Goal: Task Accomplishment & Management: Use online tool/utility

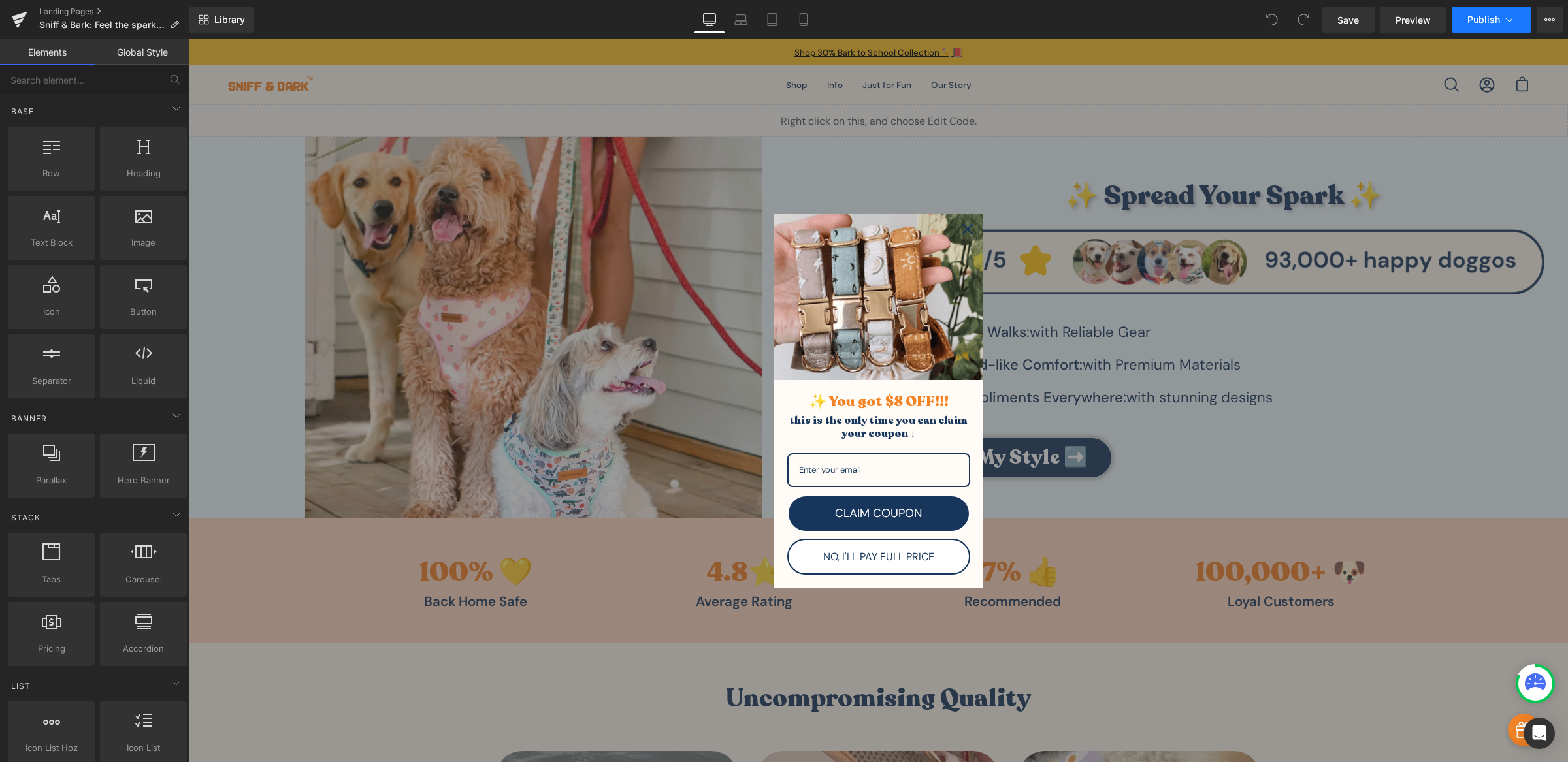
click at [1477, 20] on span "Publish" at bounding box center [1483, 19] width 33 height 10
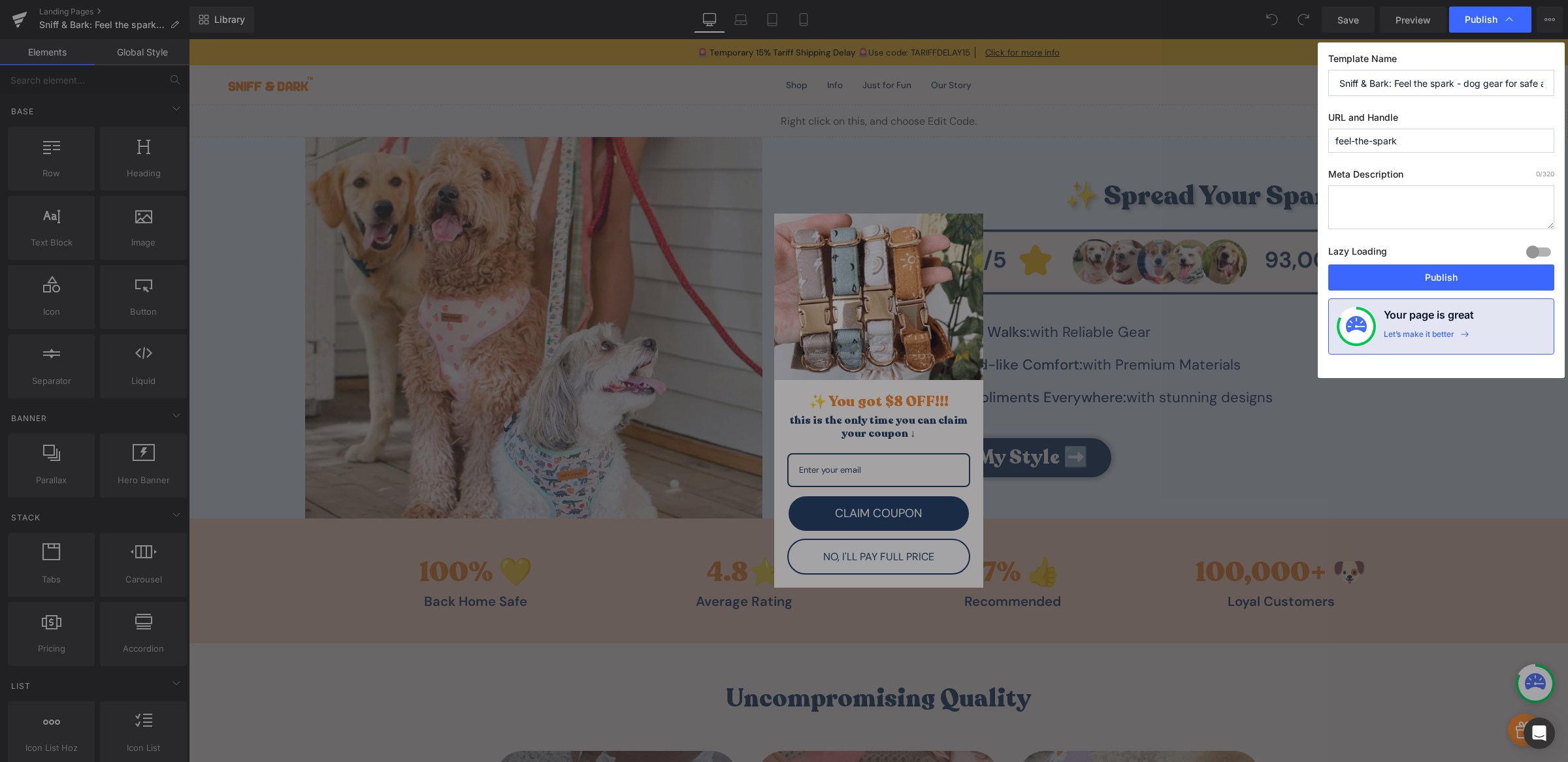
drag, startPoint x: 1484, startPoint y: 82, endPoint x: 1507, endPoint y: 80, distance: 23.1
click at [1507, 80] on input "Sniff & Bark: Feel the spark - dog gear for safe and happy walks" at bounding box center [1441, 83] width 226 height 26
drag, startPoint x: 1478, startPoint y: 82, endPoint x: 1535, endPoint y: 82, distance: 57.0
click at [1535, 82] on input "Sniff & Bark: Feel the spark - dog line for safe and happy walks" at bounding box center [1441, 83] width 226 height 26
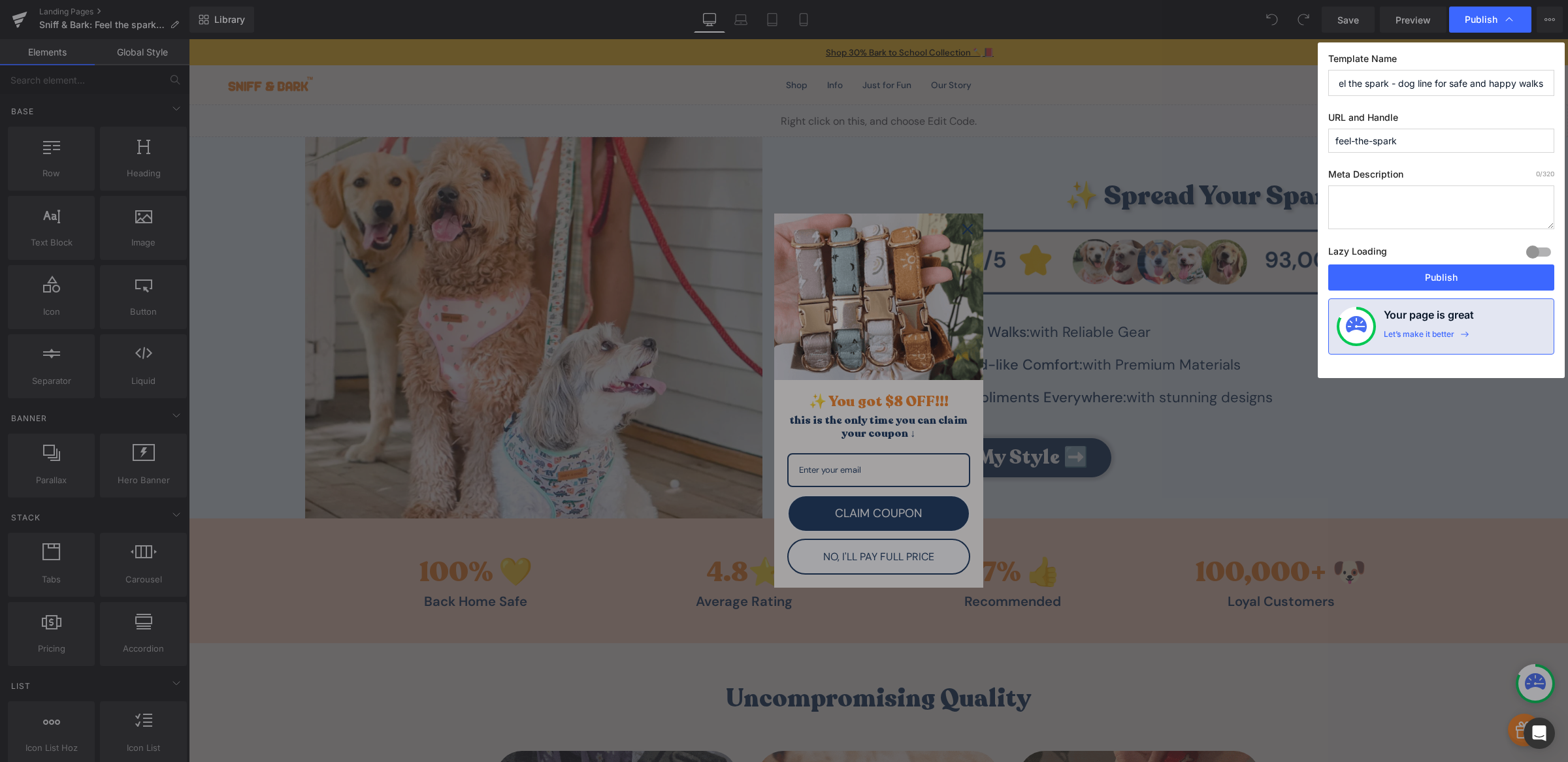
click at [1500, 84] on input "Sniff & Bark: Feel the spark - dog line for safe and happy walks" at bounding box center [1441, 83] width 226 height 26
drag, startPoint x: 1518, startPoint y: 82, endPoint x: 1550, endPoint y: 78, distance: 32.2
click at [1550, 78] on input "Sniff & Bark: Feel the spark - dog line for safe and happy walks" at bounding box center [1441, 83] width 226 height 26
drag, startPoint x: 1489, startPoint y: 85, endPoint x: 1551, endPoint y: 85, distance: 62.0
click at [1551, 85] on input "Sniff & Bark: Feel the spark - dog line for safe and happy walks" at bounding box center [1441, 83] width 226 height 26
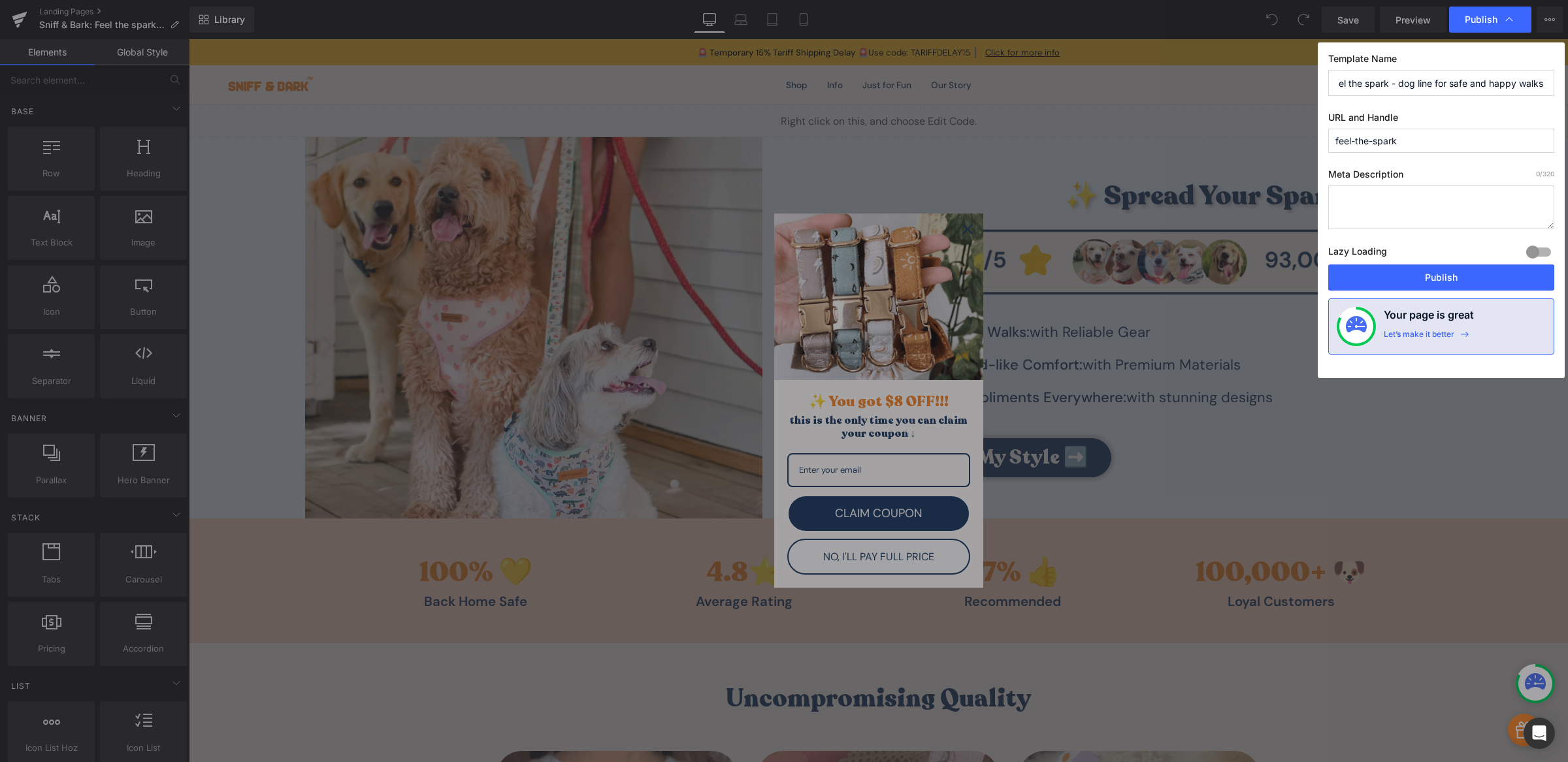
click at [1525, 85] on input "Sniff & Bark: Feel the spark - dog line for safe and happy walks" at bounding box center [1441, 83] width 226 height 26
drag, startPoint x: 1520, startPoint y: 84, endPoint x: 1558, endPoint y: 86, distance: 38.1
click at [1558, 86] on div "Template Name Sniff & Bark: Feel the spark - dog line for safe and happy walks …" at bounding box center [1441, 210] width 247 height 336
type input "Sniff & Bark: Feel the spark - dog line for safe and happy strides"
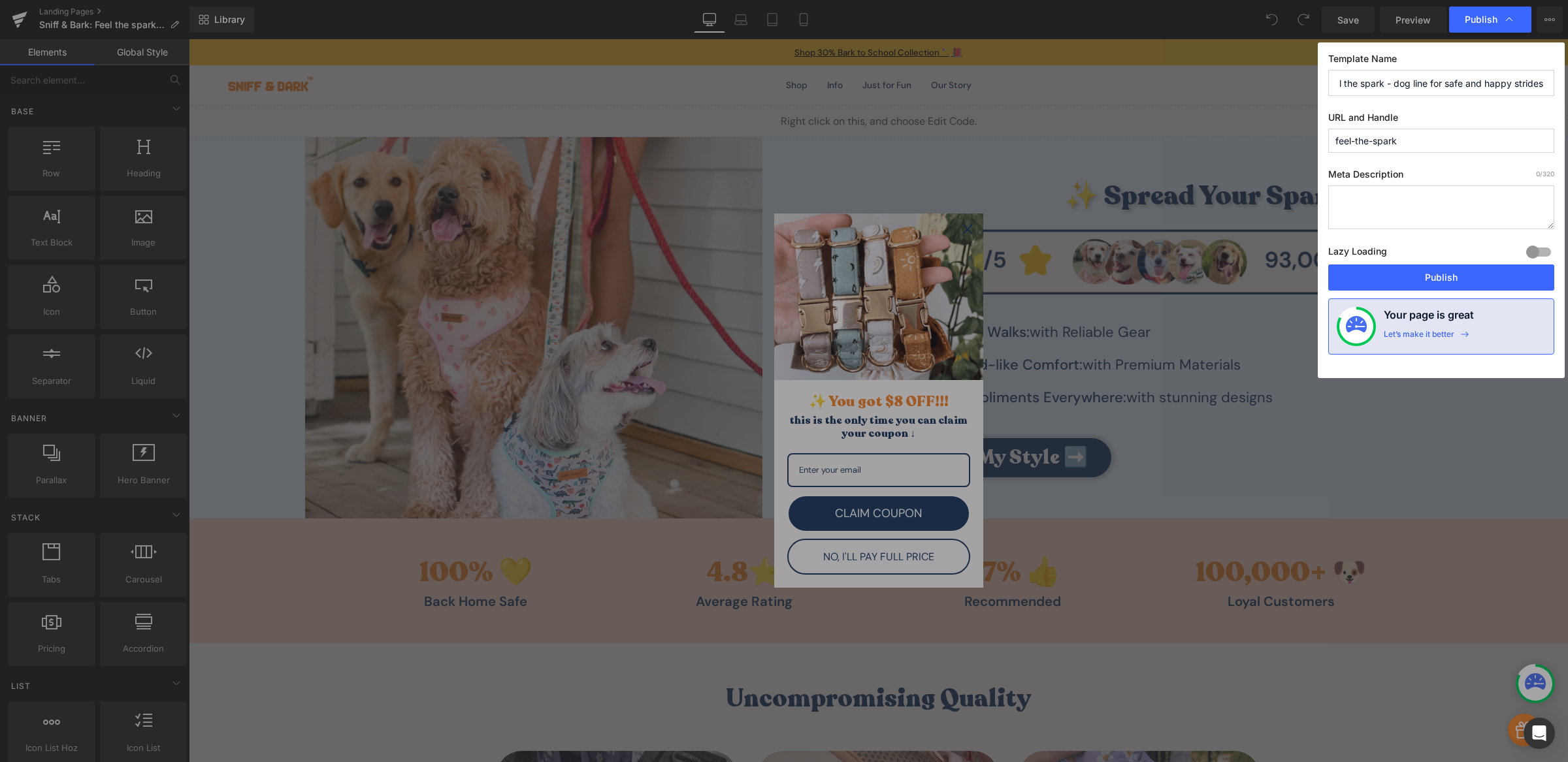
scroll to position [0, 0]
click at [1430, 60] on label "Template Name" at bounding box center [1441, 61] width 226 height 17
click at [1395, 196] on textarea "To enrich screen reader interactions, please activate Accessibility in Grammarl…" at bounding box center [1441, 207] width 226 height 44
click at [1375, 286] on button "Publish" at bounding box center [1441, 278] width 226 height 26
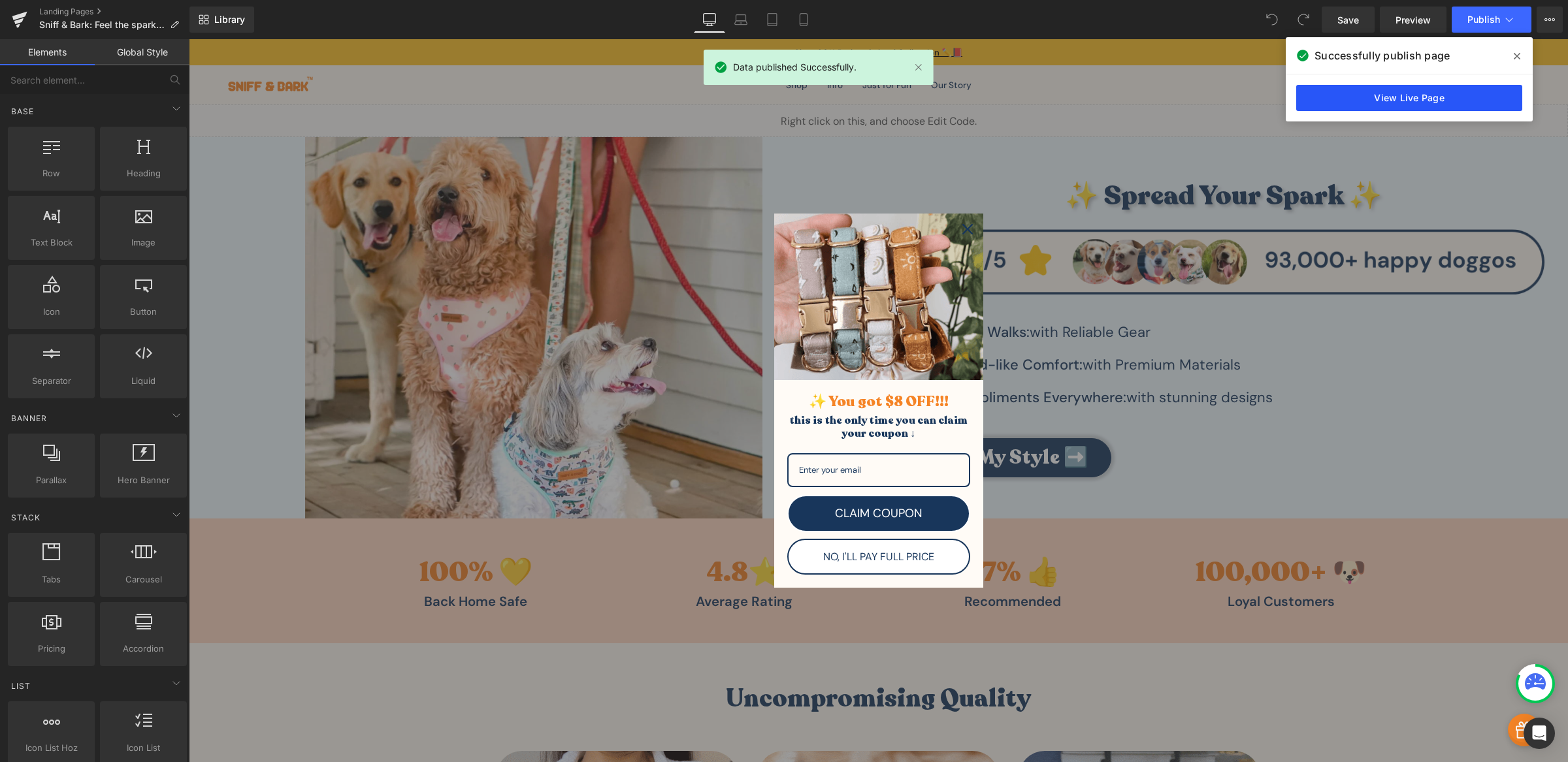
click at [1425, 99] on link "View Live Page" at bounding box center [1409, 98] width 226 height 26
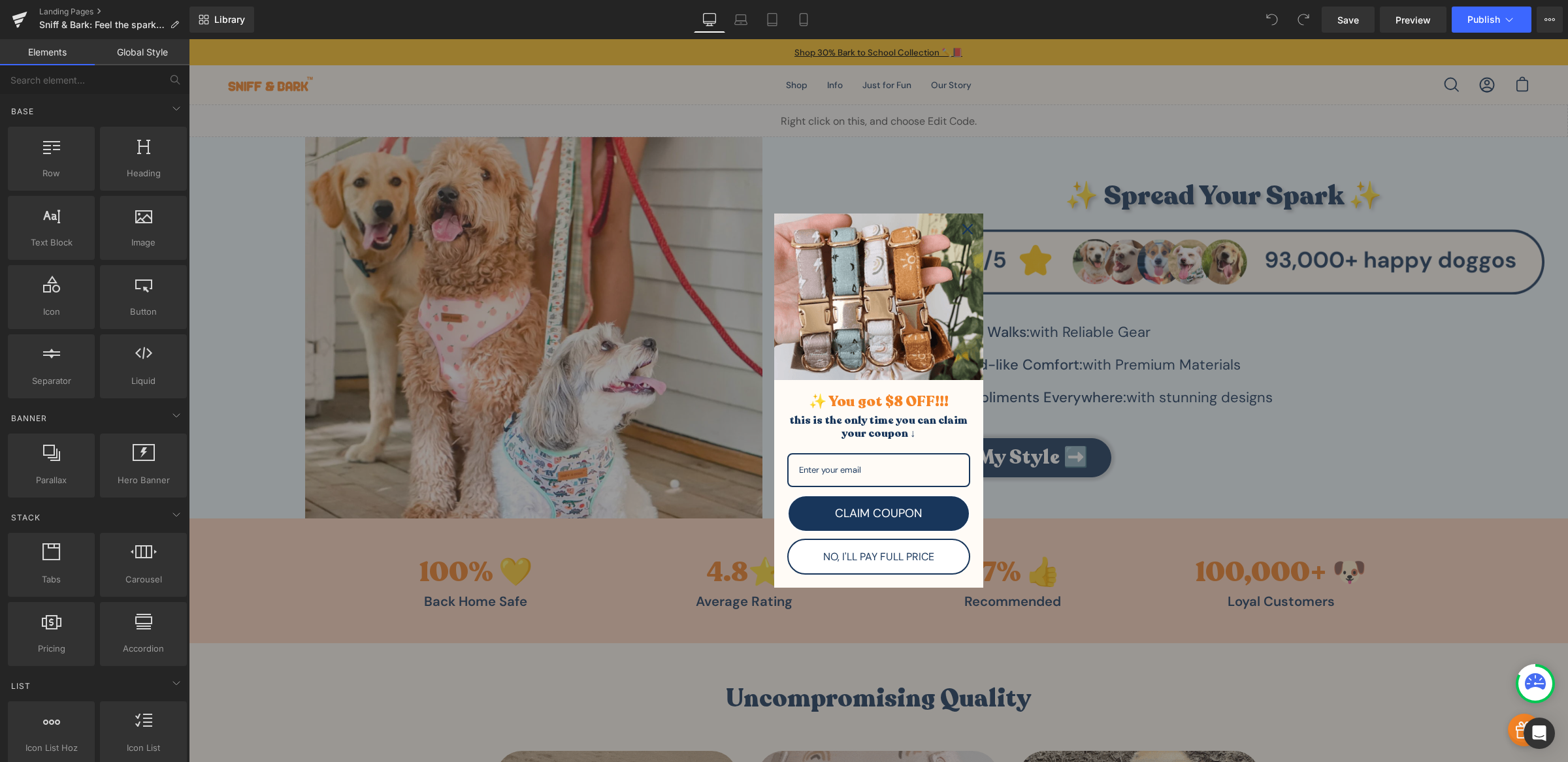
click at [966, 229] on icon "close icon" at bounding box center [967, 229] width 10 height 10
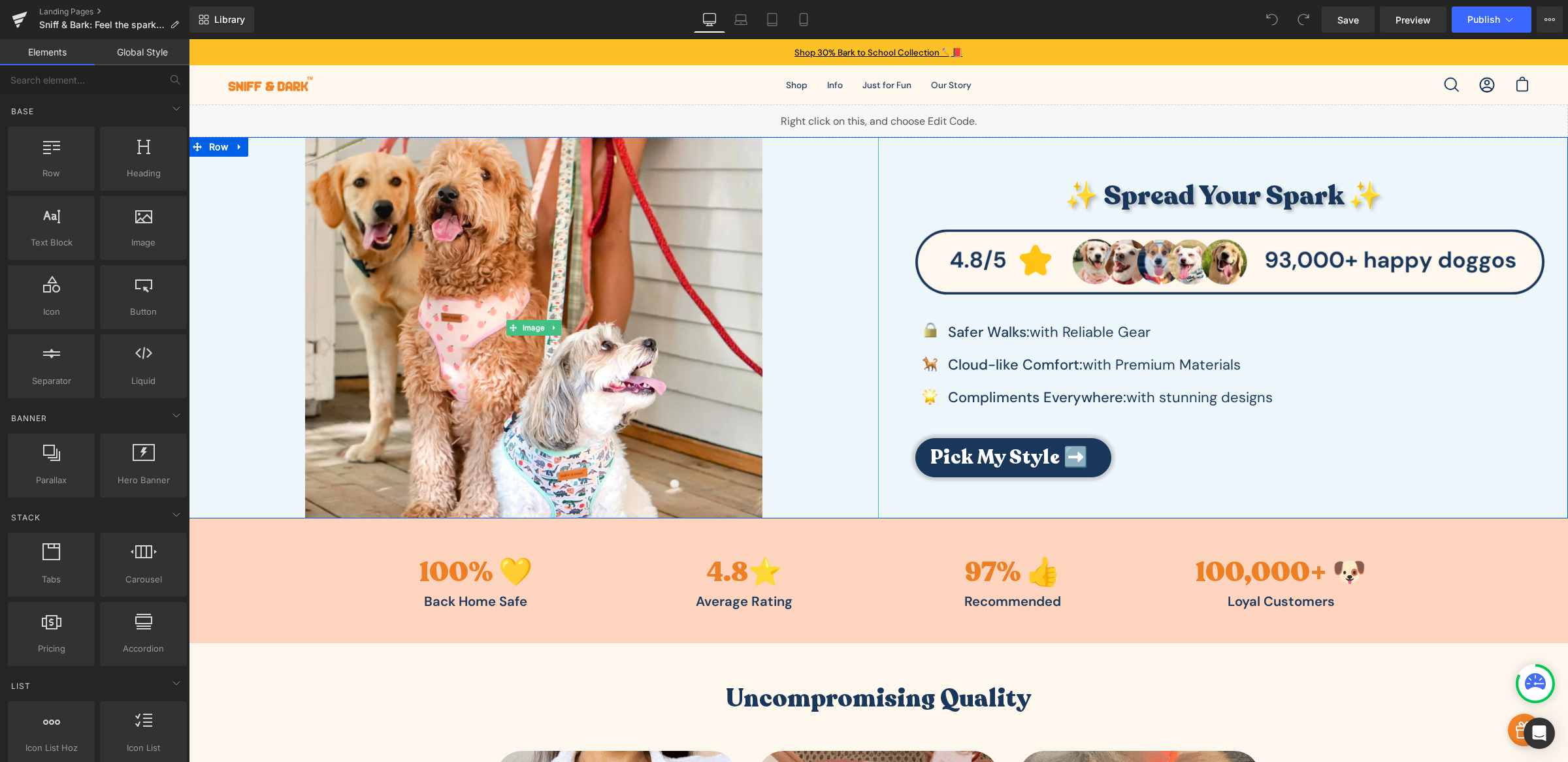
click at [846, 287] on div at bounding box center [533, 327] width 690 height 381
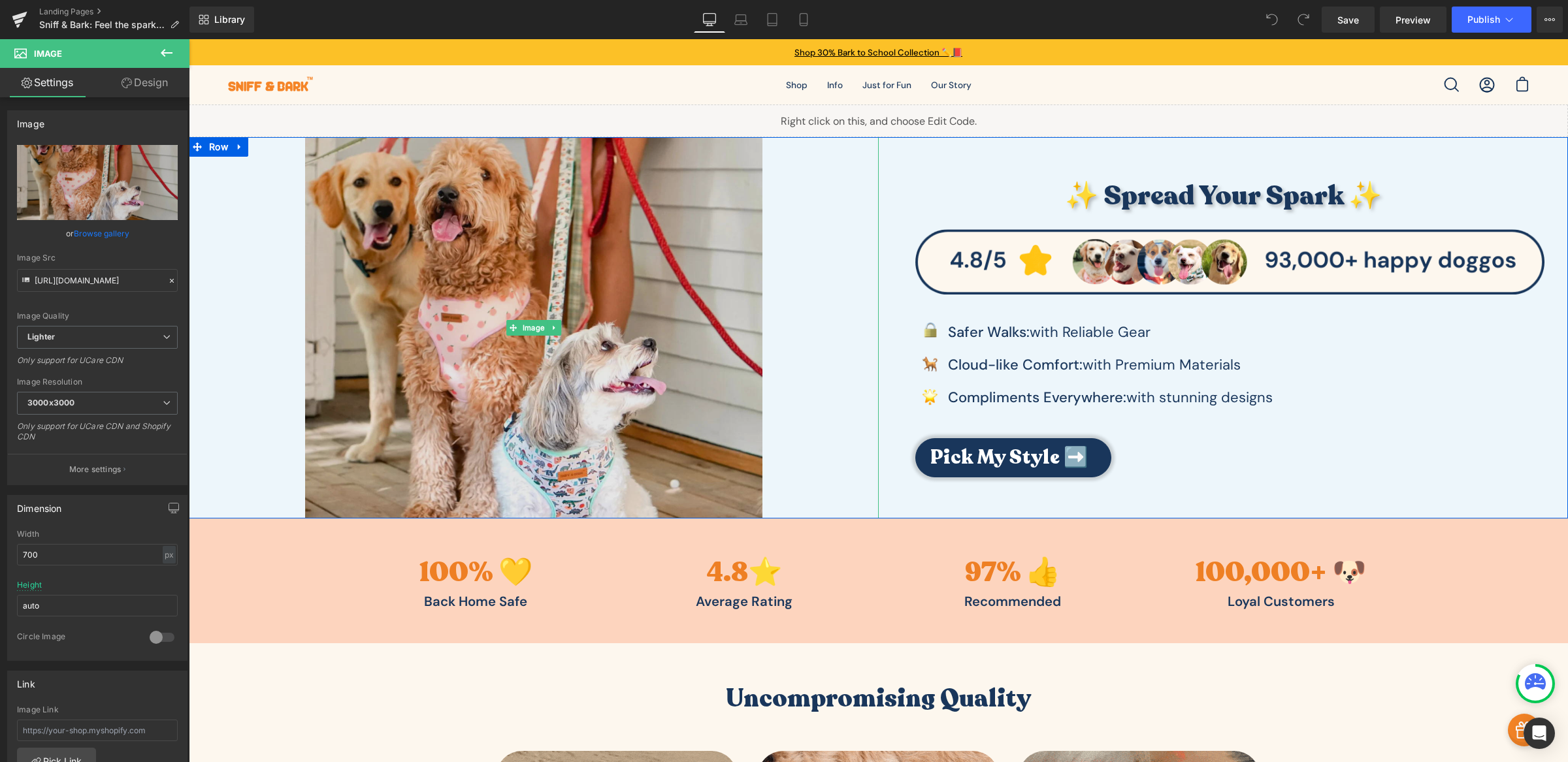
click at [613, 303] on img at bounding box center [533, 327] width 457 height 381
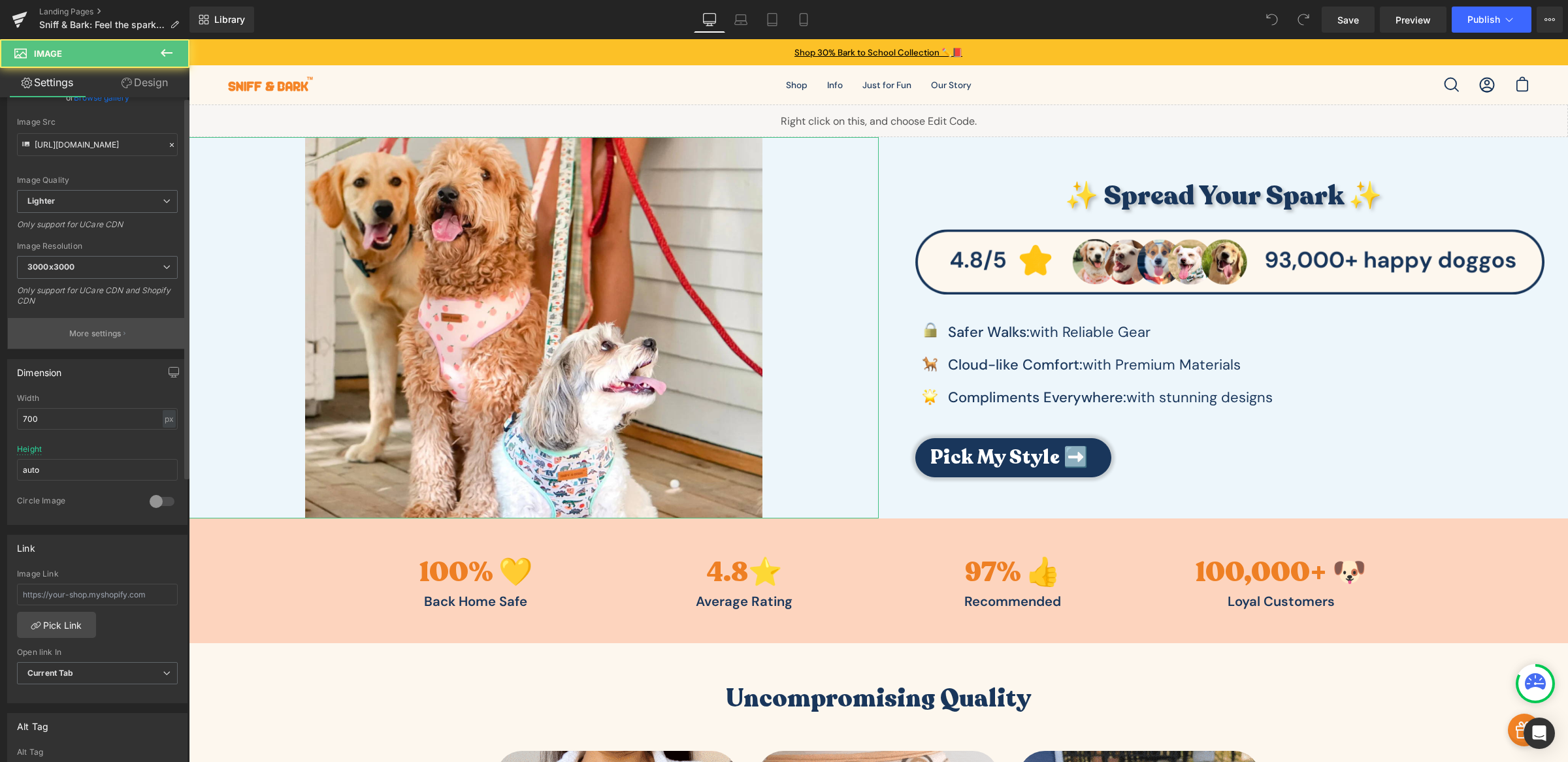
scroll to position [426, 0]
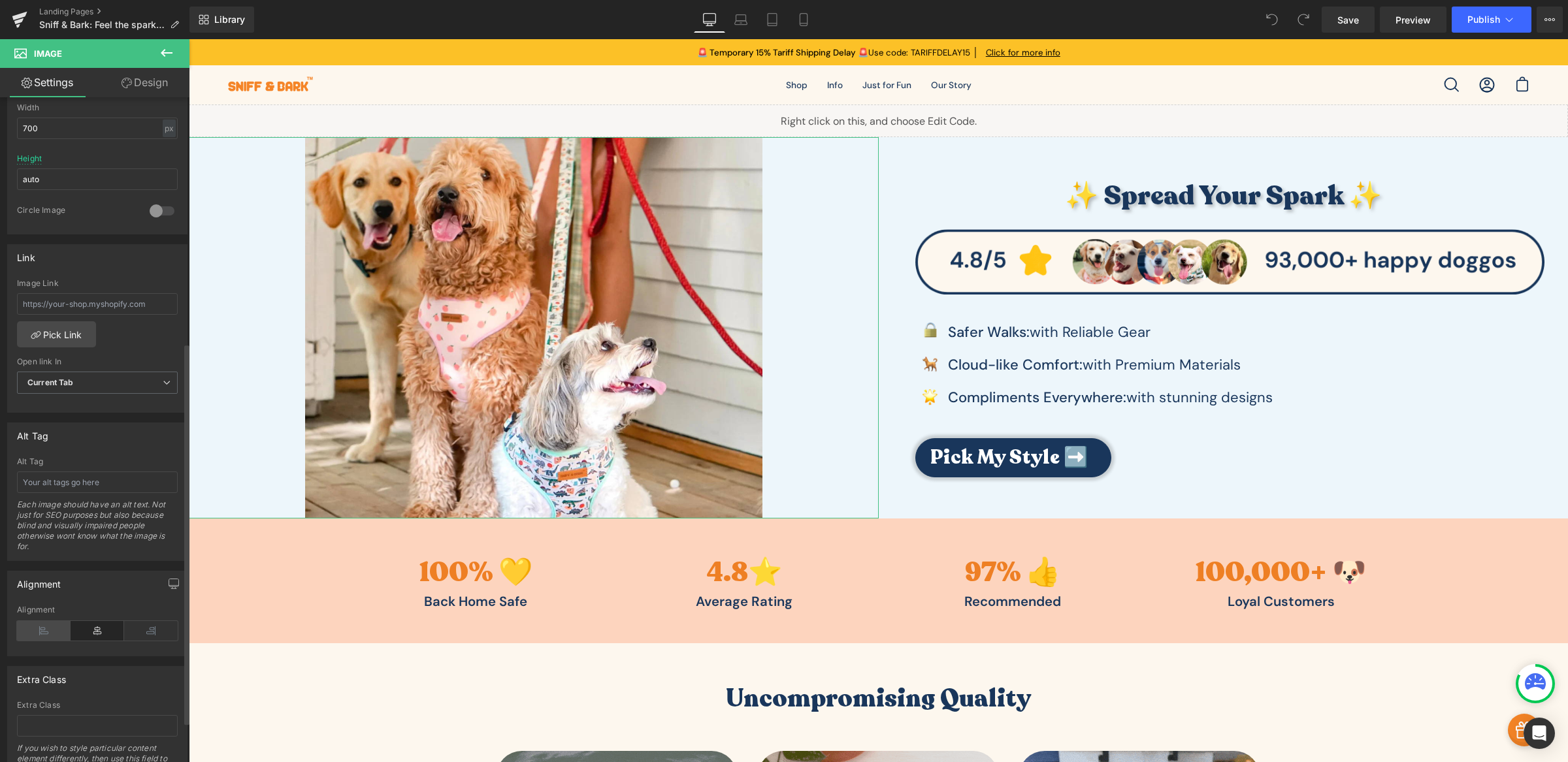
click at [32, 626] on icon at bounding box center [43, 631] width 53 height 20
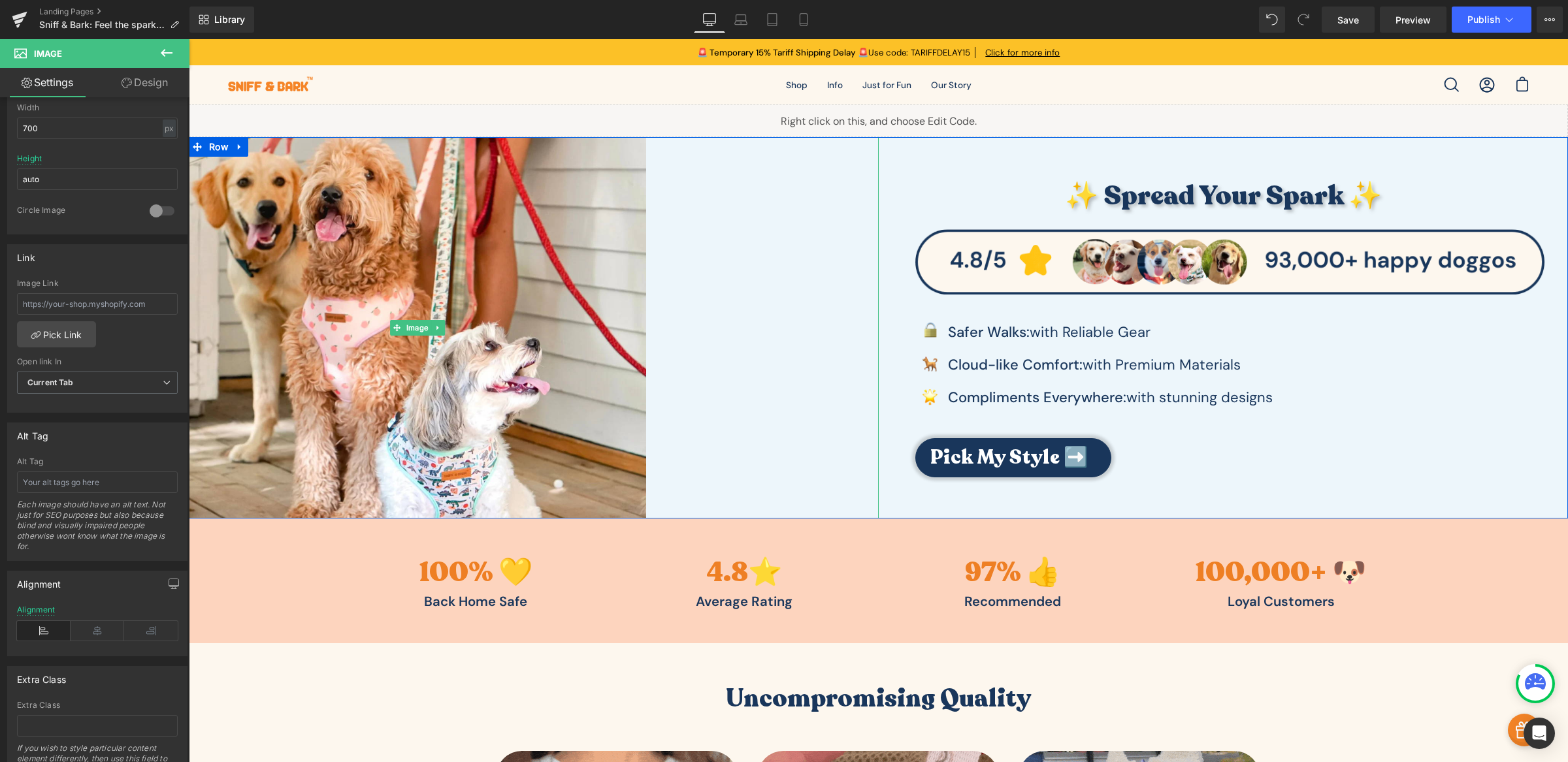
click at [865, 175] on div at bounding box center [533, 327] width 690 height 381
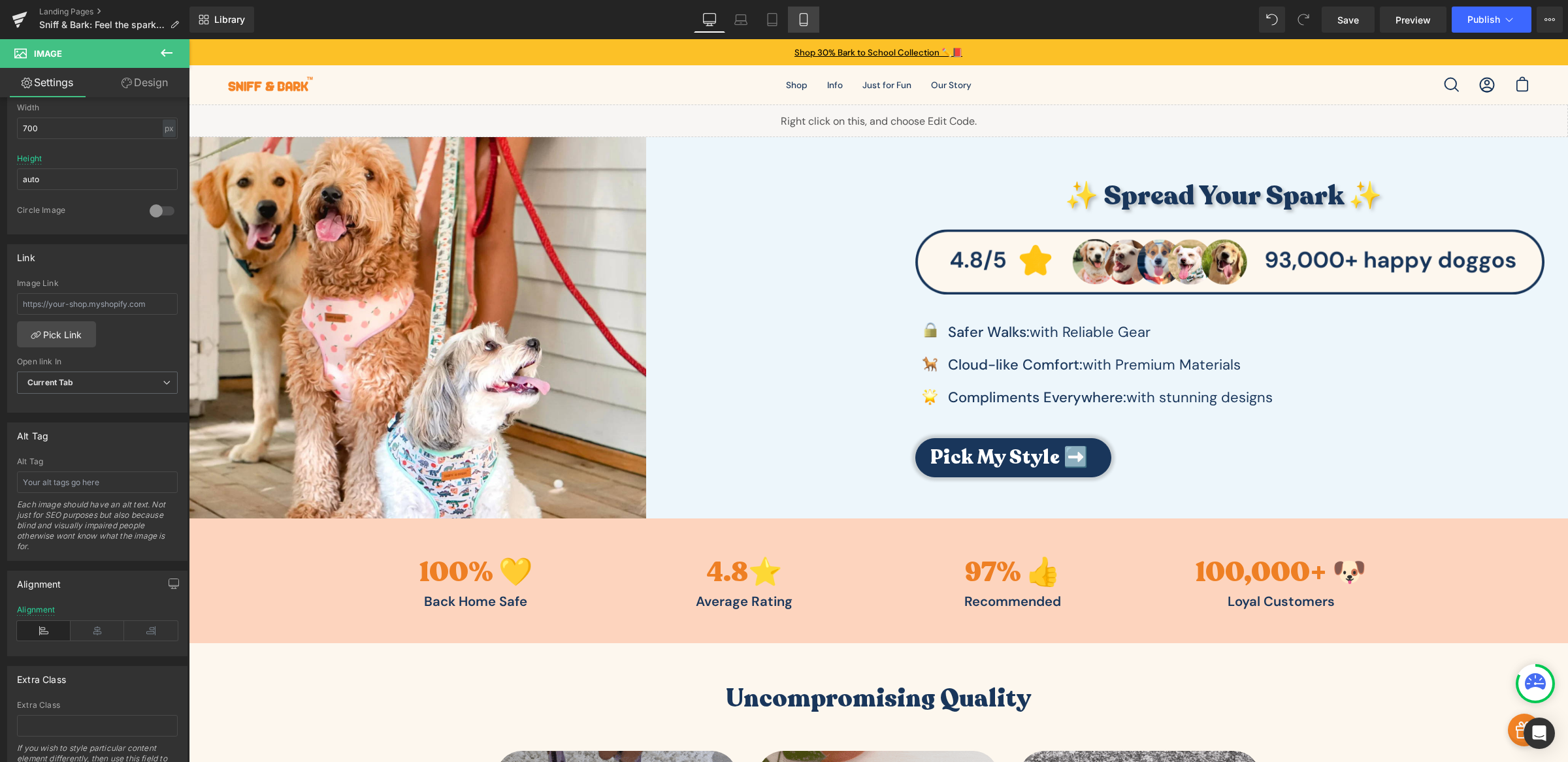
click at [800, 20] on icon at bounding box center [803, 20] width 7 height 13
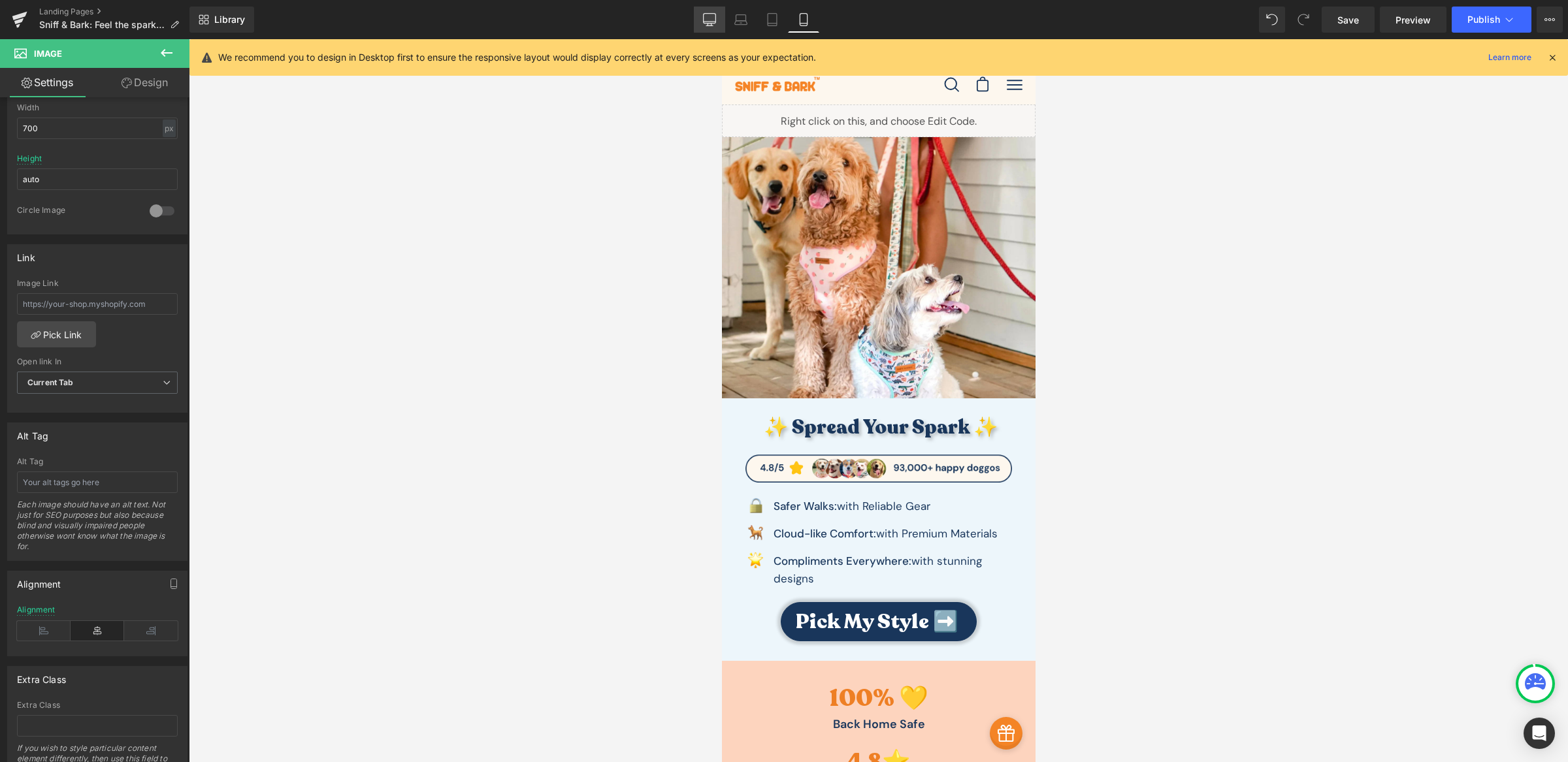
click at [707, 26] on link "Desktop" at bounding box center [709, 19] width 31 height 26
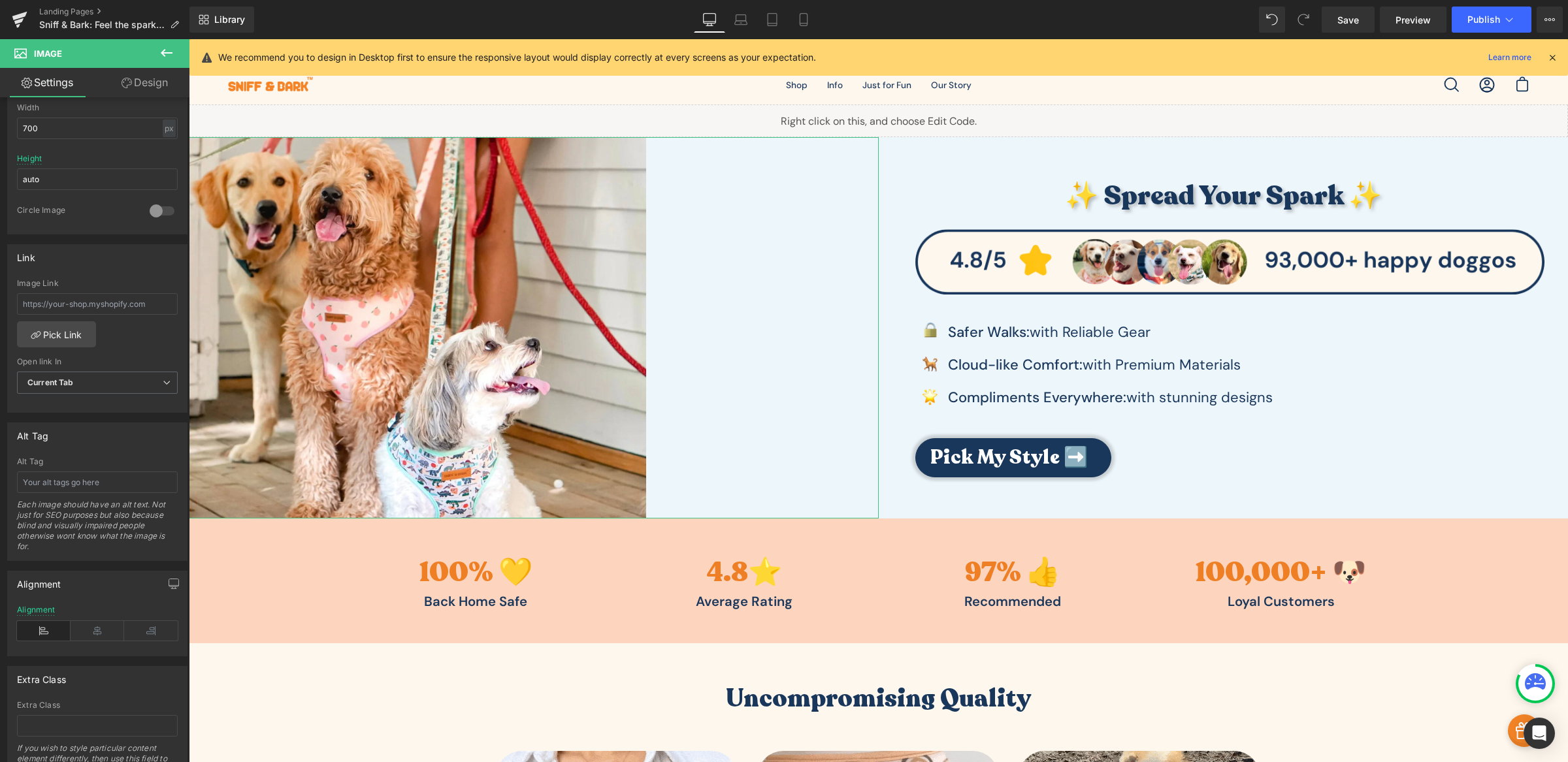
click at [143, 80] on link "Design" at bounding box center [144, 82] width 95 height 29
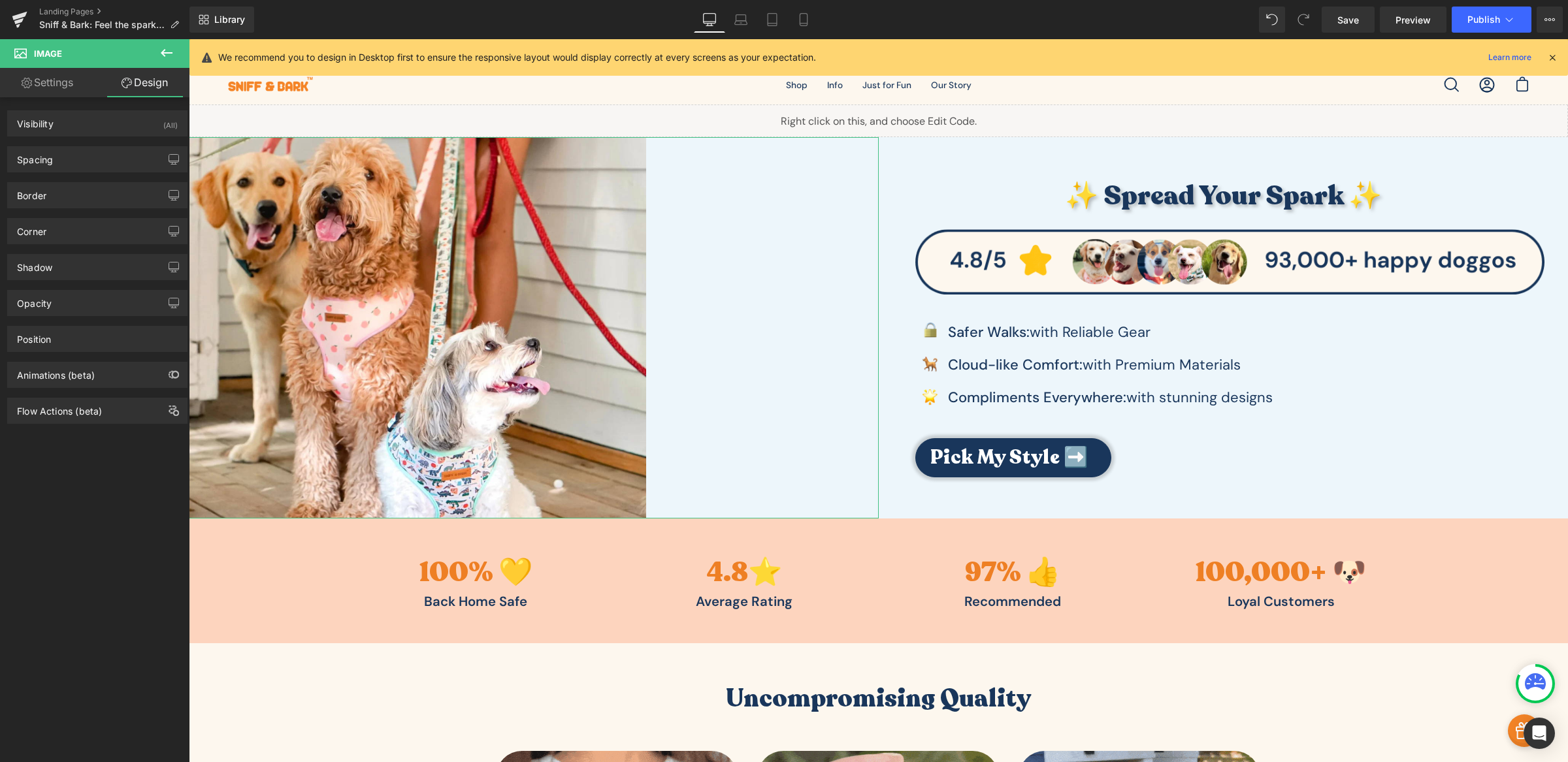
type input "0"
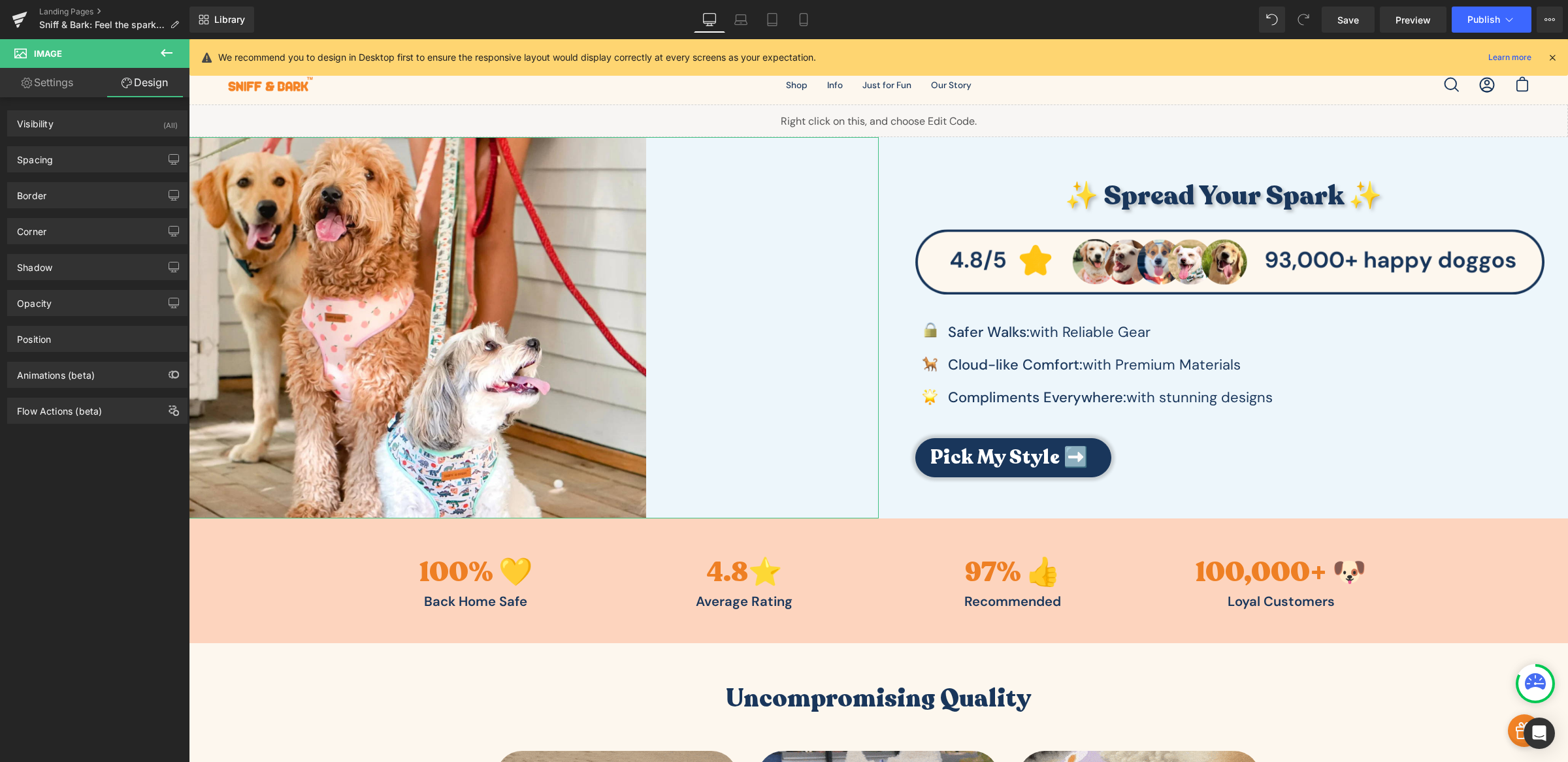
type input "0"
click at [95, 154] on div "Spacing" at bounding box center [97, 159] width 179 height 25
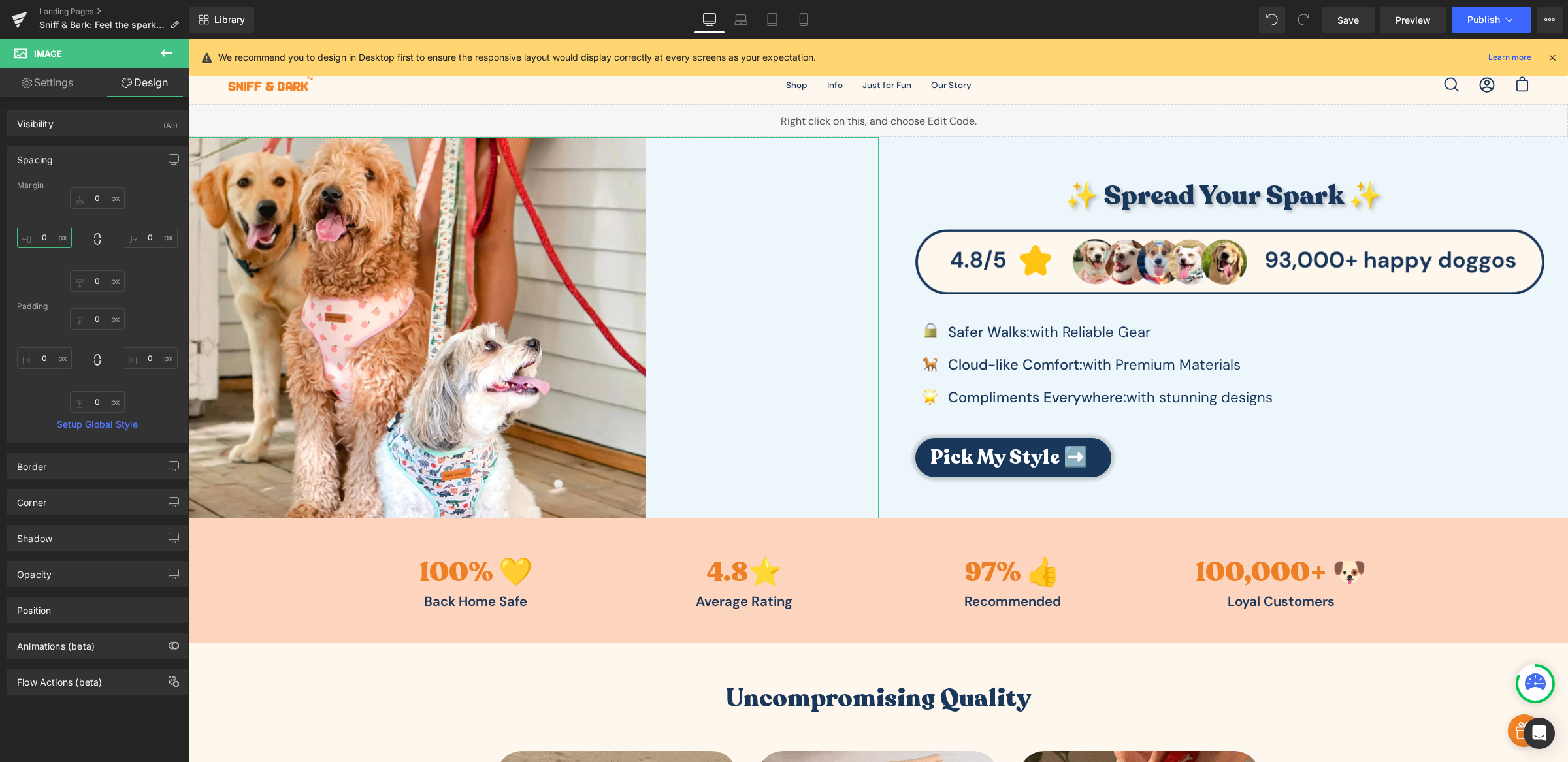
click at [34, 239] on input "0" at bounding box center [44, 237] width 55 height 21
click at [140, 236] on input "0" at bounding box center [150, 237] width 55 height 21
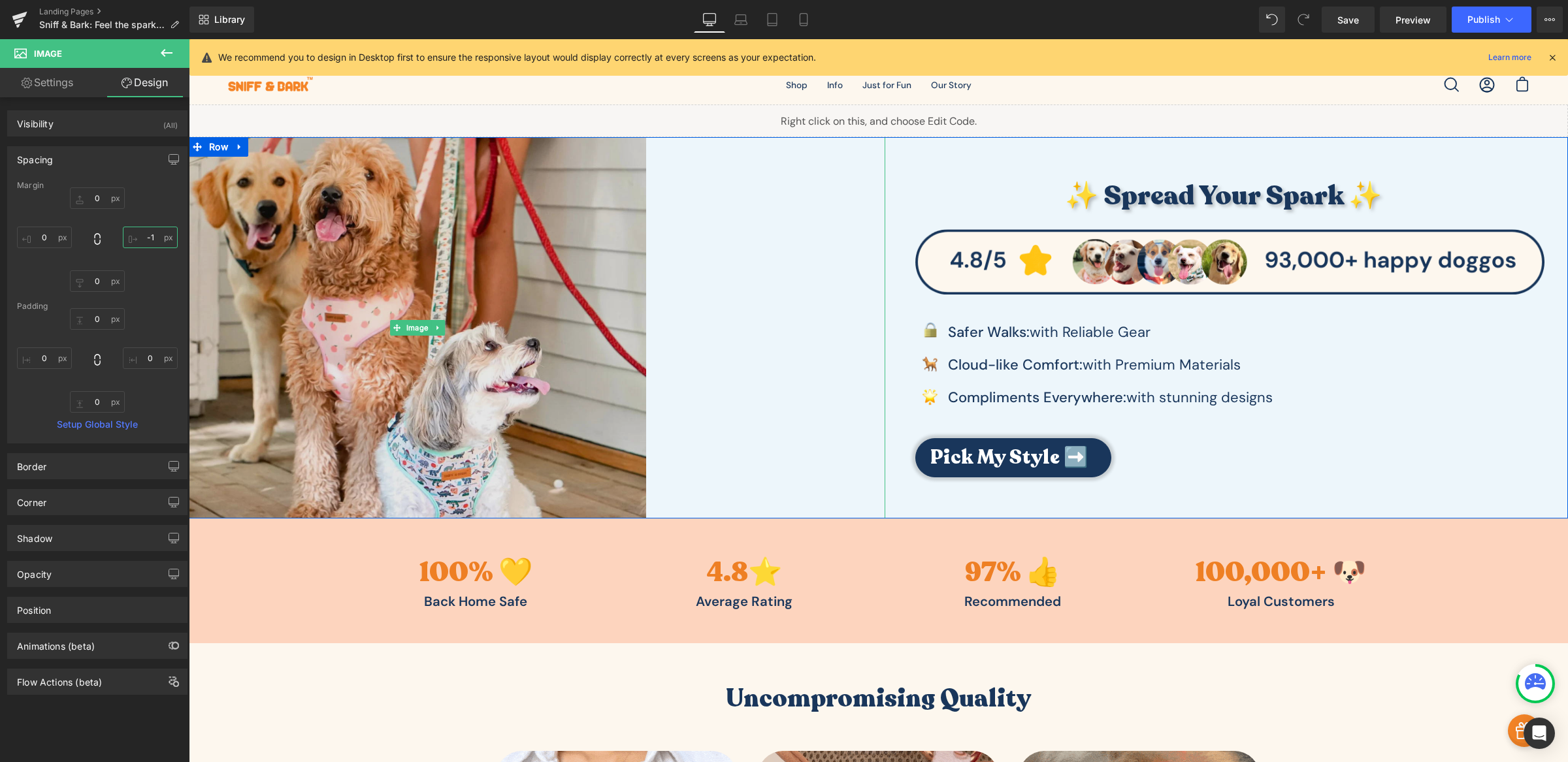
type input "-"
type input "2"
type input "3"
click at [532, 292] on img at bounding box center [417, 327] width 457 height 381
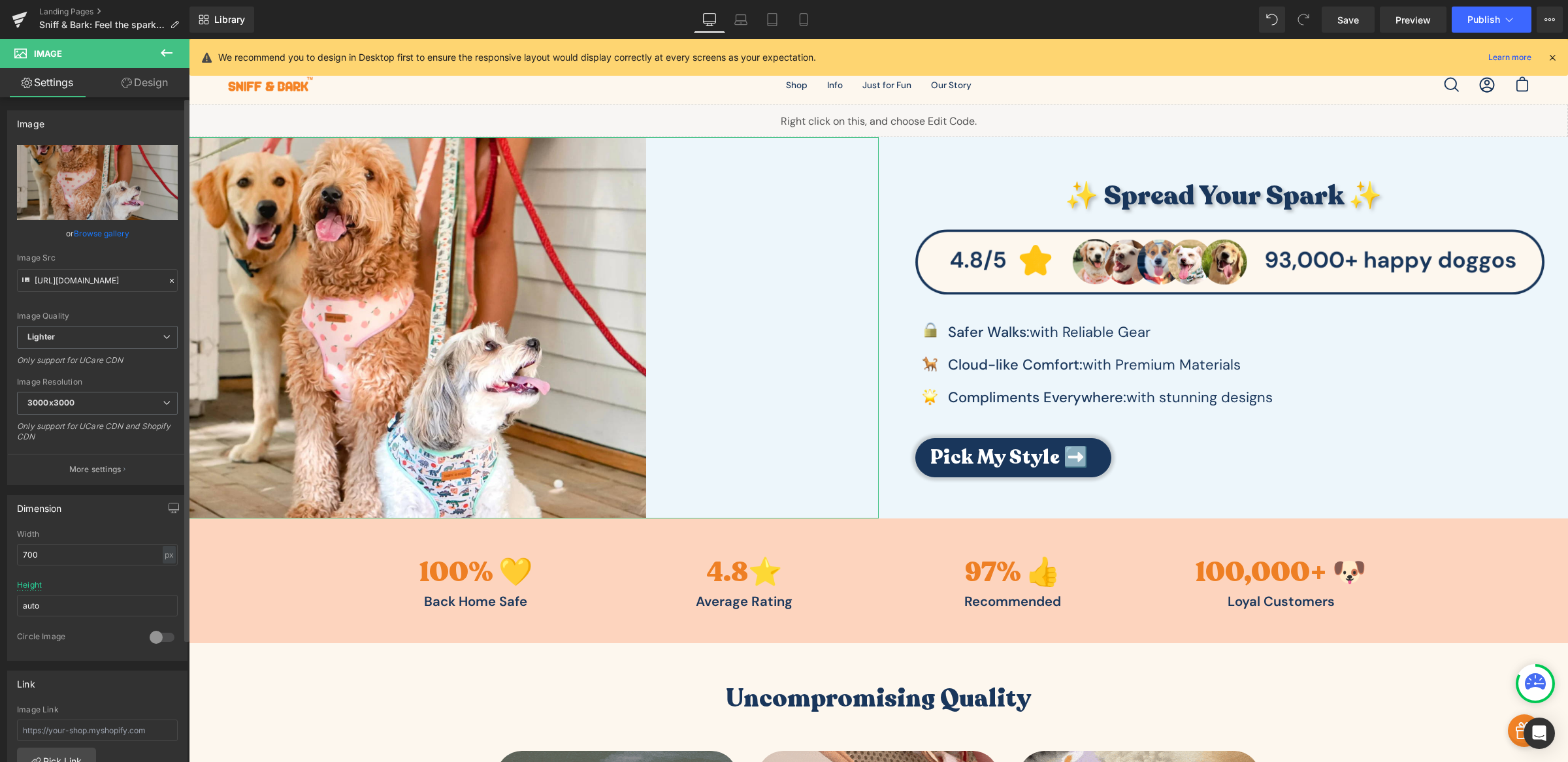
scroll to position [498, 0]
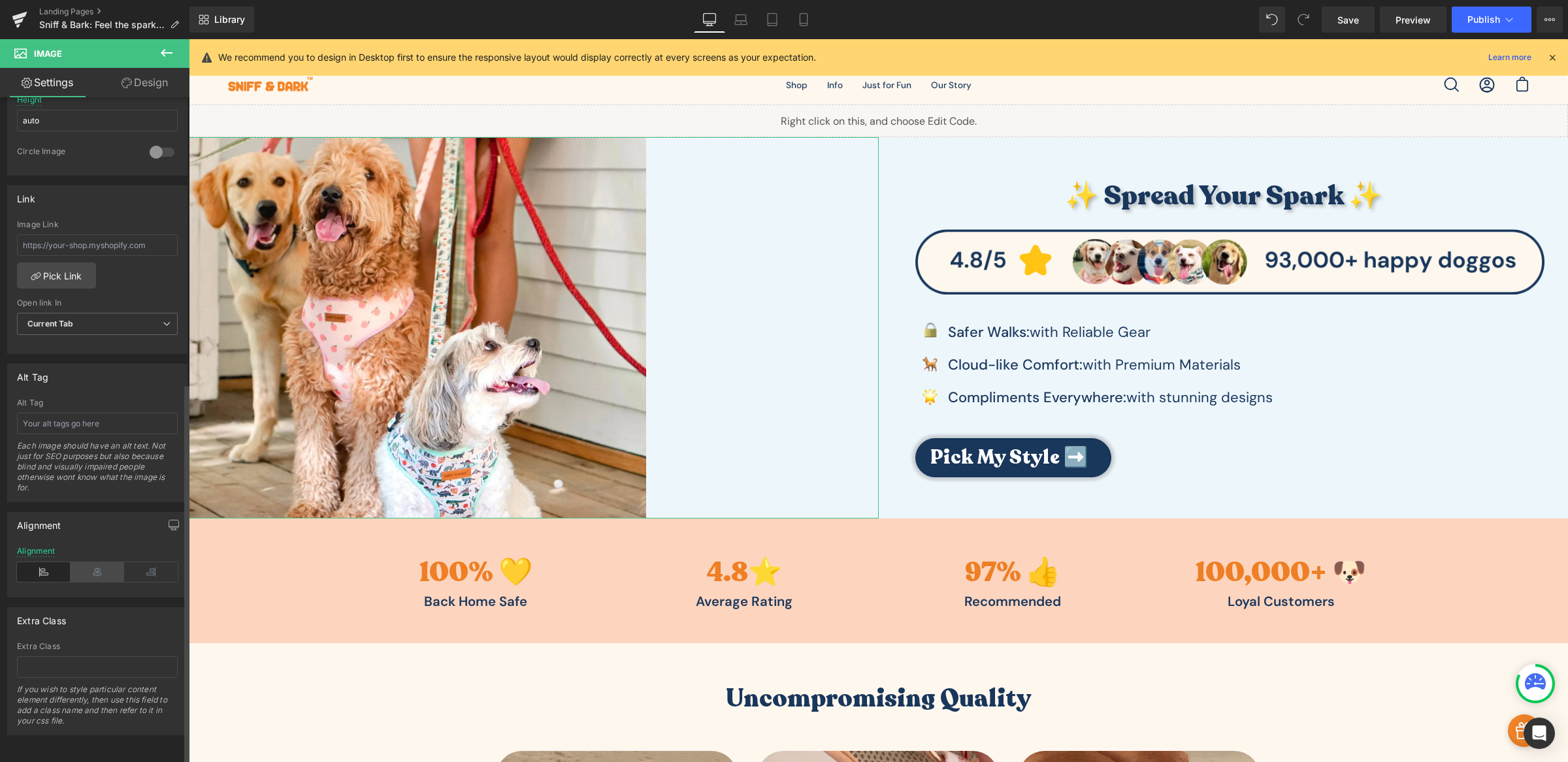
click at [84, 568] on icon at bounding box center [97, 572] width 53 height 20
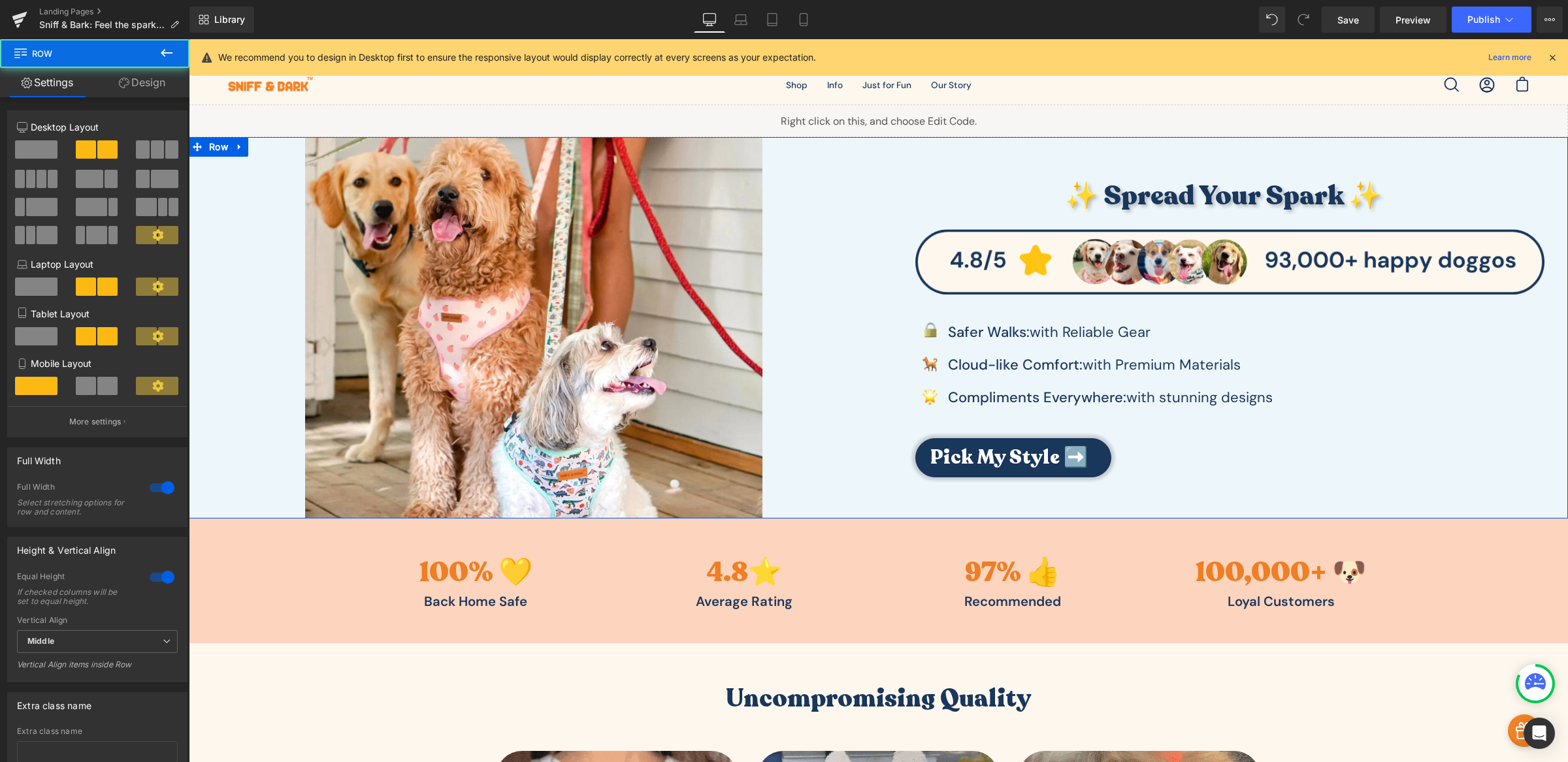
click at [963, 152] on div "✨ Spread Your Spark ✨ Heading Image Image Safer Walks: with Reliable Gear Text …" at bounding box center [1223, 327] width 690 height 381
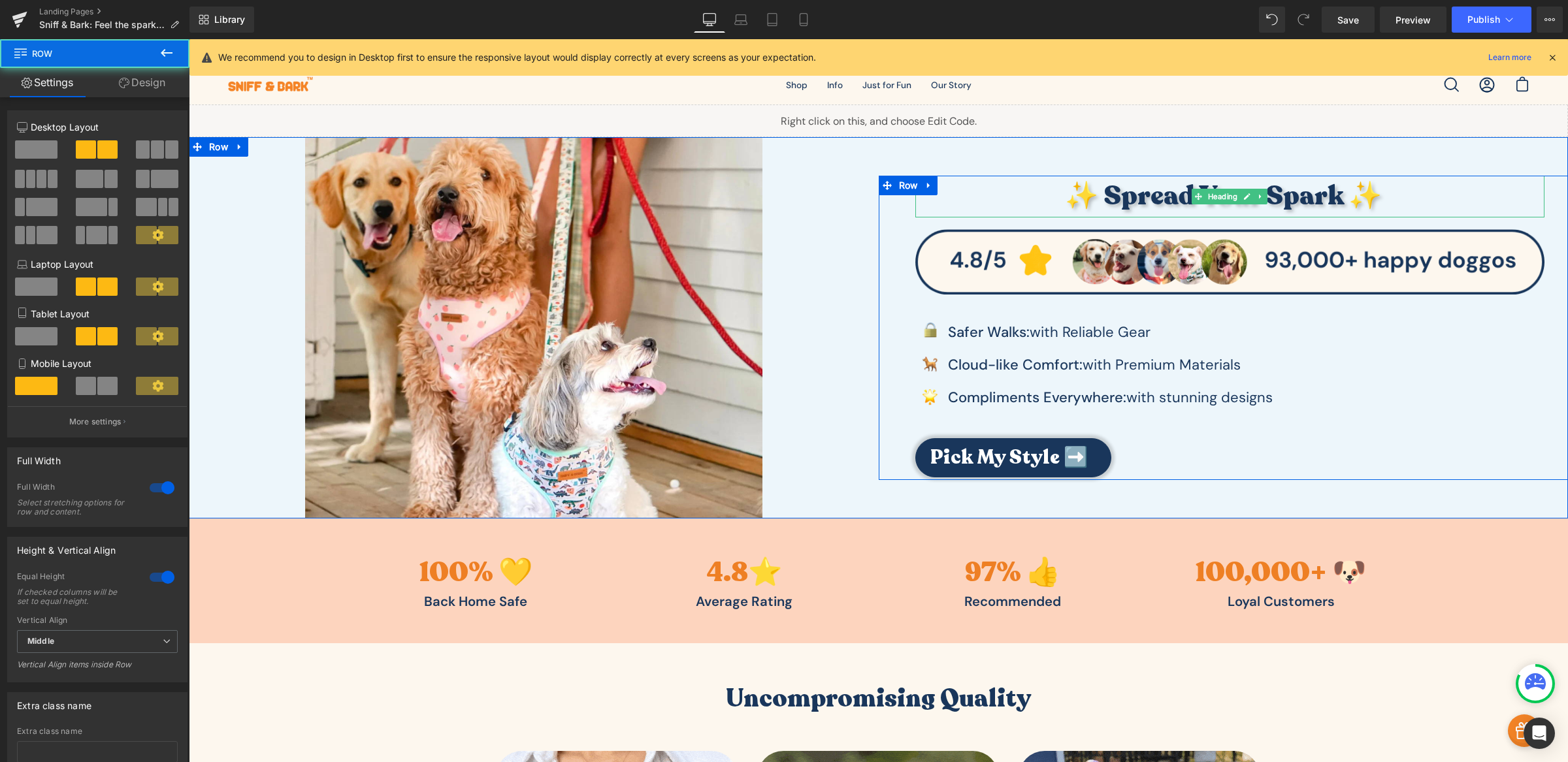
click at [959, 183] on h3 "✨ Spread Your Spark ✨" at bounding box center [1223, 196] width 617 height 42
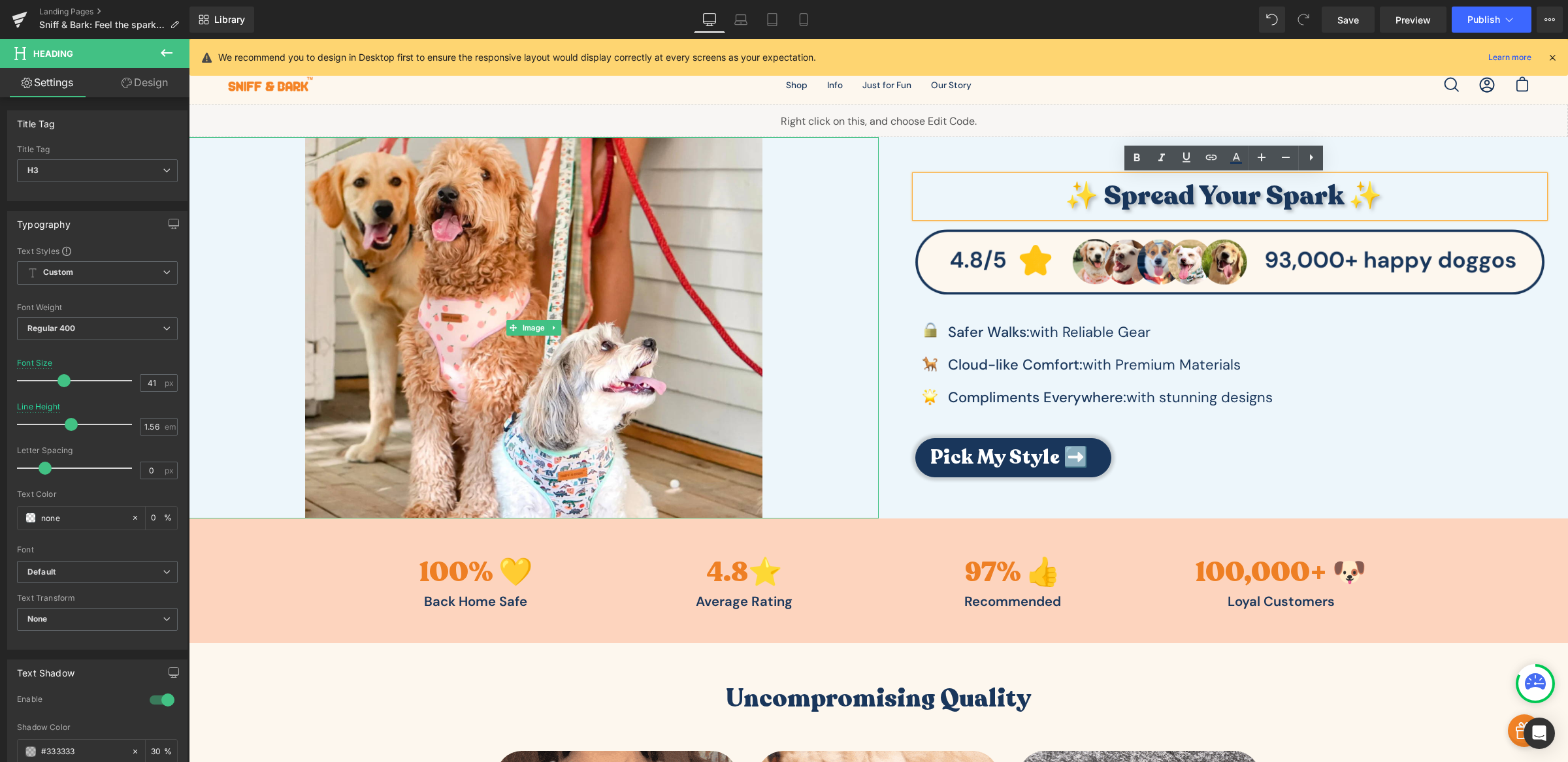
click at [830, 200] on div at bounding box center [533, 327] width 690 height 381
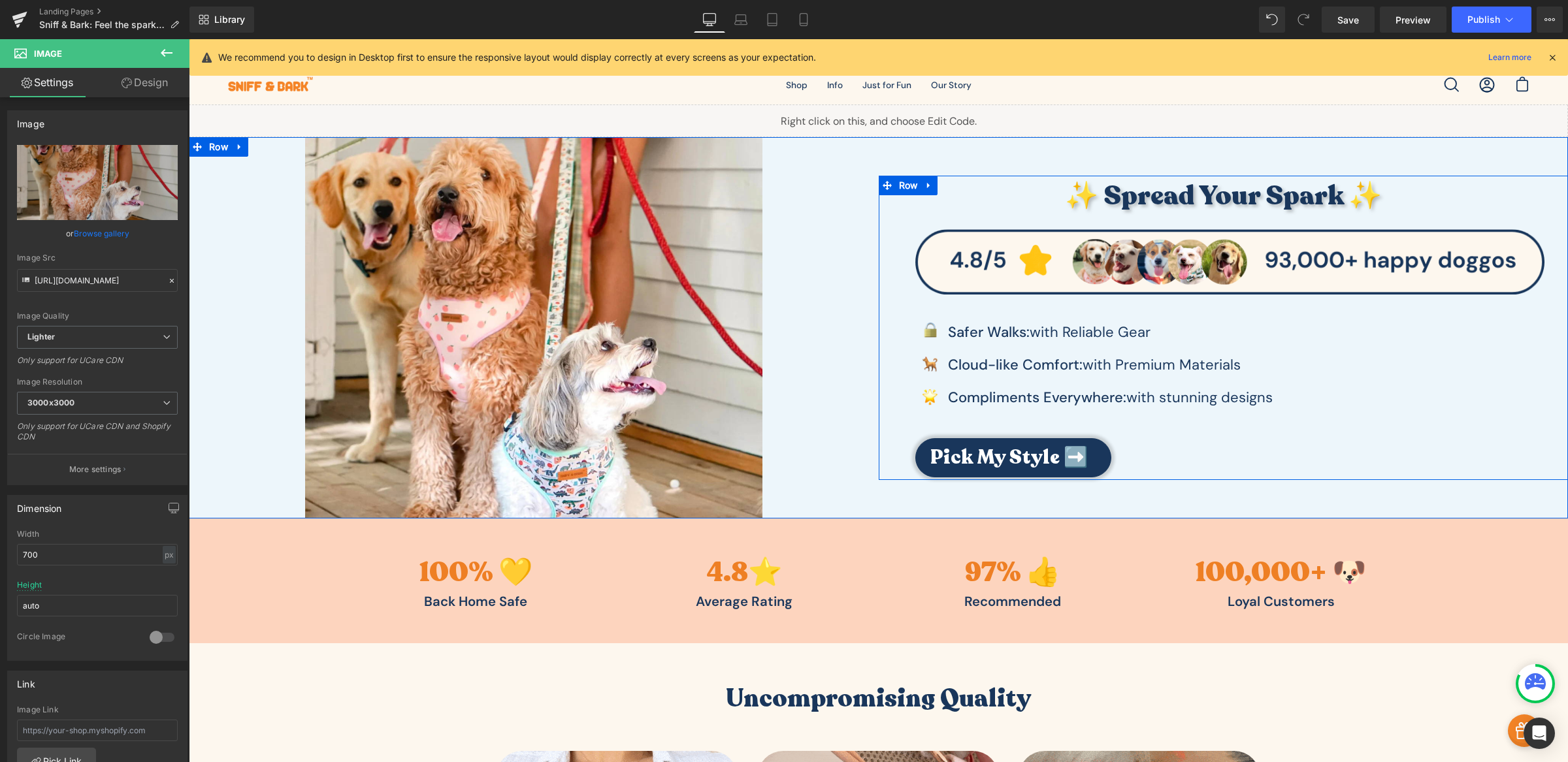
click at [892, 200] on div "✨ Spread Your Spark ✨ Heading Image Image Safer Walks: with Reliable Gear Text …" at bounding box center [1230, 327] width 677 height 302
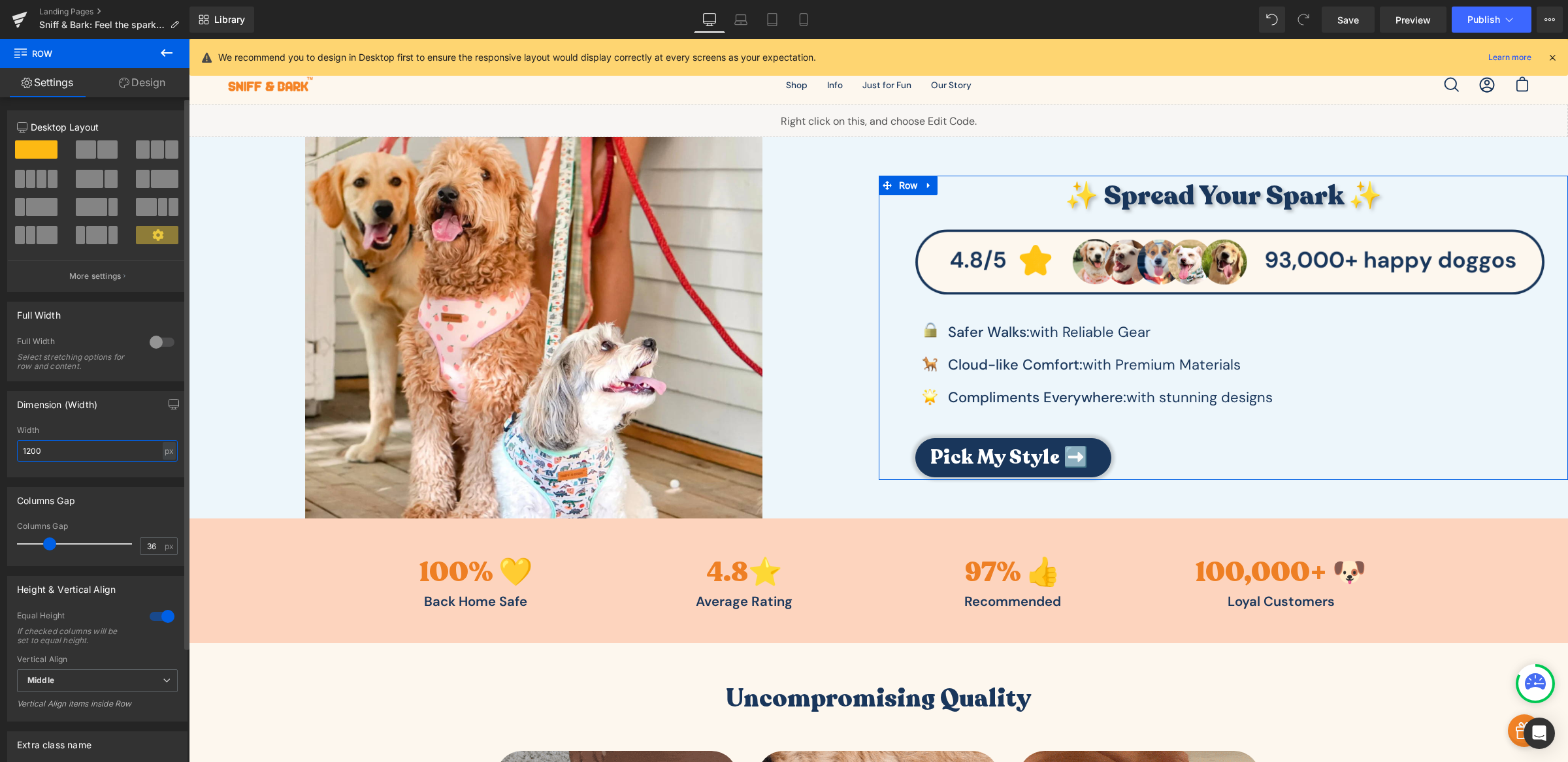
click at [96, 445] on input "1200" at bounding box center [97, 450] width 161 height 21
click at [81, 414] on div "Dimension (Width)" at bounding box center [97, 404] width 179 height 25
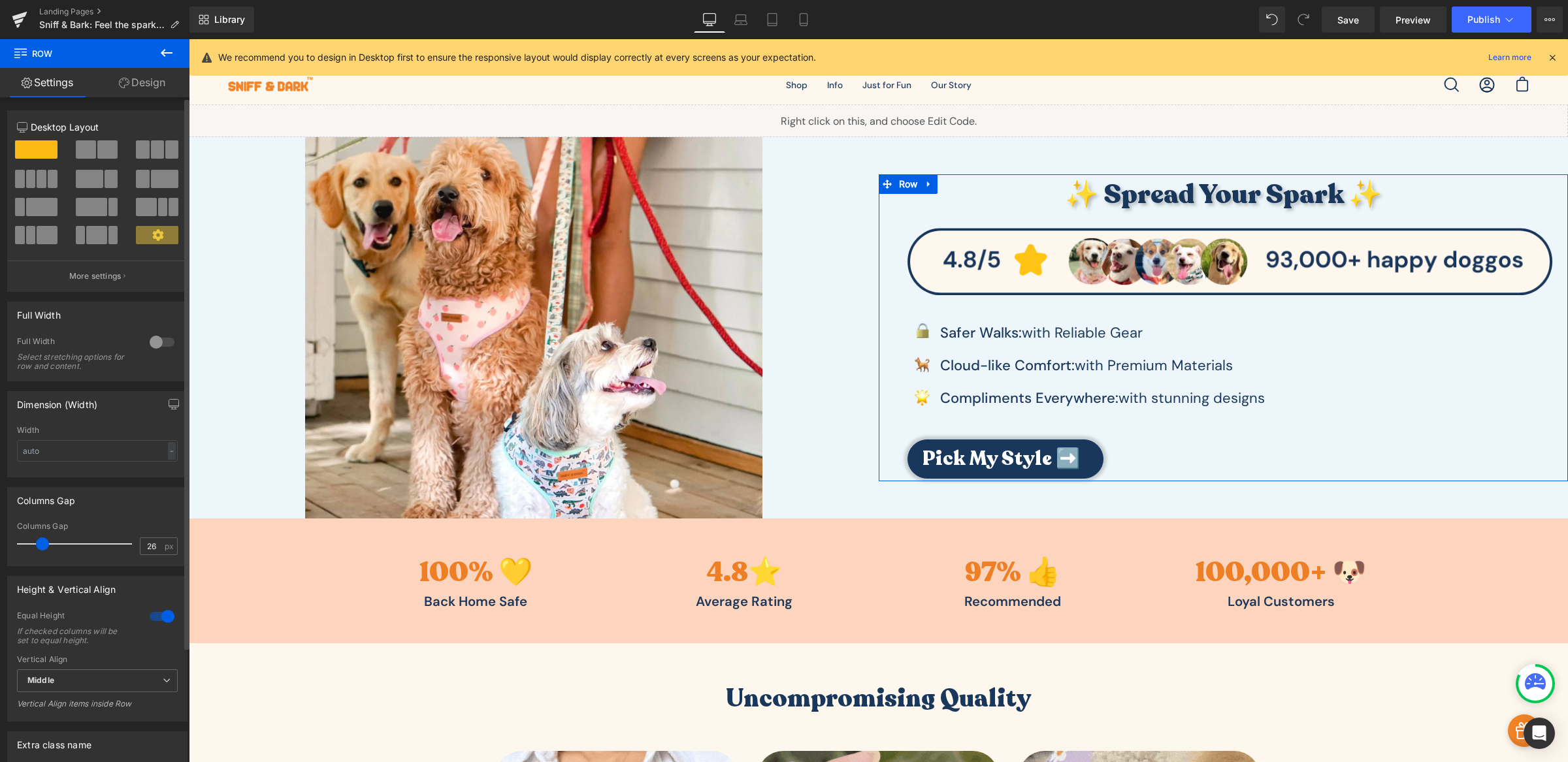
type input "27"
drag, startPoint x: 49, startPoint y: 549, endPoint x: 42, endPoint y: 542, distance: 9.9
click at [42, 542] on span at bounding box center [43, 544] width 13 height 13
click at [149, 623] on div at bounding box center [161, 616] width 31 height 21
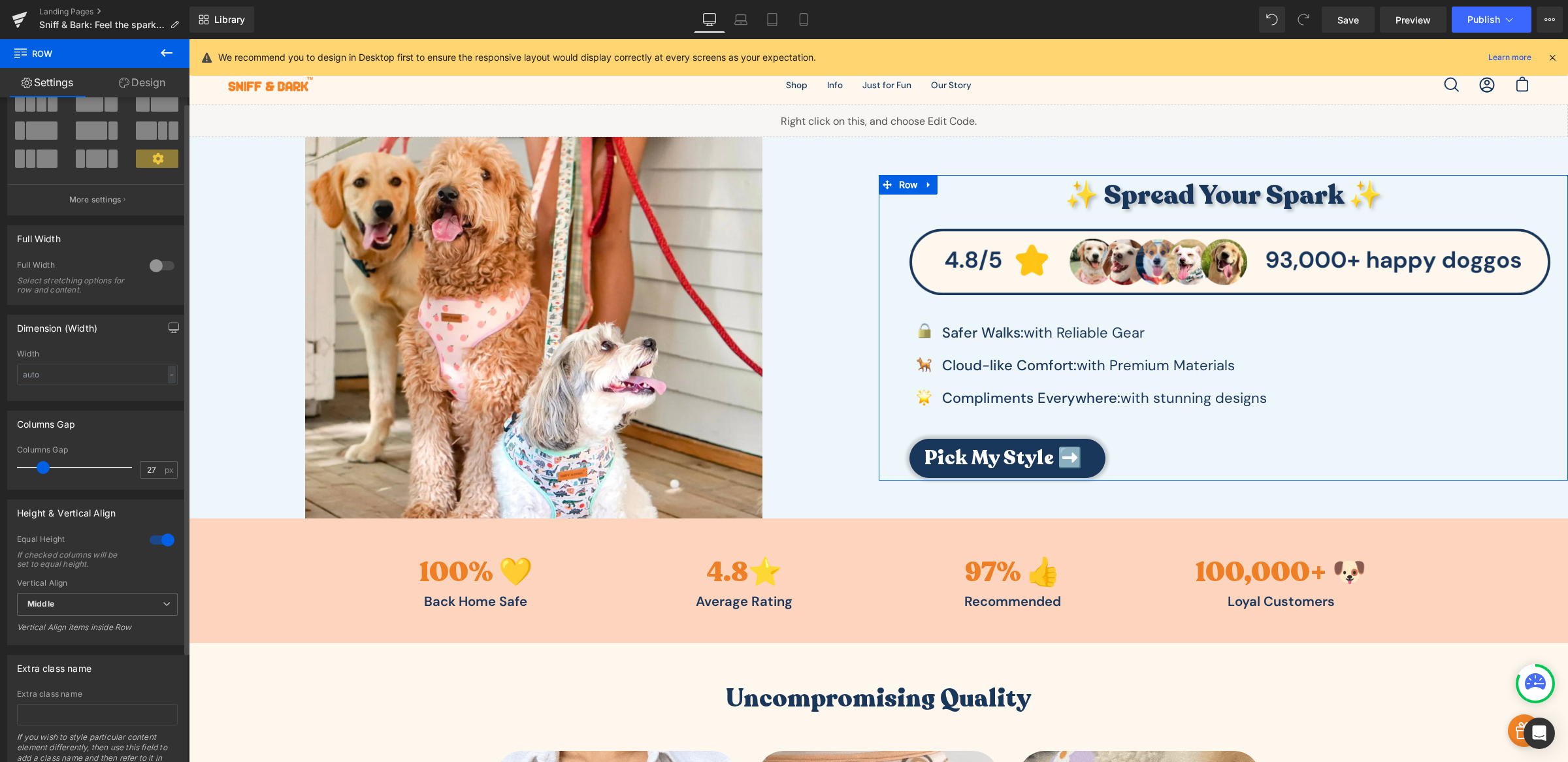
scroll to position [128, 0]
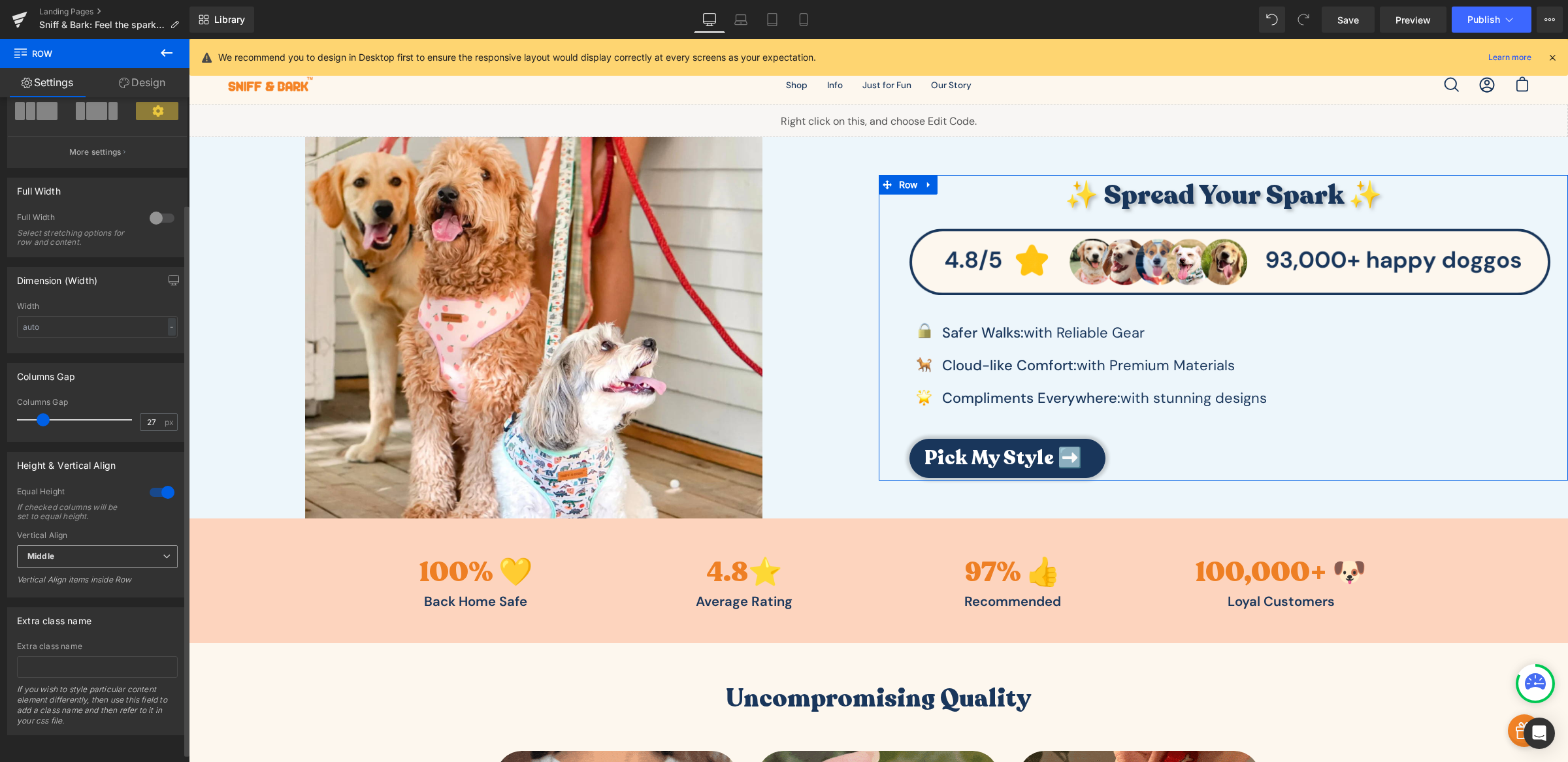
click at [75, 558] on span "Middle" at bounding box center [97, 557] width 161 height 23
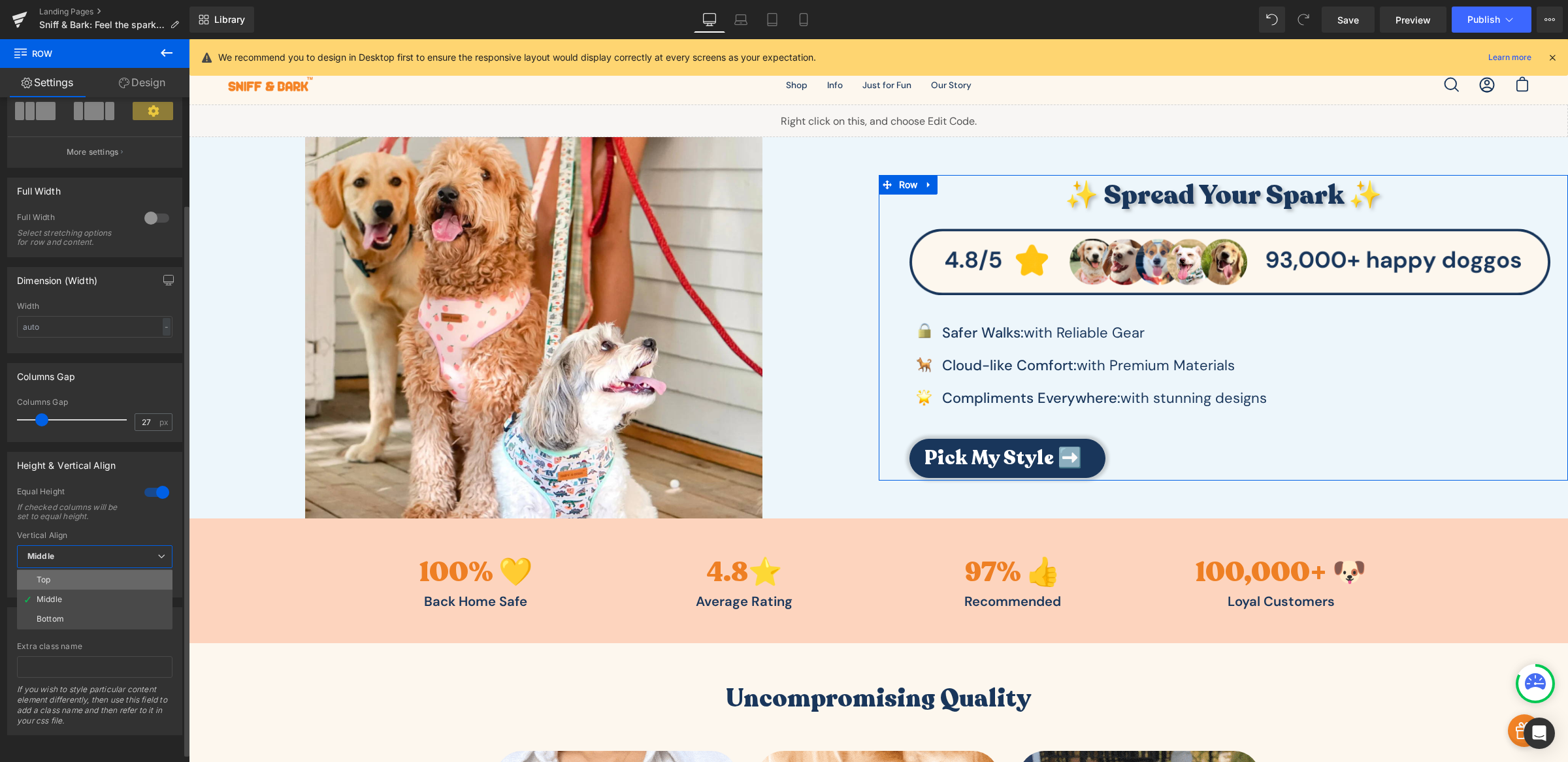
click at [71, 572] on li "Top" at bounding box center [94, 580] width 155 height 20
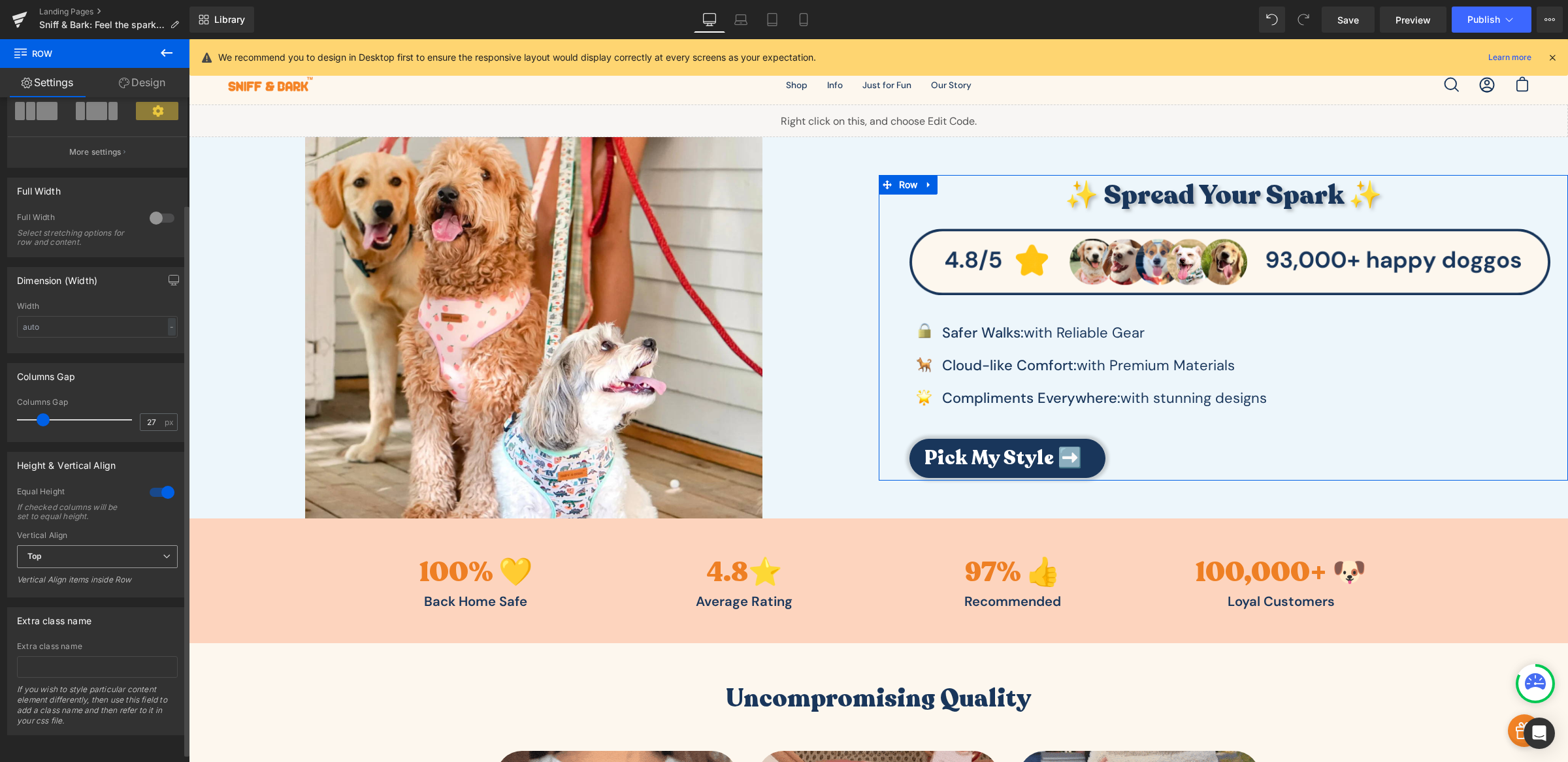
click at [107, 554] on span "Top" at bounding box center [97, 557] width 161 height 23
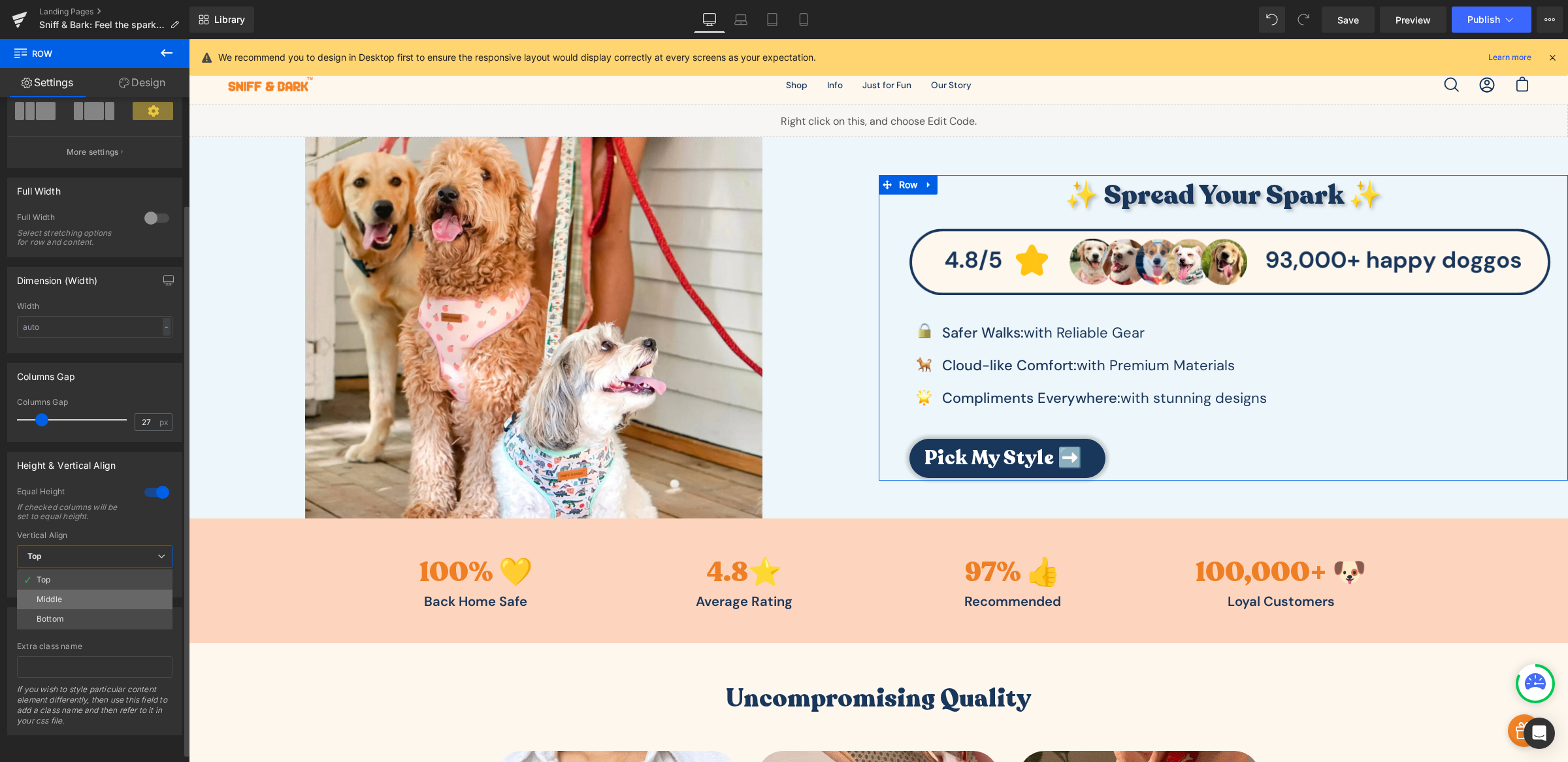
click at [78, 601] on li "Middle" at bounding box center [94, 600] width 155 height 20
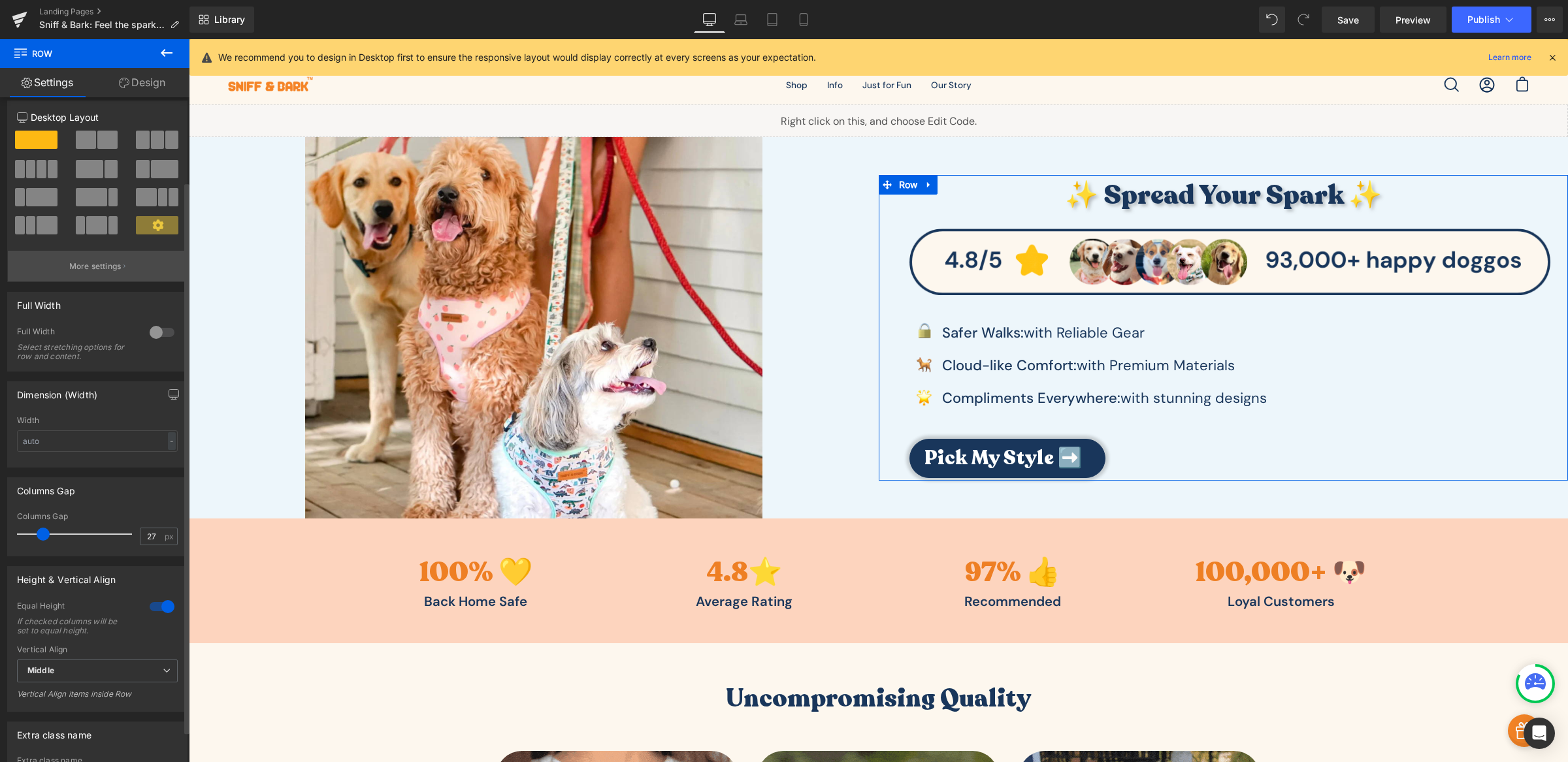
scroll to position [0, 0]
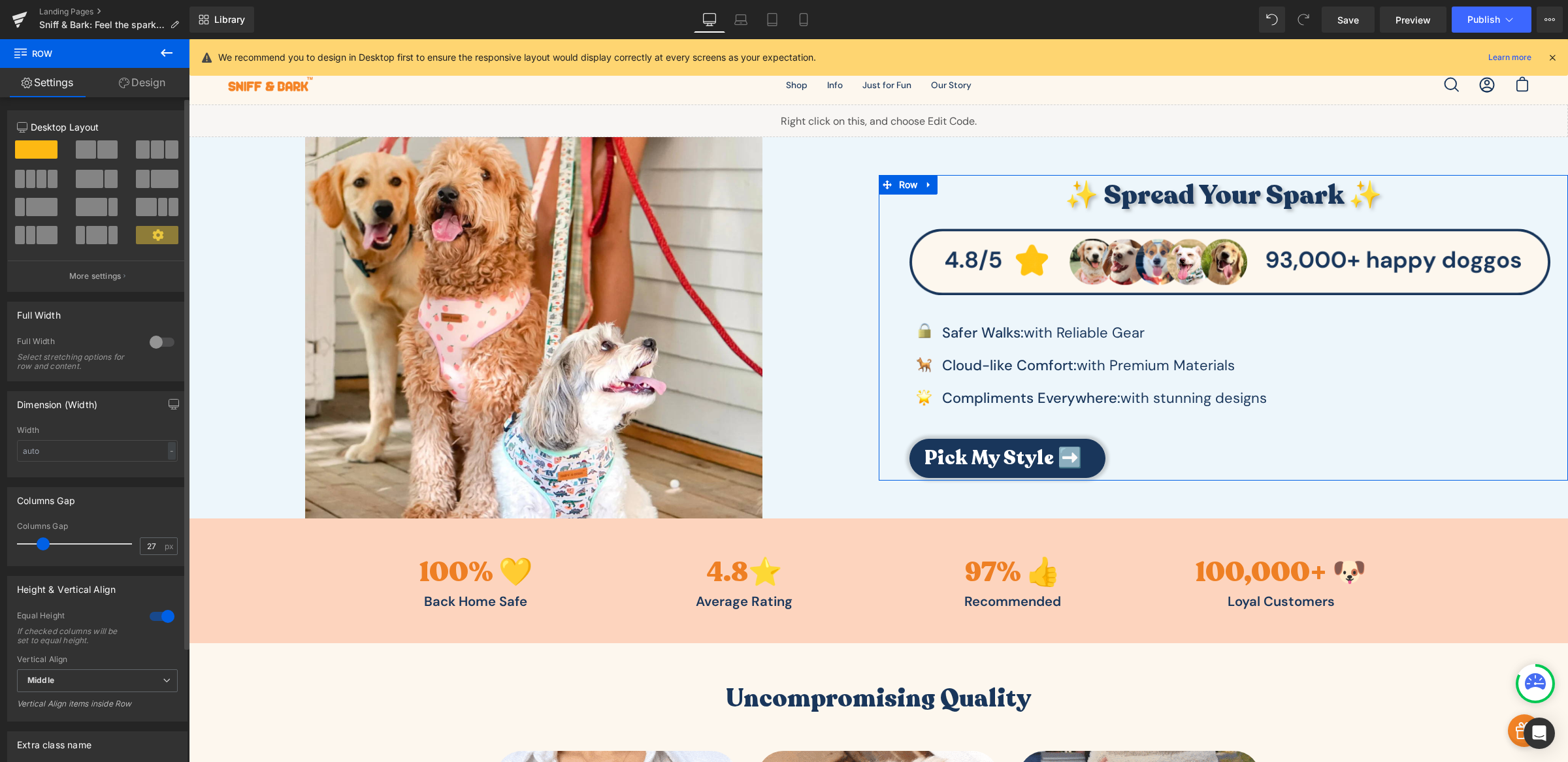
click at [152, 349] on div at bounding box center [161, 342] width 31 height 21
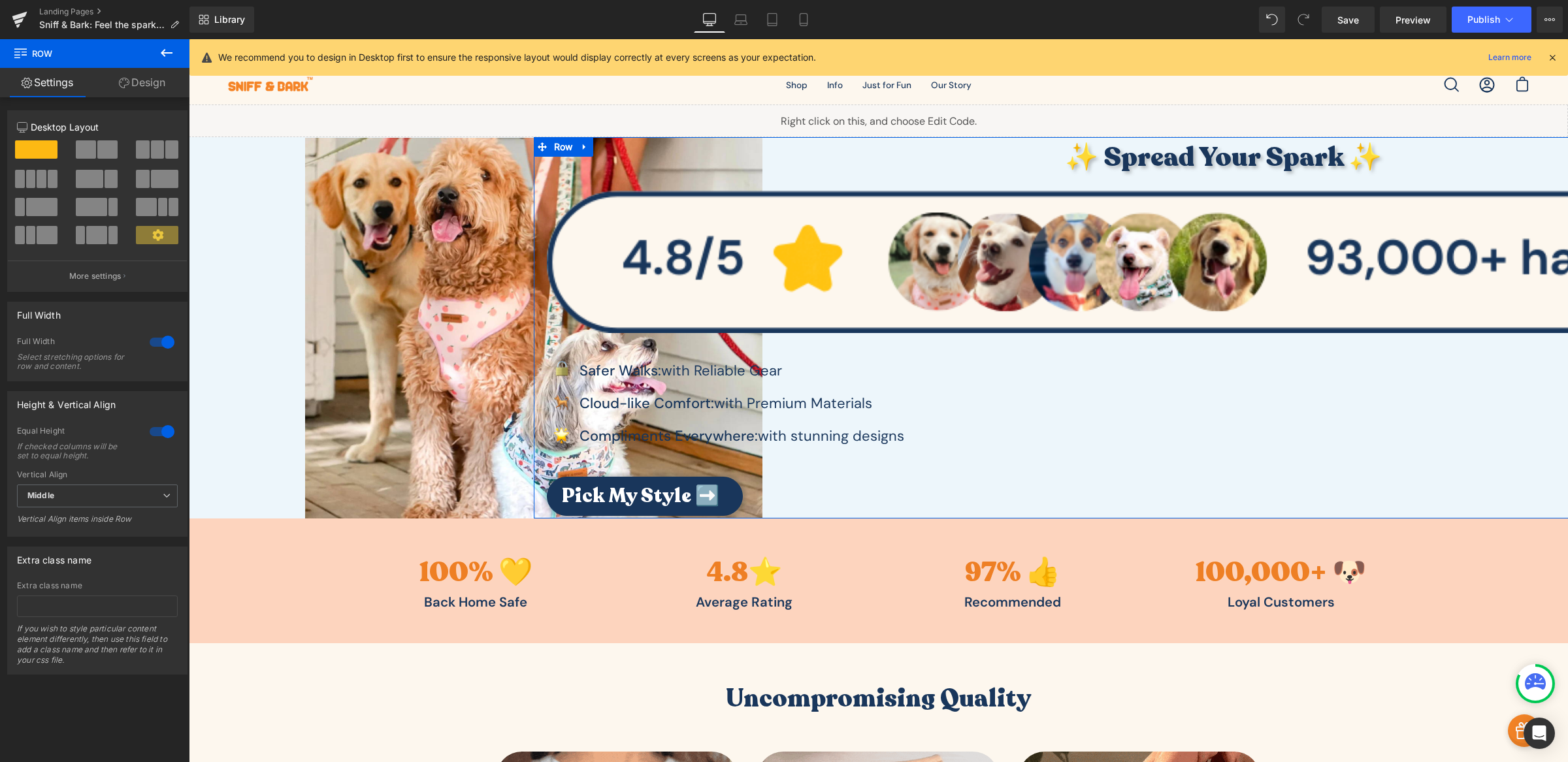
click at [152, 349] on div at bounding box center [161, 342] width 31 height 21
type input "1200"
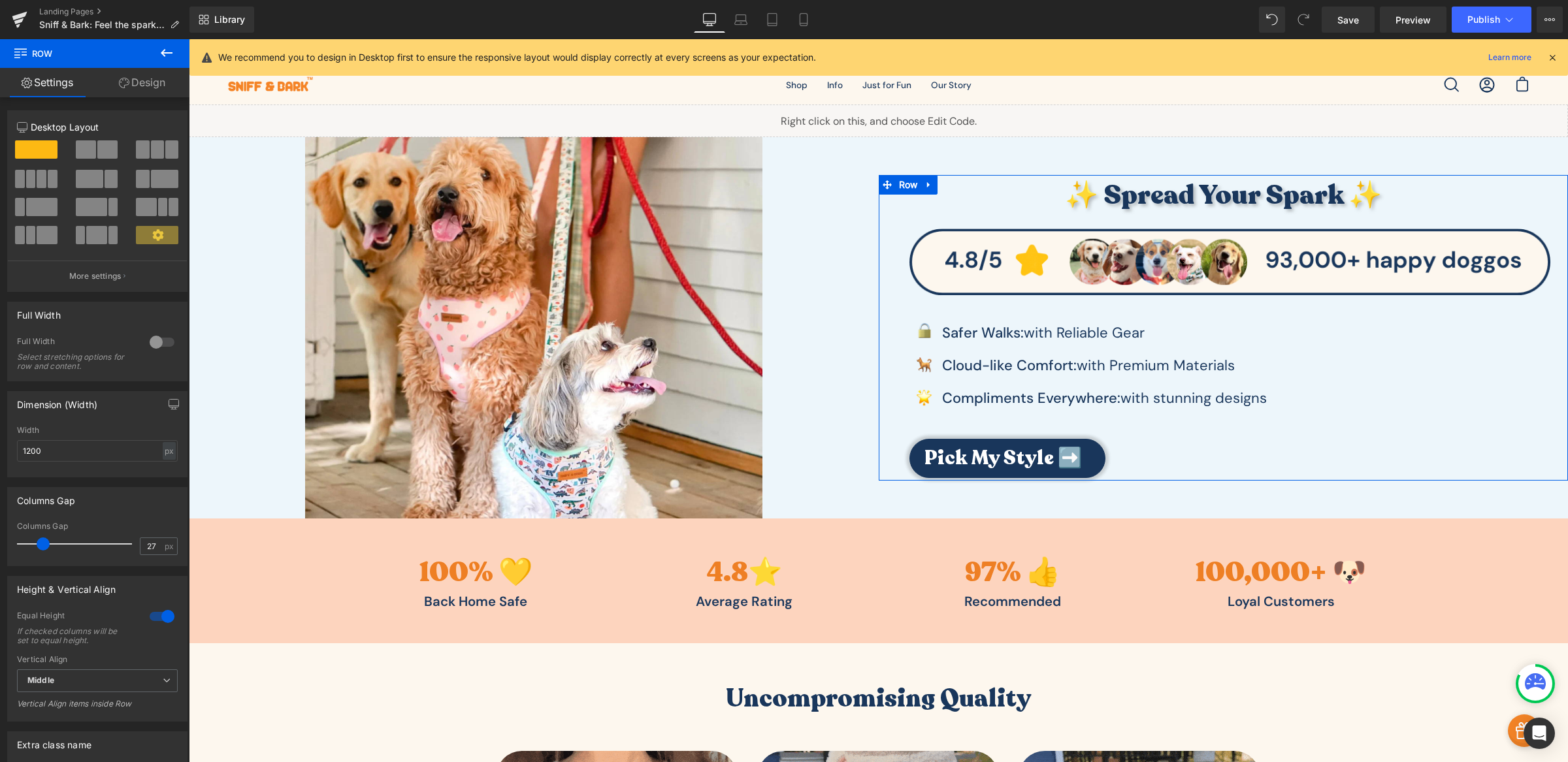
click at [130, 73] on link "Design" at bounding box center [142, 82] width 95 height 29
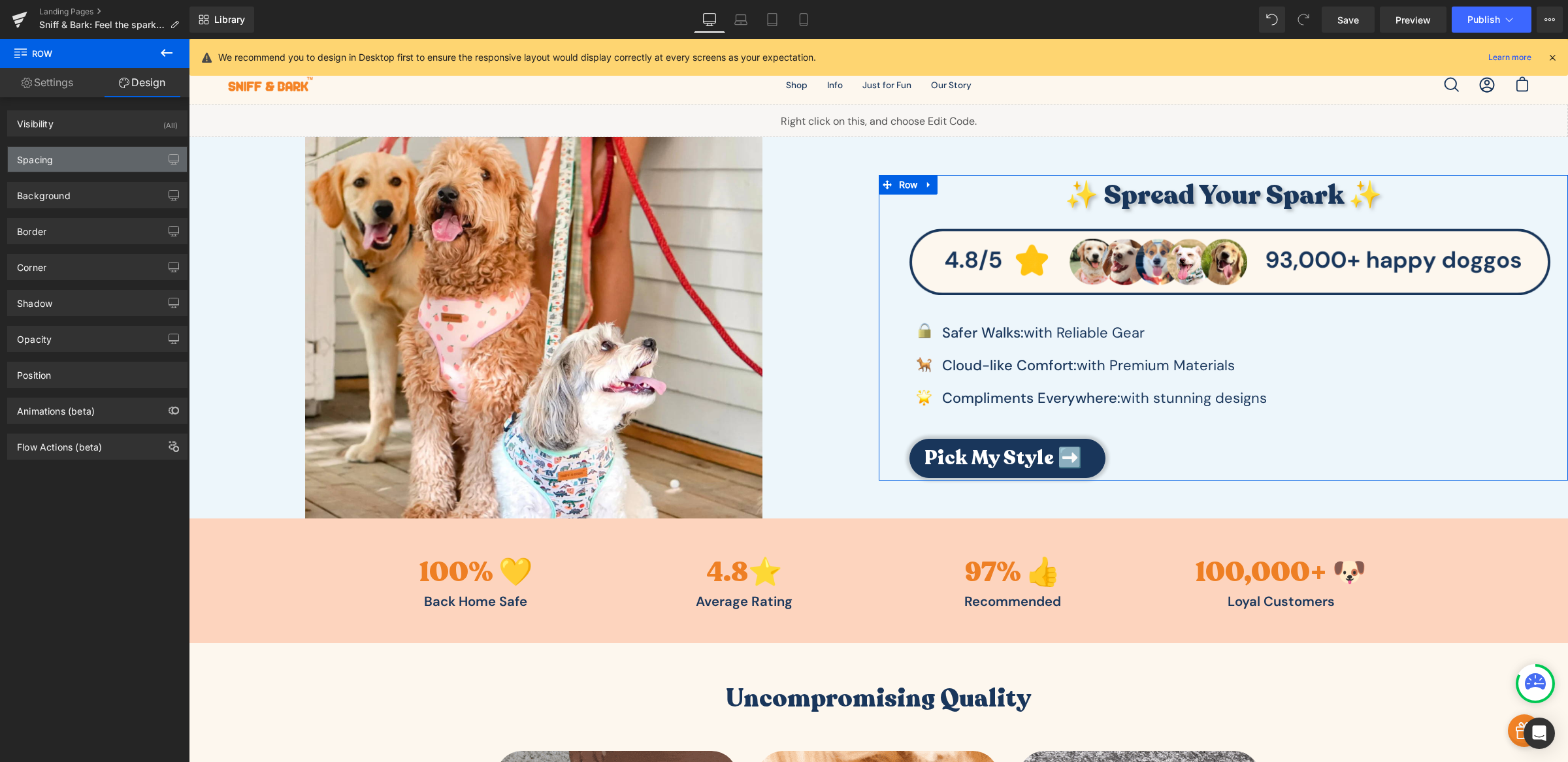
click at [95, 149] on div "Spacing" at bounding box center [97, 159] width 179 height 25
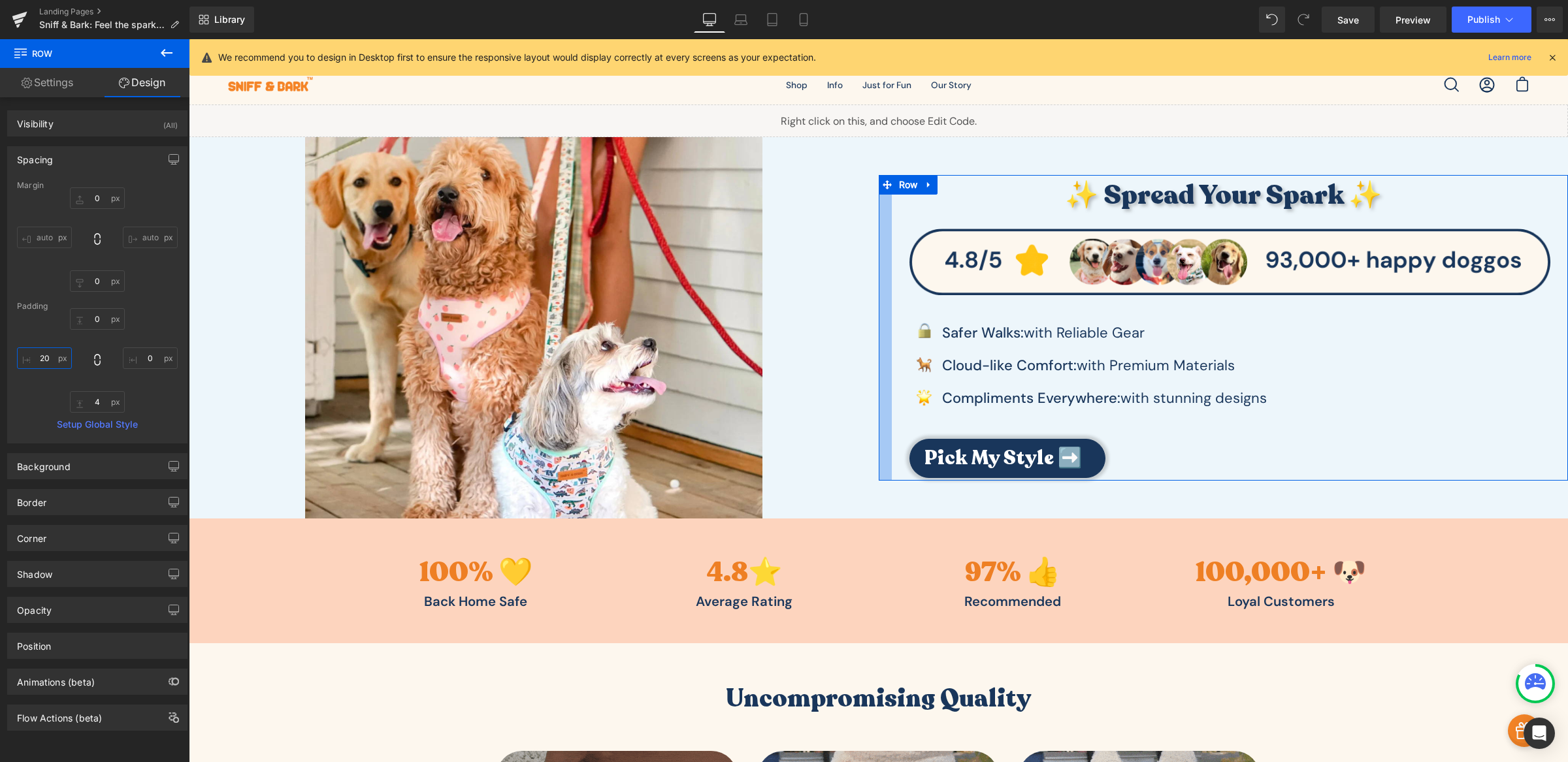
click at [44, 360] on input "20" at bounding box center [44, 358] width 55 height 21
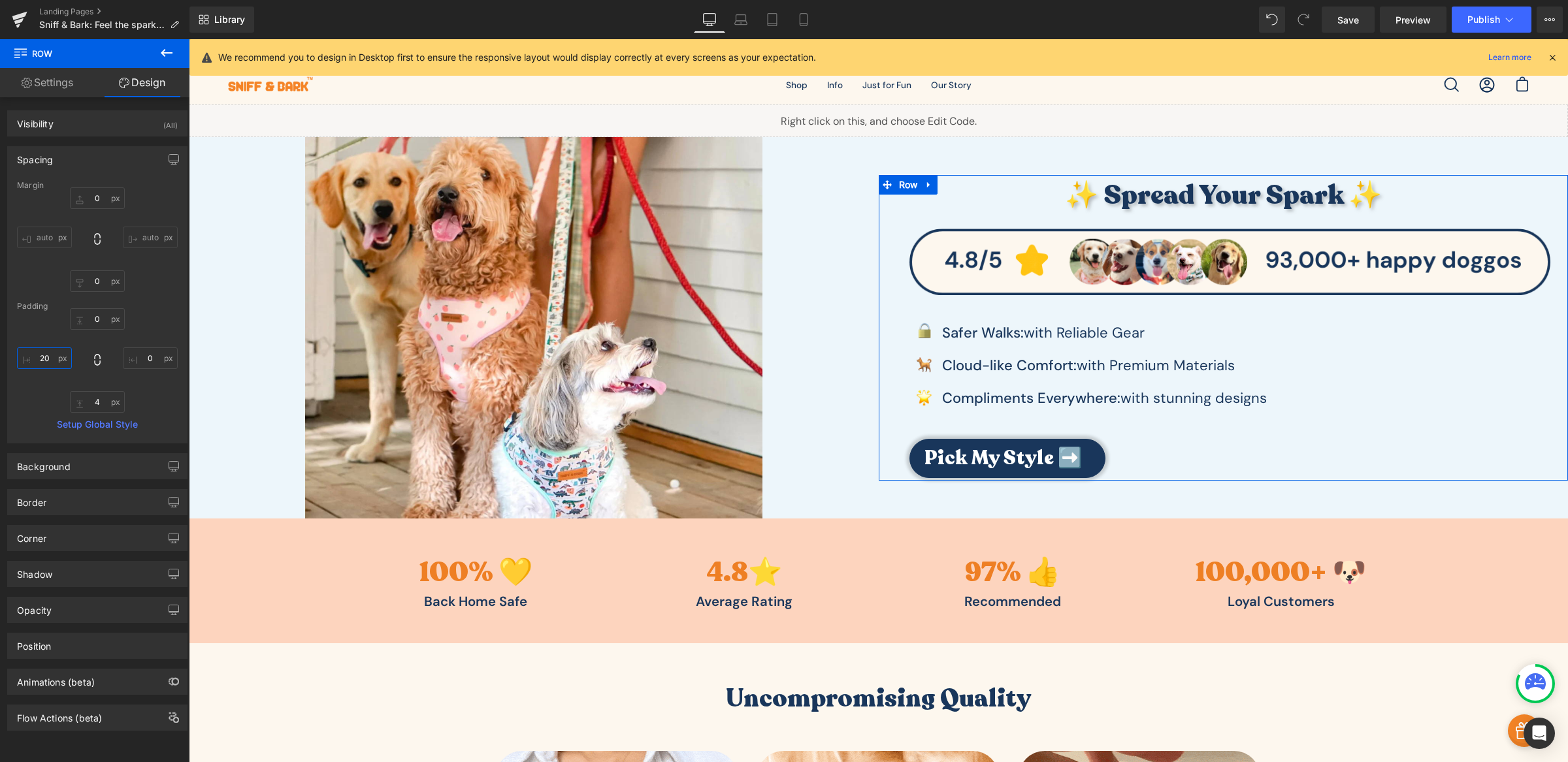
click at [44, 360] on input "20" at bounding box center [44, 358] width 55 height 21
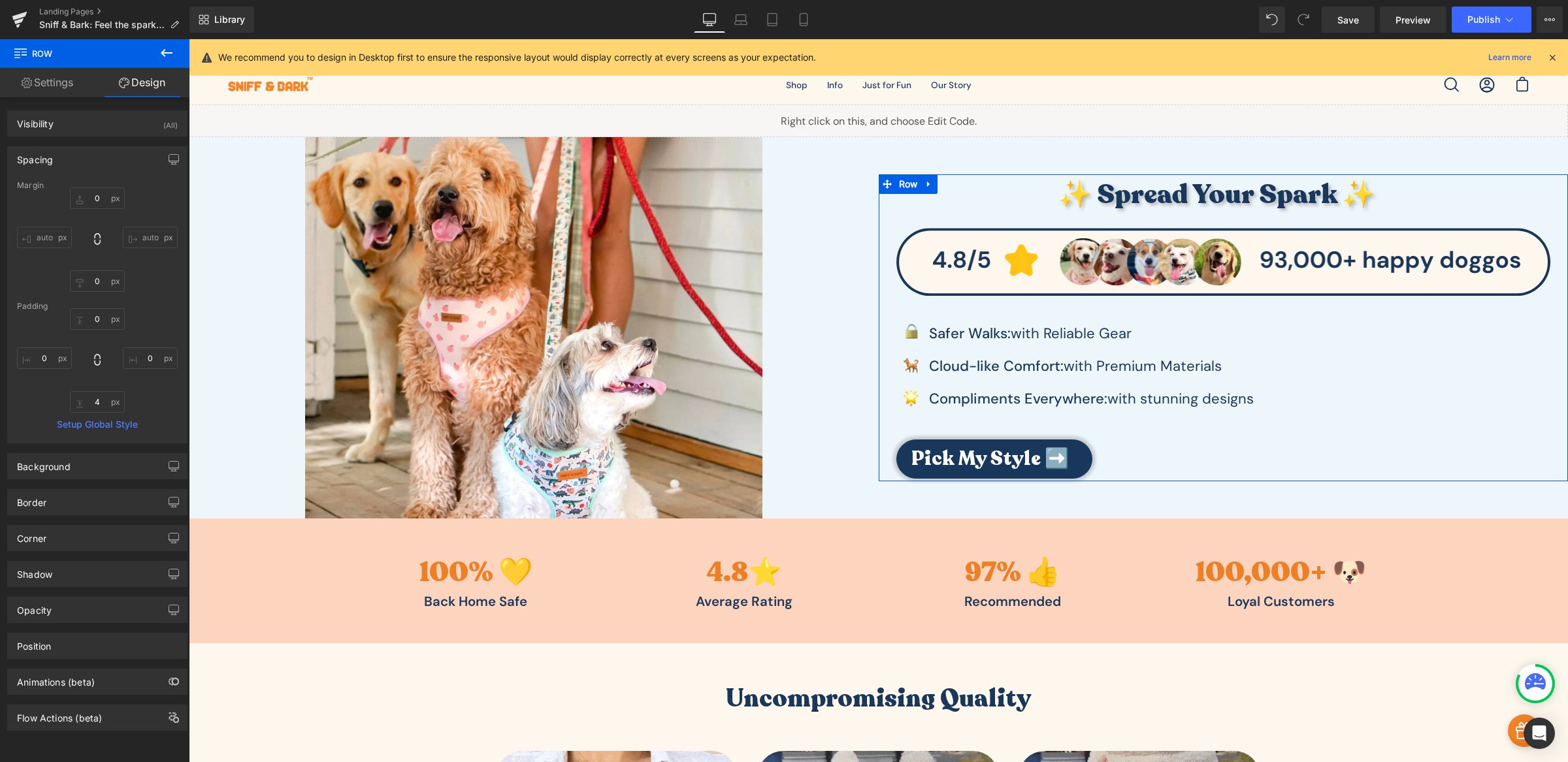
click at [26, 395] on div "0px 0 0px 0 4px 4" at bounding box center [97, 360] width 161 height 104
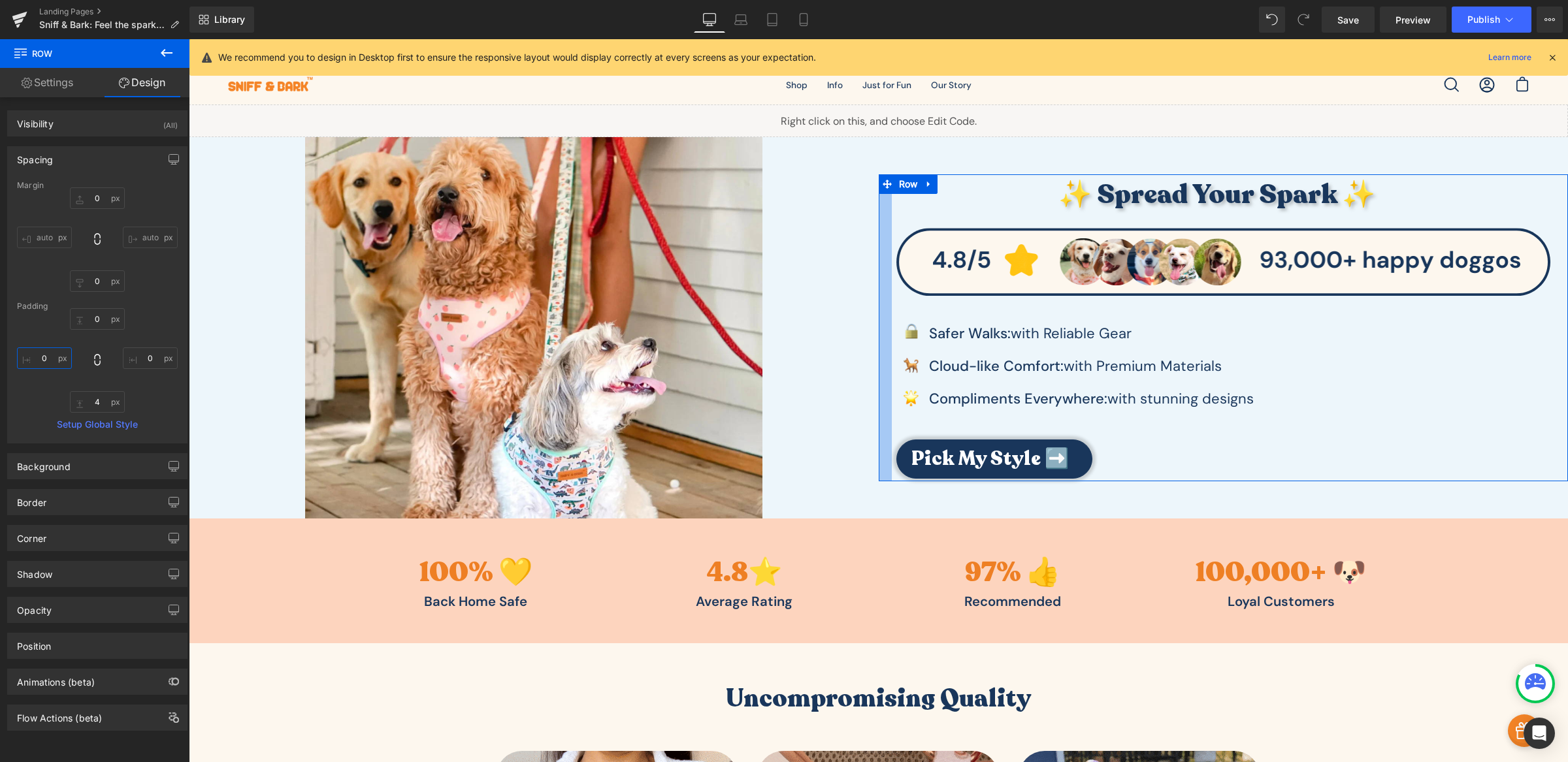
click at [45, 366] on input "text" at bounding box center [44, 358] width 55 height 21
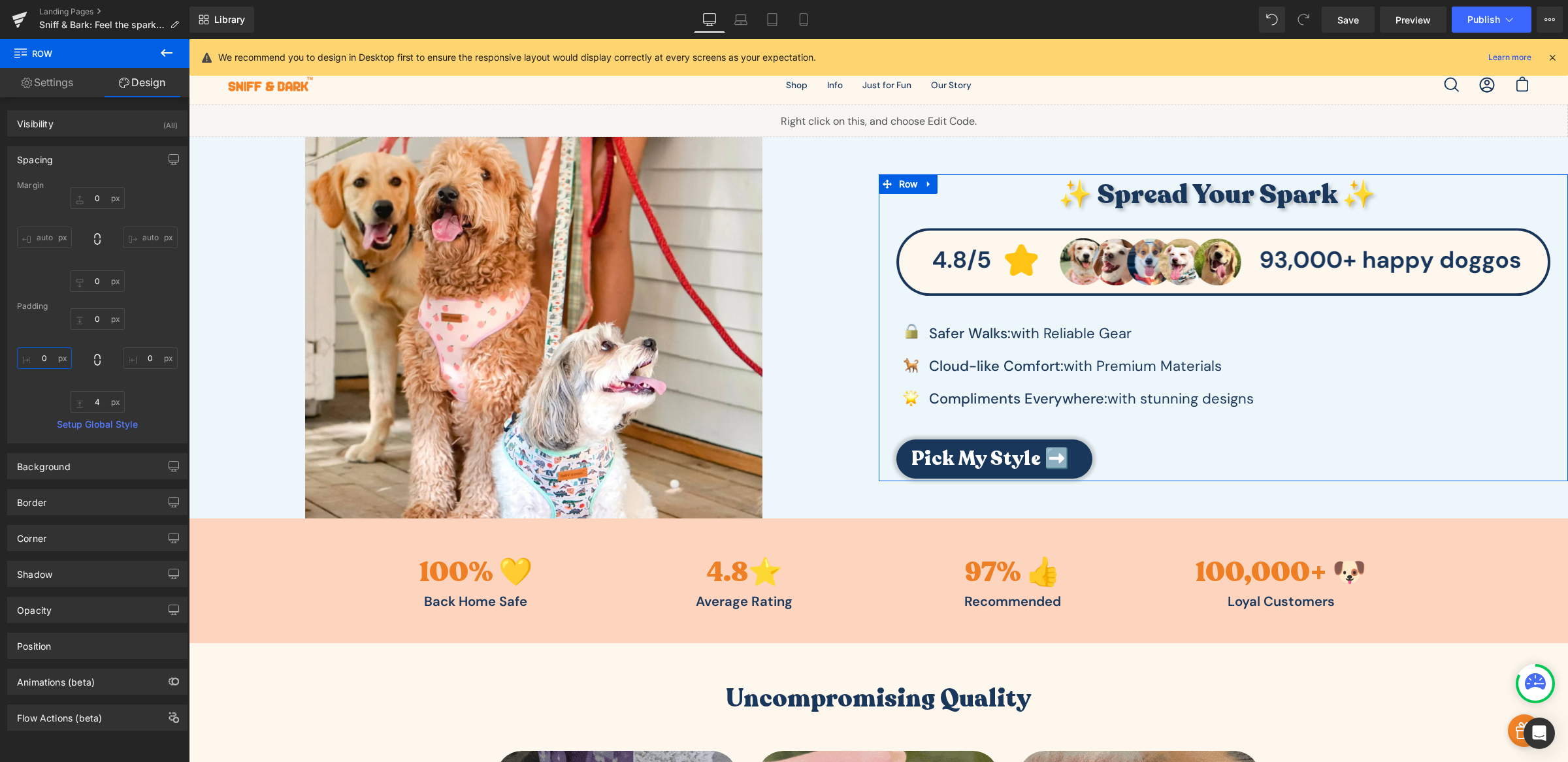
click at [45, 366] on input "text" at bounding box center [44, 358] width 55 height 21
type input "-100"
click at [49, 360] on input "-100" at bounding box center [44, 358] width 55 height 21
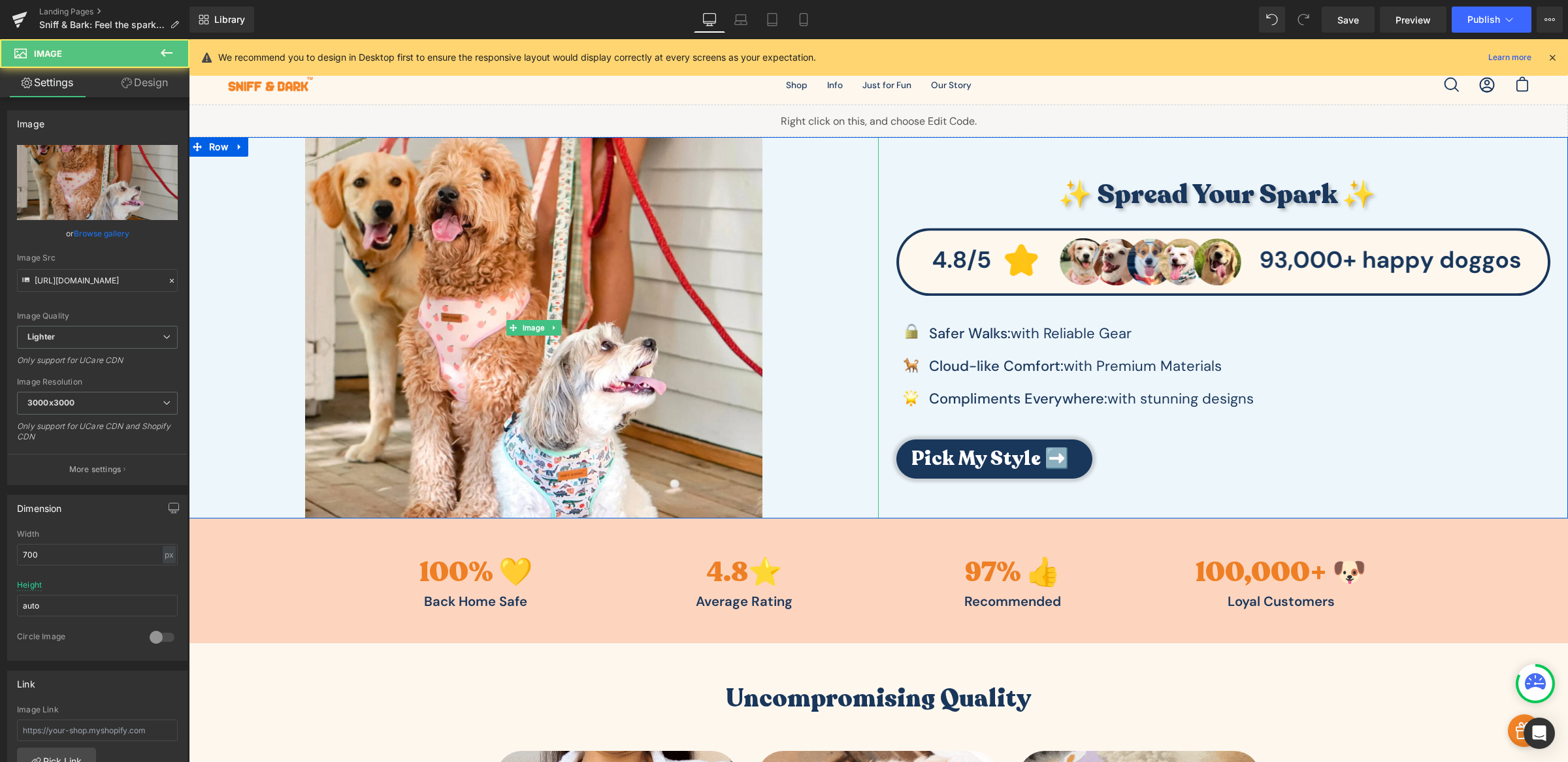
click at [835, 263] on div at bounding box center [533, 327] width 690 height 381
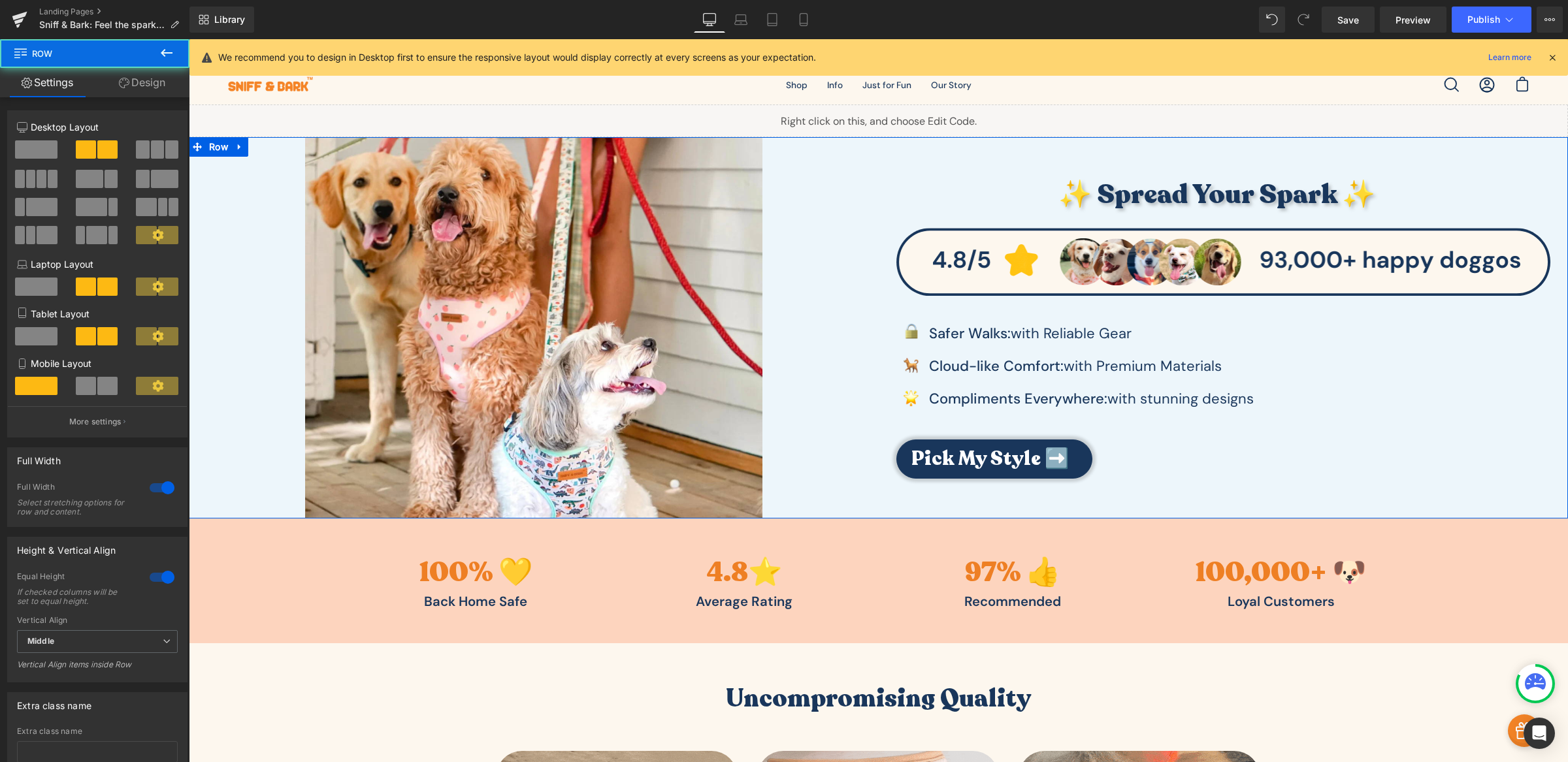
click at [923, 173] on div "✨ Spread Your Spark ✨ Heading Image Image Safer Walks: with Reliable Gear Text …" at bounding box center [1223, 327] width 690 height 381
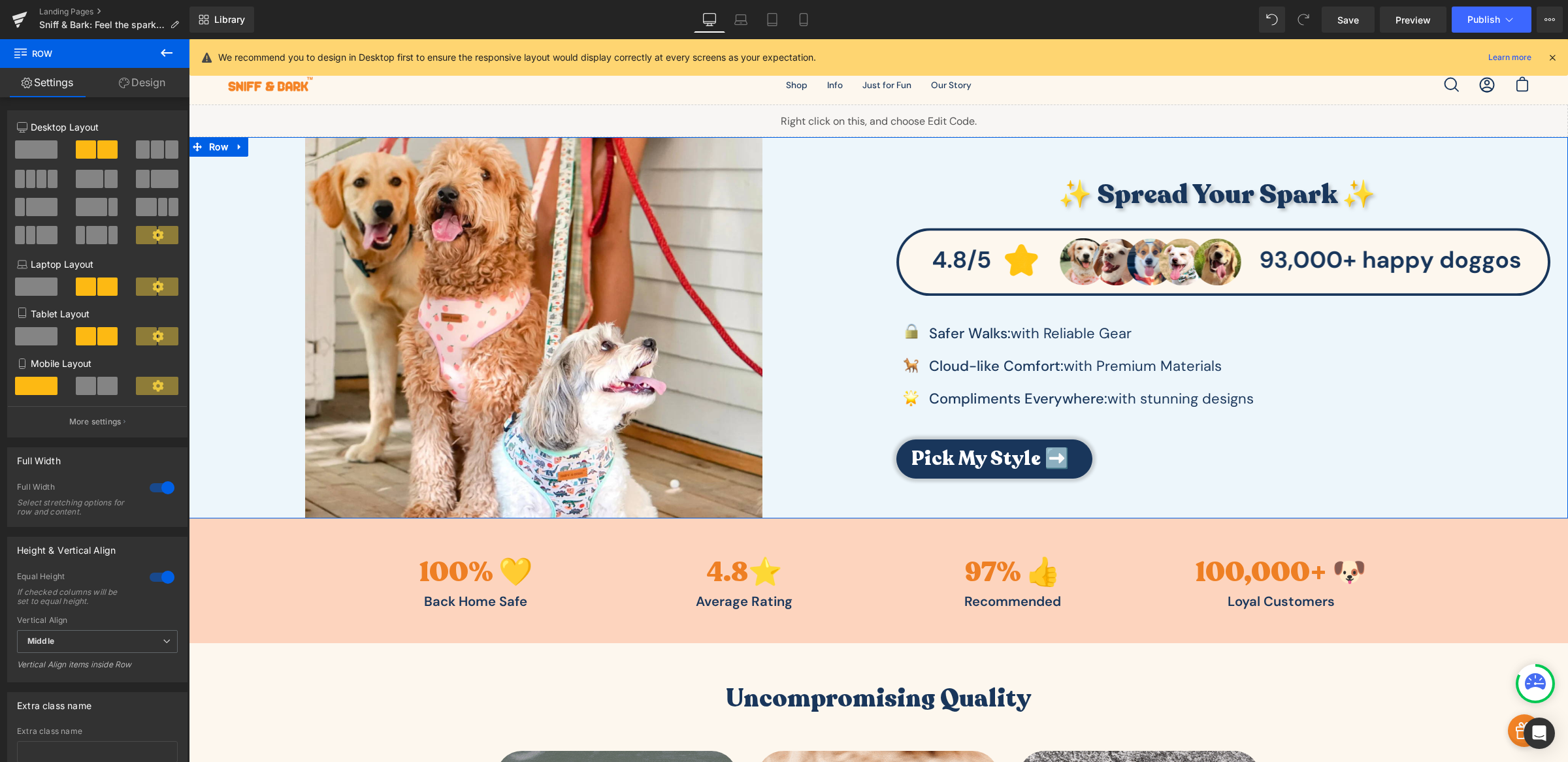
click at [91, 179] on span at bounding box center [89, 179] width 27 height 18
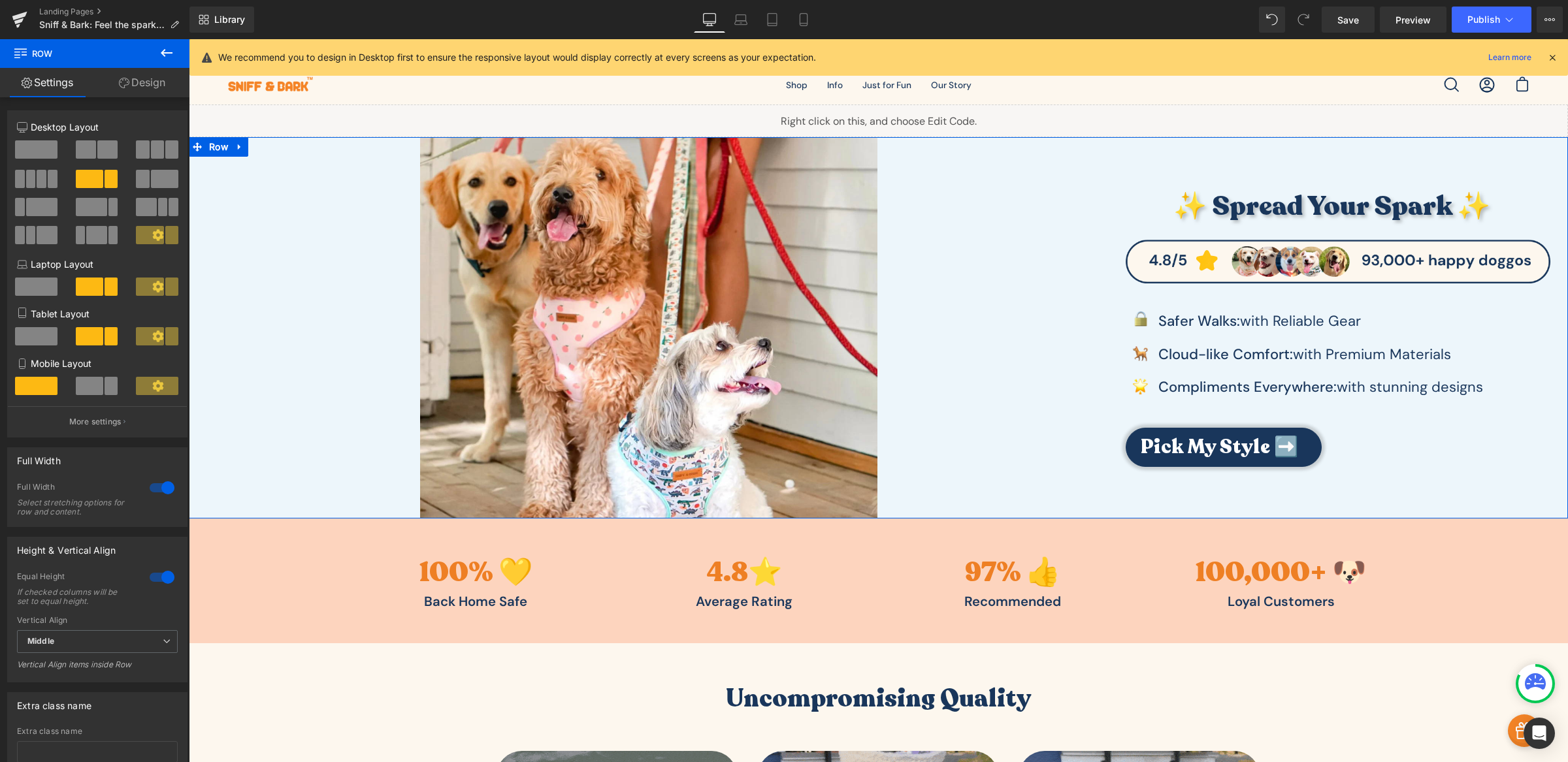
click at [90, 146] on span at bounding box center [85, 150] width 20 height 18
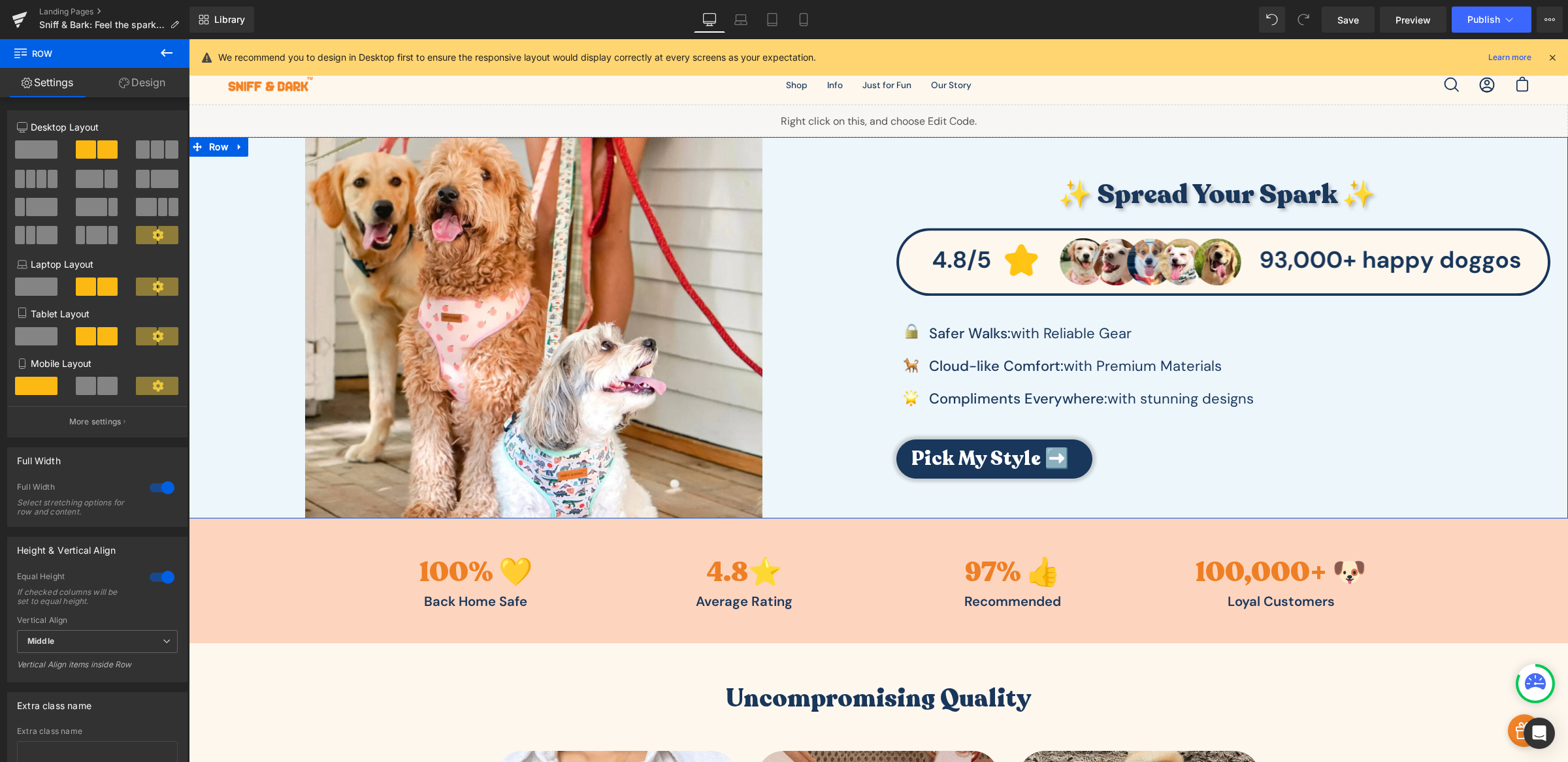
click at [151, 178] on span at bounding box center [165, 179] width 27 height 18
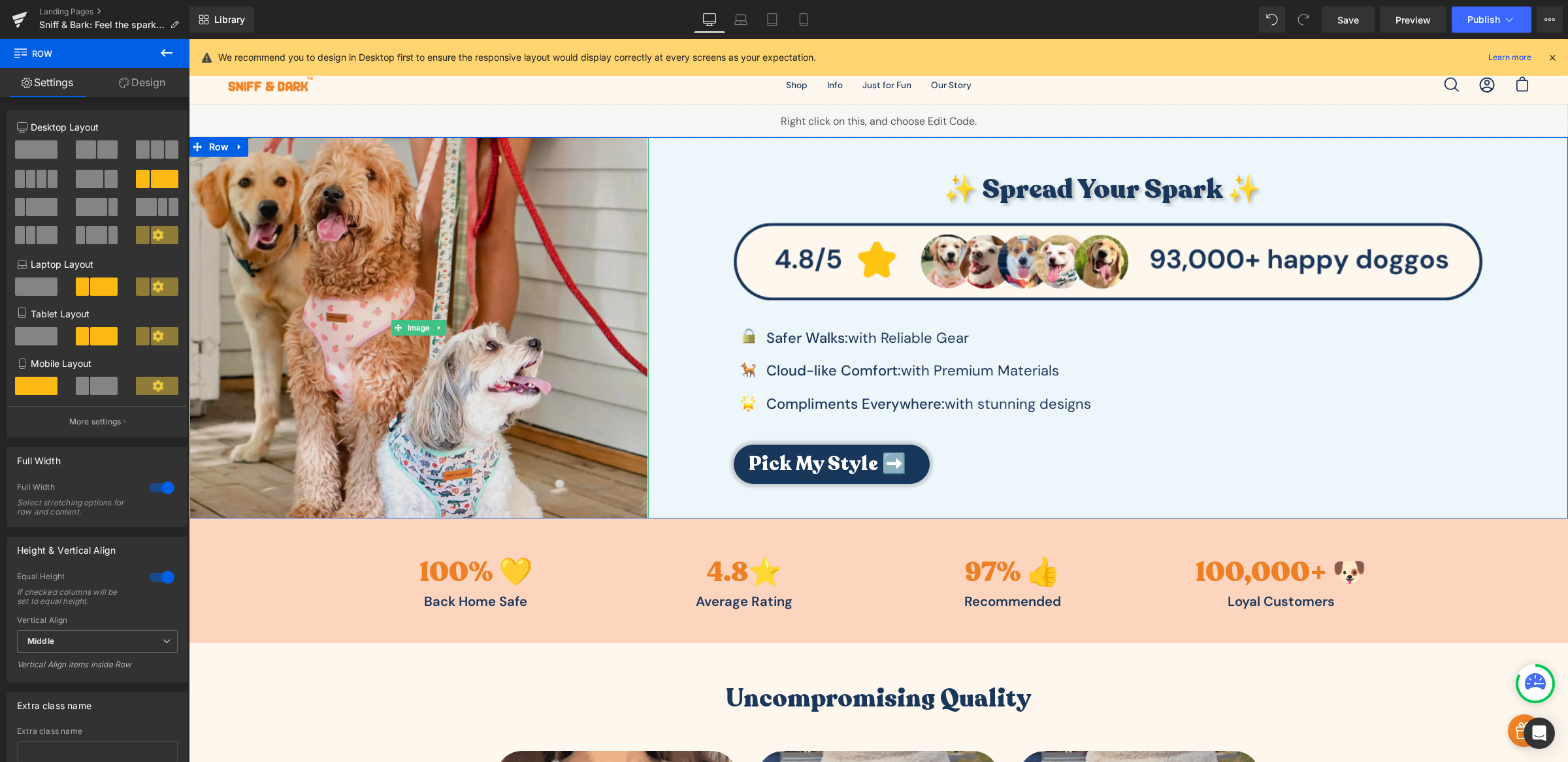
click at [481, 236] on img at bounding box center [418, 327] width 457 height 381
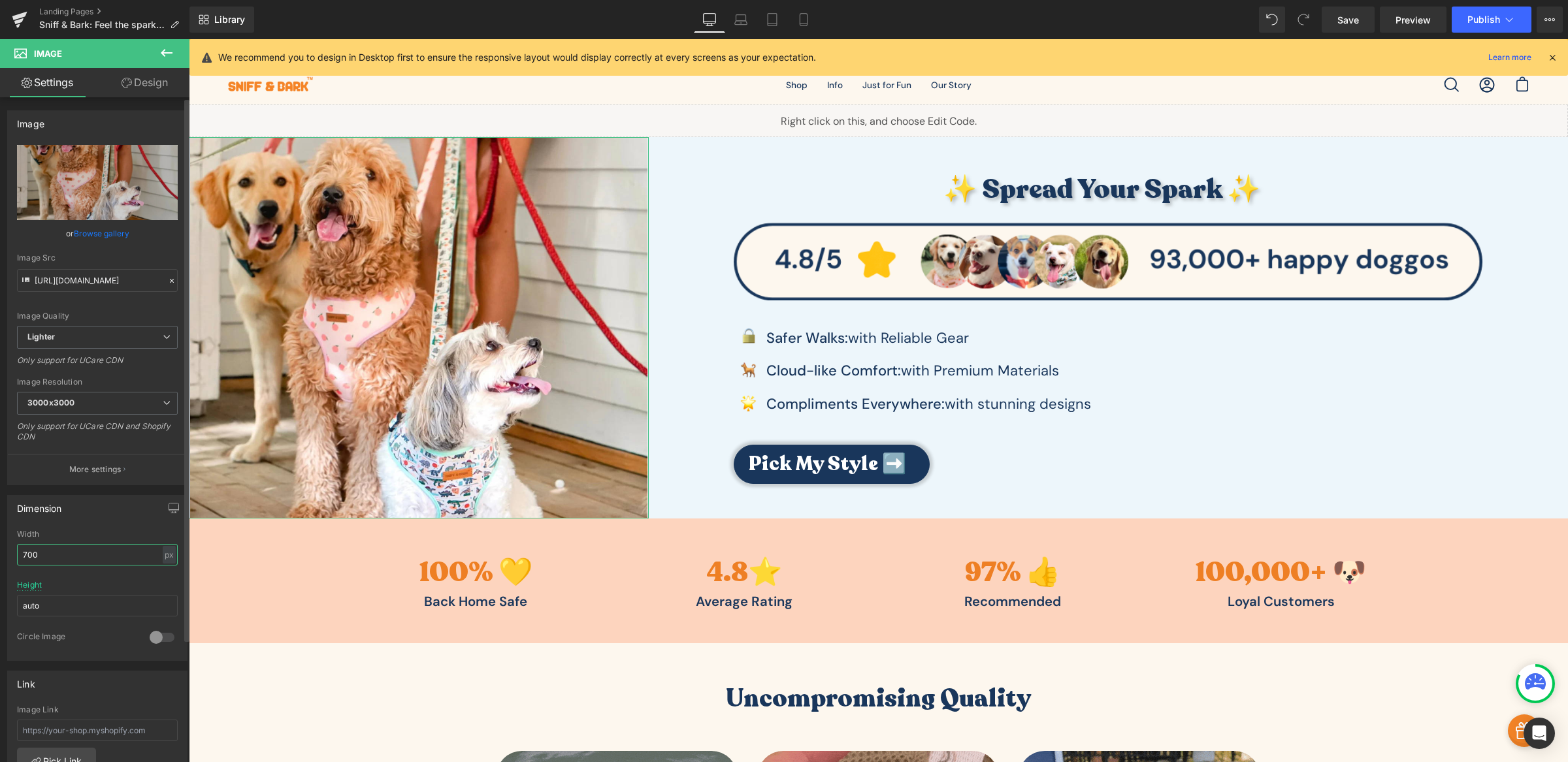
click at [87, 557] on input "700" at bounding box center [97, 554] width 161 height 21
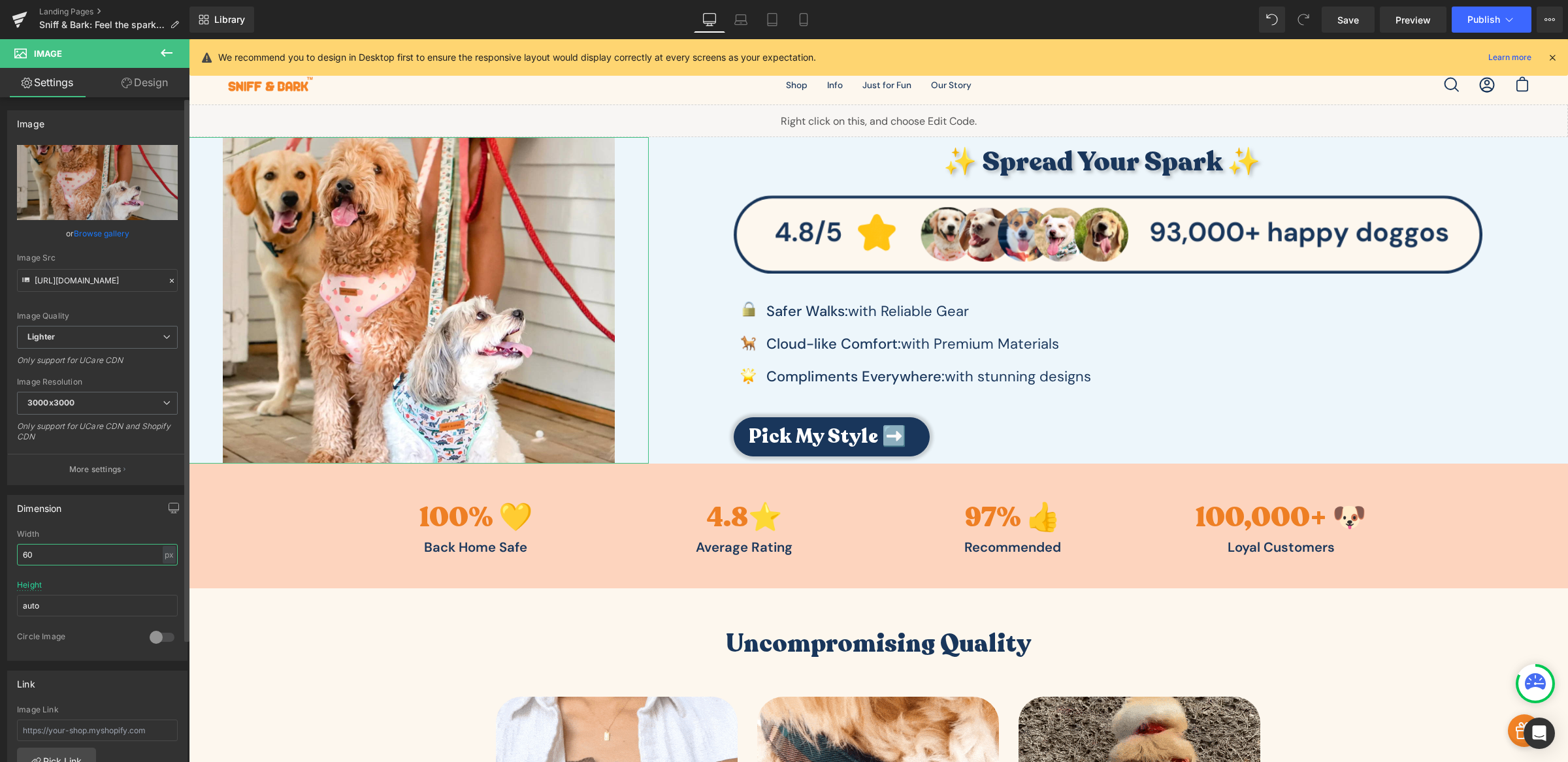
type input "6"
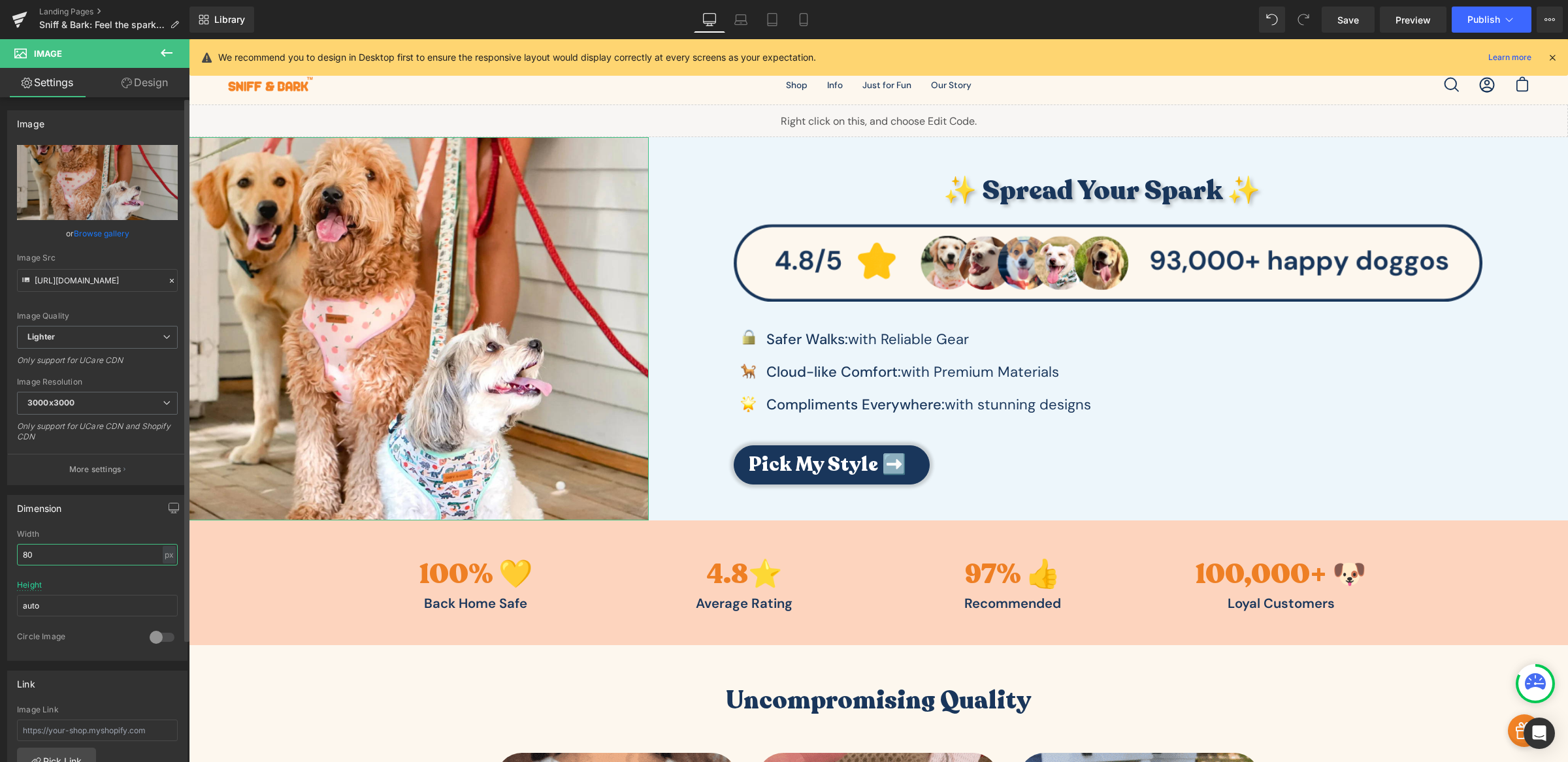
type input "8"
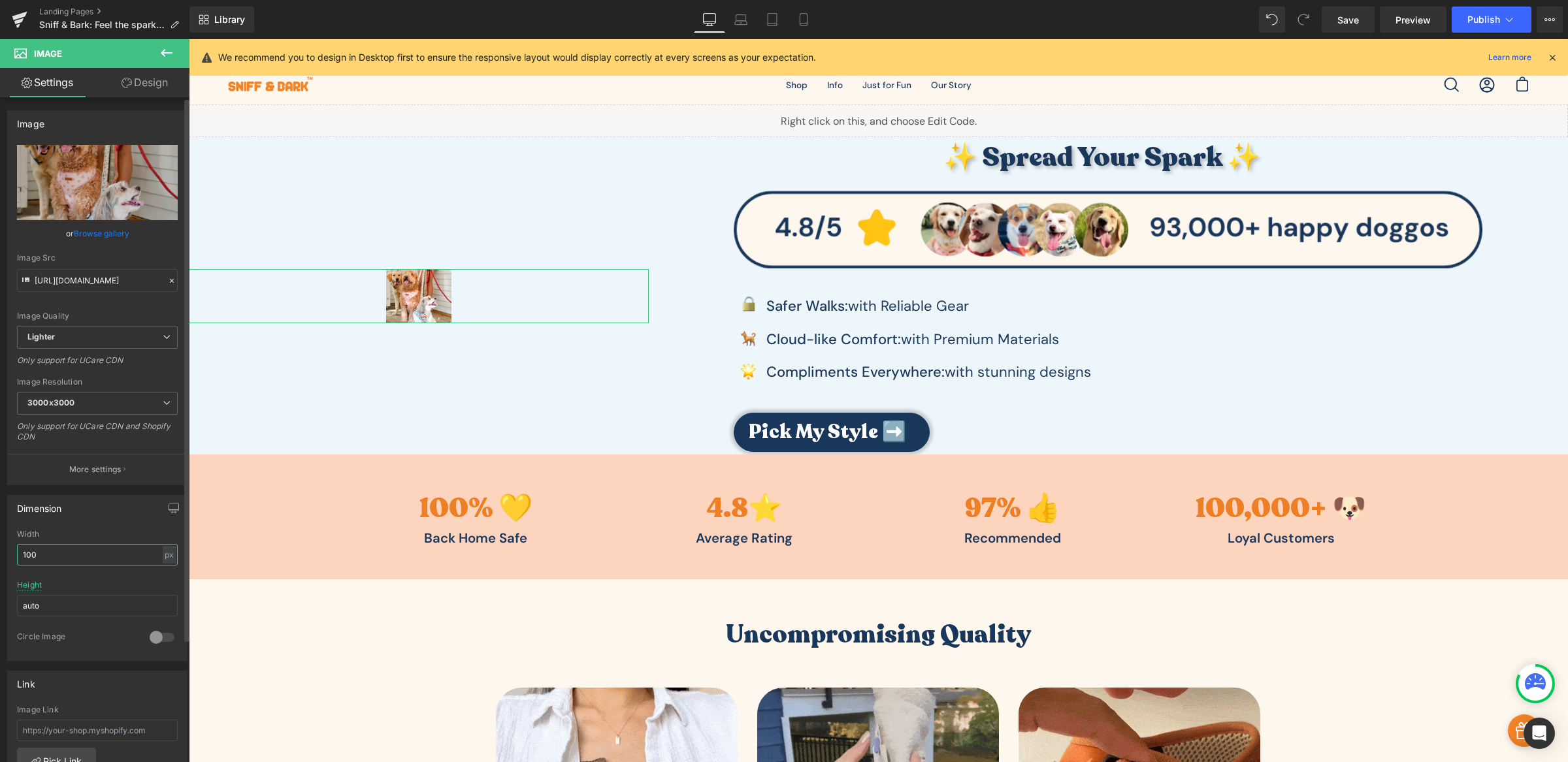
type input "1000"
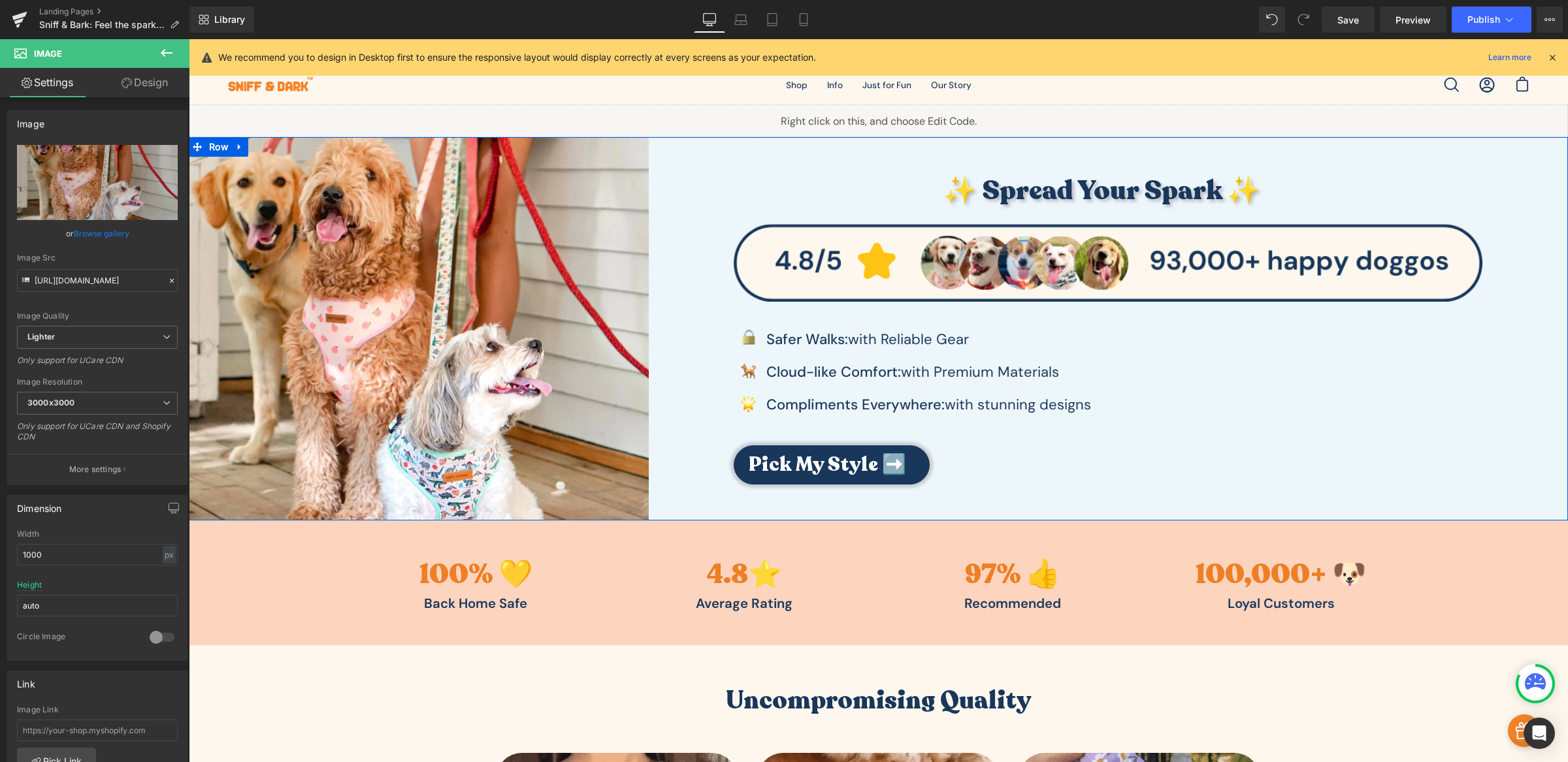
click at [684, 316] on div "✨ Spread Your Spark ✨ Heading Image Image Safer Walks: with Reliable Gear Text …" at bounding box center [1107, 328] width 919 height 383
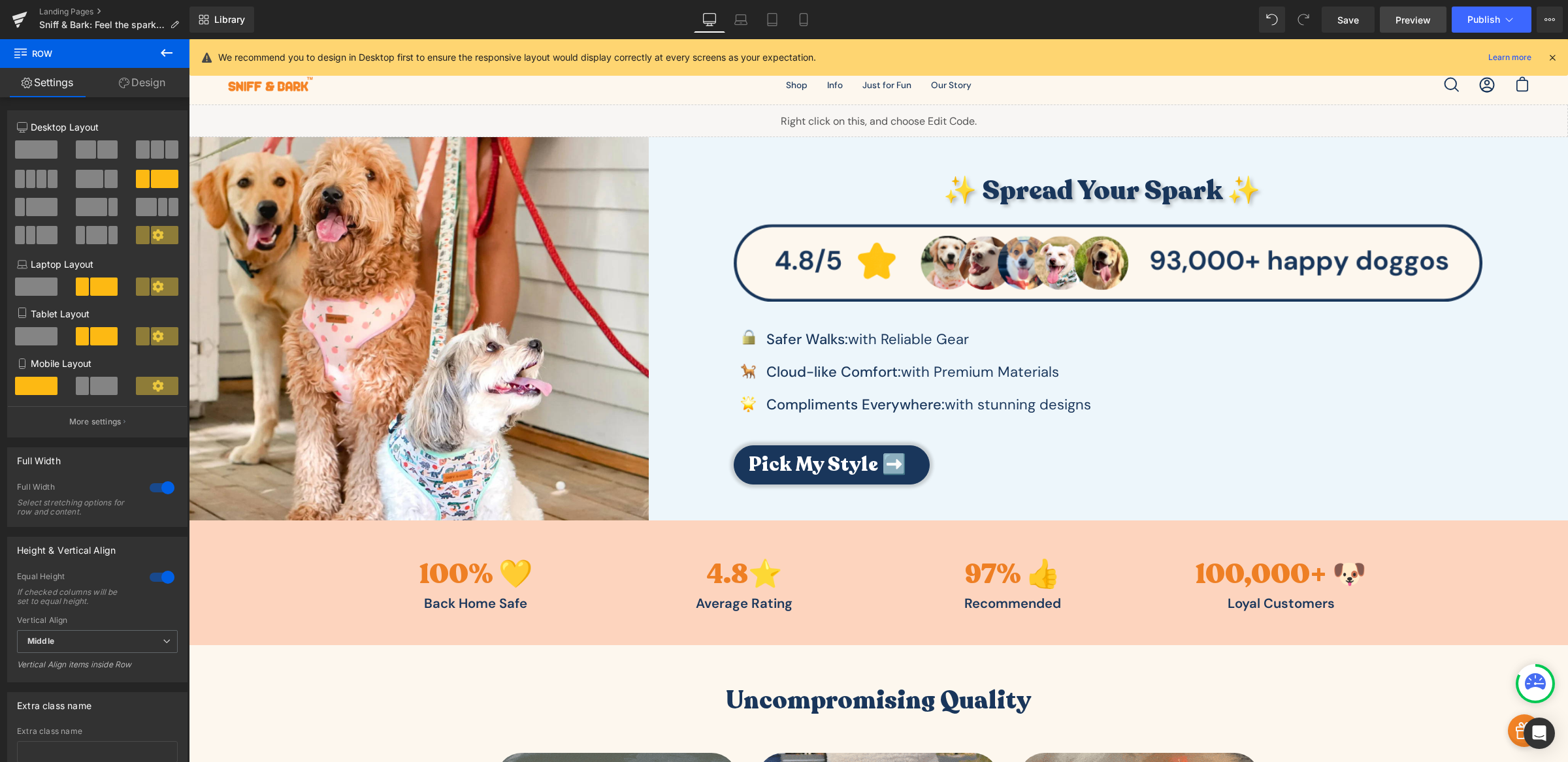
click at [1405, 20] on span "Preview" at bounding box center [1413, 19] width 35 height 14
click at [1344, 13] on span "Save" at bounding box center [1348, 19] width 21 height 14
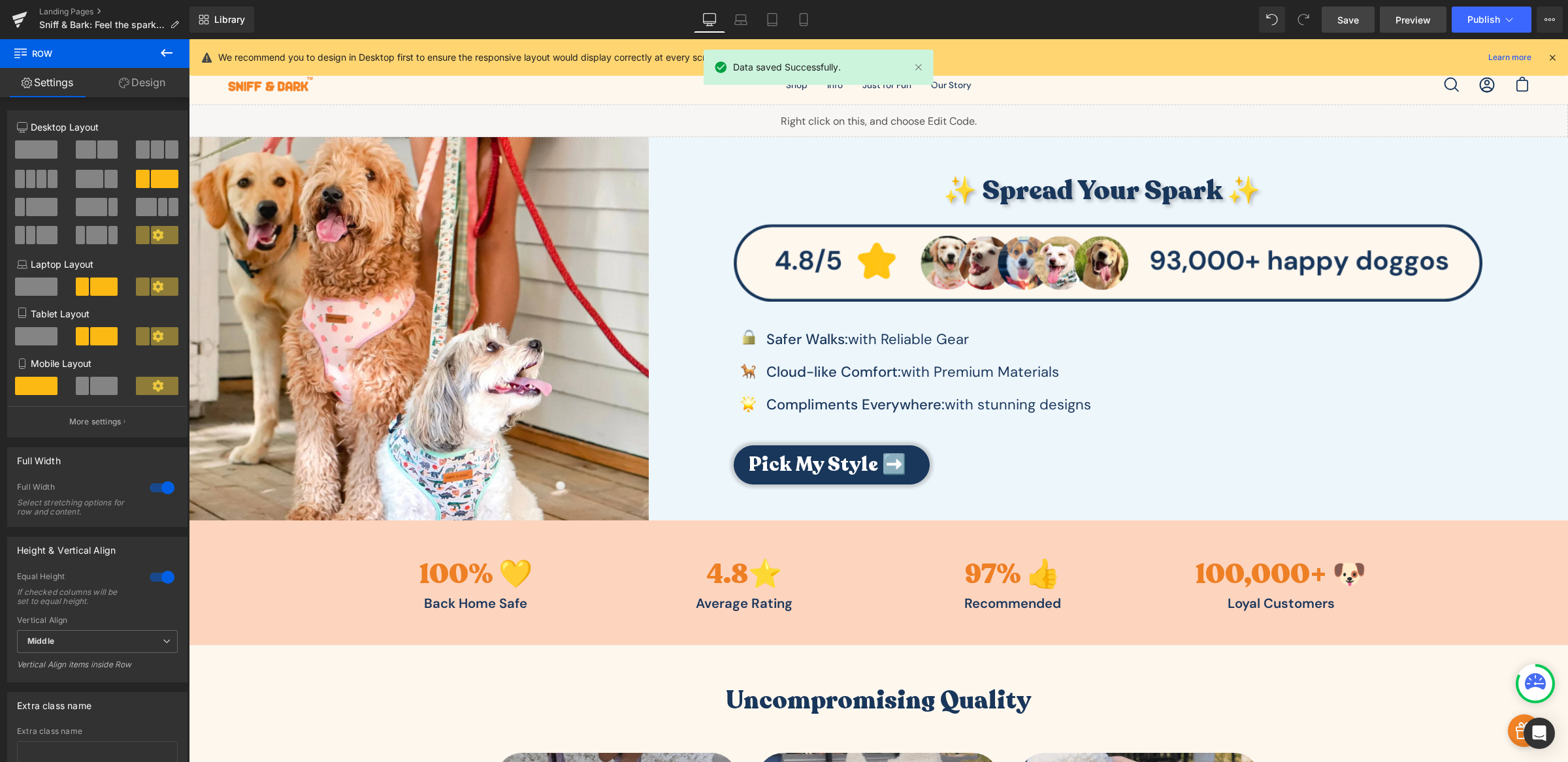
click at [1407, 18] on span "Preview" at bounding box center [1413, 19] width 35 height 14
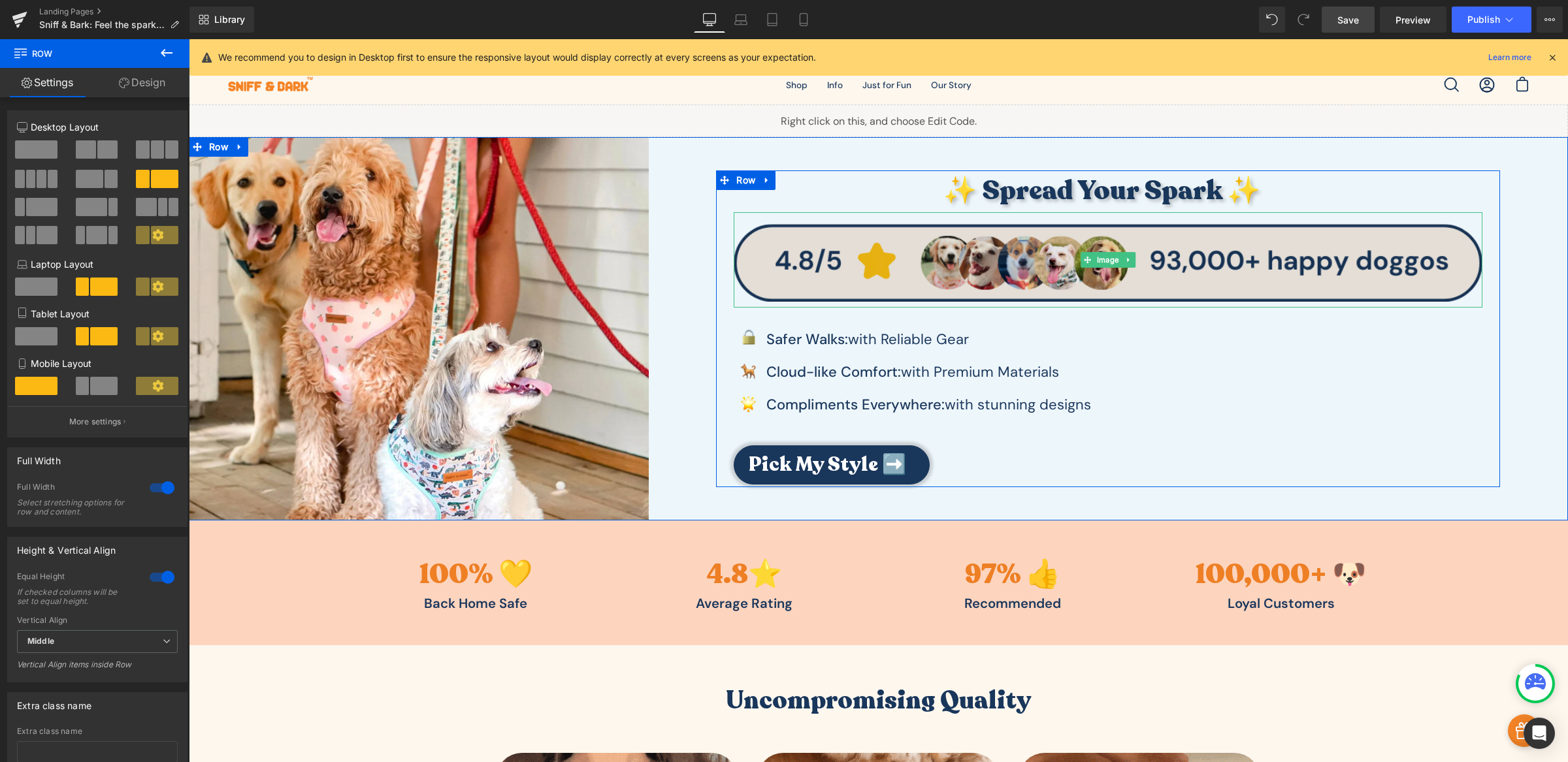
click at [952, 247] on img at bounding box center [1107, 260] width 749 height 95
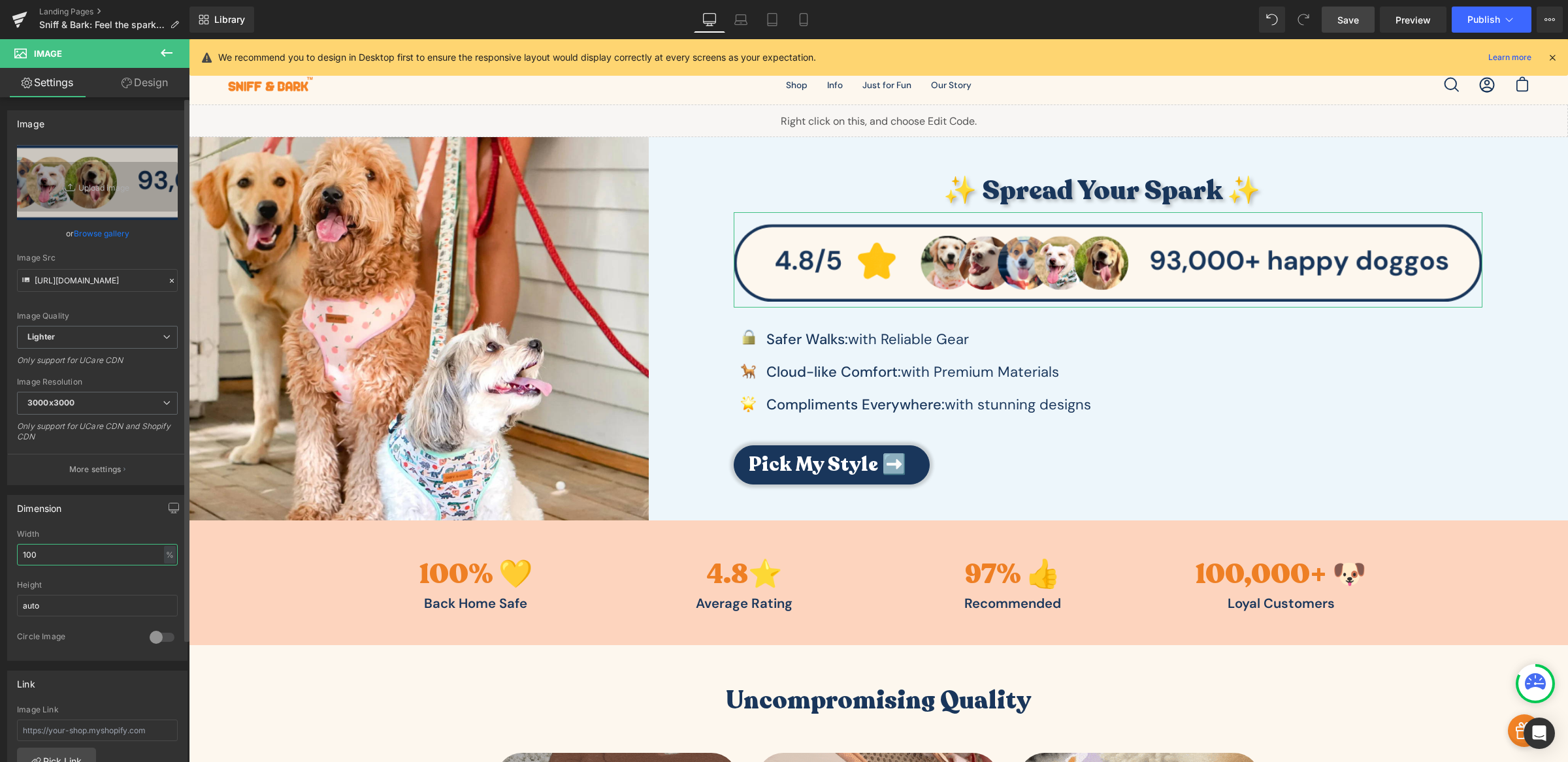
click at [63, 555] on input "100" at bounding box center [97, 554] width 161 height 21
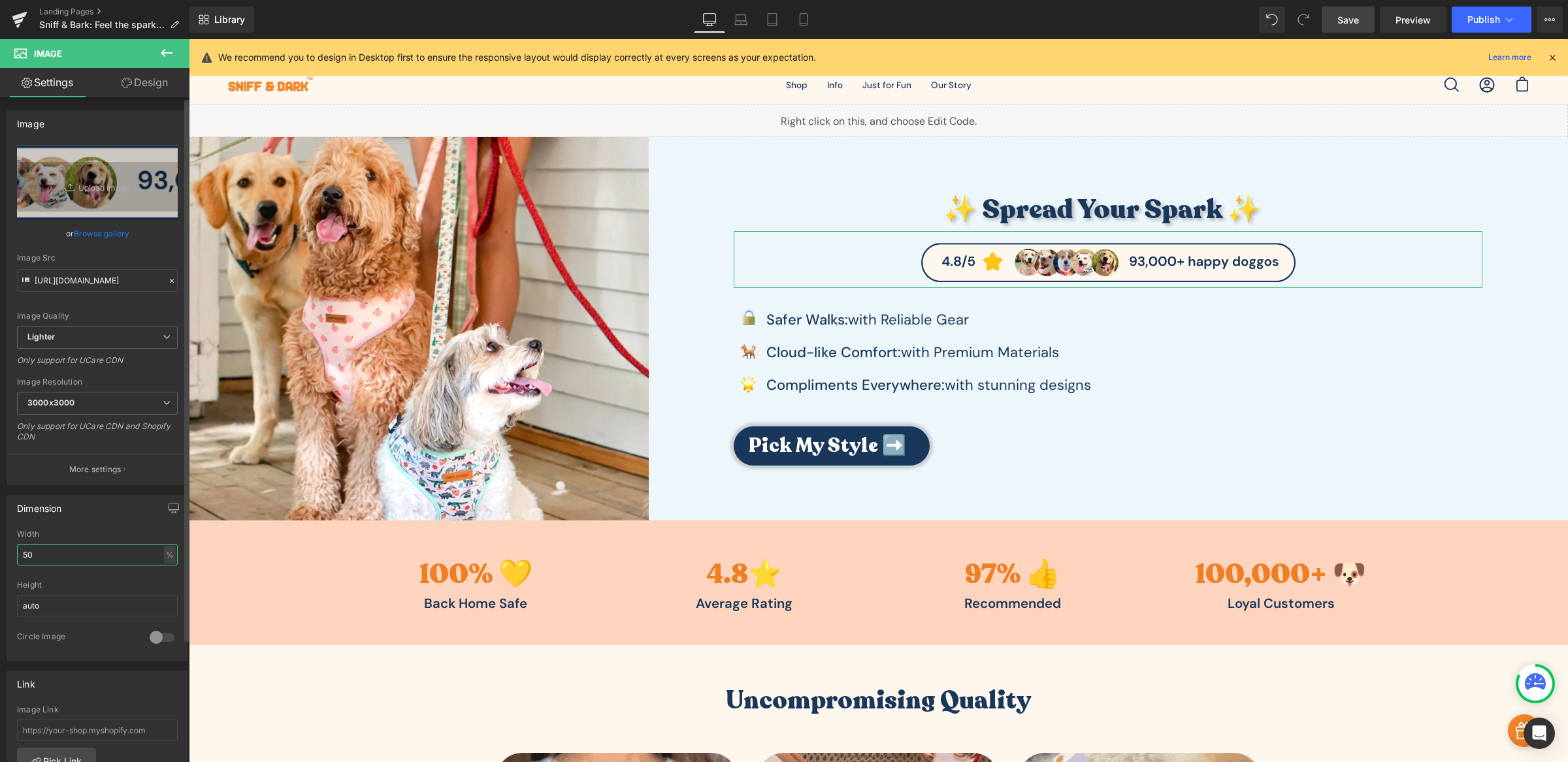
type input "50"
click at [123, 523] on div "Dimension 50% Width 50 % % px auto Height auto 0 Circle Image" at bounding box center [97, 577] width 181 height 166
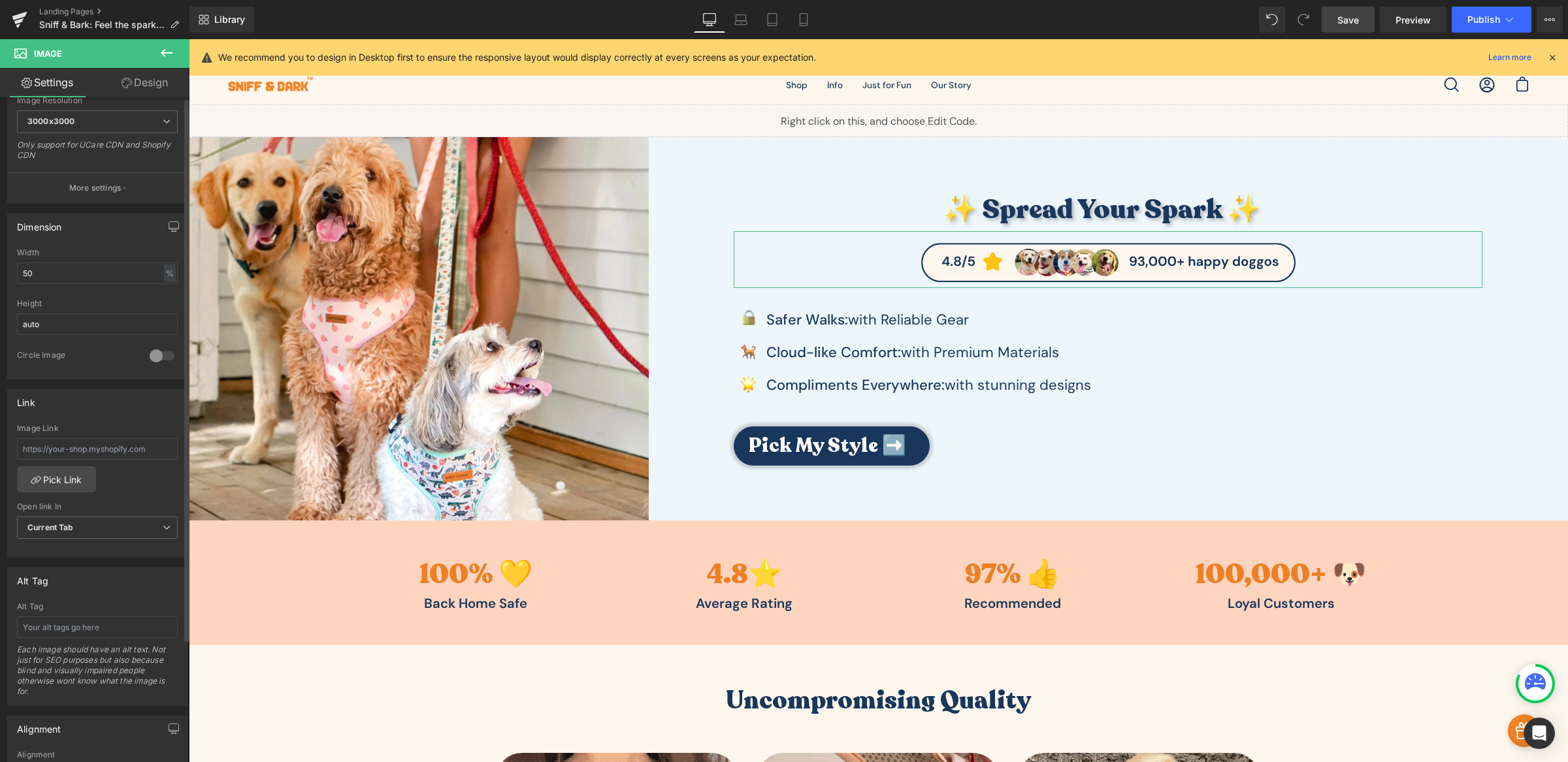
scroll to position [443, 0]
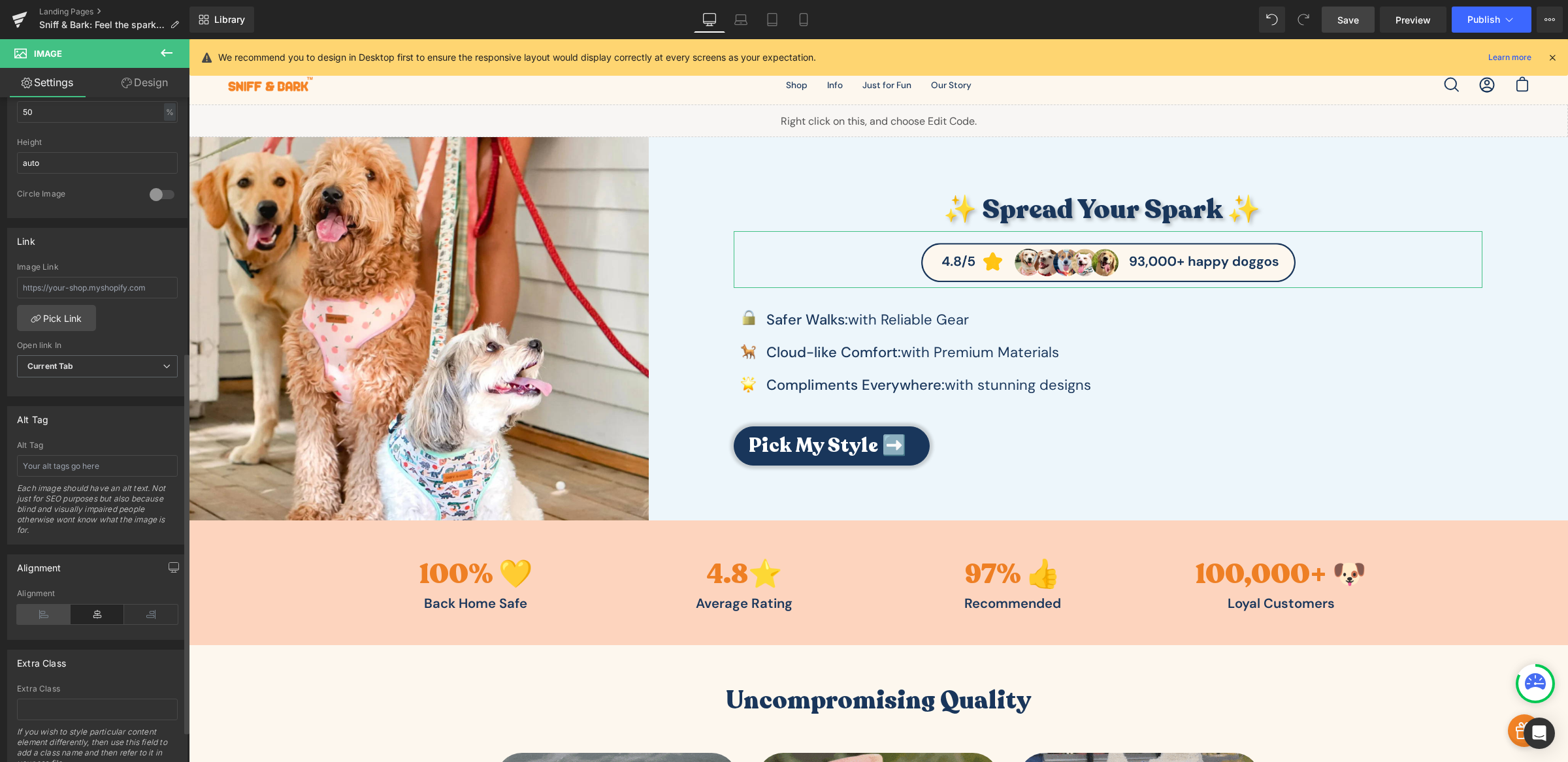
click at [49, 620] on icon at bounding box center [43, 614] width 53 height 20
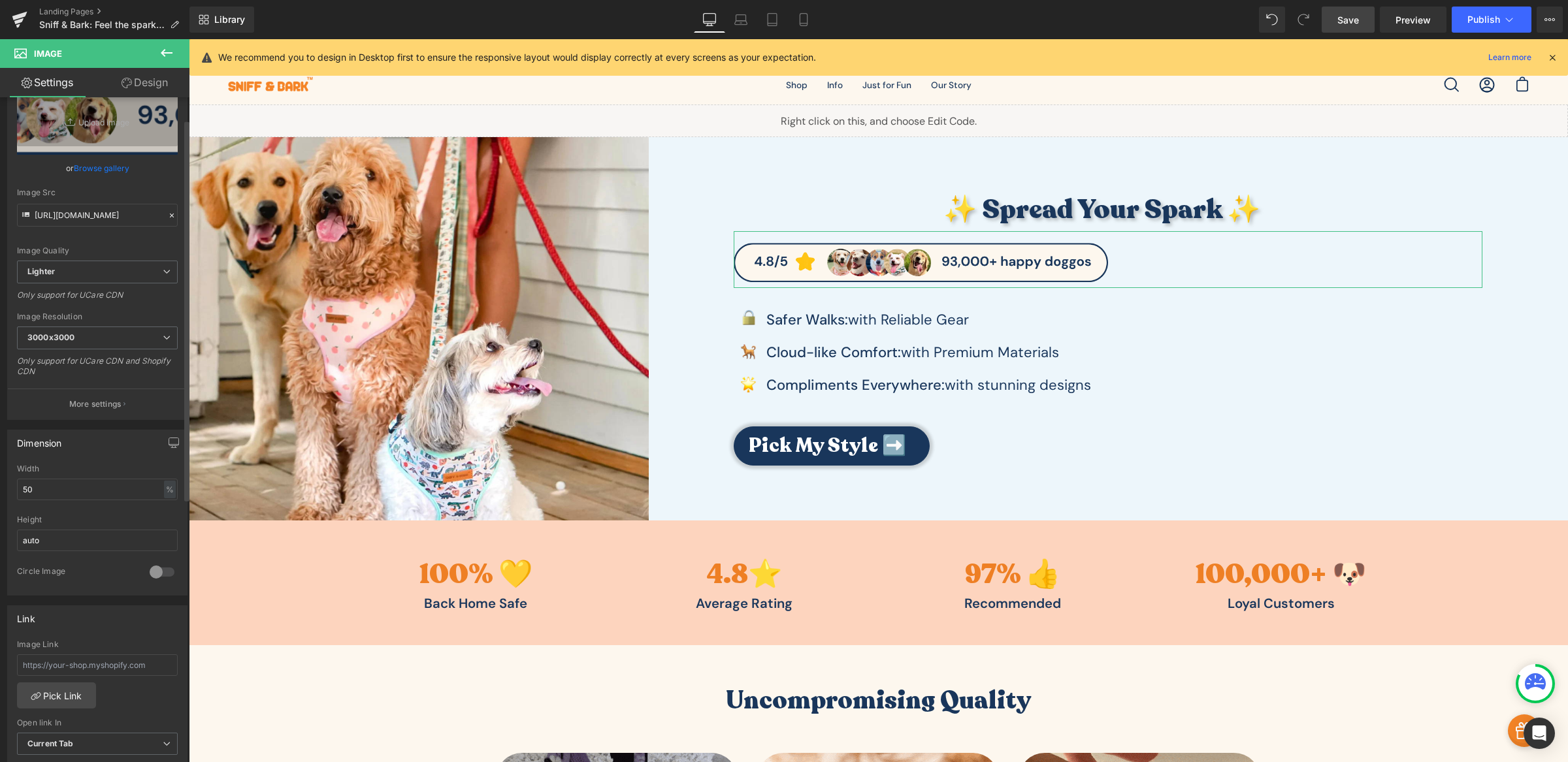
scroll to position [38, 0]
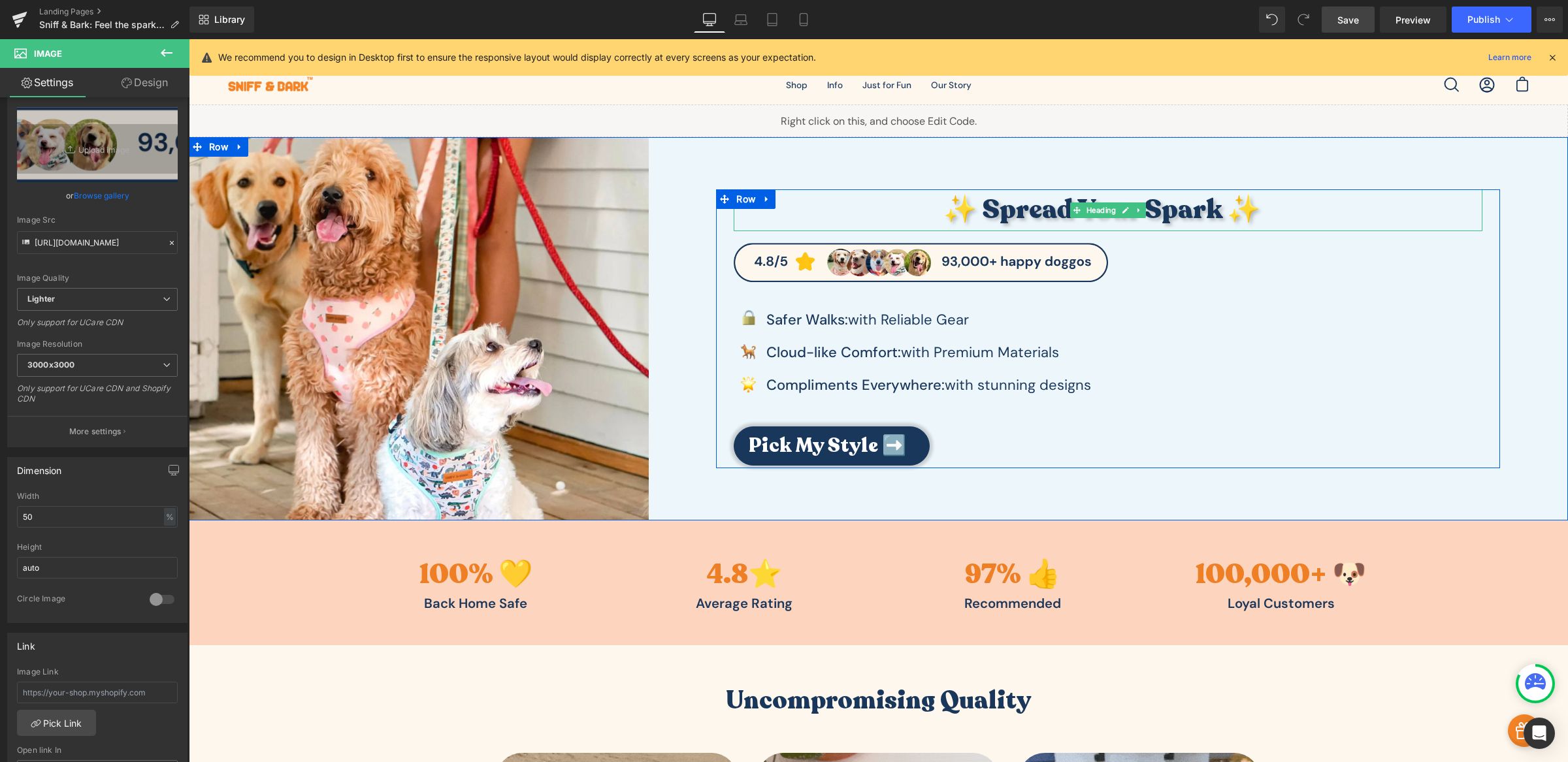
click at [975, 216] on h3 "✨ Spread Your Spark ✨" at bounding box center [1101, 210] width 736 height 42
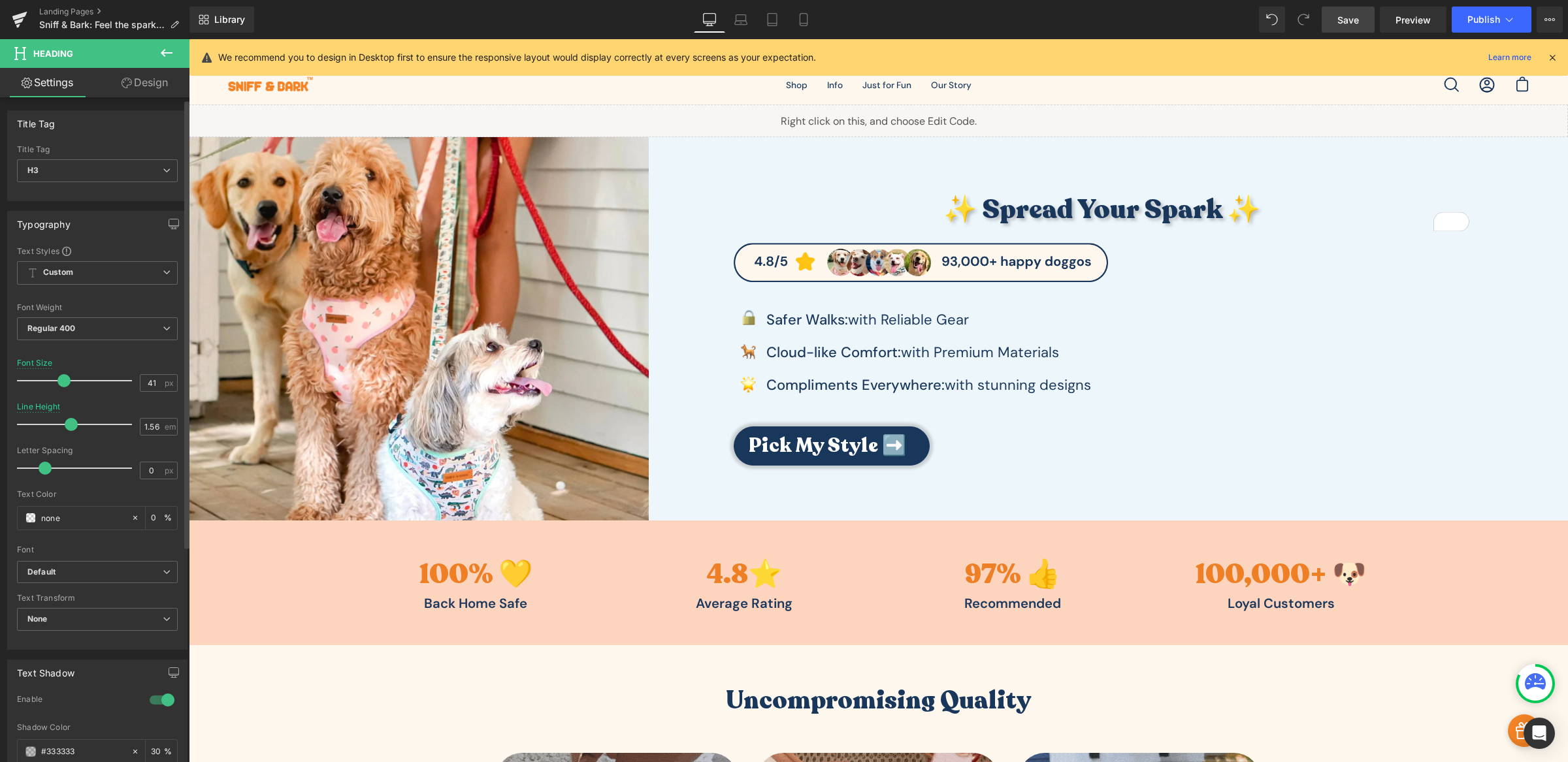
scroll to position [322, 0]
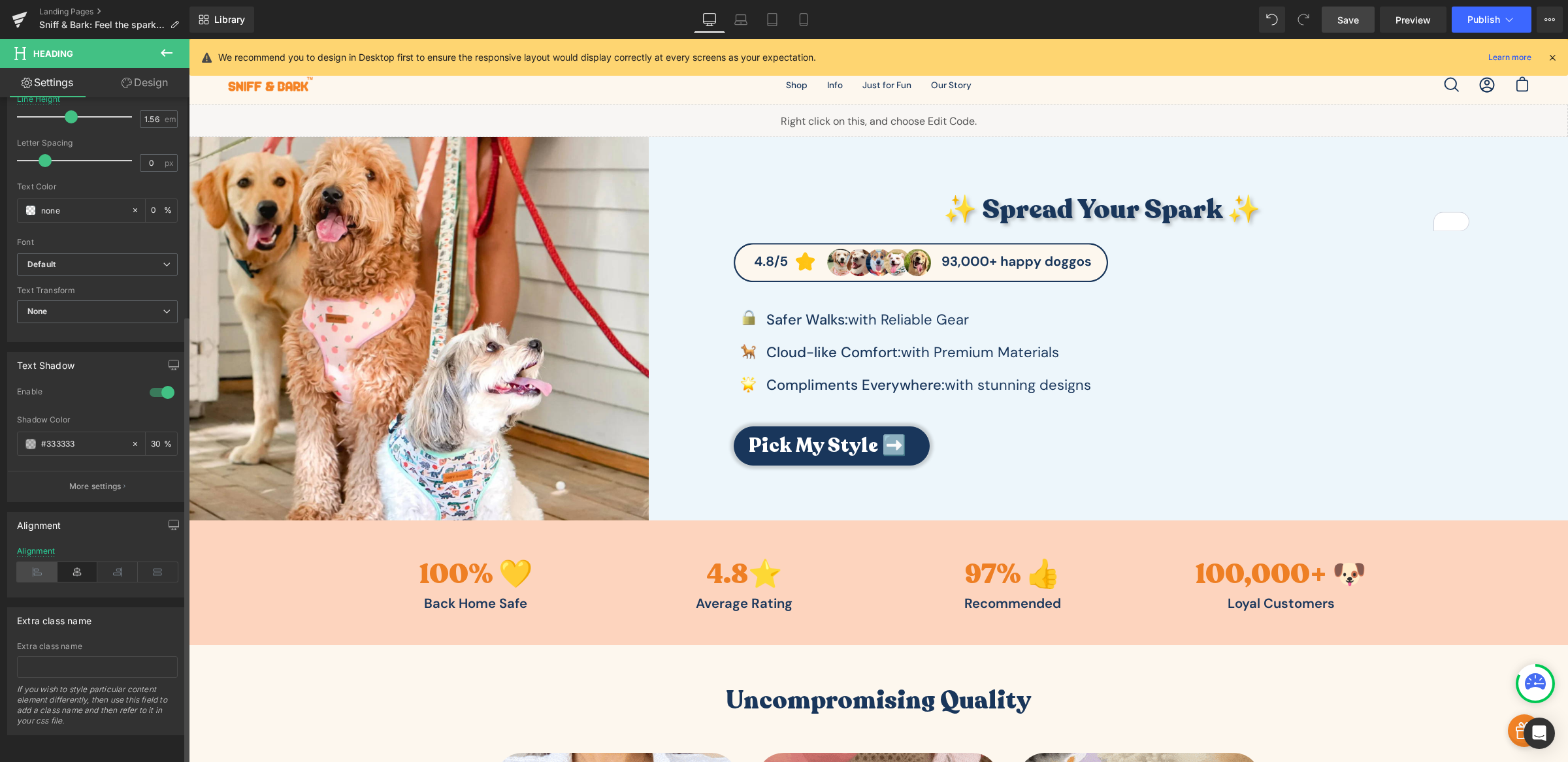
click at [36, 562] on icon at bounding box center [37, 572] width 41 height 20
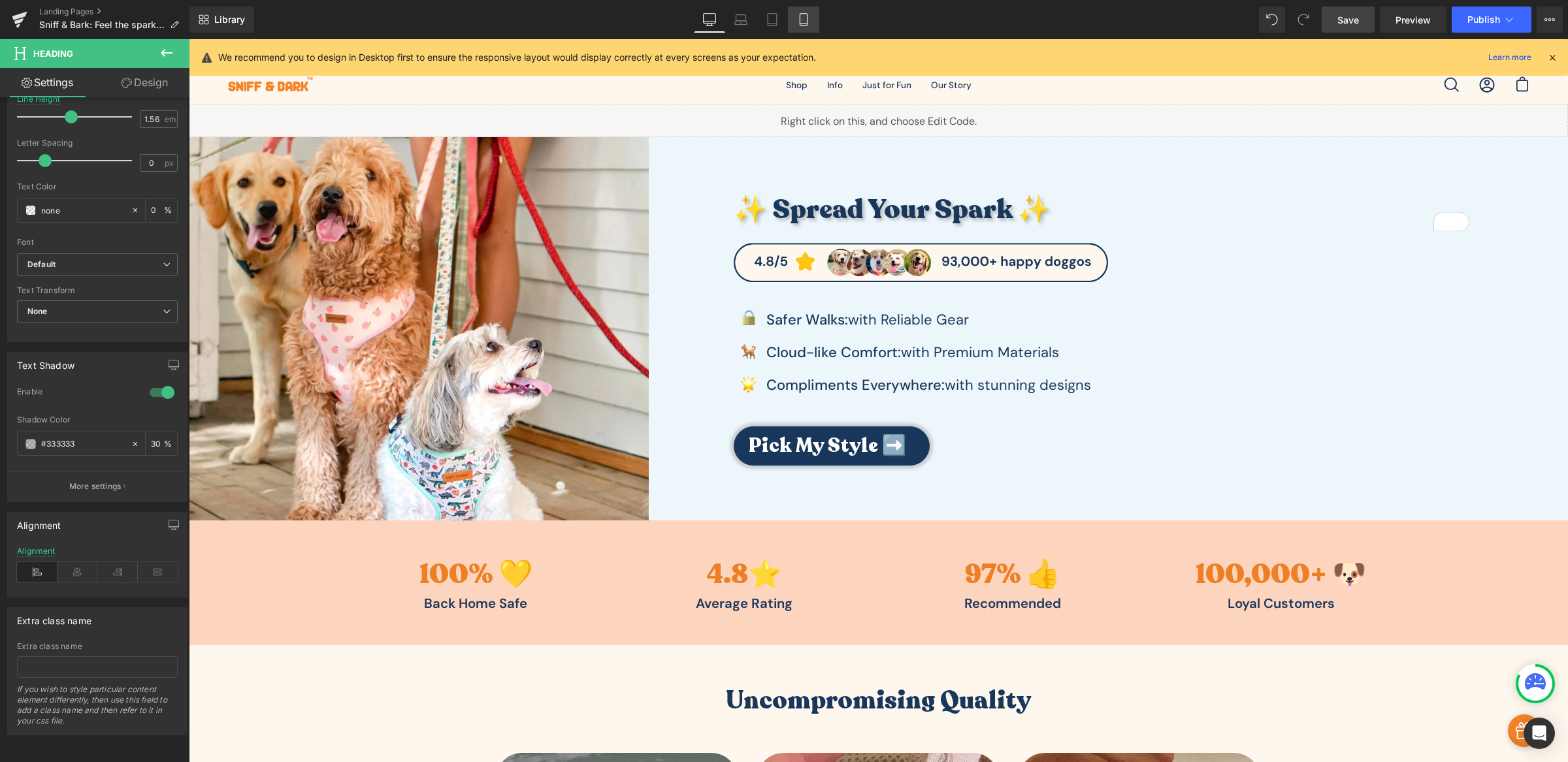
click at [805, 20] on icon at bounding box center [803, 20] width 7 height 13
type input "30"
type input "1.3"
type input "0"
type input "30"
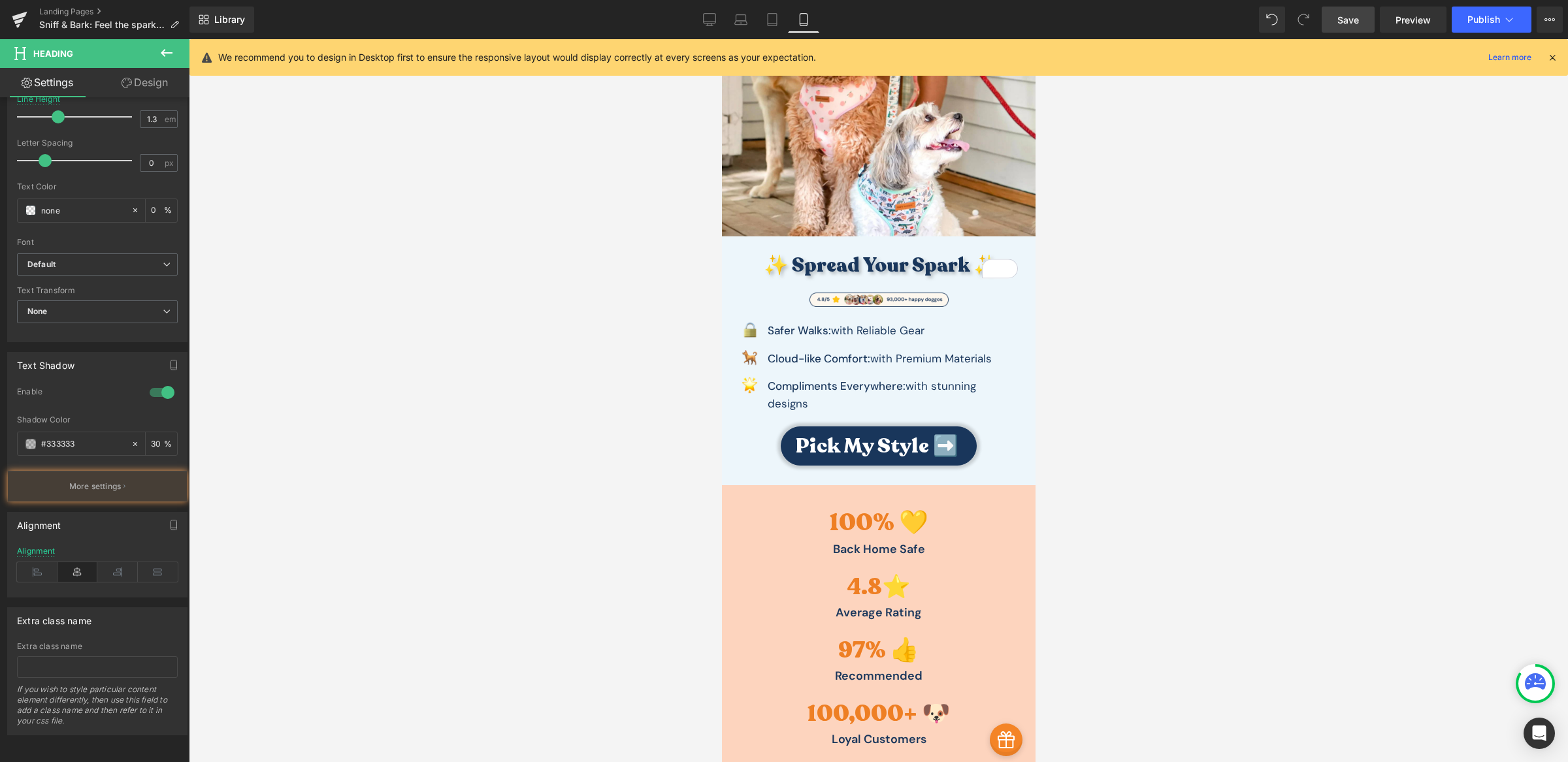
scroll to position [225, 0]
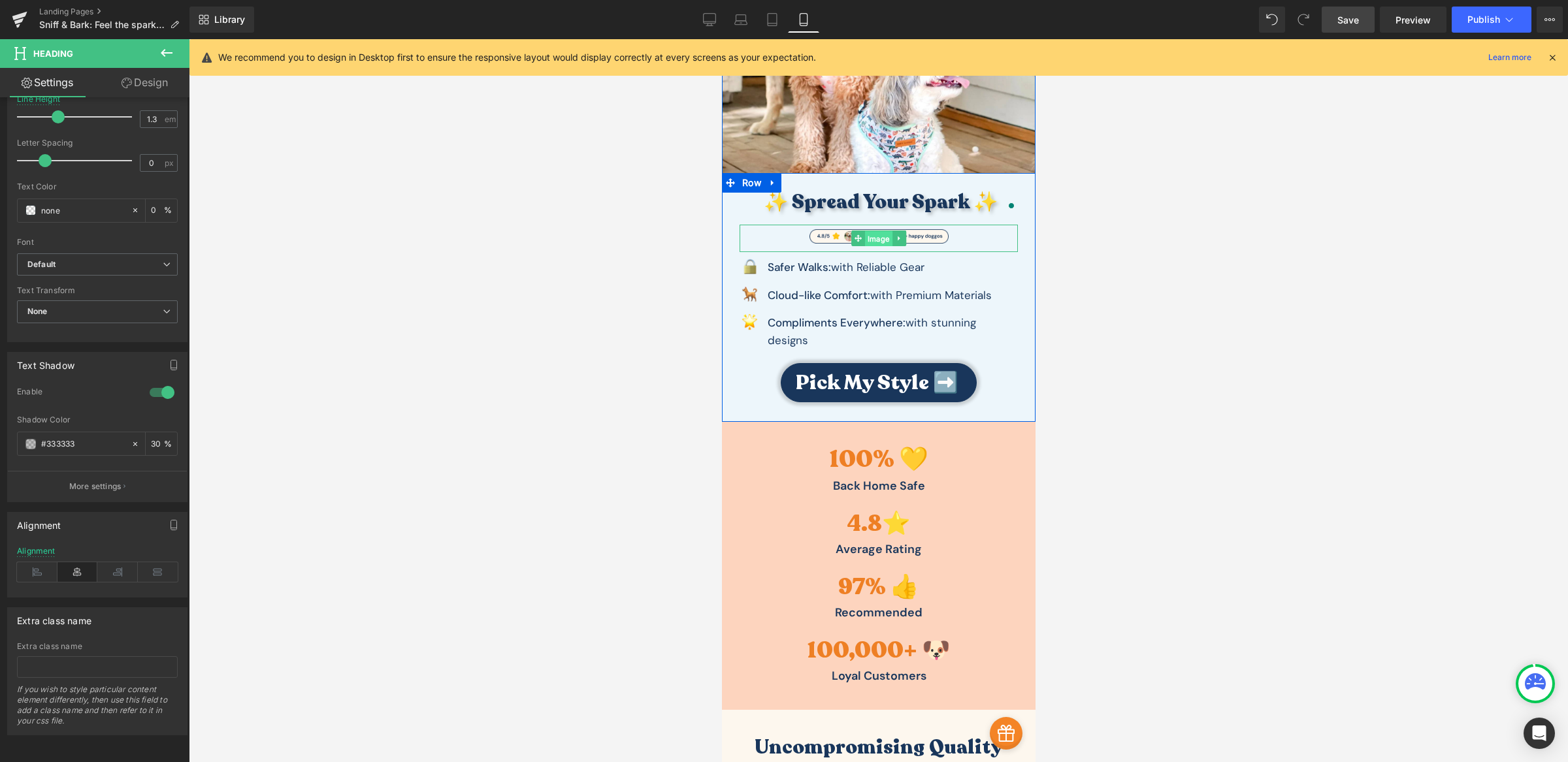
click at [873, 233] on span "Image" at bounding box center [877, 239] width 27 height 16
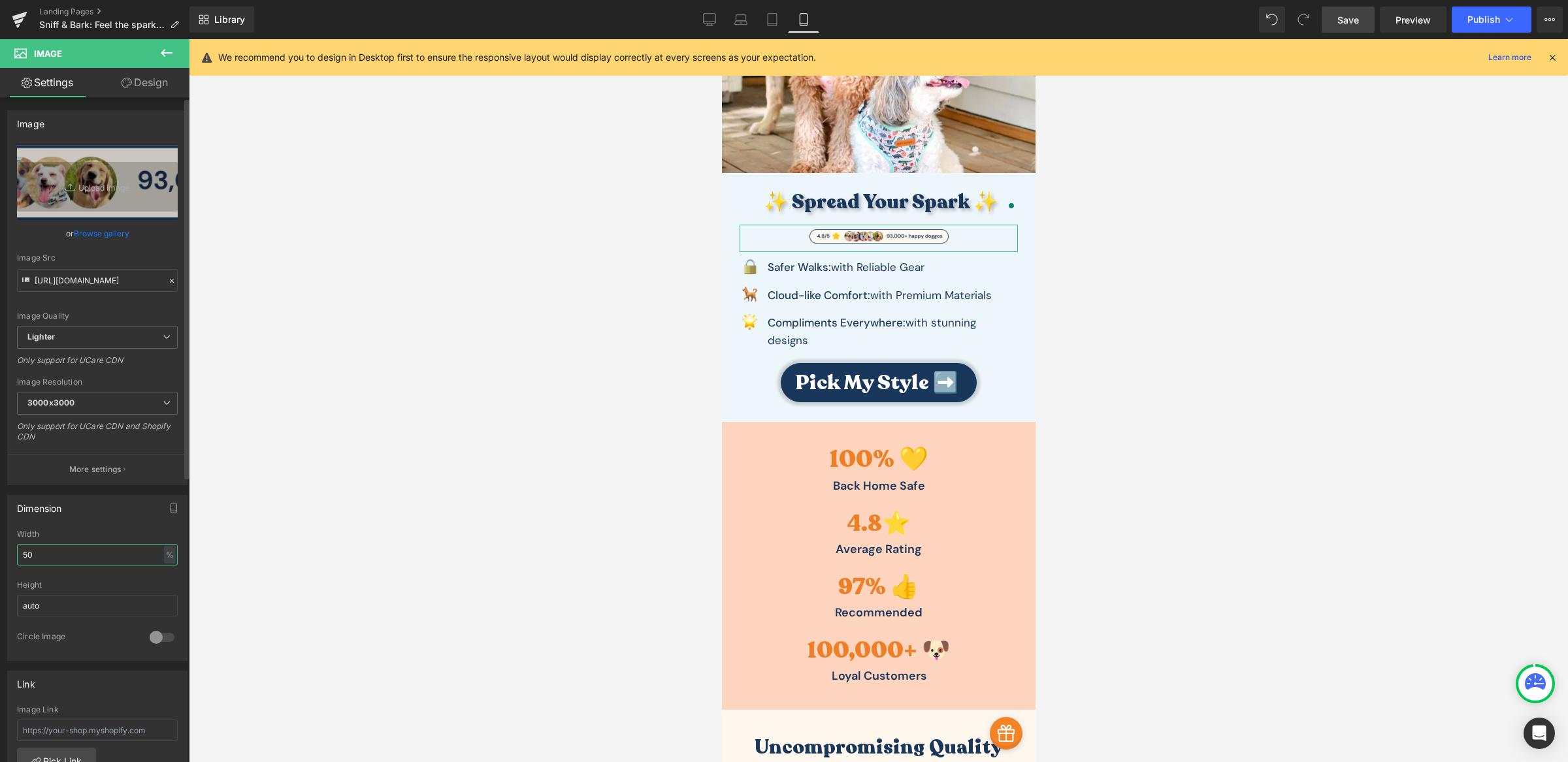
click at [89, 559] on input "50" at bounding box center [97, 554] width 161 height 21
type input "100"
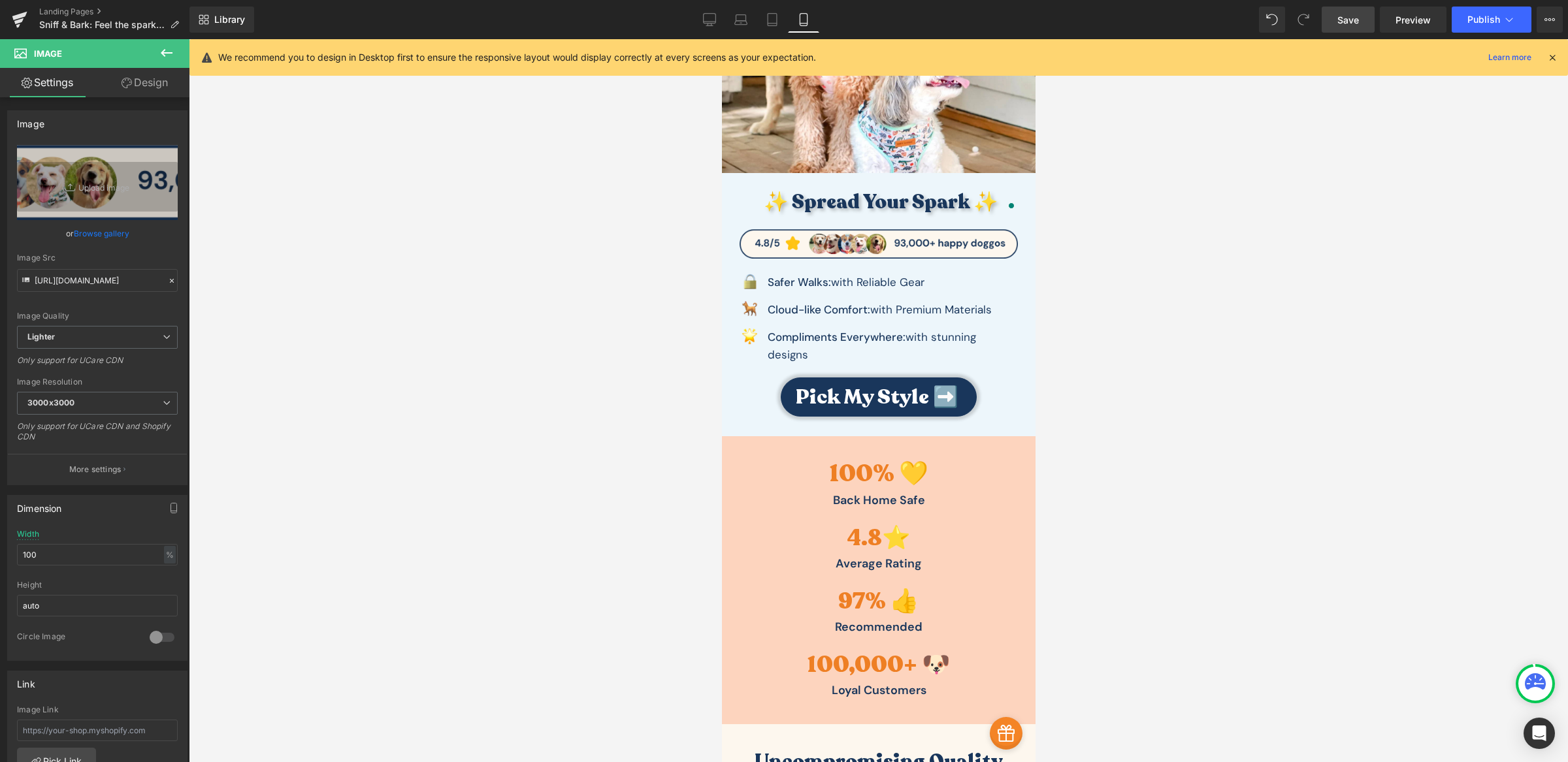
click at [434, 518] on div at bounding box center [877, 400] width 1379 height 723
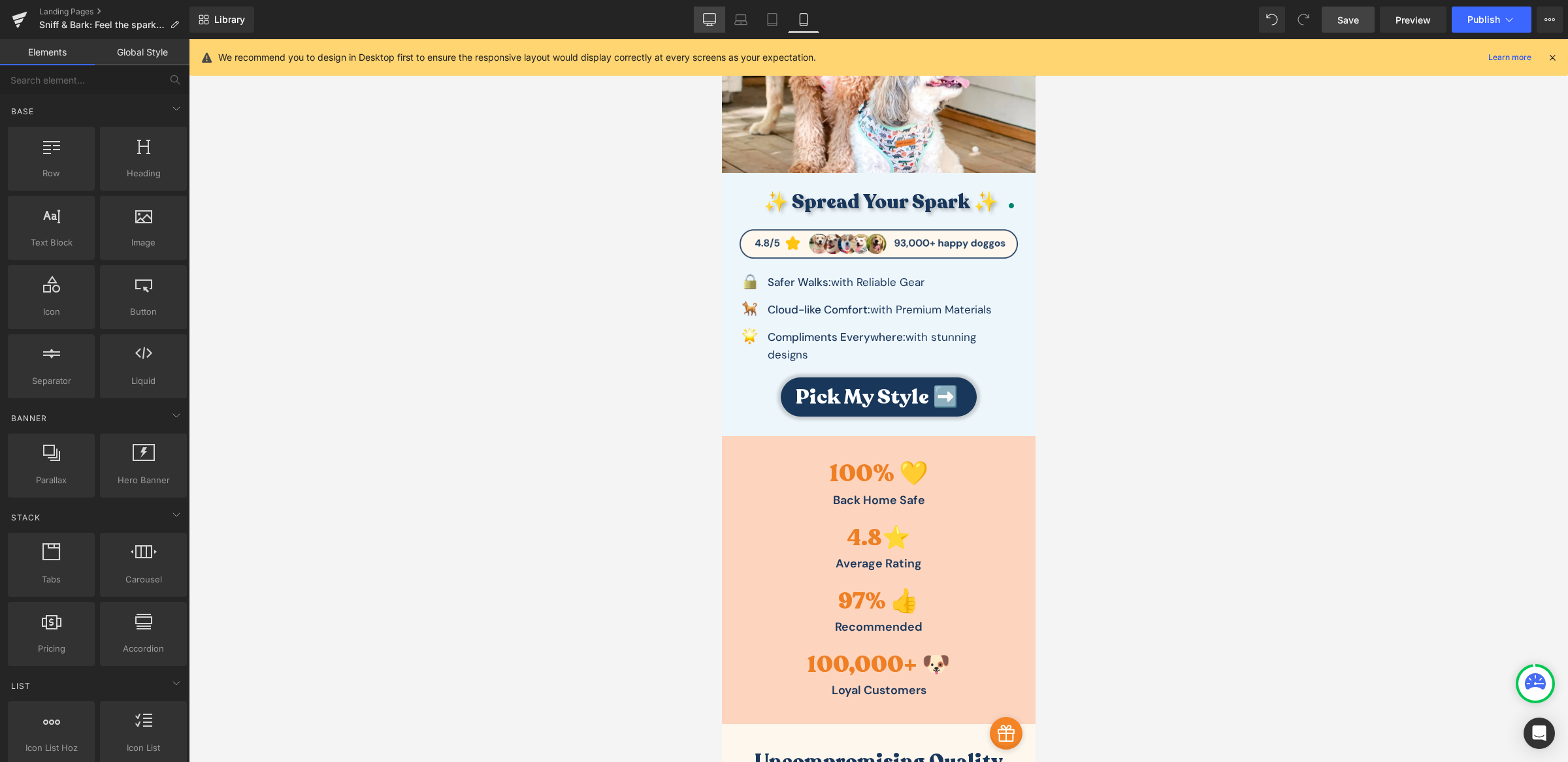
click at [710, 30] on link "Desktop" at bounding box center [709, 19] width 31 height 26
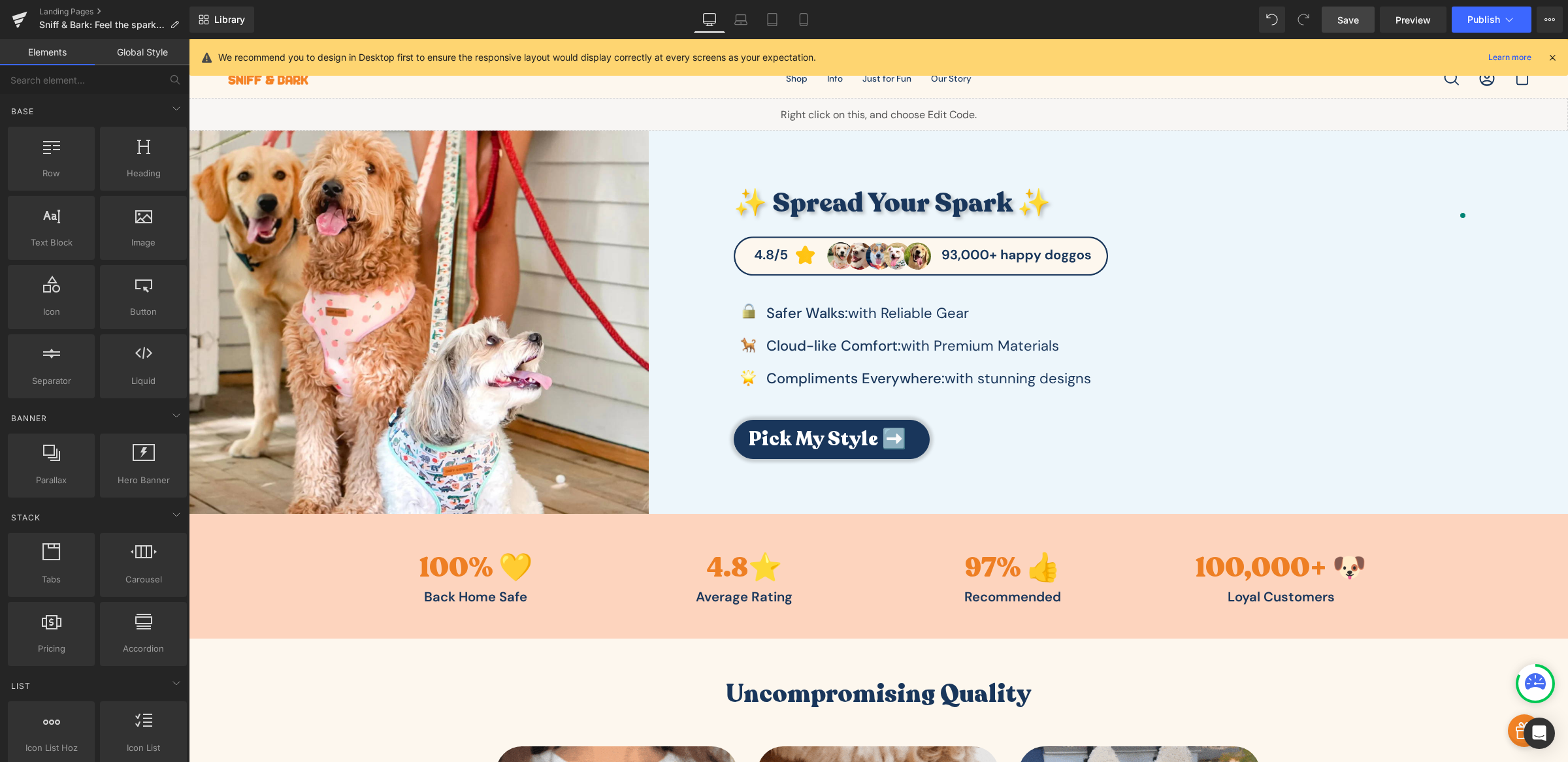
scroll to position [0, 0]
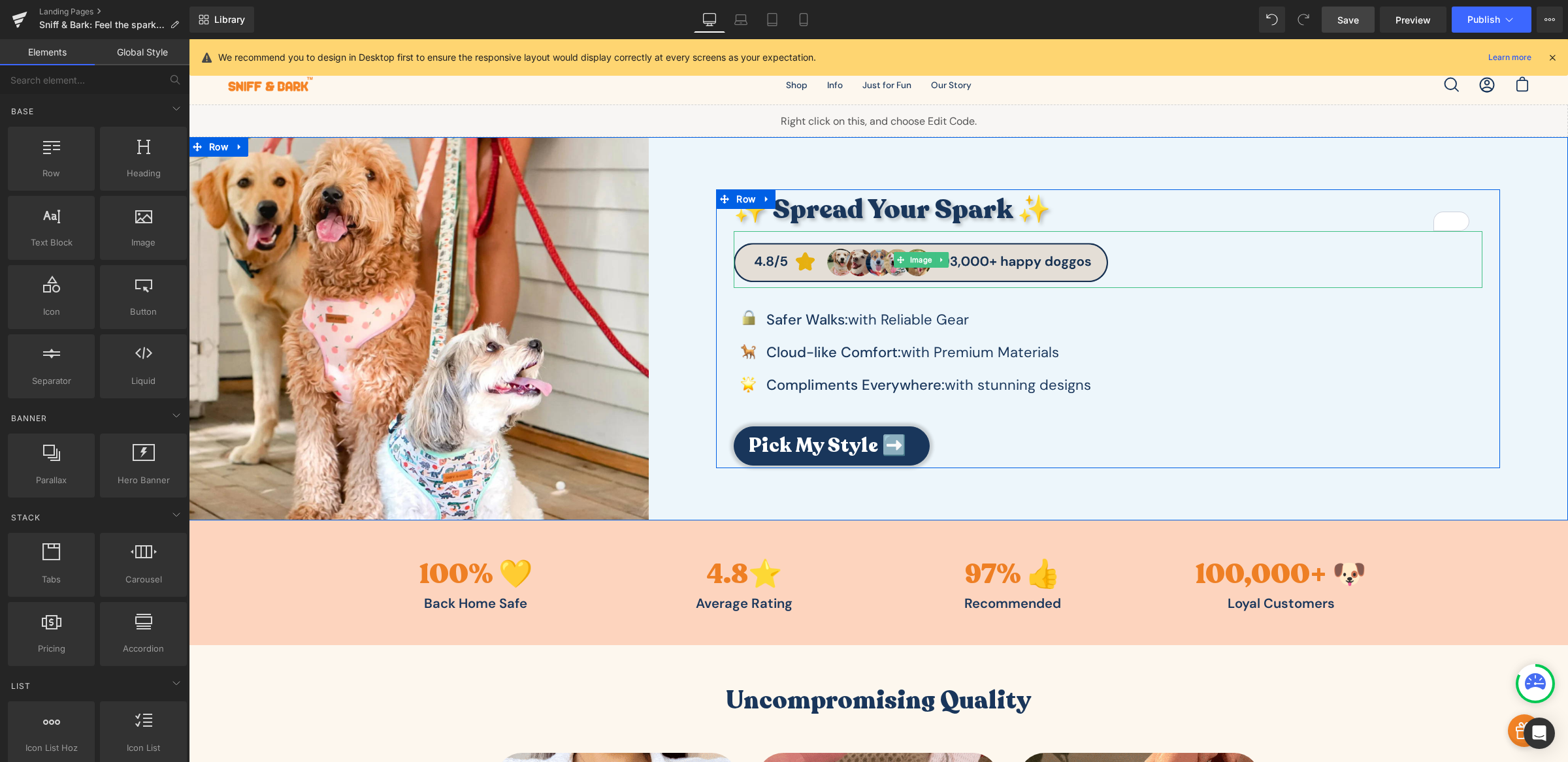
click at [966, 270] on img at bounding box center [920, 259] width 375 height 56
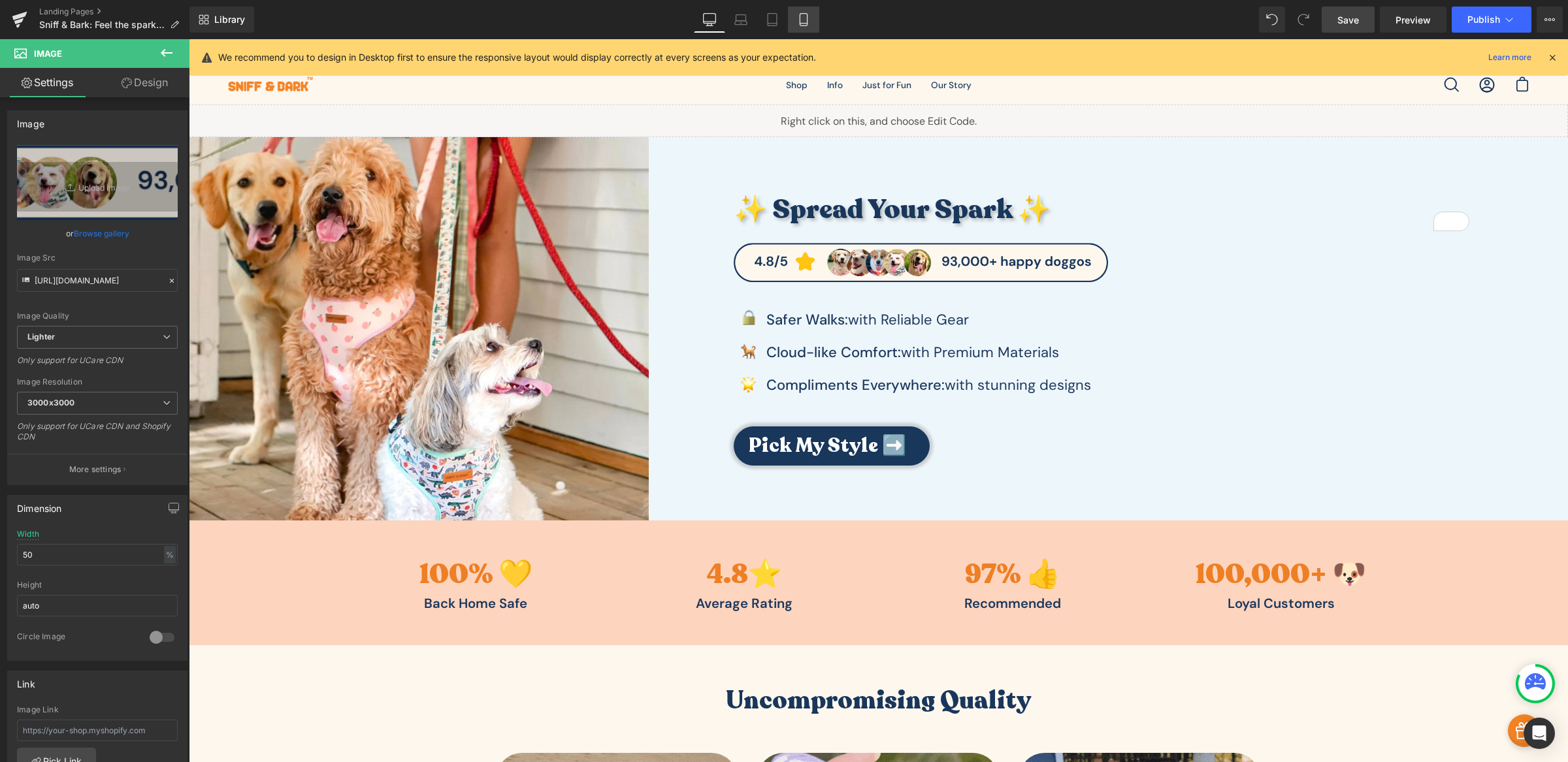
click at [811, 24] on link "Mobile" at bounding box center [803, 19] width 31 height 26
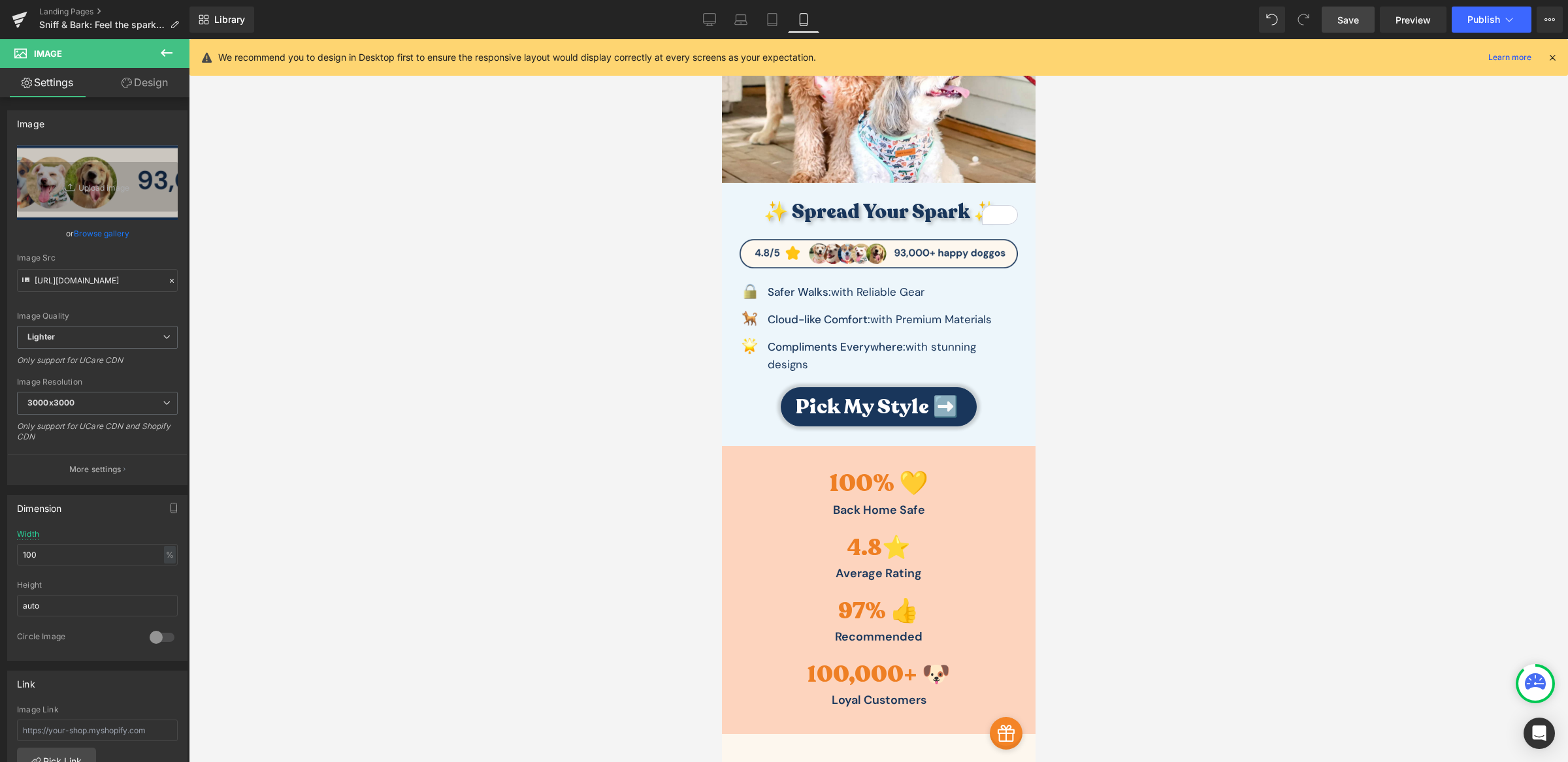
scroll to position [219, 0]
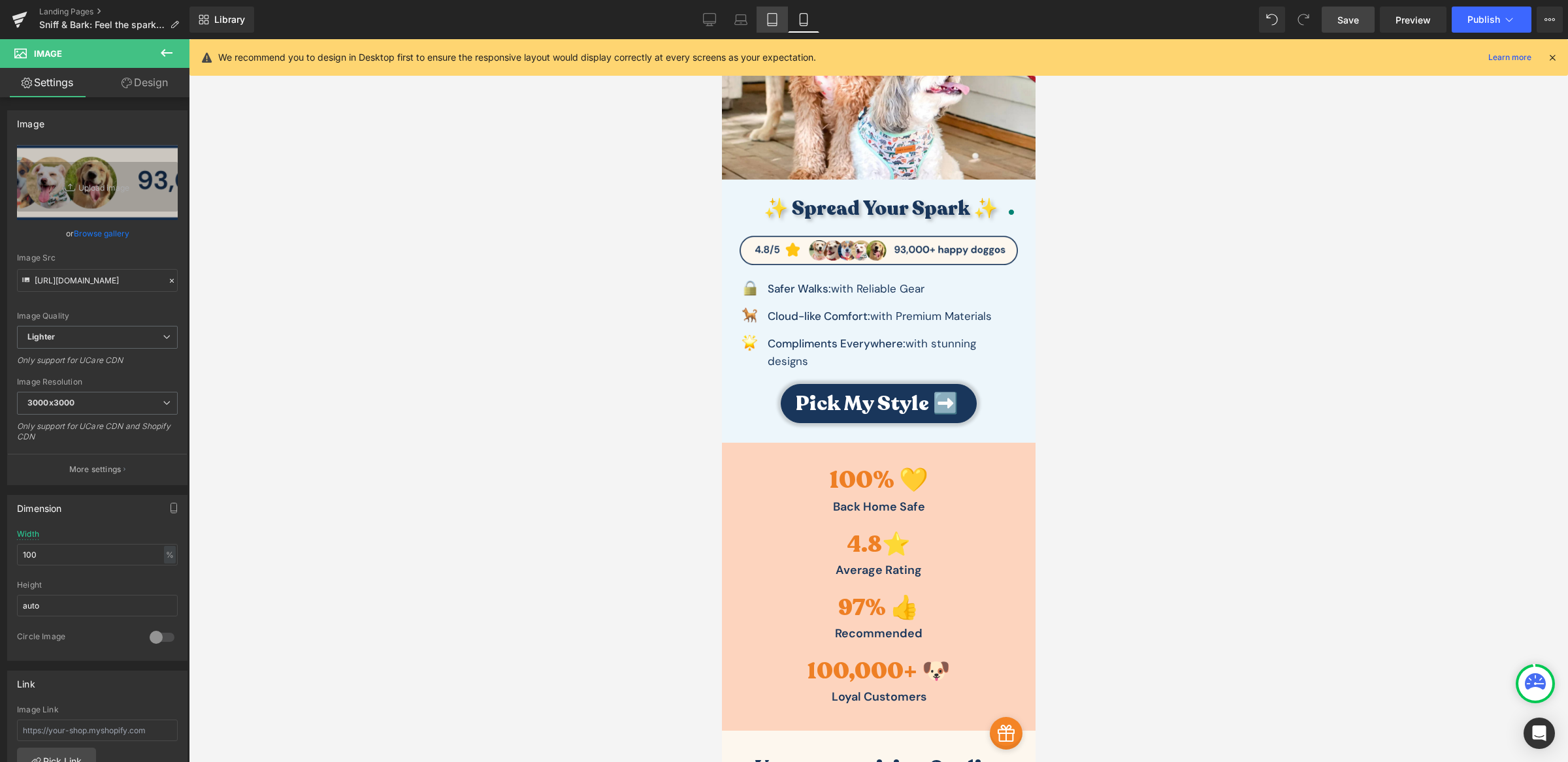
click at [780, 26] on link "Tablet" at bounding box center [772, 19] width 31 height 26
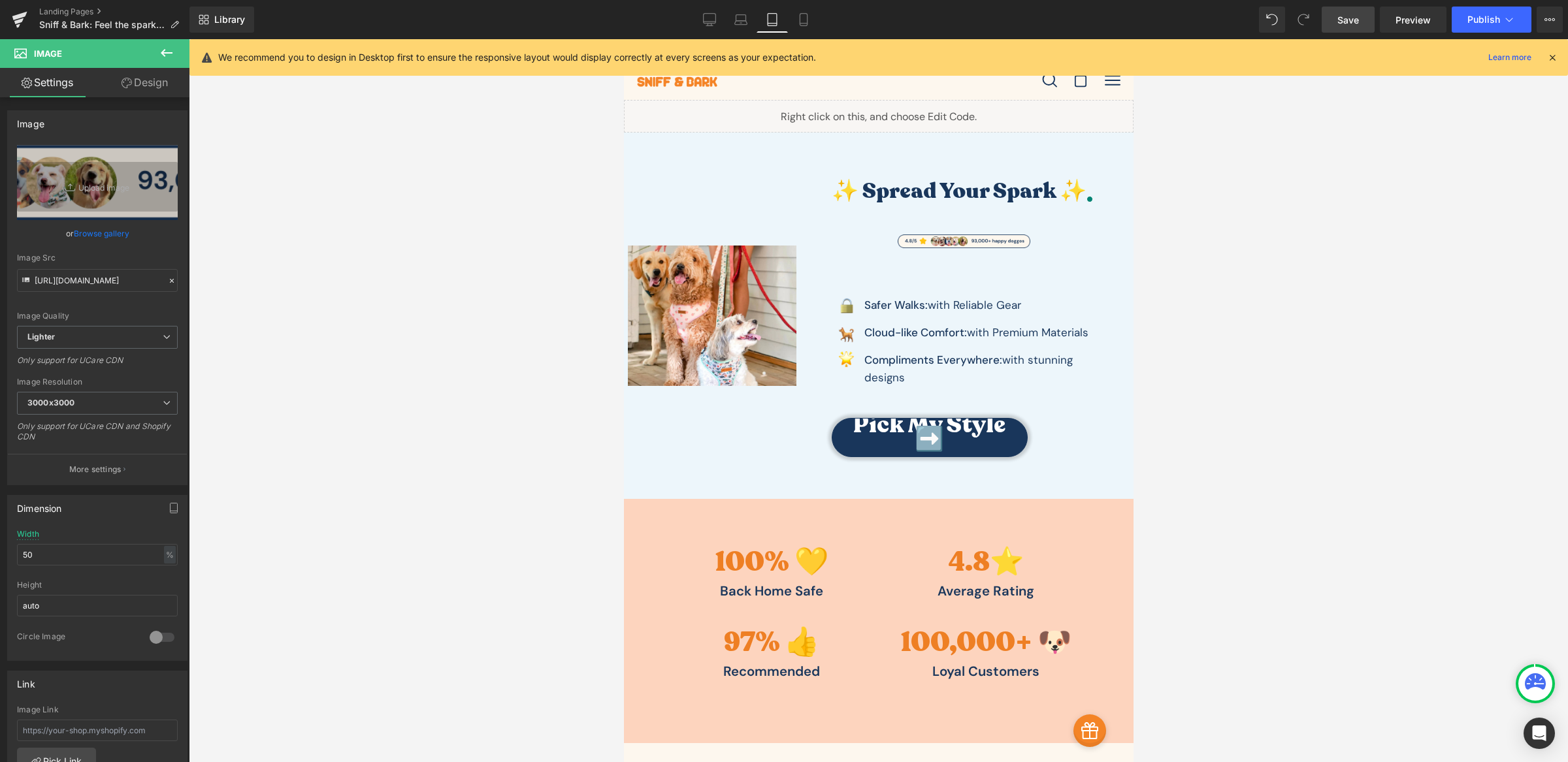
scroll to position [0, 0]
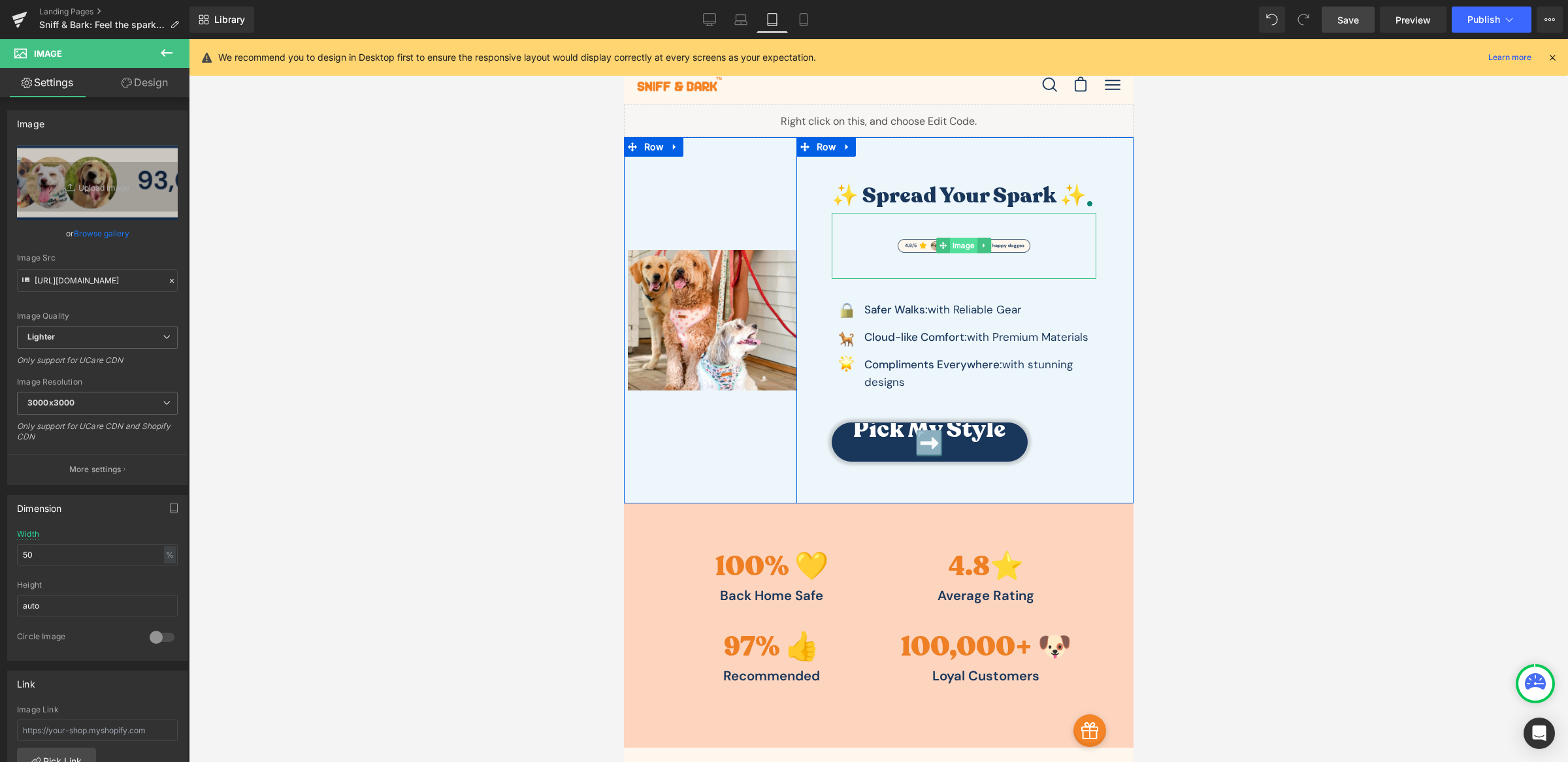
click at [949, 243] on span "Image" at bounding box center [963, 246] width 27 height 16
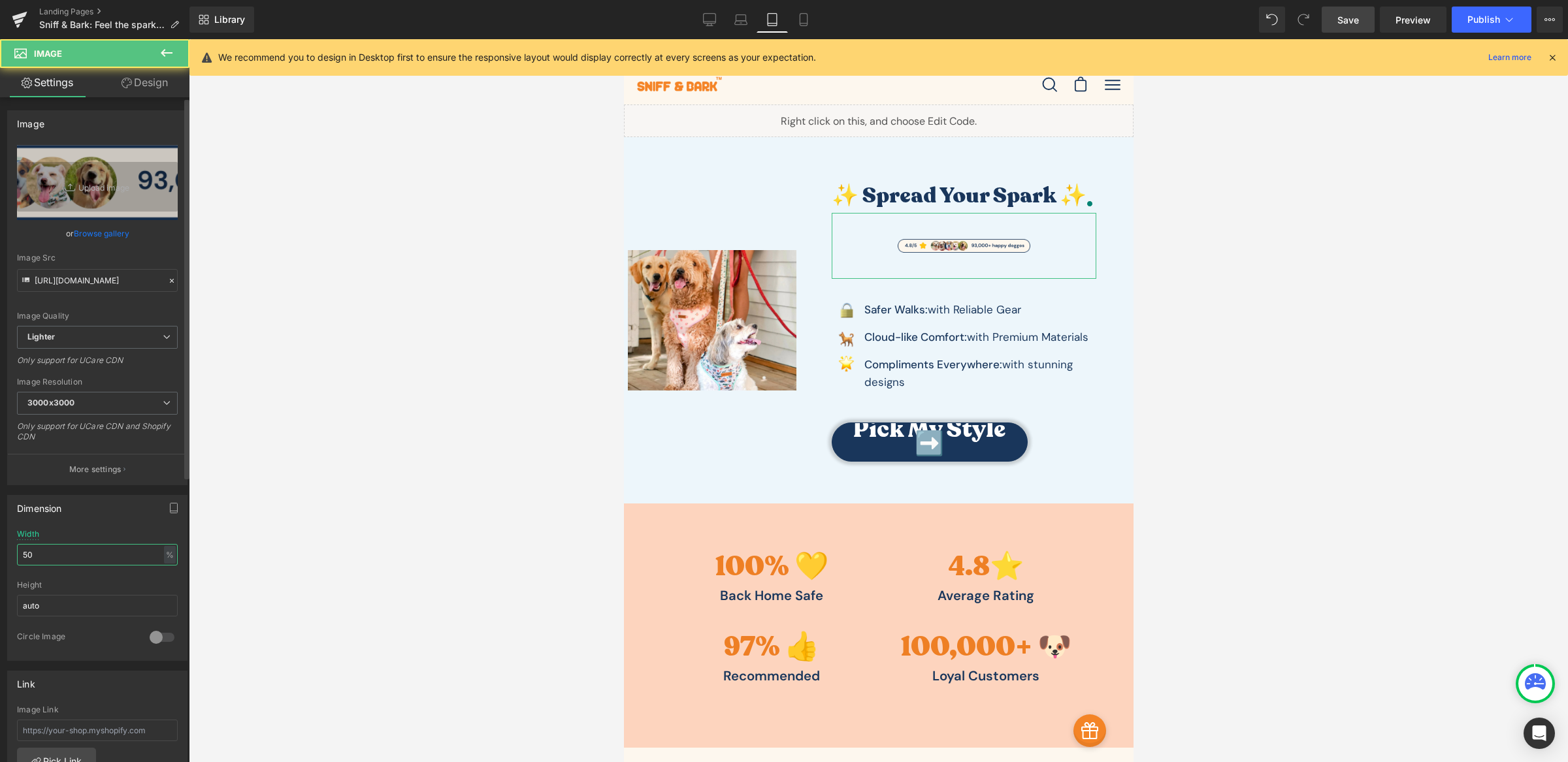
click at [53, 552] on input "50" at bounding box center [97, 554] width 161 height 21
type input "100"
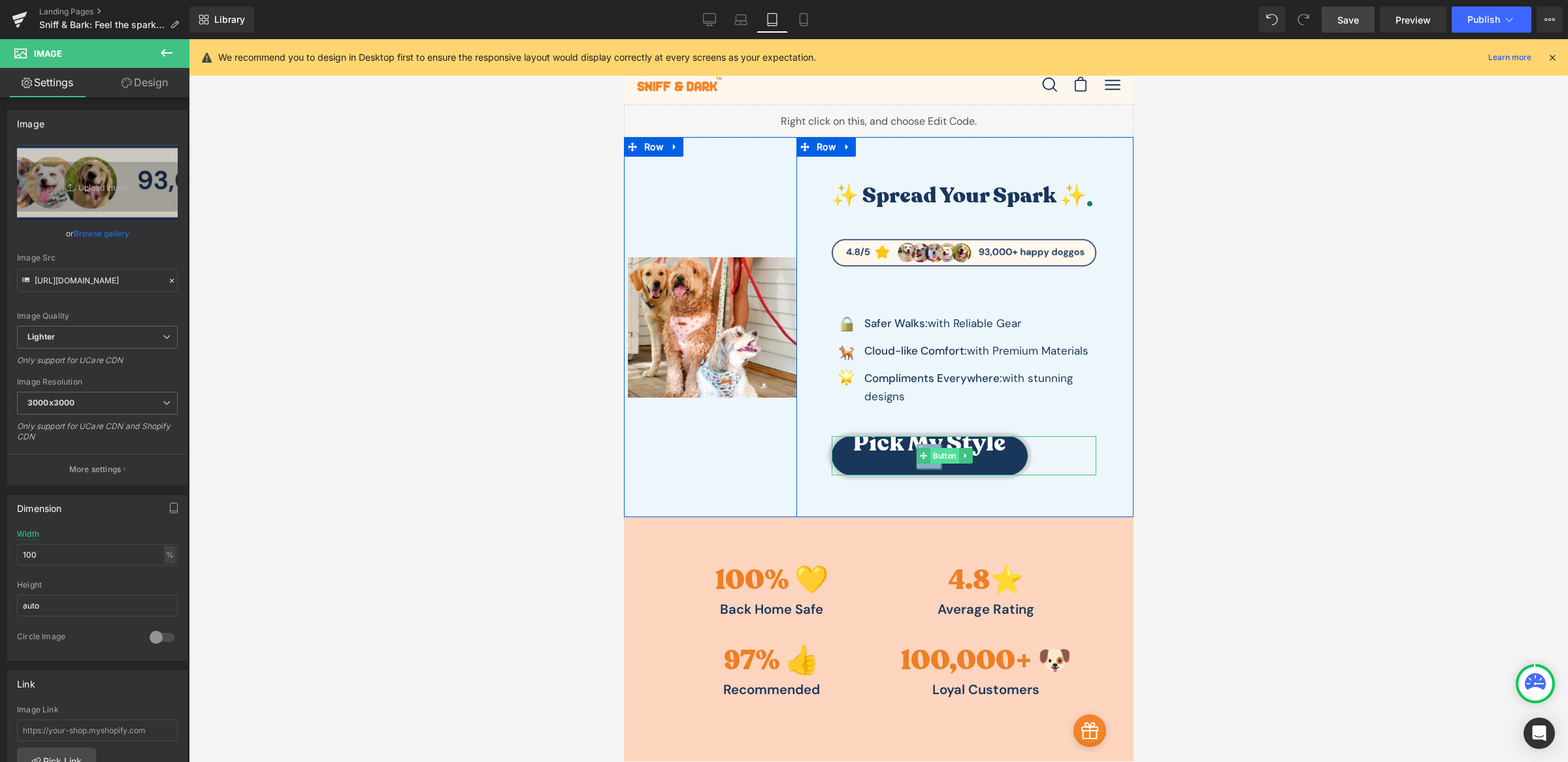
click at [936, 459] on span "Button" at bounding box center [944, 456] width 29 height 16
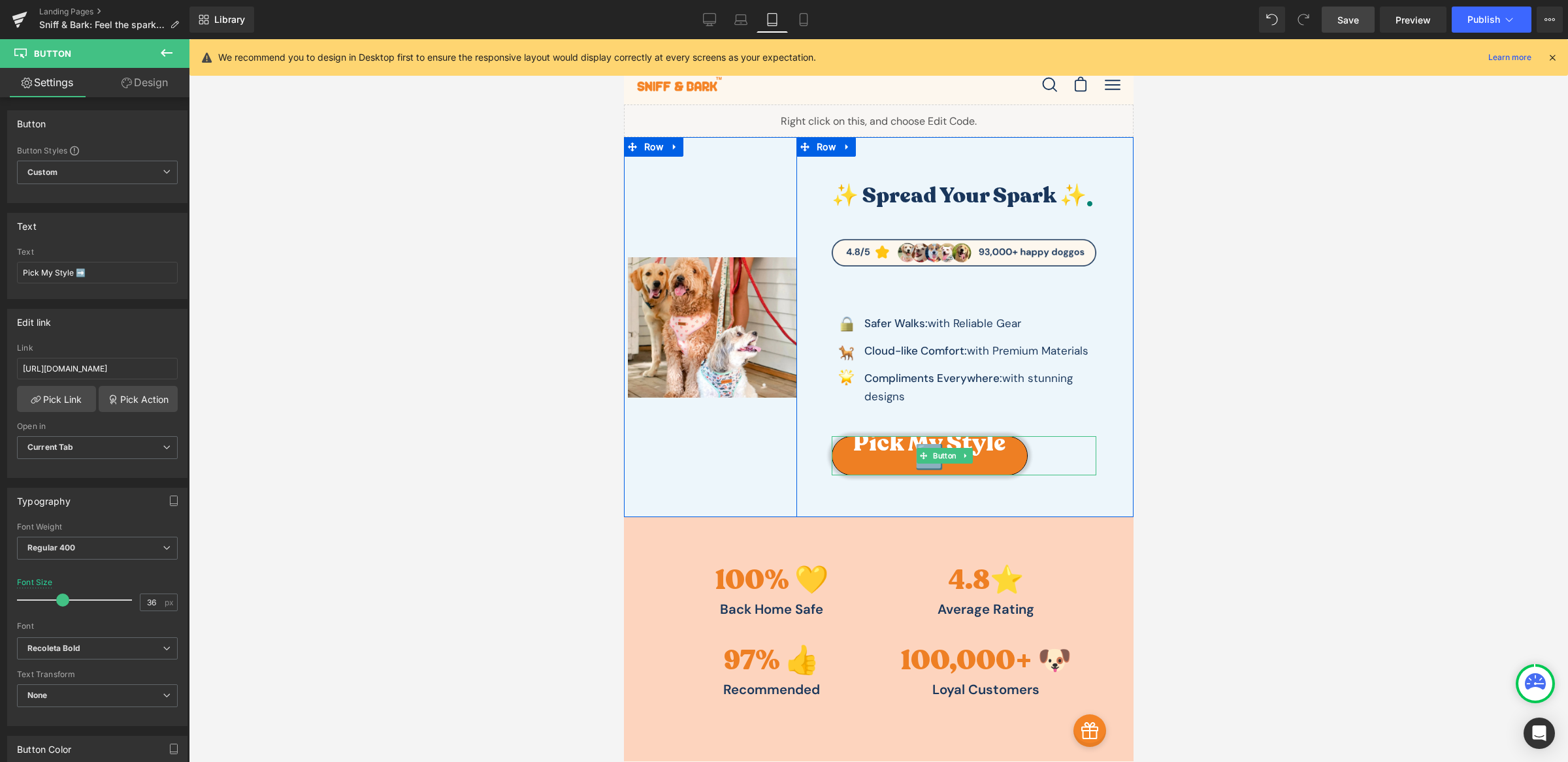
click at [873, 447] on span "Pick My Style ➡️" at bounding box center [928, 451] width 166 height 29
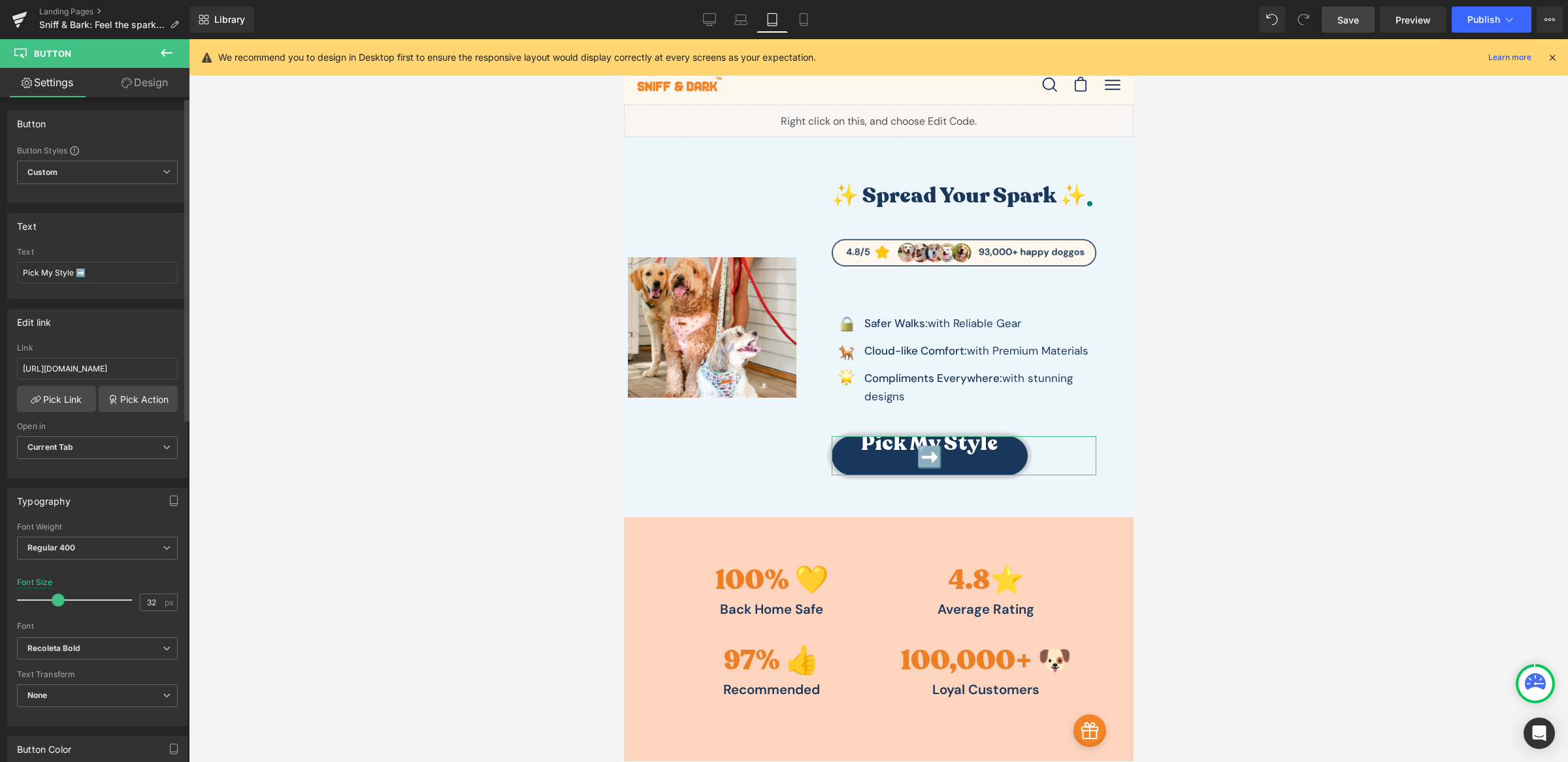
type input "33"
click at [60, 601] on span at bounding box center [60, 600] width 13 height 13
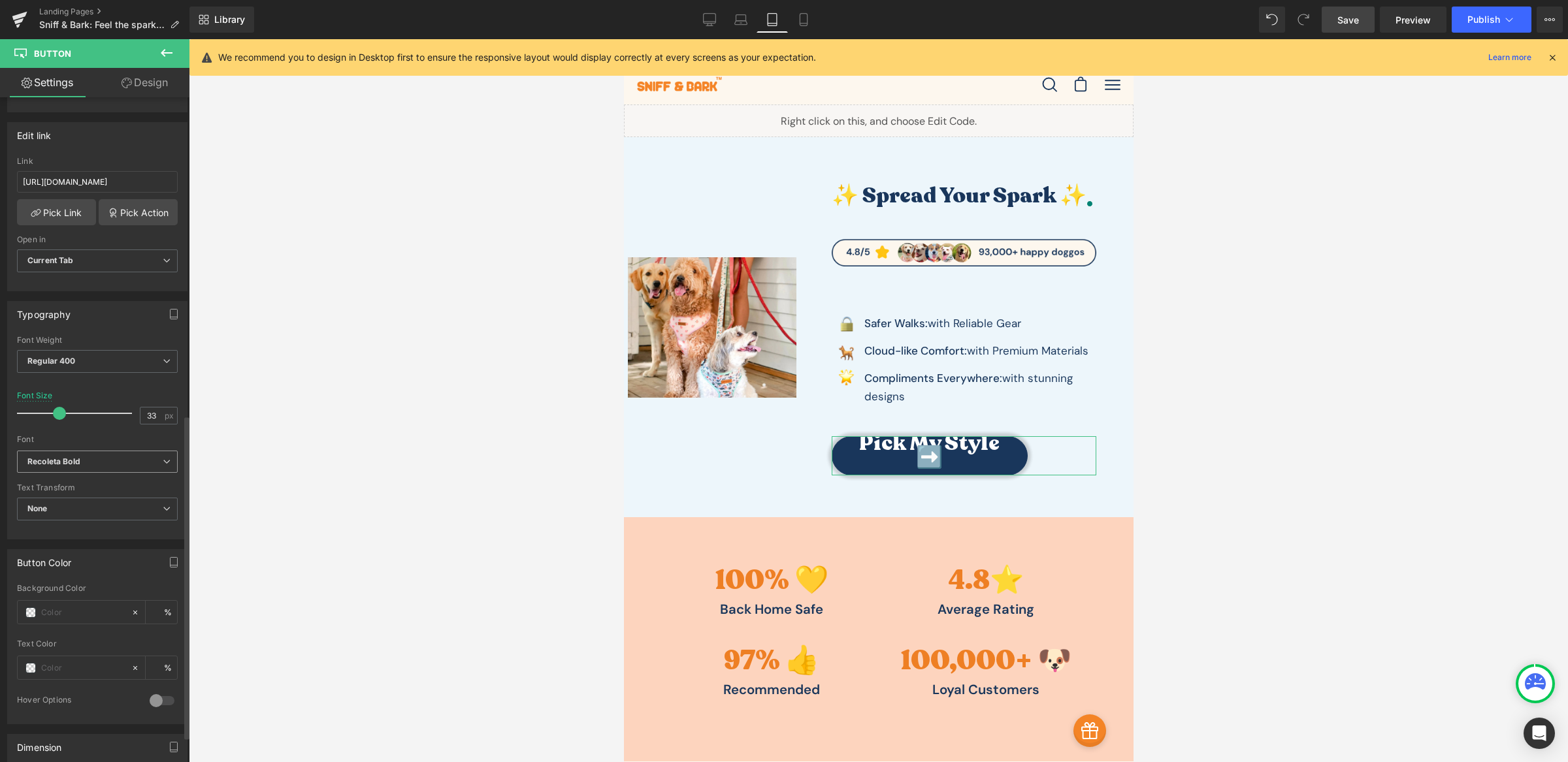
scroll to position [651, 0]
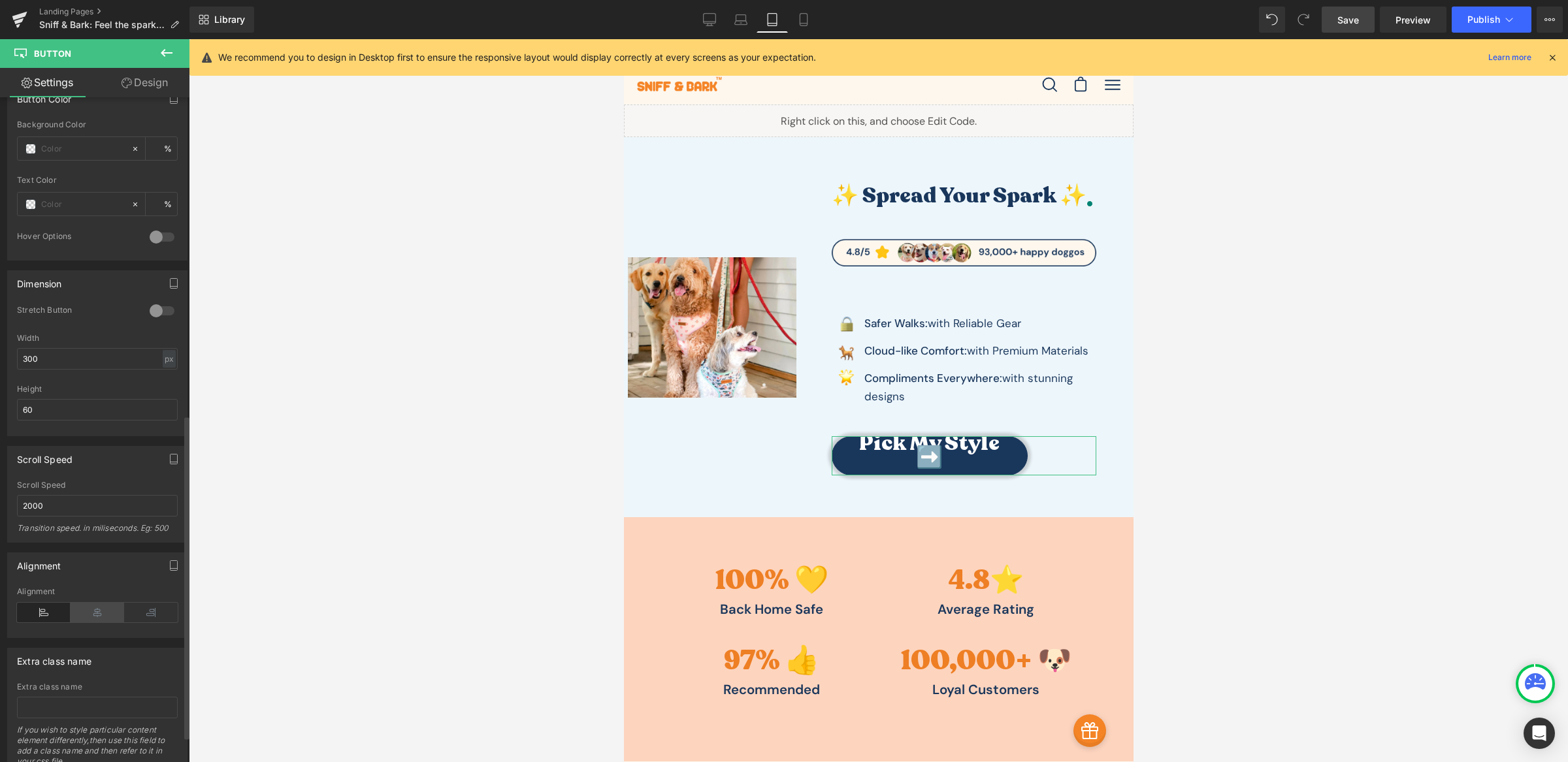
click at [90, 616] on icon at bounding box center [97, 612] width 53 height 20
click at [34, 614] on icon at bounding box center [43, 612] width 53 height 20
click at [62, 414] on input "60" at bounding box center [97, 410] width 161 height 21
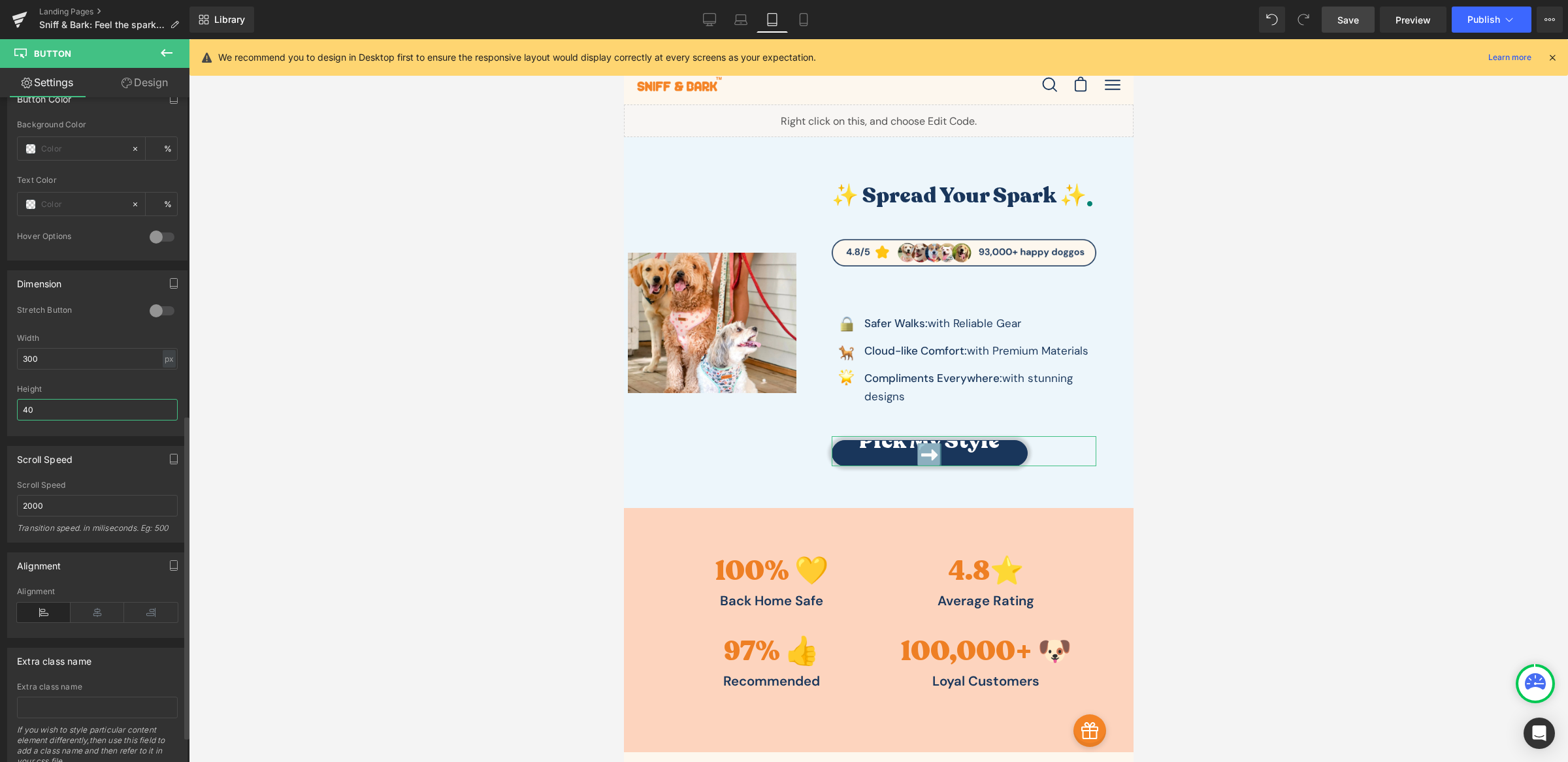
type input "4"
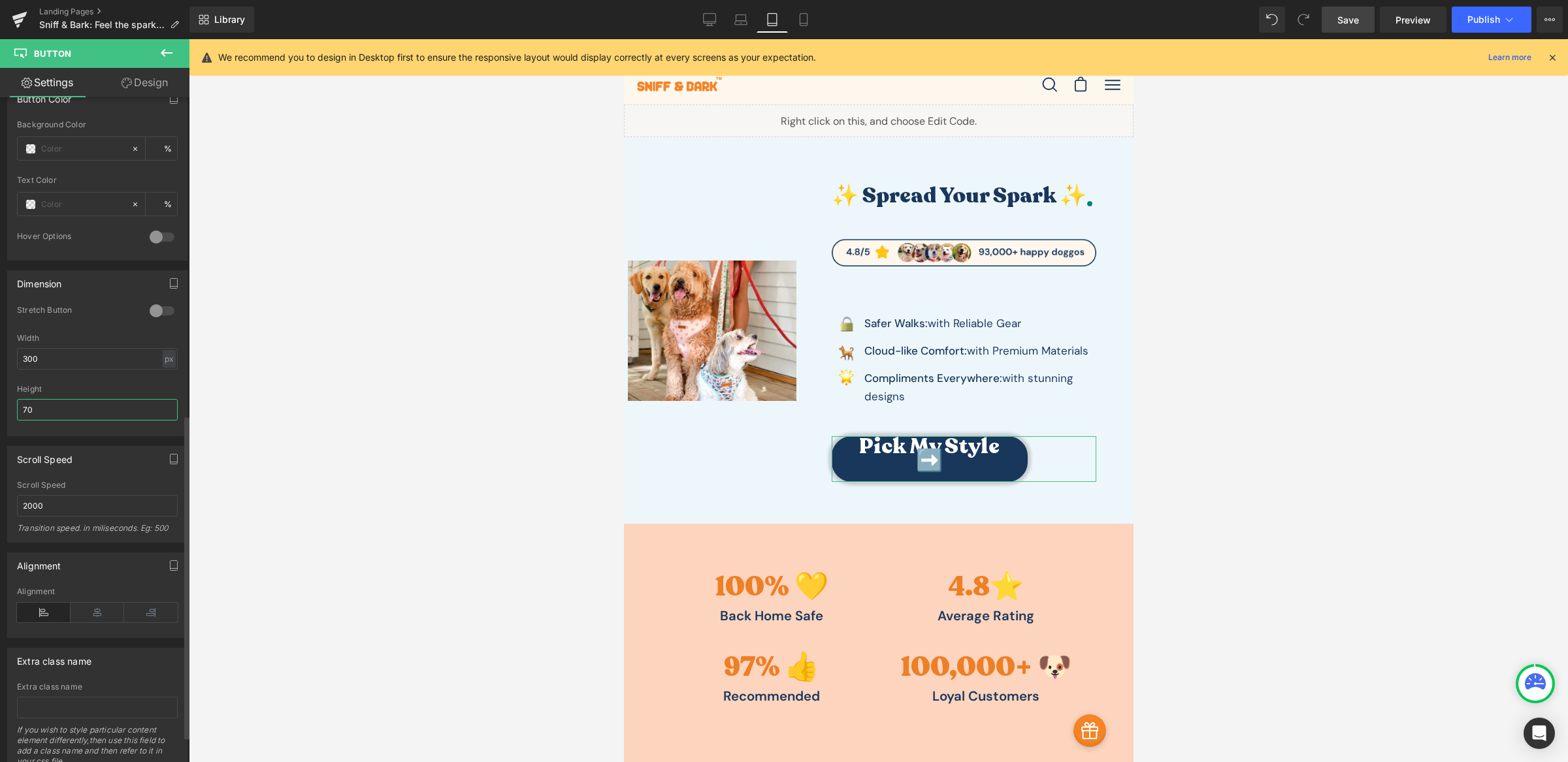
type input "7"
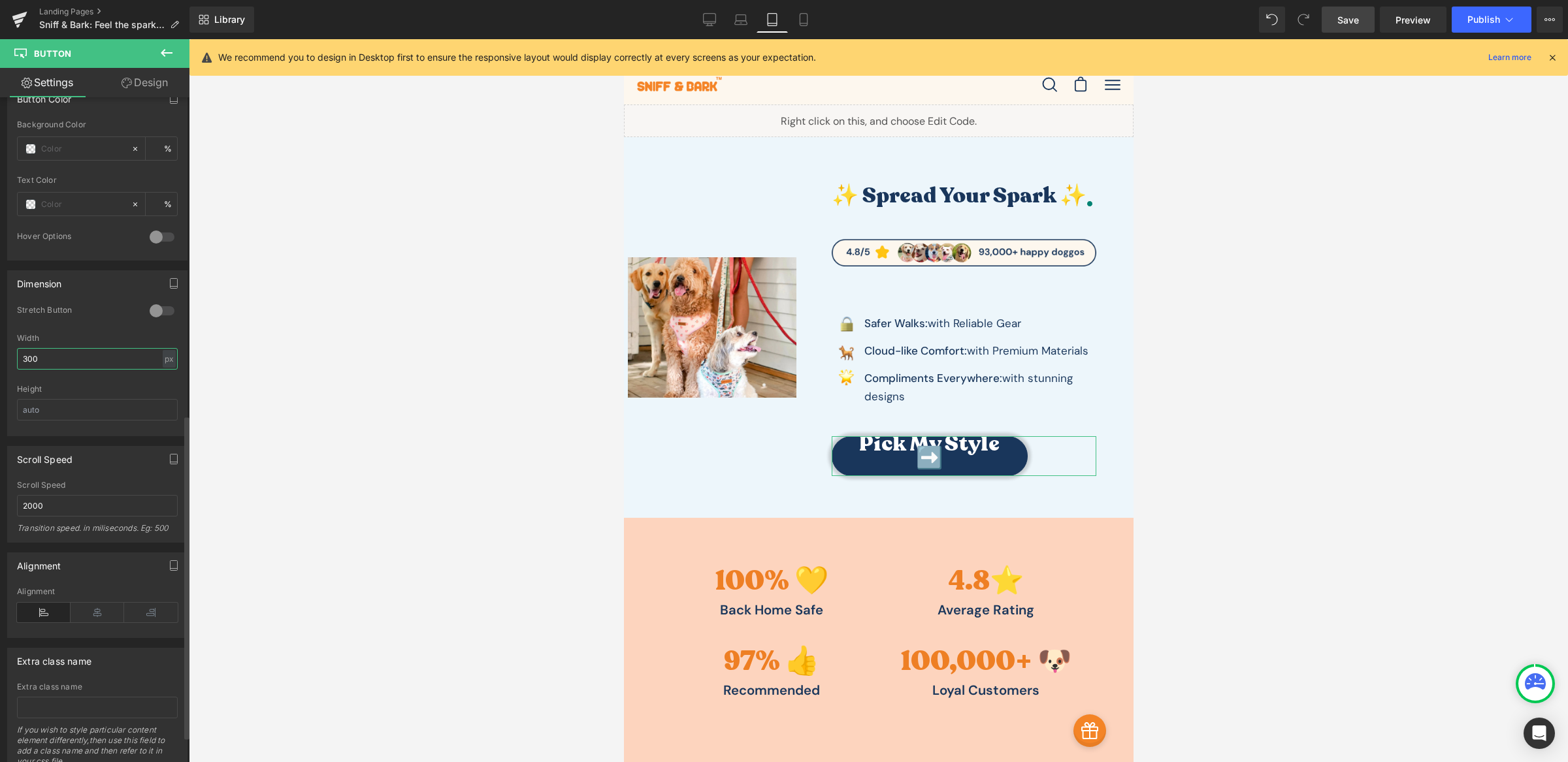
click at [56, 360] on input "300" at bounding box center [97, 359] width 161 height 21
click at [154, 311] on div at bounding box center [161, 311] width 31 height 21
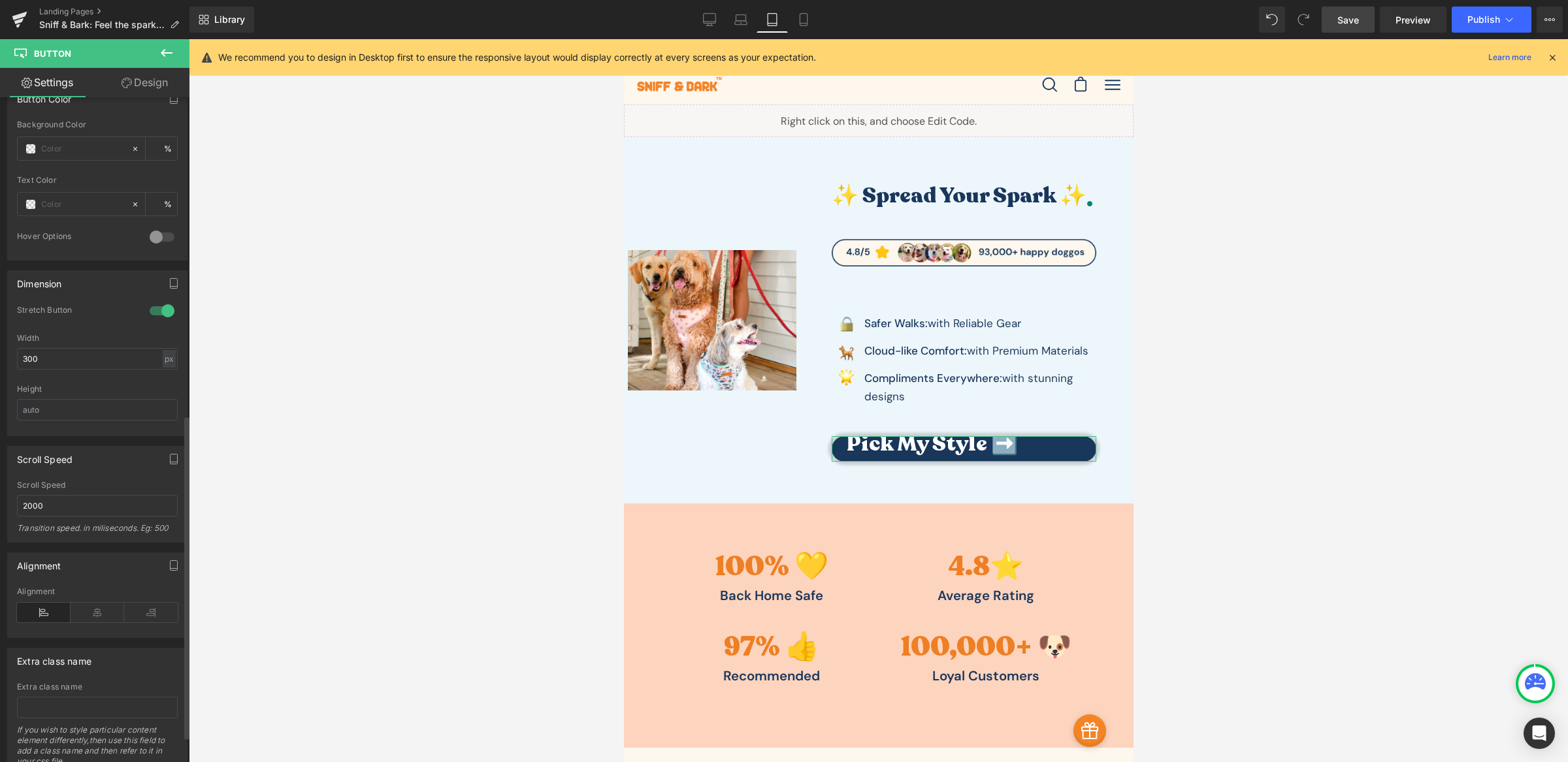
click at [154, 311] on div at bounding box center [161, 311] width 31 height 21
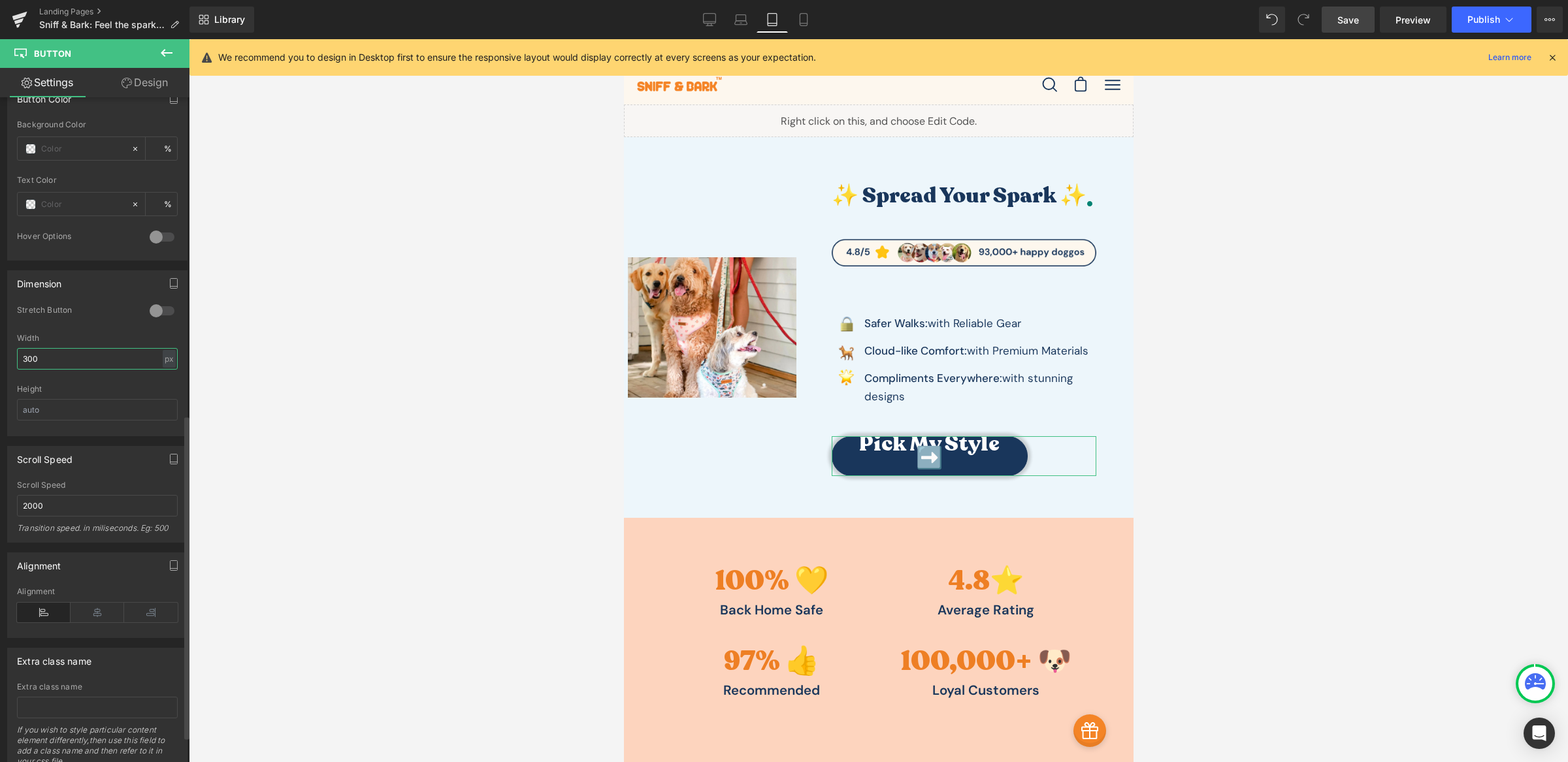
click at [69, 364] on input "300" at bounding box center [97, 359] width 161 height 21
type input "250"
click at [69, 416] on input "text" at bounding box center [97, 410] width 161 height 21
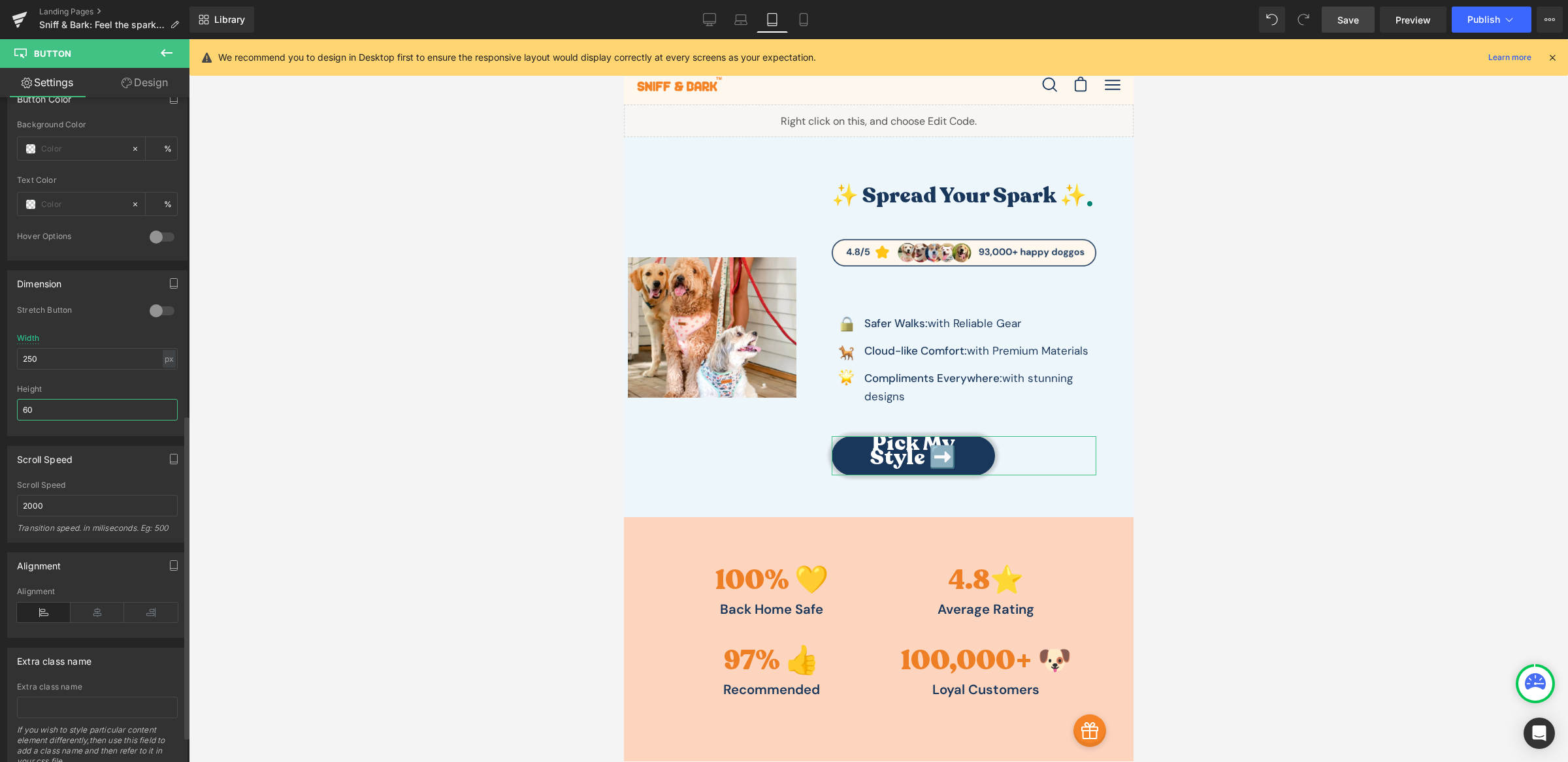
type input "6"
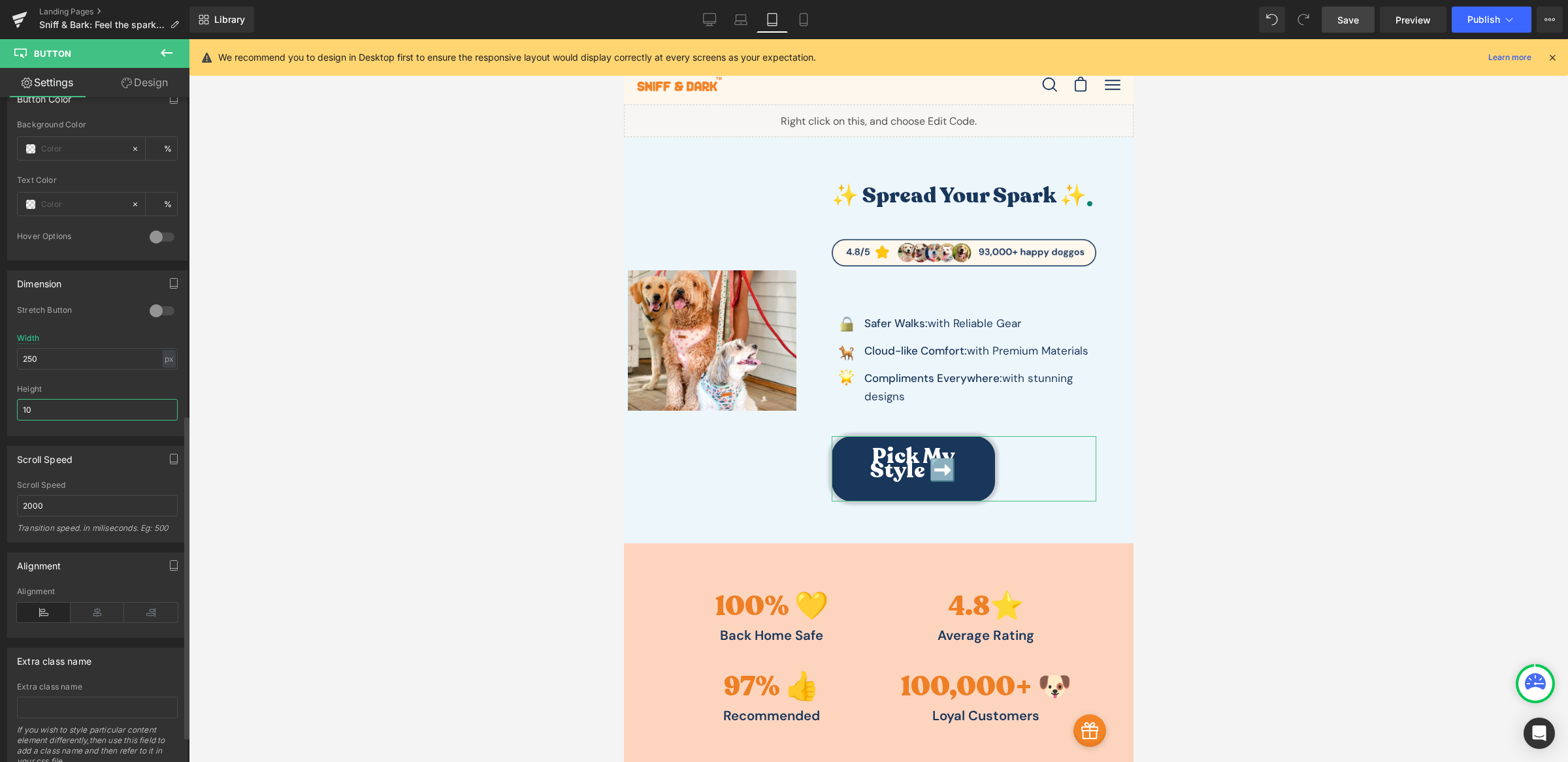
type input "1"
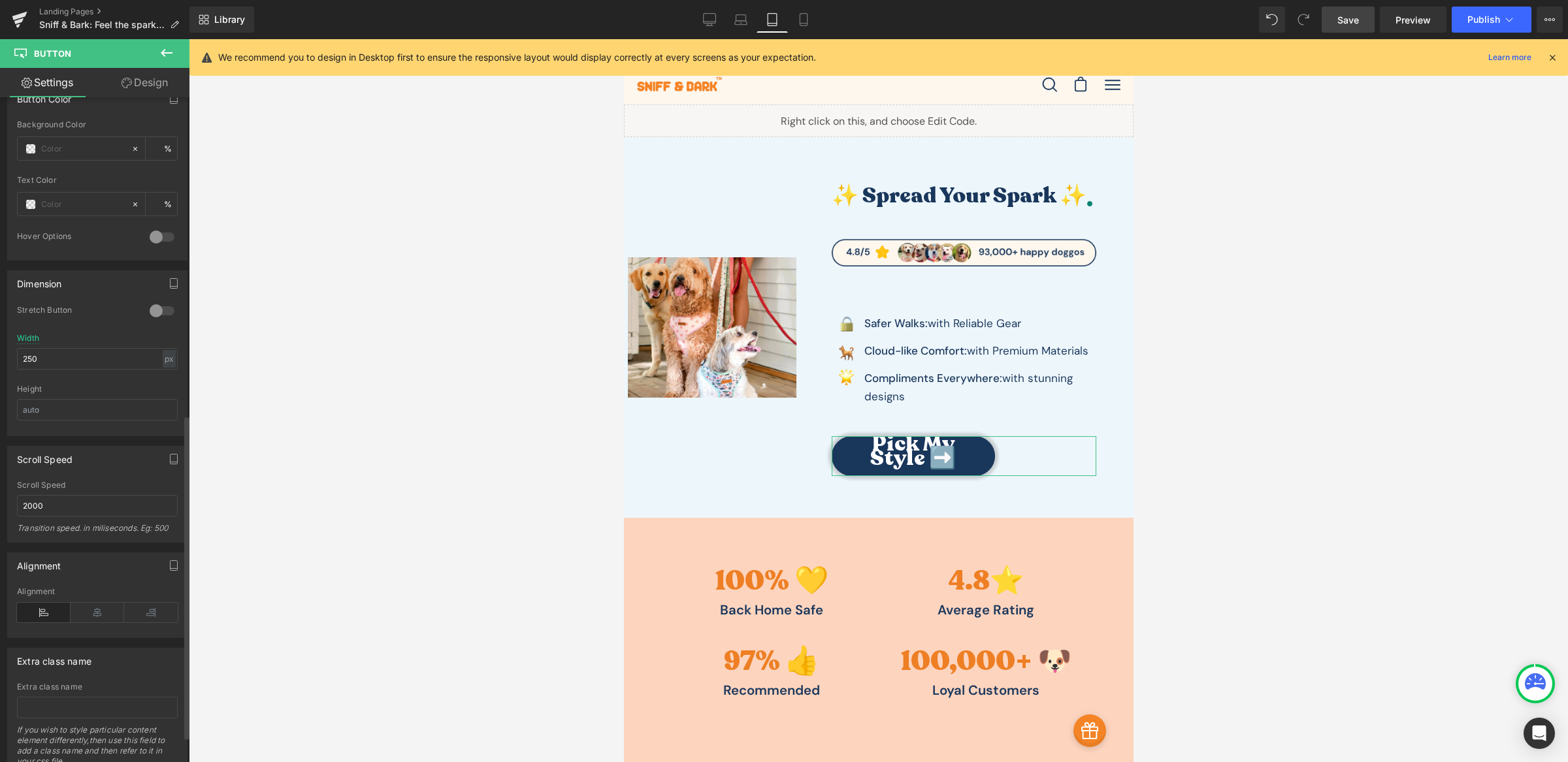
click at [163, 309] on div at bounding box center [161, 311] width 31 height 21
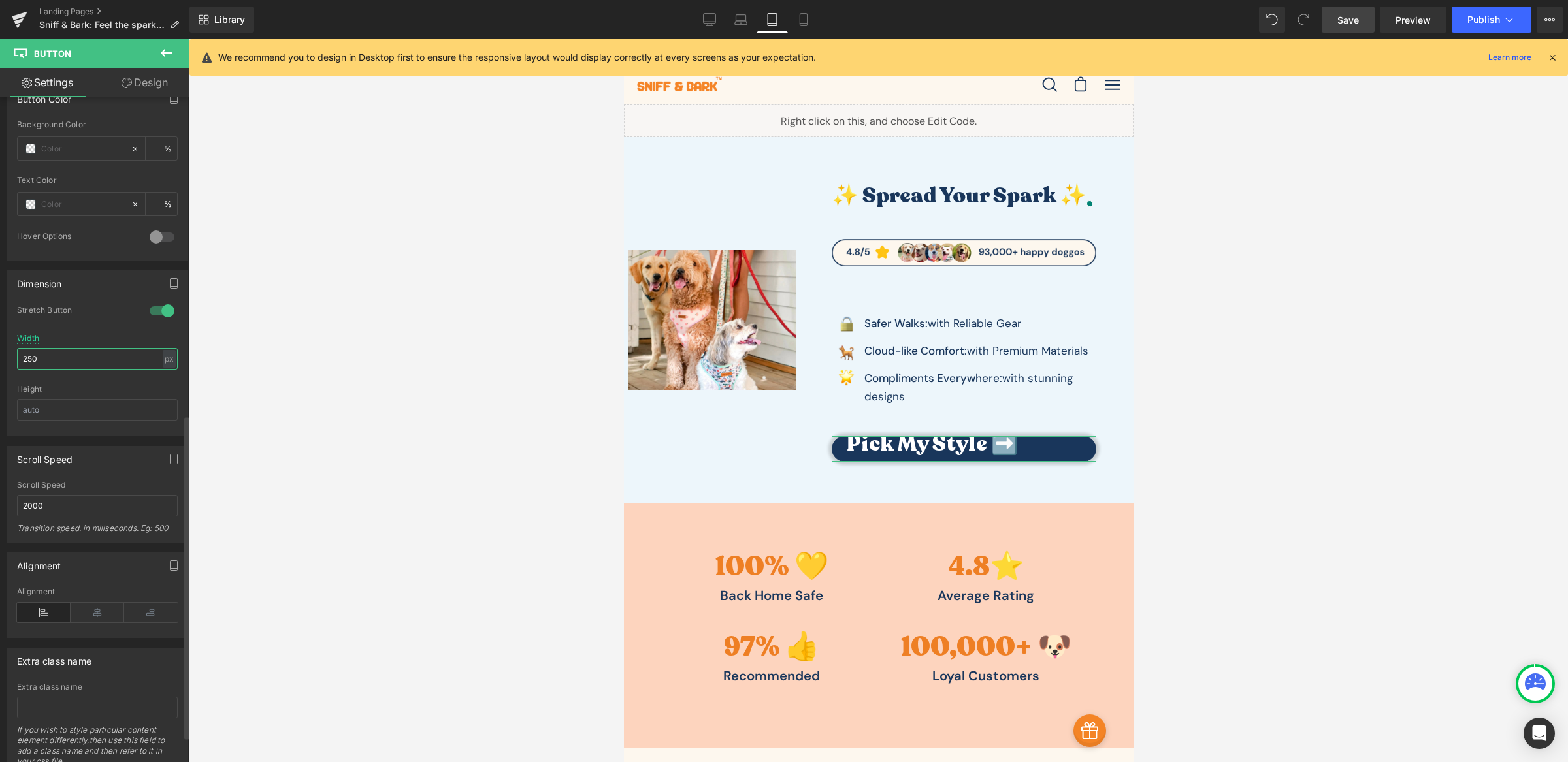
click at [107, 364] on input "250" at bounding box center [97, 359] width 161 height 21
click at [340, 360] on div at bounding box center [877, 400] width 1379 height 723
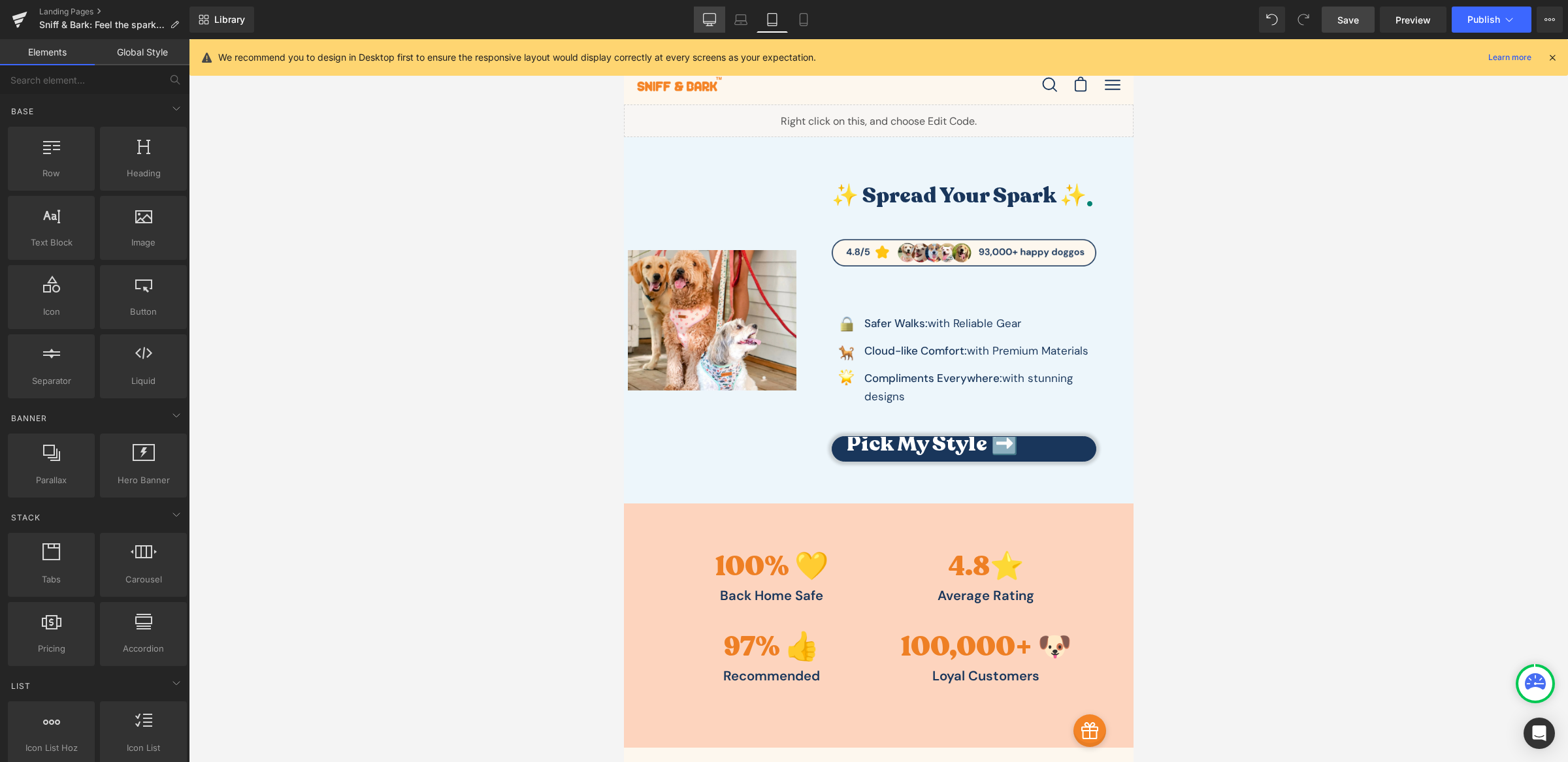
click at [714, 14] on icon at bounding box center [710, 19] width 13 height 13
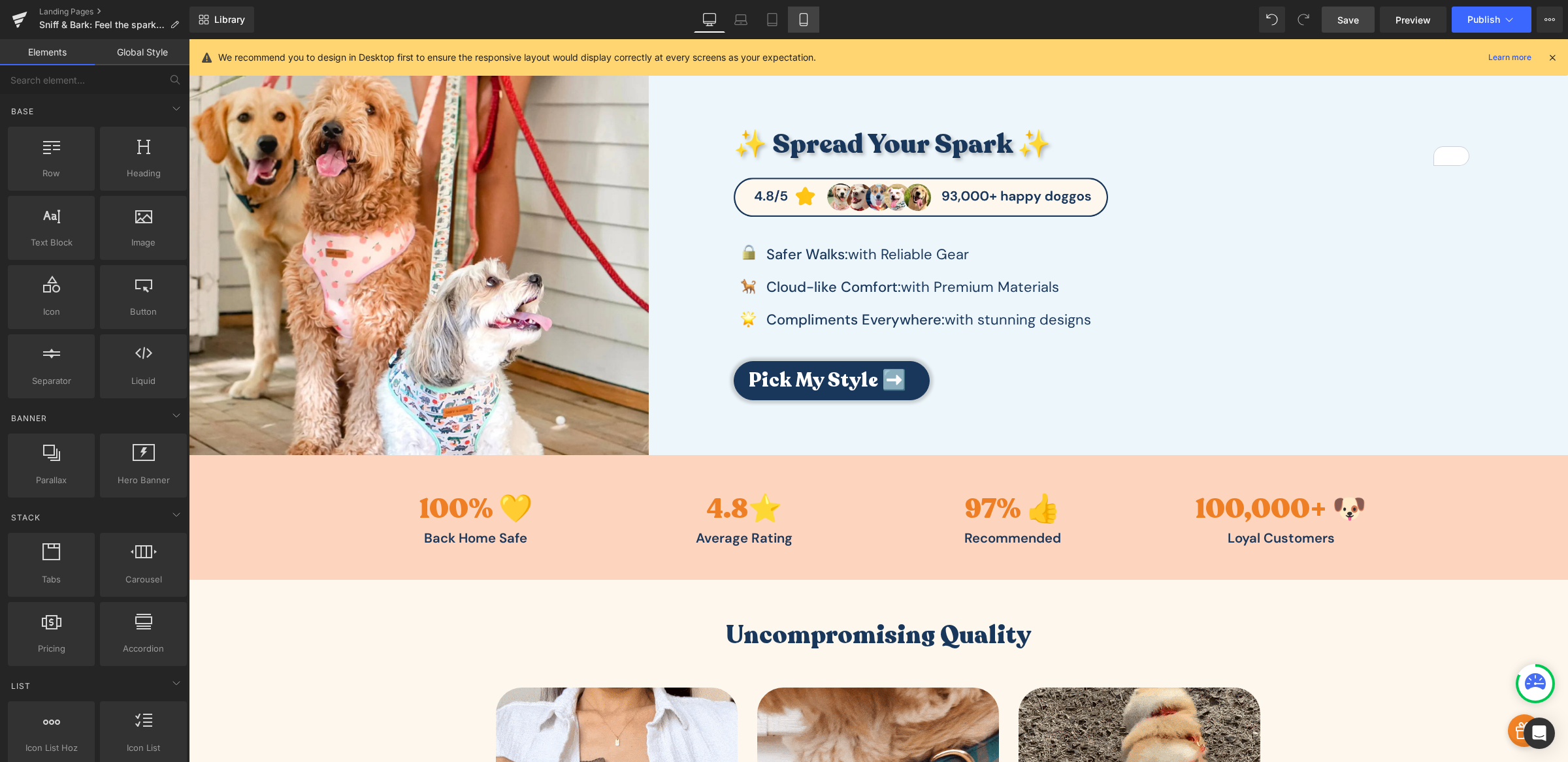
click at [798, 23] on icon at bounding box center [803, 19] width 13 height 13
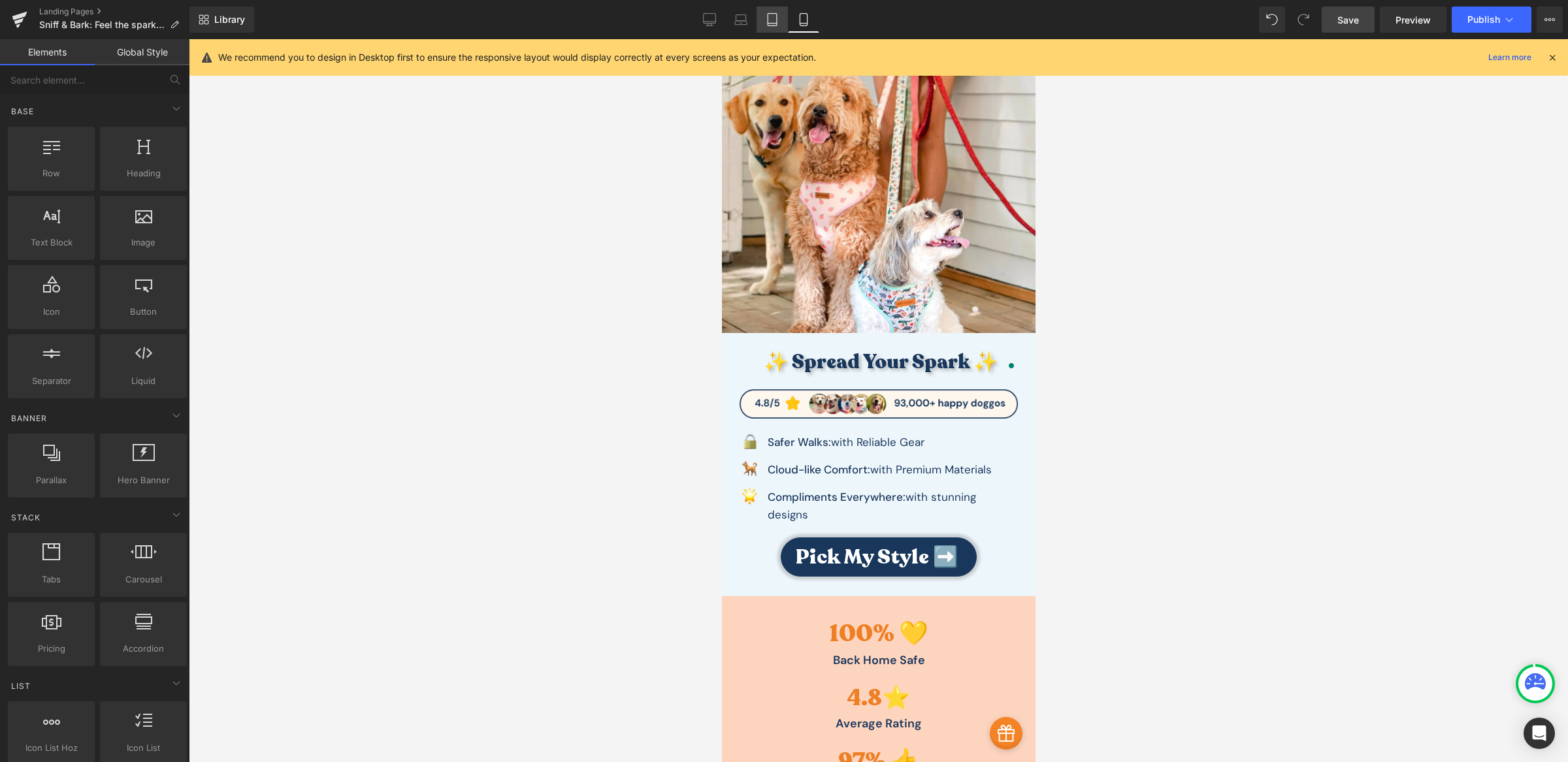
click at [774, 27] on link "Tablet" at bounding box center [772, 19] width 31 height 26
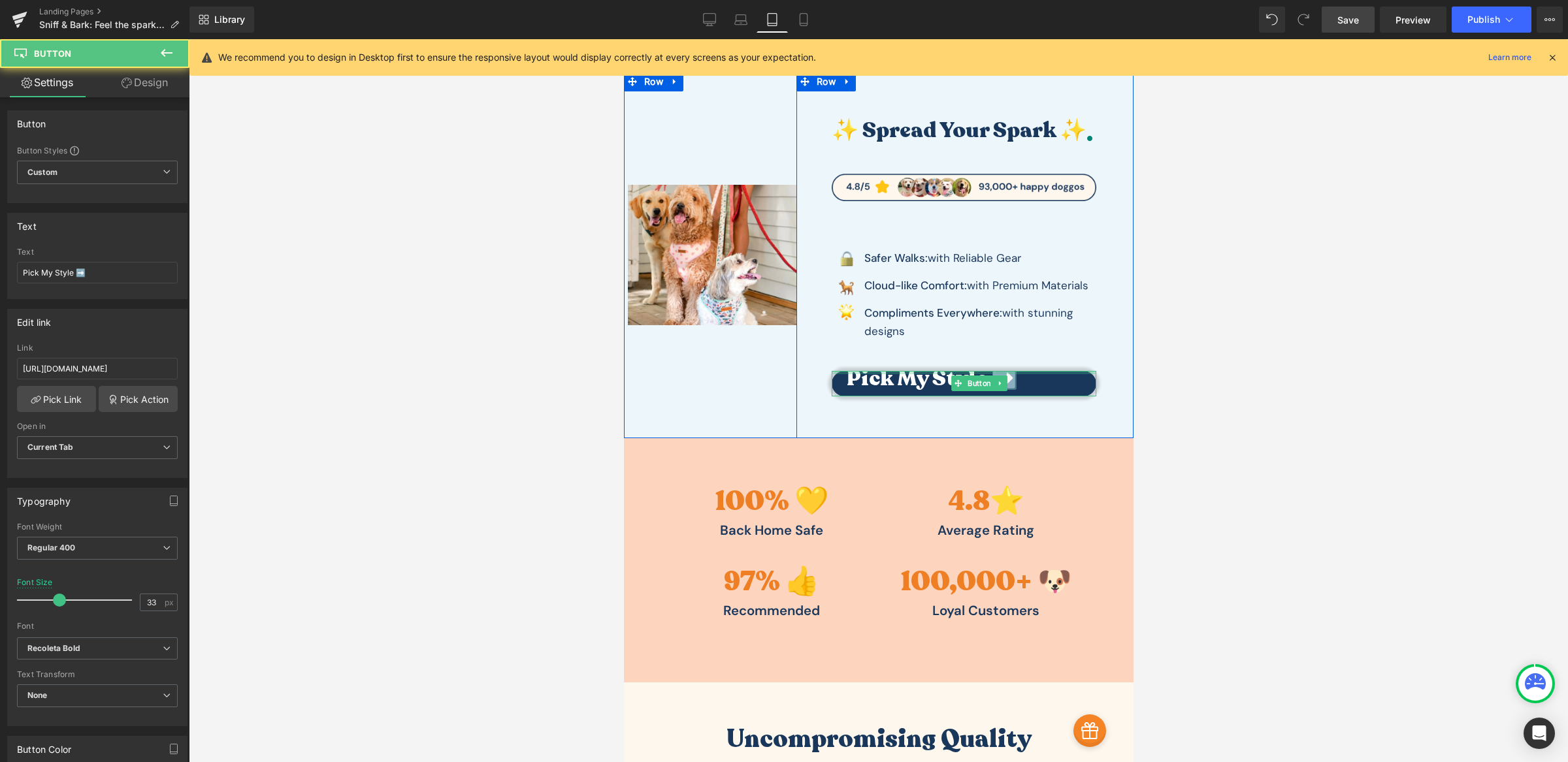
click at [934, 364] on div "✨ Spread Your Spark ✨ Heading Image Image Safer Walks: with Reliable Gear Text …" at bounding box center [963, 255] width 300 height 282
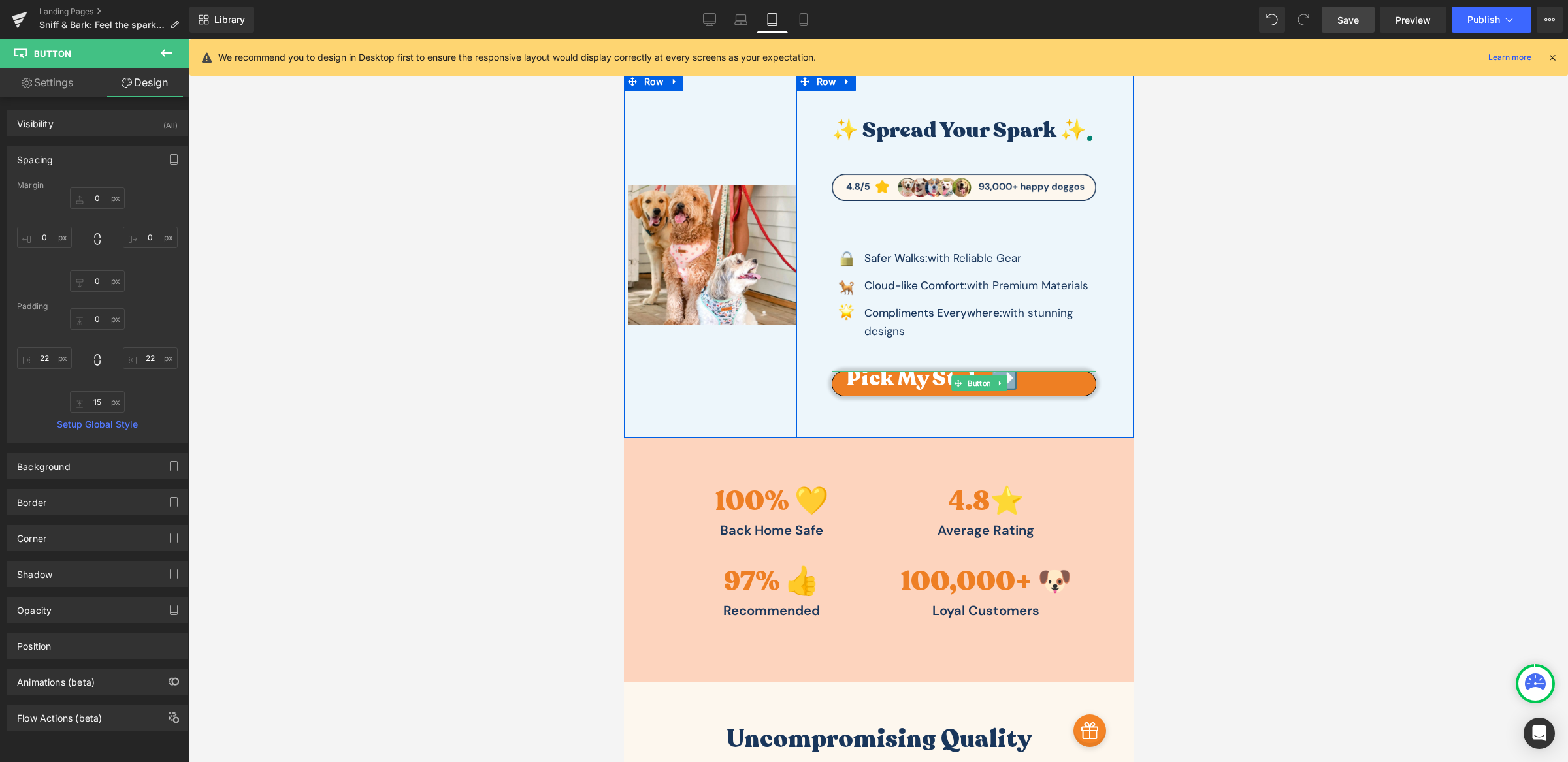
click at [927, 382] on span "Pick My Style ➡️" at bounding box center [931, 379] width 171 height 14
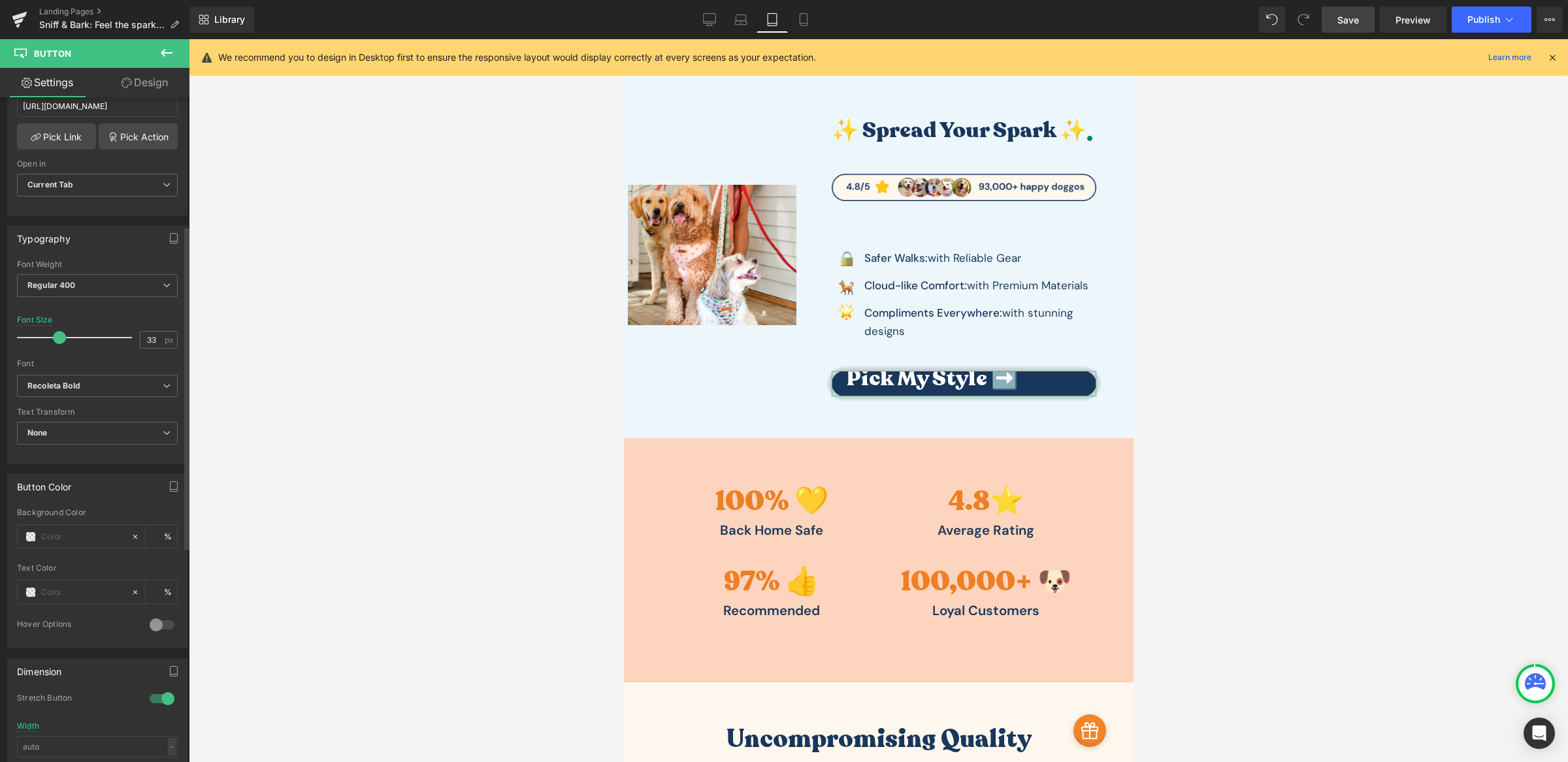
scroll to position [0, 0]
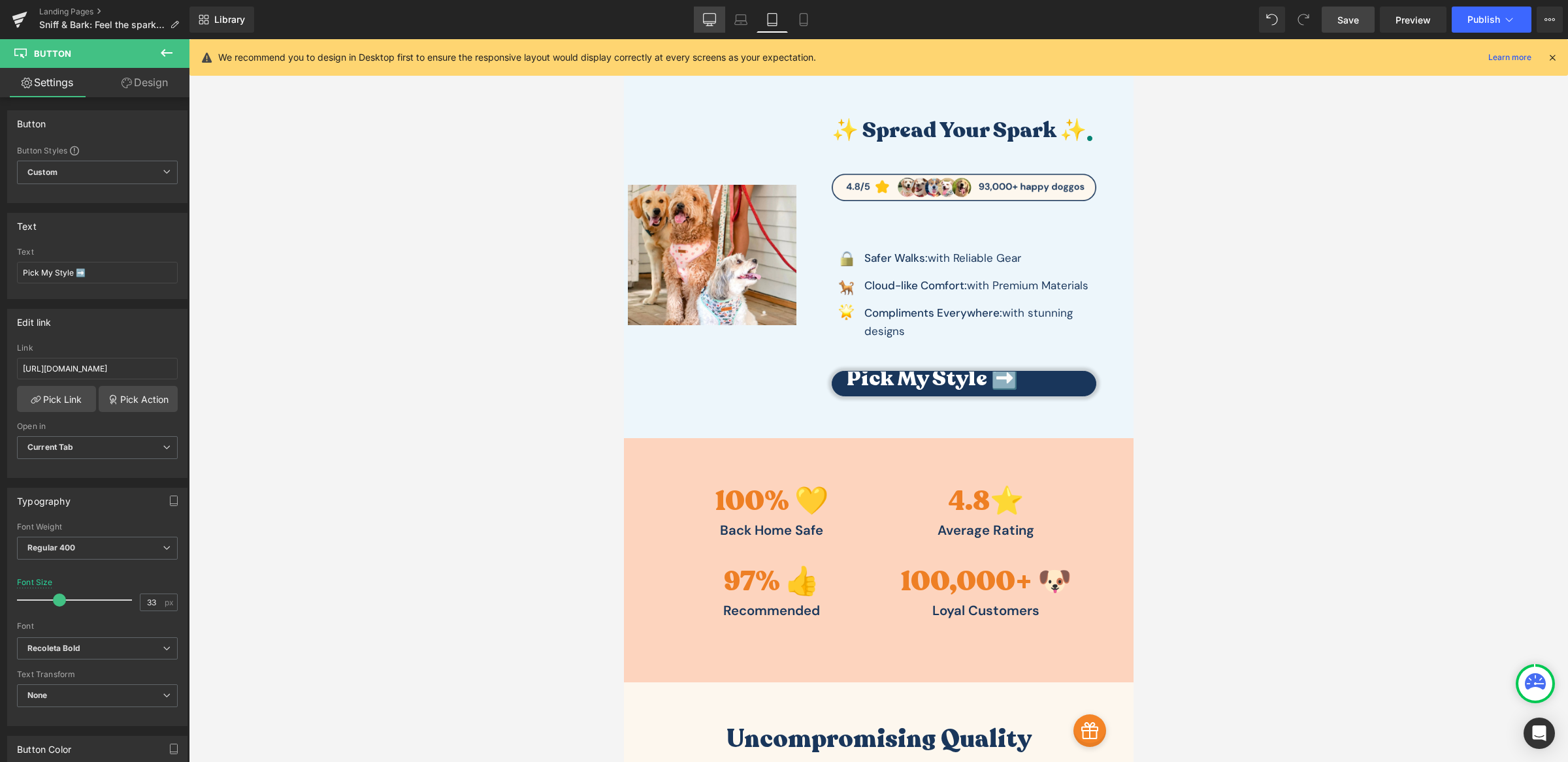
click at [705, 21] on icon at bounding box center [710, 18] width 13 height 10
type input "30"
type input "300"
type input "60"
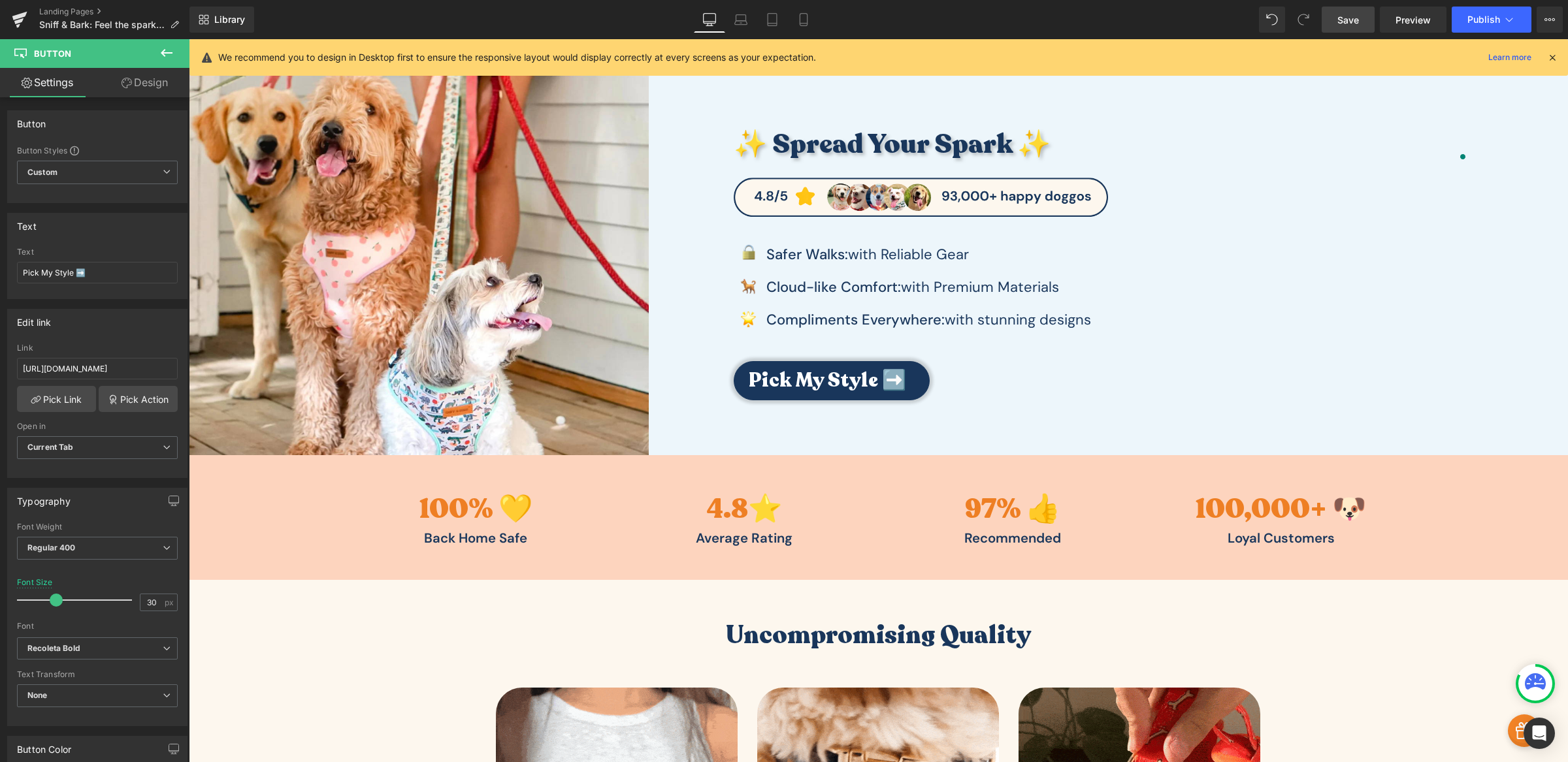
scroll to position [92, 0]
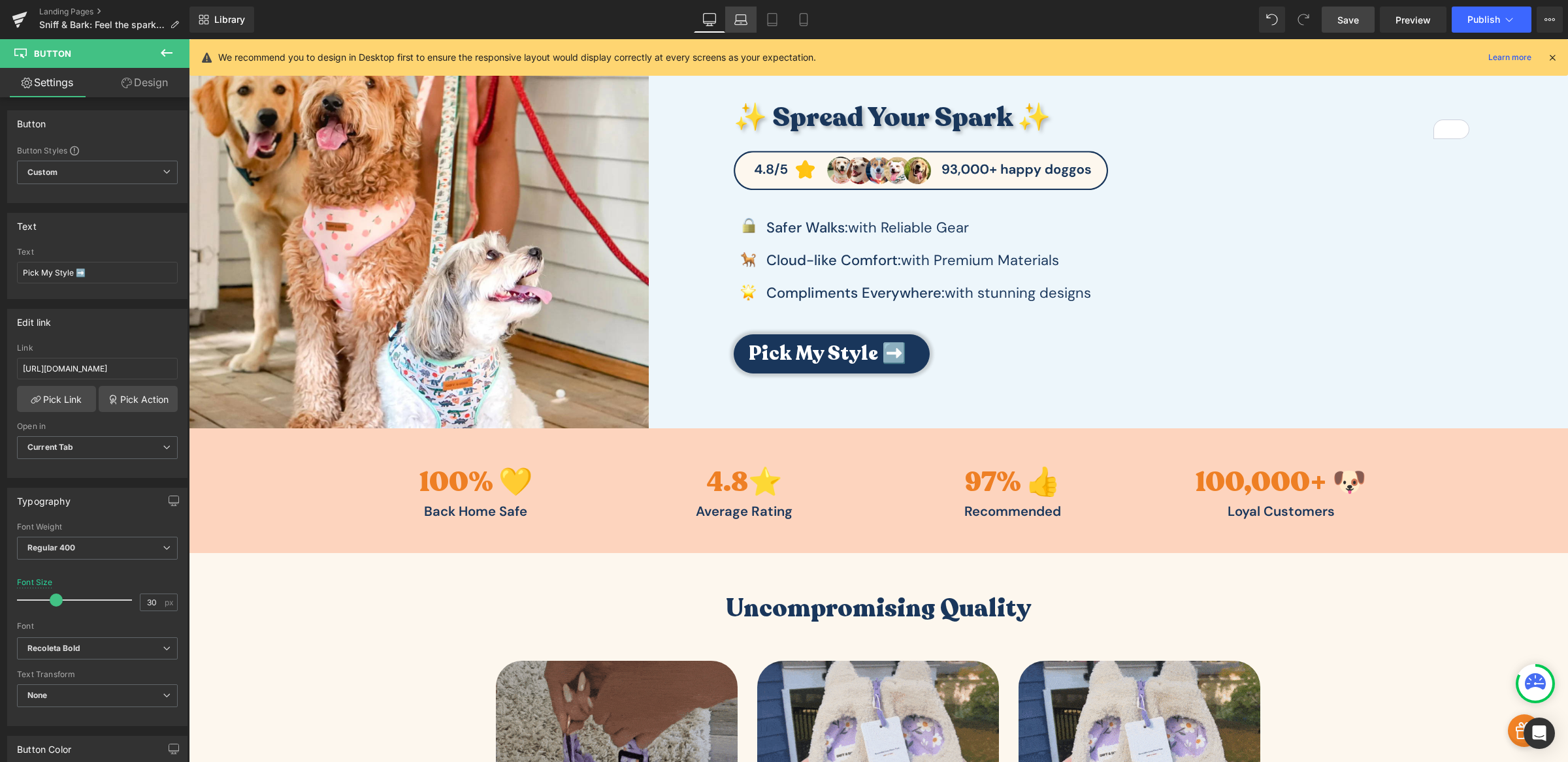
click at [747, 20] on icon at bounding box center [741, 19] width 13 height 13
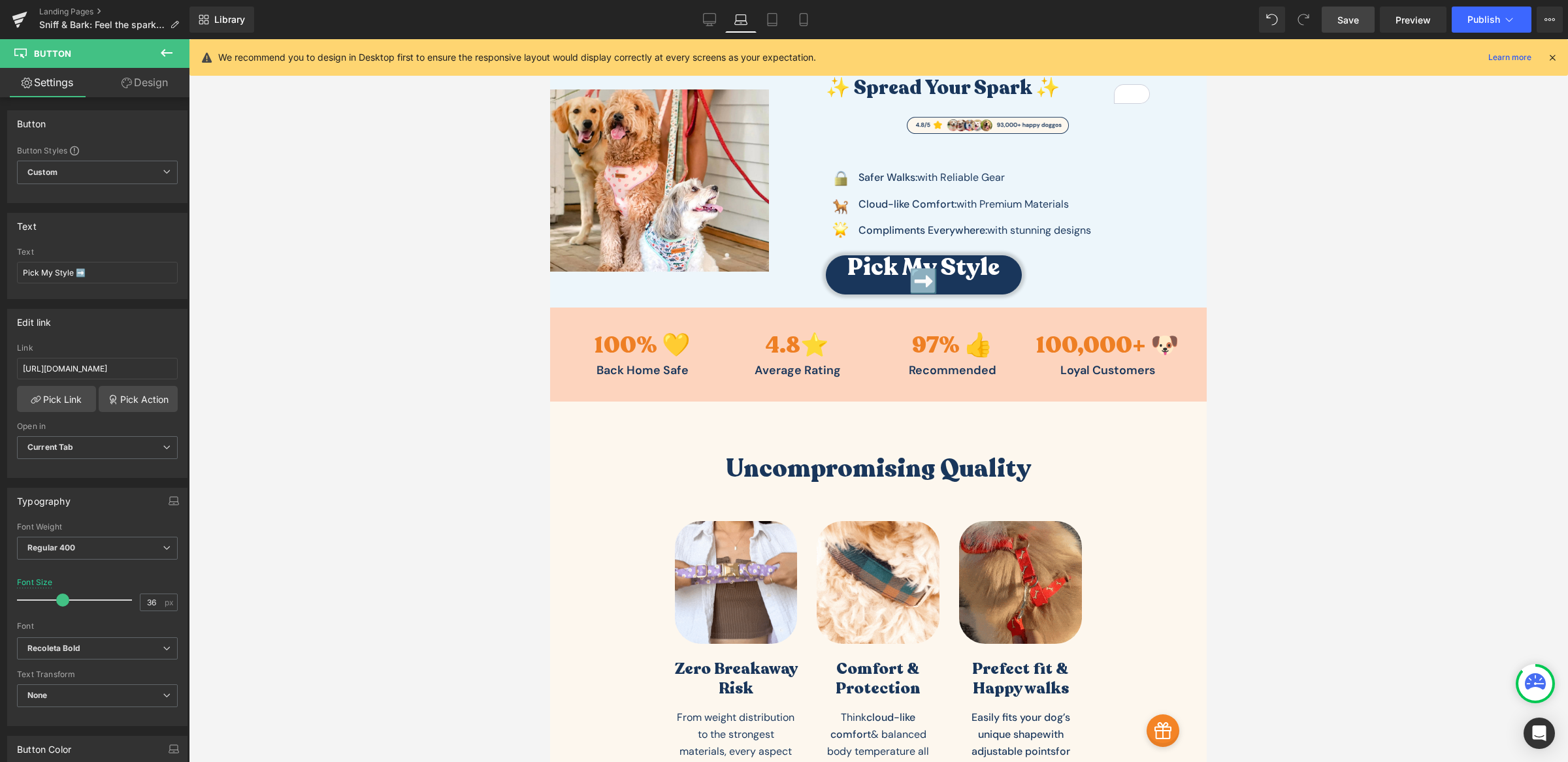
scroll to position [0, 0]
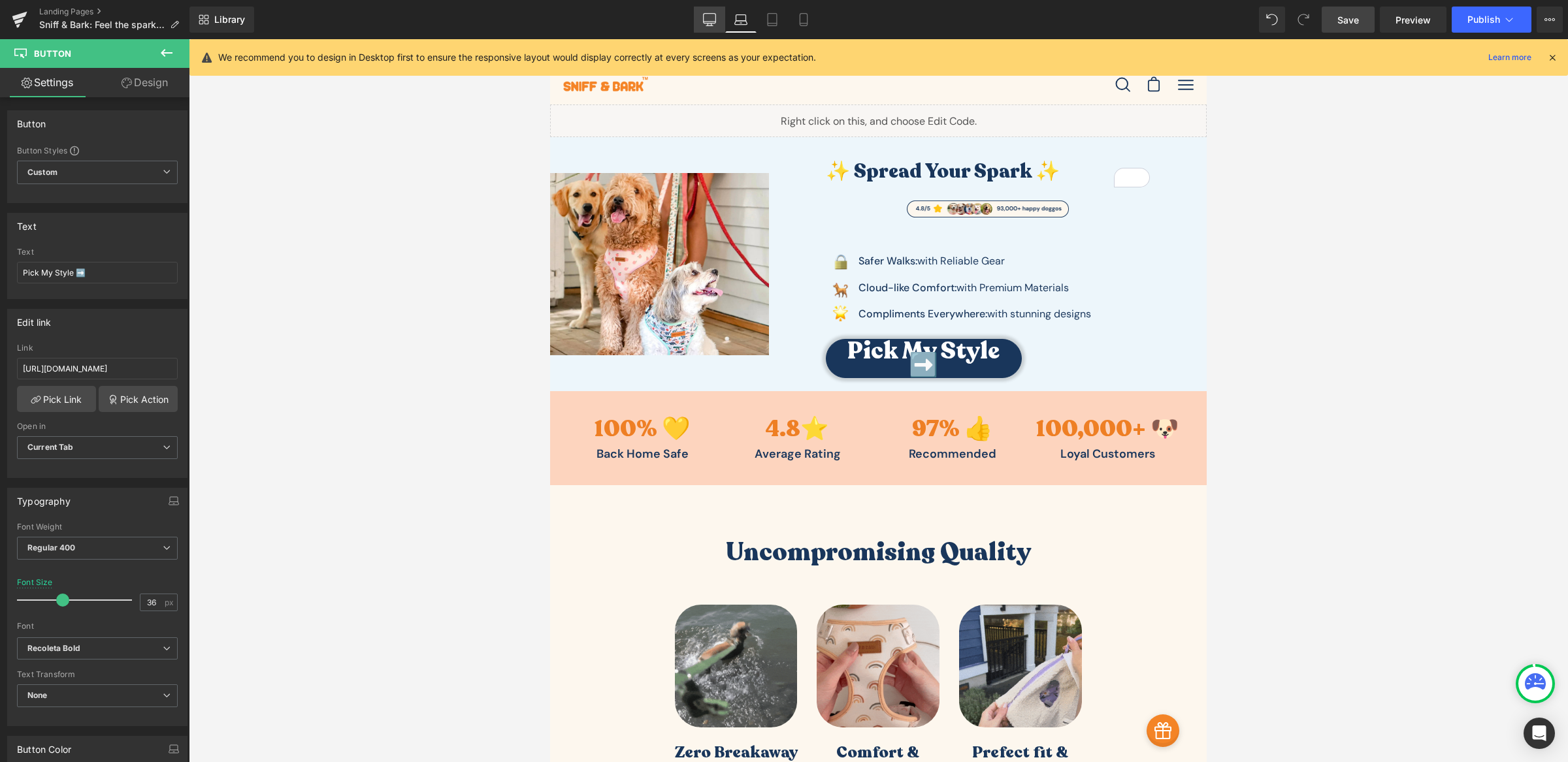
click at [714, 21] on icon at bounding box center [710, 21] width 13 height 0
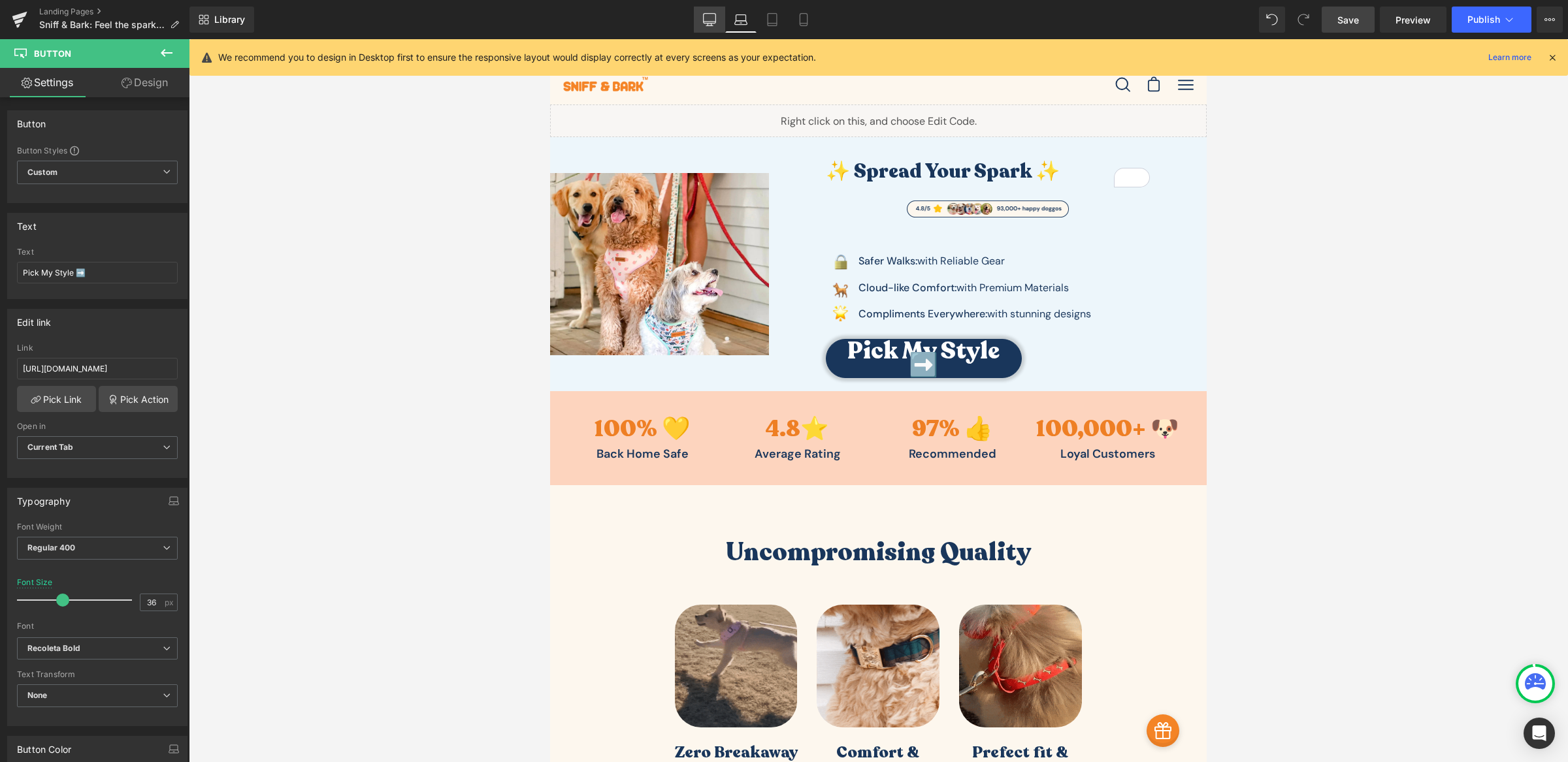
type input "30"
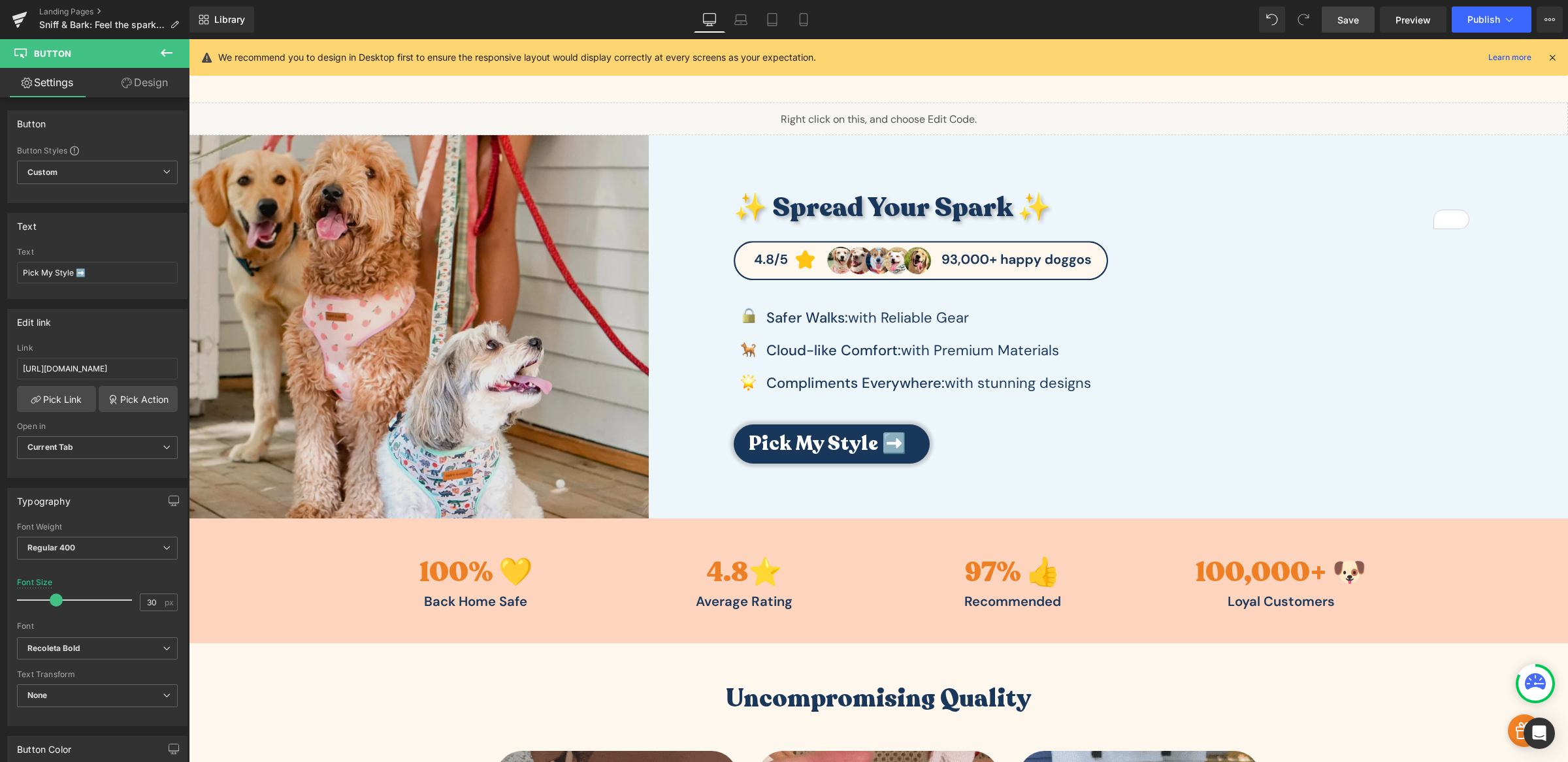
scroll to position [98, 0]
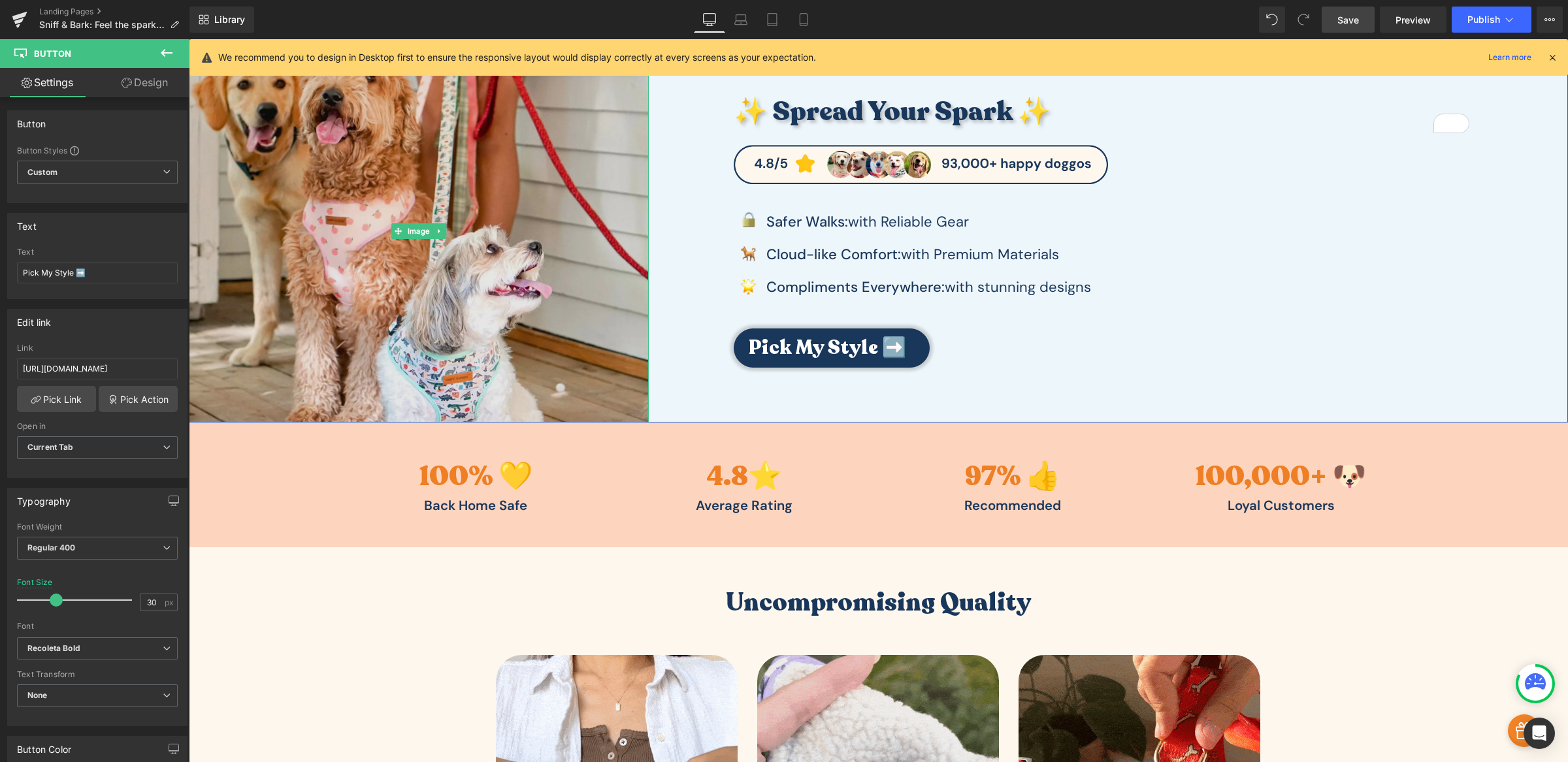
click at [618, 191] on img at bounding box center [418, 230] width 460 height 383
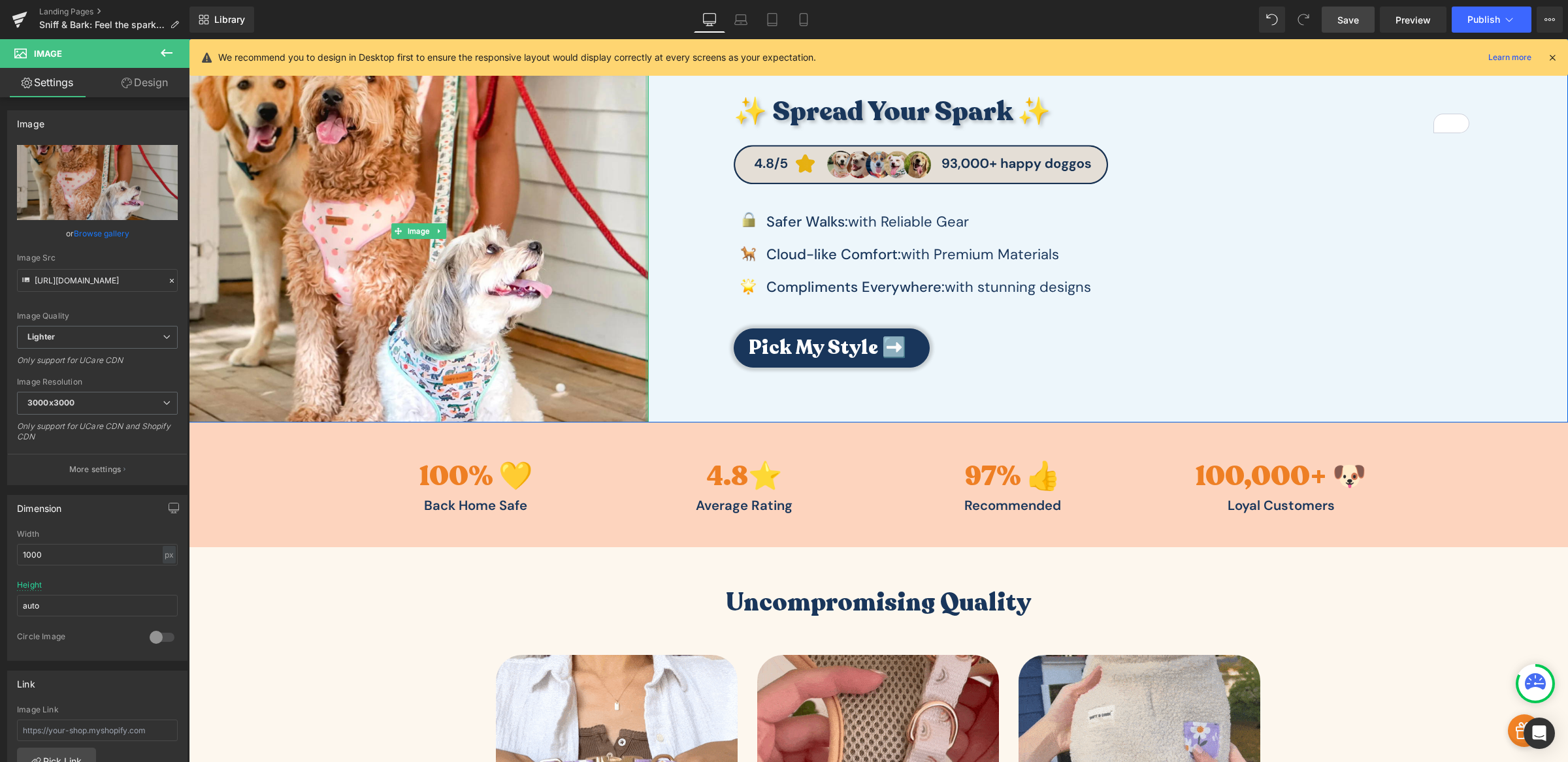
drag, startPoint x: 639, startPoint y: 187, endPoint x: 751, endPoint y: 188, distance: 112.0
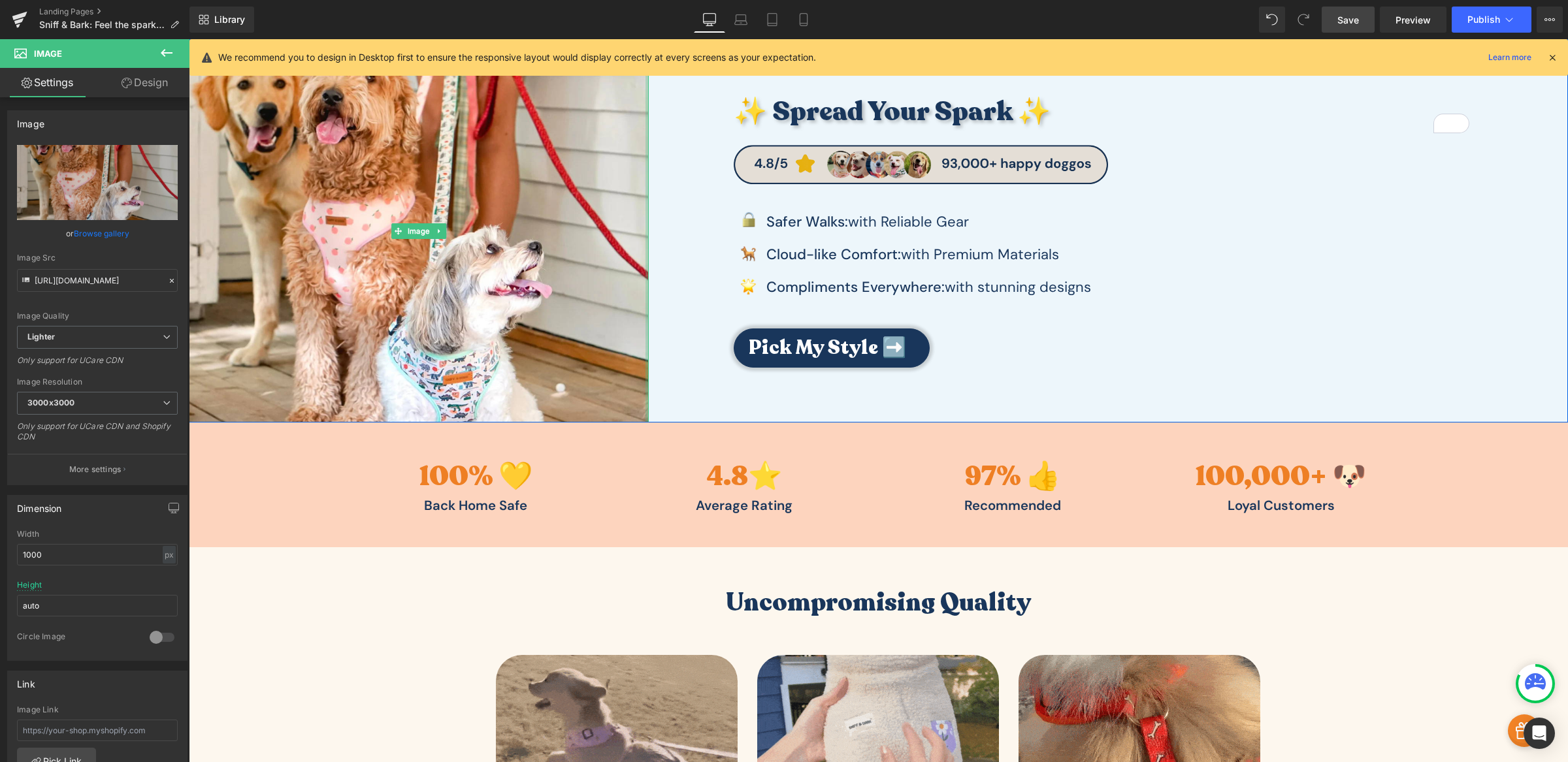
click at [751, 188] on div "Image ✨ Spread Your Spark ✨ Heading Image Image Safer Walks: with Reliable Gear…" at bounding box center [877, 230] width 1379 height 383
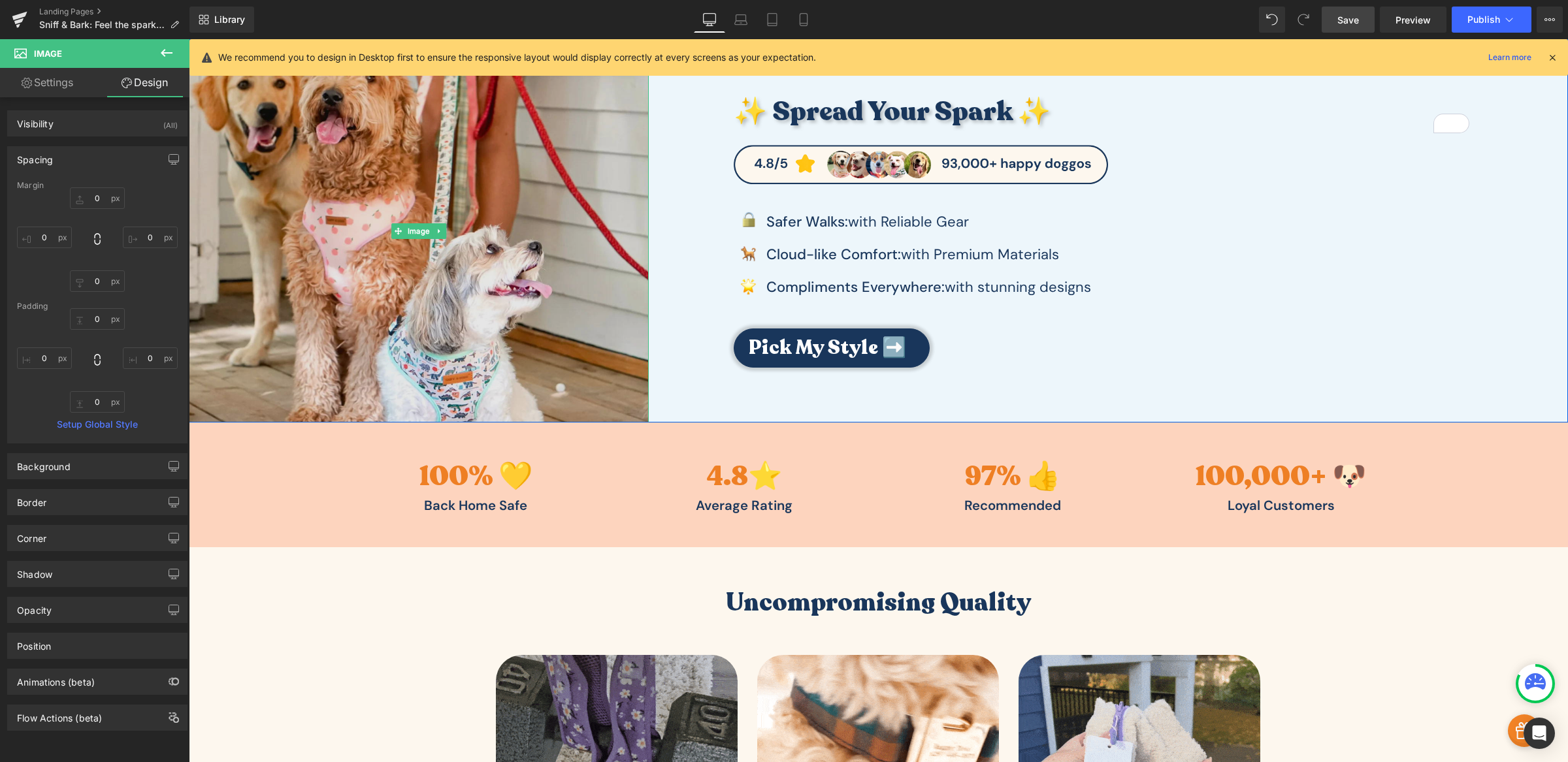
click at [550, 210] on img at bounding box center [418, 230] width 460 height 383
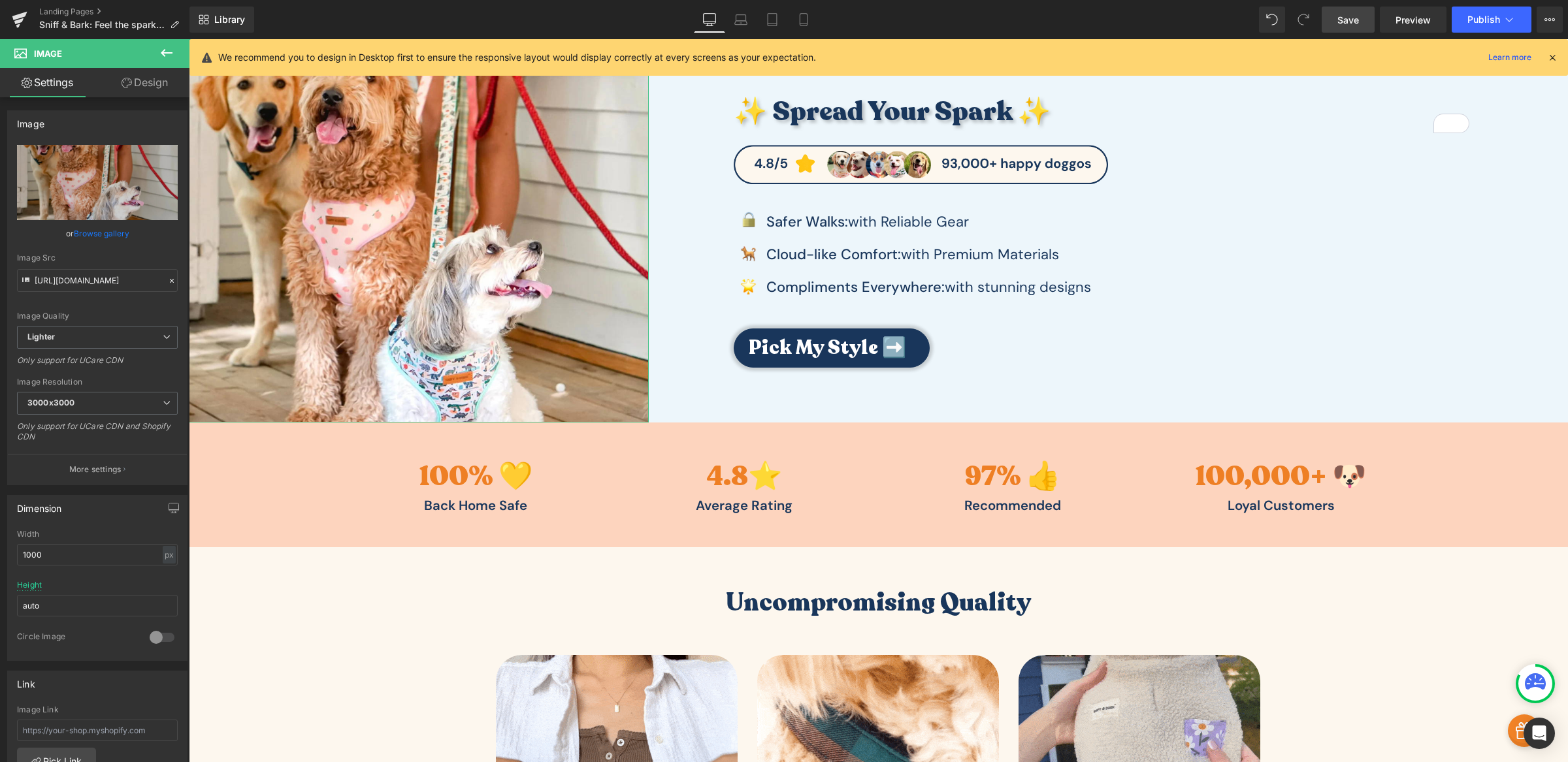
click at [157, 87] on link "Design" at bounding box center [144, 82] width 95 height 29
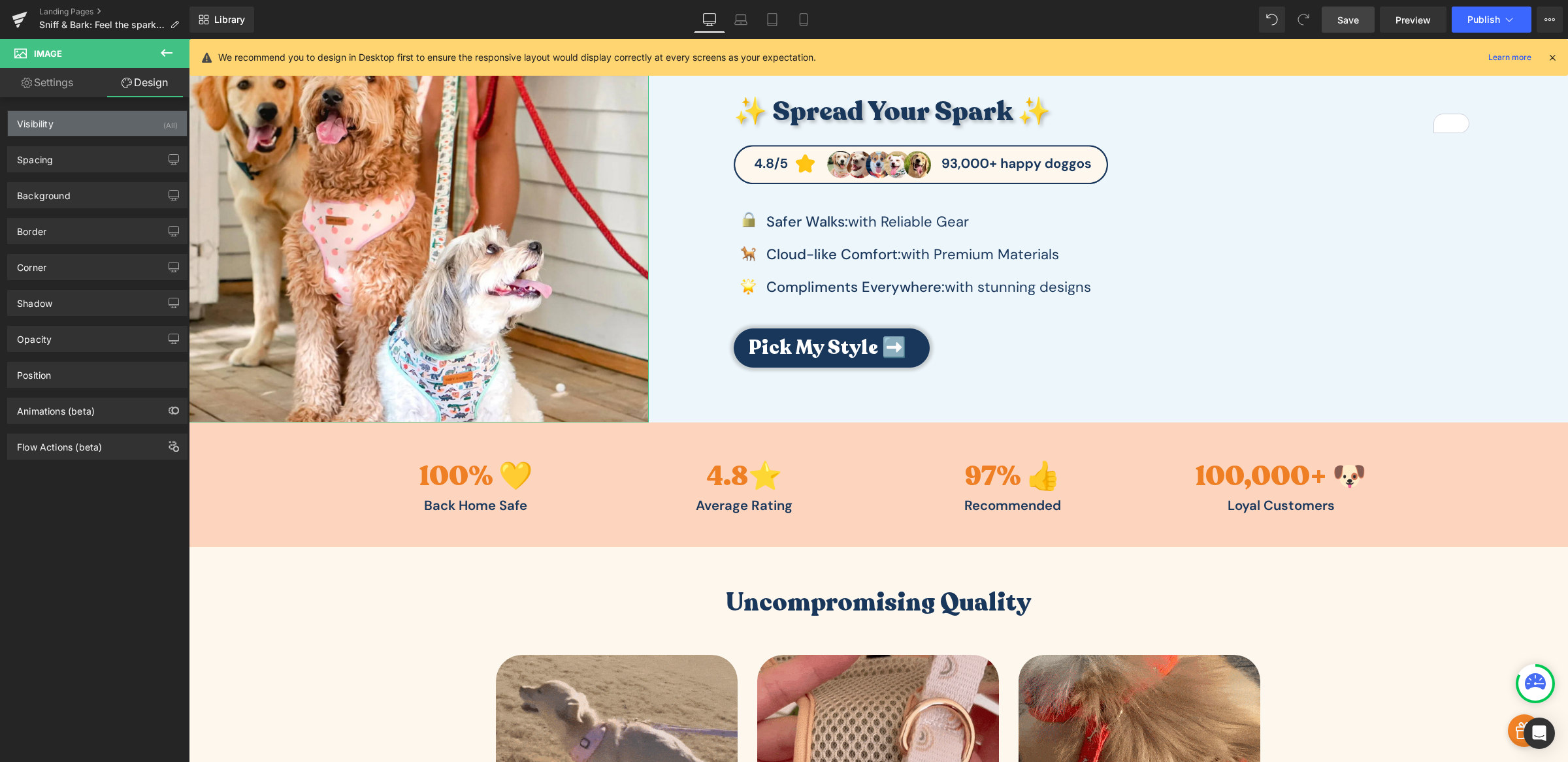
click at [80, 129] on div "Visibility (All)" at bounding box center [97, 123] width 179 height 25
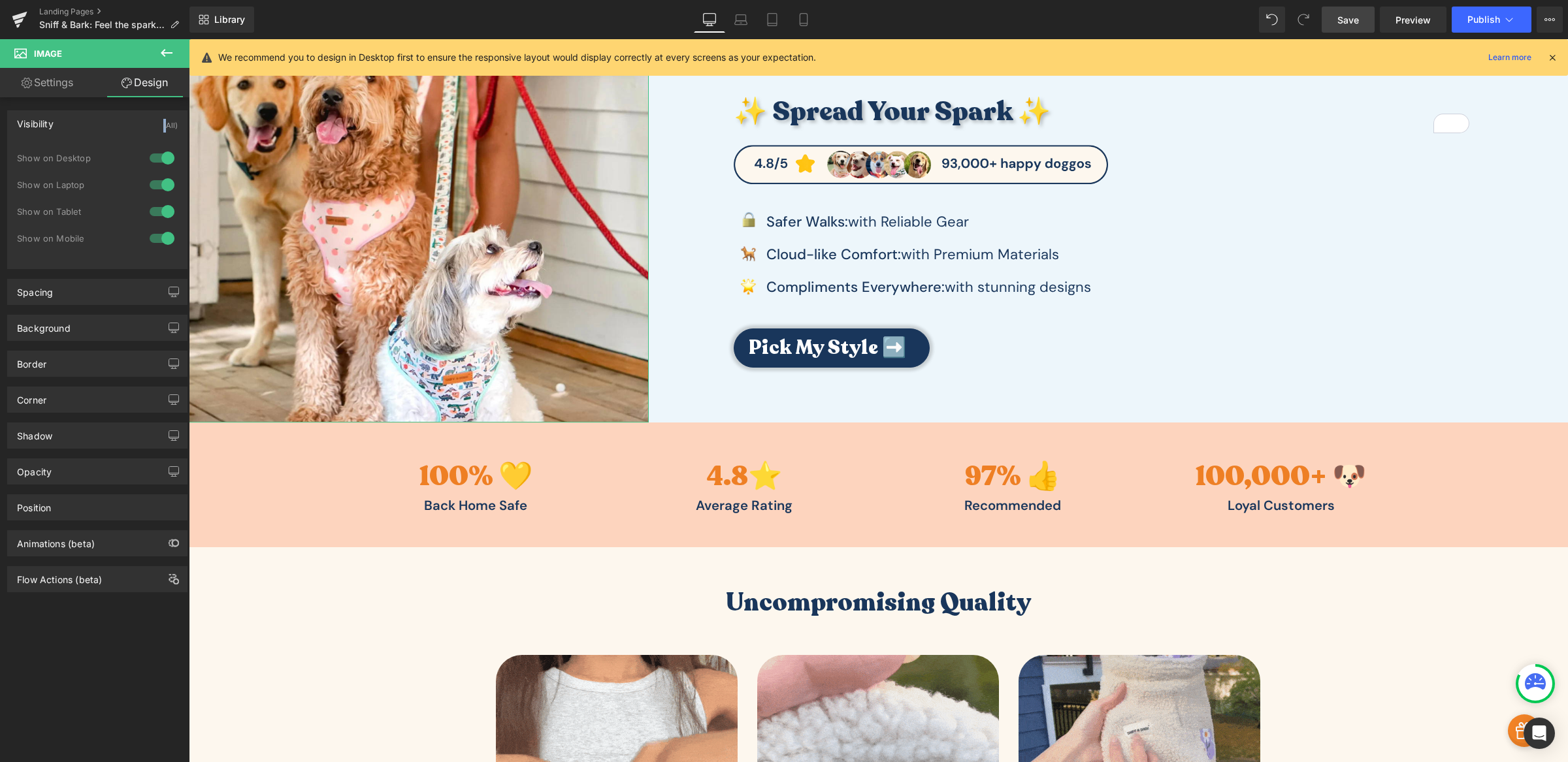
click at [80, 129] on div "Visibility (All)" at bounding box center [97, 123] width 179 height 25
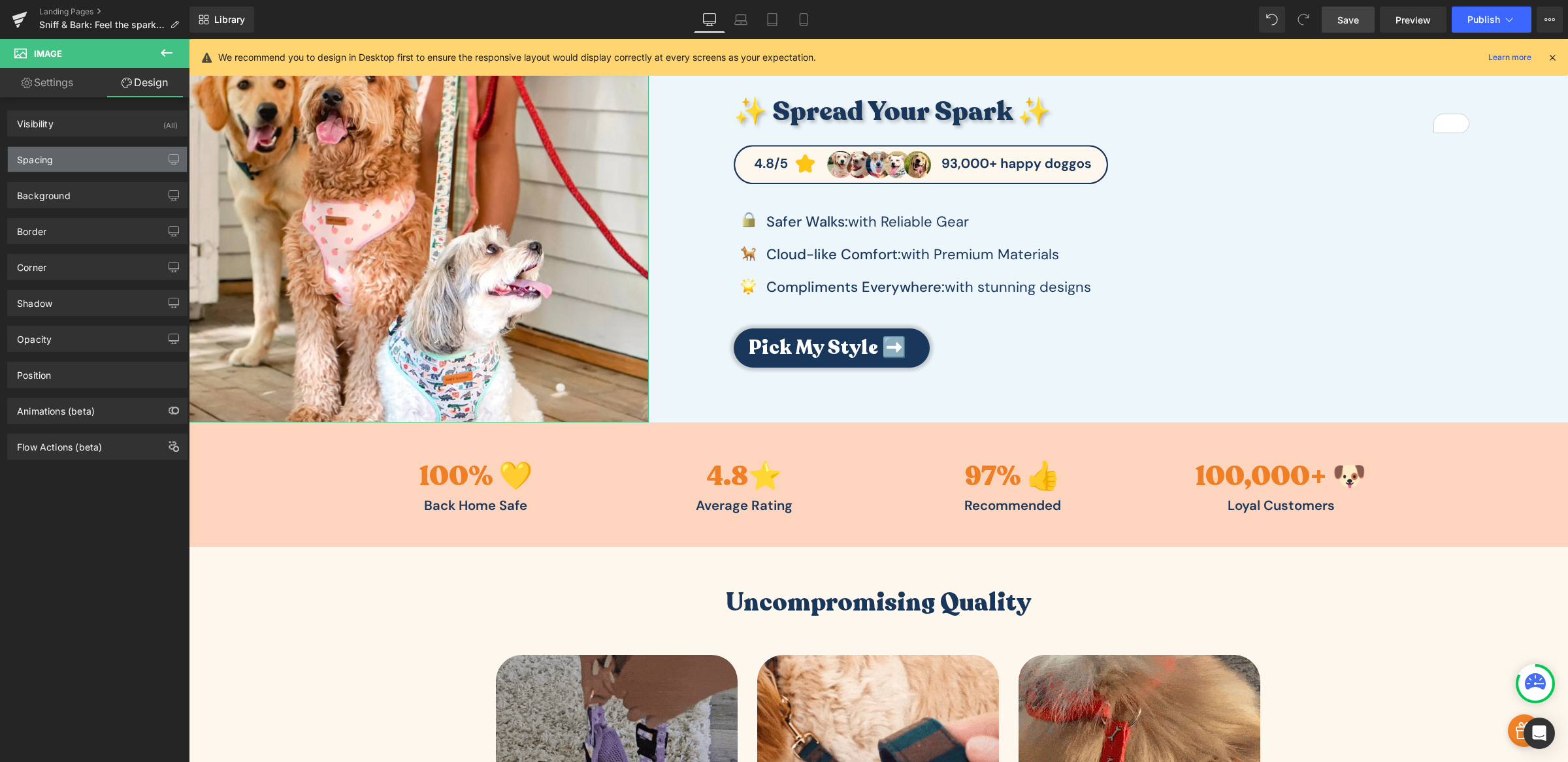
click at [72, 163] on div "Spacing" at bounding box center [97, 159] width 179 height 25
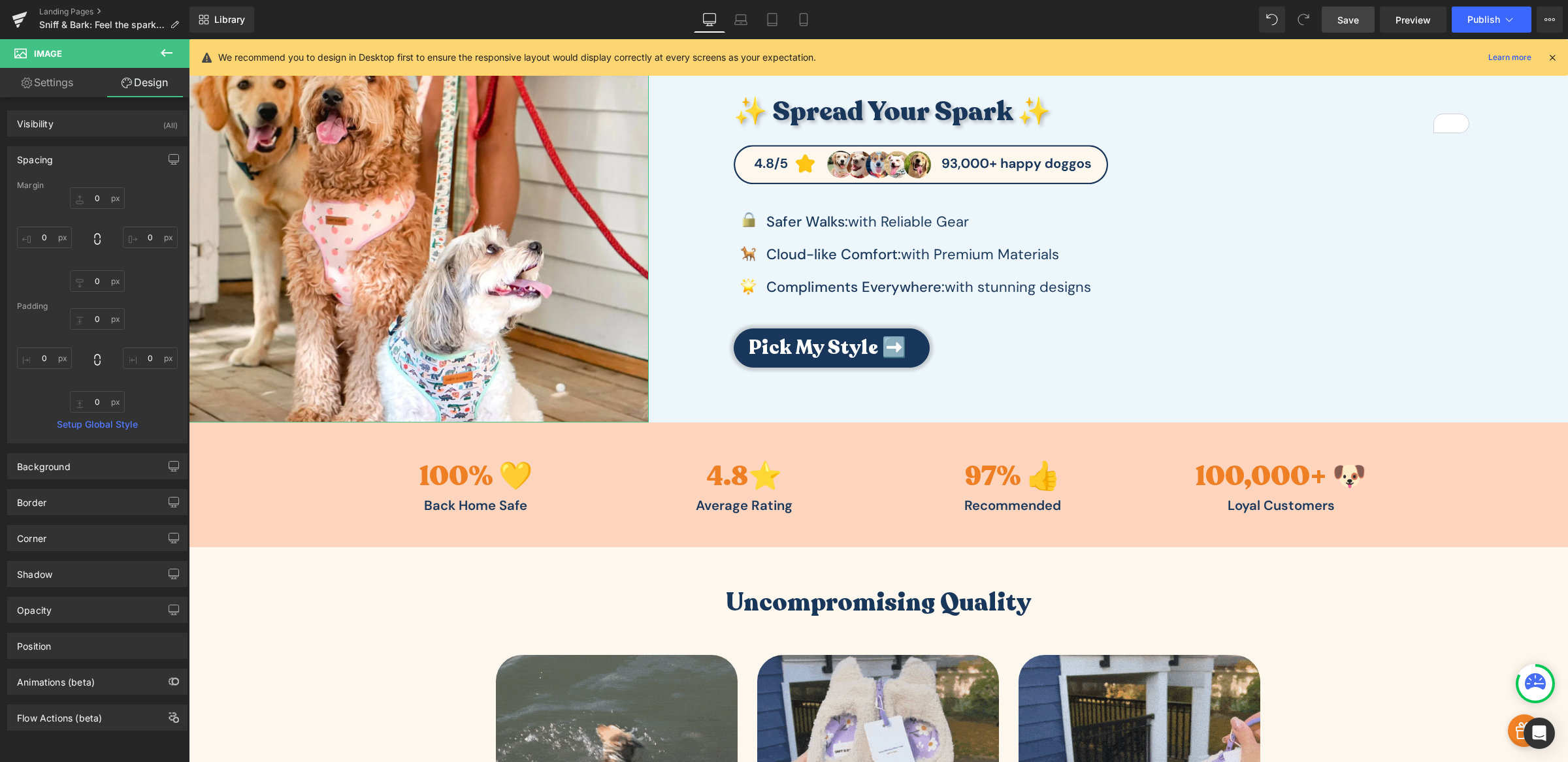
click at [72, 163] on div "Spacing" at bounding box center [97, 159] width 179 height 25
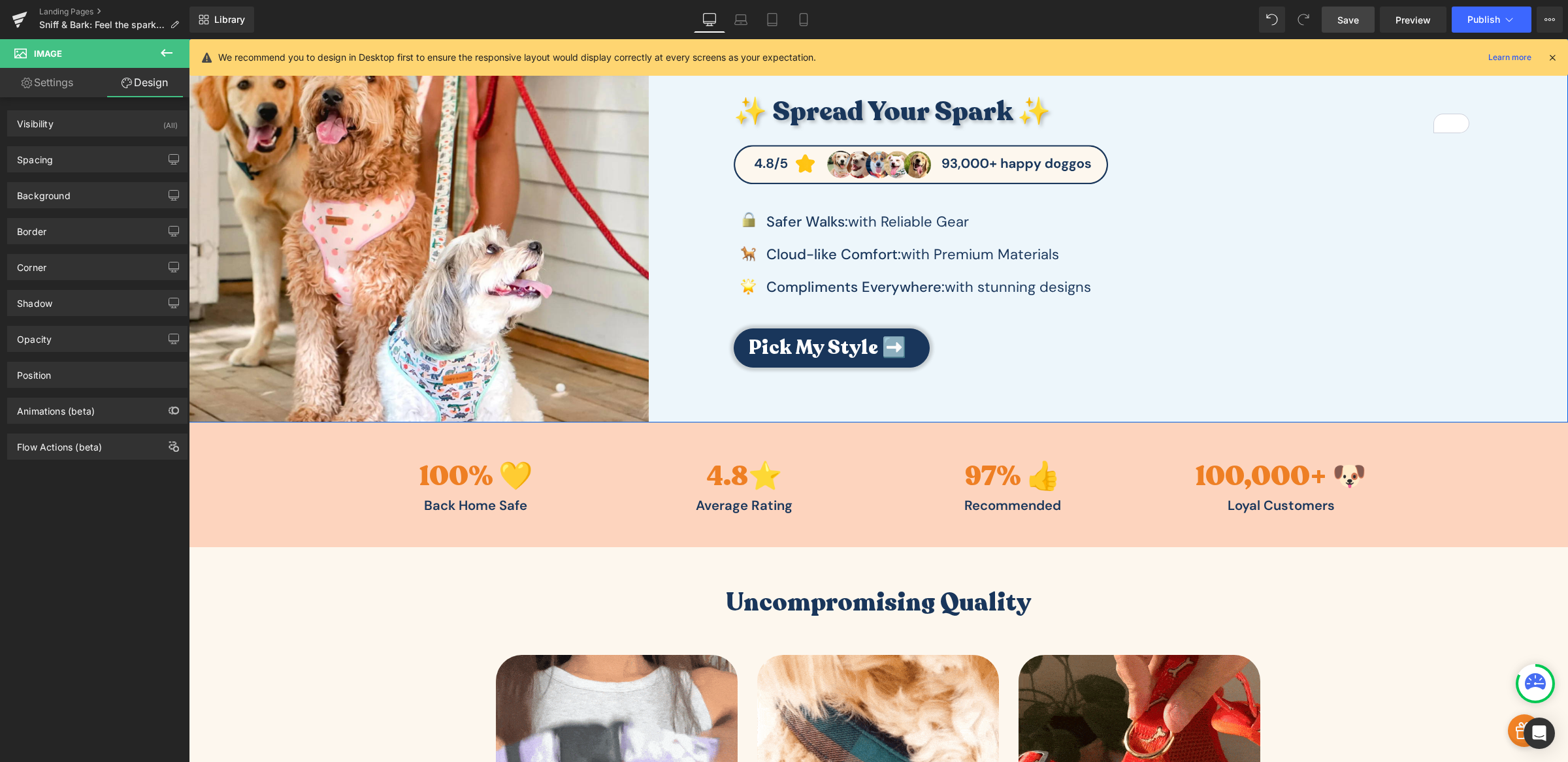
click at [691, 100] on div "✨ Spread Your Spark ✨ Heading Image Image Safer Walks: with Reliable Gear Text …" at bounding box center [1107, 230] width 919 height 383
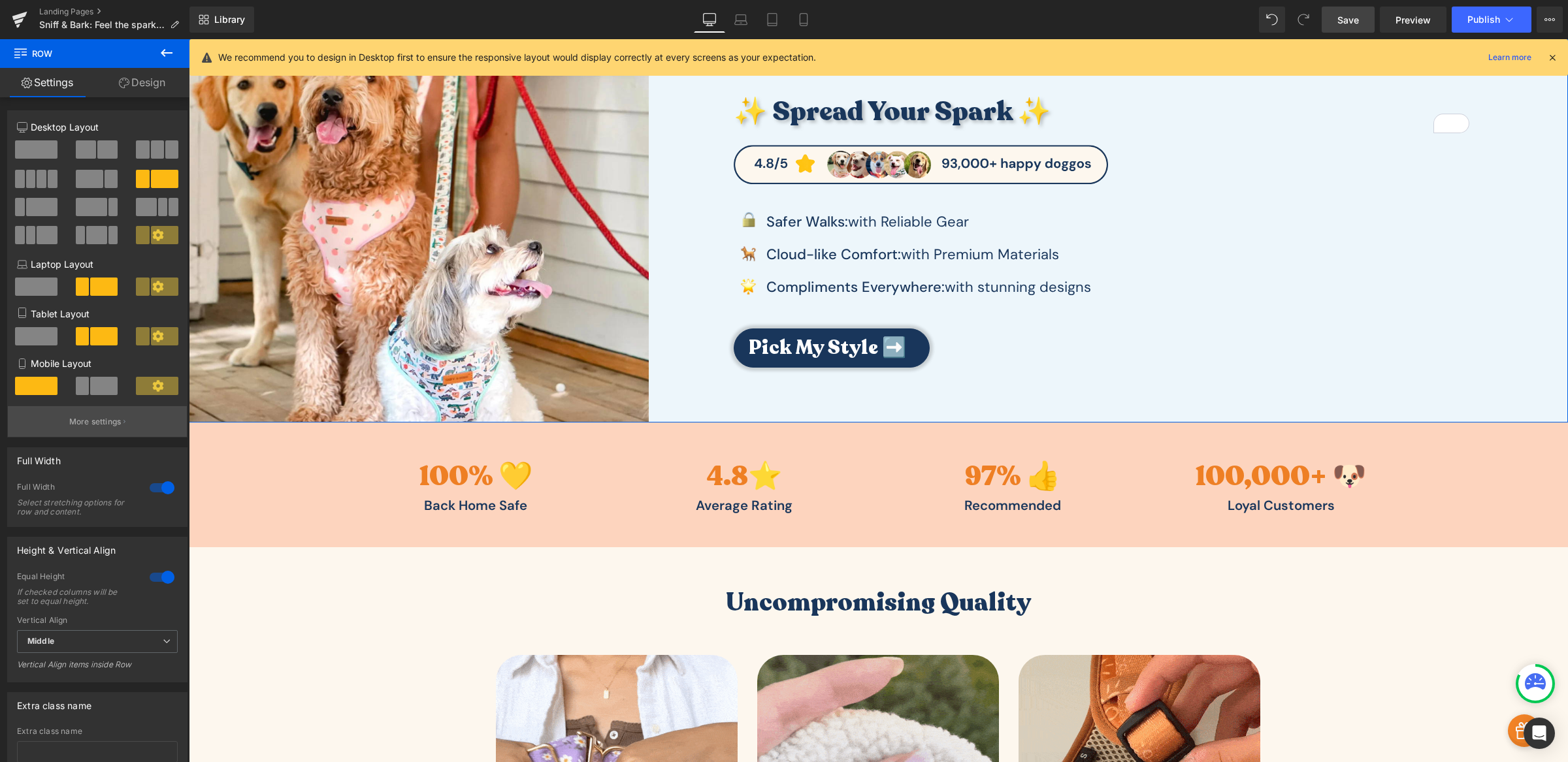
click at [61, 426] on button "More settings" at bounding box center [97, 422] width 179 height 31
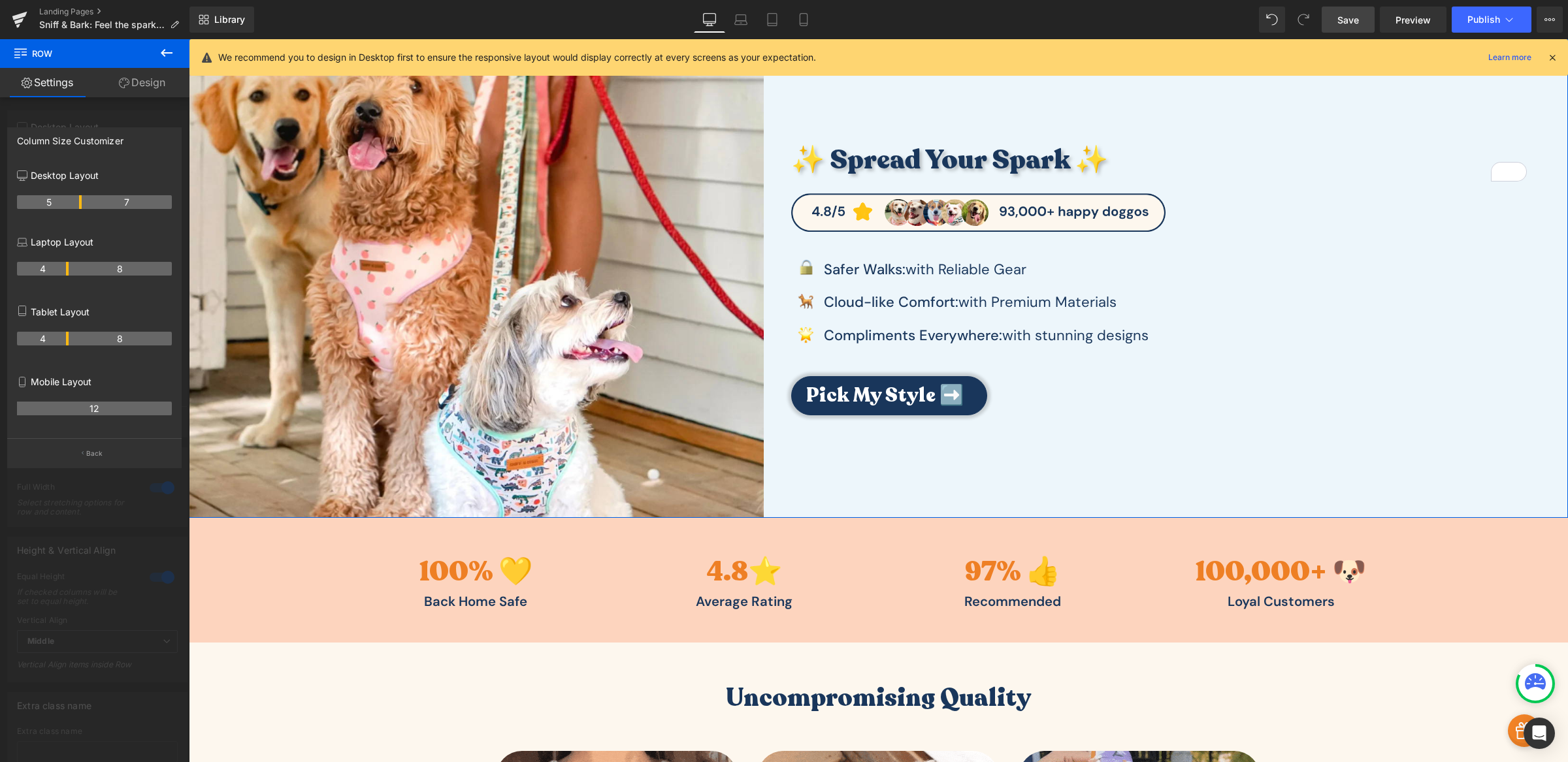
drag, startPoint x: 65, startPoint y: 205, endPoint x: 76, endPoint y: 205, distance: 11.0
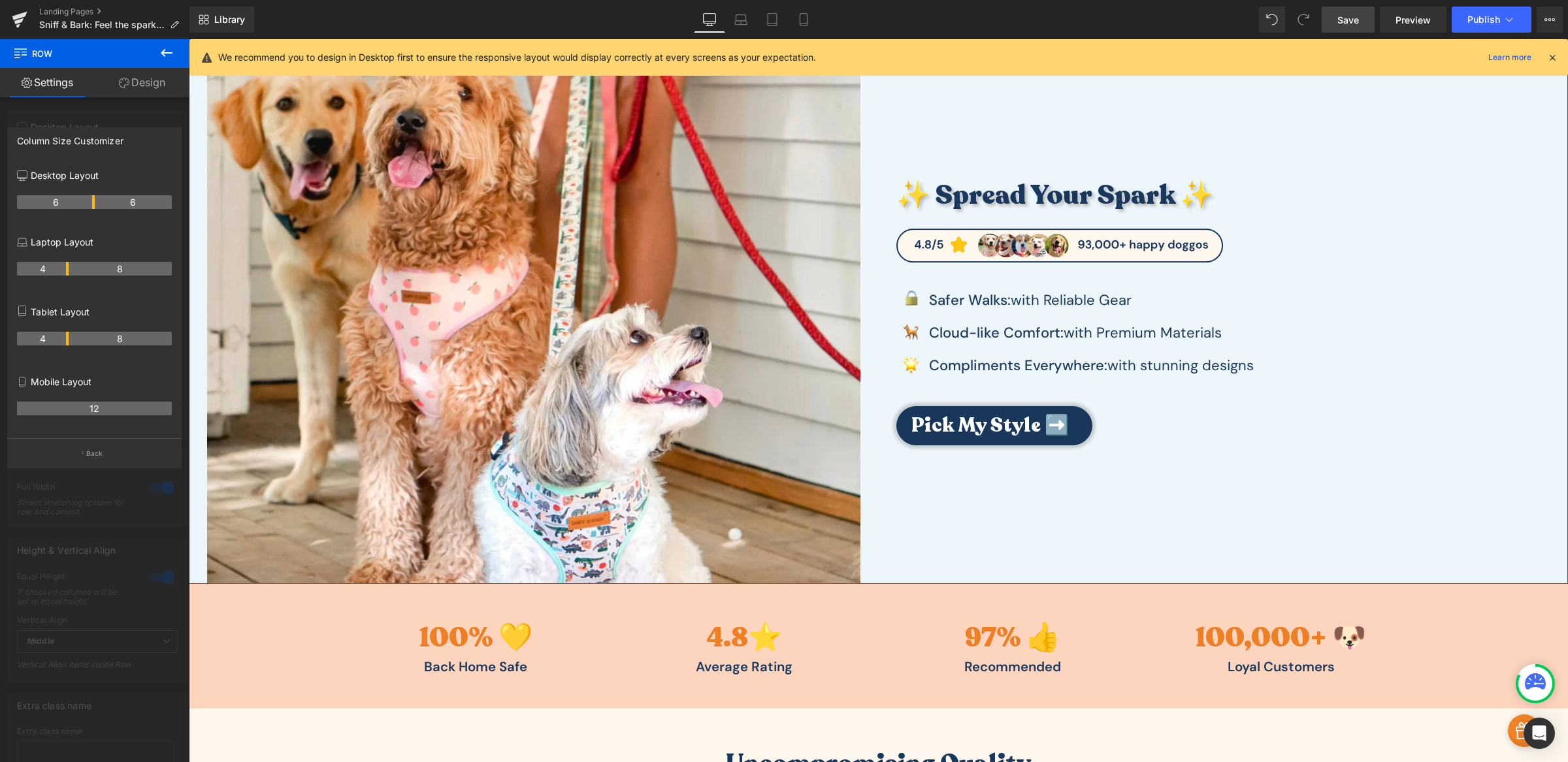
drag, startPoint x: 80, startPoint y: 204, endPoint x: 88, endPoint y: 204, distance: 8.0
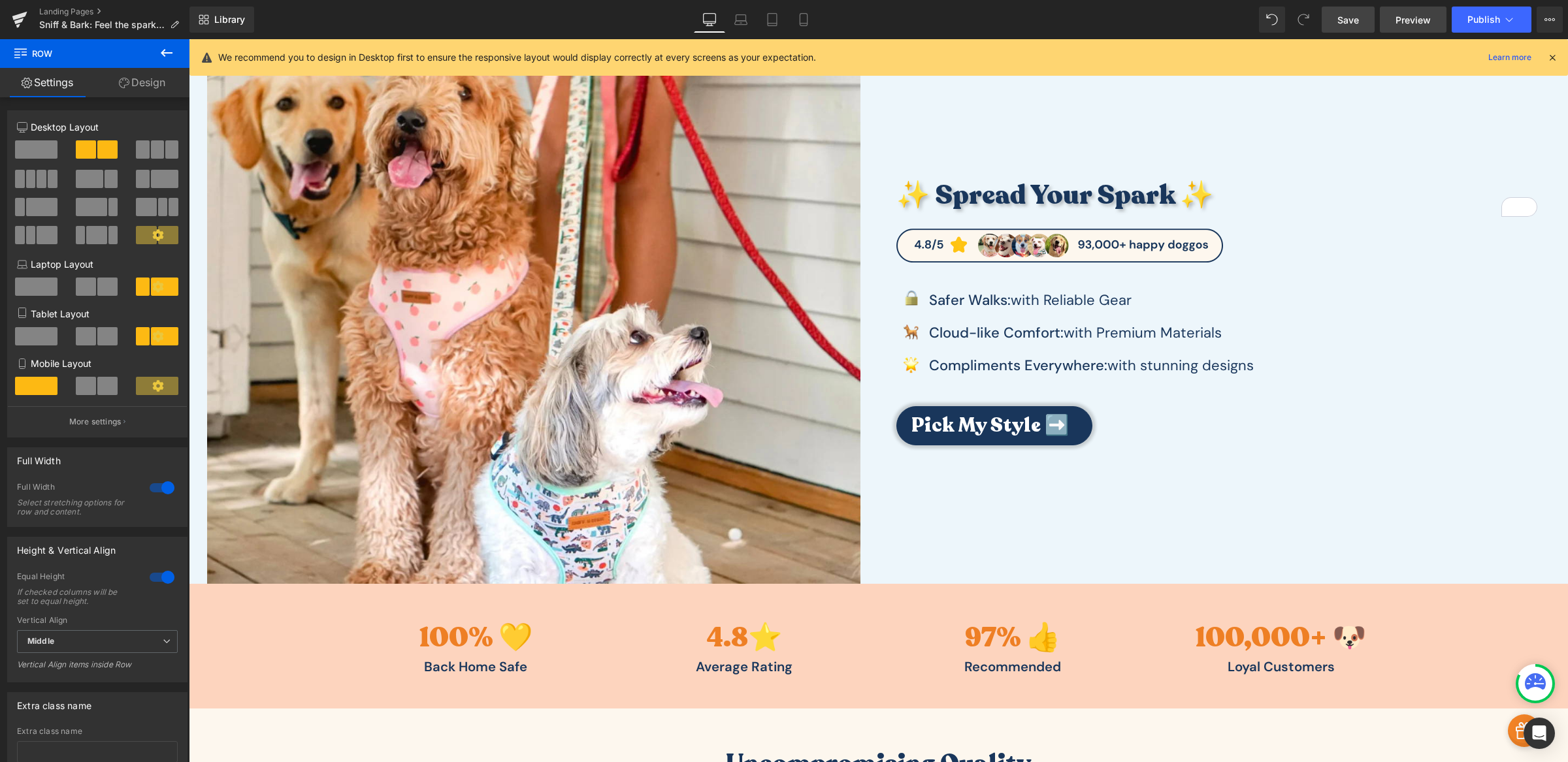
click at [1415, 23] on span "Preview" at bounding box center [1413, 19] width 35 height 14
click at [1469, 19] on span "Publish" at bounding box center [1483, 19] width 33 height 10
click at [1365, 21] on link "Save" at bounding box center [1348, 19] width 53 height 26
click at [1400, 17] on span "Preview" at bounding box center [1413, 19] width 35 height 14
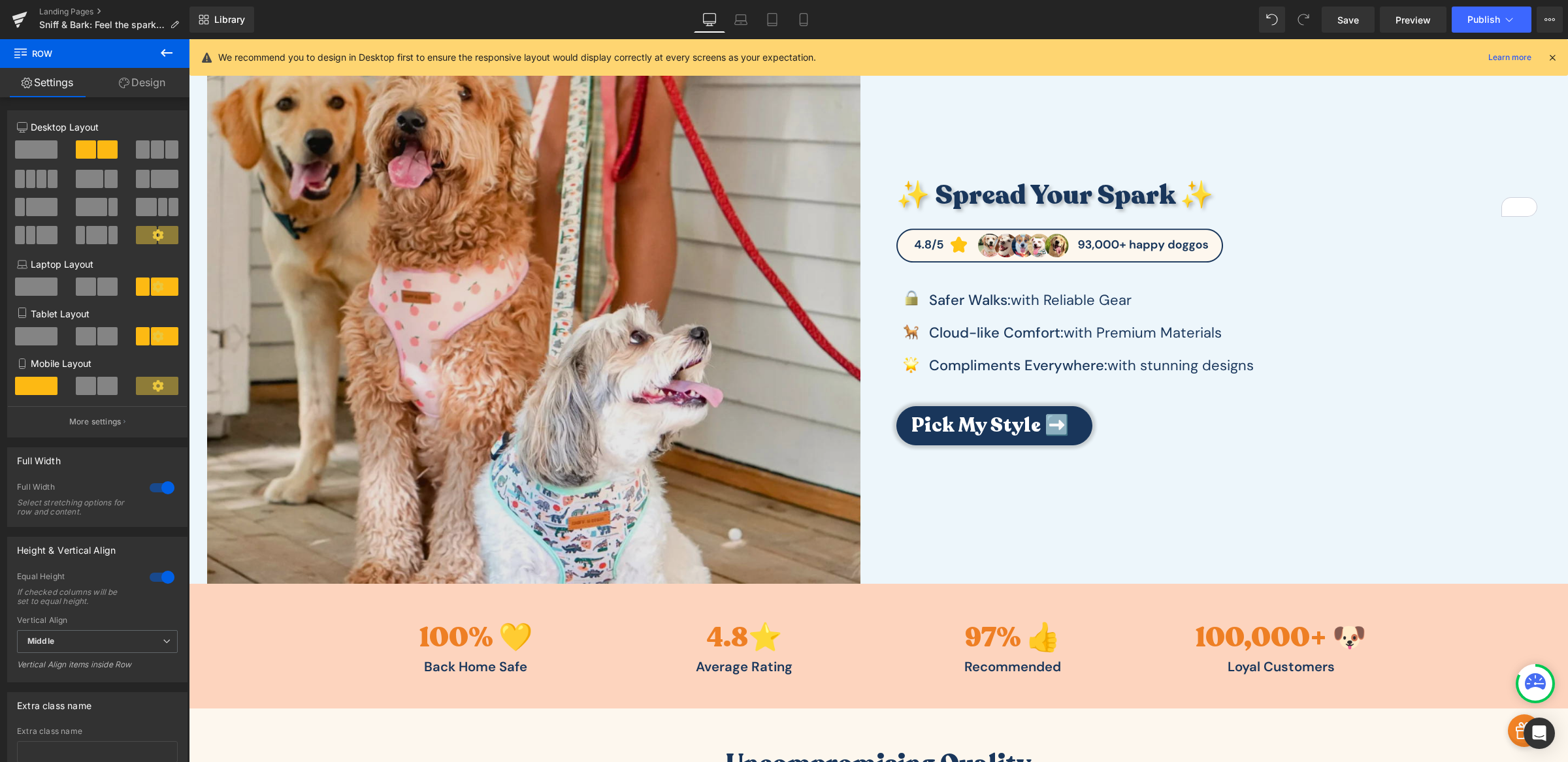
click at [664, 293] on img at bounding box center [533, 311] width 653 height 544
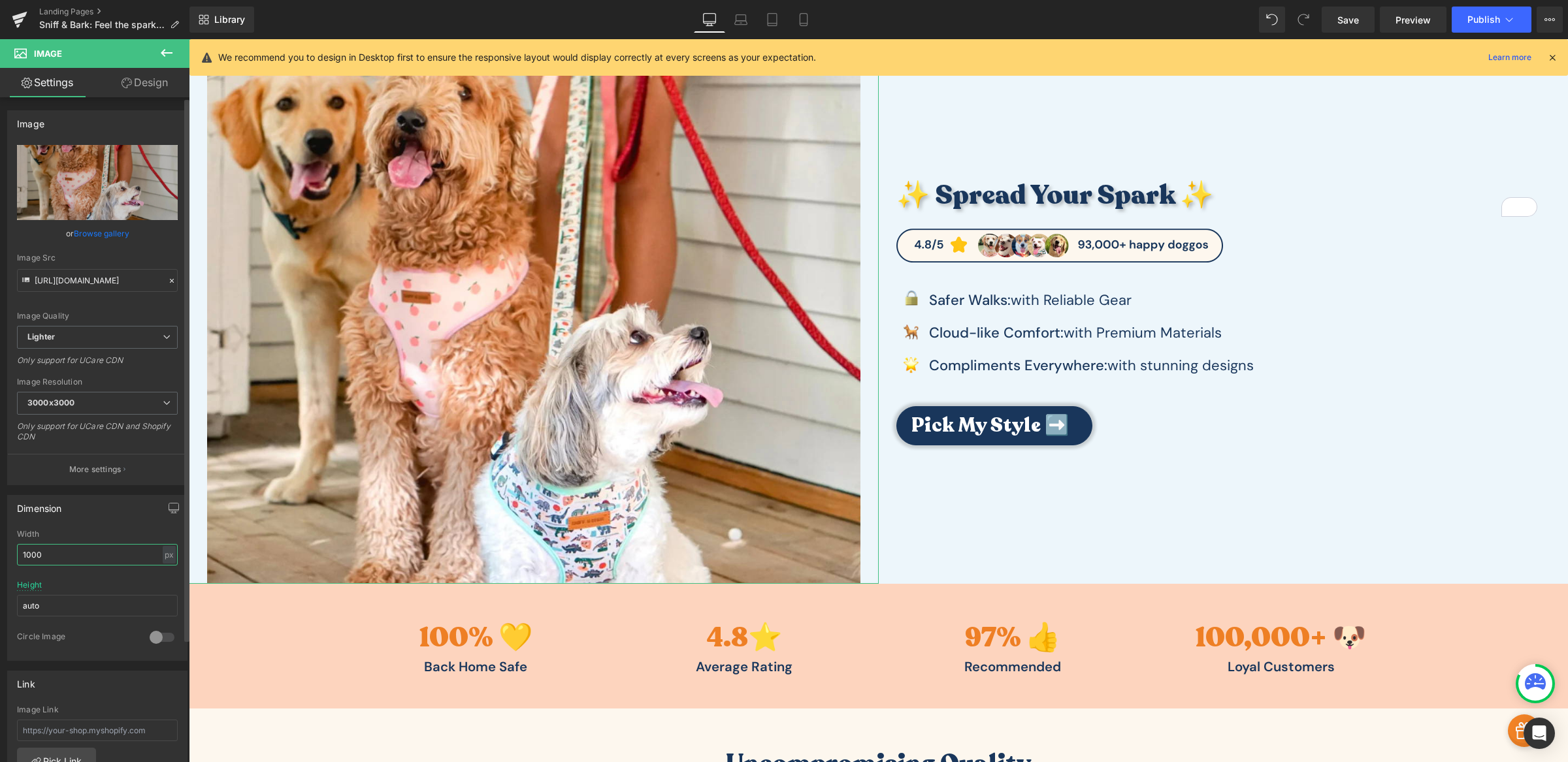
click at [92, 557] on input "1000" at bounding box center [97, 554] width 161 height 21
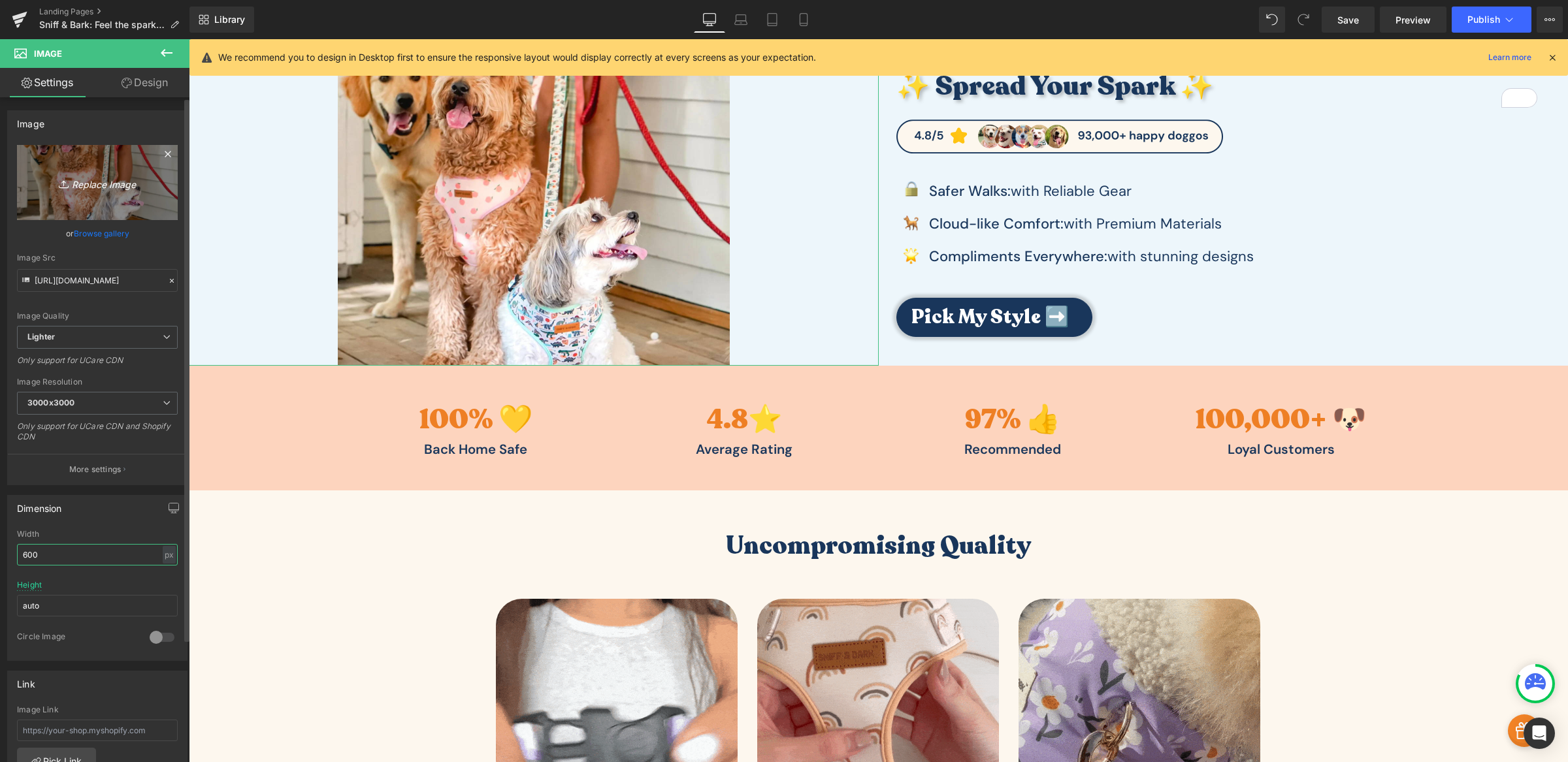
type input "600"
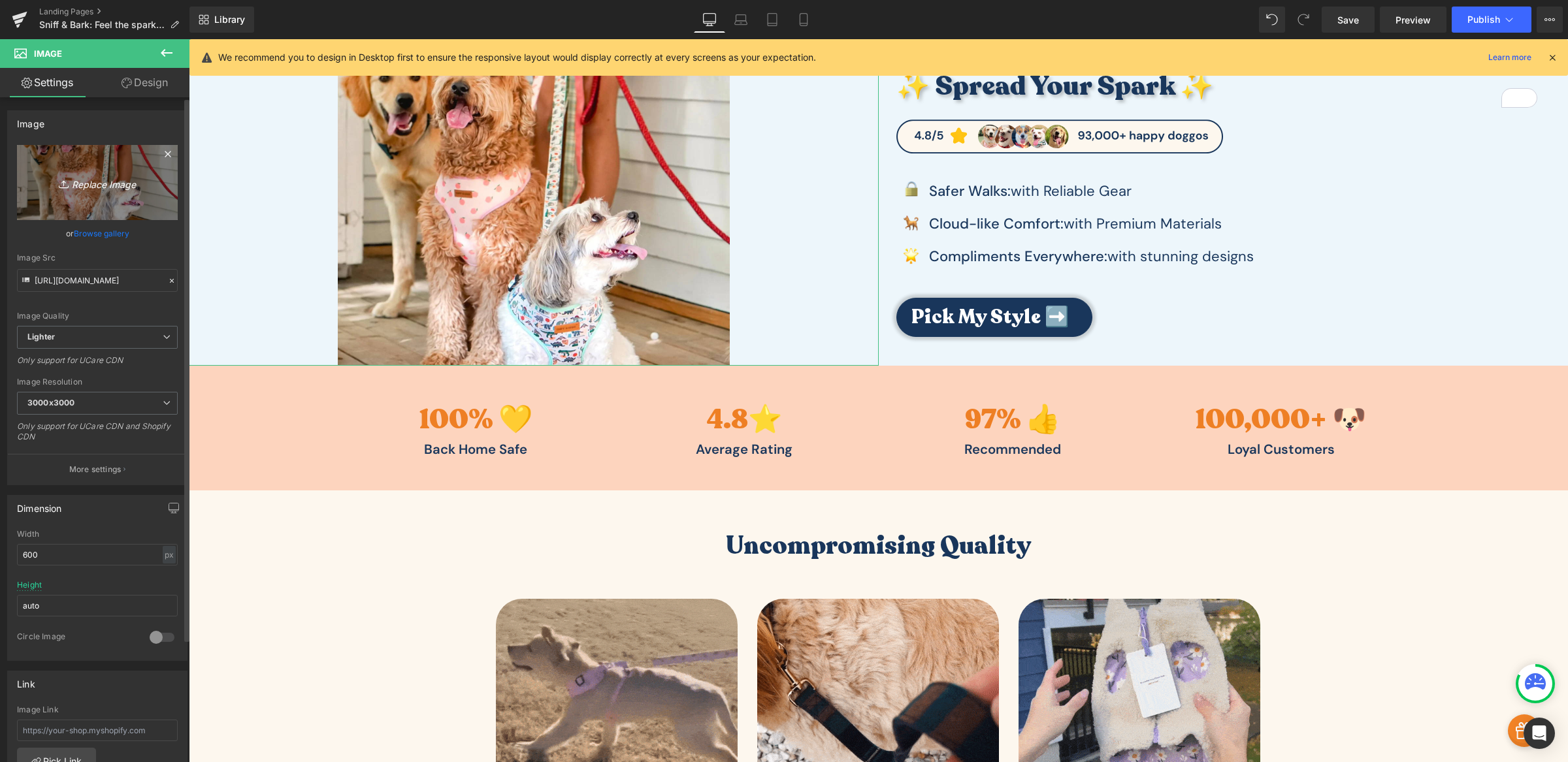
click at [105, 203] on link "Replace Image" at bounding box center [97, 182] width 161 height 75
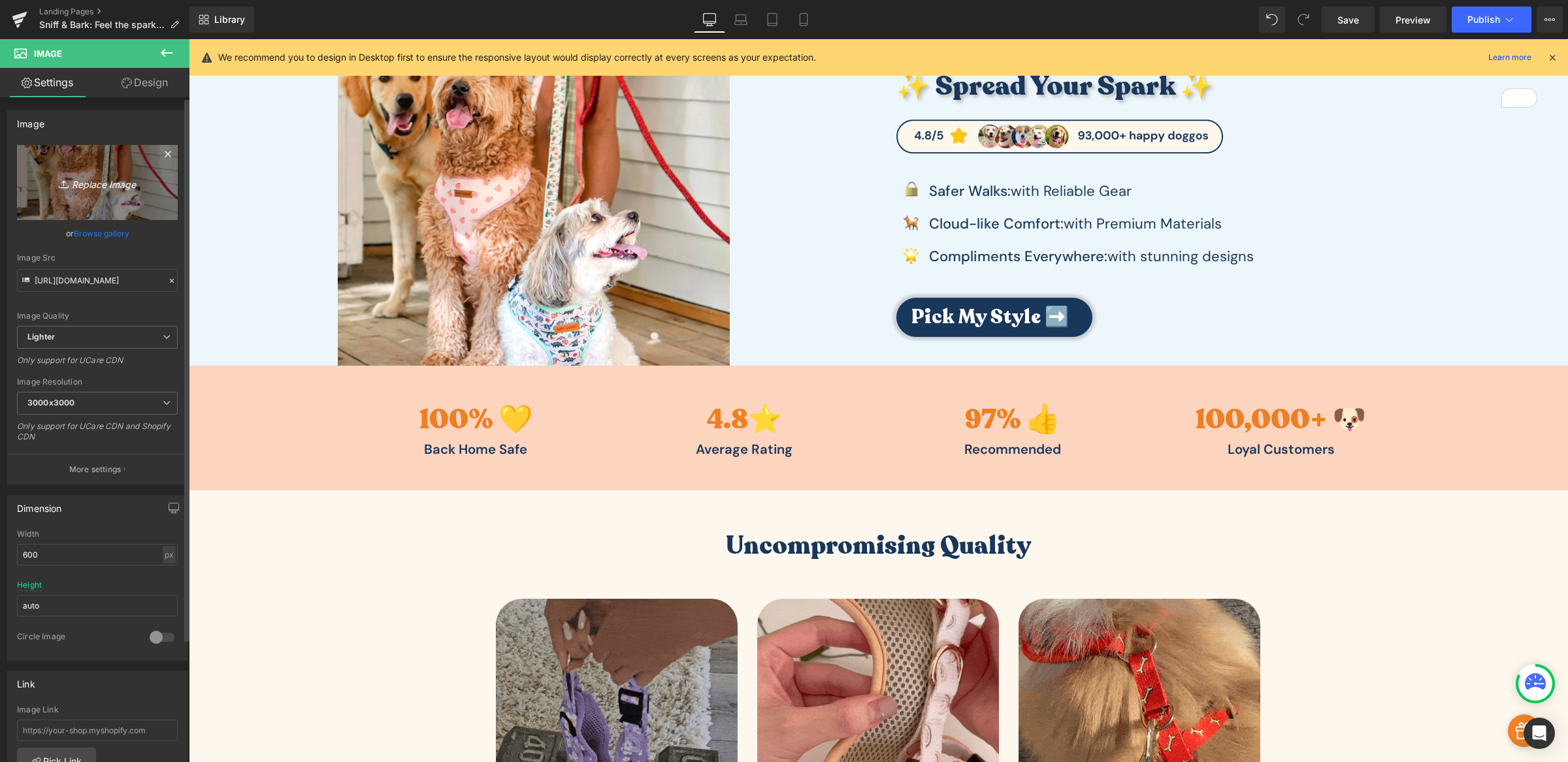
type input "C:\fakepath\Sniff and bark custom dog collars and harness.jpg"
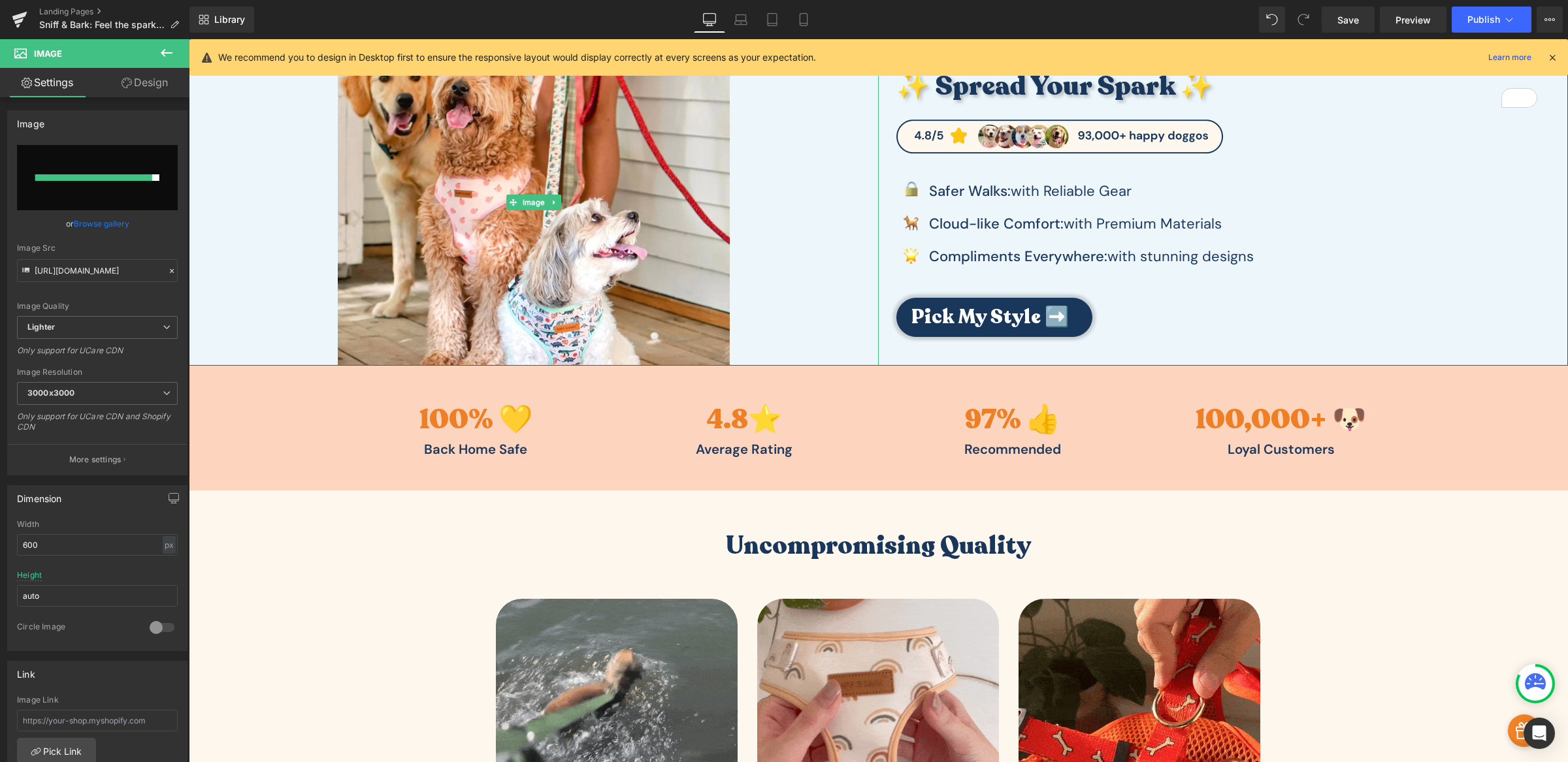
type input "https://ucarecdn.com/18a910f9-c0f3-42e1-9329-1c462a2842a9/-/format/auto/-/previ…"
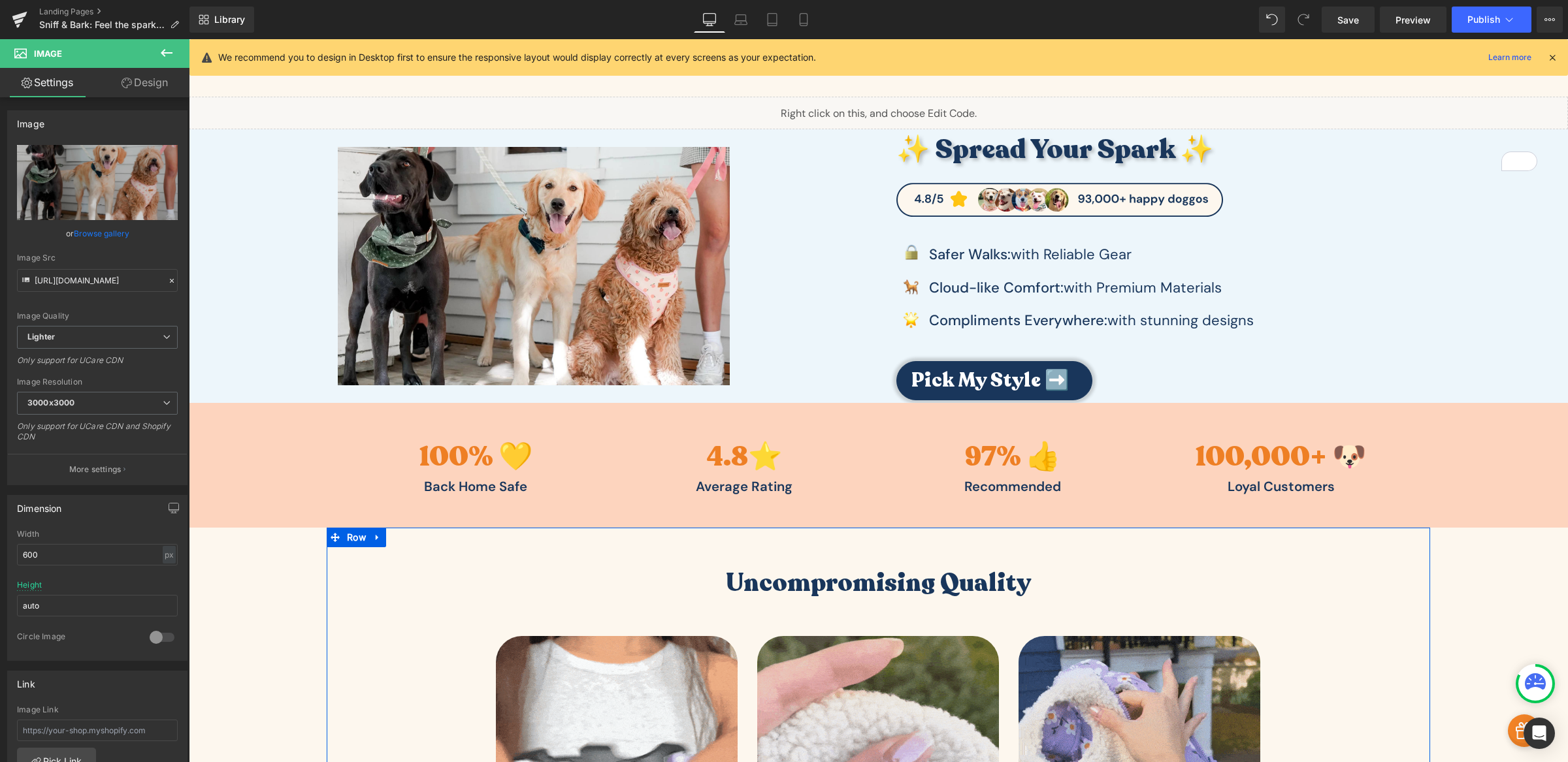
scroll to position [0, 0]
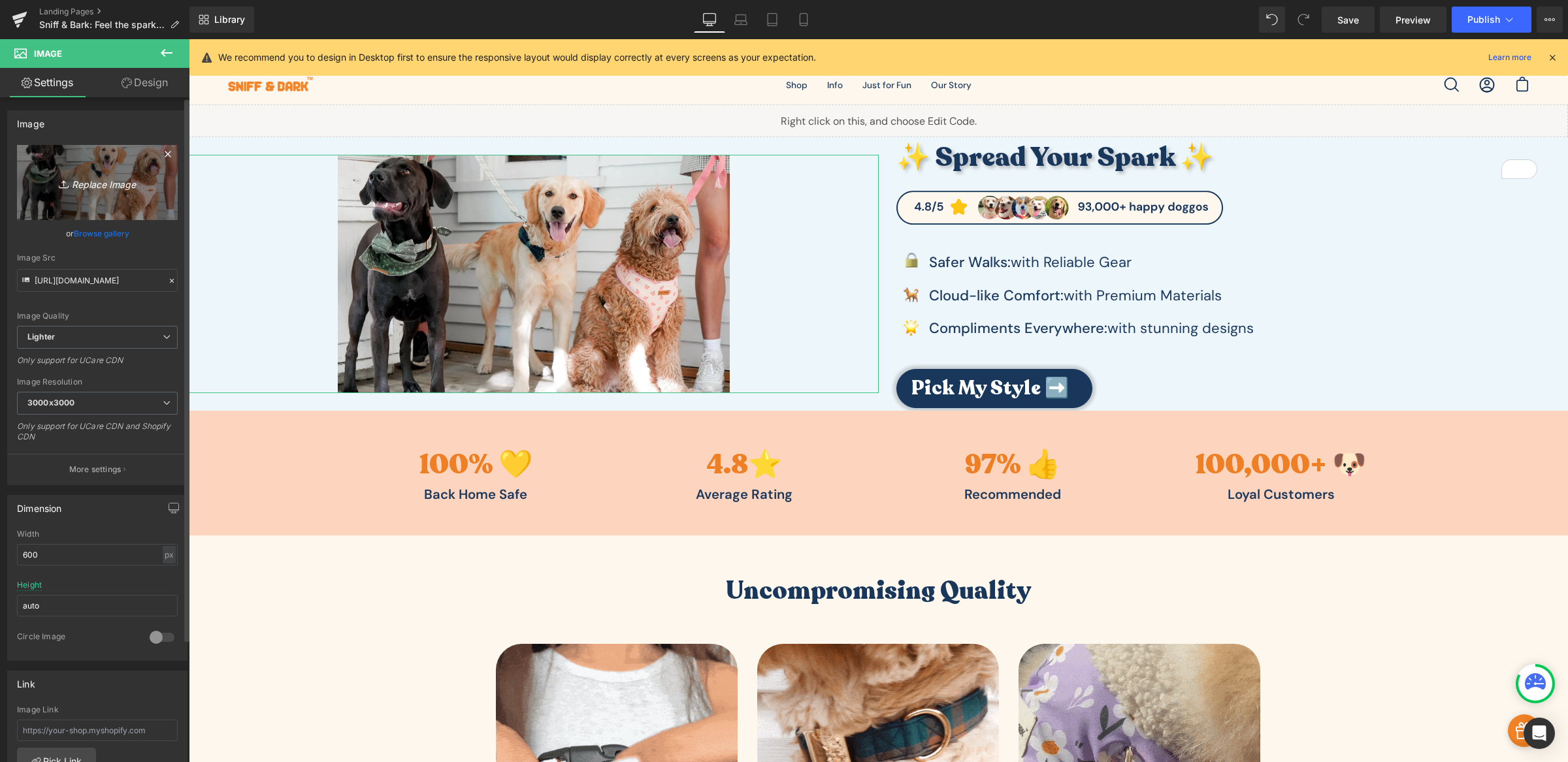
click at [115, 183] on icon "Replace Image" at bounding box center [97, 182] width 104 height 17
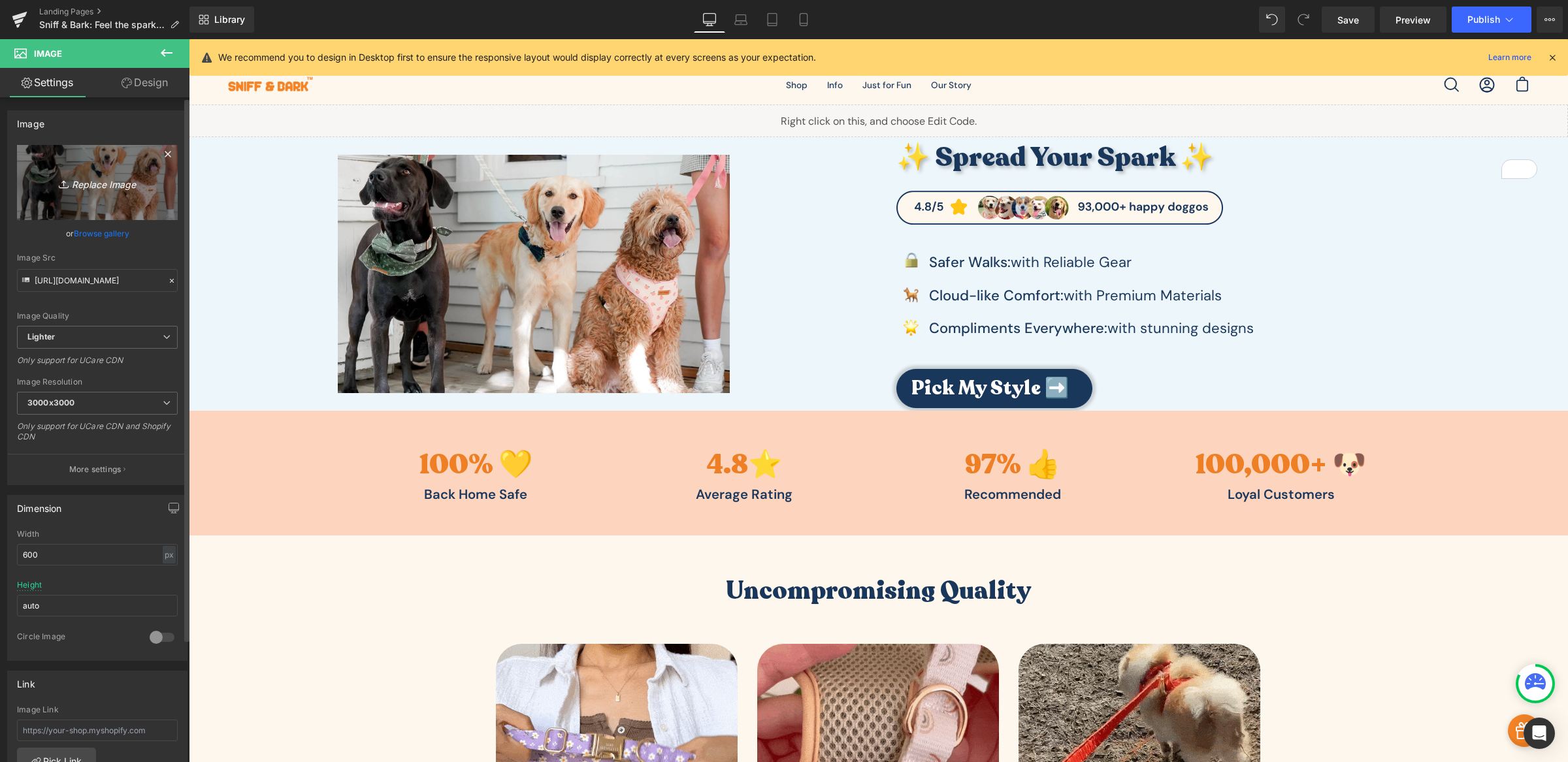
type input "C:\fakepath\Defult Image.webp"
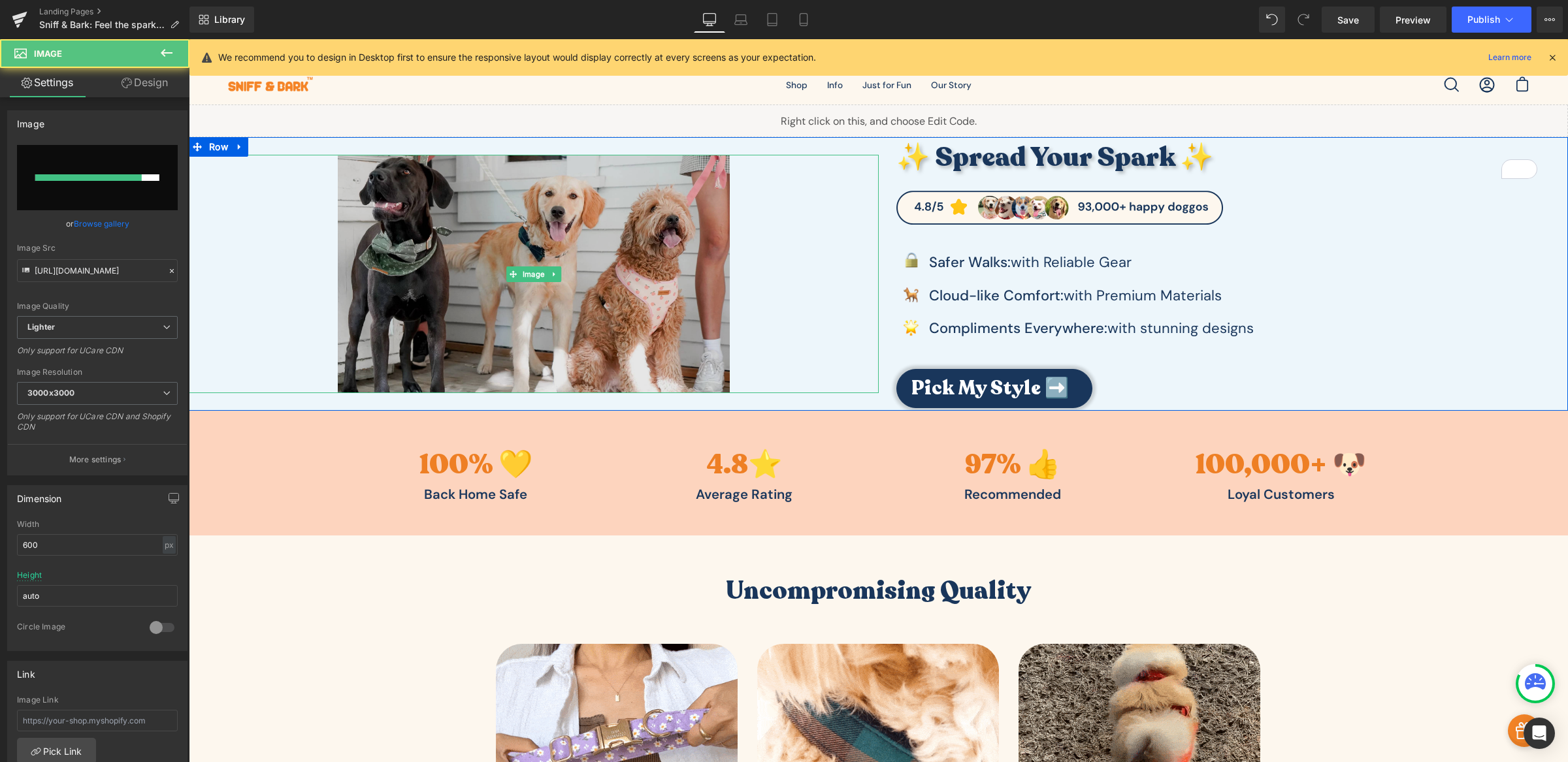
click at [586, 241] on img at bounding box center [534, 274] width 392 height 239
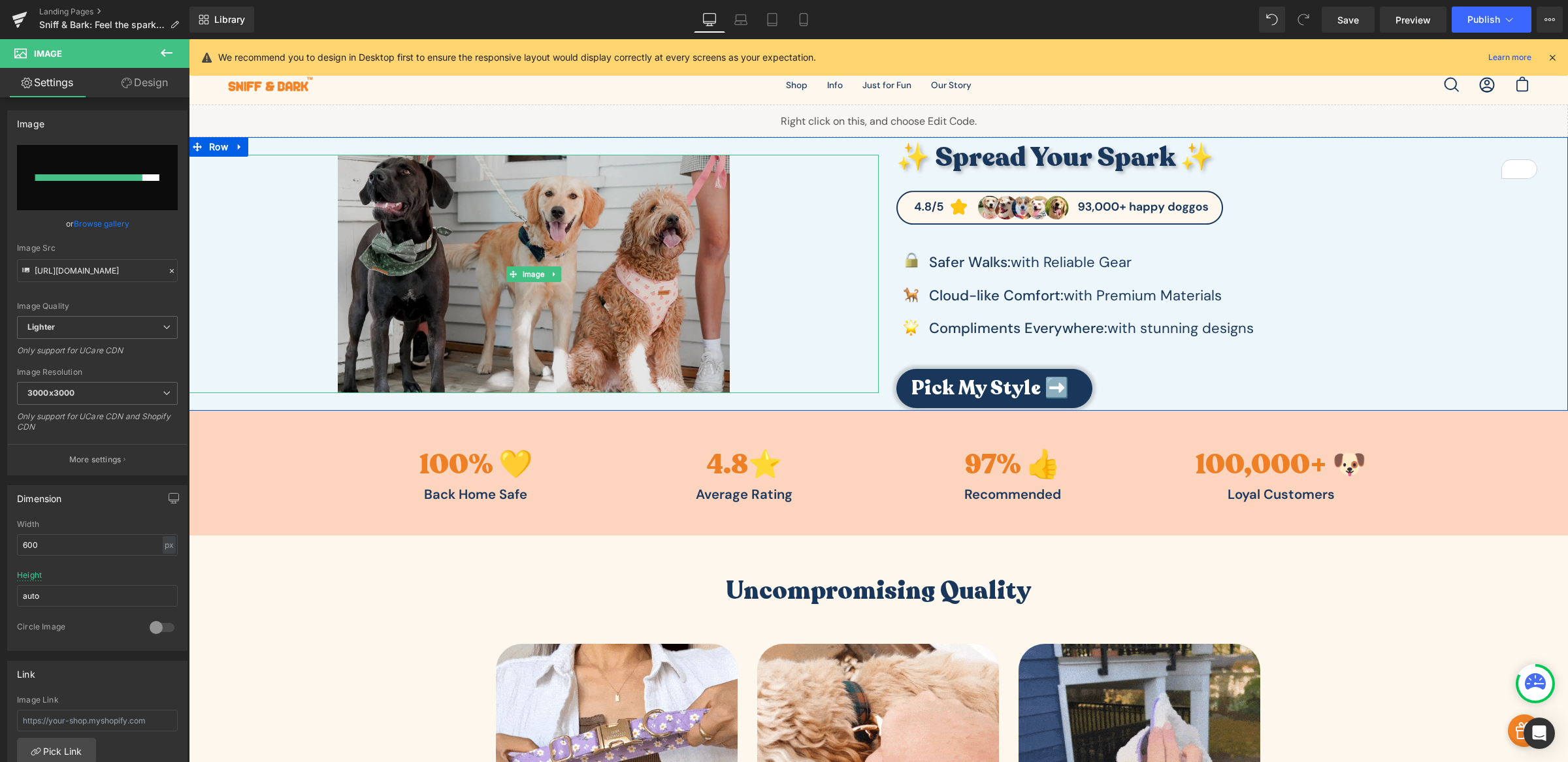
click at [527, 259] on img at bounding box center [534, 274] width 392 height 239
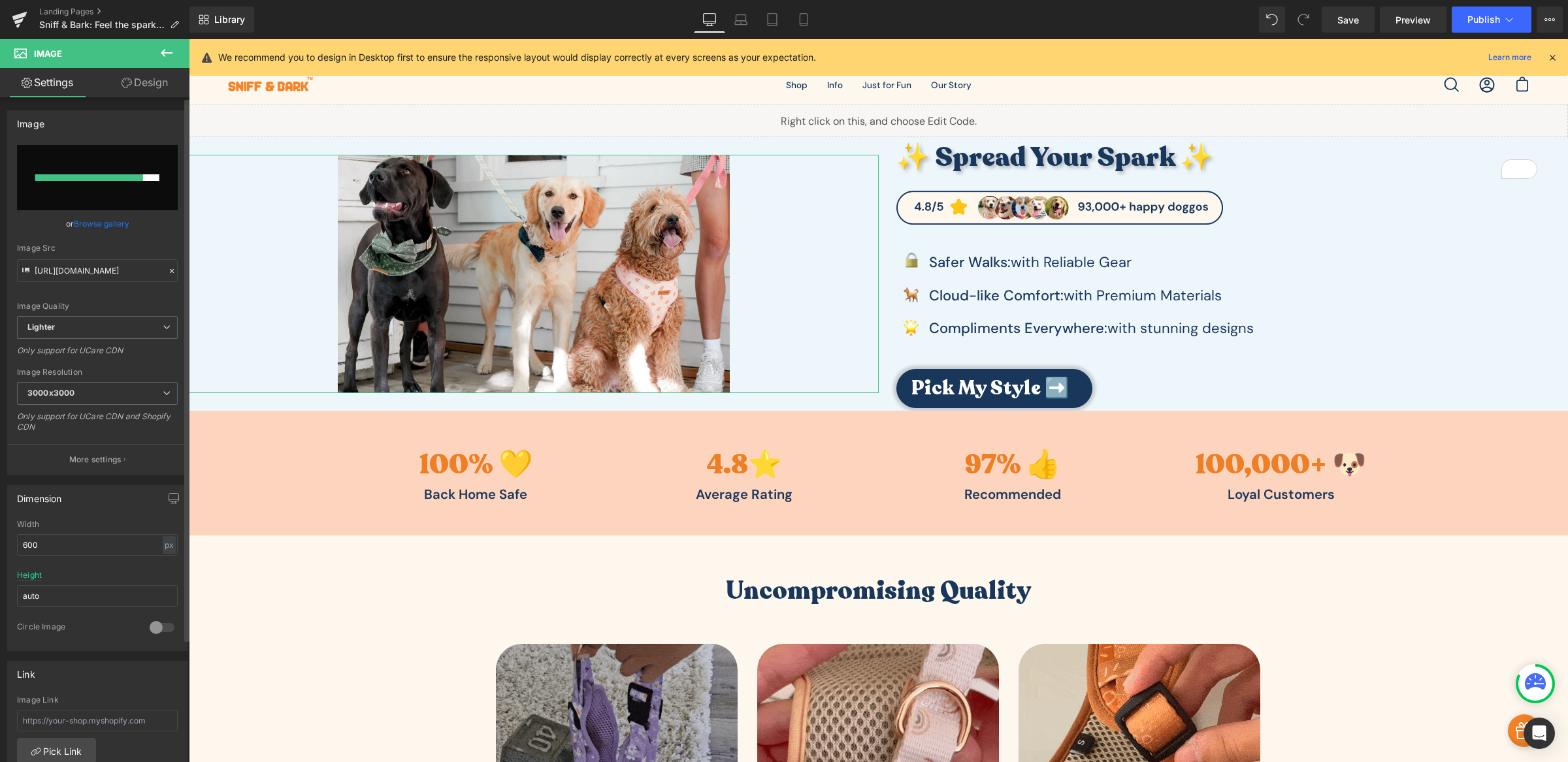
click at [119, 224] on link "Browse gallery" at bounding box center [102, 224] width 56 height 23
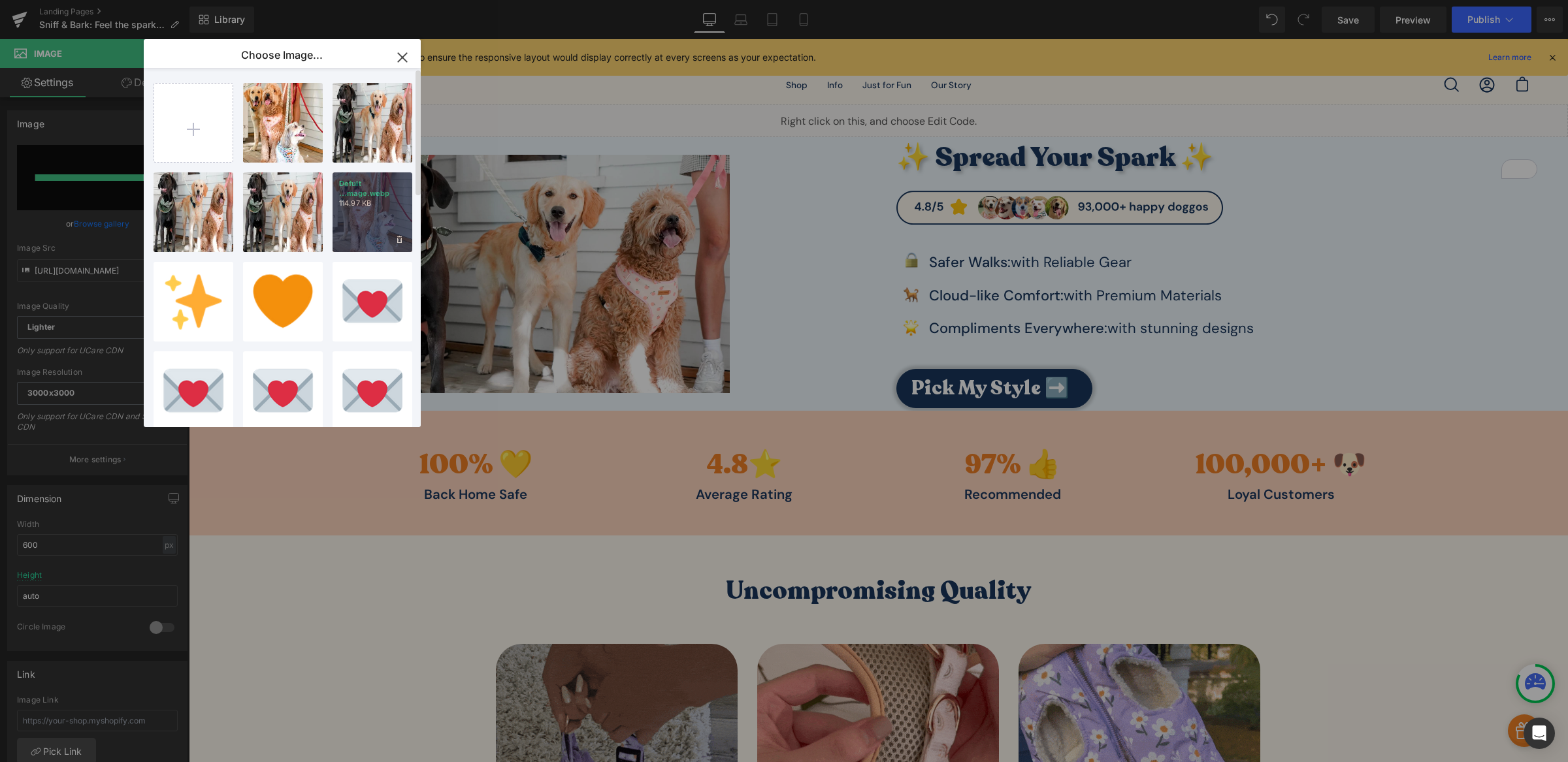
click at [348, 207] on p "114.97 KB" at bounding box center [372, 204] width 67 height 10
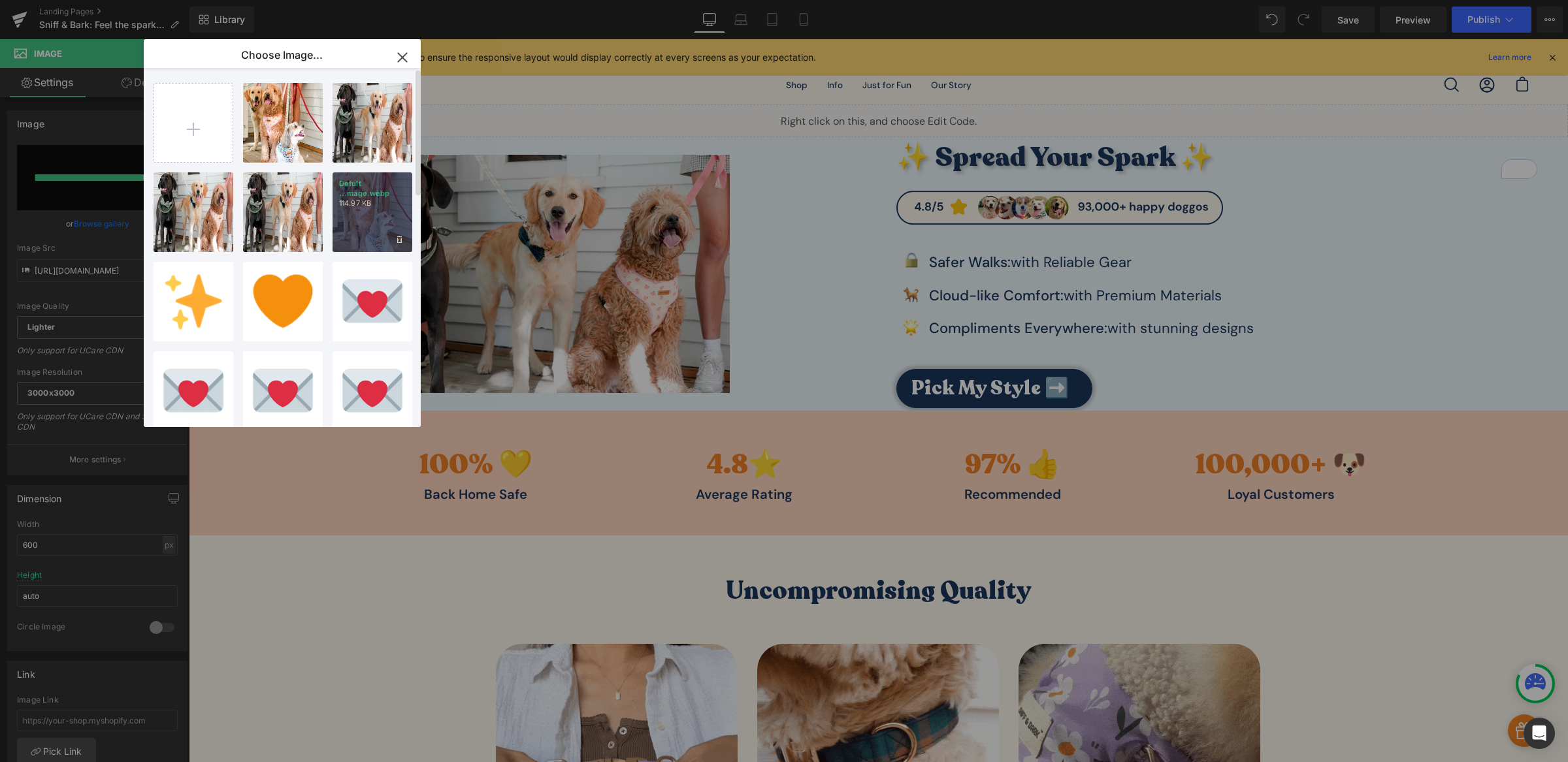
type input "https://ucarecdn.com/556afd1f-6d2f-4cff-b00b-f75537c00b9d/-/format/auto/-/previ…"
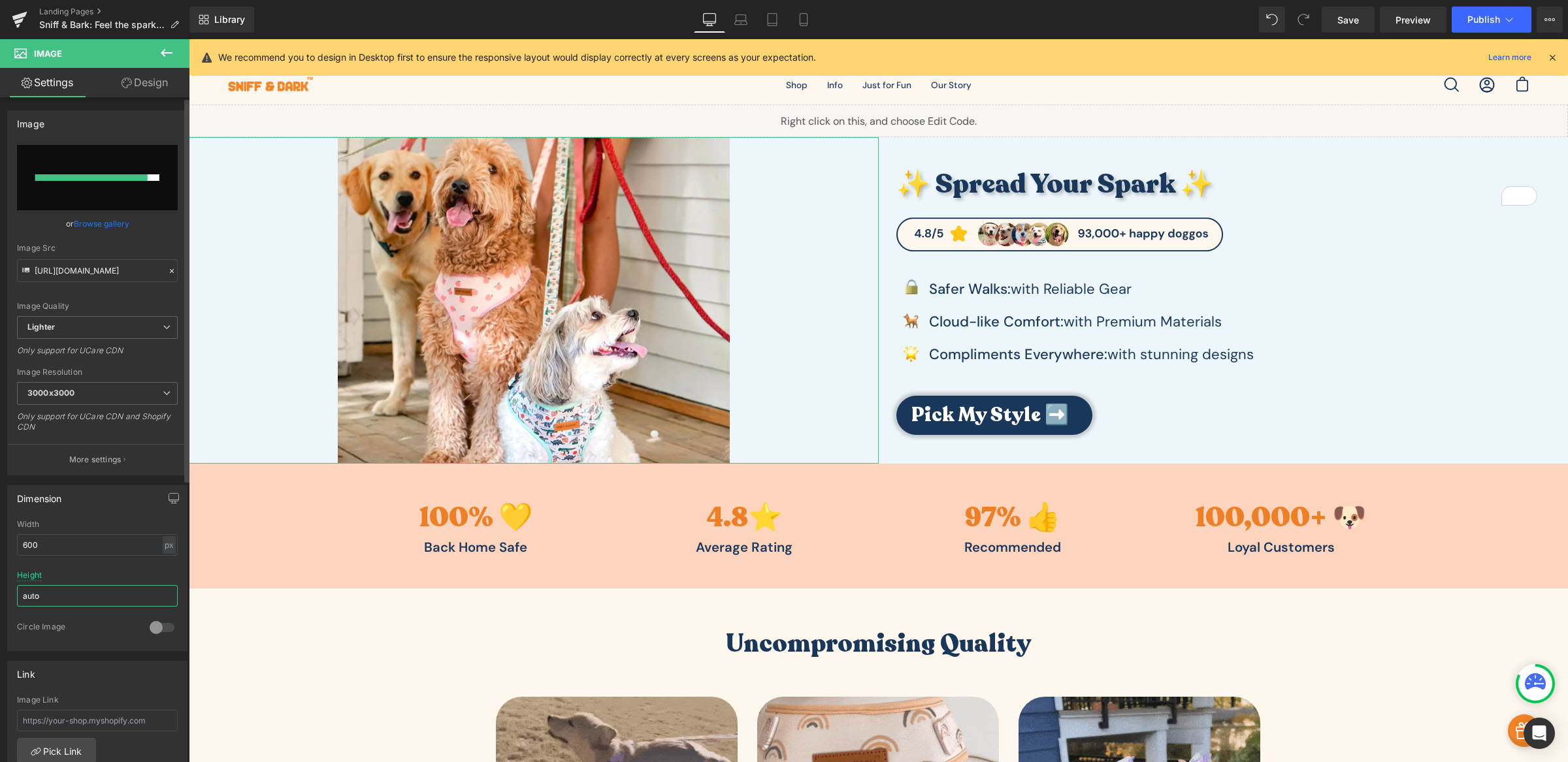
click at [79, 603] on input "auto" at bounding box center [97, 596] width 161 height 21
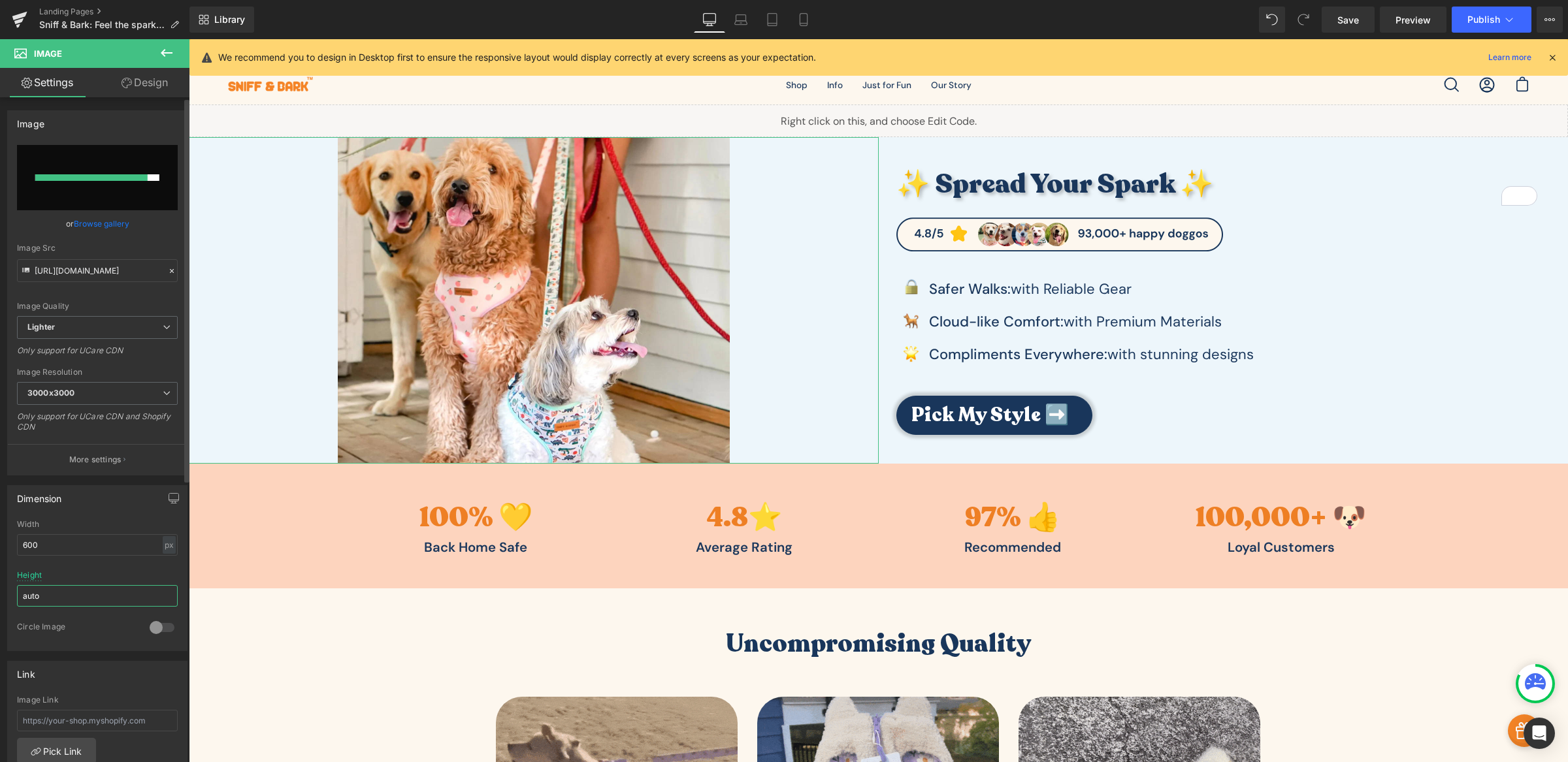
click at [79, 603] on input "auto" at bounding box center [97, 596] width 161 height 21
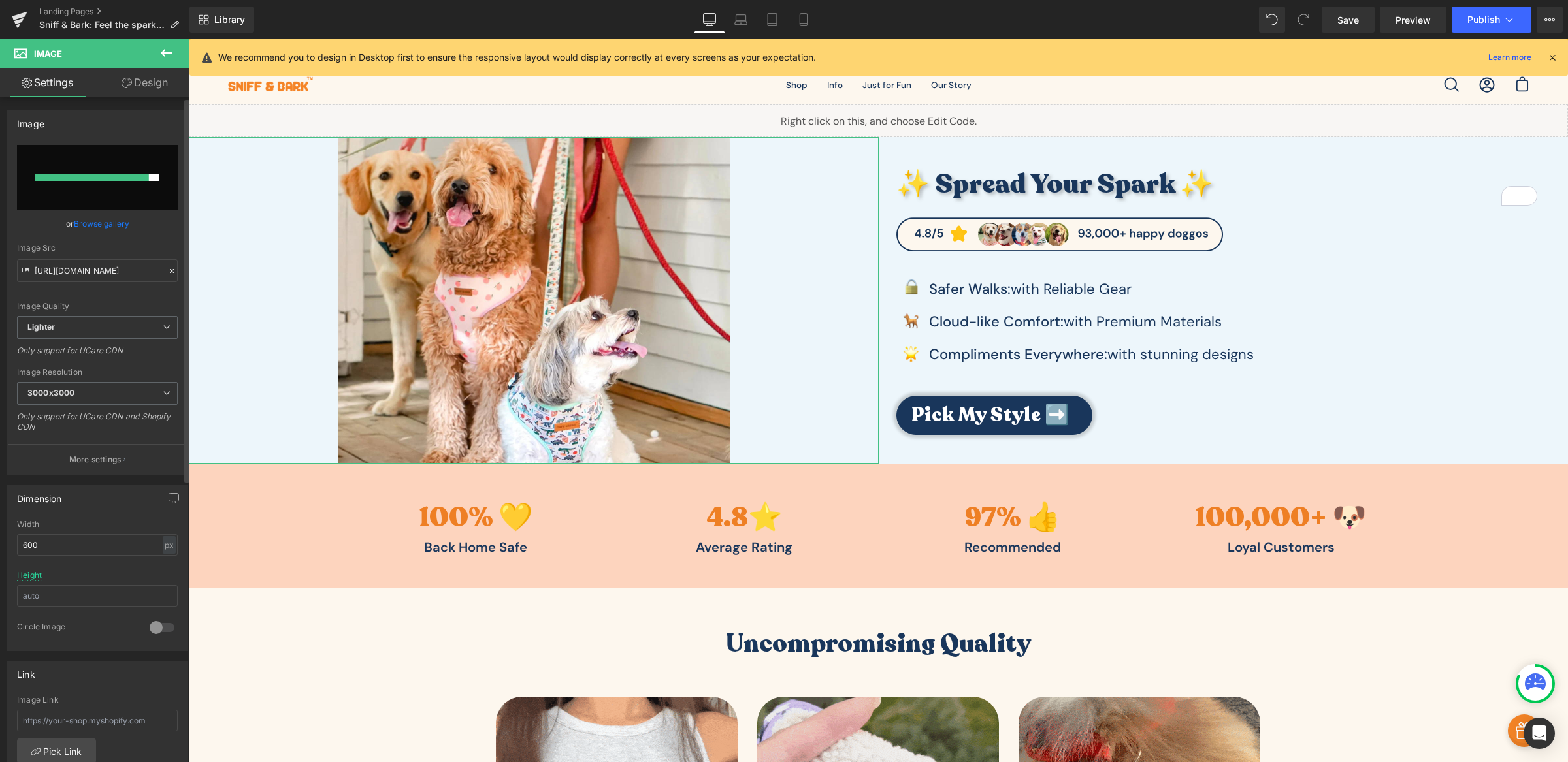
click at [76, 639] on div "Circle Image" at bounding box center [97, 636] width 161 height 29
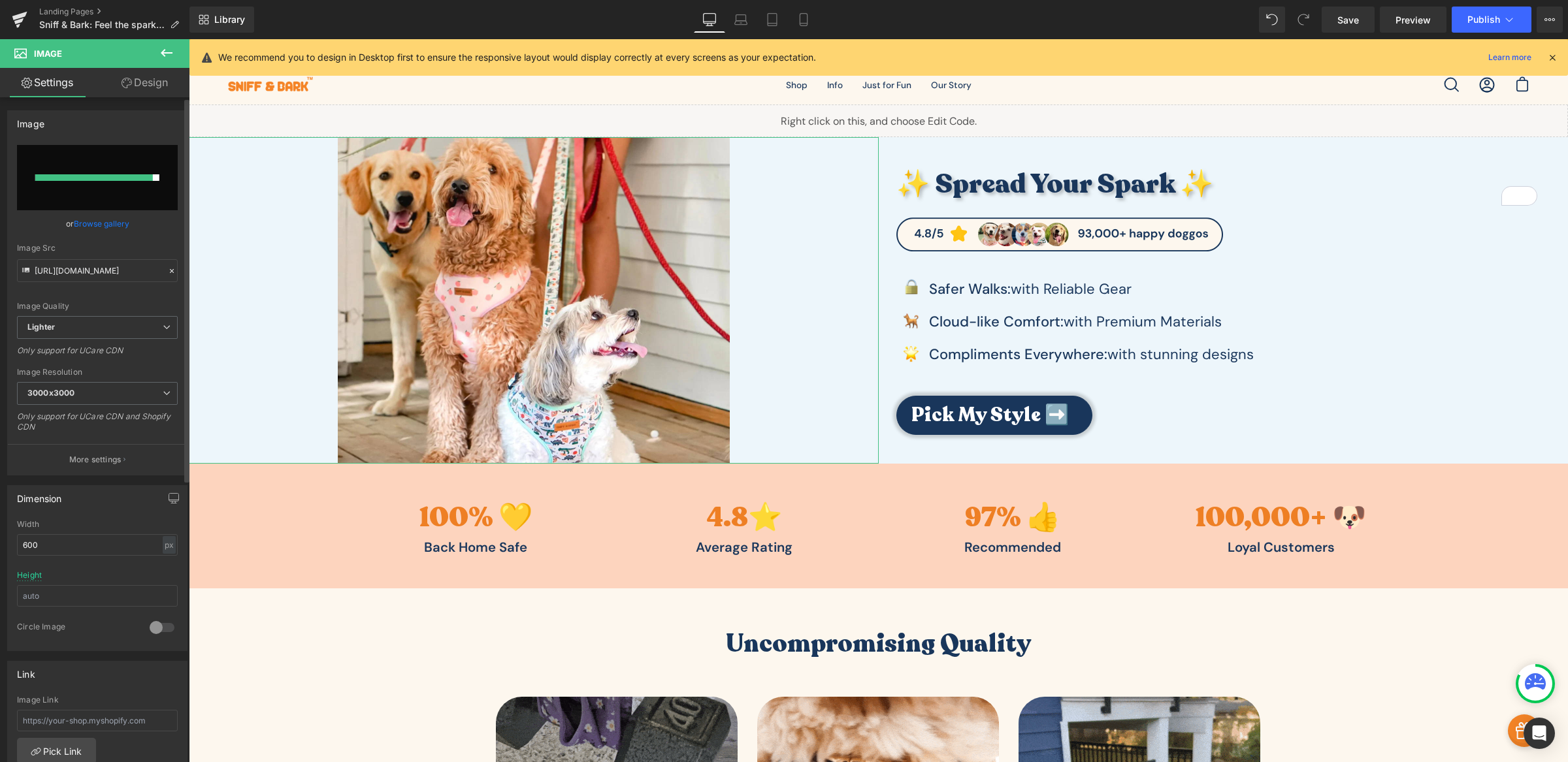
scroll to position [456, 0]
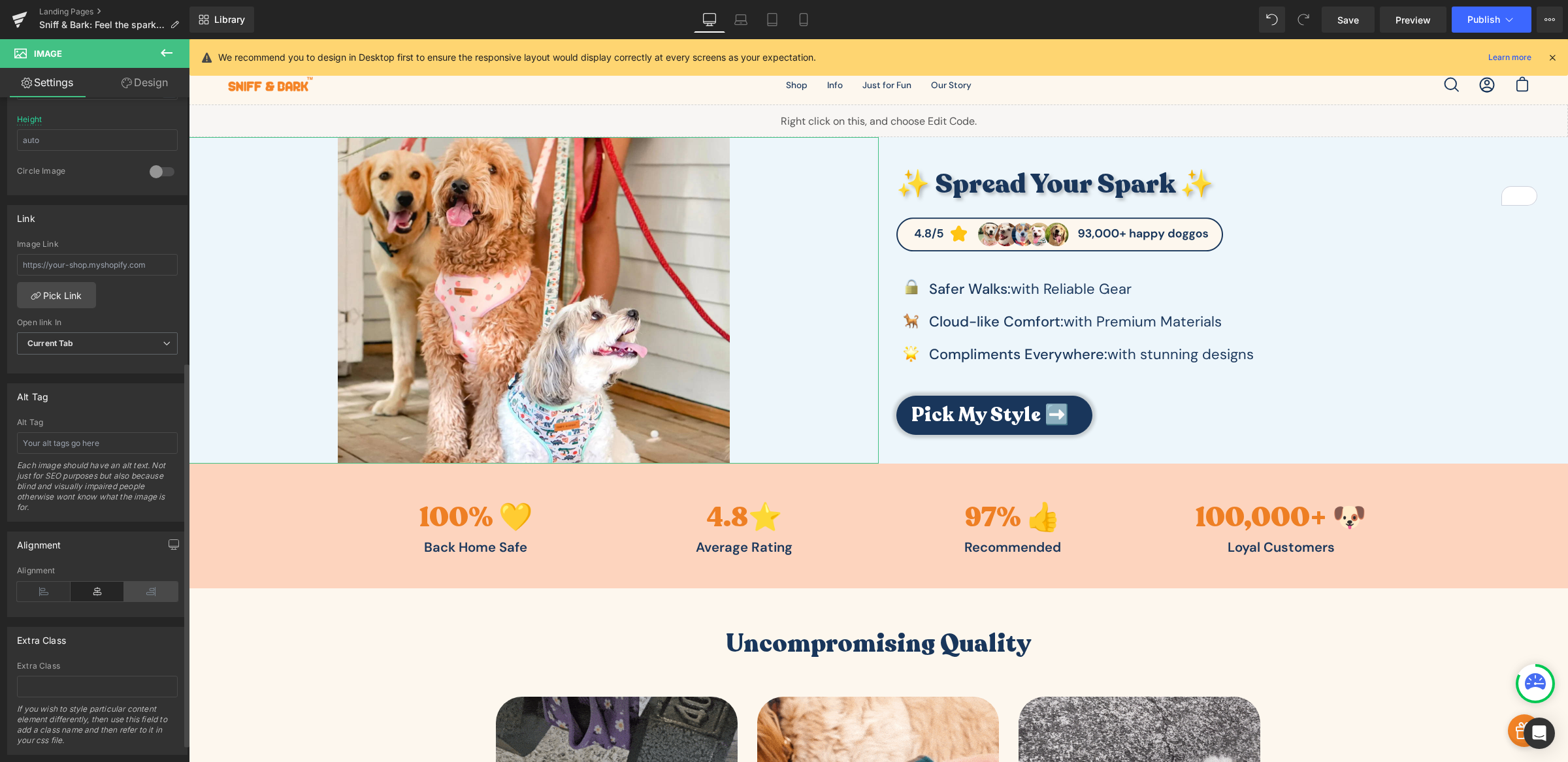
click at [152, 597] on icon at bounding box center [150, 592] width 53 height 20
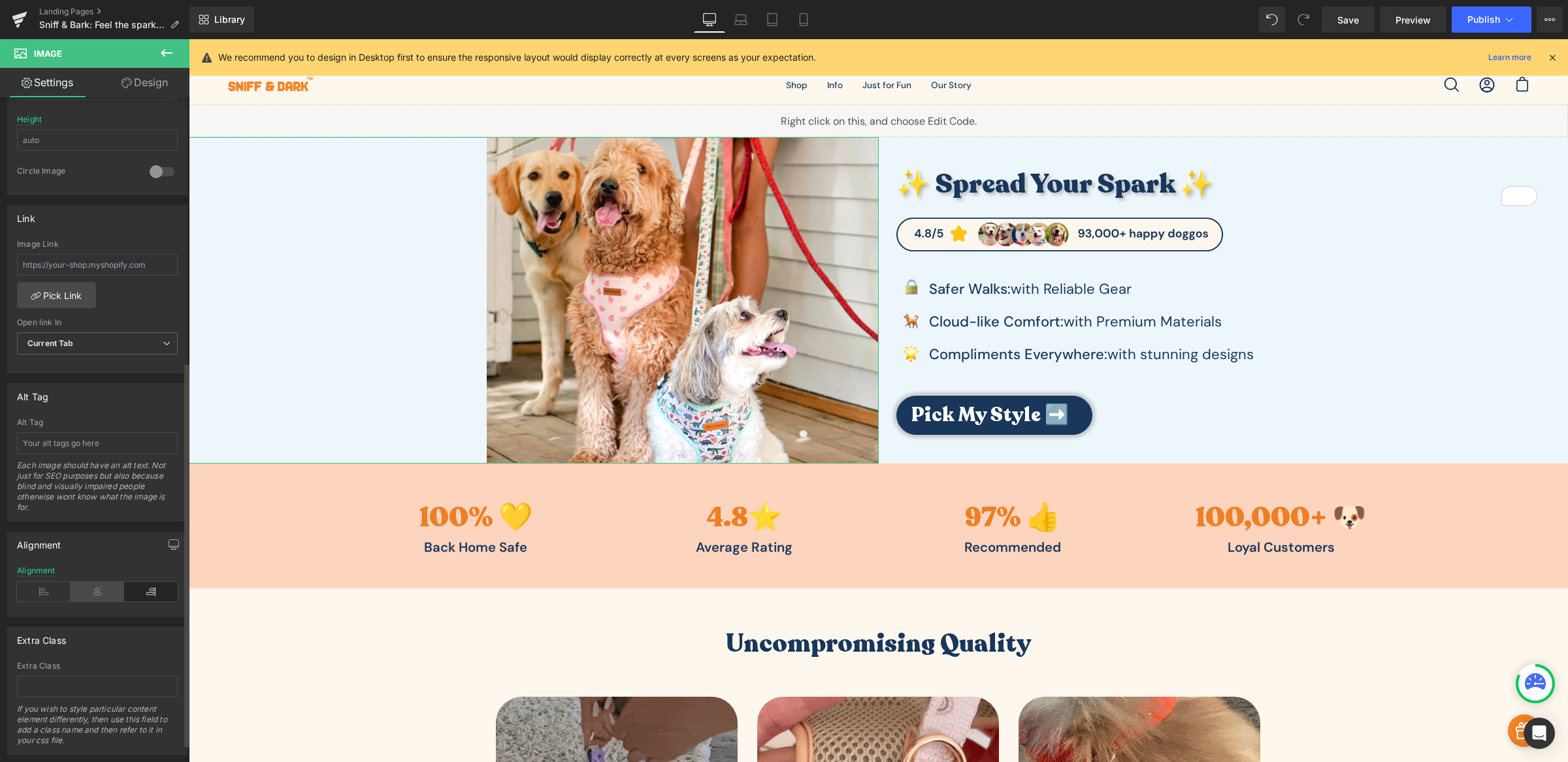
click at [90, 588] on icon at bounding box center [97, 592] width 53 height 20
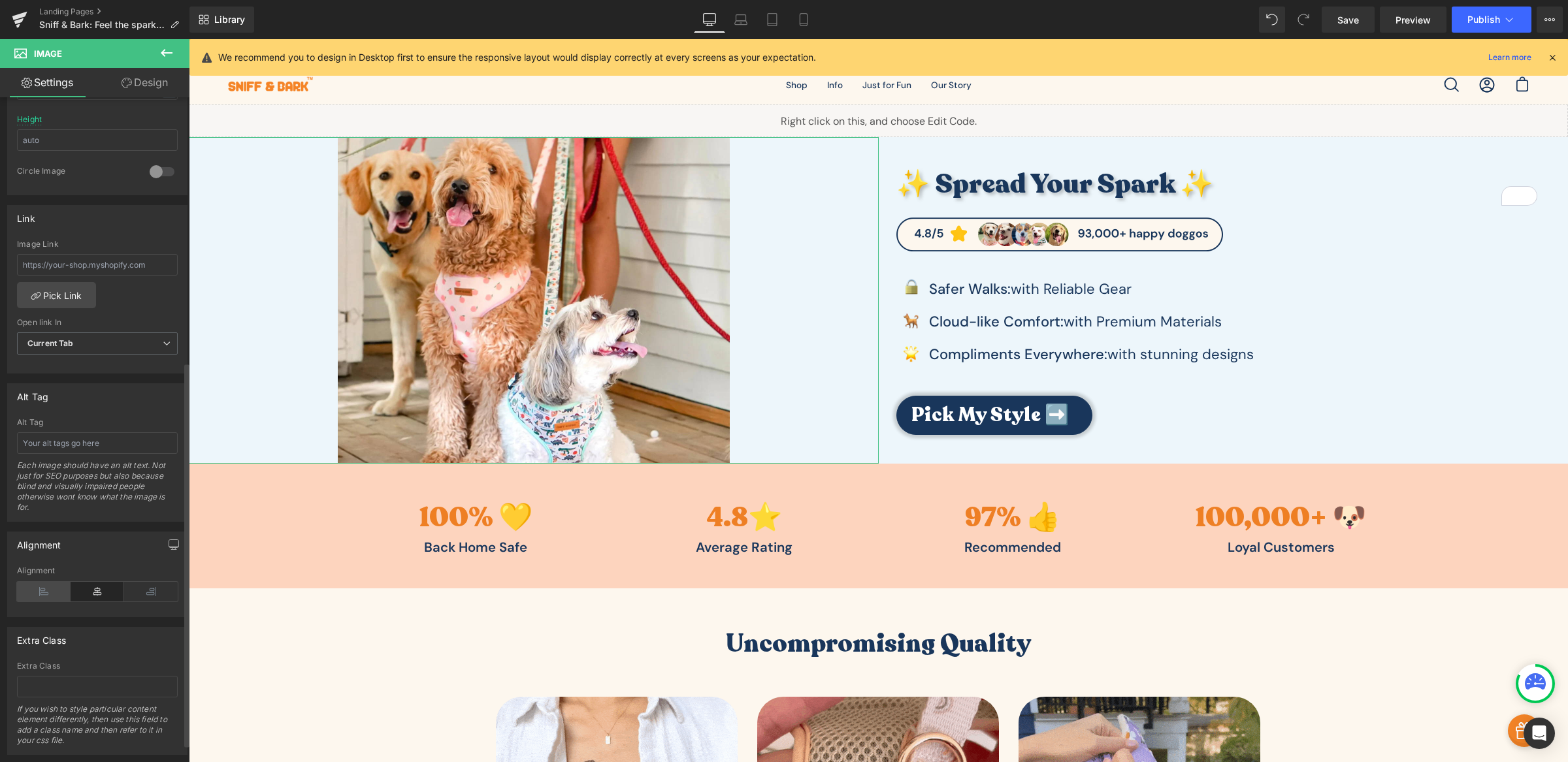
click at [56, 589] on icon at bounding box center [43, 592] width 53 height 20
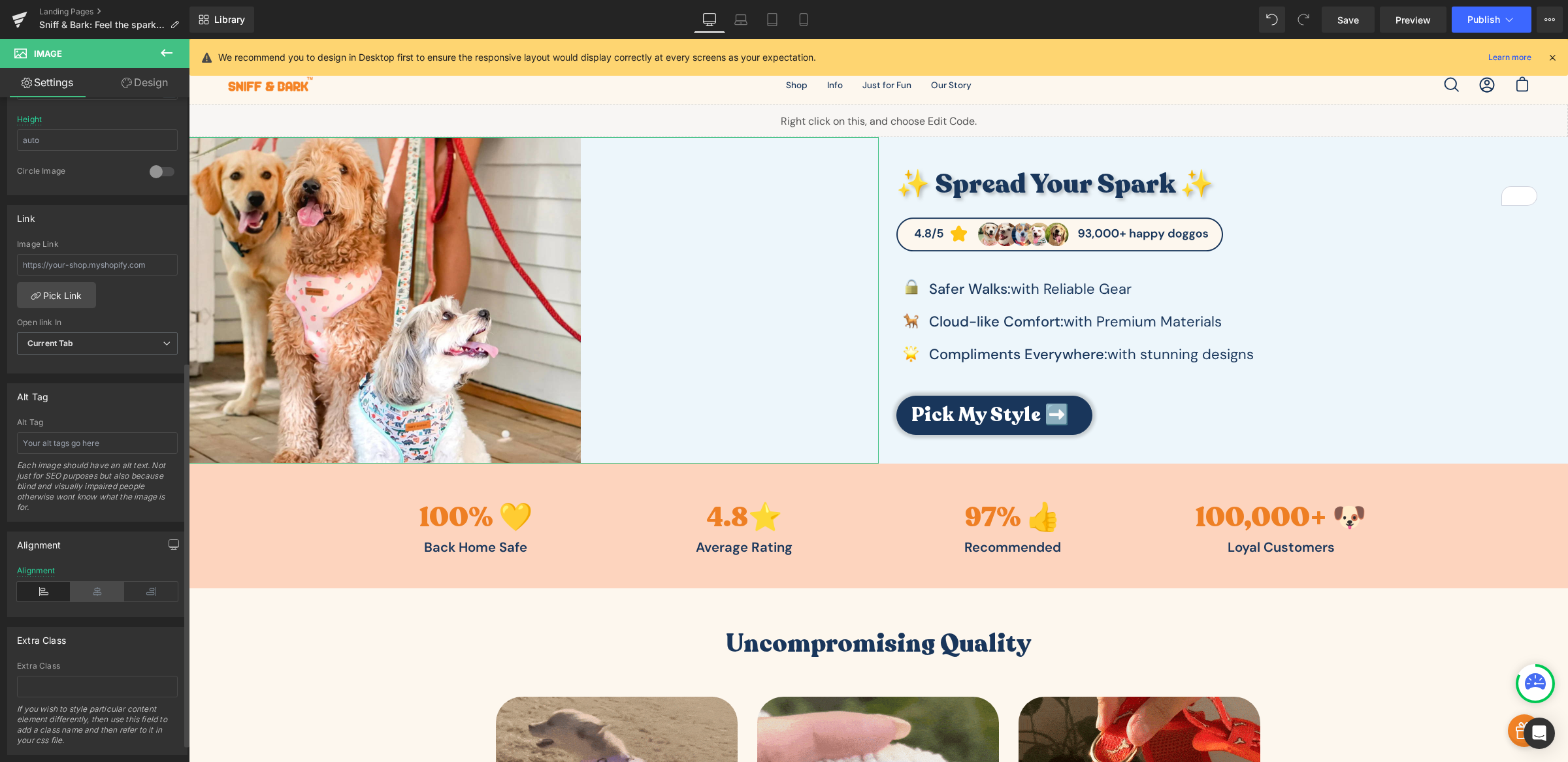
click at [85, 590] on icon at bounding box center [97, 592] width 53 height 20
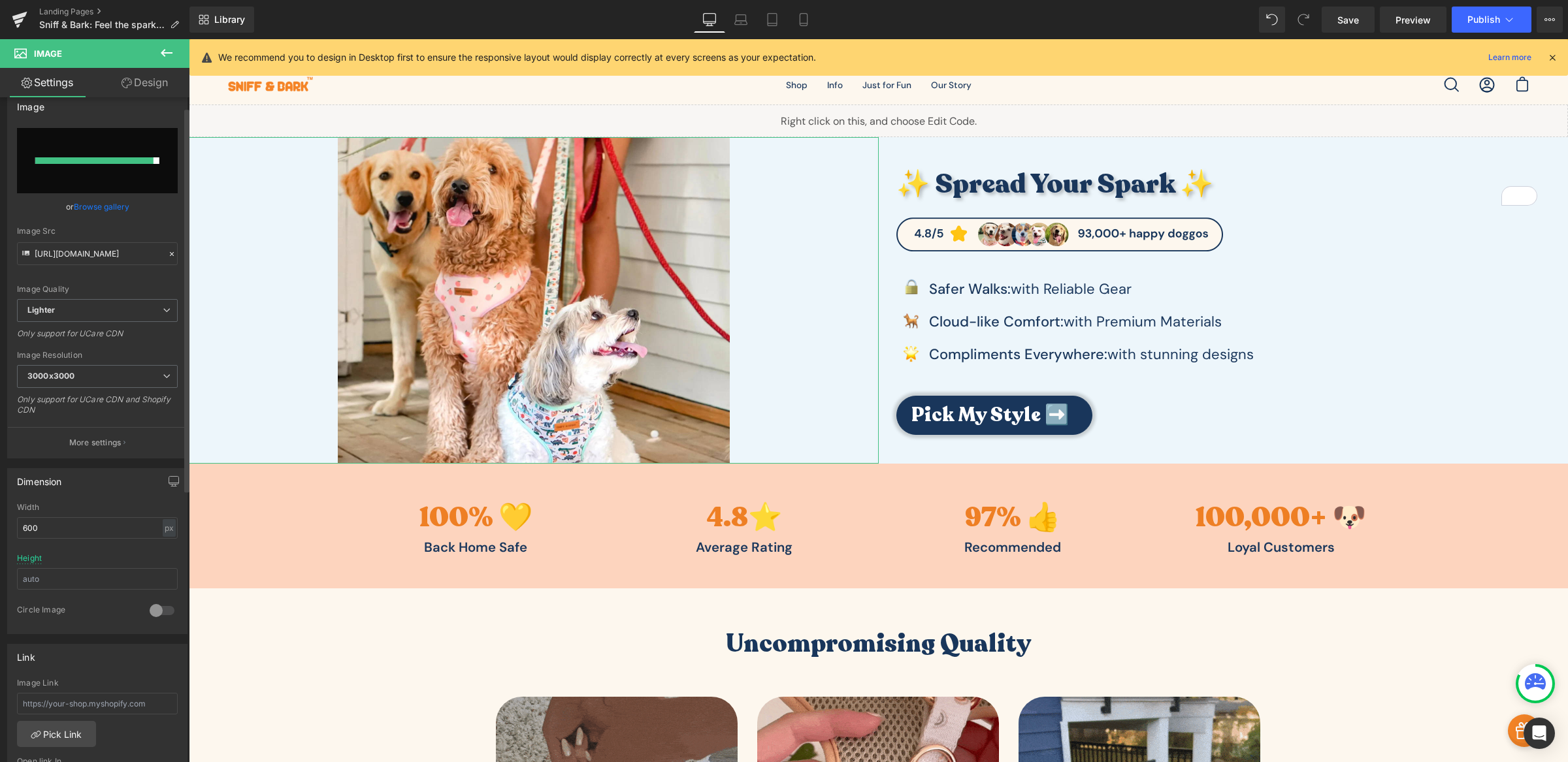
scroll to position [0, 0]
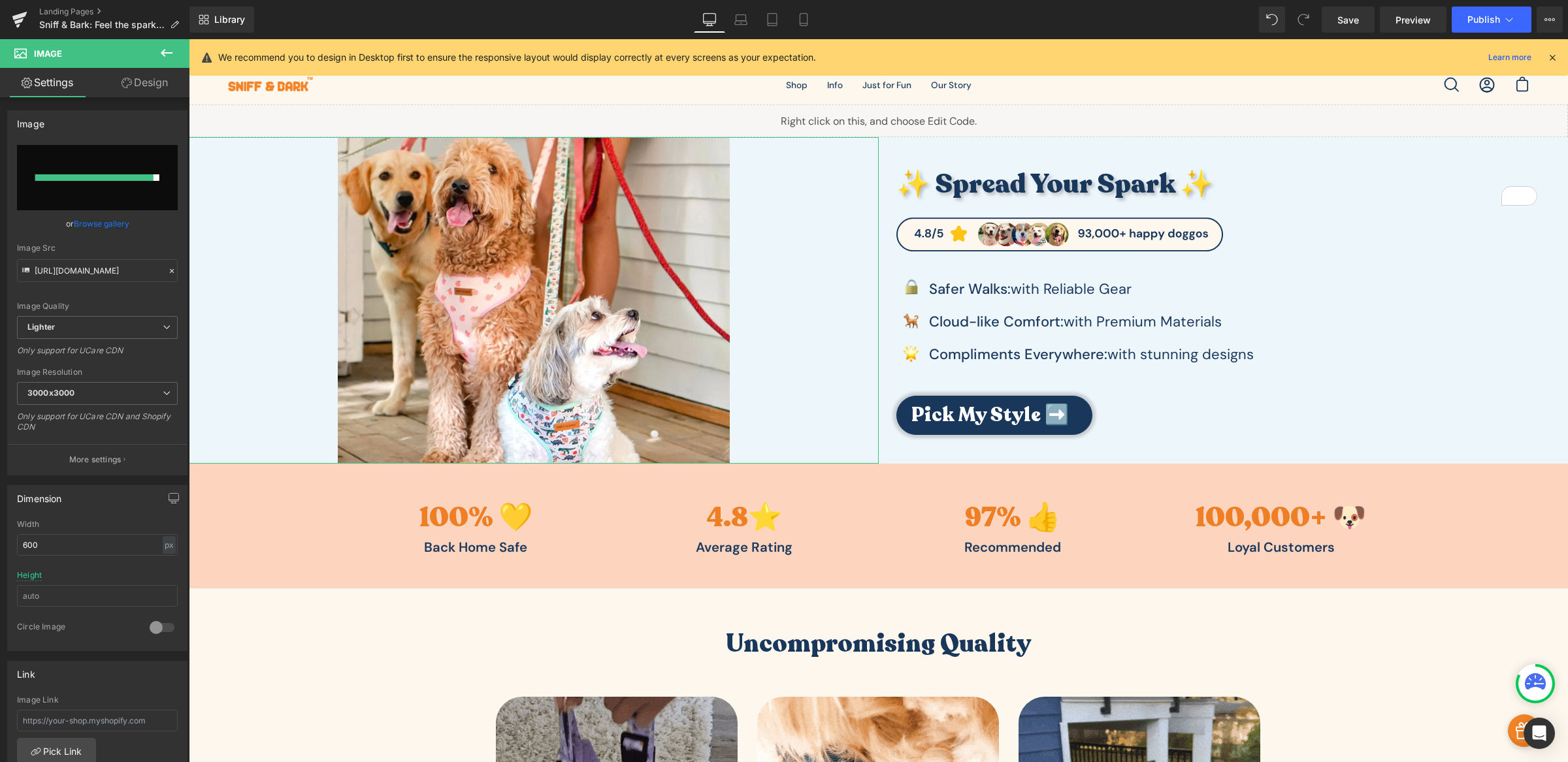
click at [155, 87] on link "Design" at bounding box center [144, 82] width 95 height 29
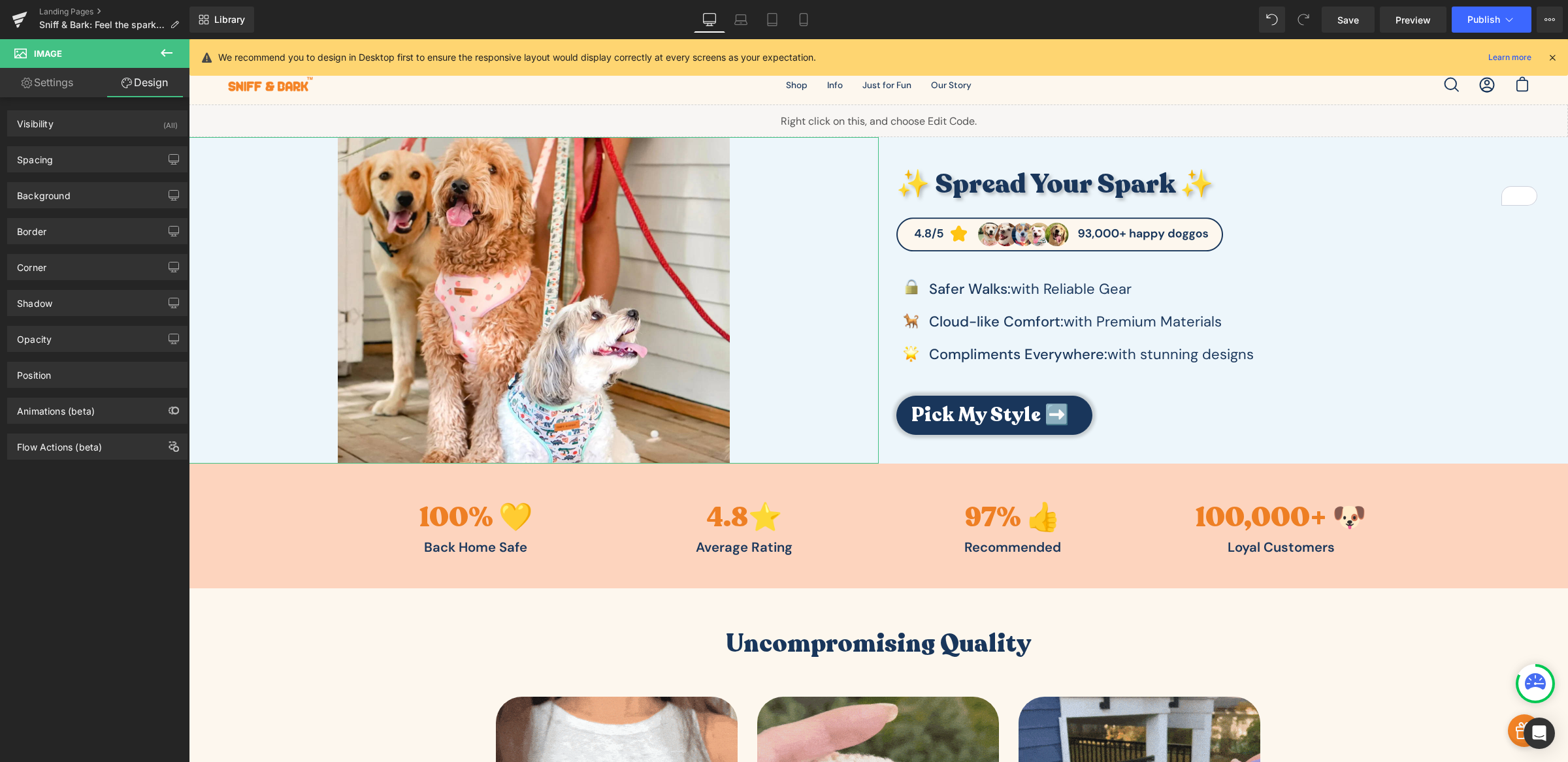
click at [53, 90] on link "Settings" at bounding box center [47, 82] width 95 height 29
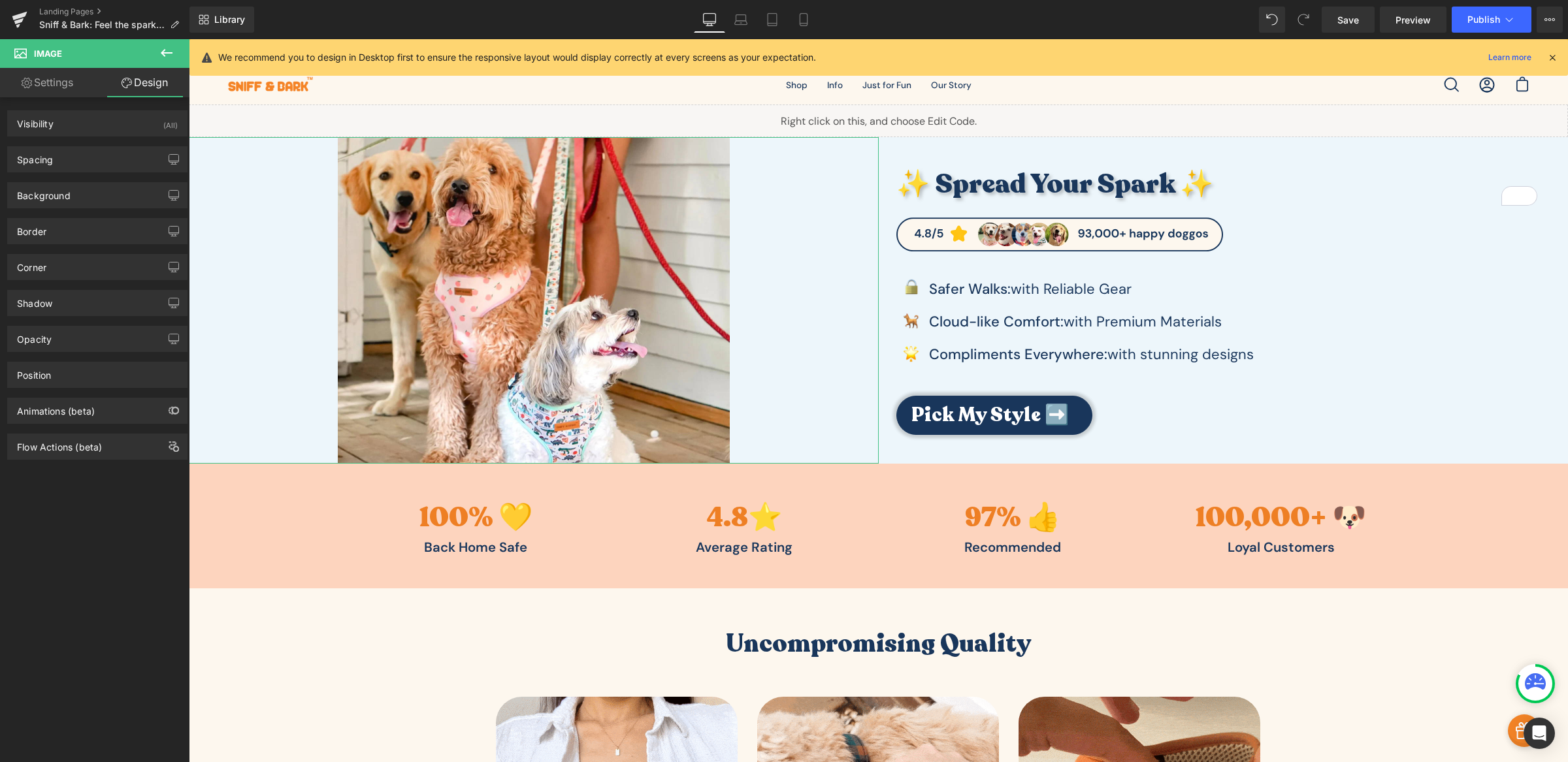
type input "auto"
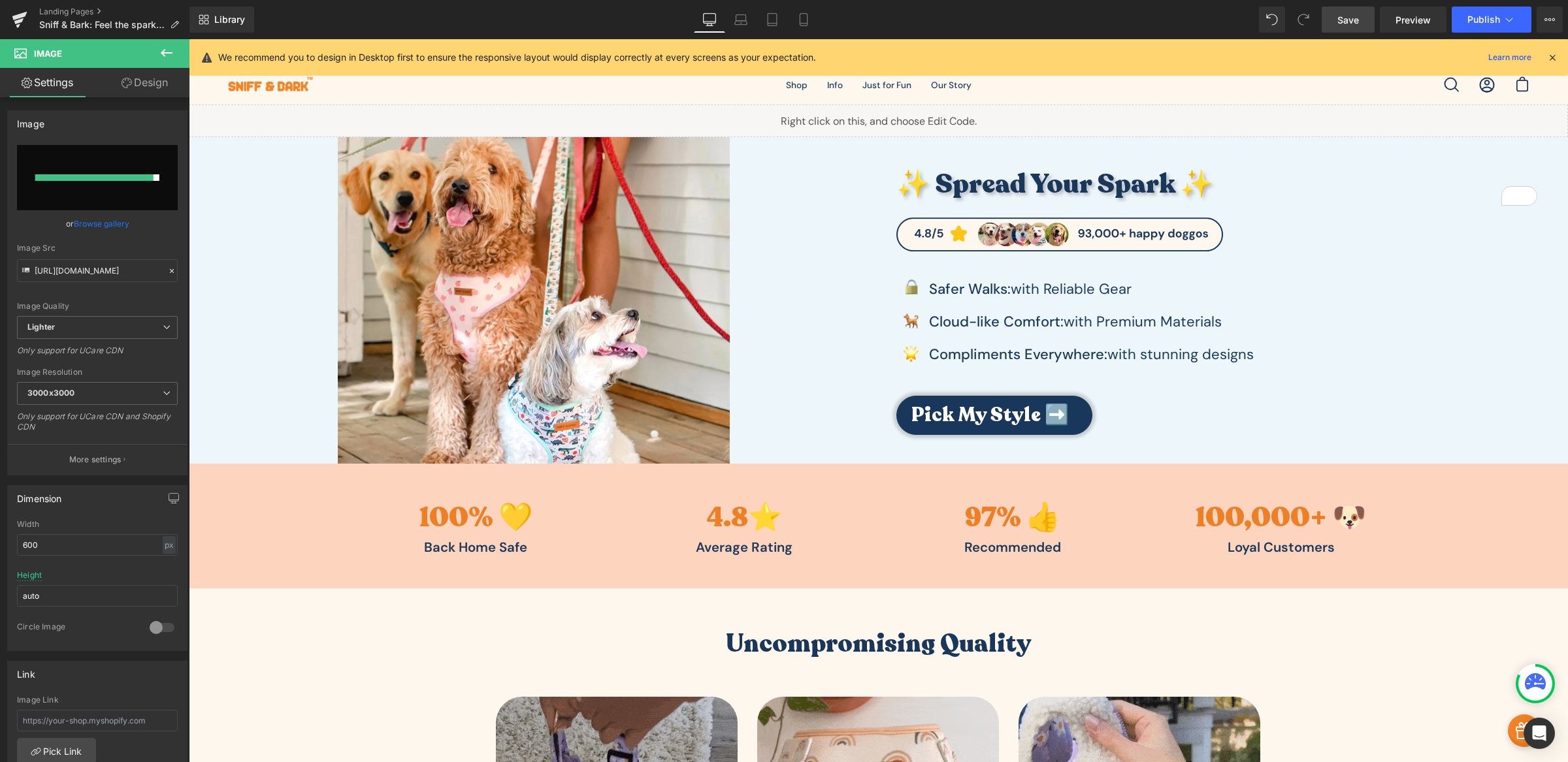
click at [1339, 17] on span "Save" at bounding box center [1348, 19] width 21 height 14
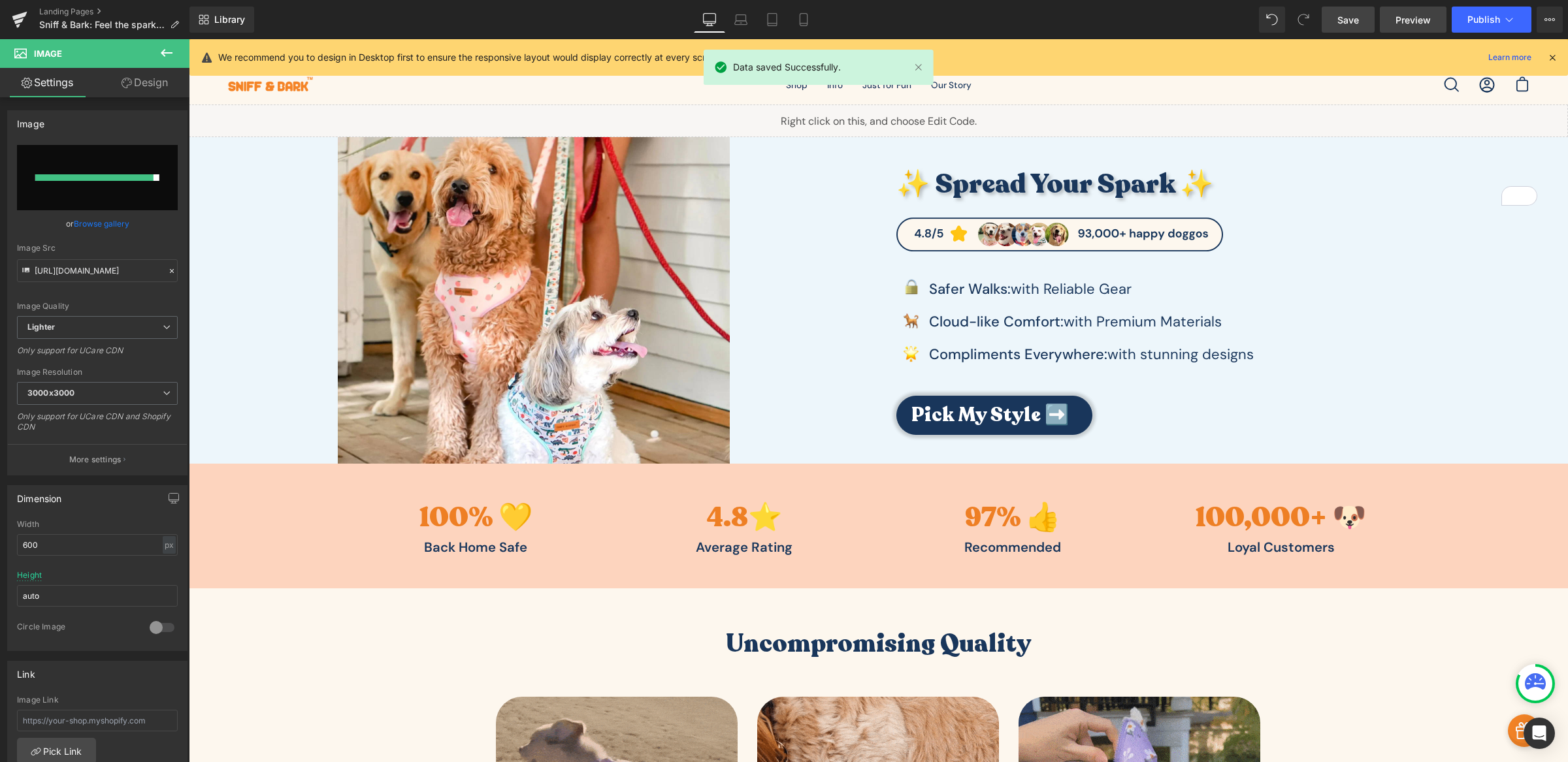
click at [1422, 17] on span "Preview" at bounding box center [1413, 19] width 35 height 14
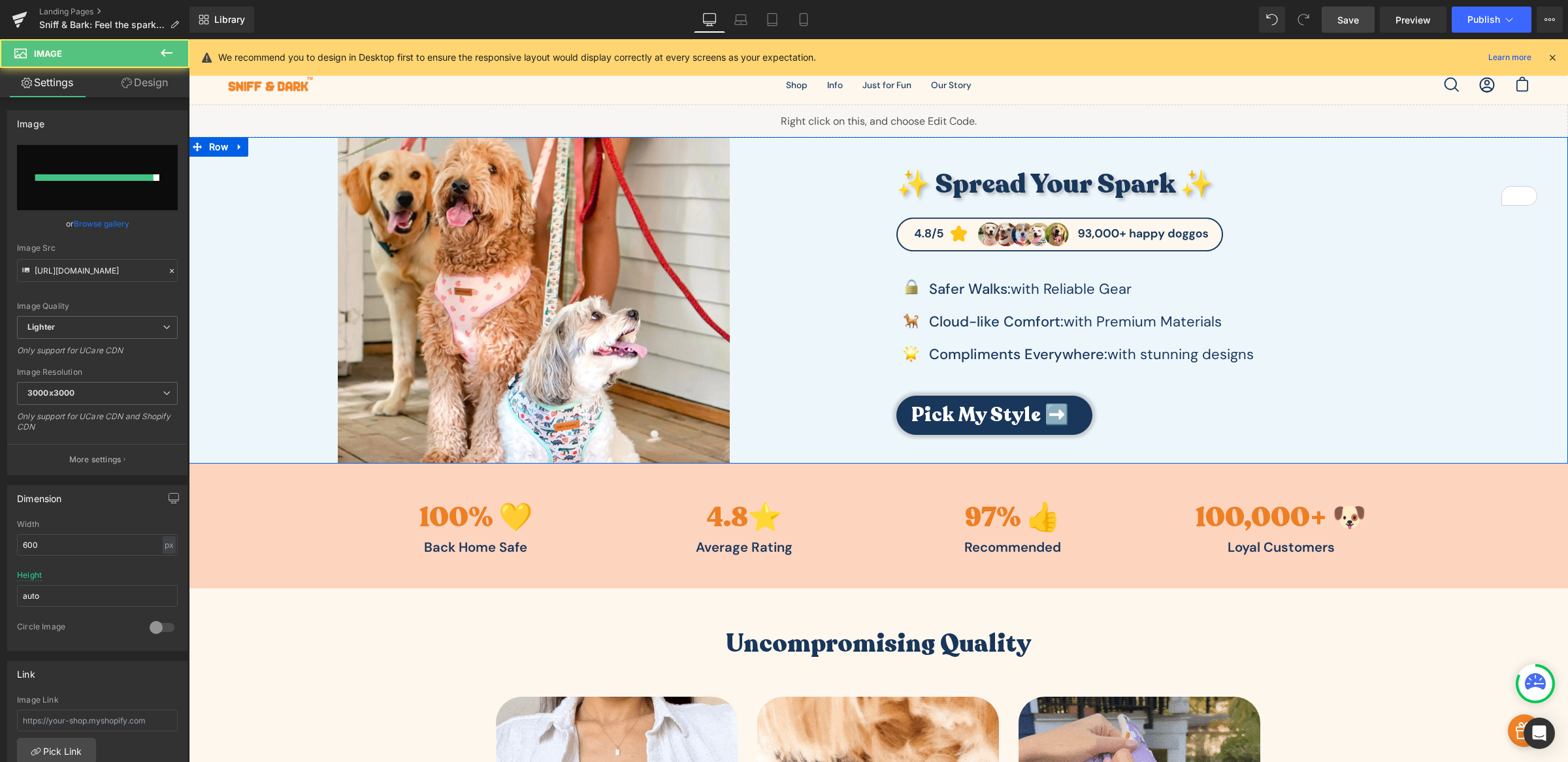
click at [841, 321] on div at bounding box center [533, 300] width 690 height 327
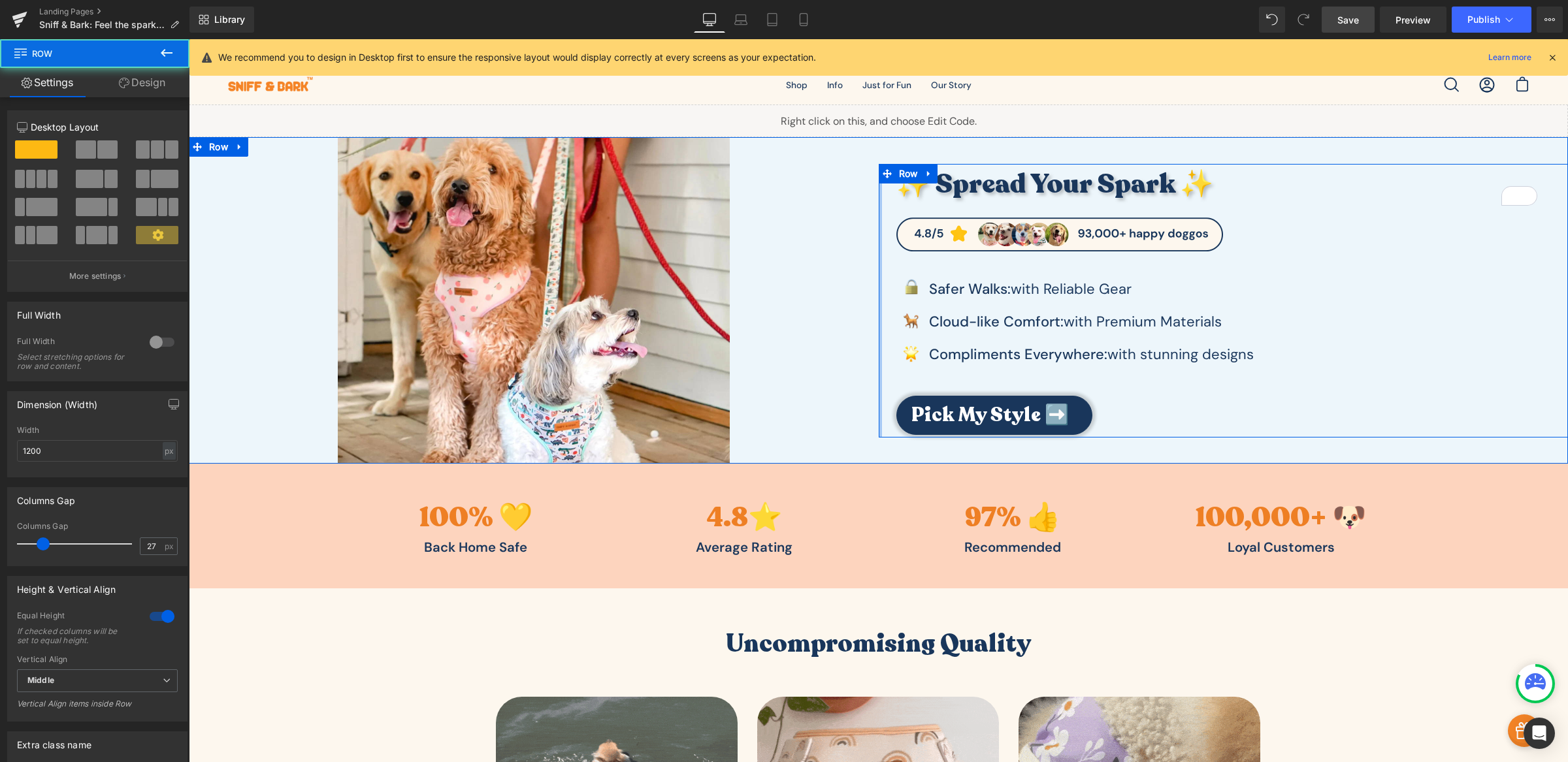
drag, startPoint x: 872, startPoint y: 290, endPoint x: 798, endPoint y: 280, distance: 74.7
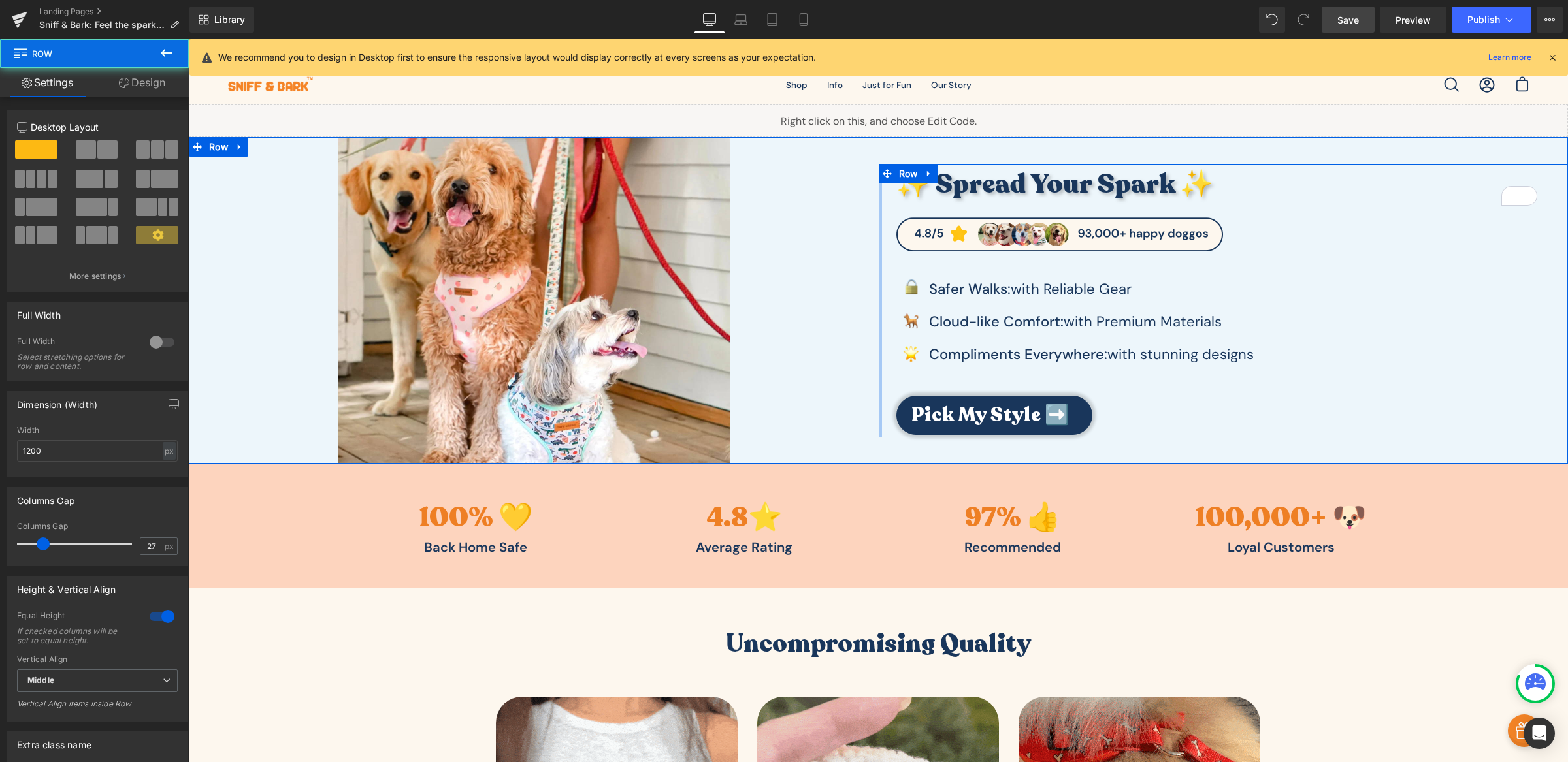
click at [788, 279] on div "Image ✨ Spread Your Spark ✨ Heading Image Image Safer Walks: with Reliable Gear…" at bounding box center [877, 300] width 1379 height 327
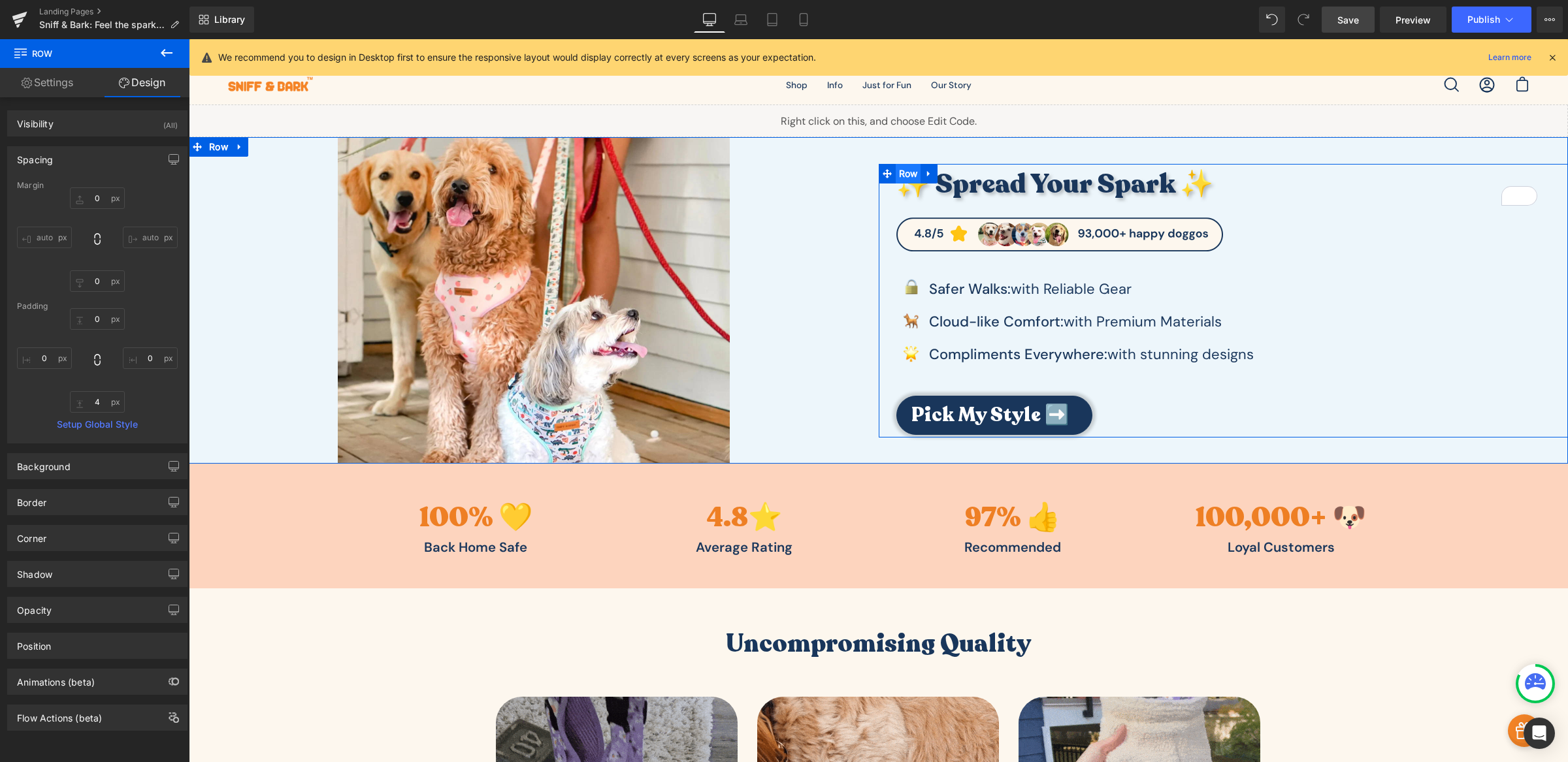
click at [896, 167] on span "Row" at bounding box center [909, 173] width 25 height 20
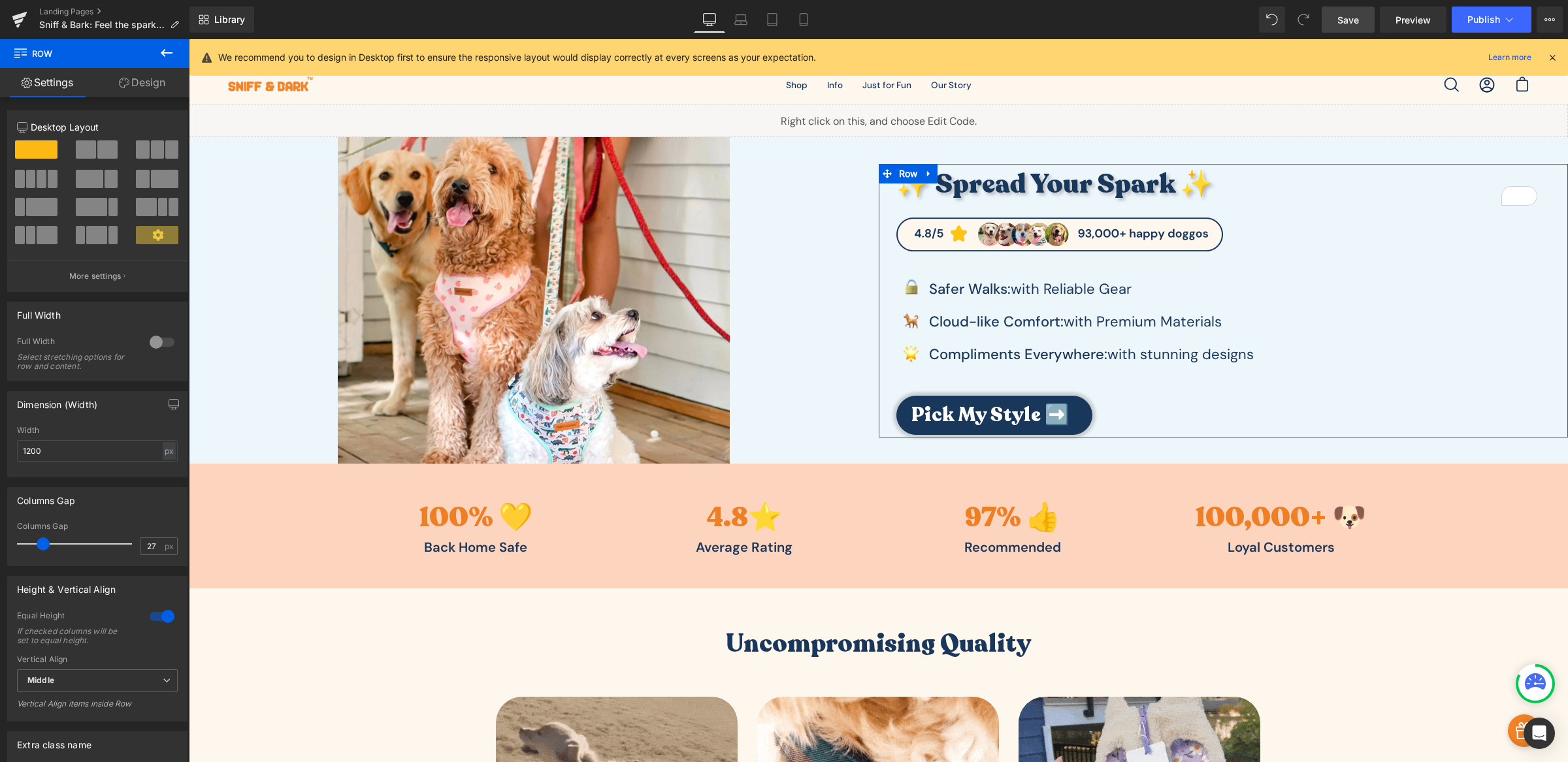
click at [152, 87] on link "Design" at bounding box center [142, 82] width 95 height 29
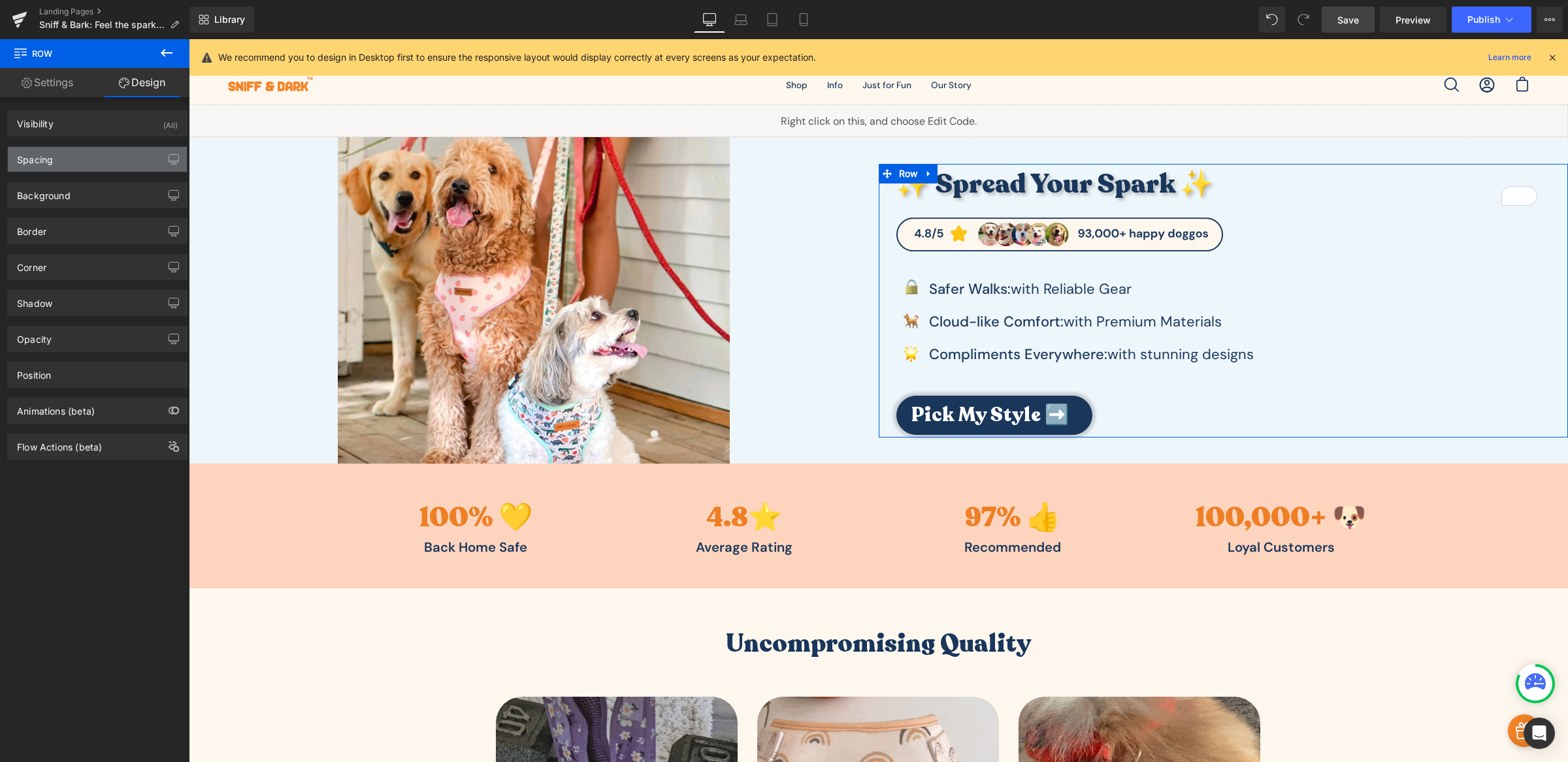
click at [111, 160] on div "Spacing" at bounding box center [97, 159] width 179 height 25
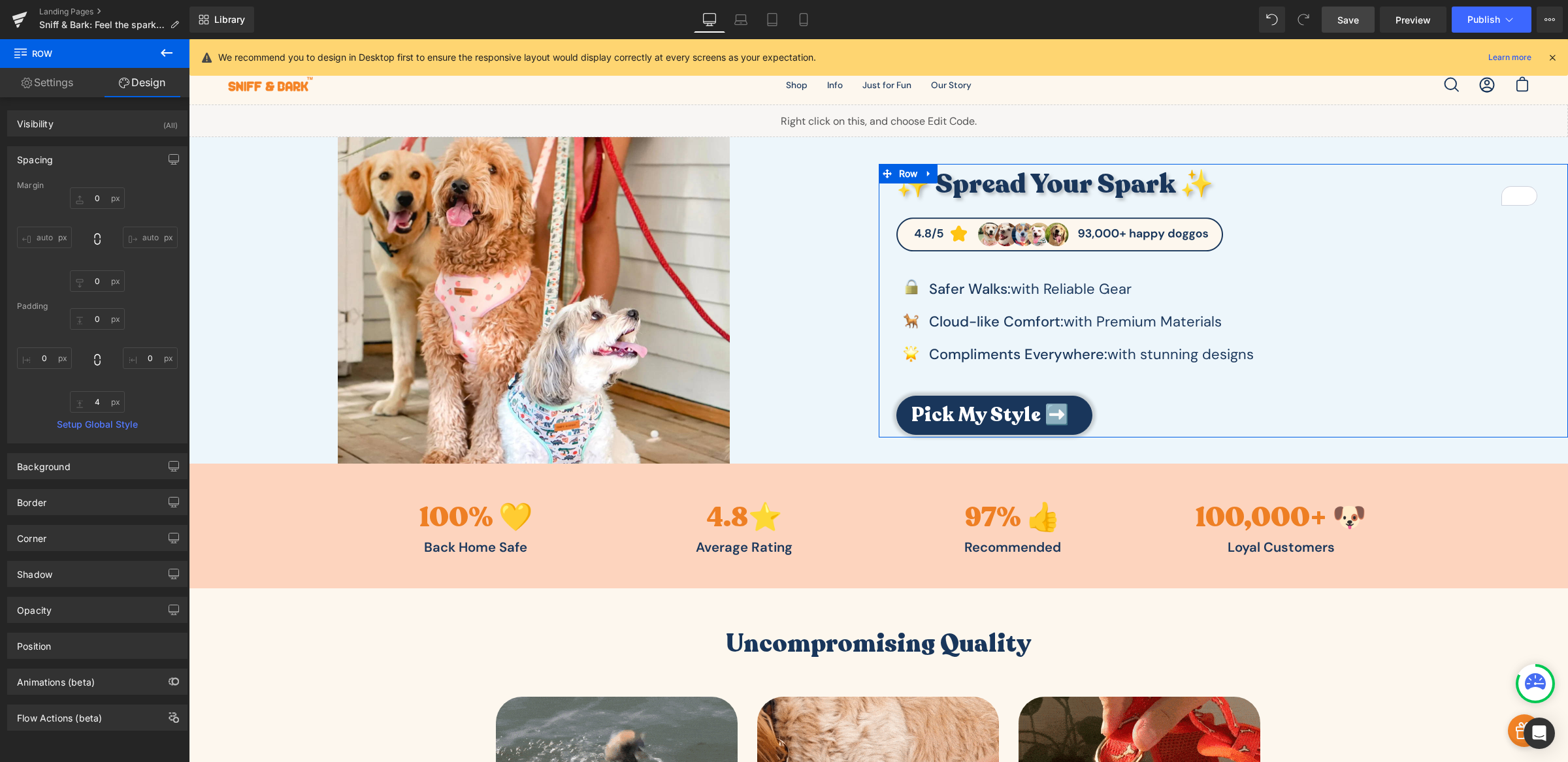
click at [65, 80] on link "Settings" at bounding box center [47, 82] width 95 height 29
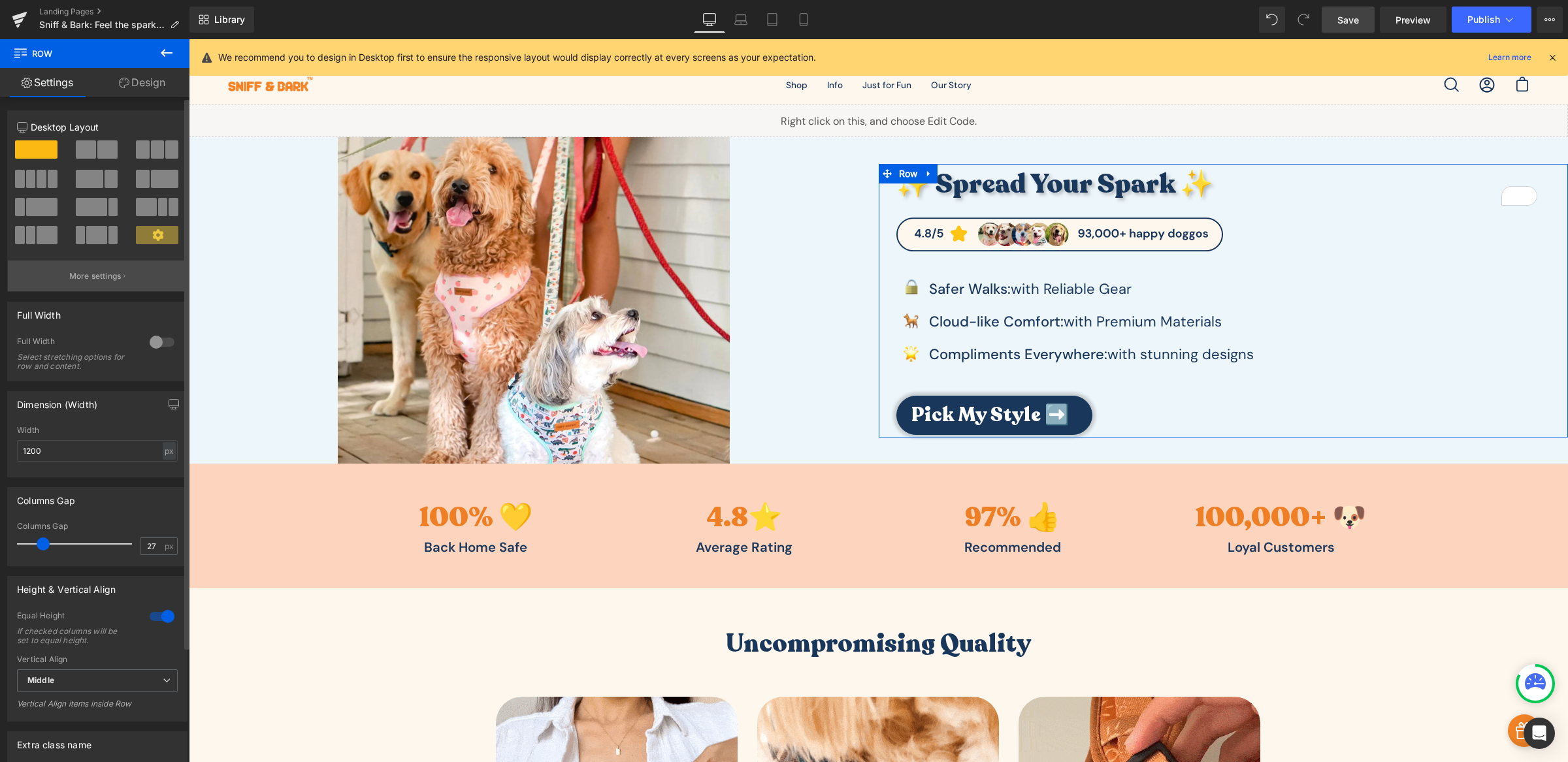
click at [103, 279] on p "More settings" at bounding box center [95, 276] width 53 height 12
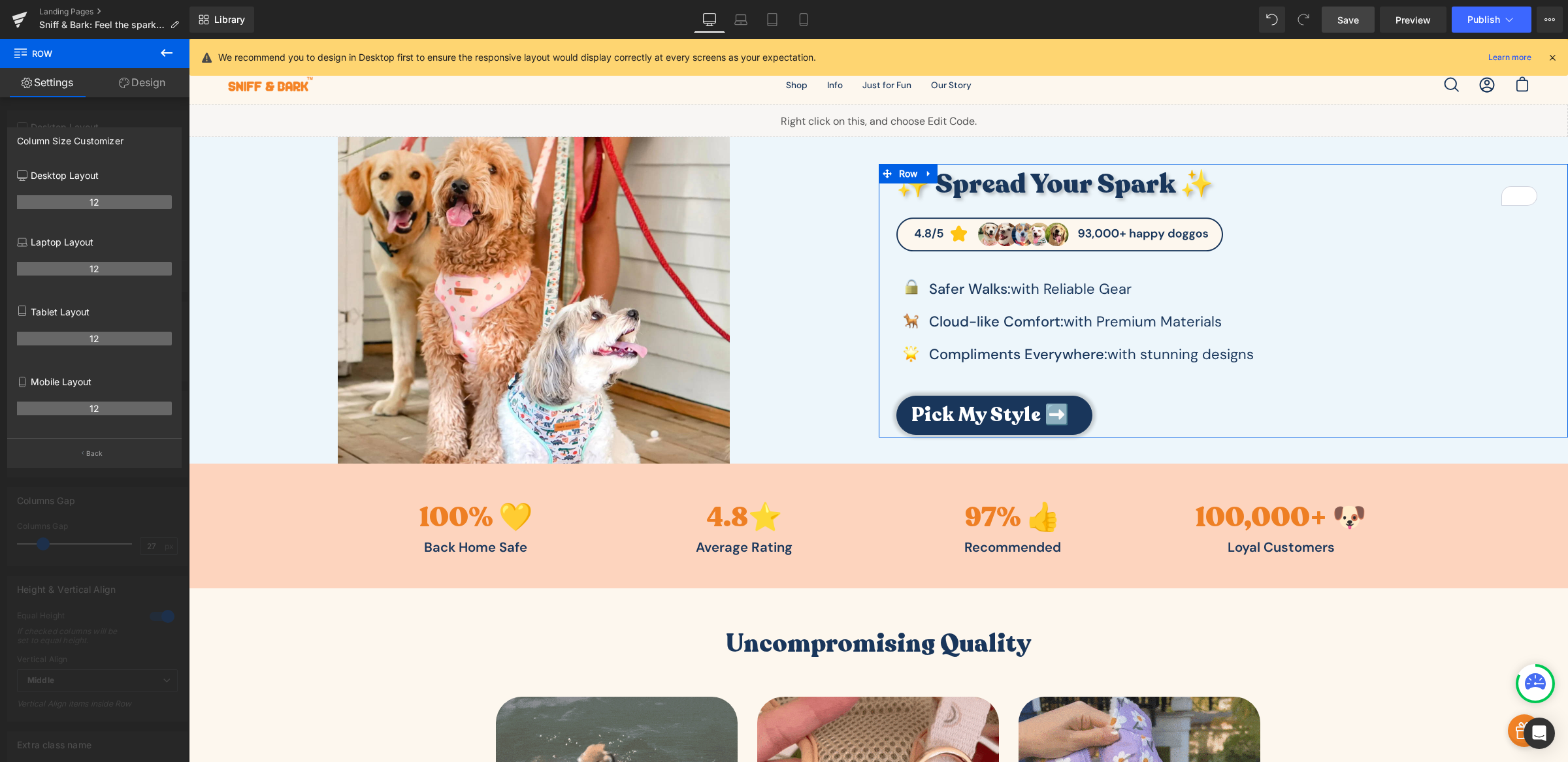
click at [106, 212] on div "12" at bounding box center [94, 207] width 155 height 37
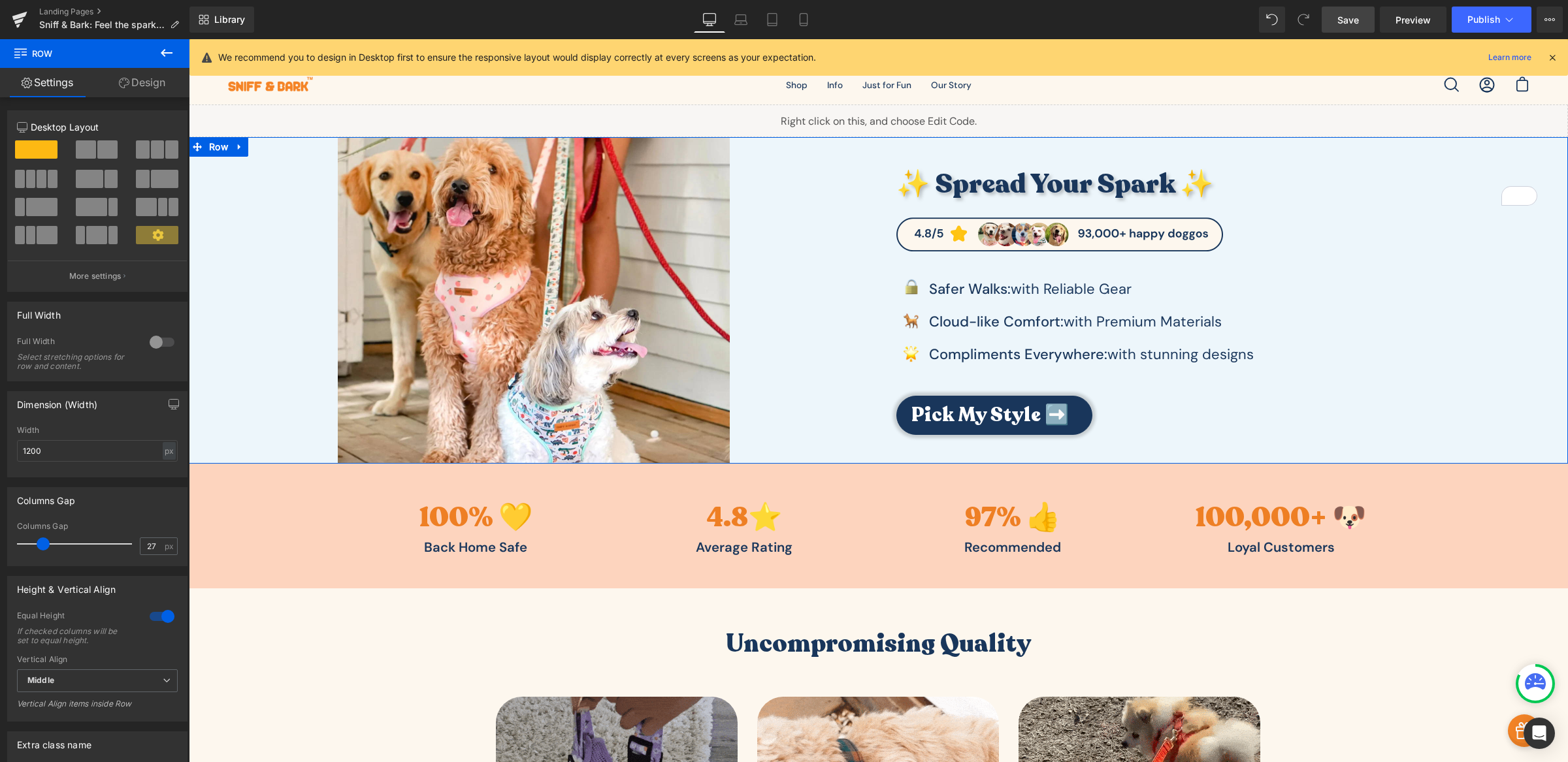
click at [836, 144] on div at bounding box center [533, 300] width 690 height 327
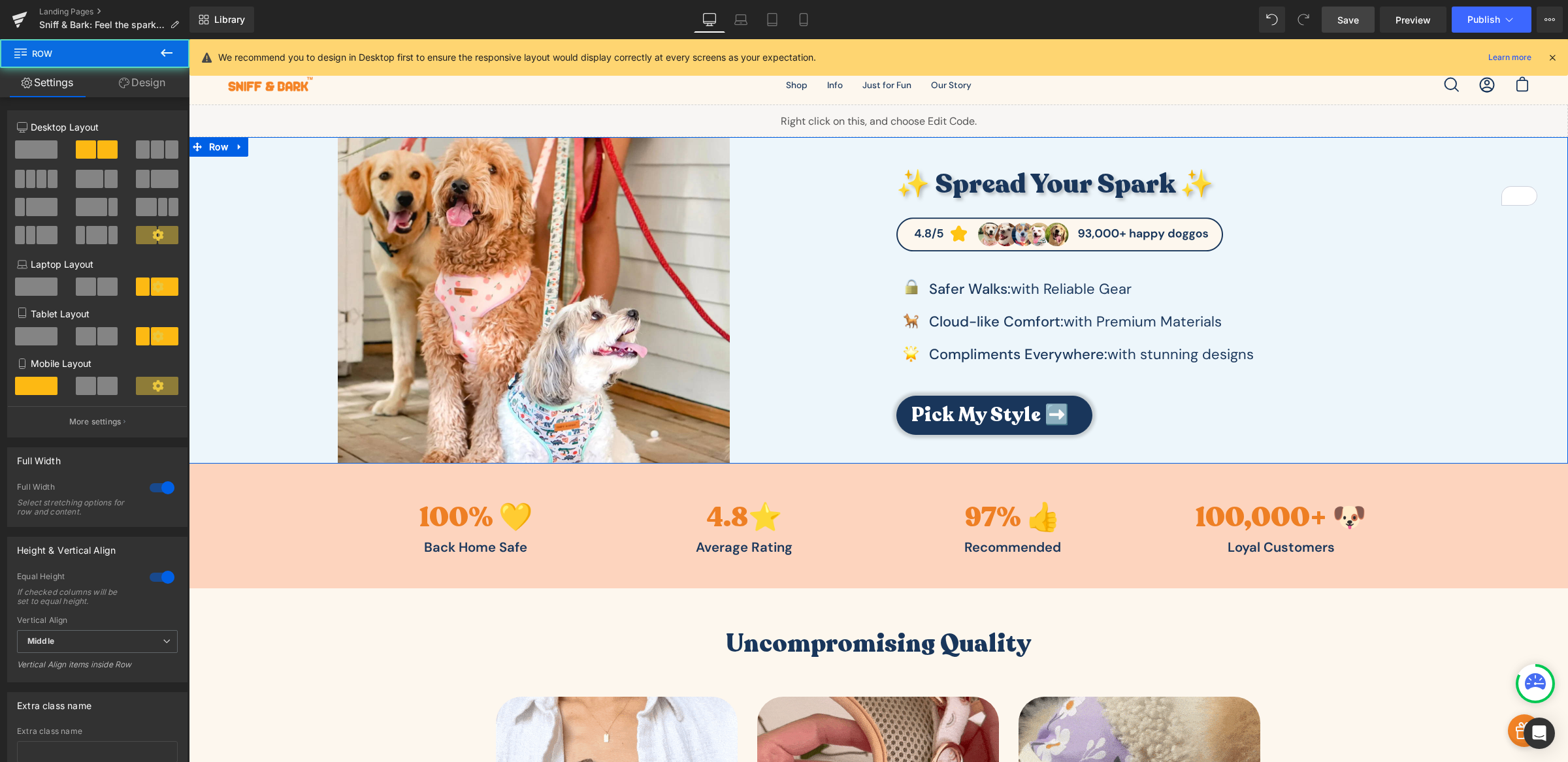
click at [941, 146] on div "✨ Spread Your Spark ✨ Heading Image Image Safer Walks: with Reliable Gear Text …" at bounding box center [1223, 300] width 690 height 327
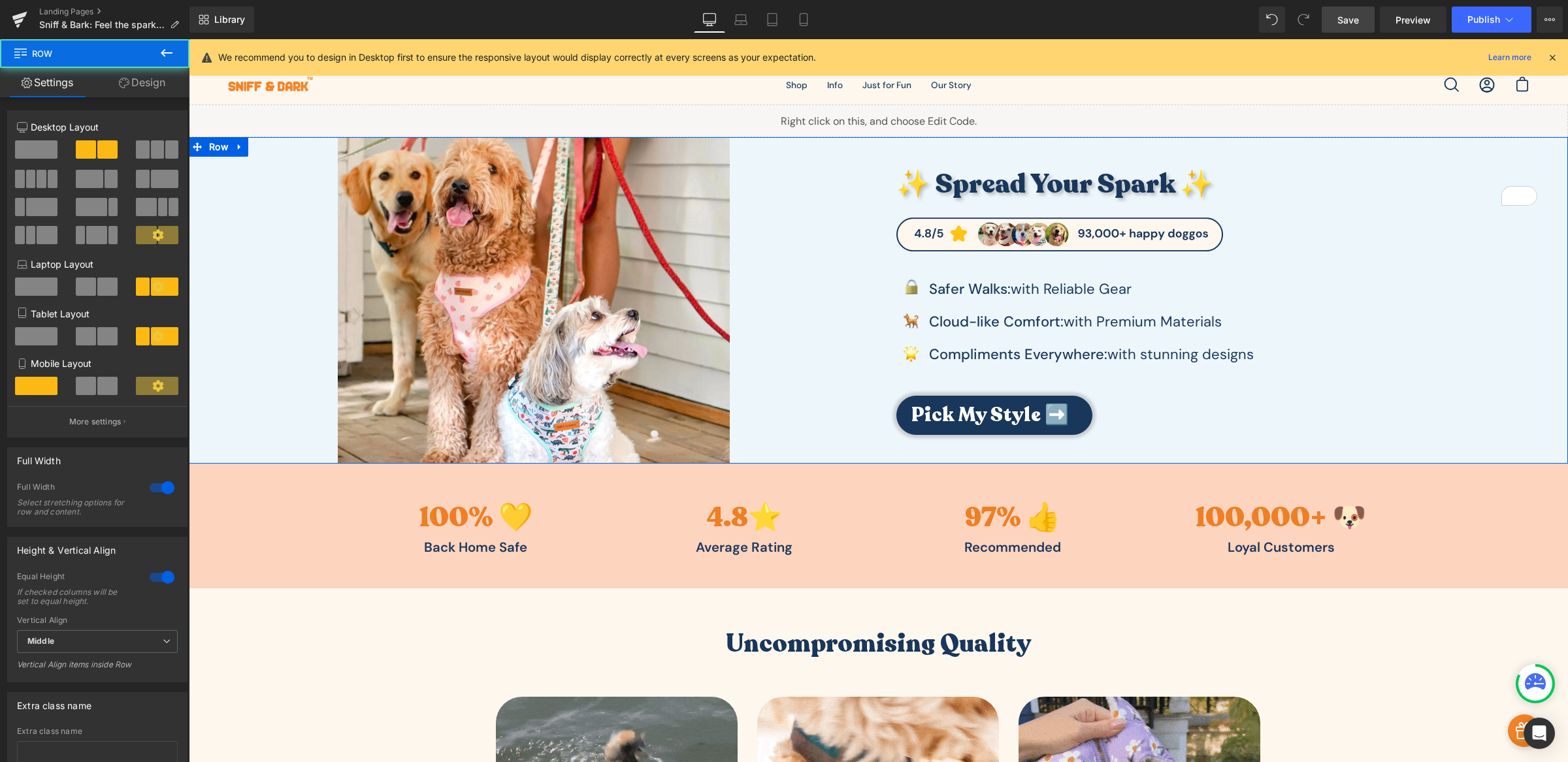
click at [796, 146] on div at bounding box center [533, 300] width 690 height 327
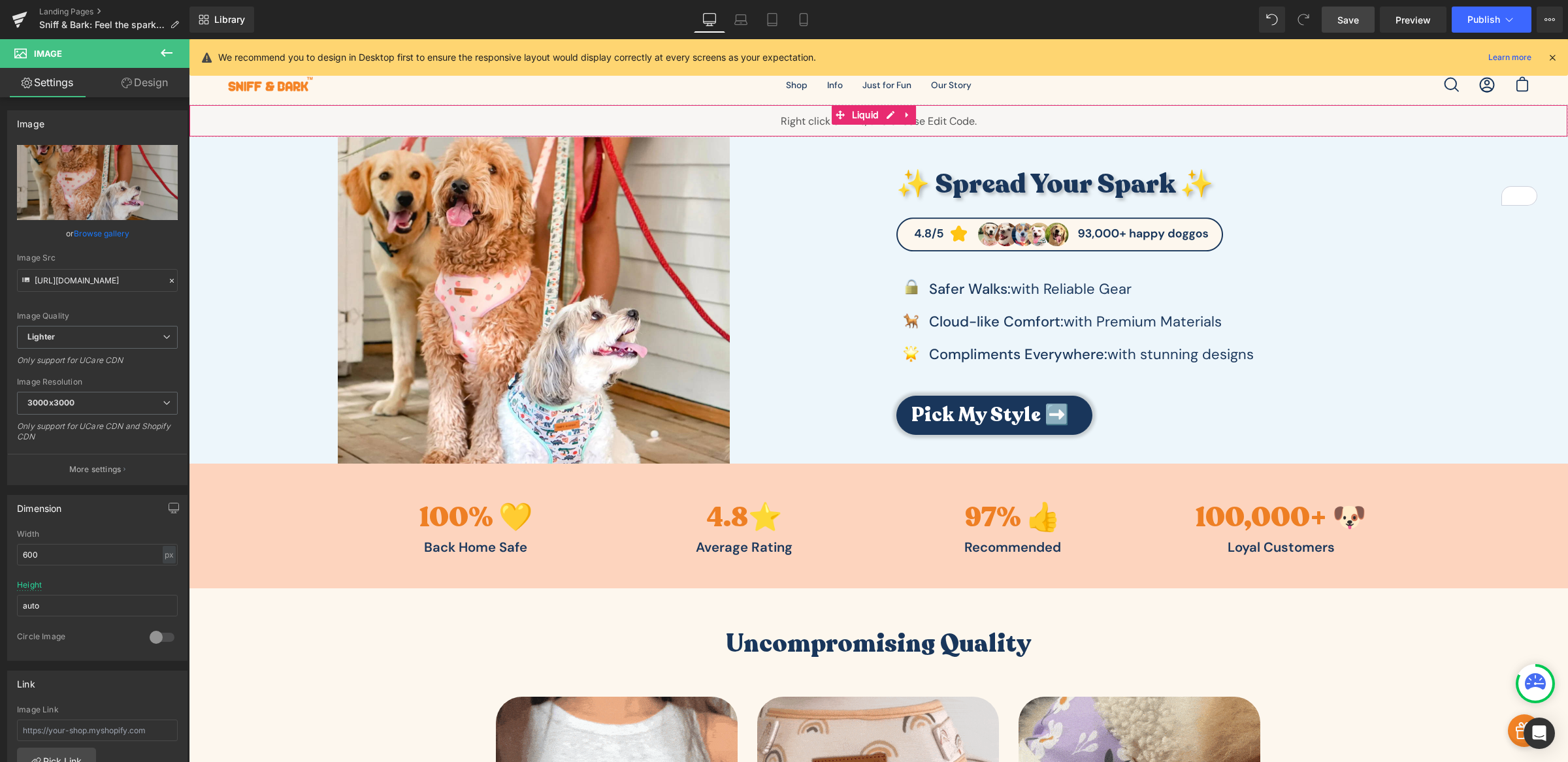
click at [739, 122] on div "Liquid" at bounding box center [877, 120] width 1379 height 33
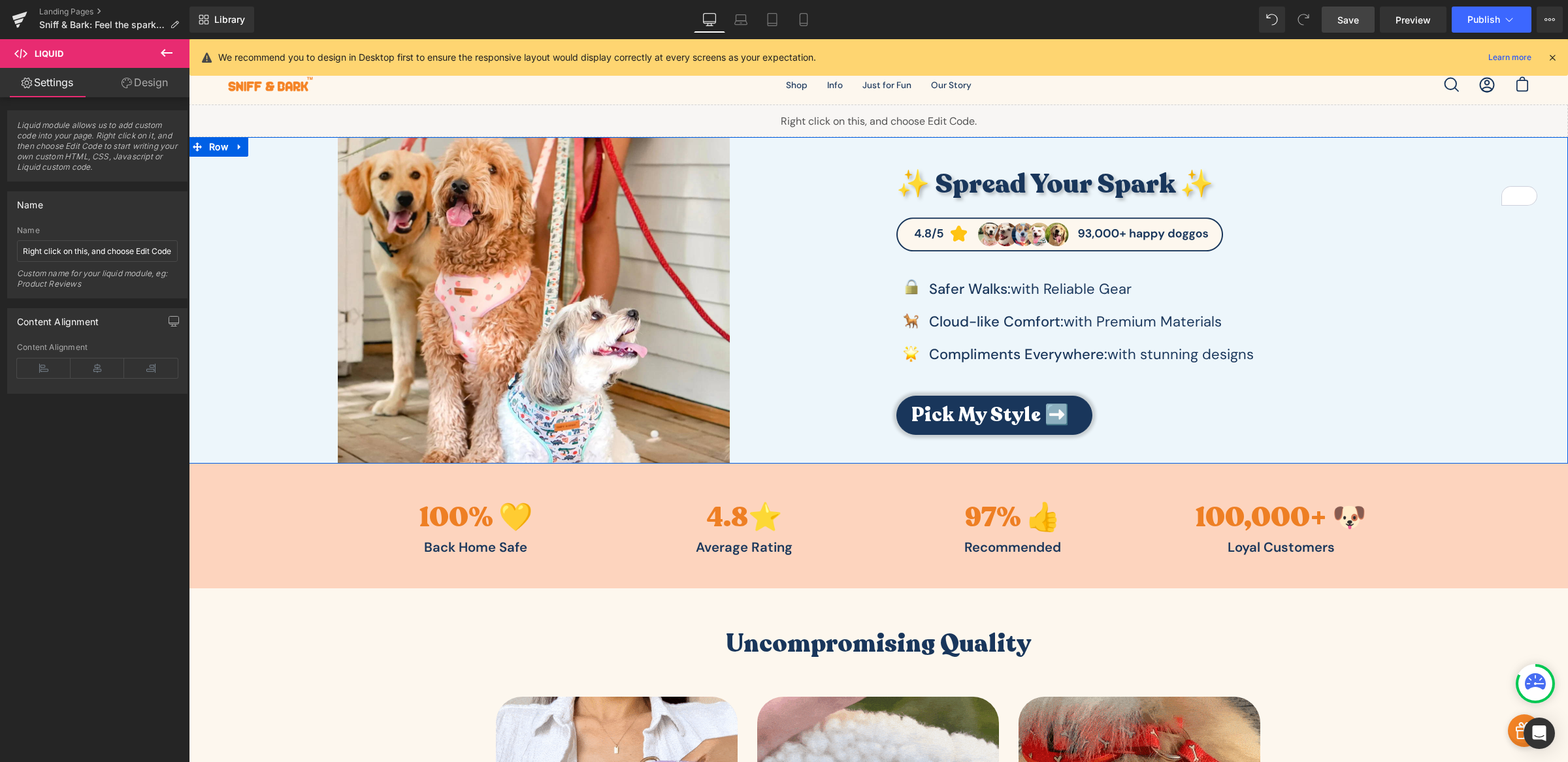
click at [1136, 152] on div "✨ Spread Your Spark ✨ Heading Image Image Safer Walks: with Reliable Gear Text …" at bounding box center [1223, 300] width 690 height 327
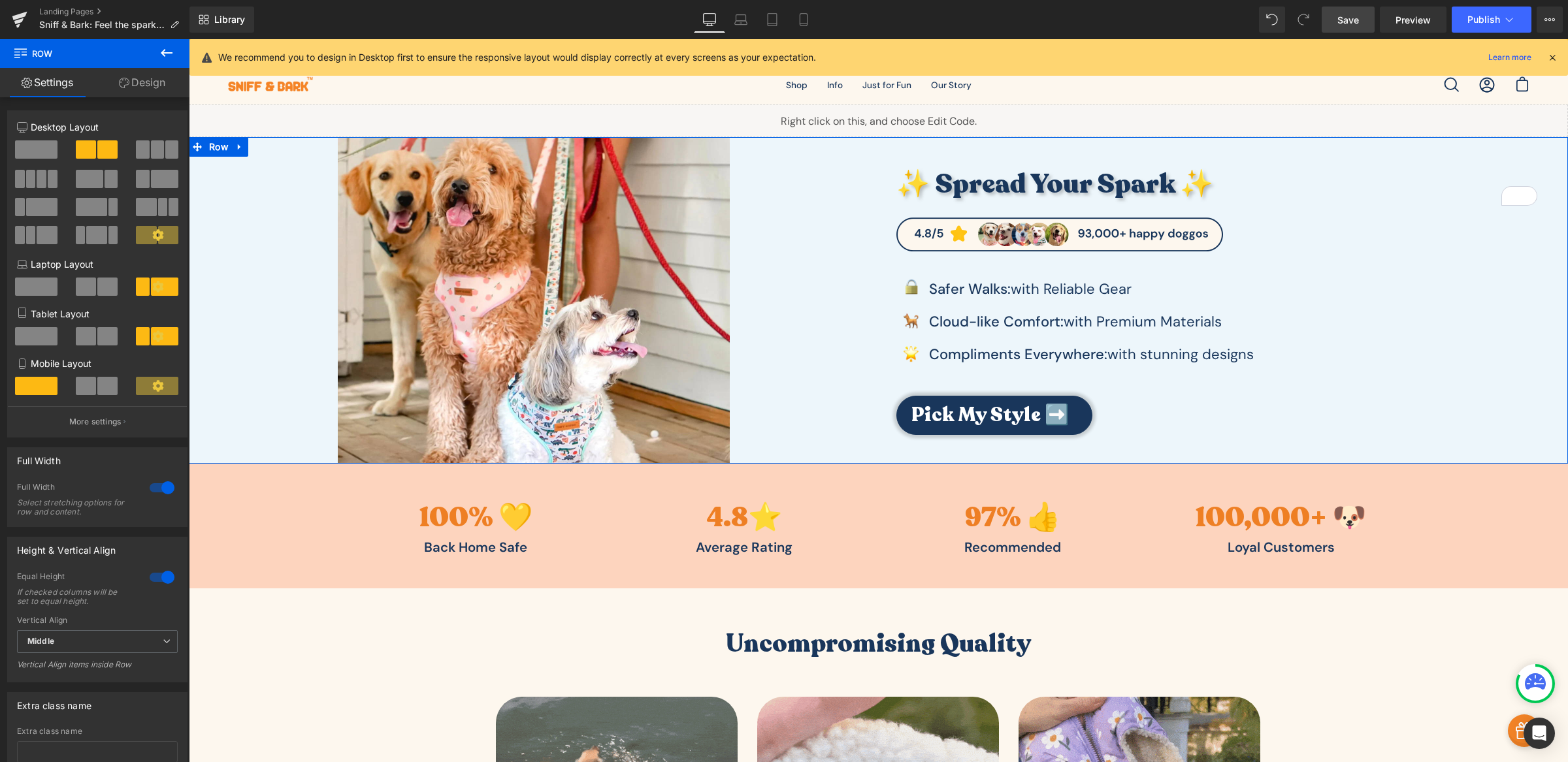
click at [145, 90] on link "Design" at bounding box center [142, 82] width 95 height 29
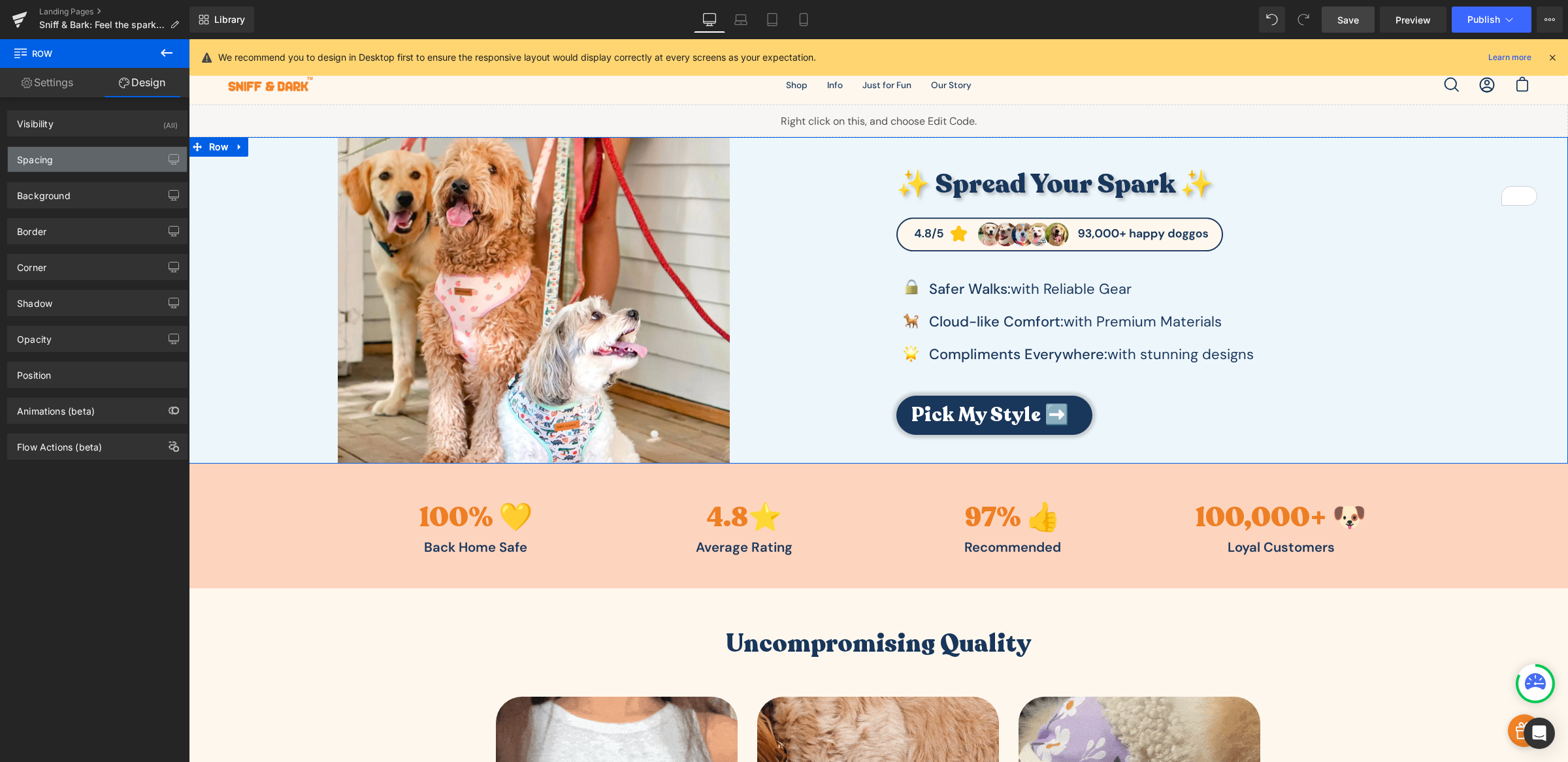
click at [124, 151] on div "Spacing" at bounding box center [97, 159] width 179 height 25
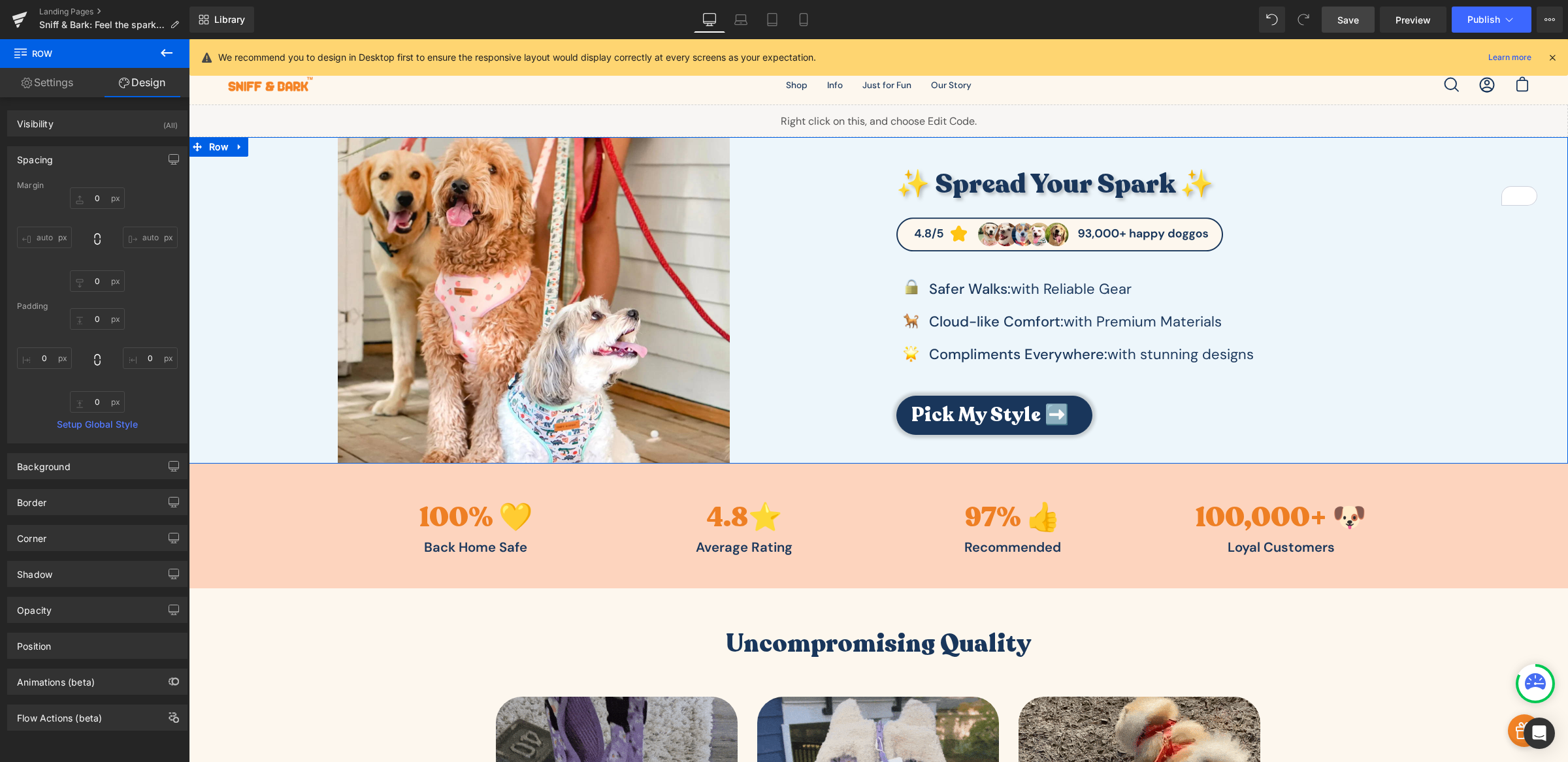
click at [896, 152] on div "✨ Spread Your Spark ✨ Heading Image Image Safer Walks: with Reliable Gear Text …" at bounding box center [1223, 300] width 690 height 327
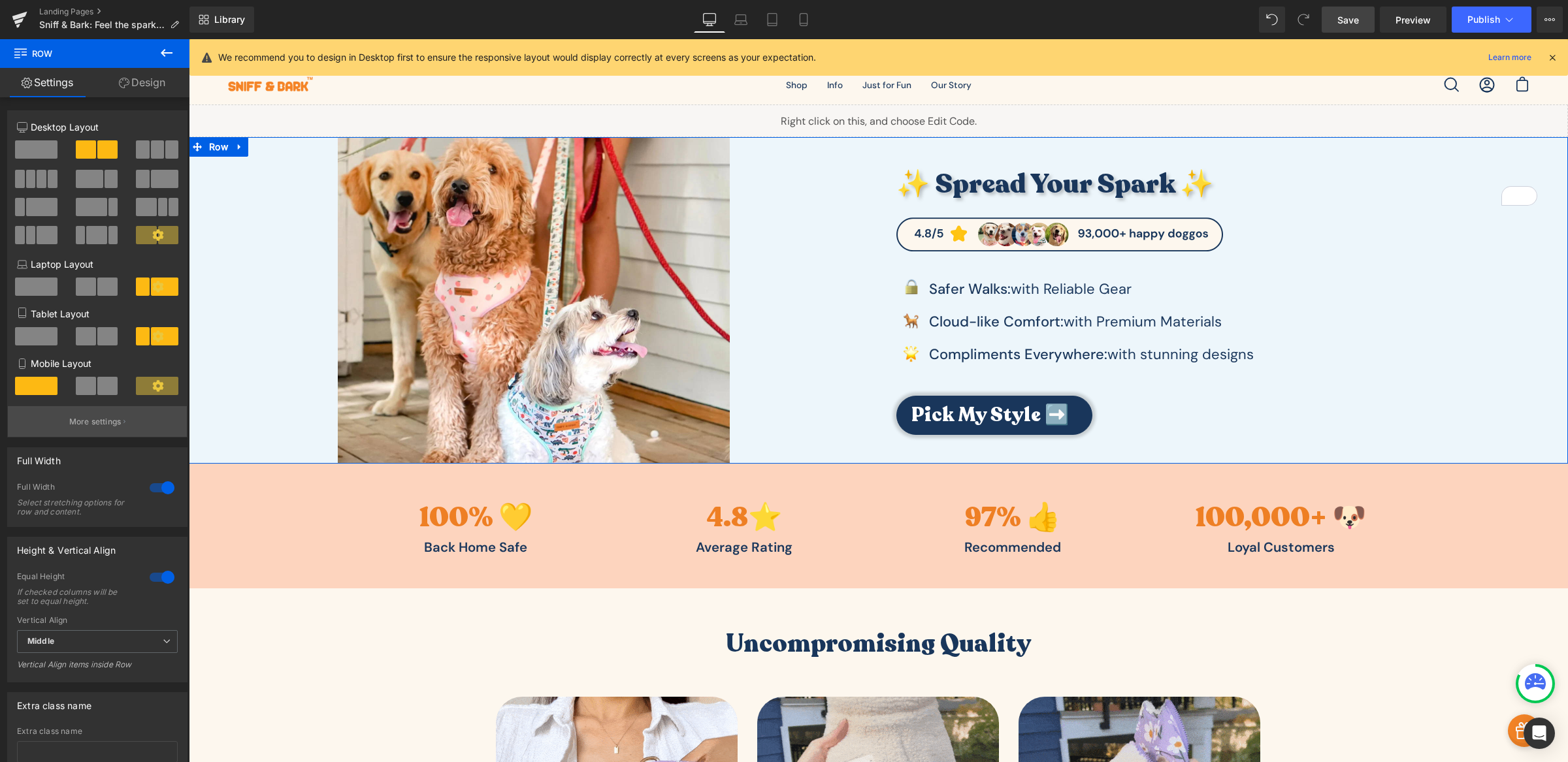
click at [104, 428] on p "More settings" at bounding box center [95, 422] width 53 height 12
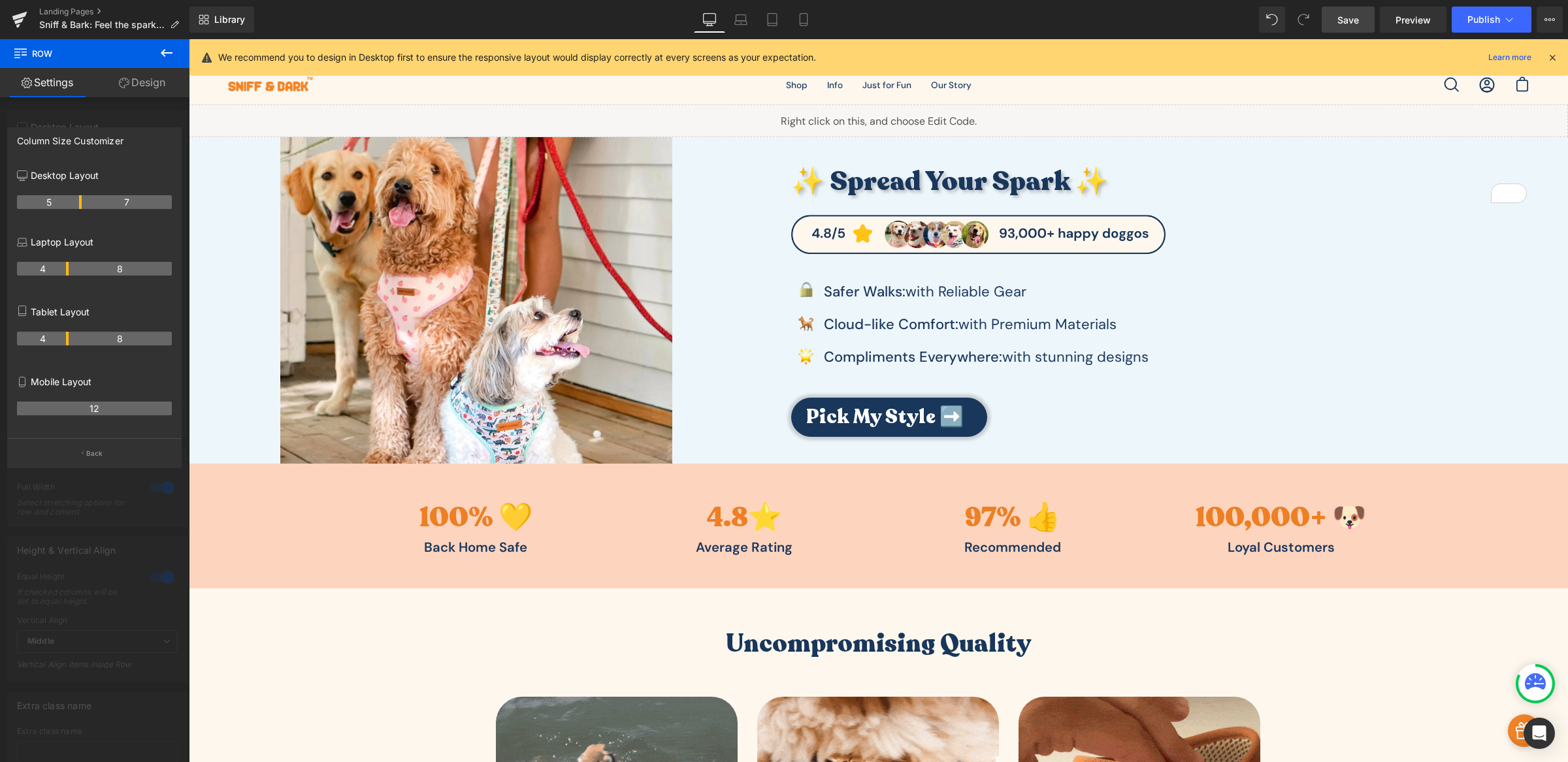
click at [1345, 27] on link "Save" at bounding box center [1348, 19] width 53 height 26
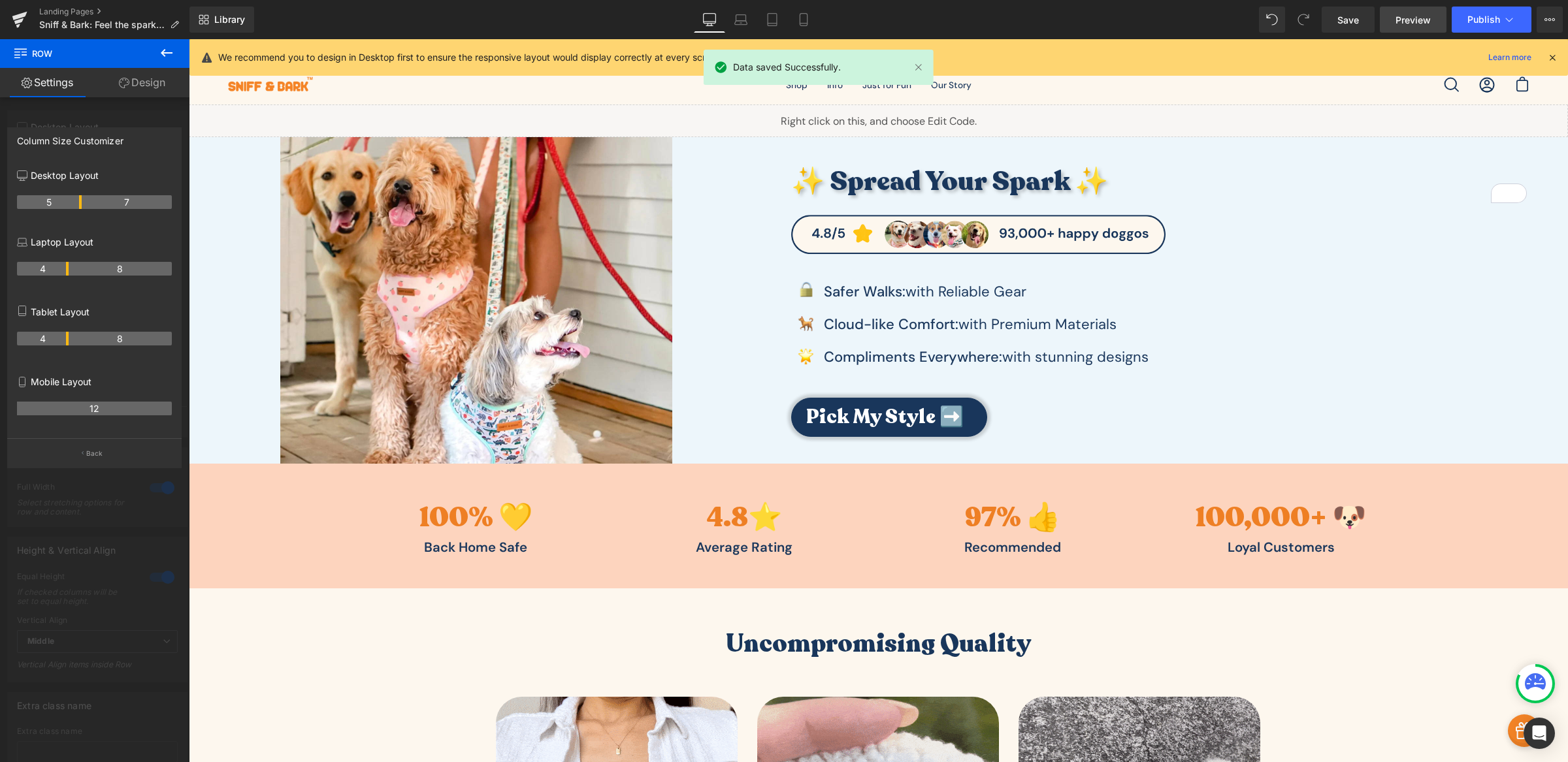
click at [1410, 17] on span "Preview" at bounding box center [1413, 19] width 35 height 14
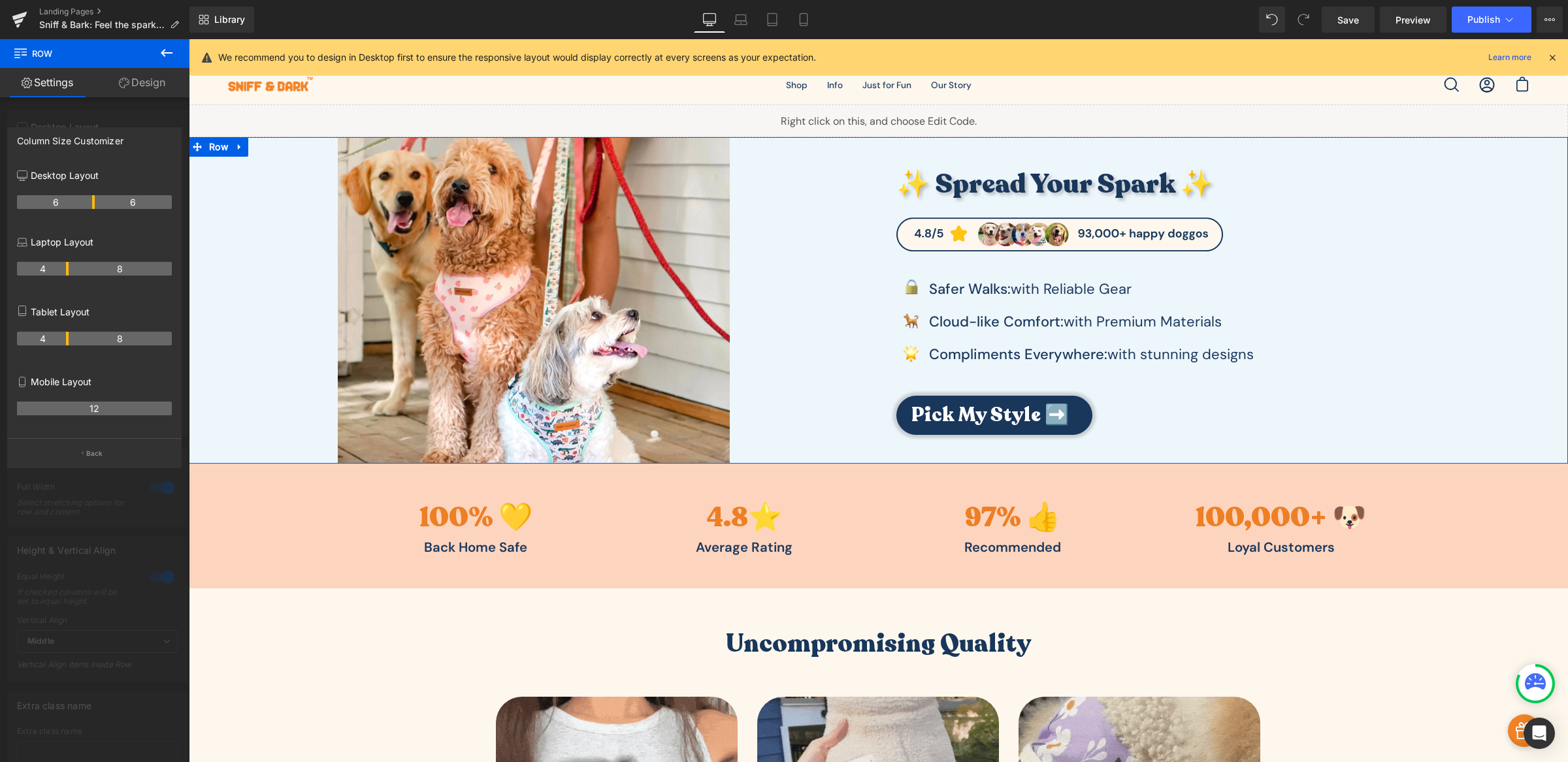
drag, startPoint x: 80, startPoint y: 204, endPoint x: 87, endPoint y: 204, distance: 7.0
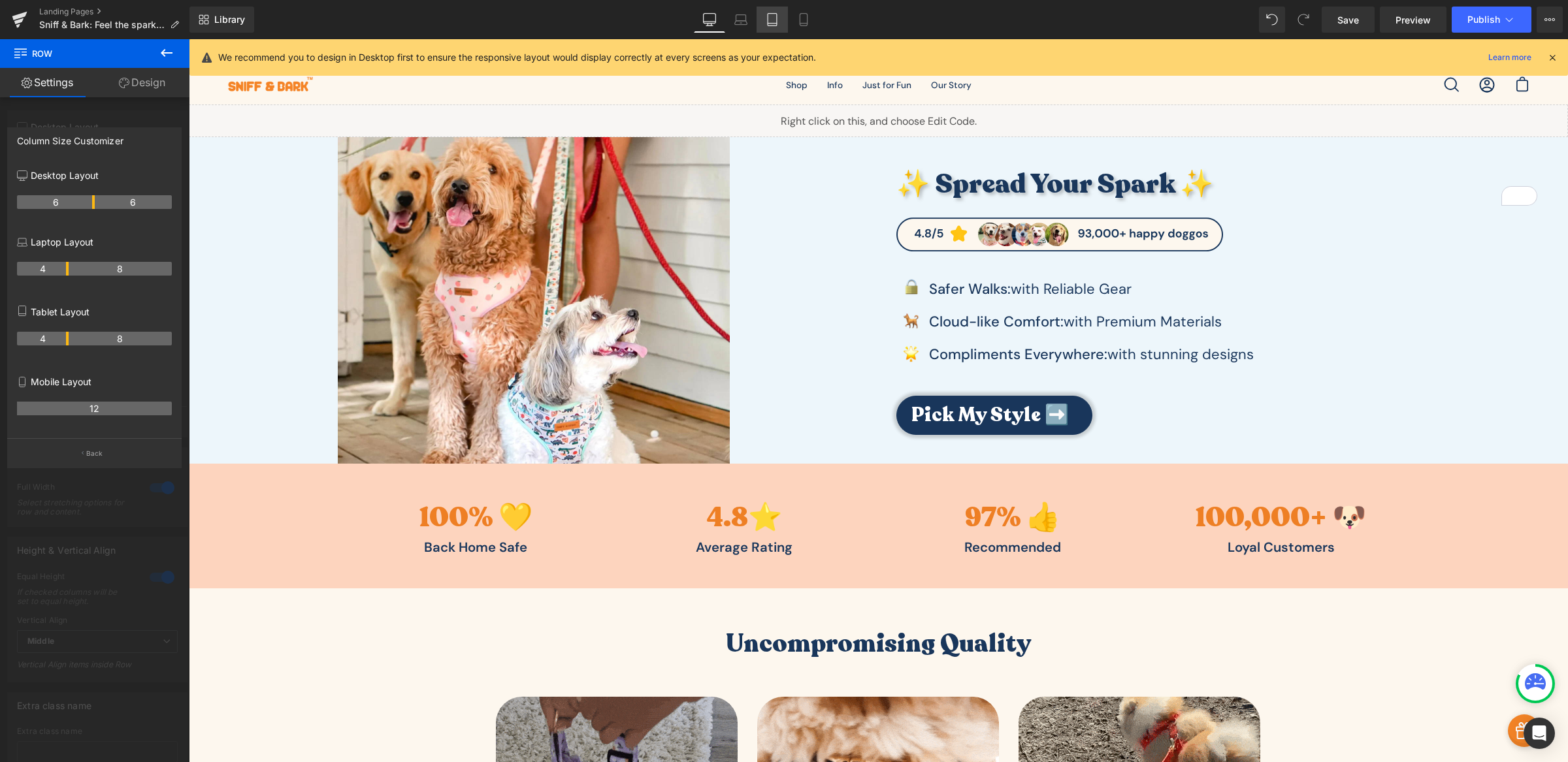
click at [758, 21] on link "Tablet" at bounding box center [772, 19] width 31 height 26
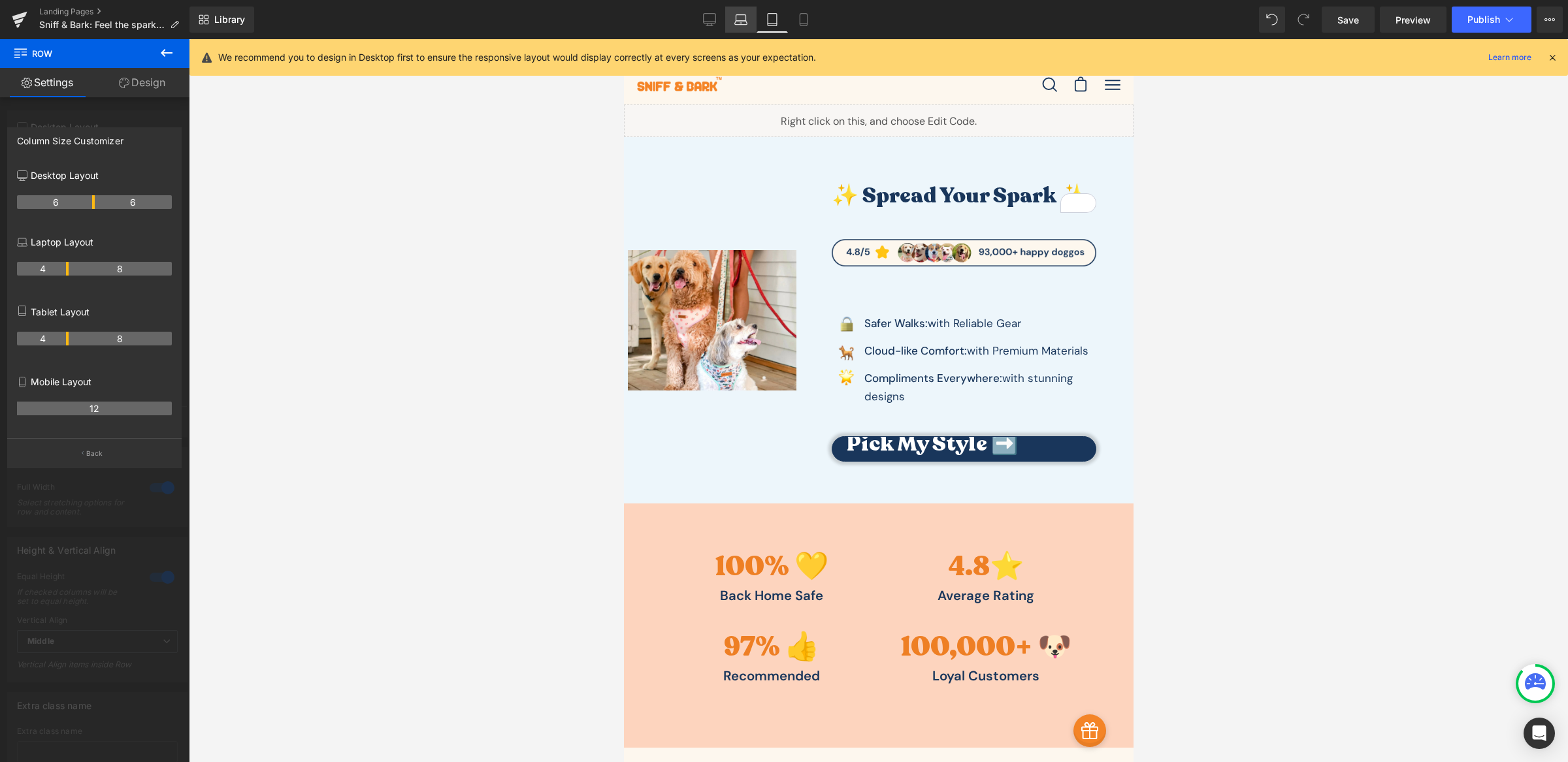
click at [751, 21] on link "Laptop" at bounding box center [740, 19] width 31 height 26
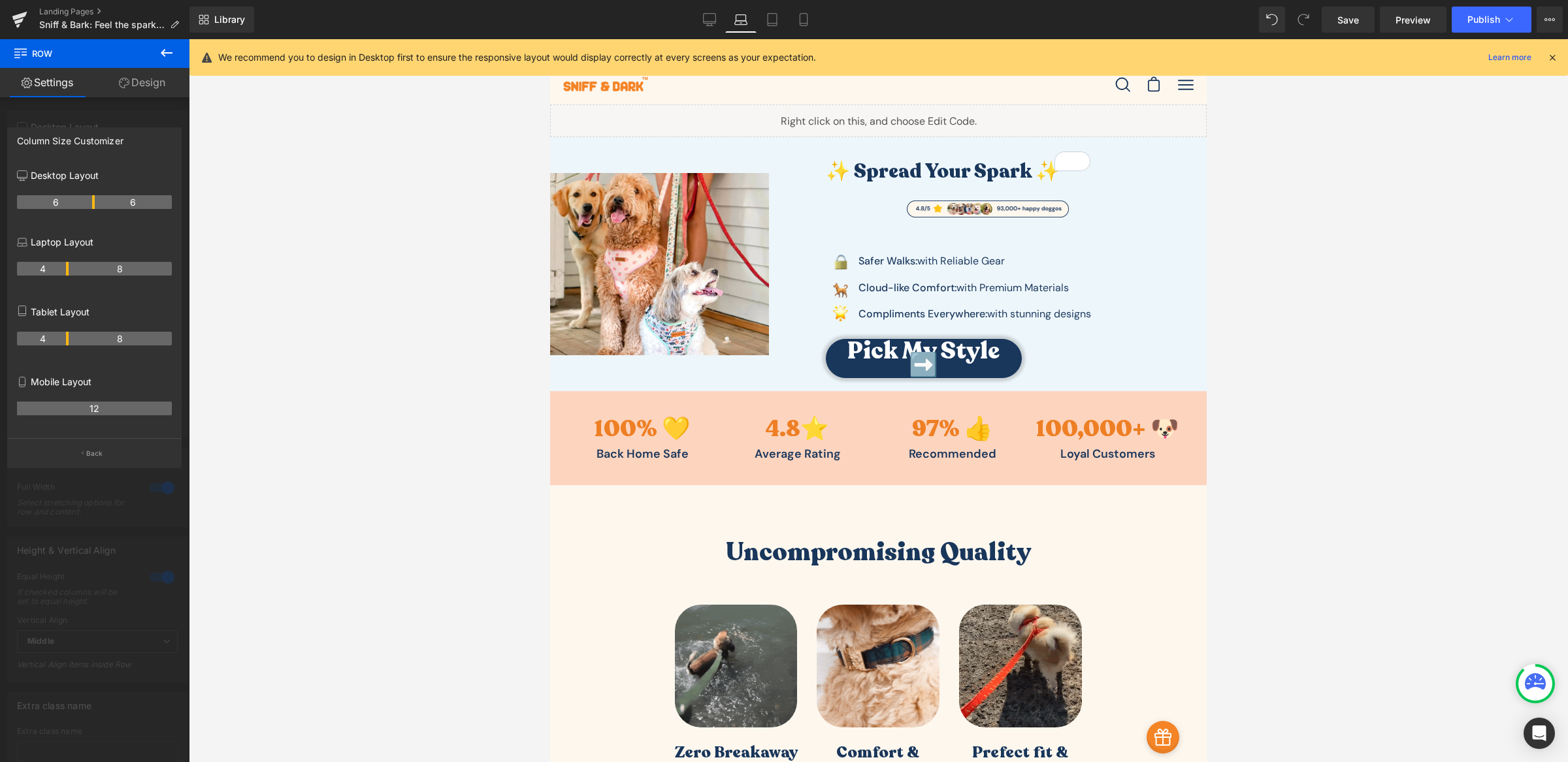
click at [747, 23] on icon at bounding box center [741, 19] width 13 height 13
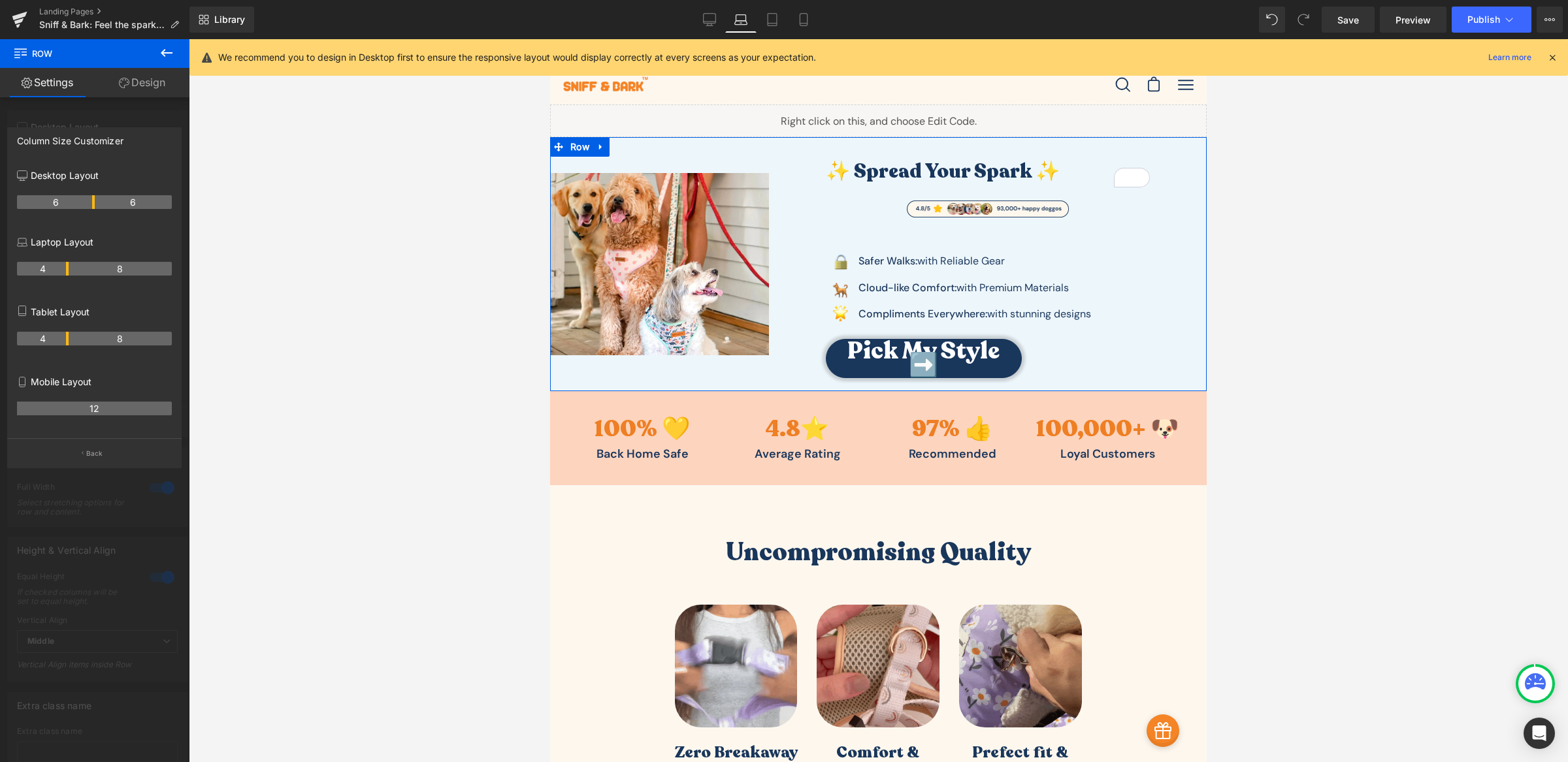
click at [76, 262] on div "4 8" at bounding box center [94, 274] width 155 height 37
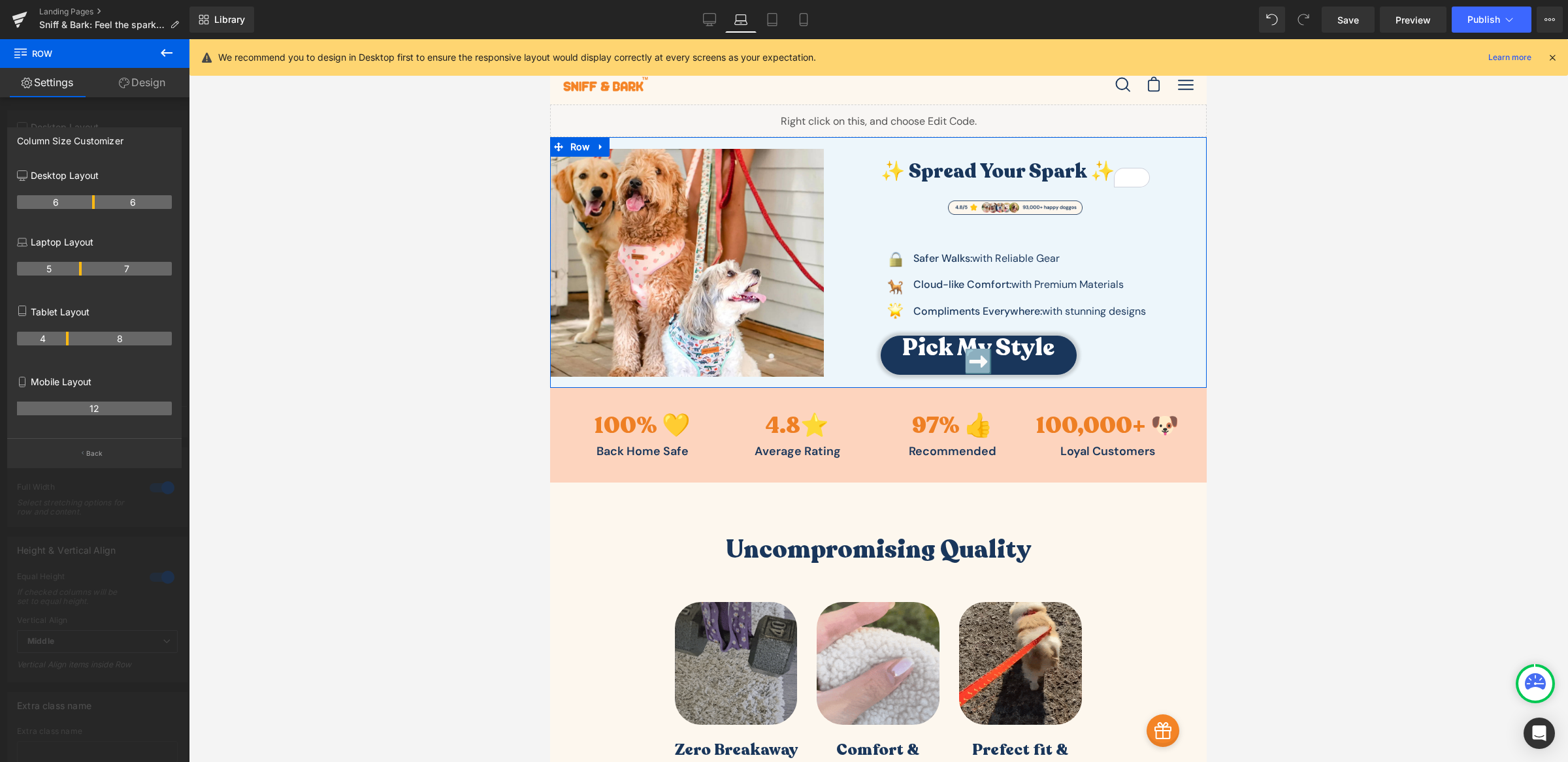
drag, startPoint x: 66, startPoint y: 272, endPoint x: 82, endPoint y: 272, distance: 16.0
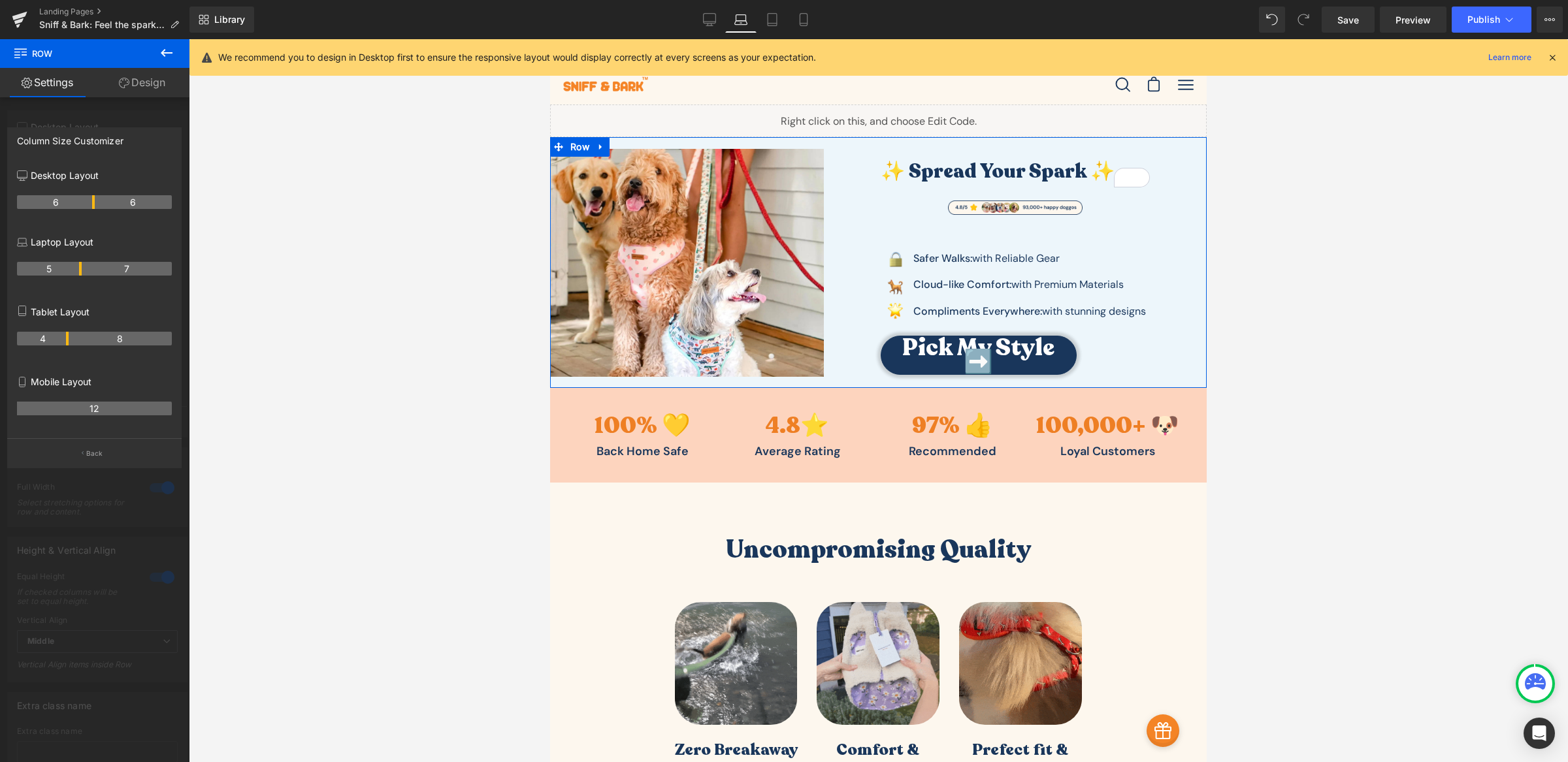
click at [82, 272] on tr "5 7" at bounding box center [94, 268] width 155 height 14
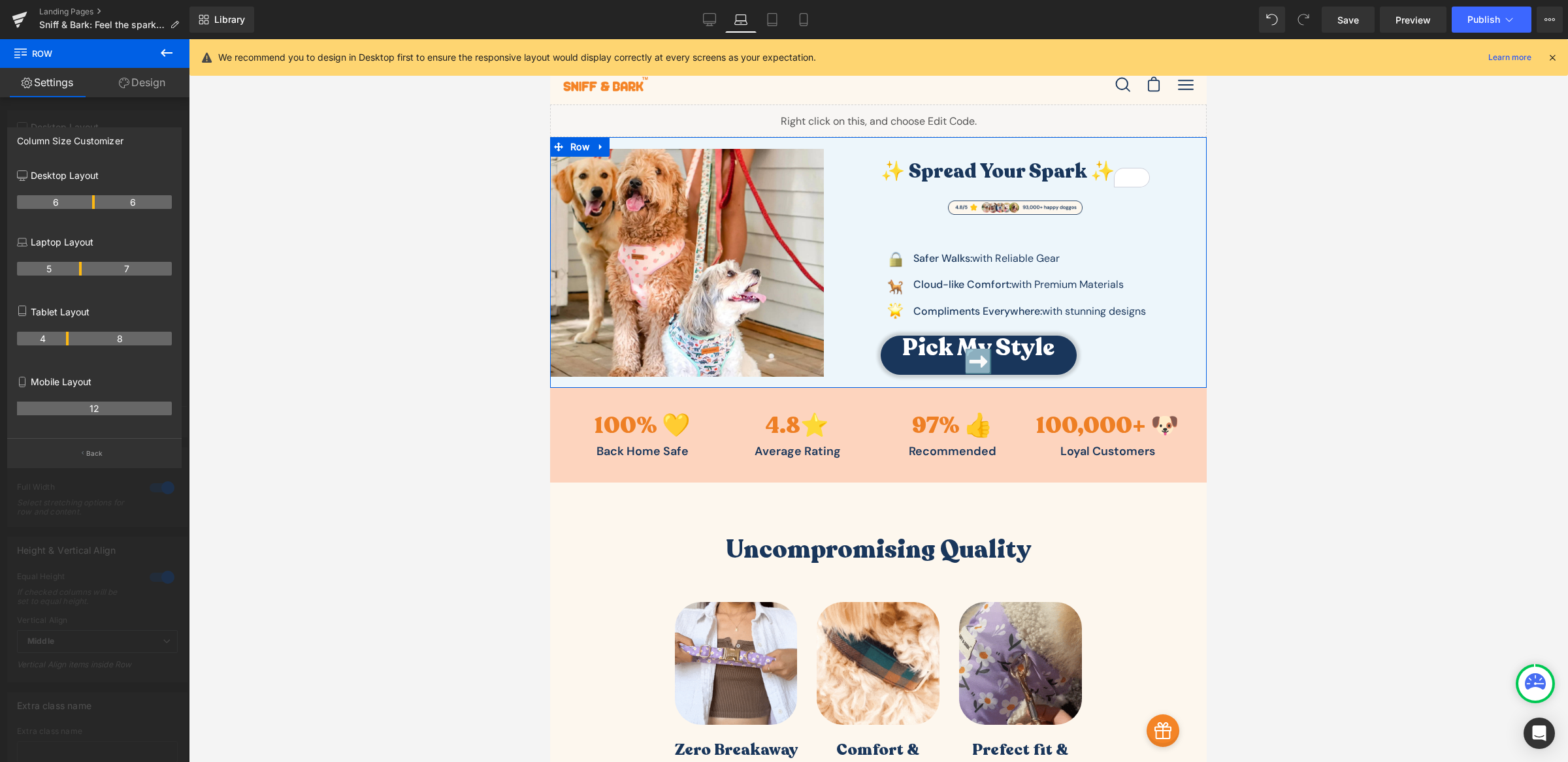
click at [68, 319] on p "Tablet Layout" at bounding box center [94, 311] width 155 height 14
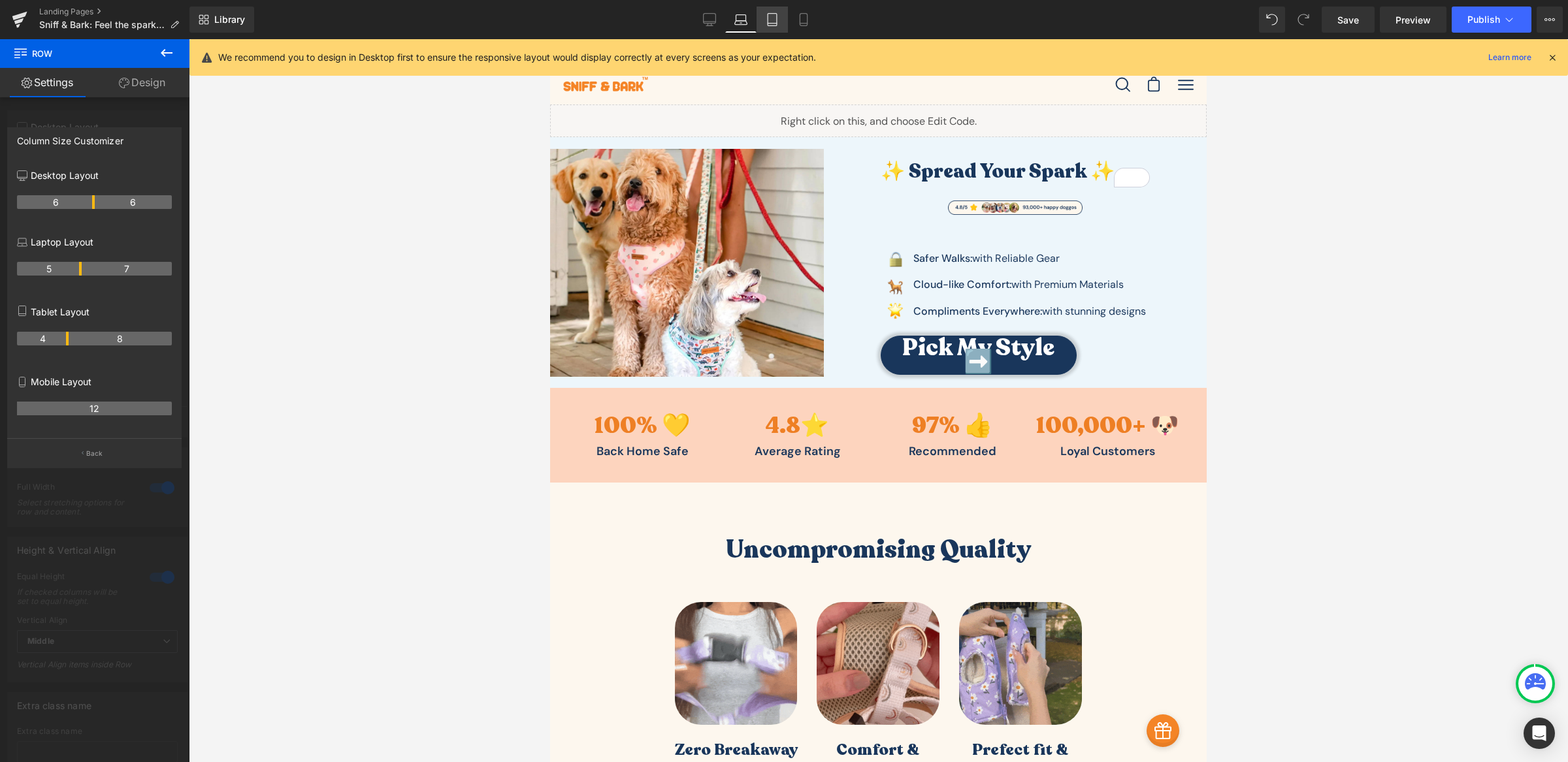
click at [769, 14] on icon at bounding box center [772, 19] width 13 height 13
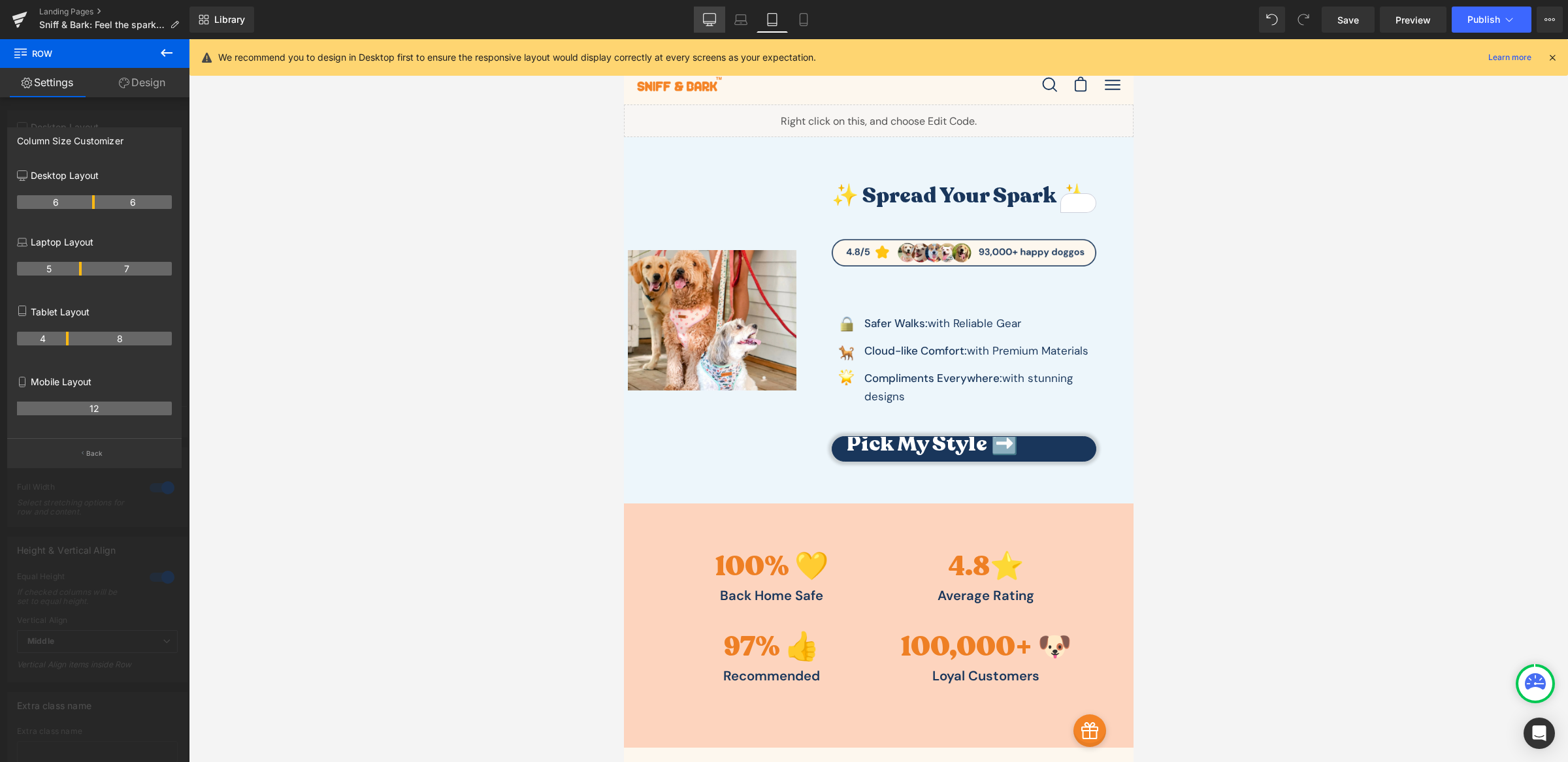
click at [714, 24] on icon at bounding box center [710, 19] width 13 height 13
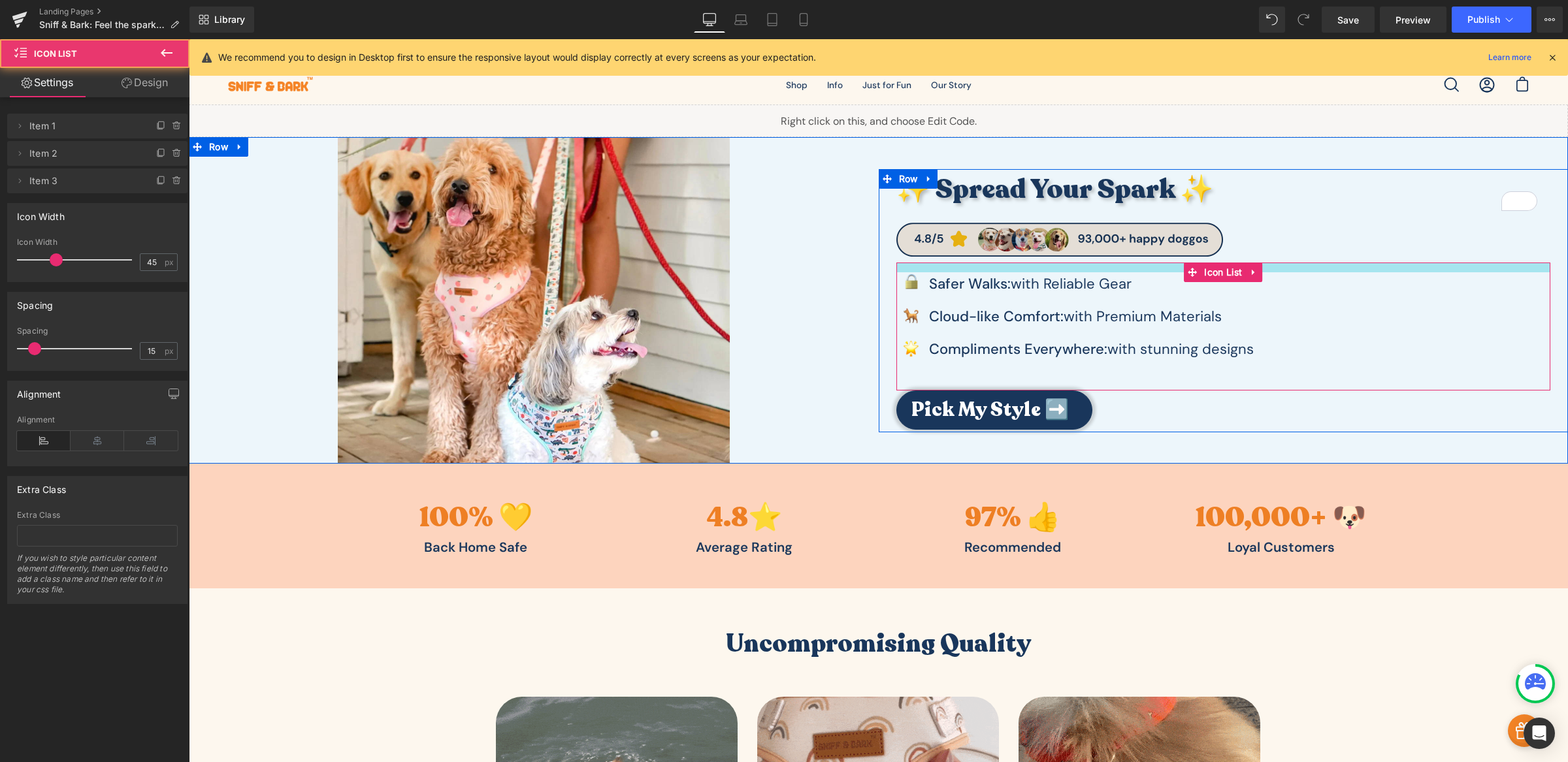
drag, startPoint x: 963, startPoint y: 267, endPoint x: 970, endPoint y: 257, distance: 12.2
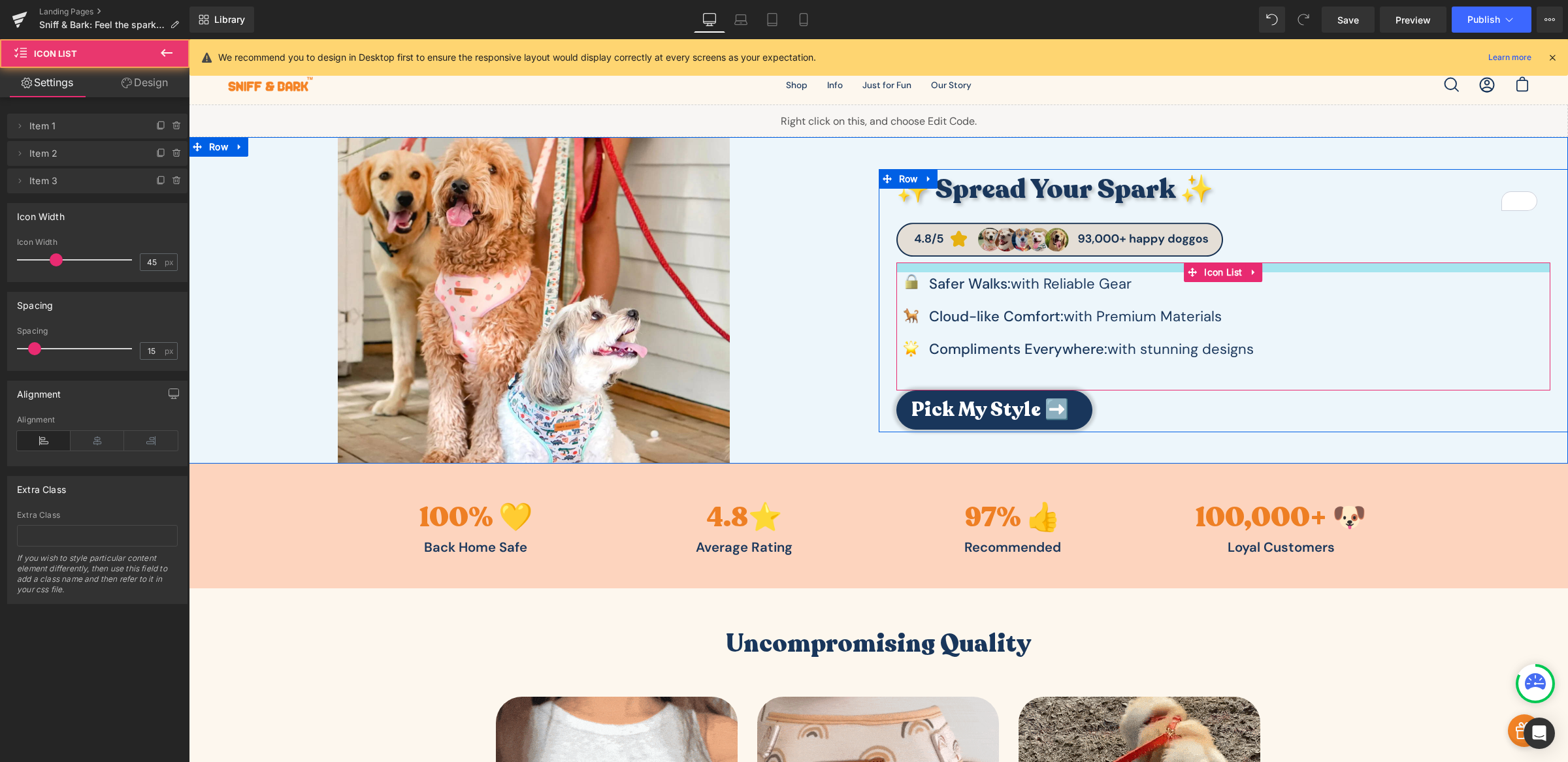
click at [970, 257] on div "✨ Spread Your Spark ✨ Heading Image Image Safer Walks: with Reliable Gear Text …" at bounding box center [1223, 300] width 690 height 261
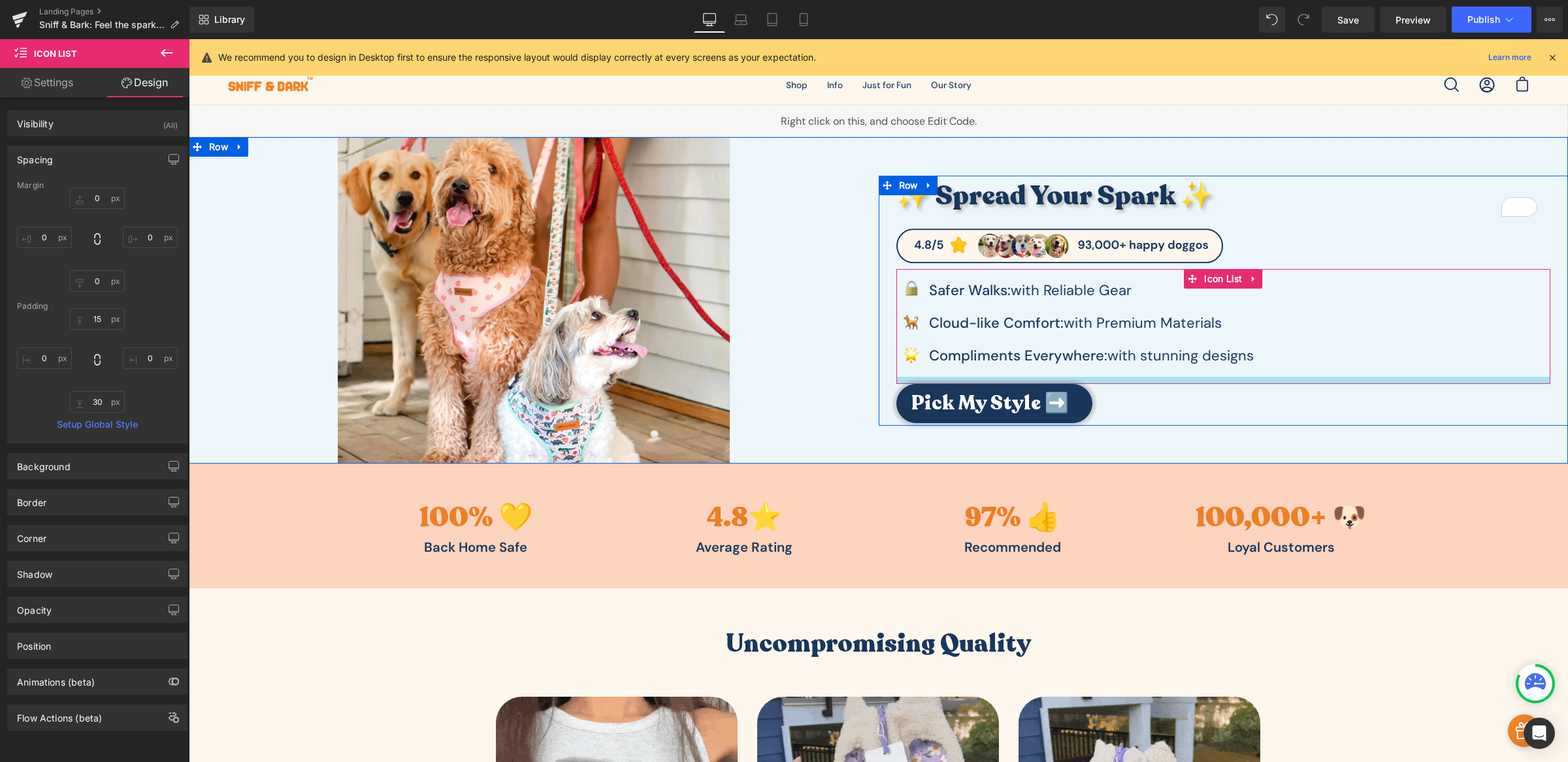
drag, startPoint x: 964, startPoint y: 375, endPoint x: 977, endPoint y: 364, distance: 17.0
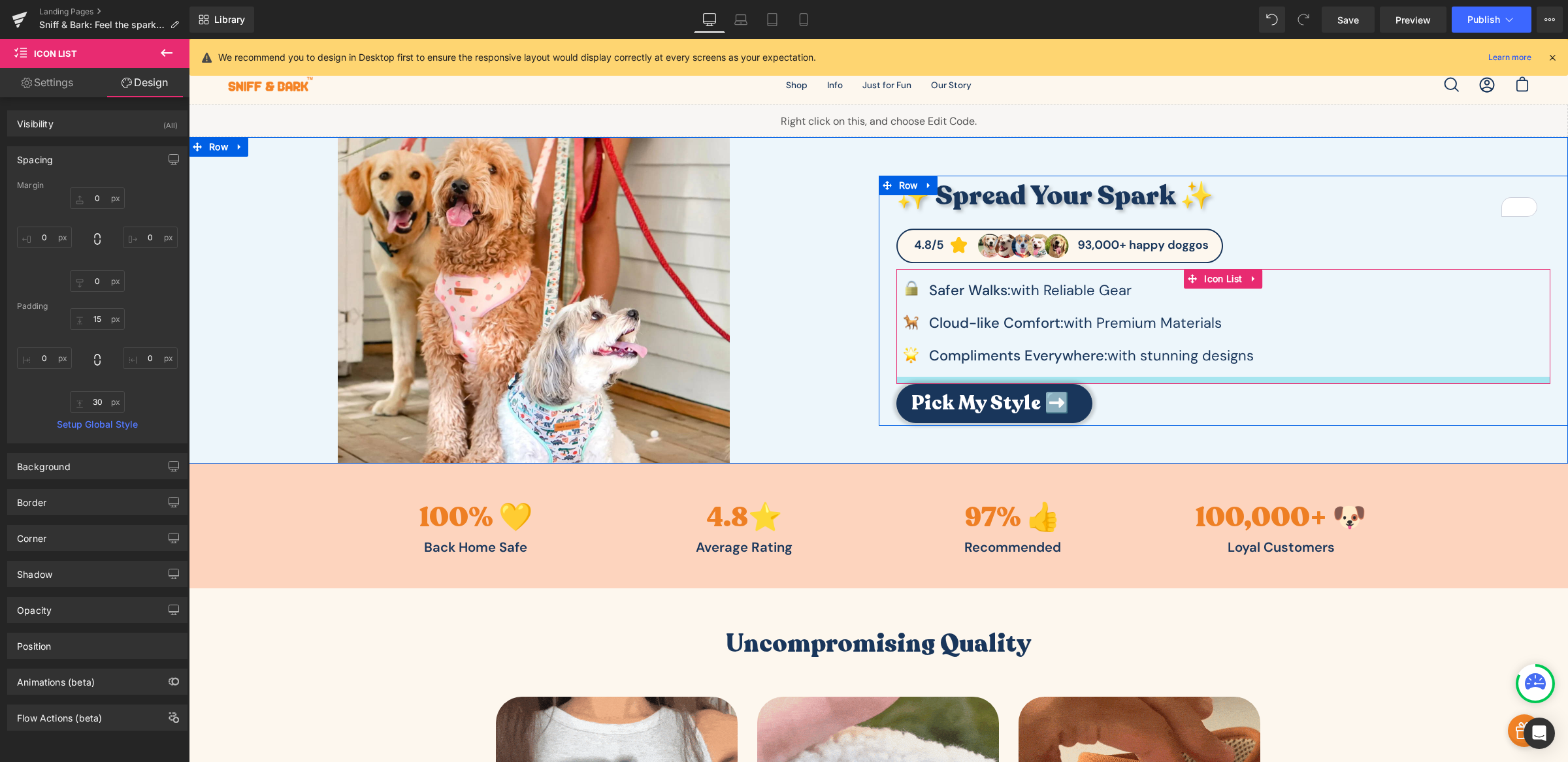
click at [977, 364] on div "Image Safer Walks: with Reliable Gear Text Block Image Cl oud -like Comfort: wi…" at bounding box center [1224, 326] width 655 height 115
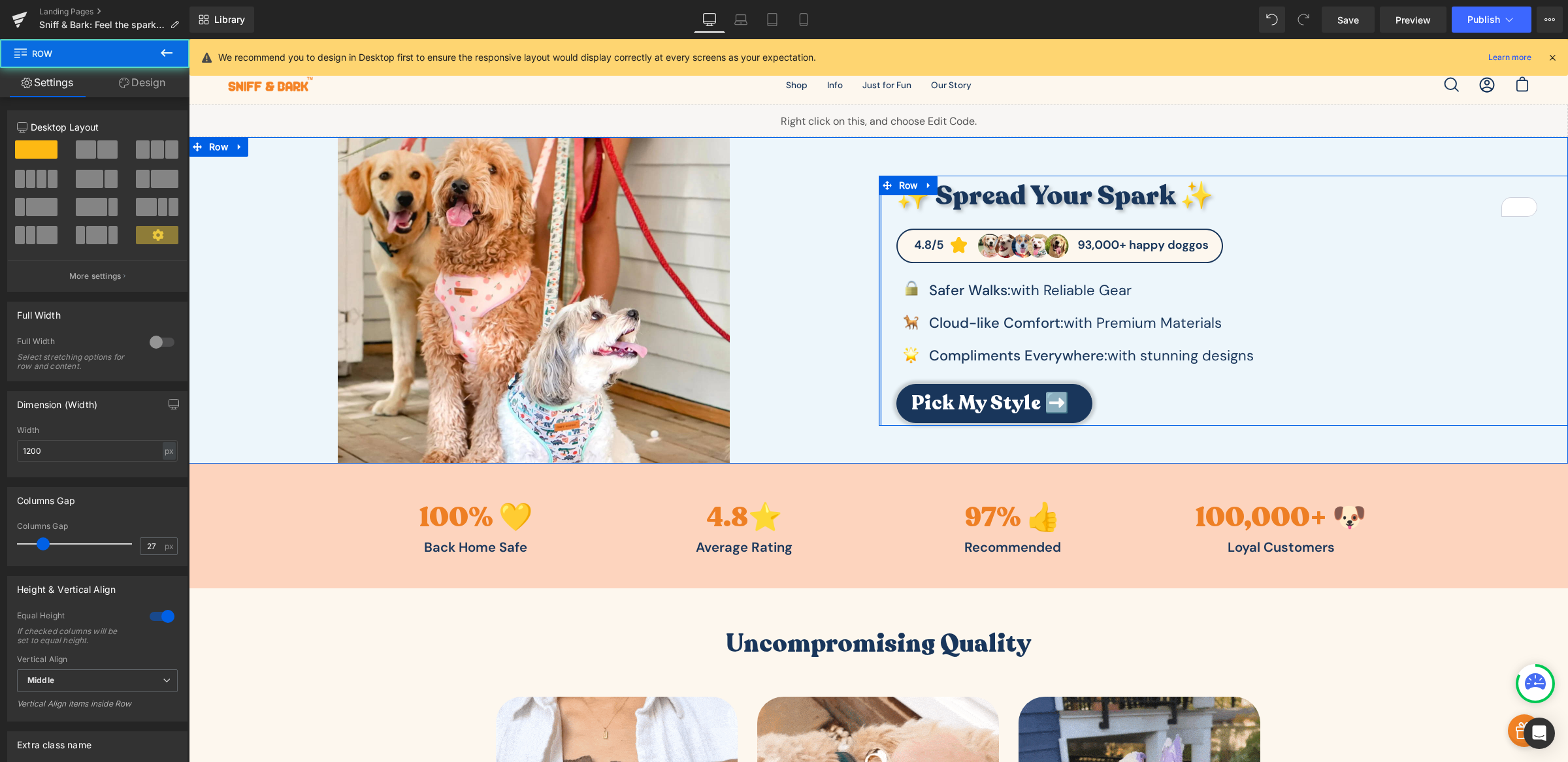
drag, startPoint x: 873, startPoint y: 286, endPoint x: 864, endPoint y: 286, distance: 9.0
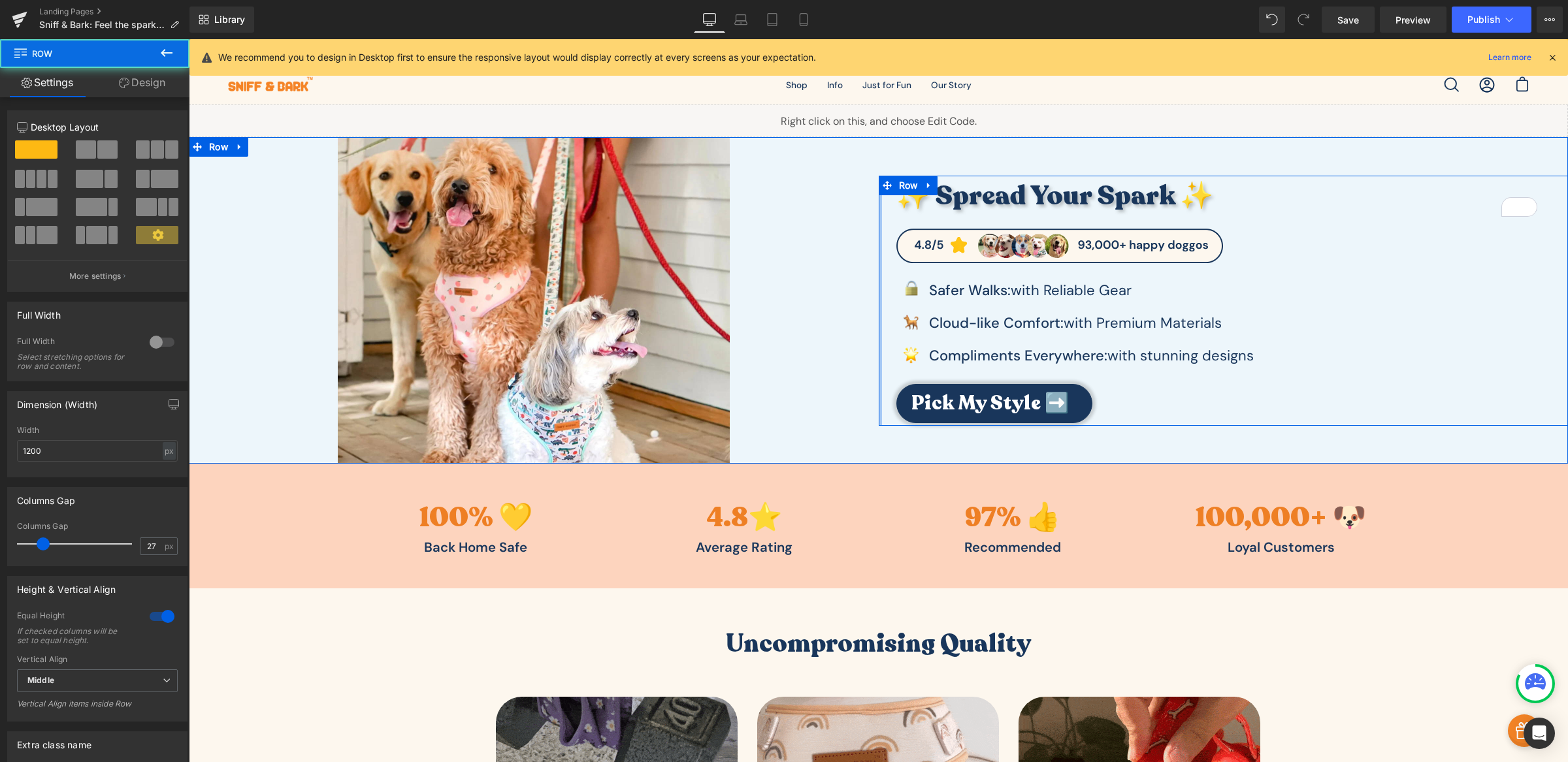
click at [864, 286] on div "Image ✨ Spread Your Spark ✨ Heading Image Image Safer Walks: with Reliable Gear…" at bounding box center [877, 300] width 1379 height 327
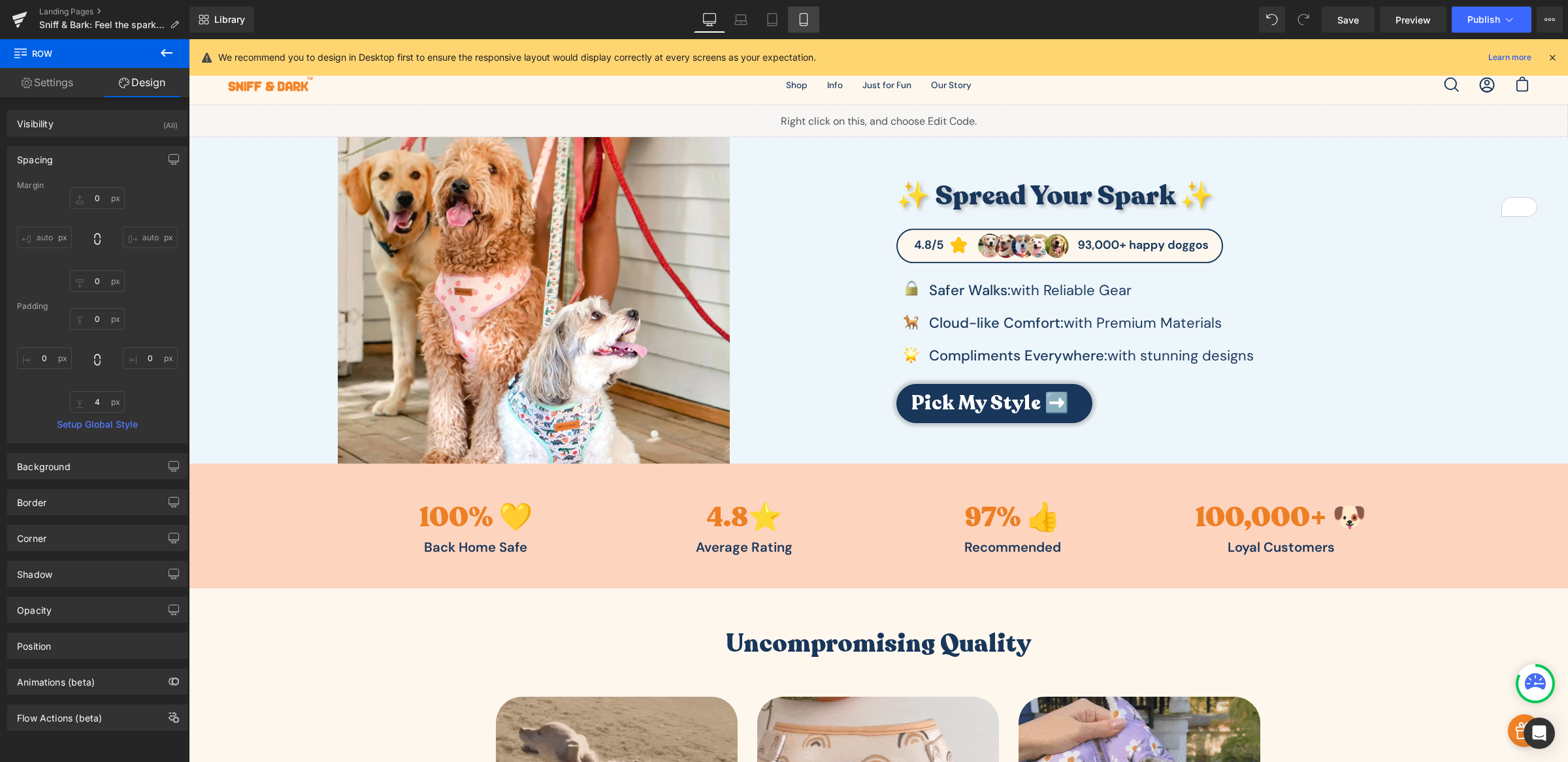
click at [795, 24] on link "Mobile" at bounding box center [803, 19] width 31 height 26
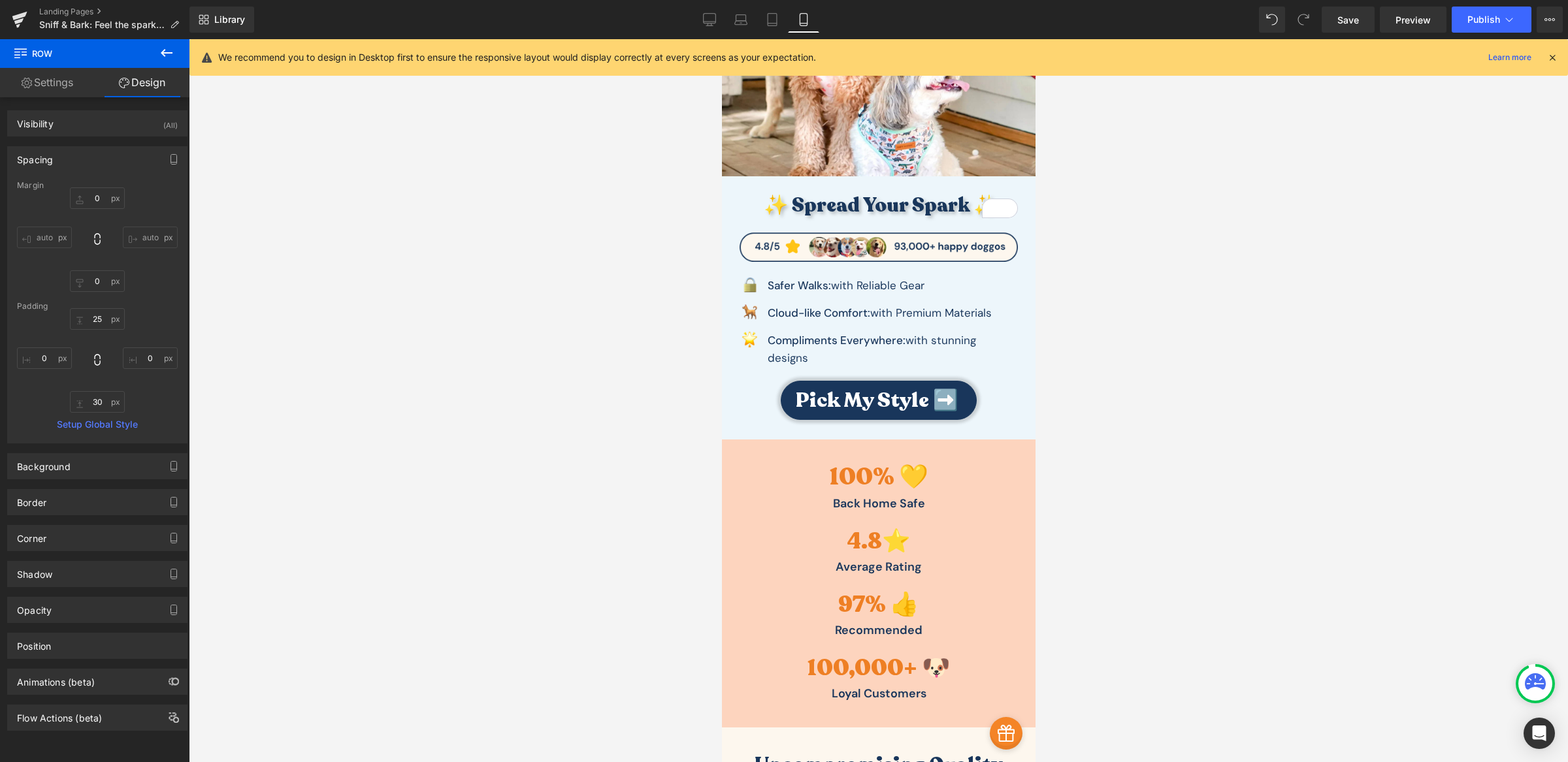
scroll to position [223, 0]
click at [765, 27] on link "Tablet" at bounding box center [772, 19] width 31 height 26
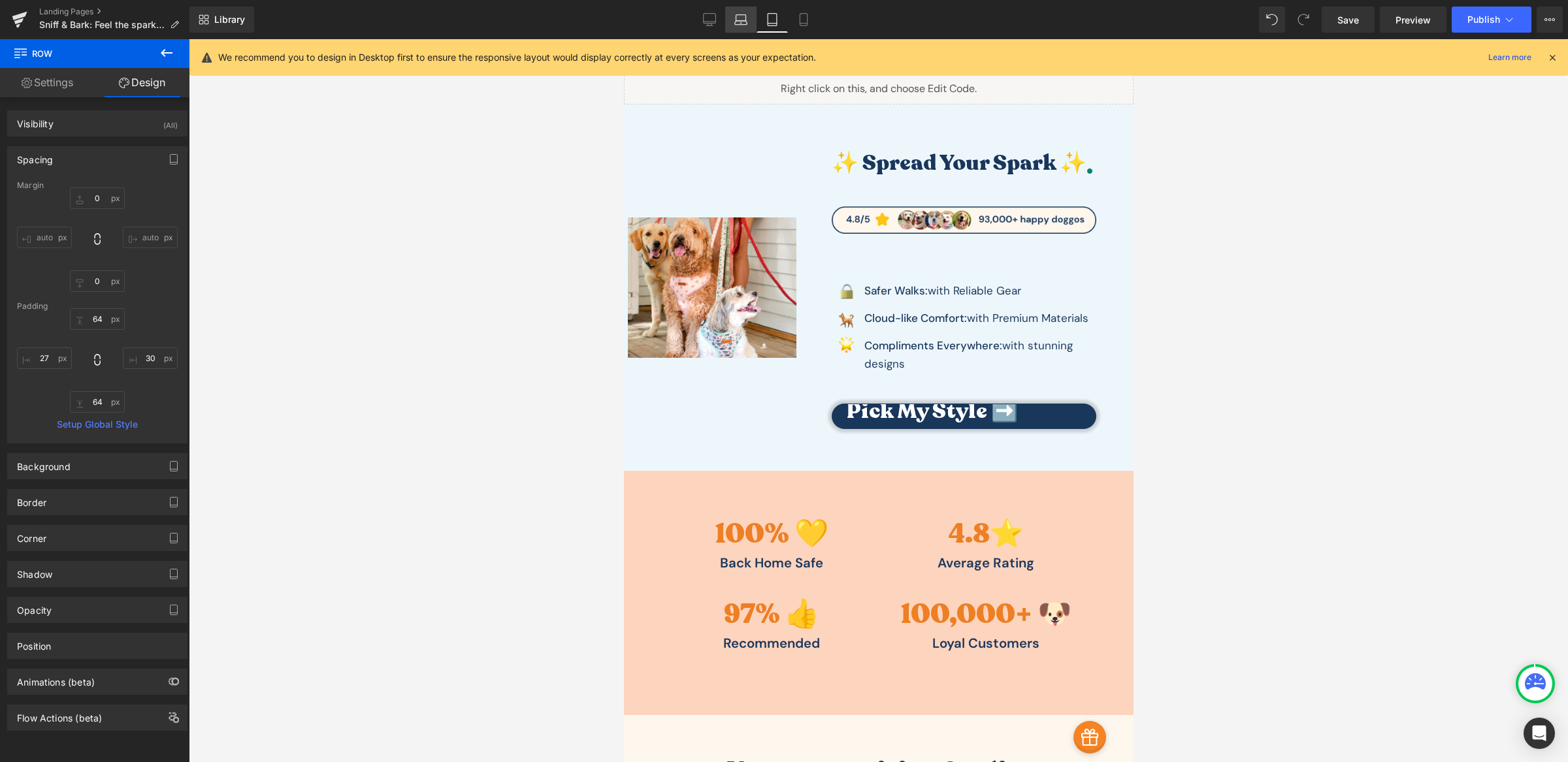
scroll to position [0, 0]
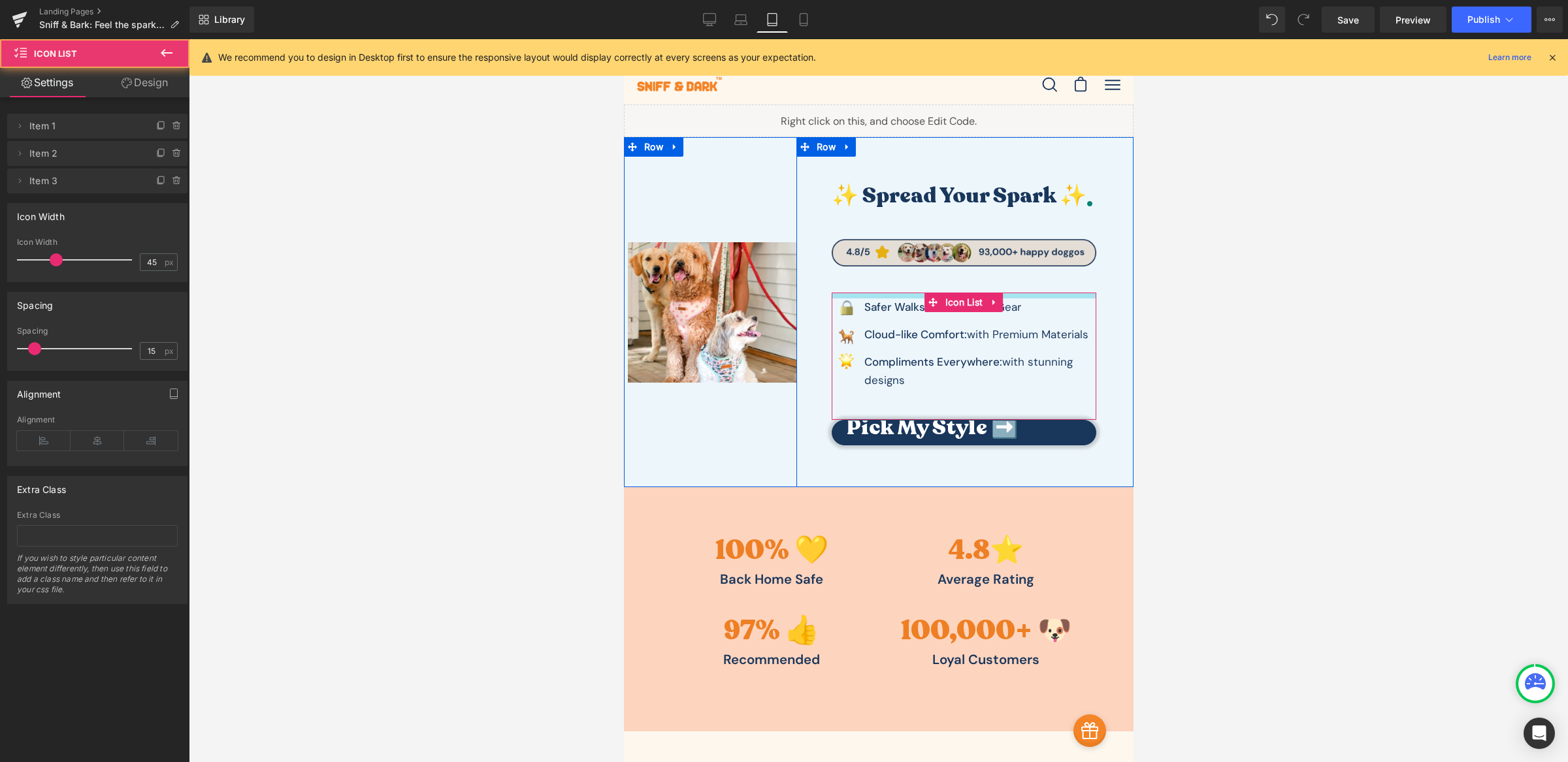
drag, startPoint x: 886, startPoint y: 305, endPoint x: 889, endPoint y: 289, distance: 16.3
click at [889, 289] on div "✨ Spread Your Spark ✨ Heading Image Image Safer Walks: with Reliable Gear Text …" at bounding box center [963, 312] width 300 height 266
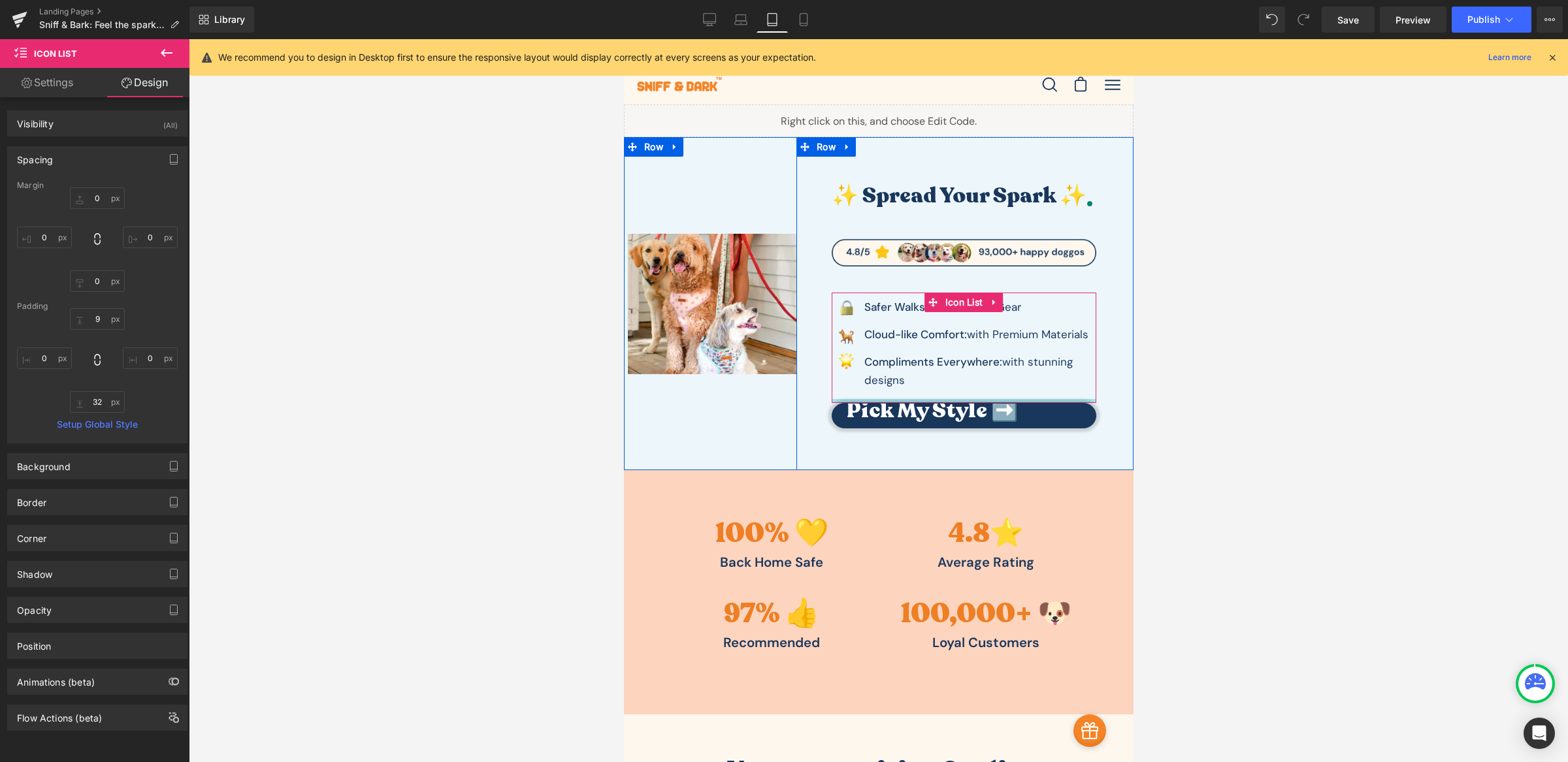
drag, startPoint x: 882, startPoint y: 414, endPoint x: 889, endPoint y: 398, distance: 17.5
click at [889, 399] on div at bounding box center [963, 401] width 265 height 4
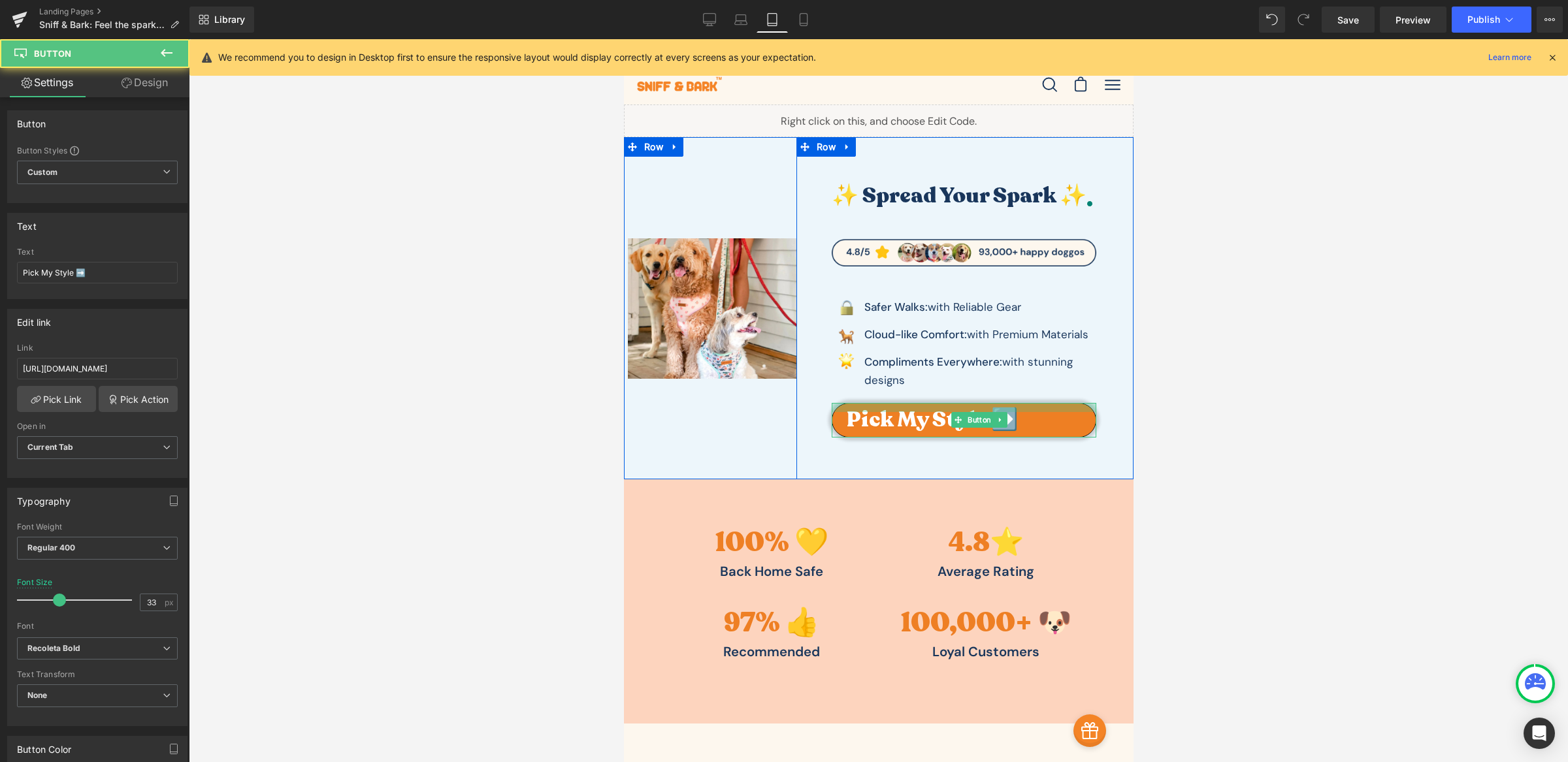
drag, startPoint x: 838, startPoint y: 403, endPoint x: 837, endPoint y: 413, distance: 10.0
click at [837, 413] on div "Pick My Style ➡️ Button" at bounding box center [963, 421] width 265 height 35
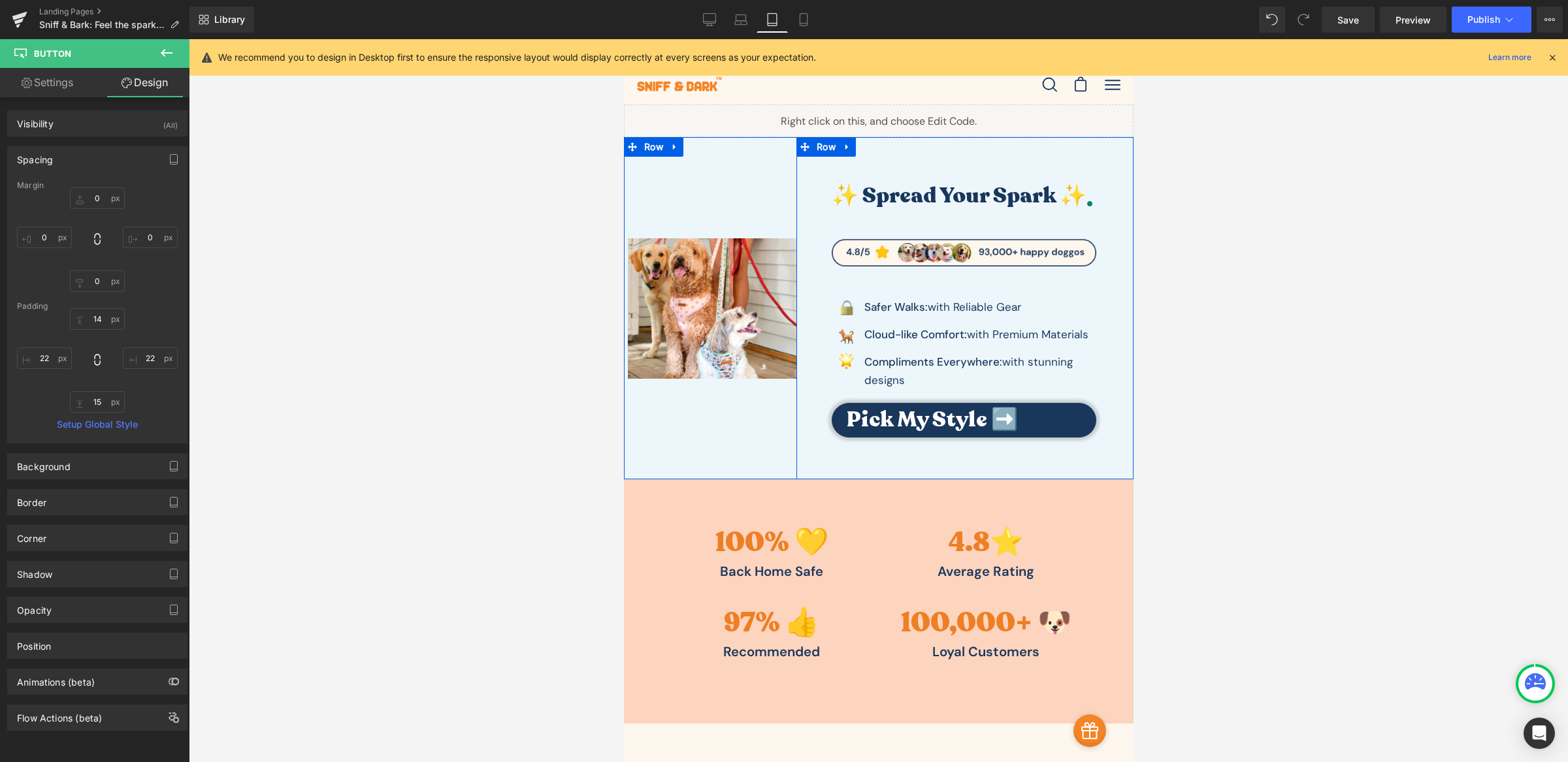
click at [859, 465] on div "✨ Spread Your Spark ✨ Heading Image Image Safer Walks: with Reliable Gear Text …" at bounding box center [964, 307] width 337 height 341
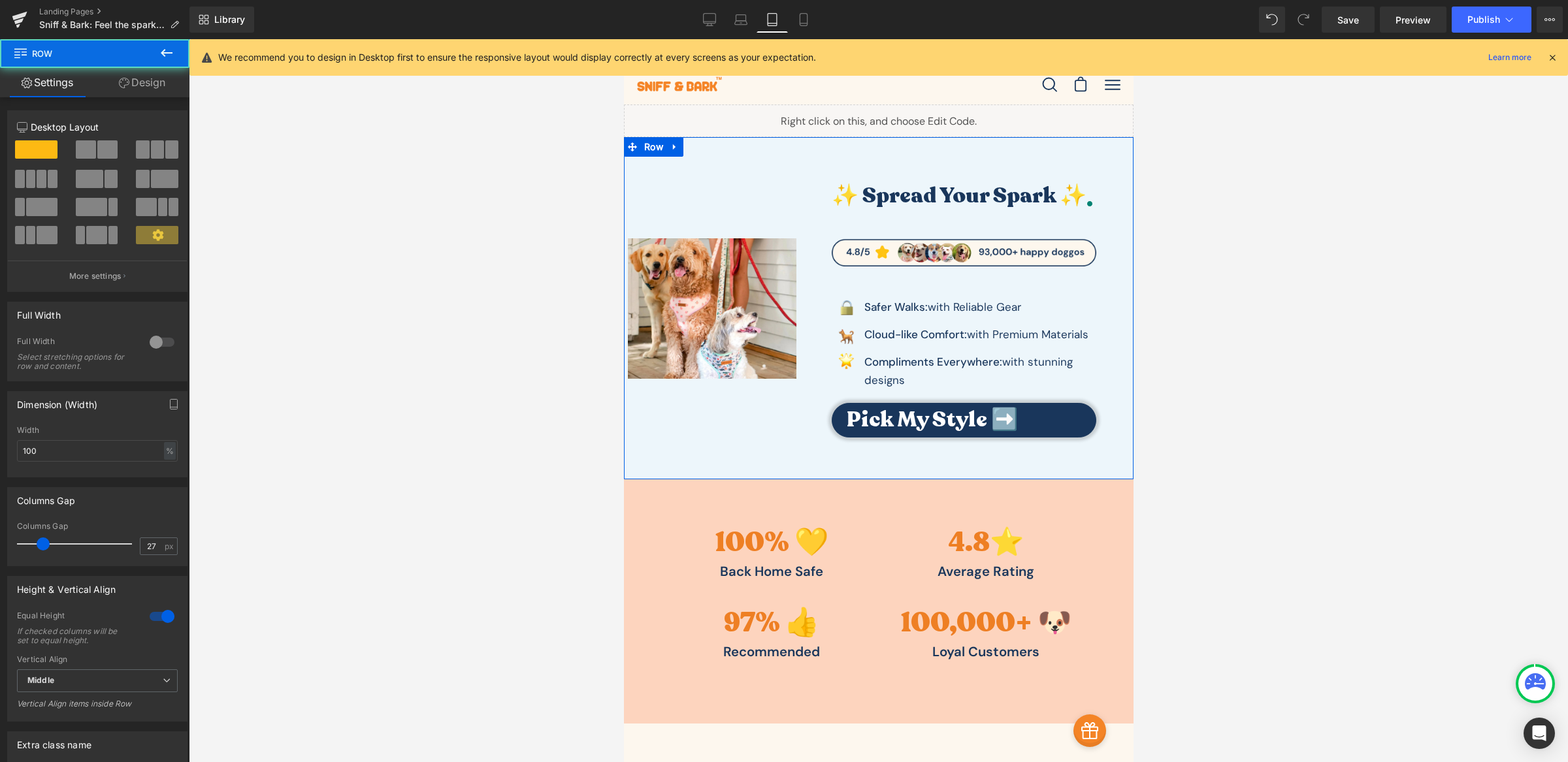
click at [796, 414] on div "✨ Spread Your Spark ✨ Heading Image Image Safer Walks: with Reliable Gear Text …" at bounding box center [964, 307] width 337 height 341
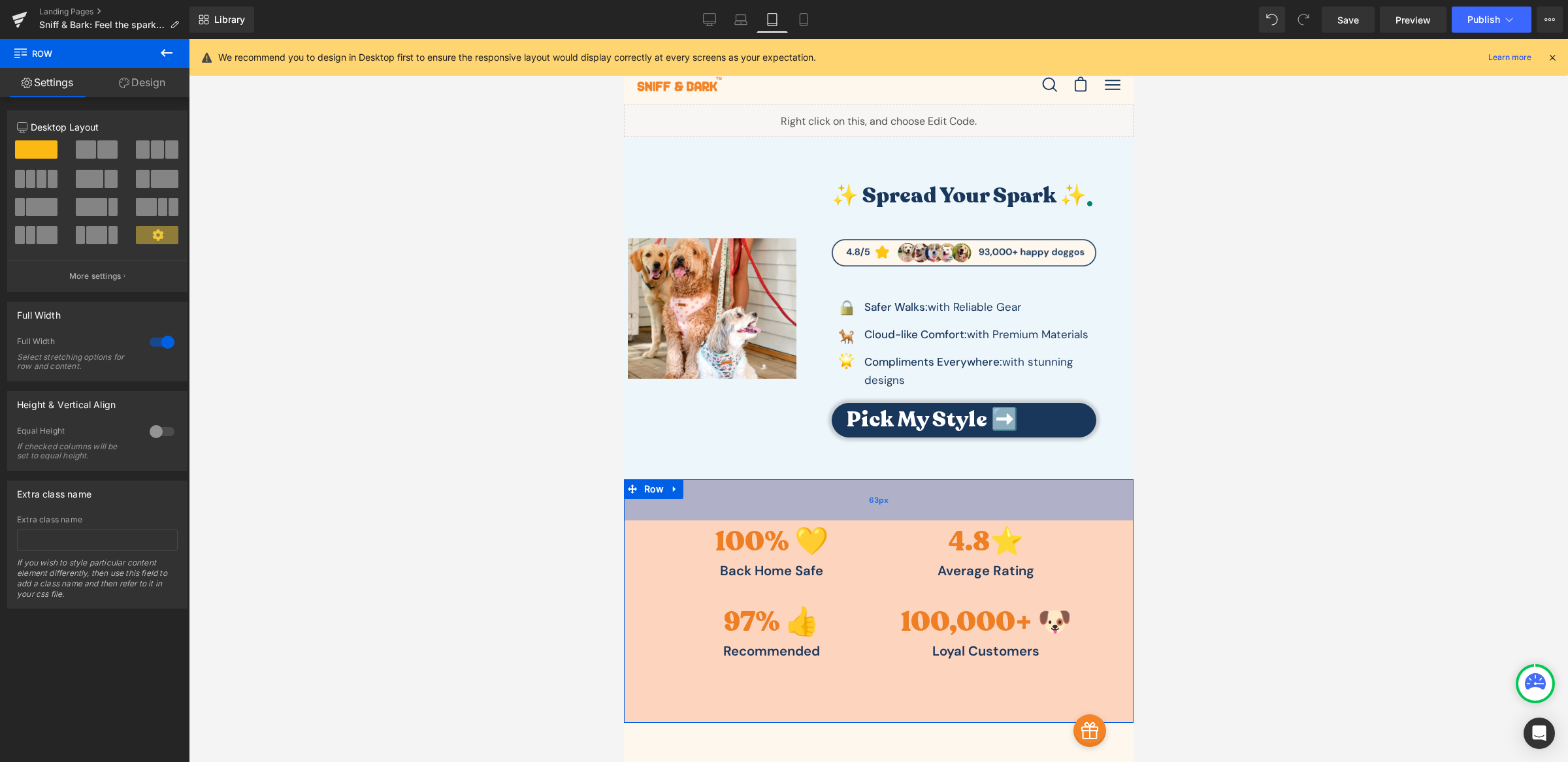
click at [872, 485] on div "63px" at bounding box center [877, 500] width 510 height 41
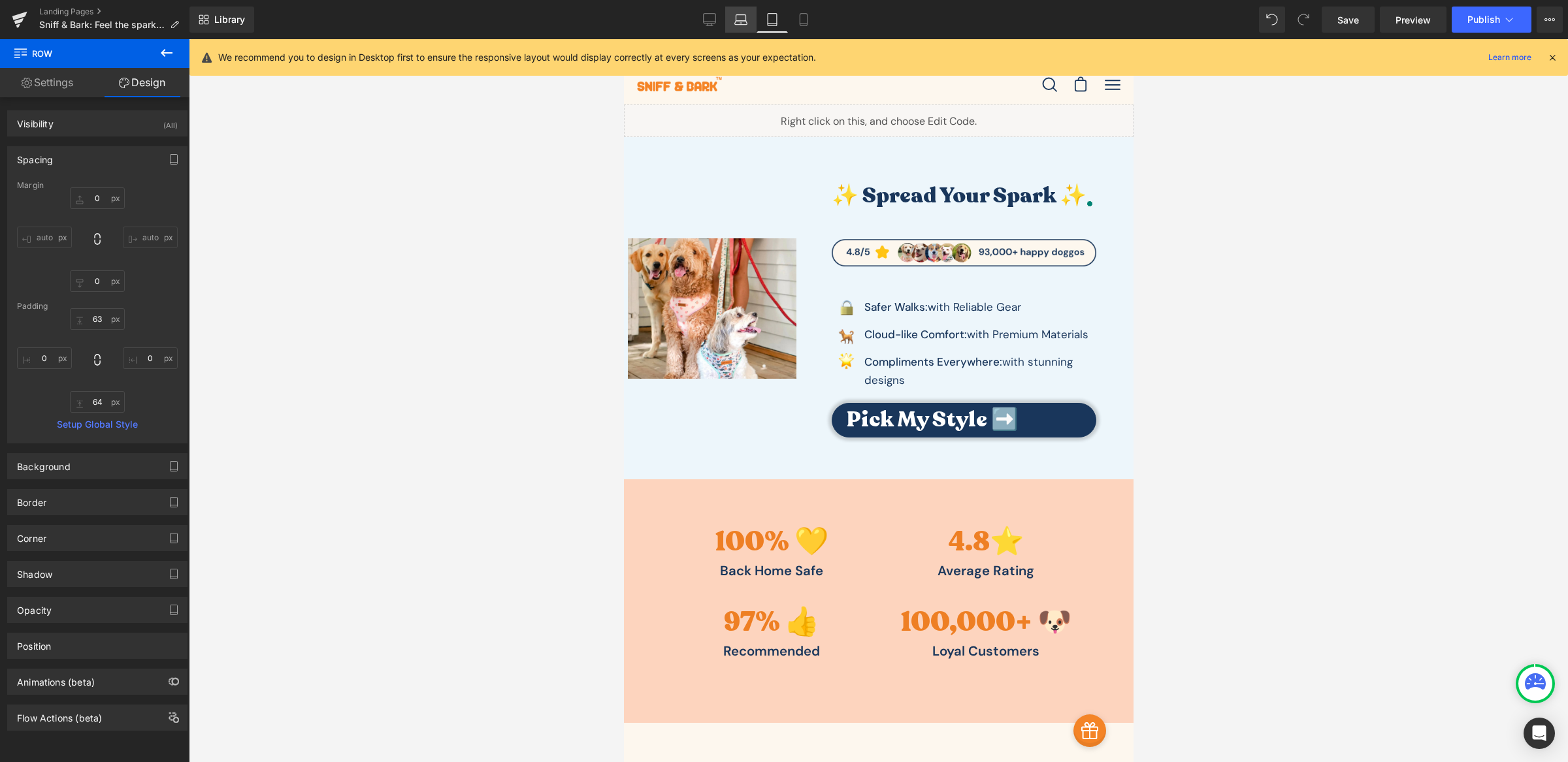
click at [737, 17] on icon at bounding box center [741, 17] width 10 height 6
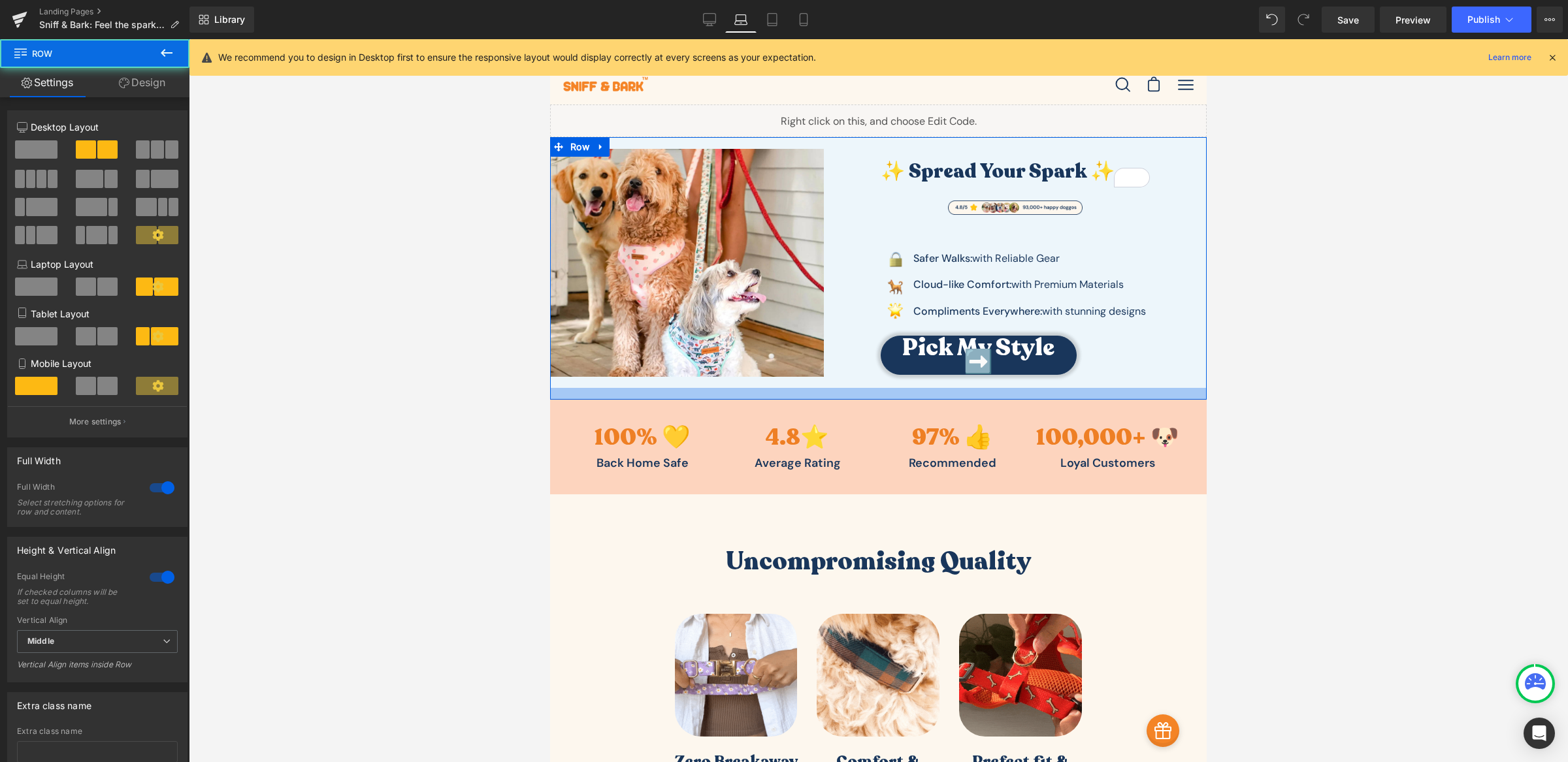
drag, startPoint x: 1000, startPoint y: 387, endPoint x: 997, endPoint y: 400, distance: 13.3
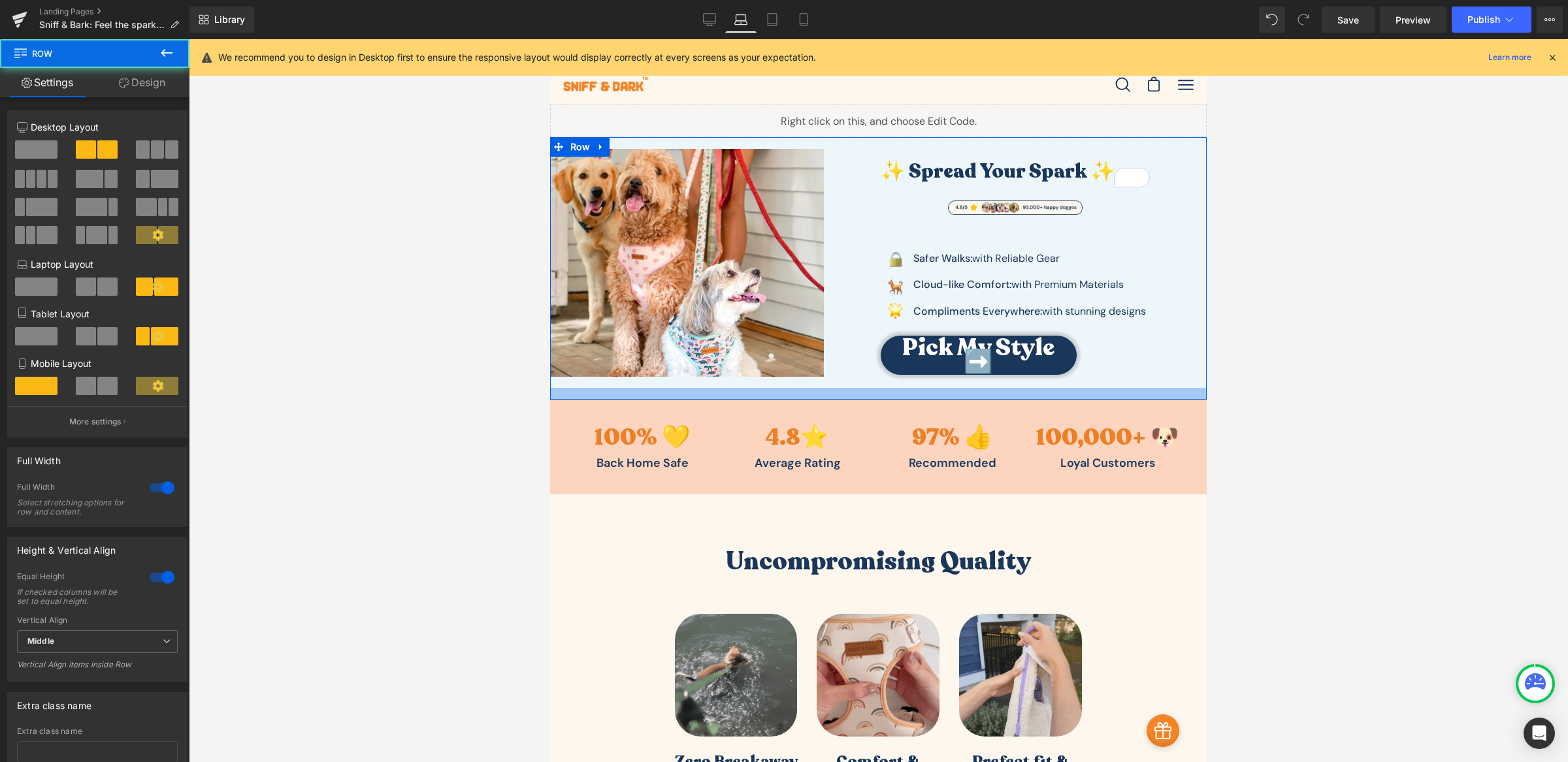
click at [997, 400] on div at bounding box center [877, 394] width 656 height 12
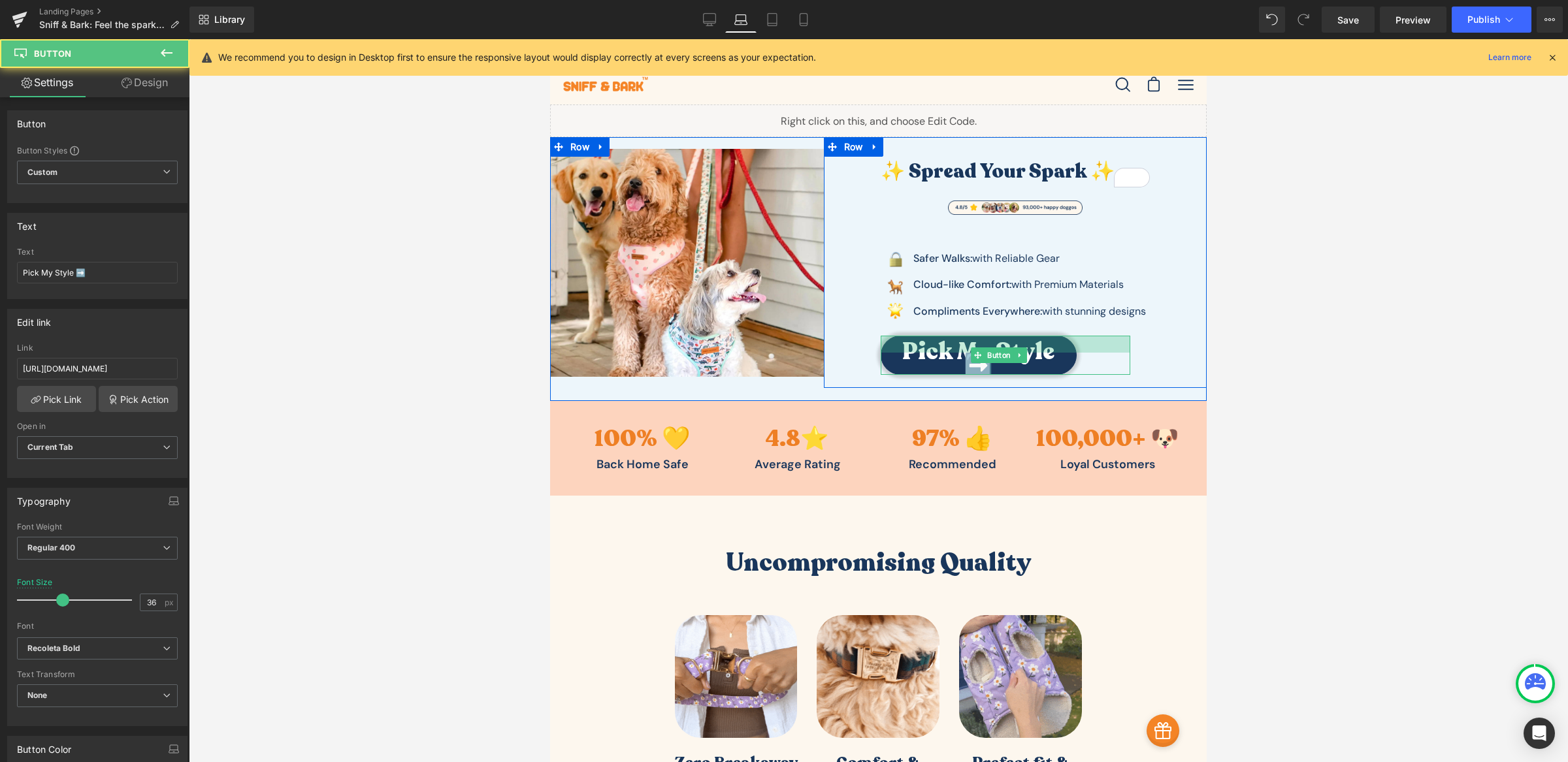
click at [1006, 340] on div at bounding box center [1006, 344] width 250 height 17
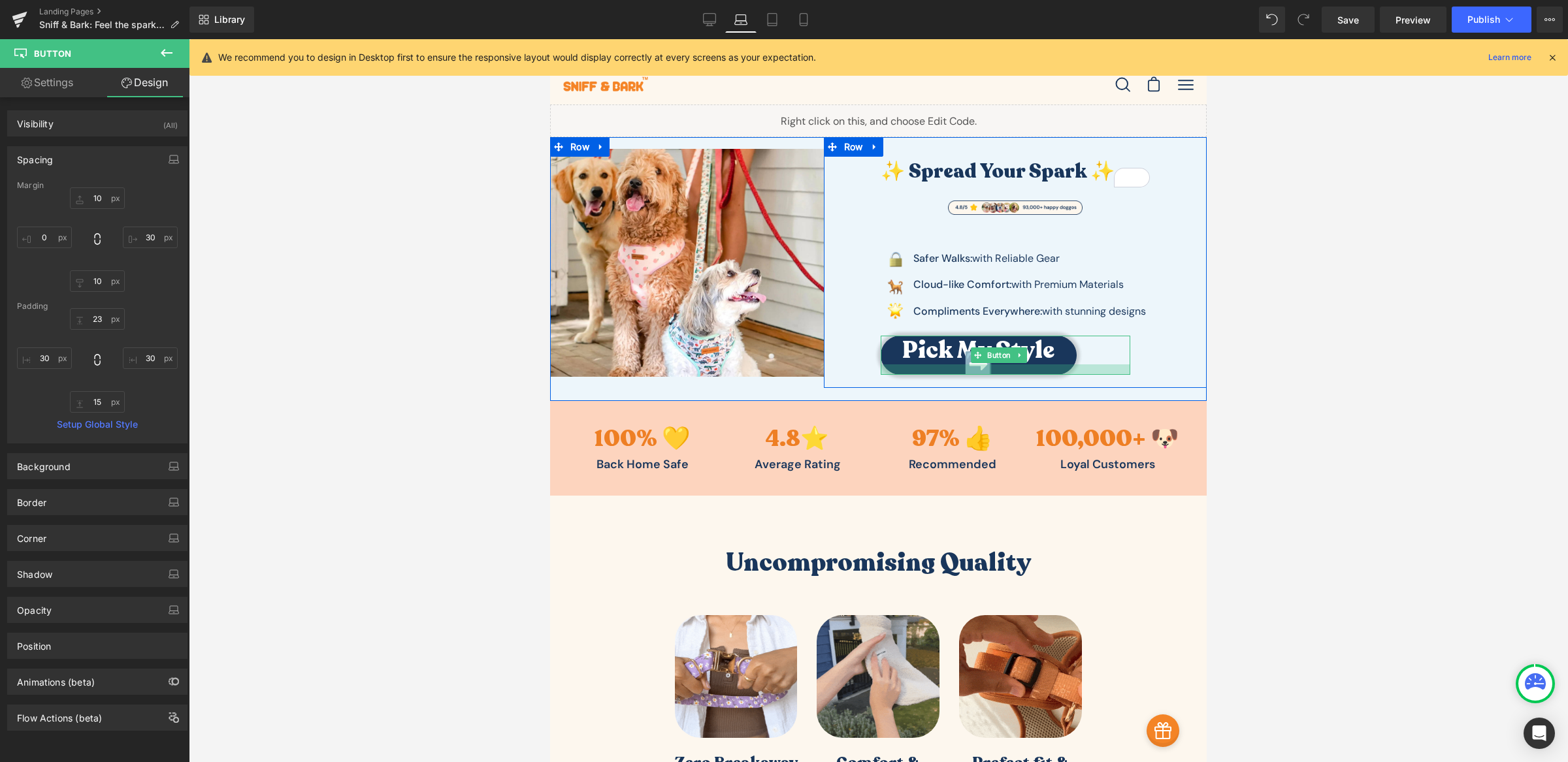
click at [1021, 373] on div at bounding box center [1006, 369] width 250 height 10
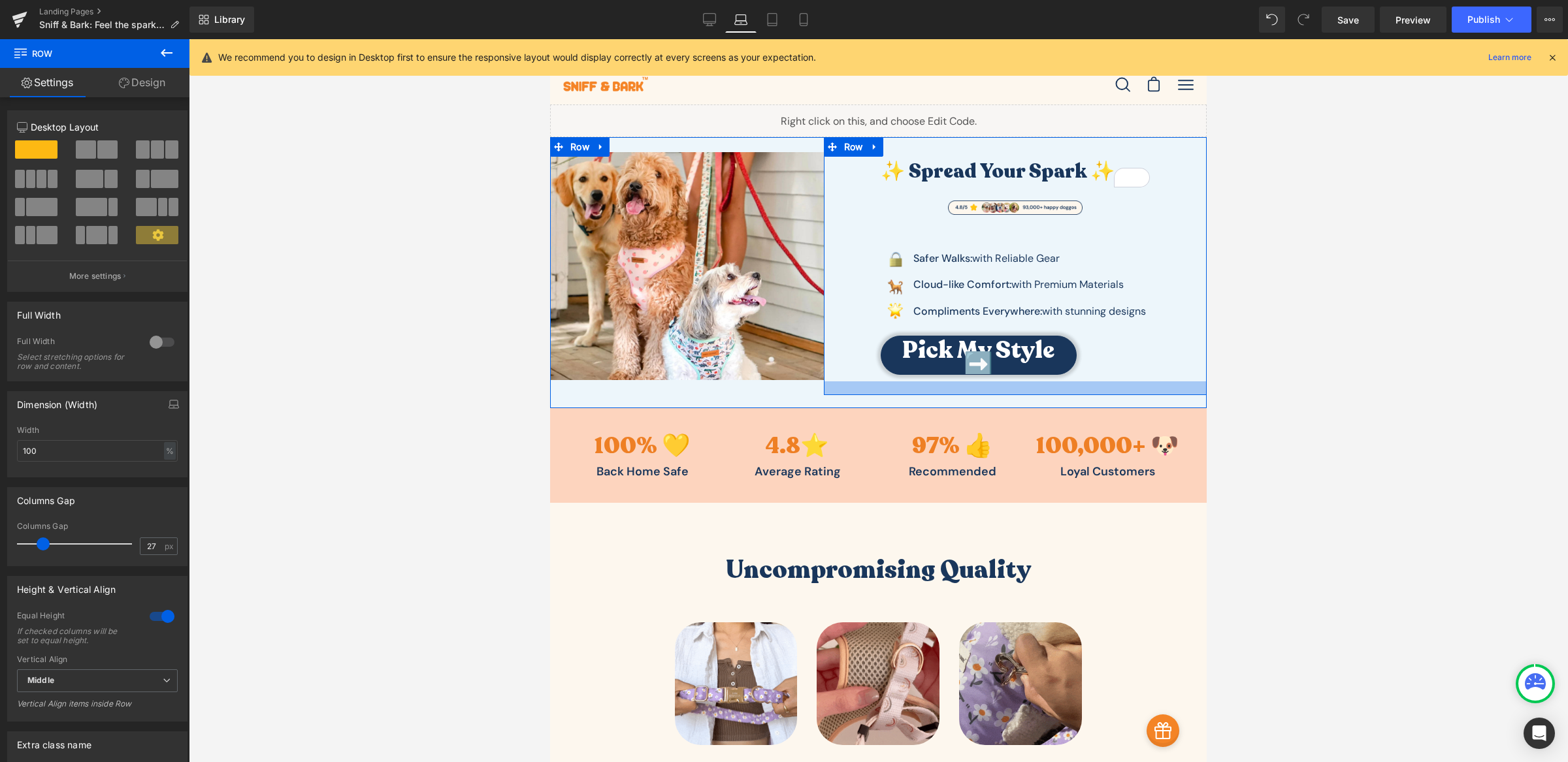
drag, startPoint x: 1014, startPoint y: 383, endPoint x: 1014, endPoint y: 391, distance: 8.0
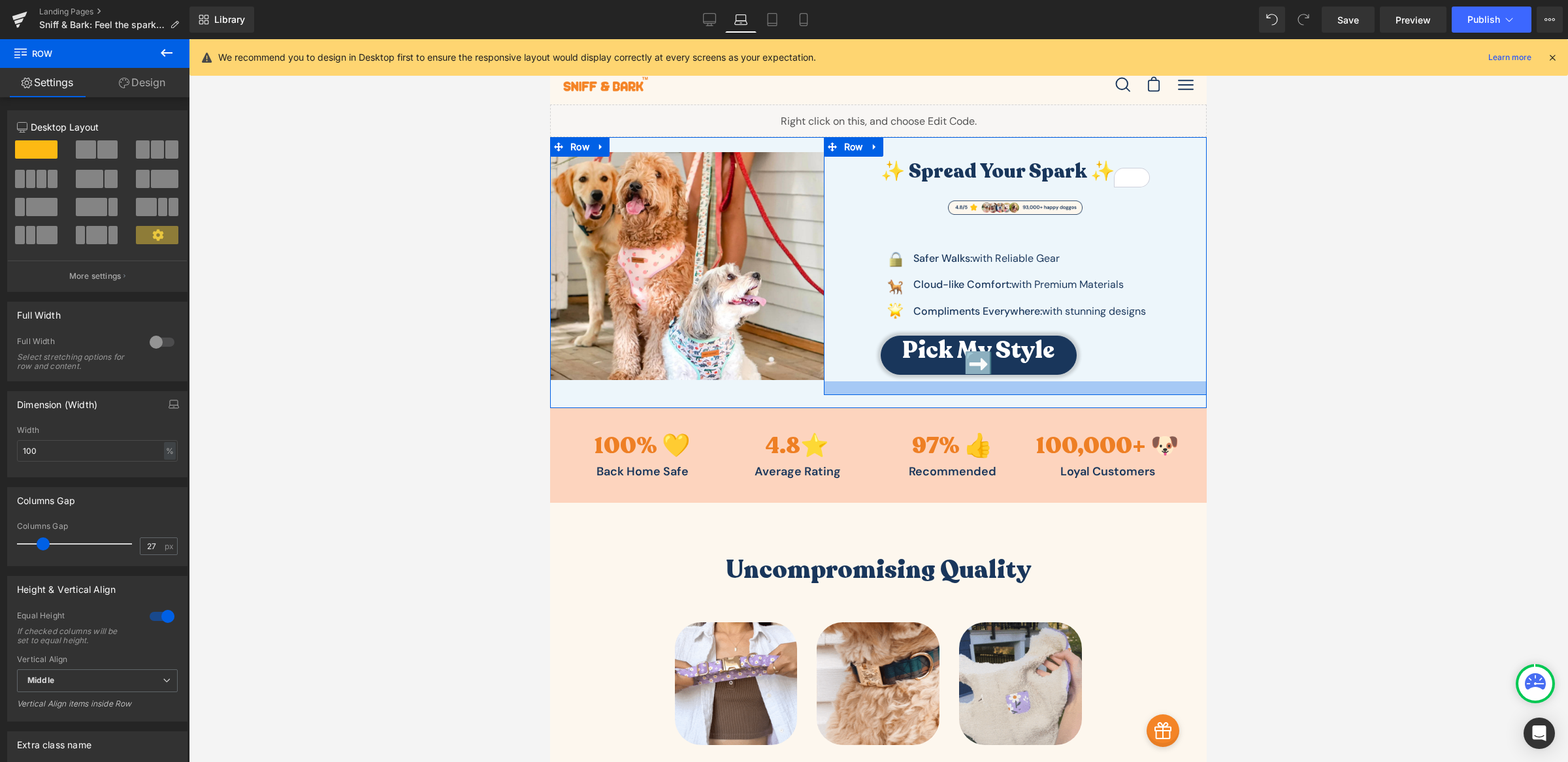
click at [1014, 391] on div at bounding box center [1014, 388] width 383 height 14
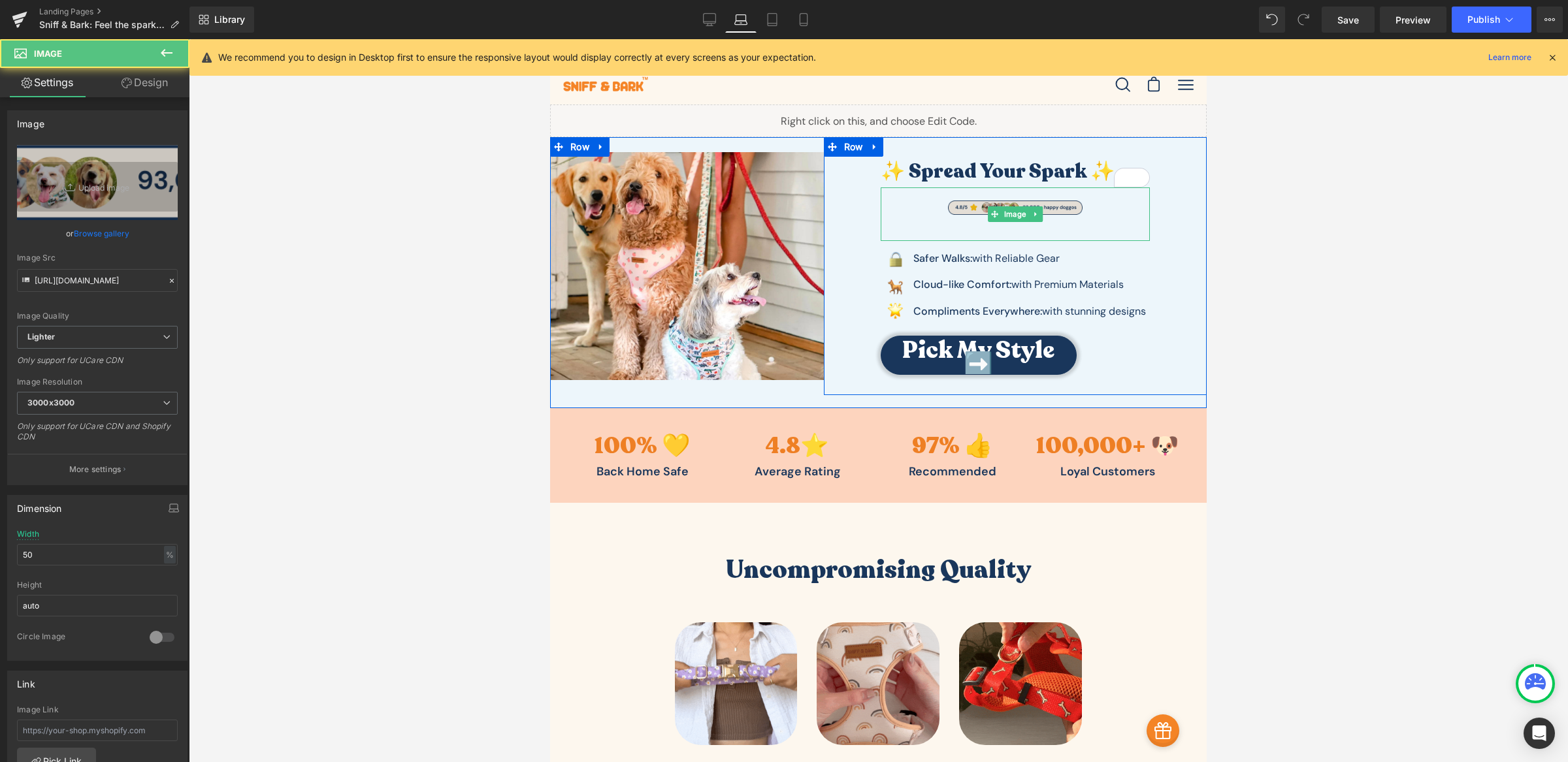
click at [979, 204] on img at bounding box center [1015, 214] width 134 height 53
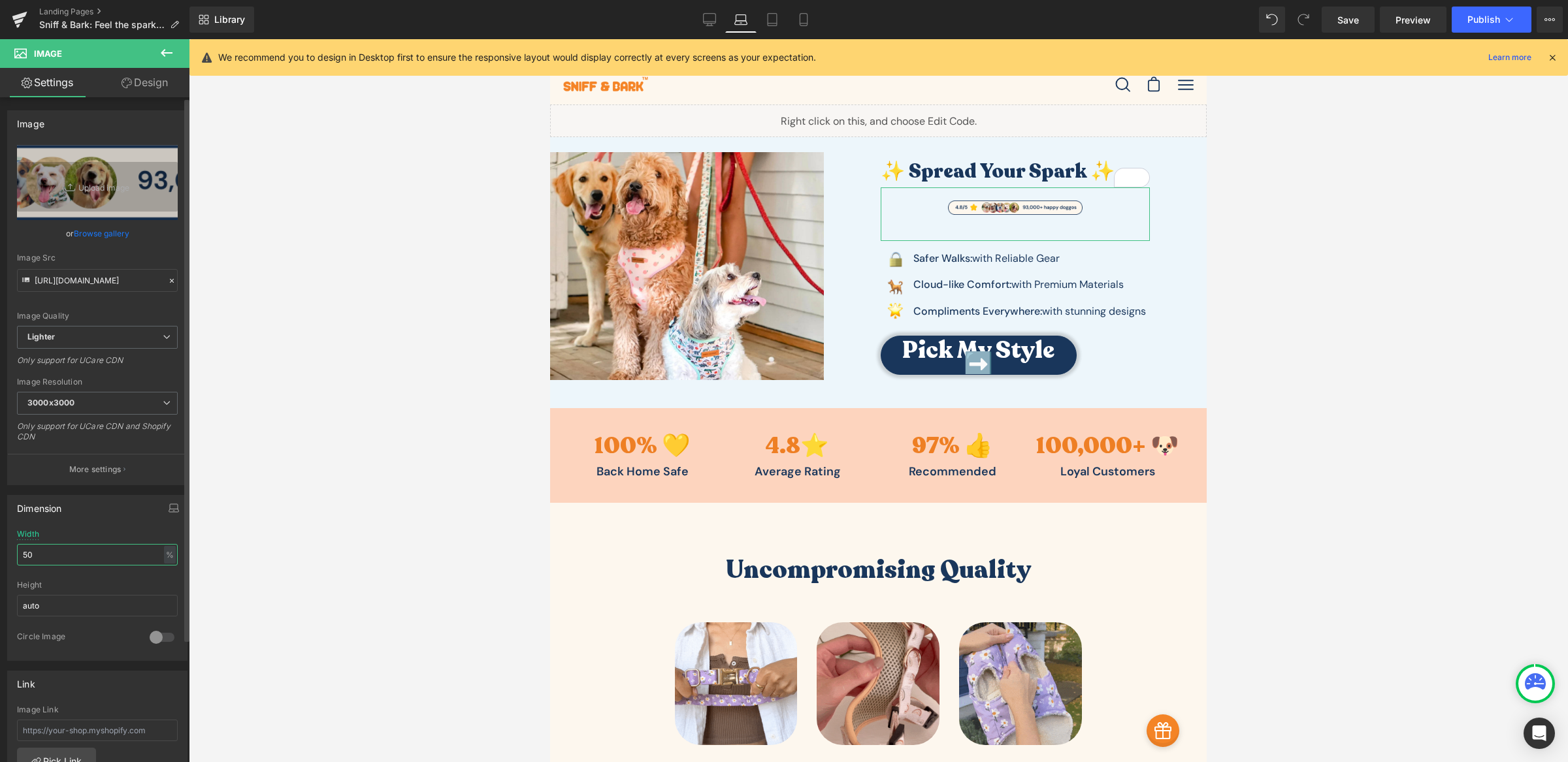
click at [35, 564] on input "50" at bounding box center [97, 554] width 161 height 21
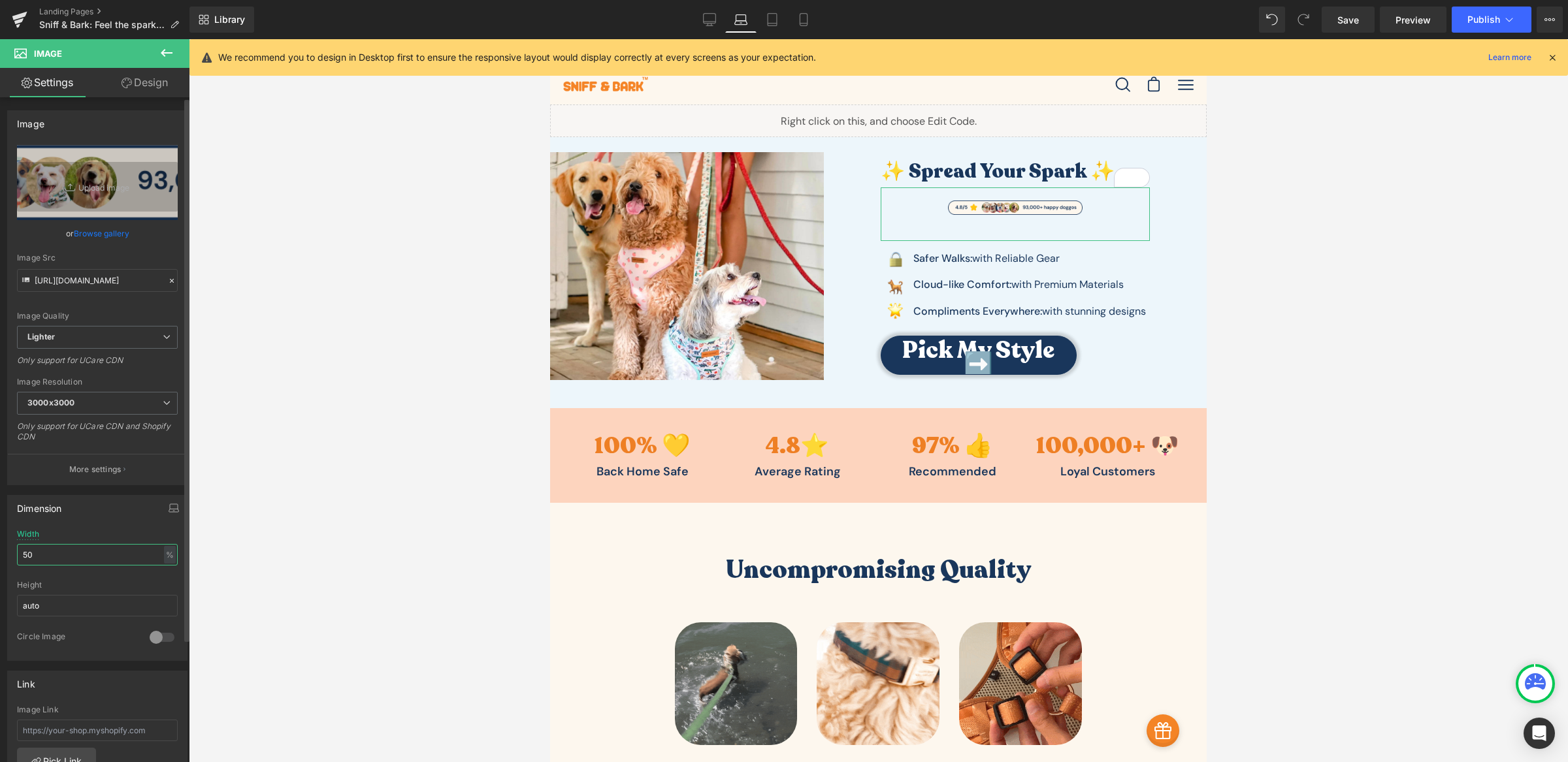
click at [35, 564] on input "50" at bounding box center [97, 554] width 161 height 21
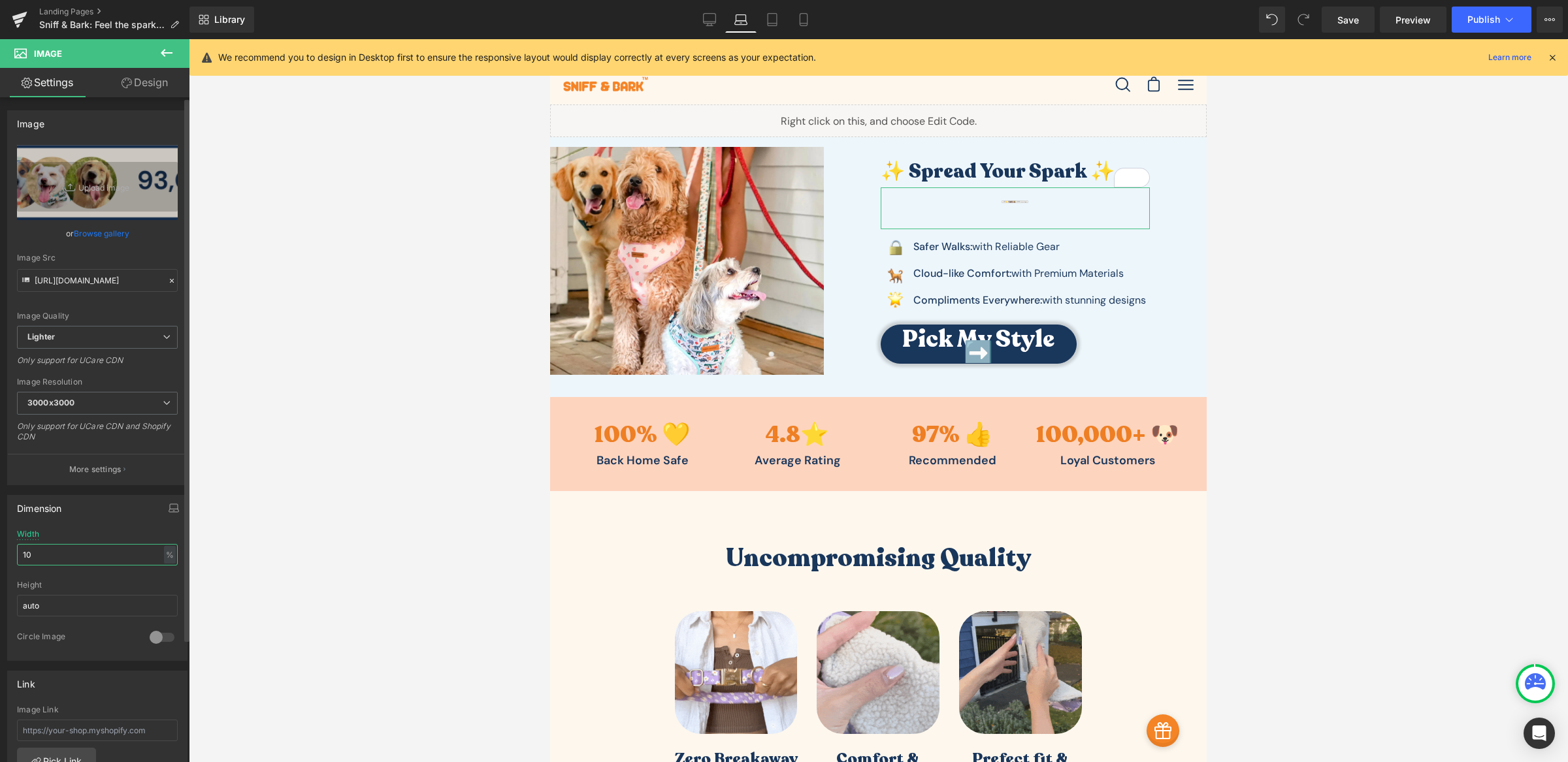
type input "100"
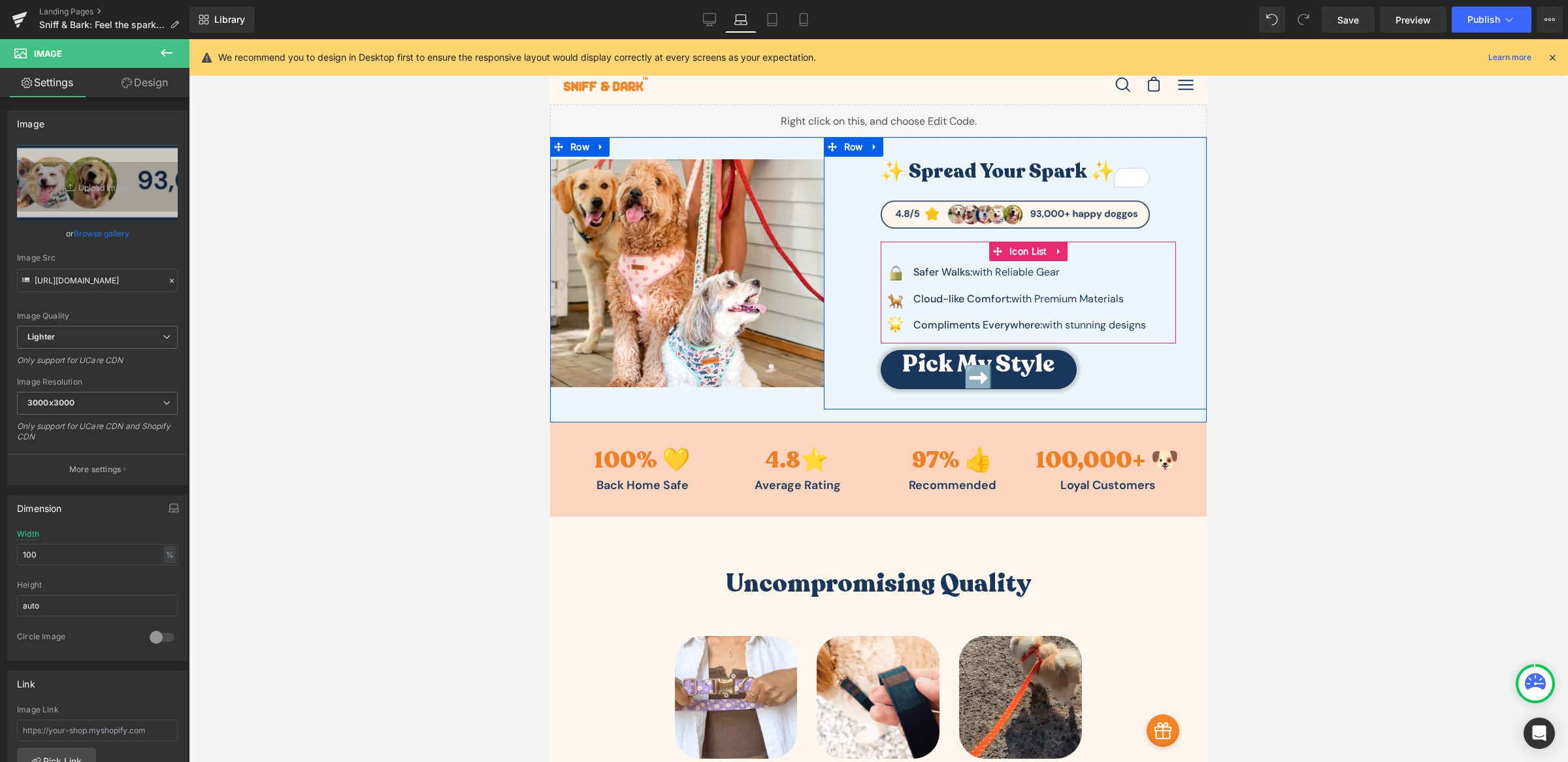
click at [926, 260] on div "Image Safer Walks: with Reliable Gear Text Block Image Cl oud -like Comfort: wi…" at bounding box center [1028, 293] width 295 height 102
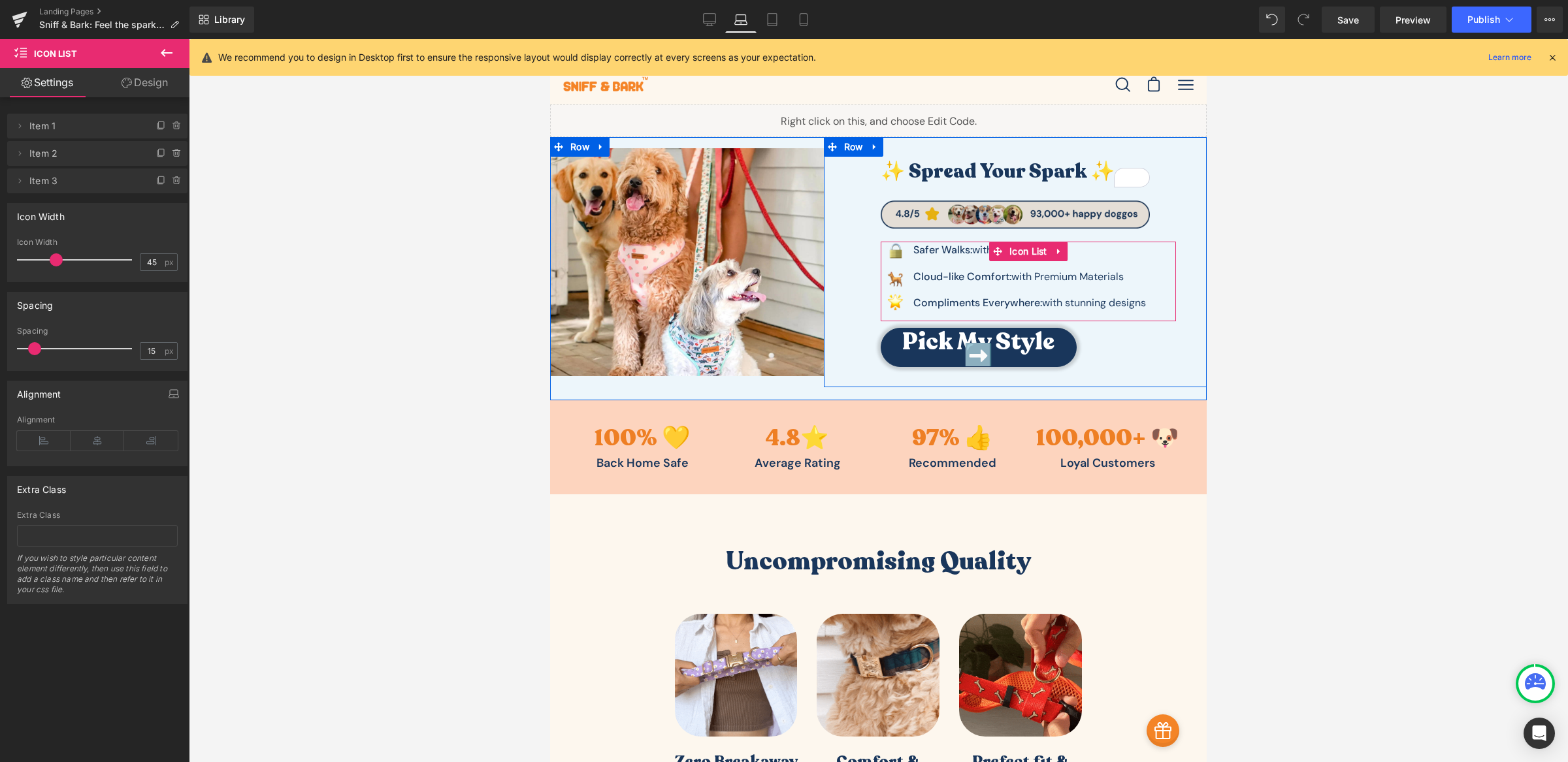
drag, startPoint x: 944, startPoint y: 243, endPoint x: 949, endPoint y: 220, distance: 23.5
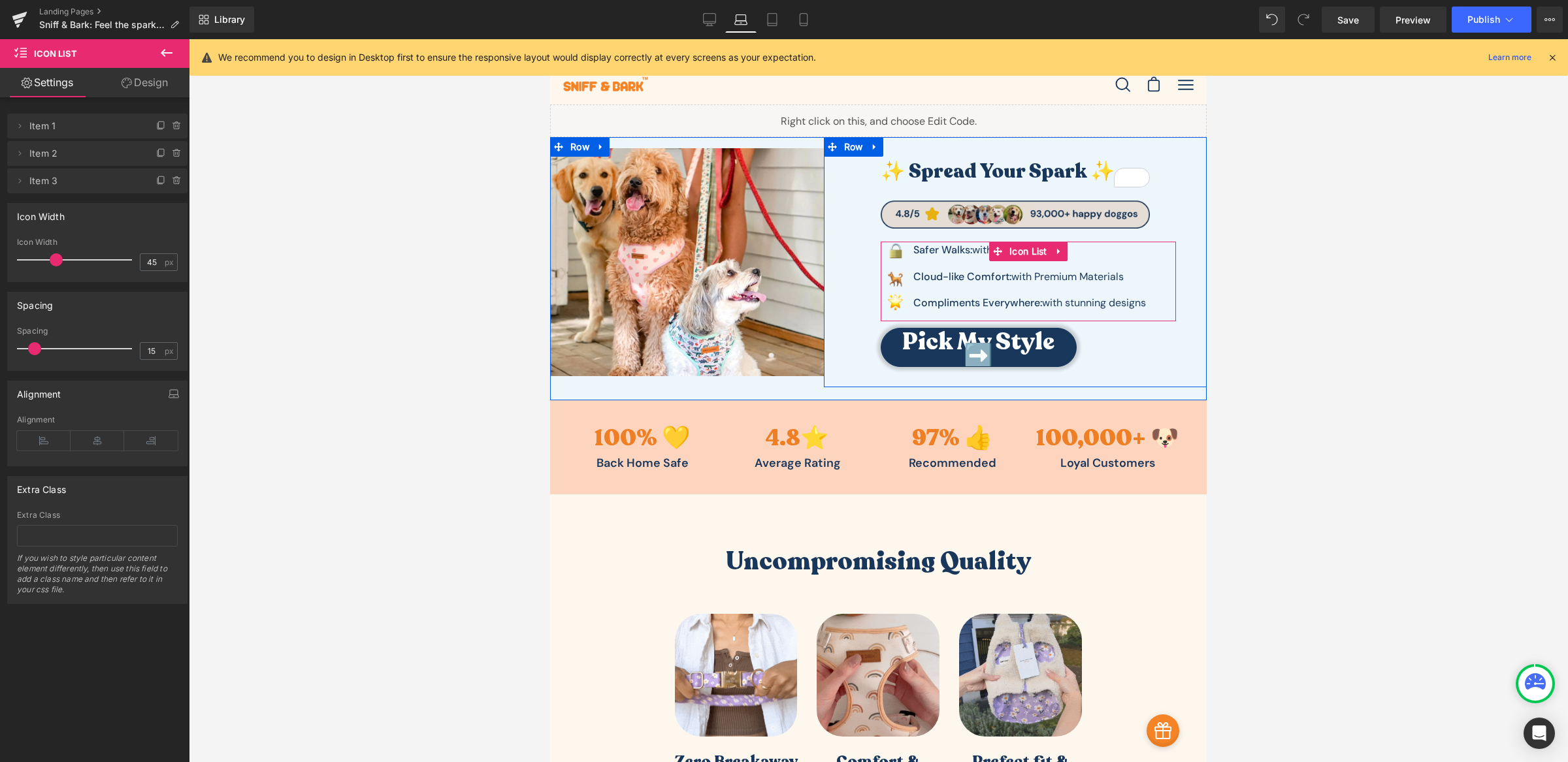
click at [949, 220] on div "✨ Spread Your Spark ✨ Heading Image Image Safer Walks: with Reliable Gear Text …" at bounding box center [1015, 255] width 305 height 235
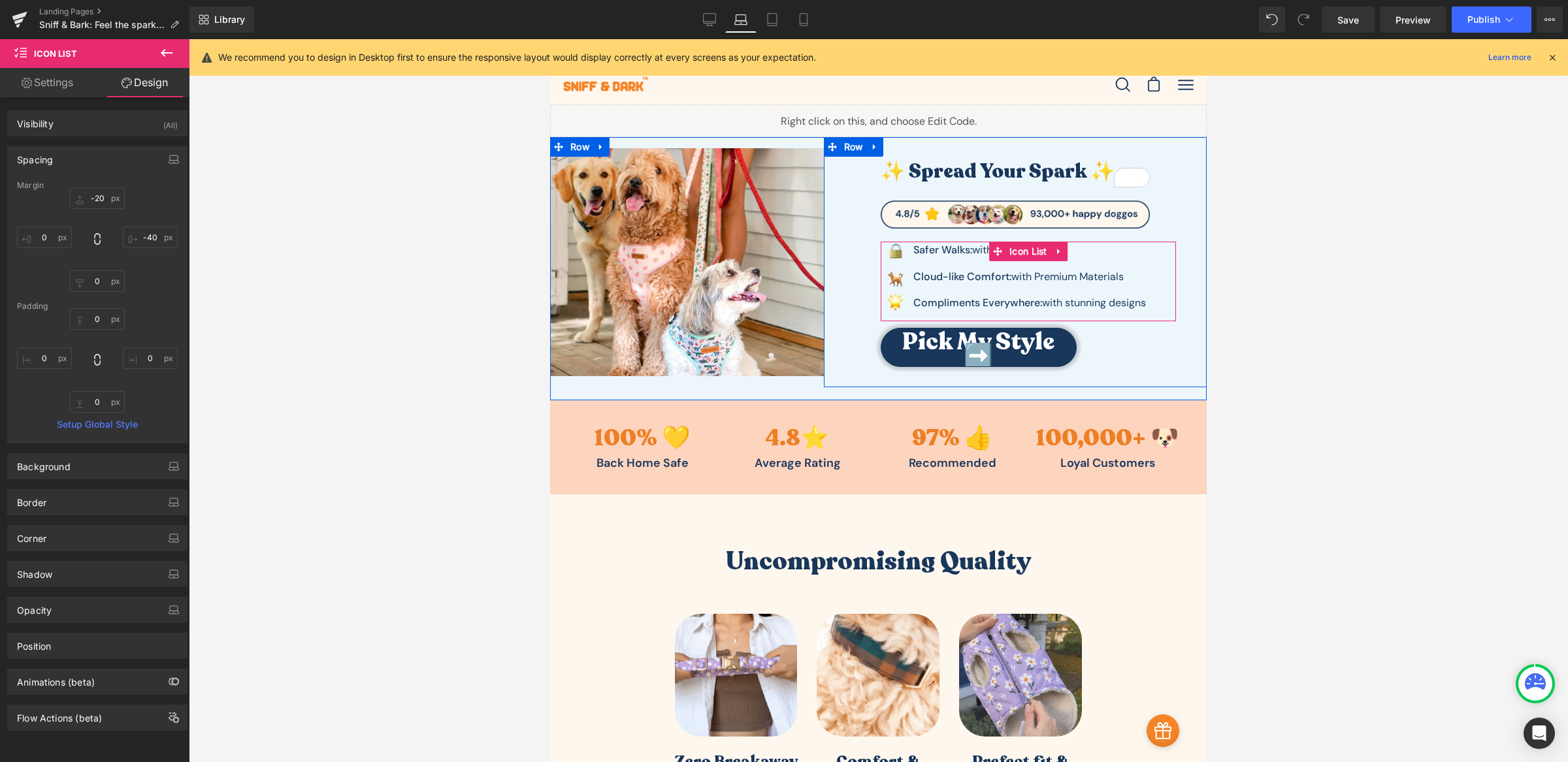
click at [933, 317] on div "Image Safer Walks: with Reliable Gear Text Block Image Cl oud -like Comfort: wi…" at bounding box center [1028, 282] width 295 height 80
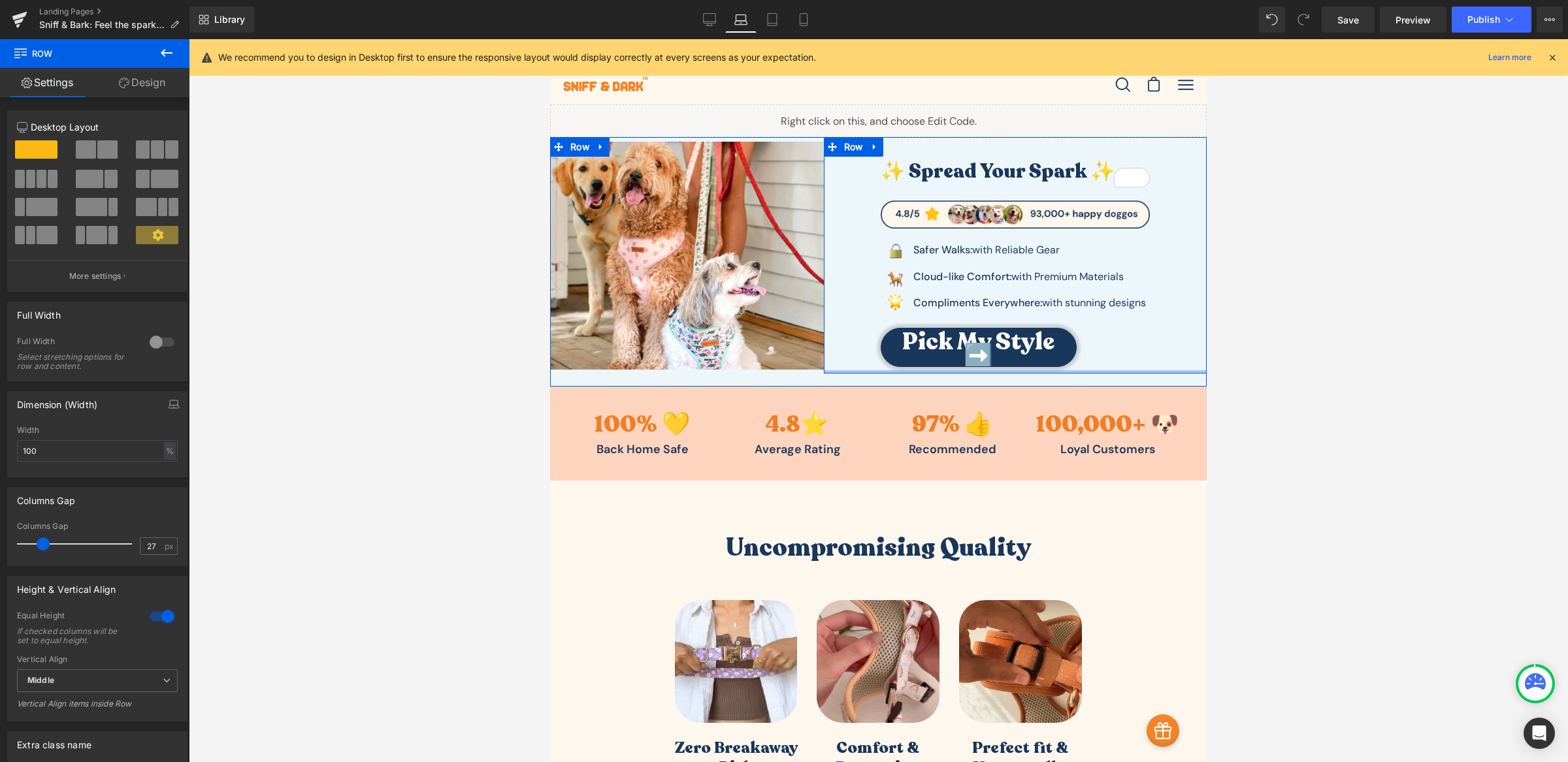
click at [904, 371] on div at bounding box center [1014, 372] width 383 height 3
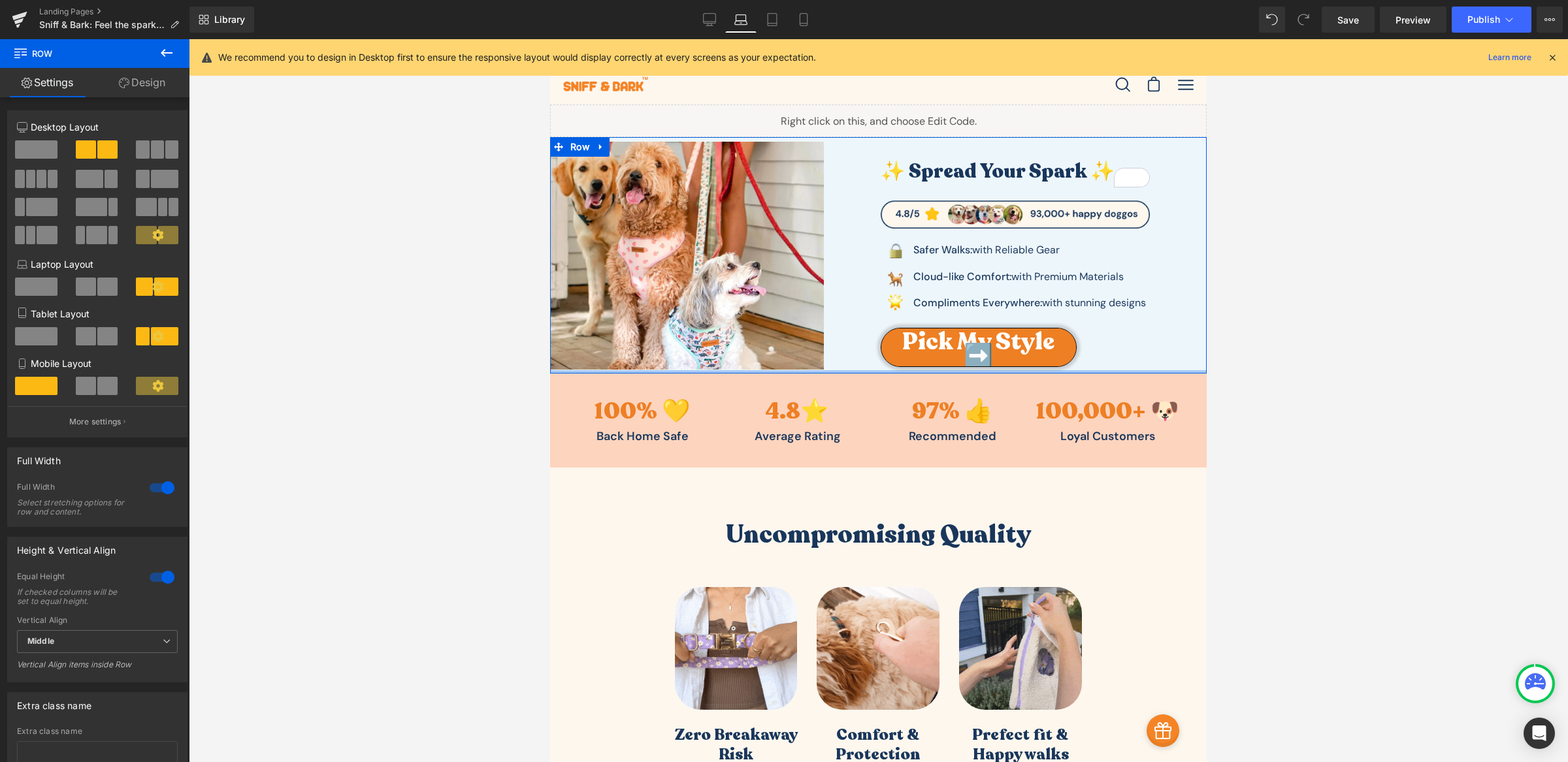
drag, startPoint x: 889, startPoint y: 379, endPoint x: 897, endPoint y: 364, distance: 17.0
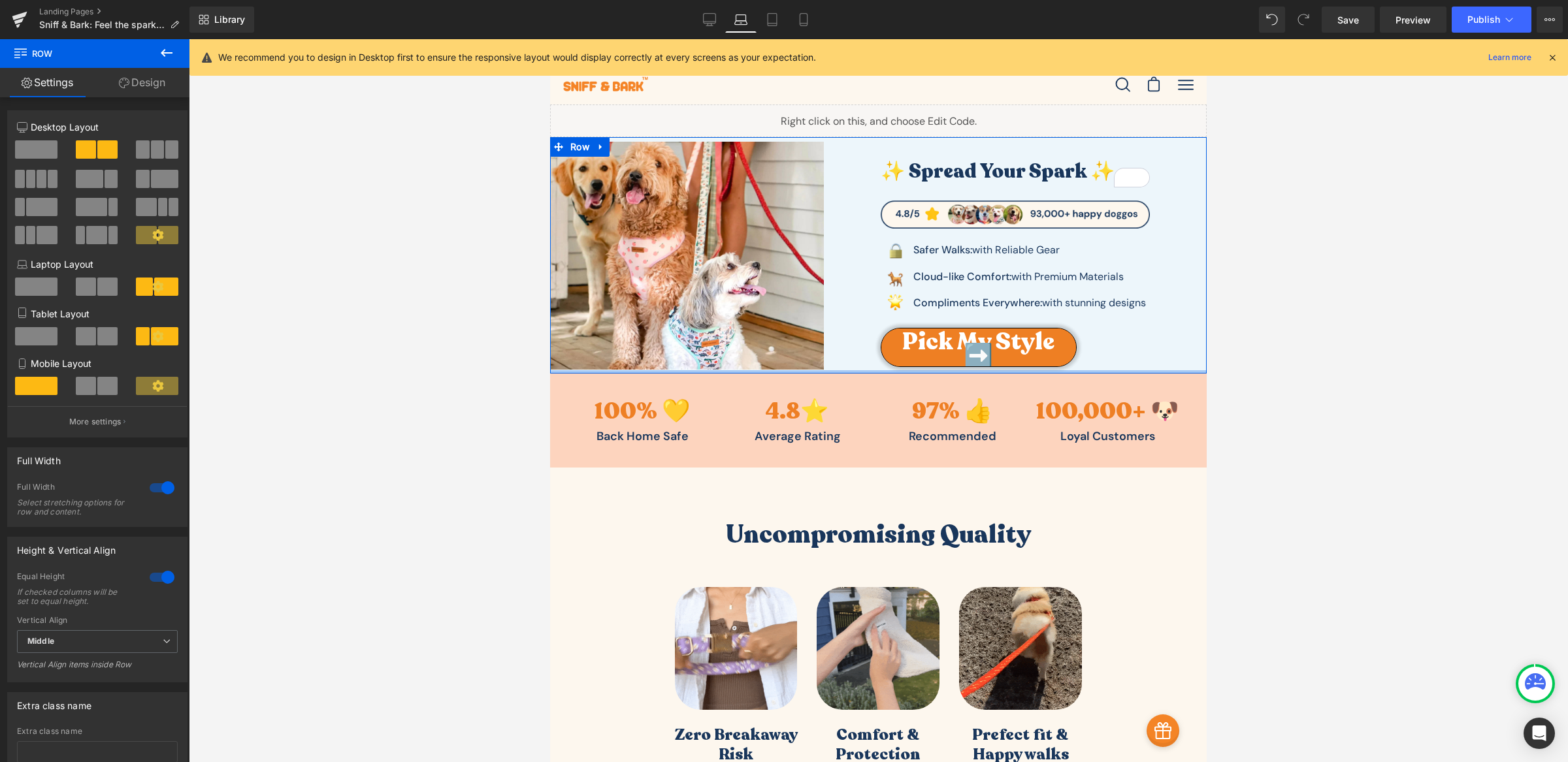
click at [897, 364] on div "Image ✨ Spread Your Spark ✨ Heading Image Image Safer Walks: with Reliable Gear…" at bounding box center [877, 255] width 656 height 235
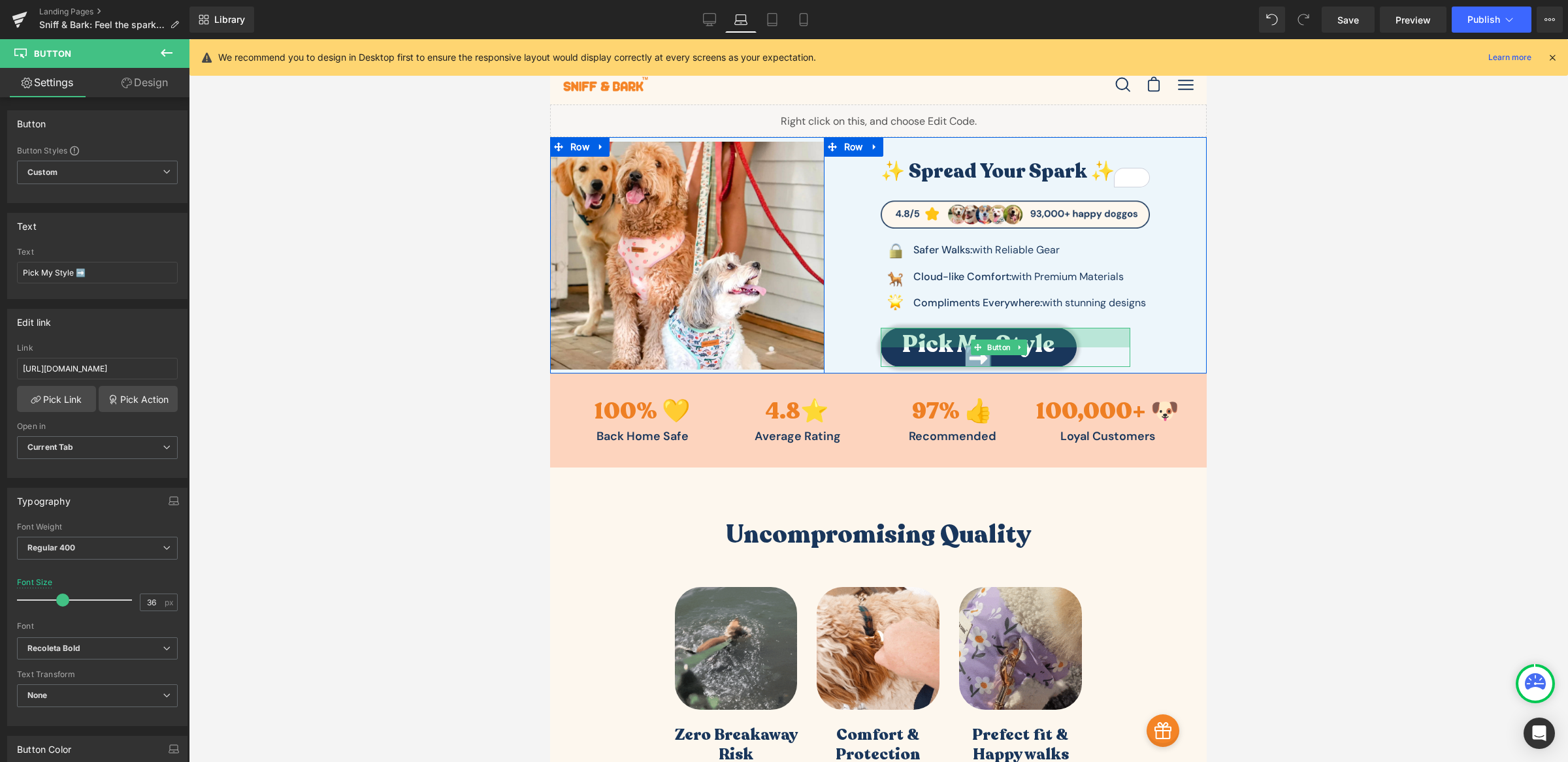
click at [971, 334] on div at bounding box center [1006, 337] width 250 height 20
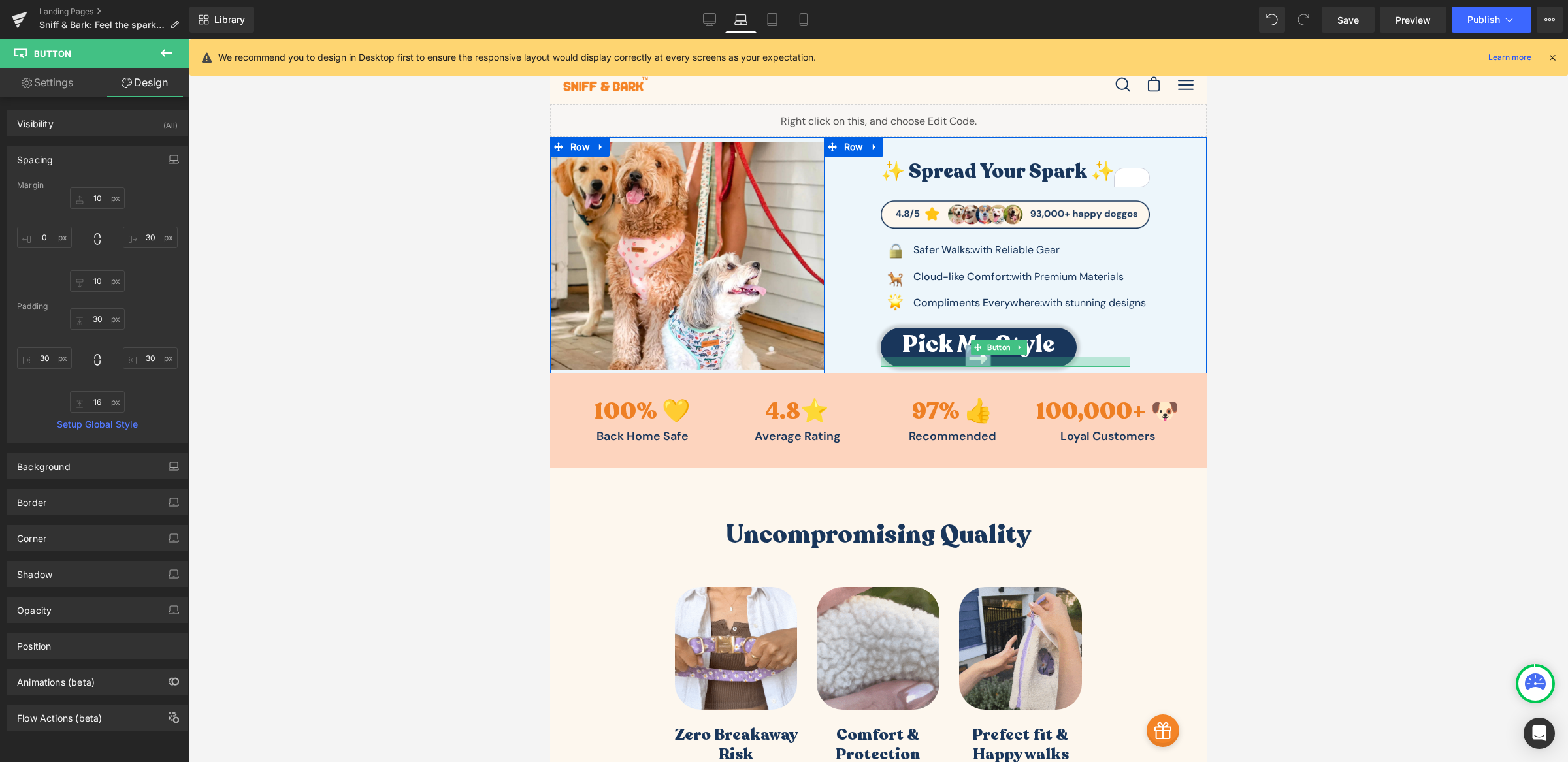
click at [973, 360] on div at bounding box center [1006, 361] width 250 height 10
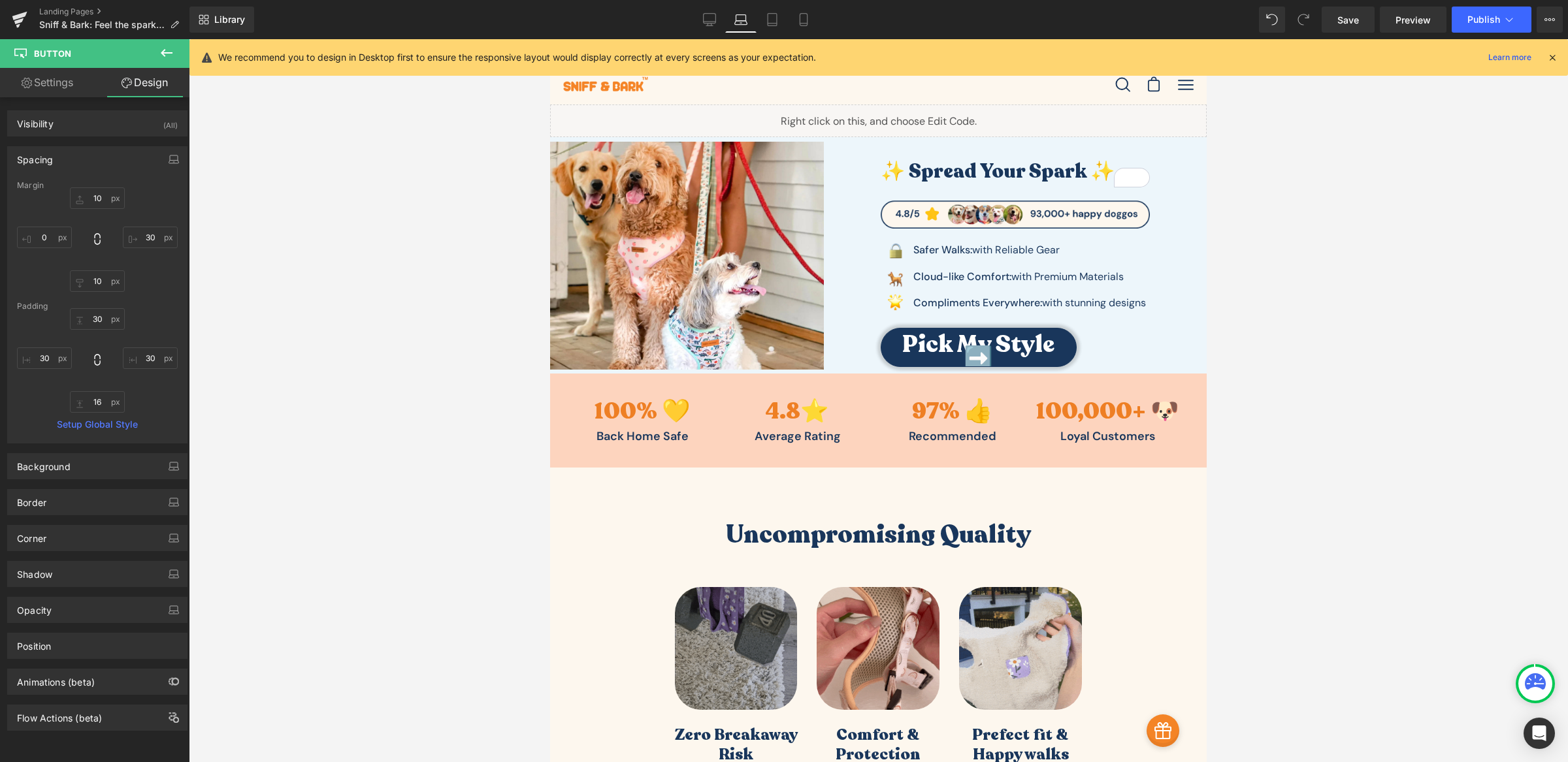
click at [1255, 351] on div at bounding box center [877, 400] width 1379 height 723
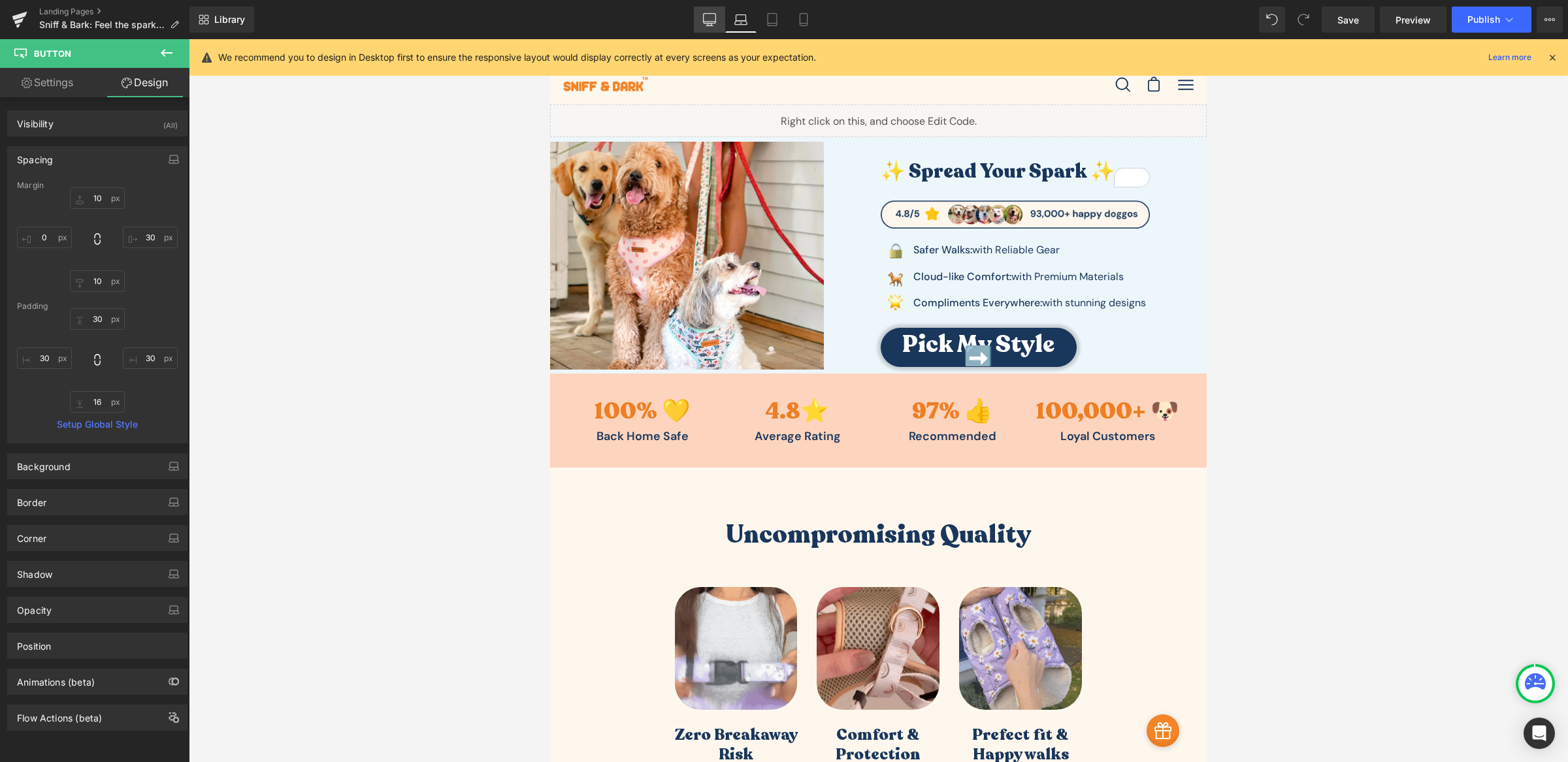
click at [715, 24] on icon at bounding box center [710, 19] width 13 height 13
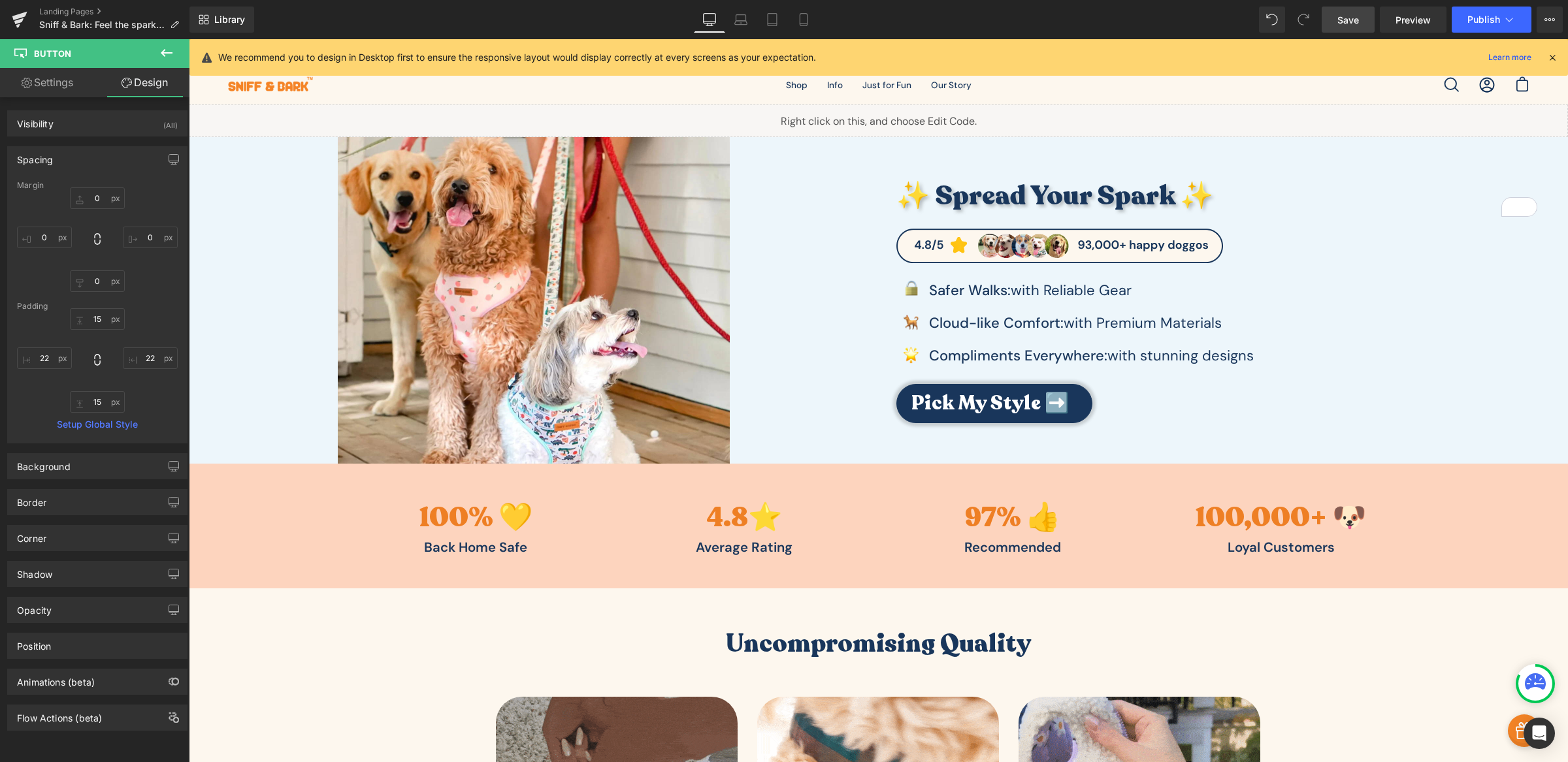
click at [1339, 26] on span "Save" at bounding box center [1348, 19] width 21 height 14
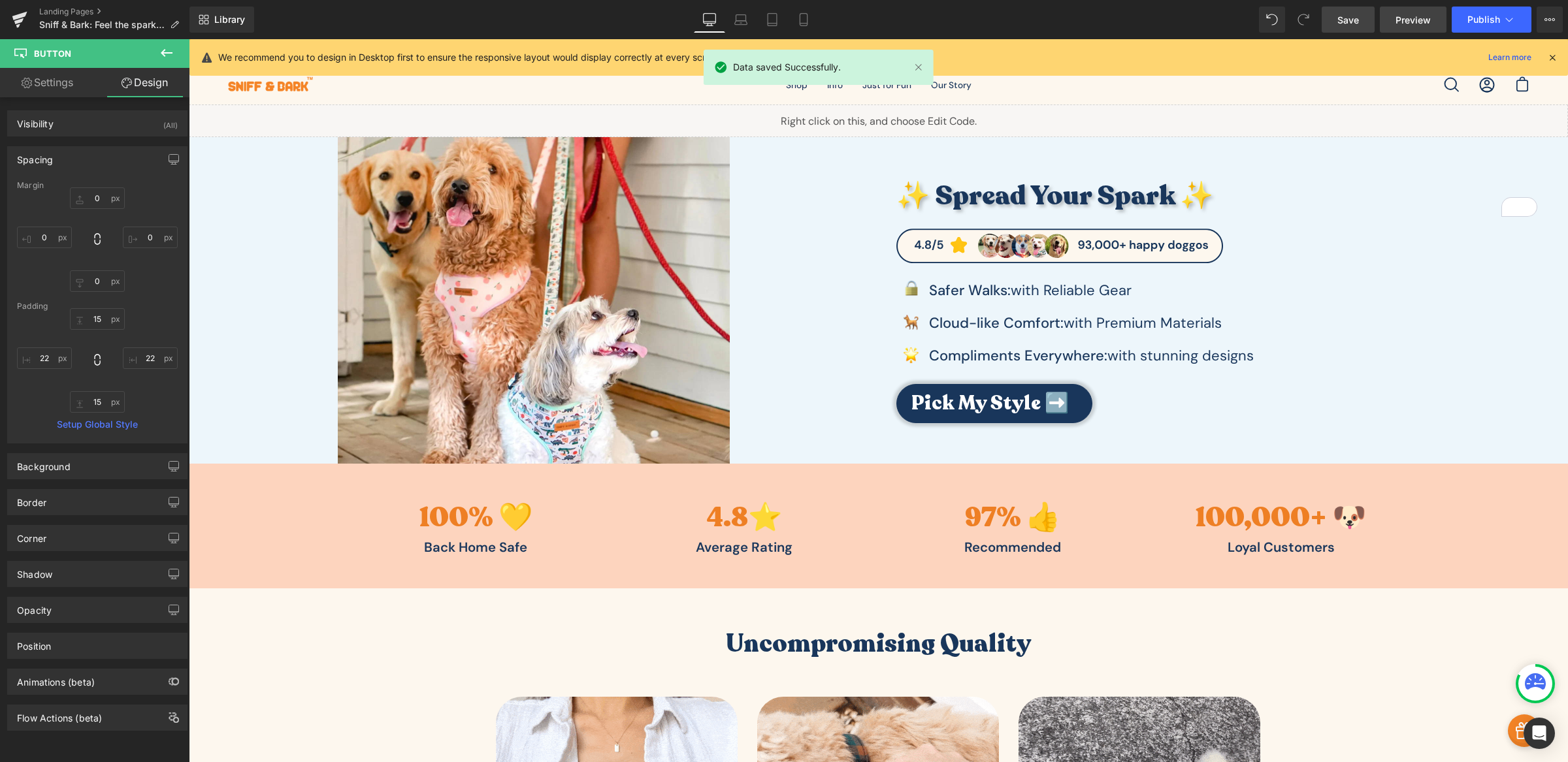
click at [1403, 14] on span "Preview" at bounding box center [1413, 19] width 35 height 14
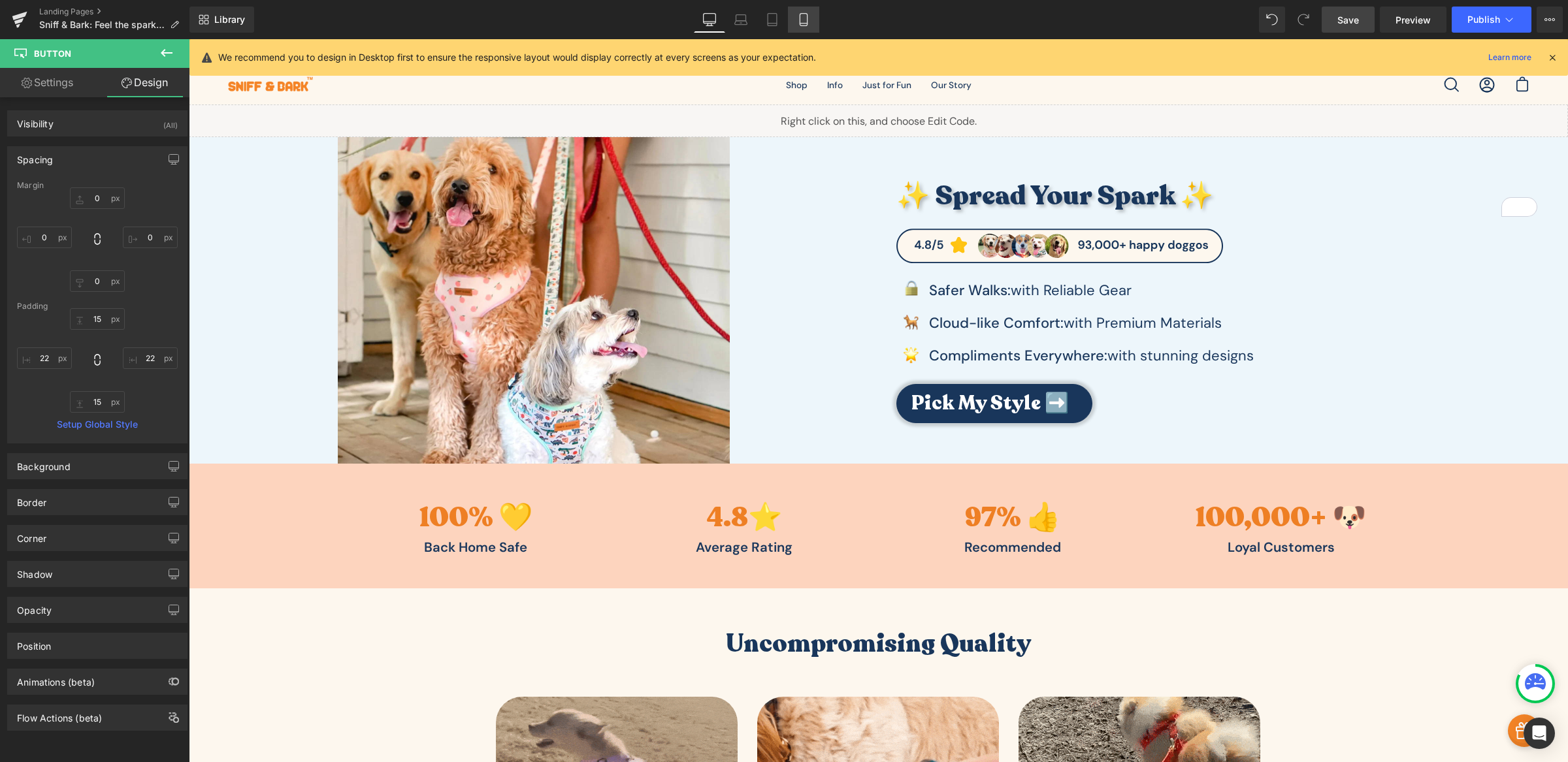
click at [805, 18] on icon at bounding box center [803, 19] width 13 height 13
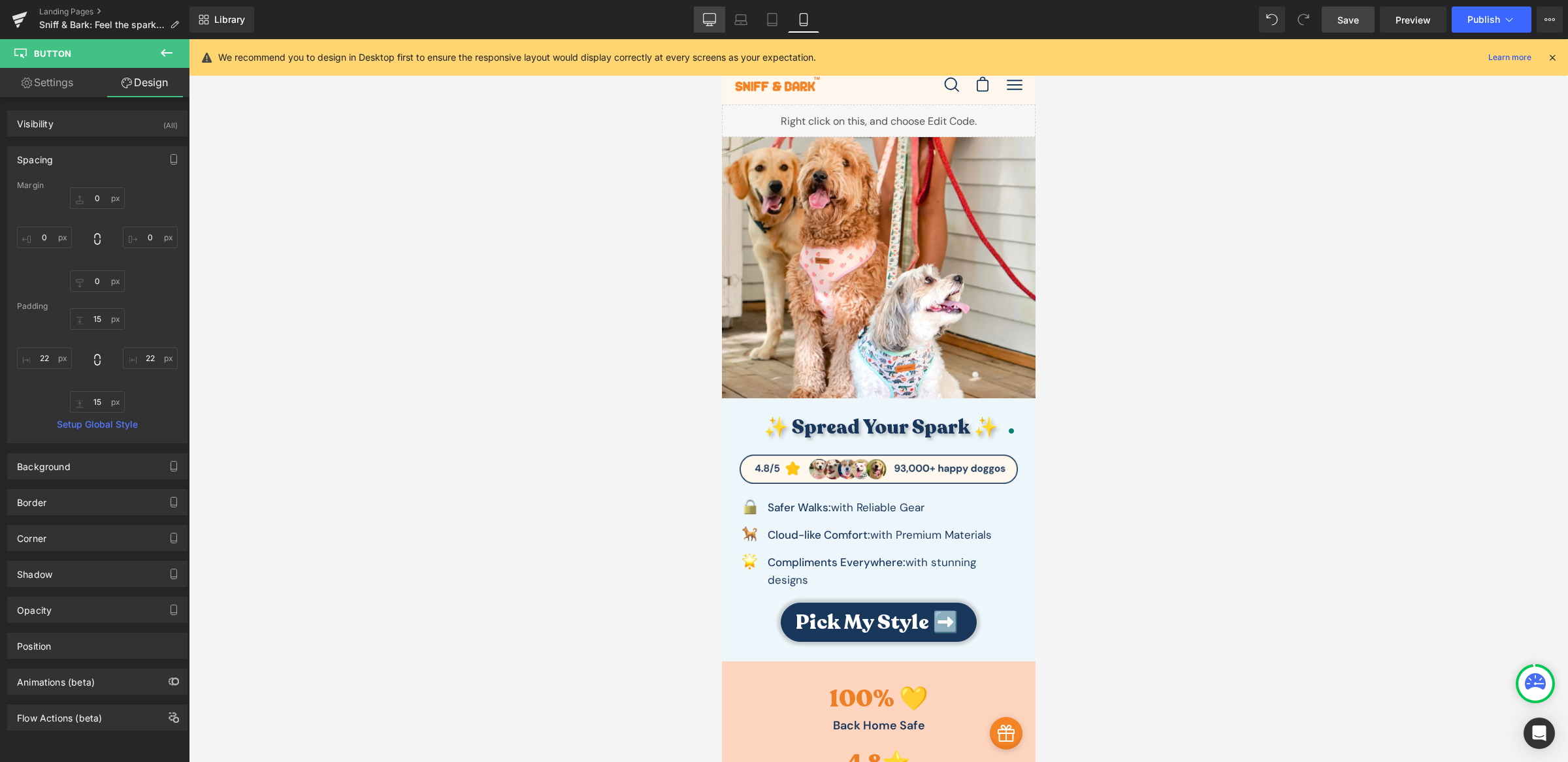
click at [718, 21] on link "Desktop" at bounding box center [709, 19] width 31 height 26
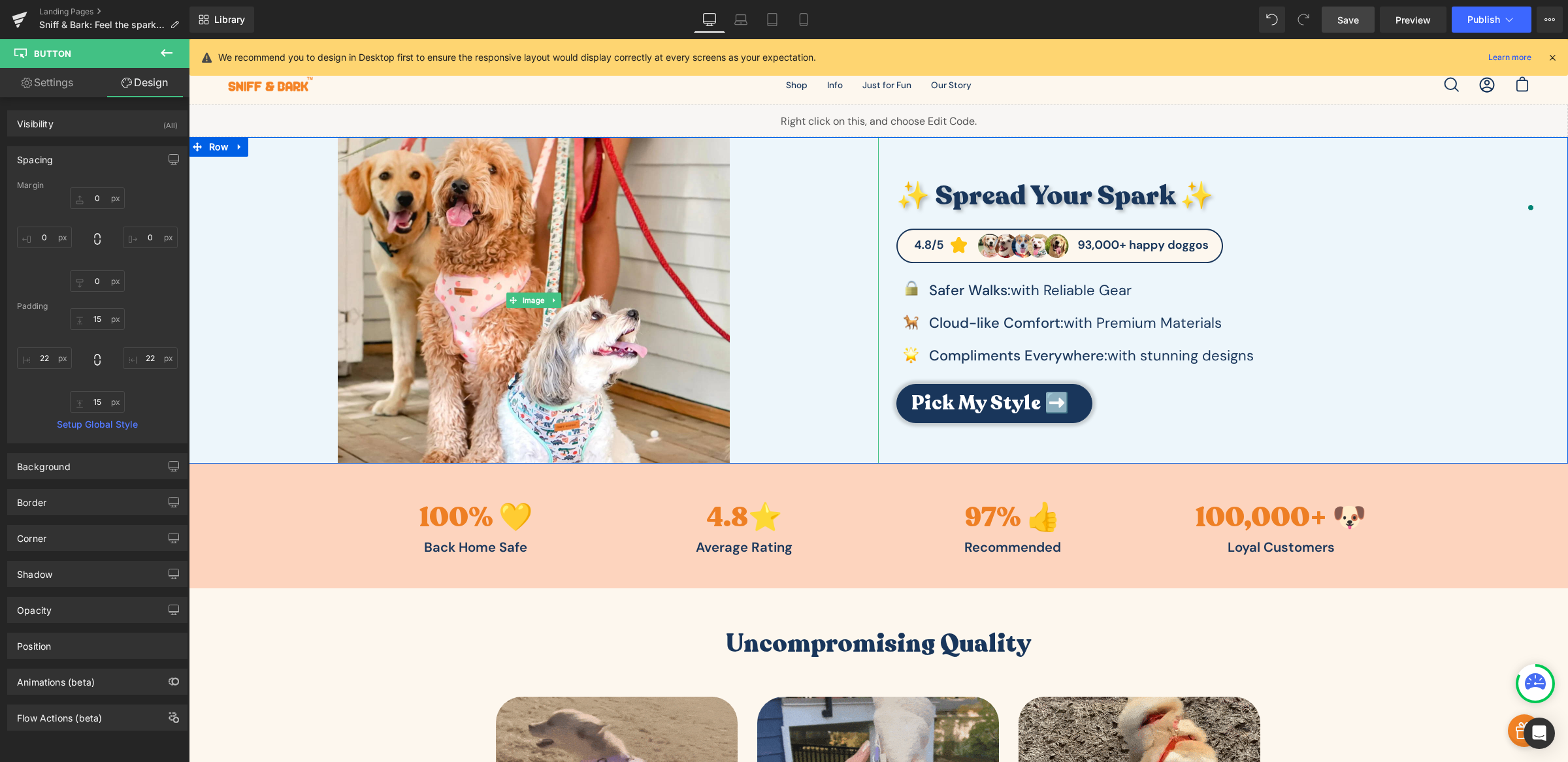
click at [856, 243] on div at bounding box center [533, 300] width 690 height 327
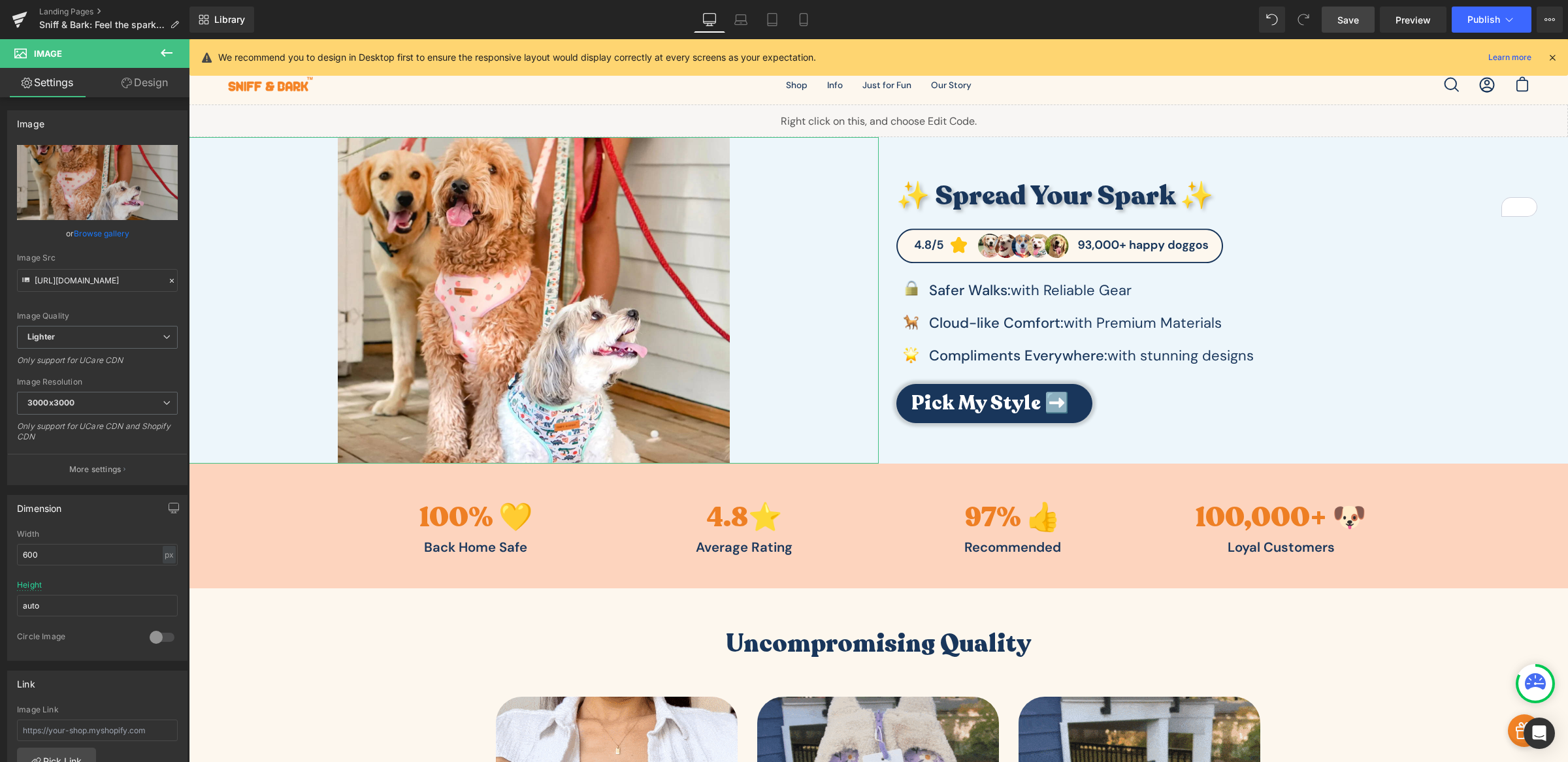
click at [146, 81] on link "Design" at bounding box center [144, 82] width 95 height 29
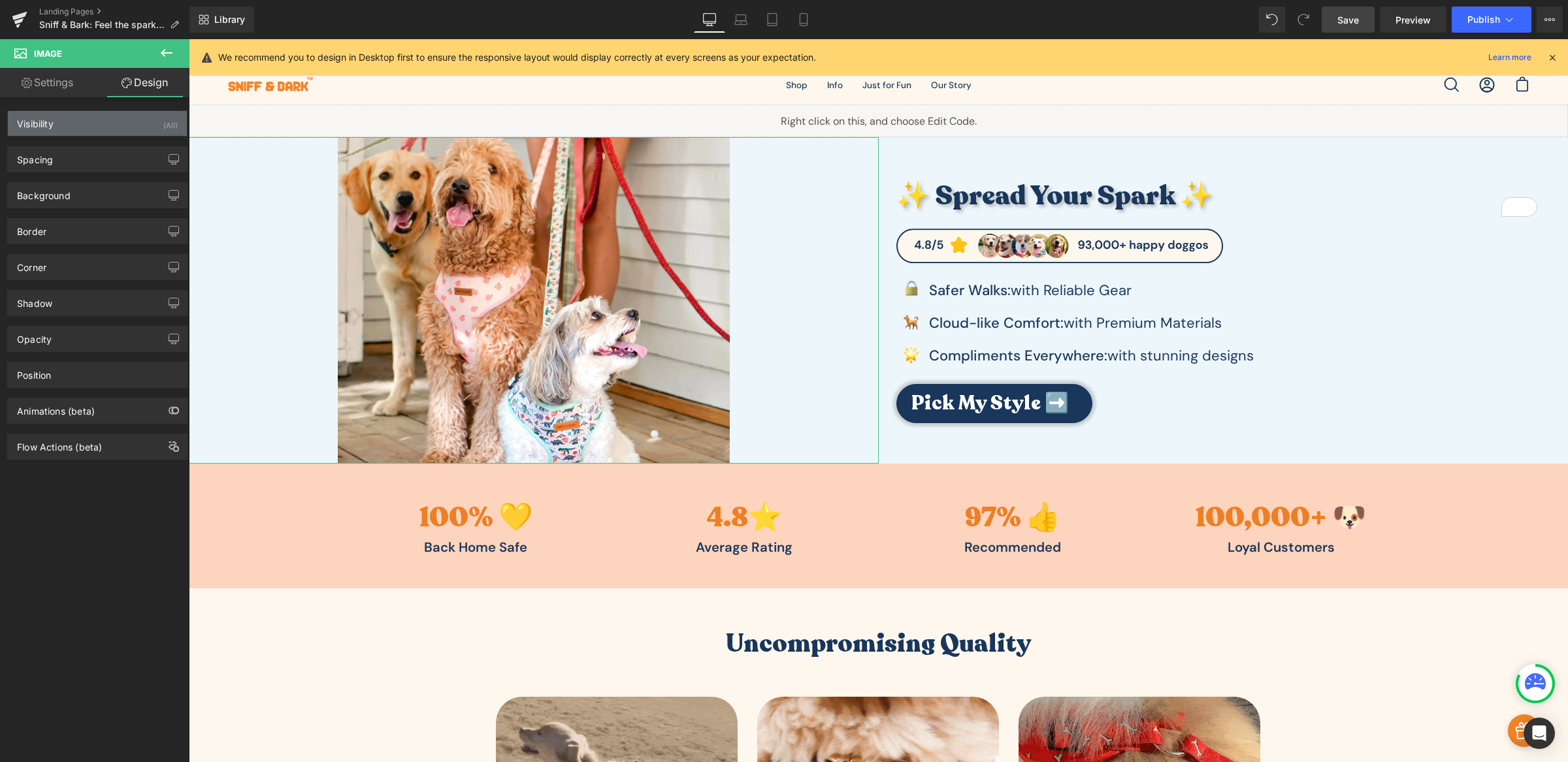
click at [116, 123] on div "Visibility (All)" at bounding box center [97, 123] width 179 height 25
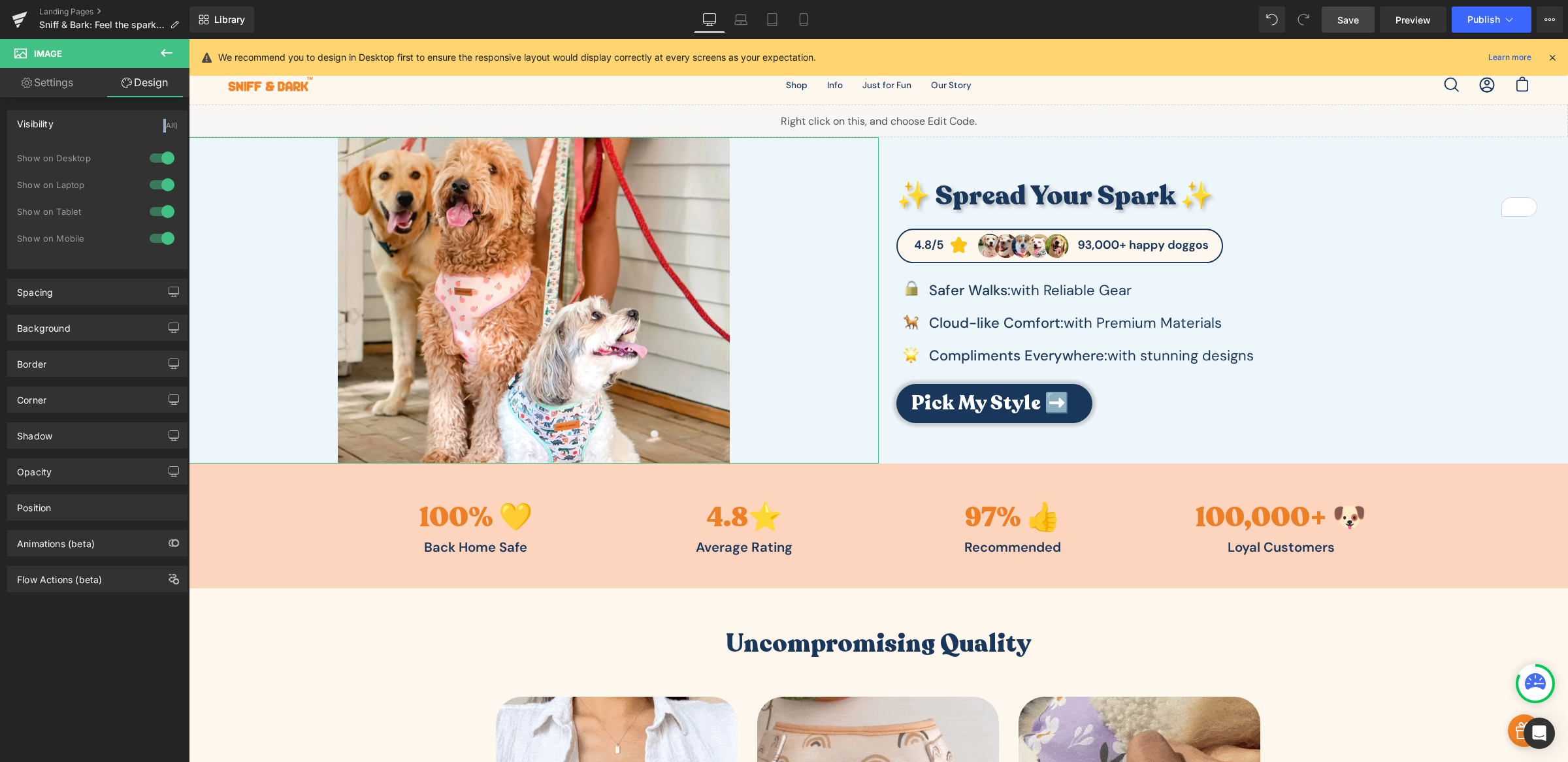
click at [116, 123] on div "Visibility (All)" at bounding box center [97, 123] width 179 height 25
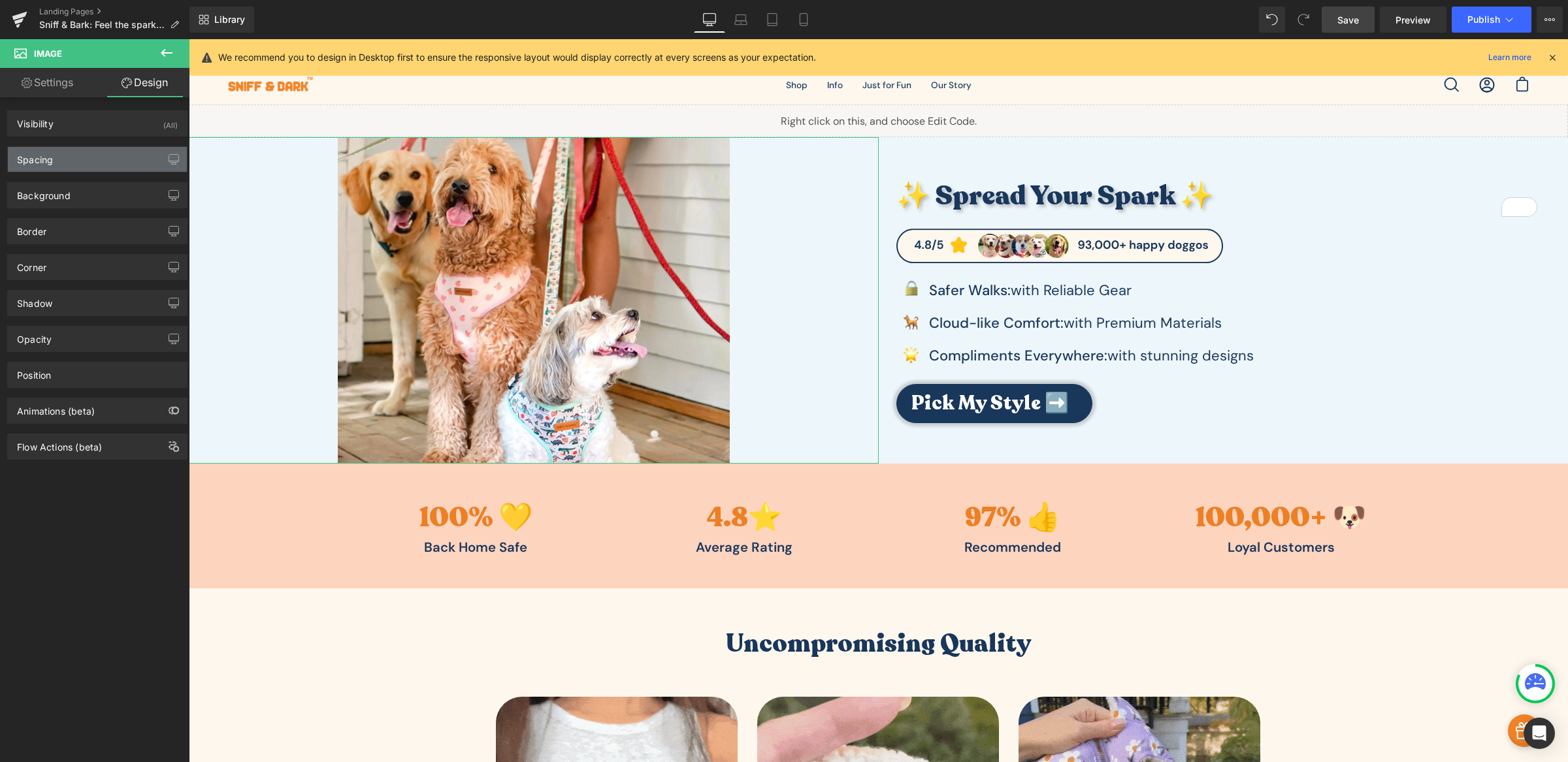
click at [115, 159] on div "Spacing" at bounding box center [97, 159] width 179 height 25
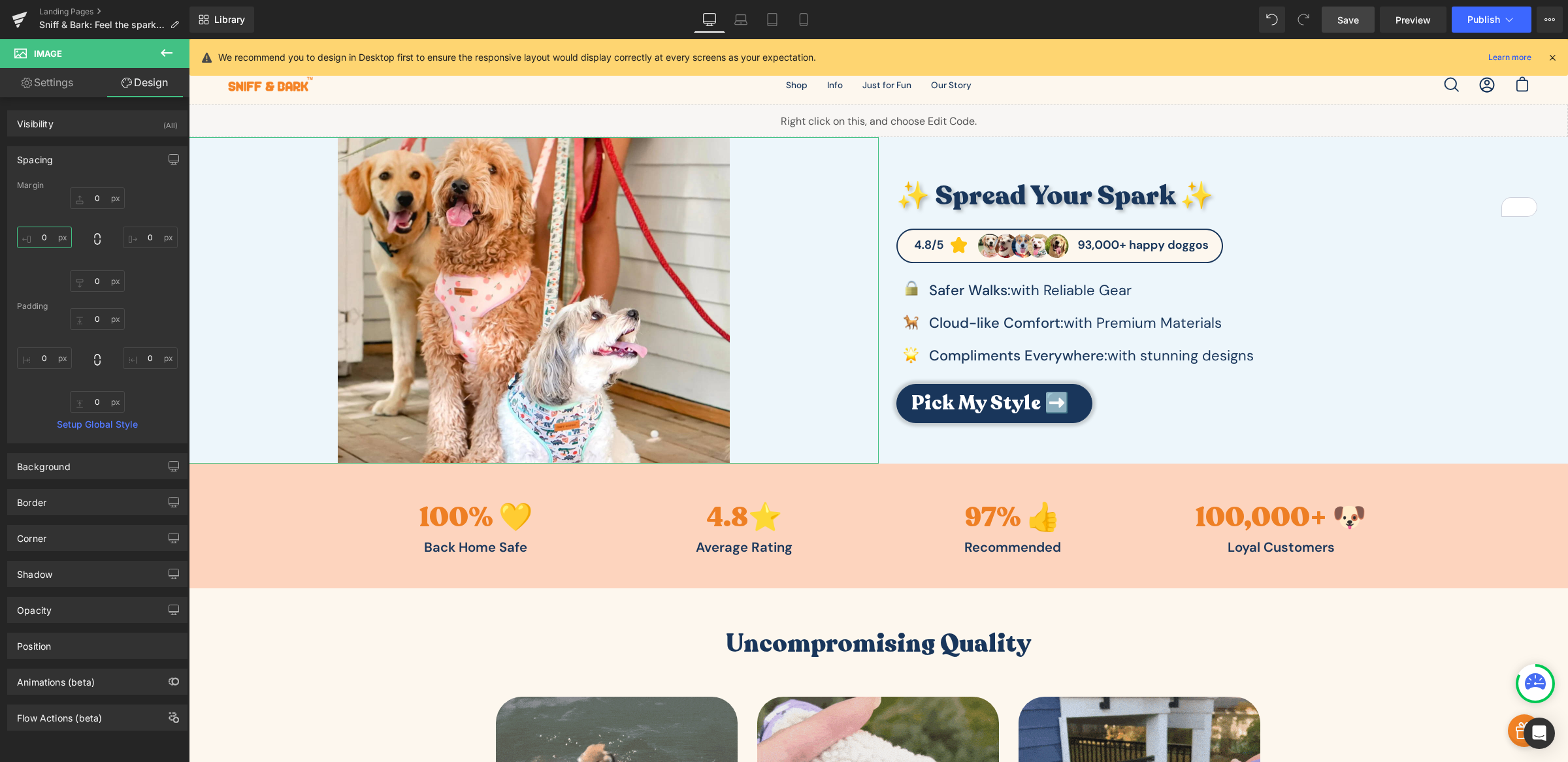
click at [44, 241] on input "0" at bounding box center [44, 237] width 55 height 21
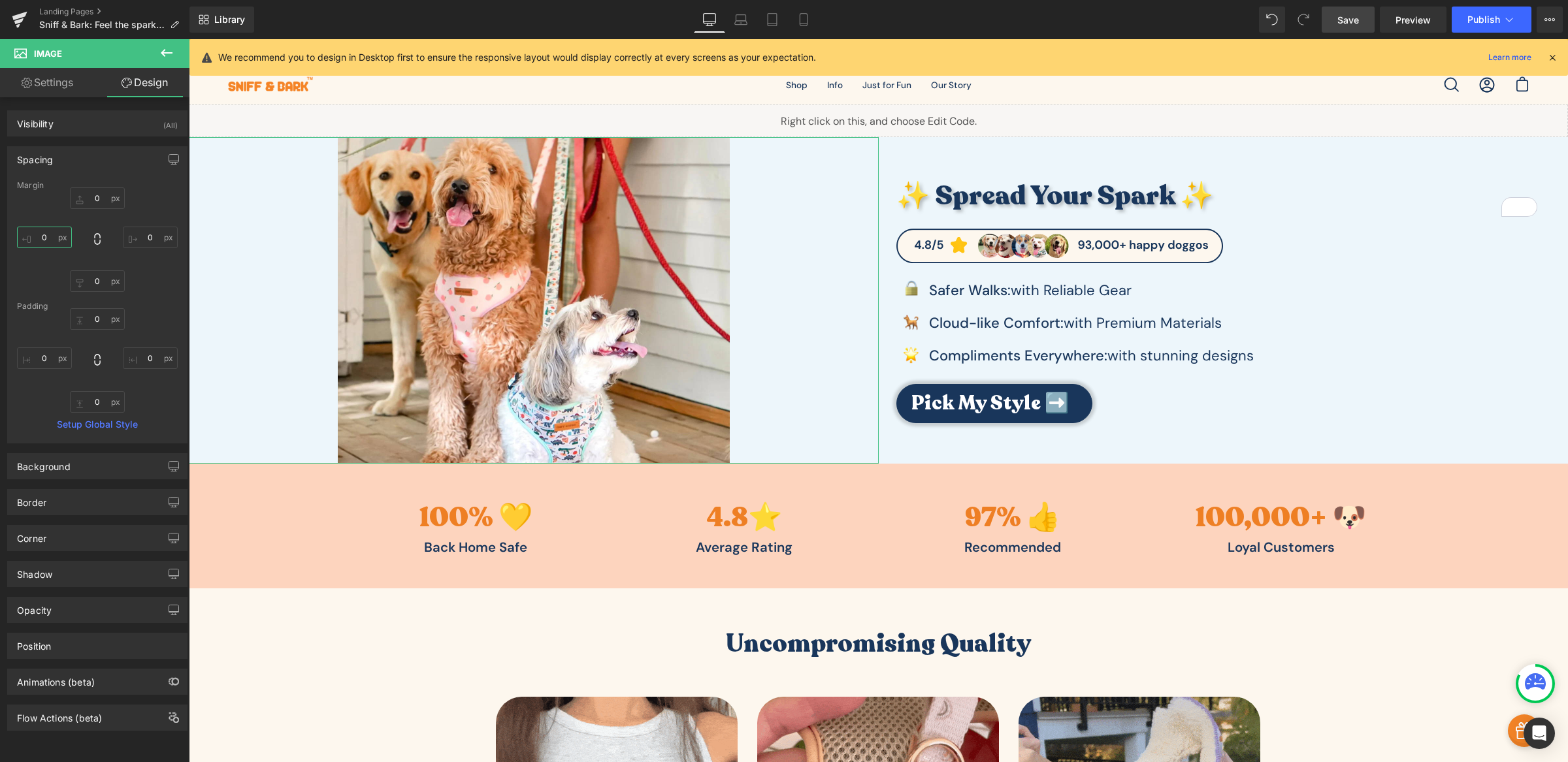
click at [44, 241] on input "0" at bounding box center [44, 237] width 55 height 21
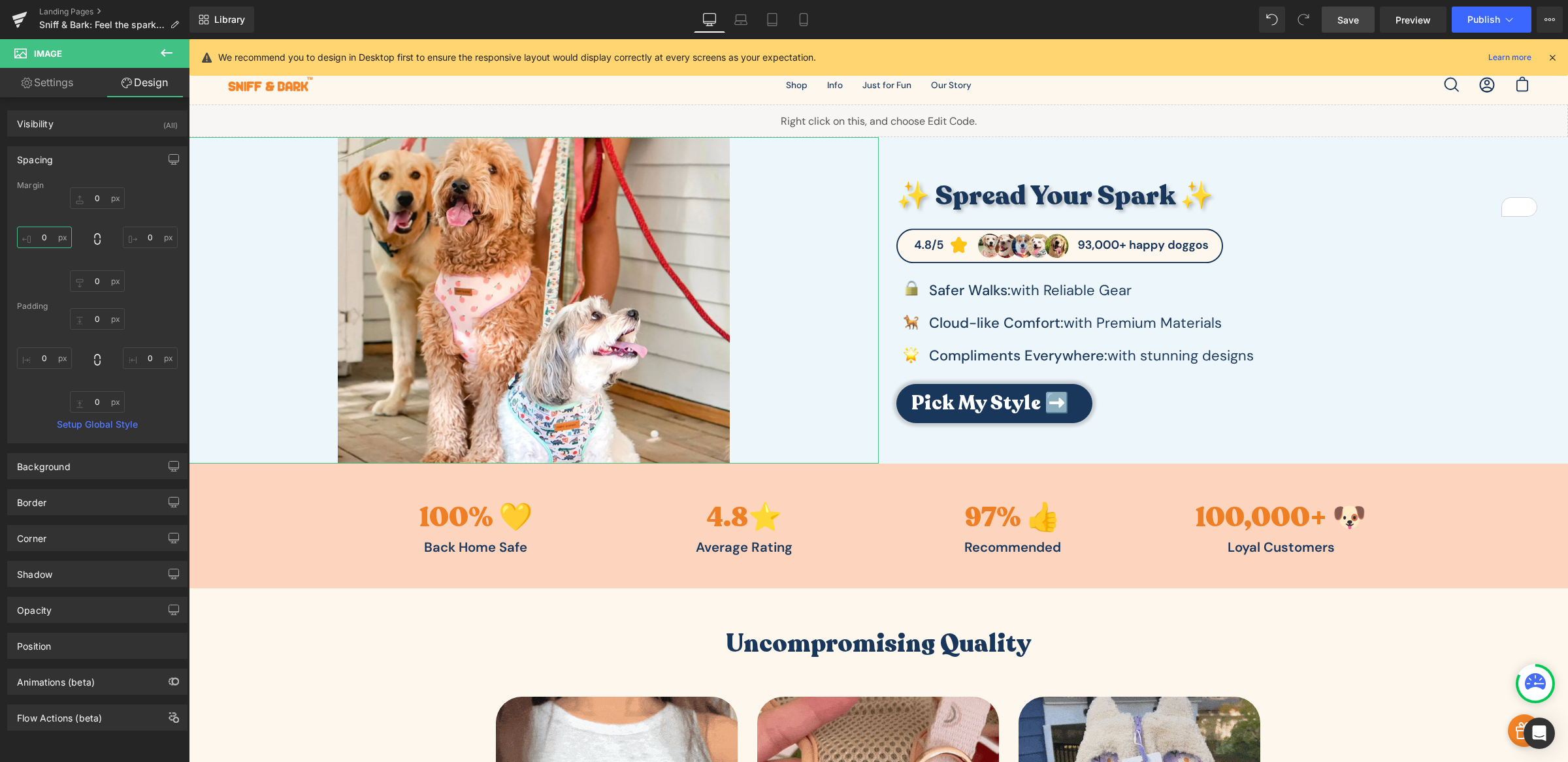
drag, startPoint x: 44, startPoint y: 241, endPoint x: 51, endPoint y: 237, distance: 8.1
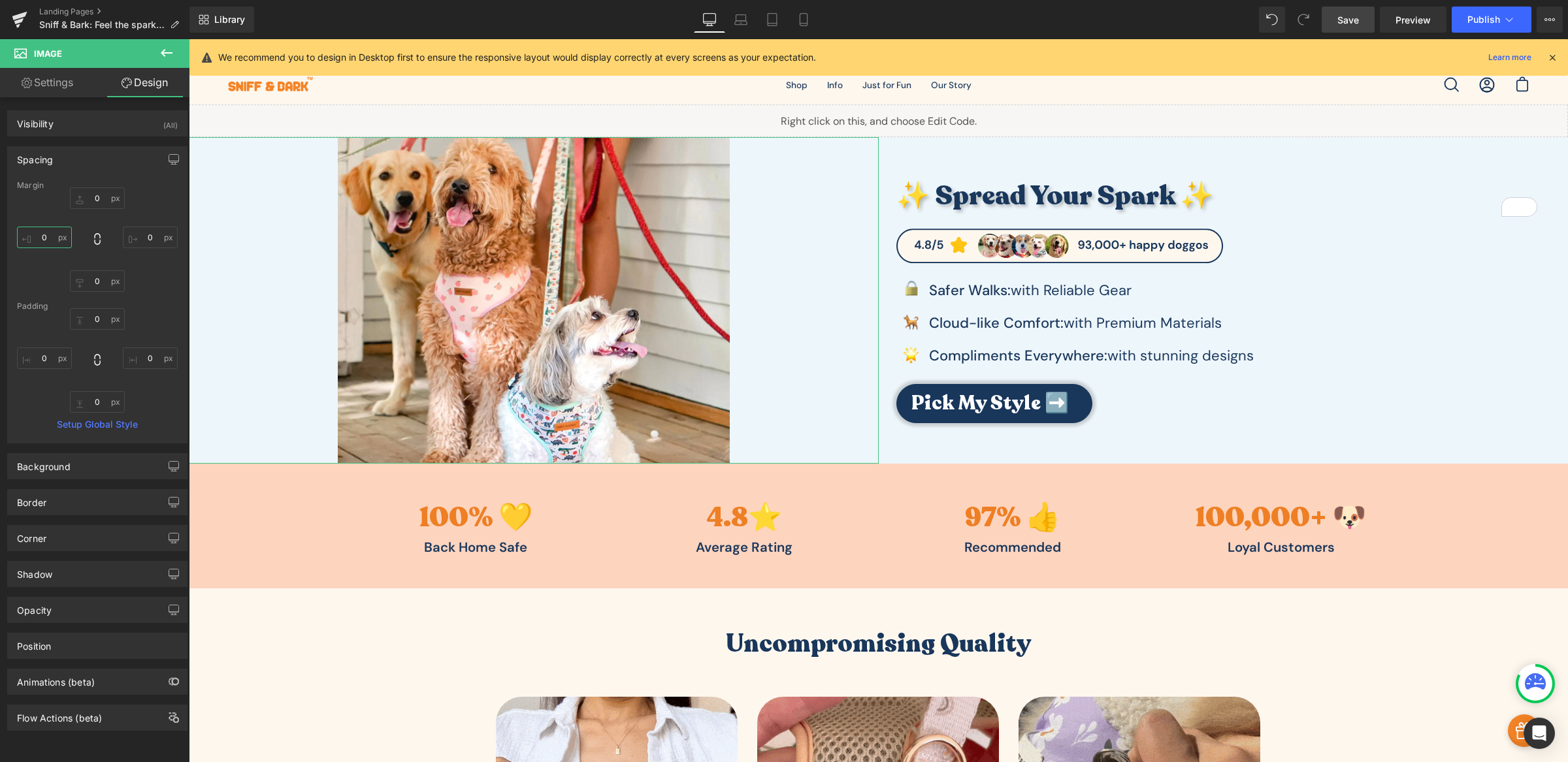
click at [45, 241] on input "0" at bounding box center [44, 237] width 55 height 21
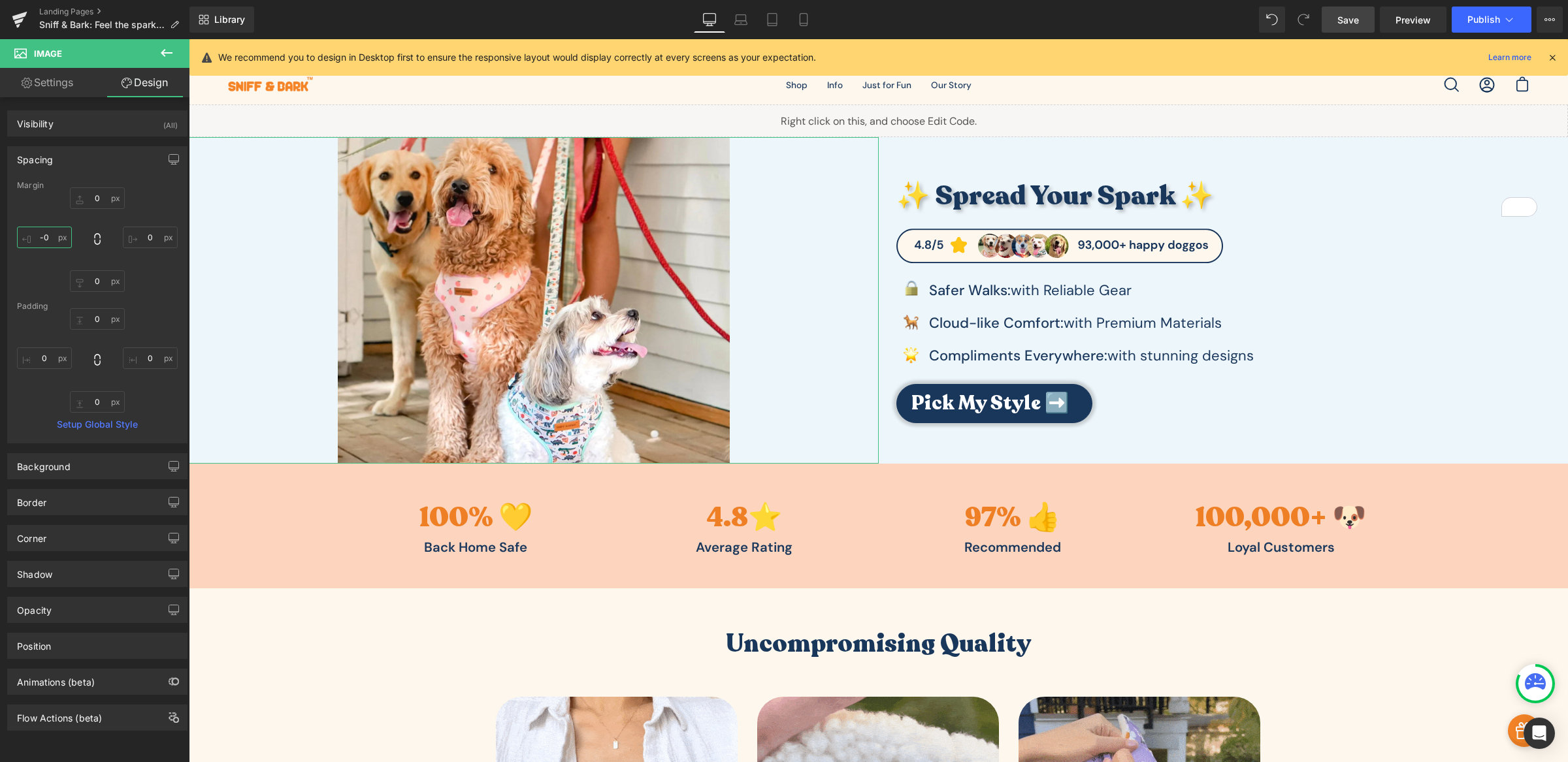
type input "0"
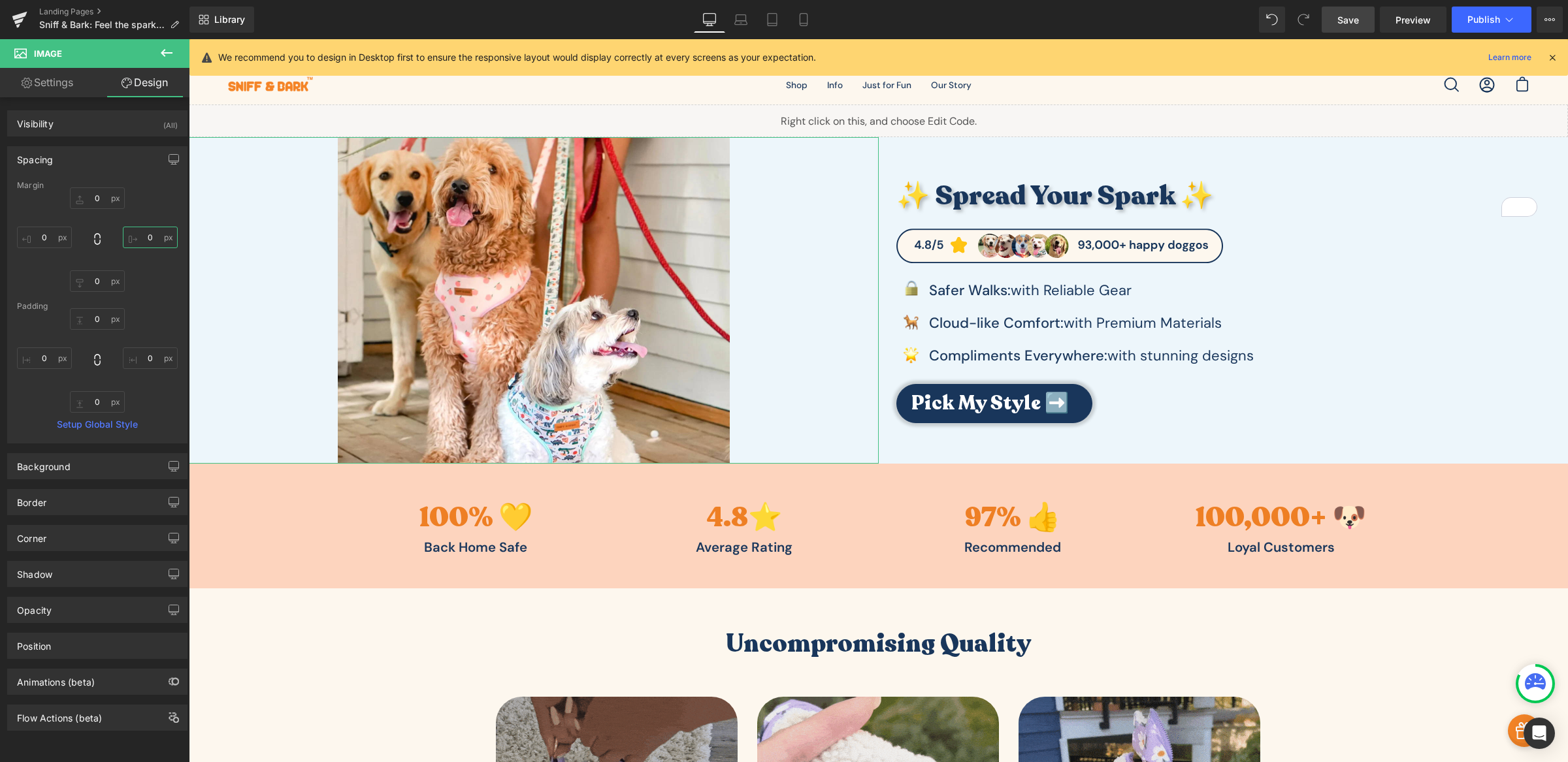
click at [133, 240] on input "0" at bounding box center [150, 237] width 55 height 21
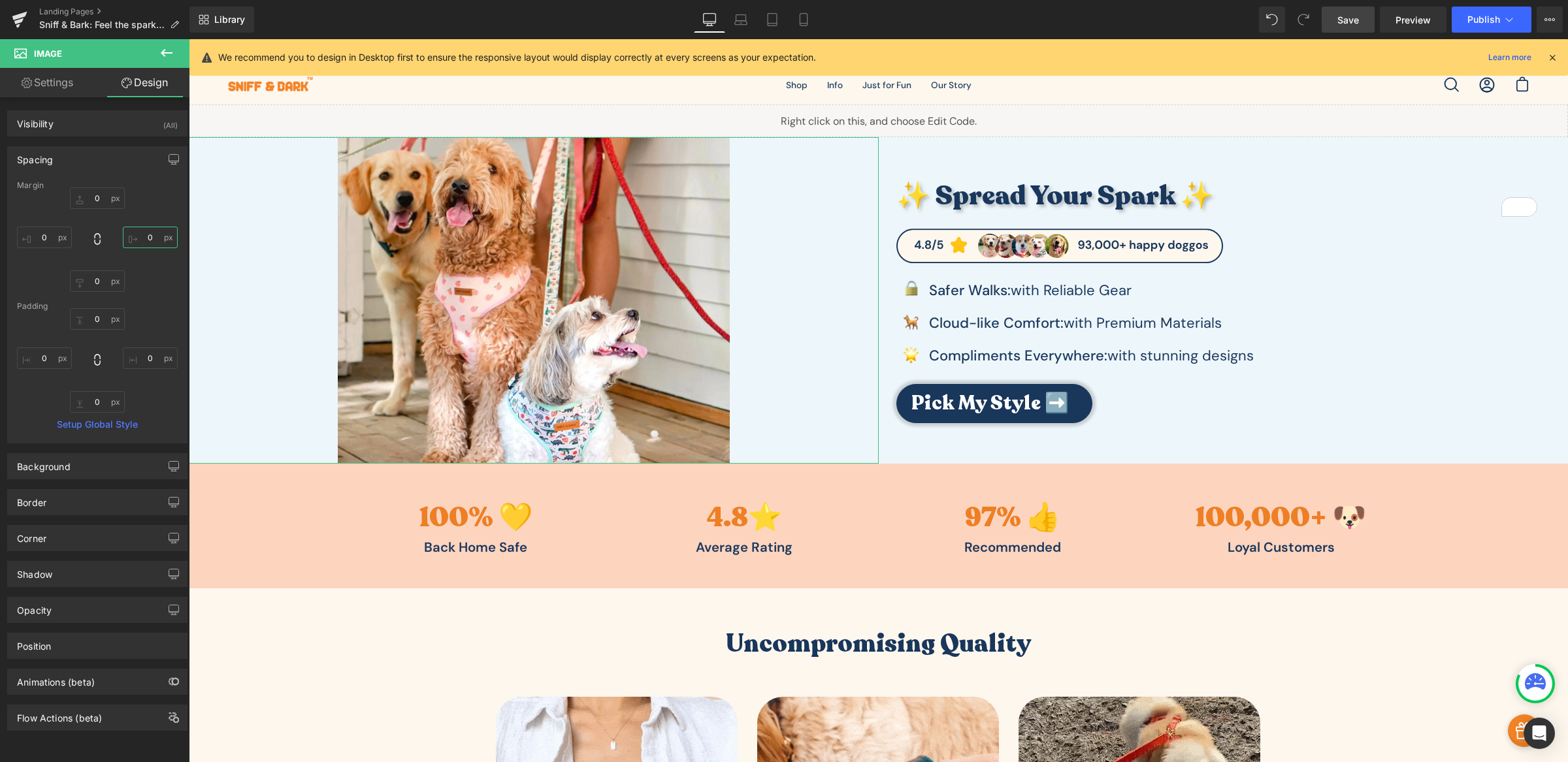
click at [133, 240] on input "0" at bounding box center [150, 237] width 55 height 21
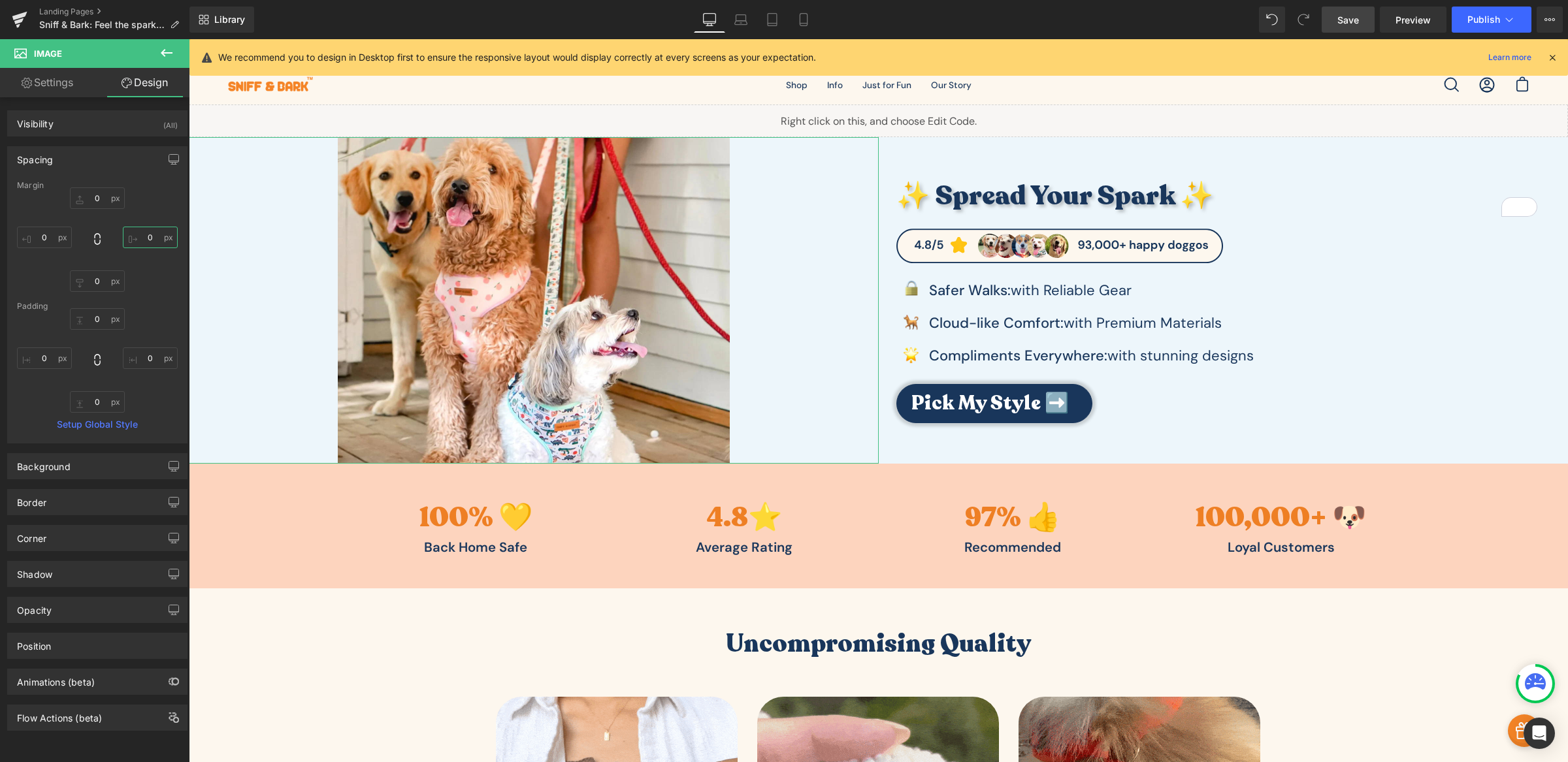
click at [133, 240] on input "0" at bounding box center [150, 237] width 55 height 21
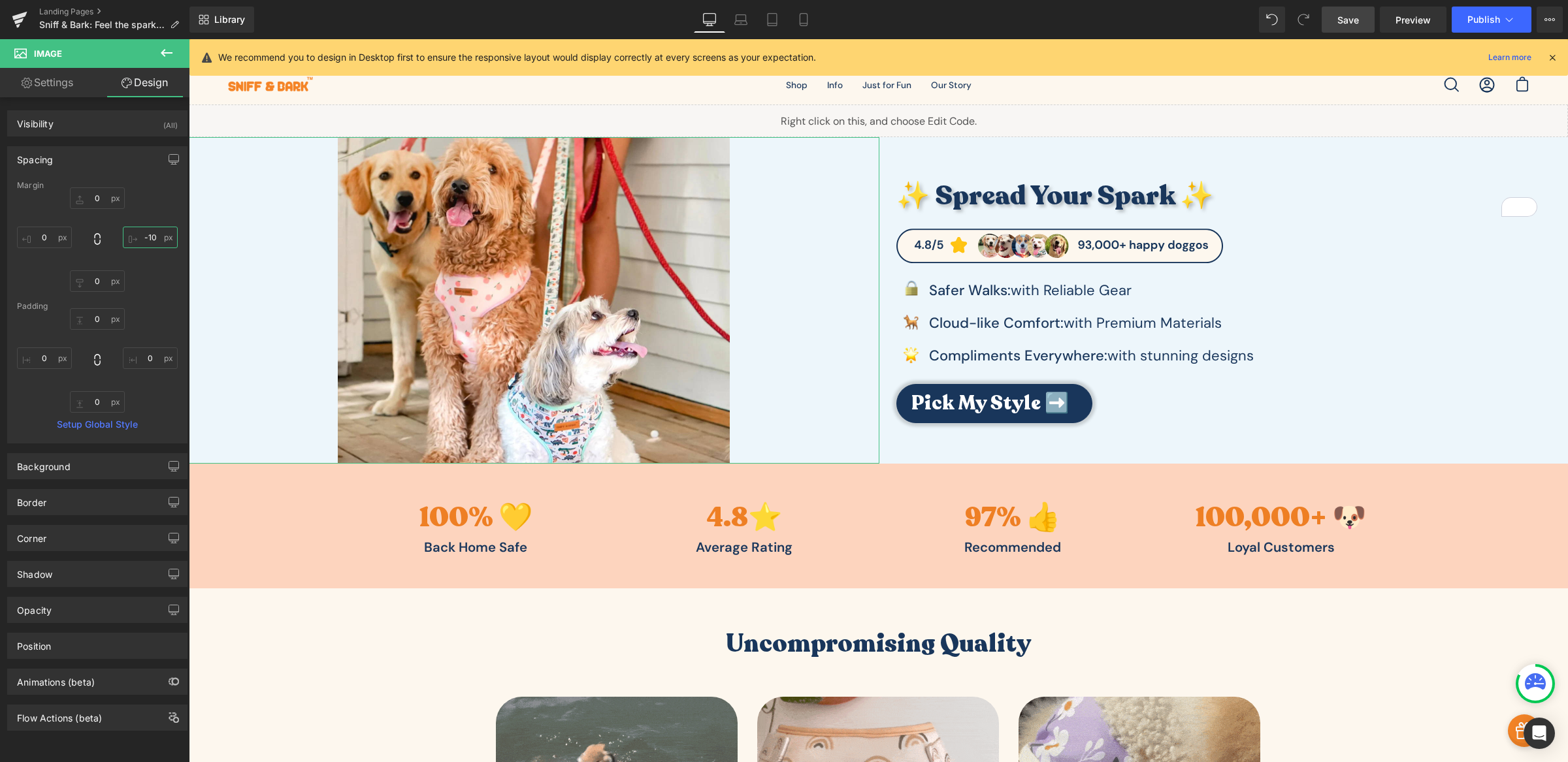
type input "-100"
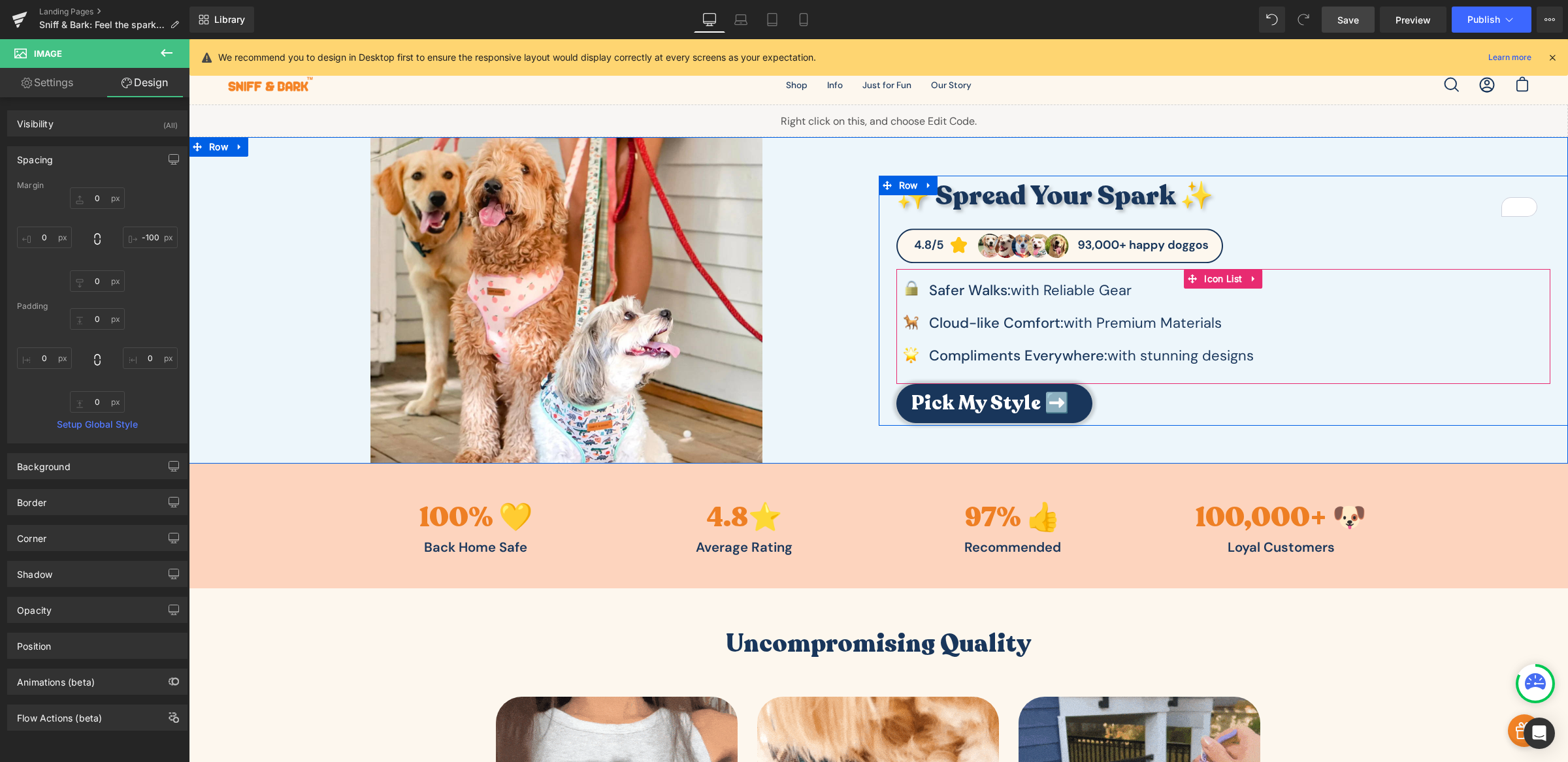
click at [1376, 274] on div "Image Safer Walks: with Reliable Gear Text Block Image Cl oud -like Comfort: wi…" at bounding box center [1224, 326] width 655 height 115
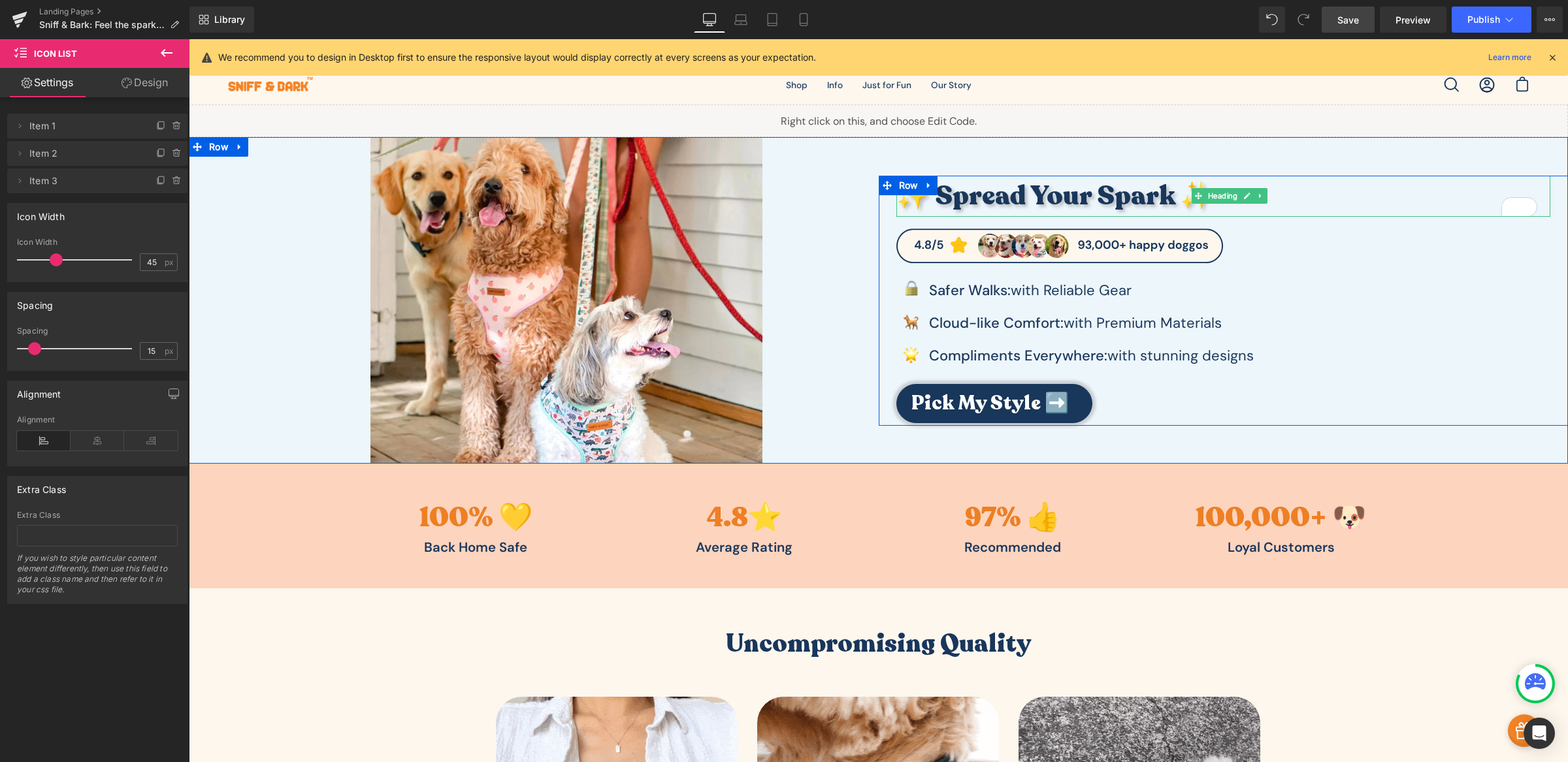
click at [1348, 199] on h3 "✨ Spread Your Spark ✨" at bounding box center [1217, 196] width 641 height 42
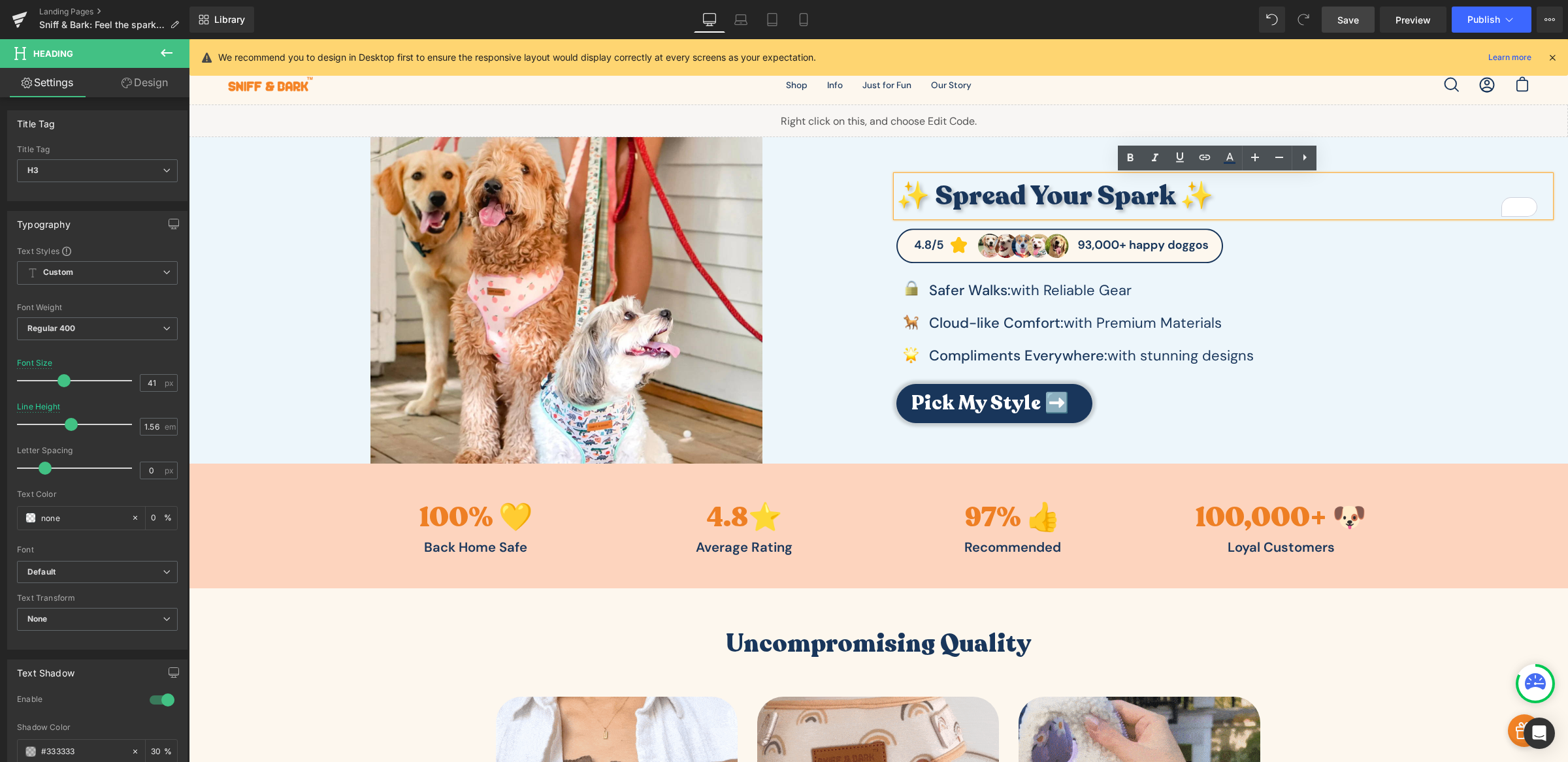
click at [960, 155] on div "✨ Spread Your Spark ✨ Heading Image Image Safer Walks: with Reliable Gear Text …" at bounding box center [1223, 300] width 690 height 327
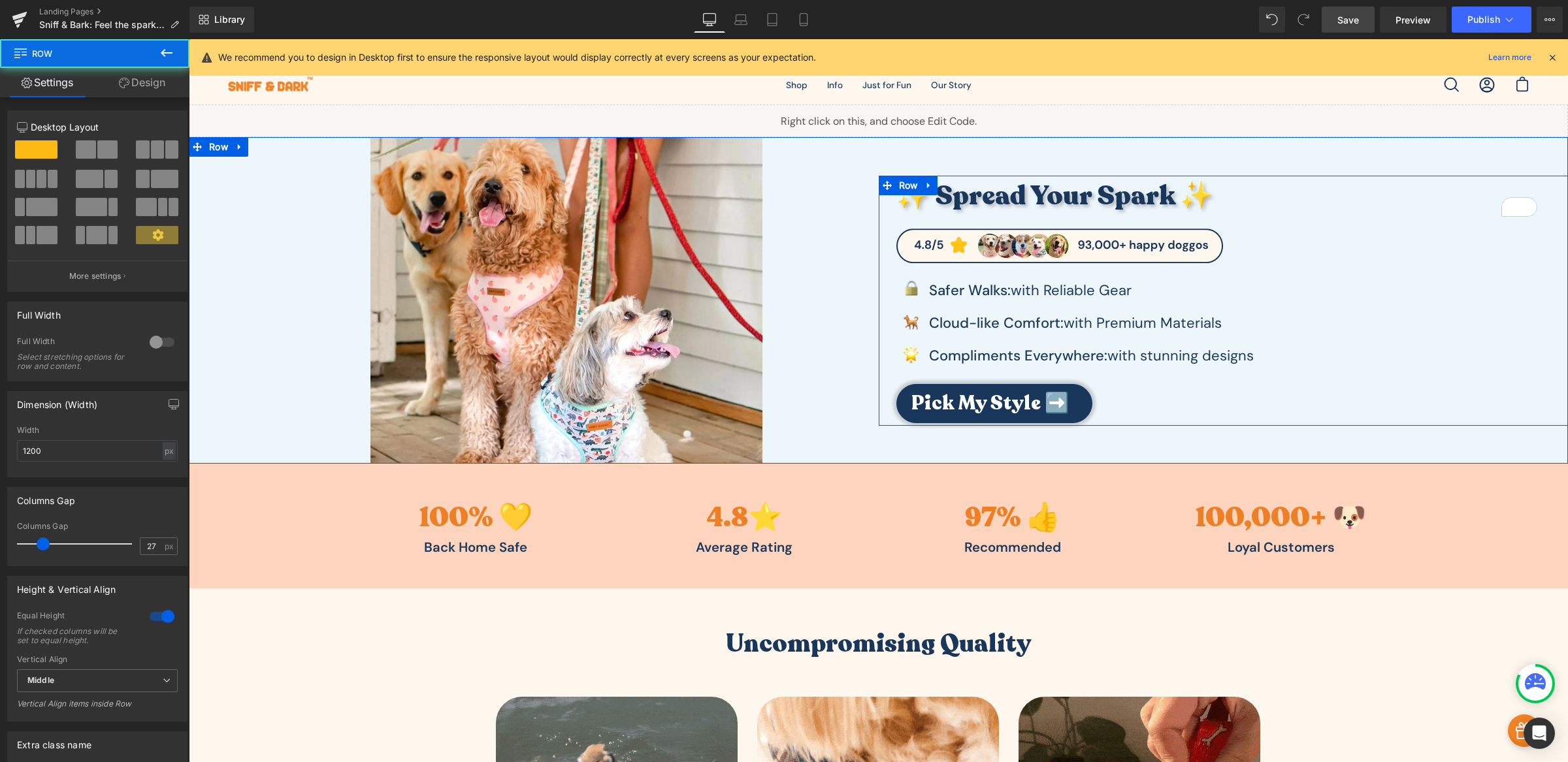
click at [885, 219] on div "✨ Spread Your Spark ✨ Heading Image Image Safer Walks: with Reliable Gear Text …" at bounding box center [1223, 300] width 690 height 248
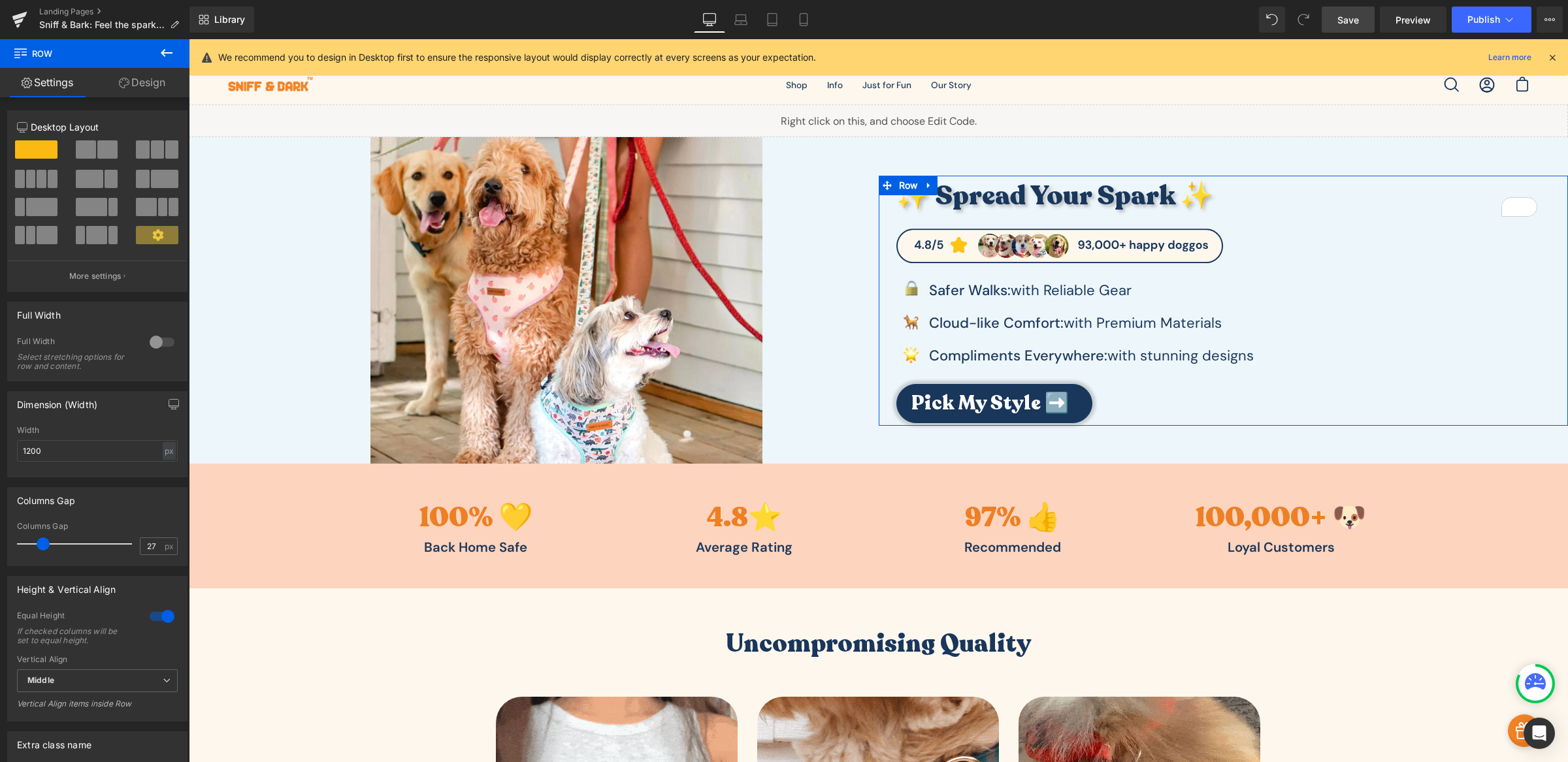
click at [146, 81] on link "Design" at bounding box center [142, 82] width 95 height 29
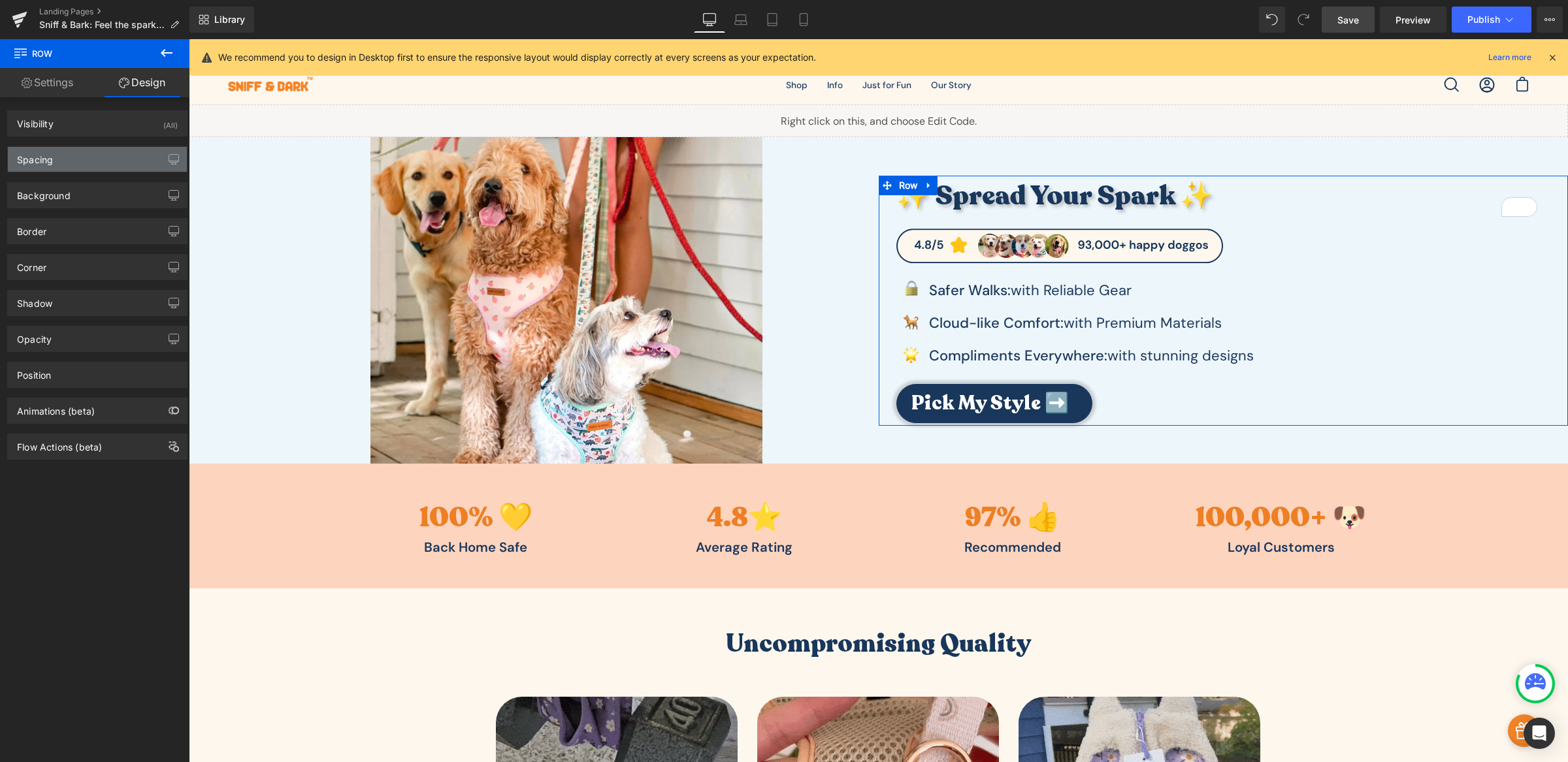
click at [49, 162] on div "Spacing" at bounding box center [34, 156] width 36 height 18
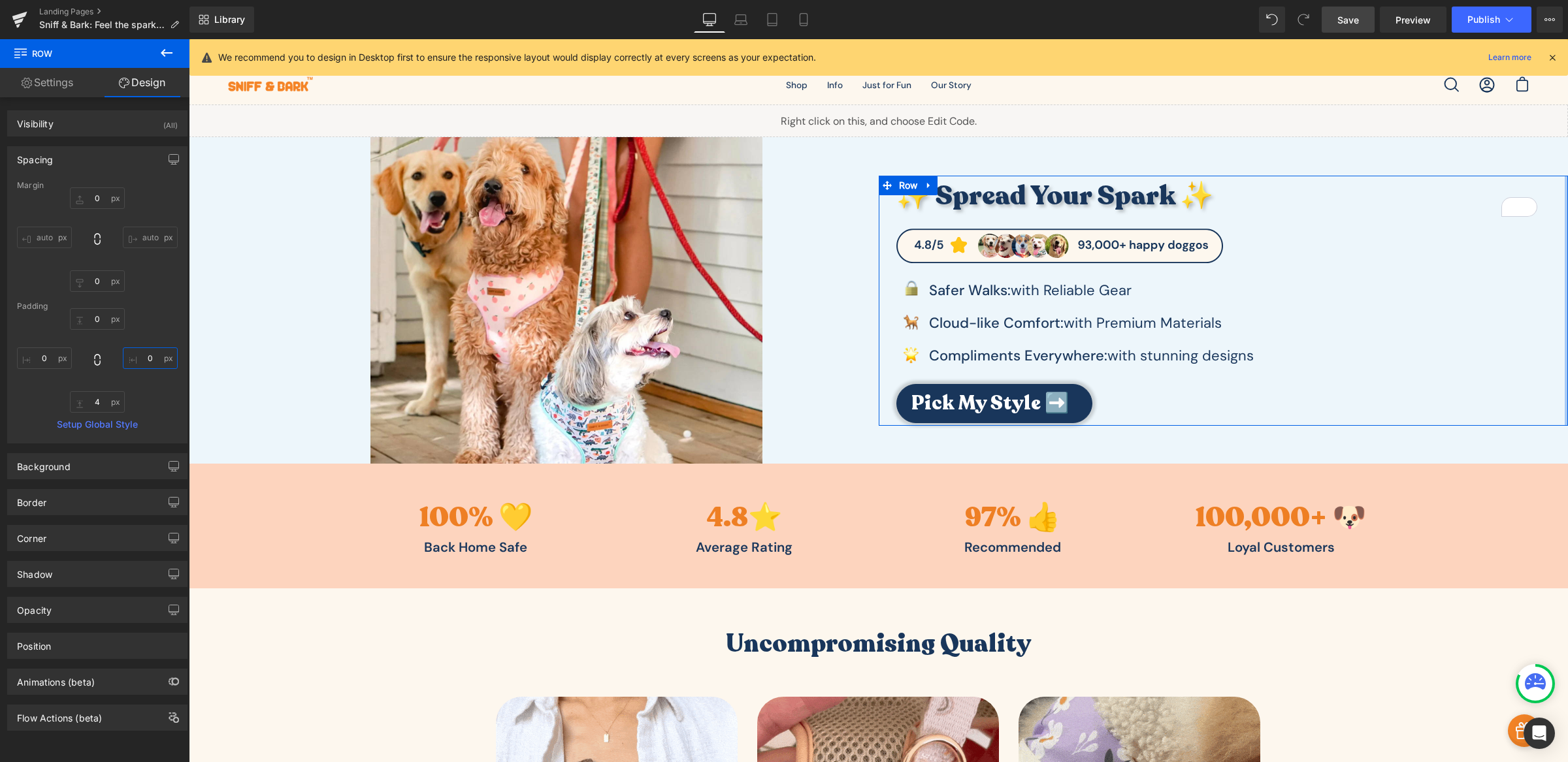
click at [138, 356] on input "0" at bounding box center [150, 358] width 55 height 21
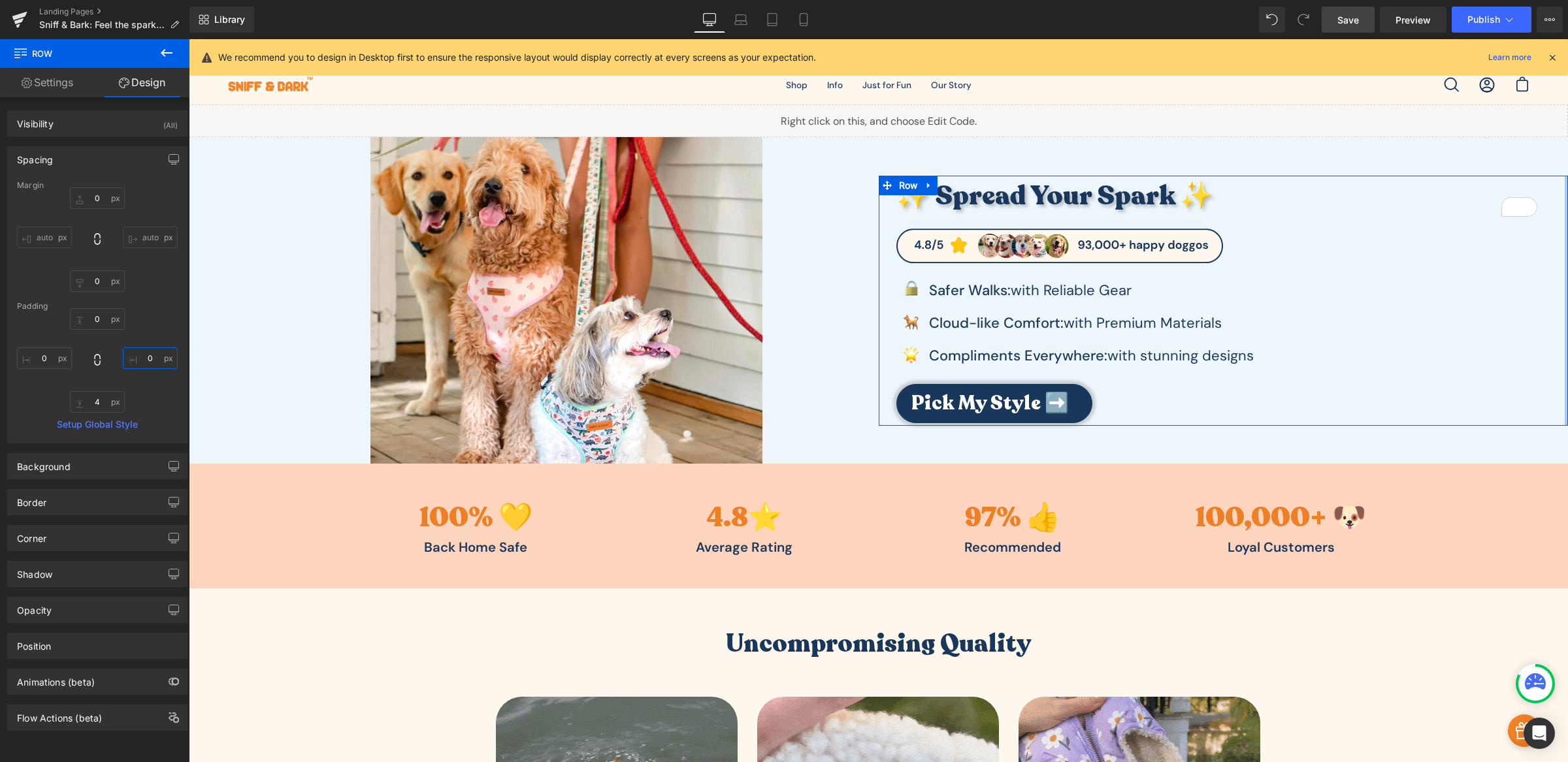
click at [138, 356] on input "0" at bounding box center [150, 358] width 55 height 21
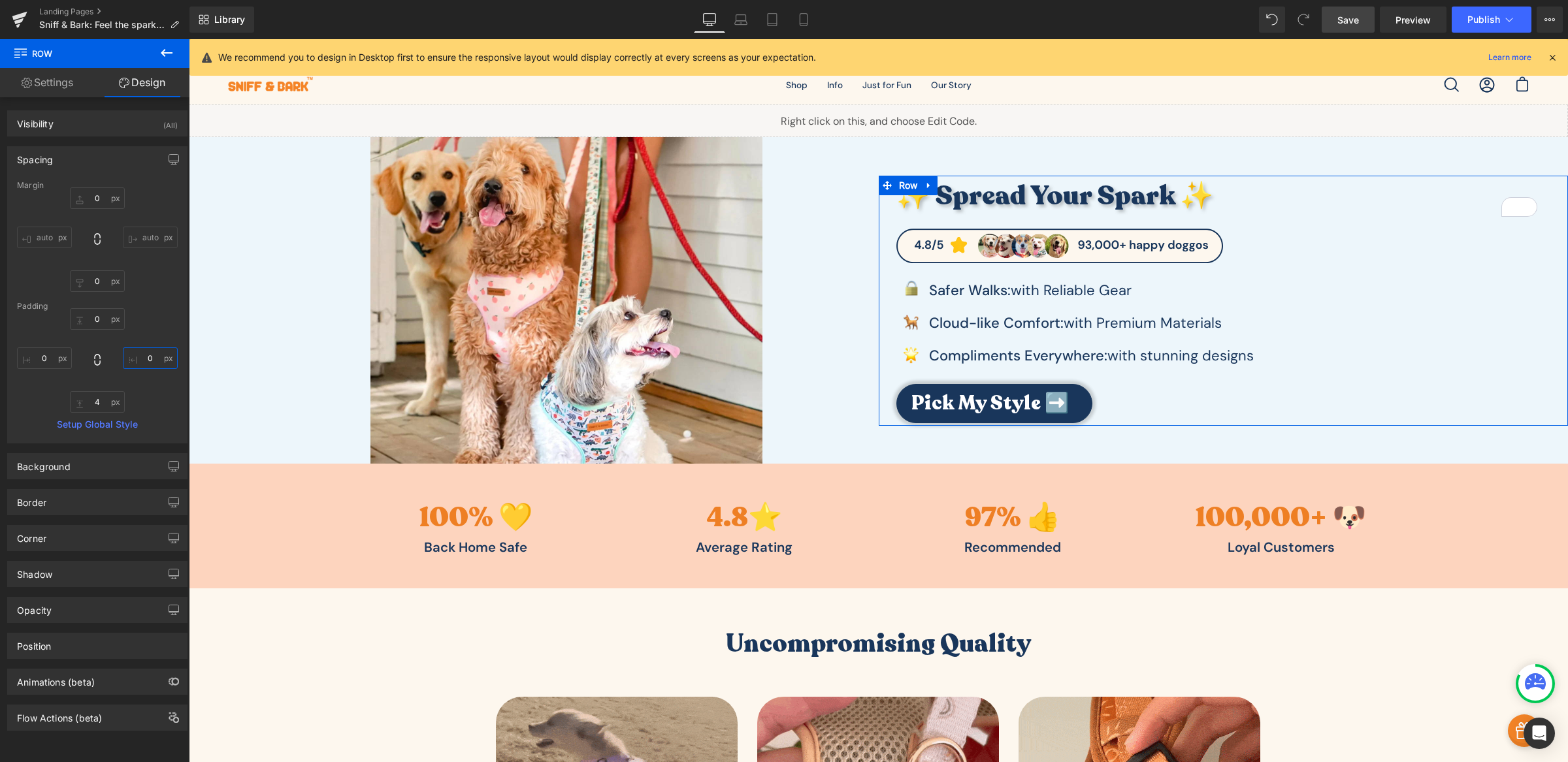
click at [138, 356] on input "0" at bounding box center [150, 358] width 55 height 21
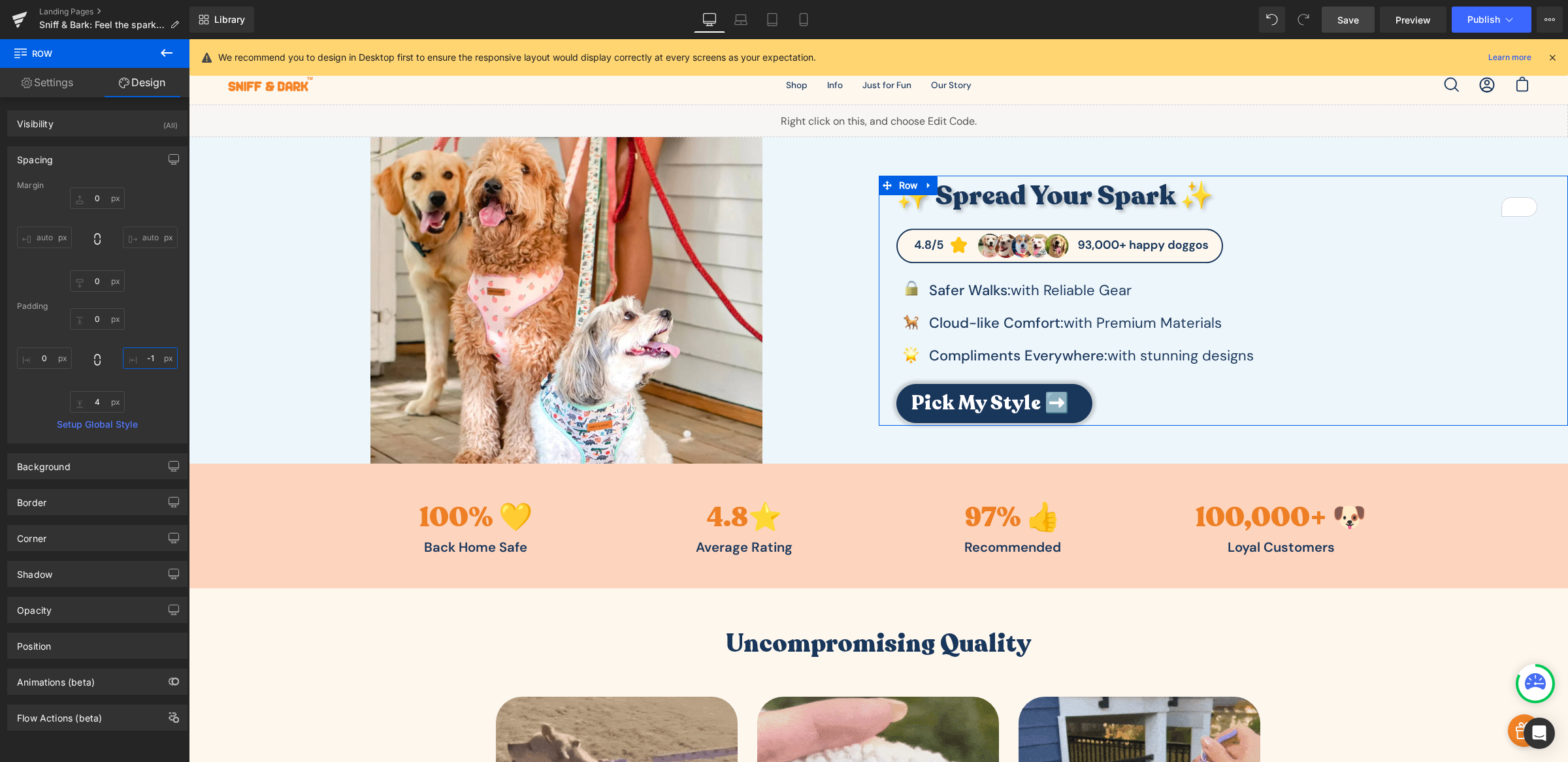
type input "-"
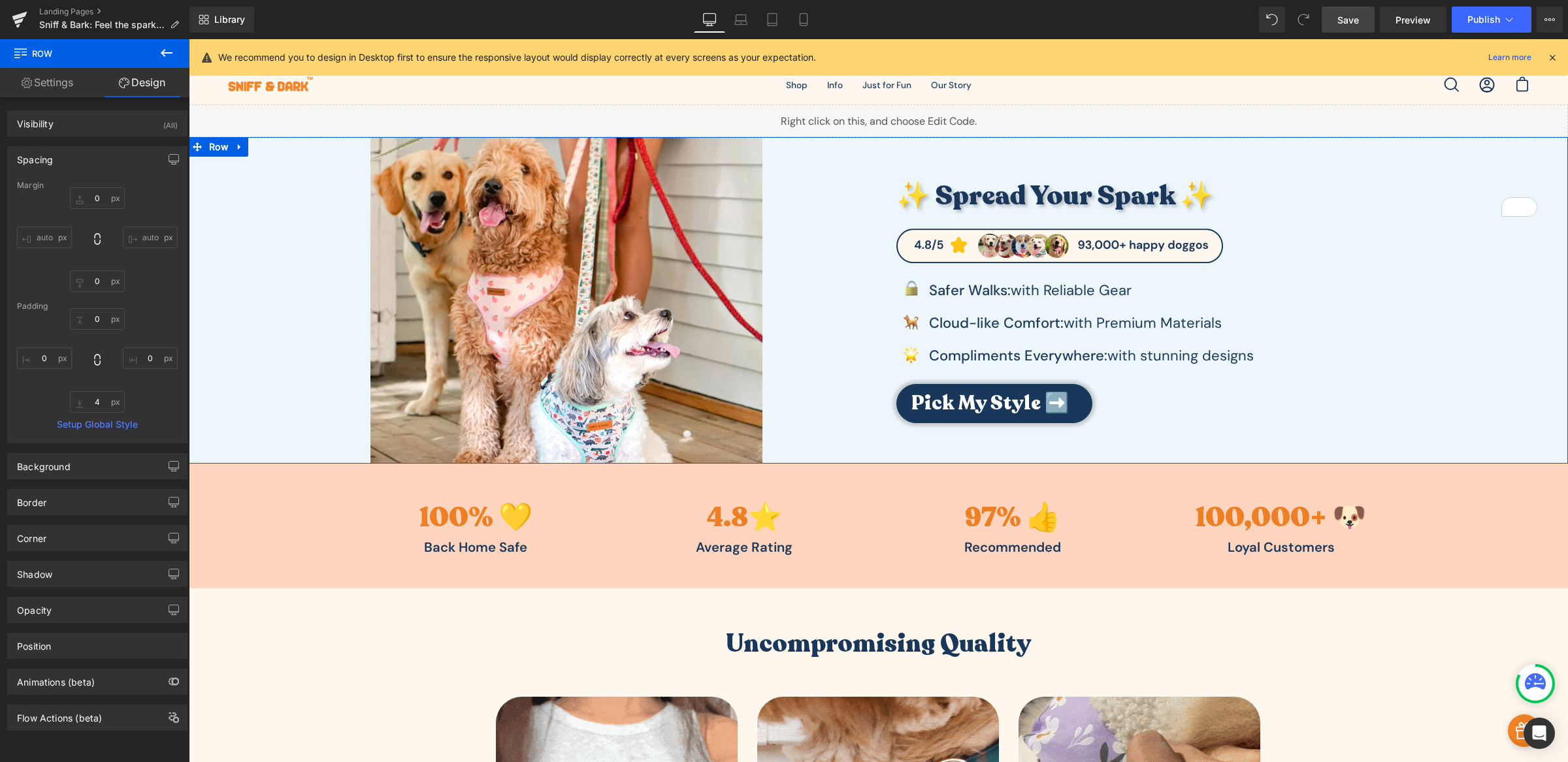
click at [1228, 151] on div "✨ Spread Your Spark ✨ Heading Image Image Safer Walks: with Reliable Gear Text …" at bounding box center [1223, 300] width 690 height 327
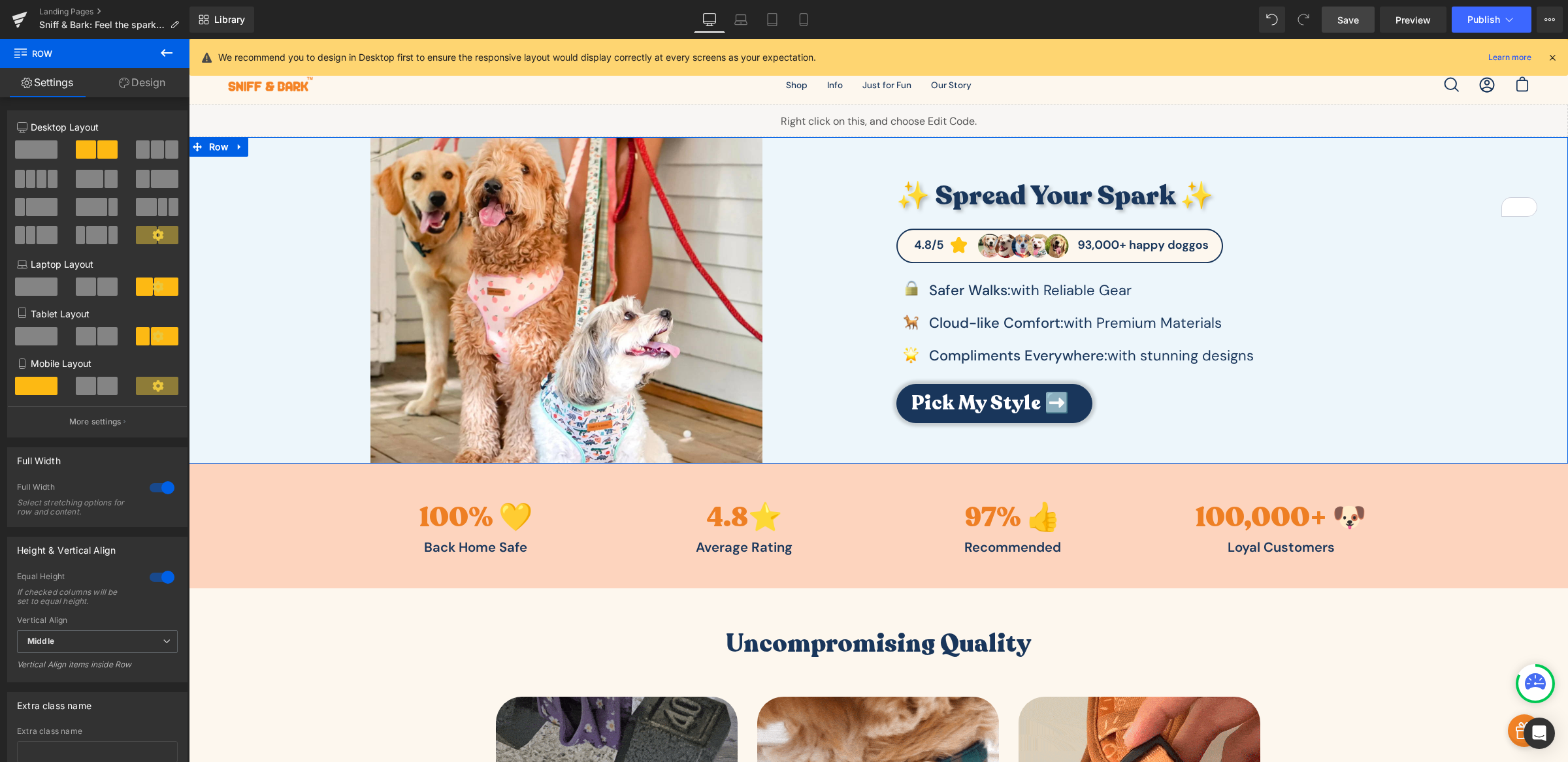
click at [155, 76] on link "Design" at bounding box center [142, 82] width 95 height 29
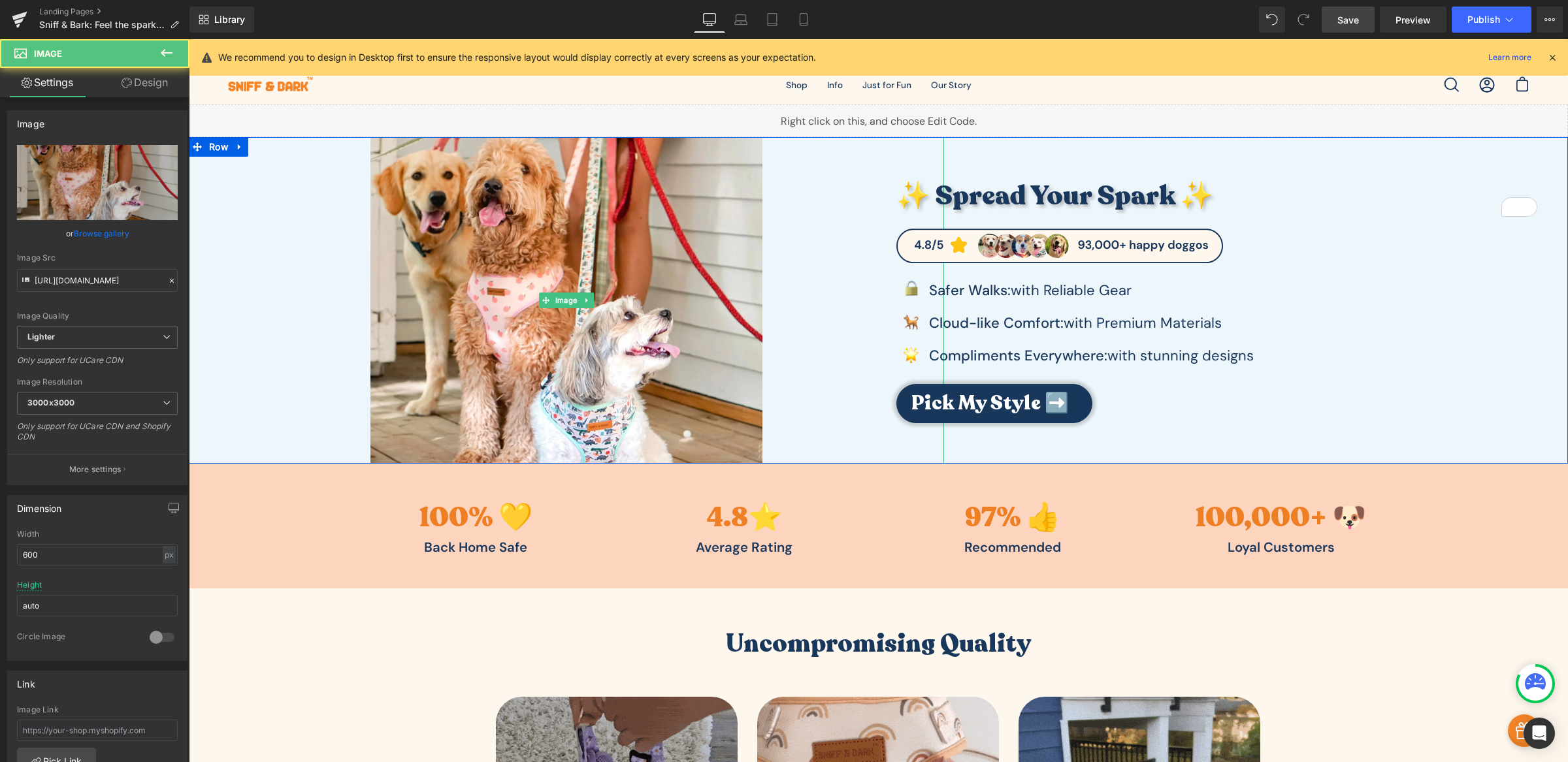
click at [813, 370] on div at bounding box center [566, 300] width 755 height 327
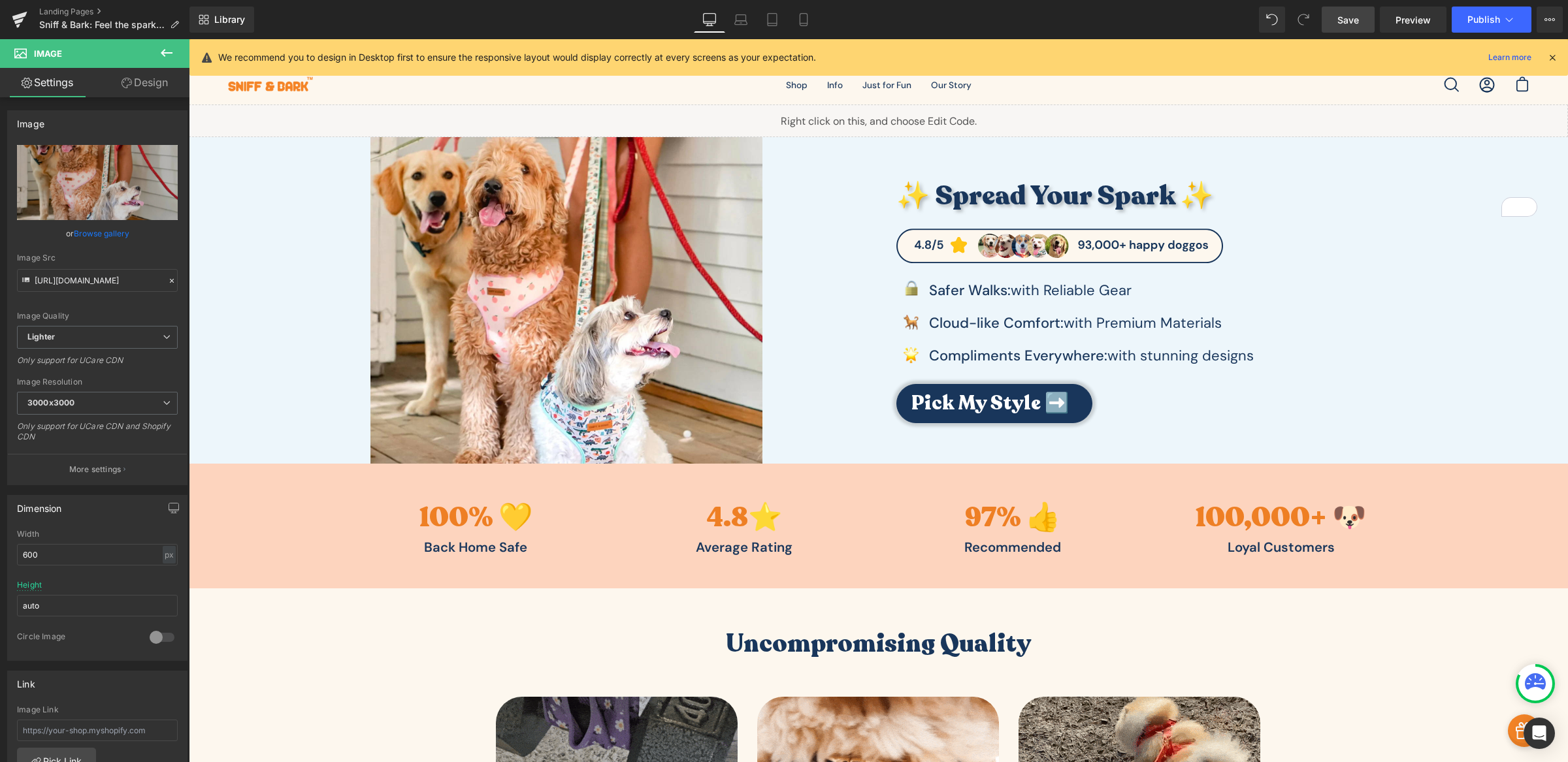
click at [1342, 25] on span "Save" at bounding box center [1348, 19] width 21 height 14
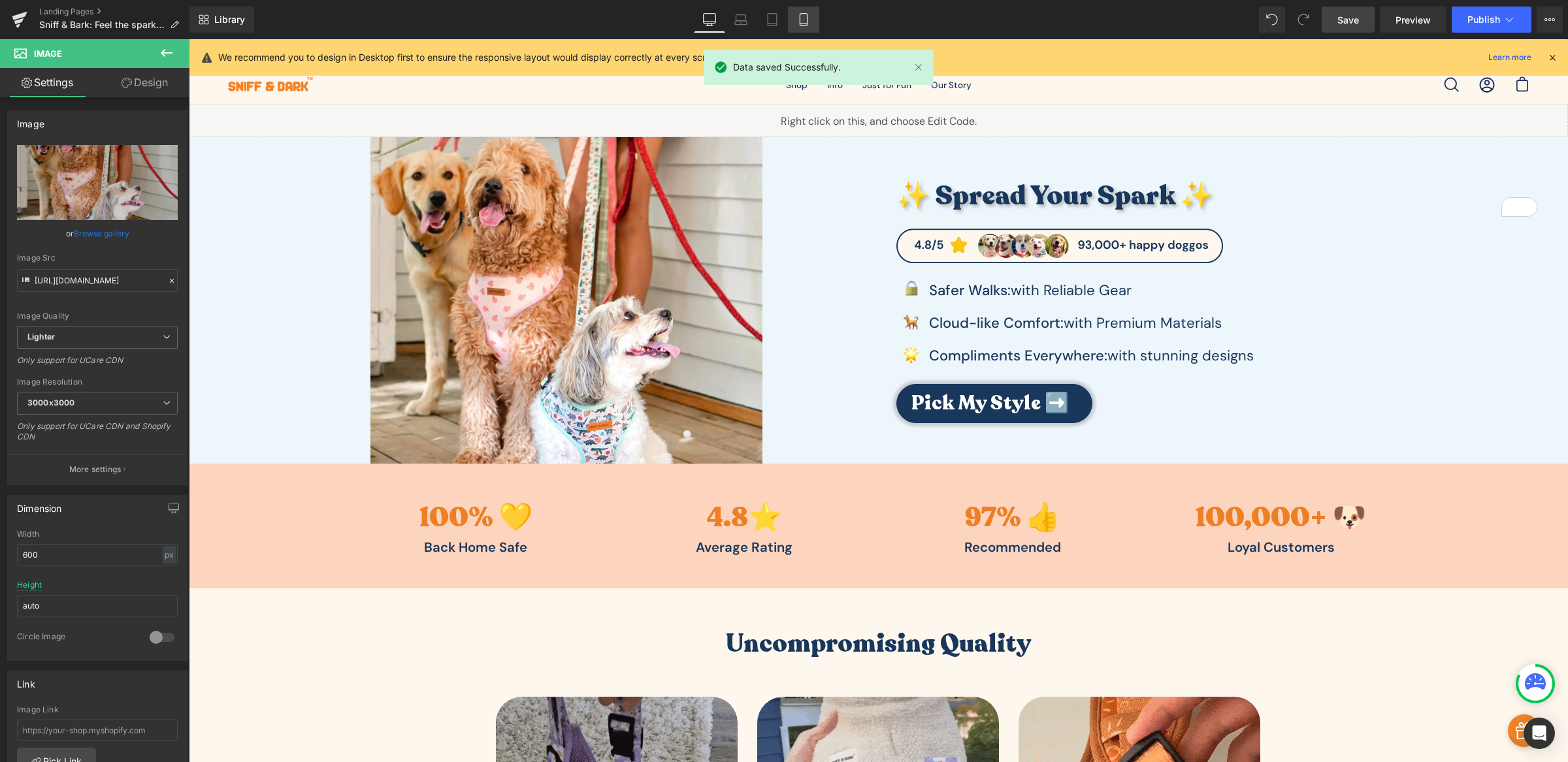
click at [806, 24] on icon at bounding box center [803, 24] width 7 height 0
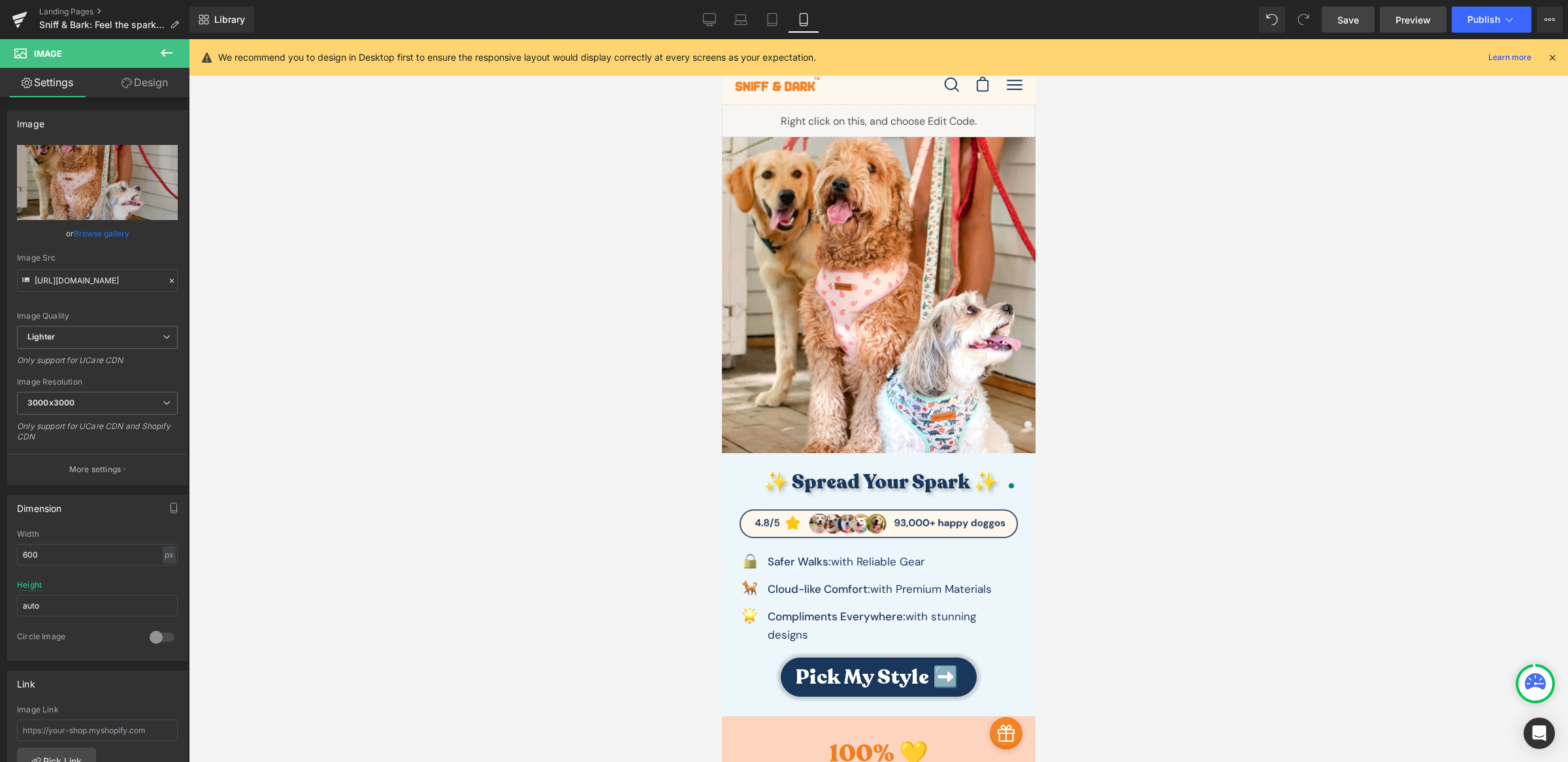
click at [1403, 19] on span "Preview" at bounding box center [1413, 19] width 35 height 14
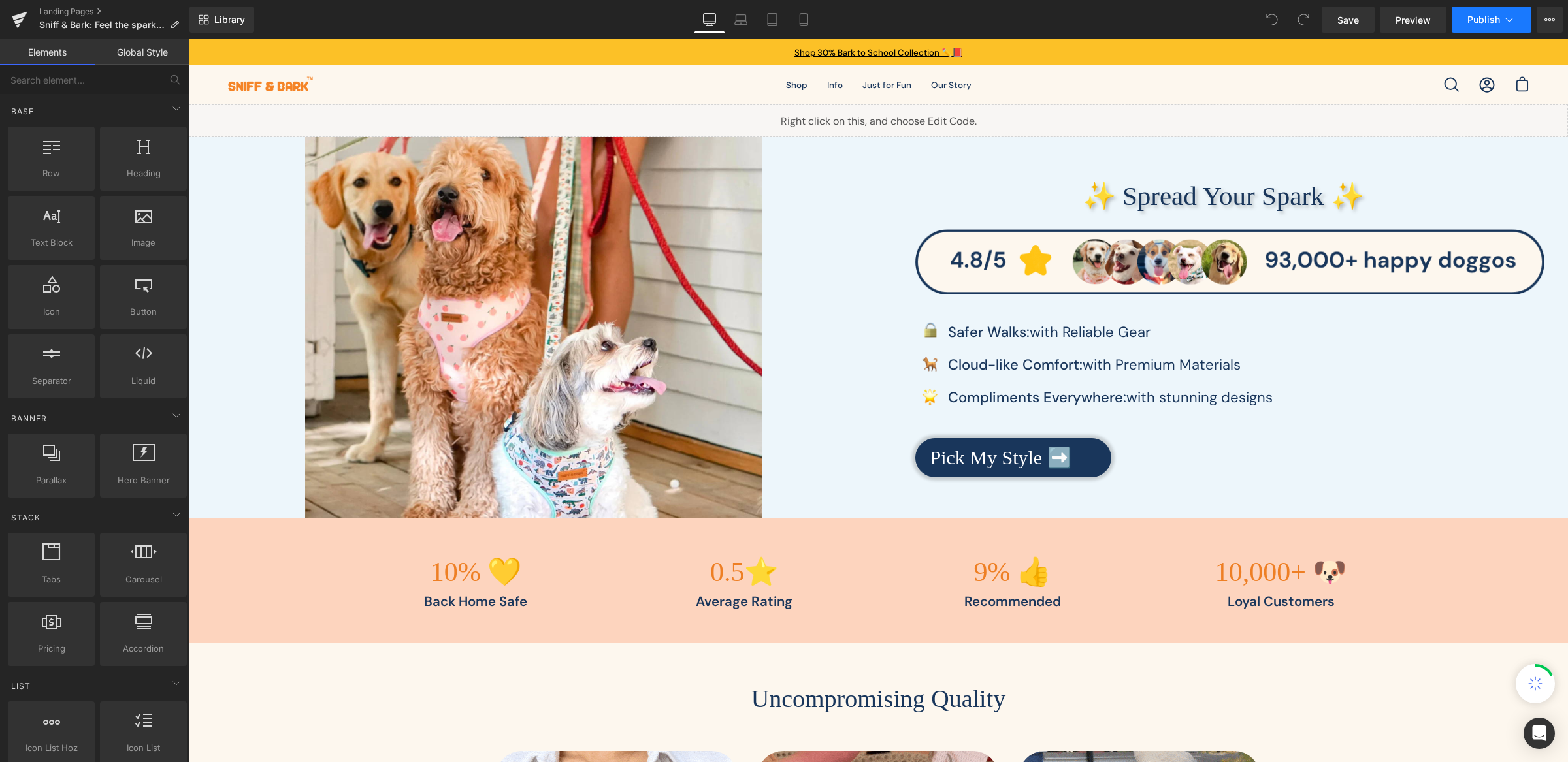
click at [1474, 14] on span "Publish" at bounding box center [1483, 19] width 33 height 10
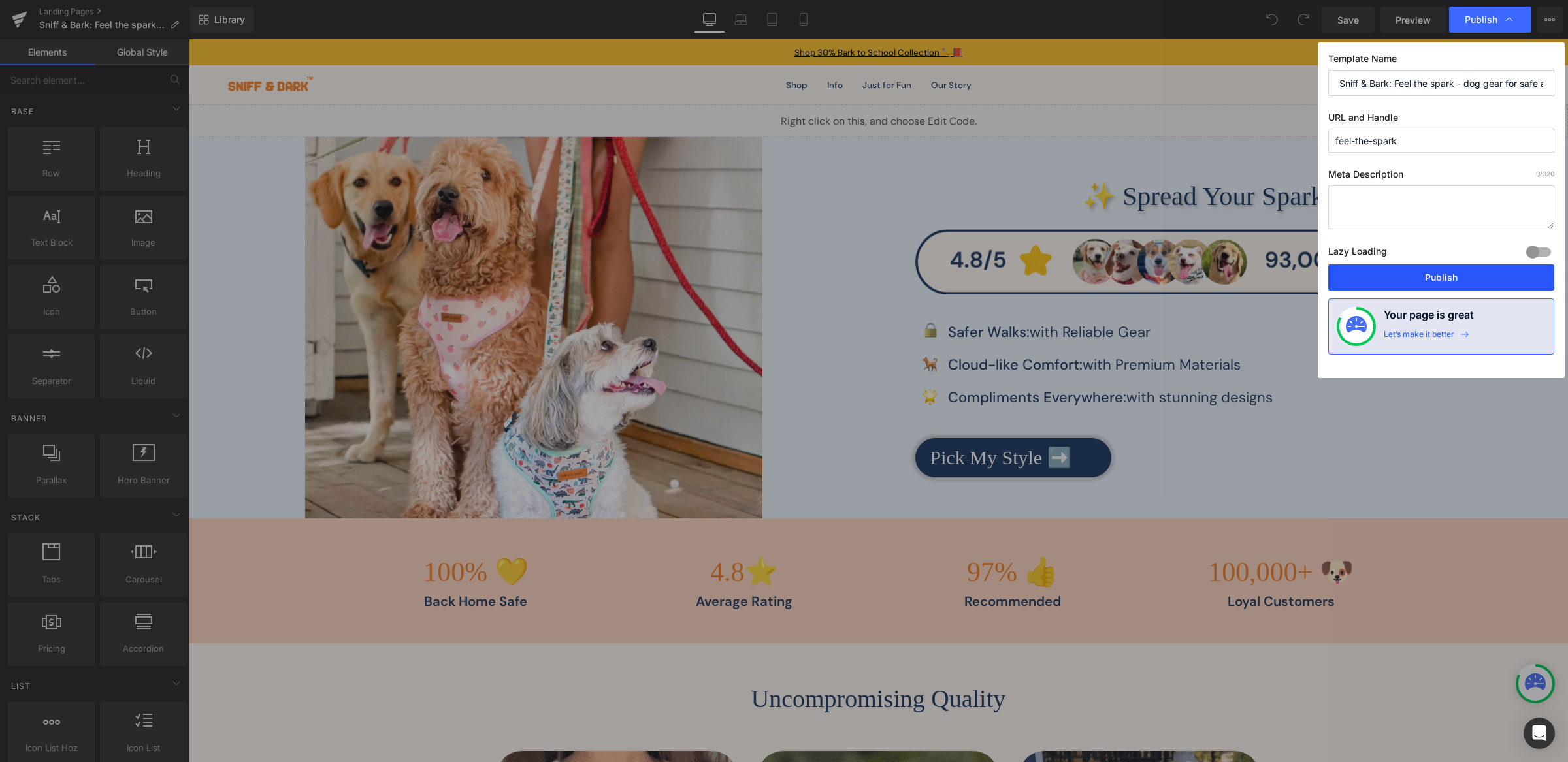
click at [1439, 284] on button "Publish" at bounding box center [1441, 278] width 226 height 26
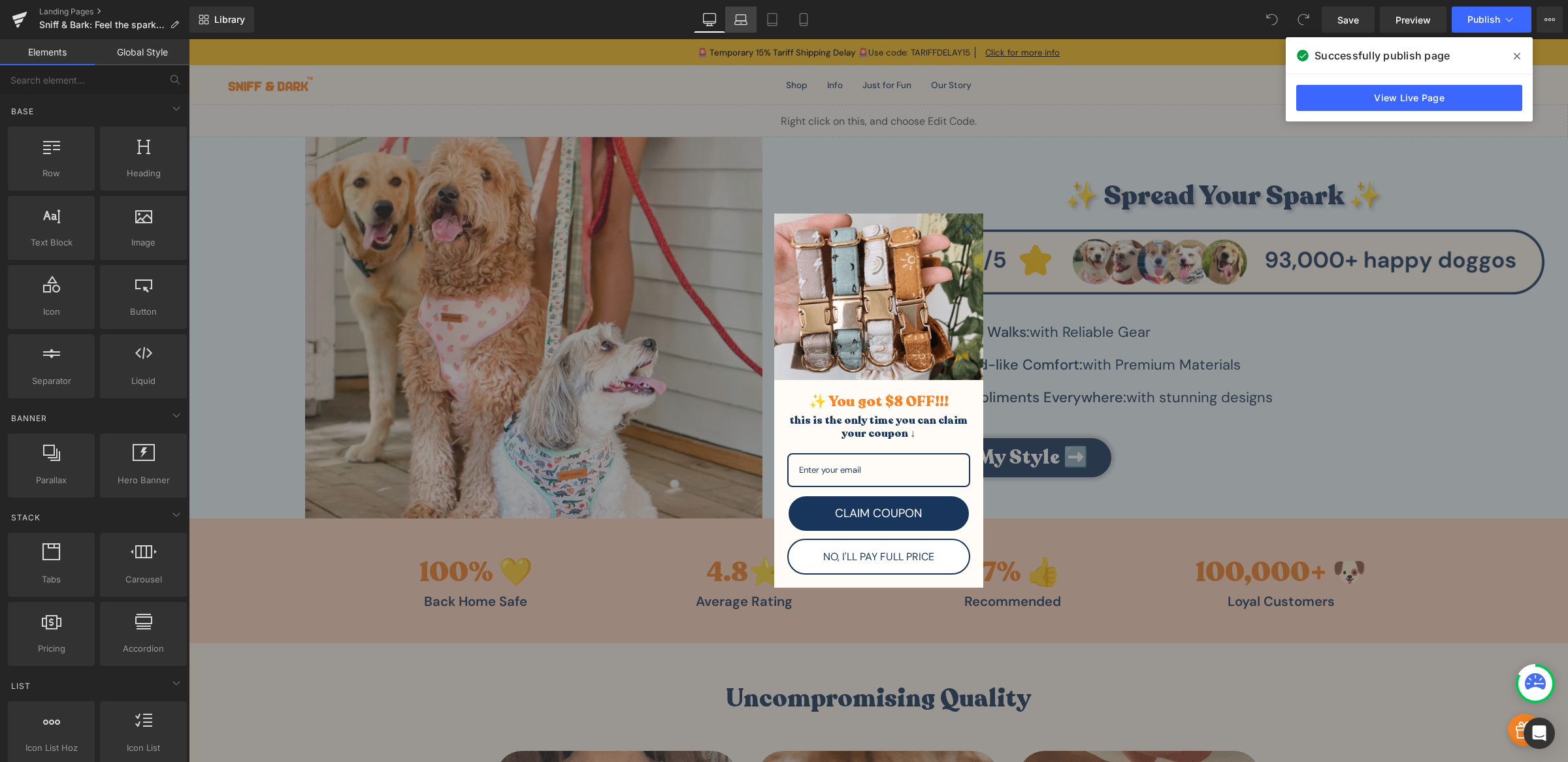
click at [740, 14] on icon at bounding box center [741, 19] width 13 height 13
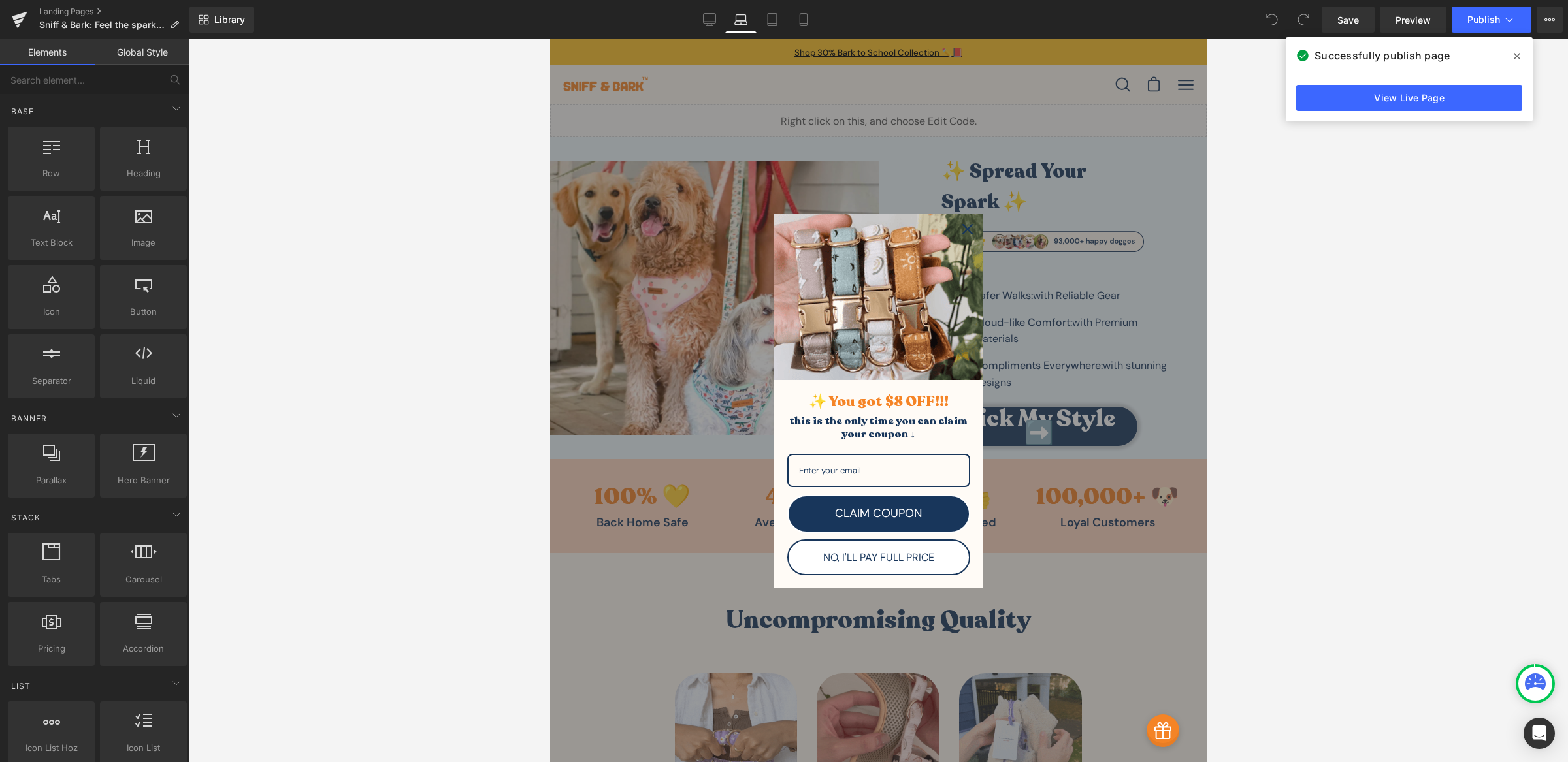
click at [963, 227] on icon "close icon" at bounding box center [967, 229] width 10 height 10
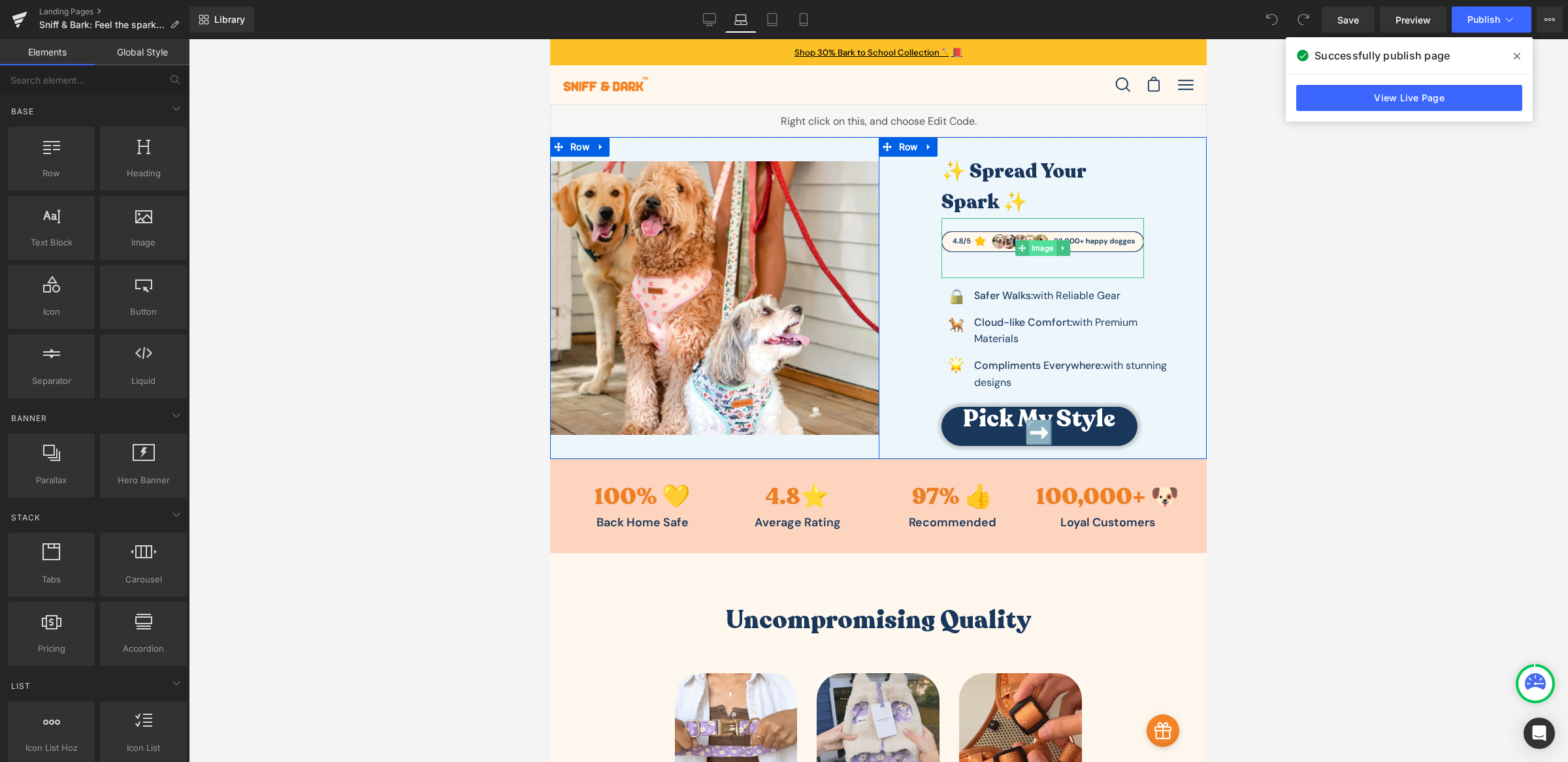
click at [1034, 251] on span "Image" at bounding box center [1042, 248] width 27 height 16
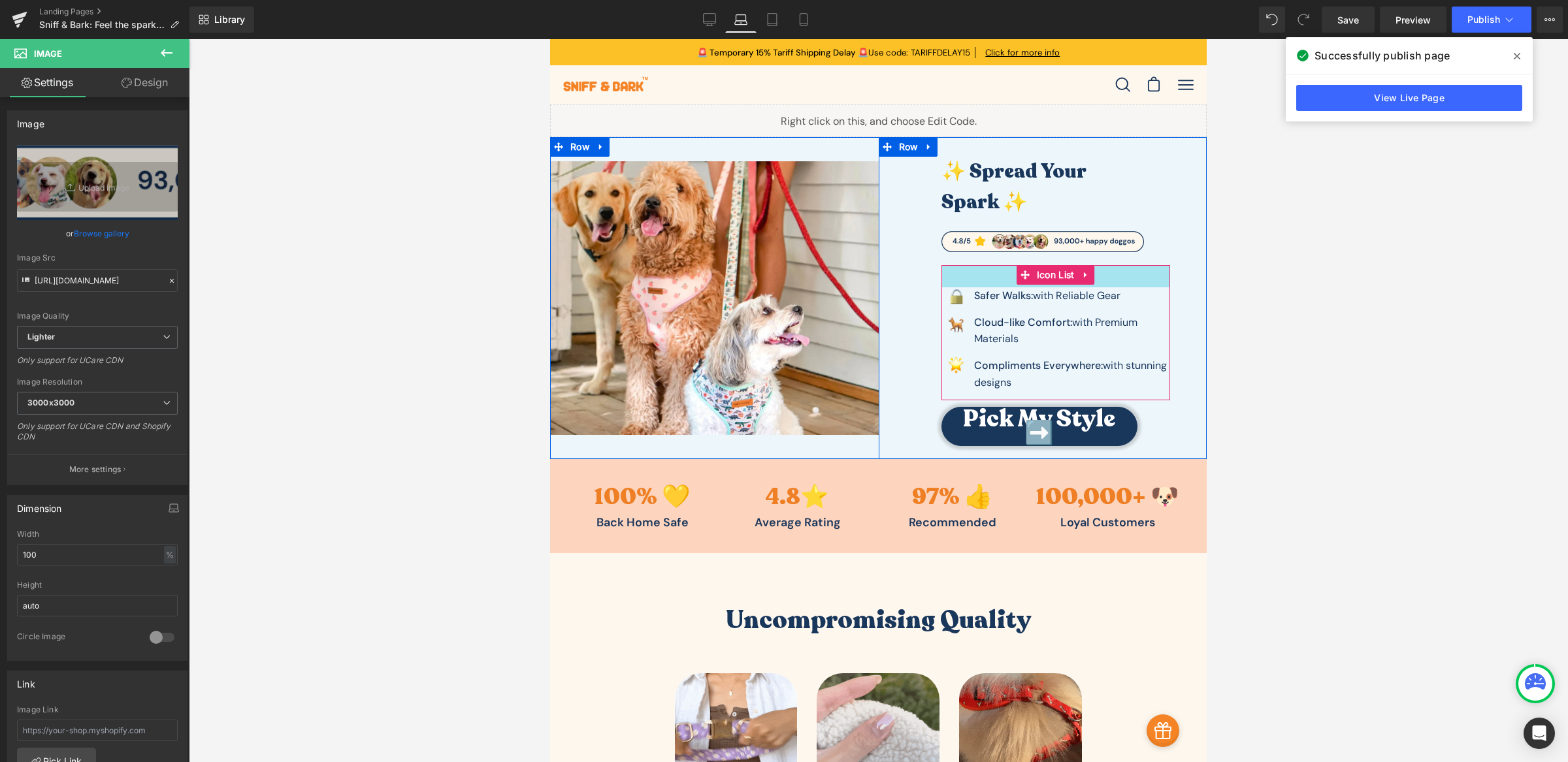
click at [1090, 266] on div "Image Safer Walks: with Reliable Gear Text Block Image Cl oud -like Comfort: wi…" at bounding box center [1056, 332] width 229 height 135
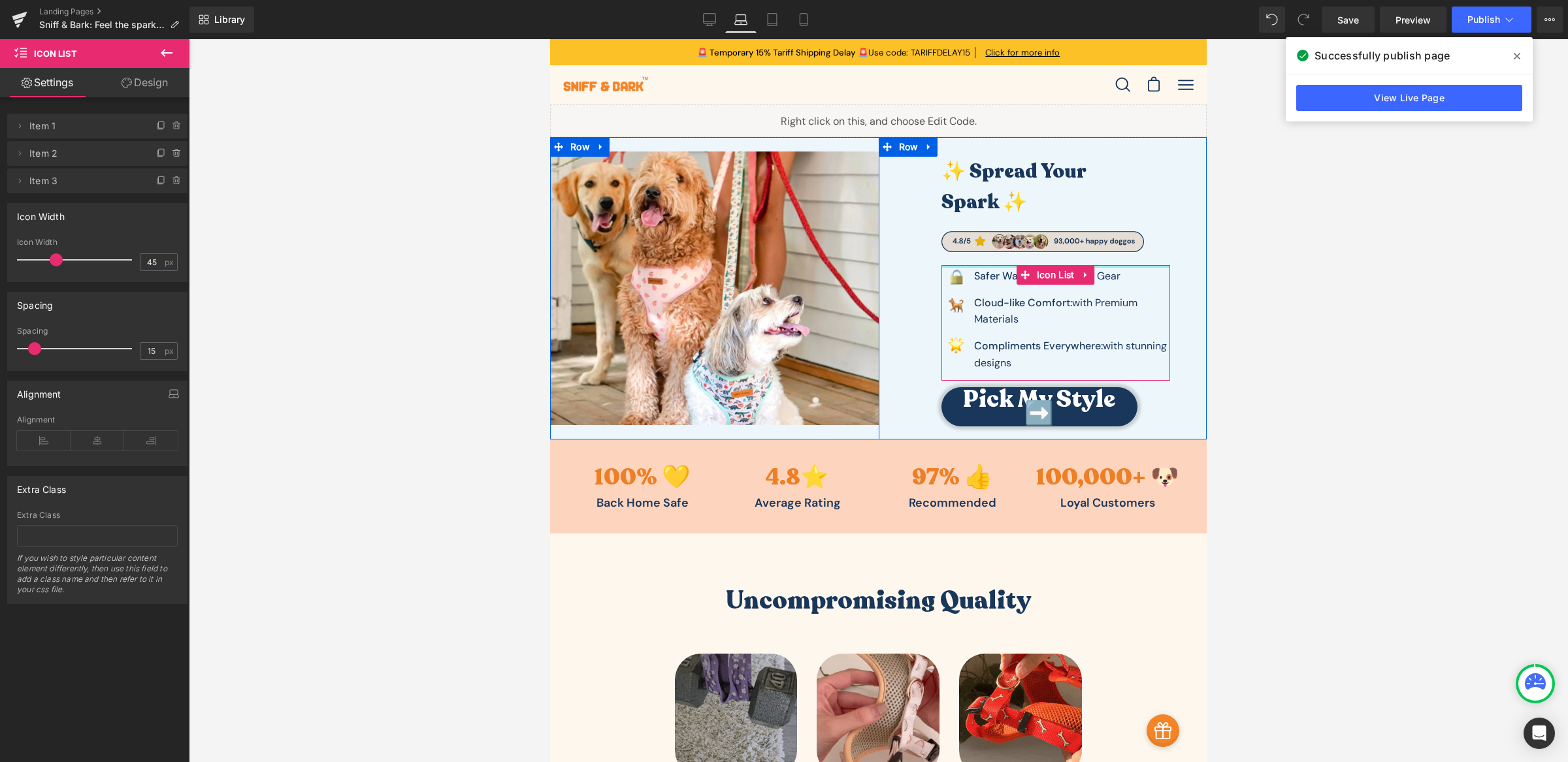
drag, startPoint x: 1090, startPoint y: 266, endPoint x: 1119, endPoint y: 247, distance: 34.7
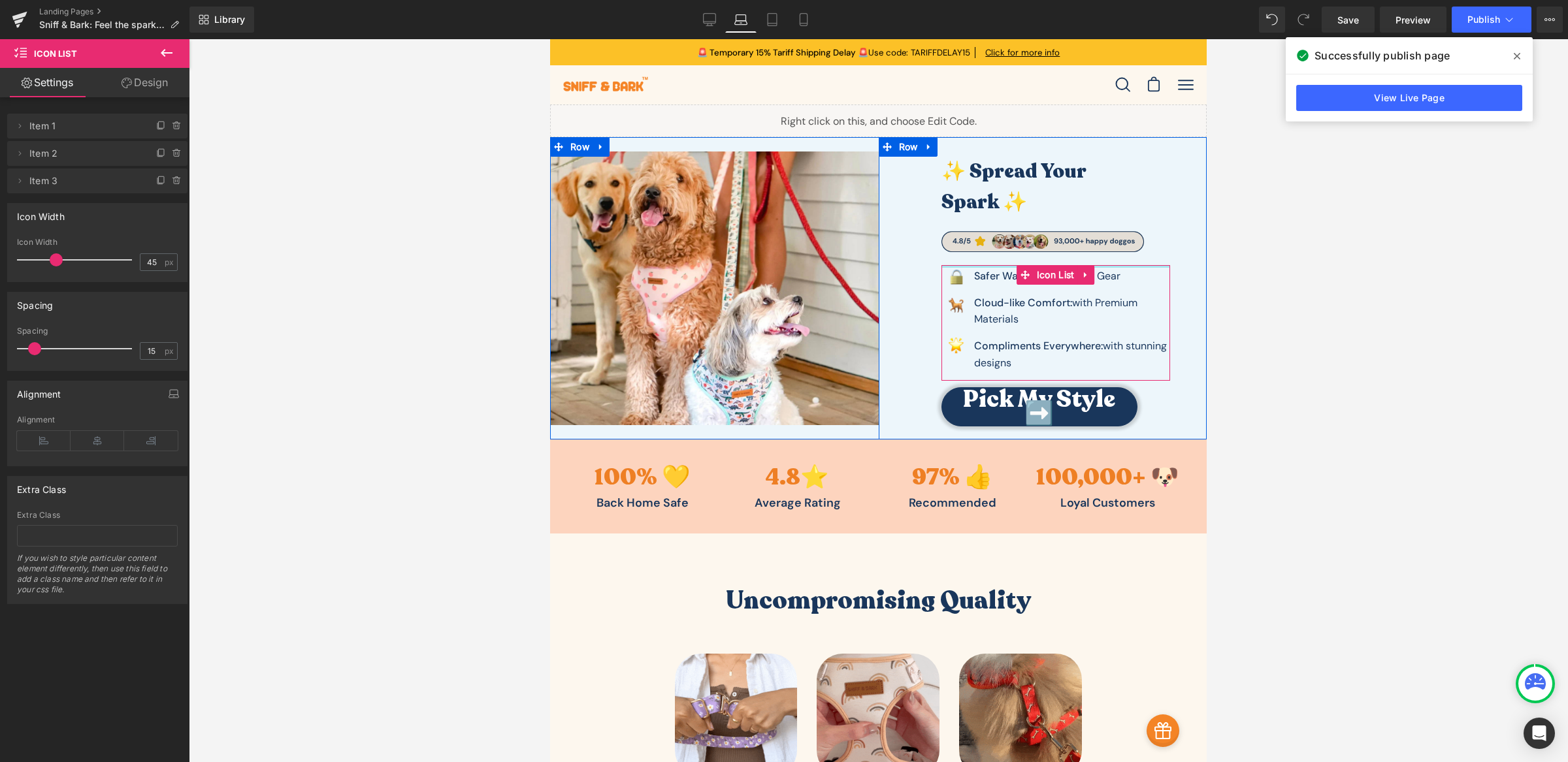
click at [1119, 247] on div "✨ Spread Your Spark ✨ Heading Image Image Safer Walks: with Reliable Gear Text …" at bounding box center [1043, 285] width 251 height 296
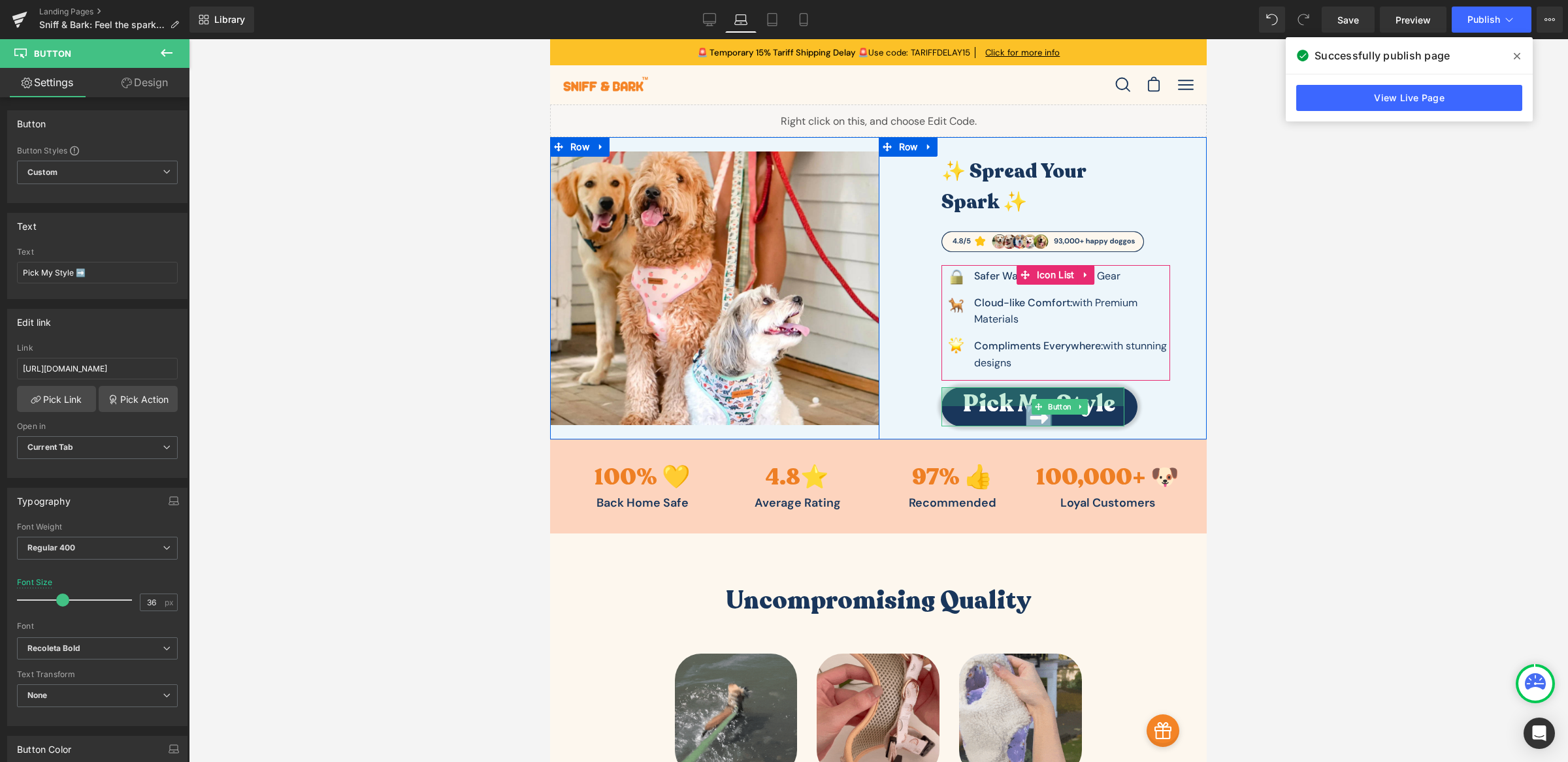
drag, startPoint x: 1106, startPoint y: 387, endPoint x: 1107, endPoint y: 396, distance: 9.1
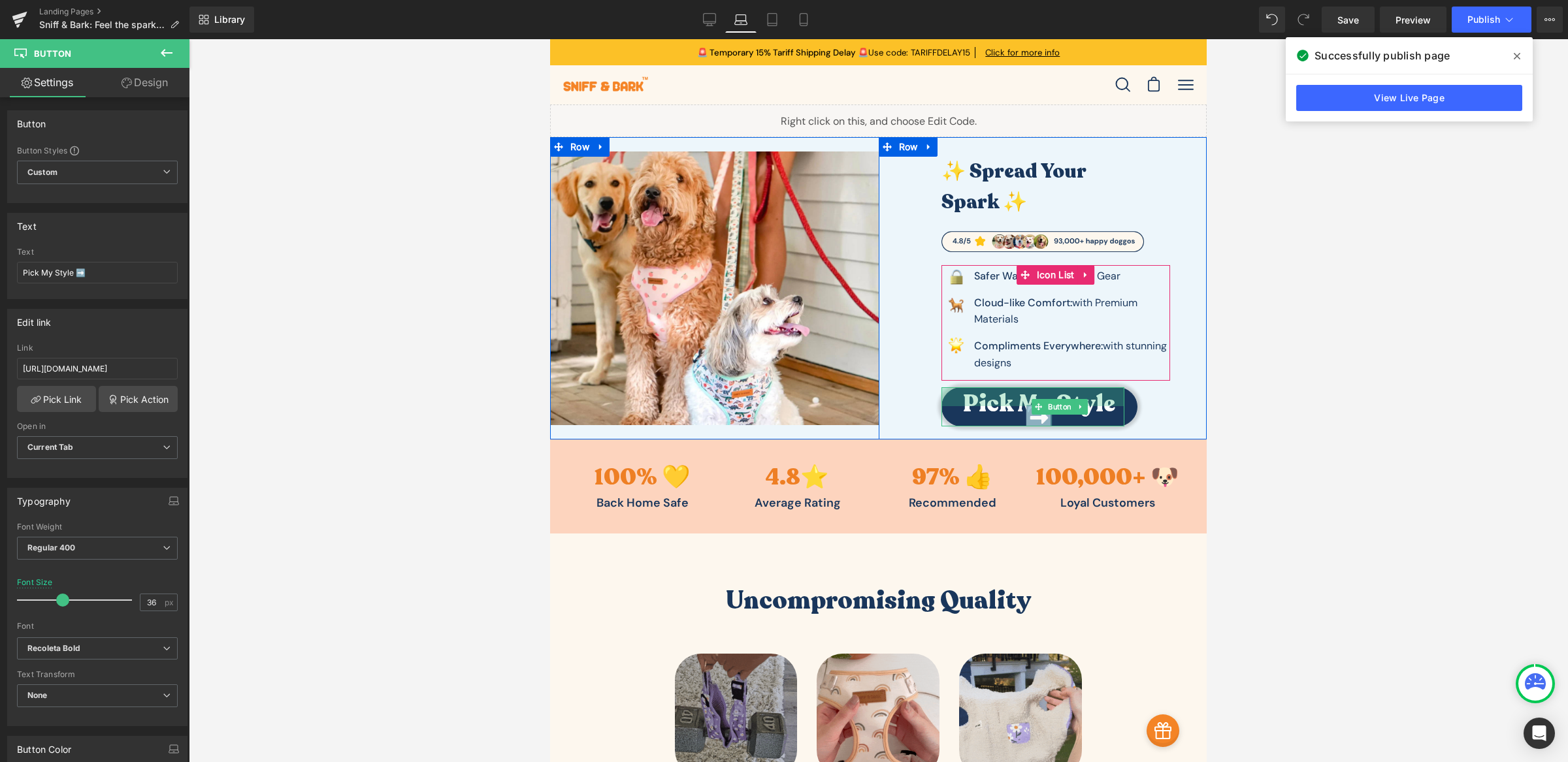
click at [1107, 396] on div at bounding box center [1033, 397] width 184 height 19
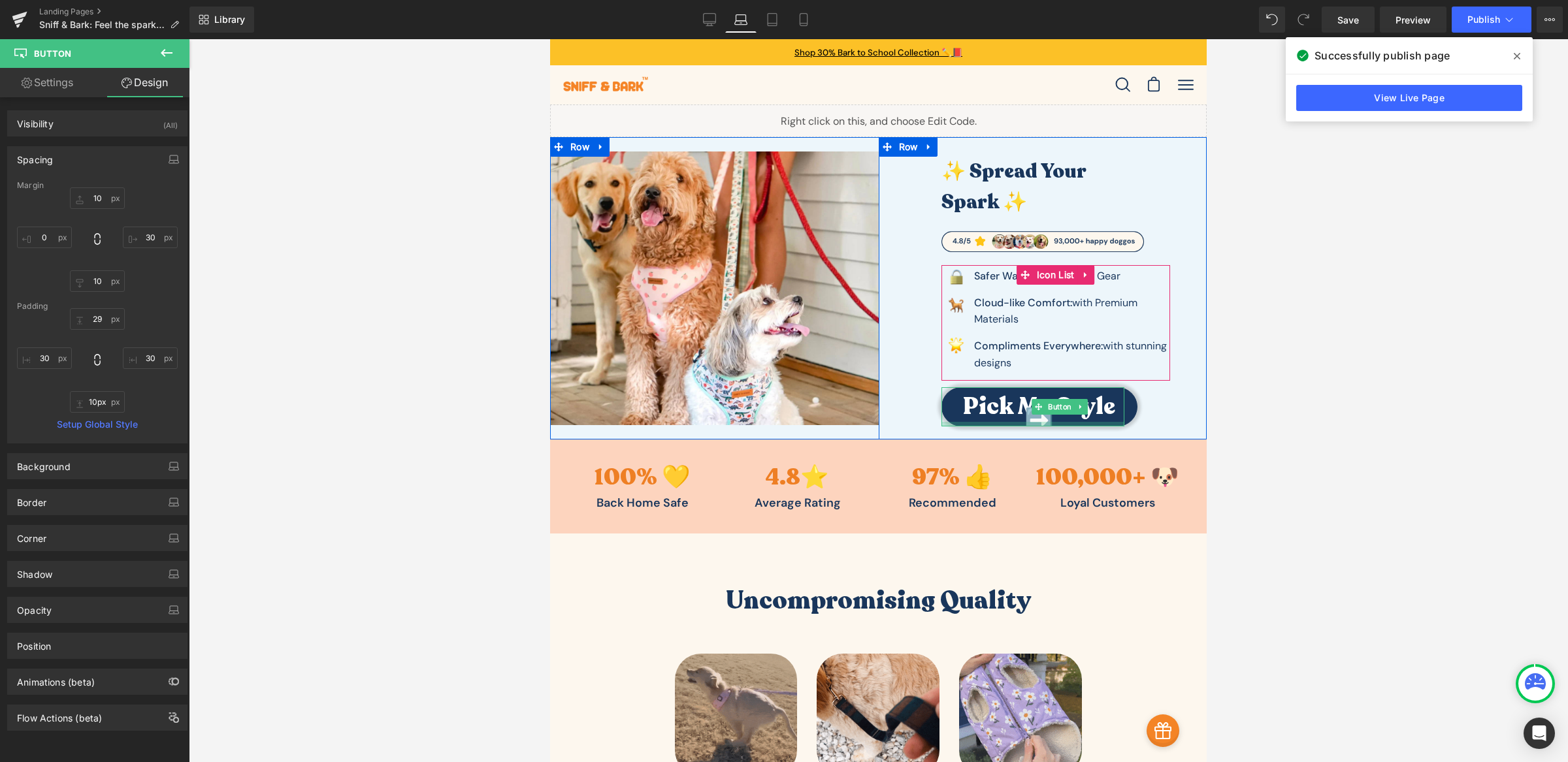
type input "11px"
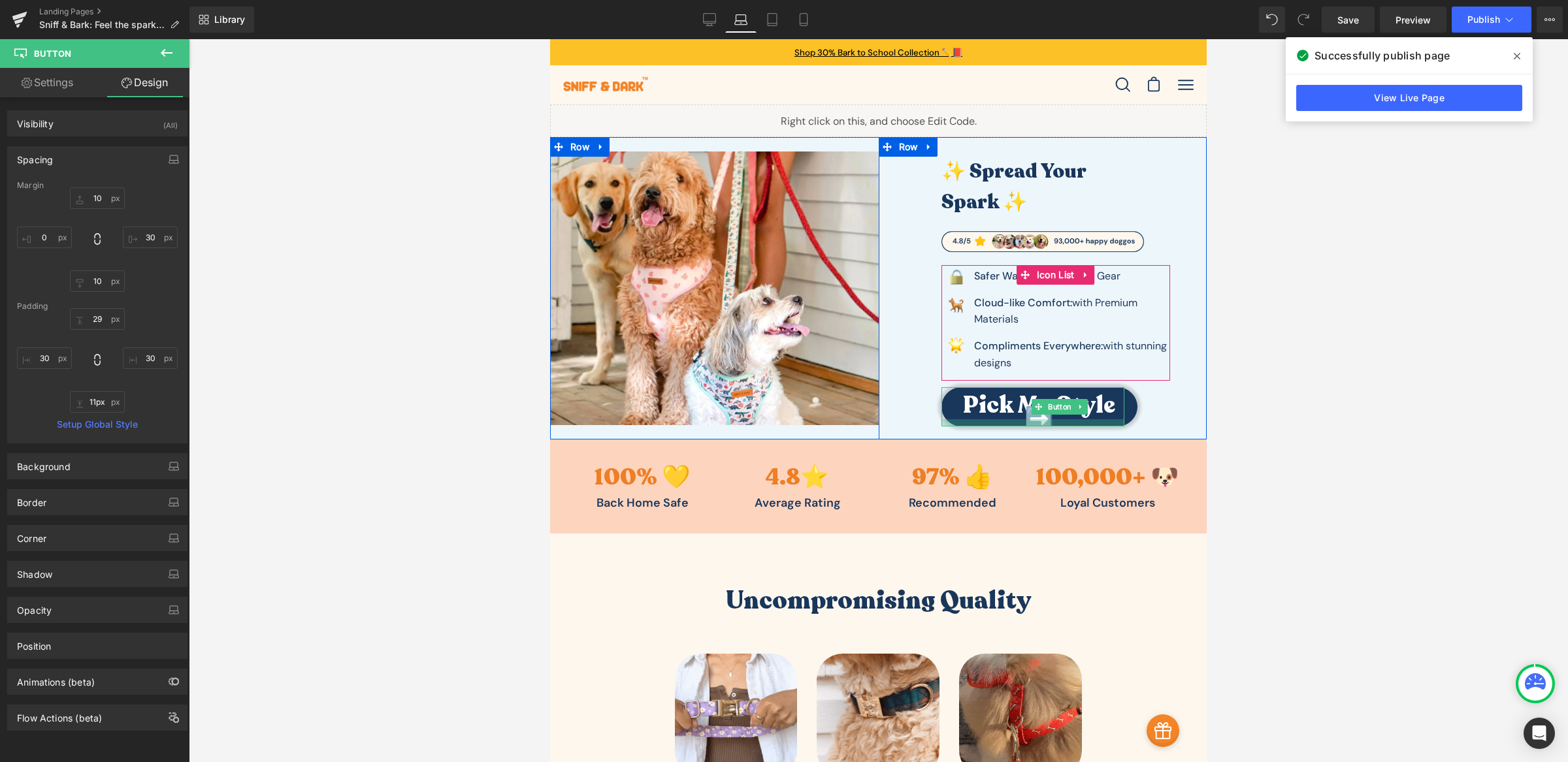
click at [1104, 422] on div at bounding box center [1033, 422] width 184 height 7
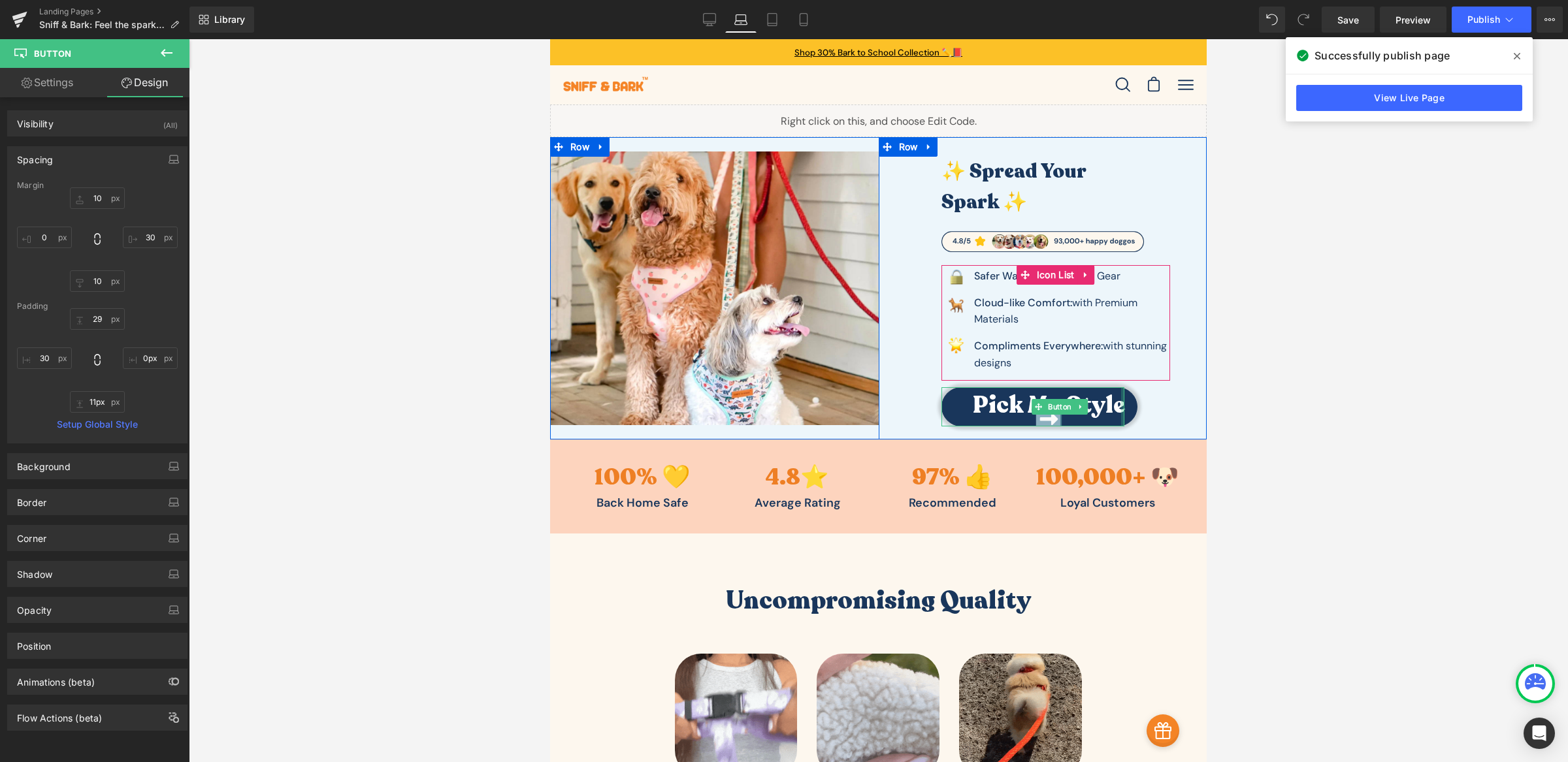
drag, startPoint x: 1115, startPoint y: 403, endPoint x: 1135, endPoint y: 403, distance: 20.0
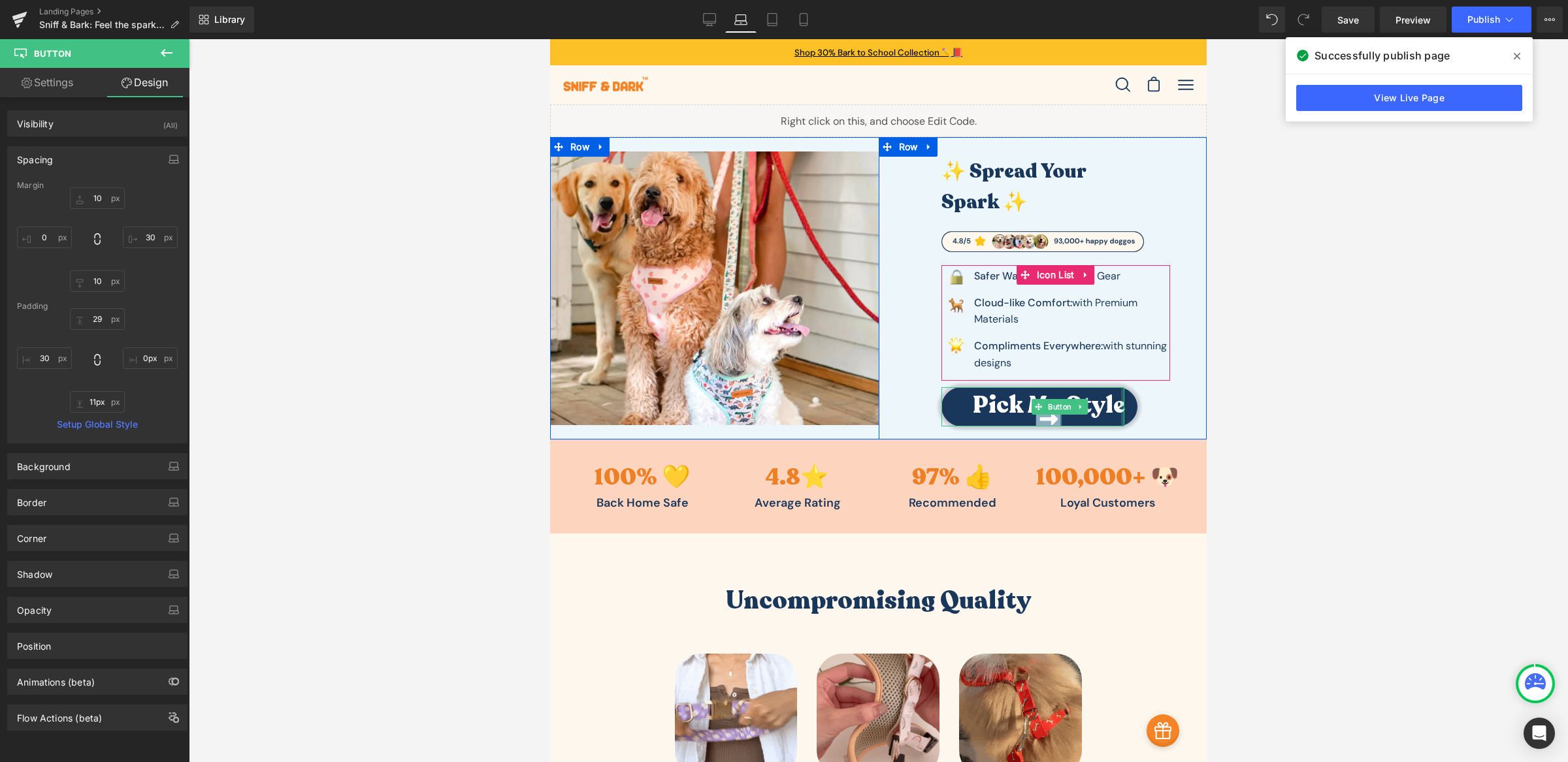
click at [1135, 403] on div "✨ Spread Your Spark ✨ Heading Image Image Safer Walks: with Reliable Gear Text …" at bounding box center [1043, 285] width 251 height 296
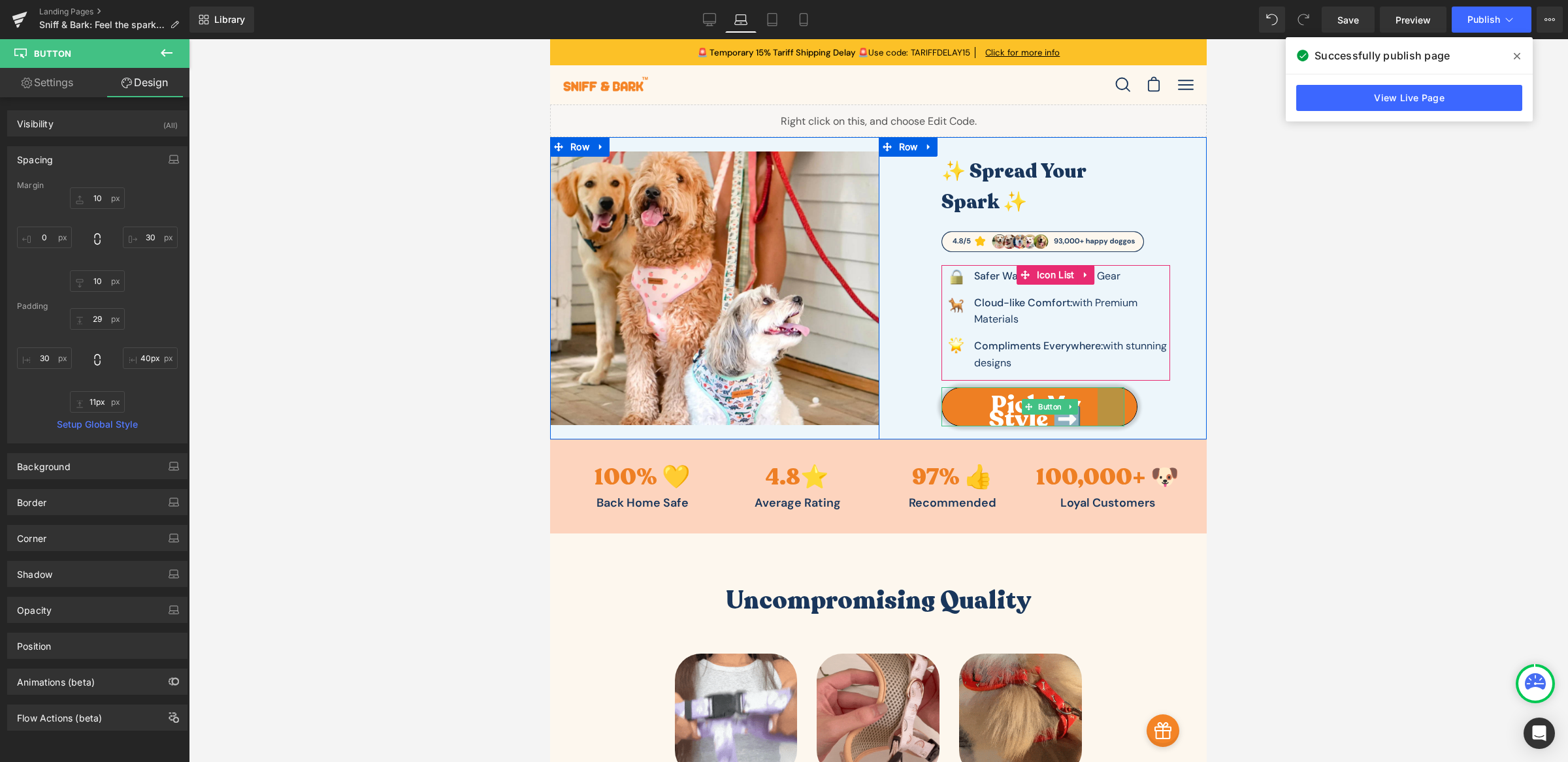
type input "39px"
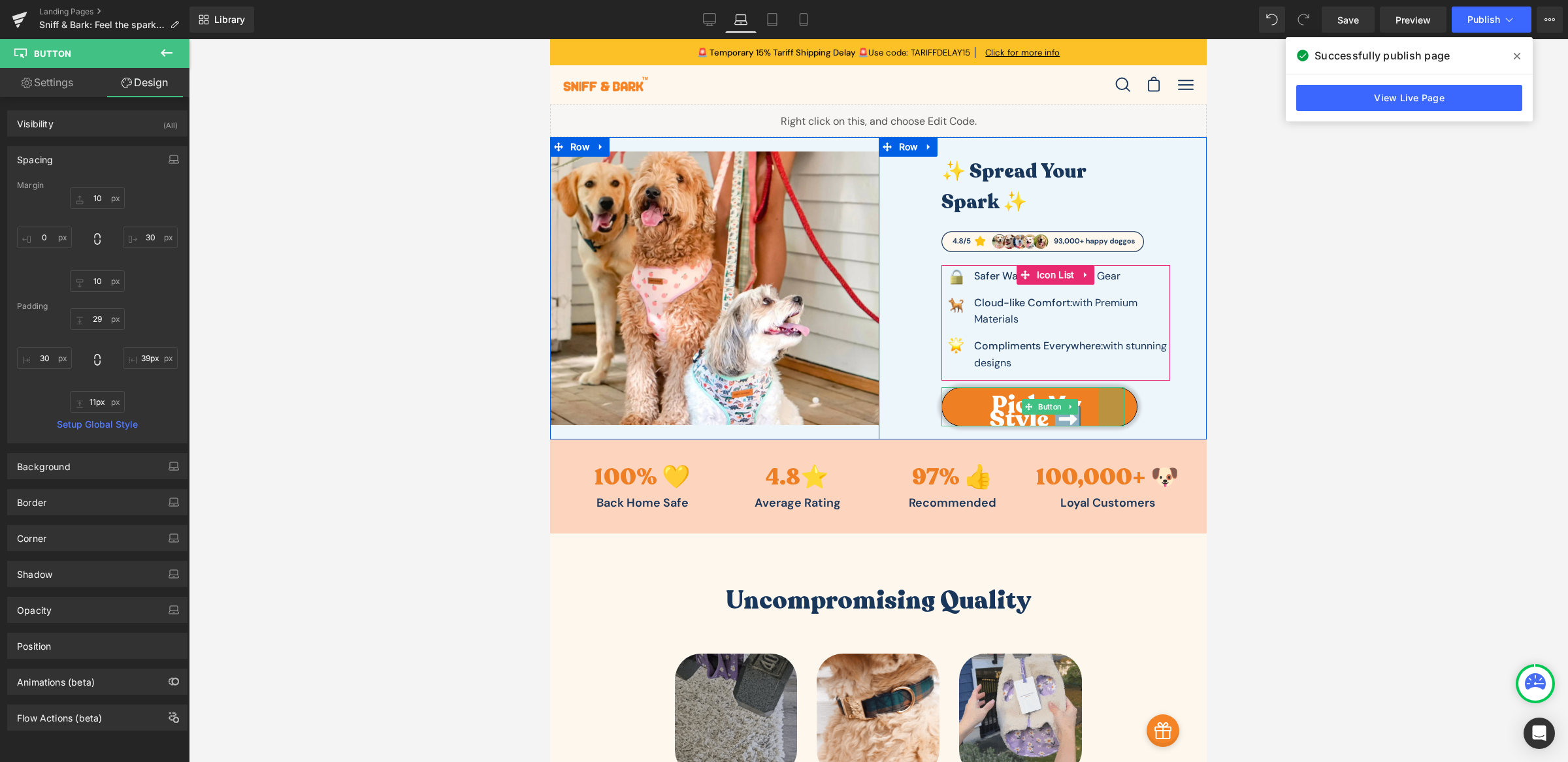
drag, startPoint x: 1116, startPoint y: 407, endPoint x: 1091, endPoint y: 407, distance: 25.0
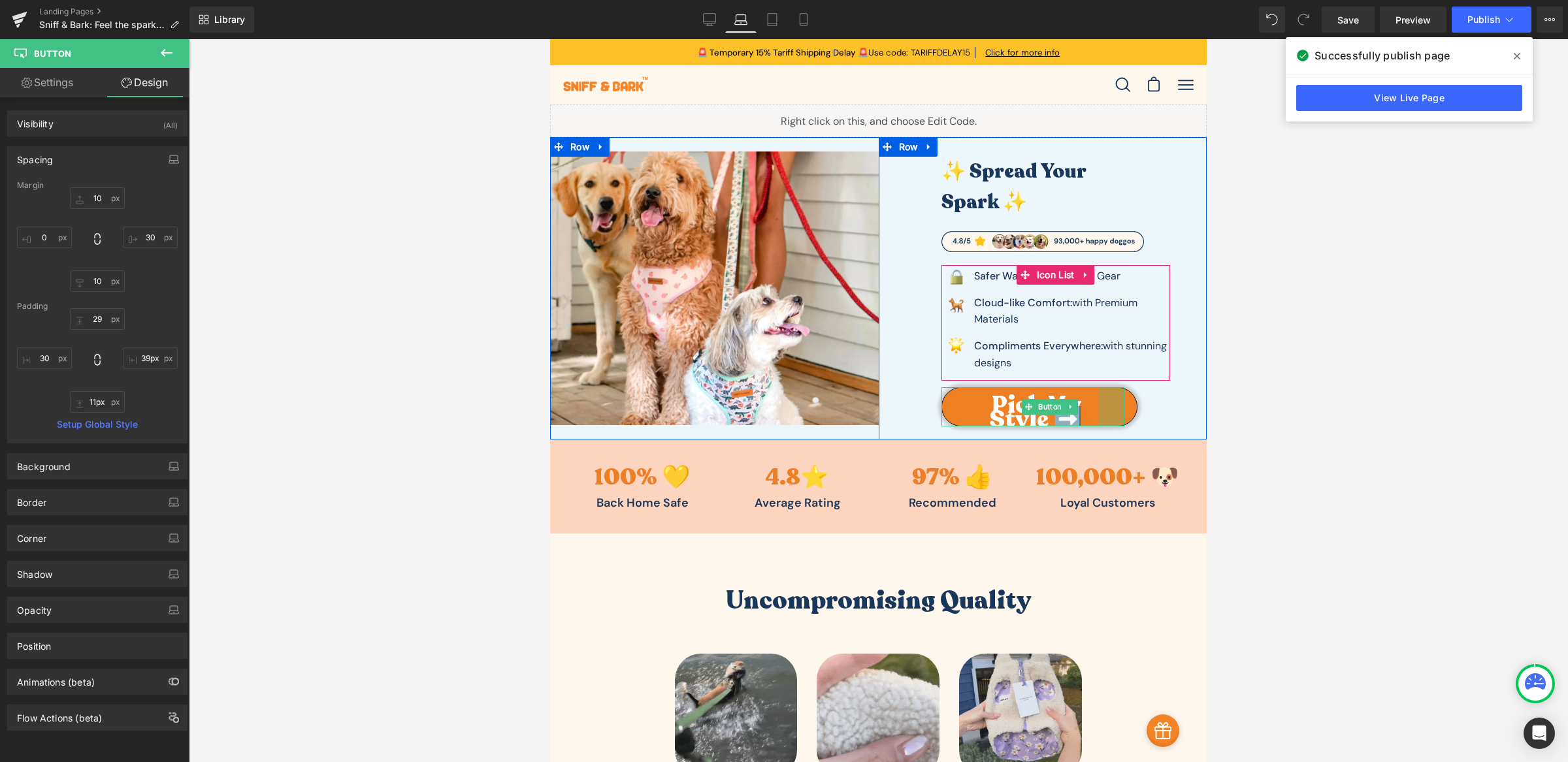
click at [1091, 407] on div "Pick My Style ➡️ Button 39px" at bounding box center [1033, 406] width 184 height 39
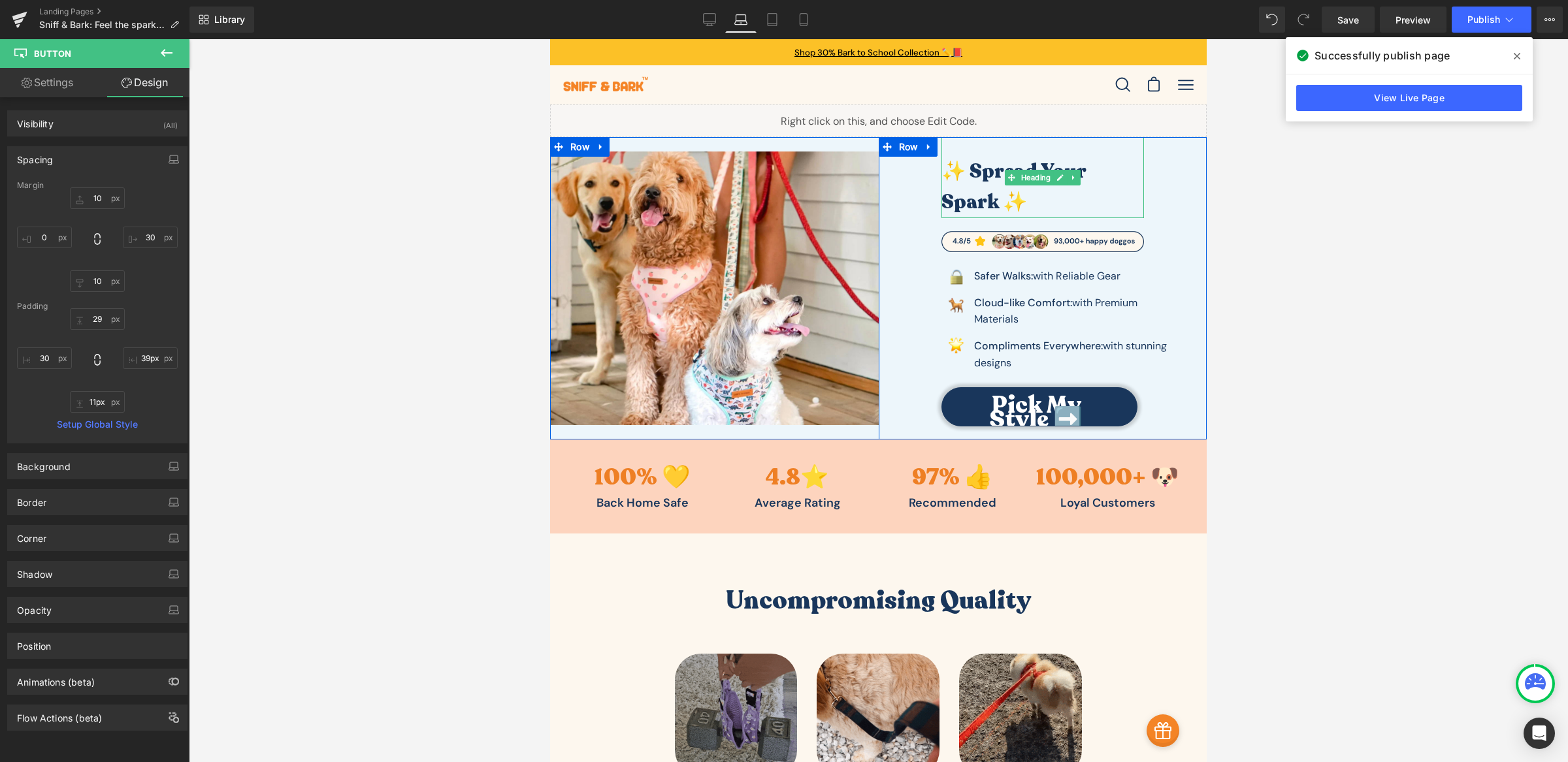
click at [1046, 200] on h3 "✨ Spread Your Spark ✨" at bounding box center [1042, 187] width 203 height 61
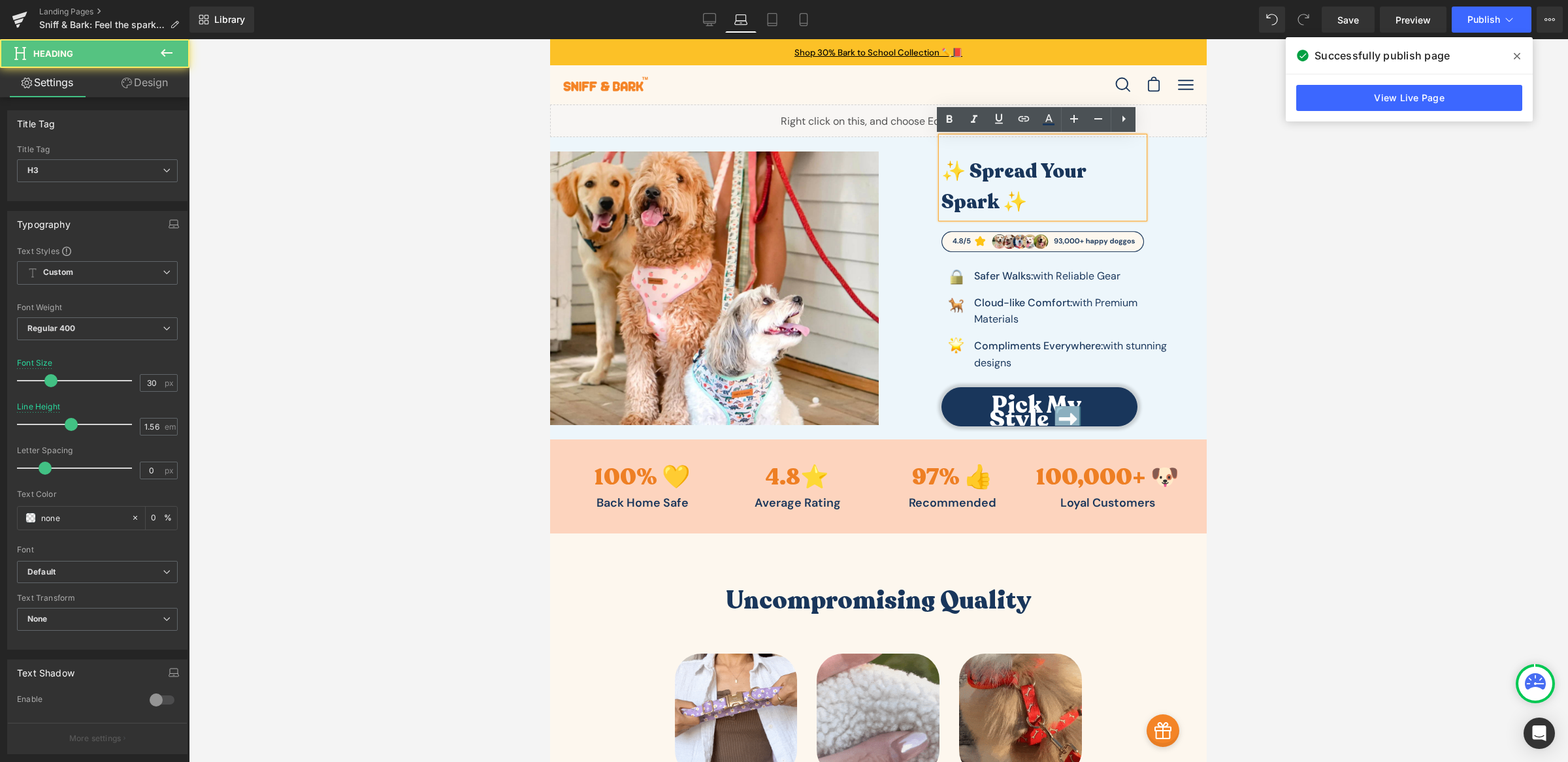
click at [1030, 203] on h3 "✨ Spread Your Spark ✨" at bounding box center [1042, 187] width 203 height 61
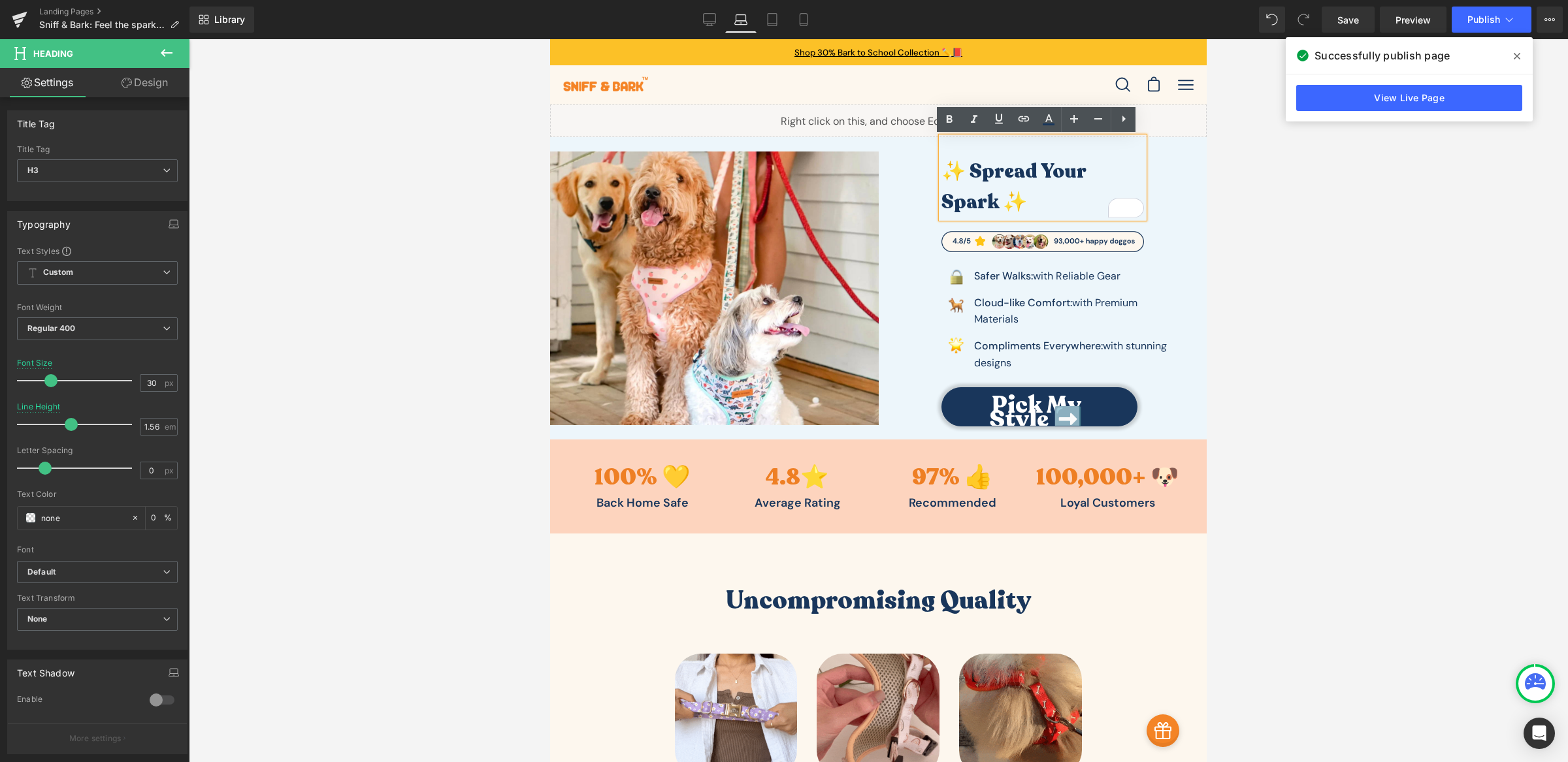
click at [904, 179] on div "✨ Spread Your Spark ✨ Heading Image Image Safer Walks: with Reliable Gear Text …" at bounding box center [1042, 288] width 329 height 302
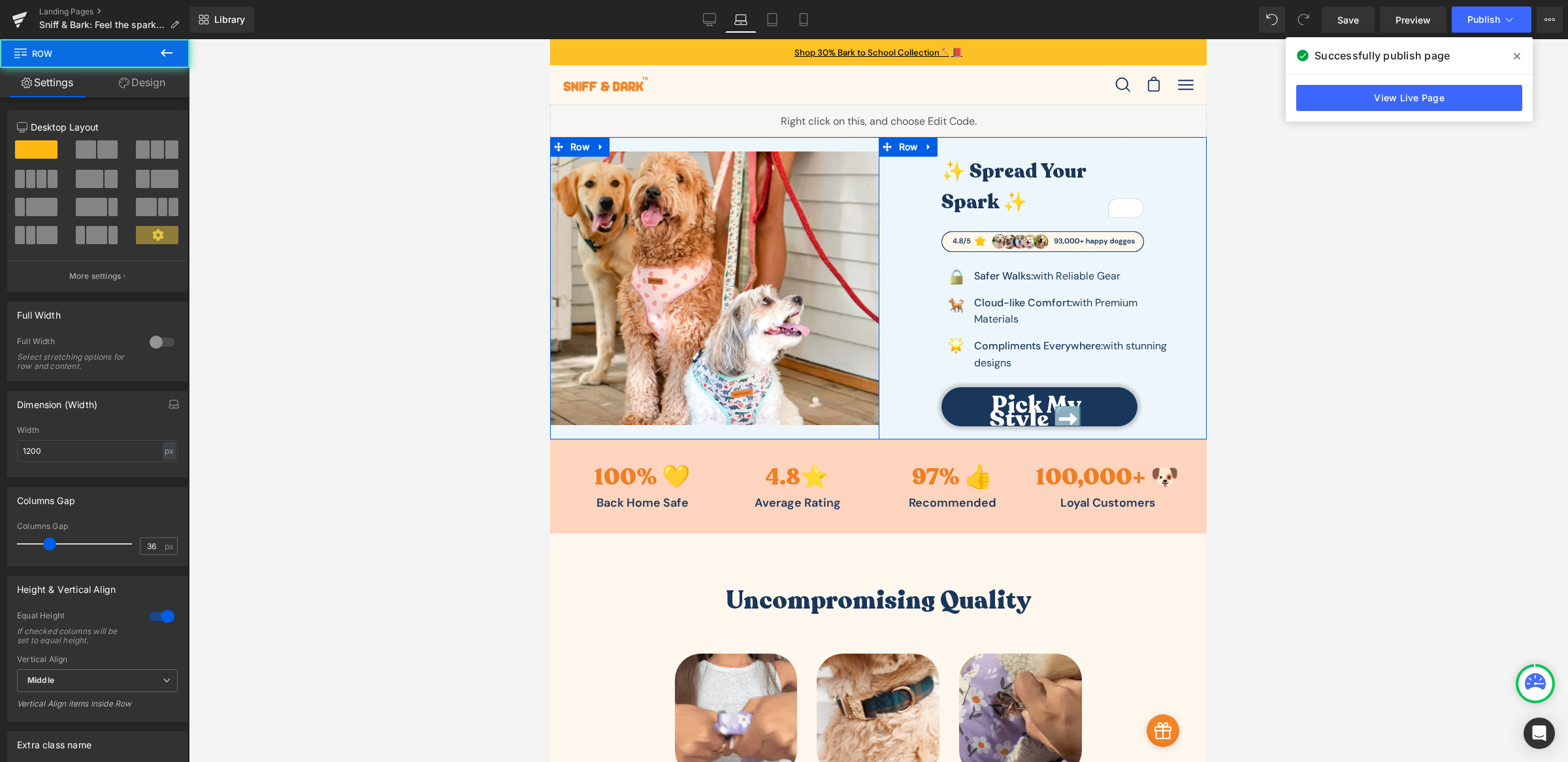
click at [905, 269] on div "✨ Spread Your Spark ✨ Heading Image Image Safer Walks: with Reliable Gear Text …" at bounding box center [1042, 288] width 329 height 302
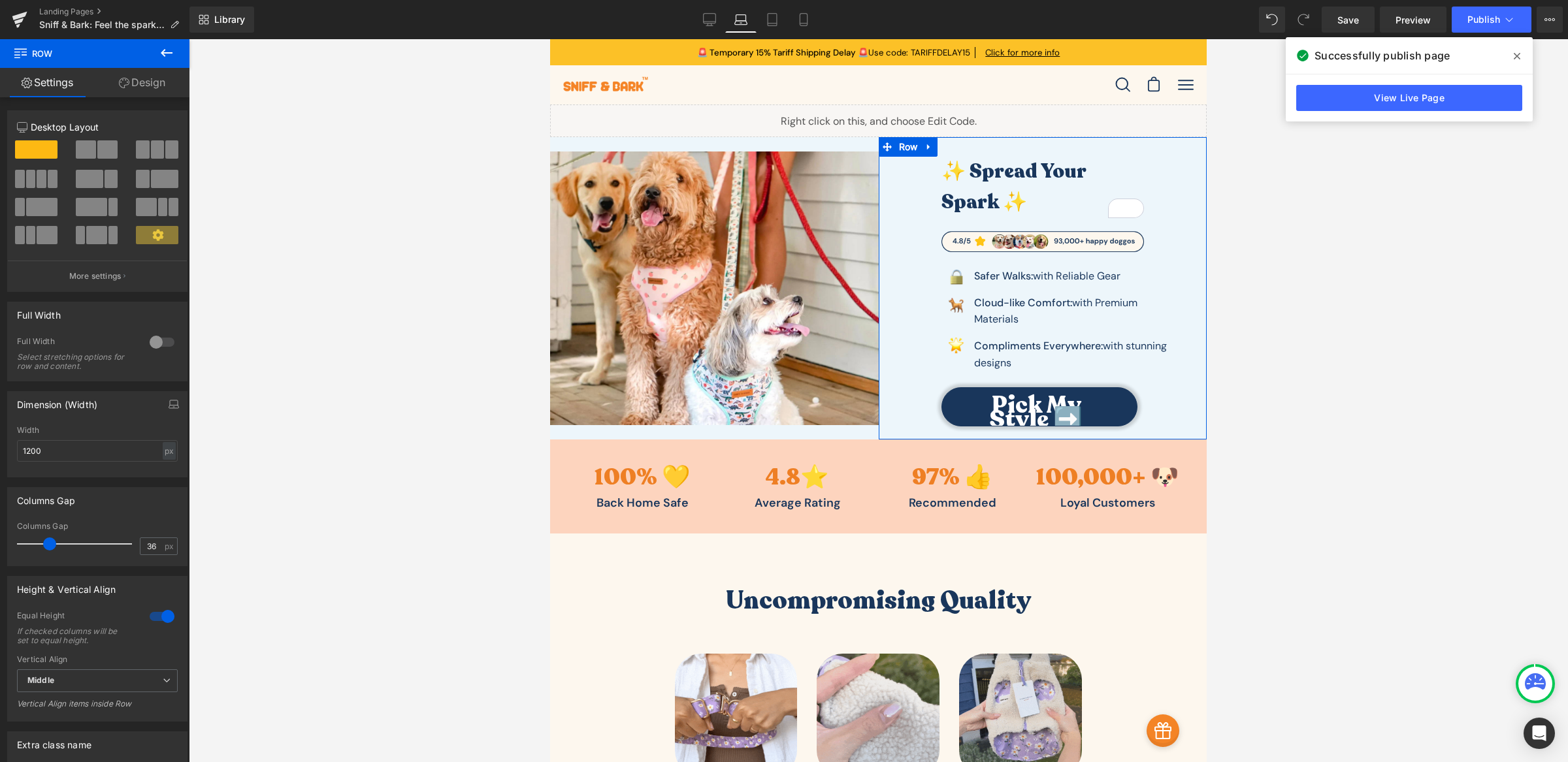
click at [155, 97] on link "Design" at bounding box center [142, 82] width 95 height 29
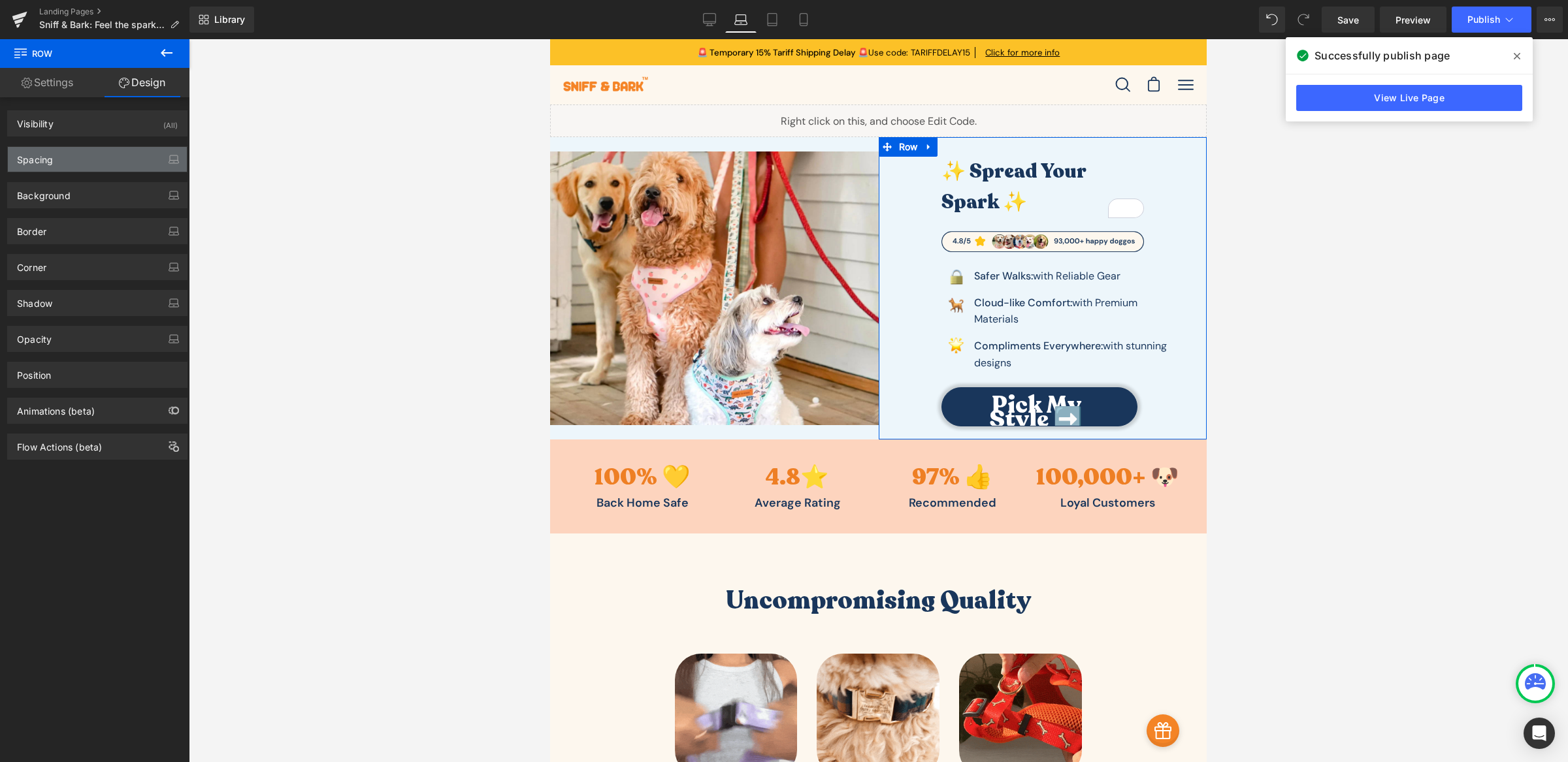
click at [105, 151] on div "Spacing" at bounding box center [97, 159] width 179 height 25
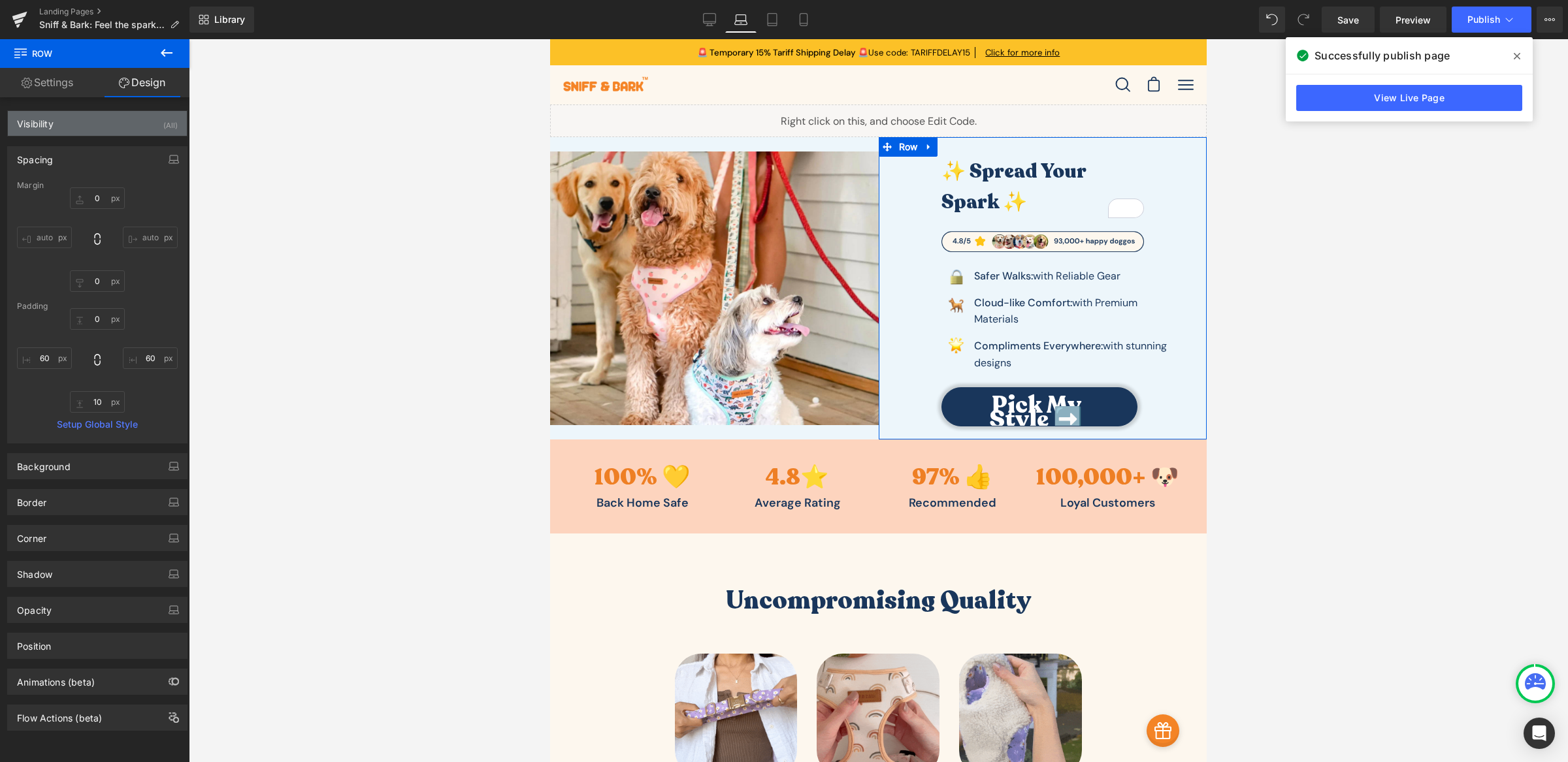
click at [88, 133] on div "Visibility (All)" at bounding box center [97, 123] width 179 height 25
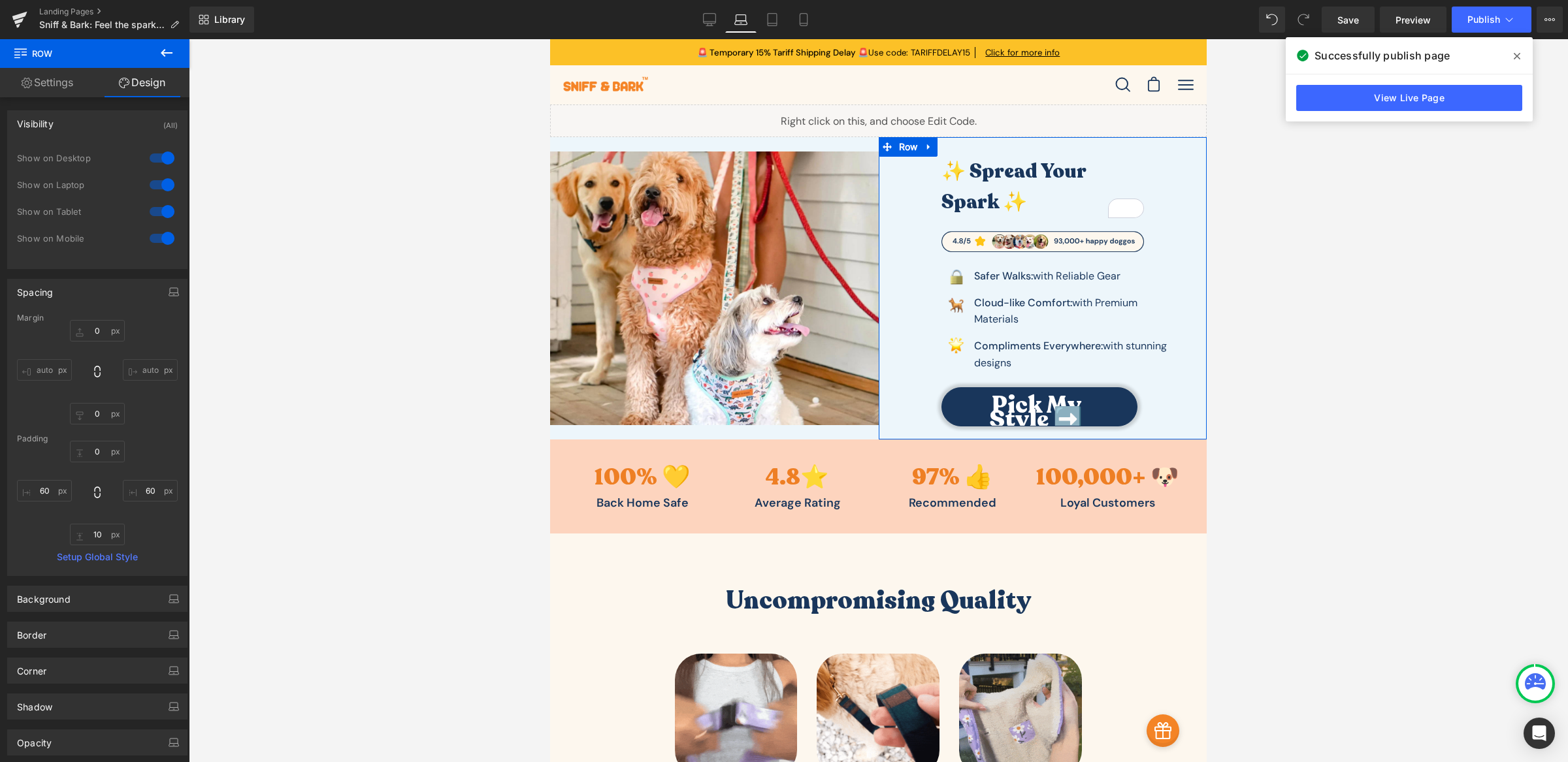
click at [69, 95] on link "Settings" at bounding box center [47, 82] width 95 height 29
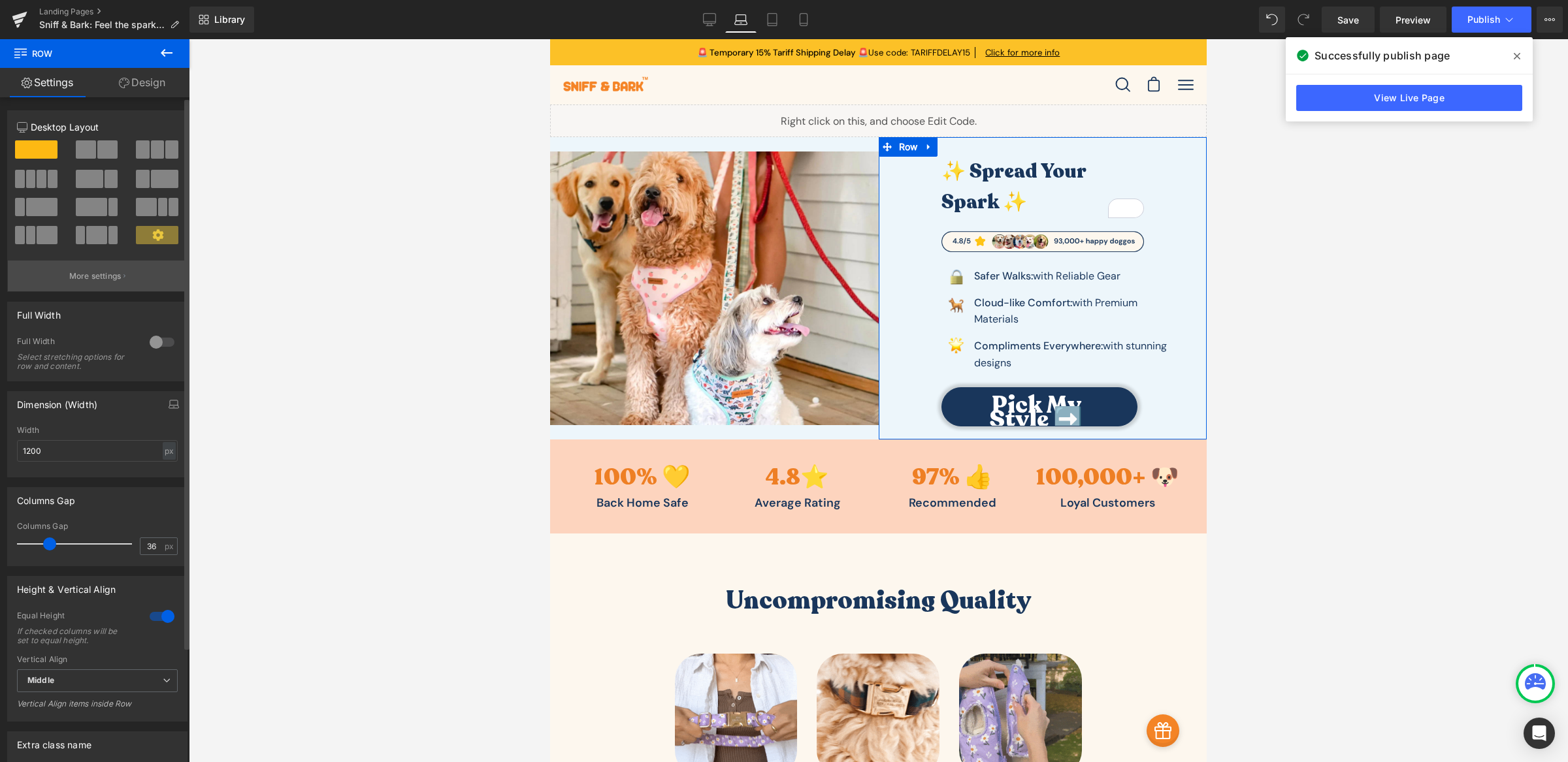
click at [124, 274] on button "More settings" at bounding box center [97, 276] width 179 height 31
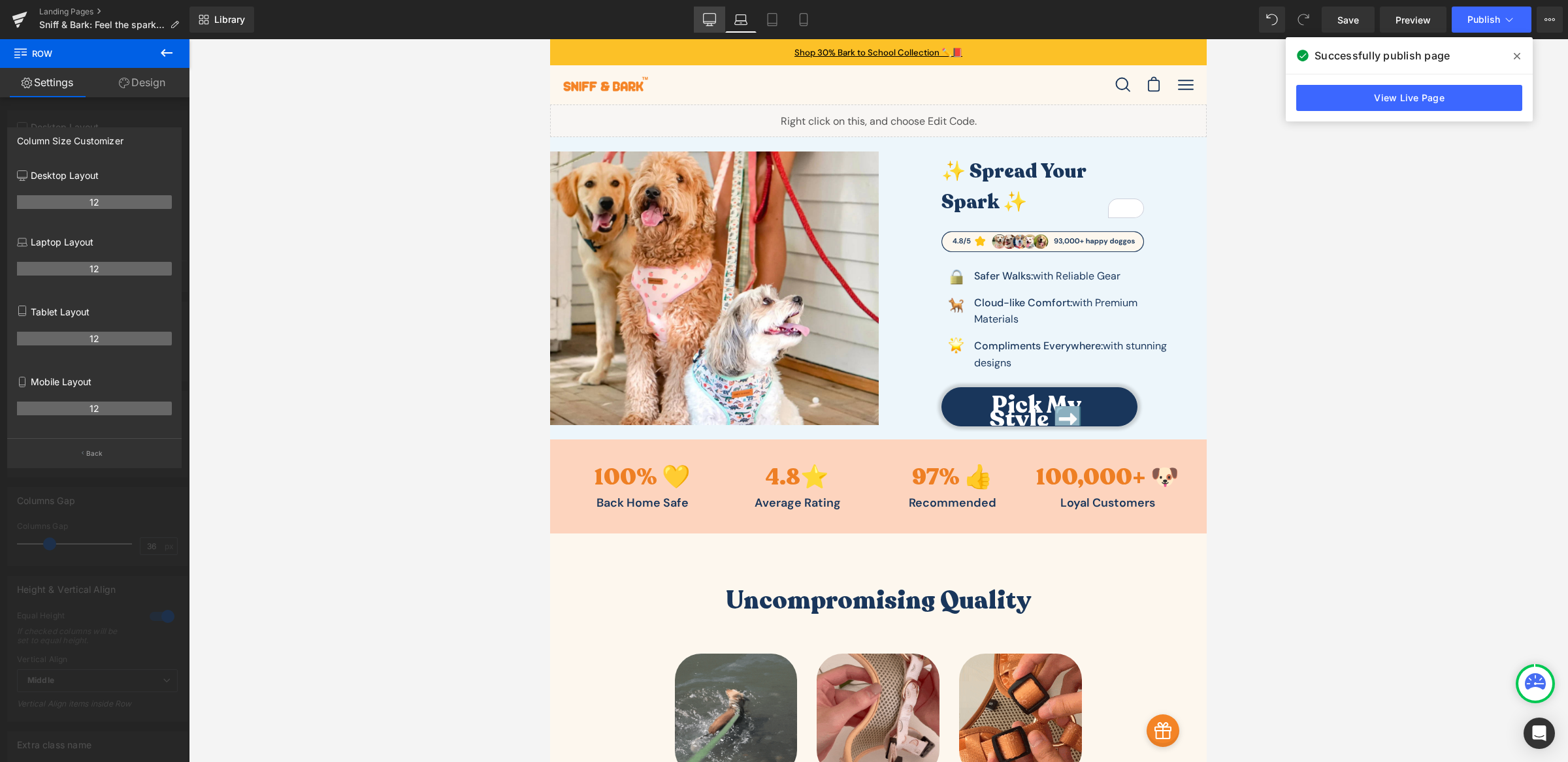
click at [704, 17] on icon at bounding box center [710, 19] width 13 height 13
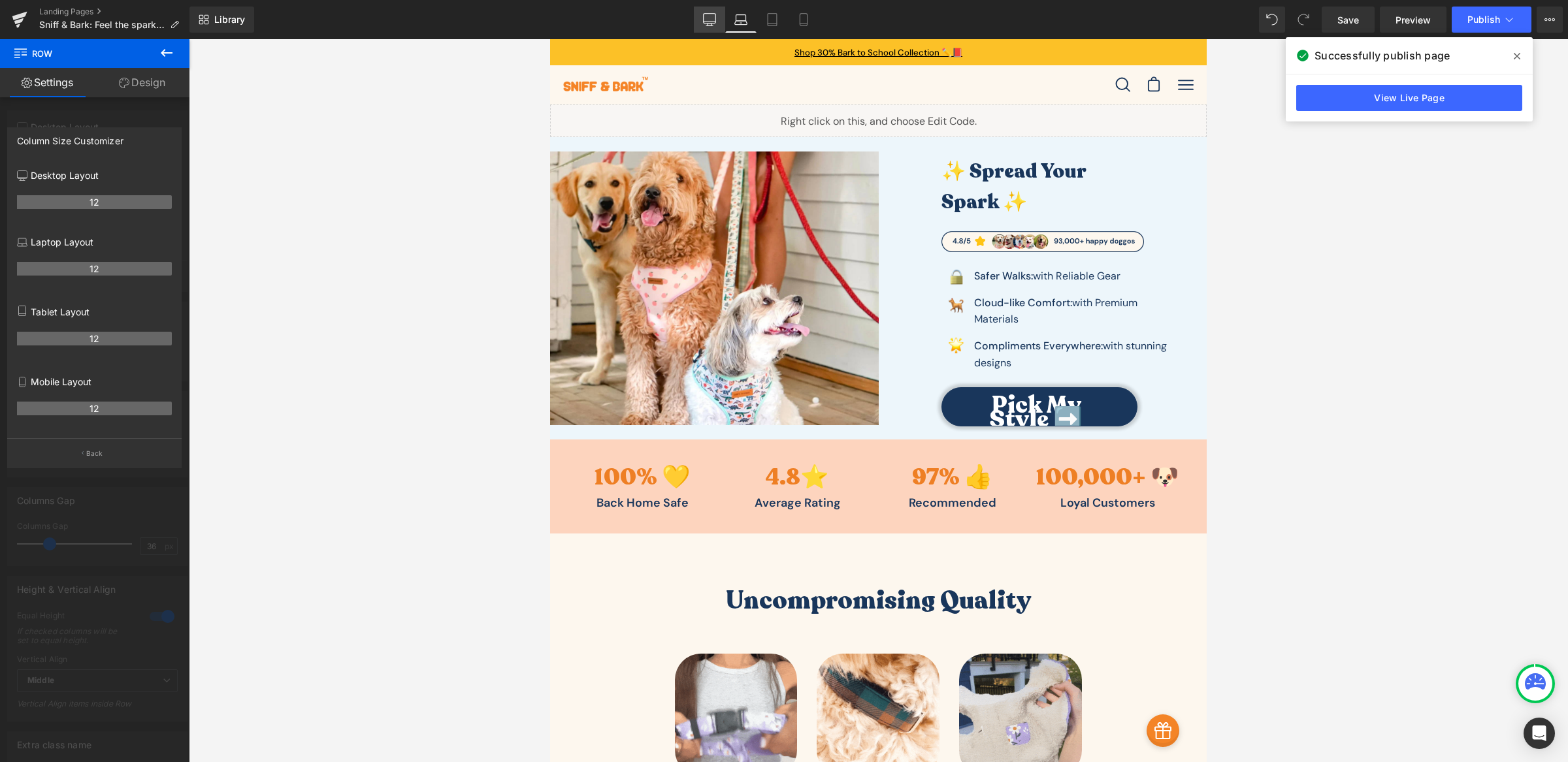
scroll to position [27, 0]
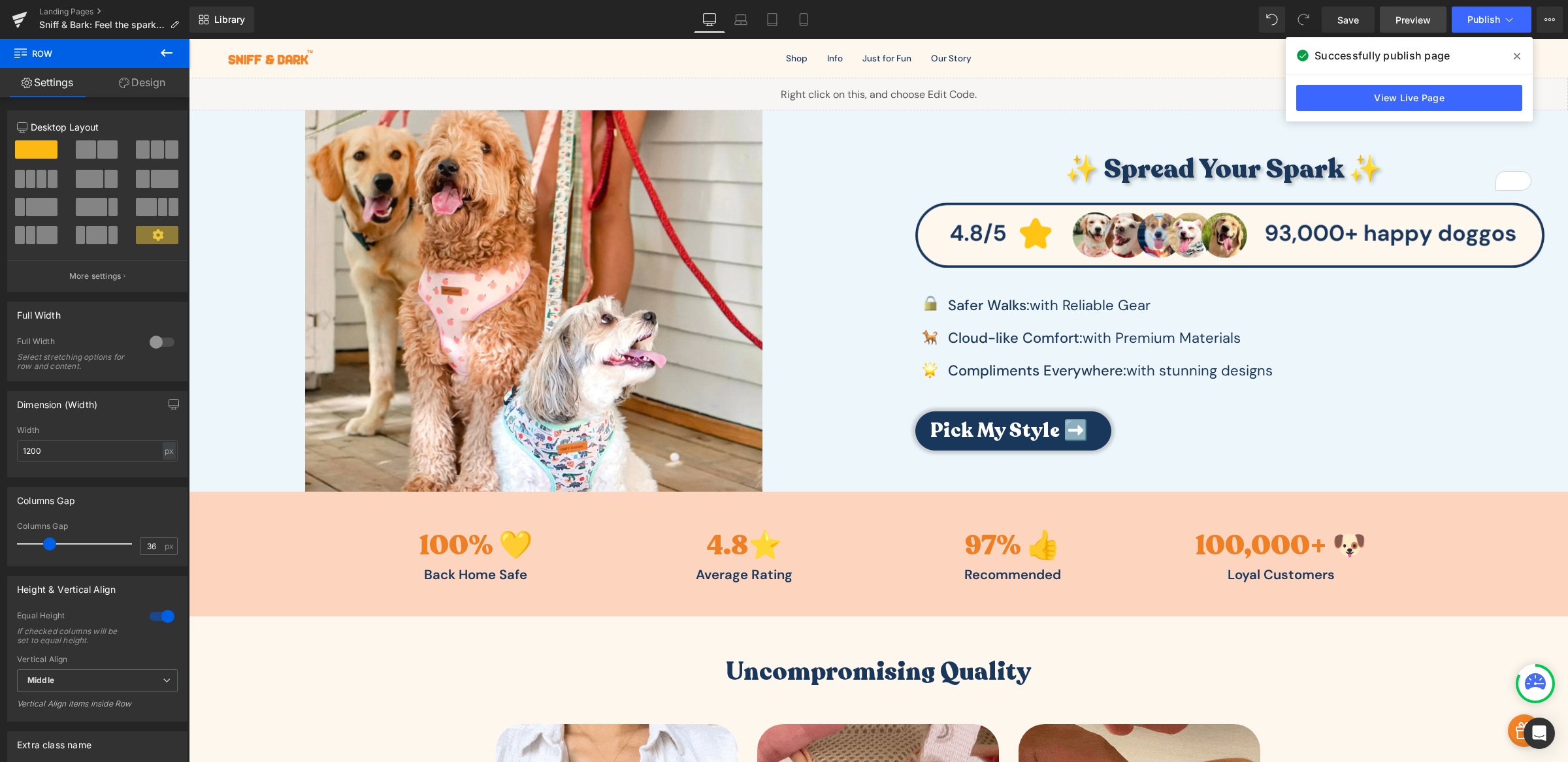
click at [1402, 22] on span "Preview" at bounding box center [1413, 19] width 35 height 14
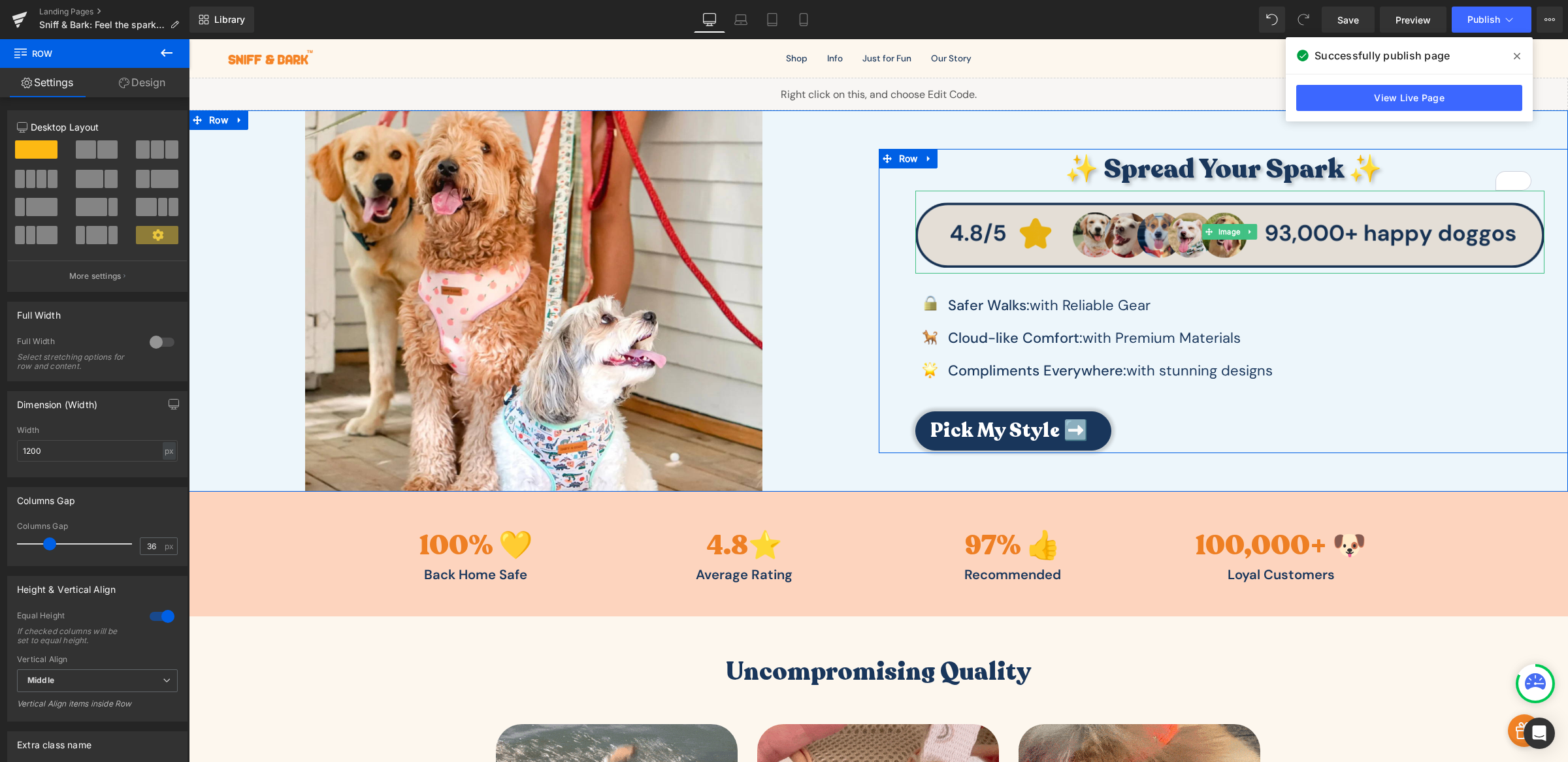
click at [1153, 258] on img at bounding box center [1230, 232] width 630 height 83
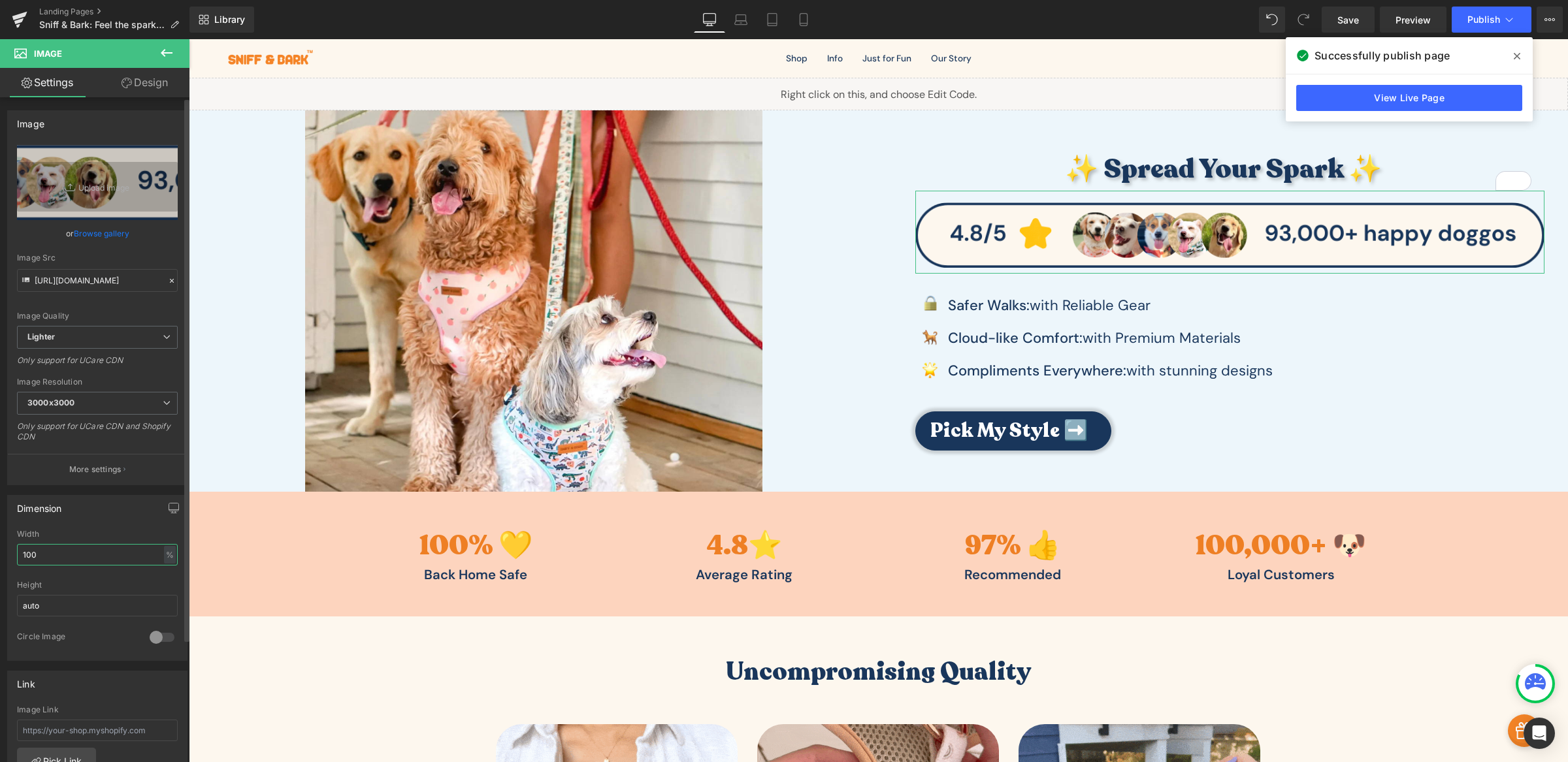
click at [84, 559] on input "100" at bounding box center [97, 554] width 161 height 21
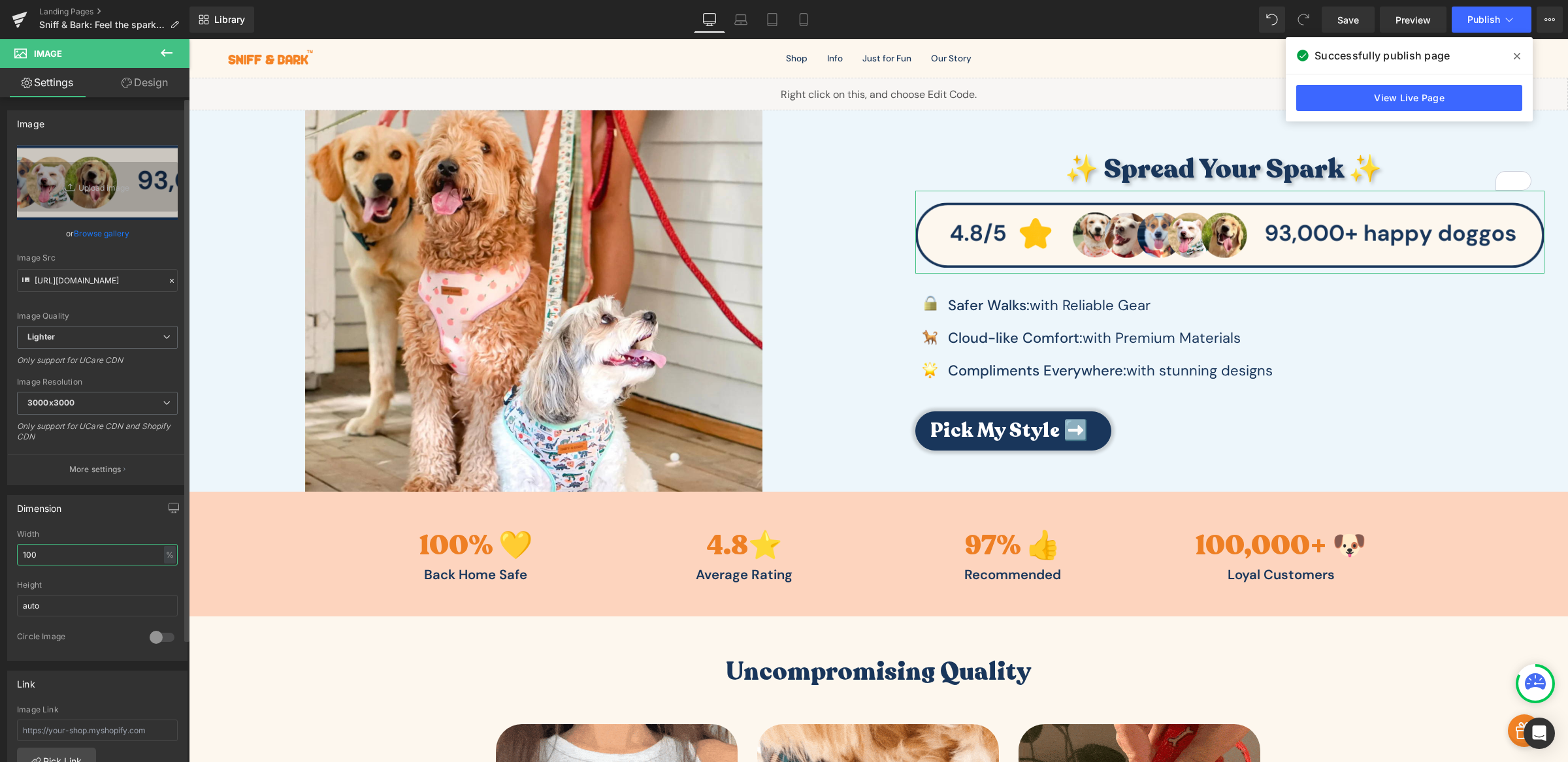
click at [84, 559] on input "100" at bounding box center [97, 554] width 161 height 21
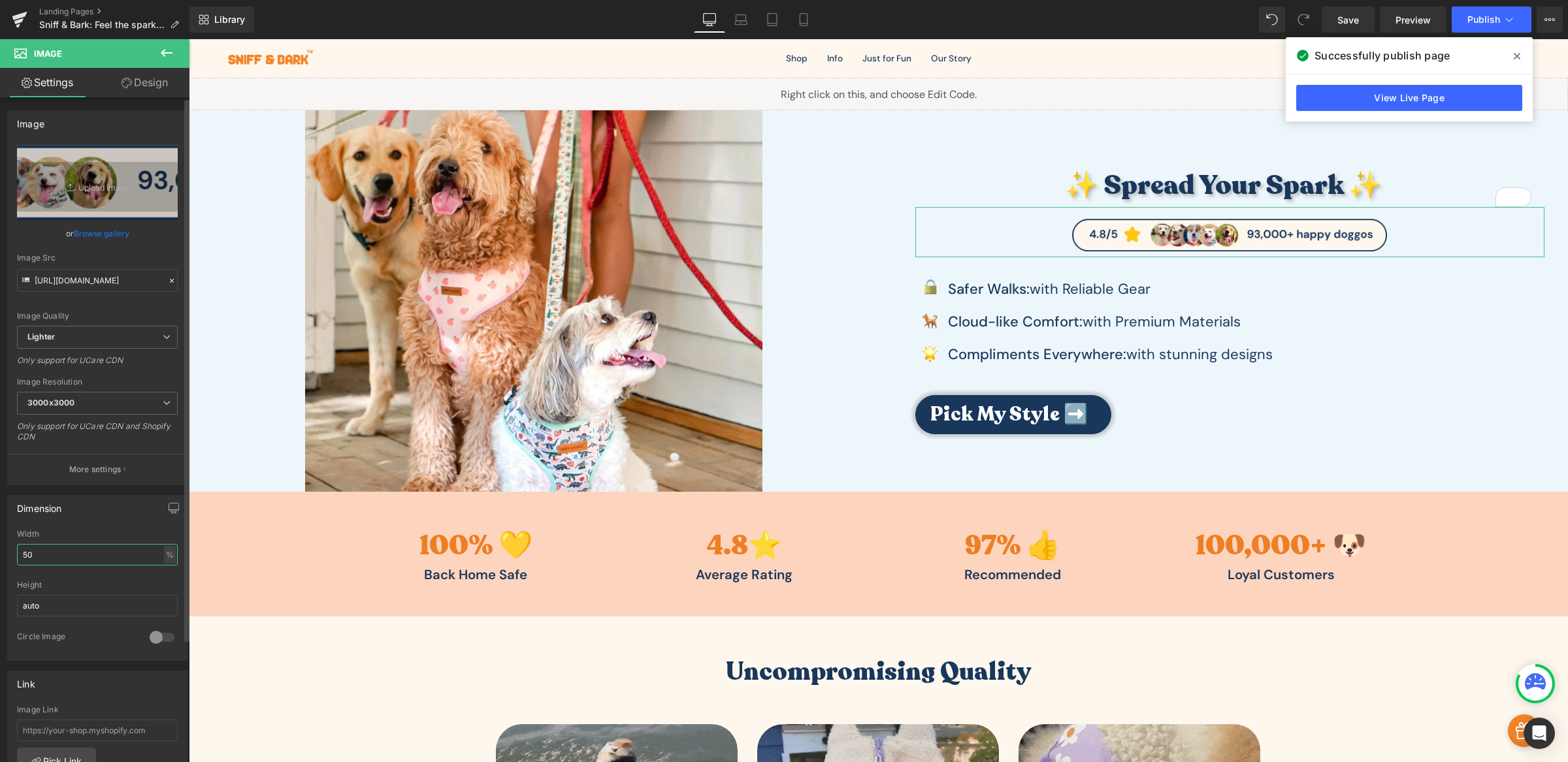
type input "5"
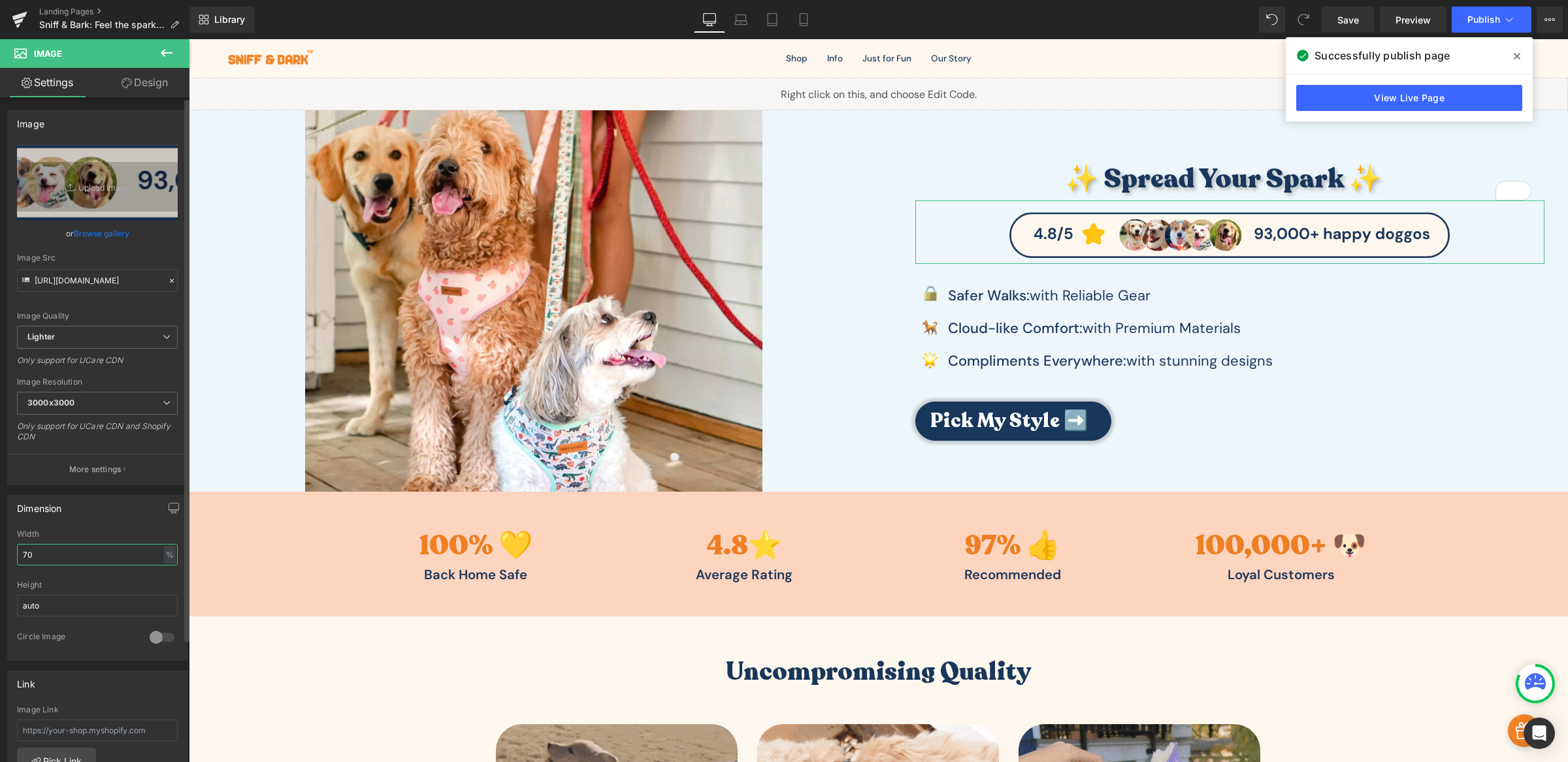
scroll to position [462, 0]
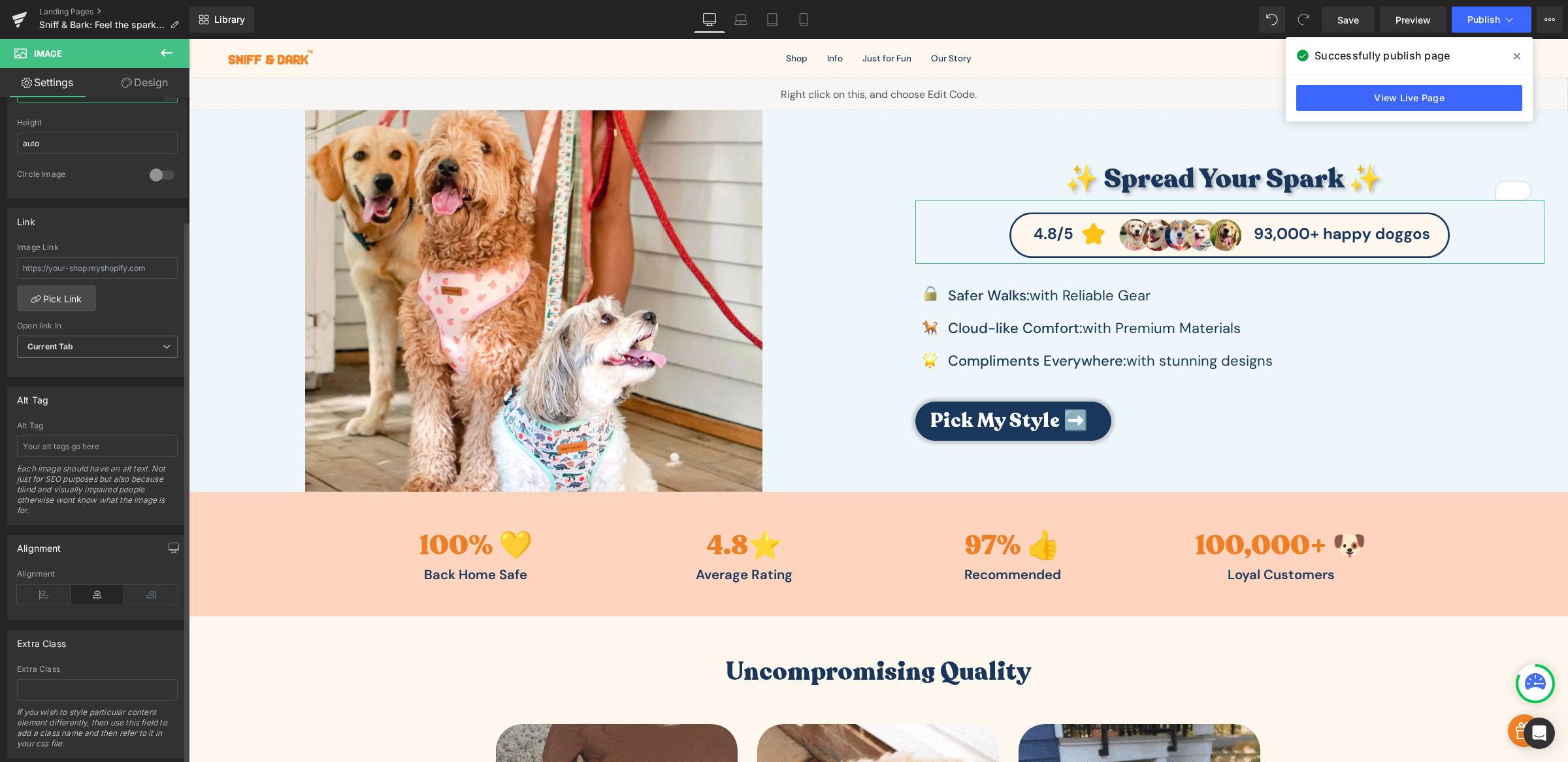
type input "70"
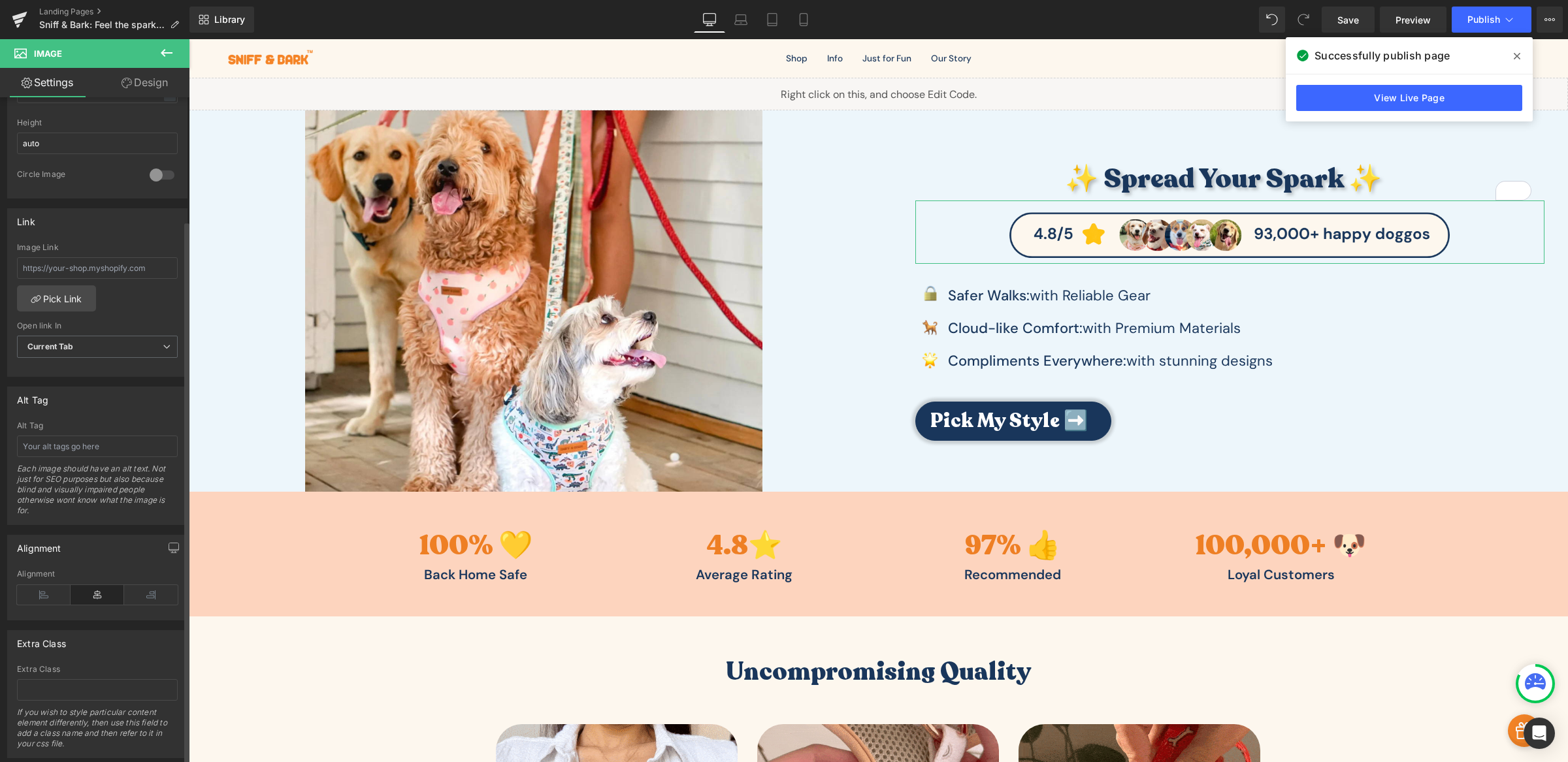
click at [53, 606] on div "Alignment" at bounding box center [97, 594] width 161 height 50
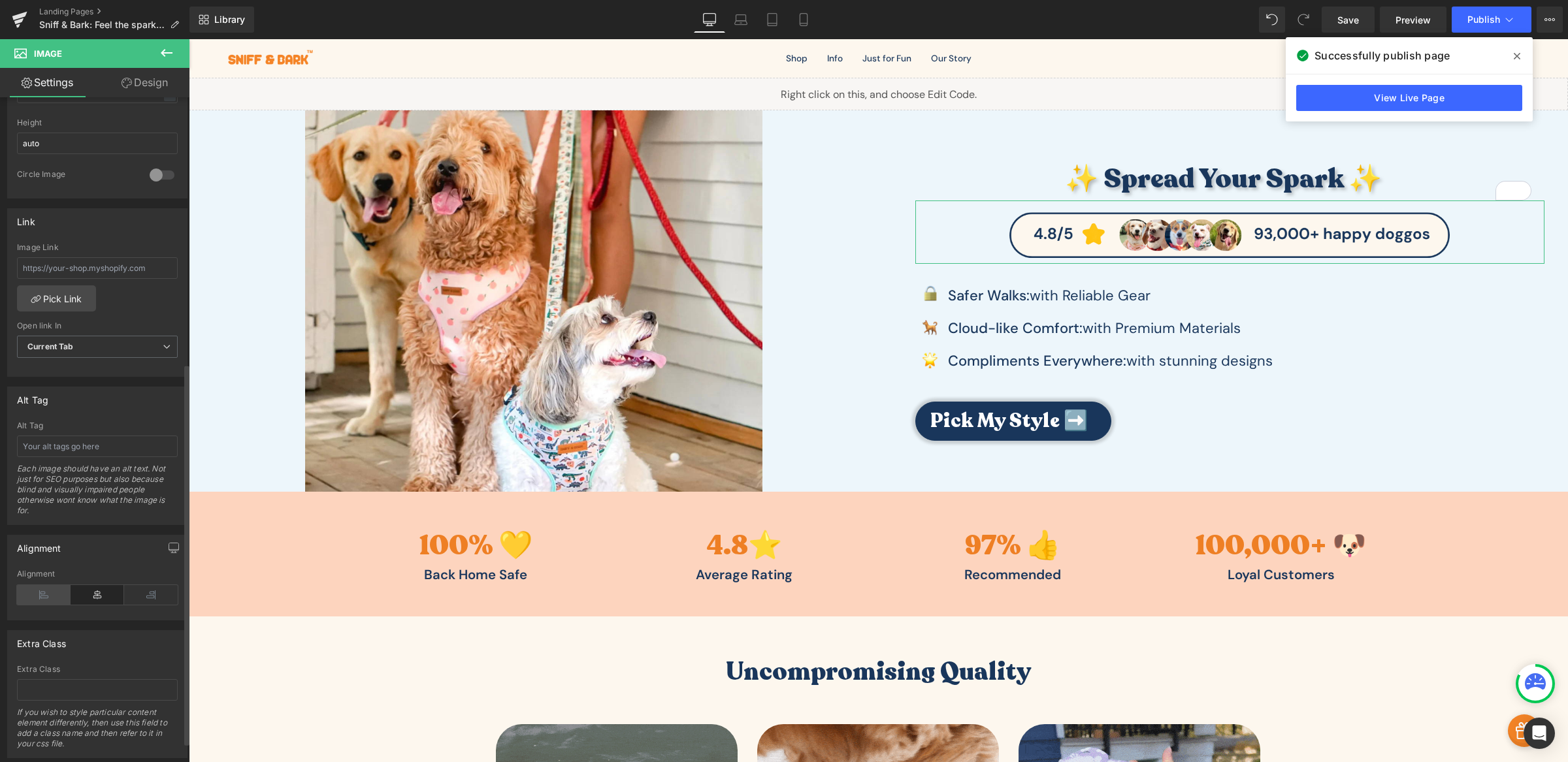
click at [45, 599] on icon at bounding box center [43, 595] width 53 height 20
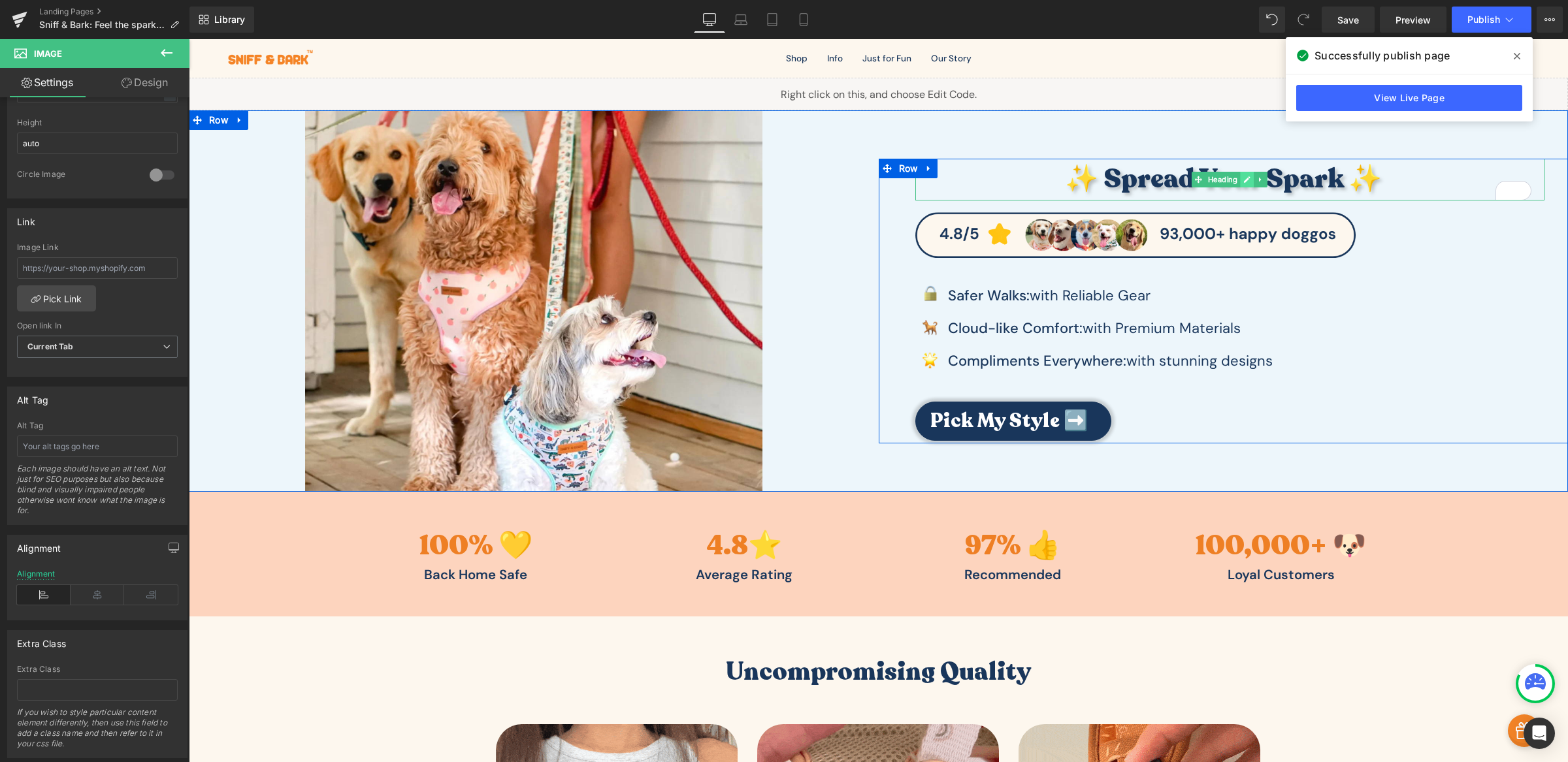
click at [1243, 181] on icon at bounding box center [1247, 180] width 7 height 8
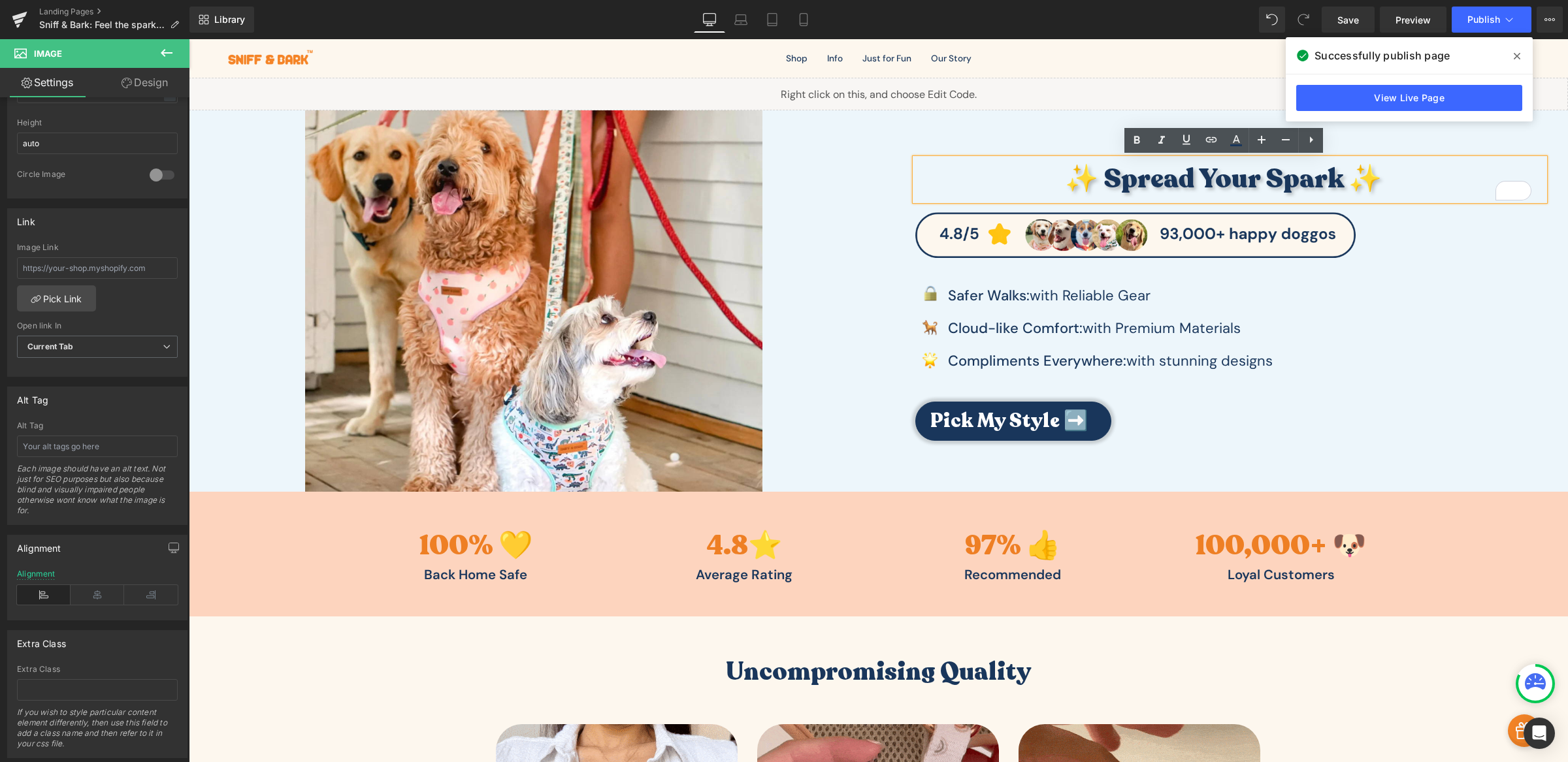
click at [1200, 183] on h3 "✨ Spread Your Spark ✨" at bounding box center [1223, 180] width 617 height 42
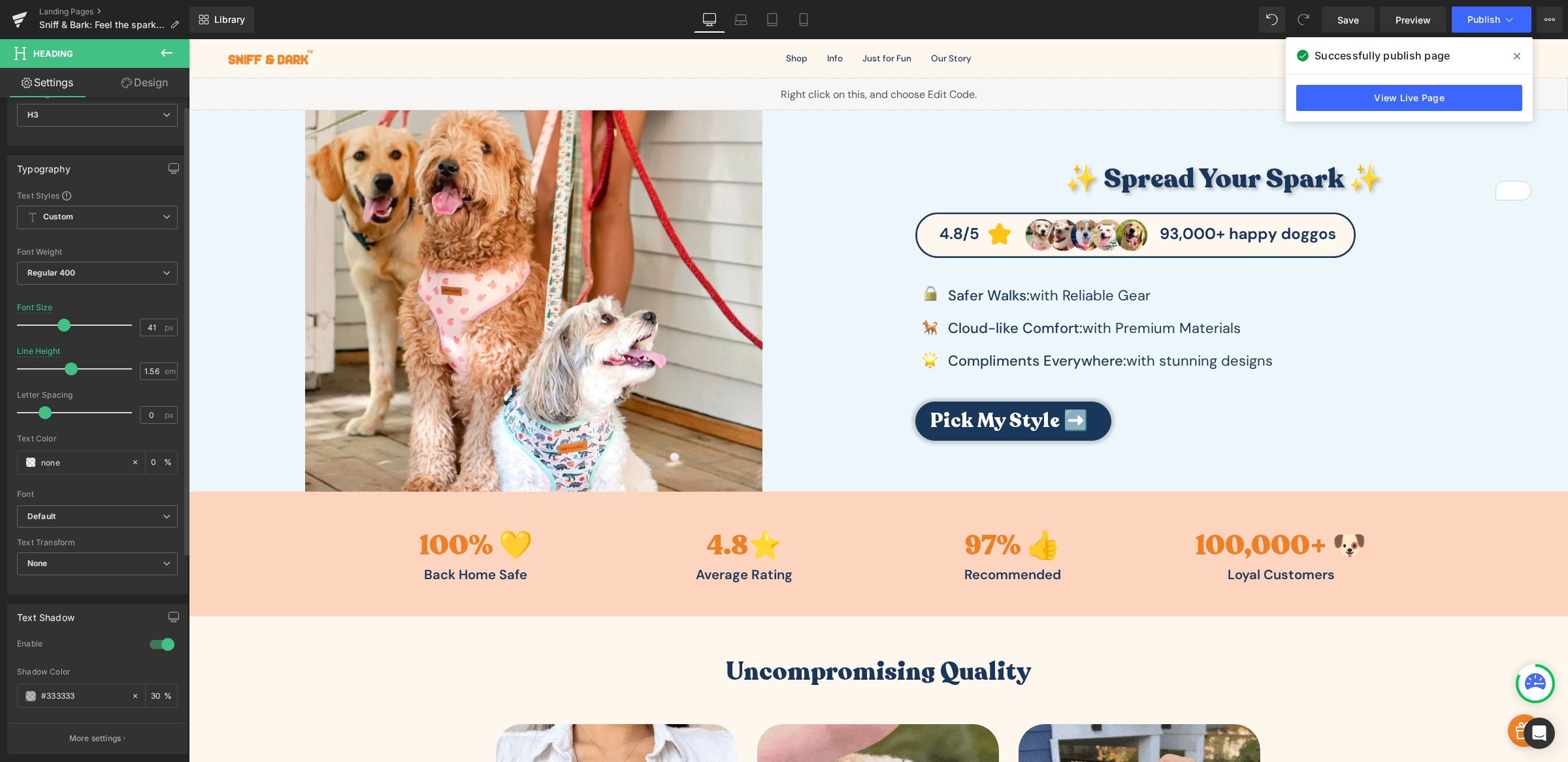
scroll to position [199, 0]
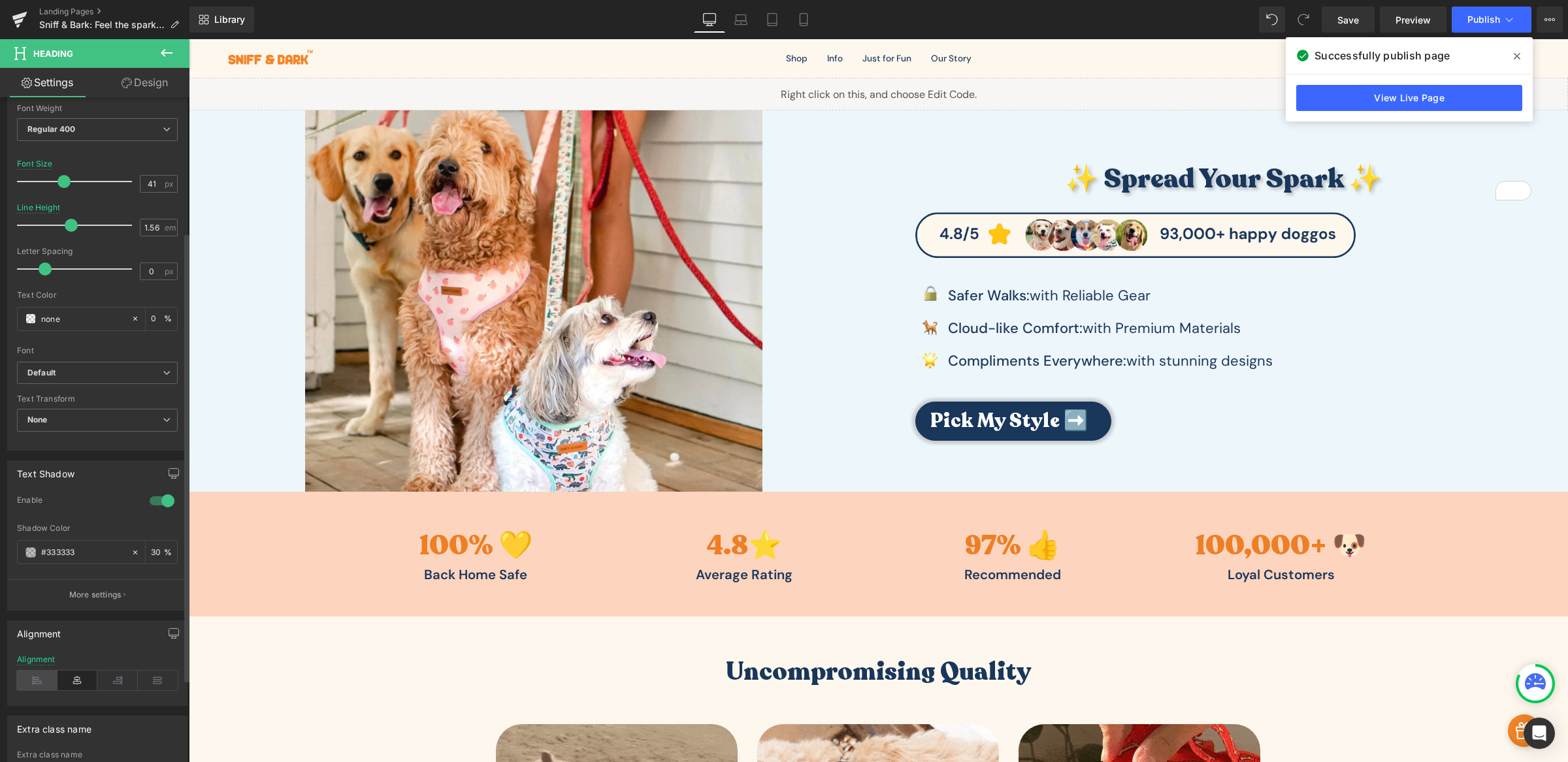
click at [40, 676] on icon at bounding box center [37, 680] width 41 height 20
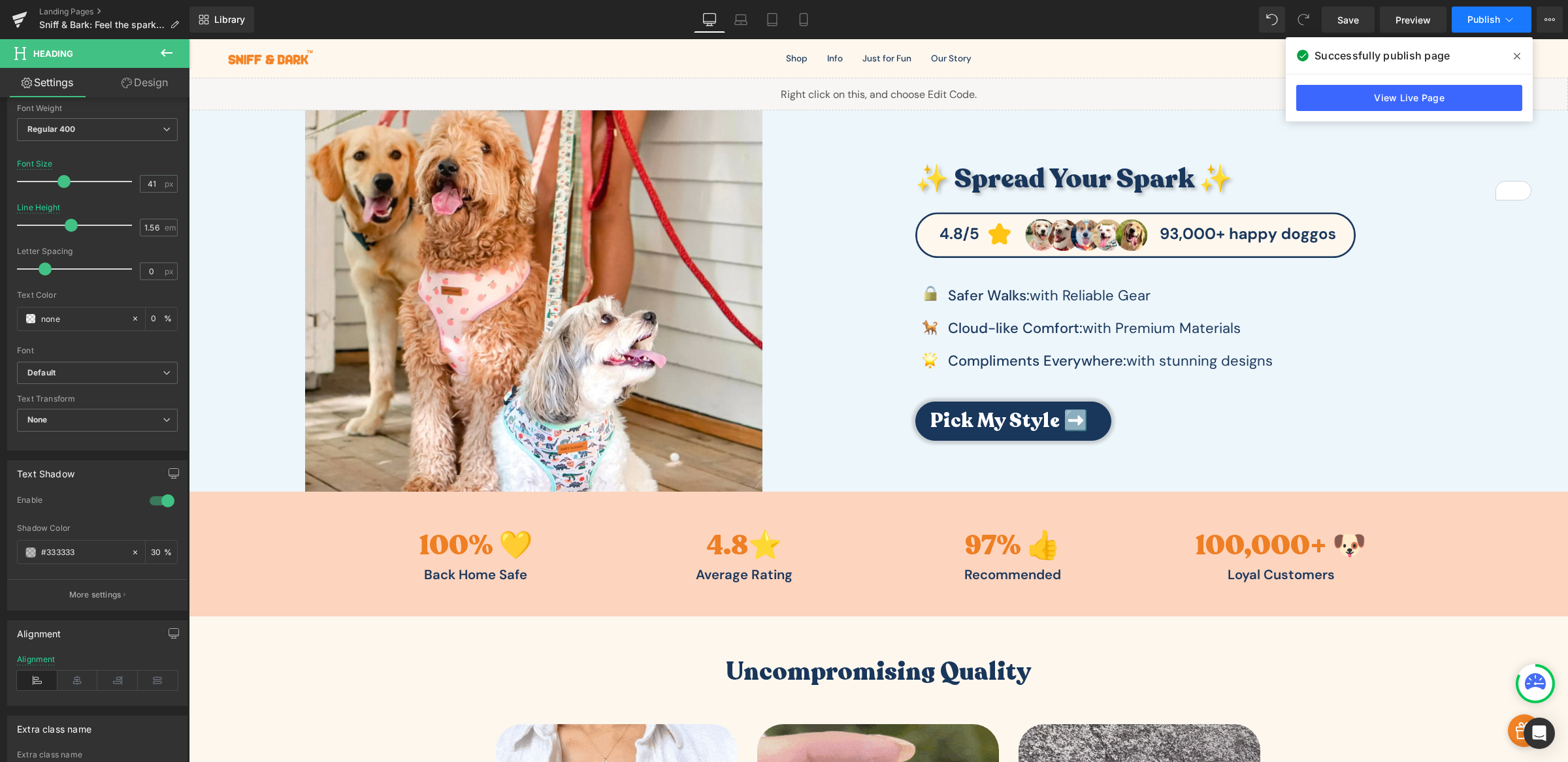
click at [1477, 22] on span "Publish" at bounding box center [1483, 19] width 33 height 10
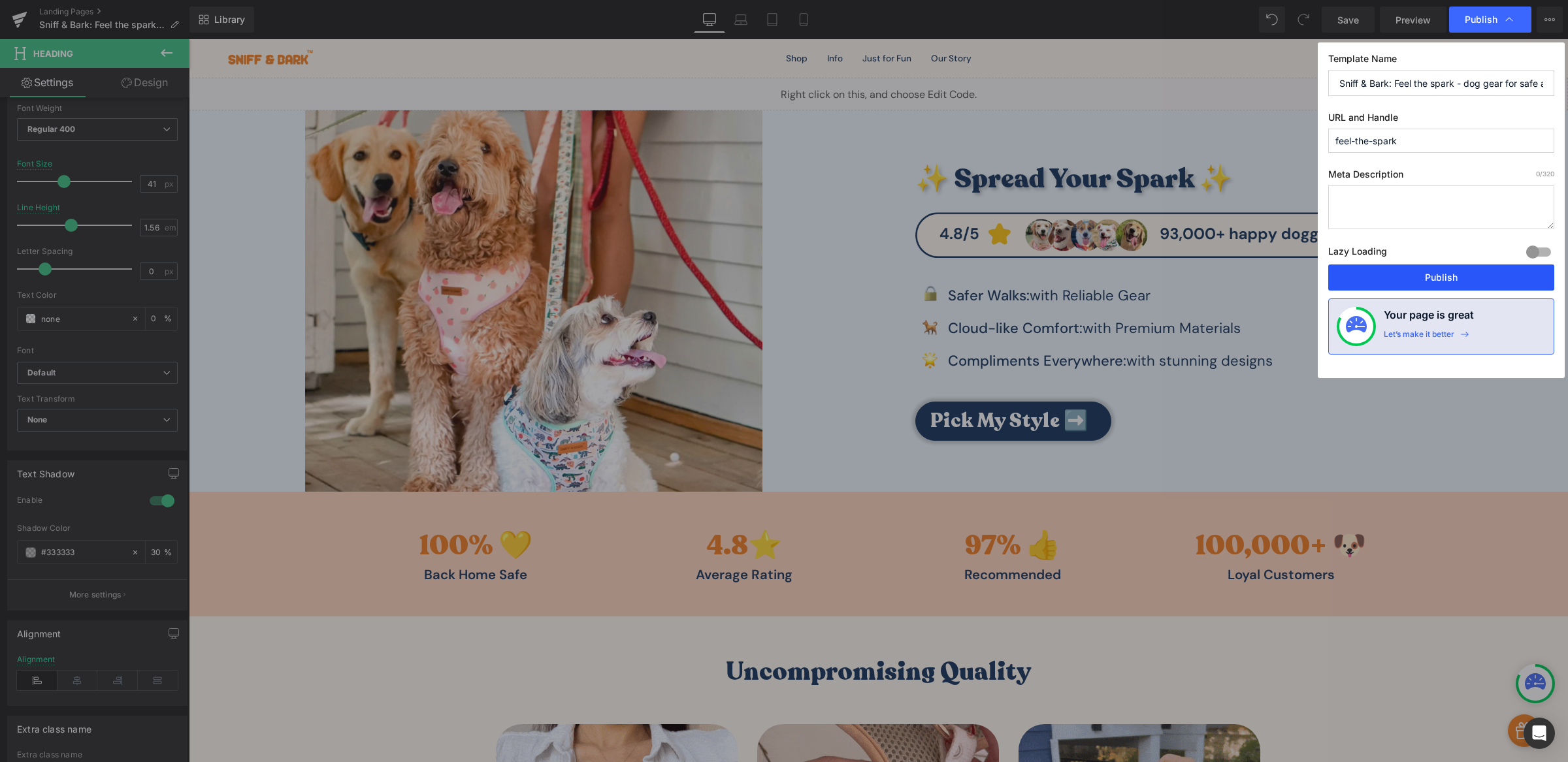
click at [1474, 283] on button "Publish" at bounding box center [1441, 278] width 226 height 26
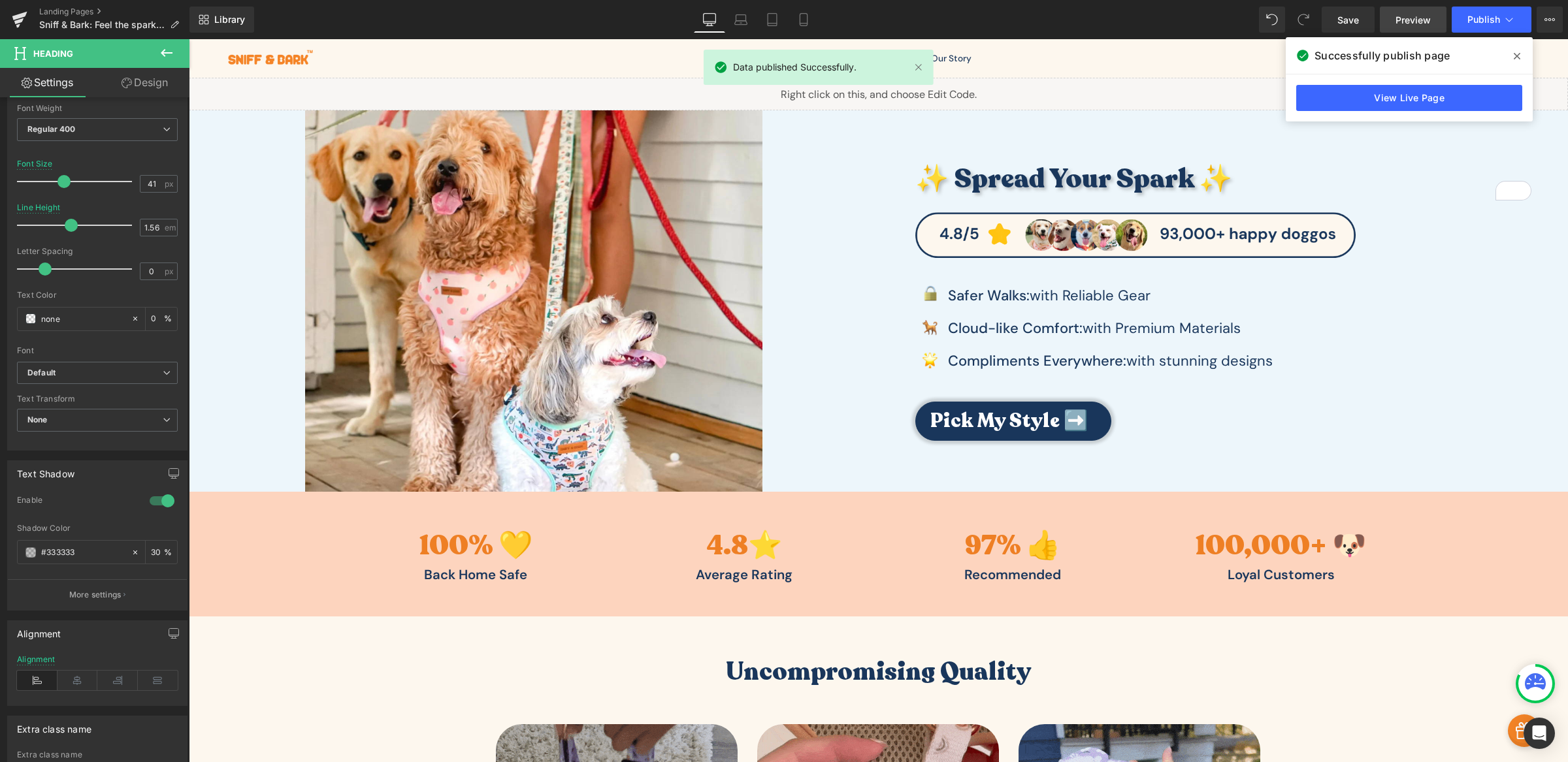
click at [1405, 17] on span "Preview" at bounding box center [1413, 19] width 35 height 14
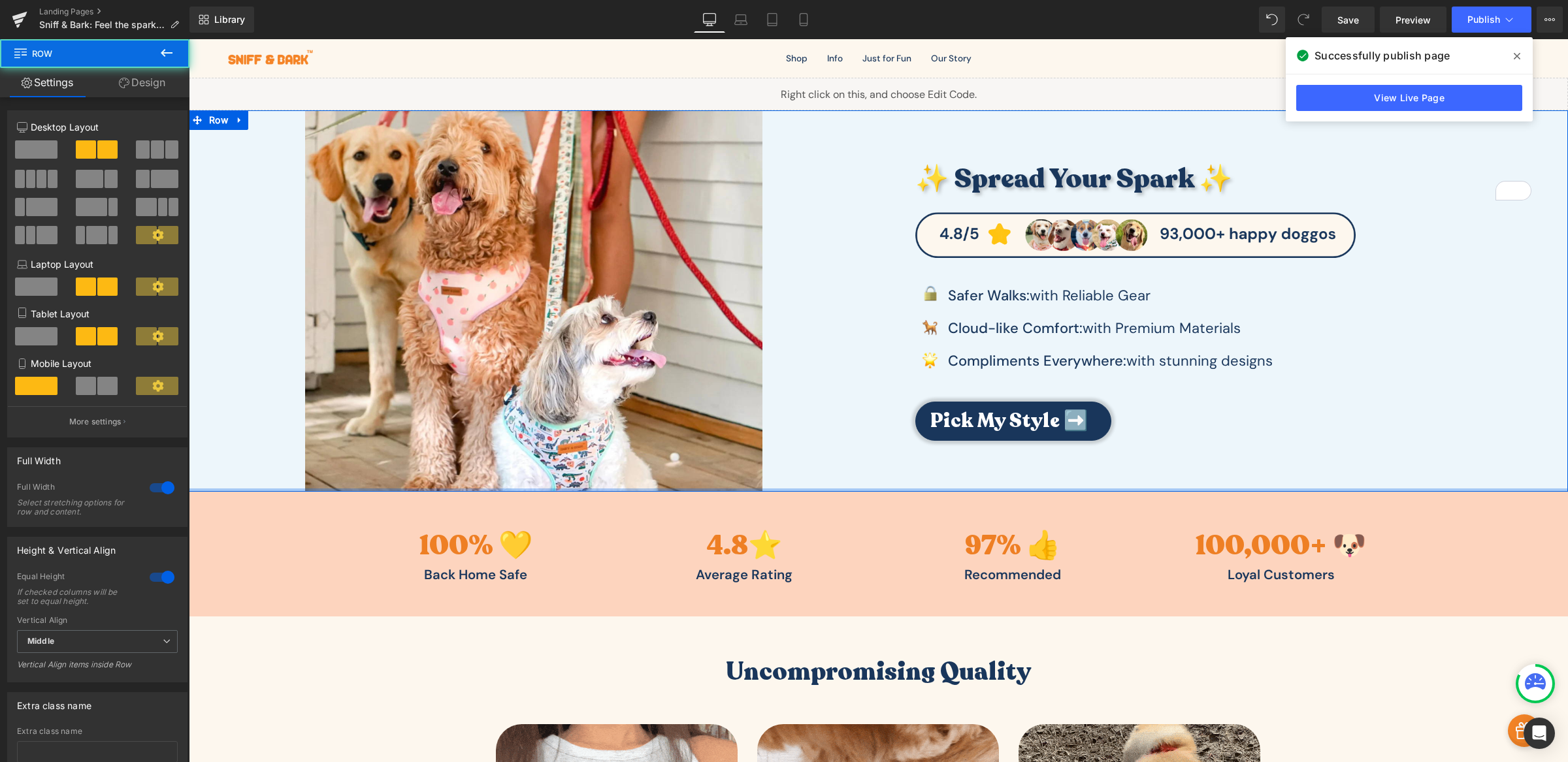
click at [1013, 488] on div at bounding box center [877, 490] width 1379 height 3
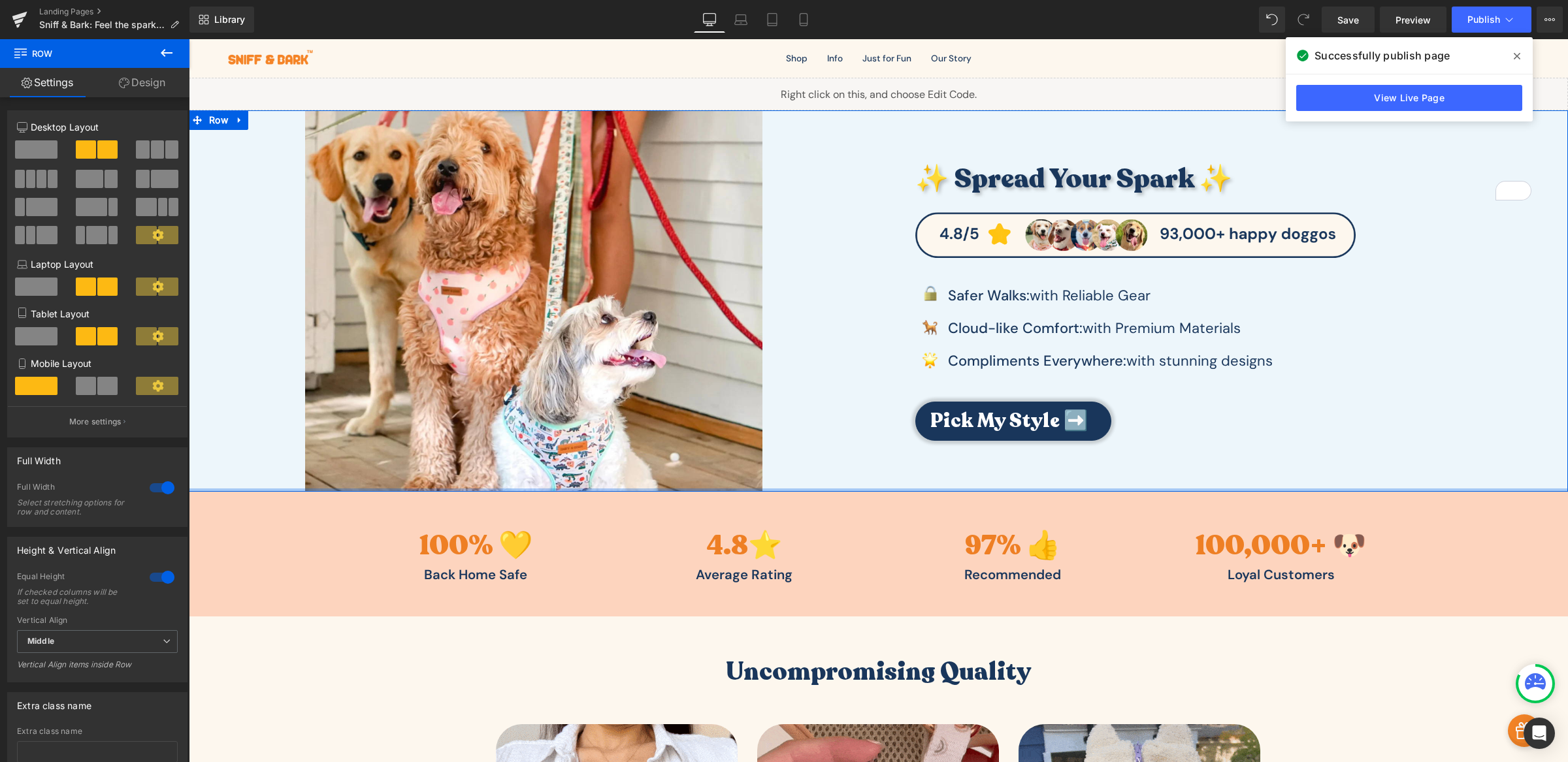
drag, startPoint x: 1013, startPoint y: 488, endPoint x: 1021, endPoint y: 474, distance: 16.1
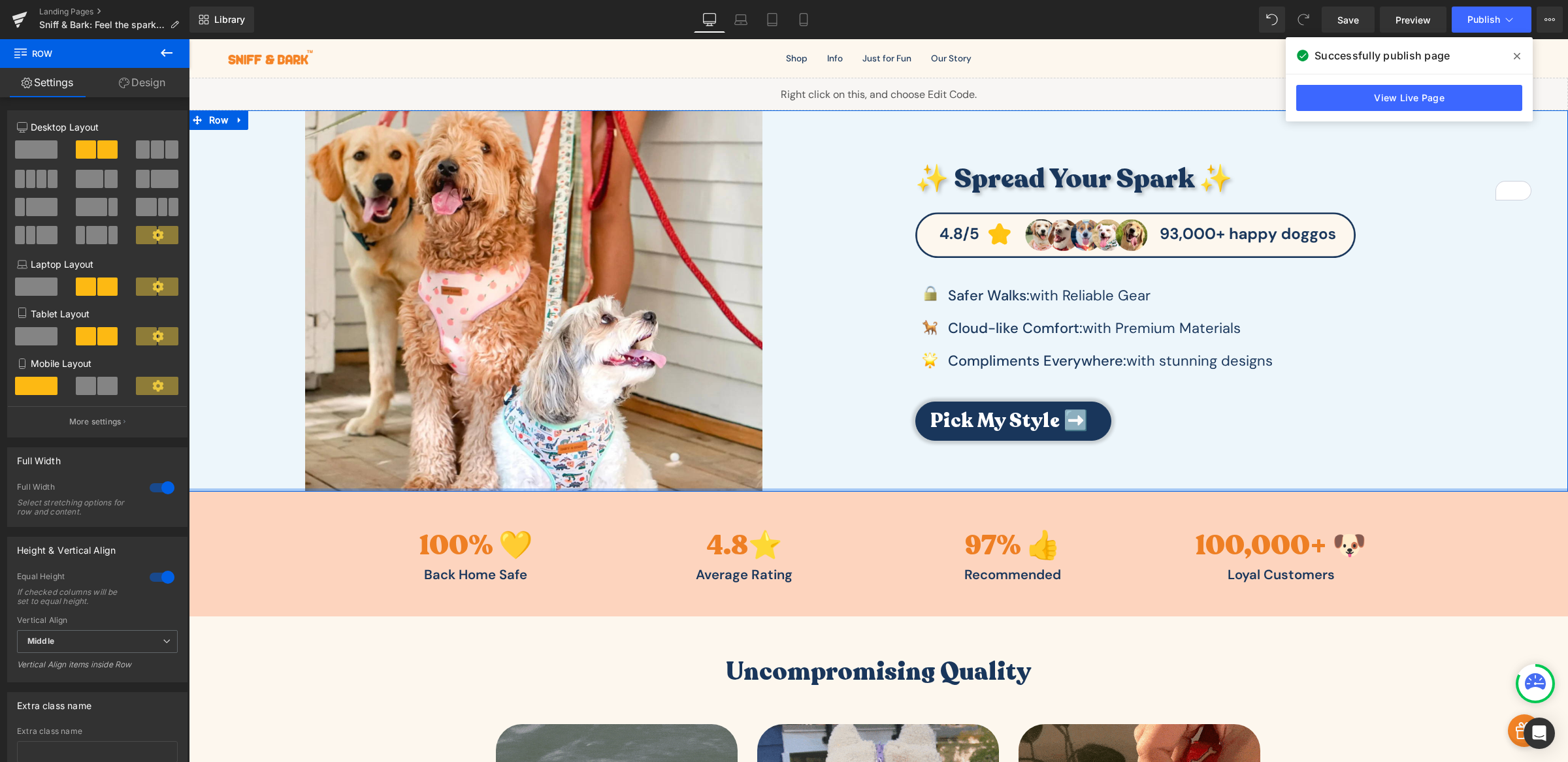
click at [1021, 474] on div "Image ✨ Spread Your Spark ✨ Heading Image Image Safer Walks: with Reliable Gear…" at bounding box center [877, 301] width 1379 height 381
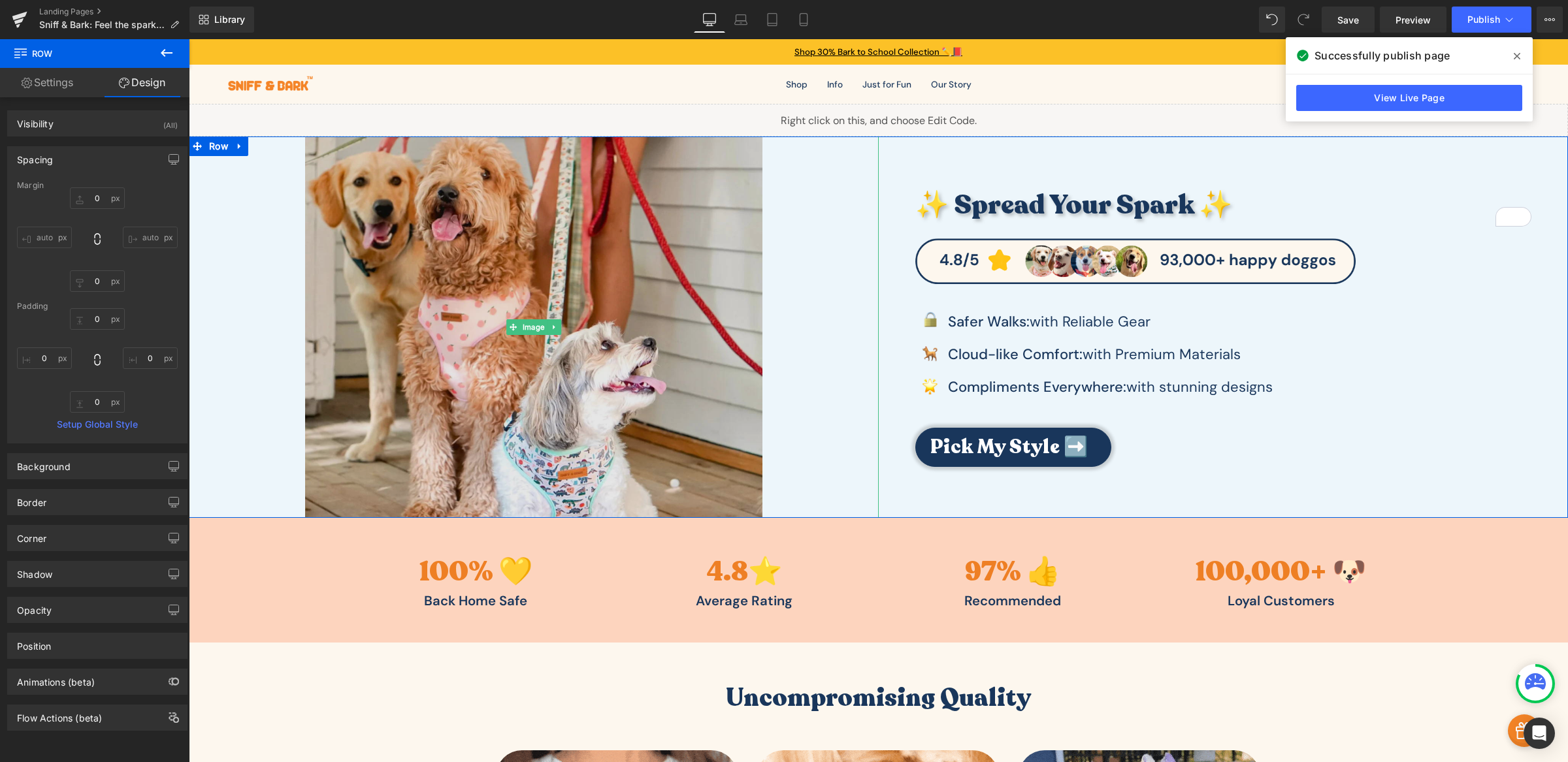
scroll to position [0, 0]
click at [609, 346] on img at bounding box center [533, 327] width 457 height 381
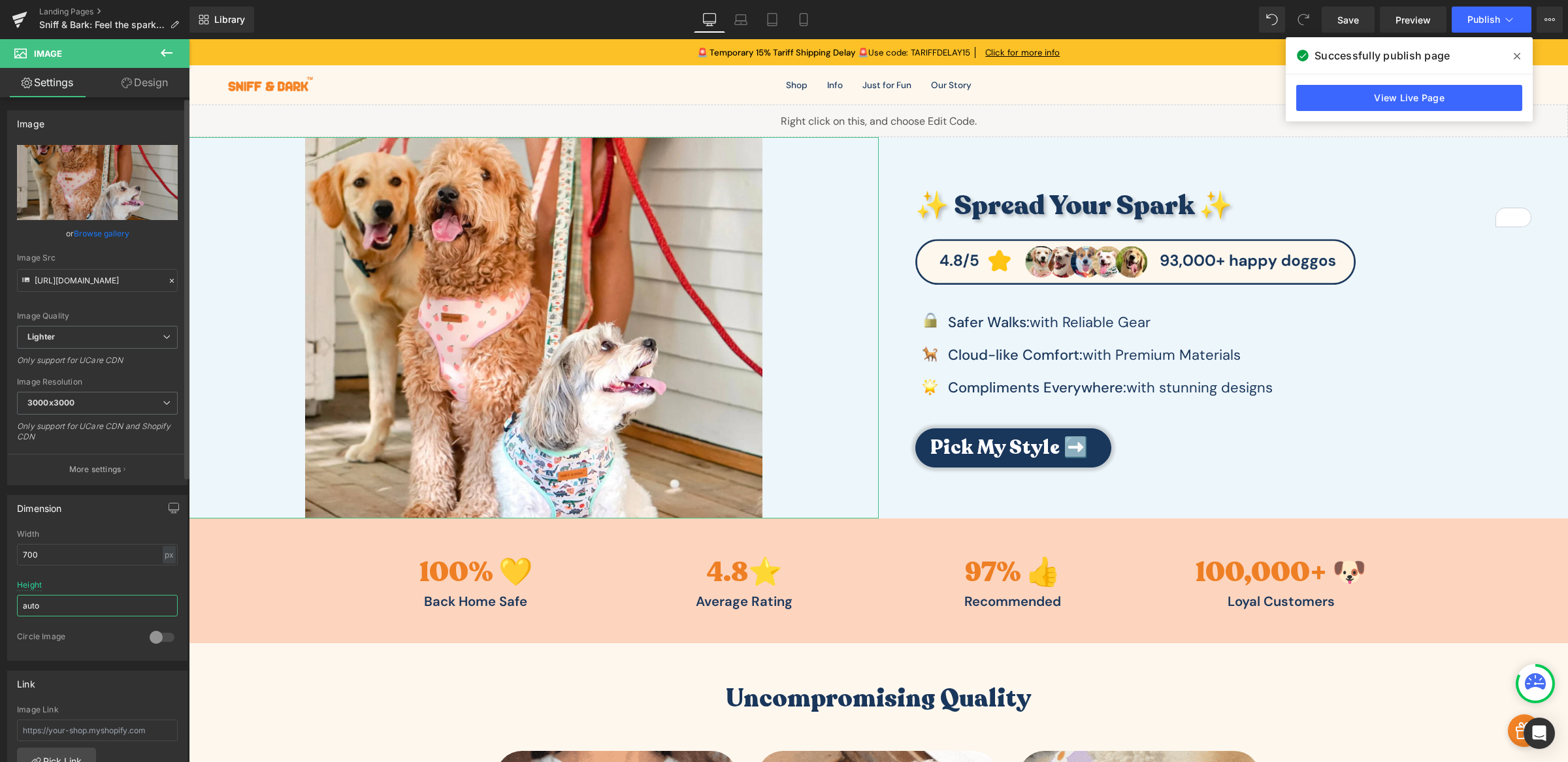
click at [79, 611] on input "auto" at bounding box center [97, 605] width 161 height 21
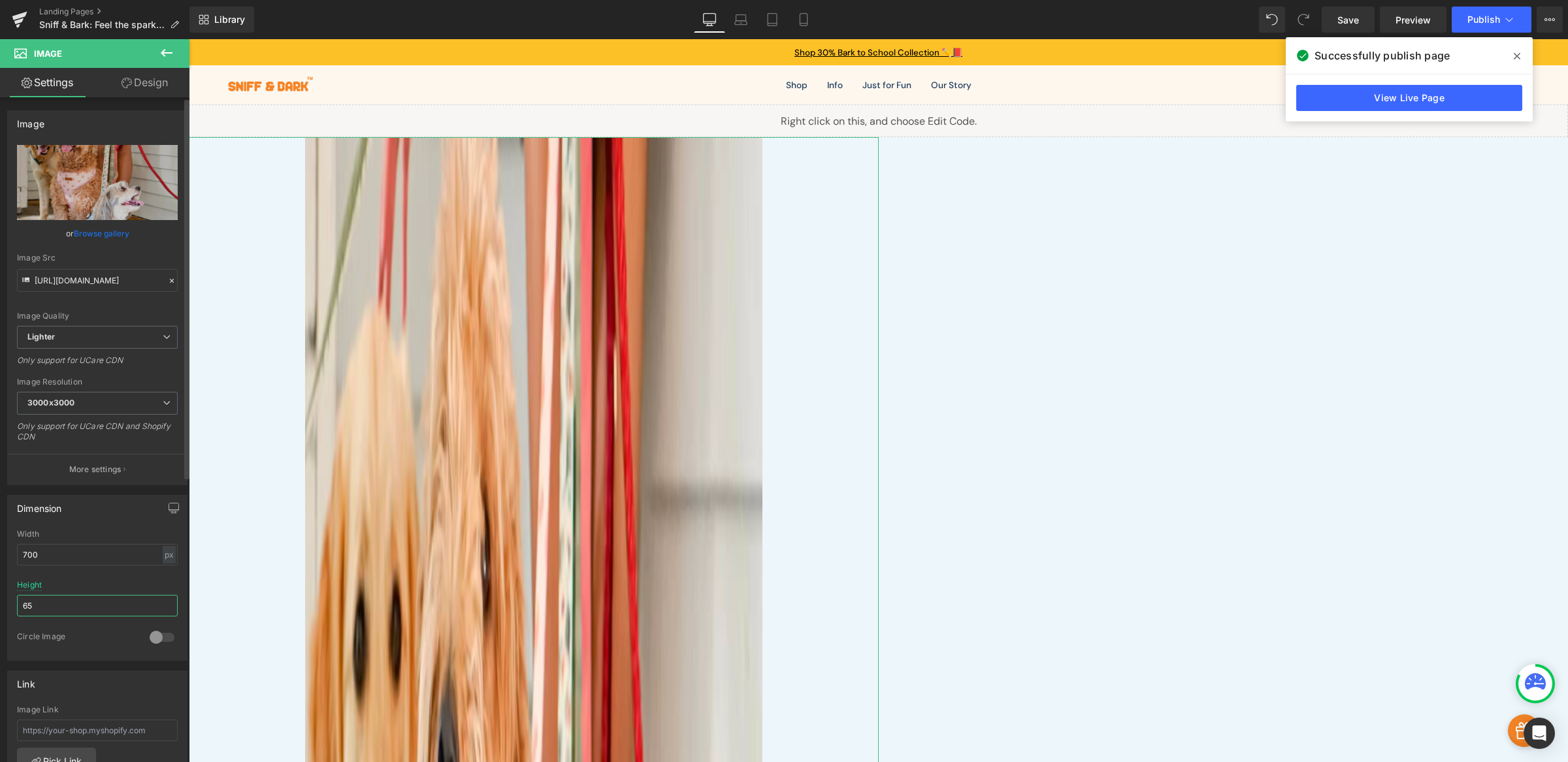
type input "6"
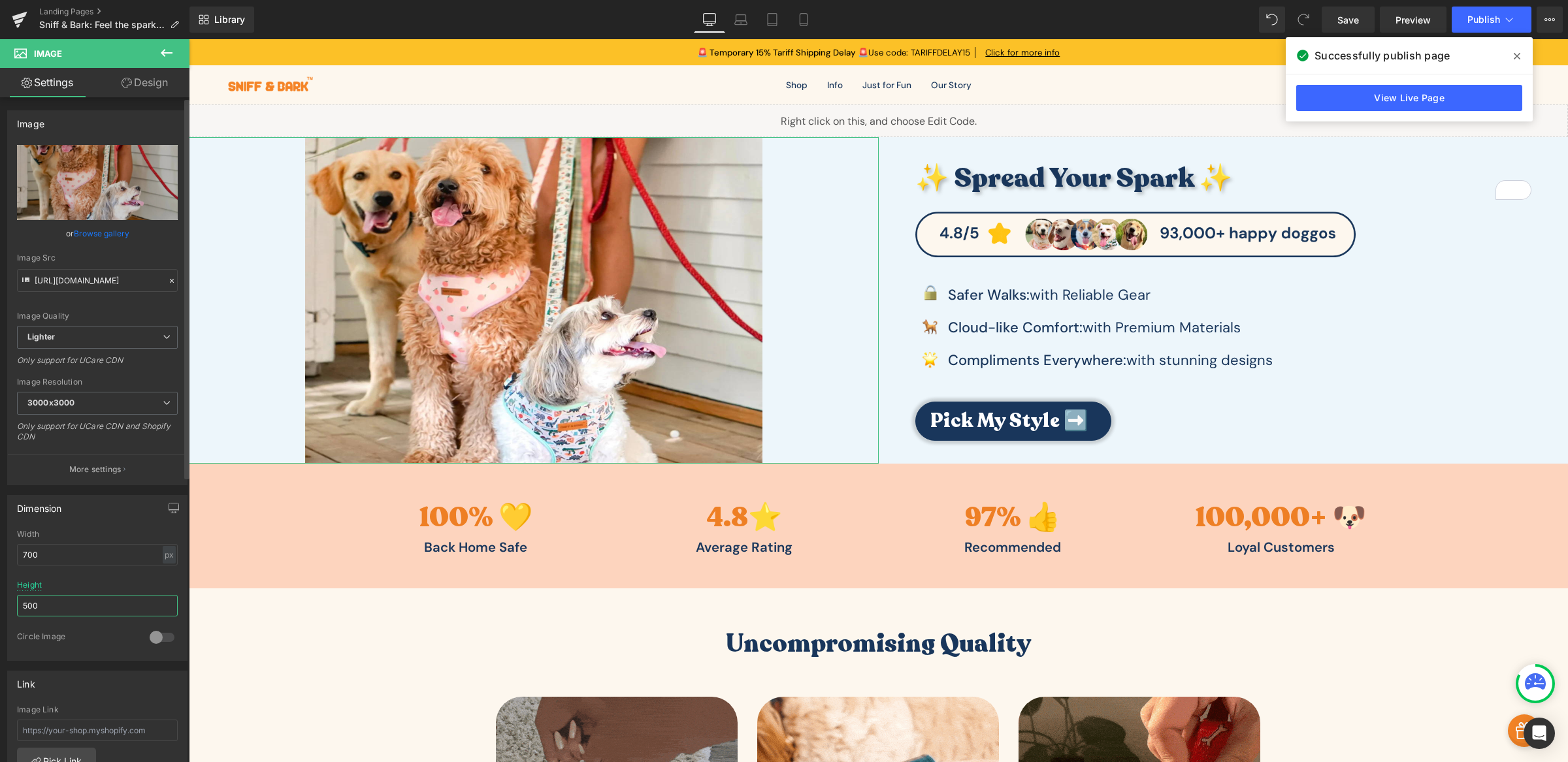
type input "500"
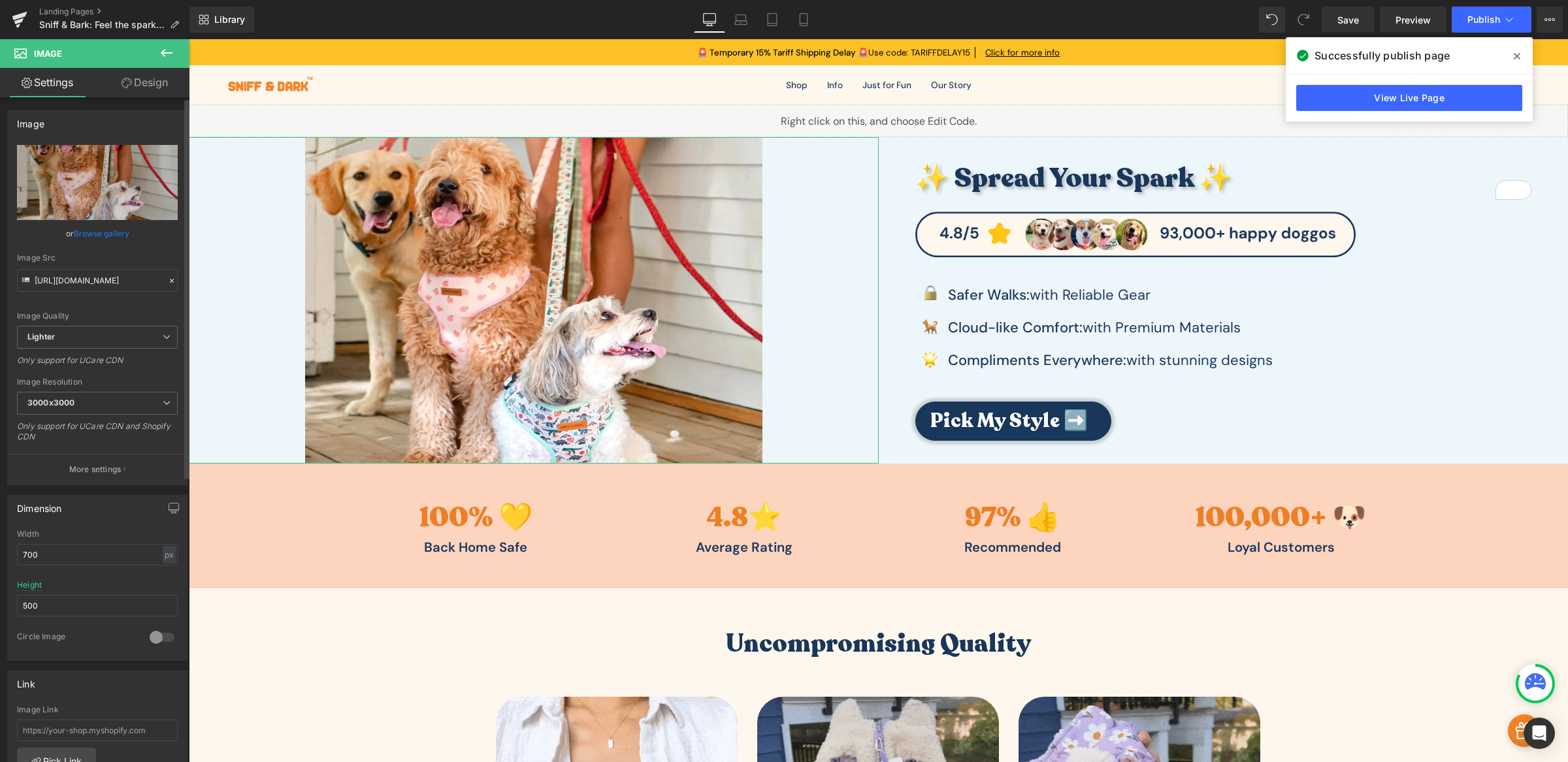
click at [72, 535] on div "Width" at bounding box center [97, 534] width 161 height 9
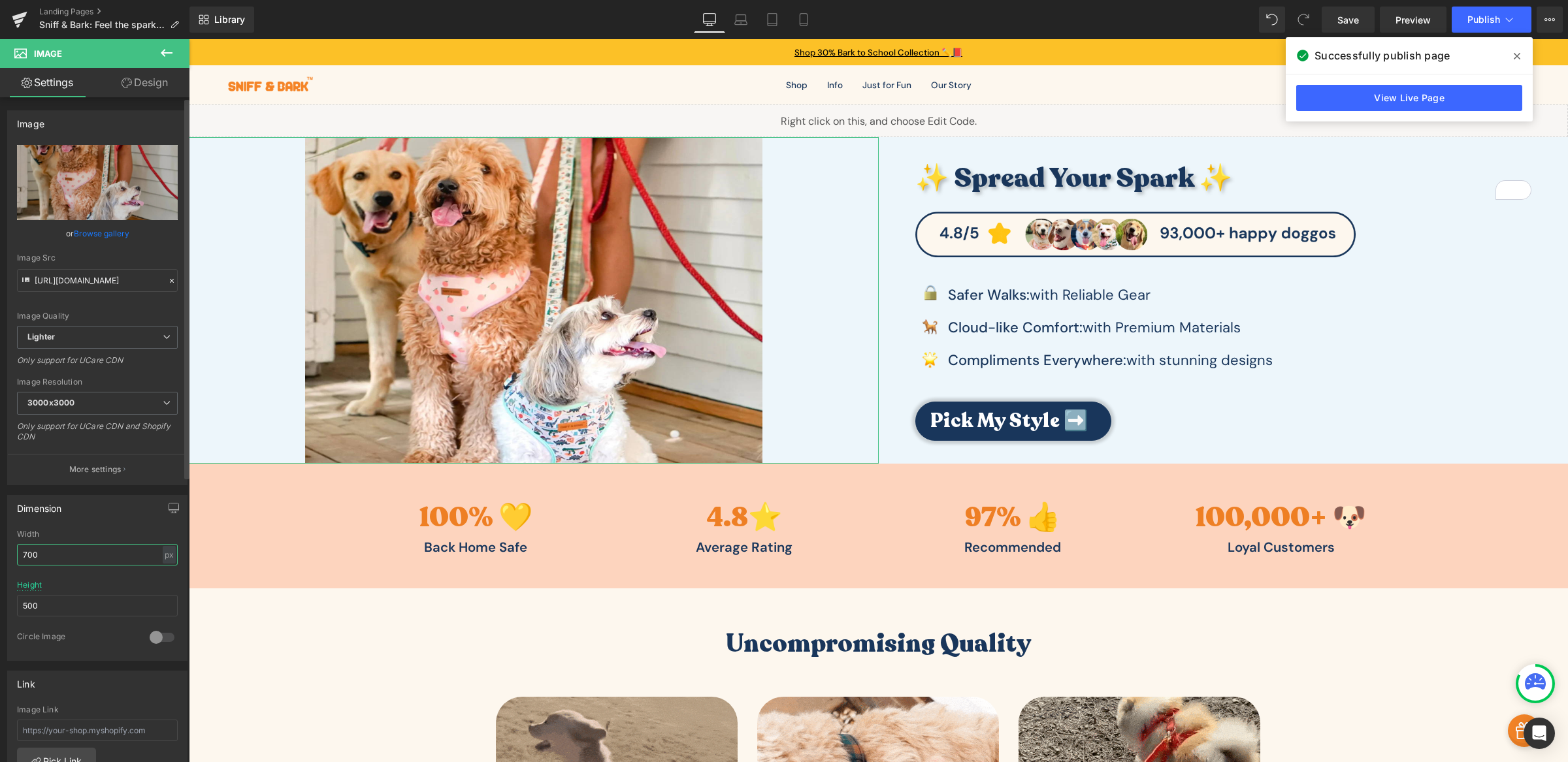
click at [69, 558] on input "700" at bounding box center [97, 554] width 161 height 21
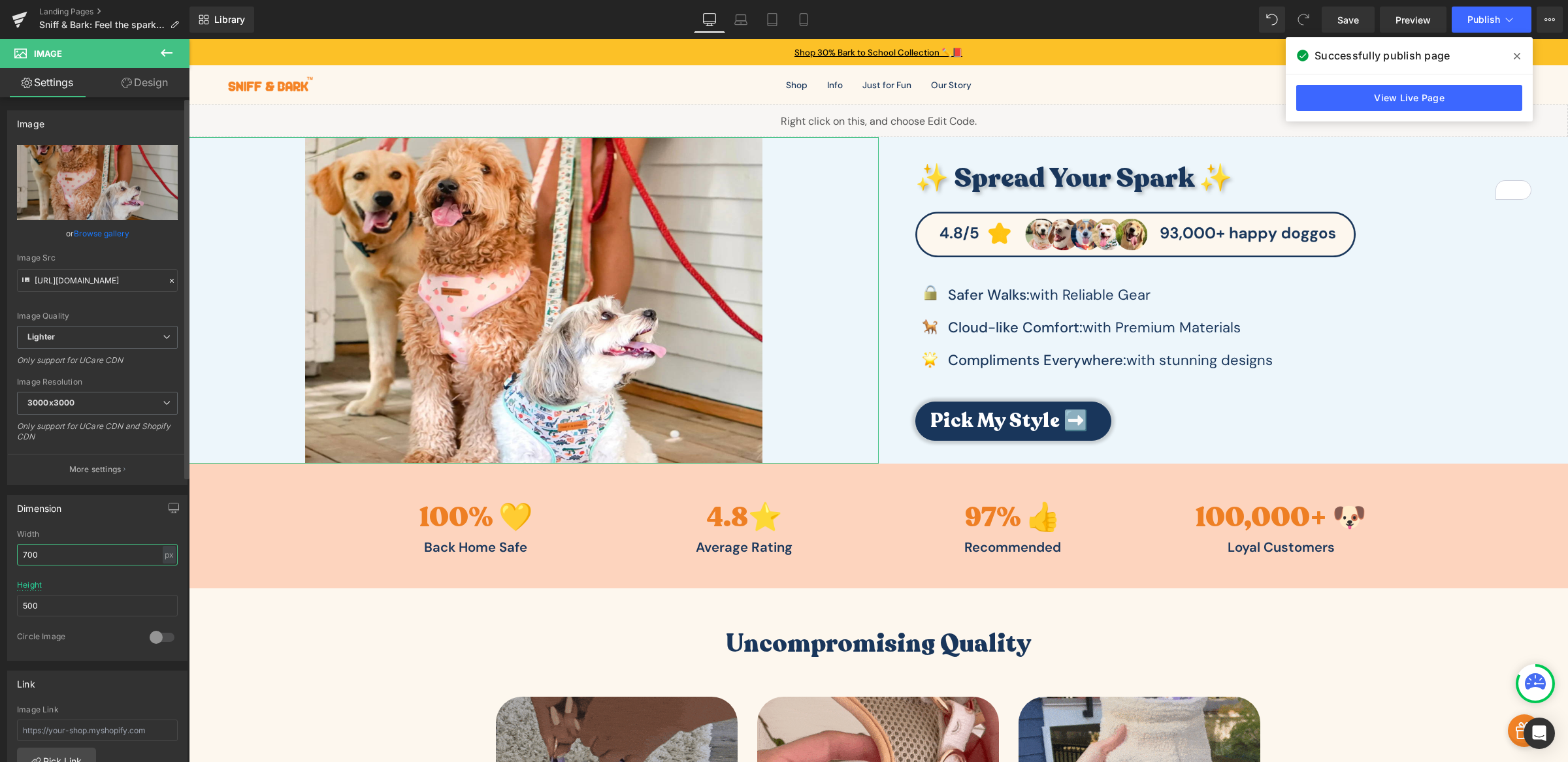
click at [69, 558] on input "700" at bounding box center [97, 554] width 161 height 21
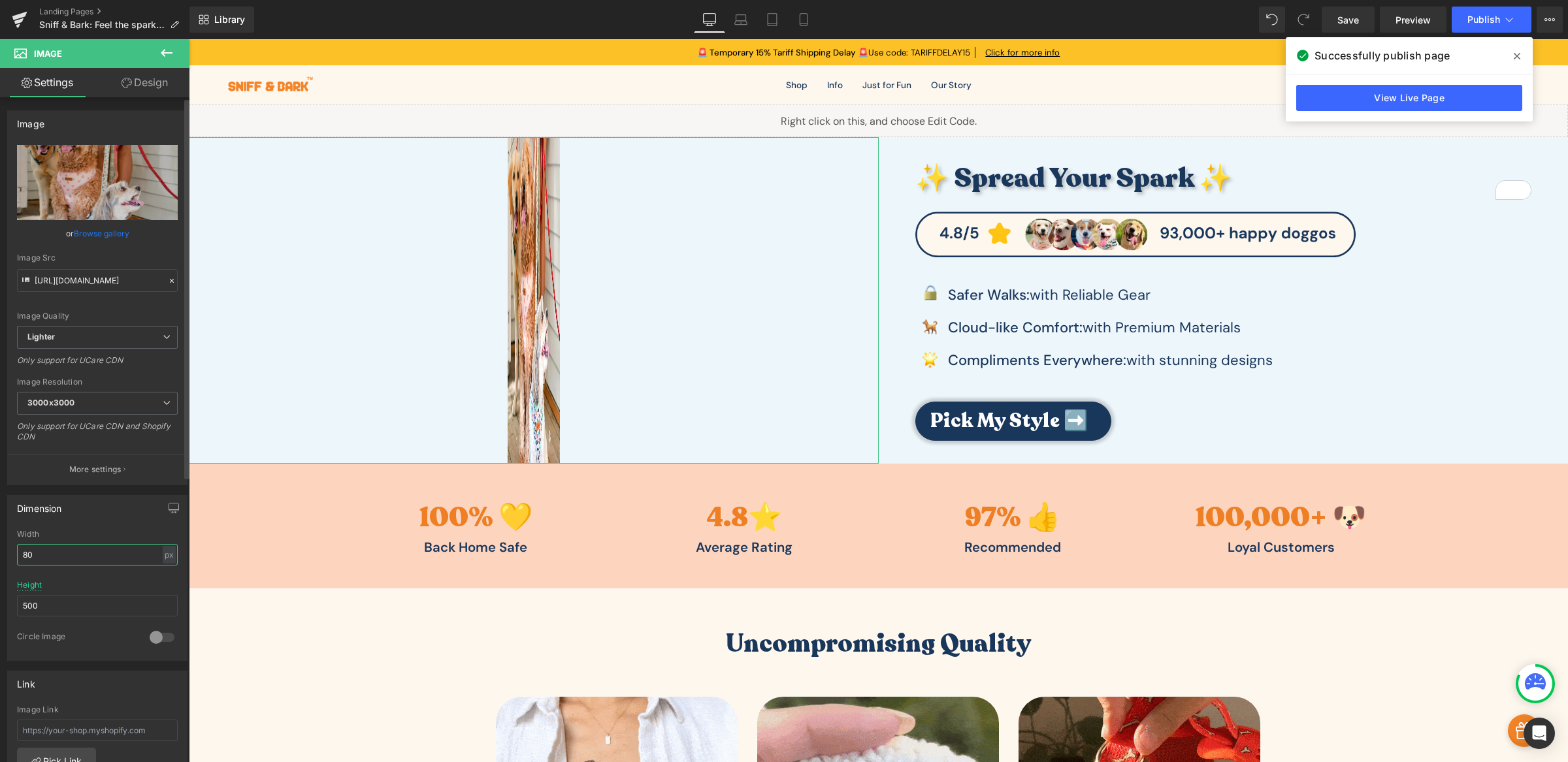
type input "8"
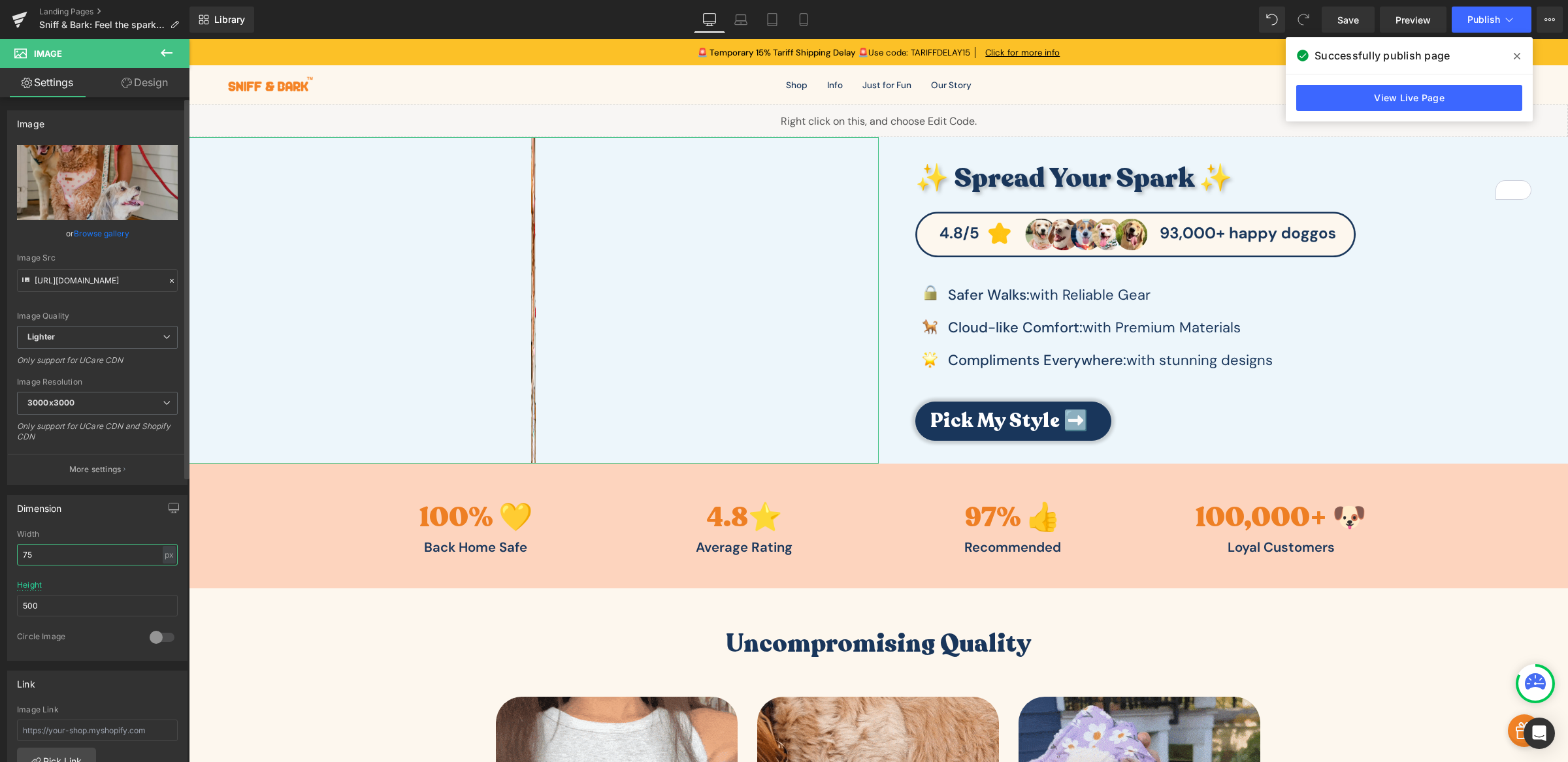
type input "750"
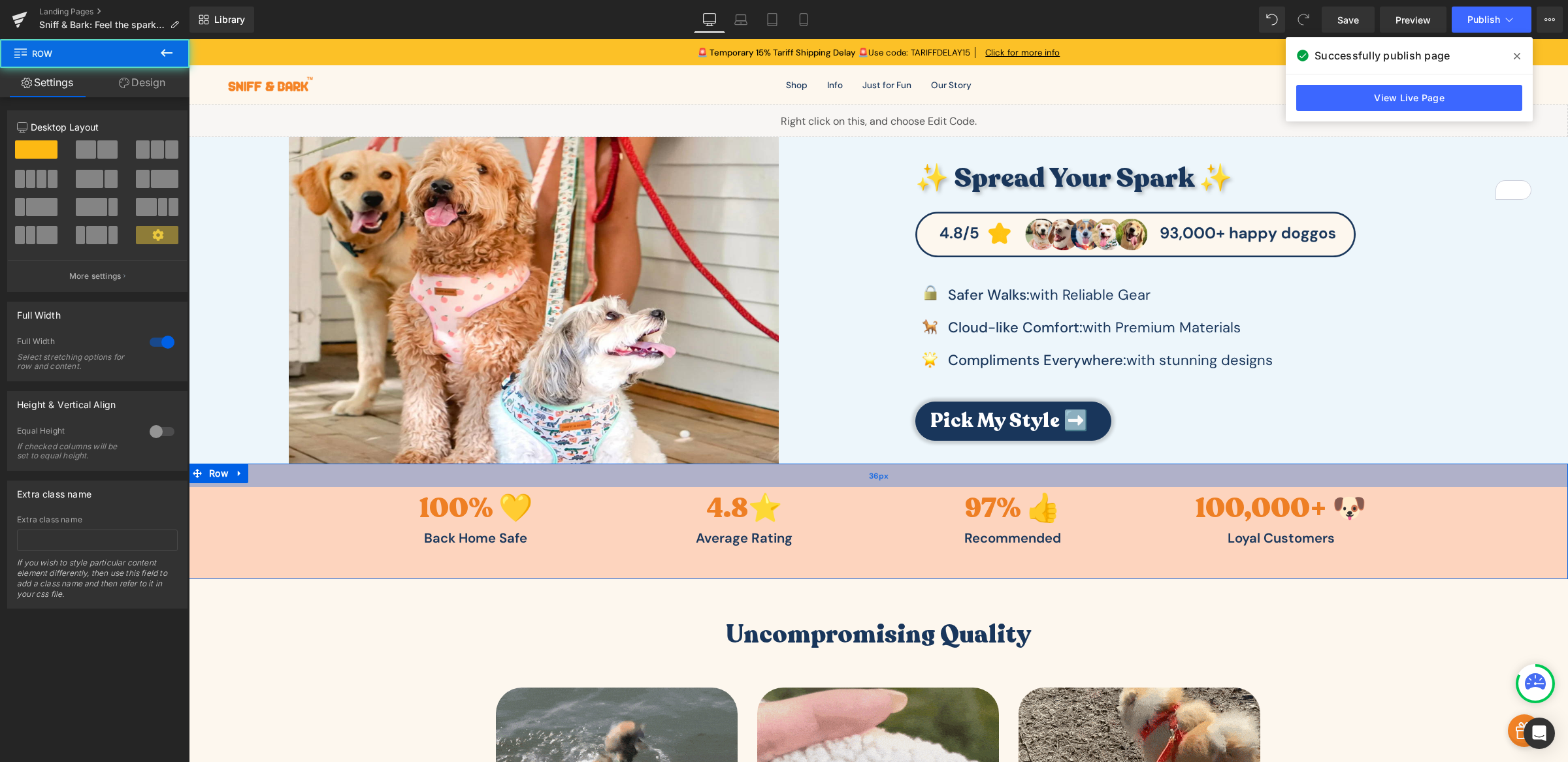
drag, startPoint x: 971, startPoint y: 479, endPoint x: 972, endPoint y: 469, distance: 10.0
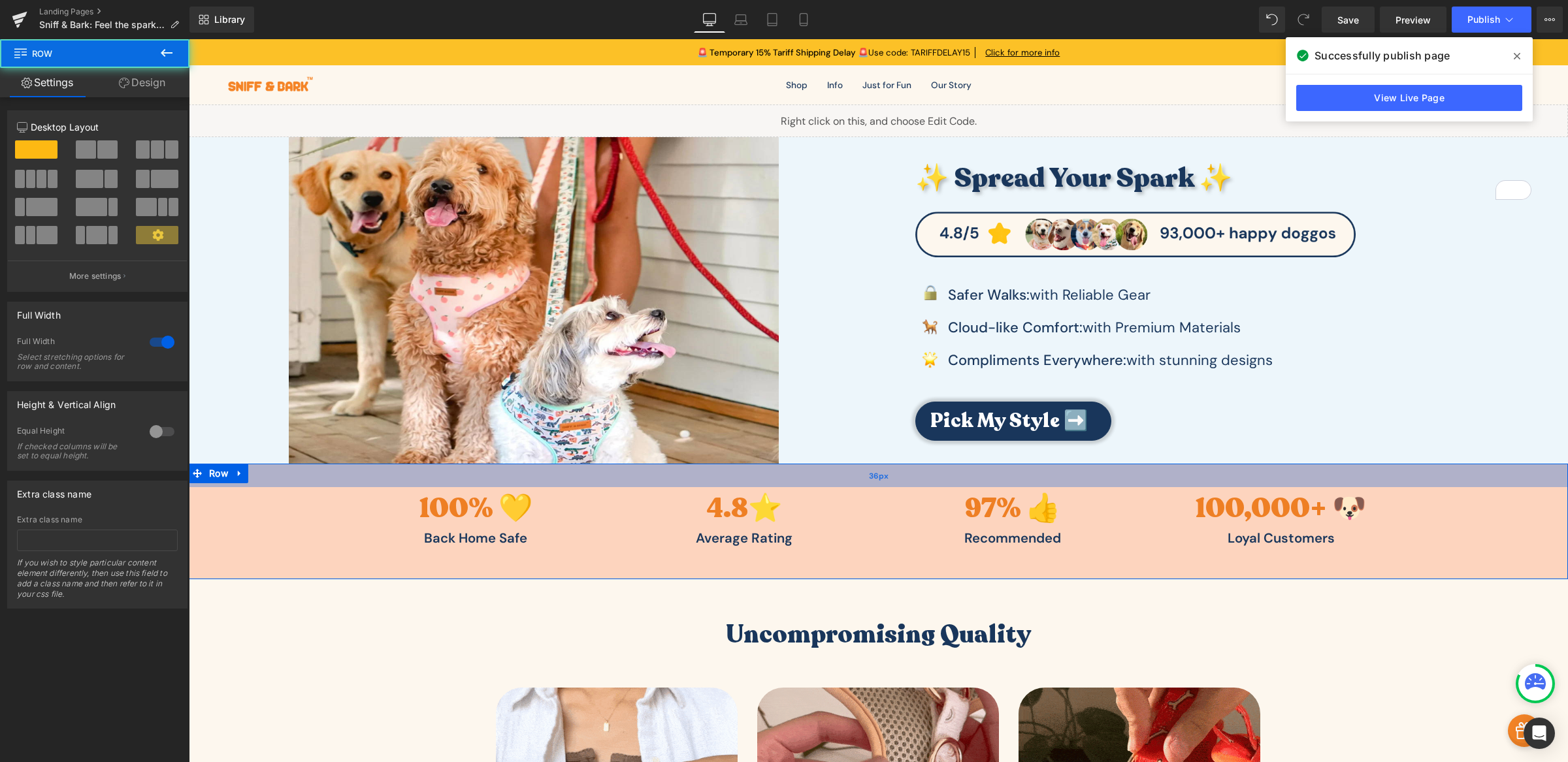
click at [972, 469] on div "36px" at bounding box center [877, 476] width 1379 height 24
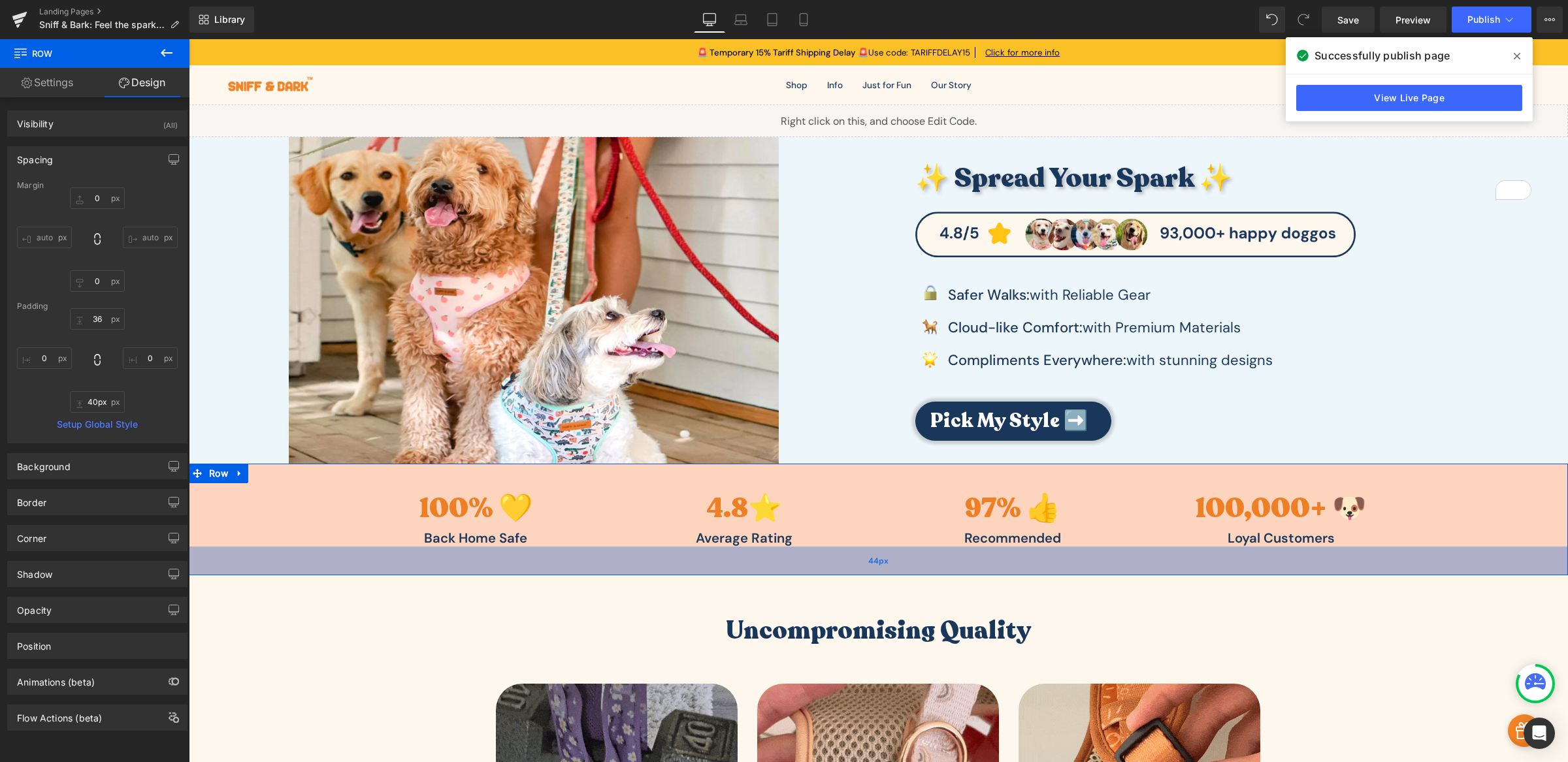
type input "39px"
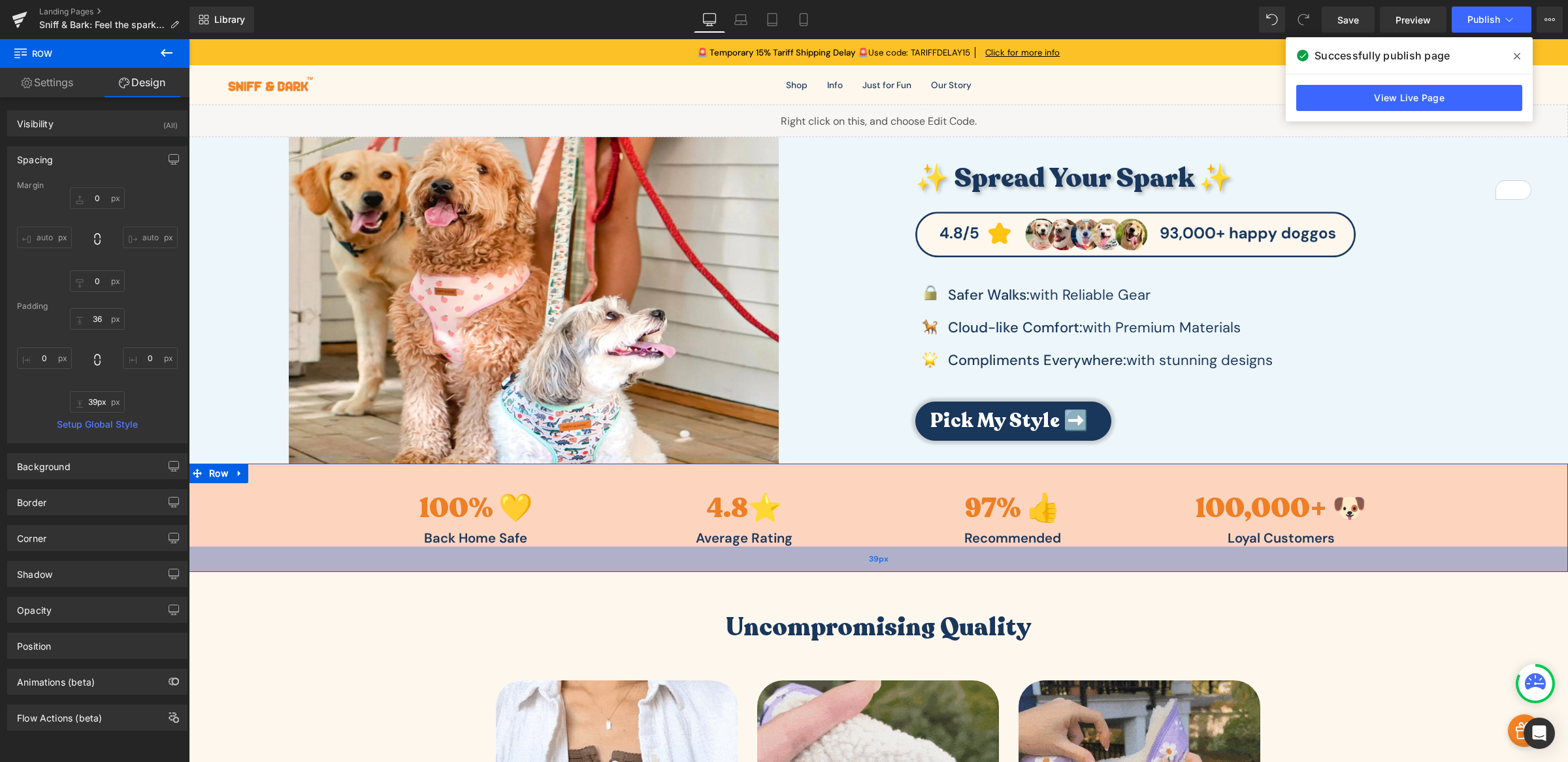
drag, startPoint x: 1020, startPoint y: 568, endPoint x: 1019, endPoint y: 561, distance: 7.1
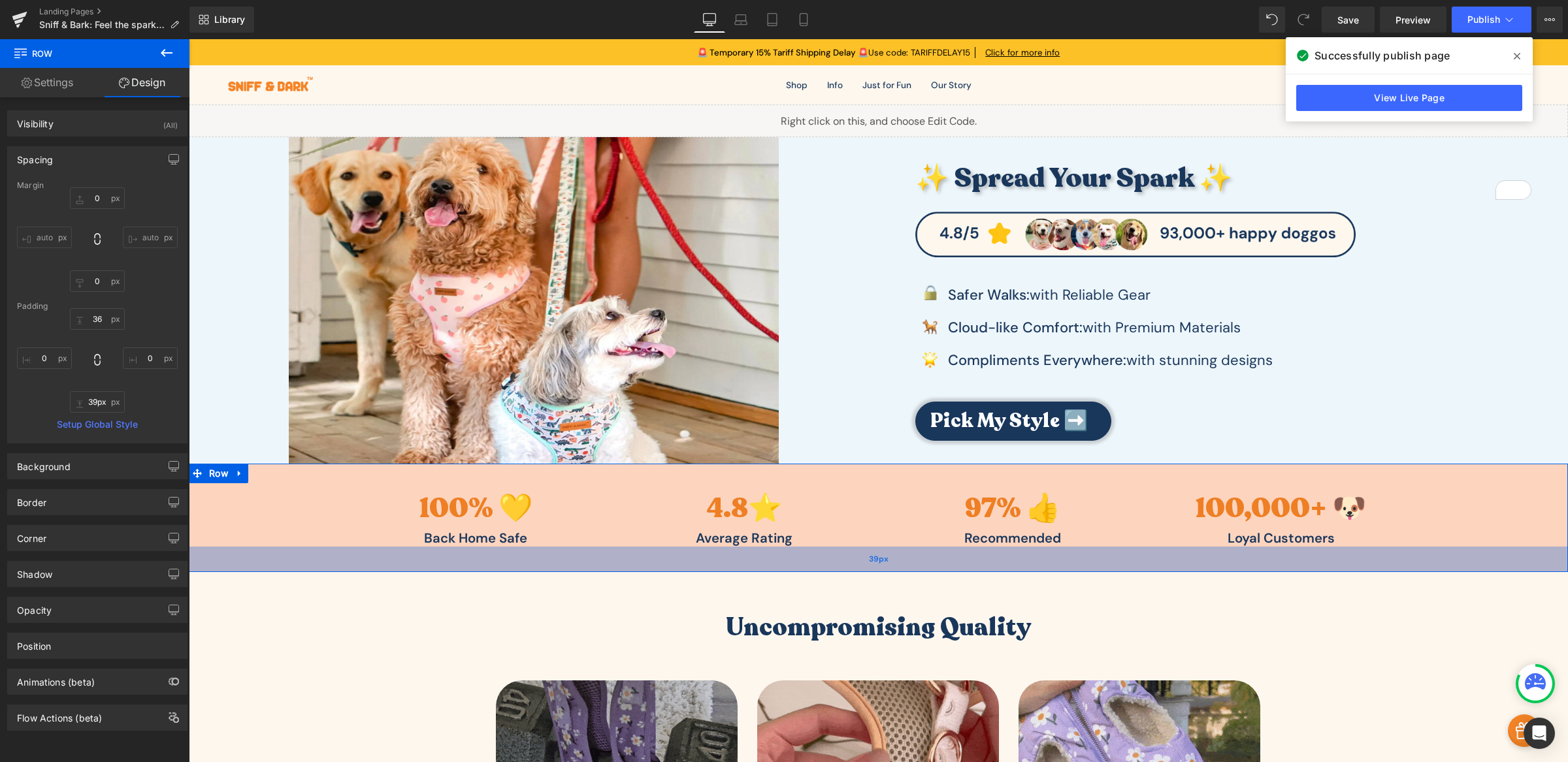
click at [1019, 561] on div "39px" at bounding box center [877, 559] width 1379 height 25
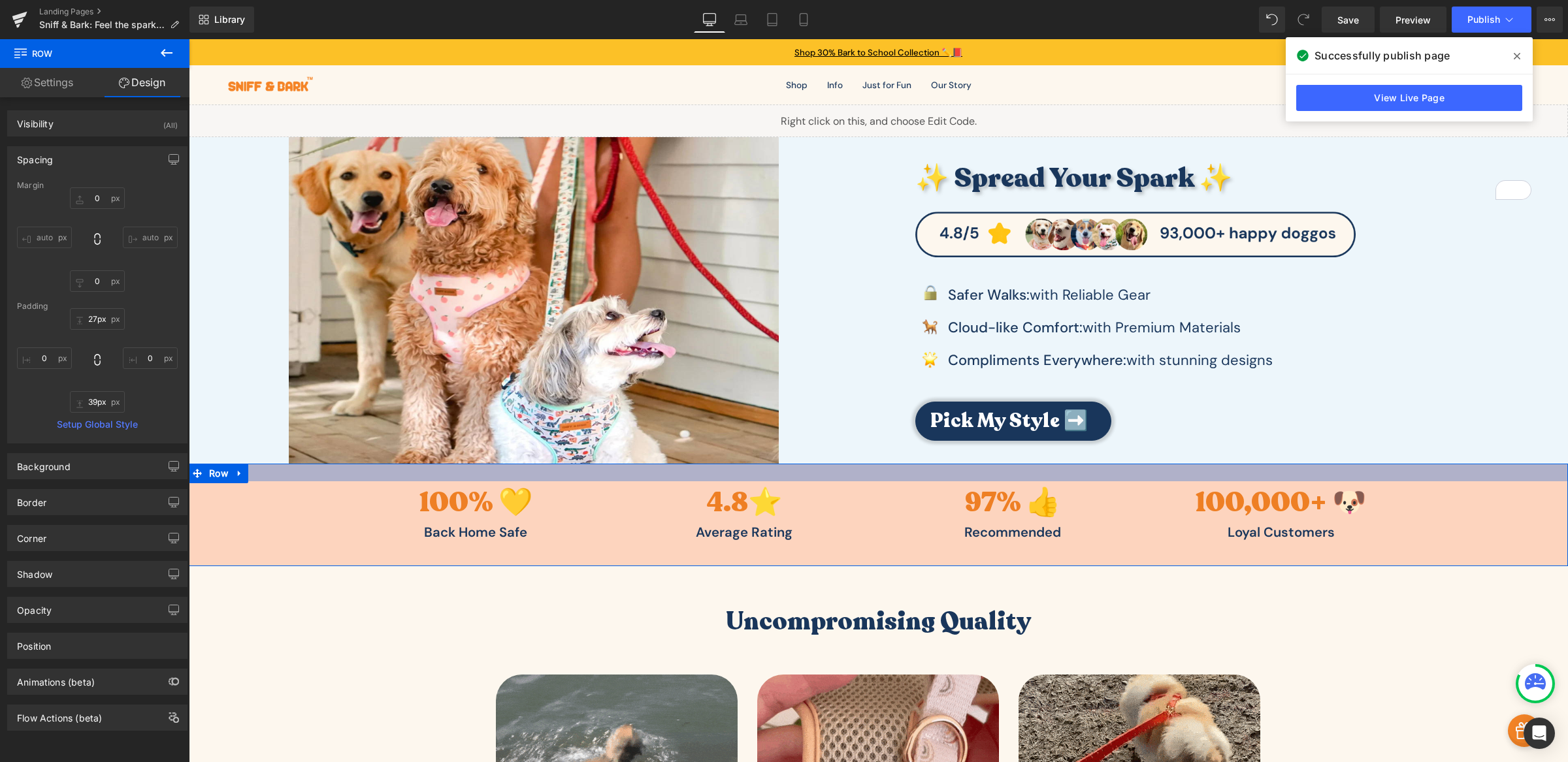
type input "26px"
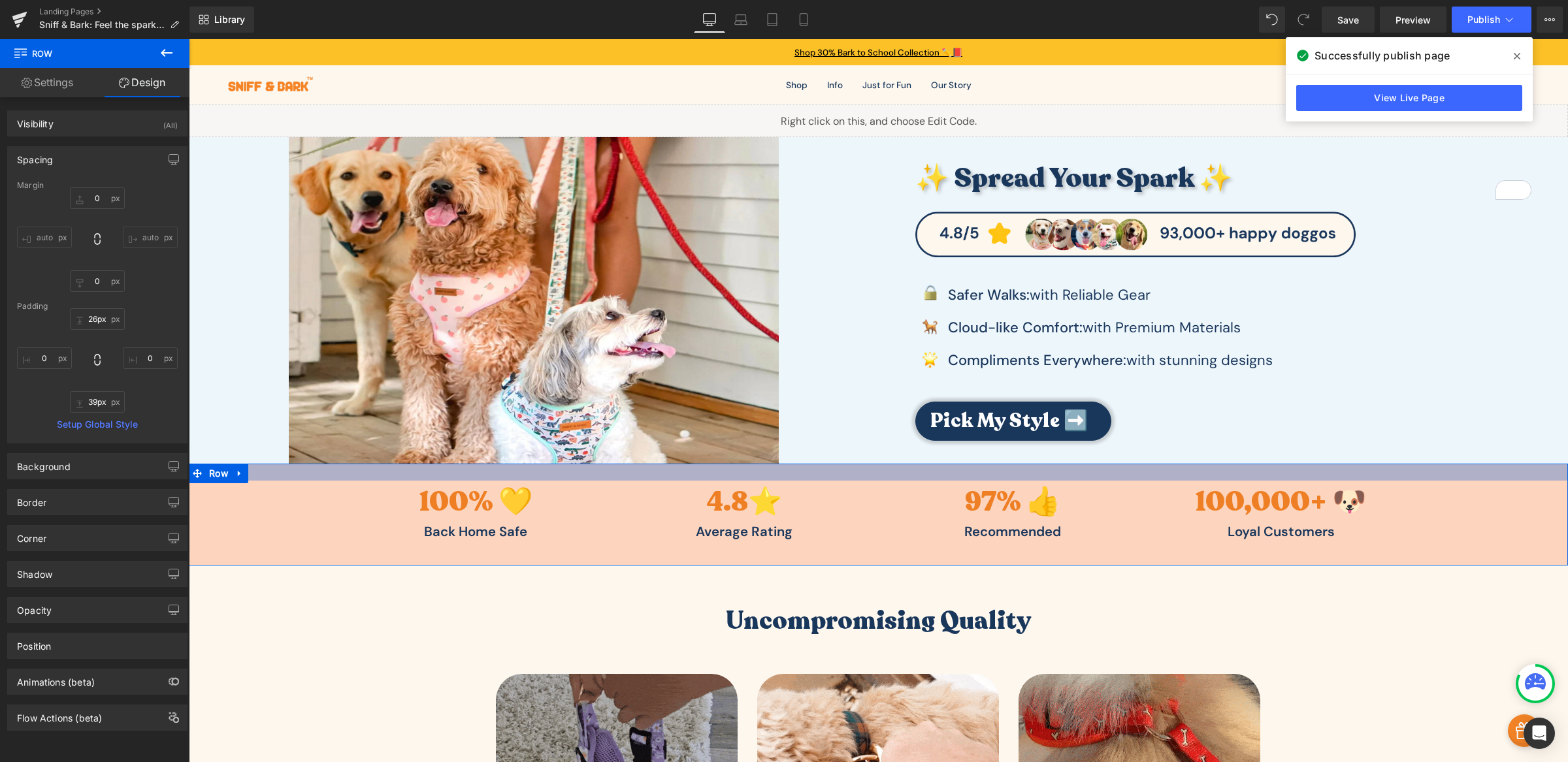
click at [1026, 468] on div at bounding box center [877, 472] width 1379 height 17
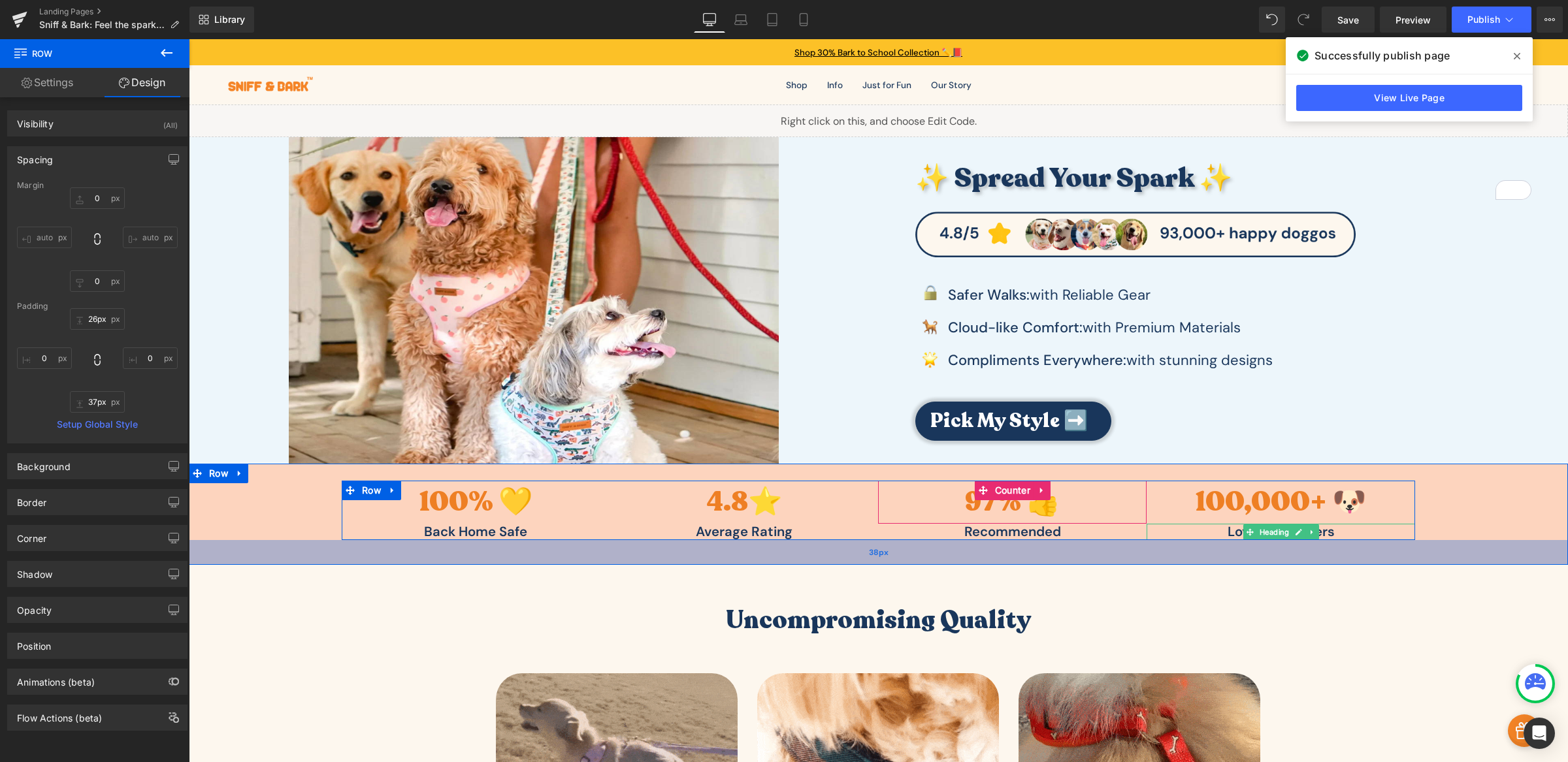
type input "36px"
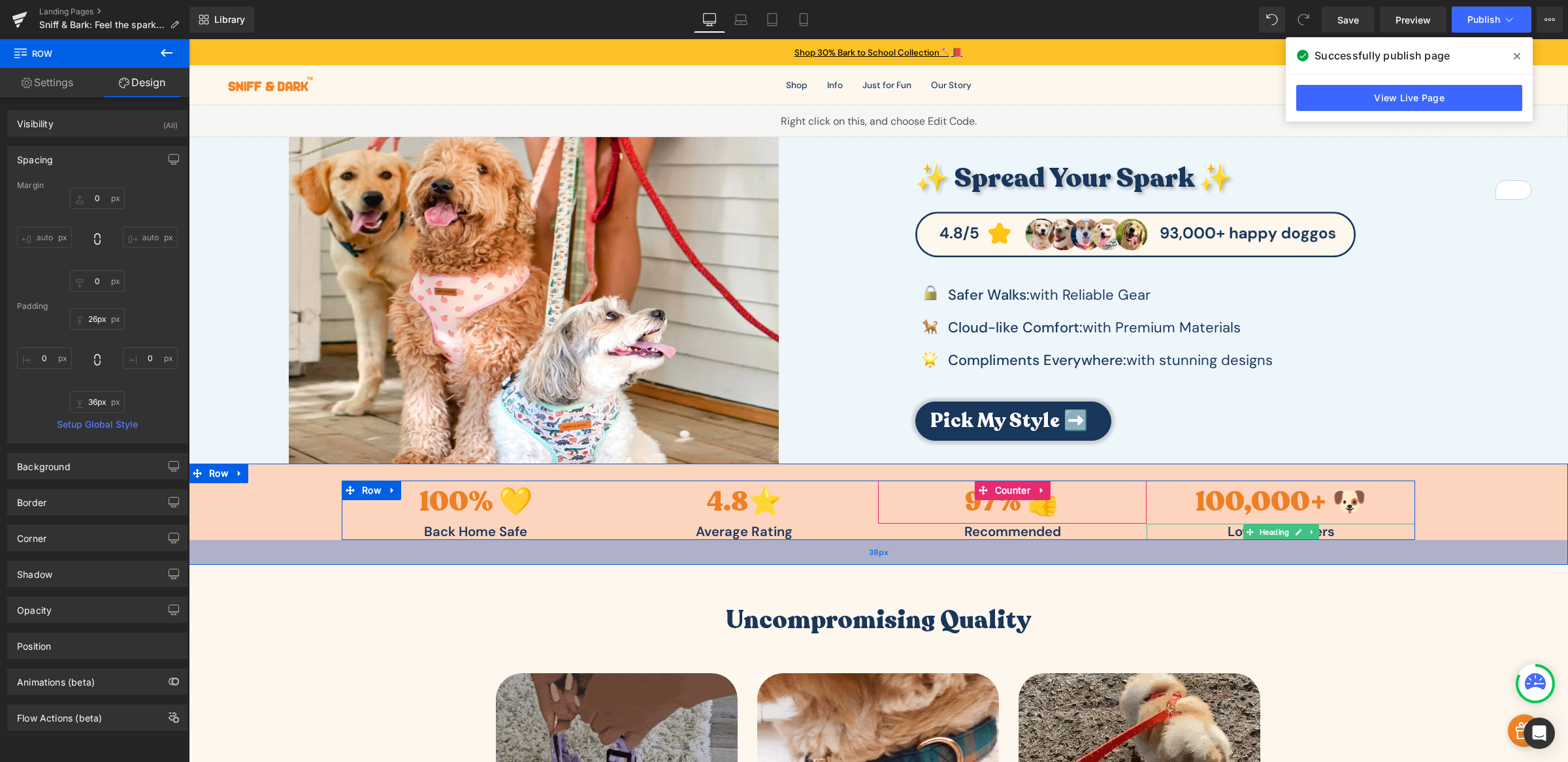
click at [1165, 554] on div "38px" at bounding box center [877, 552] width 1379 height 25
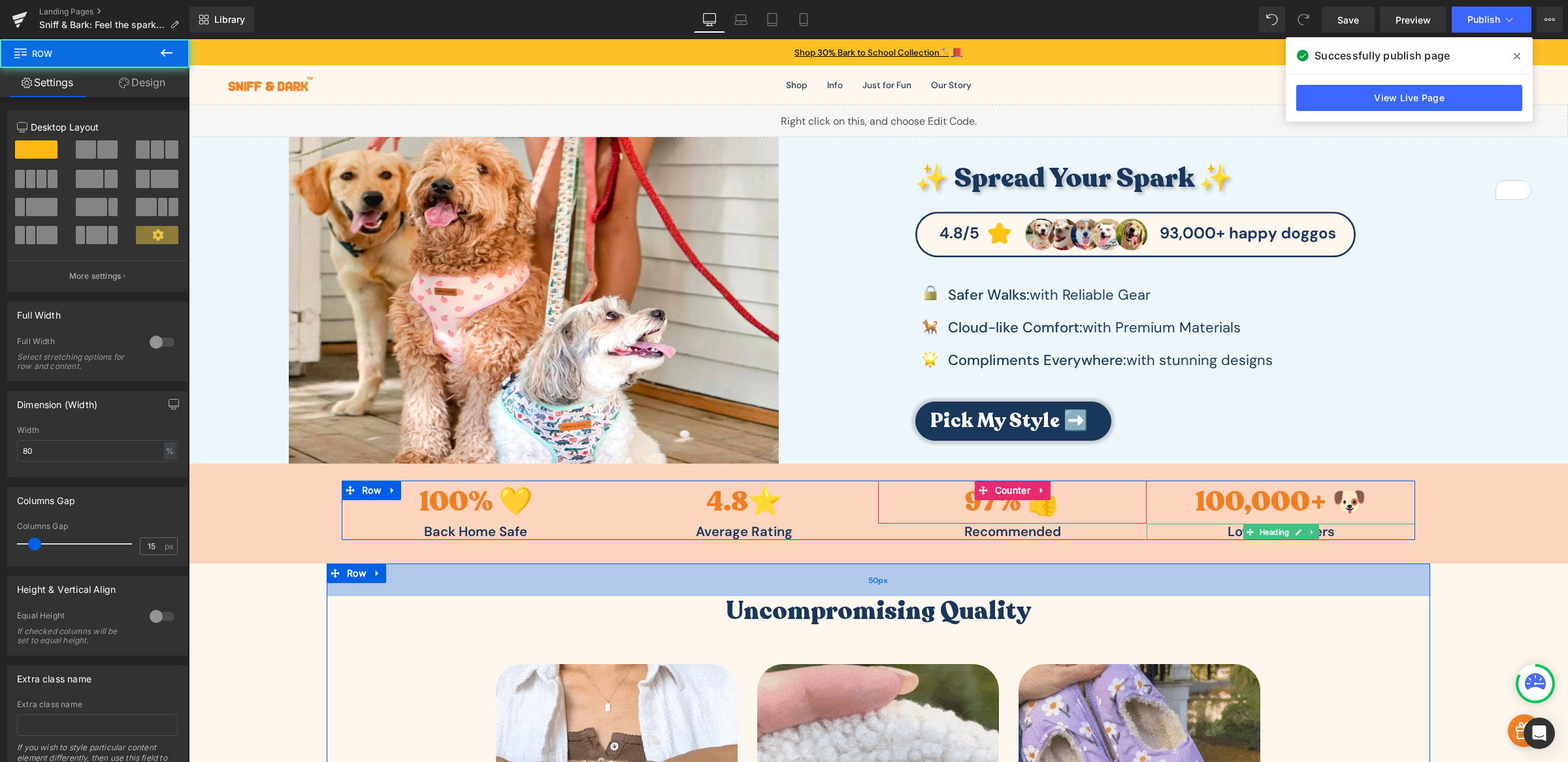
drag, startPoint x: 1054, startPoint y: 585, endPoint x: 1056, endPoint y: 577, distance: 8.2
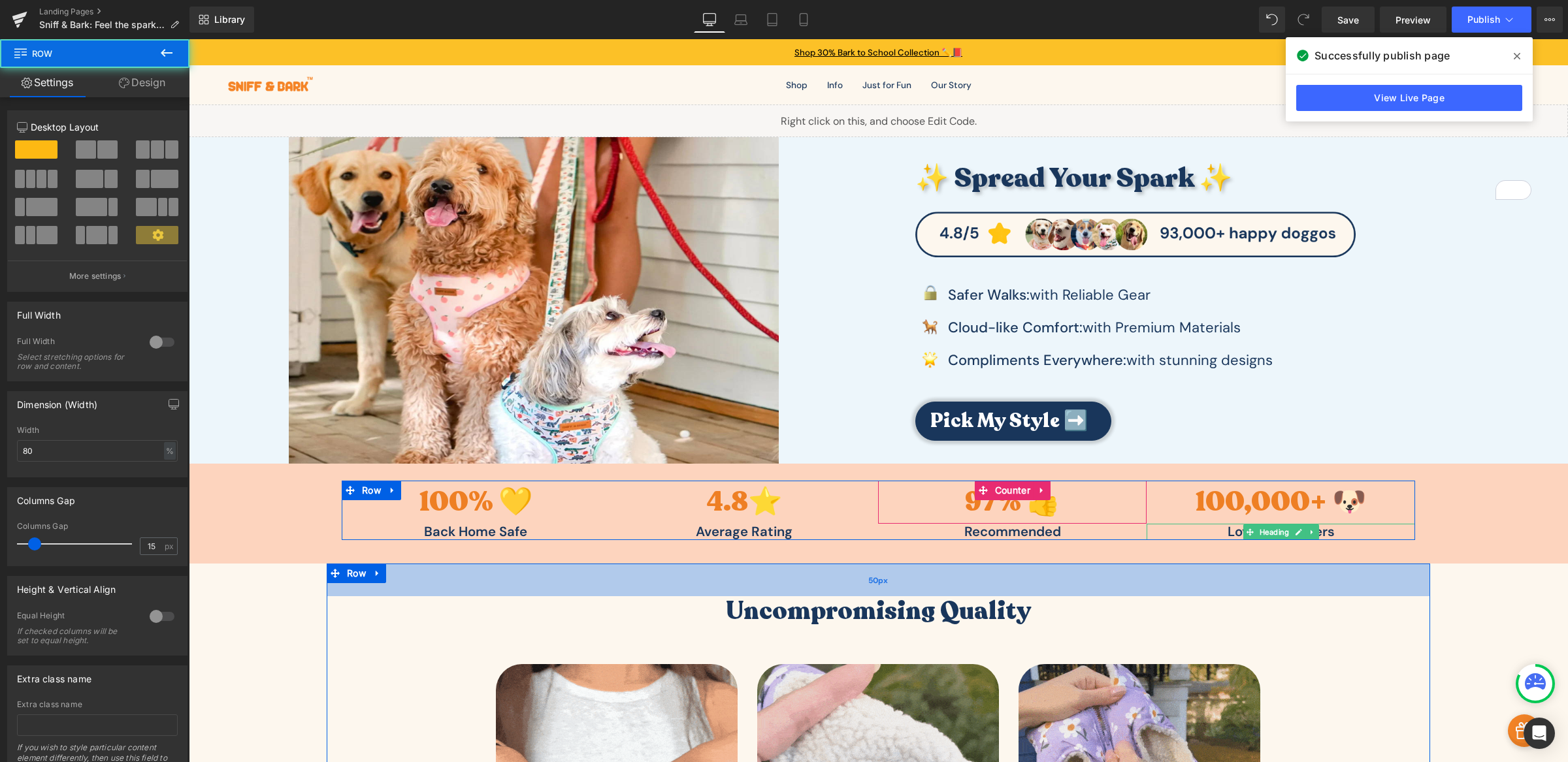
click at [1056, 577] on div "50px" at bounding box center [878, 580] width 1103 height 33
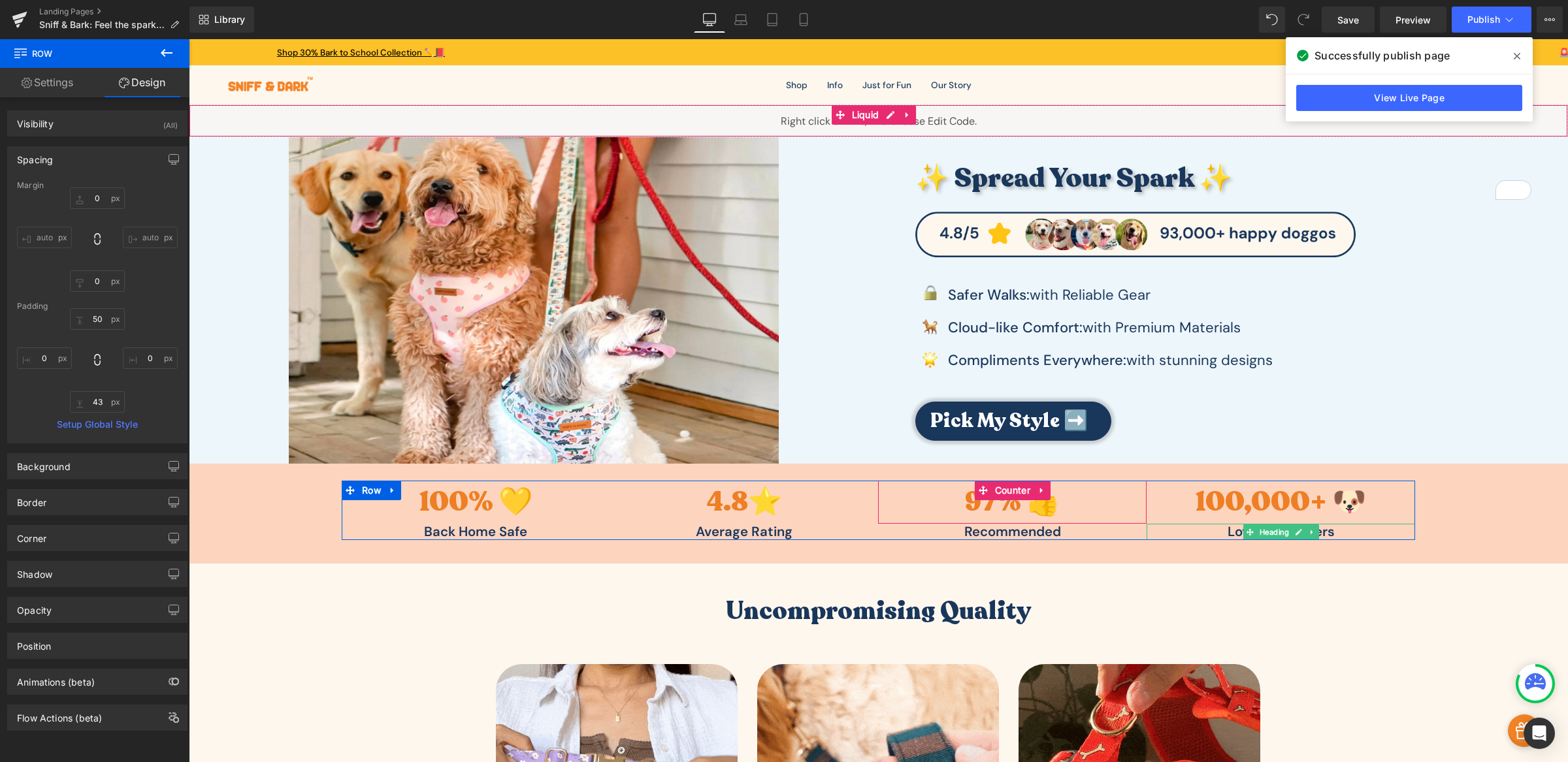
click at [1131, 111] on div "Liquid" at bounding box center [877, 120] width 1379 height 33
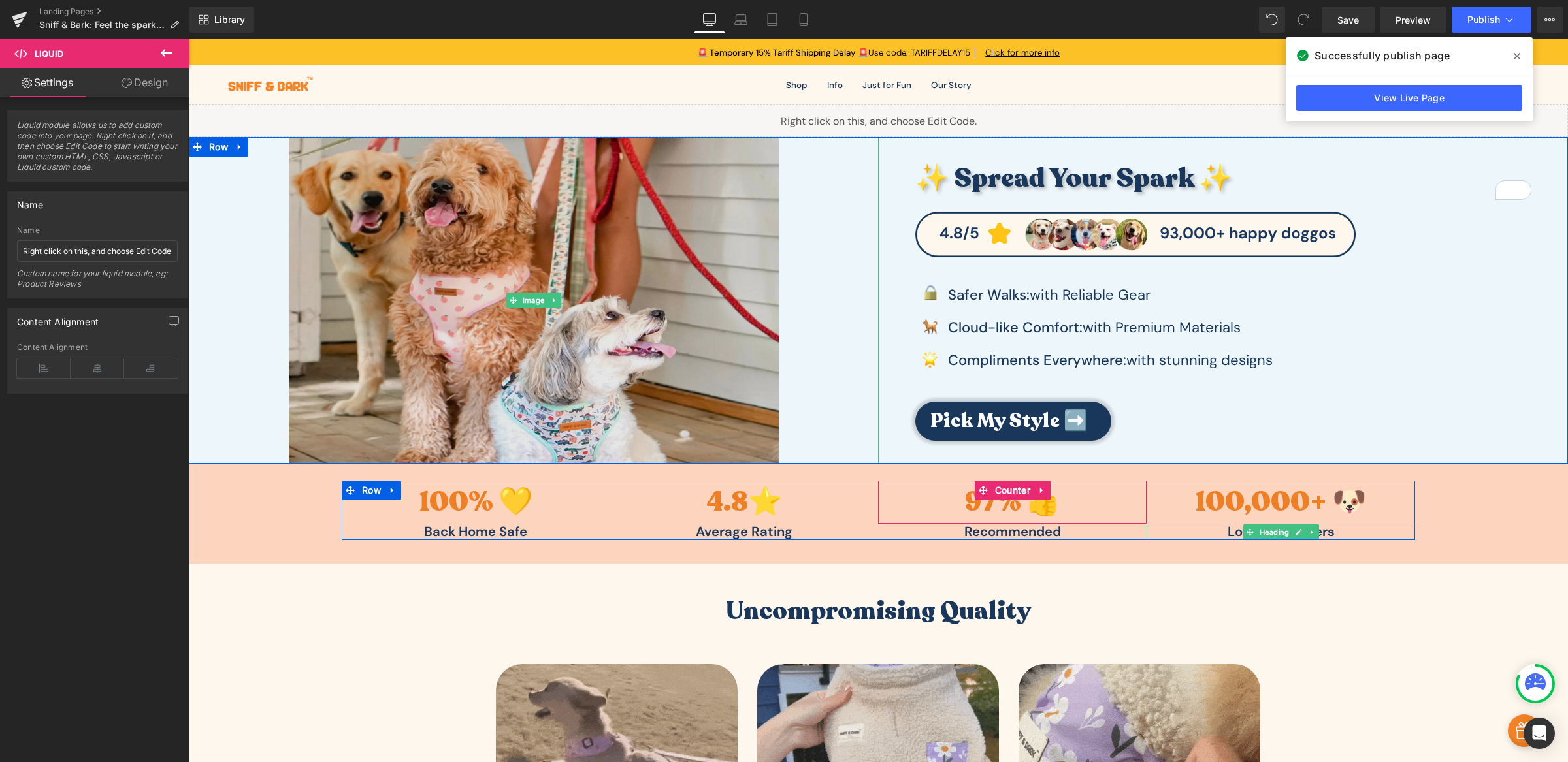
click at [745, 305] on img at bounding box center [534, 300] width 490 height 327
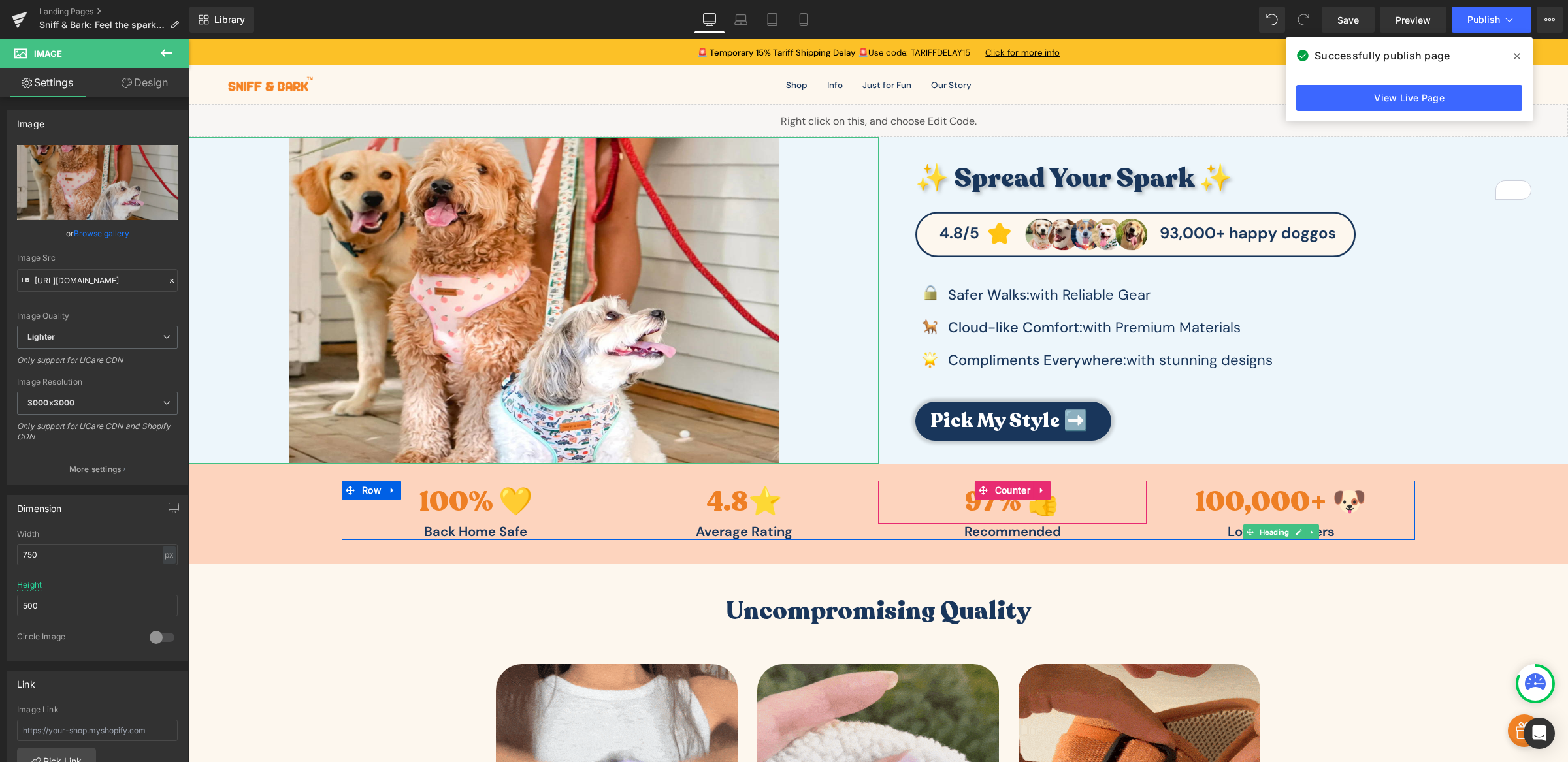
click at [141, 84] on link "Design" at bounding box center [144, 82] width 95 height 29
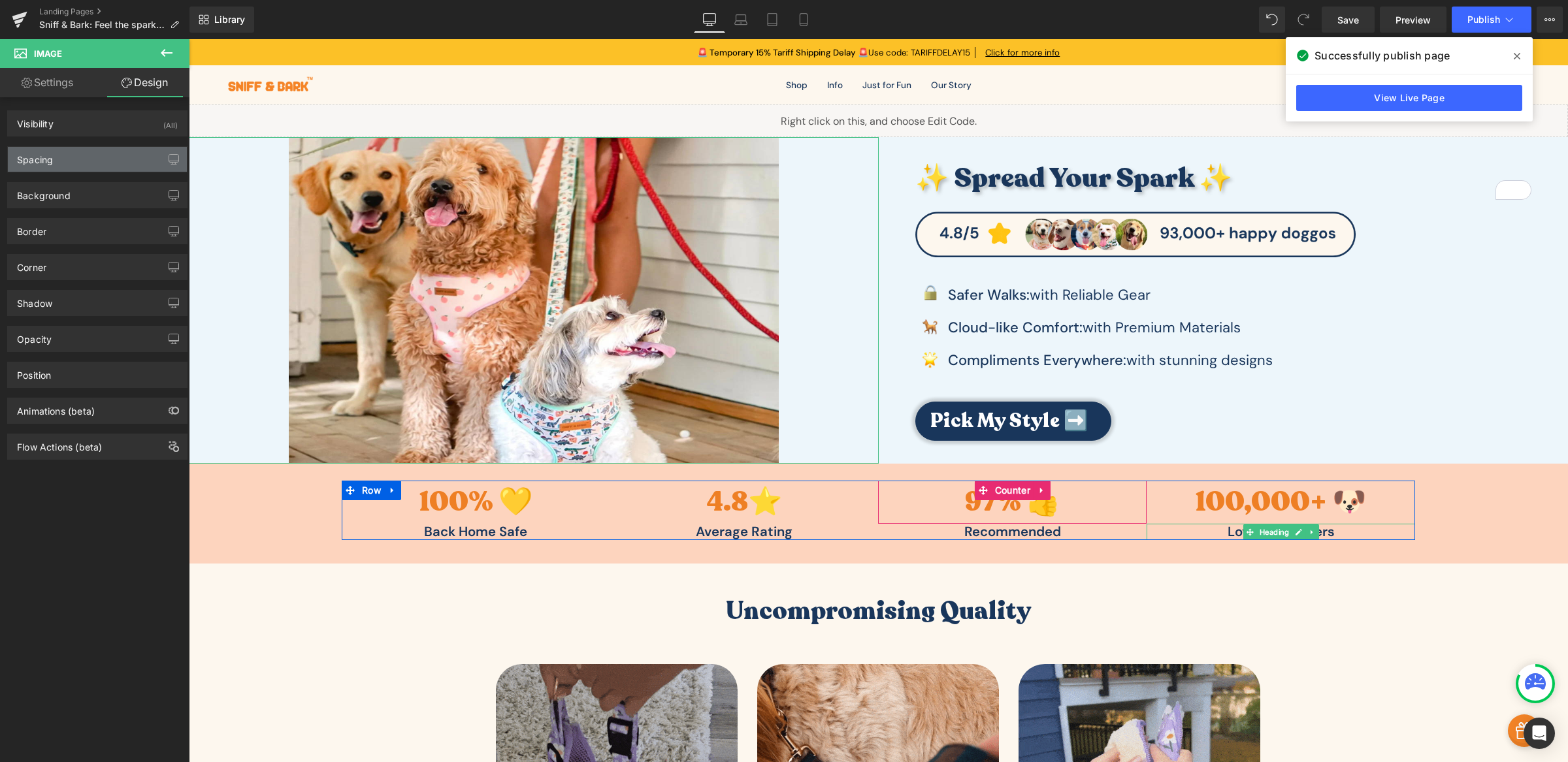
click at [95, 157] on div "Spacing" at bounding box center [97, 159] width 179 height 25
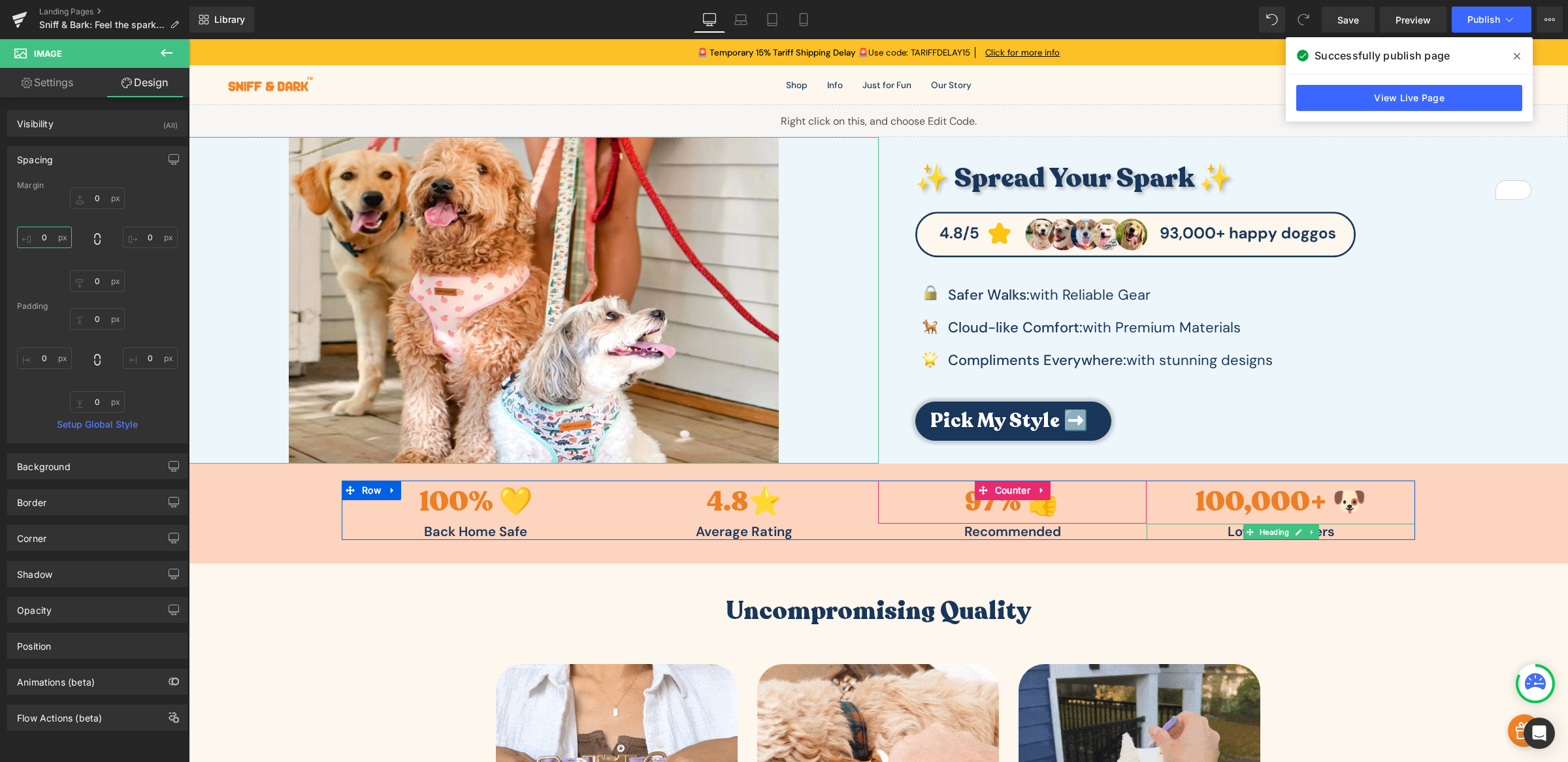
click at [53, 239] on input "0" at bounding box center [44, 237] width 55 height 21
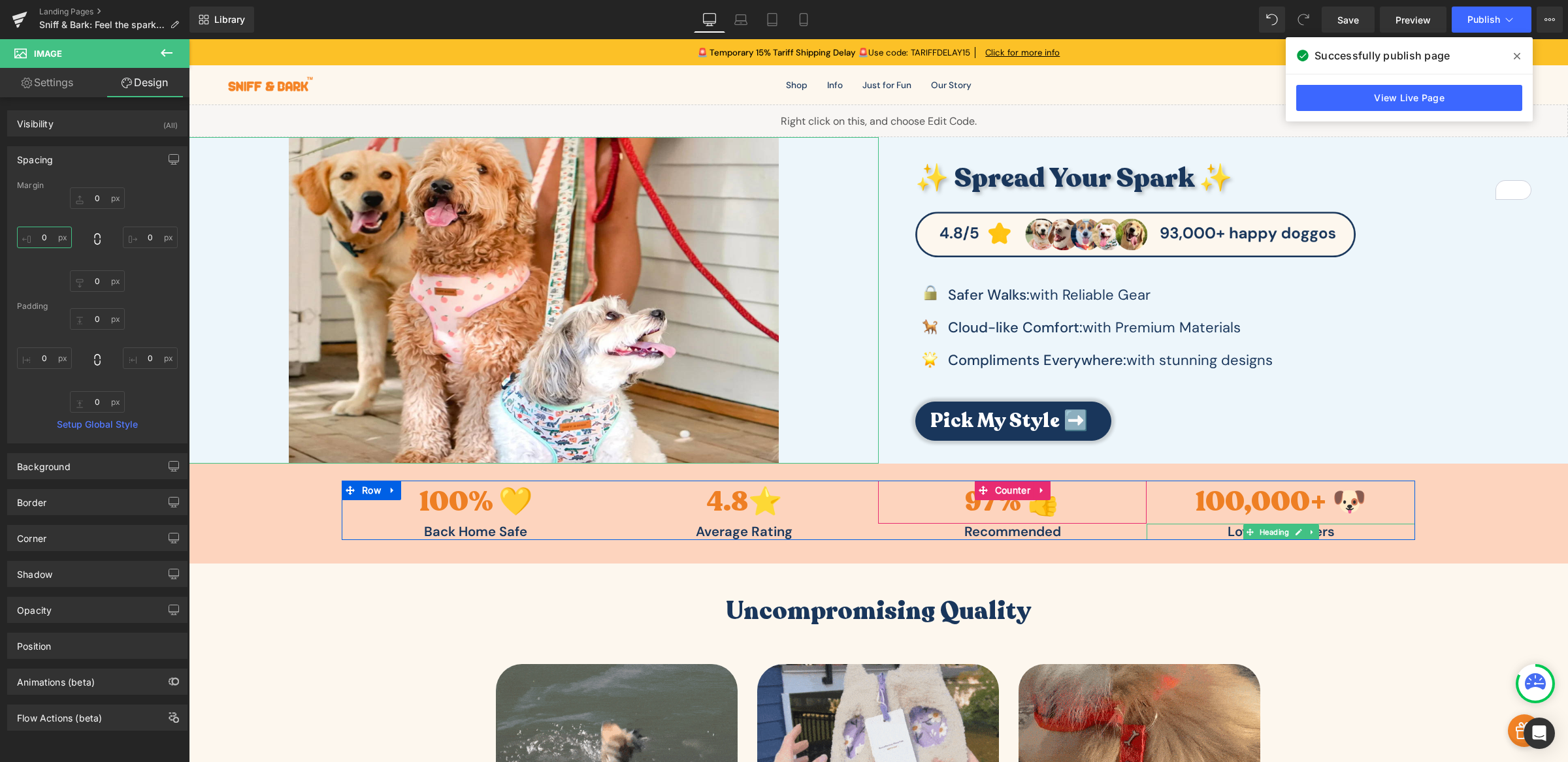
click at [53, 239] on input "0" at bounding box center [44, 237] width 55 height 21
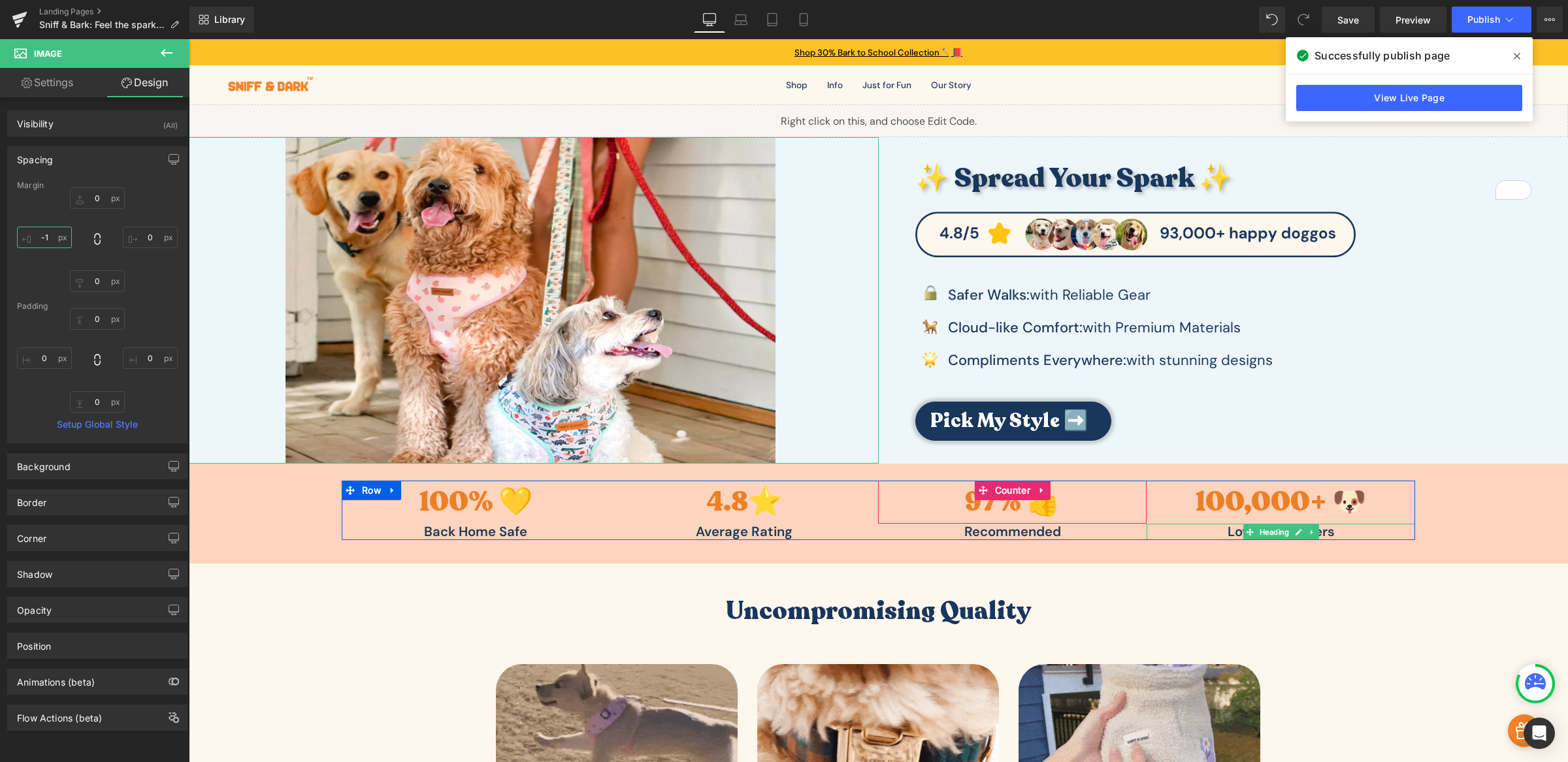
type input "-"
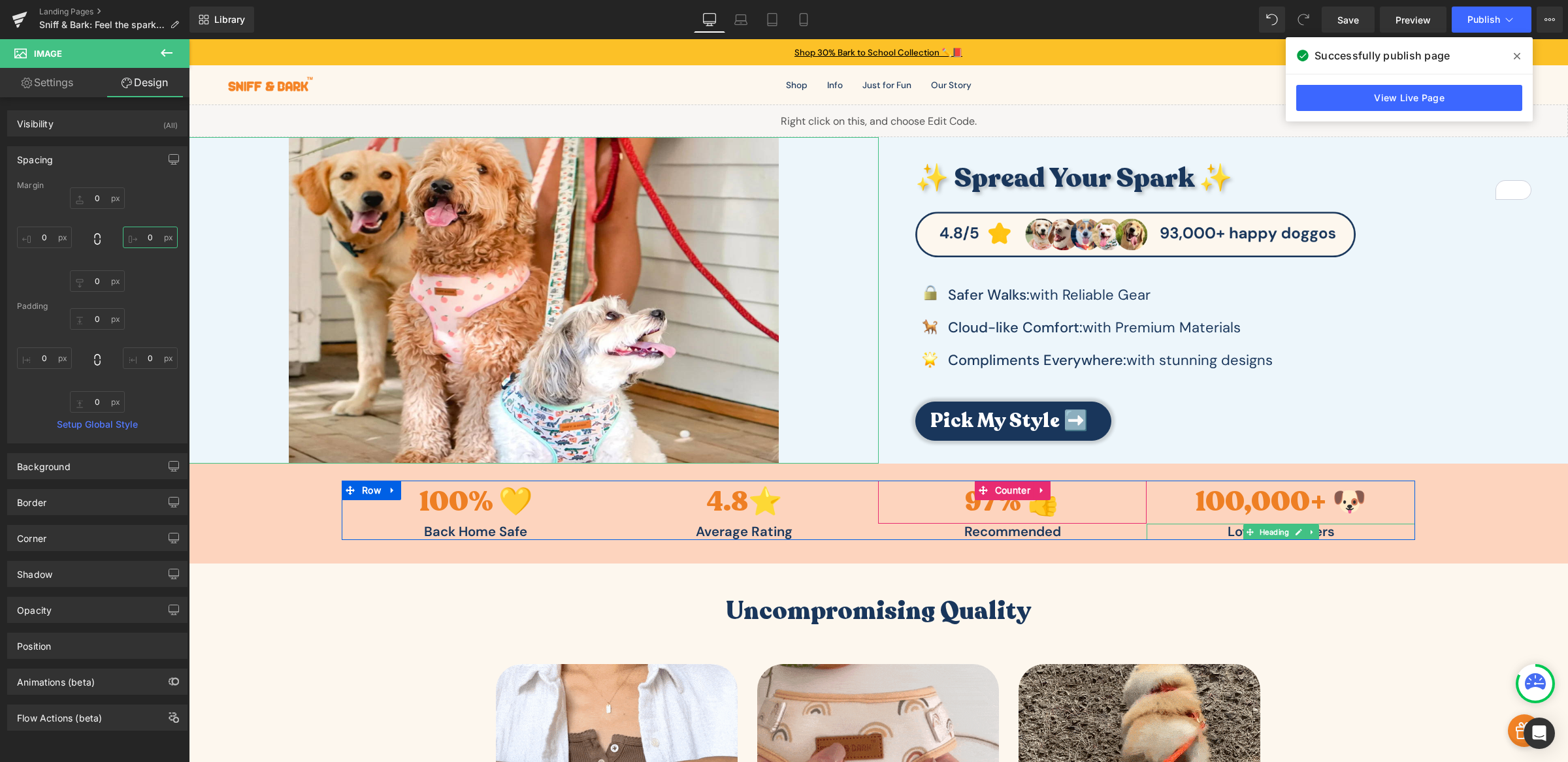
click at [142, 233] on input "0" at bounding box center [150, 237] width 55 height 21
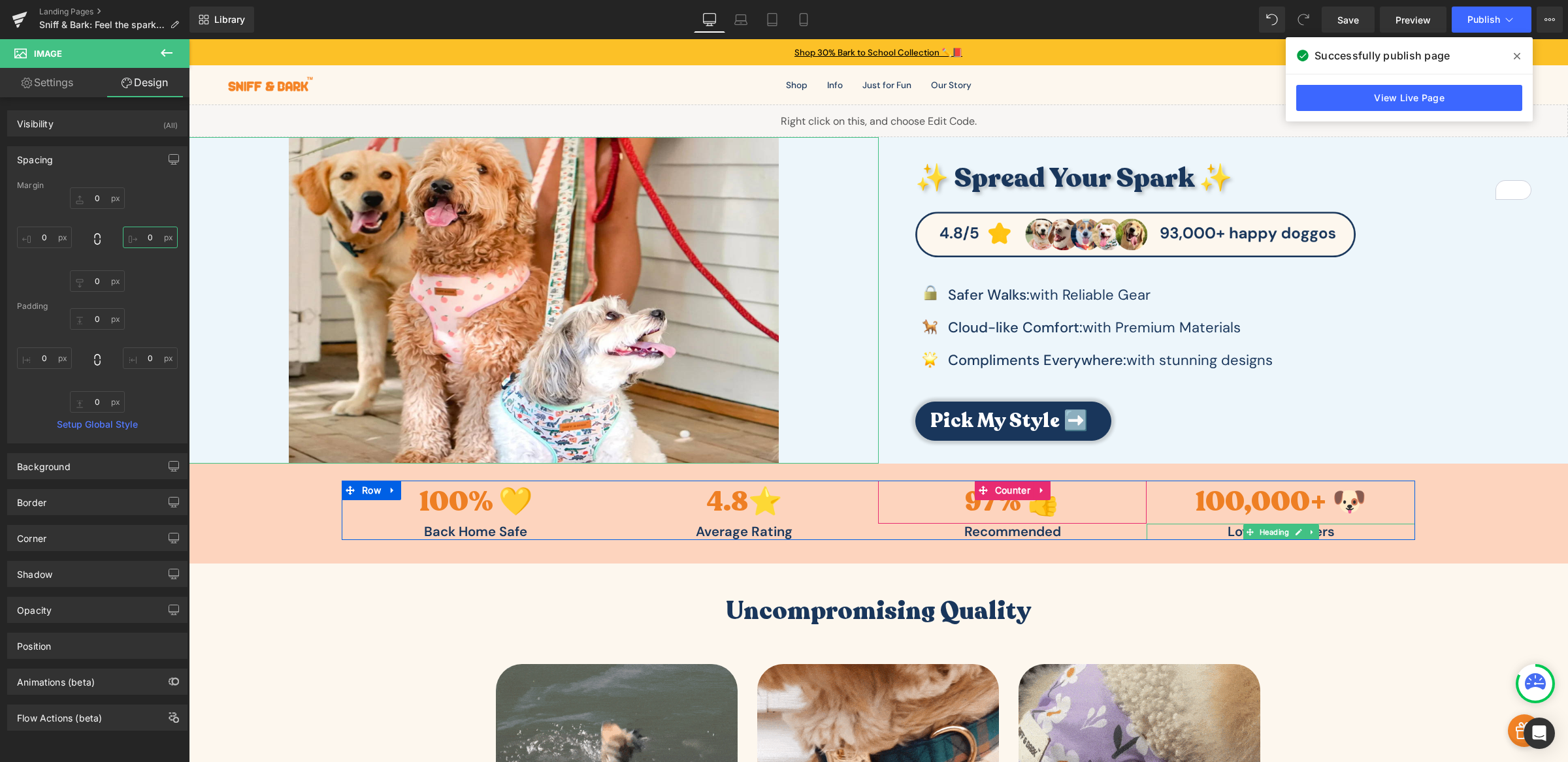
click at [142, 233] on input "0" at bounding box center [150, 237] width 55 height 21
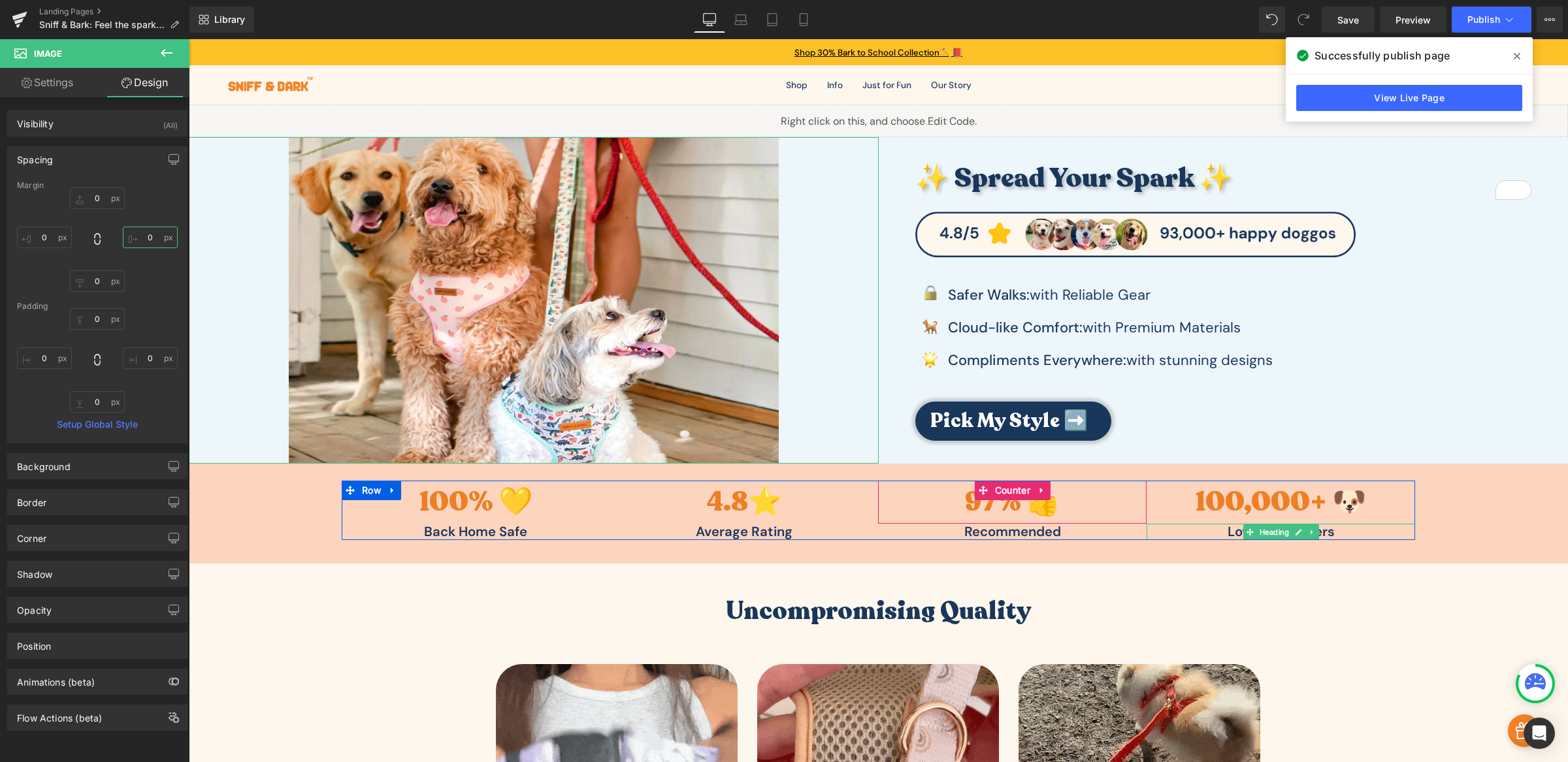
click at [142, 233] on input "0" at bounding box center [150, 237] width 55 height 21
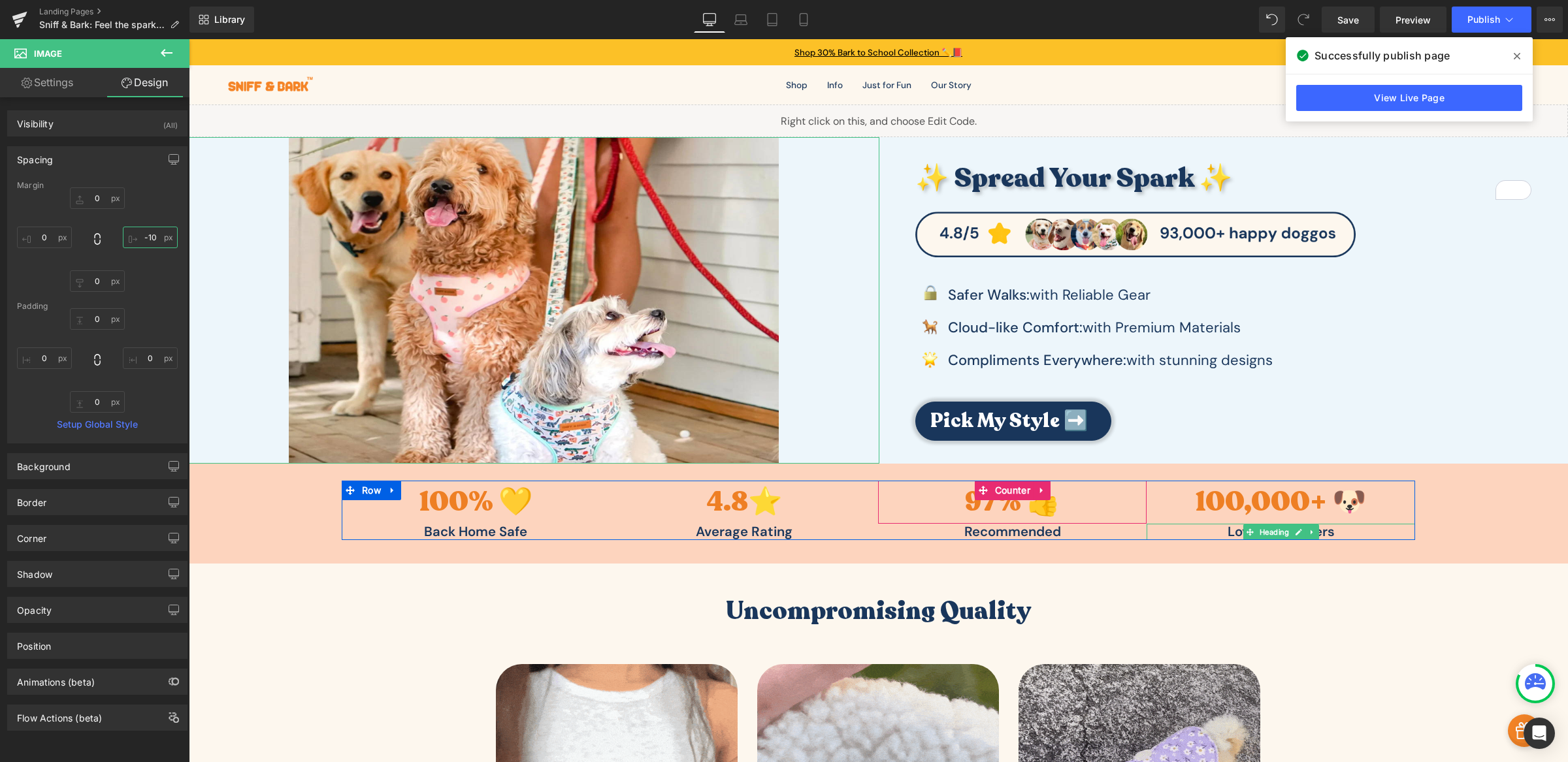
type input "-100"
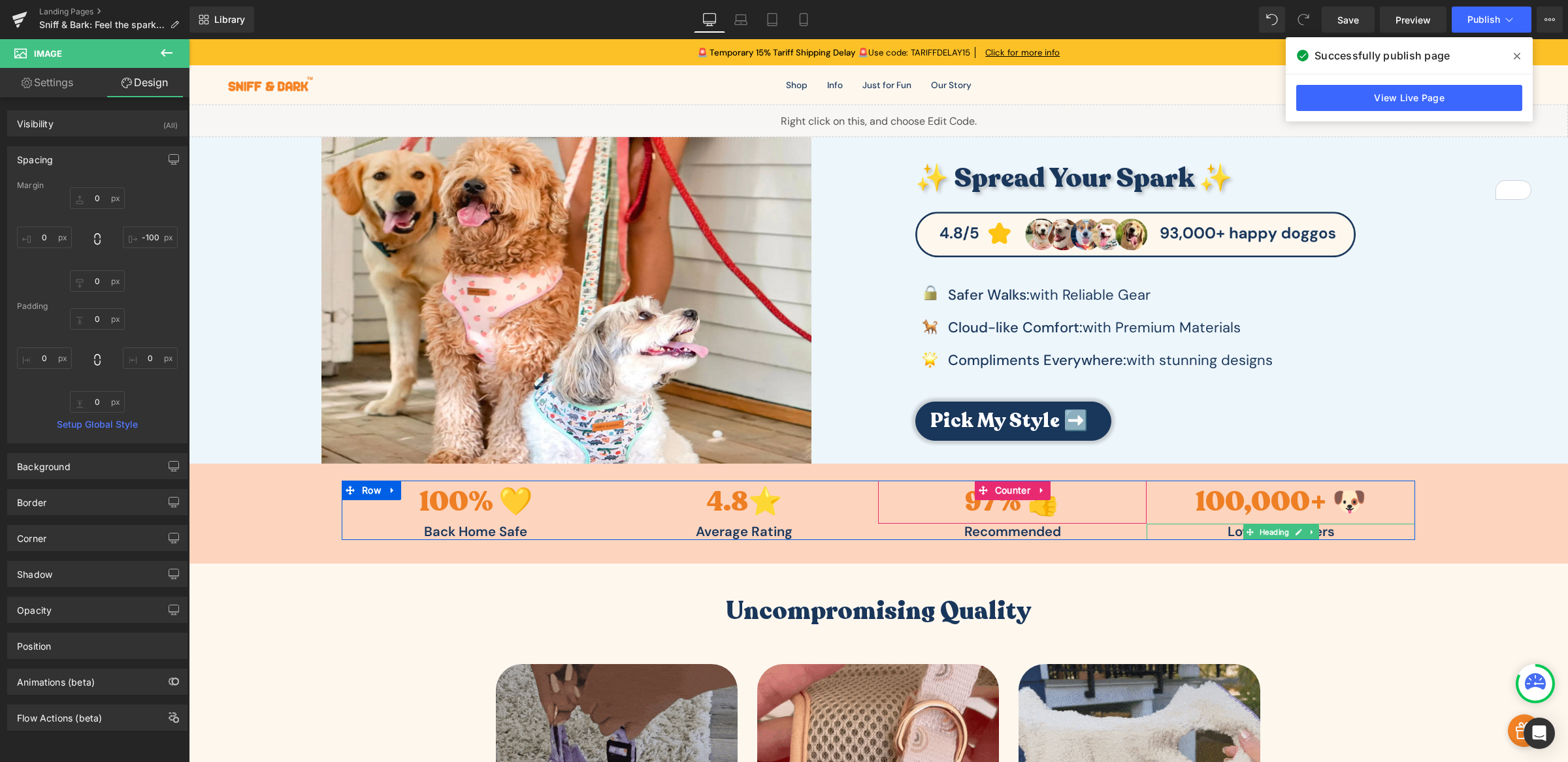
click at [469, 83] on nav "Open search bar Open cart Open navigation menu Shop Apparel Reversible Cozy Fle…" at bounding box center [877, 84] width 1379 height 39
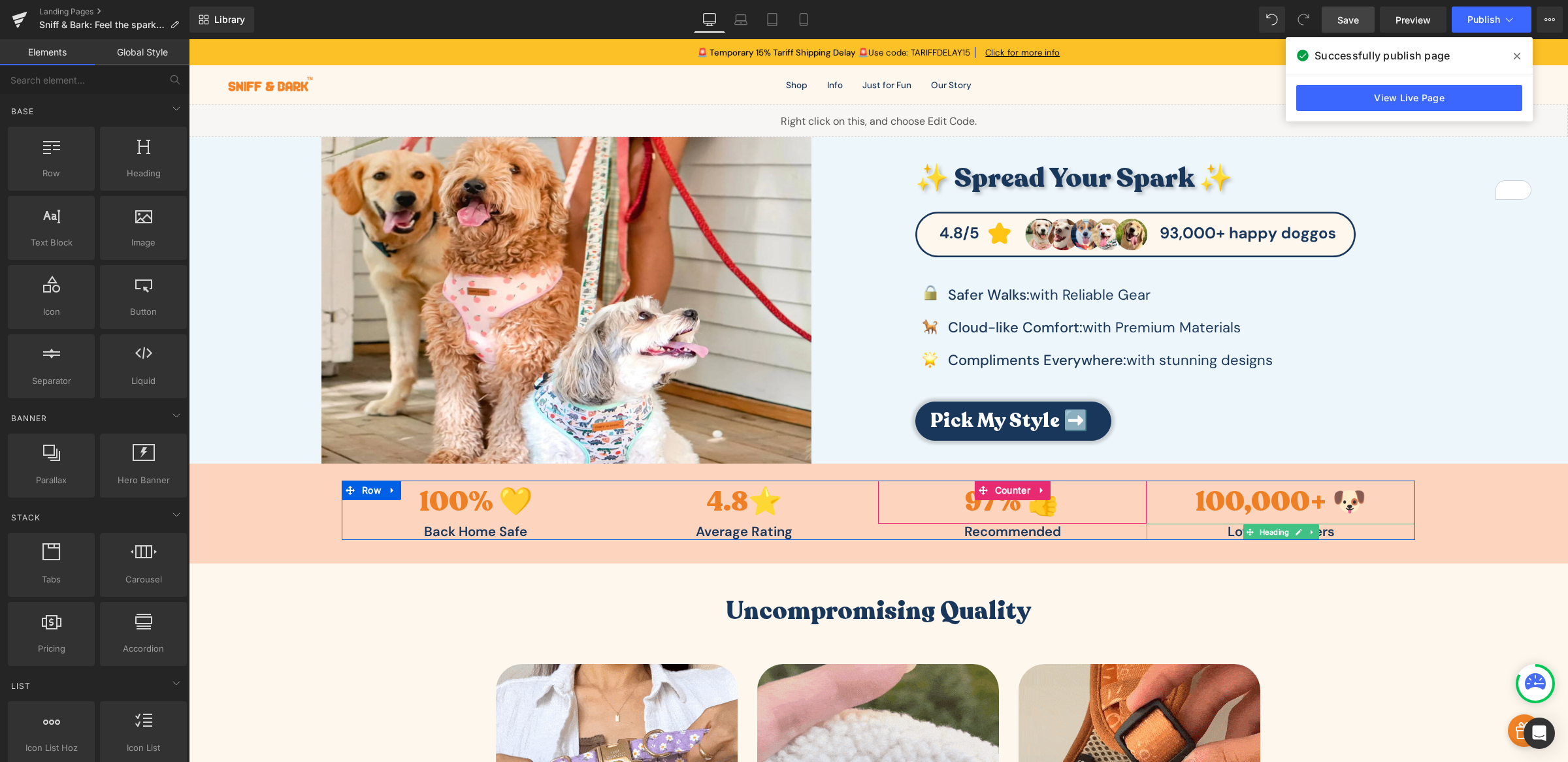
click at [1348, 31] on link "Save" at bounding box center [1348, 19] width 53 height 26
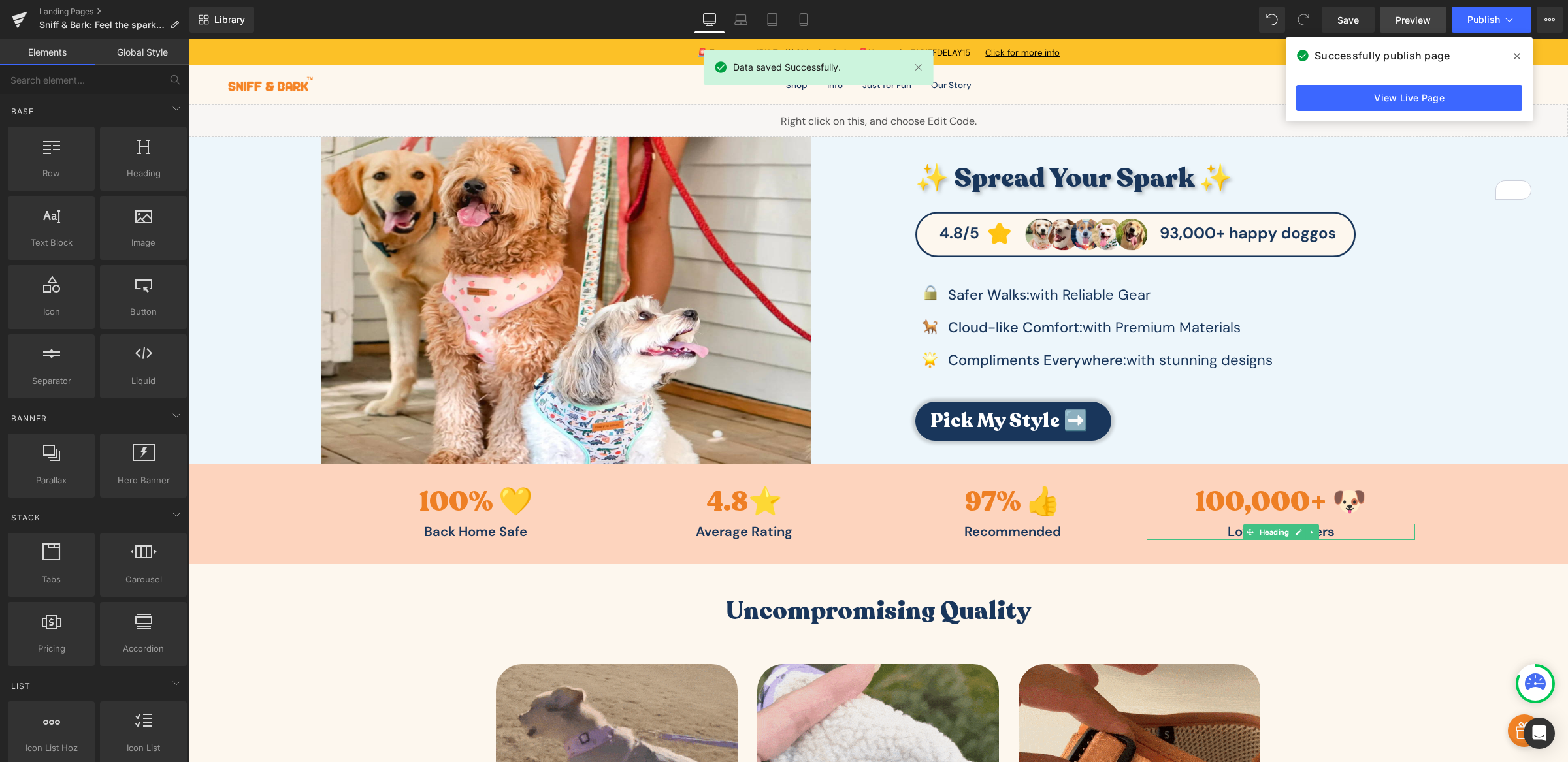
click at [1412, 13] on span "Preview" at bounding box center [1413, 19] width 35 height 14
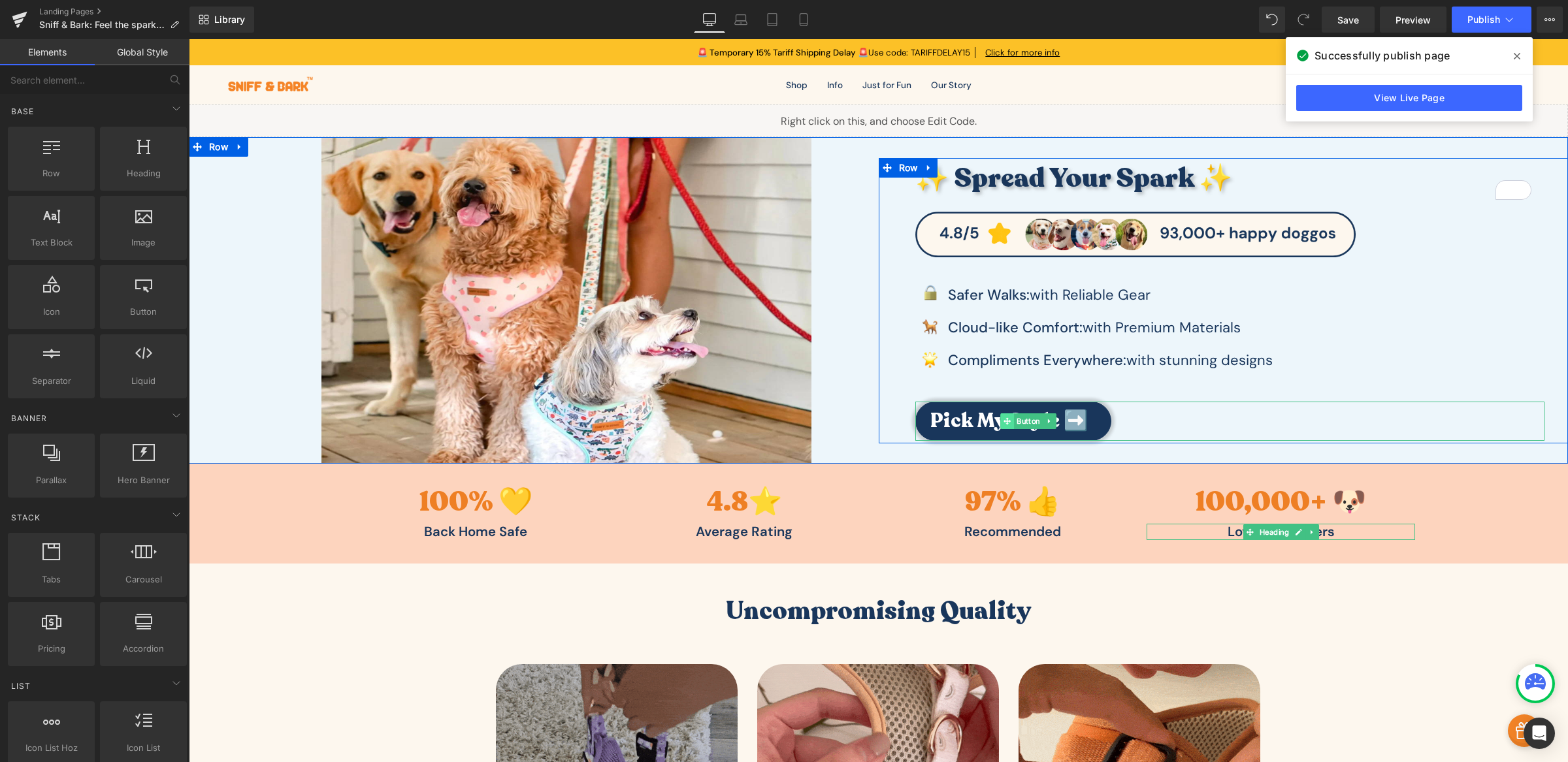
click at [1003, 418] on icon at bounding box center [1006, 422] width 7 height 8
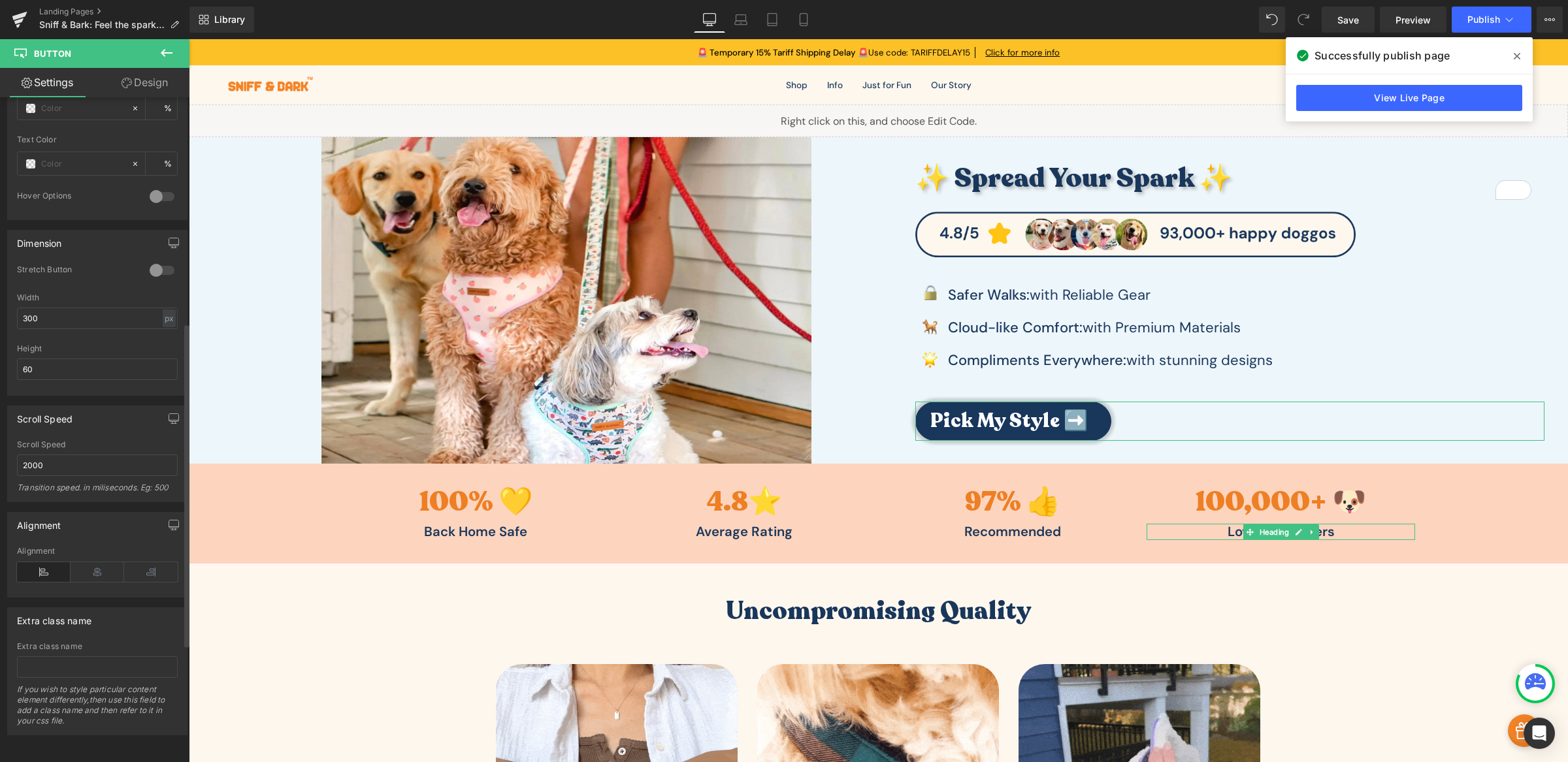
scroll to position [703, 0]
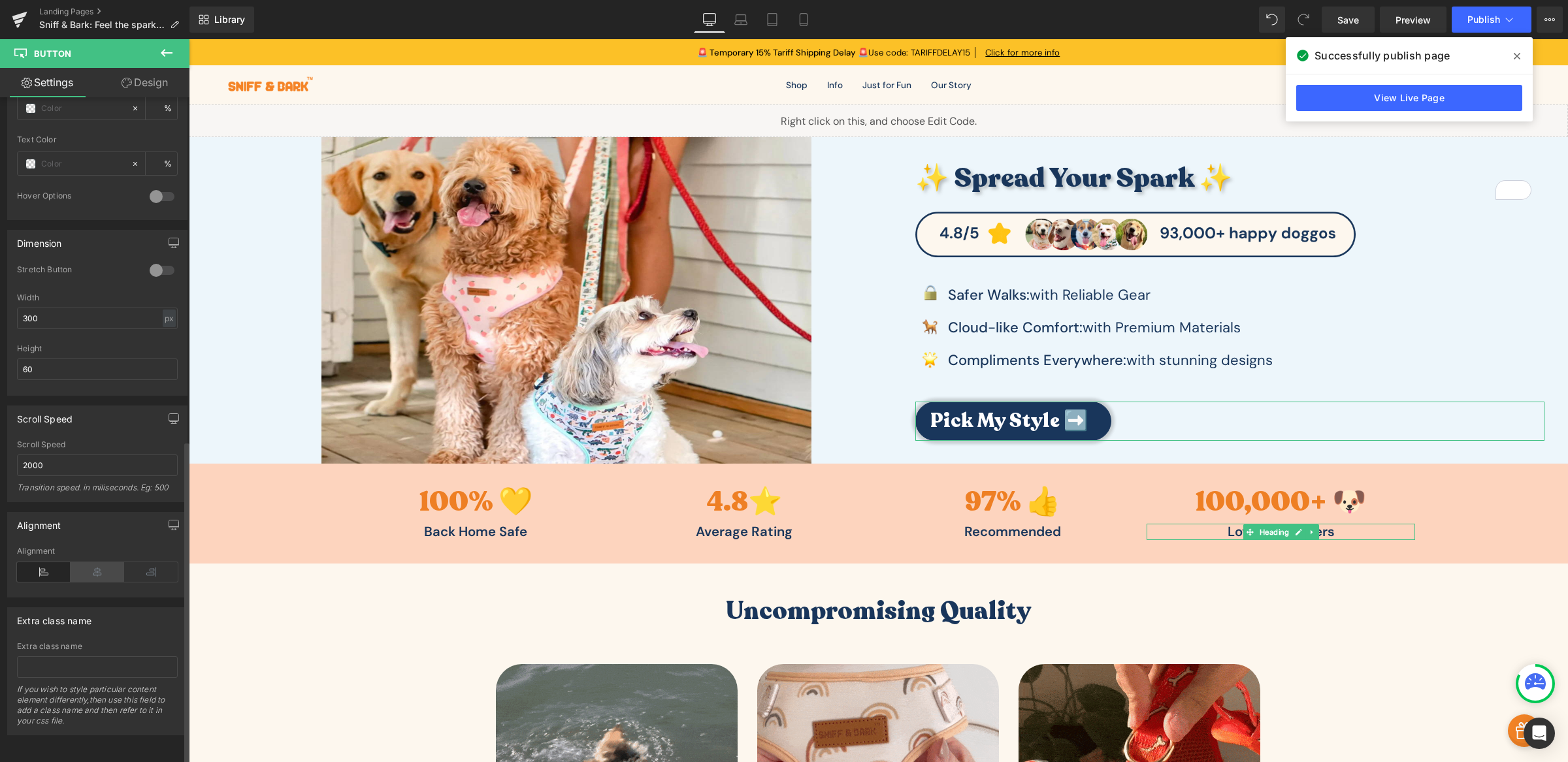
click at [110, 562] on icon at bounding box center [97, 572] width 53 height 20
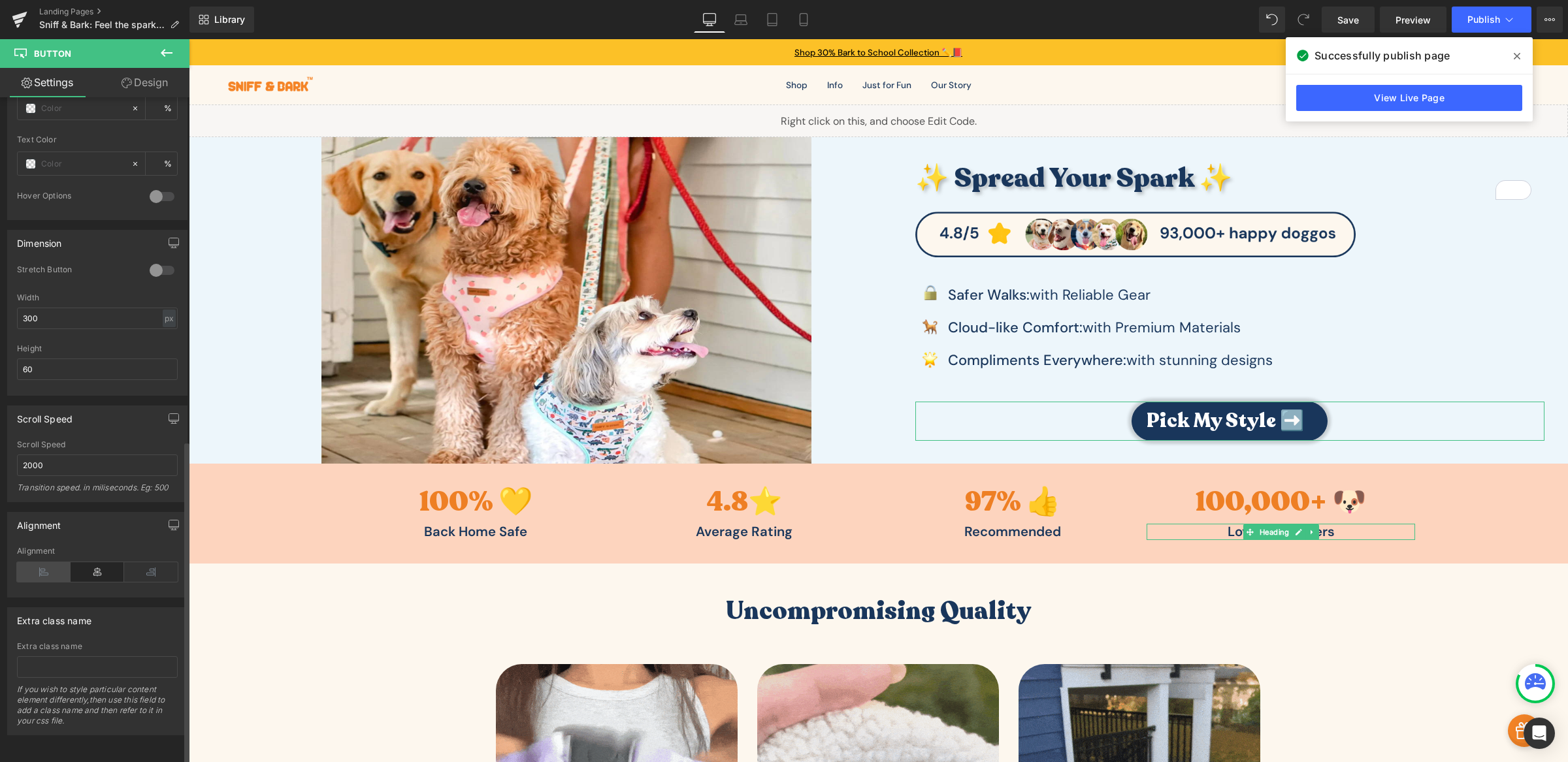
click at [65, 562] on icon at bounding box center [43, 572] width 53 height 20
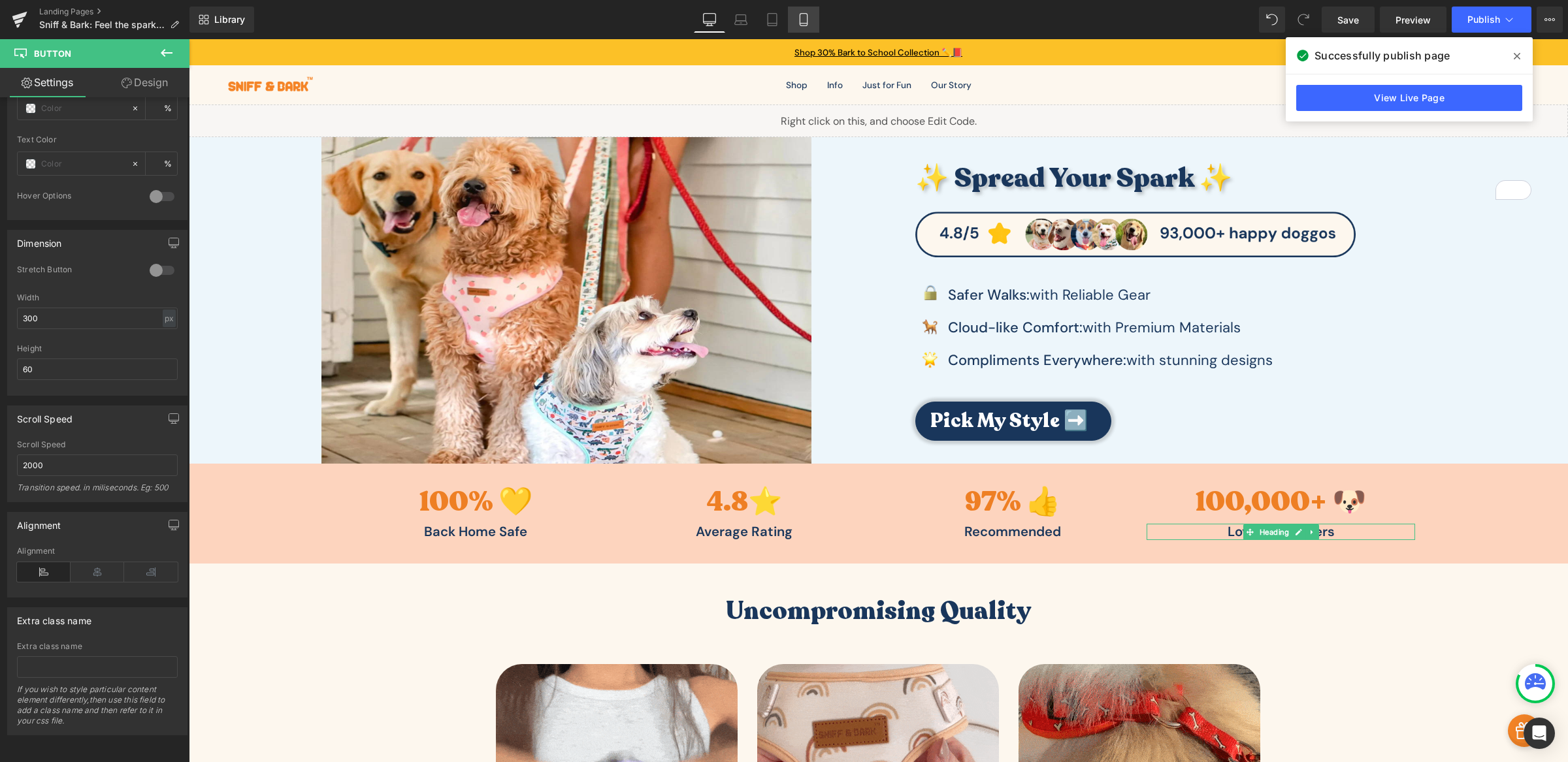
click at [797, 21] on icon at bounding box center [803, 19] width 13 height 13
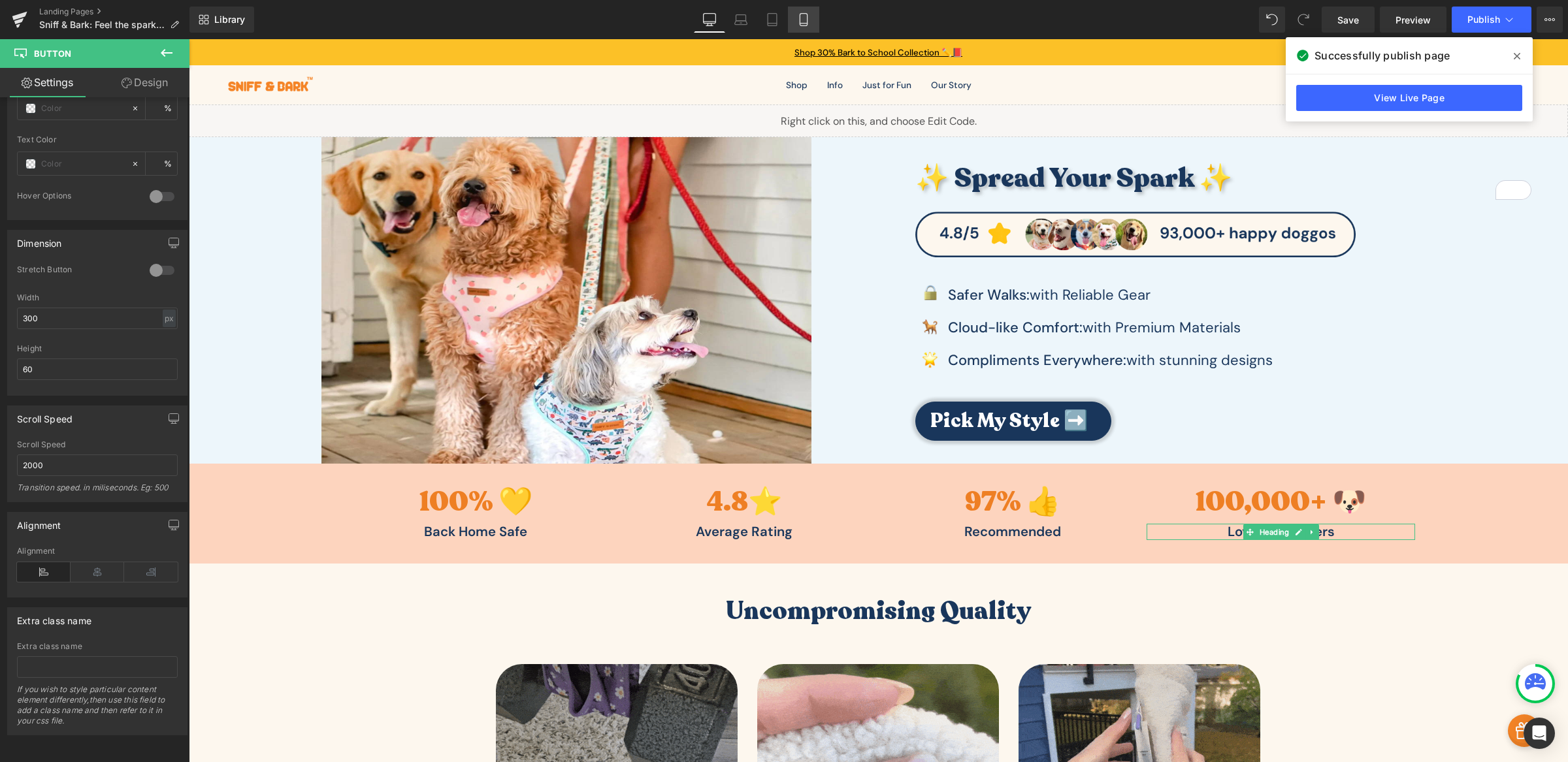
type input "31"
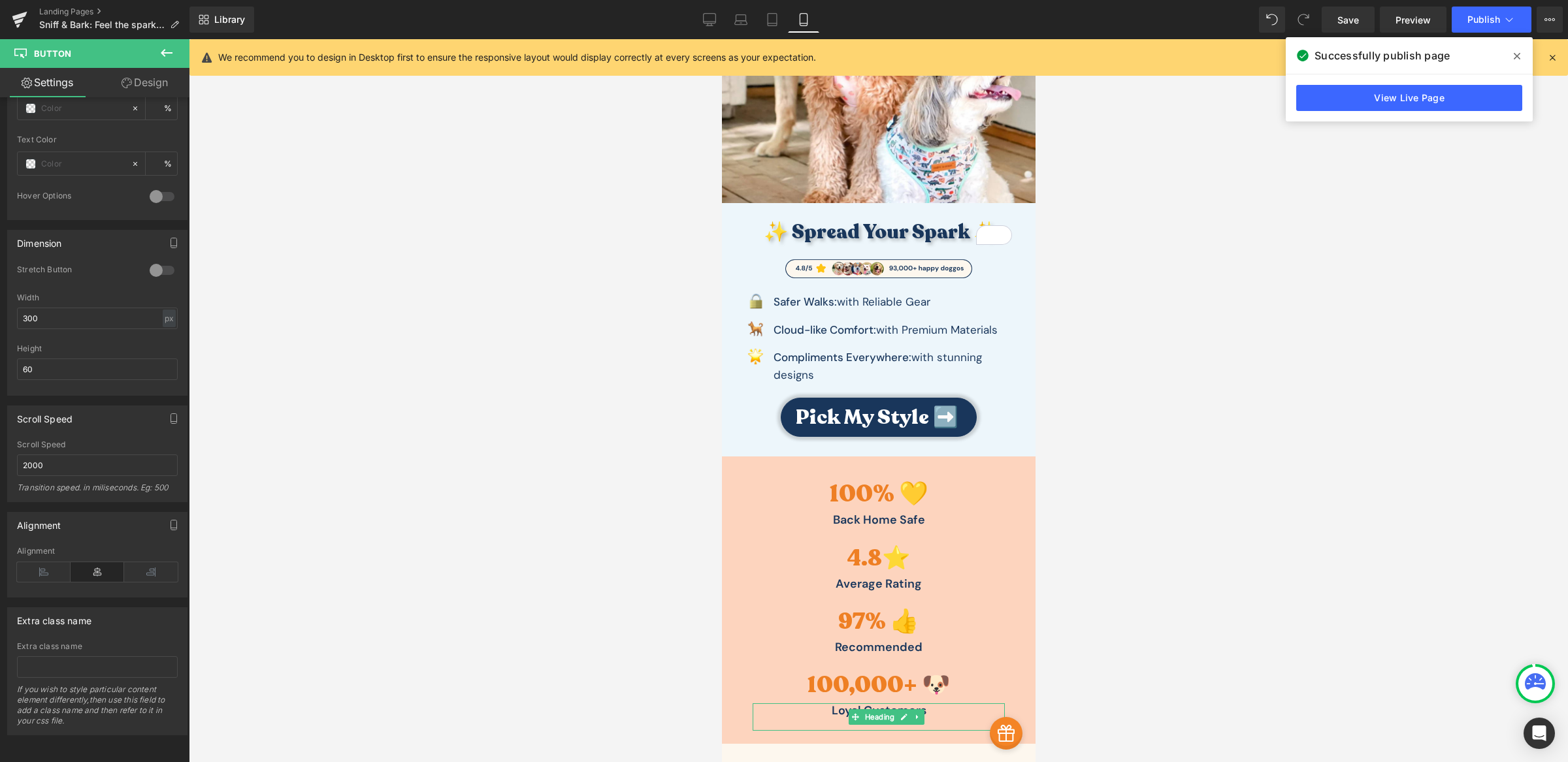
scroll to position [251, 0]
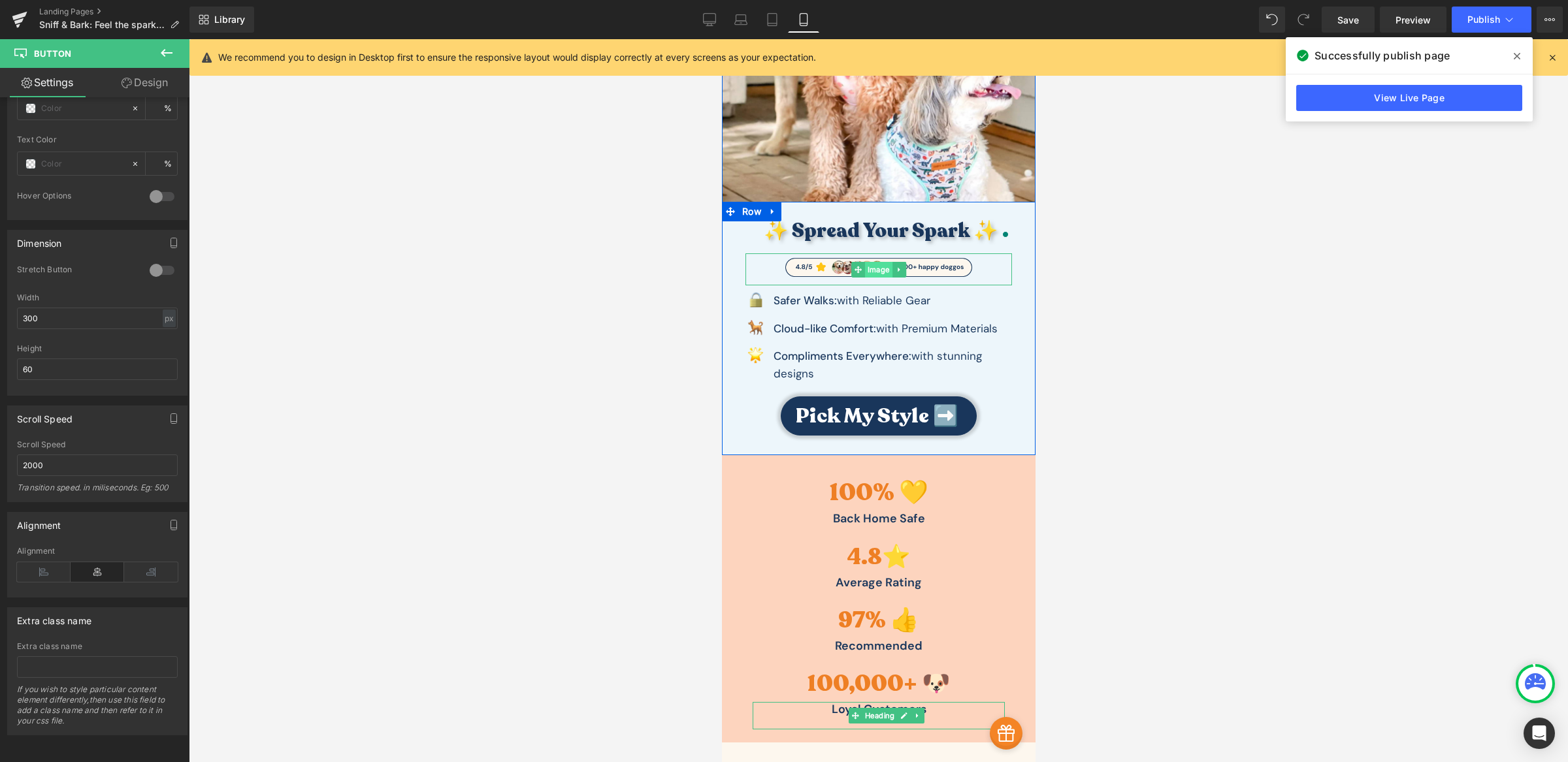
click at [867, 263] on span "Image" at bounding box center [877, 270] width 27 height 16
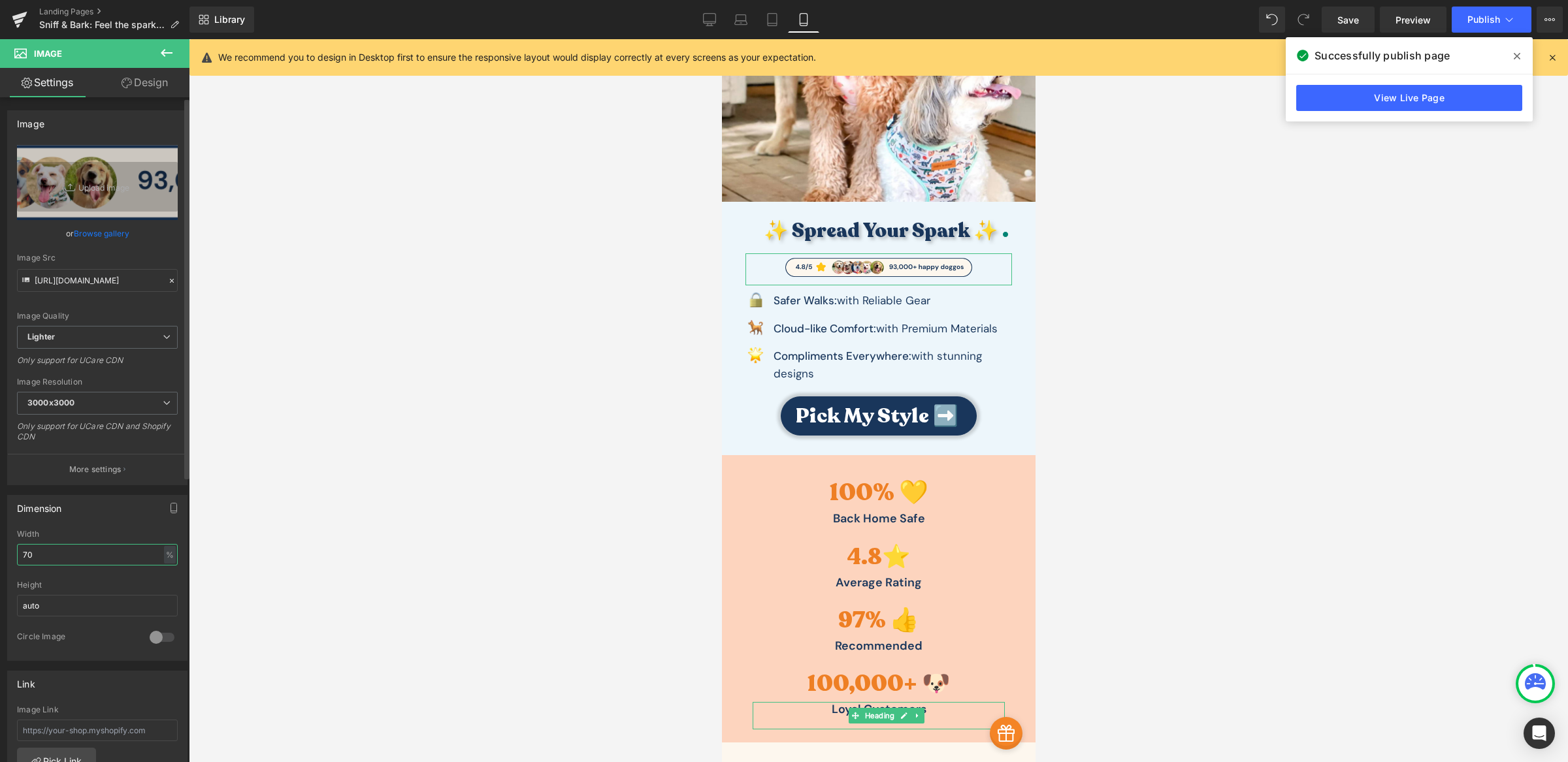
click at [99, 560] on input "70" at bounding box center [97, 554] width 161 height 21
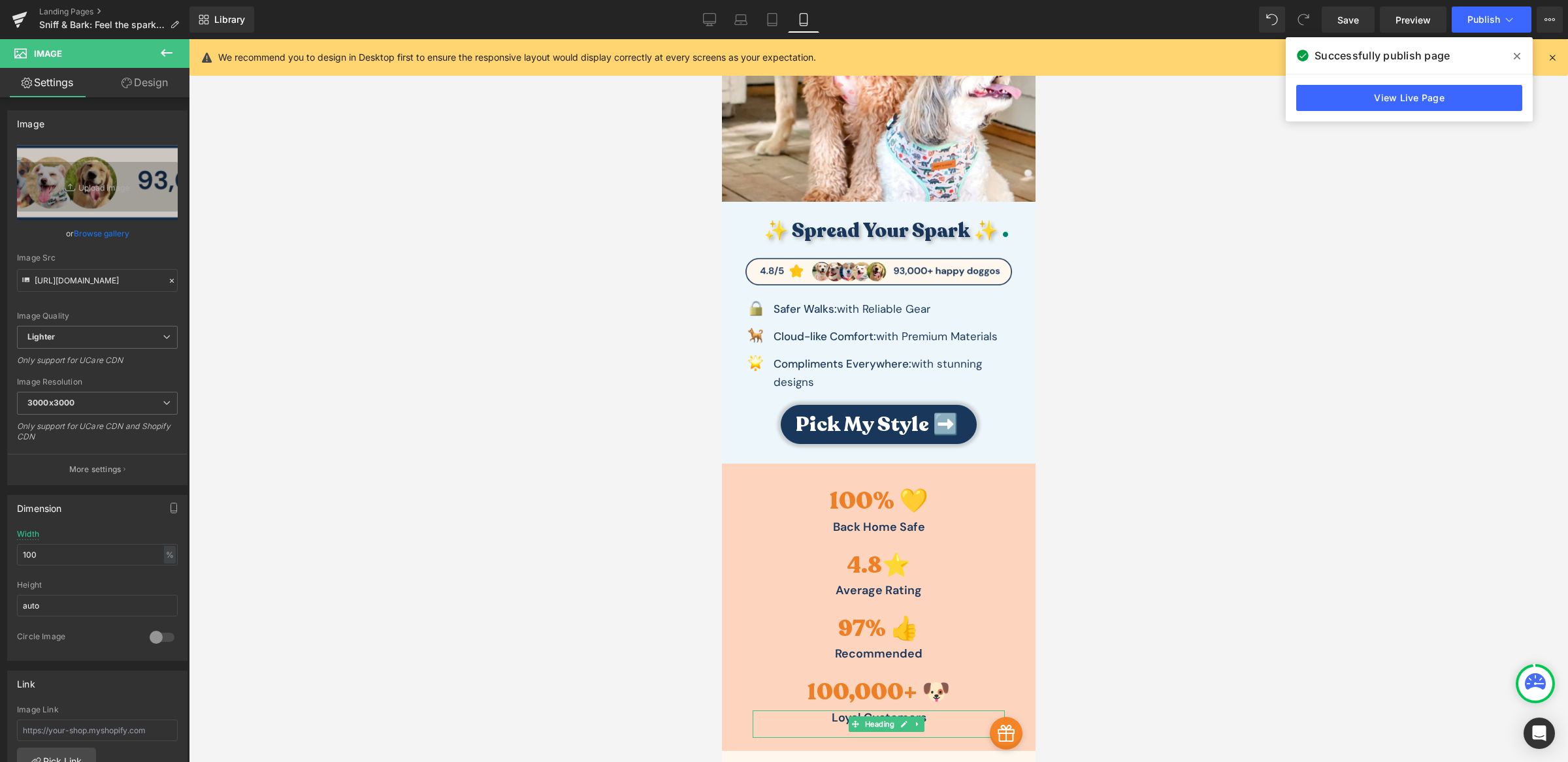
drag, startPoint x: 403, startPoint y: 446, endPoint x: 418, endPoint y: 433, distance: 19.8
click at [403, 446] on div at bounding box center [877, 400] width 1379 height 723
click at [704, 18] on link "Desktop" at bounding box center [709, 19] width 31 height 26
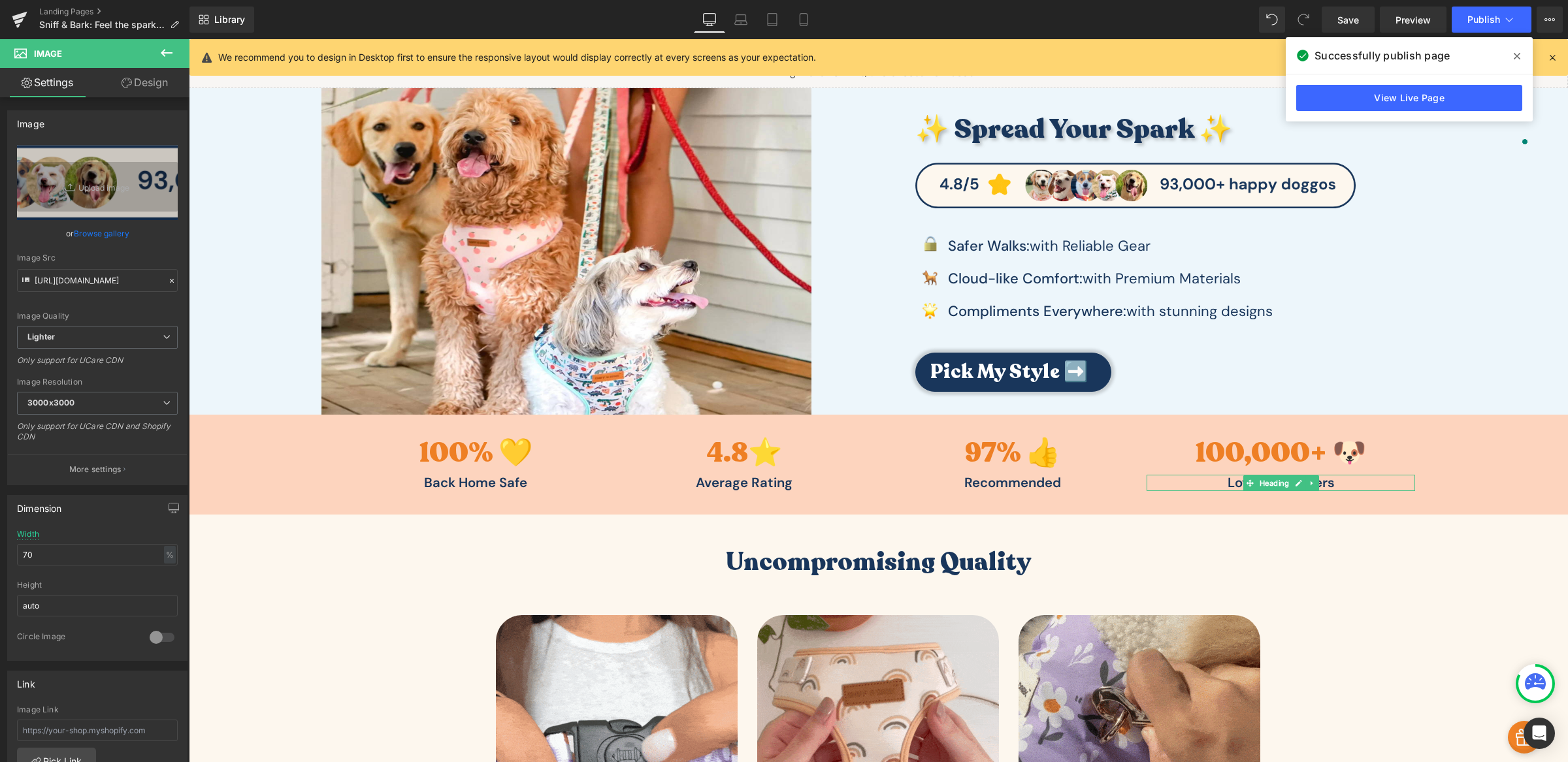
scroll to position [0, 0]
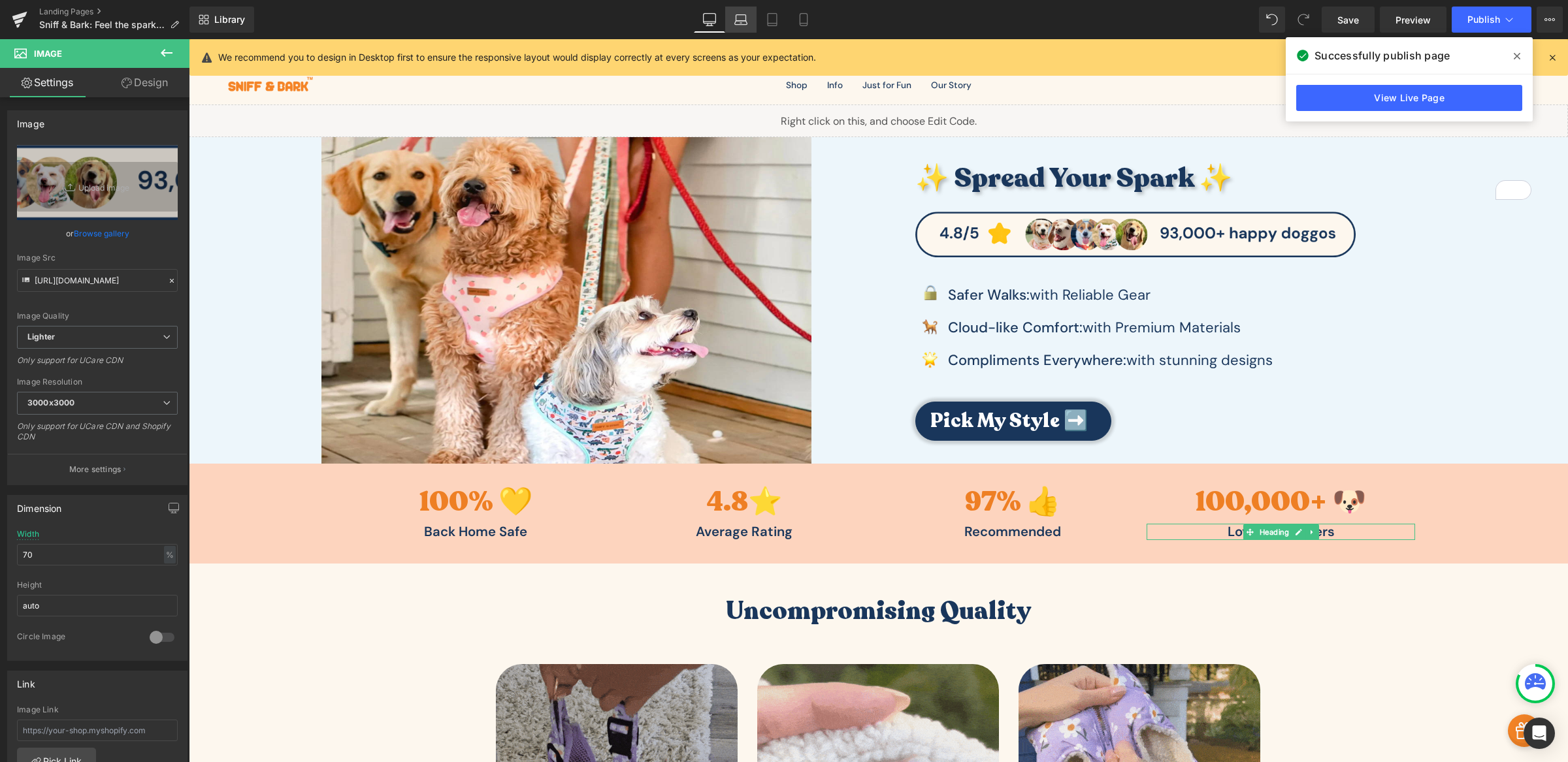
click at [749, 21] on link "Laptop" at bounding box center [740, 19] width 31 height 26
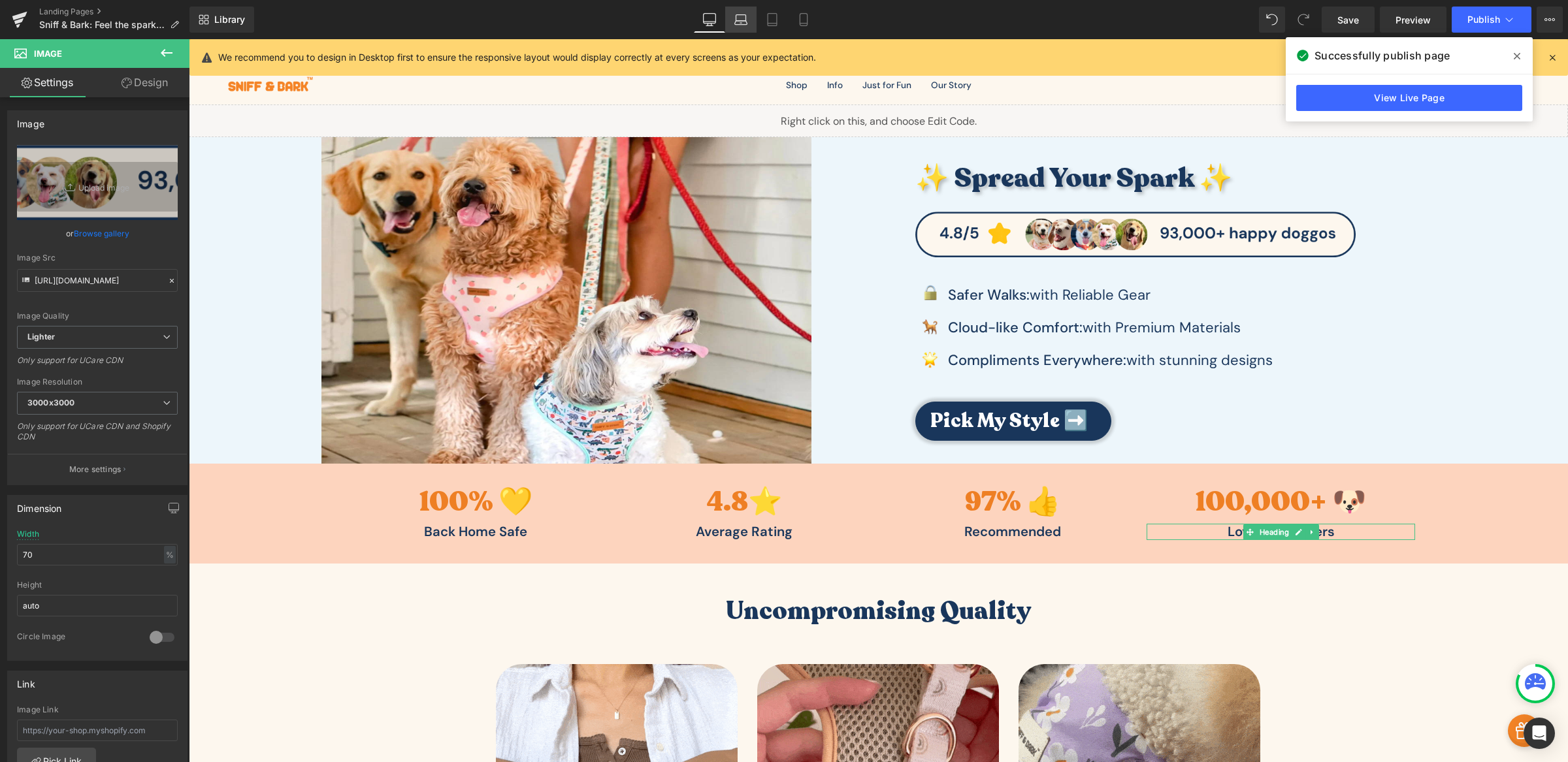
scroll to position [45, 0]
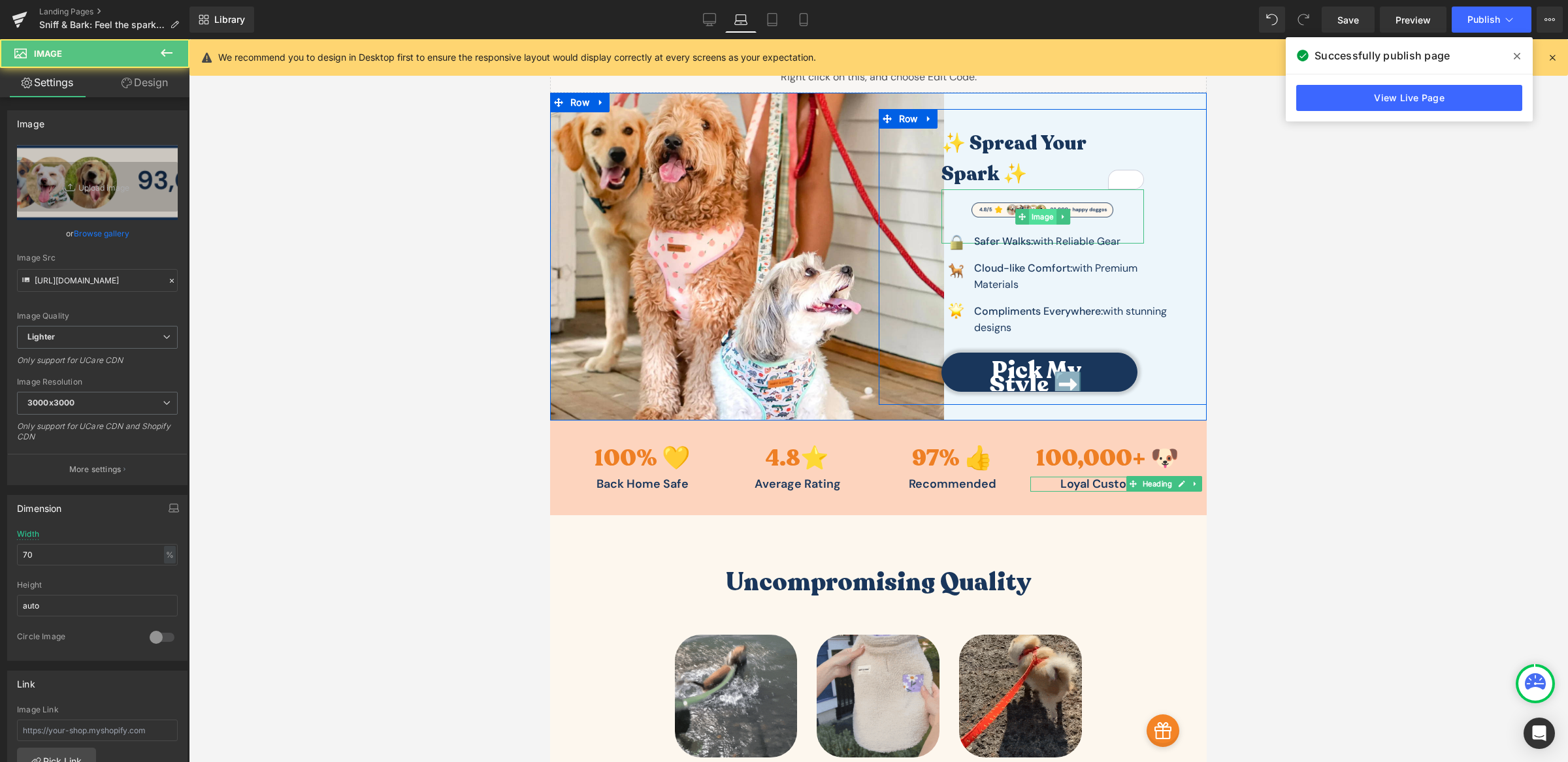
click at [1028, 208] on div "Image" at bounding box center [1042, 216] width 203 height 54
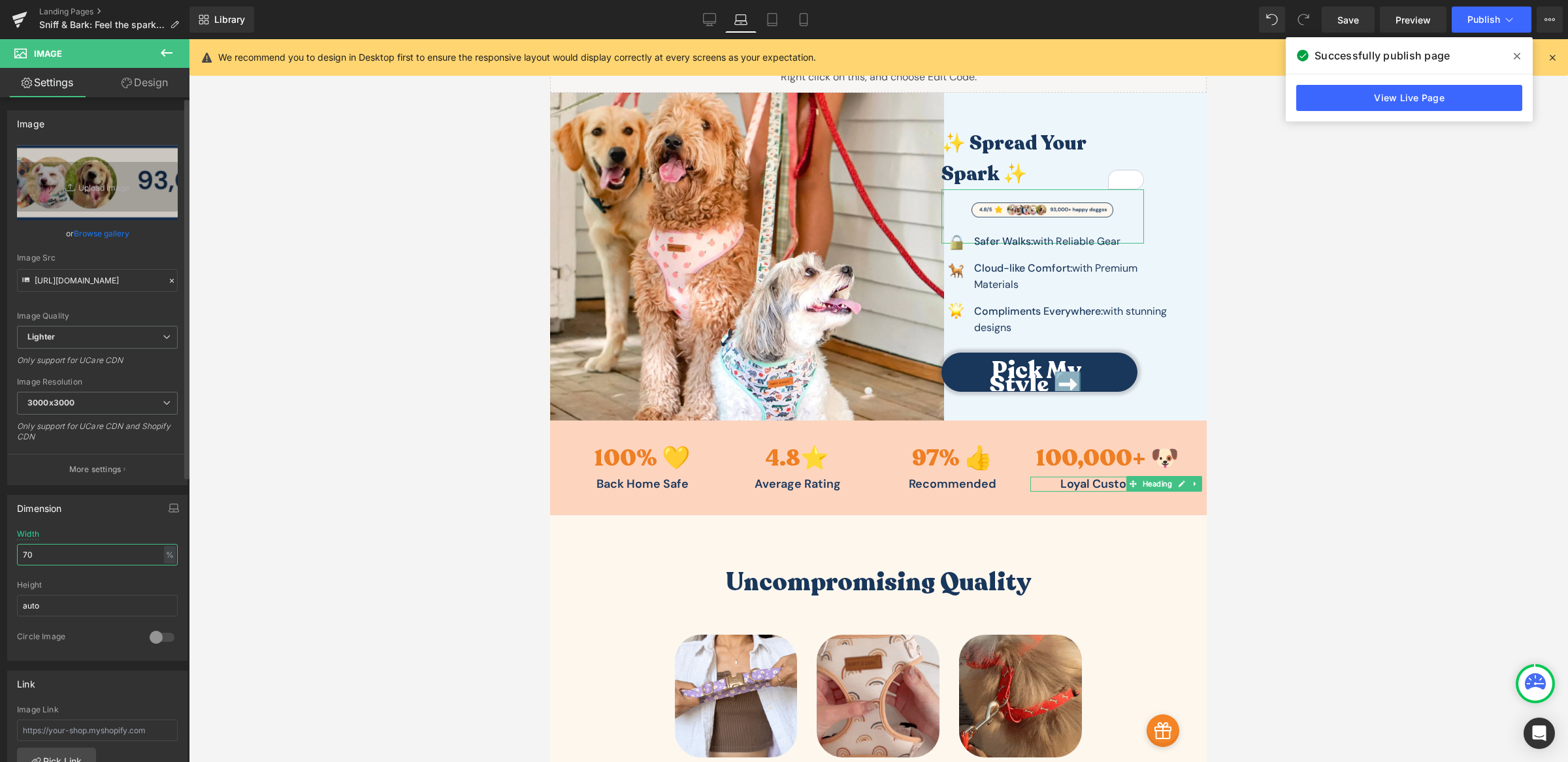
click at [77, 555] on input "70" at bounding box center [97, 554] width 161 height 21
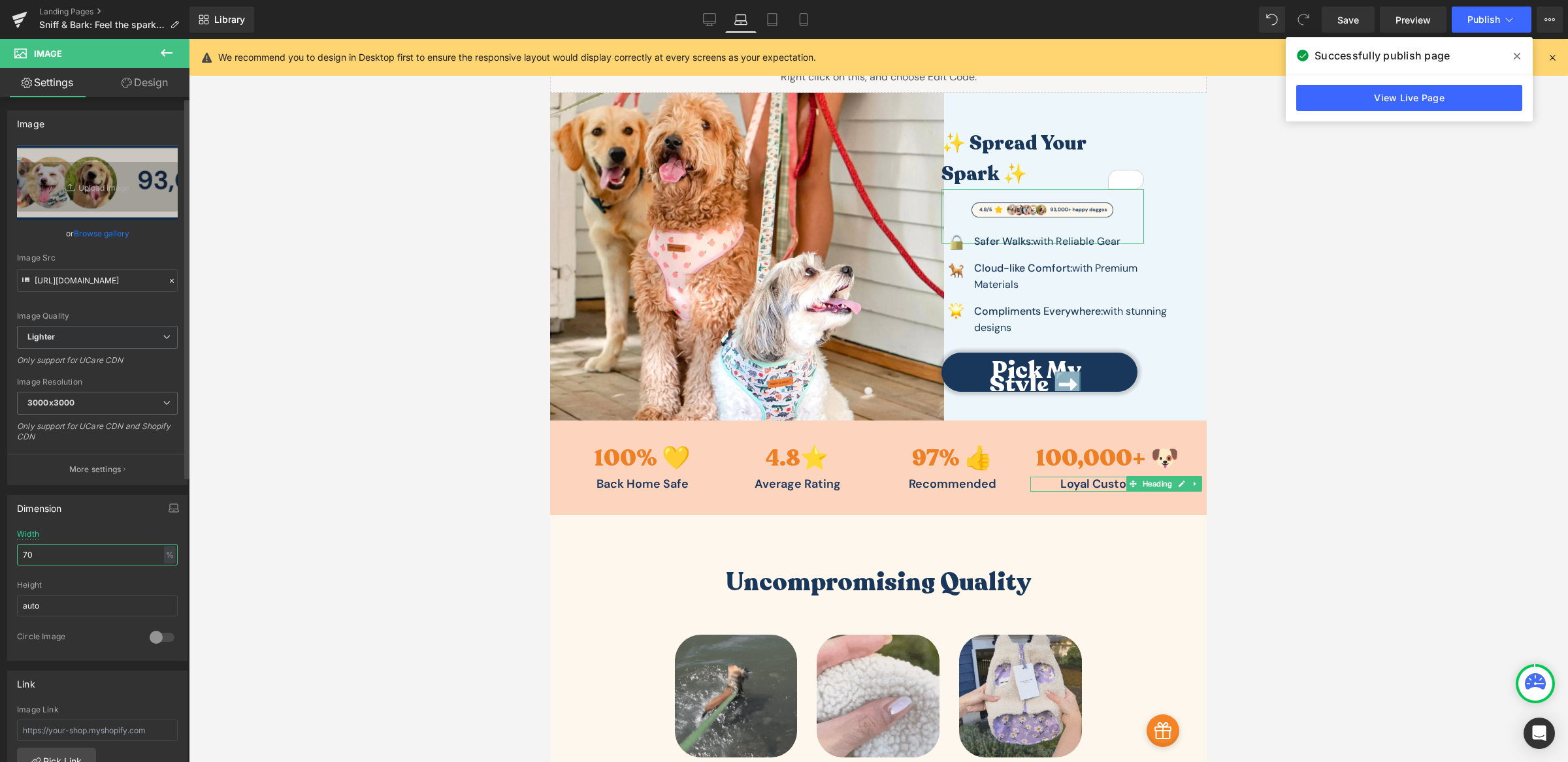
click at [77, 555] on input "70" at bounding box center [97, 554] width 161 height 21
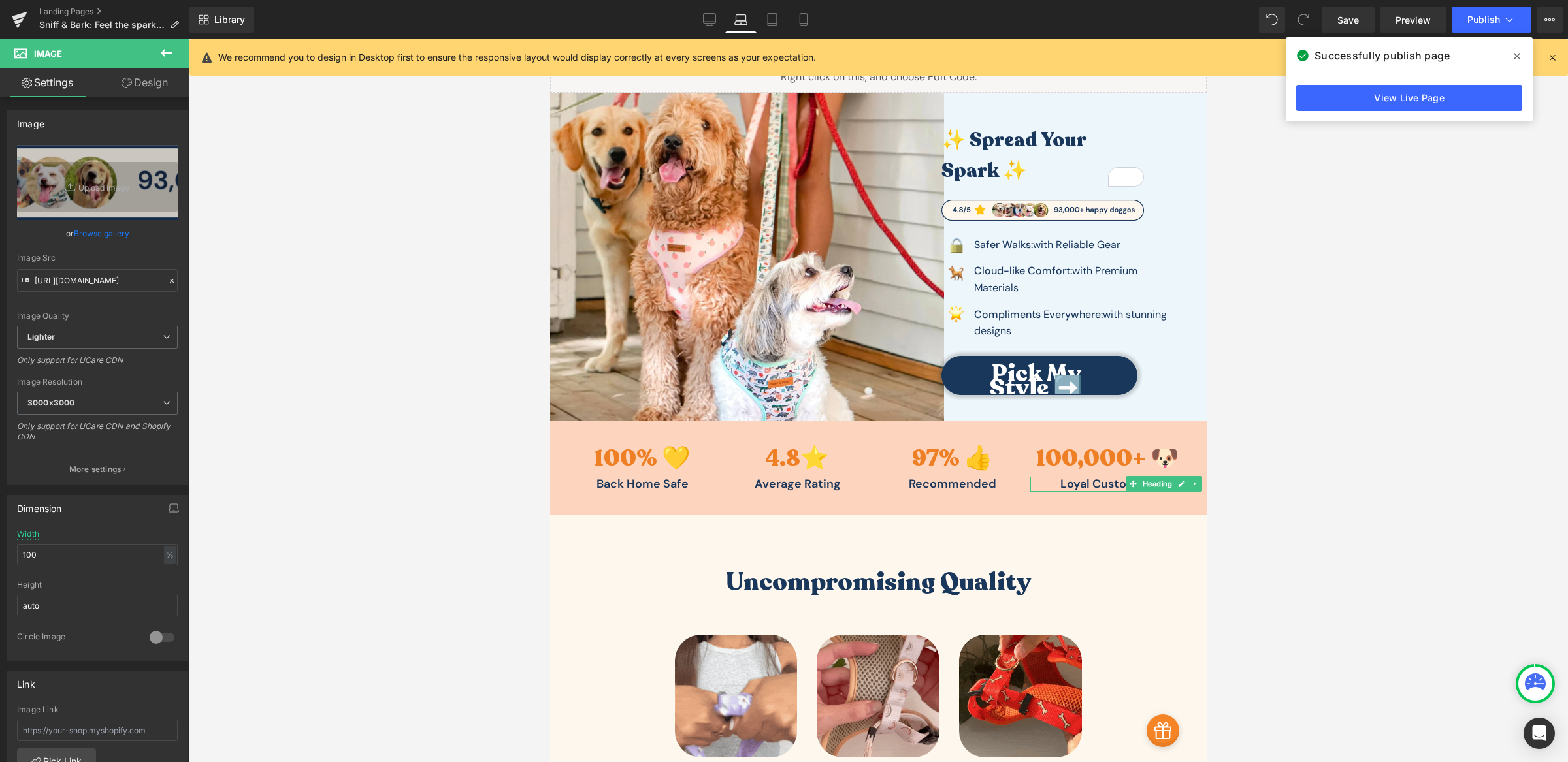
drag, startPoint x: 329, startPoint y: 262, endPoint x: 397, endPoint y: 228, distance: 76.0
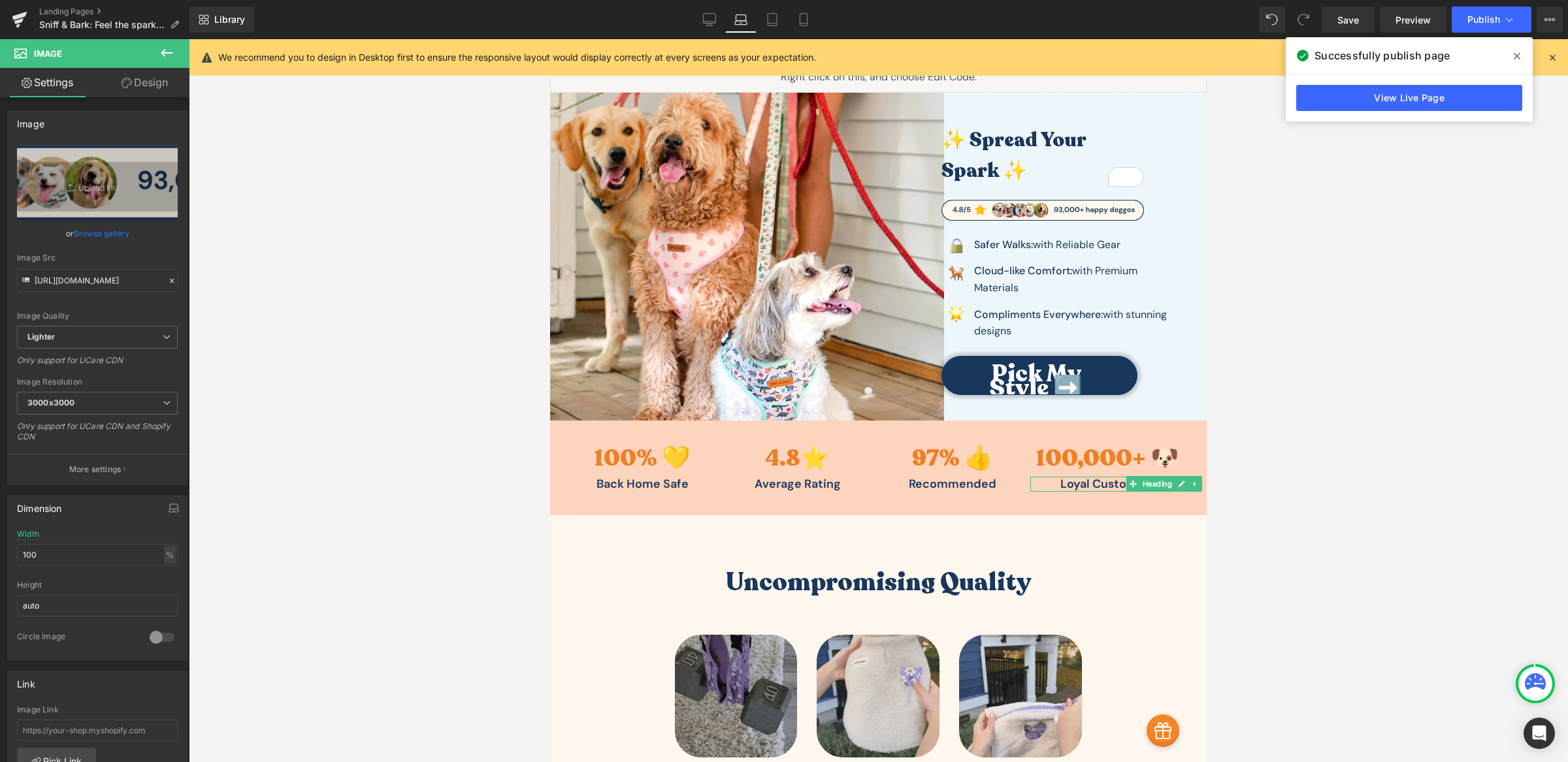
click at [329, 262] on div at bounding box center [877, 400] width 1379 height 723
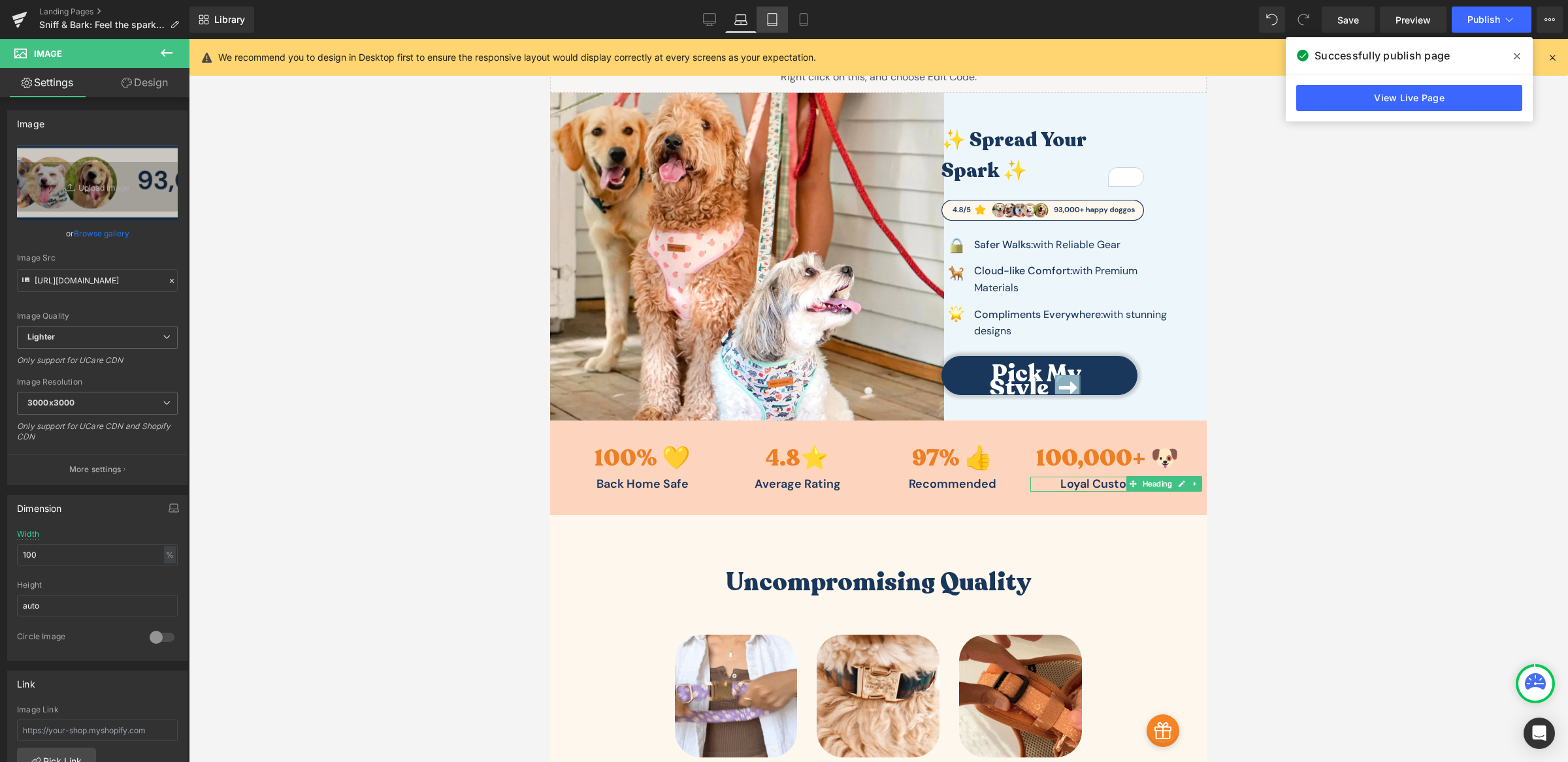
click at [776, 29] on link "Tablet" at bounding box center [772, 19] width 31 height 26
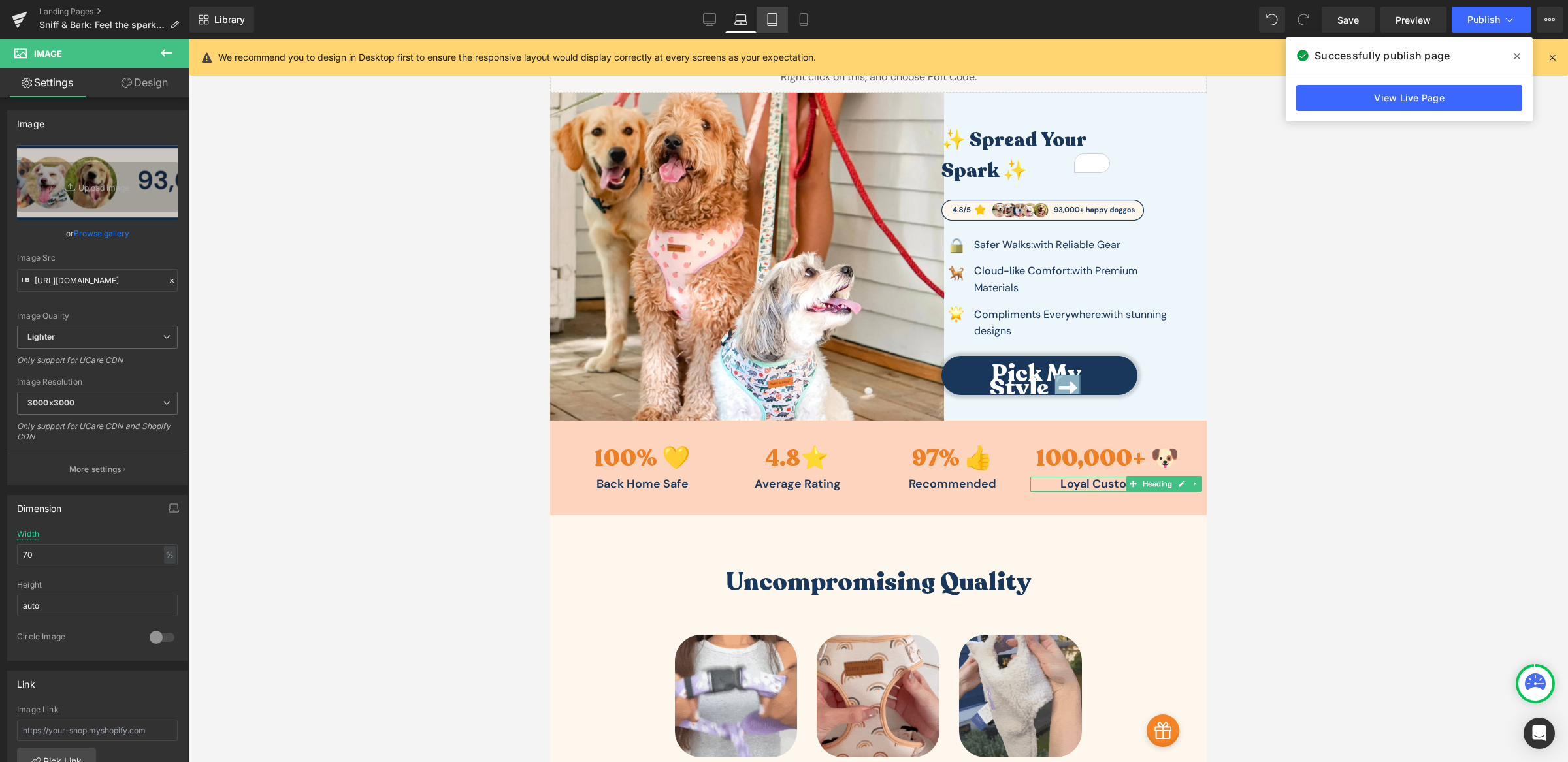
scroll to position [60, 0]
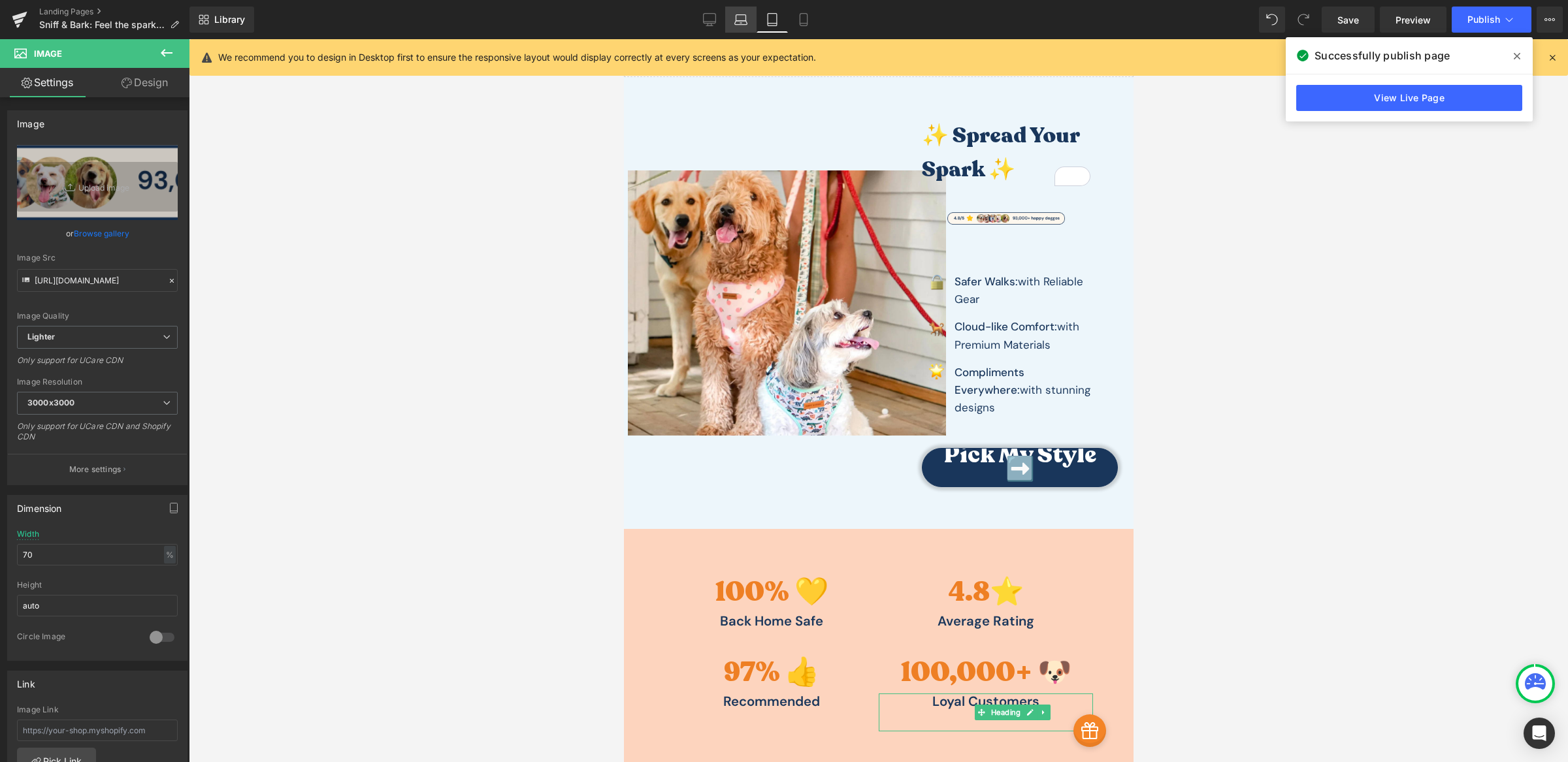
click at [751, 28] on link "Laptop" at bounding box center [740, 19] width 31 height 26
type input "100"
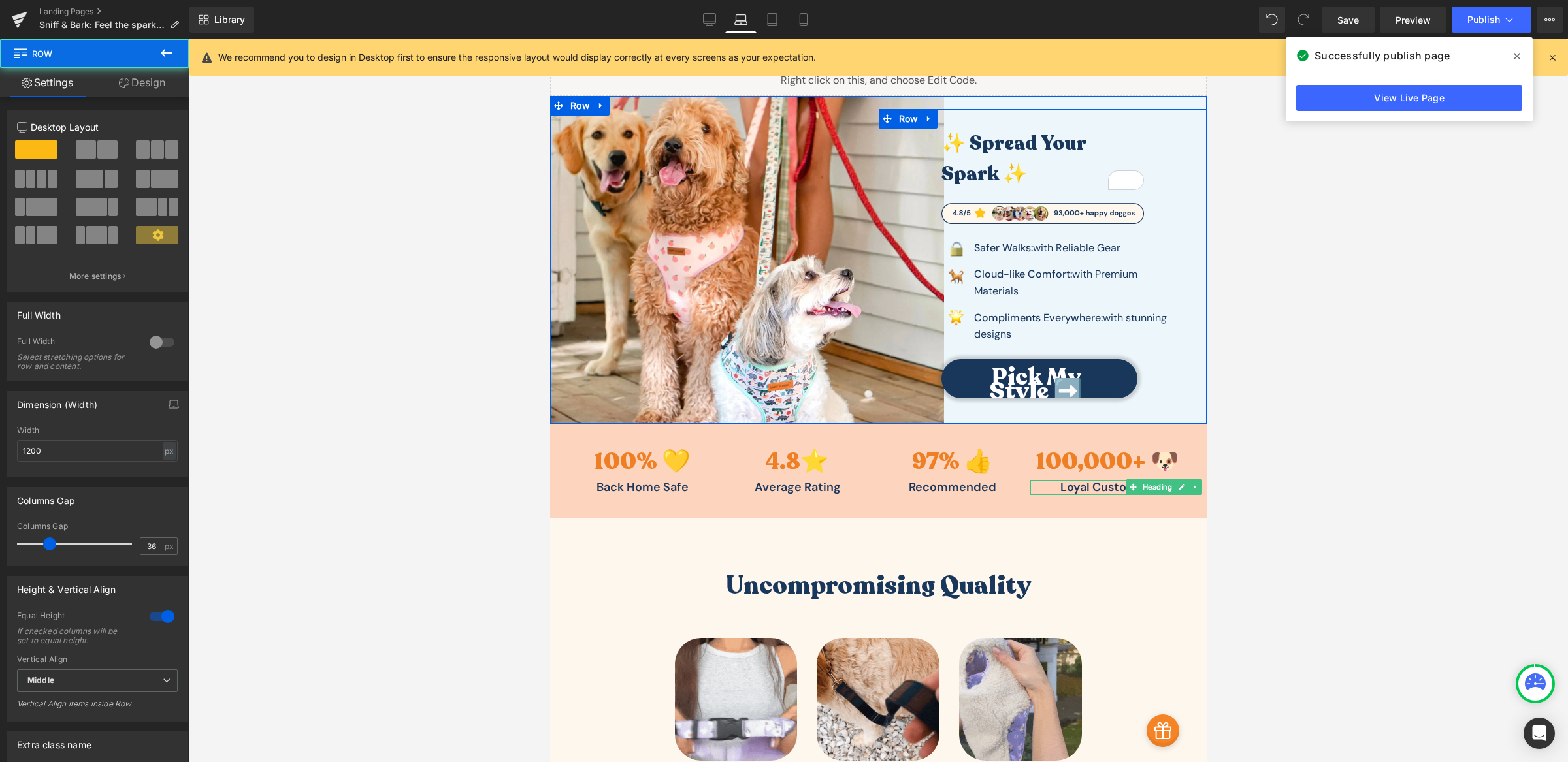
click at [918, 240] on div "✨ Spread Your Spark ✨ Heading Image Image Safer Walks: with Reliable Gear Text …" at bounding box center [1043, 257] width 251 height 296
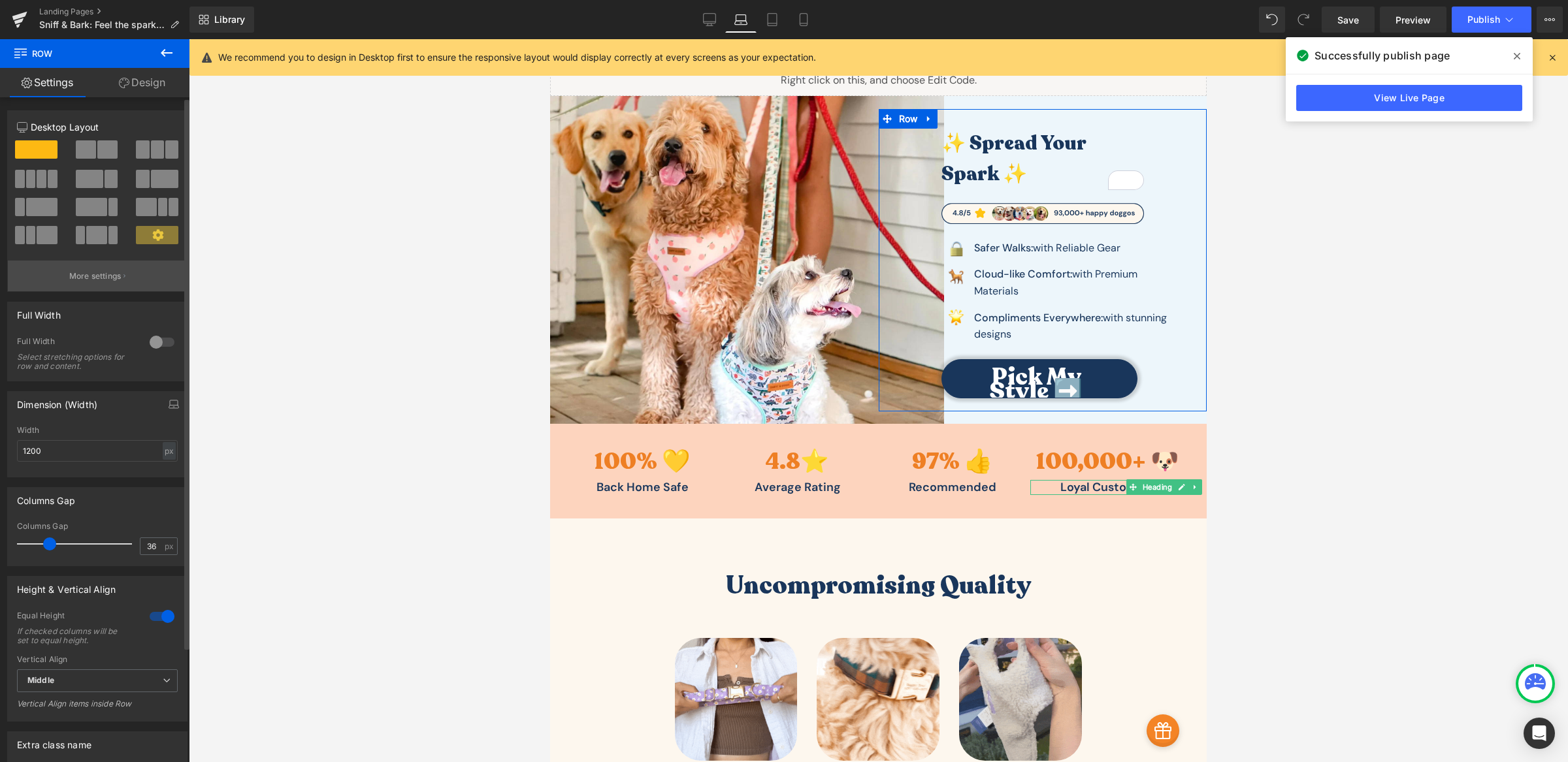
click at [115, 281] on p "More settings" at bounding box center [95, 276] width 53 height 12
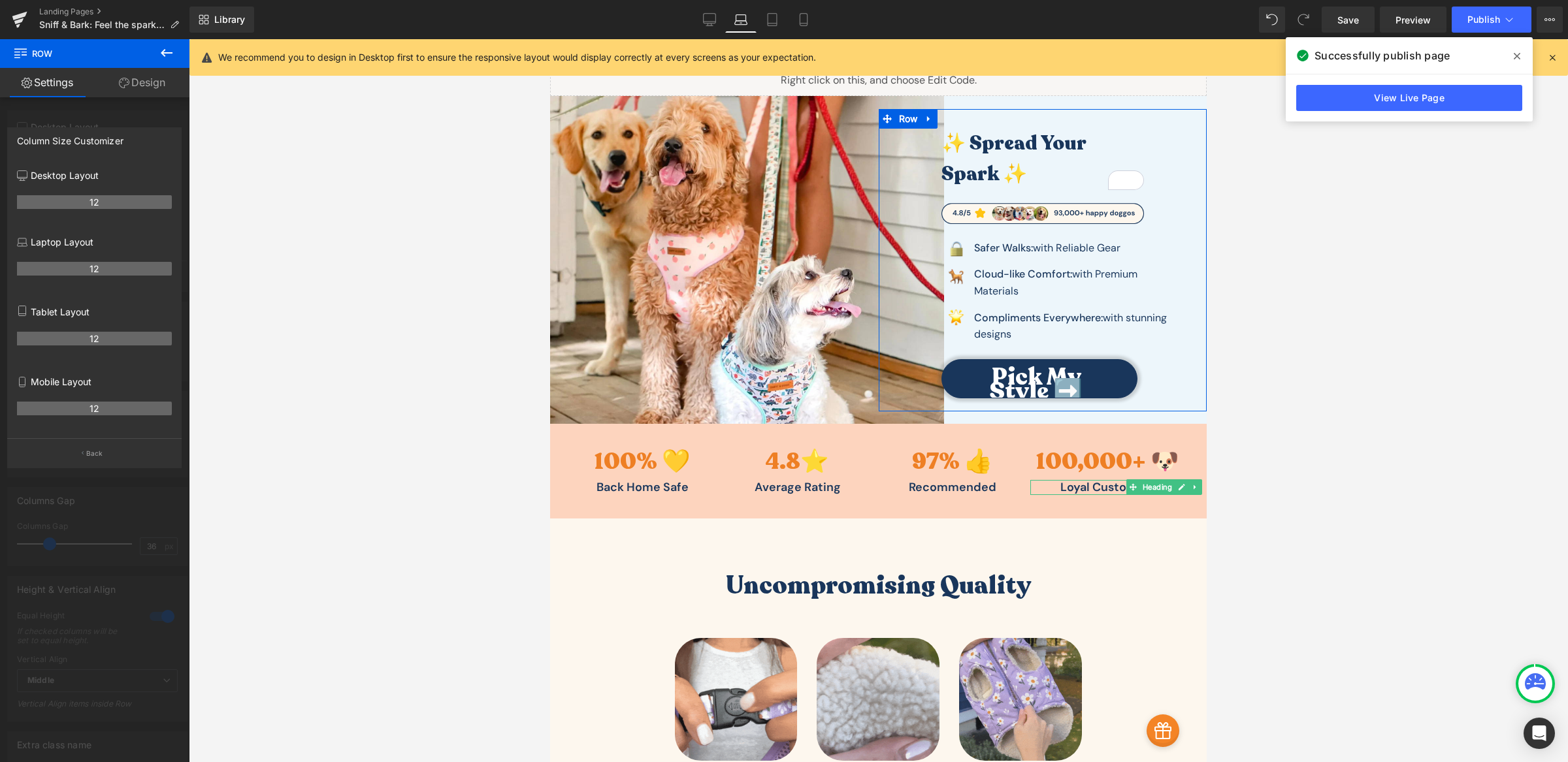
click at [138, 89] on link "Design" at bounding box center [142, 82] width 95 height 29
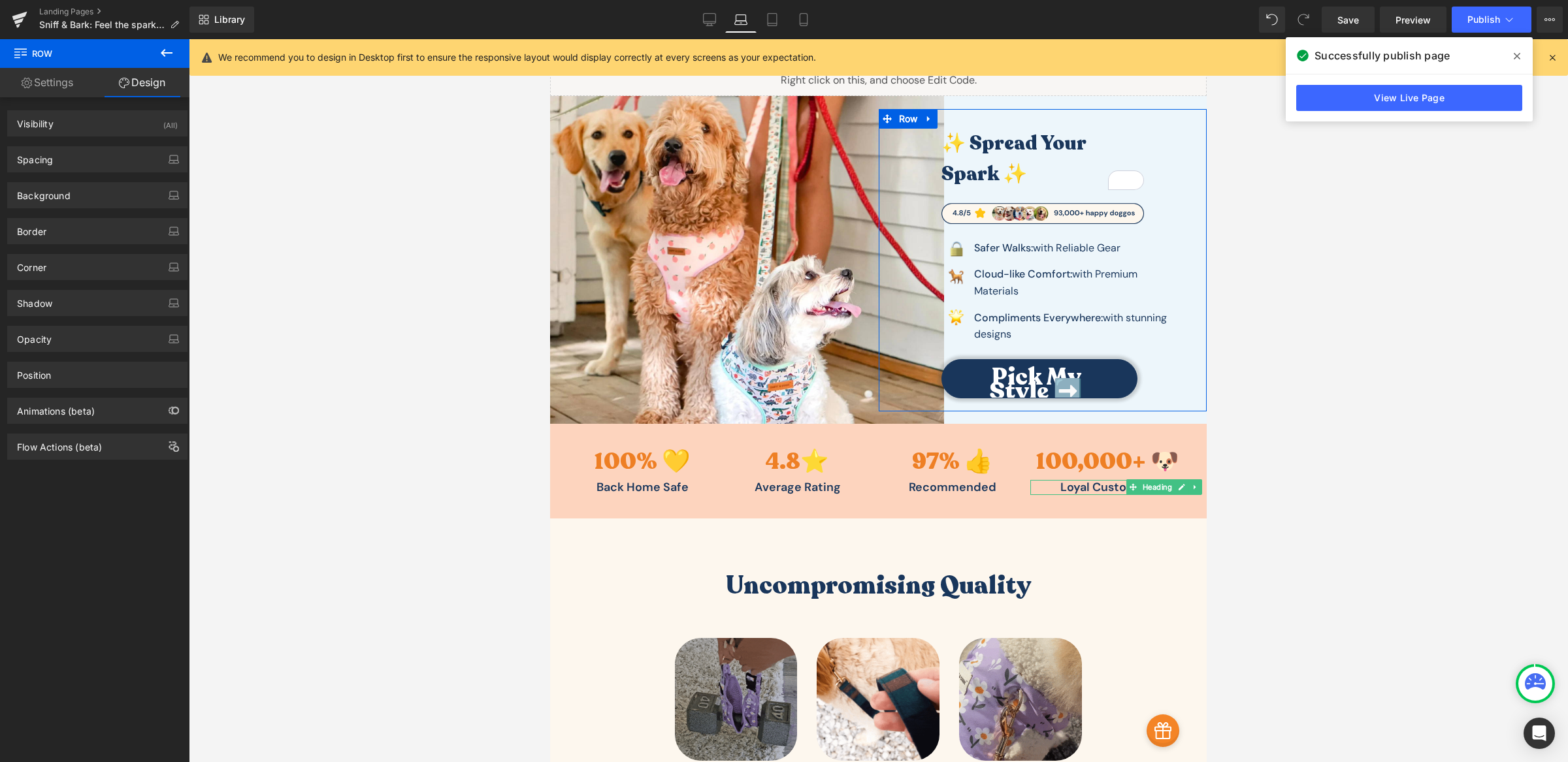
click at [81, 142] on div "Spacing Margin 0px 0 auto auto 0px 0 auto auto Padding 0px 0 60px 60 10px 10 60…" at bounding box center [98, 154] width 196 height 36
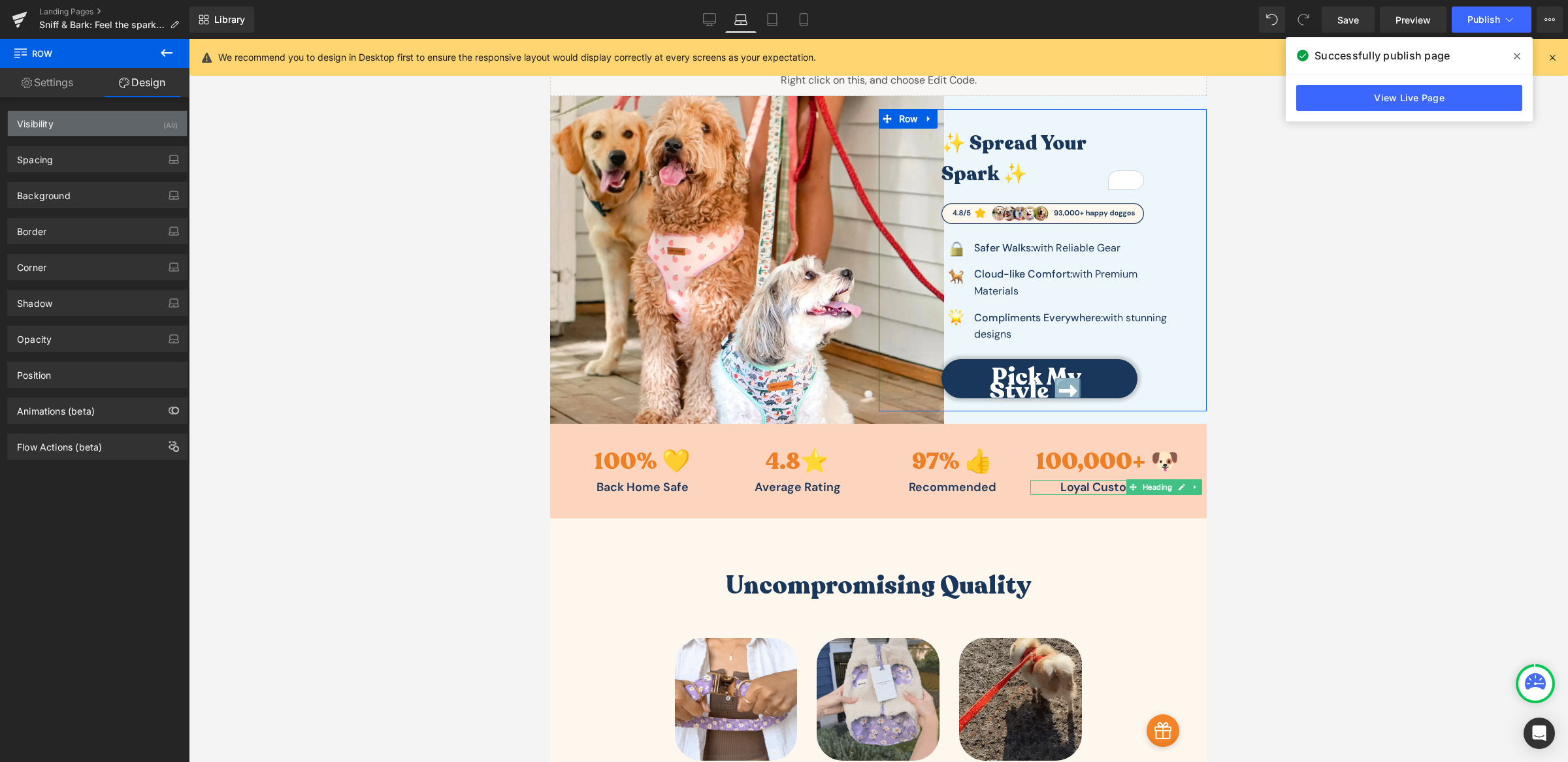
click at [86, 126] on div "Visibility (All)" at bounding box center [97, 123] width 179 height 25
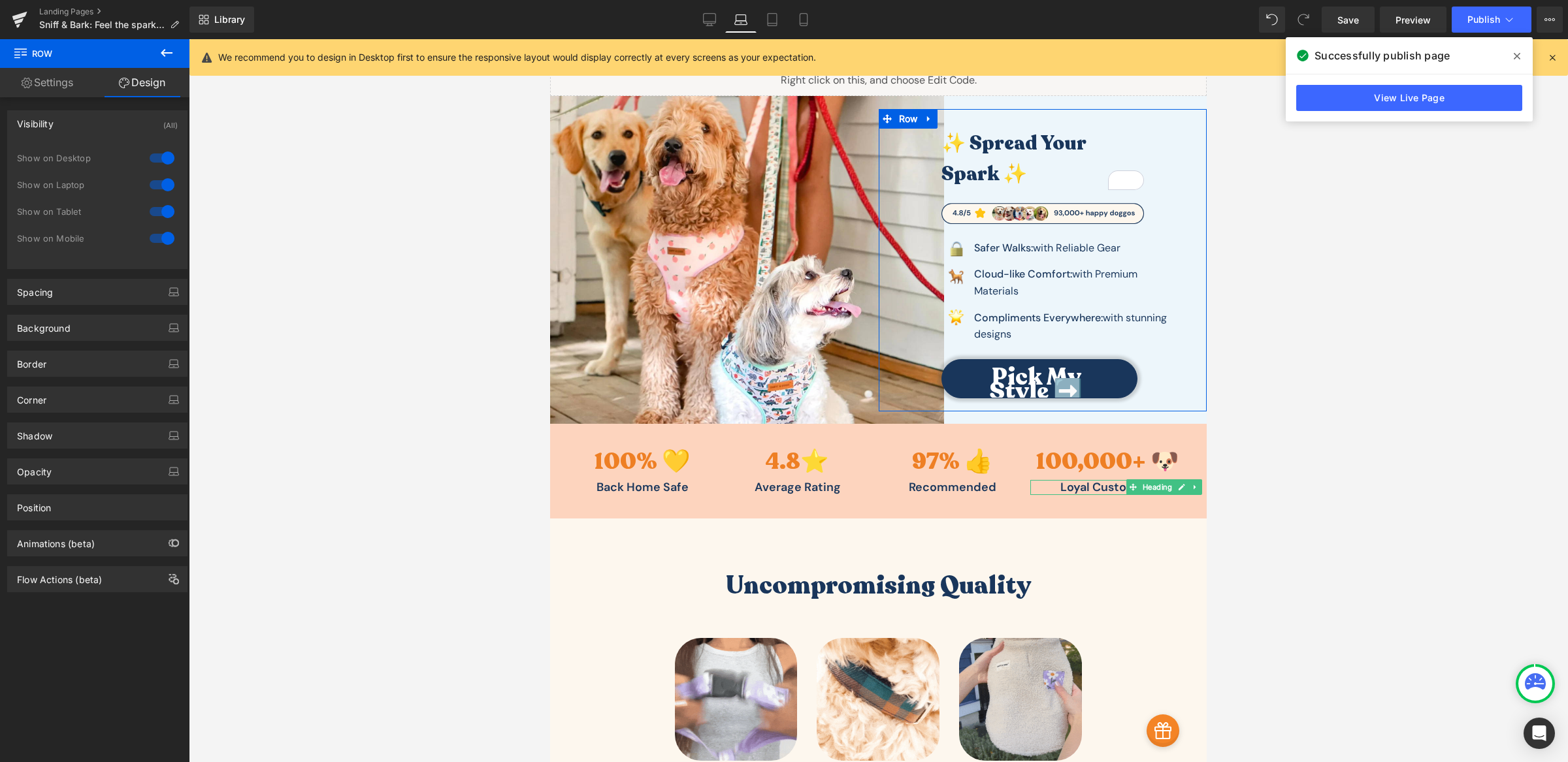
click at [86, 126] on div "Visibility (All)" at bounding box center [97, 123] width 179 height 25
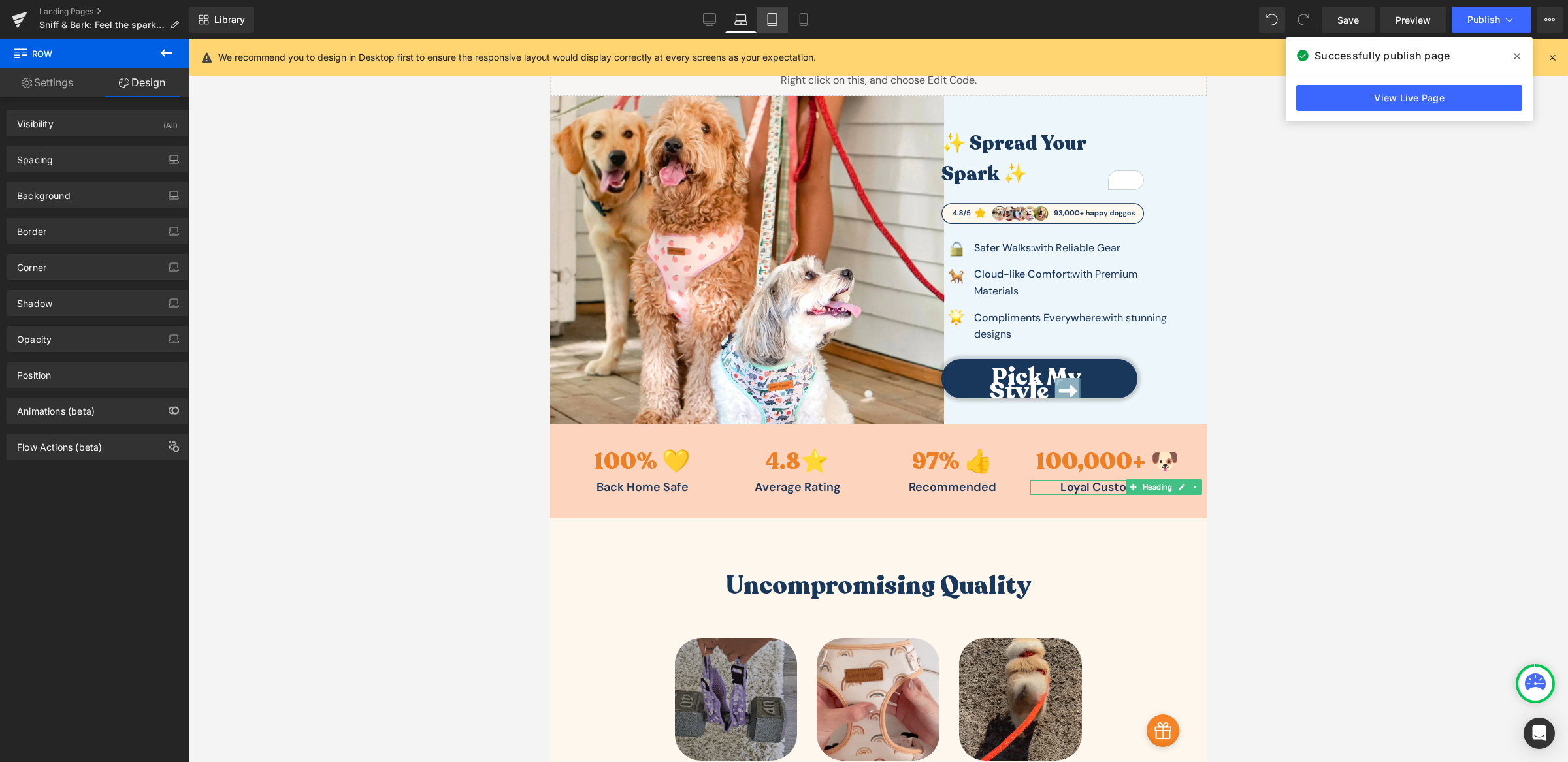
click at [782, 25] on link "Tablet" at bounding box center [772, 19] width 31 height 26
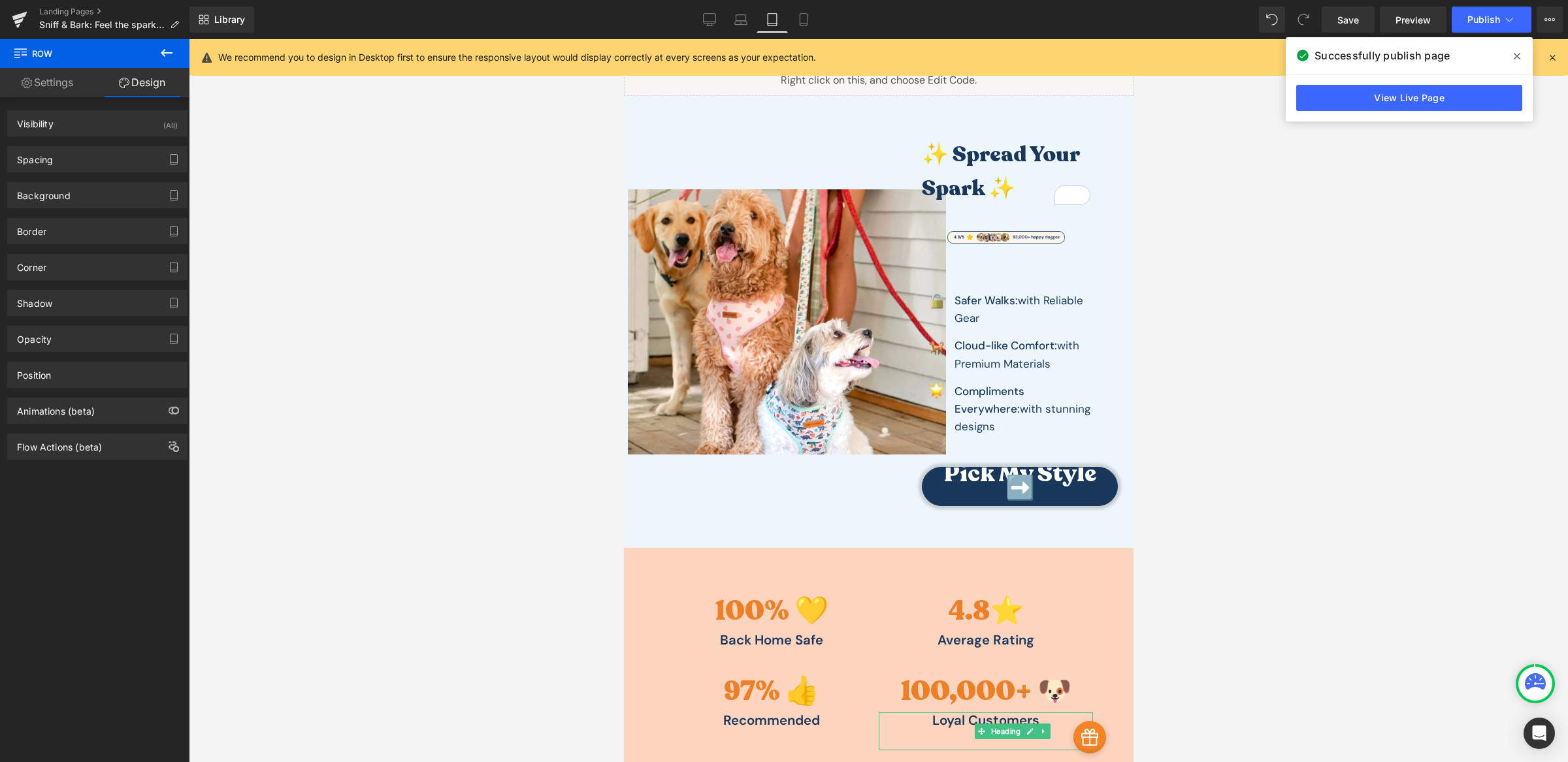
scroll to position [28, 0]
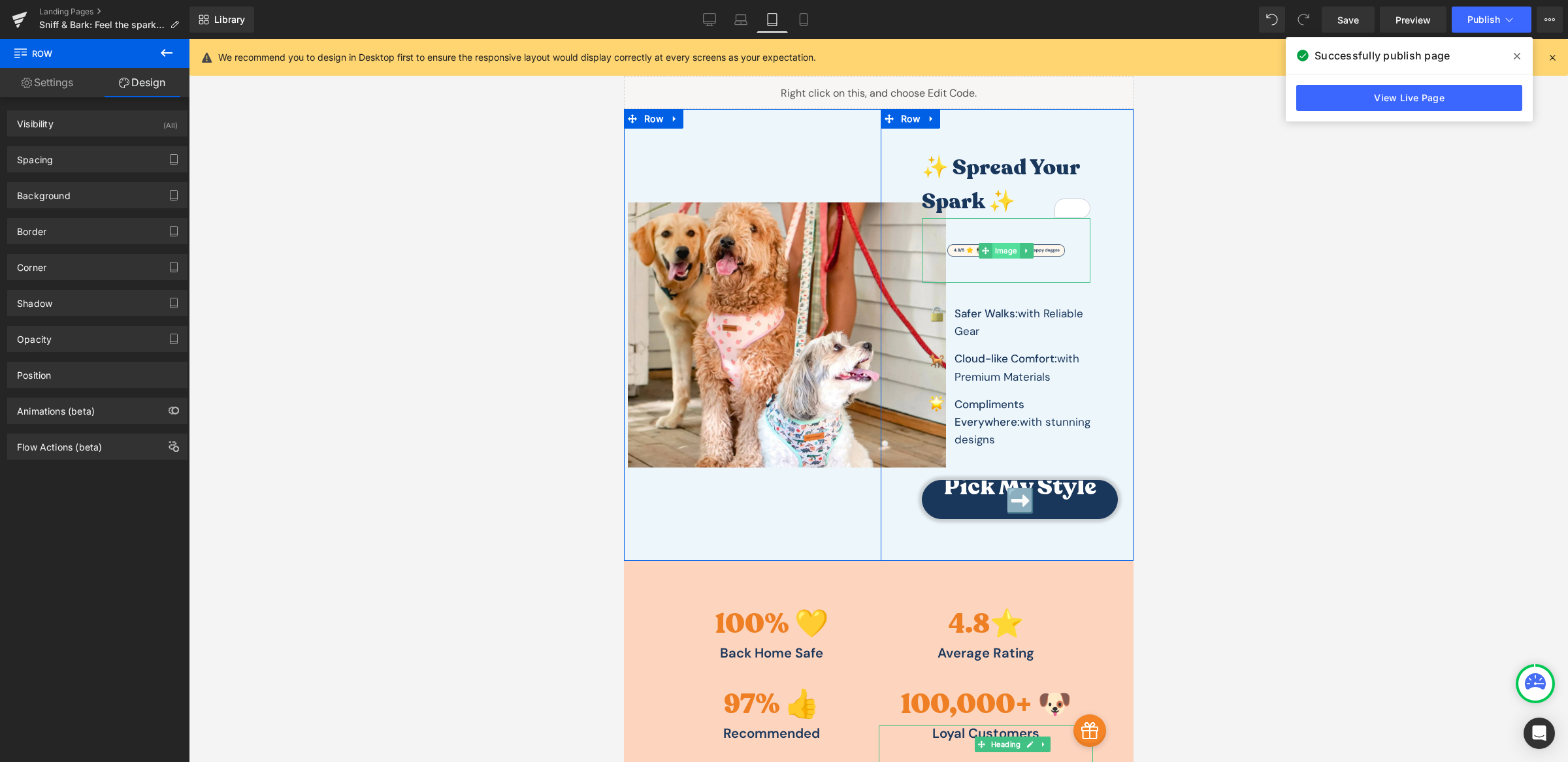
click at [992, 250] on span "Image" at bounding box center [1006, 251] width 27 height 16
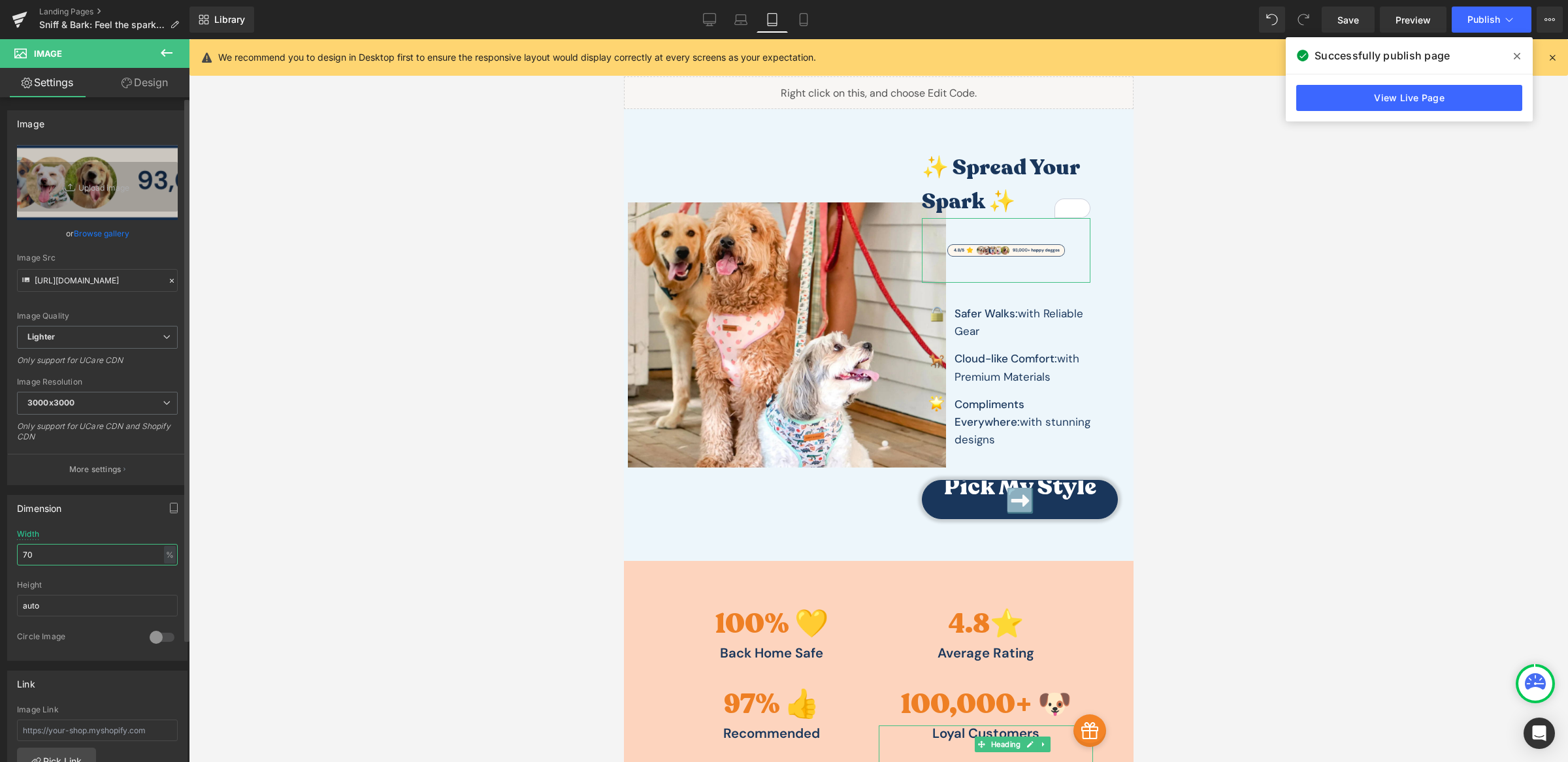
click at [59, 562] on input "70" at bounding box center [97, 554] width 161 height 21
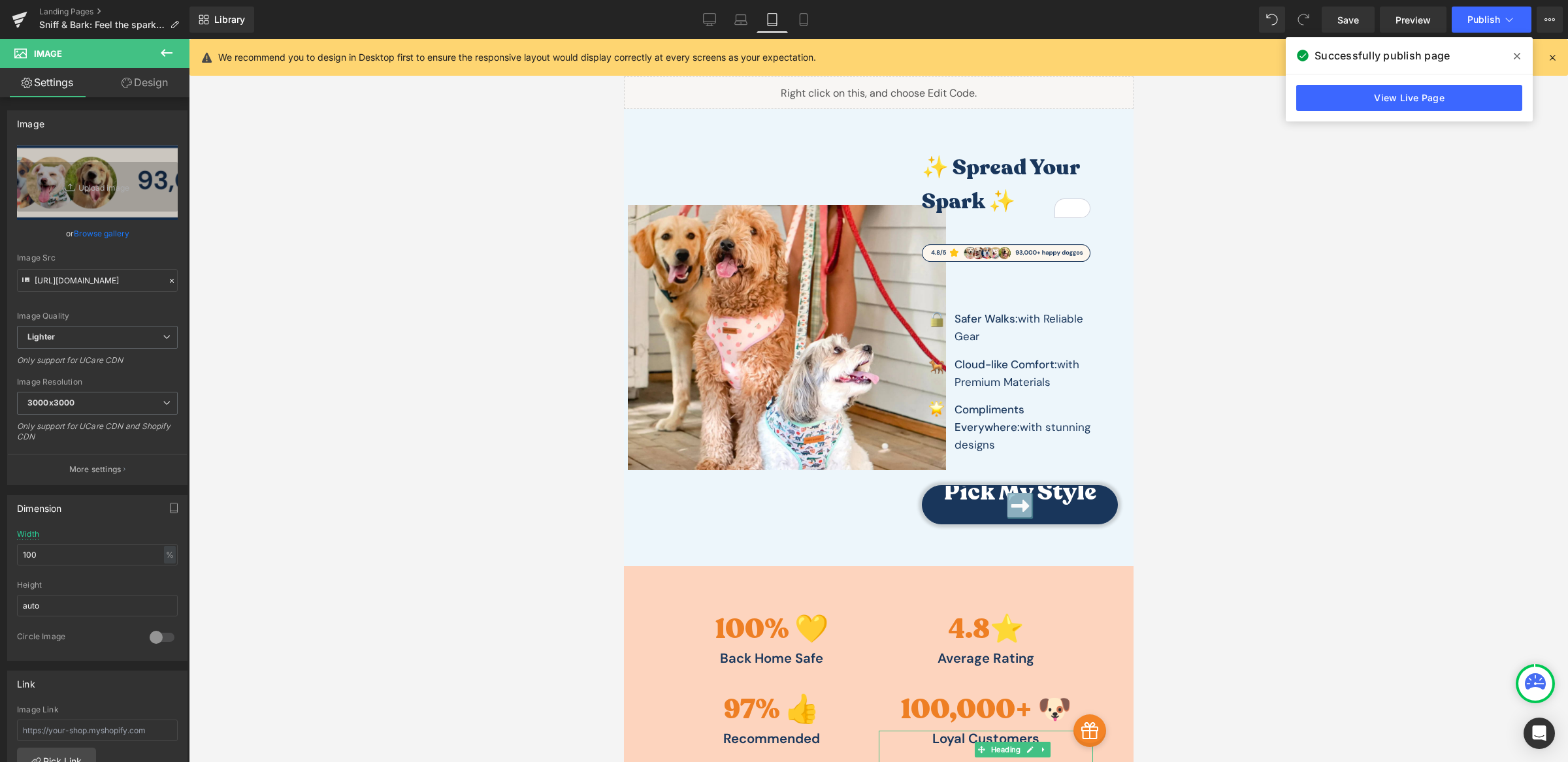
click at [411, 496] on div at bounding box center [877, 400] width 1379 height 723
click at [1348, 17] on span "Save" at bounding box center [1348, 19] width 21 height 14
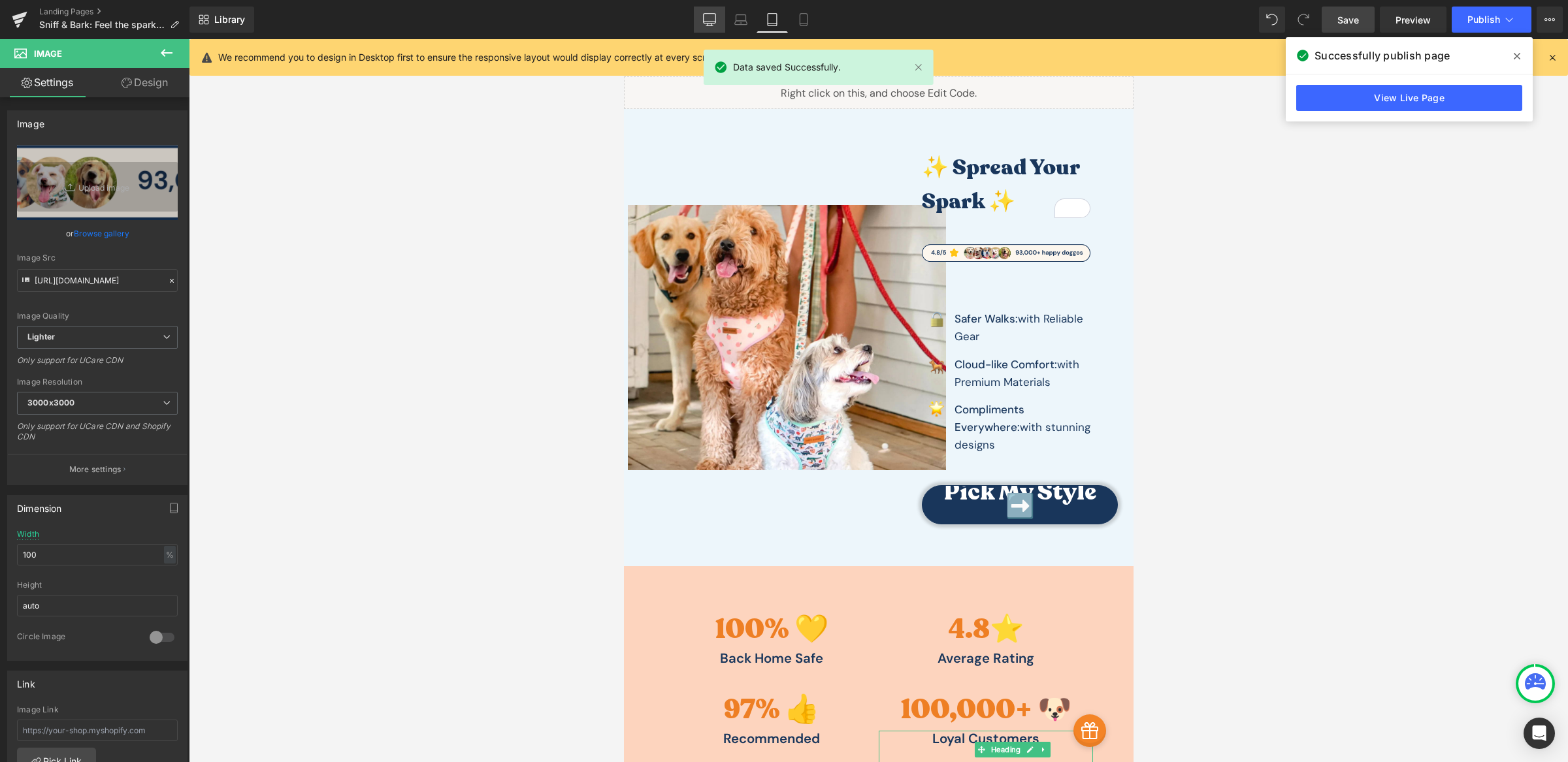
click at [701, 31] on link "Desktop" at bounding box center [709, 19] width 31 height 26
type input "70"
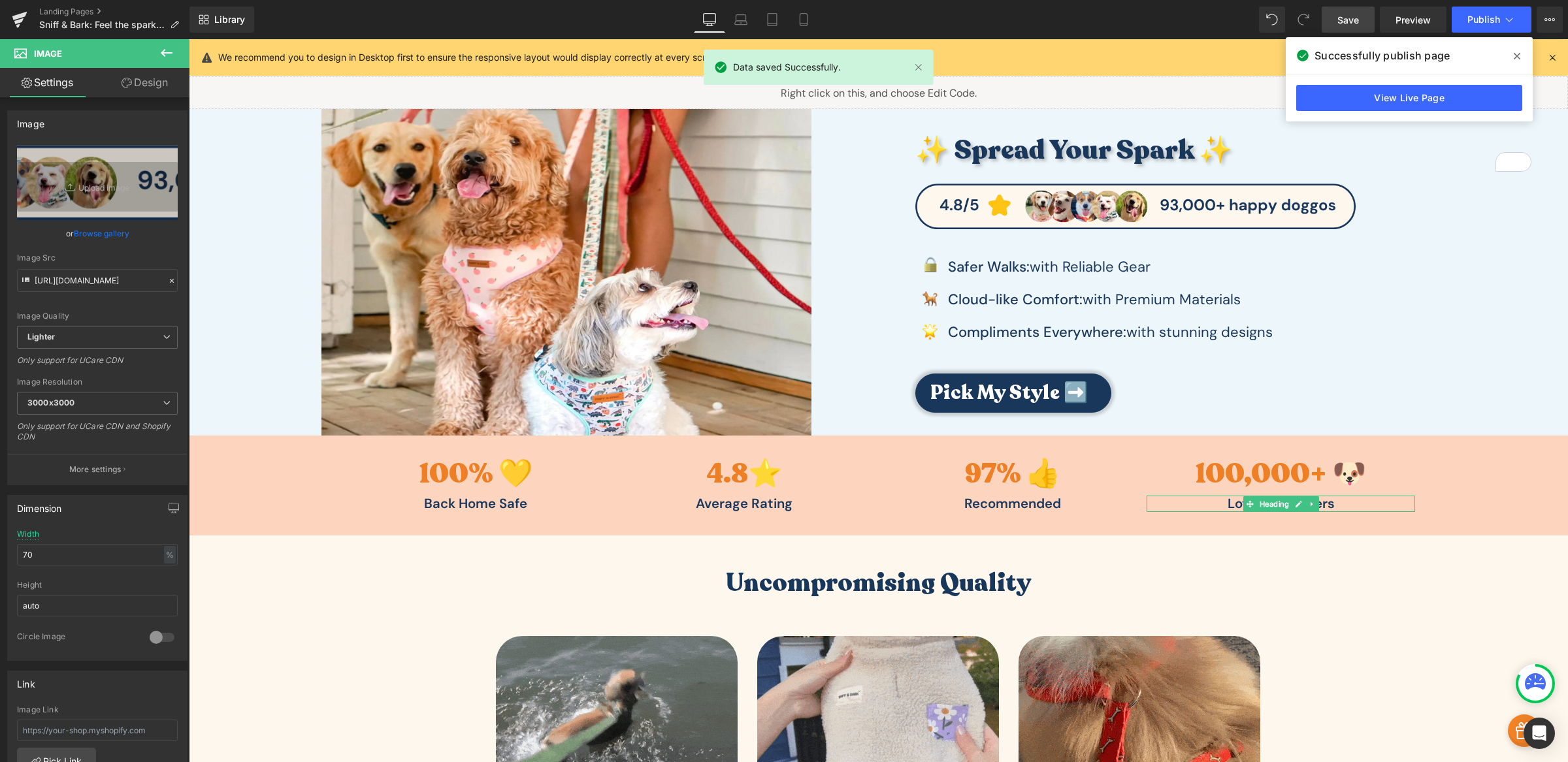
scroll to position [0, 0]
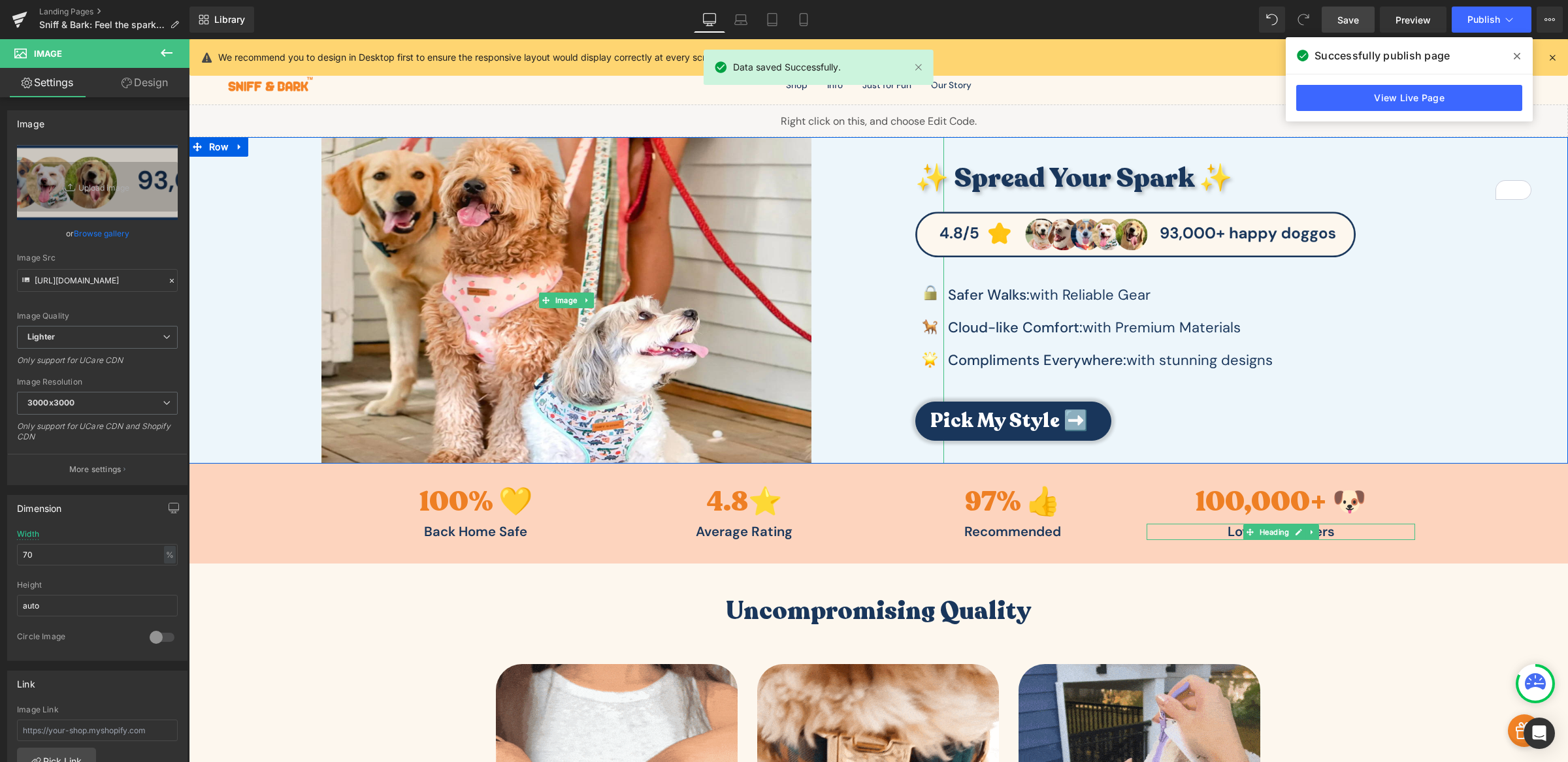
click at [812, 256] on div at bounding box center [566, 300] width 755 height 327
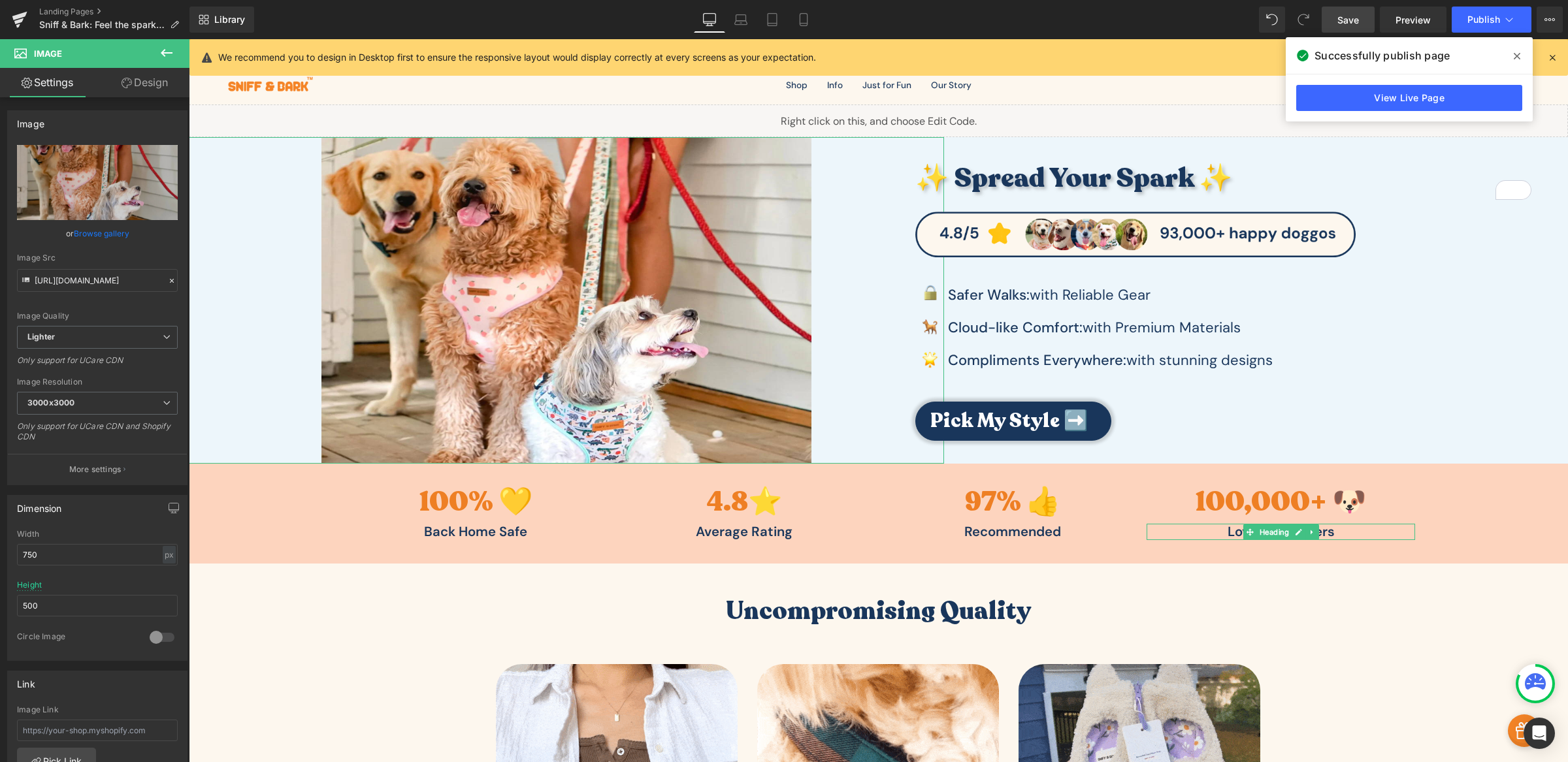
click at [124, 72] on link "Design" at bounding box center [144, 82] width 95 height 29
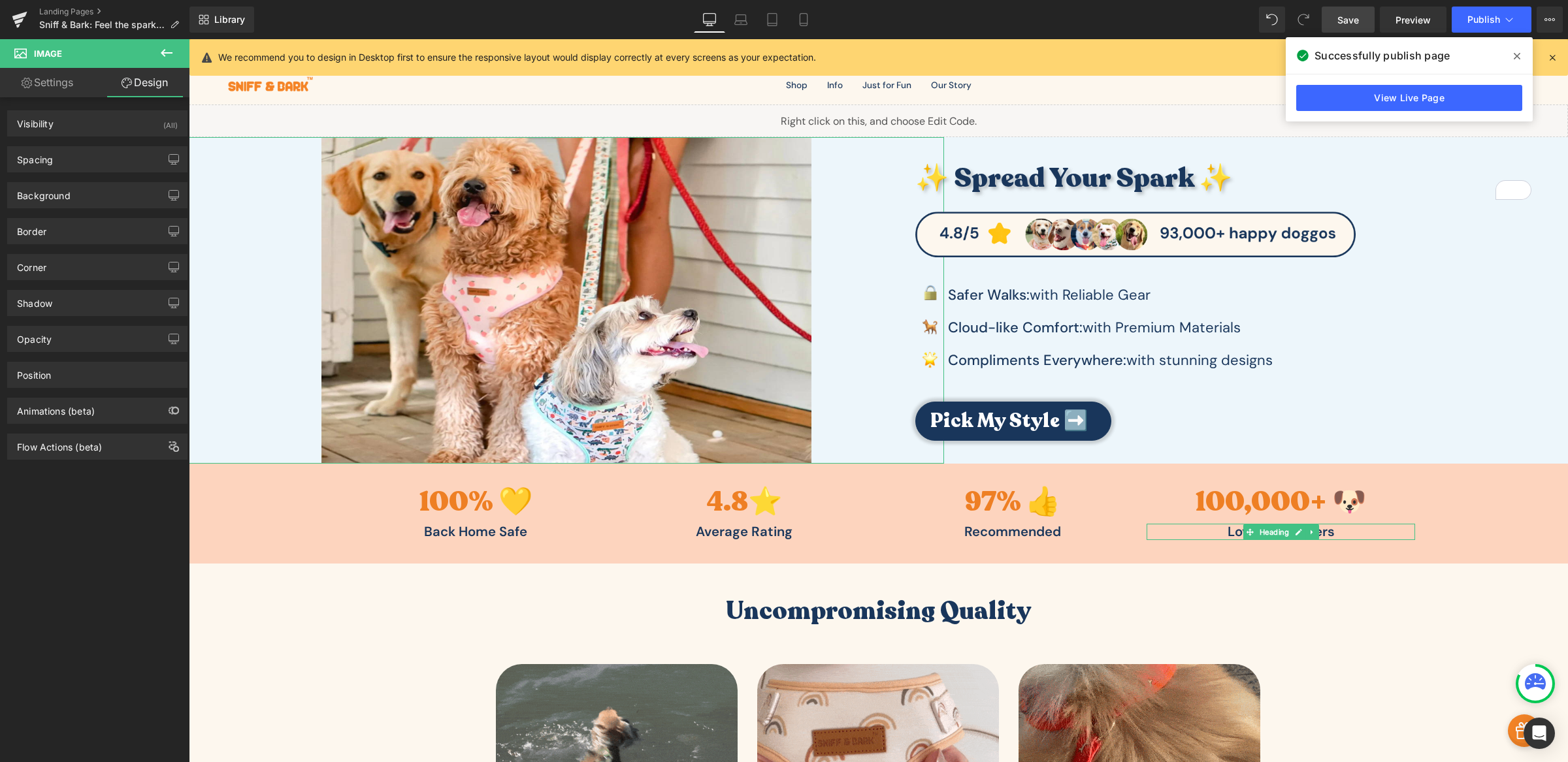
type input "0"
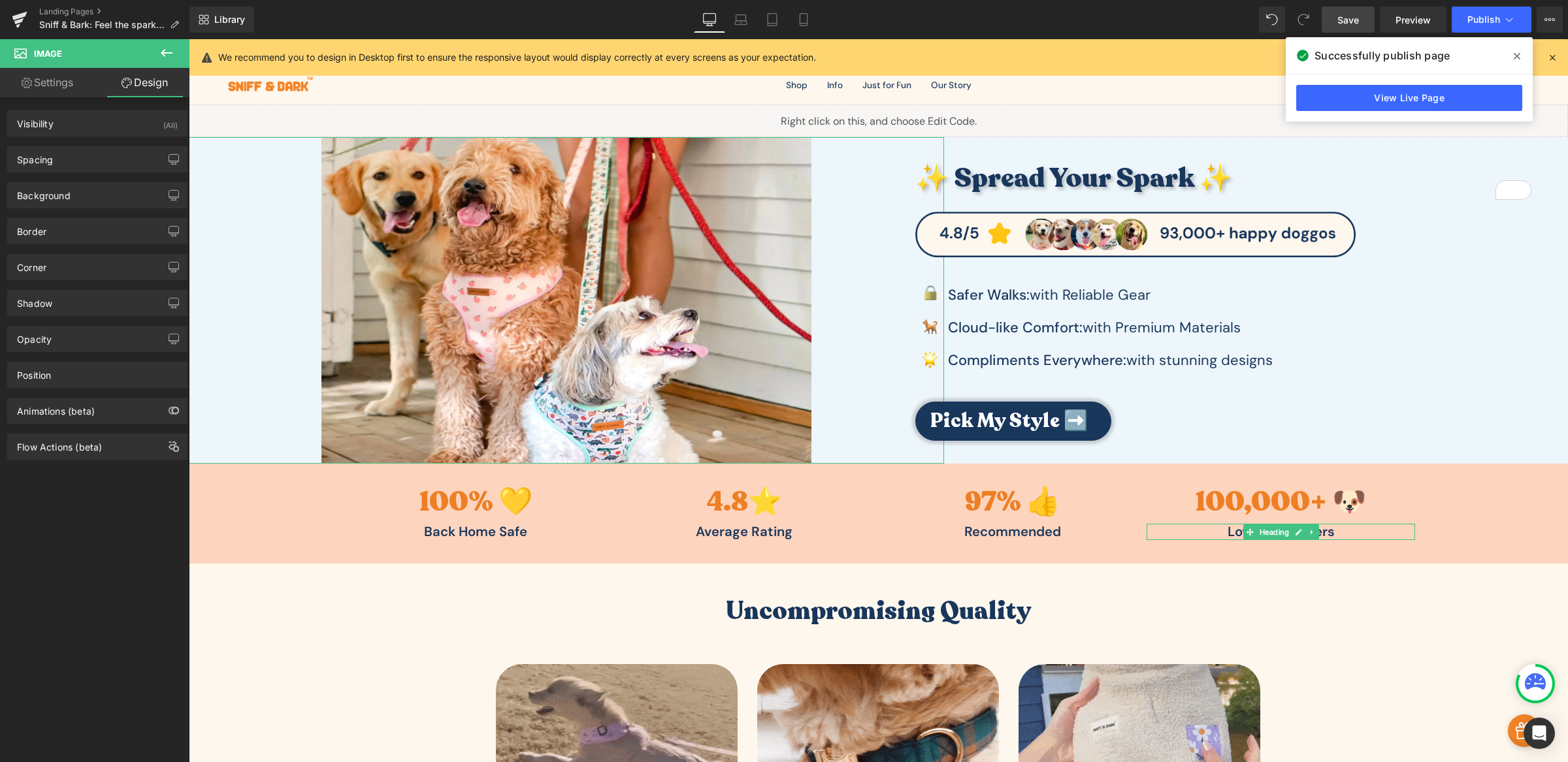
type input "-100"
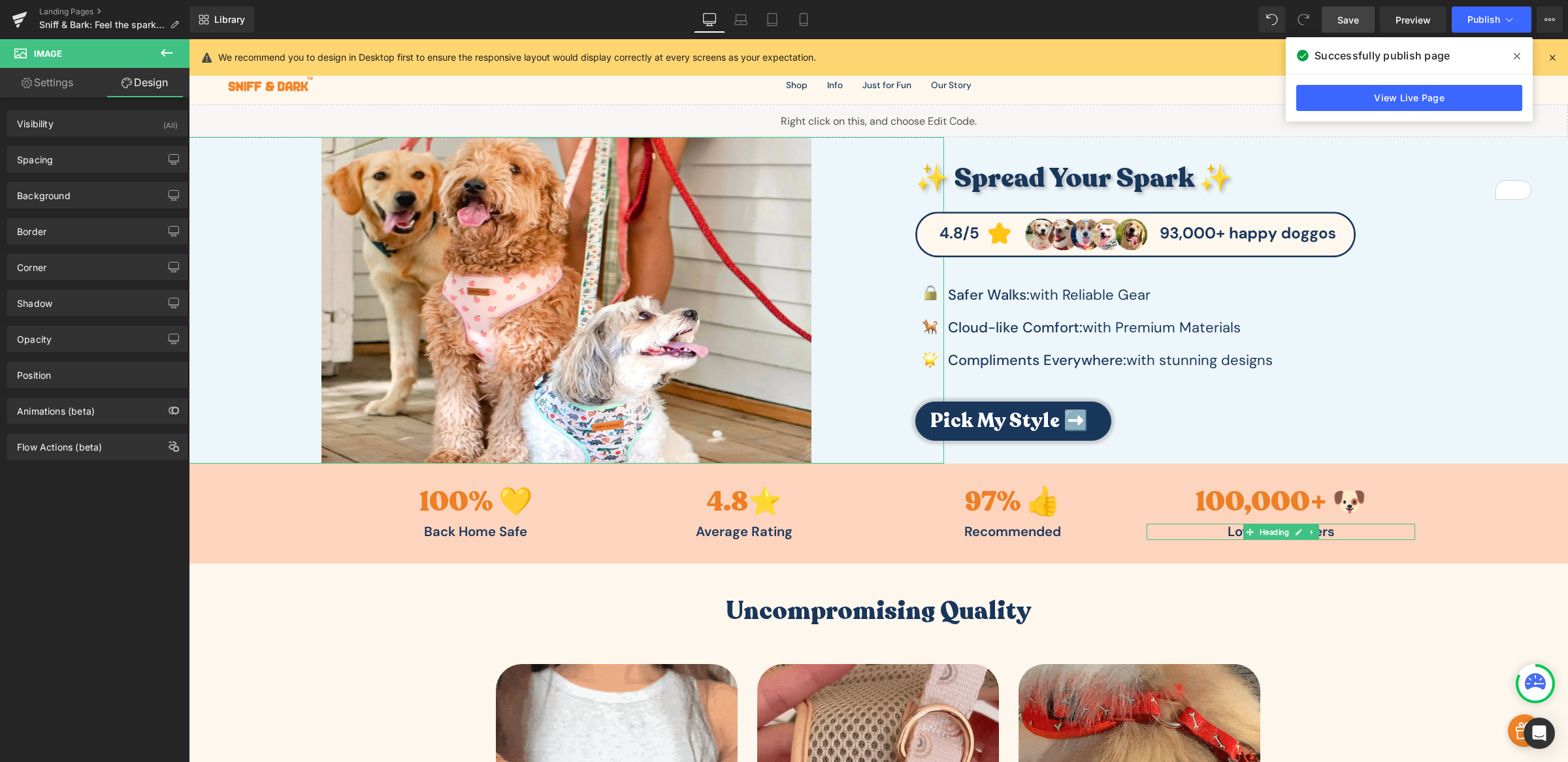
type input "0"
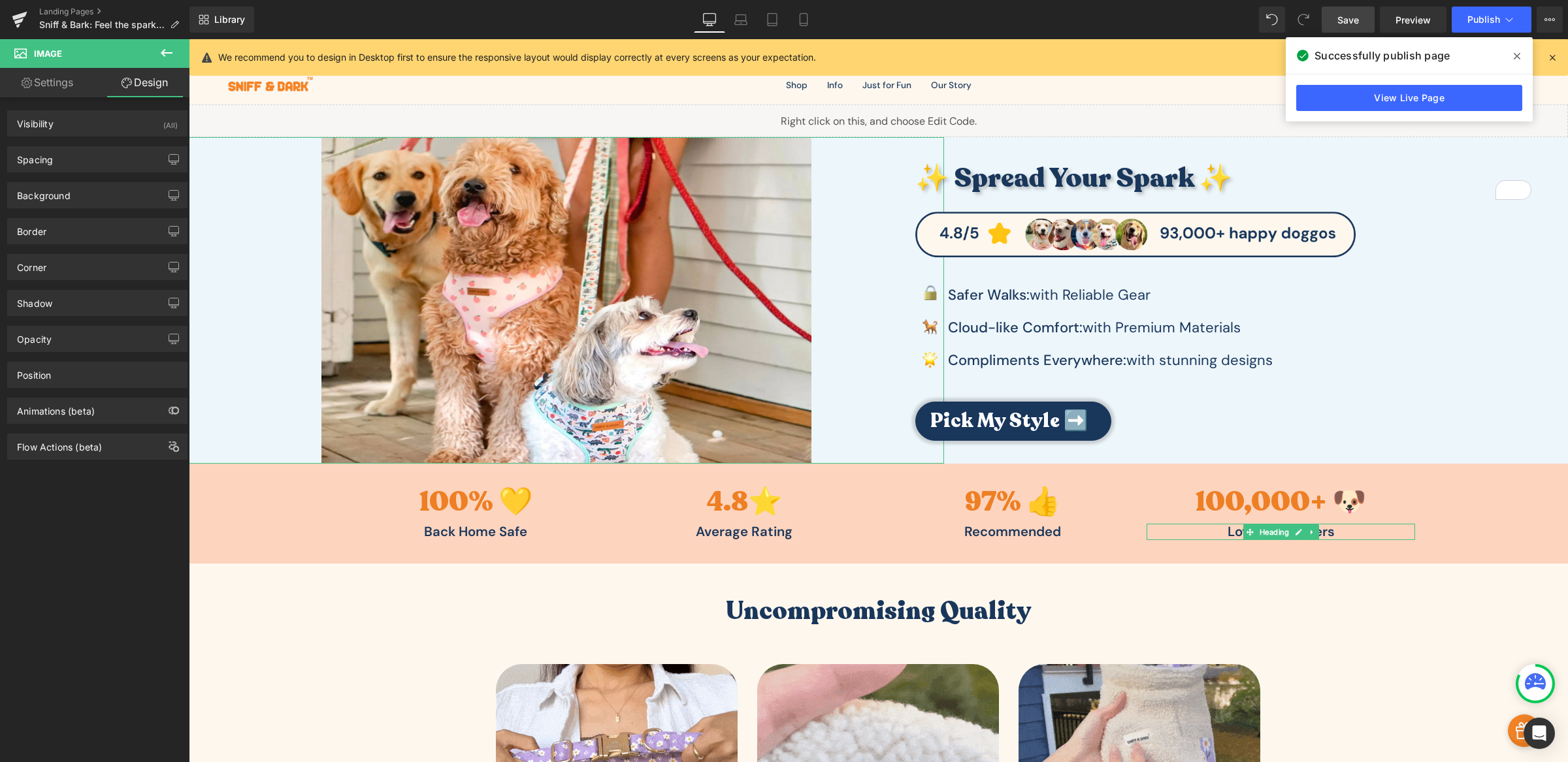
type input "0"
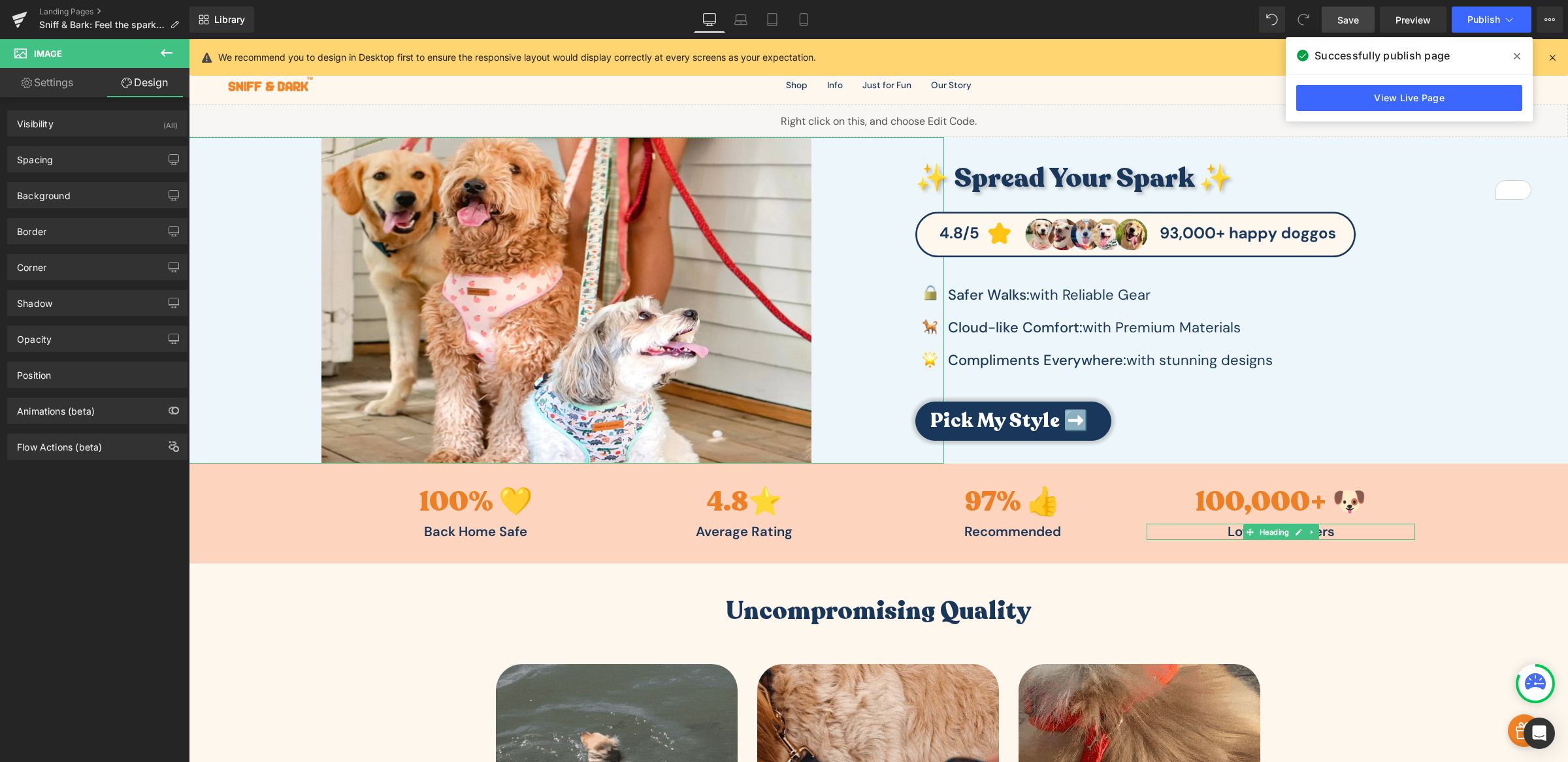
type input "0"
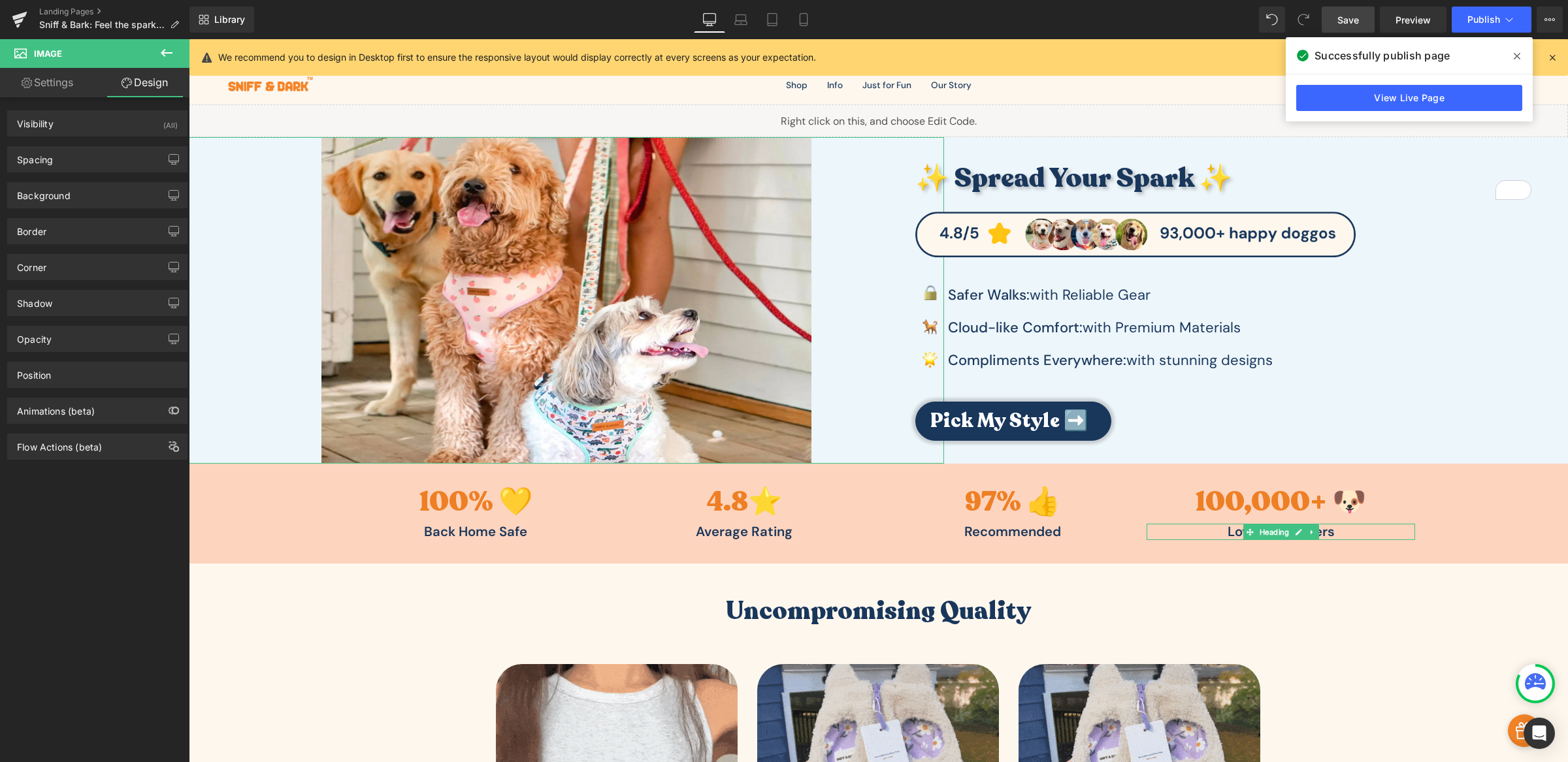
type input "0"
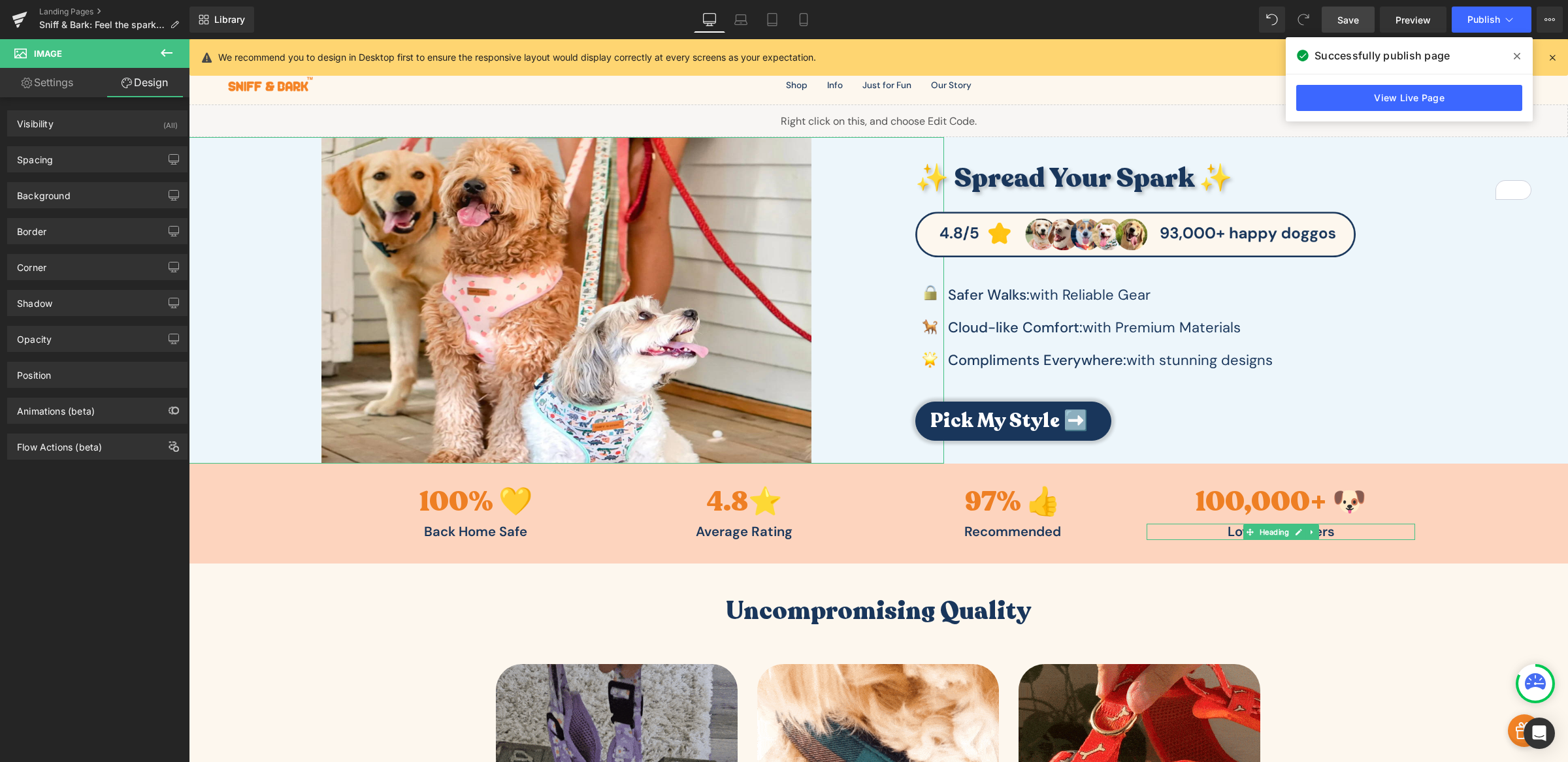
type input "0"
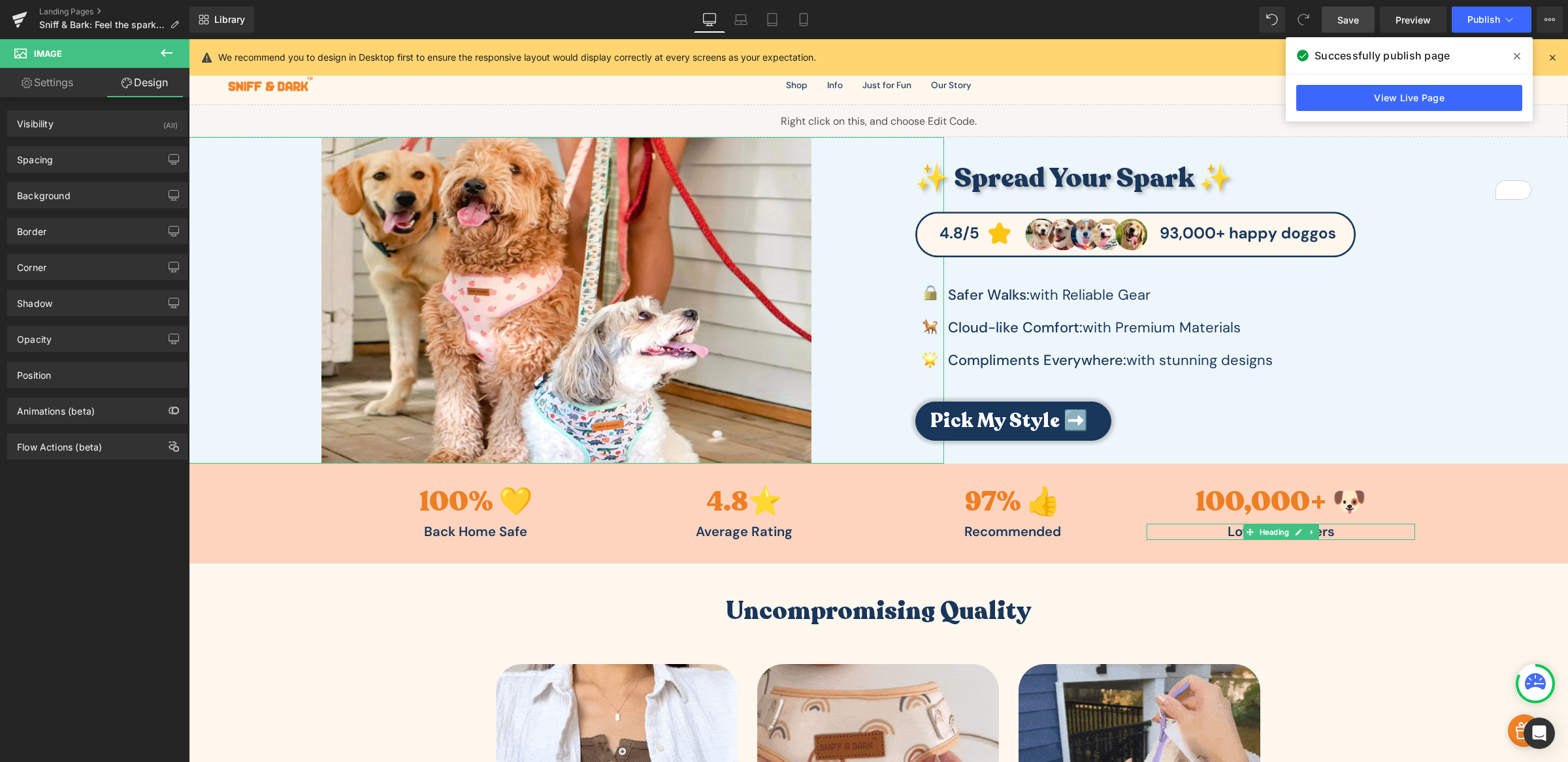
type input "0"
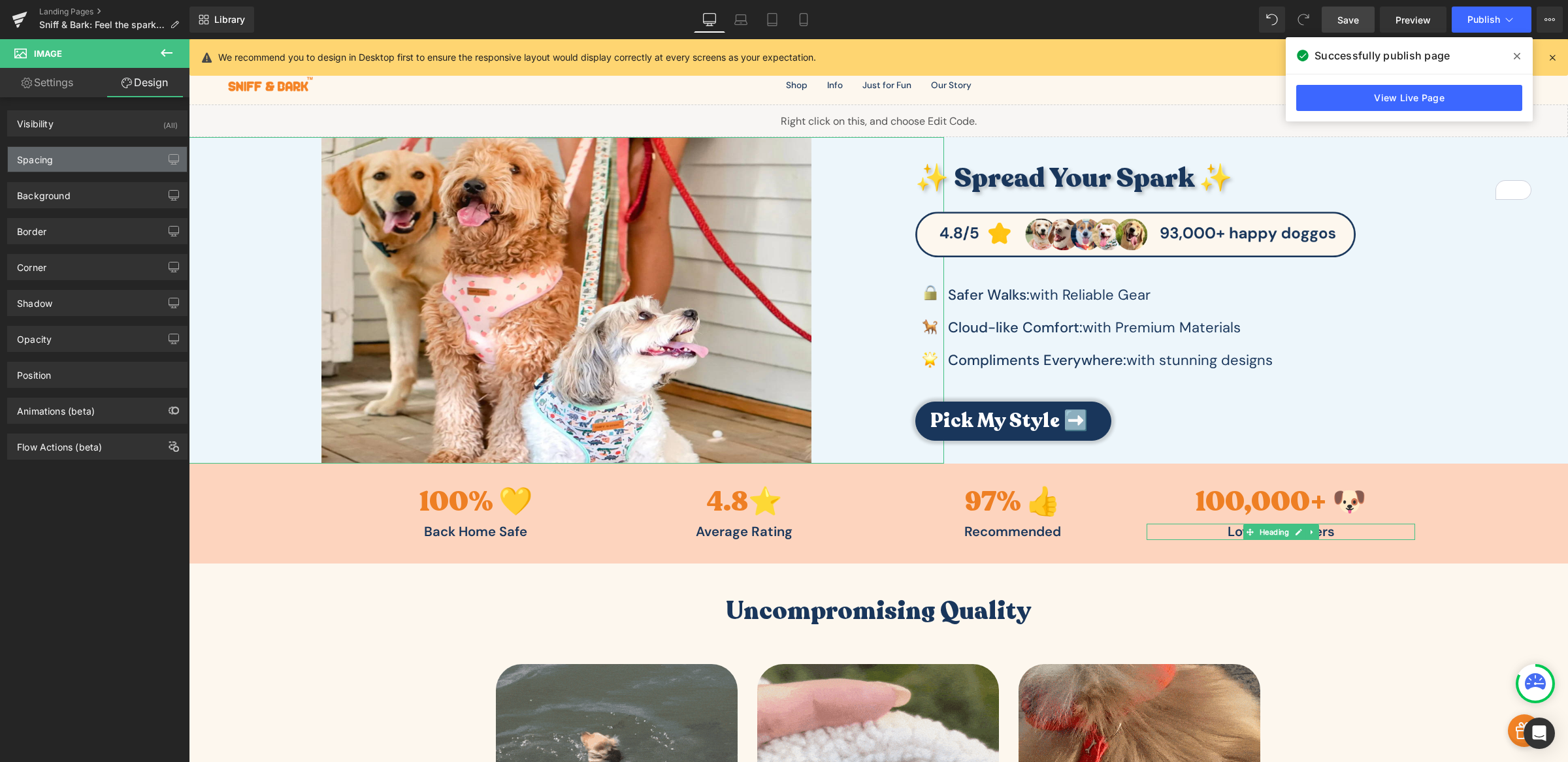
click at [92, 172] on div "Spacing" at bounding box center [97, 159] width 179 height 25
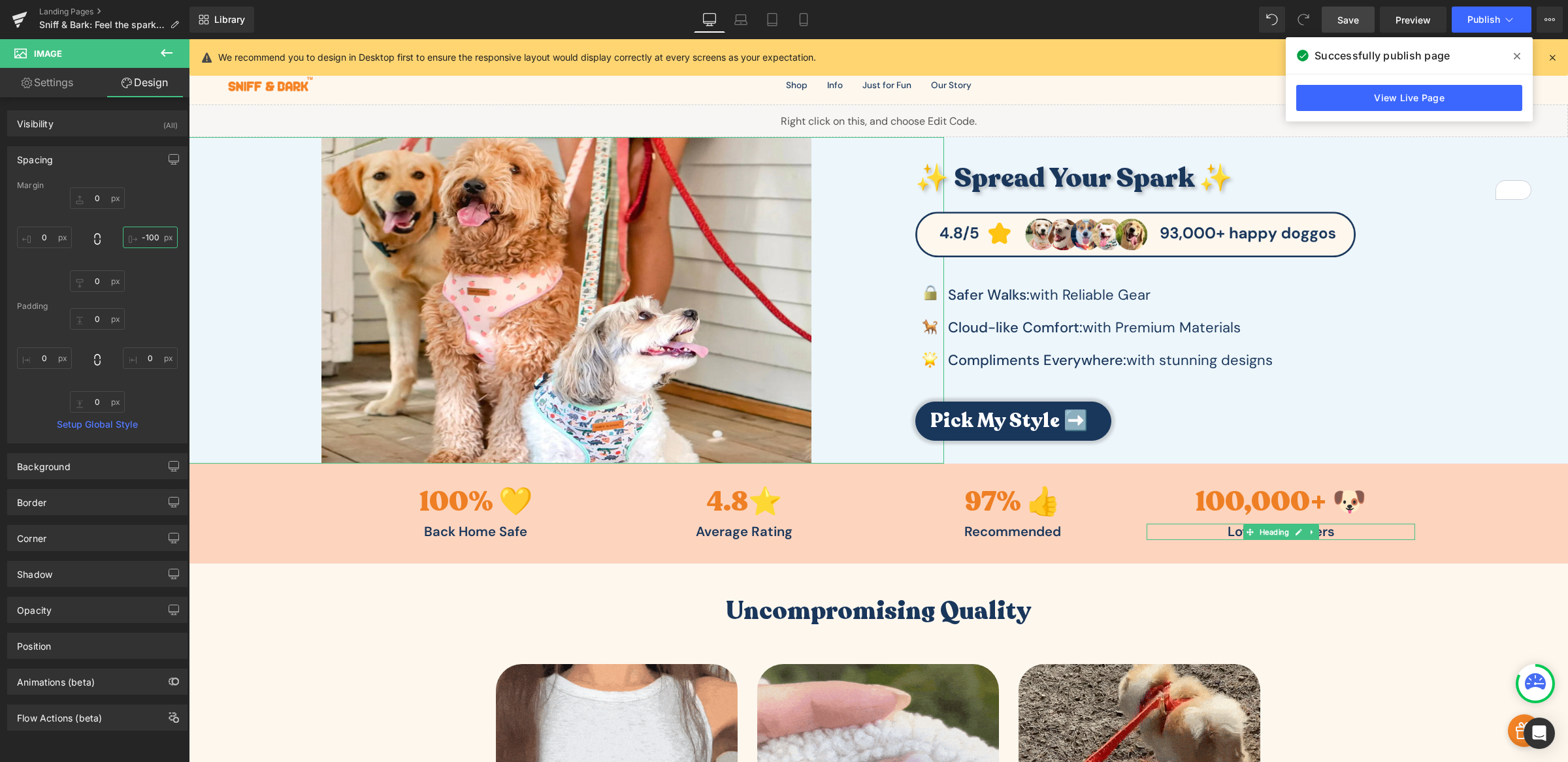
click at [152, 243] on input "-100" at bounding box center [150, 237] width 55 height 21
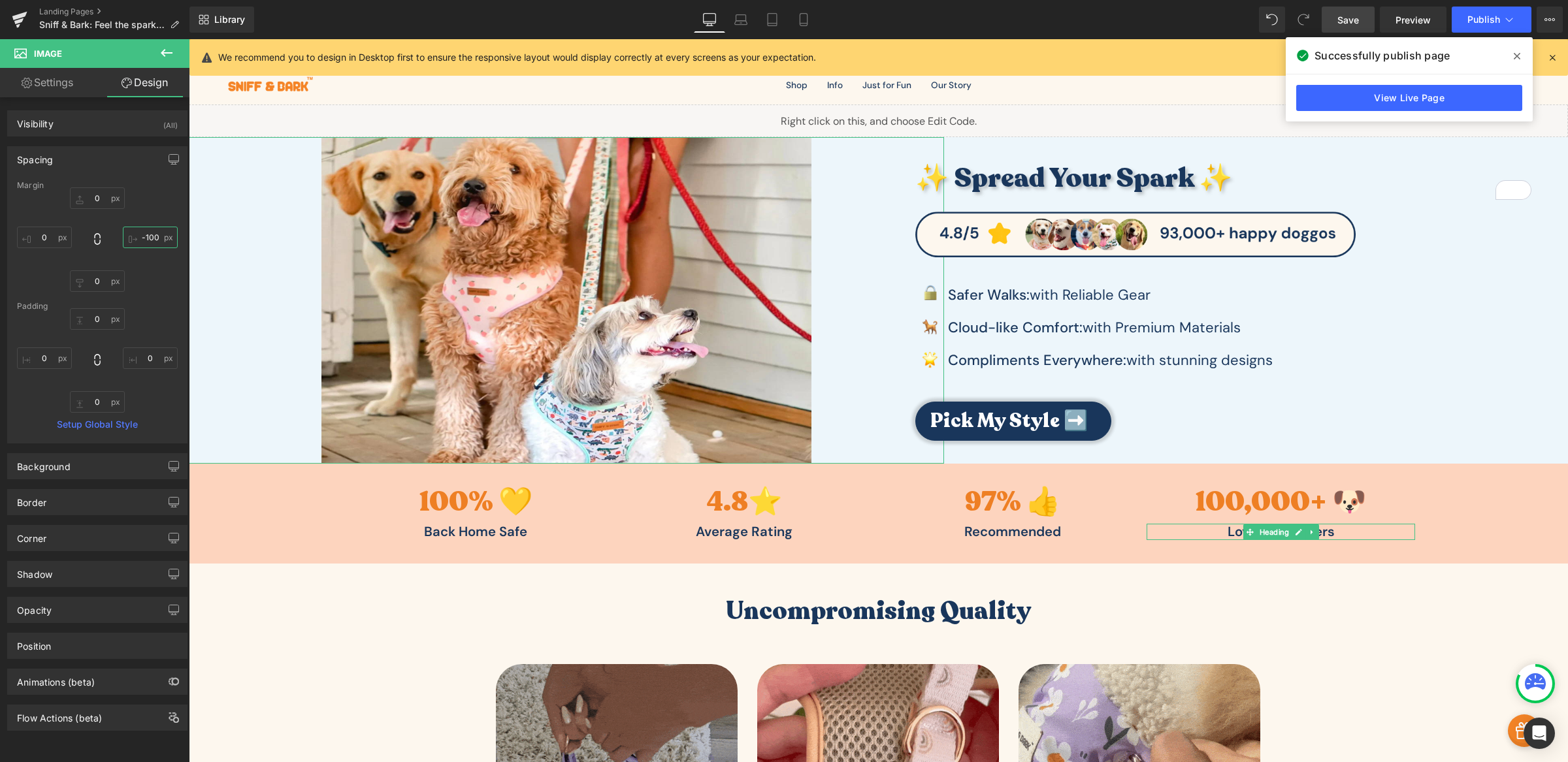
click at [152, 243] on input "-100" at bounding box center [150, 237] width 55 height 21
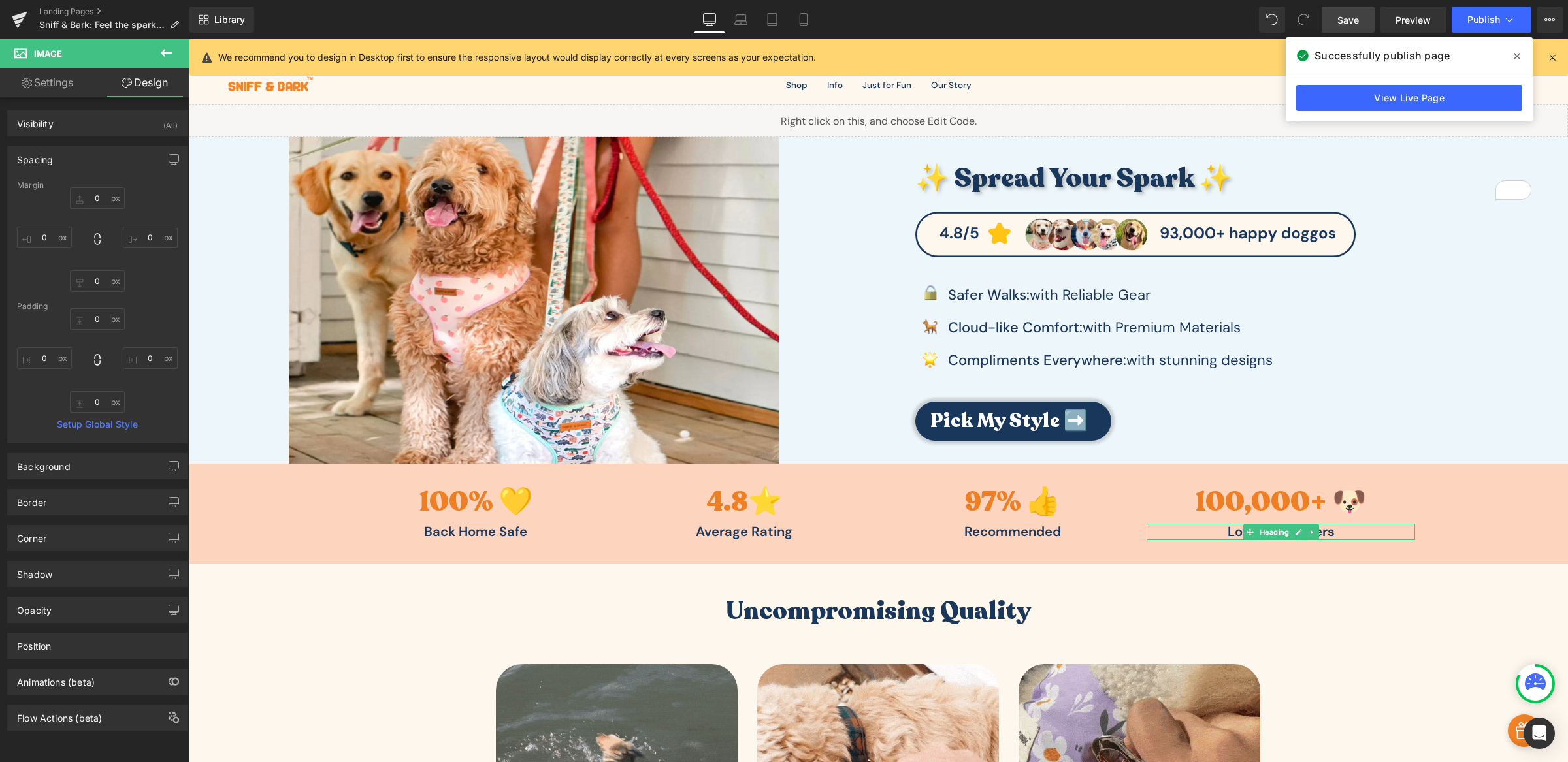
click at [1339, 24] on span "Save" at bounding box center [1348, 19] width 21 height 14
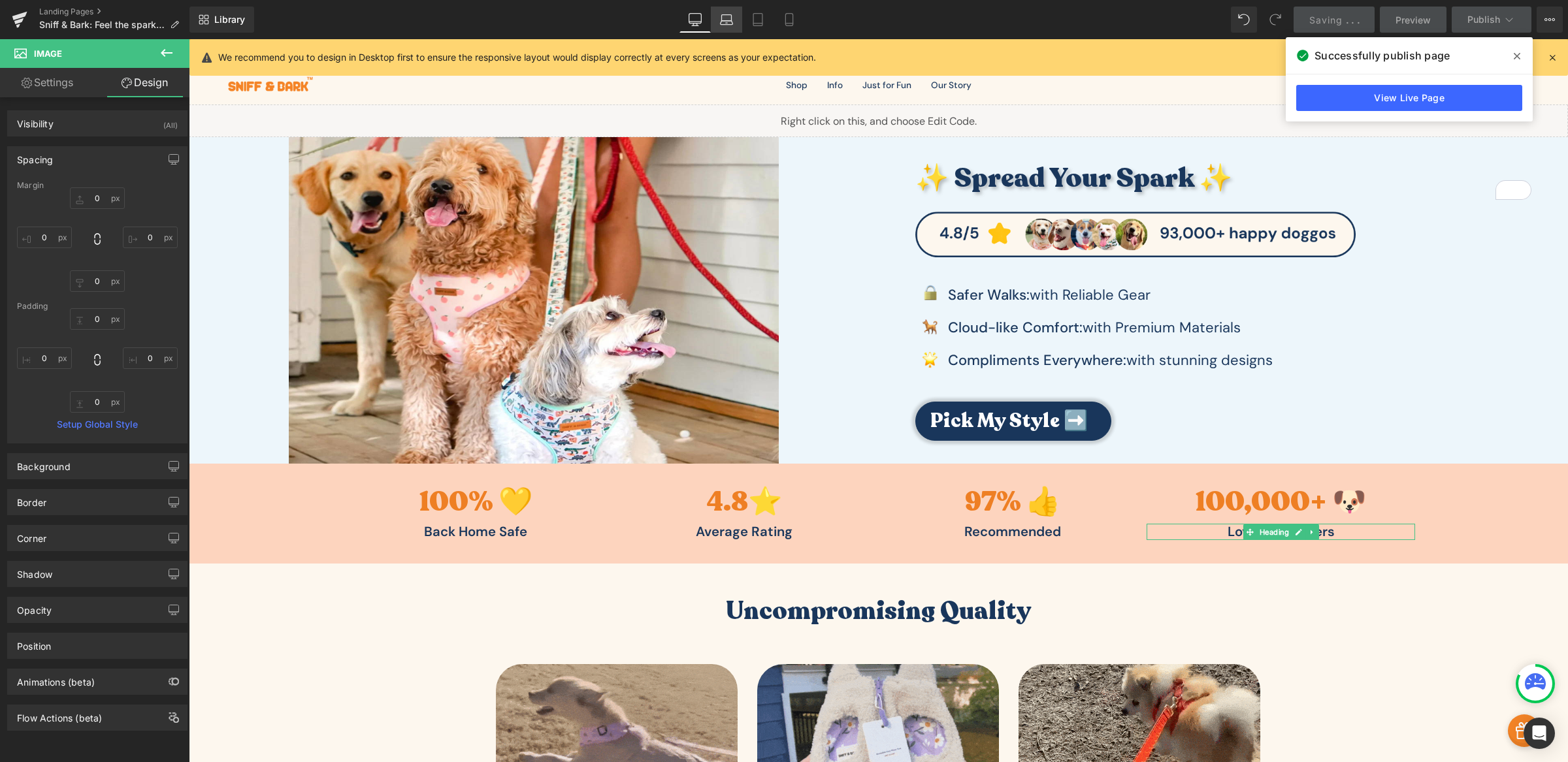
click at [735, 22] on link "Laptop" at bounding box center [726, 19] width 31 height 26
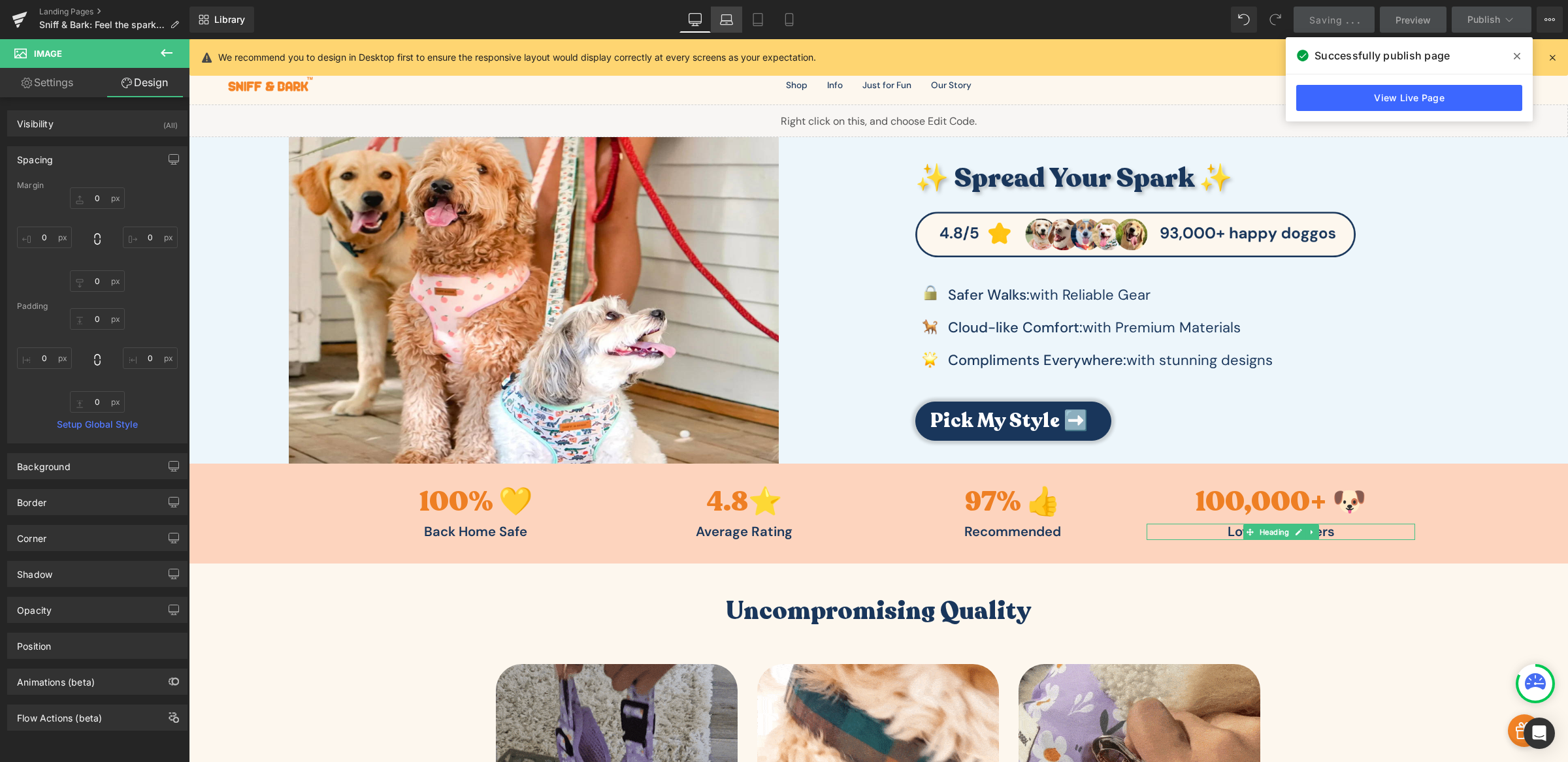
scroll to position [1, 0]
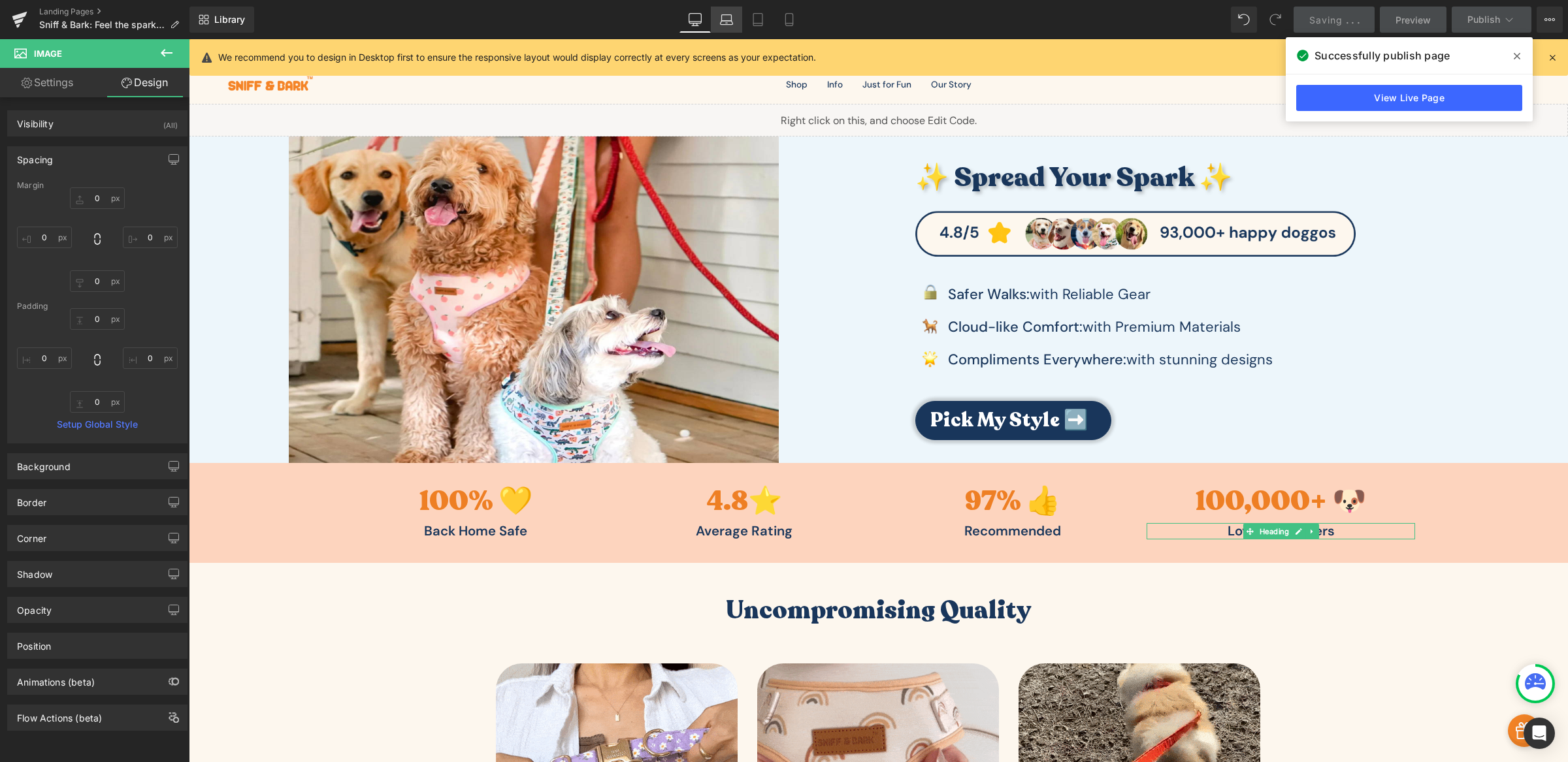
type input "0"
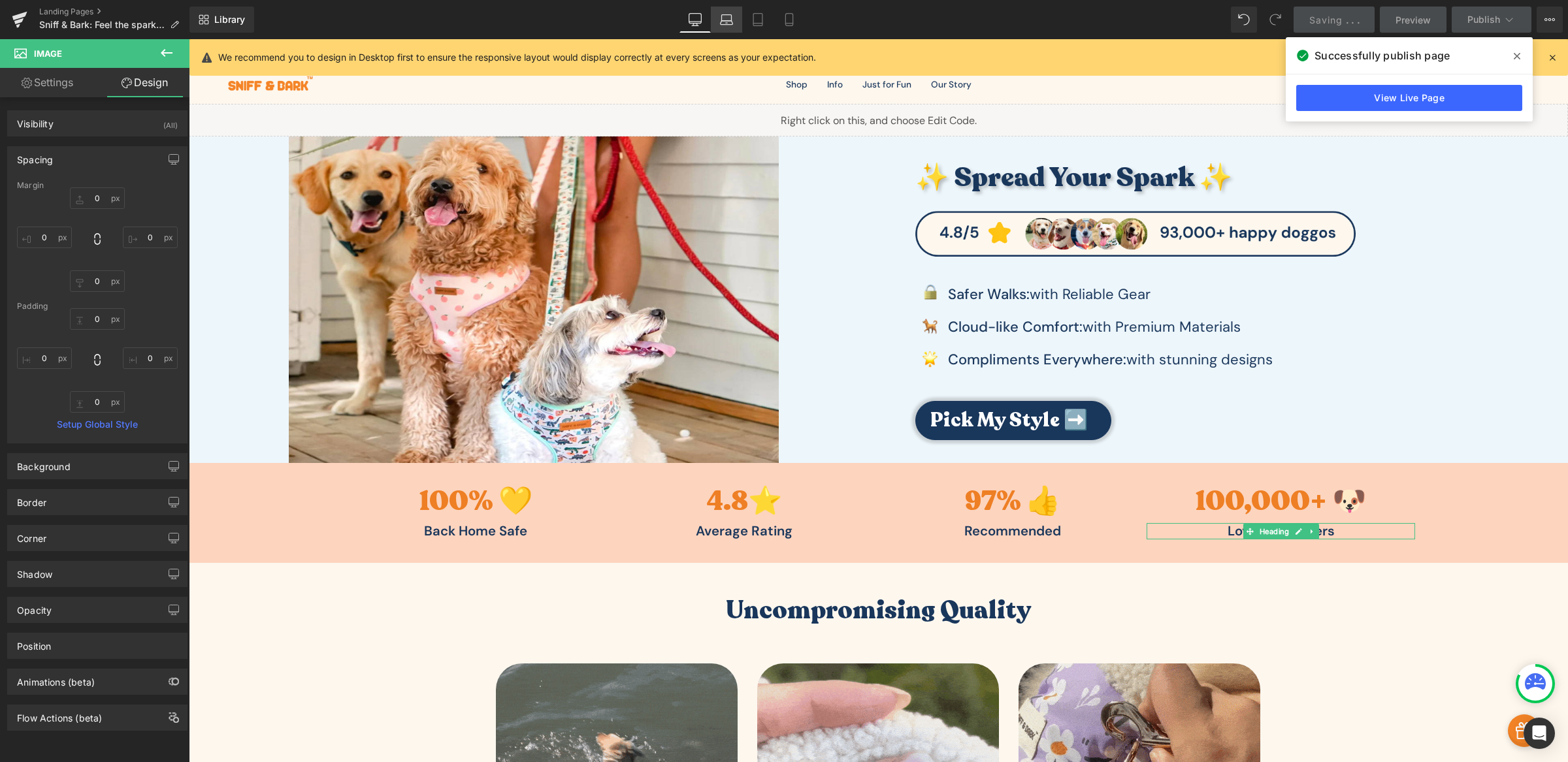
type input "0"
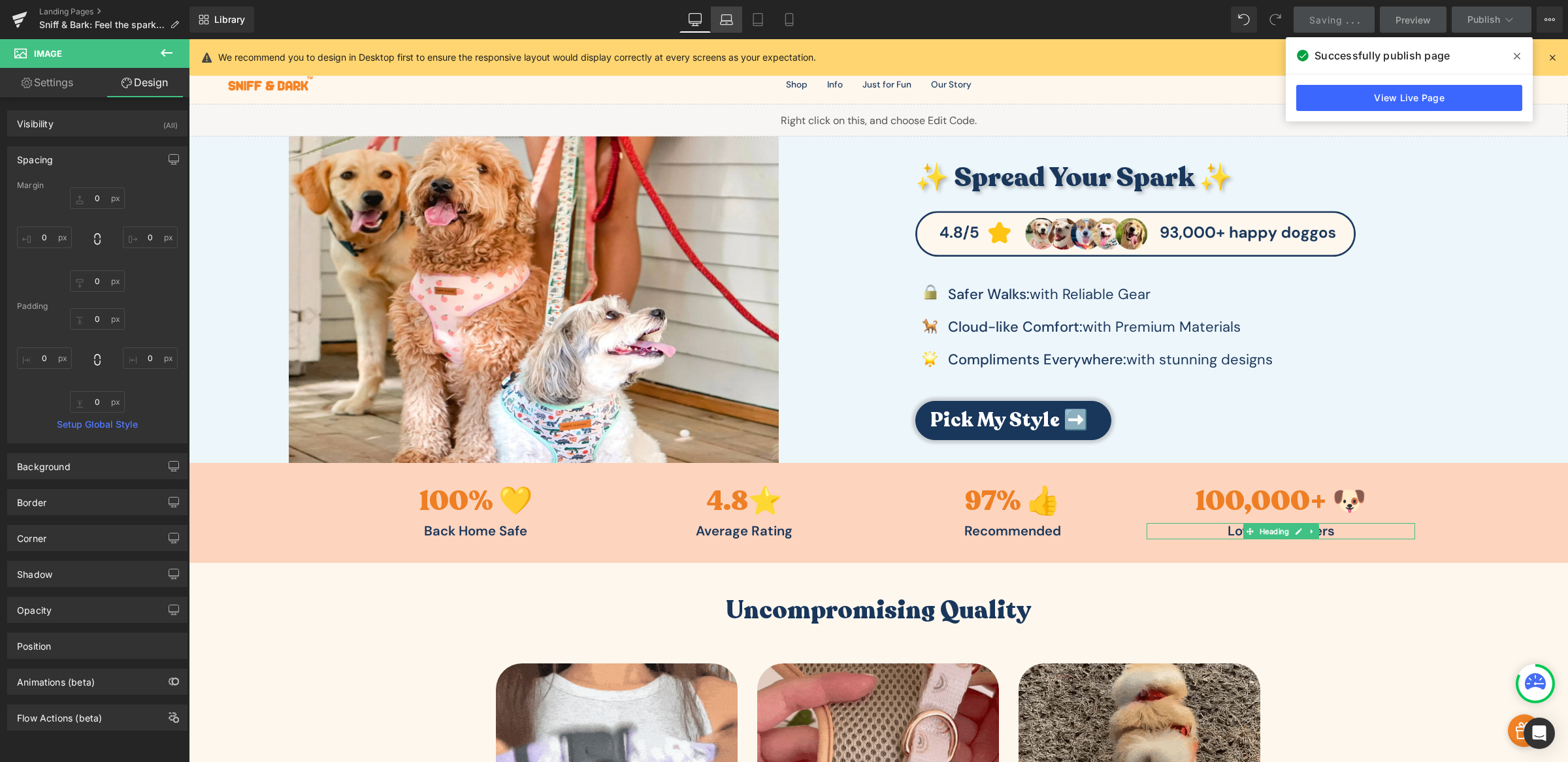
type input "0"
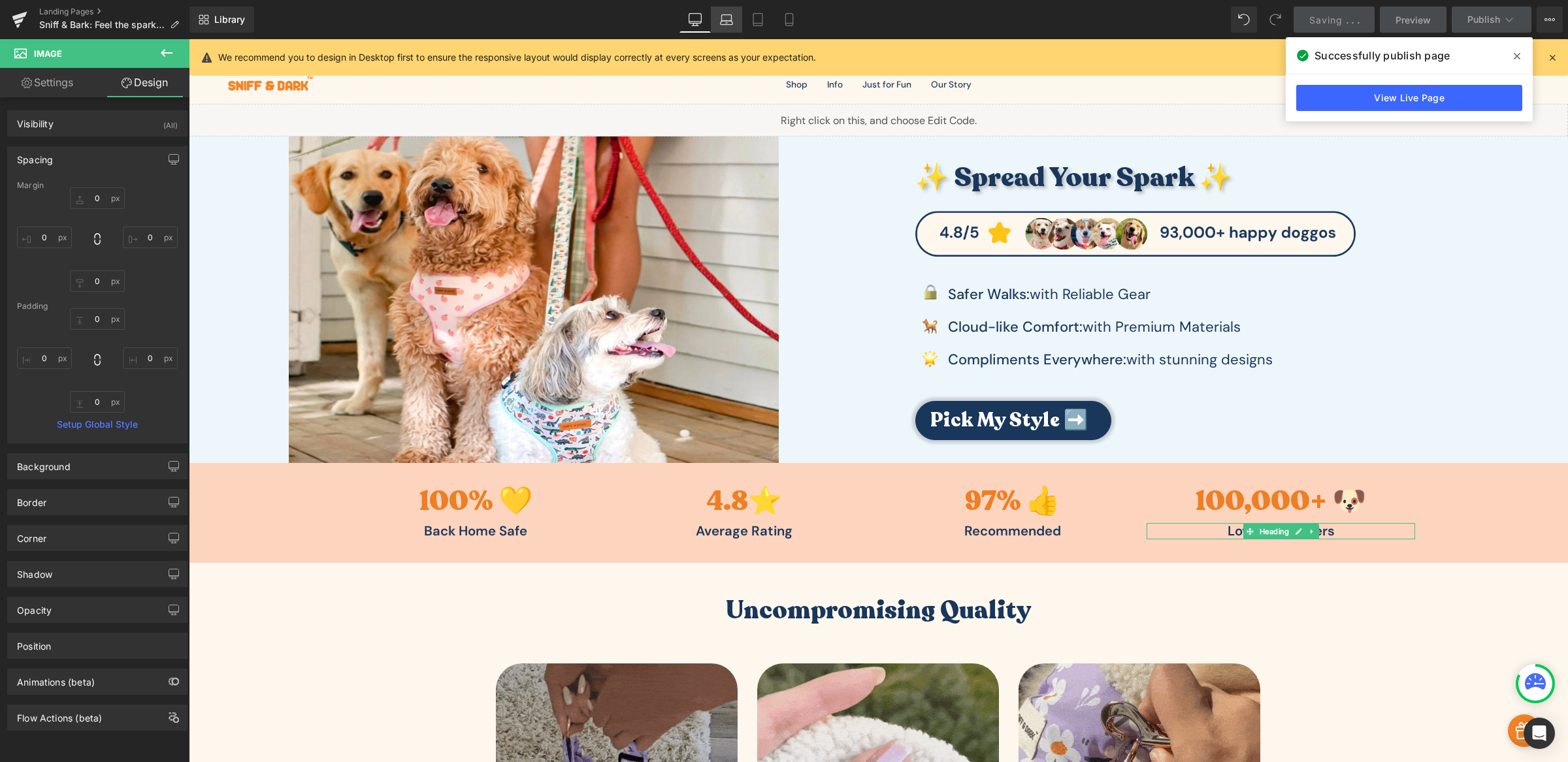
type input "0"
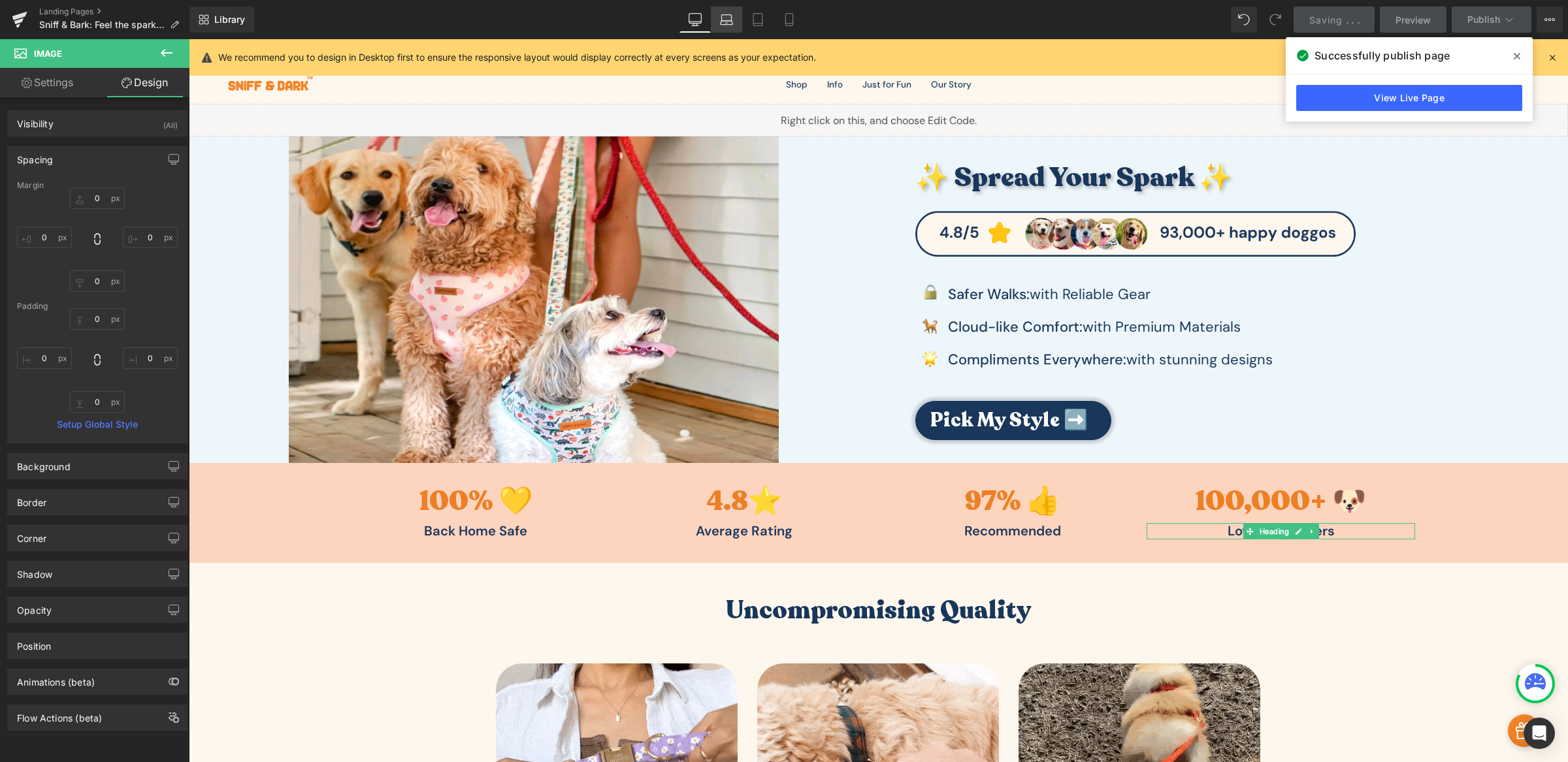
type input "0"
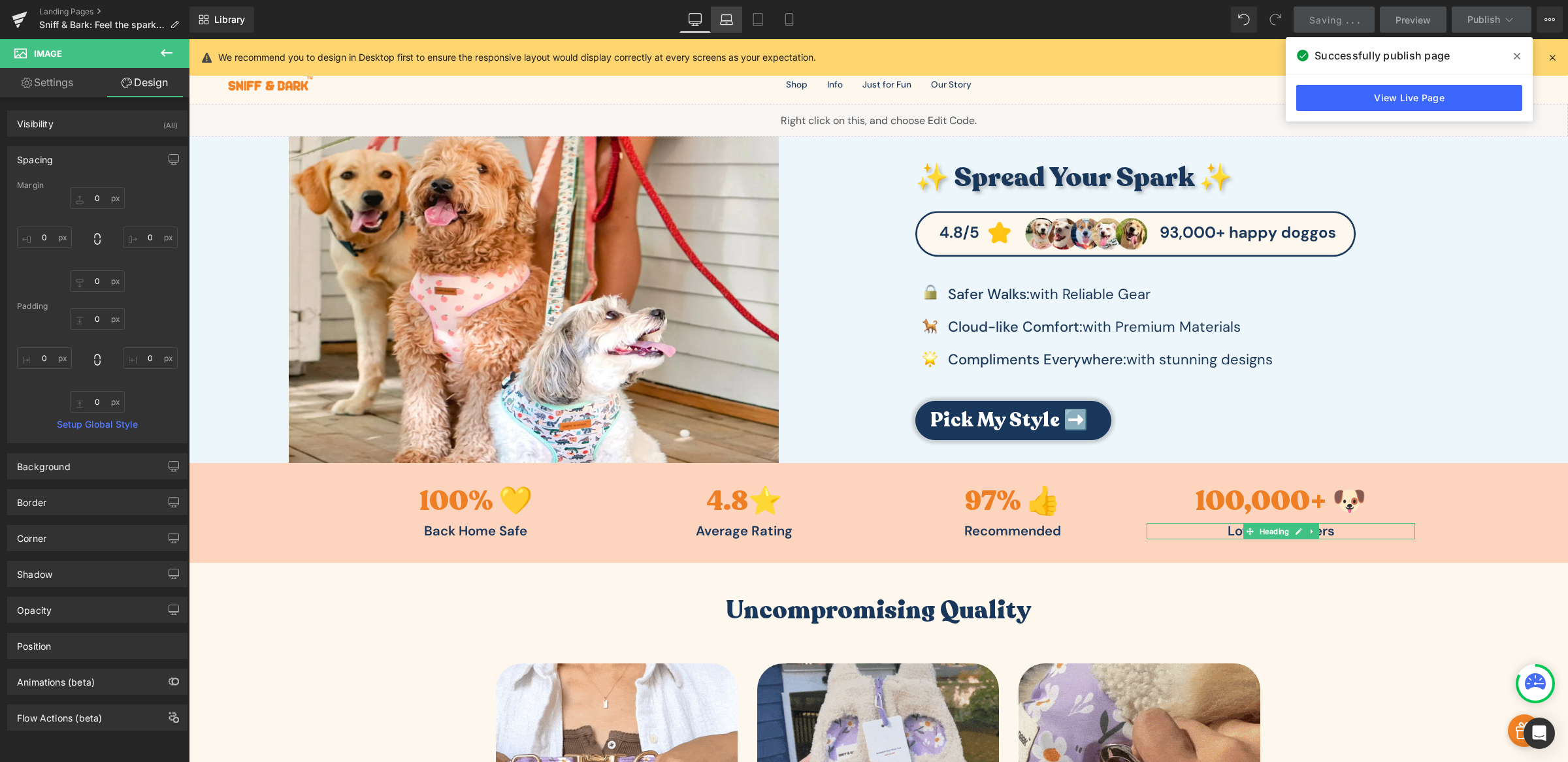
type input "0"
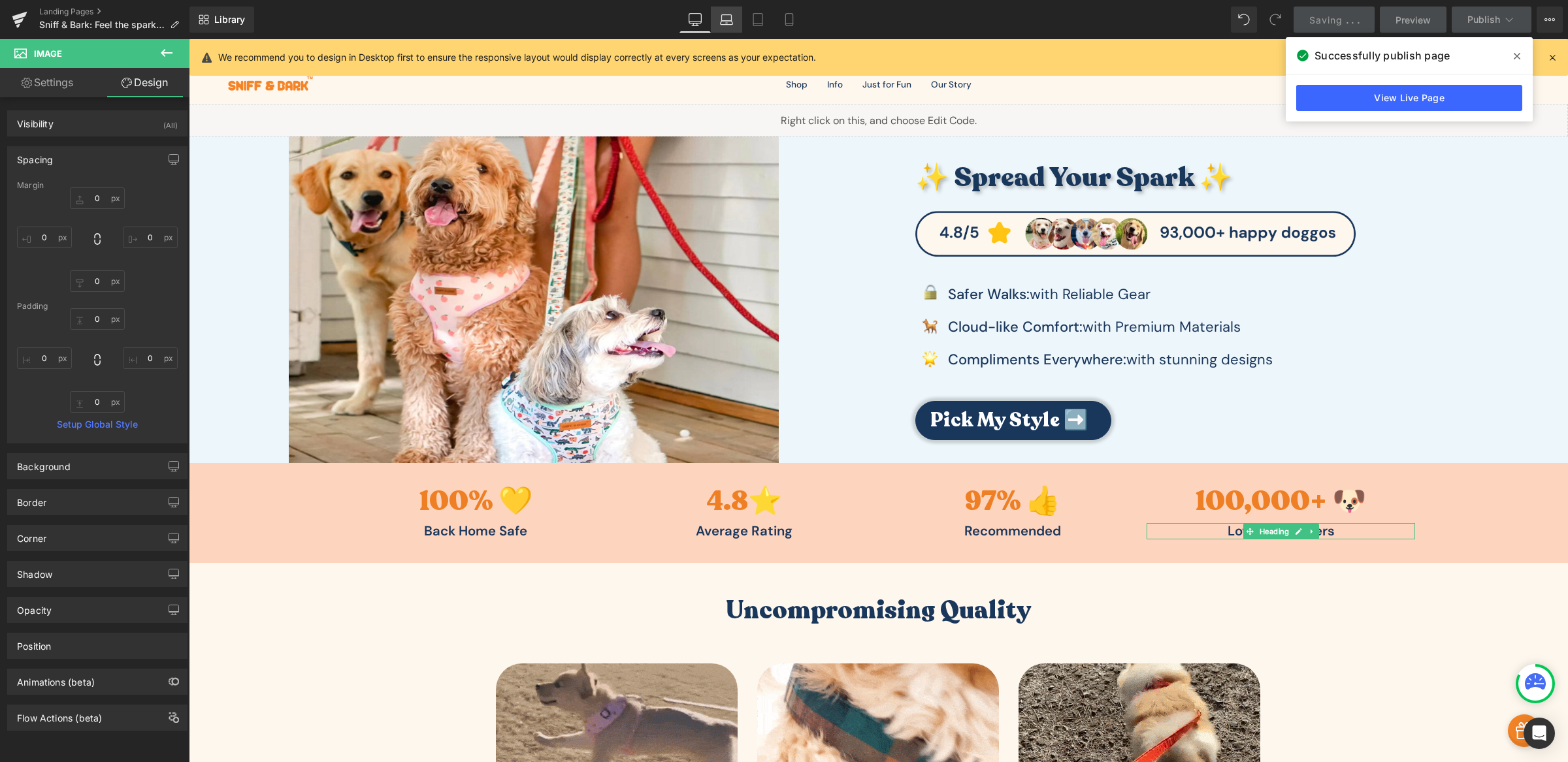
type input "0"
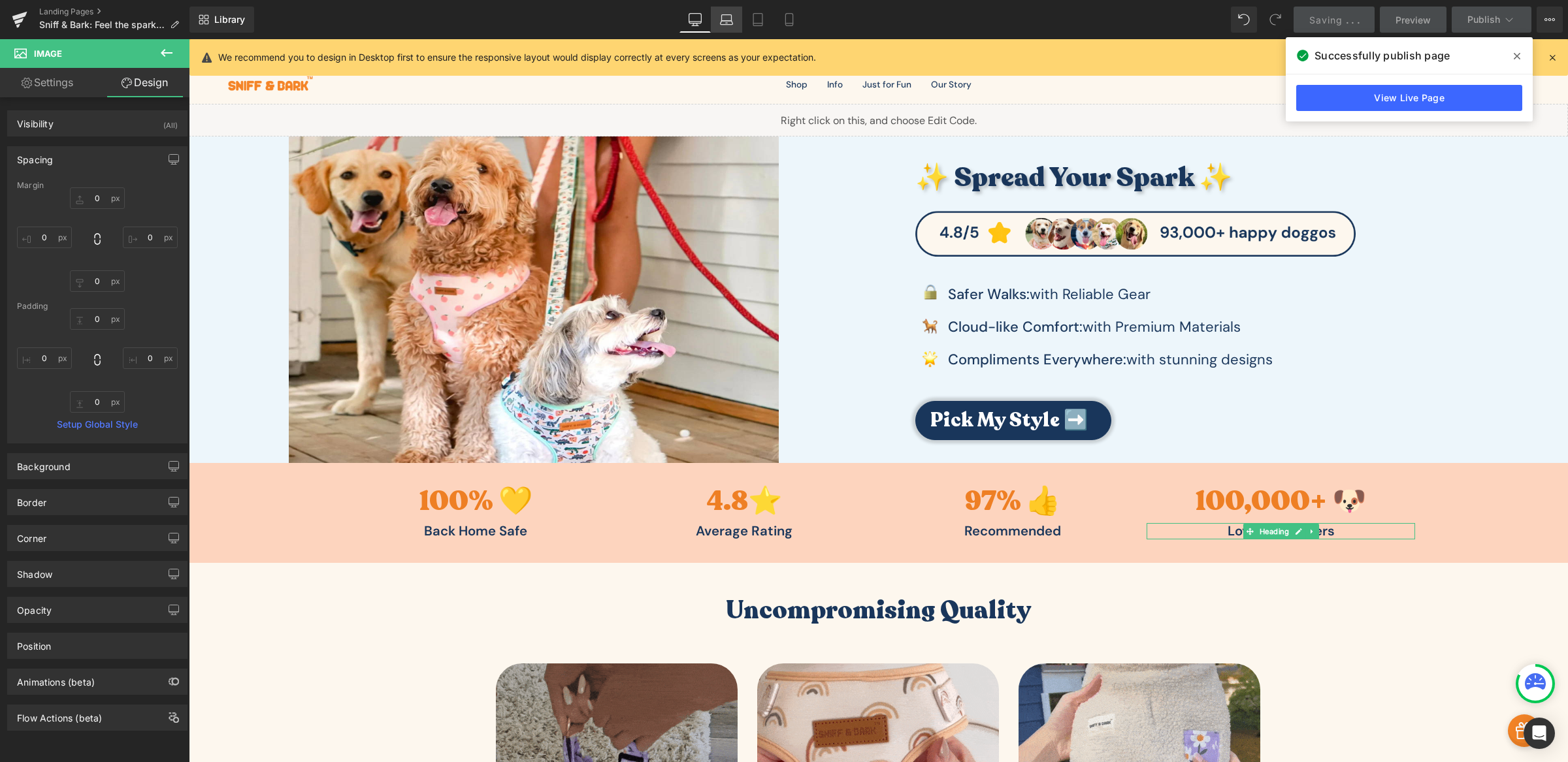
type input "0"
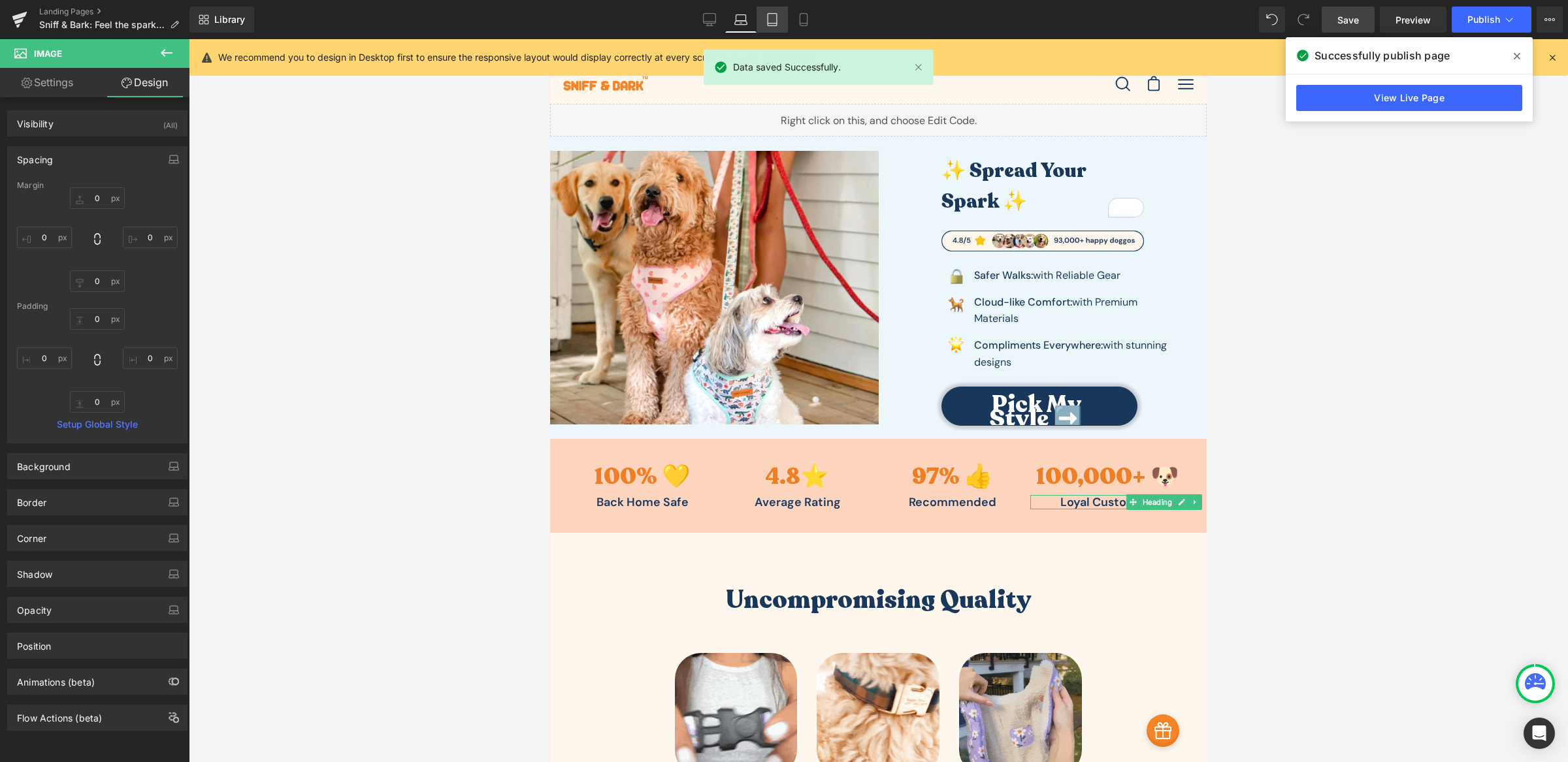
click at [778, 20] on icon at bounding box center [772, 19] width 13 height 13
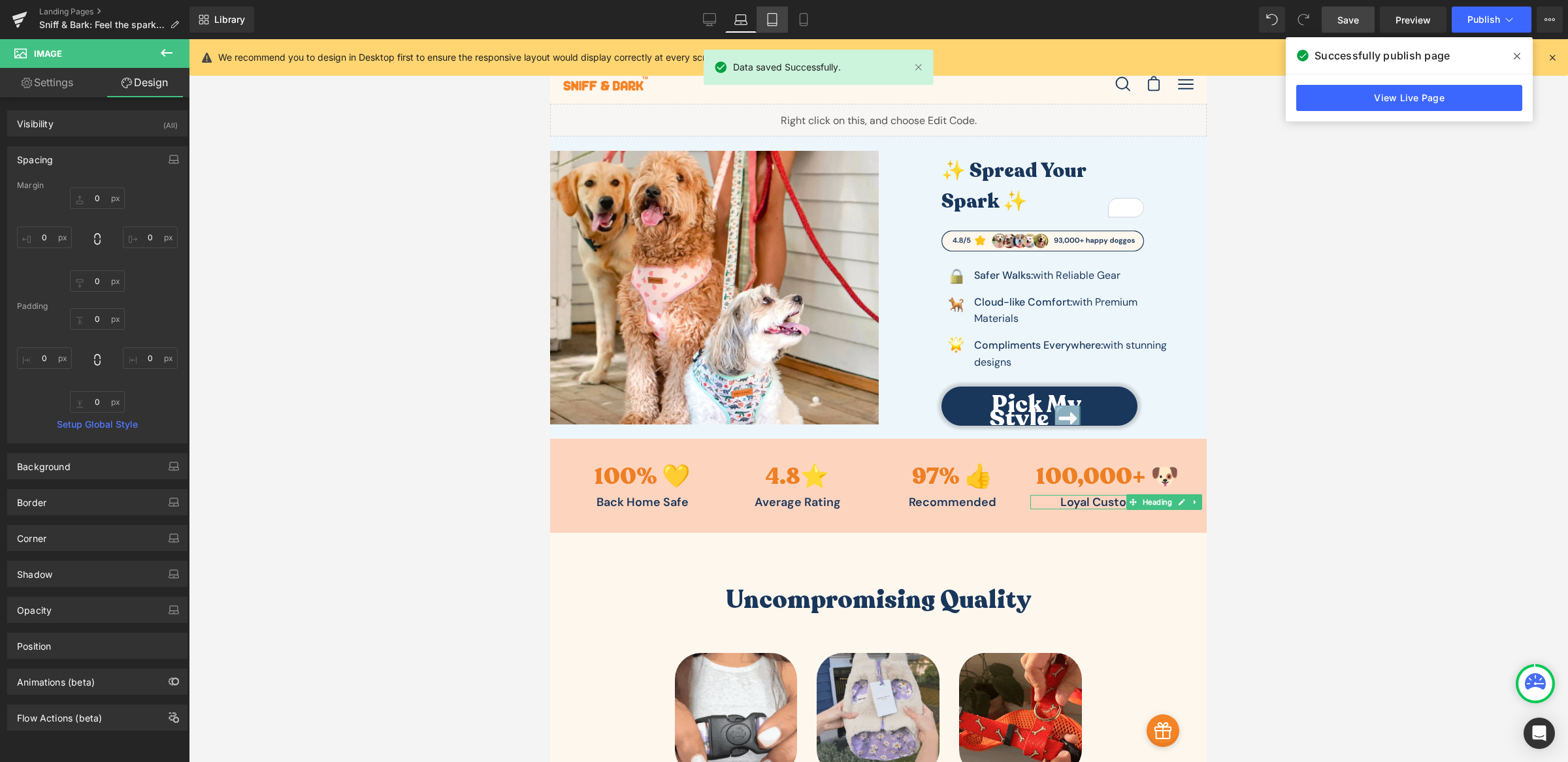
type input "0"
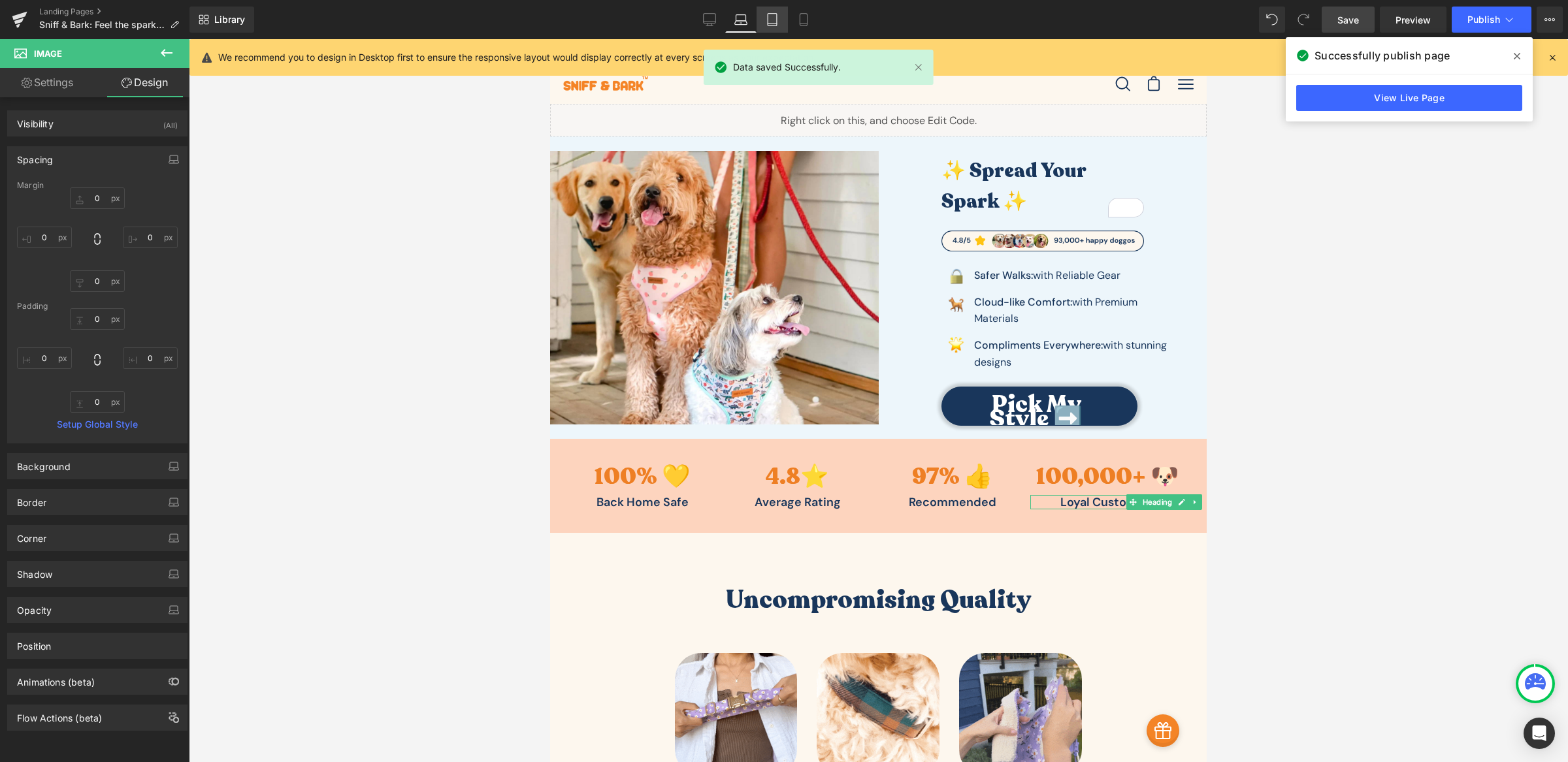
type input "0"
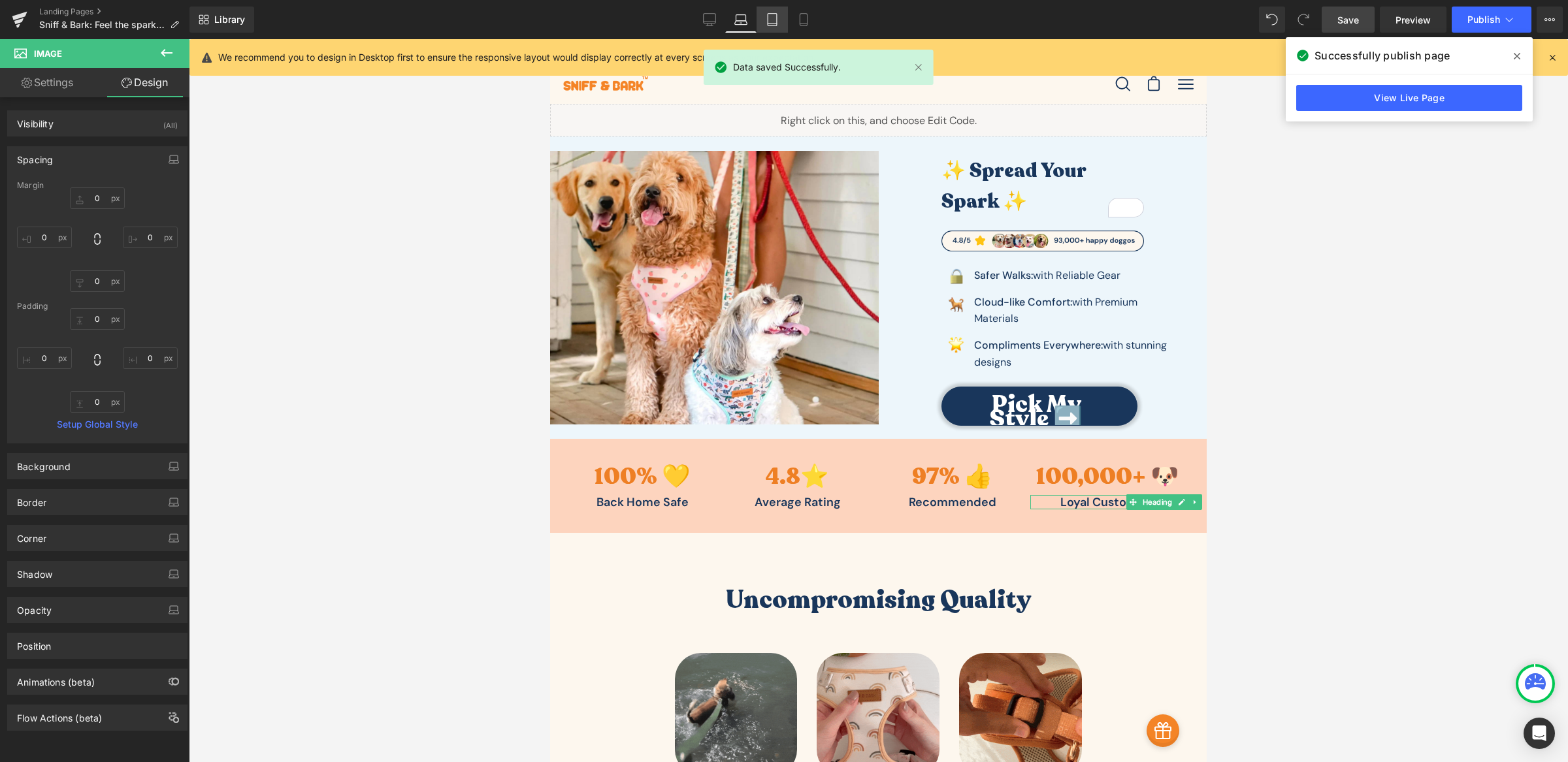
type input "0"
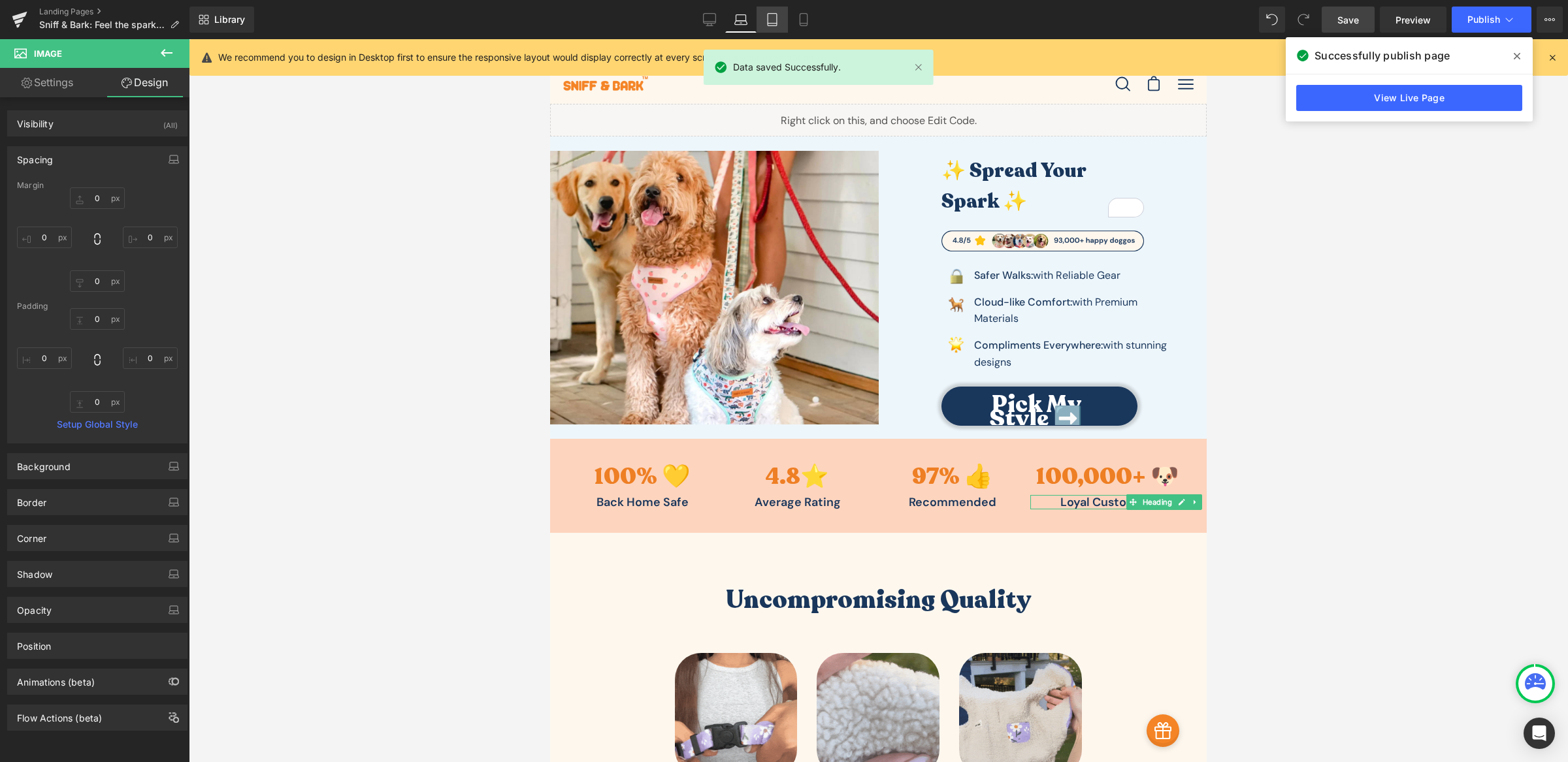
type input "0"
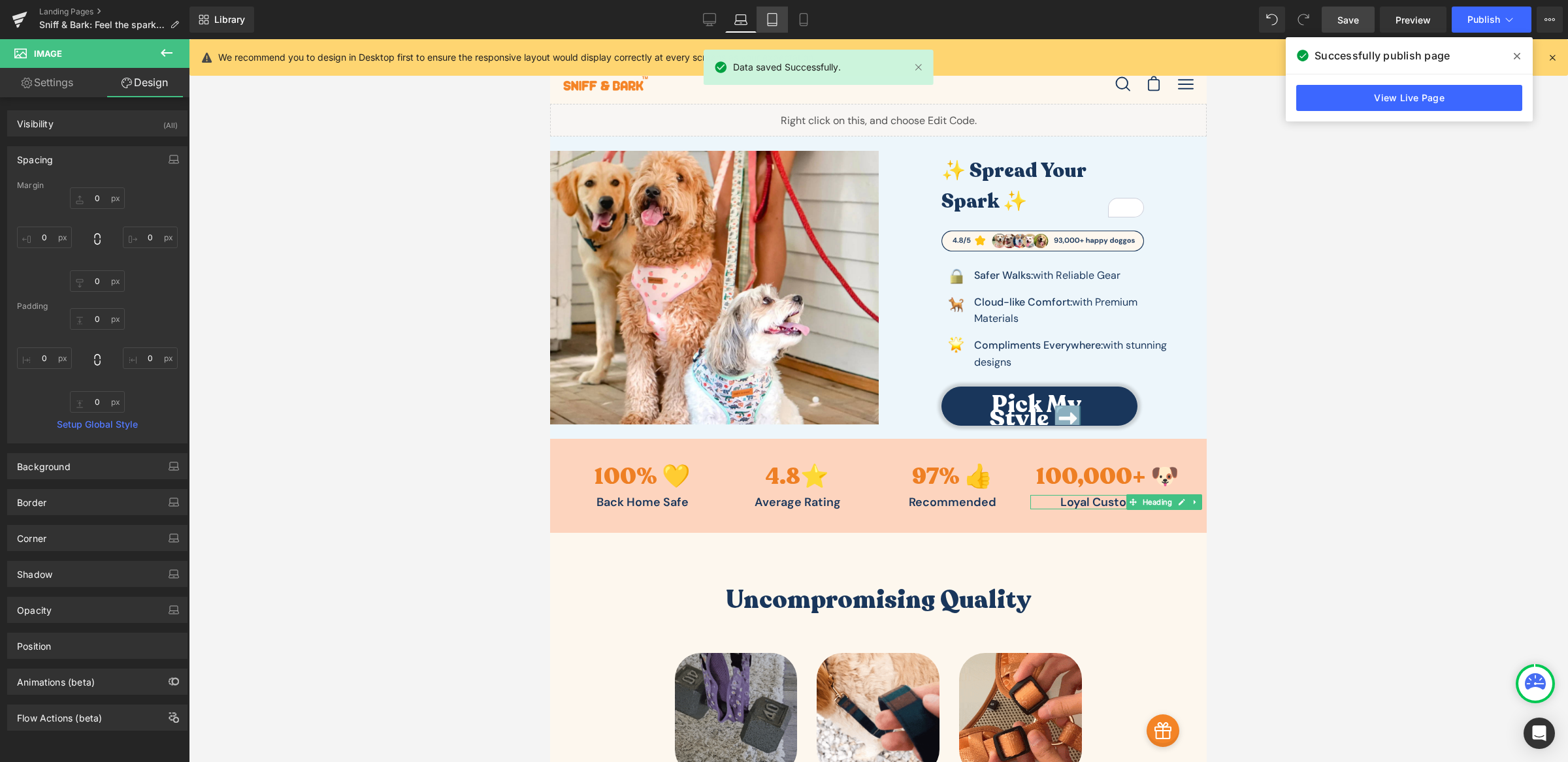
type input "0"
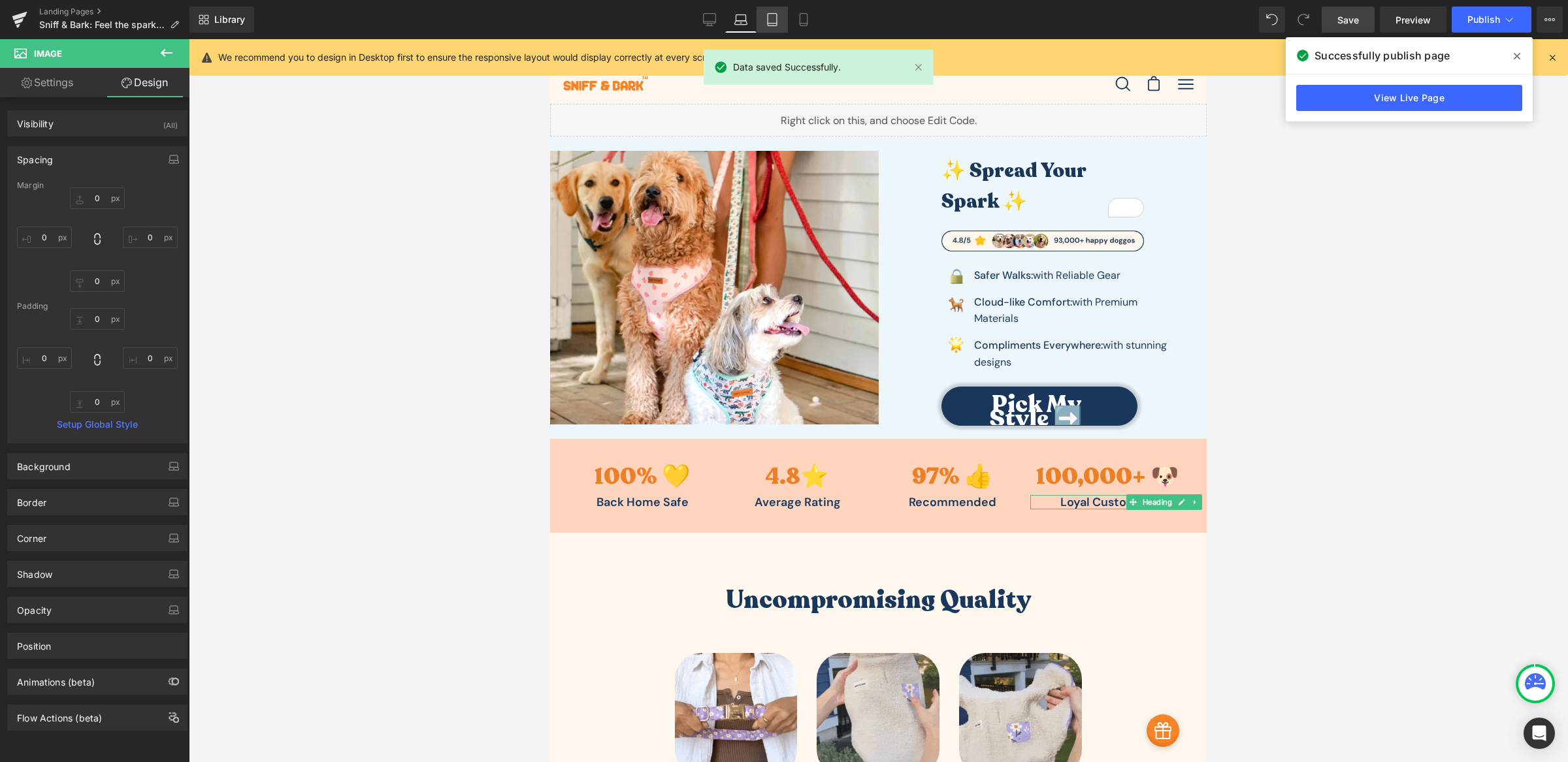
type input "0"
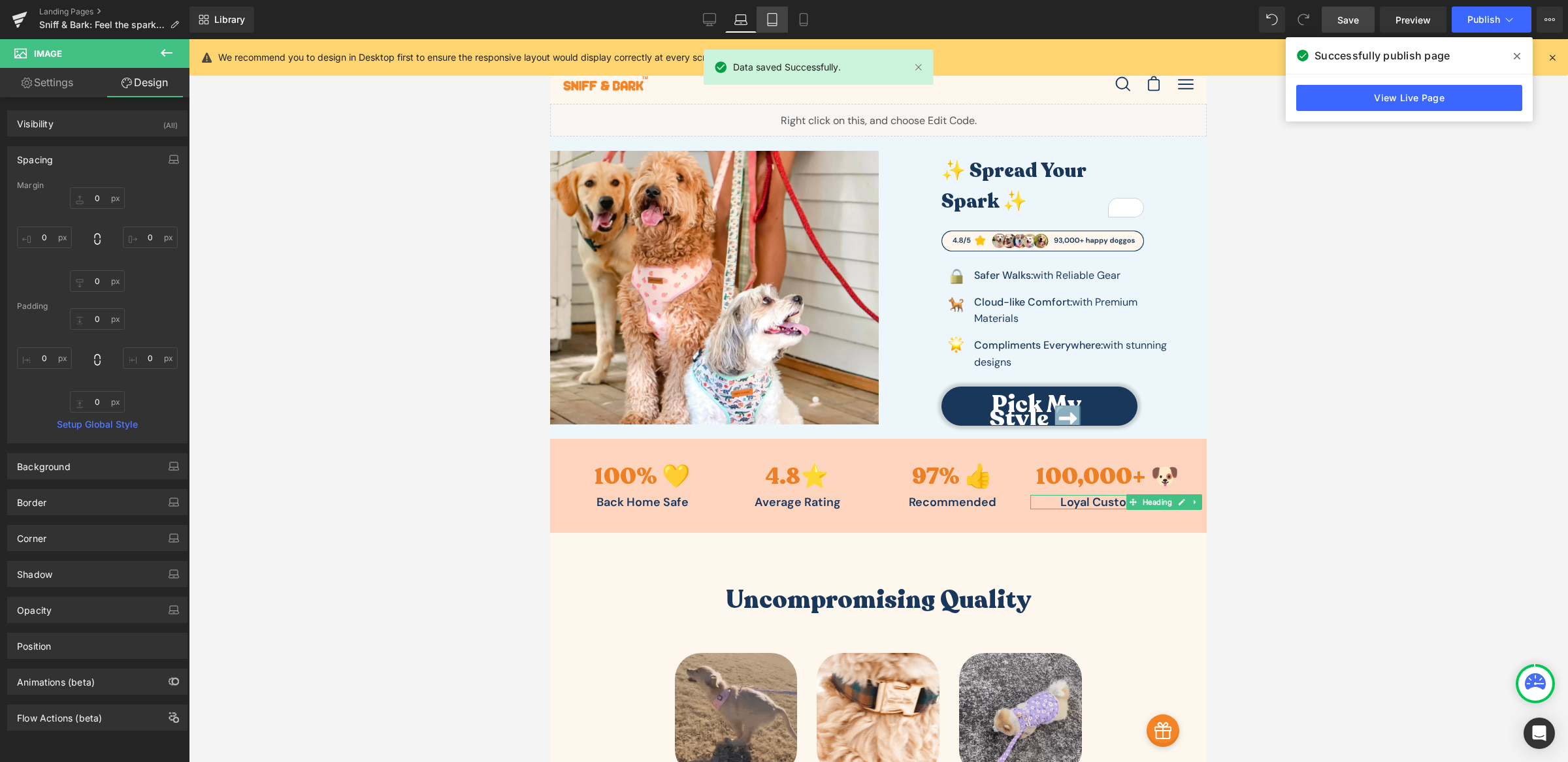
type input "0"
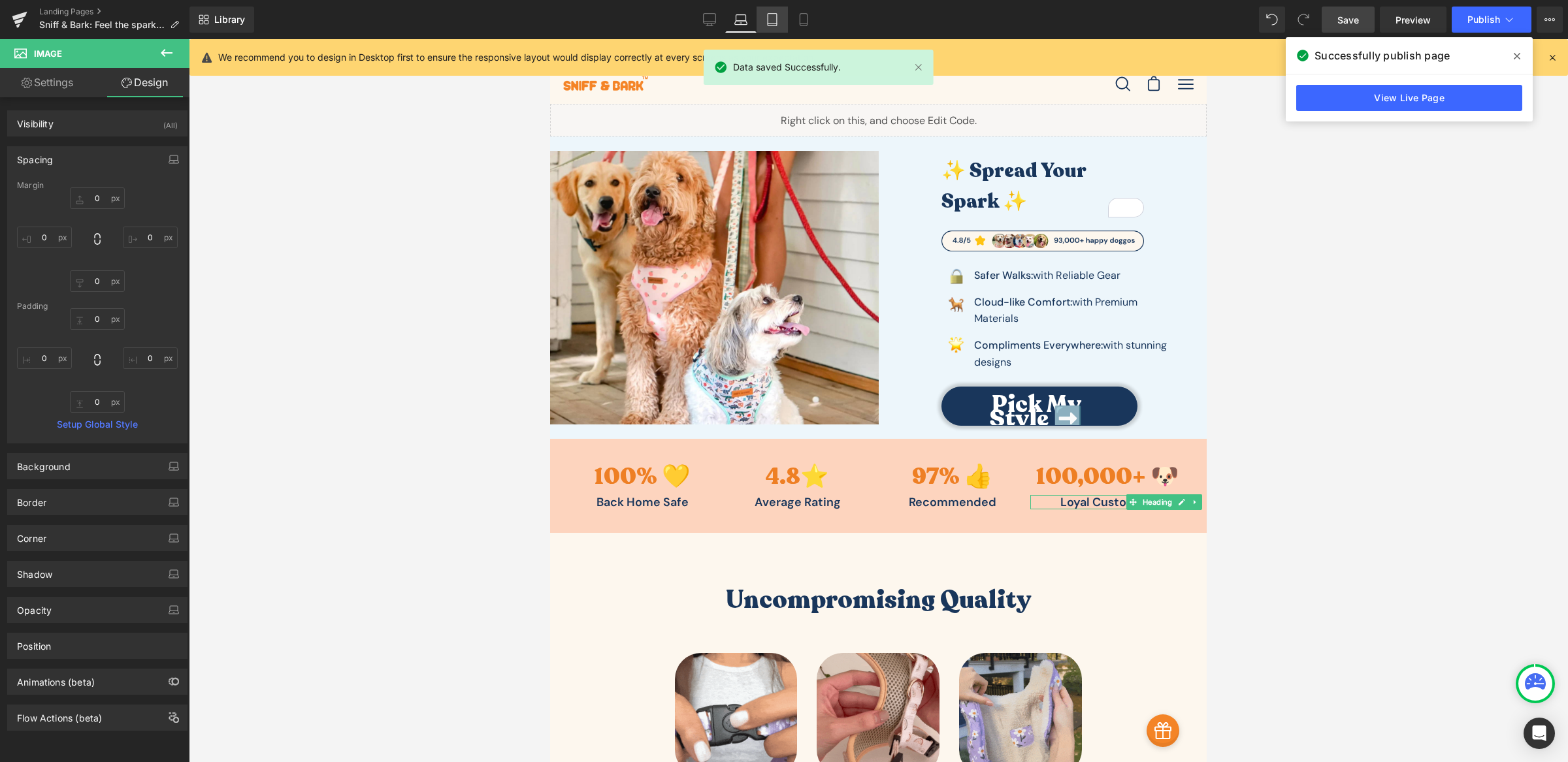
type input "0"
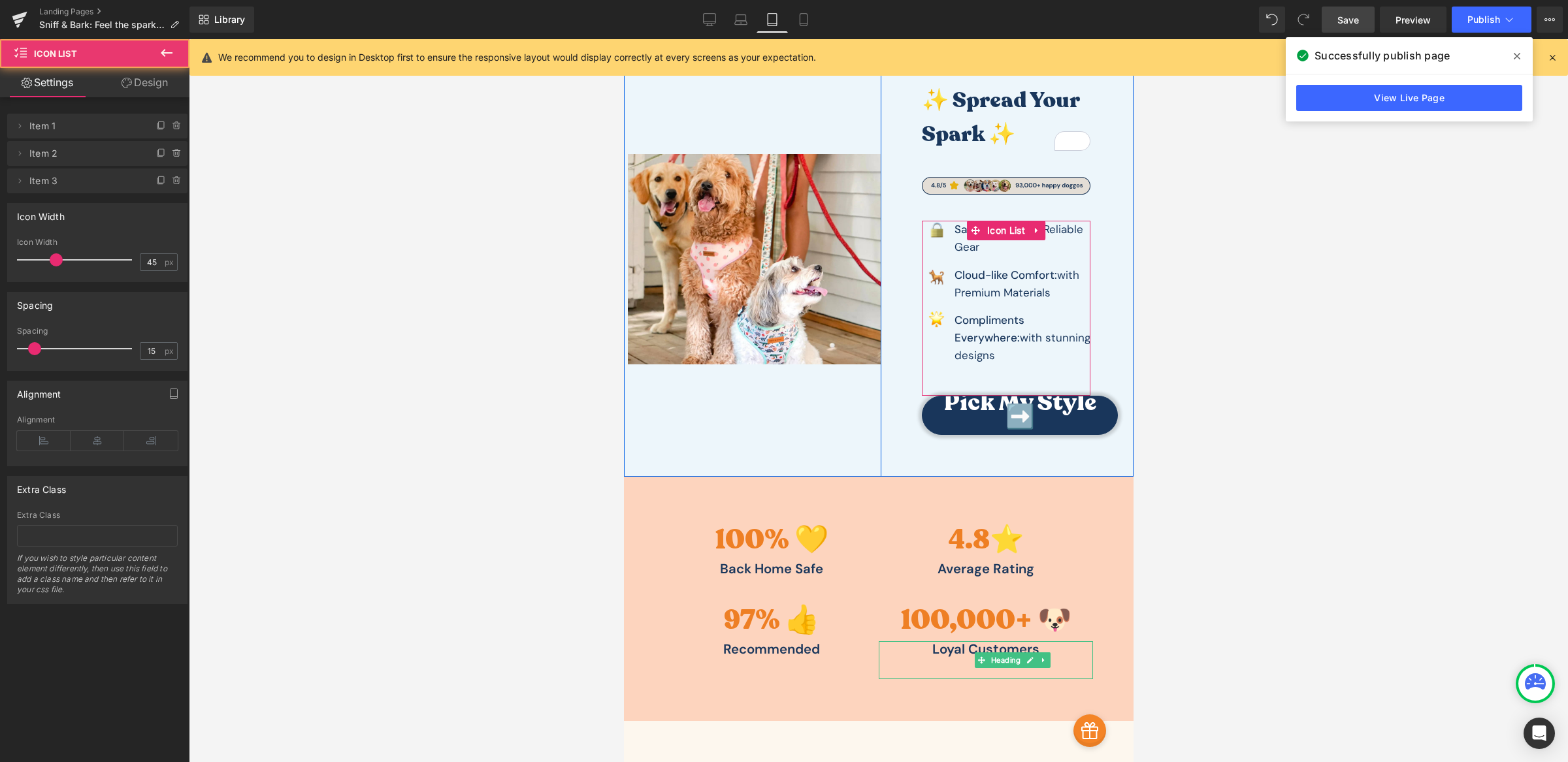
scroll to position [95, 0]
drag, startPoint x: 1064, startPoint y: 220, endPoint x: 1069, endPoint y: 196, distance: 24.5
click at [1069, 196] on div "✨ Spread Your Spark ✨ Heading Image Image Safer Walks: with Reliable Gear Text …" at bounding box center [1005, 259] width 216 height 351
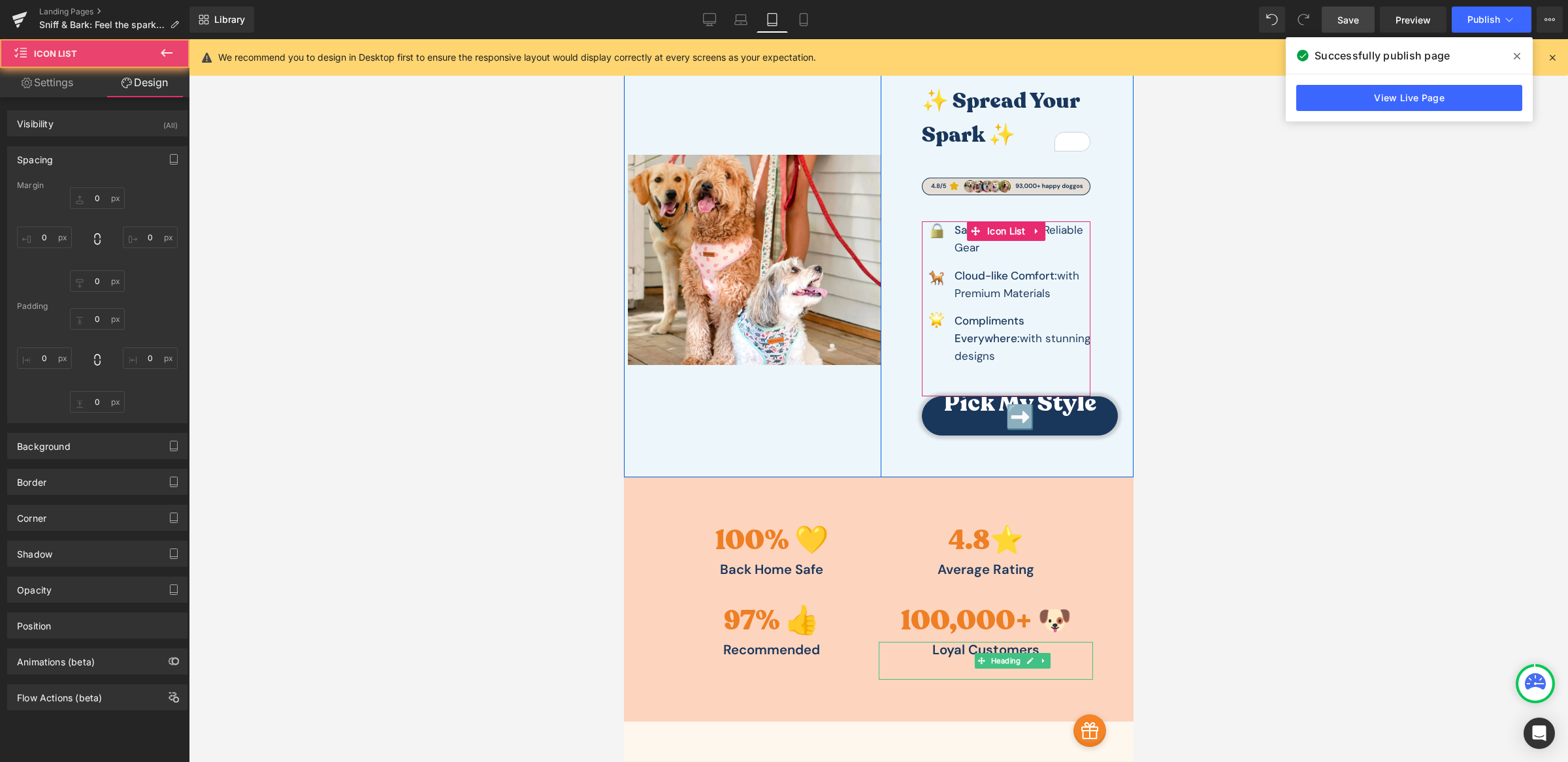
type input "0"
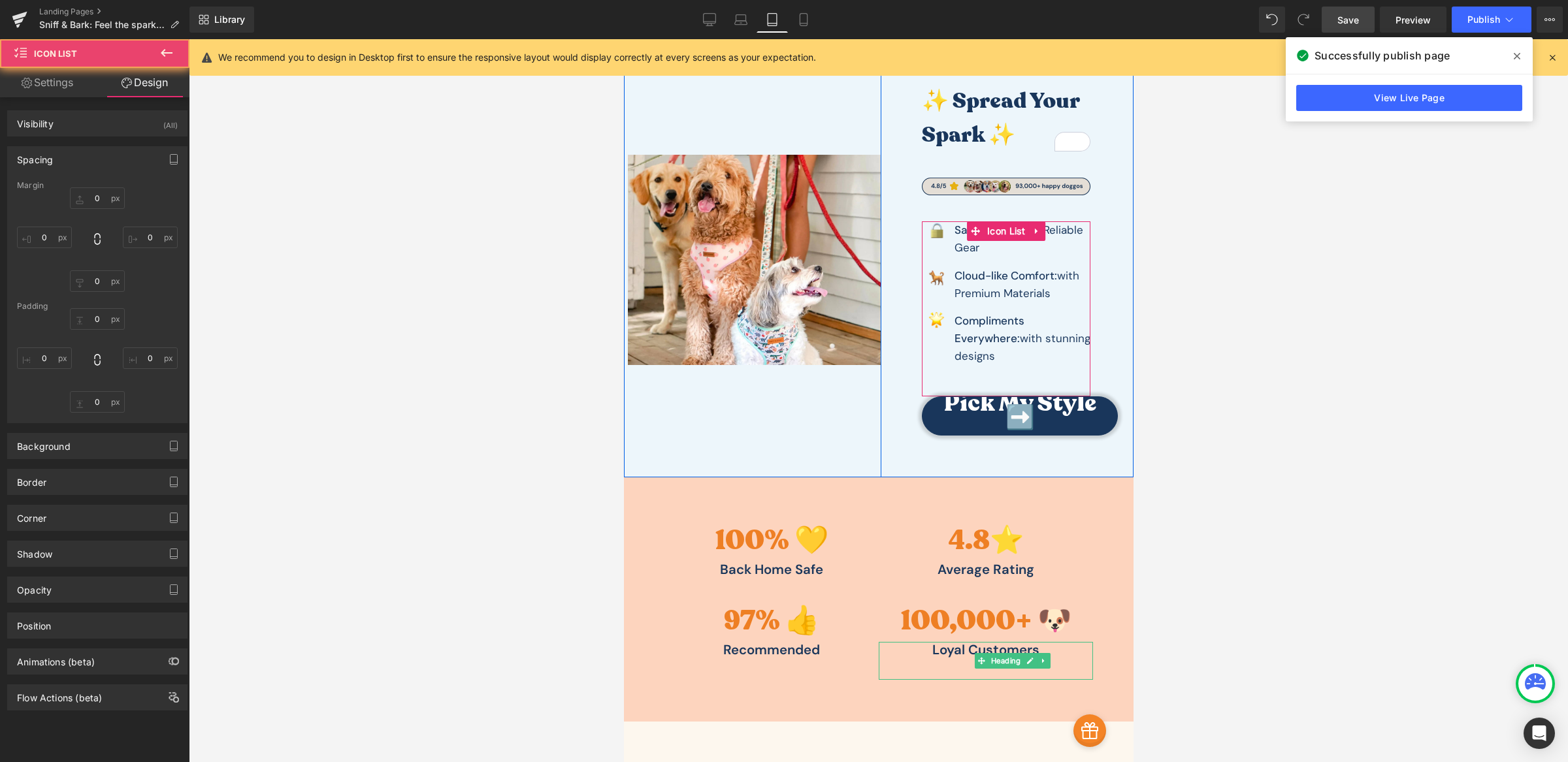
type input "0"
type input "32"
type input "0"
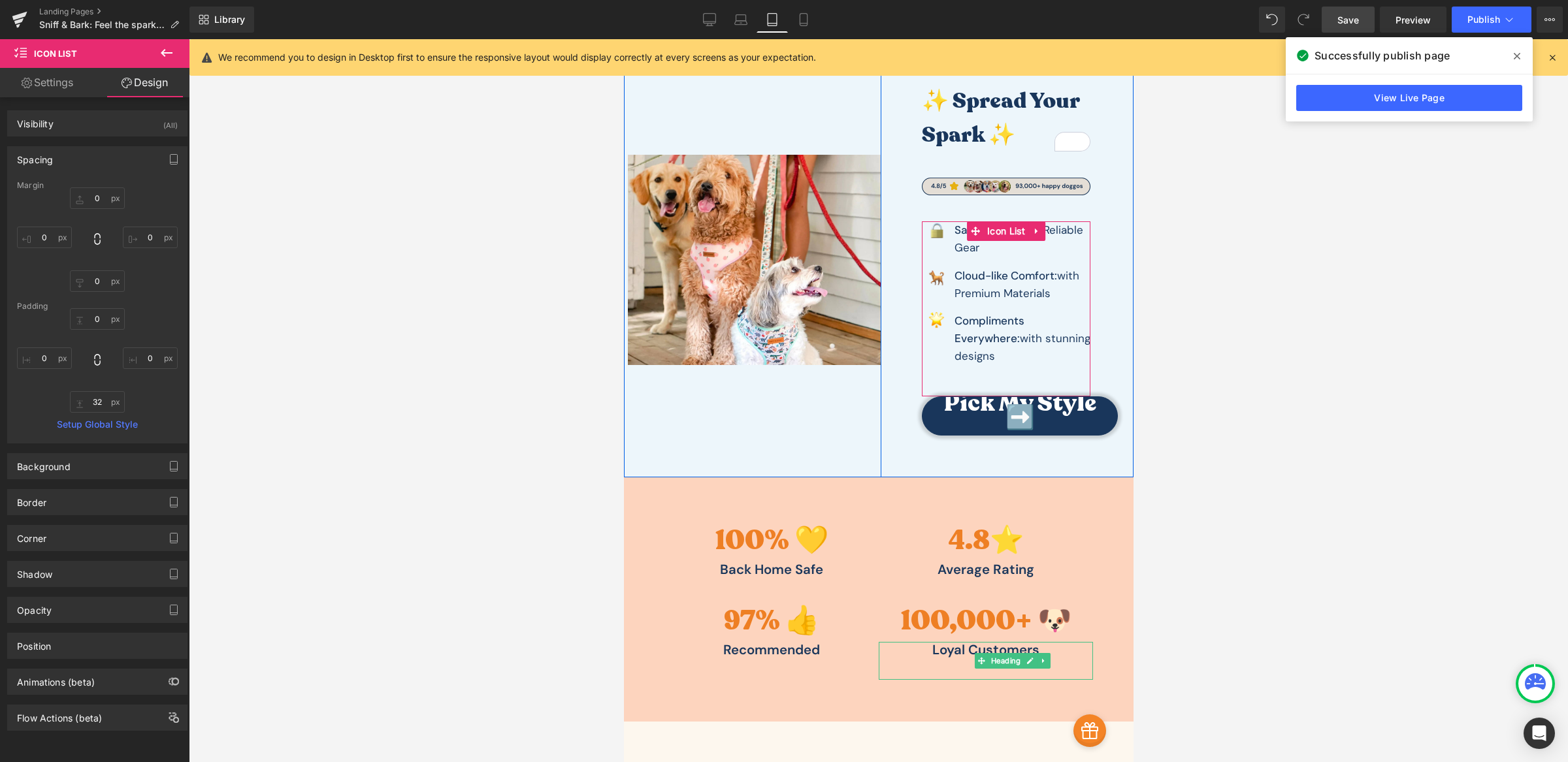
click at [1041, 188] on img at bounding box center [1006, 187] width 169 height 70
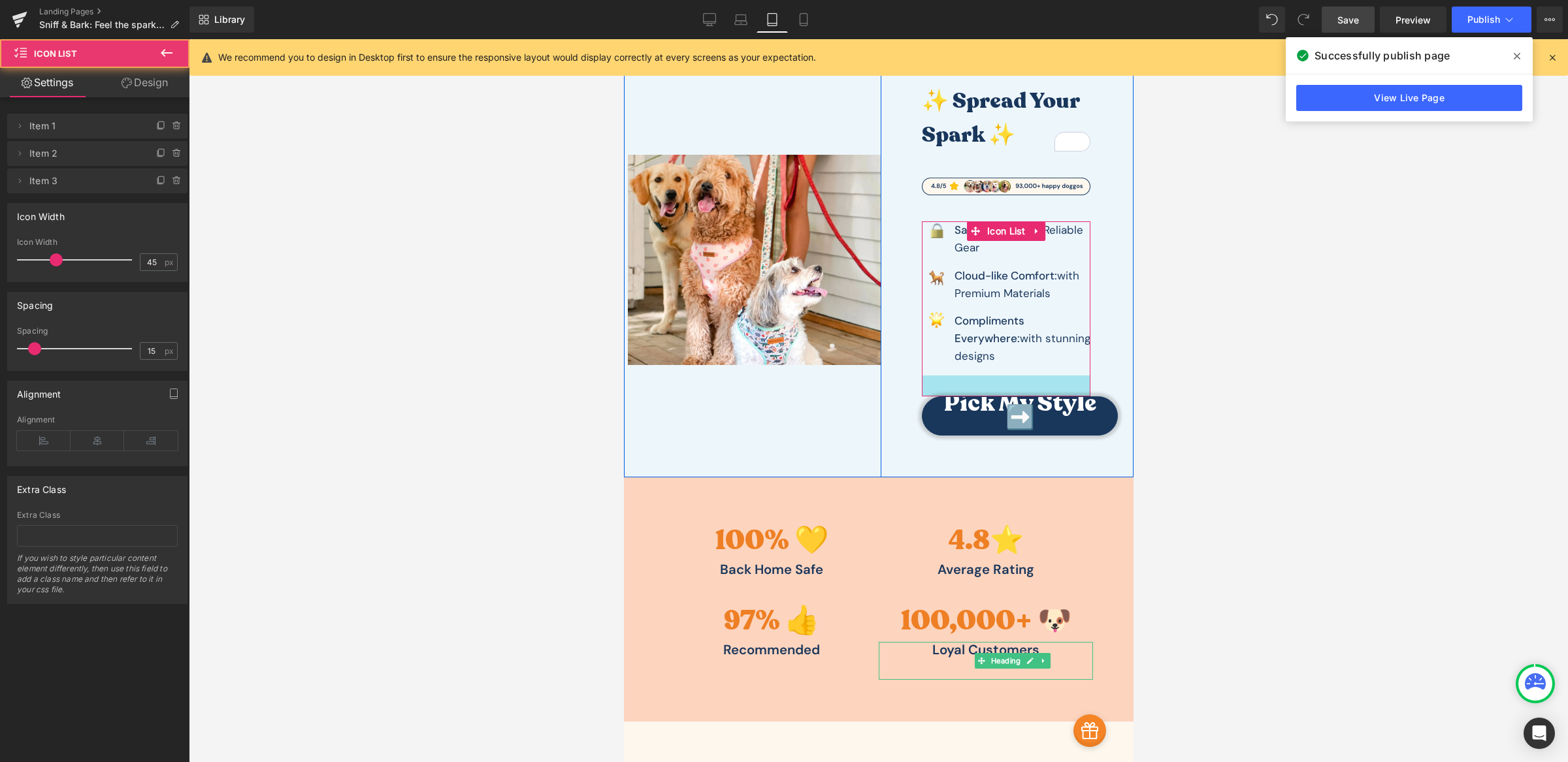
scroll to position [85, 0]
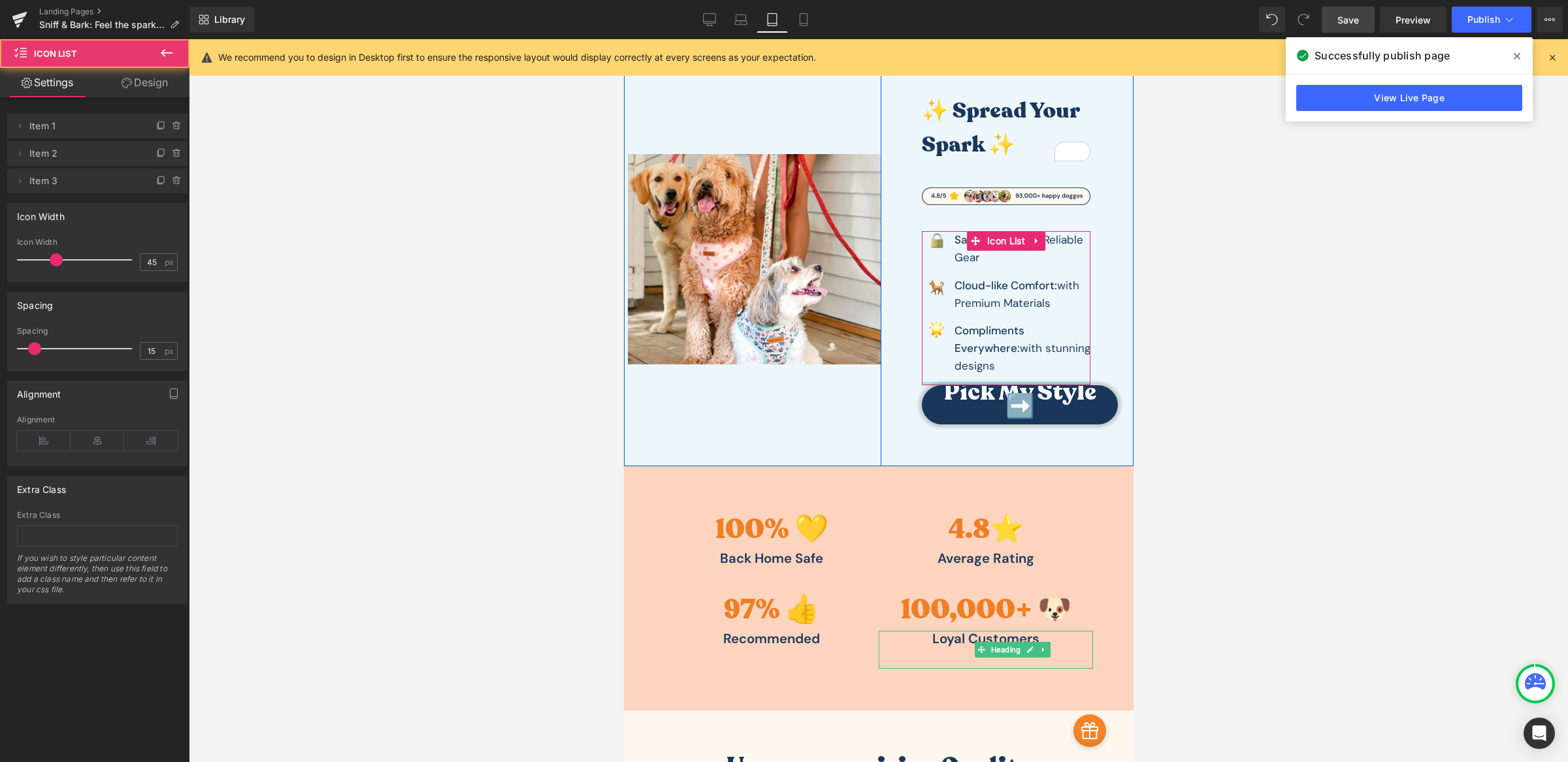
drag, startPoint x: 982, startPoint y: 379, endPoint x: 992, endPoint y: 362, distance: 19.7
click at [992, 362] on div "Image Safer Walks: with Reliable Gear Text Block Image Cl oud -like Comfort: wi…" at bounding box center [1006, 308] width 169 height 154
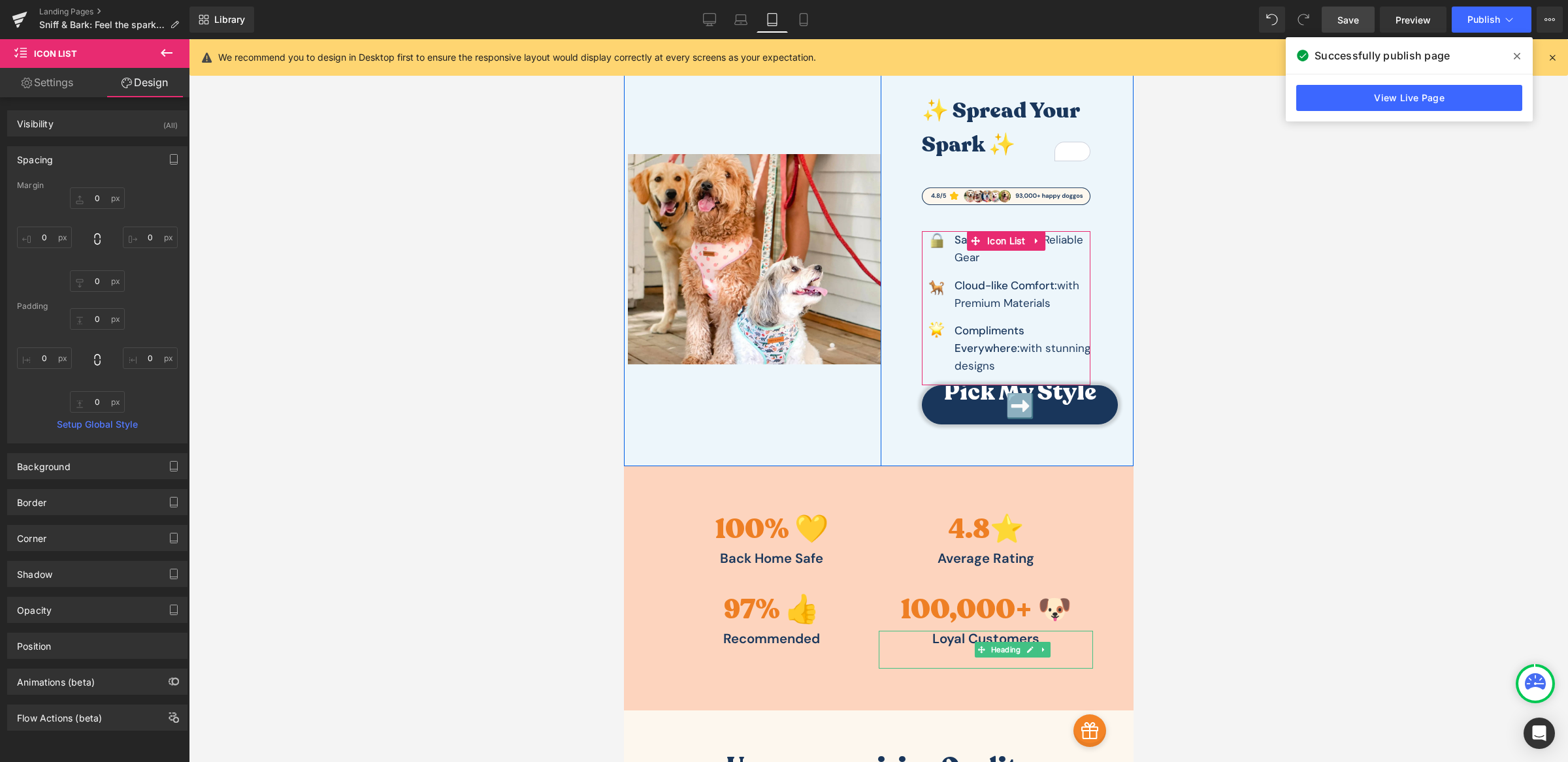
click at [927, 327] on span "Image" at bounding box center [936, 330] width 27 height 16
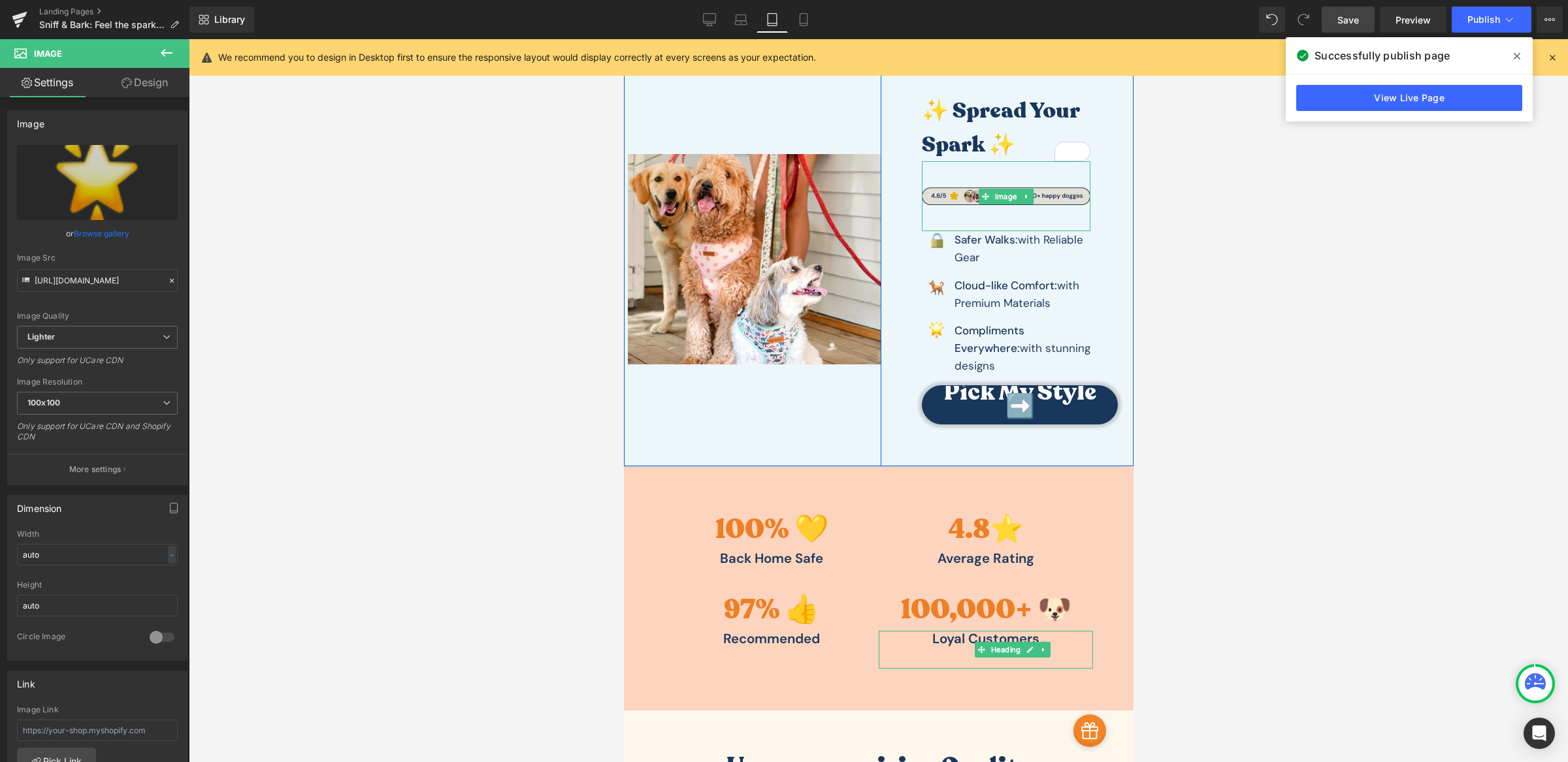
click at [935, 217] on img at bounding box center [1006, 196] width 169 height 70
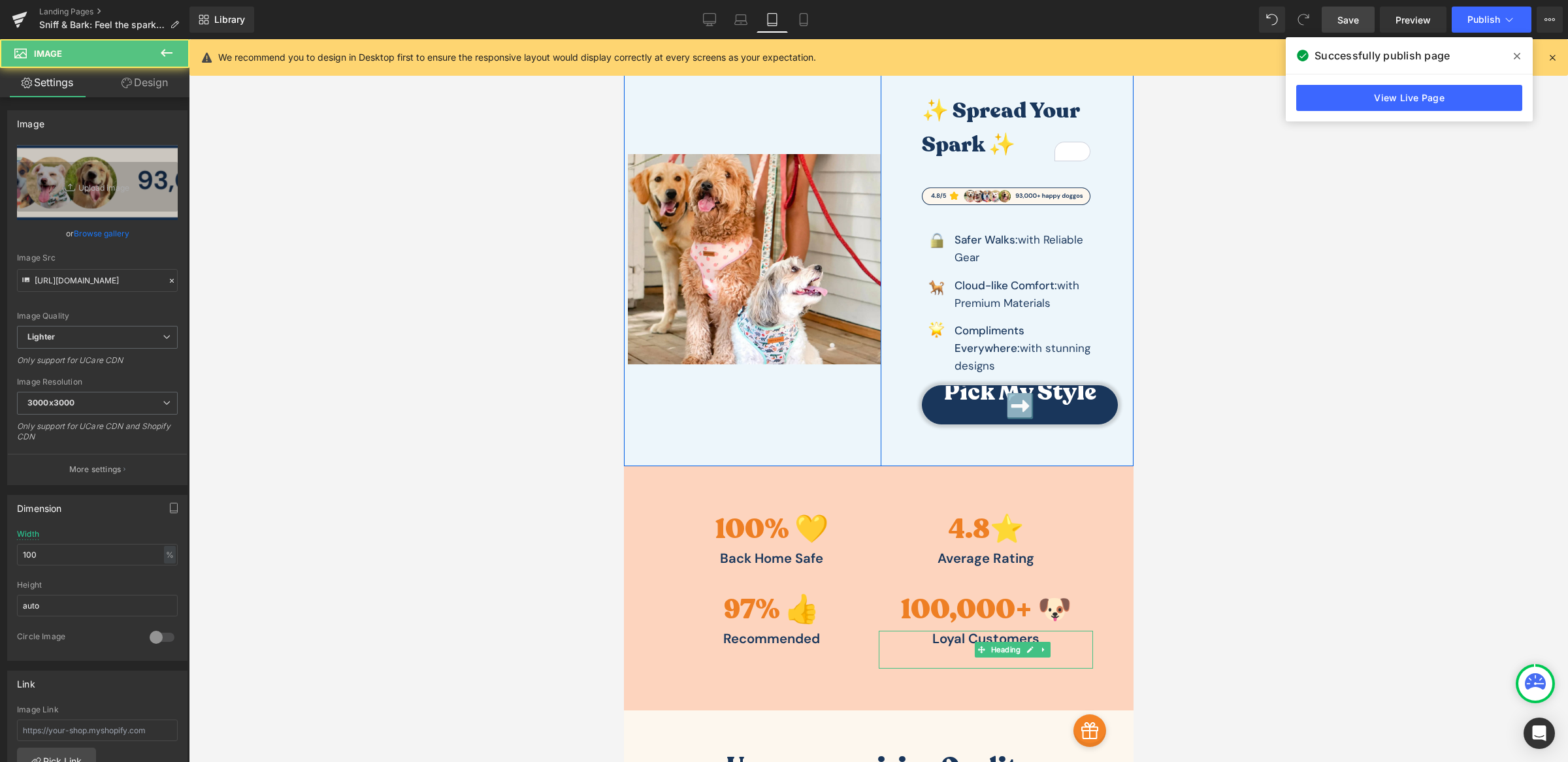
click at [902, 164] on div "✨ Spread Your Spark ✨ Heading Image Image Safer Walks: with Reliable Gear Text …" at bounding box center [1005, 259] width 216 height 330
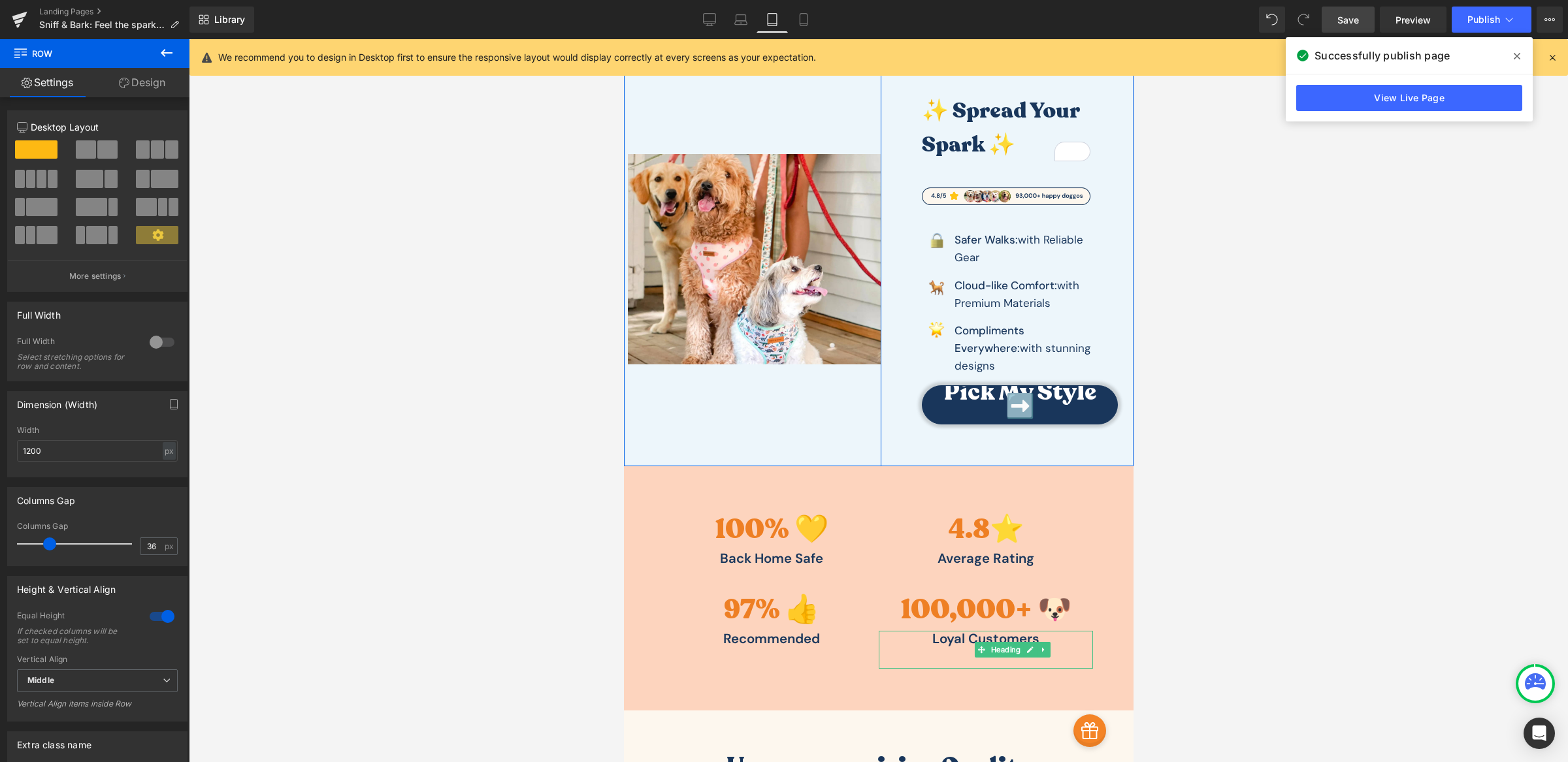
click at [909, 264] on div "✨ Spread Your Spark ✨ Heading Image Image Safer Walks: with Reliable Gear Text …" at bounding box center [1005, 259] width 216 height 330
click at [933, 165] on img at bounding box center [1006, 196] width 169 height 70
click at [905, 161] on div "✨ Spread Your Spark ✨ Heading Image Image Safer Walks: with Reliable Gear Text …" at bounding box center [1005, 259] width 216 height 330
click at [924, 435] on div "✨ Spread Your Spark ✨ Heading Image Image Safer Walks: with Reliable Gear Text …" at bounding box center [1006, 259] width 253 height 414
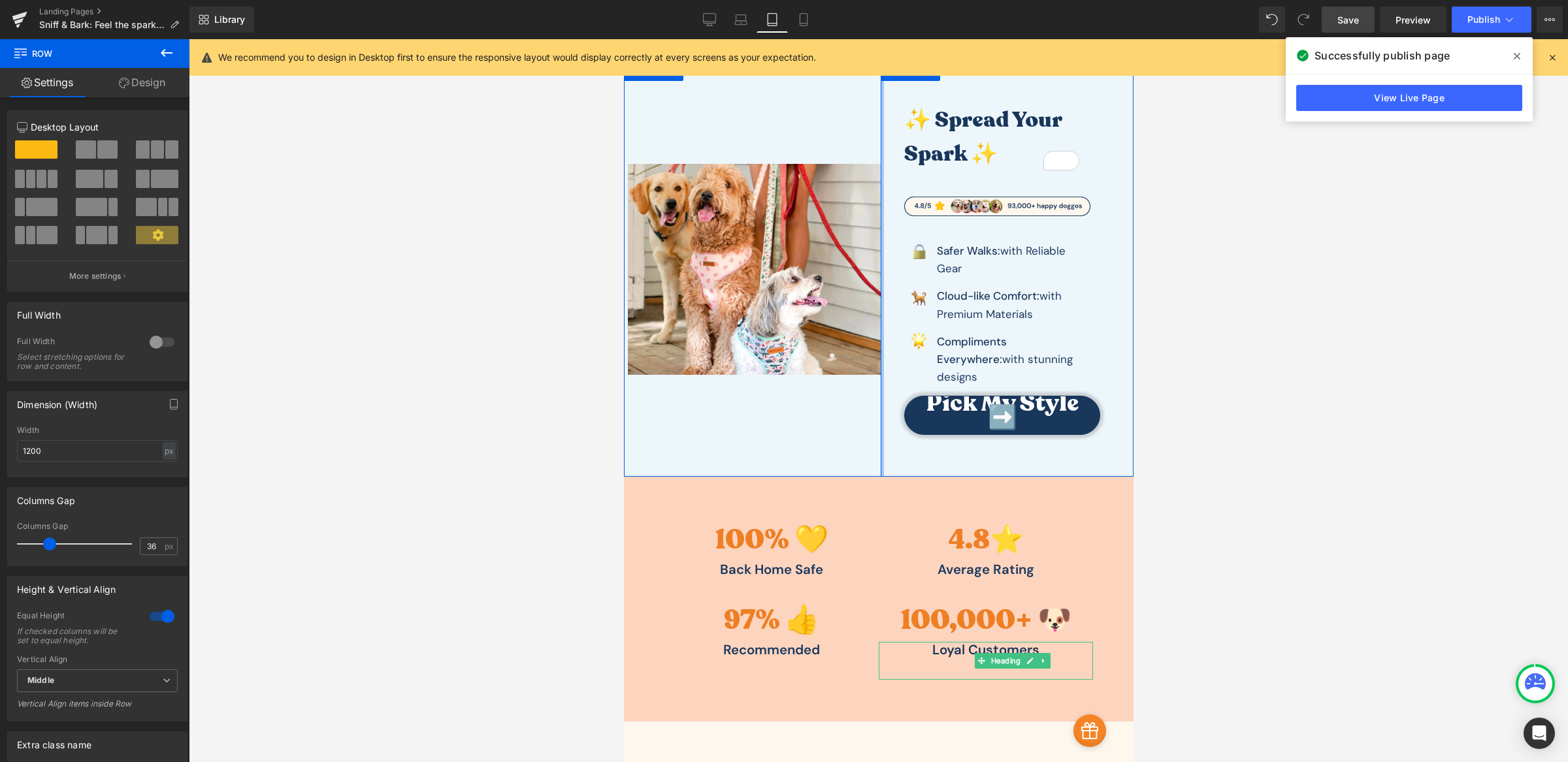
scroll to position [76, 0]
drag, startPoint x: 875, startPoint y: 442, endPoint x: 807, endPoint y: 430, distance: 69.1
click at [792, 435] on div "Image ✨ Spread Your Spark ✨ Heading Image Image Safer Walks: with Reliable Gear…" at bounding box center [877, 268] width 510 height 415
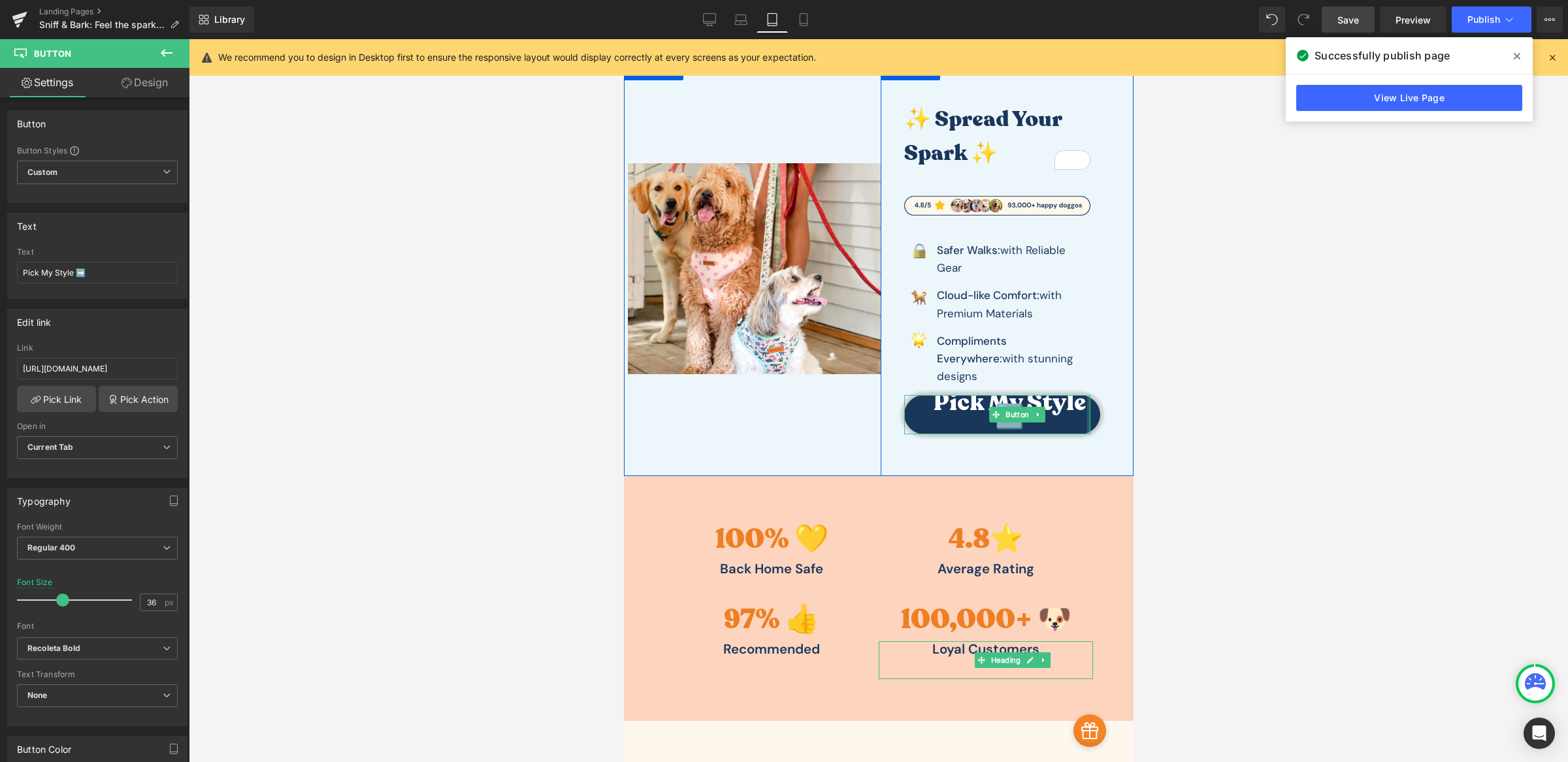
drag, startPoint x: 1082, startPoint y: 397, endPoint x: 1173, endPoint y: 401, distance: 91.1
click at [1224, 235] on div at bounding box center [877, 400] width 1379 height 723
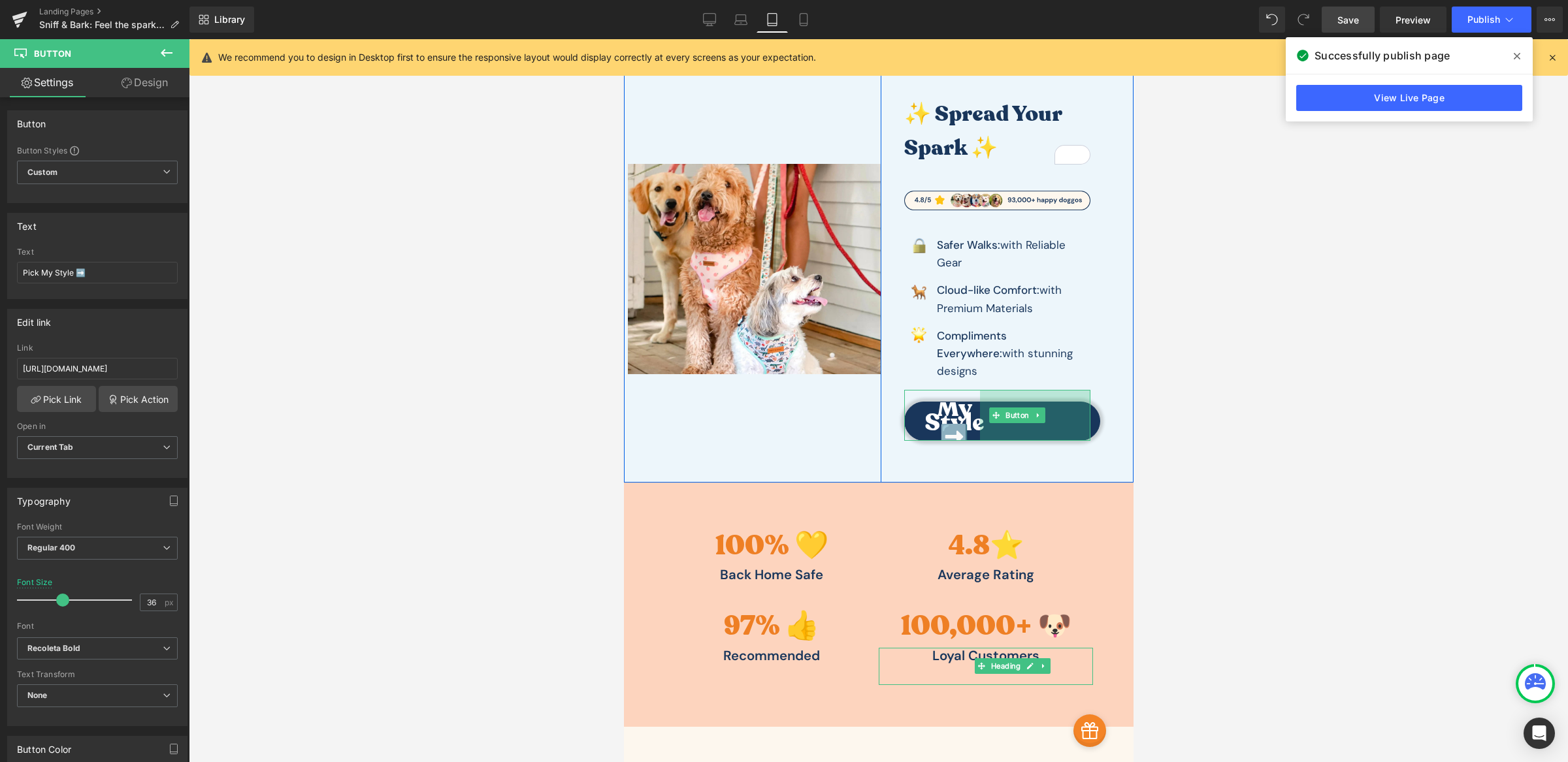
click at [986, 133] on h3 "✨ Spread Your Spark ✨" at bounding box center [997, 130] width 186 height 68
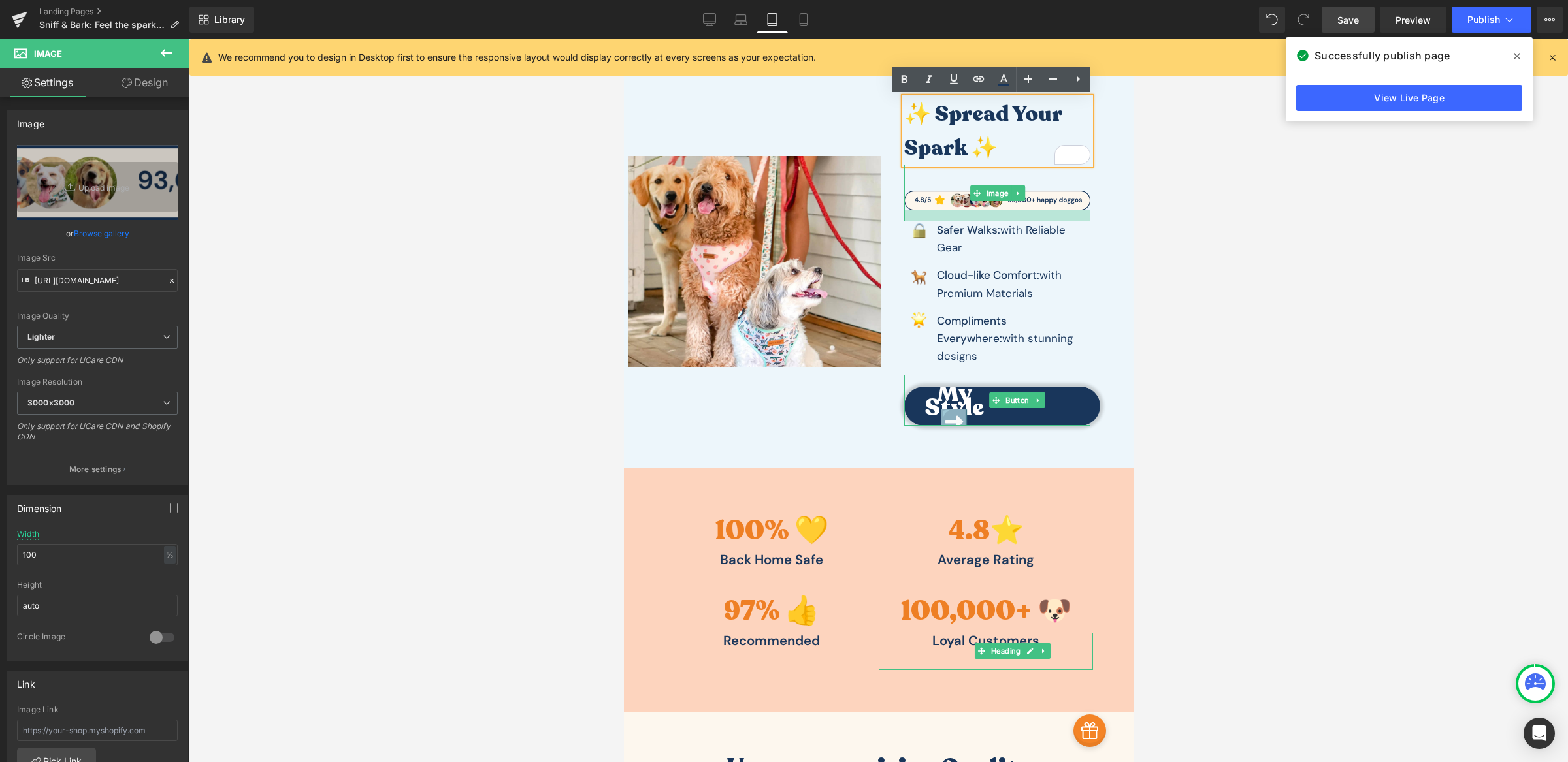
drag, startPoint x: 1049, startPoint y: 235, endPoint x: 1061, endPoint y: 220, distance: 19.2
click at [1061, 220] on div "✨ Spread Your Spark ✨ Heading Image Image Safer Walks: with Reliable Gear Text …" at bounding box center [996, 261] width 233 height 329
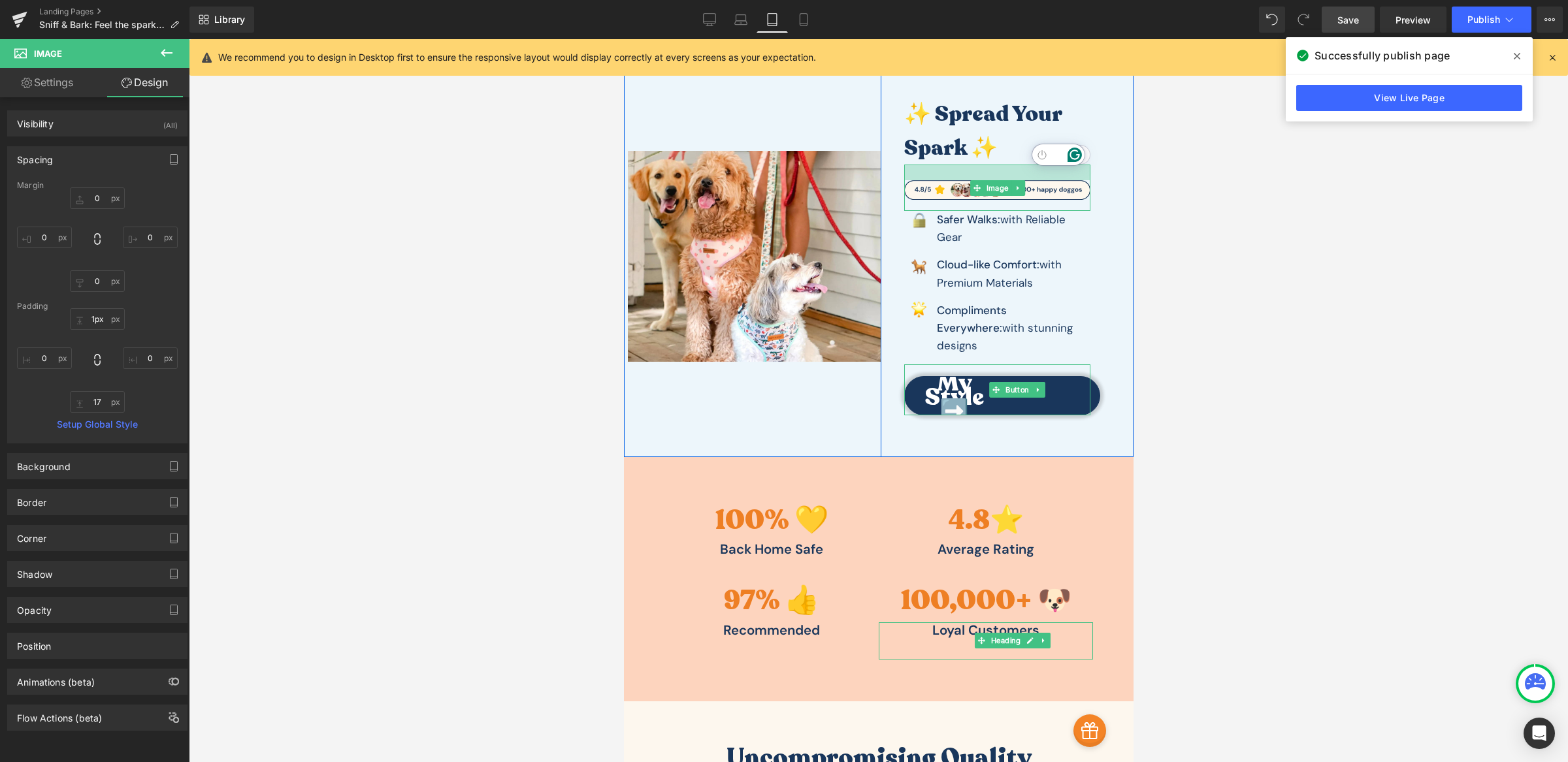
type input "0px"
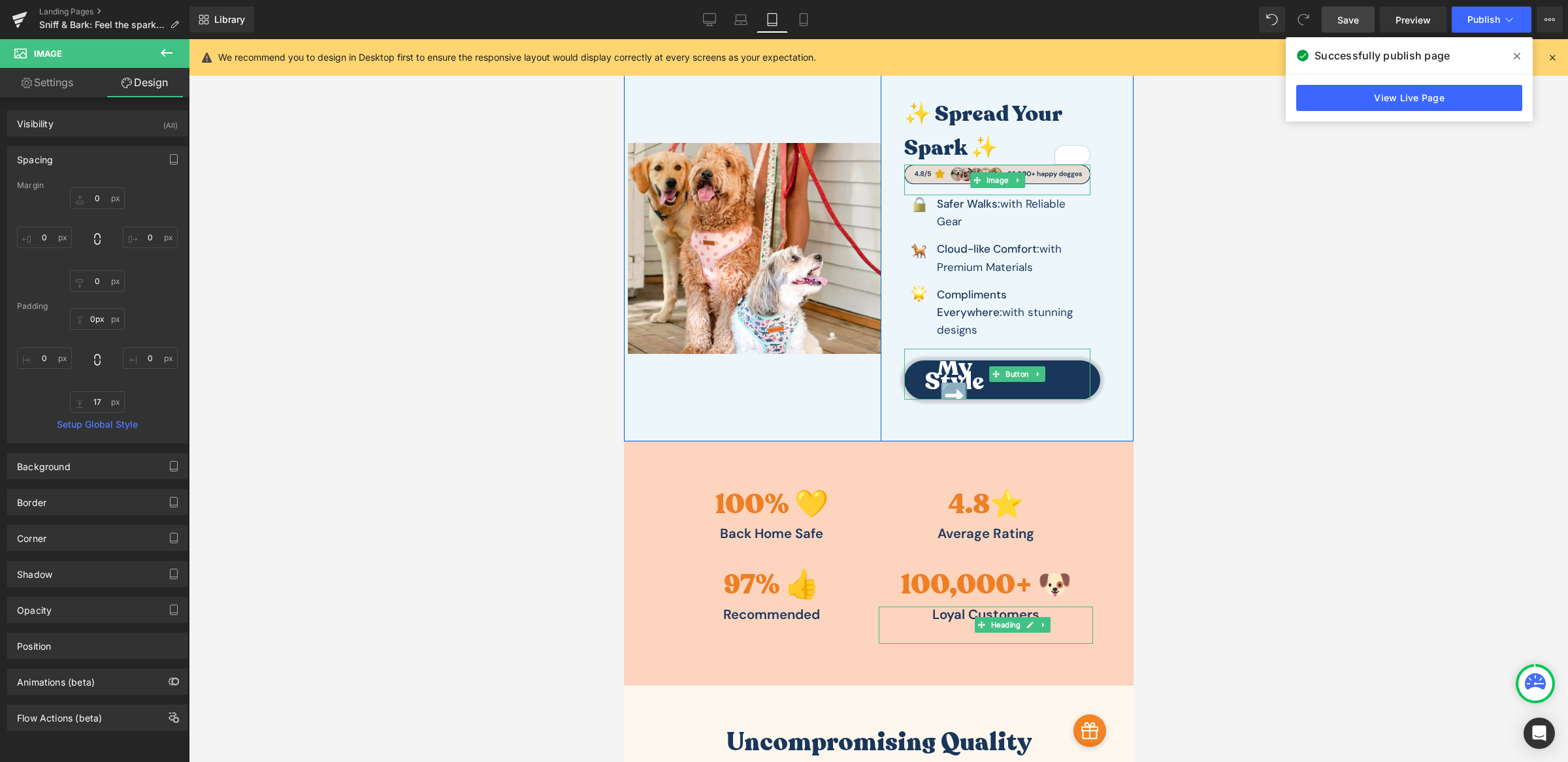
drag, startPoint x: 1067, startPoint y: 165, endPoint x: 1066, endPoint y: 177, distance: 12.0
click at [1066, 177] on div "Image" at bounding box center [997, 180] width 186 height 31
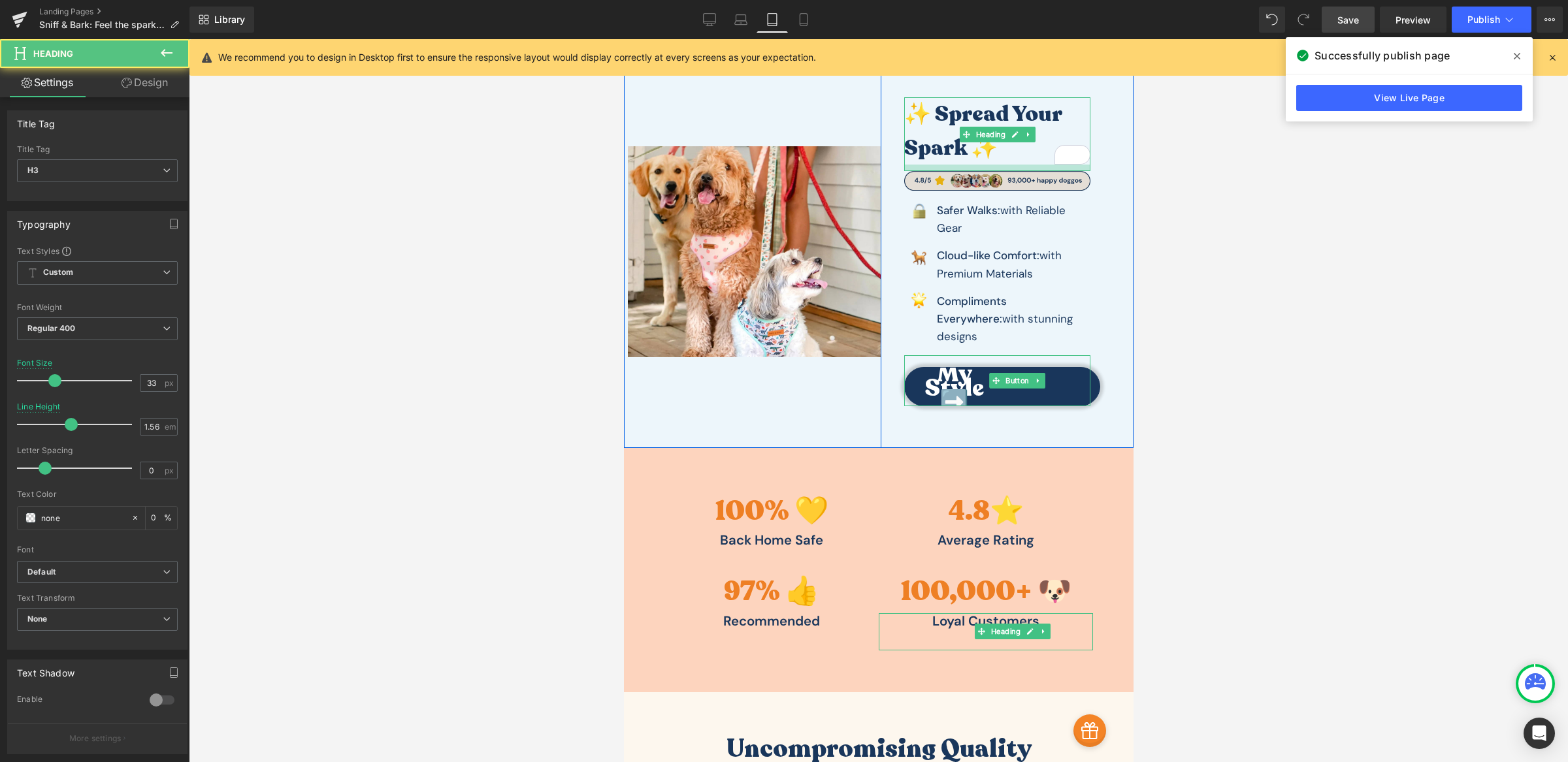
drag, startPoint x: 1067, startPoint y: 163, endPoint x: 1066, endPoint y: 170, distance: 7.1
click at [1066, 170] on div at bounding box center [997, 168] width 186 height 6
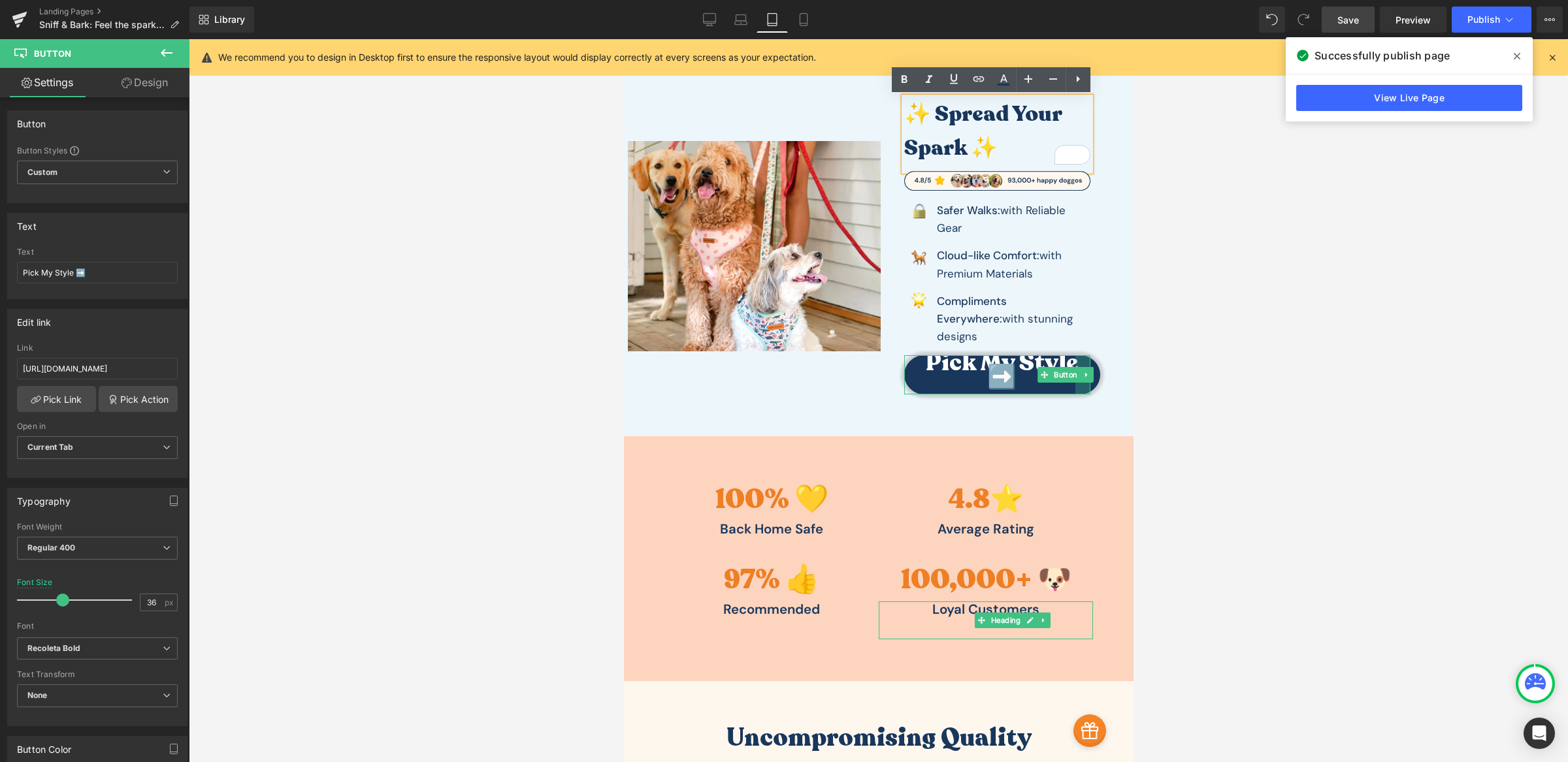
drag, startPoint x: 1025, startPoint y: 338, endPoint x: 1134, endPoint y: 340, distance: 109.0
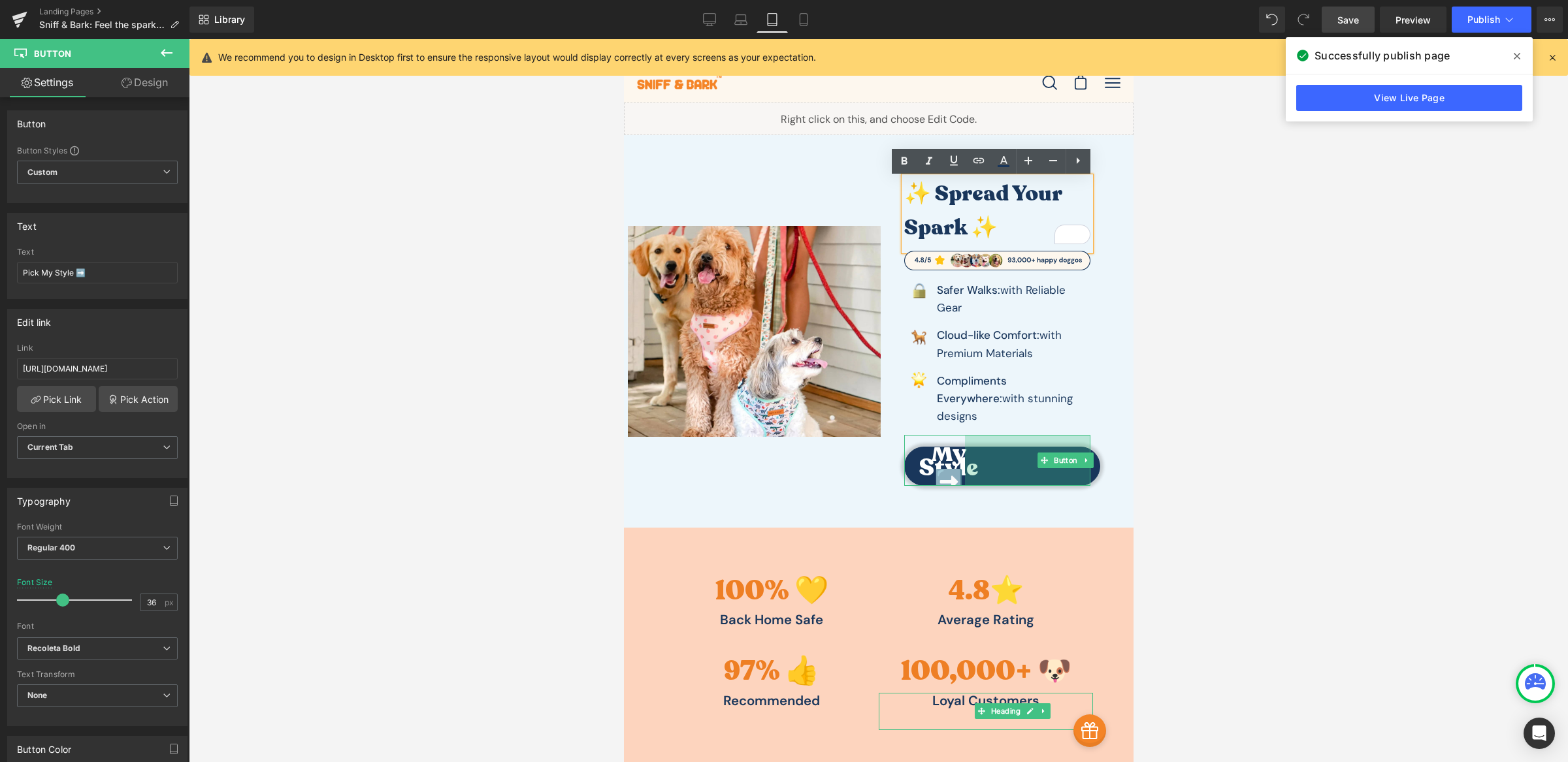
scroll to position [0, 0]
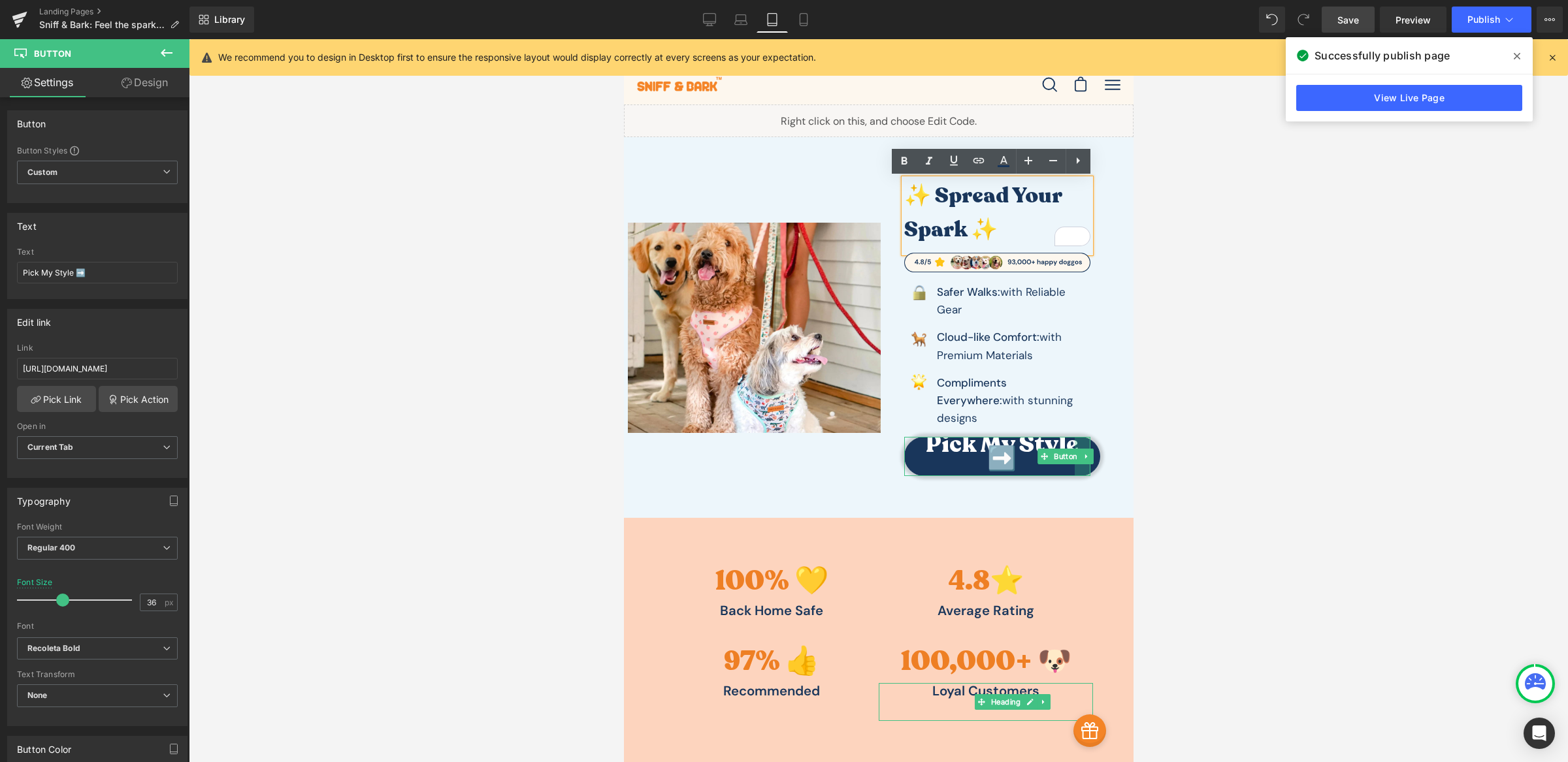
click at [1275, 210] on div at bounding box center [877, 400] width 1379 height 723
click at [1167, 455] on div at bounding box center [877, 400] width 1379 height 723
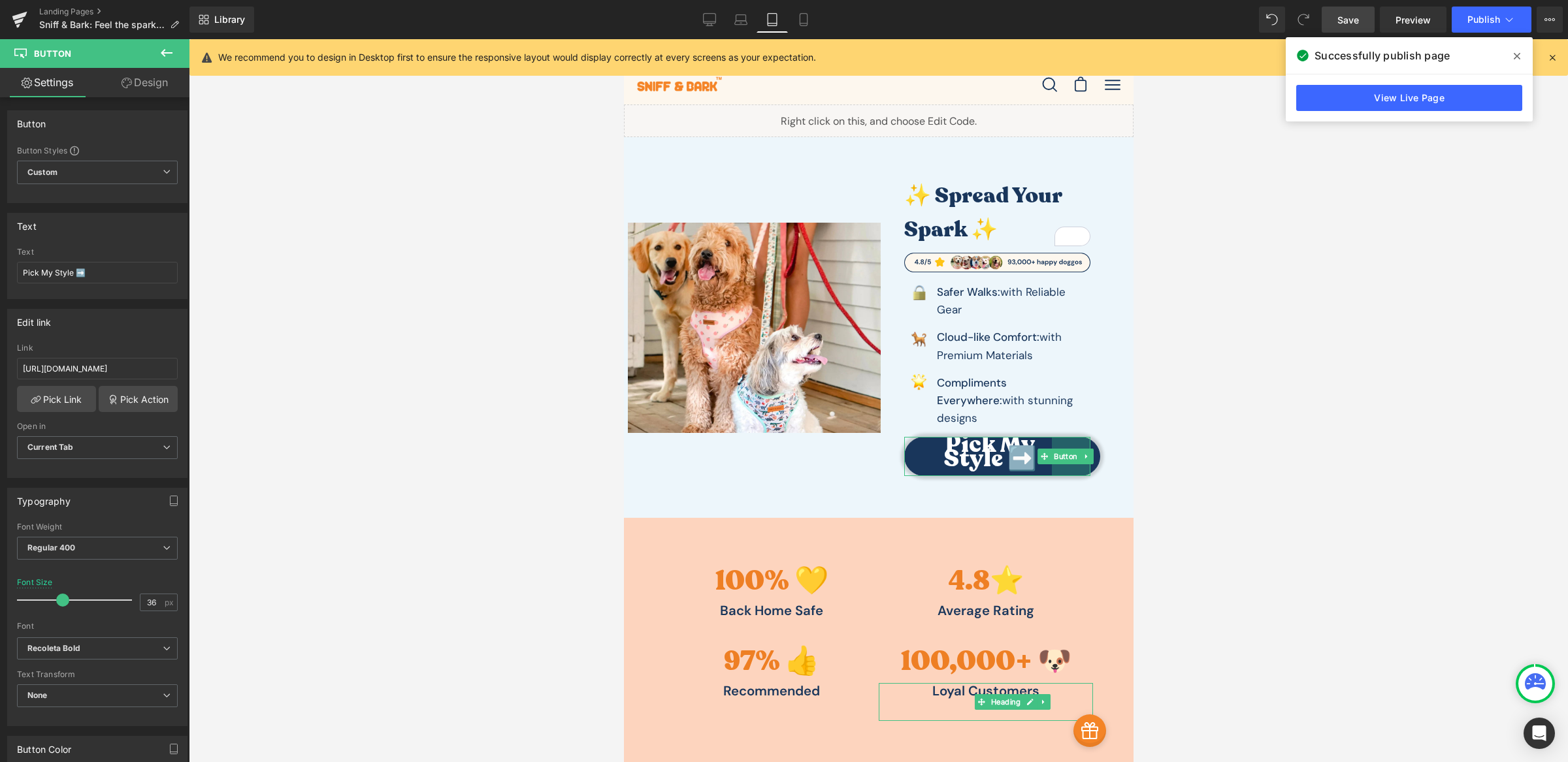
click at [1096, 419] on div "✨ Spread Your Spark ✨ Heading Image Image Safer Walks: with Reliable Gear Text …" at bounding box center [996, 328] width 233 height 297
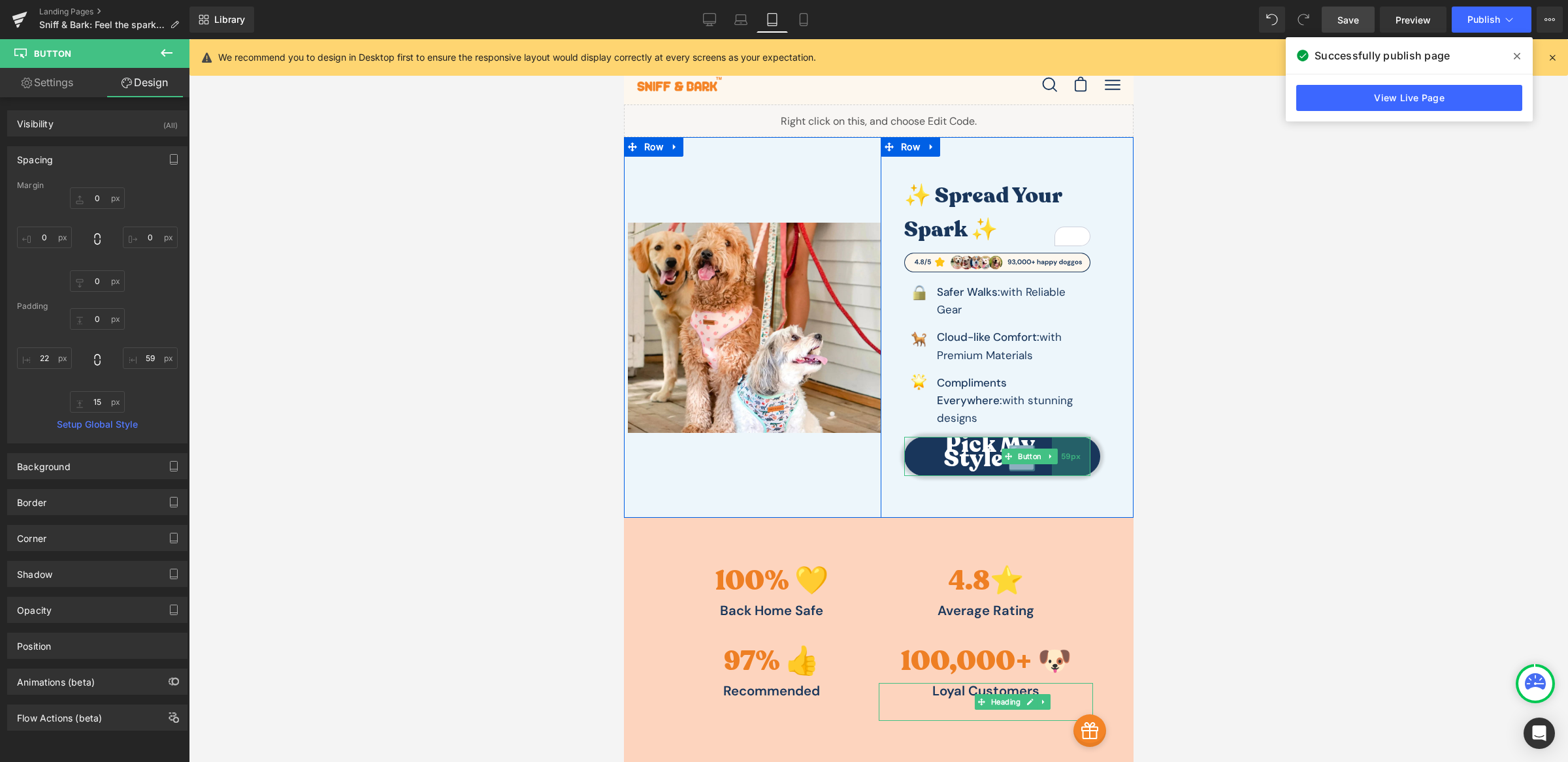
click at [1051, 437] on div "59px" at bounding box center [1070, 456] width 38 height 39
click at [89, 199] on input "0" at bounding box center [97, 198] width 55 height 21
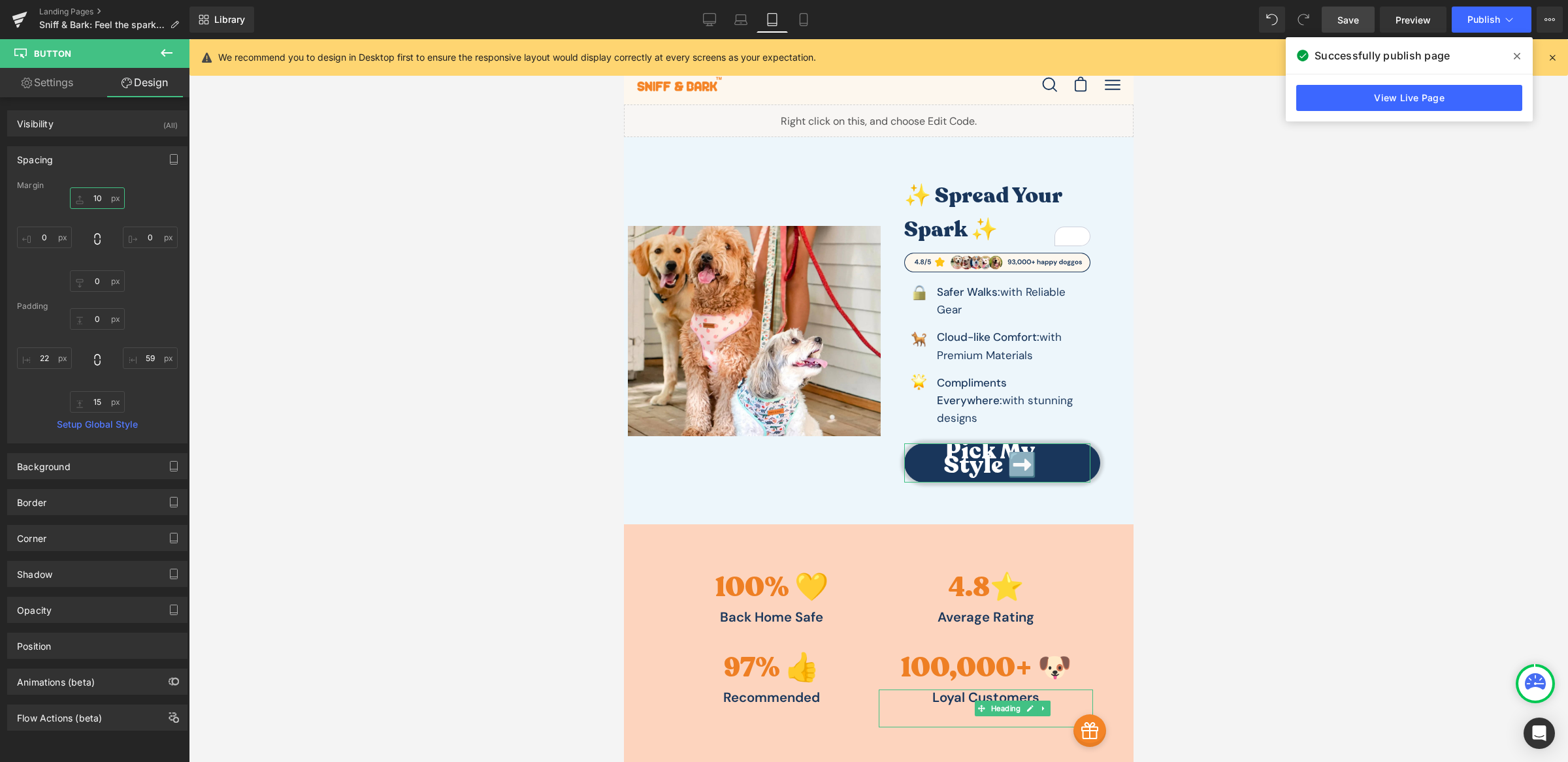
type input "1"
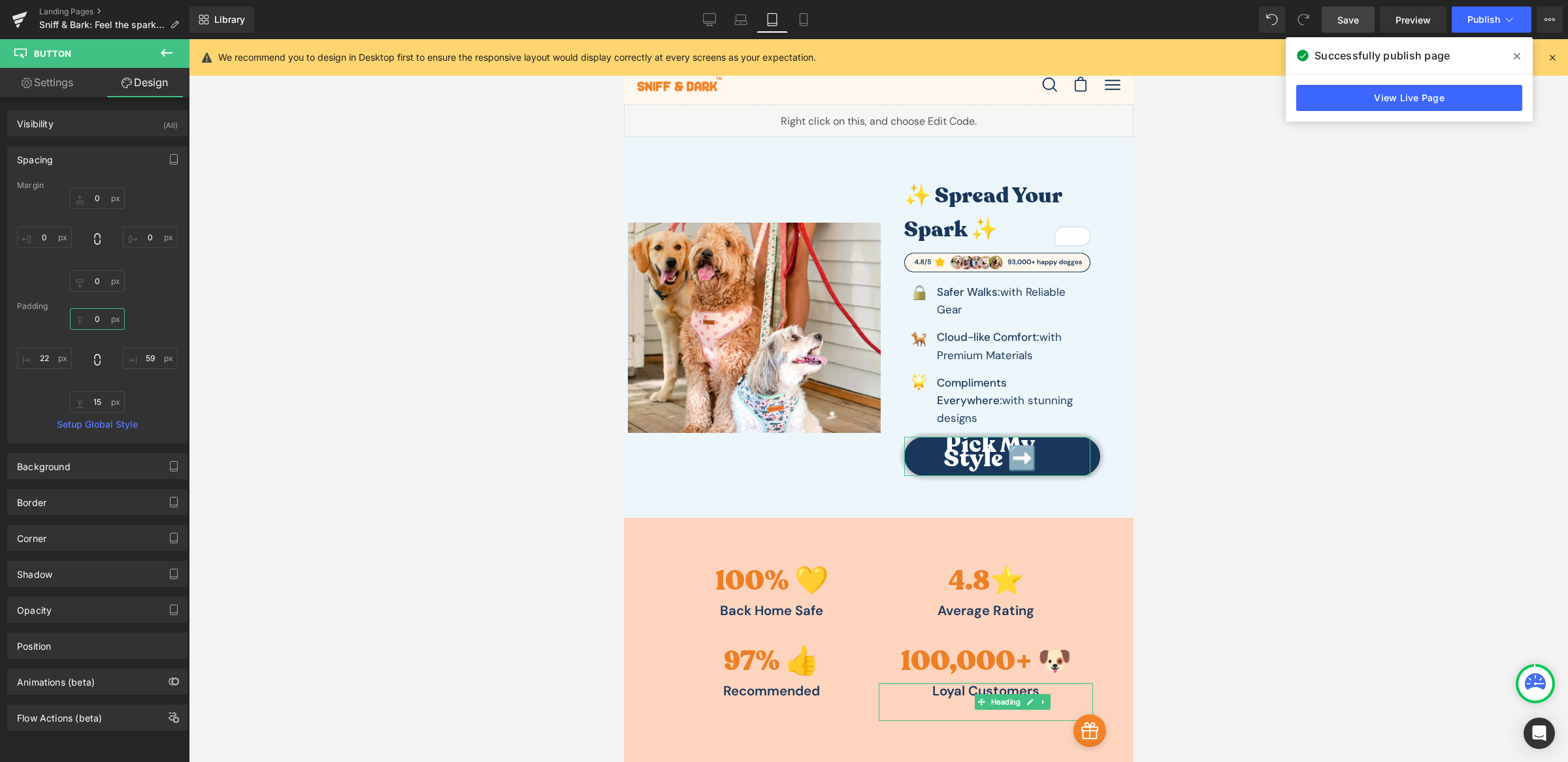
click at [107, 326] on input "0" at bounding box center [97, 319] width 55 height 21
click at [104, 323] on input "0" at bounding box center [97, 319] width 55 height 21
click at [91, 407] on input "15" at bounding box center [97, 402] width 55 height 21
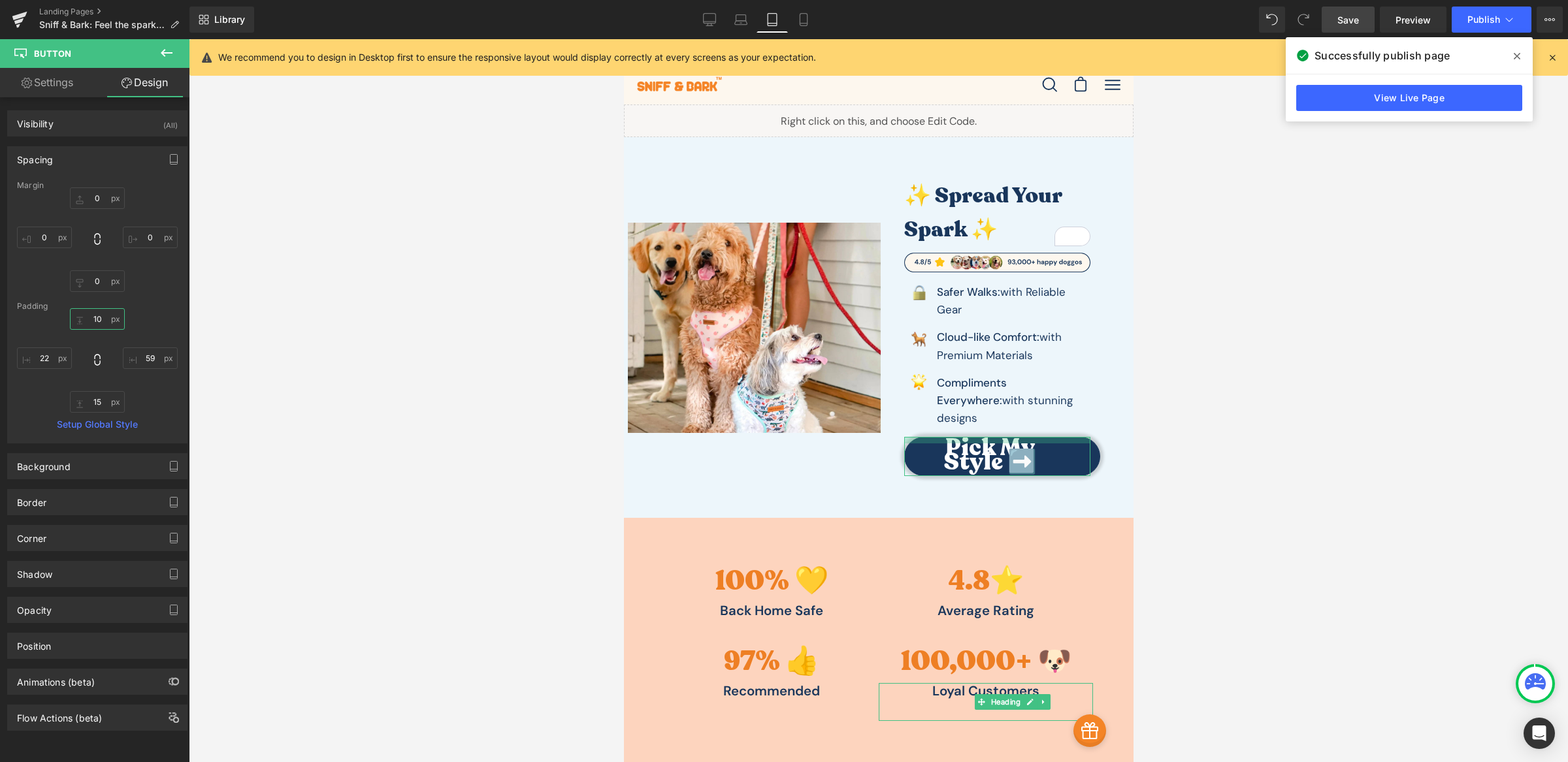
click at [102, 321] on input "10" at bounding box center [97, 319] width 55 height 21
type input "20"
click at [92, 401] on input "15" at bounding box center [97, 402] width 55 height 21
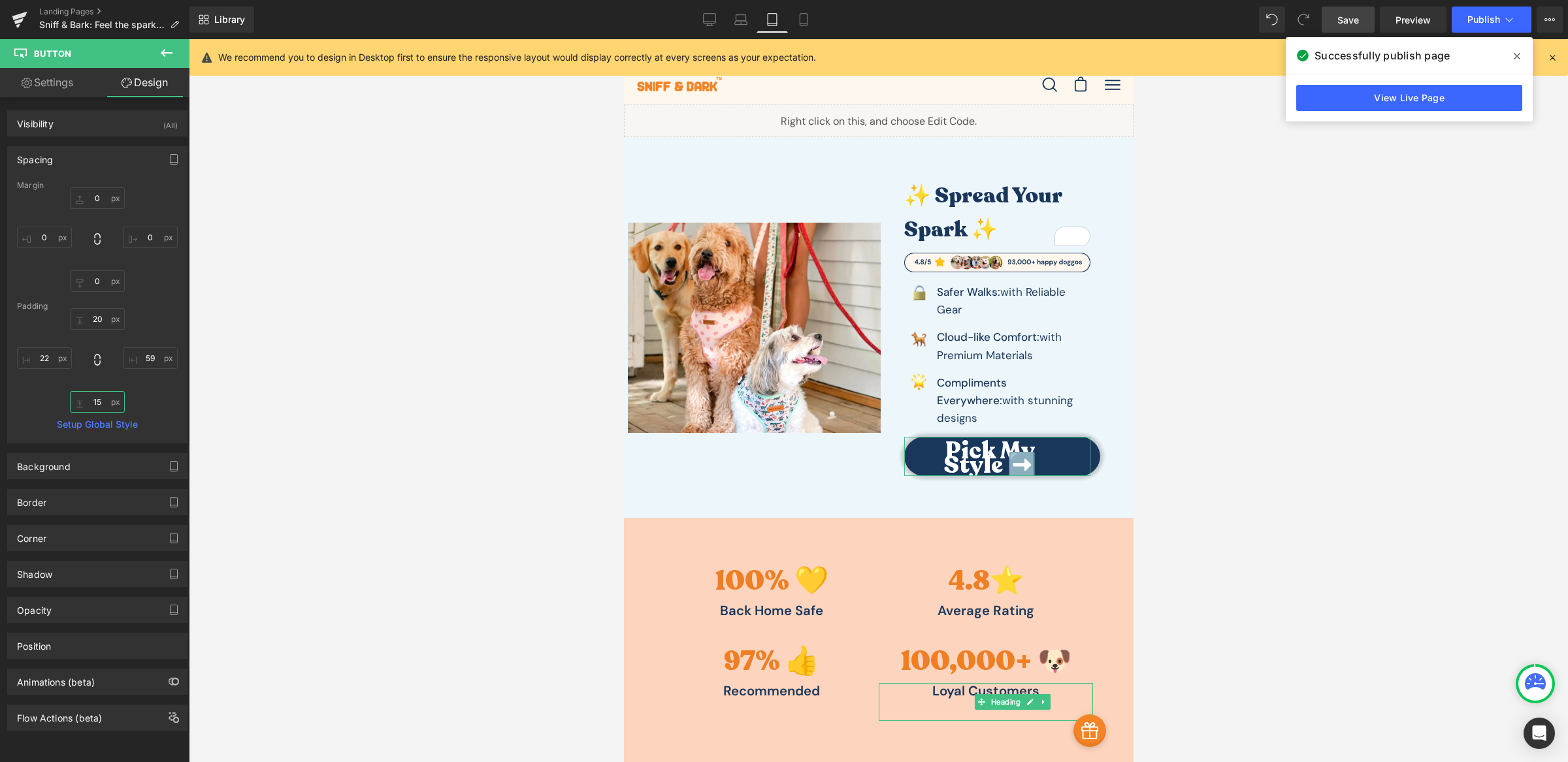
click at [92, 401] on input "15" at bounding box center [97, 402] width 55 height 21
type input "20"
click at [141, 357] on input "59" at bounding box center [150, 358] width 55 height 21
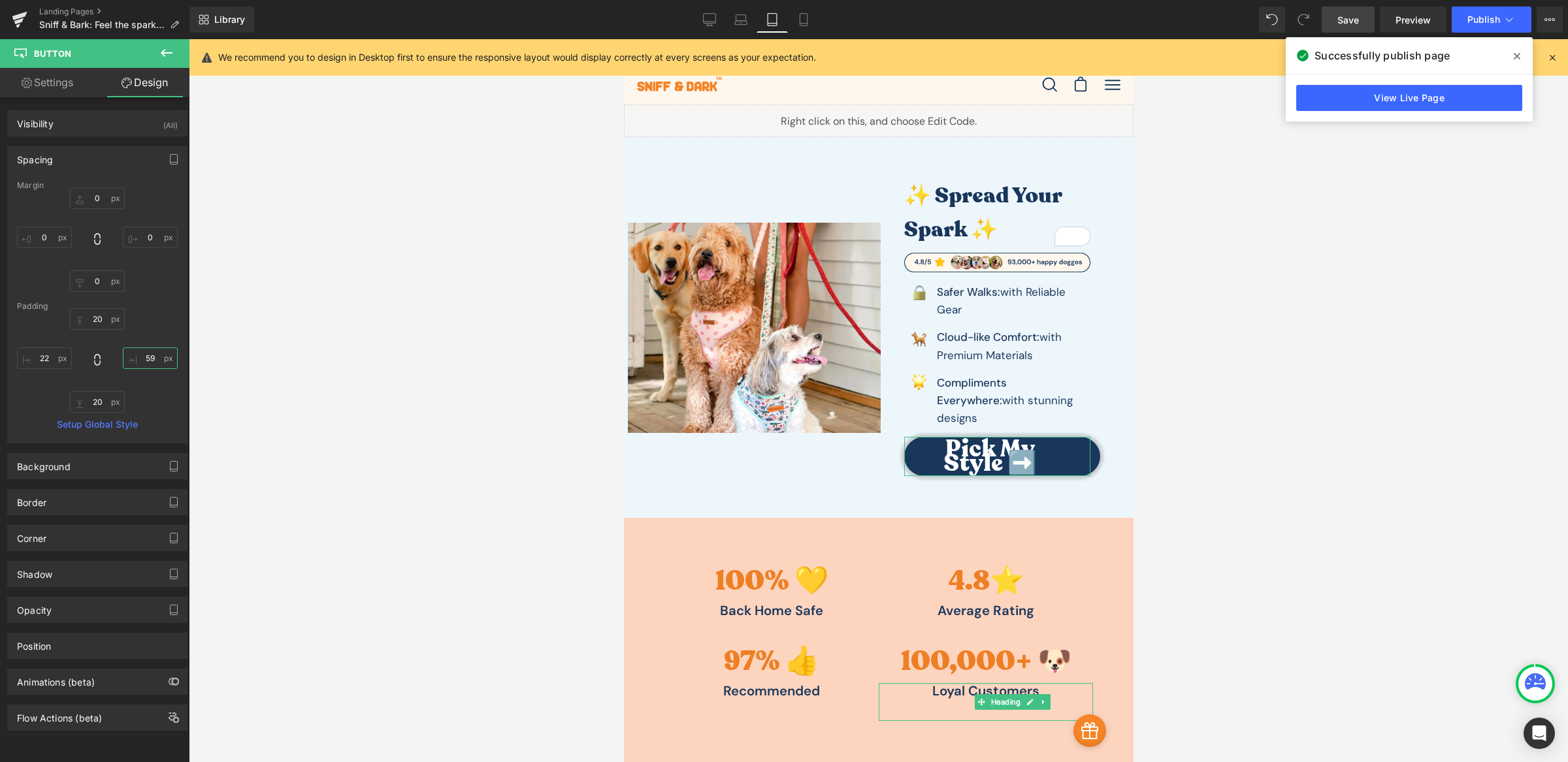
click at [141, 357] on input "59" at bounding box center [150, 358] width 55 height 21
type input "20"
click at [138, 356] on input "20" at bounding box center [150, 358] width 55 height 21
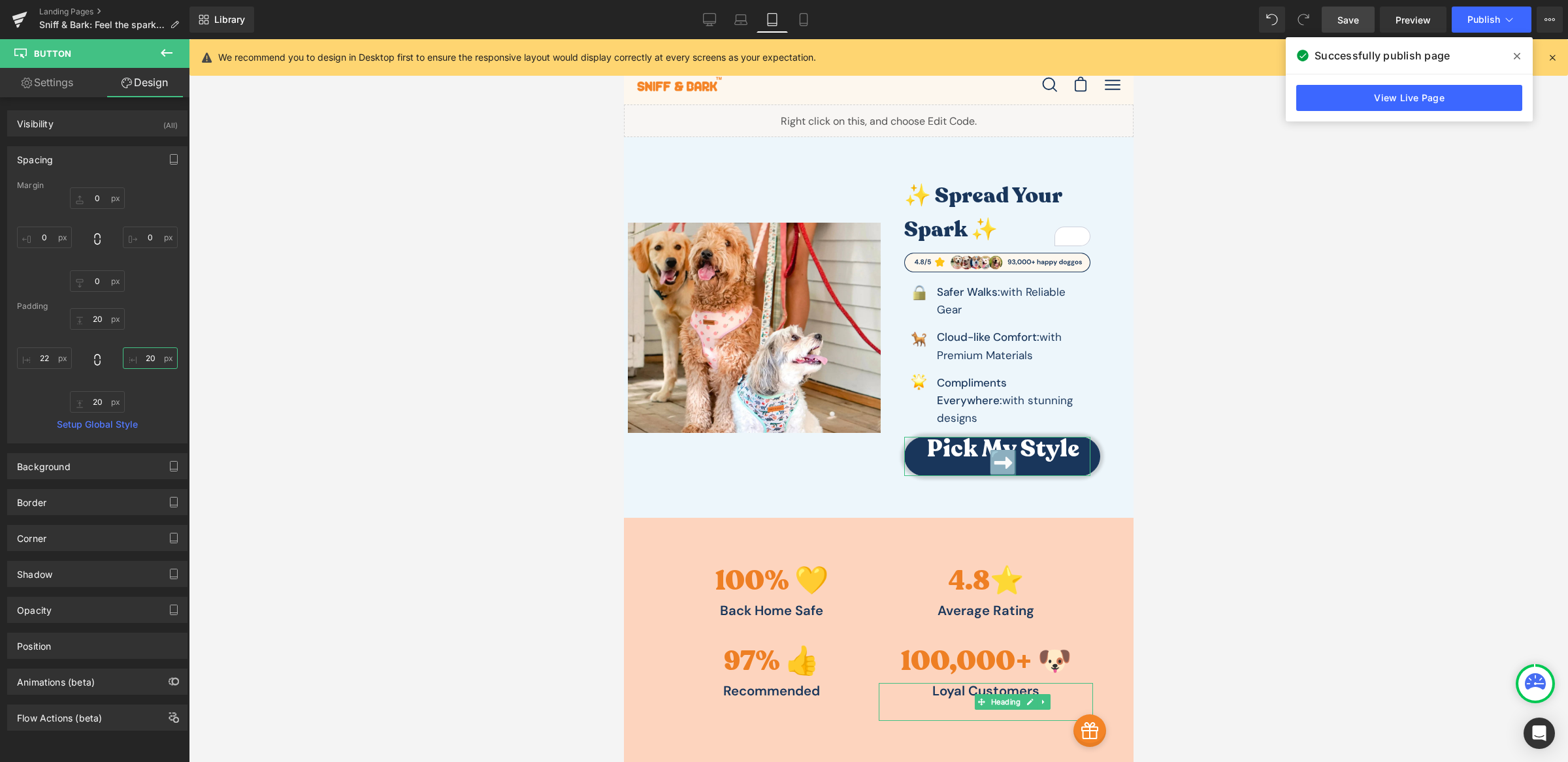
click at [138, 356] on input "20" at bounding box center [150, 358] width 55 height 21
click at [29, 359] on input "22" at bounding box center [44, 358] width 55 height 21
click at [31, 358] on input "22" at bounding box center [44, 358] width 55 height 21
click at [52, 356] on input "22" at bounding box center [44, 358] width 55 height 21
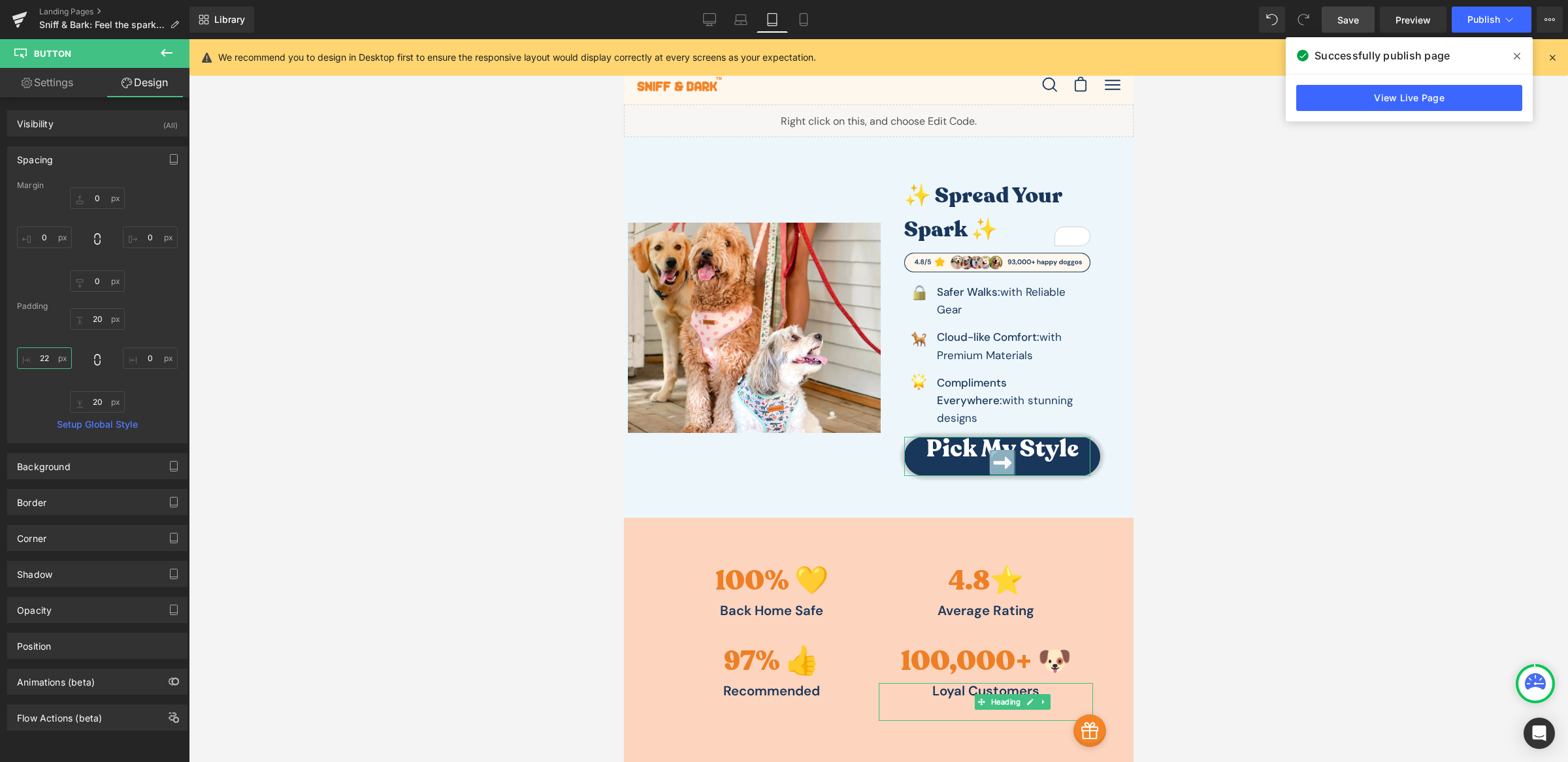
click at [52, 356] on input "22" at bounding box center [44, 358] width 55 height 21
click at [45, 358] on input "text" at bounding box center [44, 358] width 55 height 21
click at [312, 357] on div at bounding box center [877, 400] width 1379 height 723
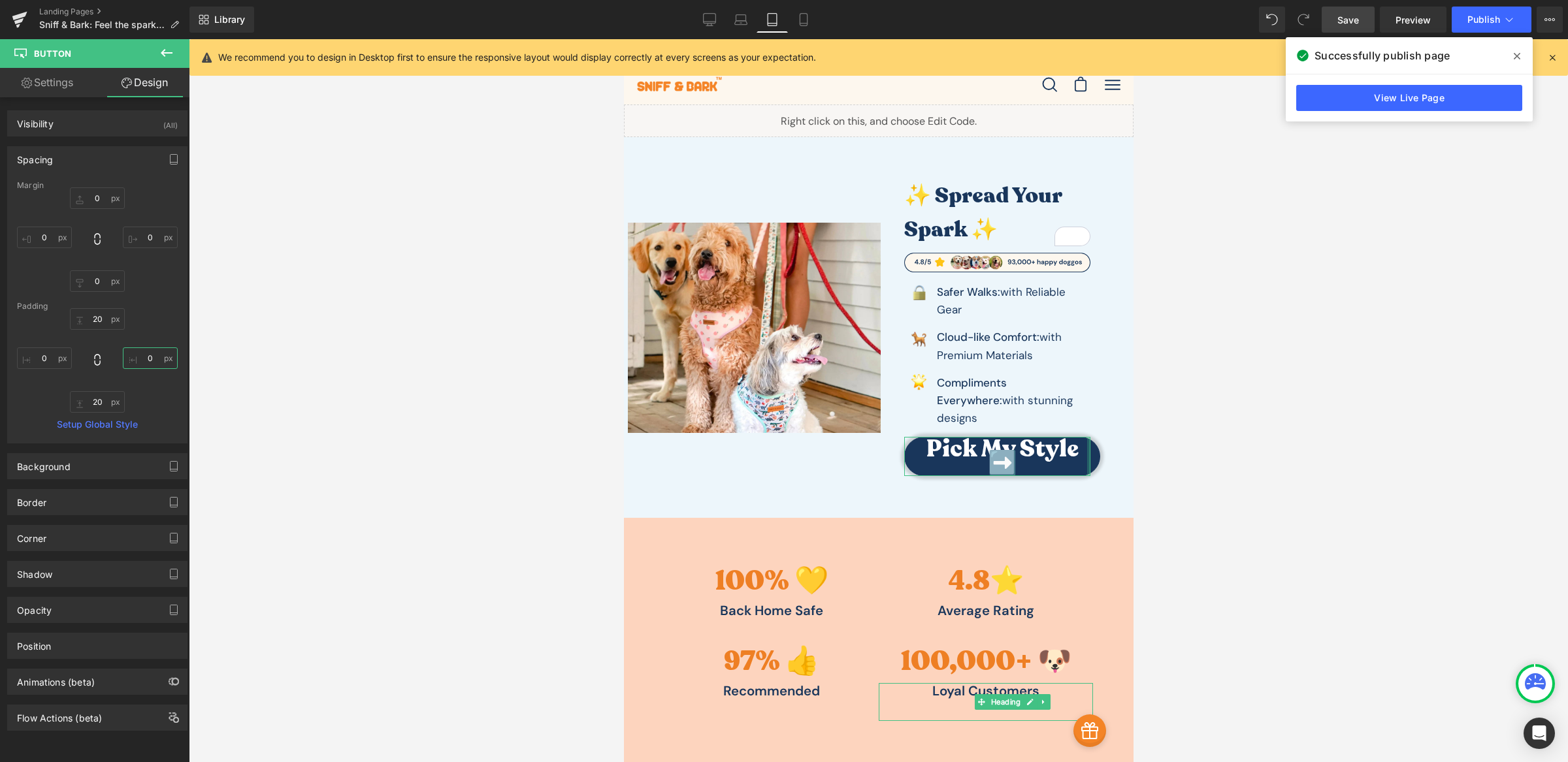
click at [148, 357] on input "text" at bounding box center [150, 358] width 55 height 21
type input "5"
click at [414, 331] on div at bounding box center [877, 400] width 1379 height 723
click at [1360, 15] on link "Save" at bounding box center [1348, 19] width 53 height 26
click at [729, 13] on icon at bounding box center [726, 19] width 13 height 13
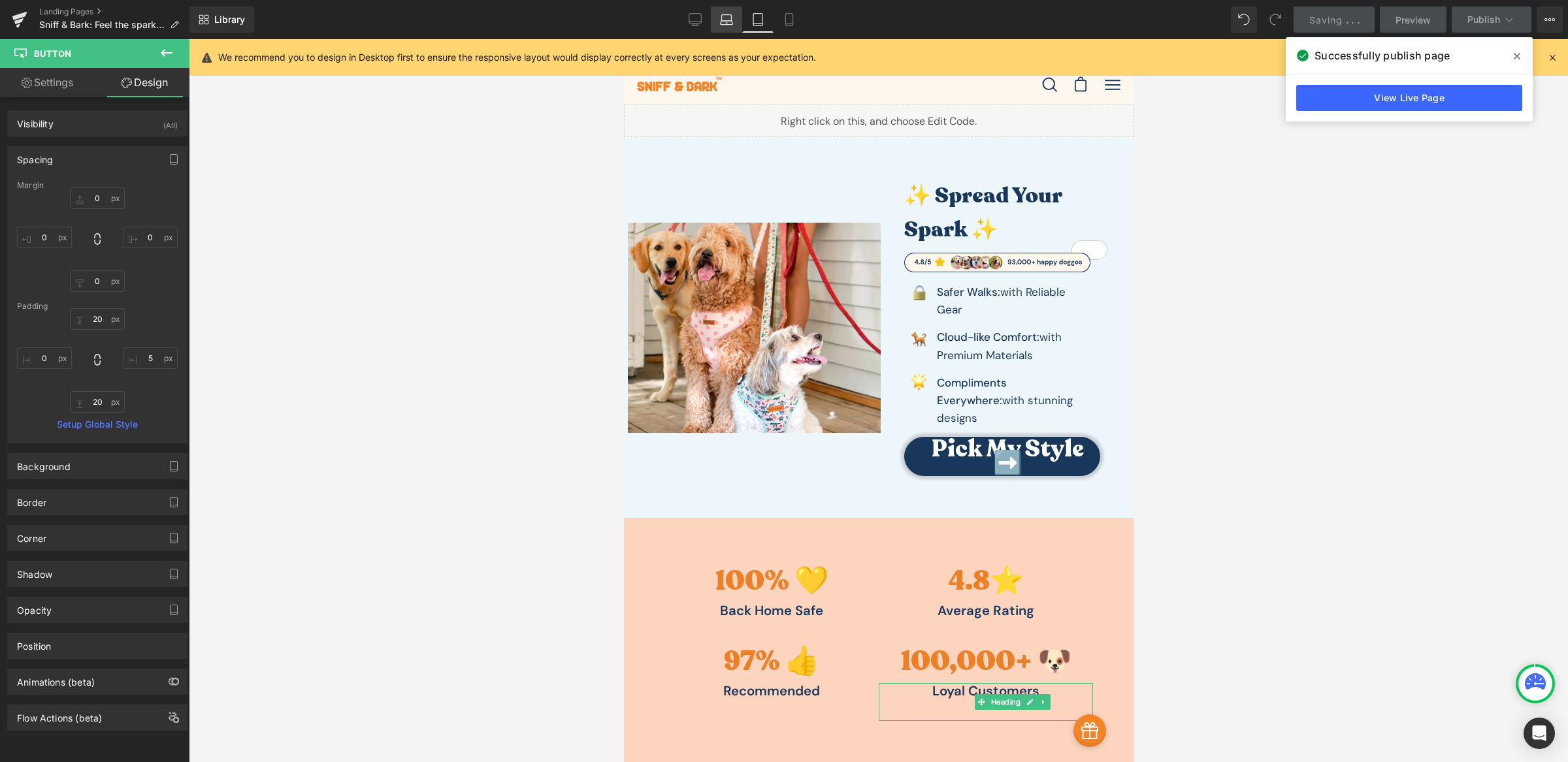
type input "10"
type input "30"
type input "10"
type input "0"
type input "29"
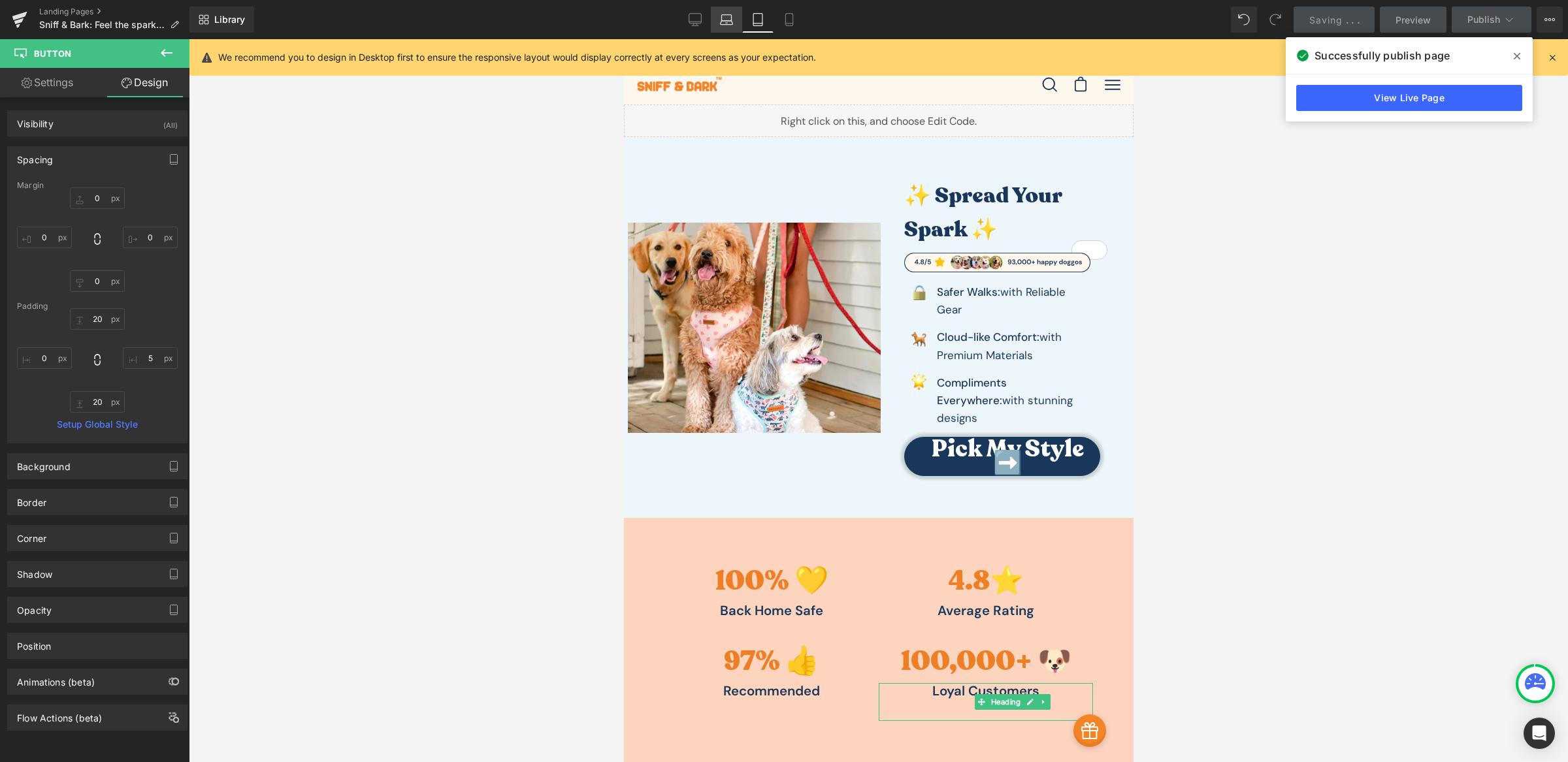
type input "39"
type input "11"
type input "30"
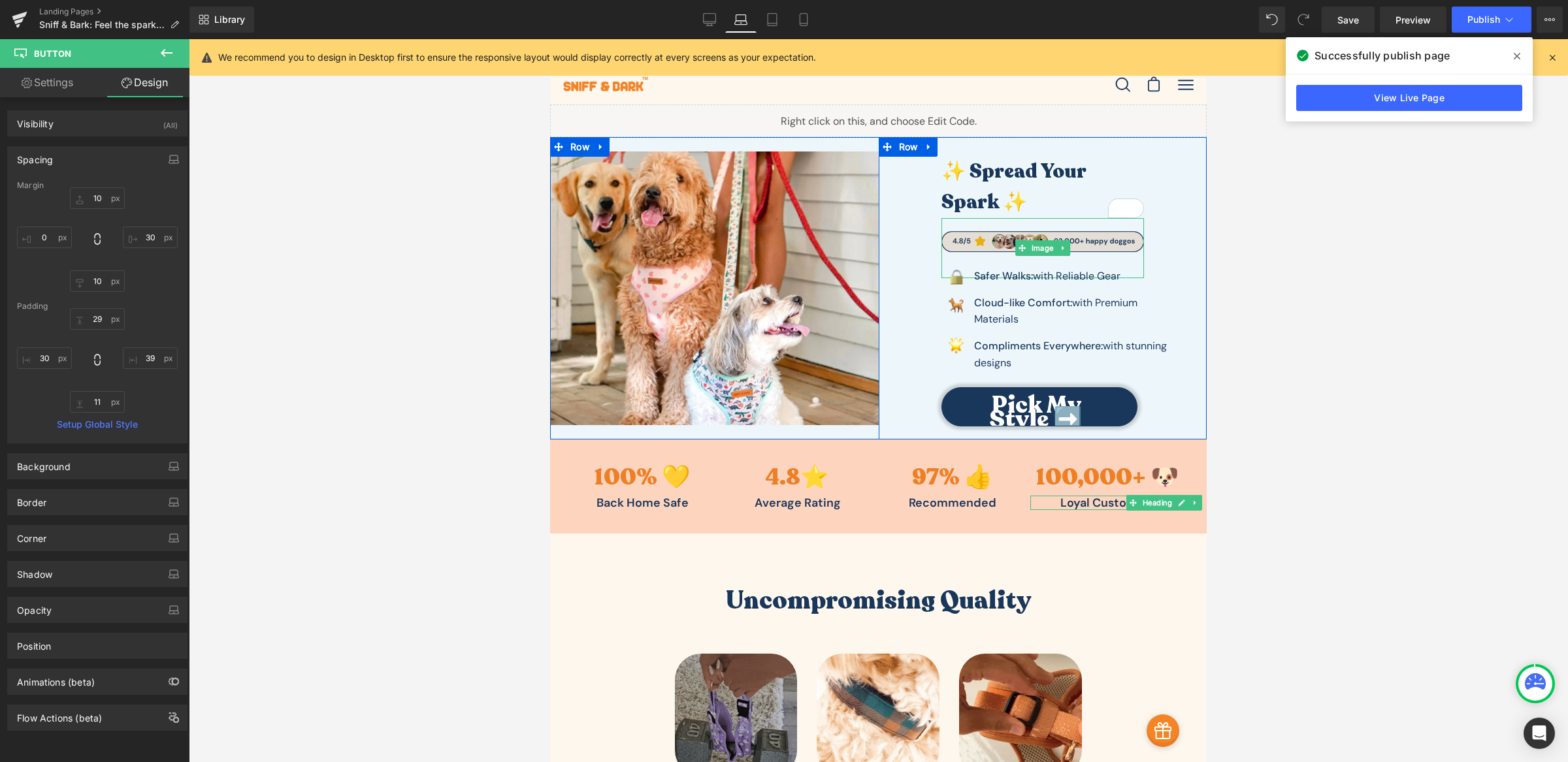
click at [1114, 261] on img at bounding box center [1042, 248] width 203 height 60
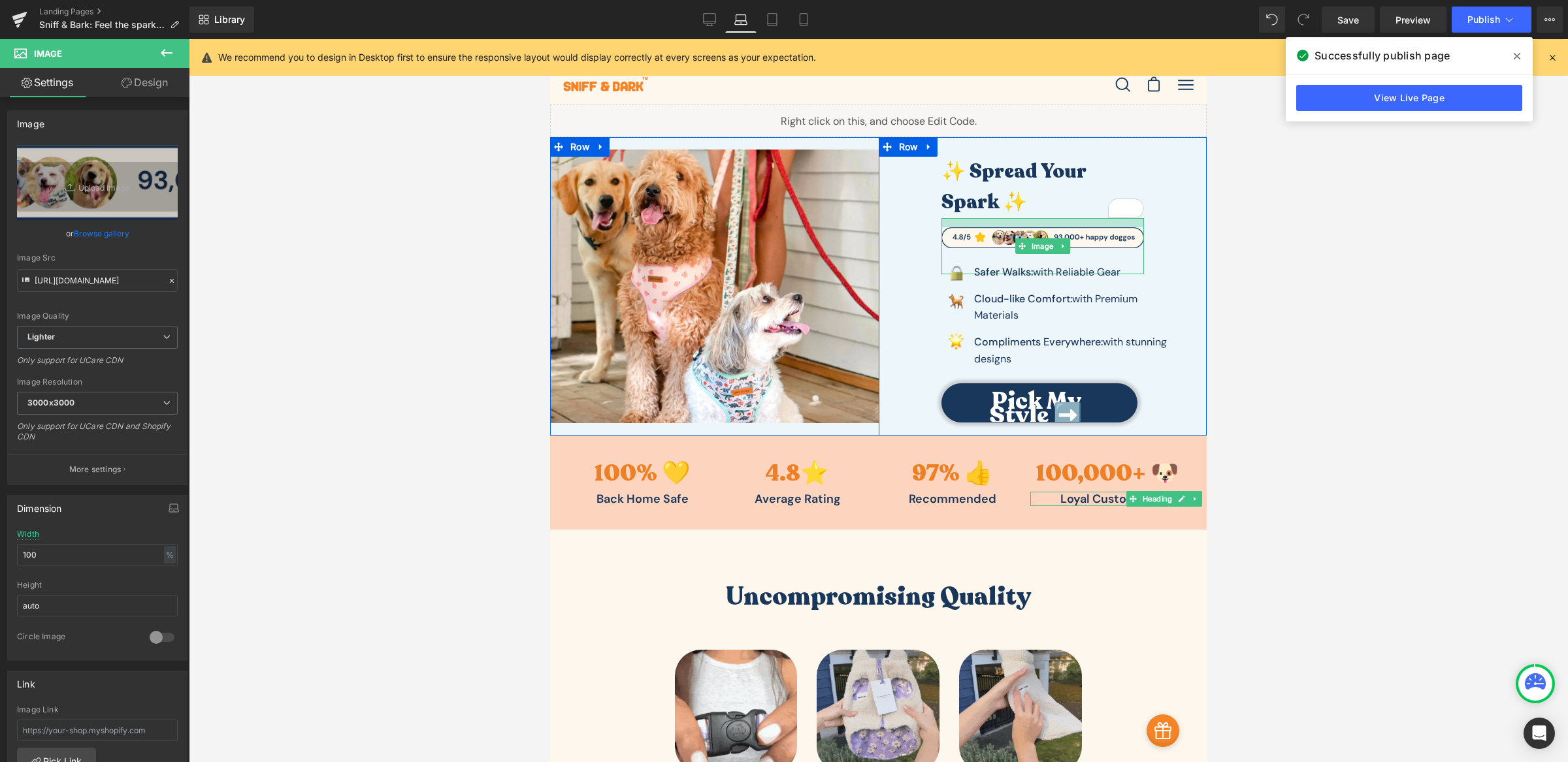
click at [1054, 214] on div "✨ Spread Your Spark ✨ Heading Image Image Safer Walks: with Reliable Gear Text …" at bounding box center [1043, 282] width 251 height 292
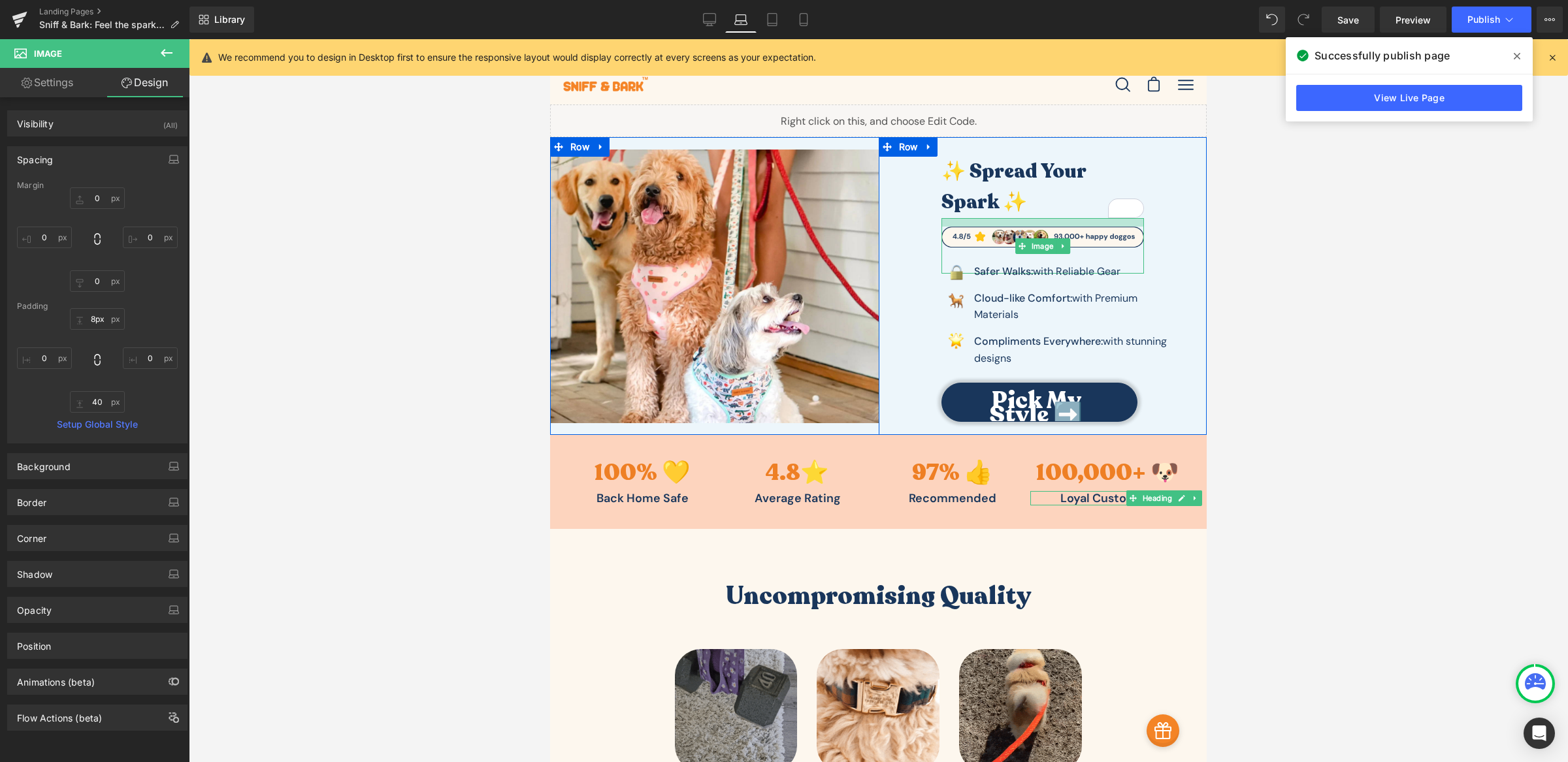
type input "7px"
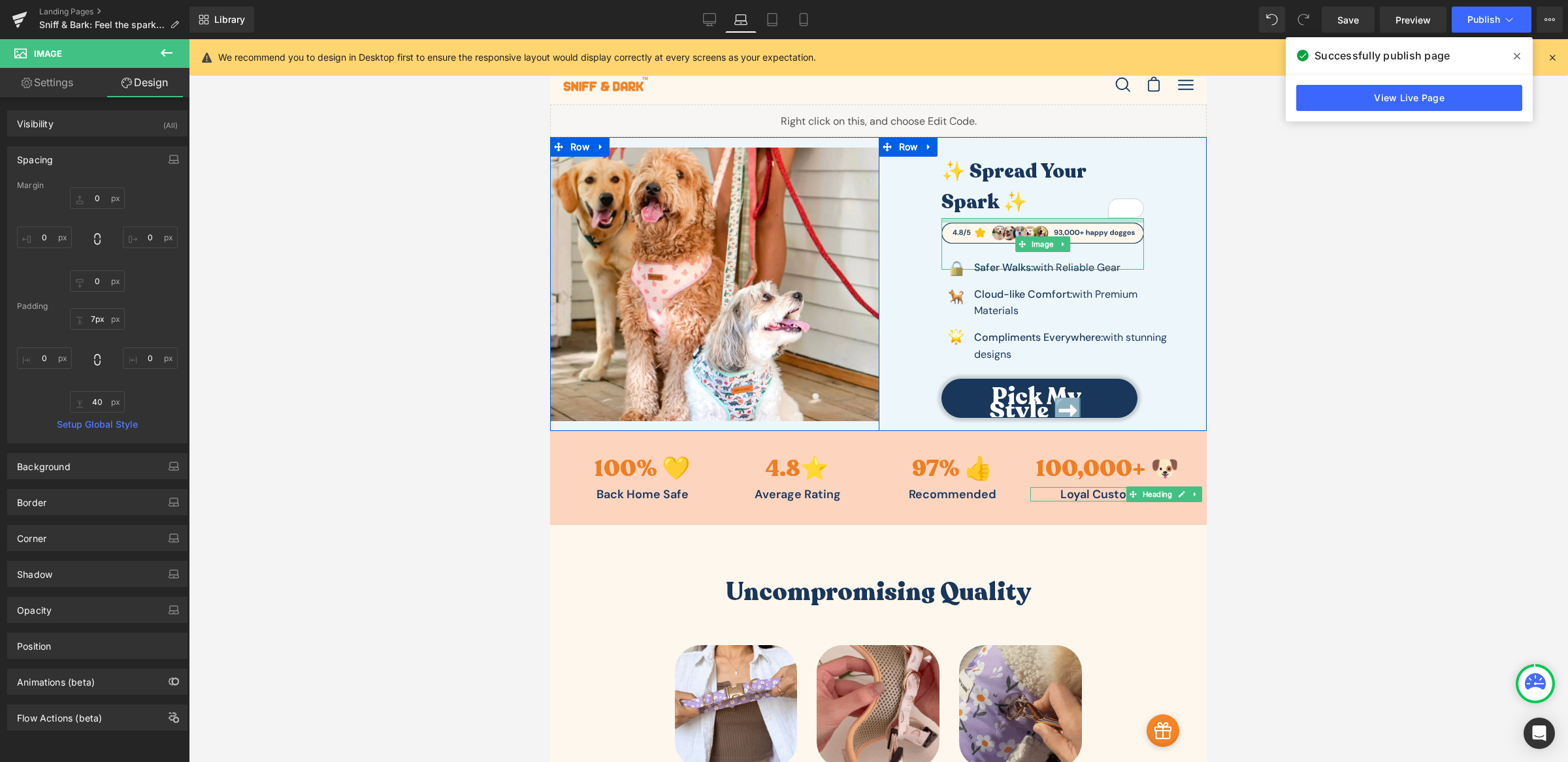
click at [1055, 214] on div "✨ Spread Your Spark ✨ Heading Image Image Safer Walks: with Reliable Gear Text …" at bounding box center [1043, 280] width 251 height 287
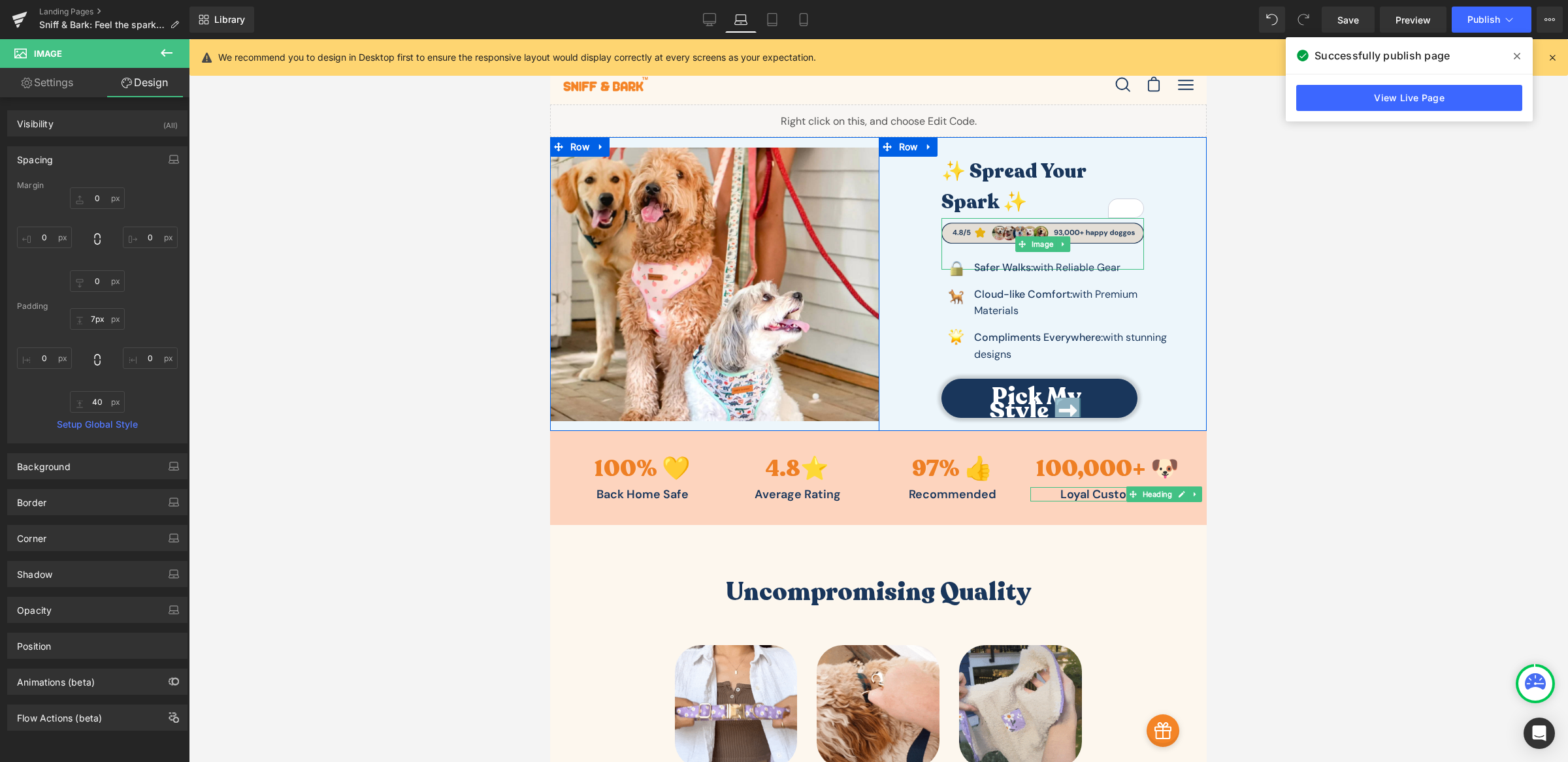
click at [1122, 254] on img at bounding box center [1042, 243] width 203 height 52
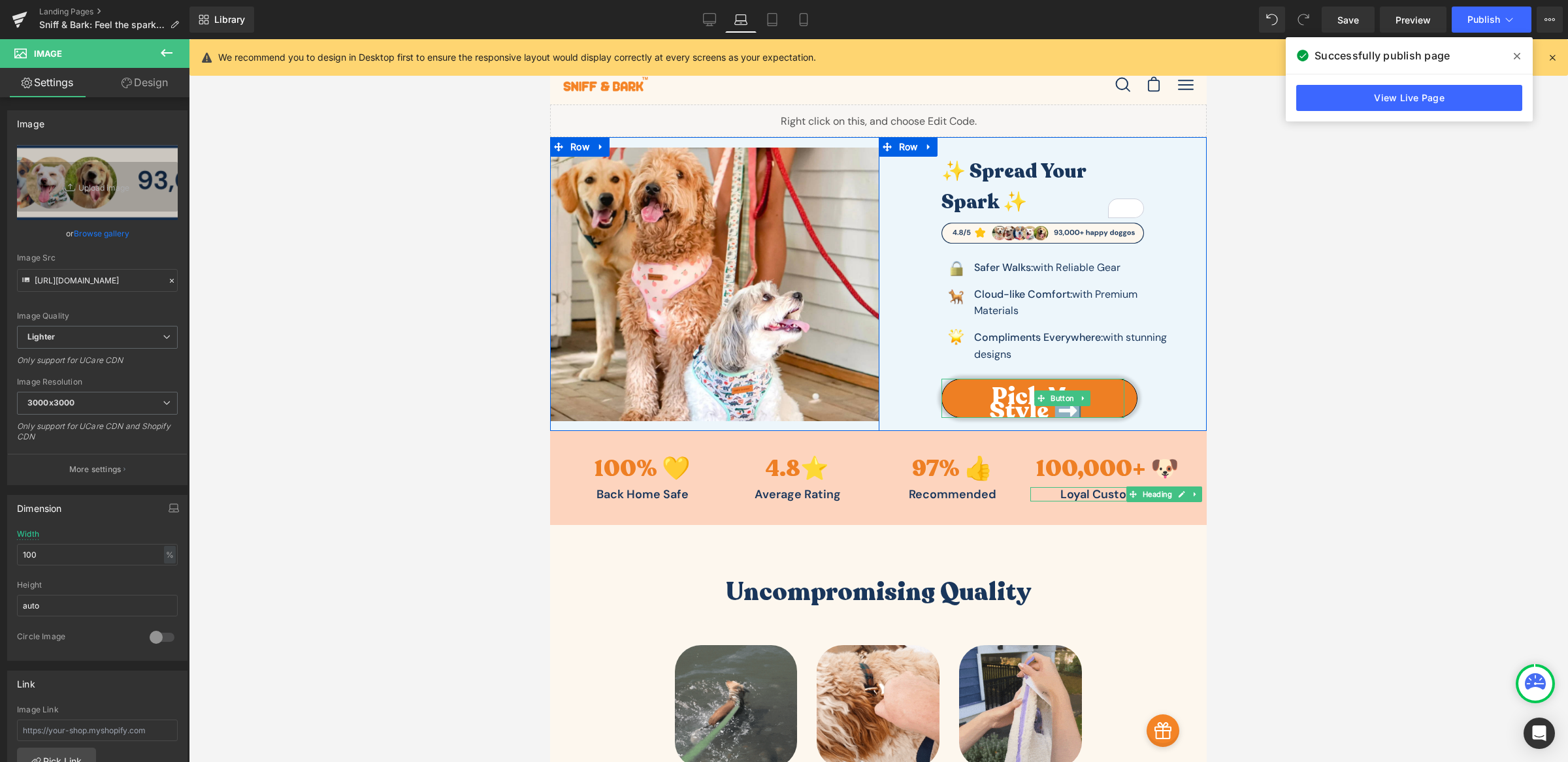
click at [1087, 410] on span "Pick My Style ➡️" at bounding box center [1037, 404] width 150 height 29
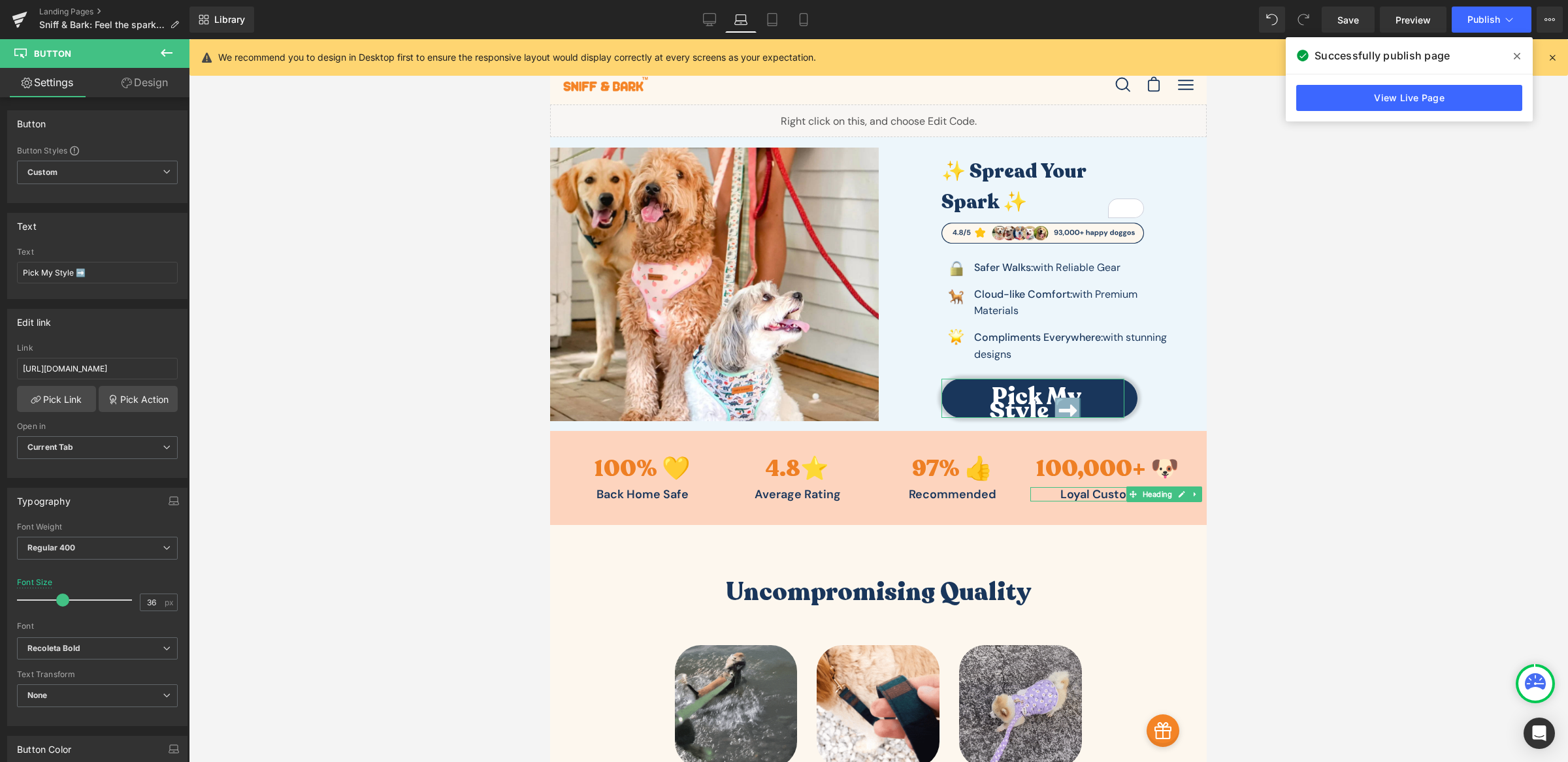
click at [131, 80] on link "Design" at bounding box center [144, 82] width 95 height 29
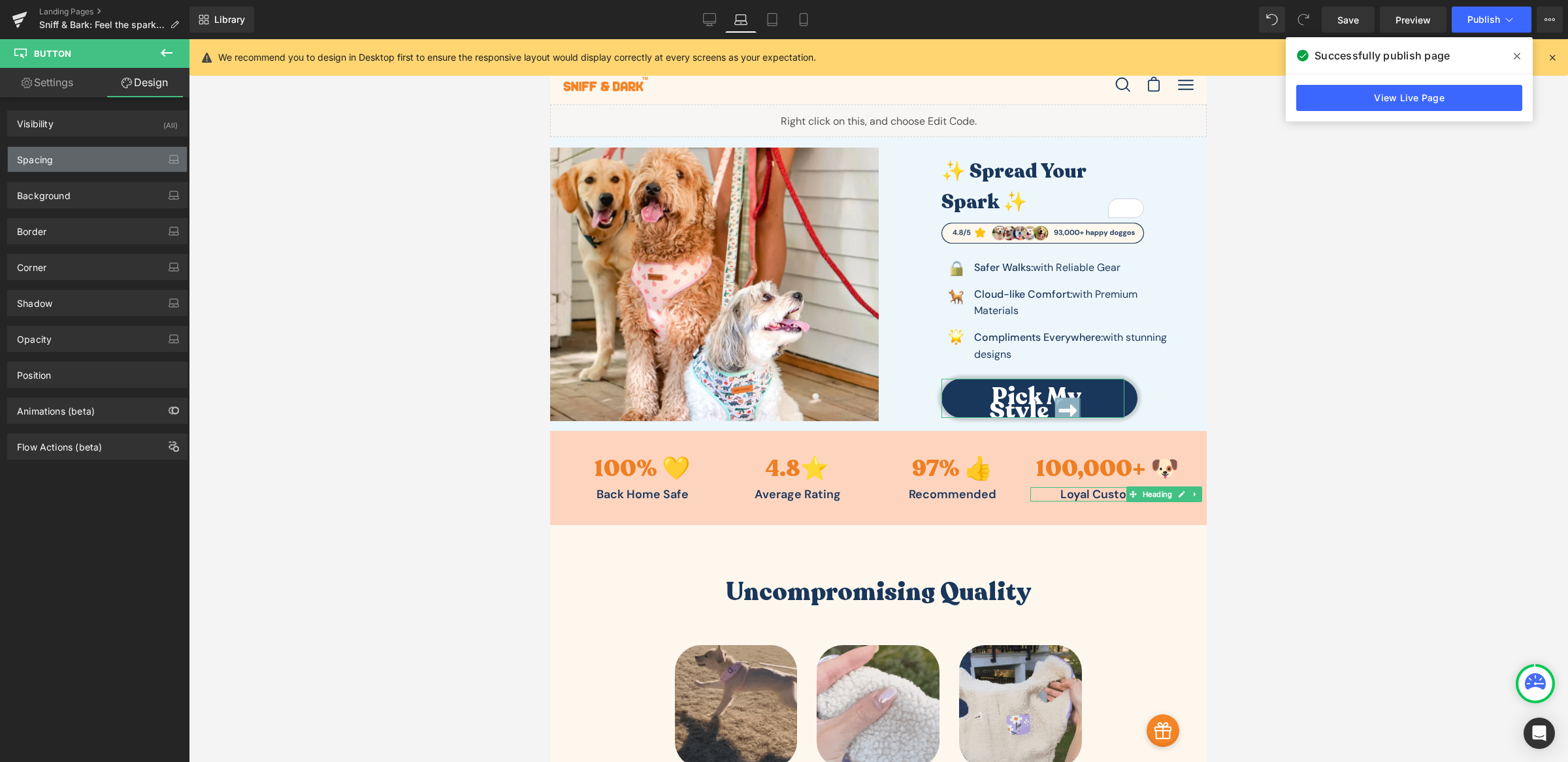
click at [65, 150] on div "Spacing" at bounding box center [97, 159] width 179 height 25
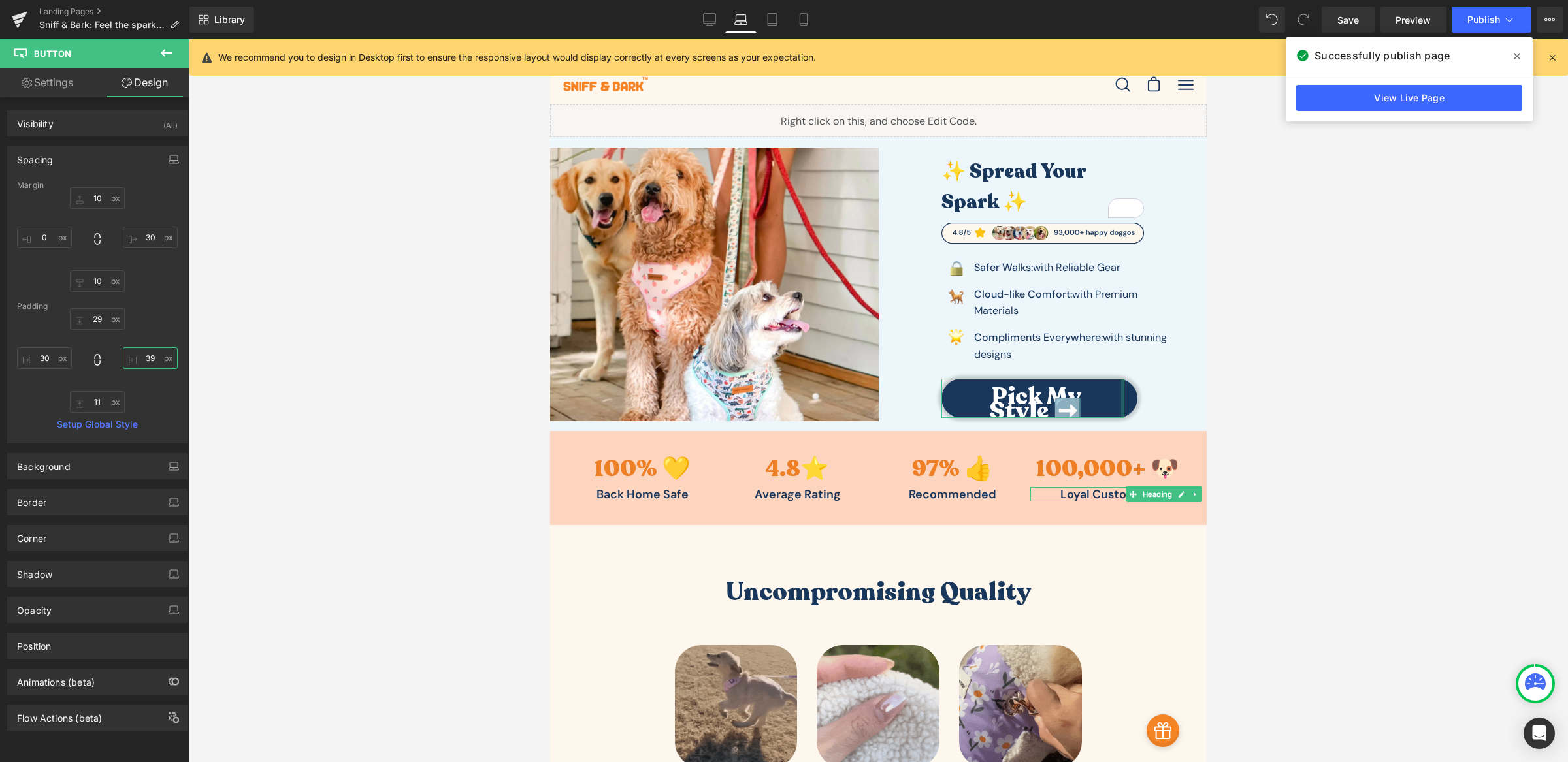
click at [141, 354] on input "39" at bounding box center [150, 358] width 55 height 21
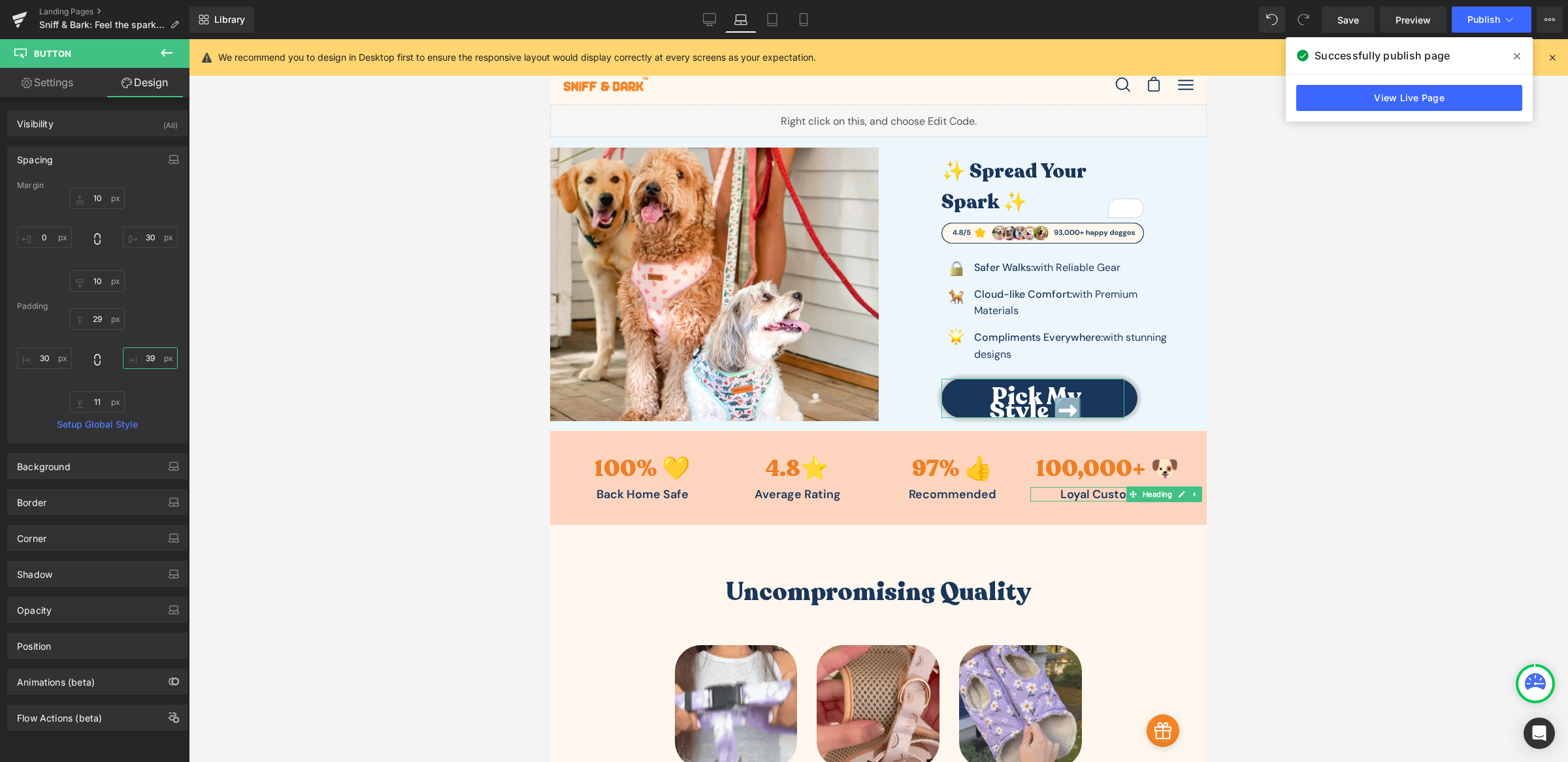
click at [141, 354] on input "39" at bounding box center [150, 358] width 55 height 21
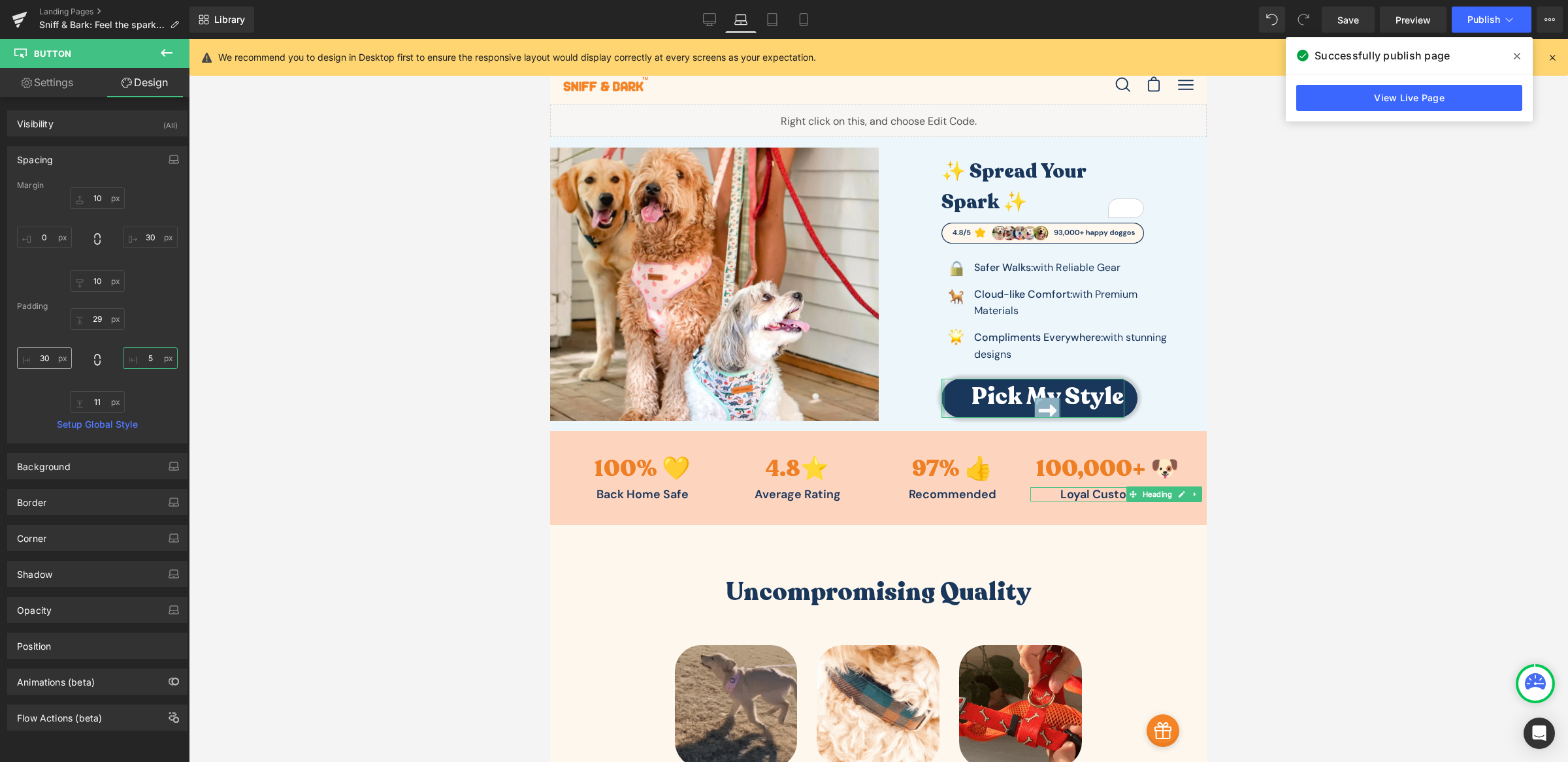
type input "5"
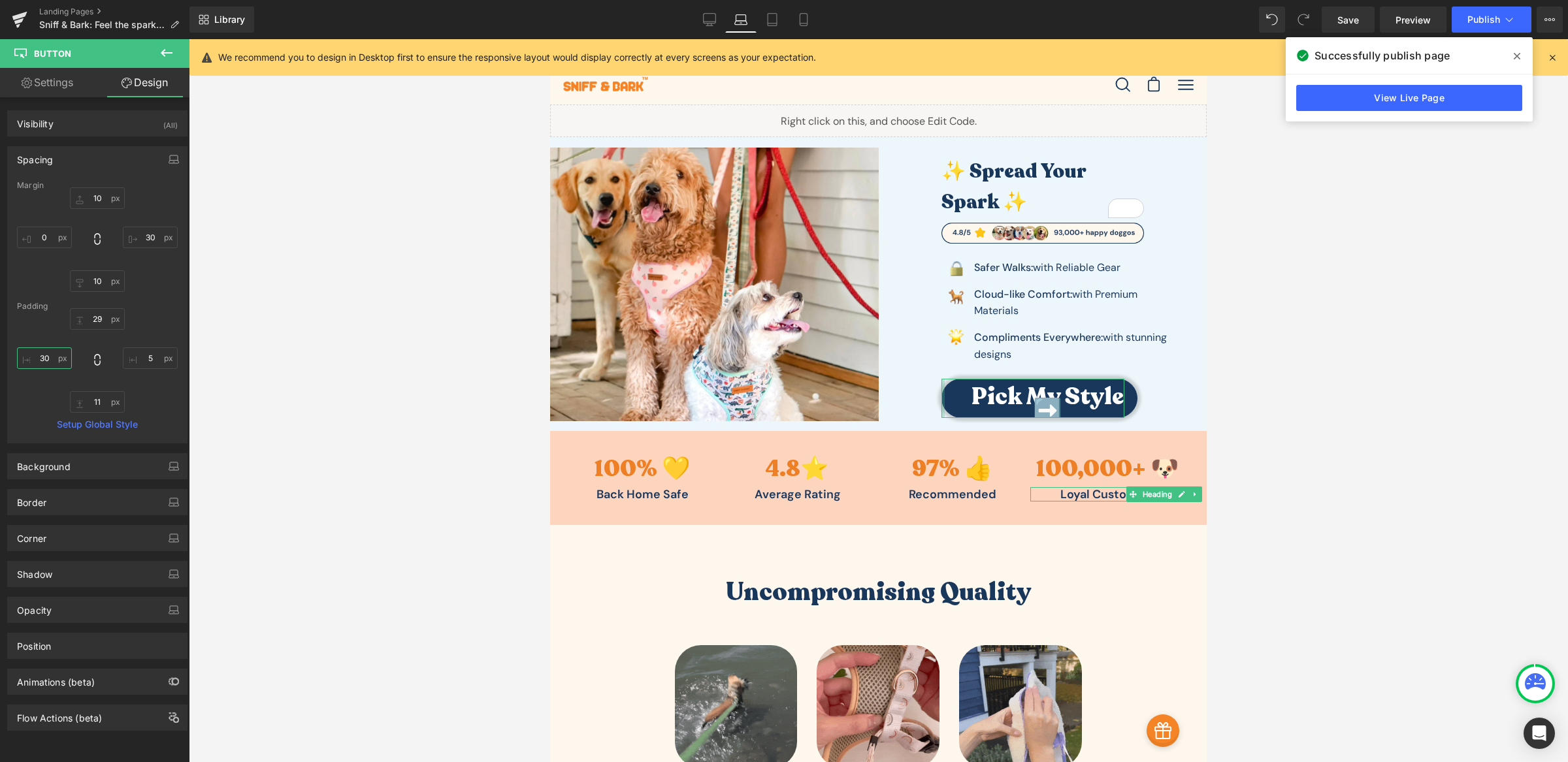
click at [37, 361] on input "30" at bounding box center [44, 358] width 55 height 21
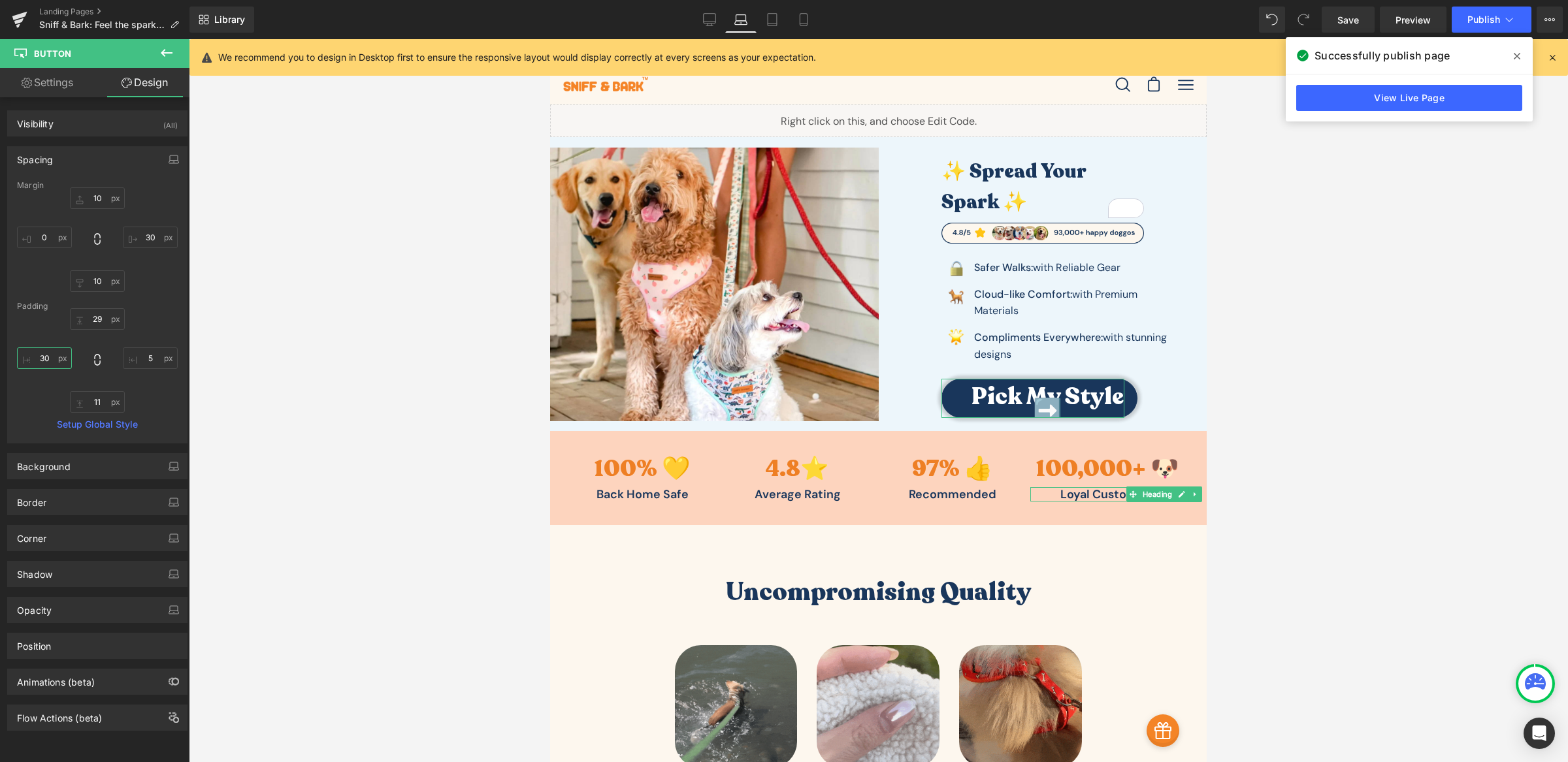
click at [37, 361] on input "30" at bounding box center [44, 358] width 55 height 21
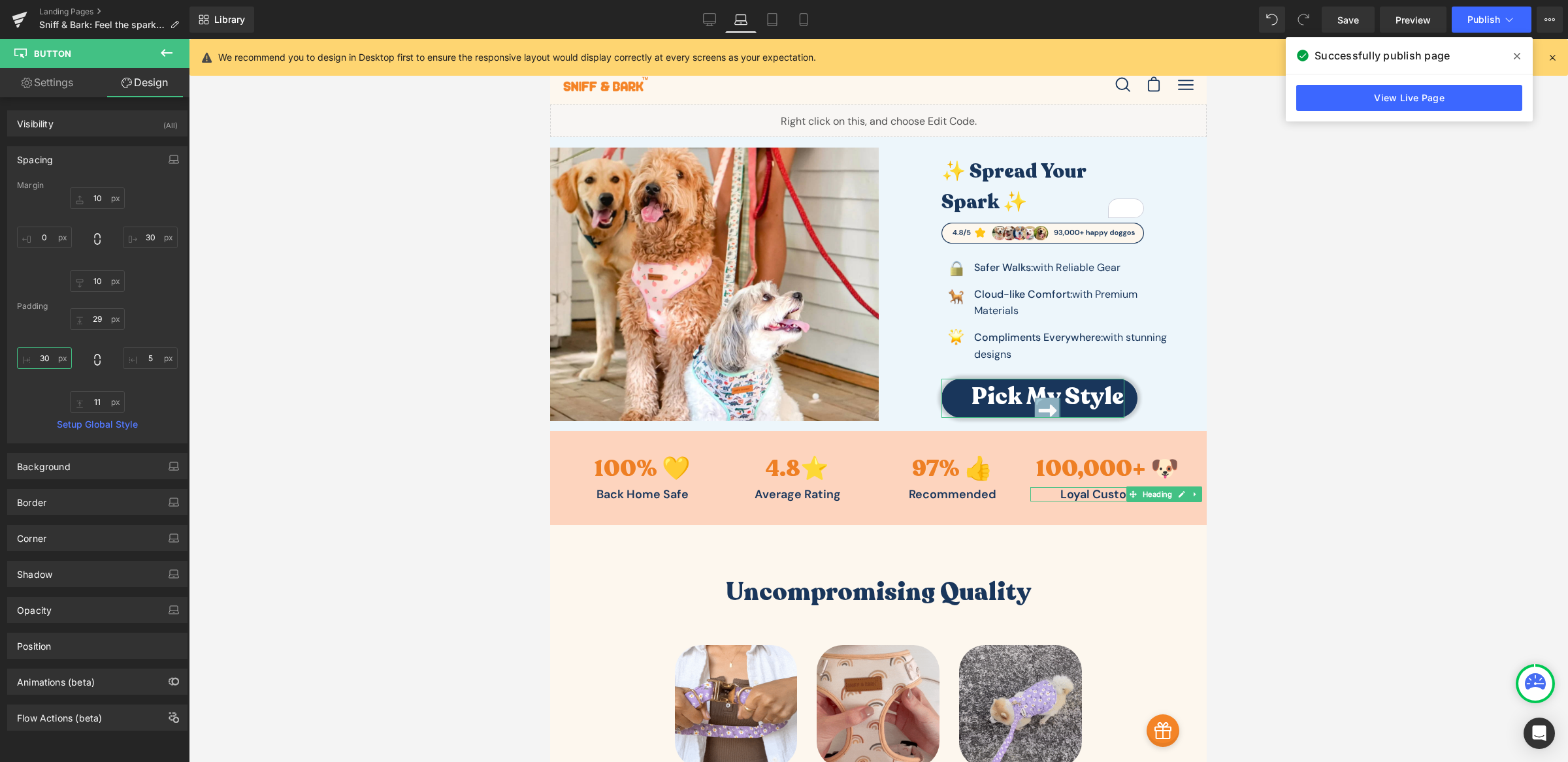
click at [37, 361] on input "30" at bounding box center [44, 358] width 55 height 21
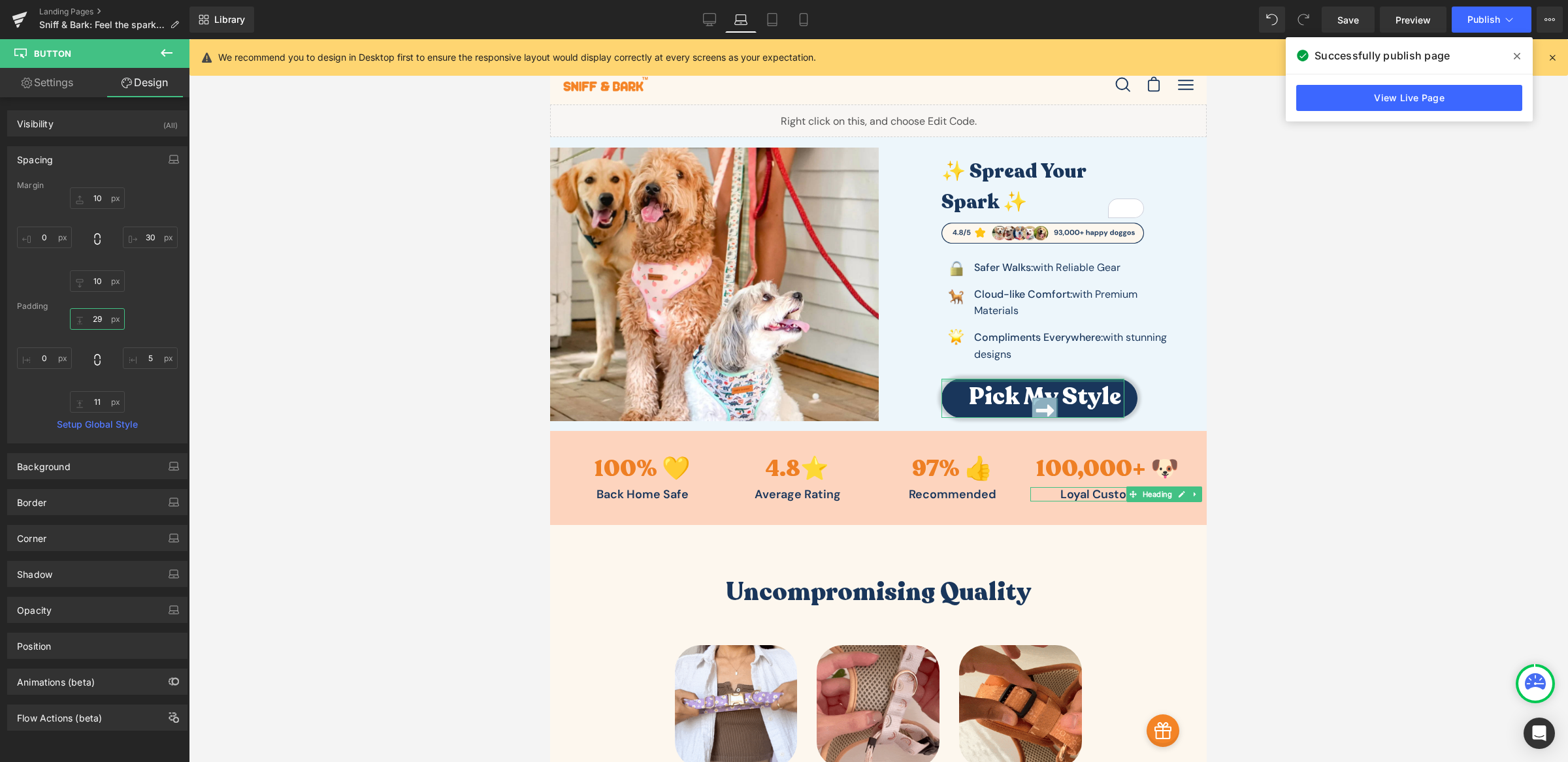
click at [90, 323] on input "29" at bounding box center [97, 319] width 55 height 21
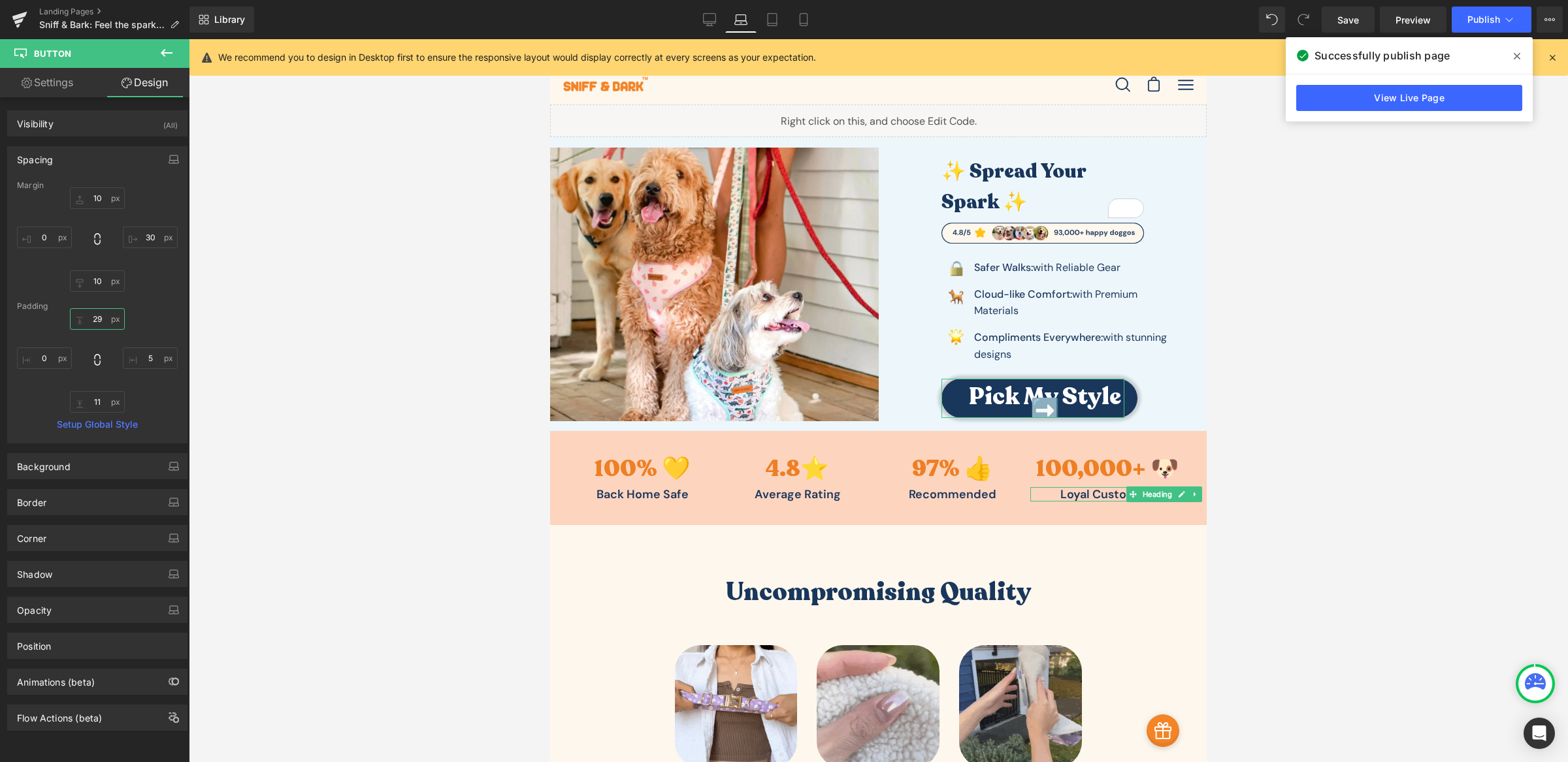
click at [90, 323] on input "29" at bounding box center [97, 319] width 55 height 21
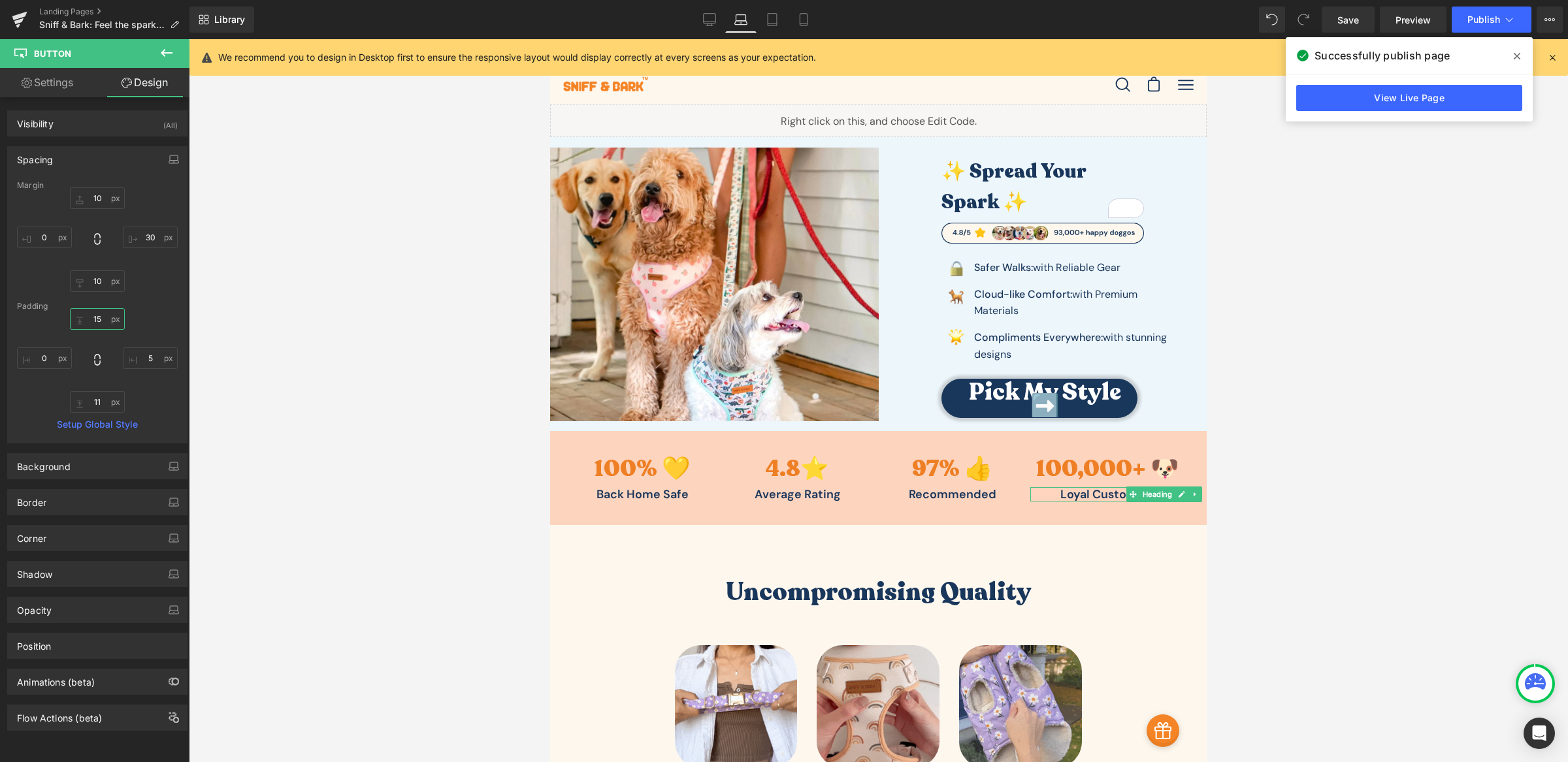
type input "15"
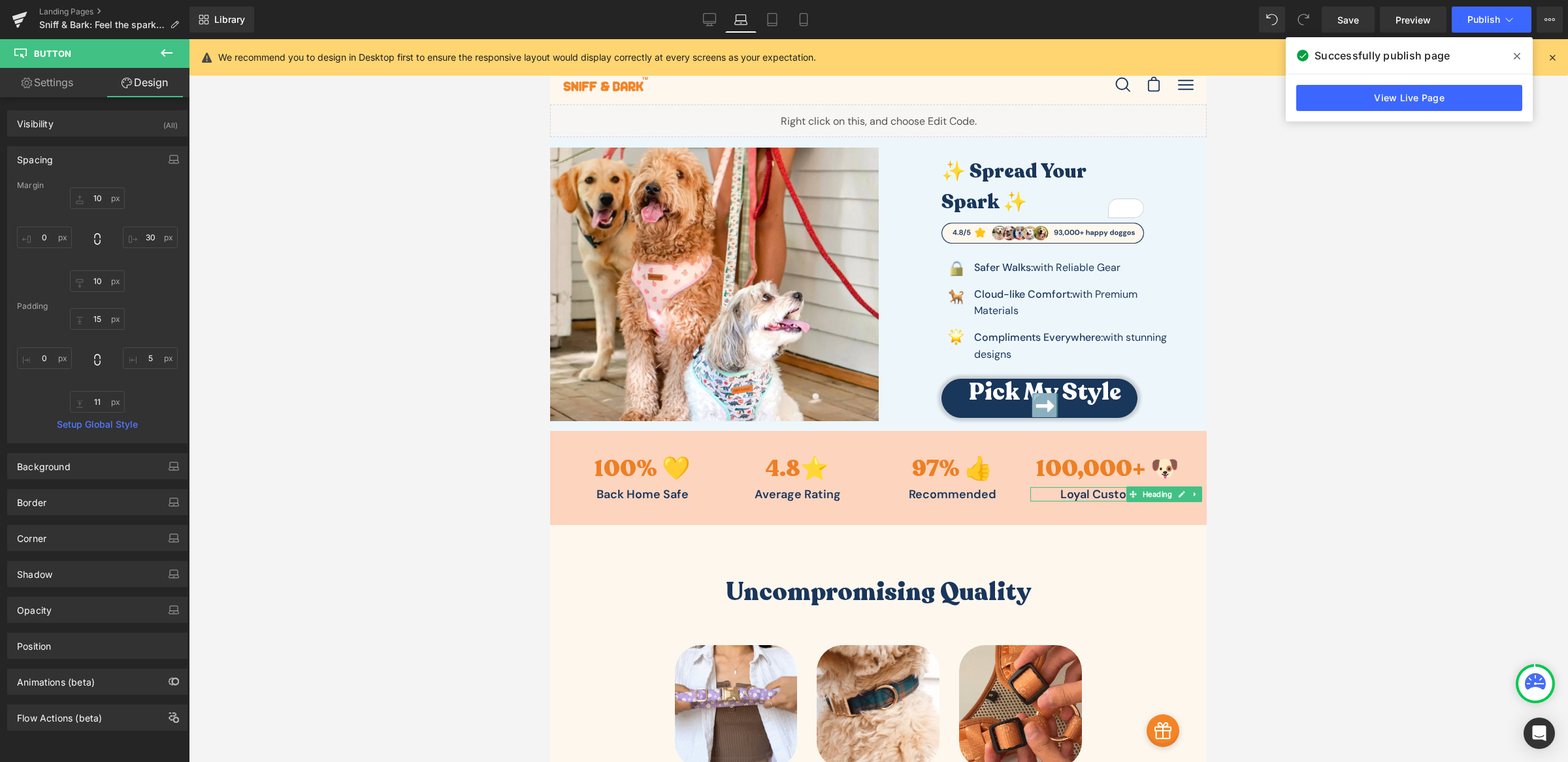
click at [298, 317] on div at bounding box center [877, 400] width 1379 height 723
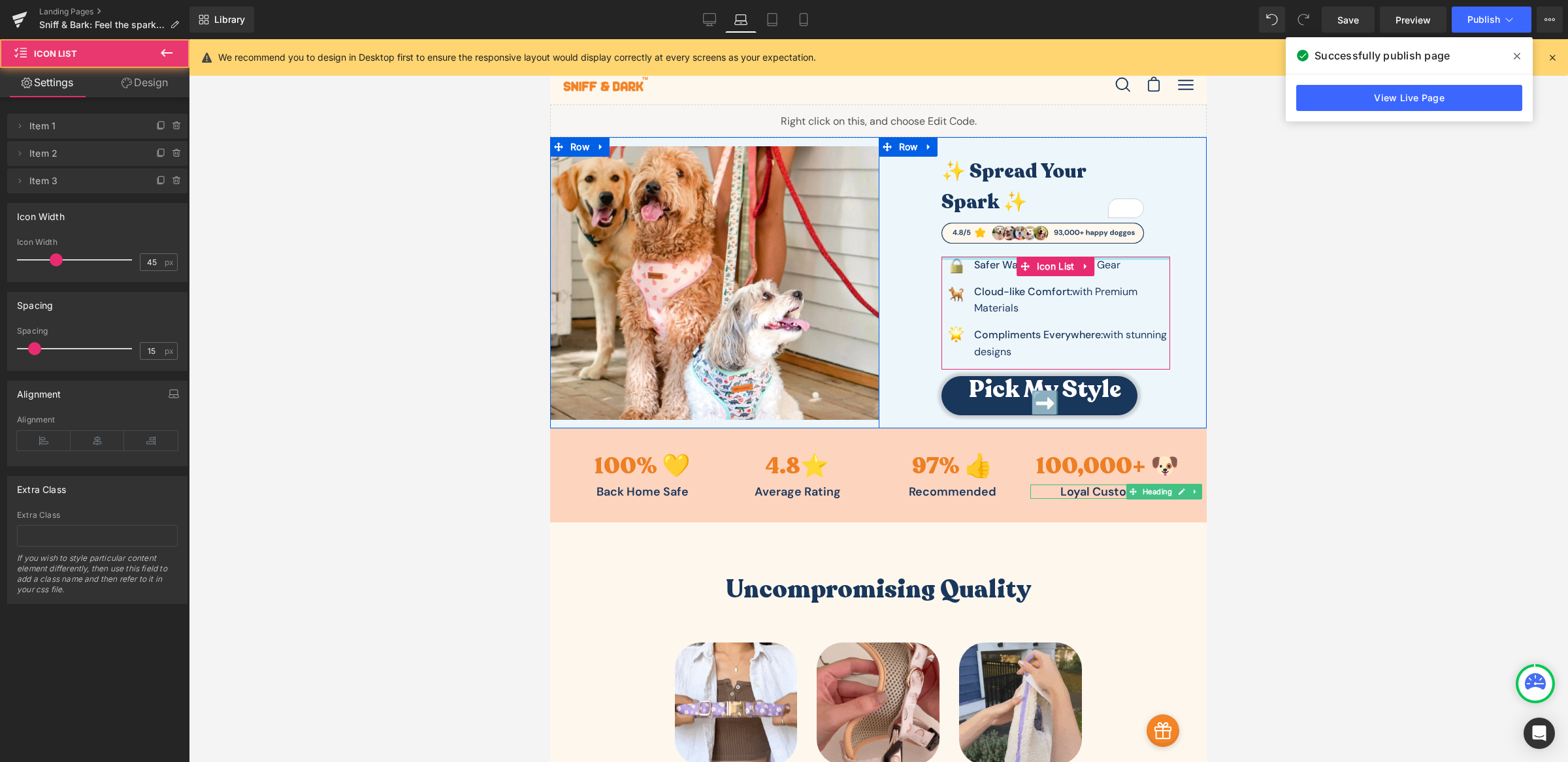
click at [1154, 252] on div "✨ Spread Your Spark ✨ Heading Image Image Safer Walks: with Reliable Gear Text …" at bounding box center [1043, 279] width 251 height 285
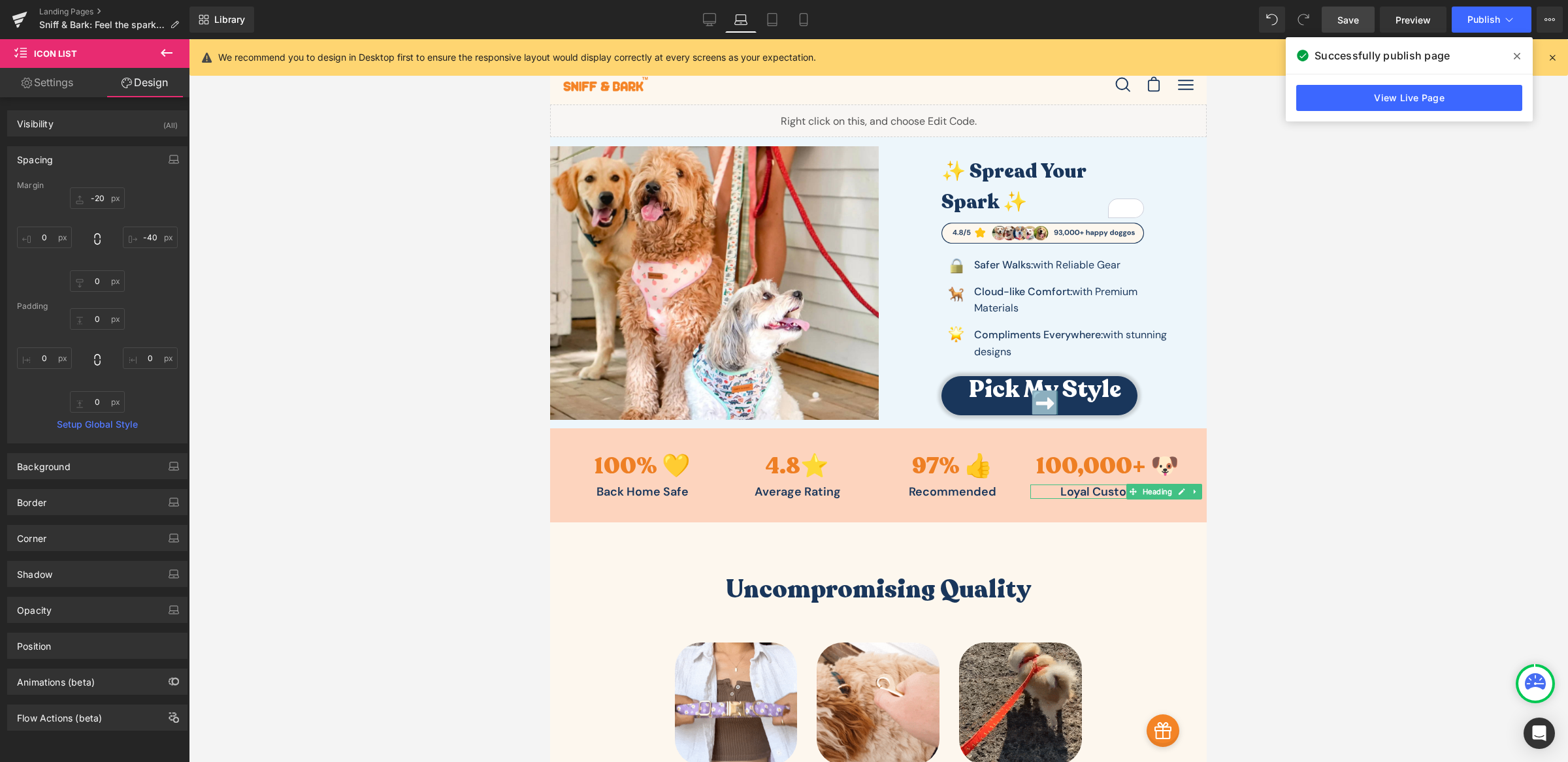
click at [1333, 13] on link "Save" at bounding box center [1348, 19] width 53 height 26
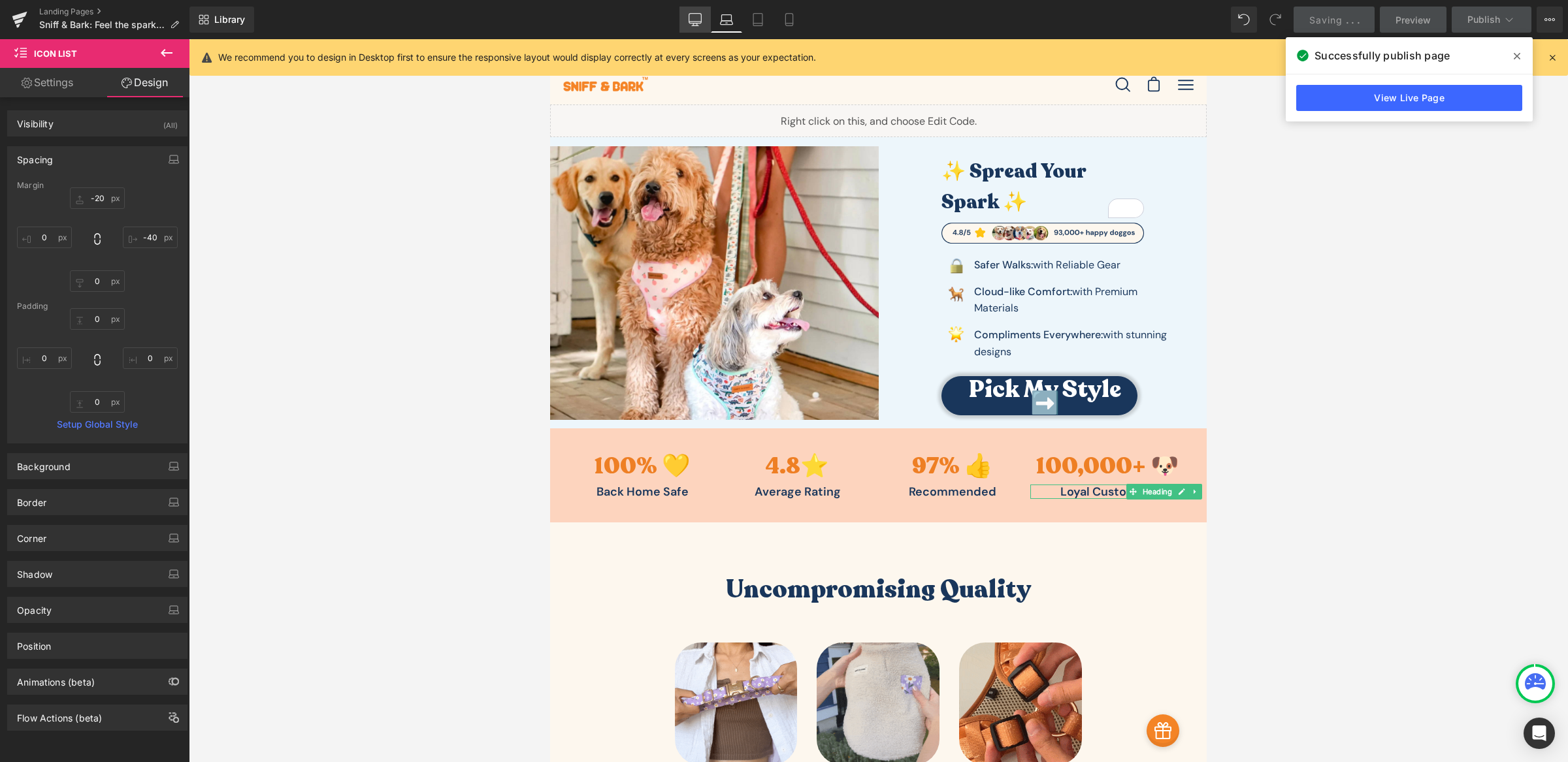
click at [702, 20] on icon at bounding box center [695, 19] width 13 height 13
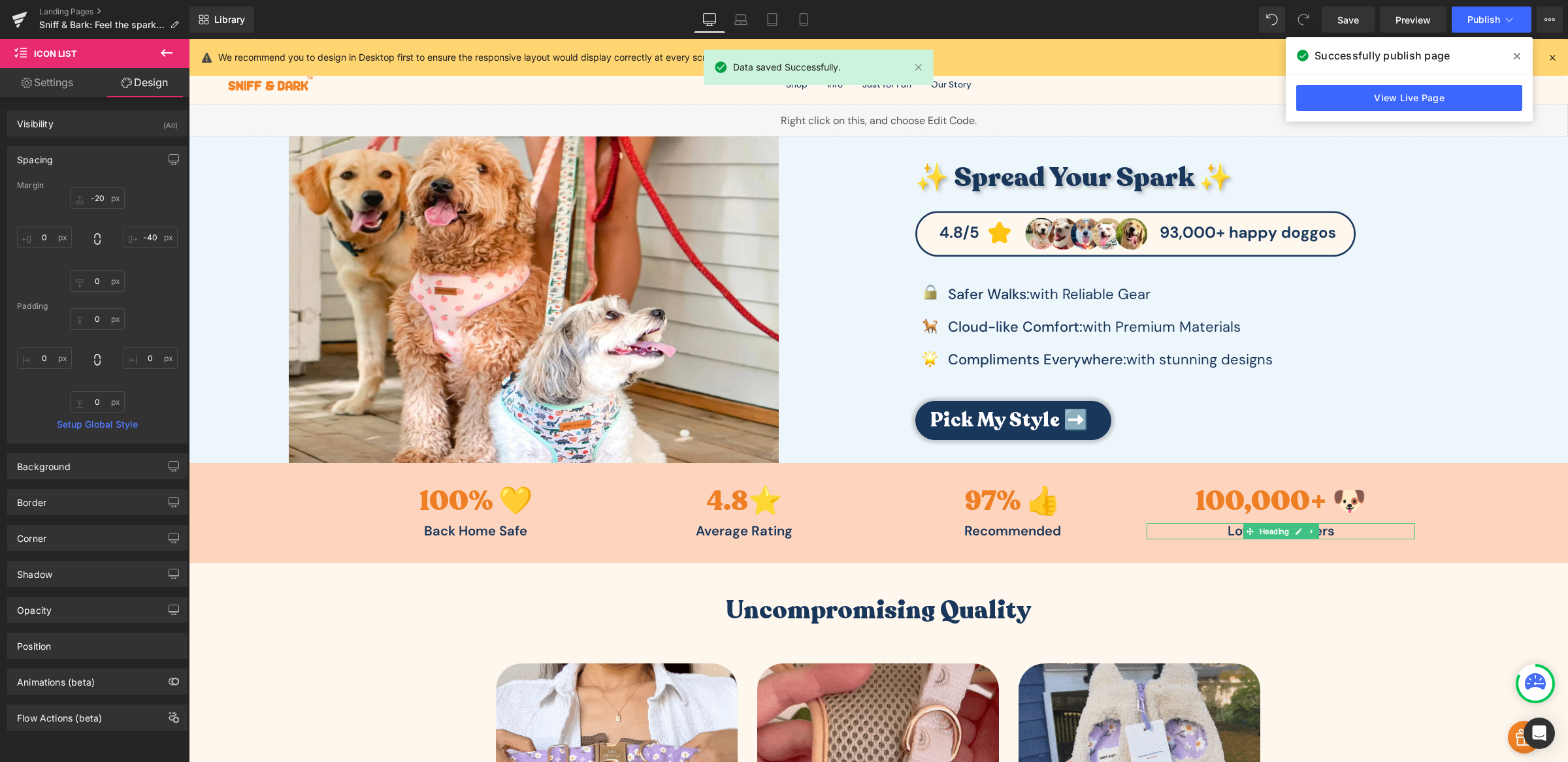
type input "0"
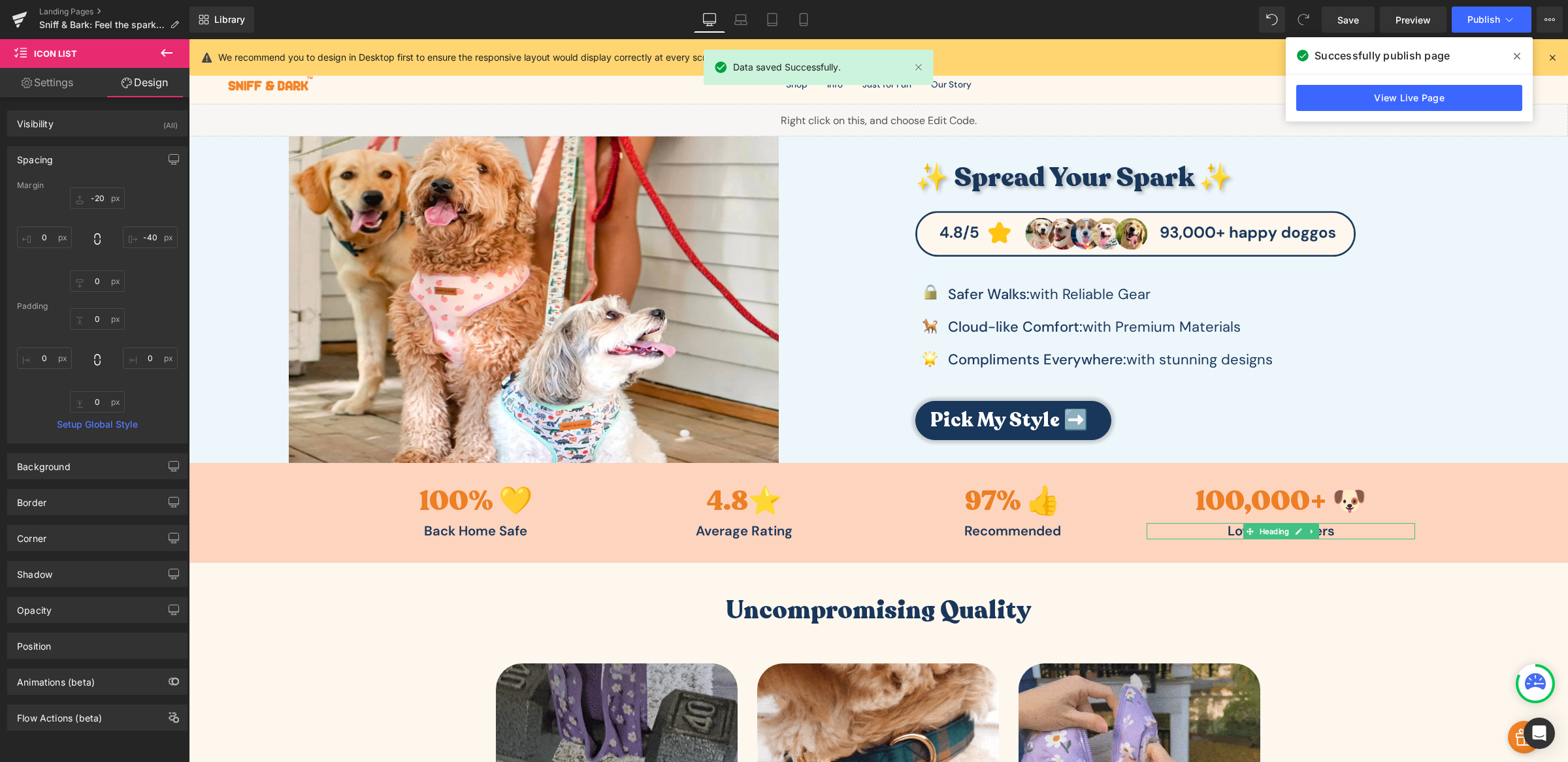
type input "0"
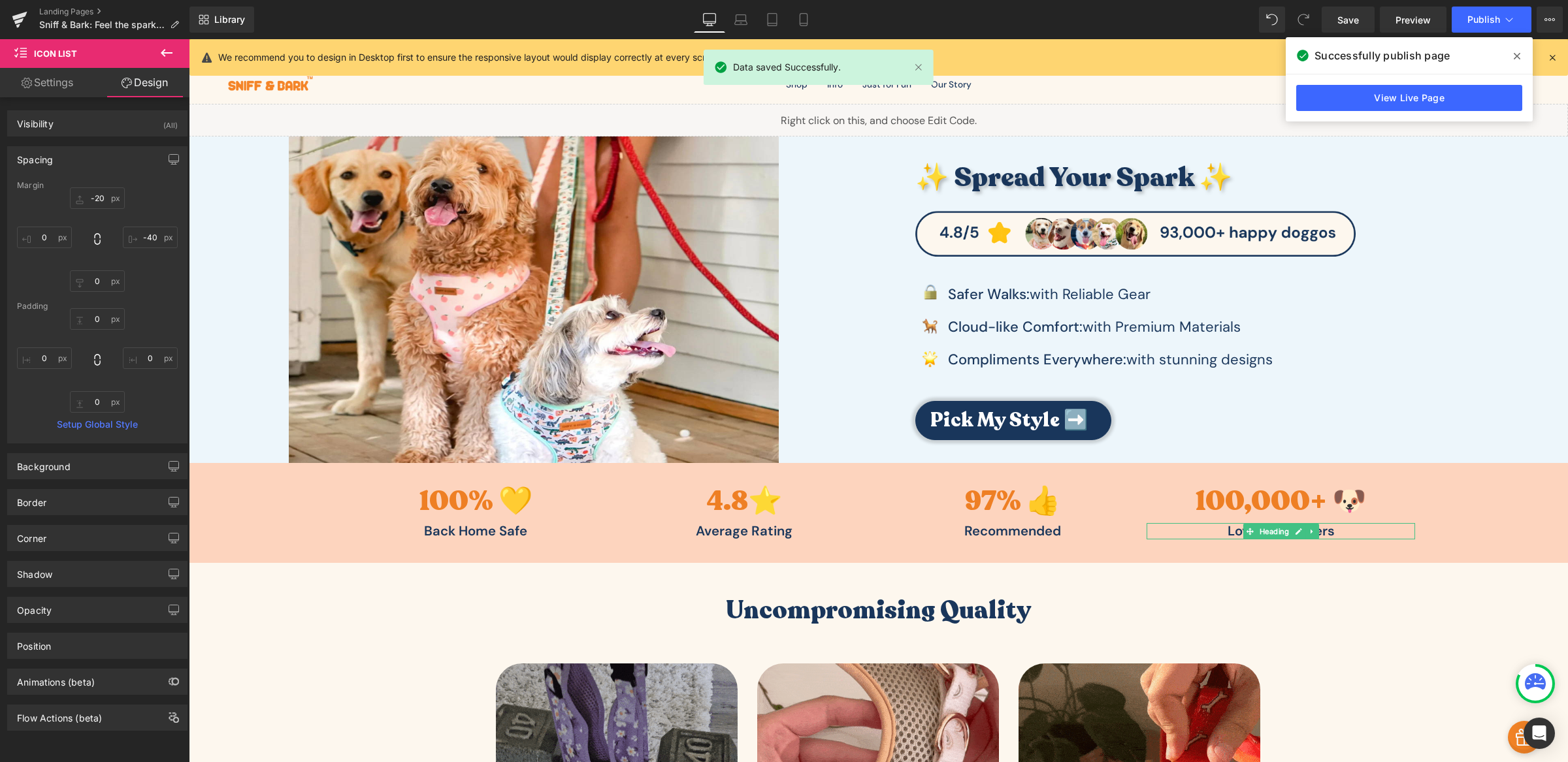
type input "0"
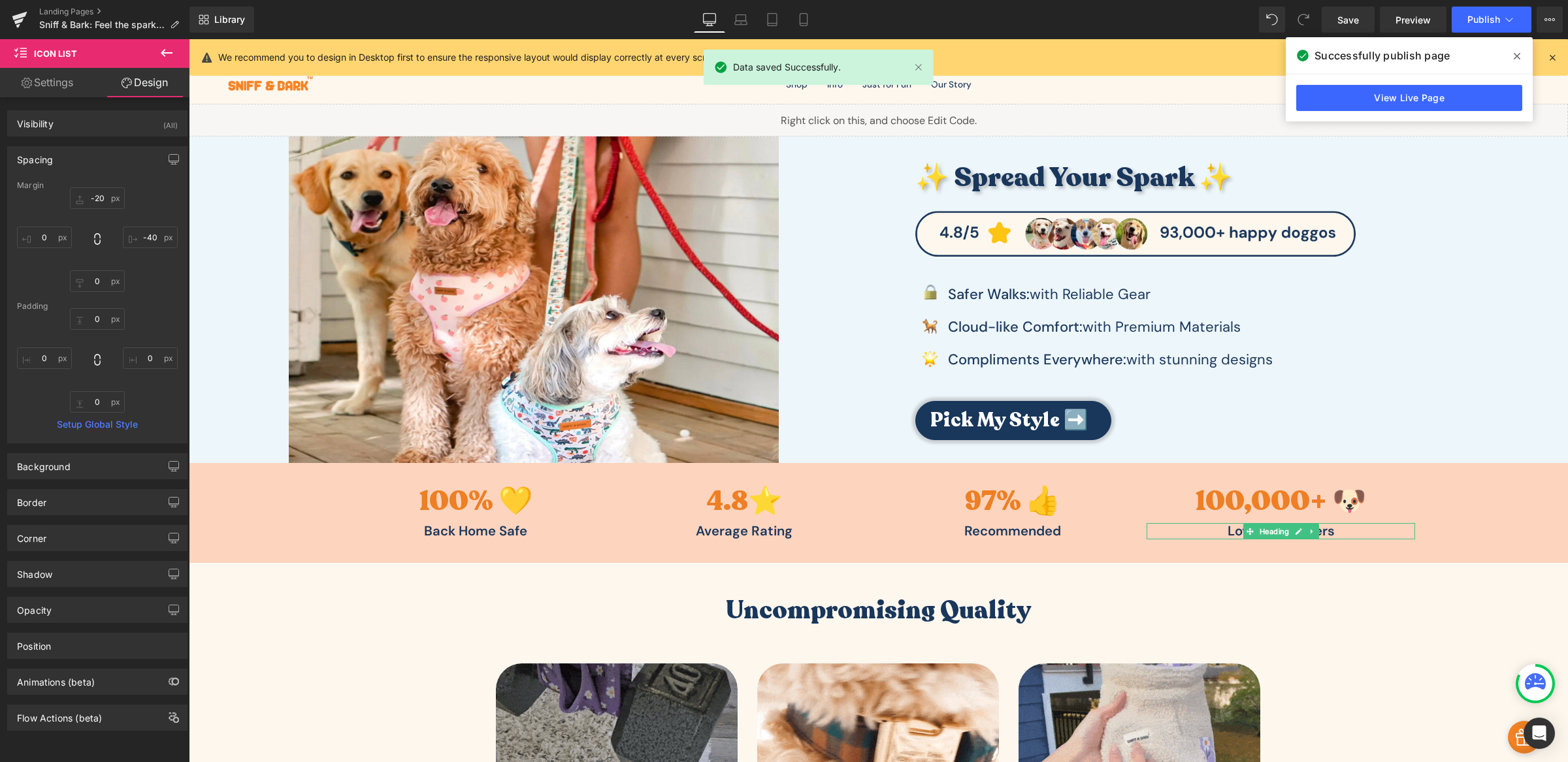
type input "0"
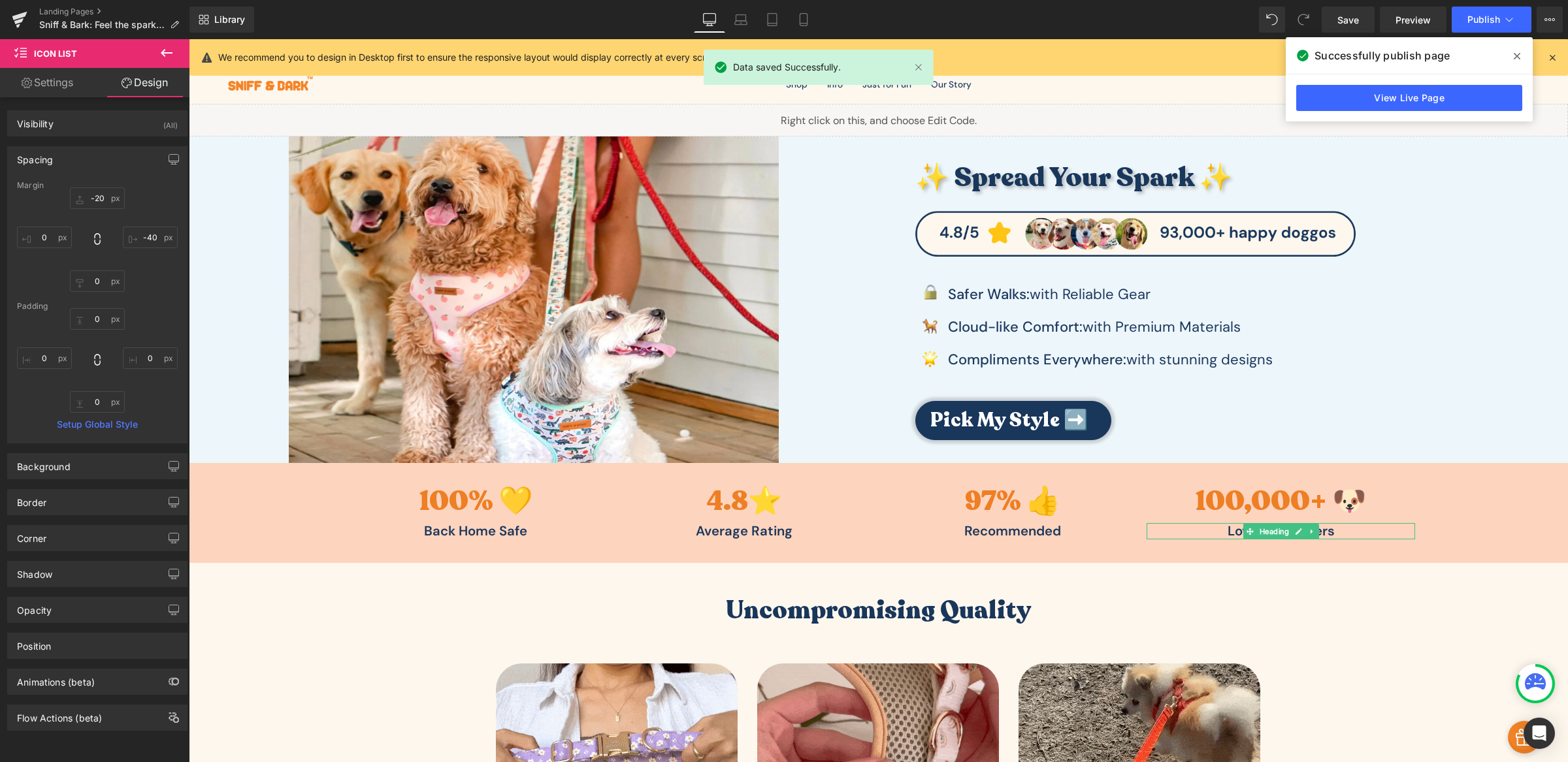
type input "31"
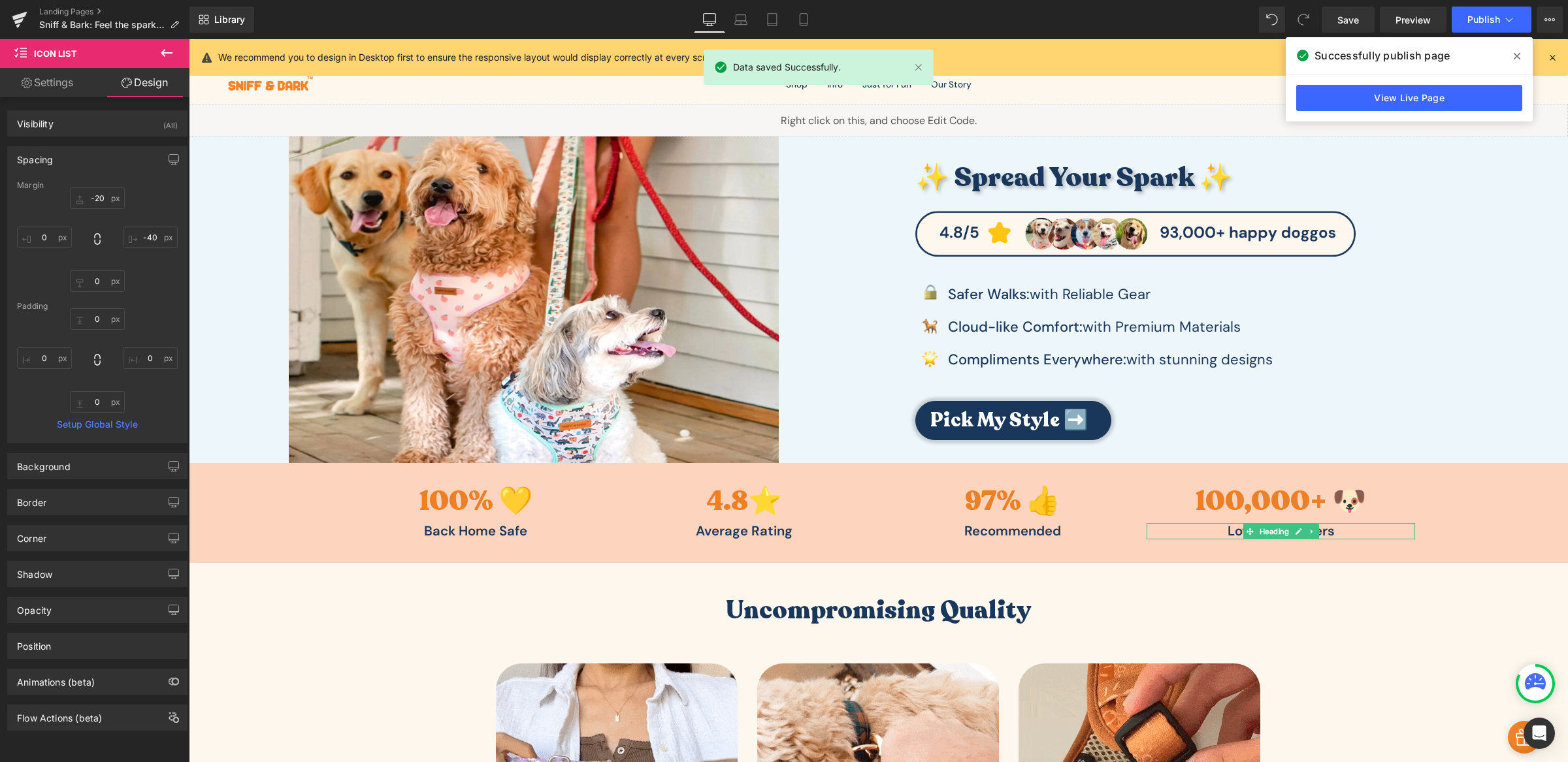
type input "0"
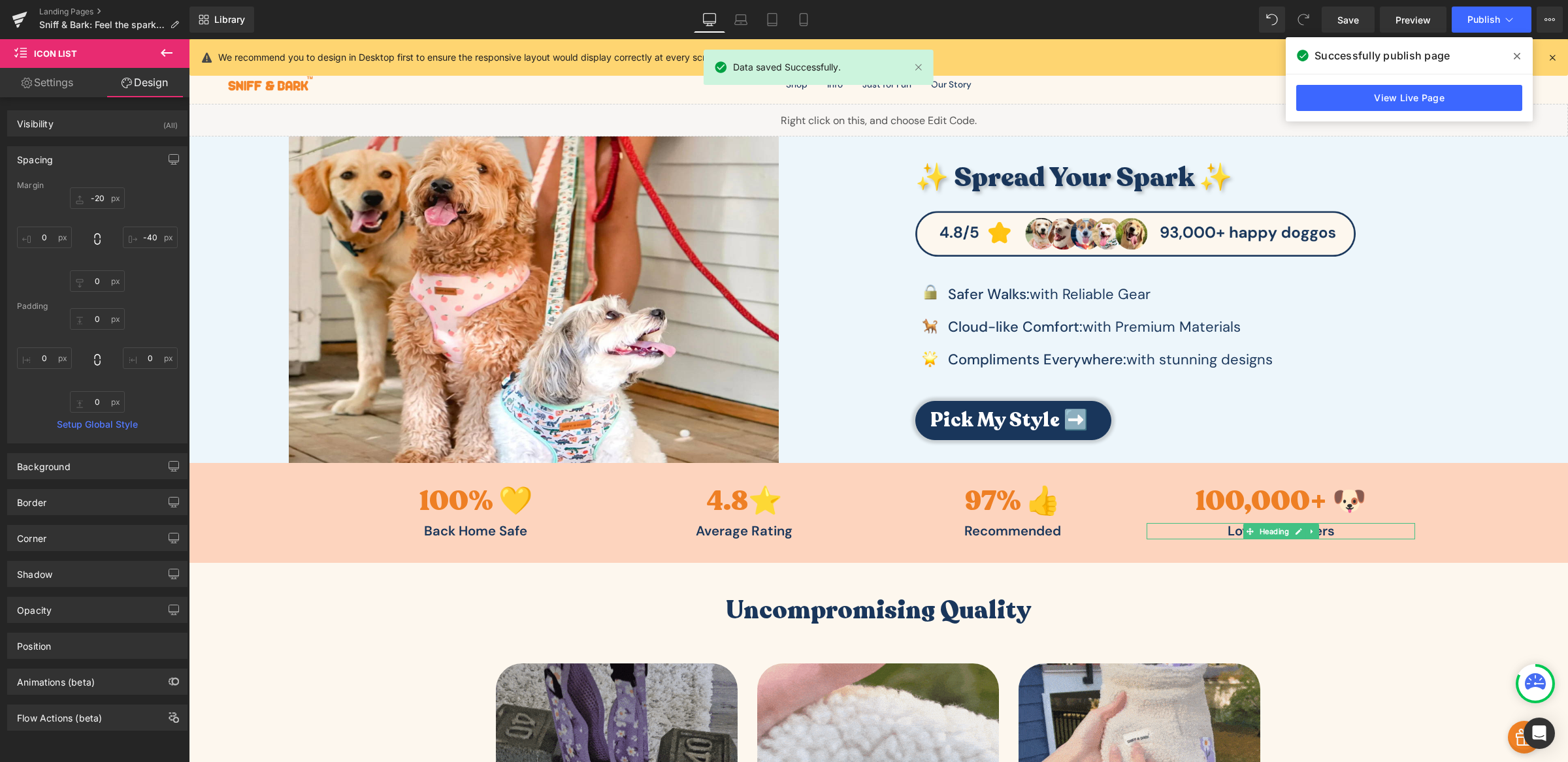
type input "30"
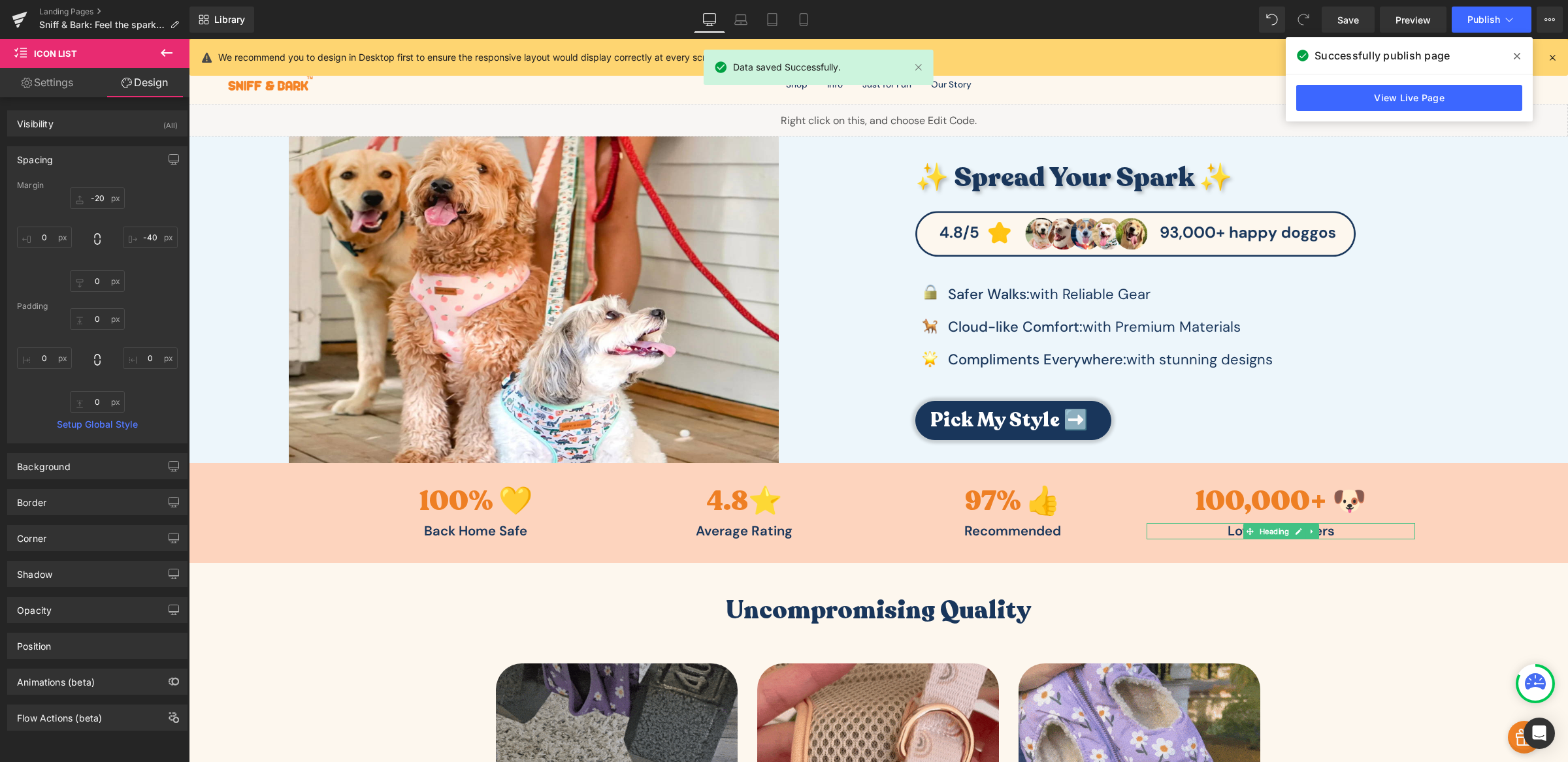
type input "0"
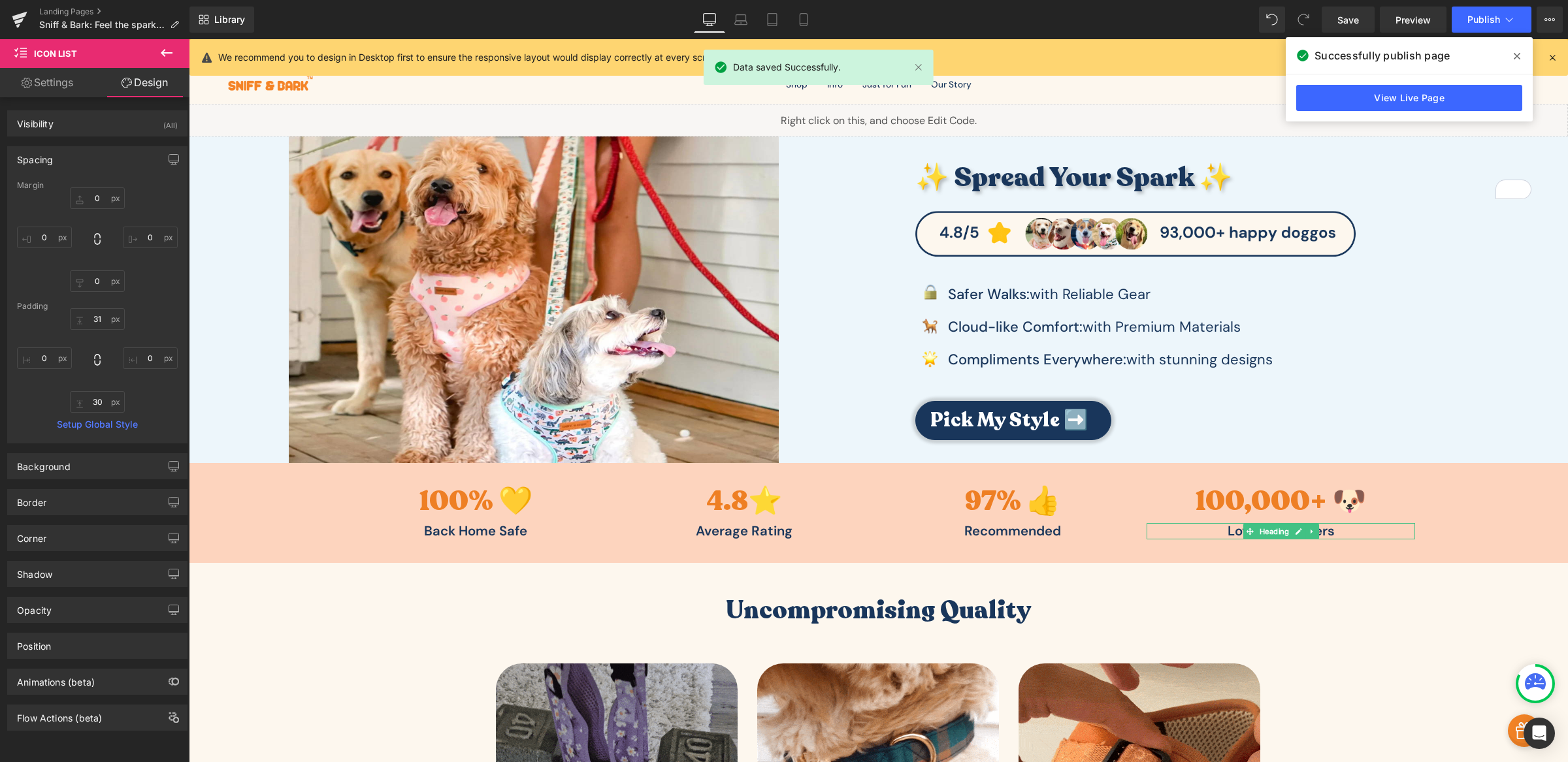
scroll to position [23, 0]
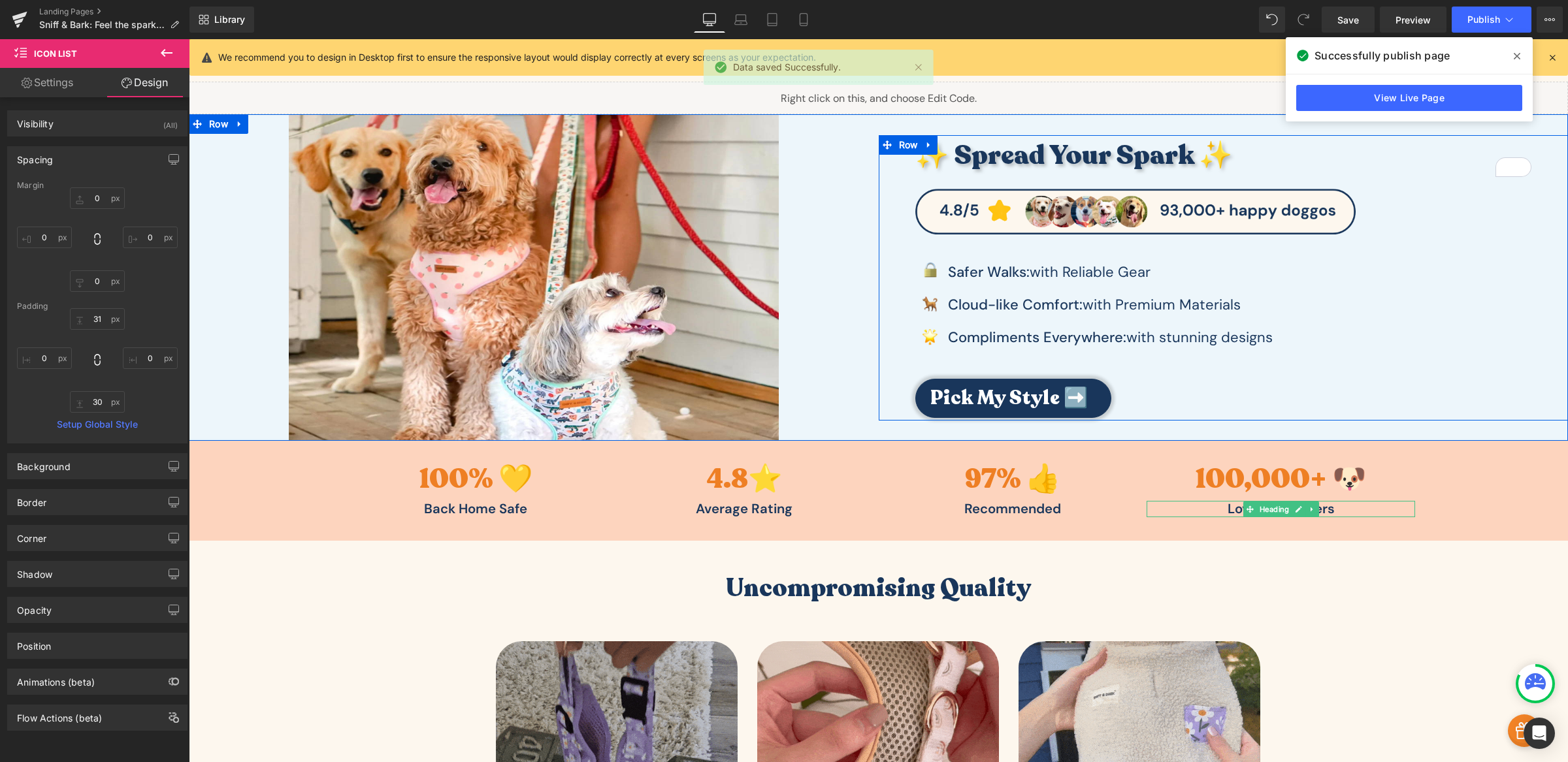
click at [915, 301] on div "Image Safer Walks: with Reliable Gear Text Block Image Cl oud -like Comfort: wi…" at bounding box center [1230, 309] width 630 height 138
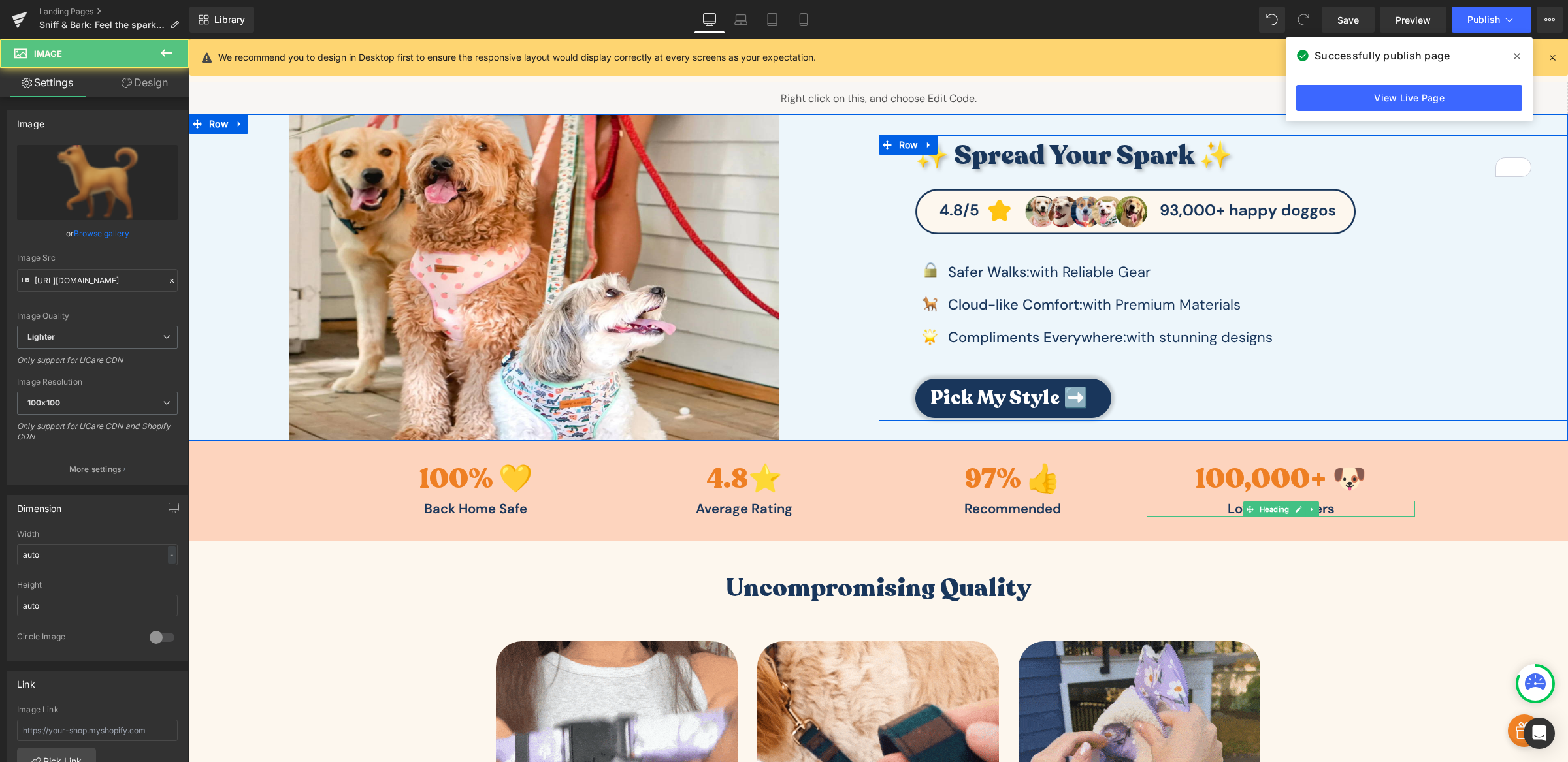
click at [902, 290] on div "✨ Spread Your Spark ✨ Heading Image Image Safer Walks: with Reliable Gear Text …" at bounding box center [1230, 277] width 677 height 283
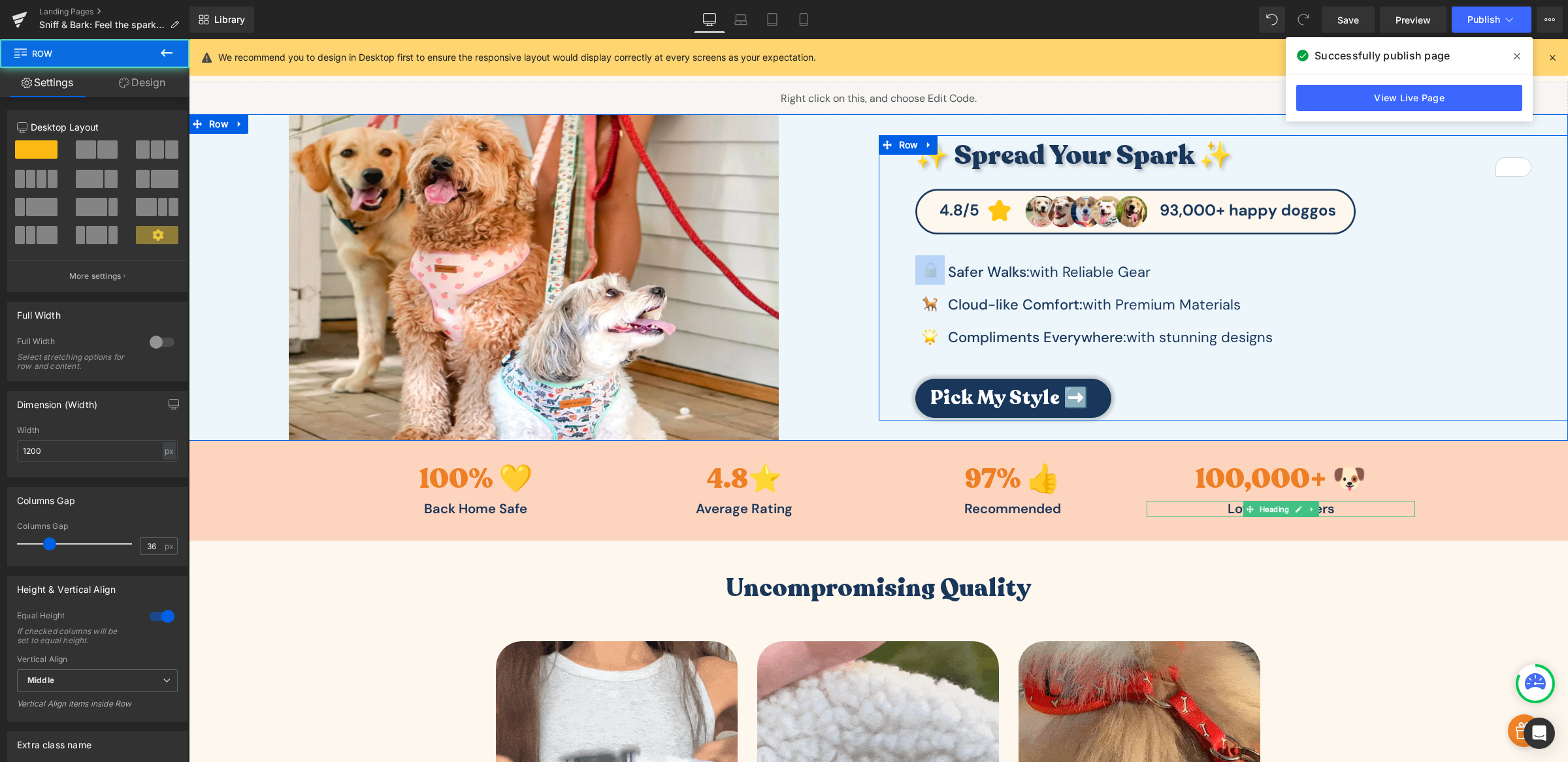
click at [902, 290] on div "✨ Spread Your Spark ✨ Heading Image Image Safer Walks: with Reliable Gear Text …" at bounding box center [1230, 277] width 677 height 283
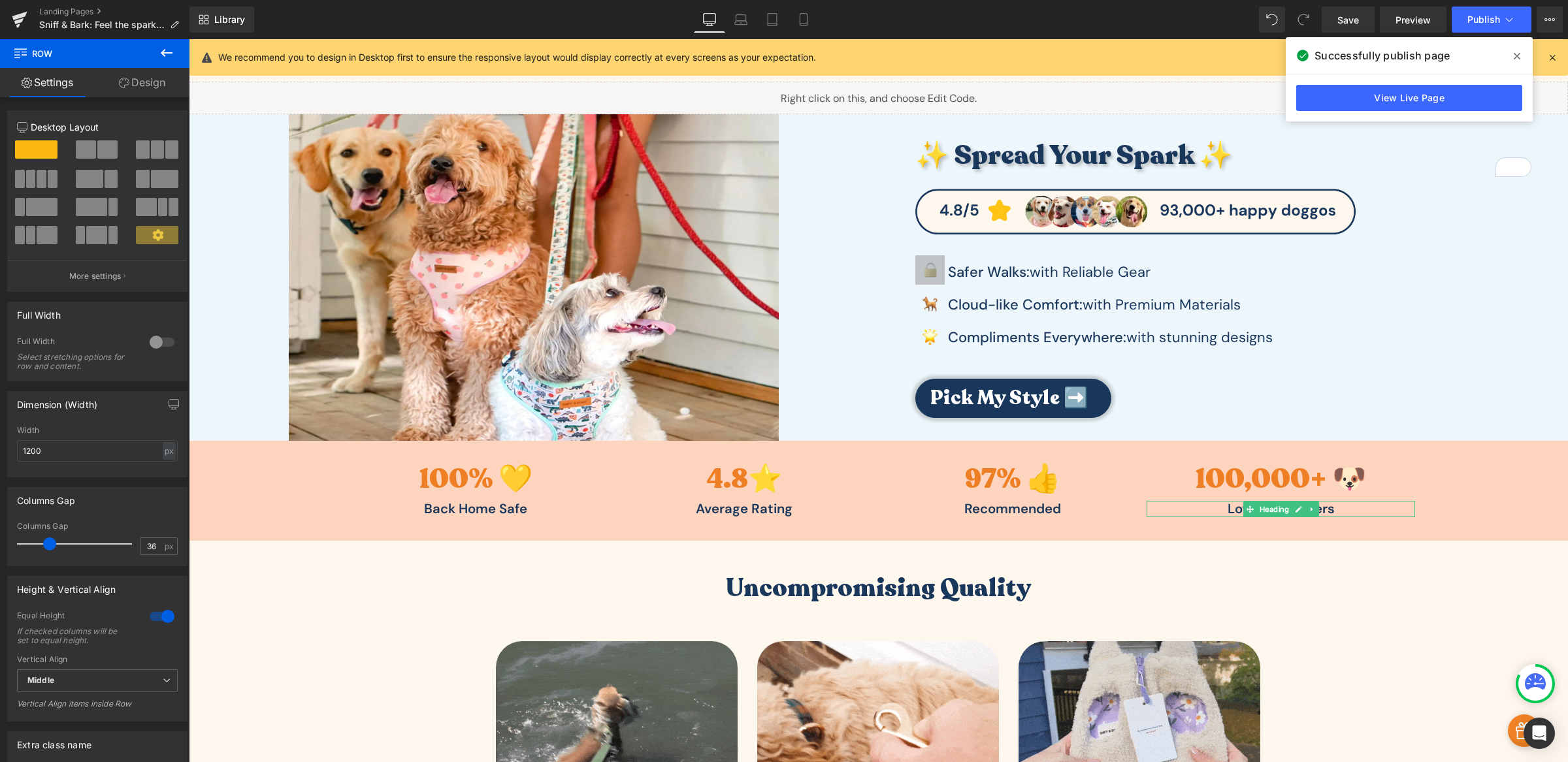
click at [151, 84] on link "Design" at bounding box center [142, 82] width 95 height 29
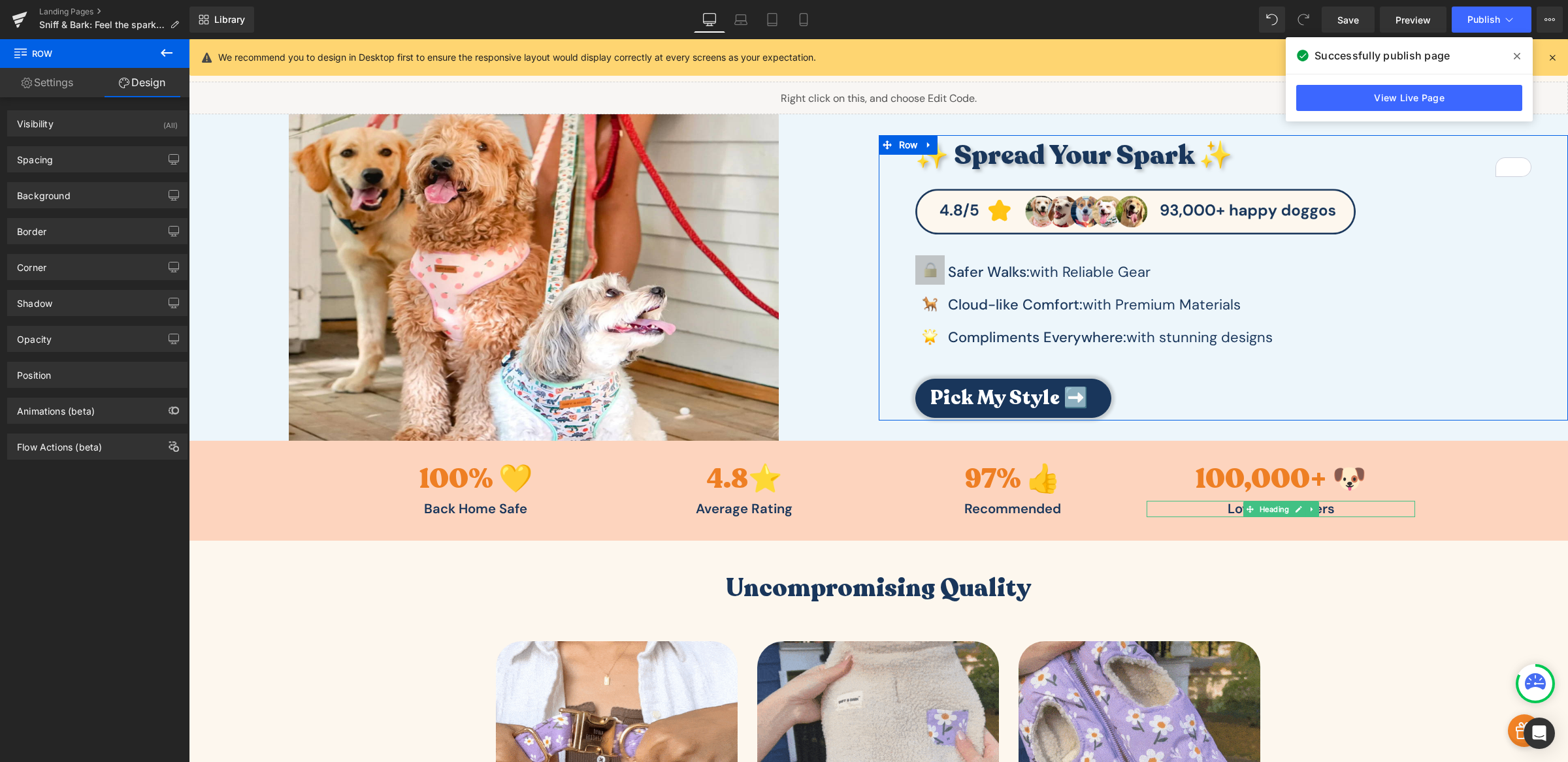
type input "0"
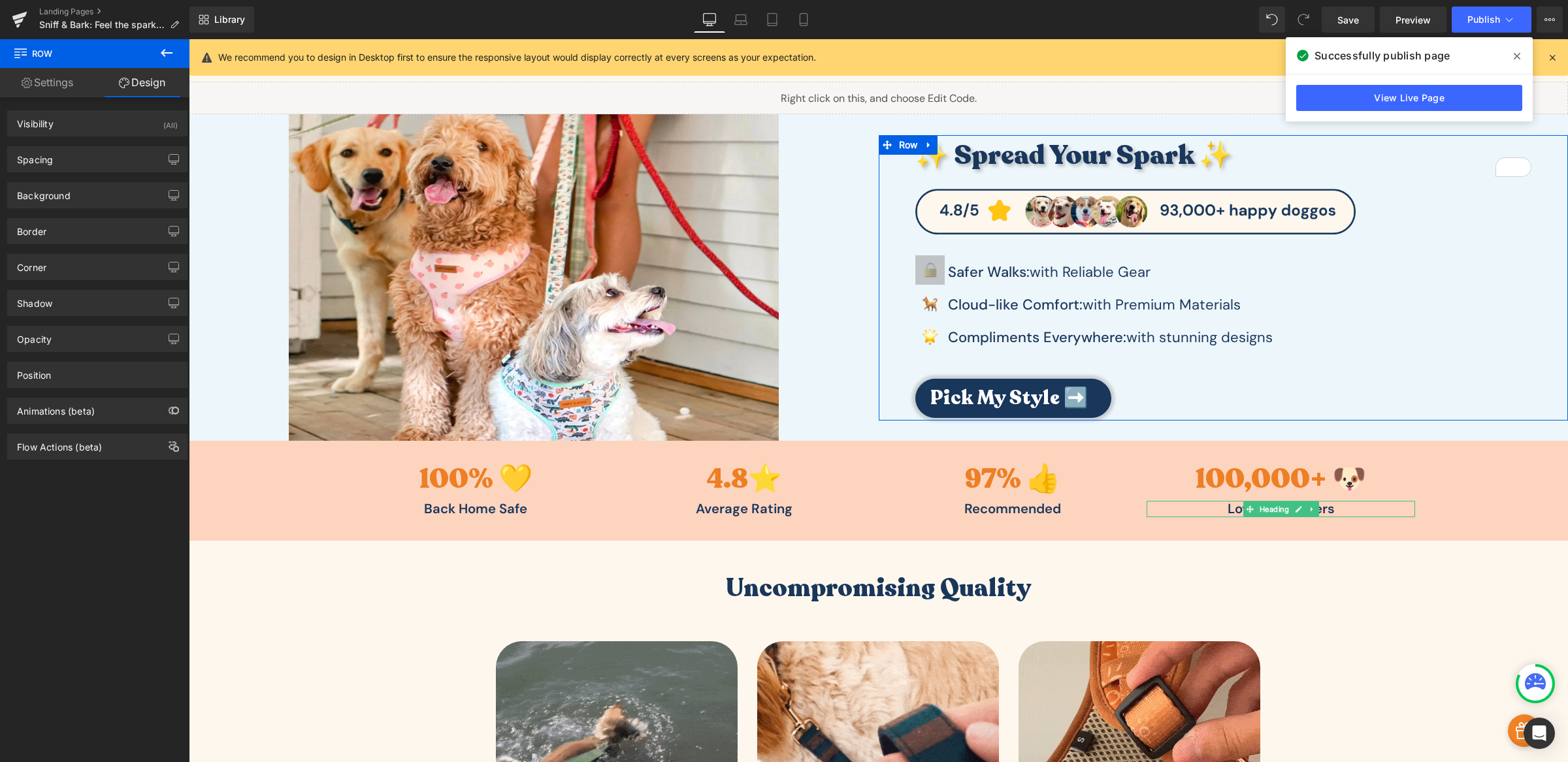
type input "0"
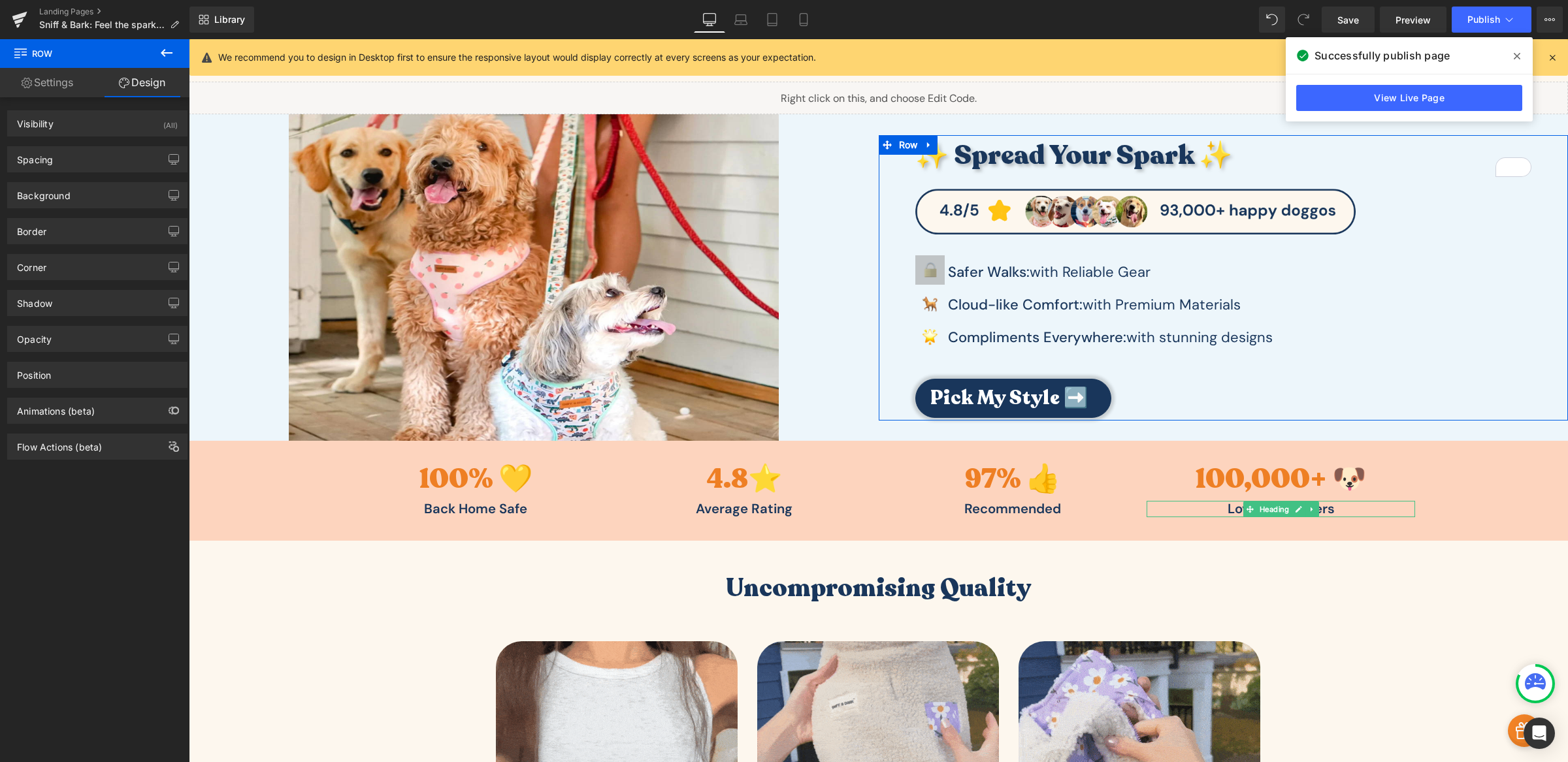
type input "0"
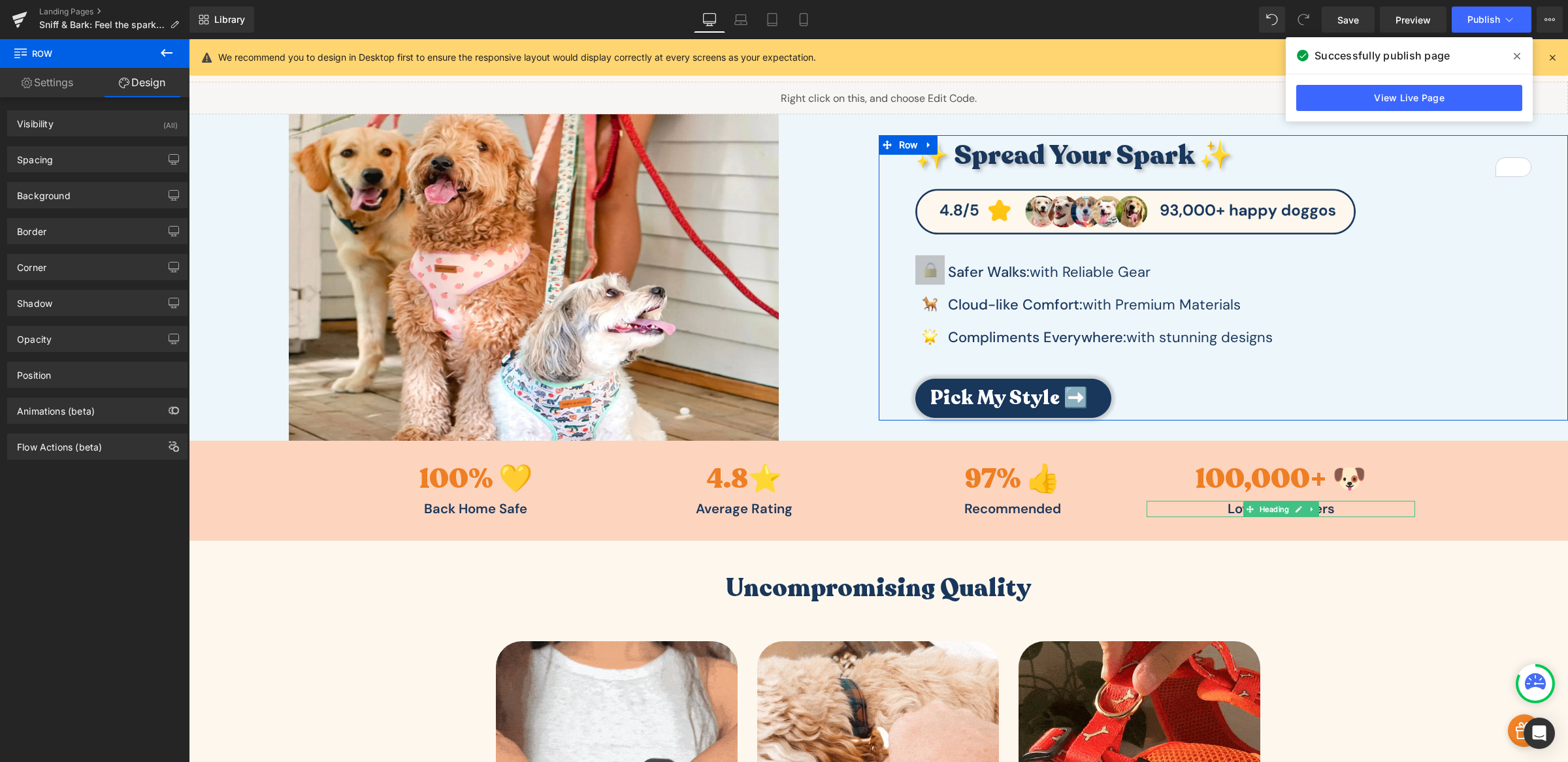
type input "0"
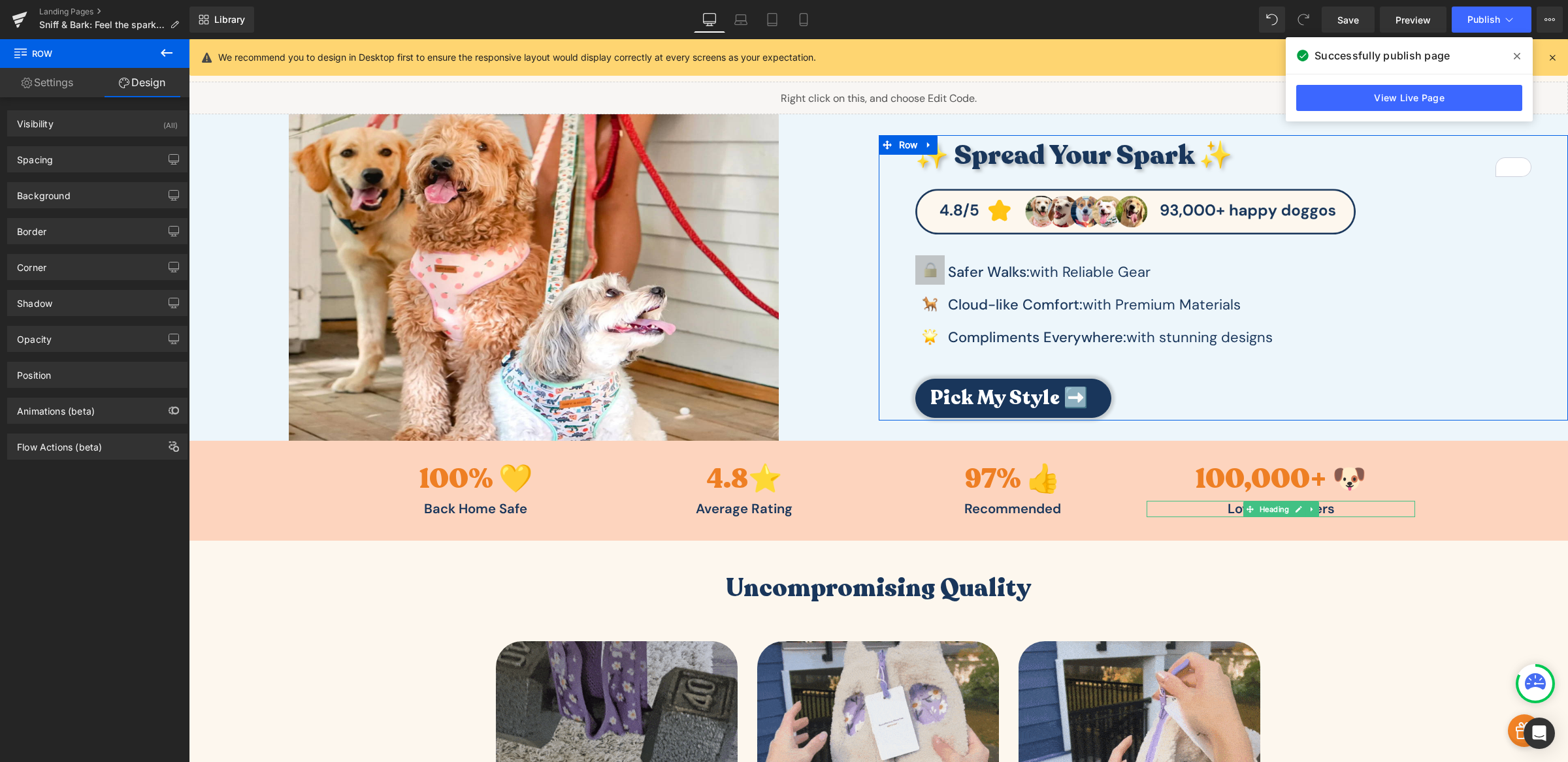
type input "4"
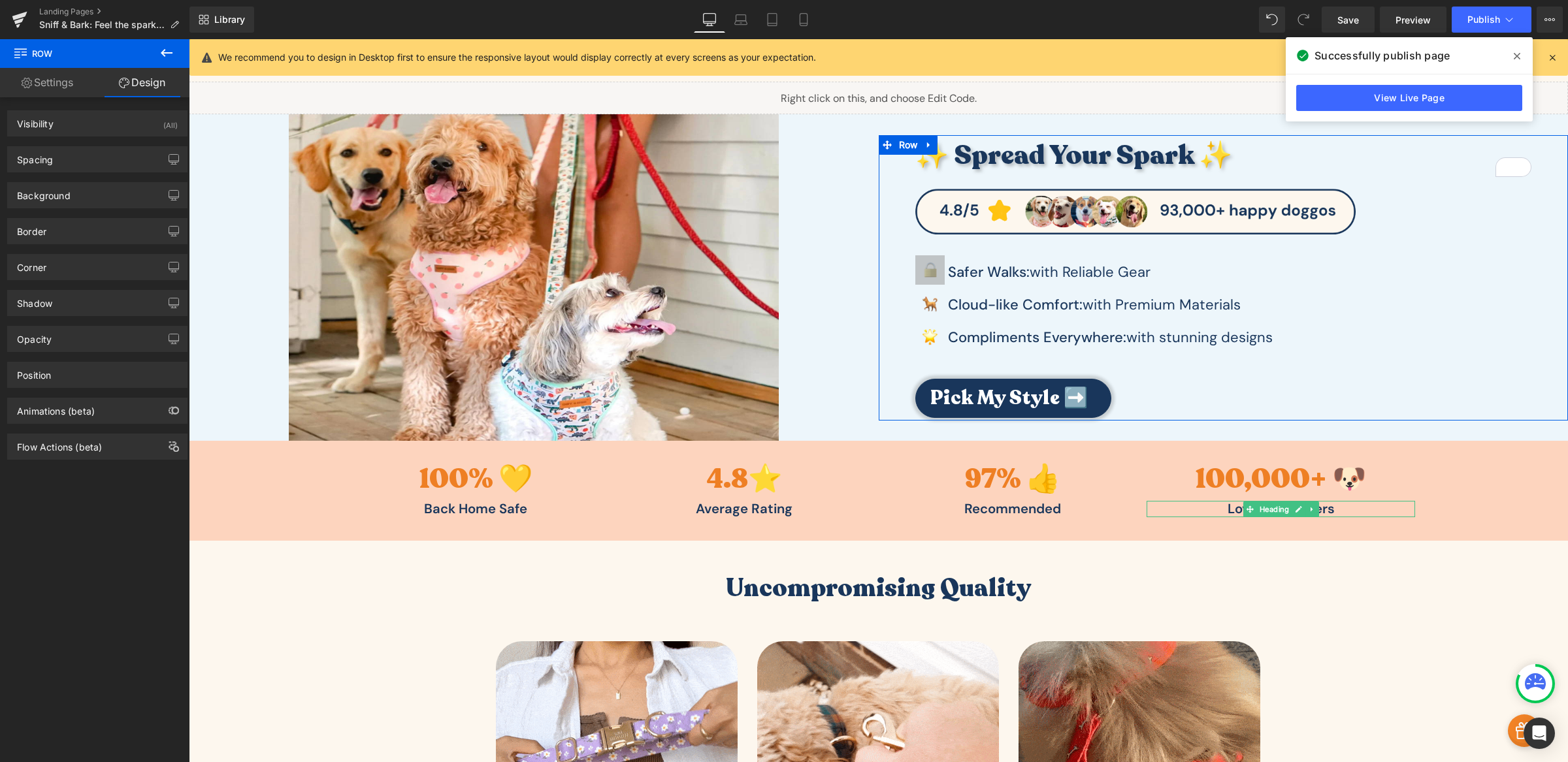
type input "20"
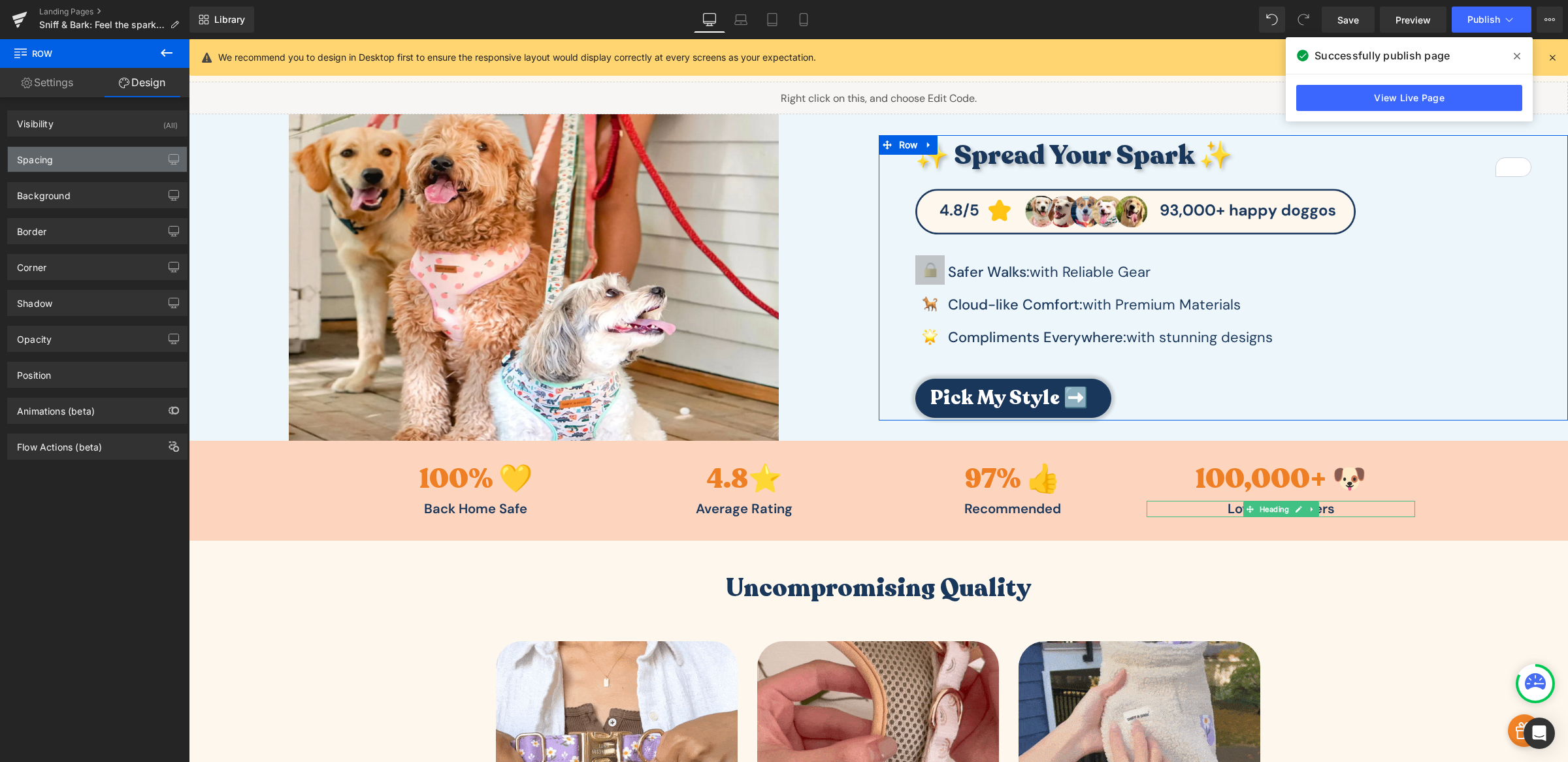
click at [75, 166] on div "Spacing" at bounding box center [97, 159] width 179 height 25
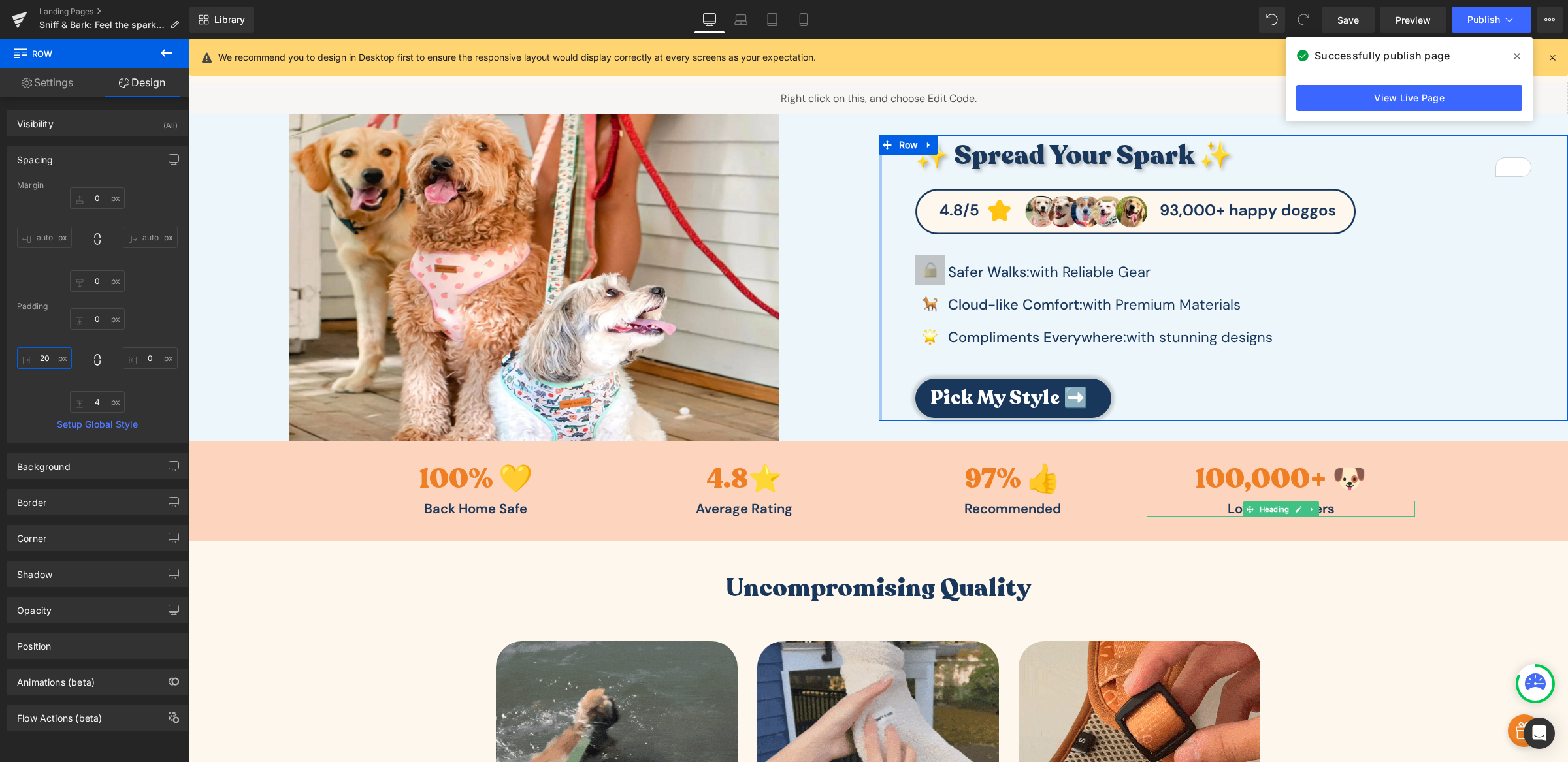
click at [42, 356] on input "20" at bounding box center [44, 358] width 55 height 21
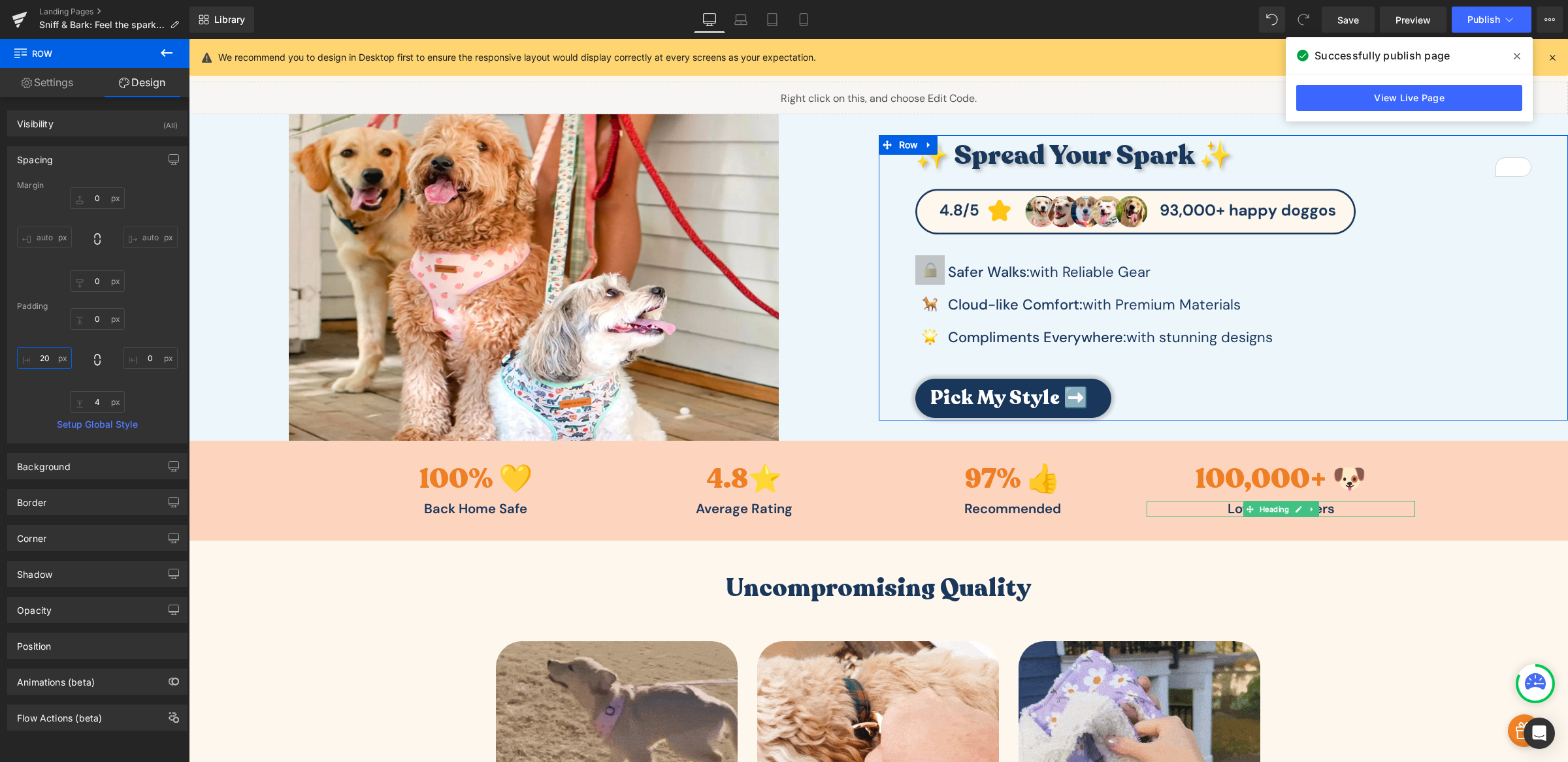
click at [42, 356] on input "20" at bounding box center [44, 358] width 55 height 21
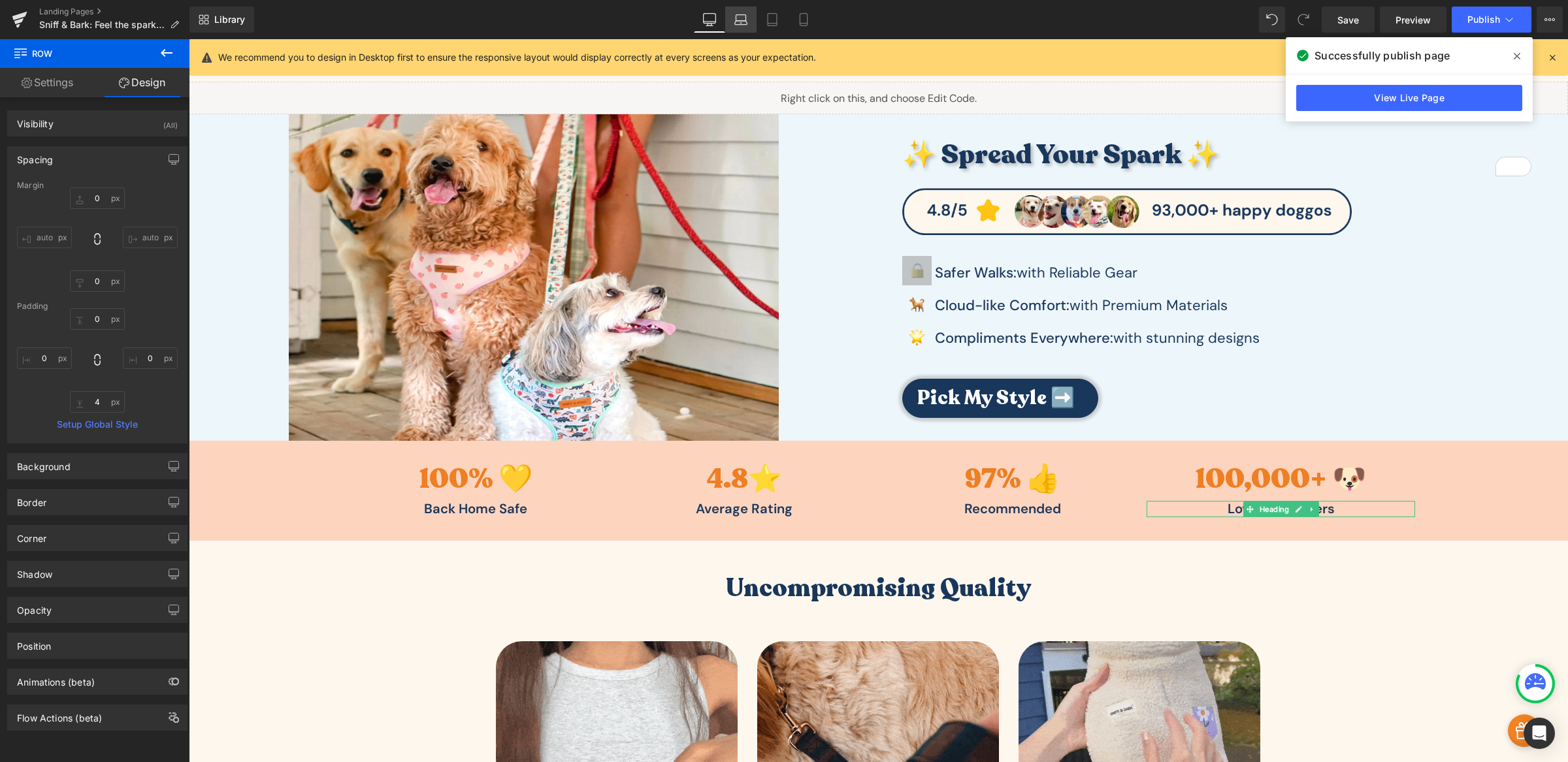
click at [742, 21] on icon at bounding box center [741, 19] width 13 height 13
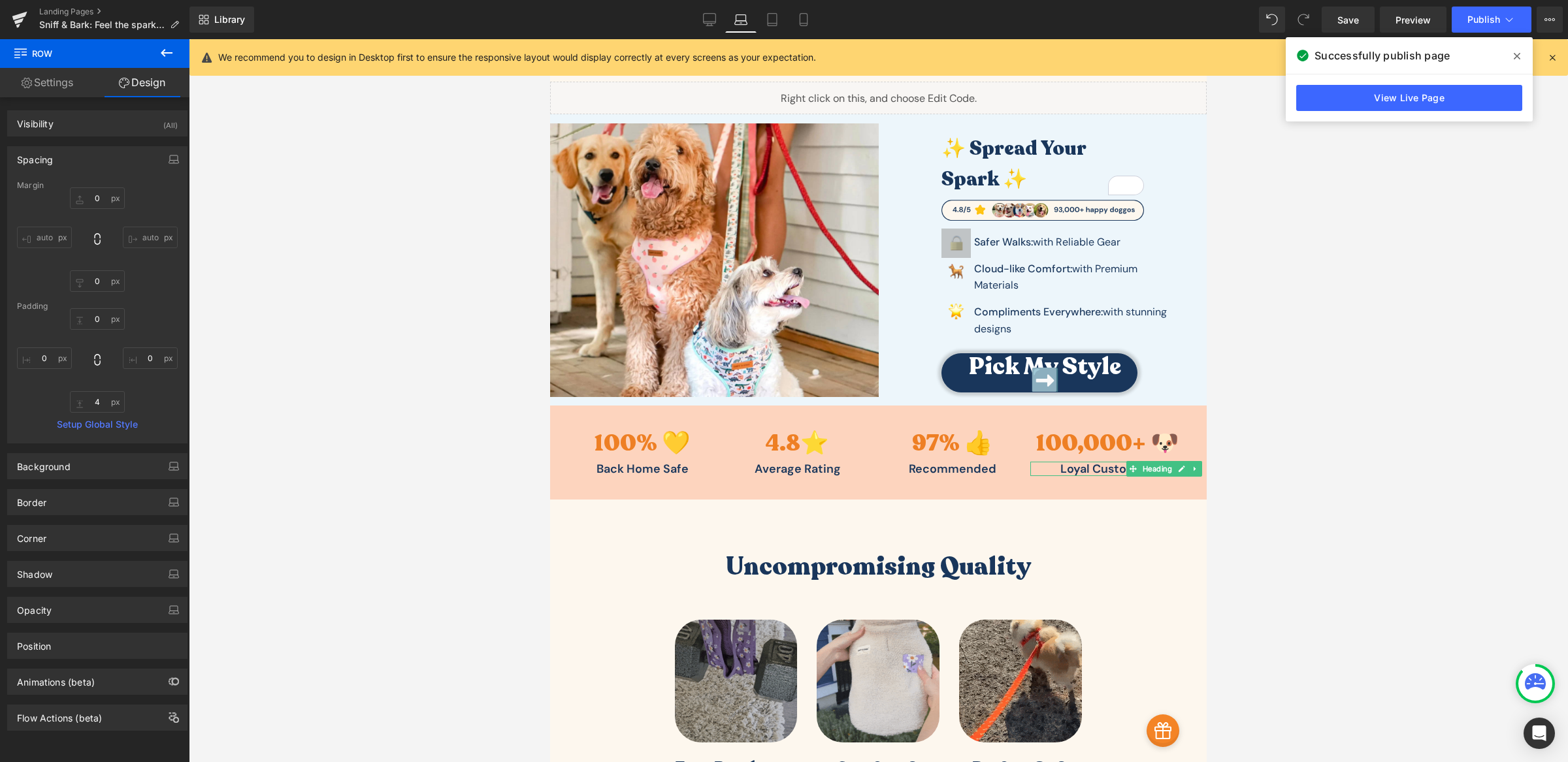
type input "0"
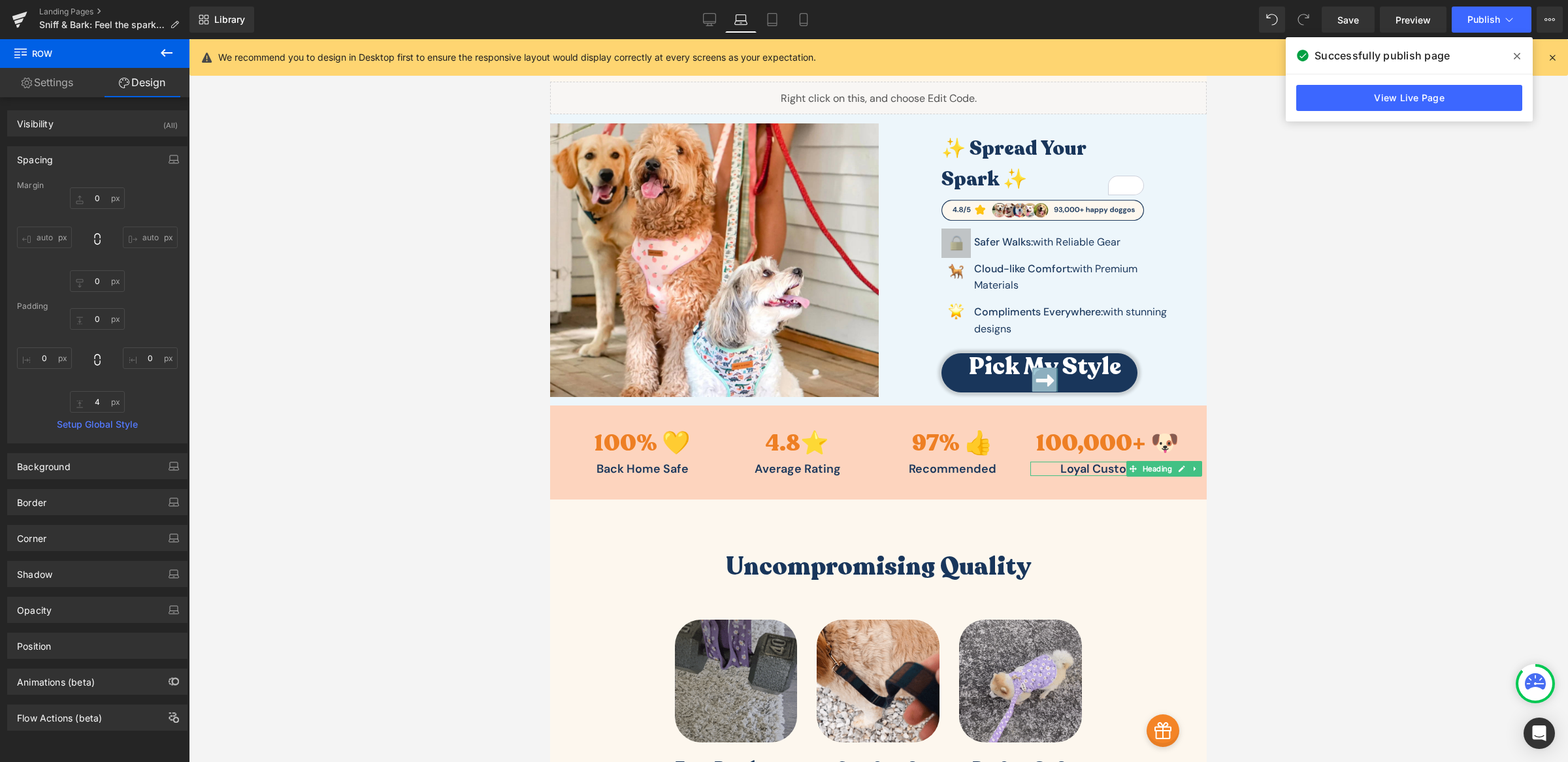
type input "0"
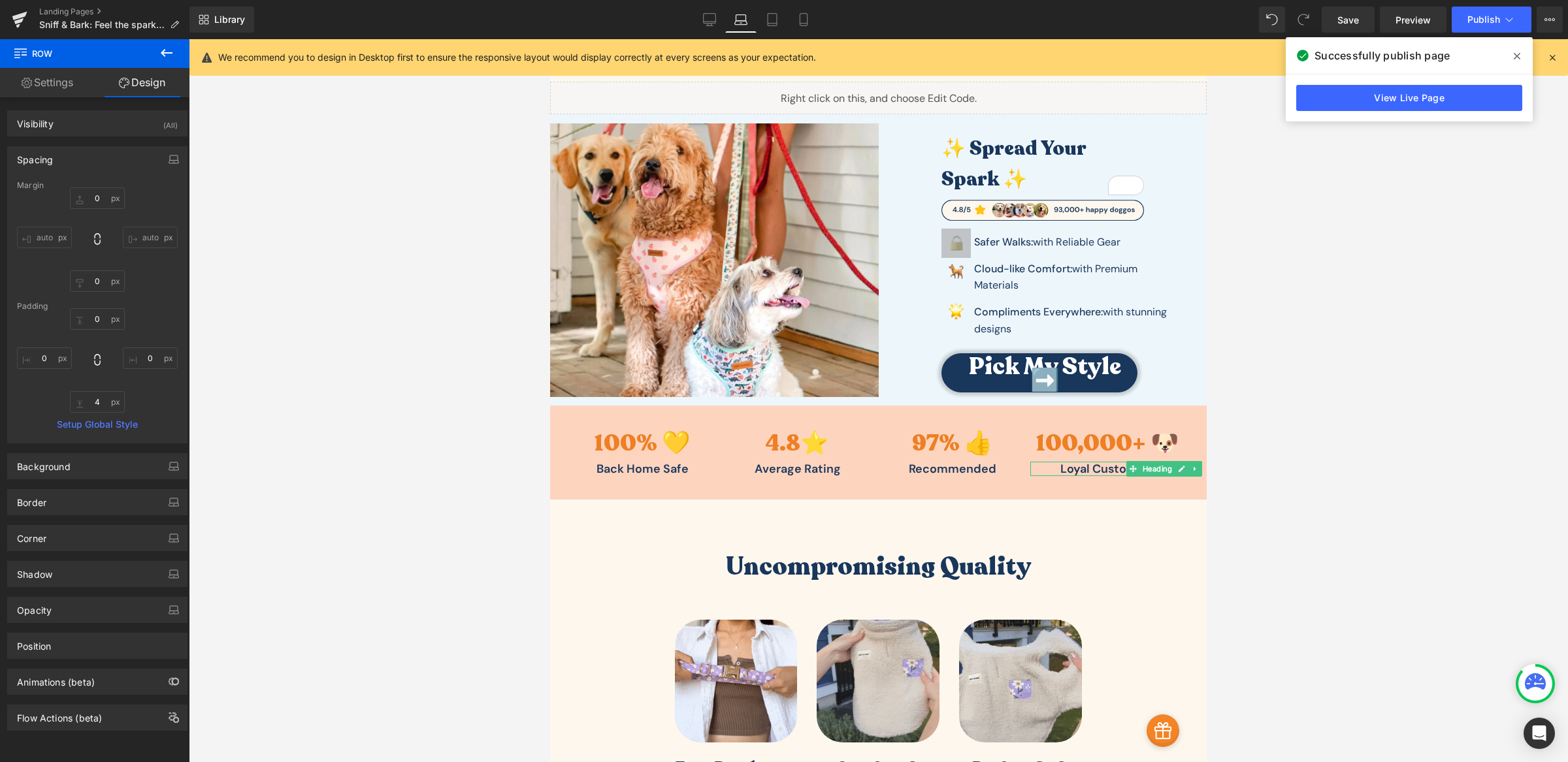
type input "0"
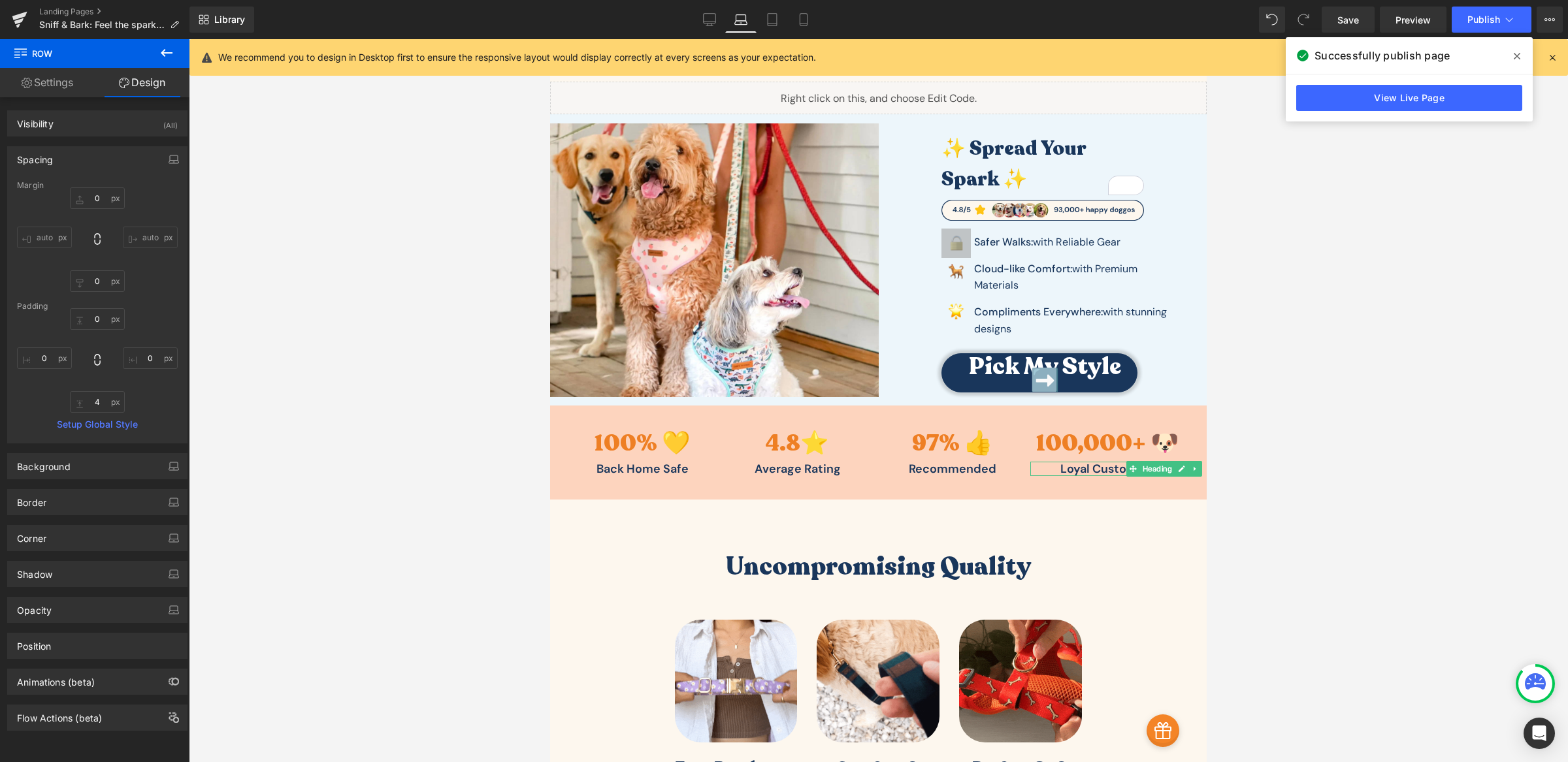
type input "60"
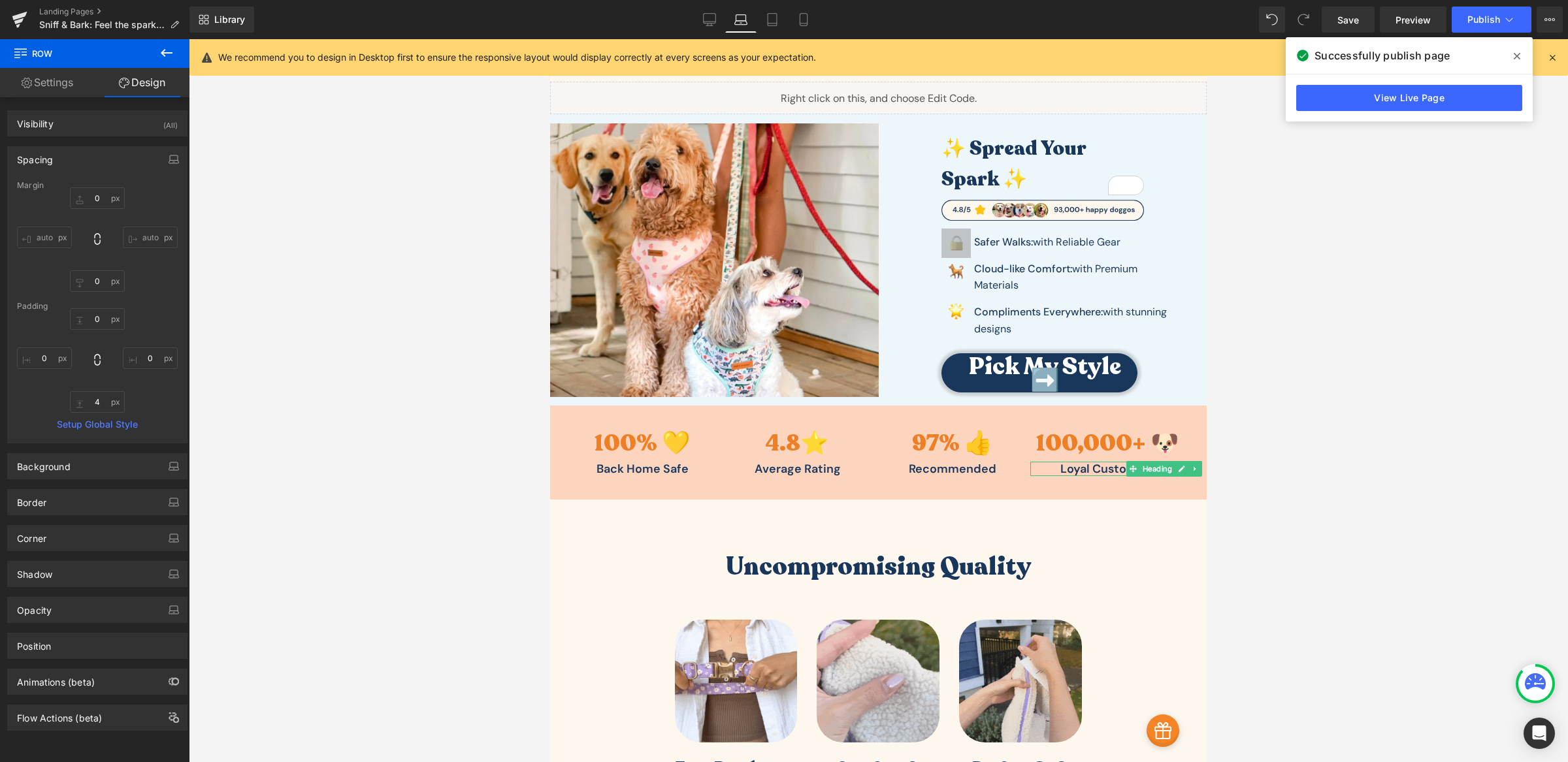
type input "10"
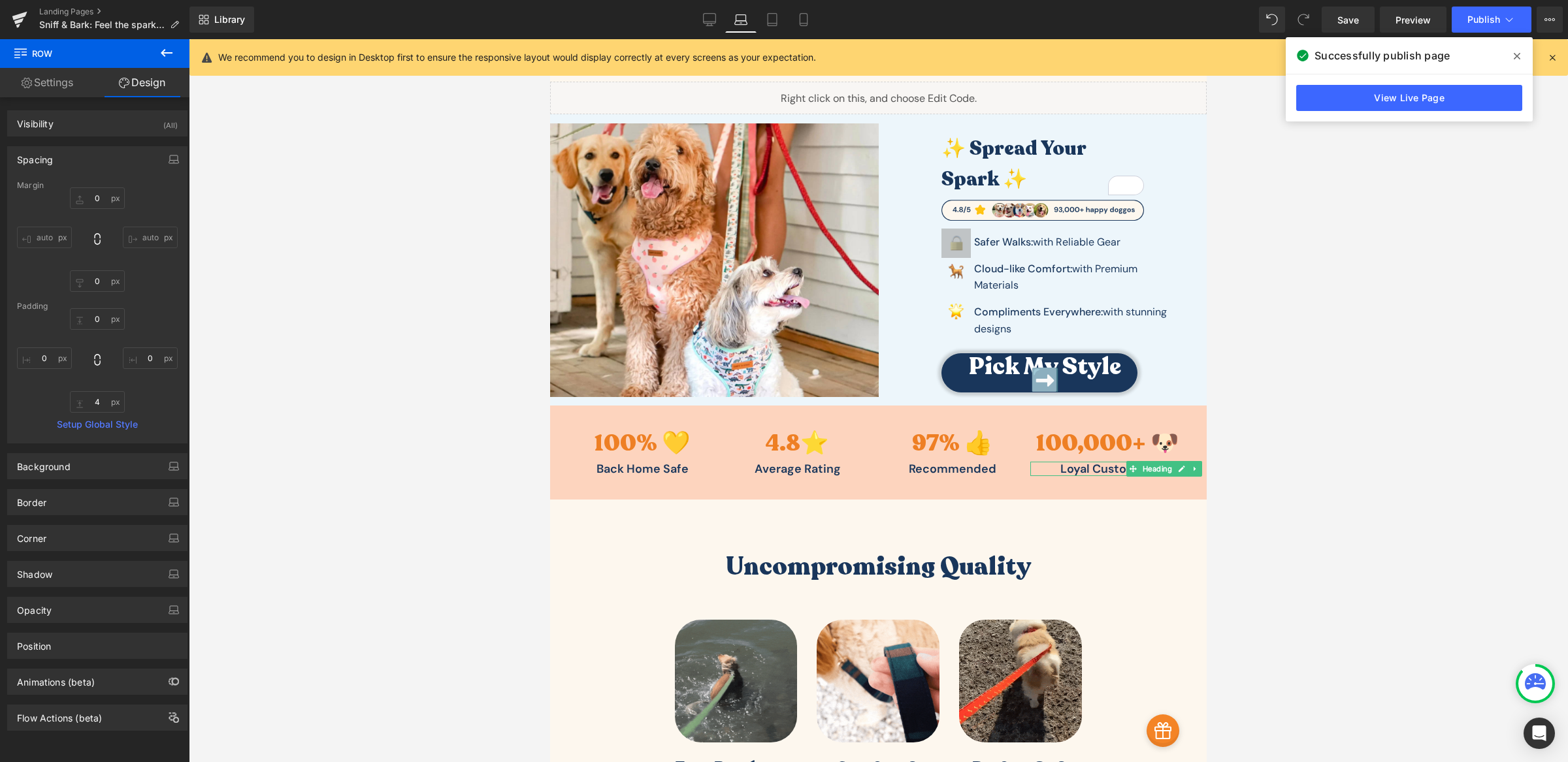
type input "60"
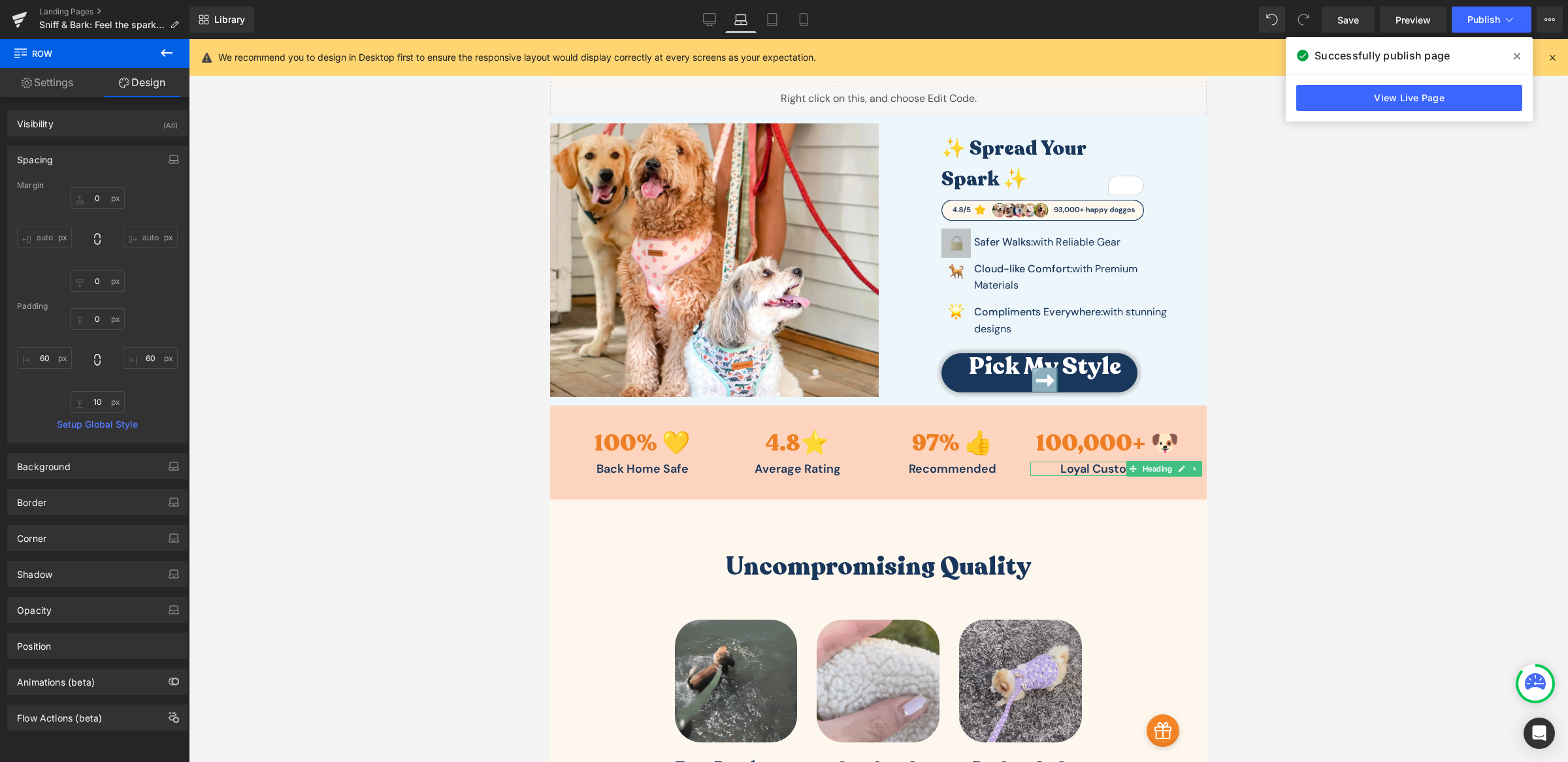
scroll to position [3, 0]
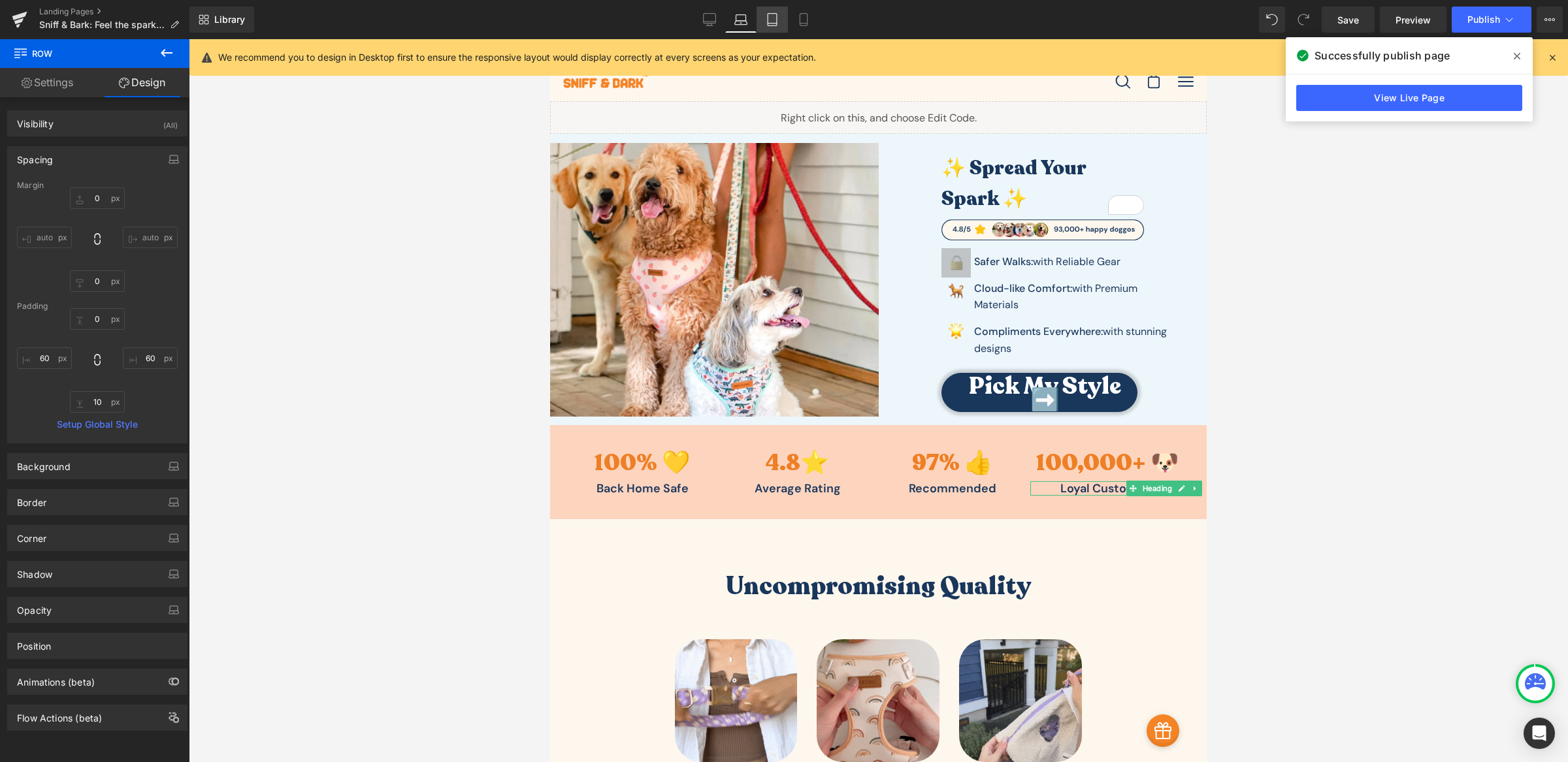
click at [773, 17] on icon at bounding box center [772, 19] width 13 height 13
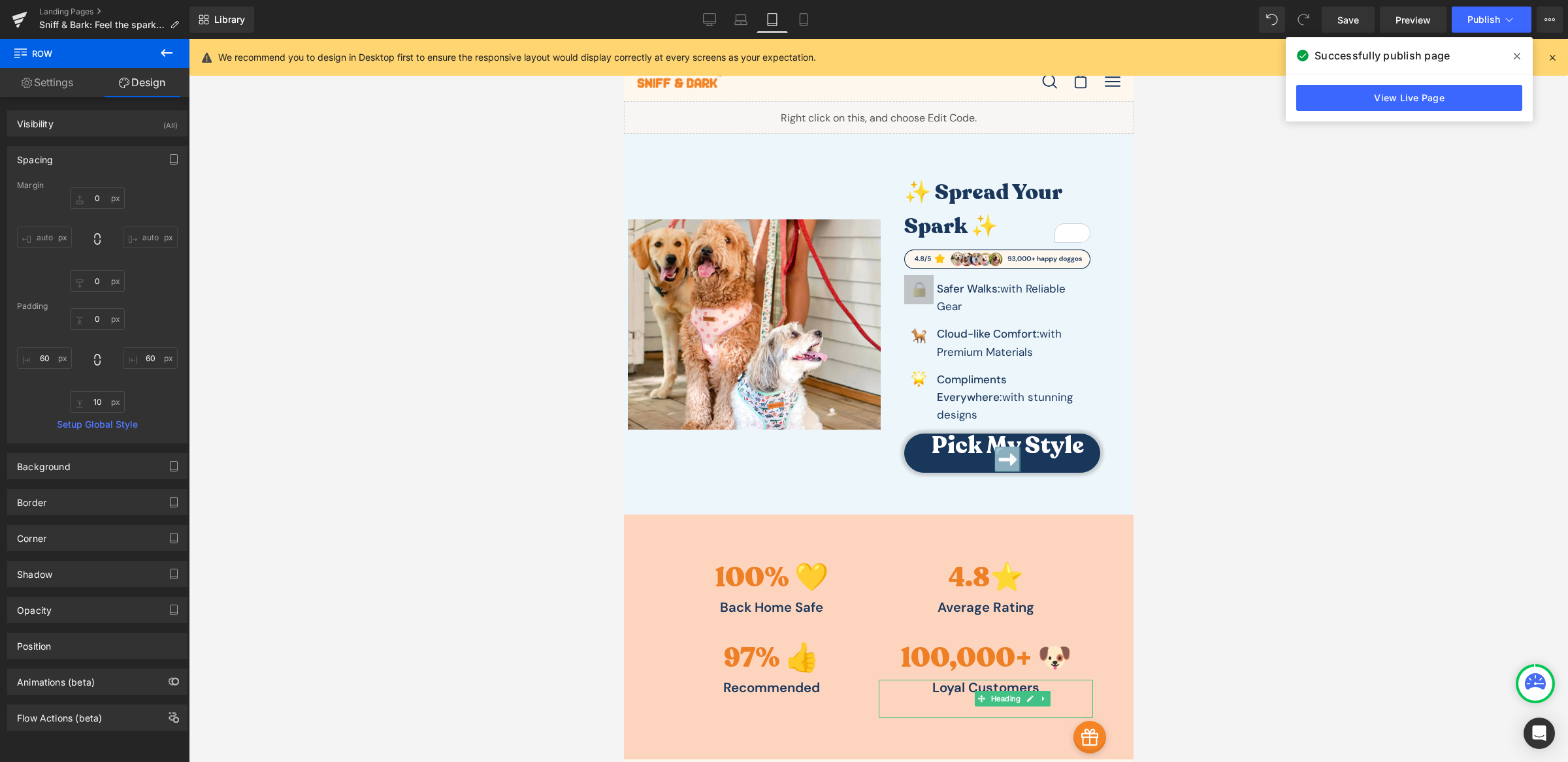
type input "0"
type input "64"
type input "30"
type input "64"
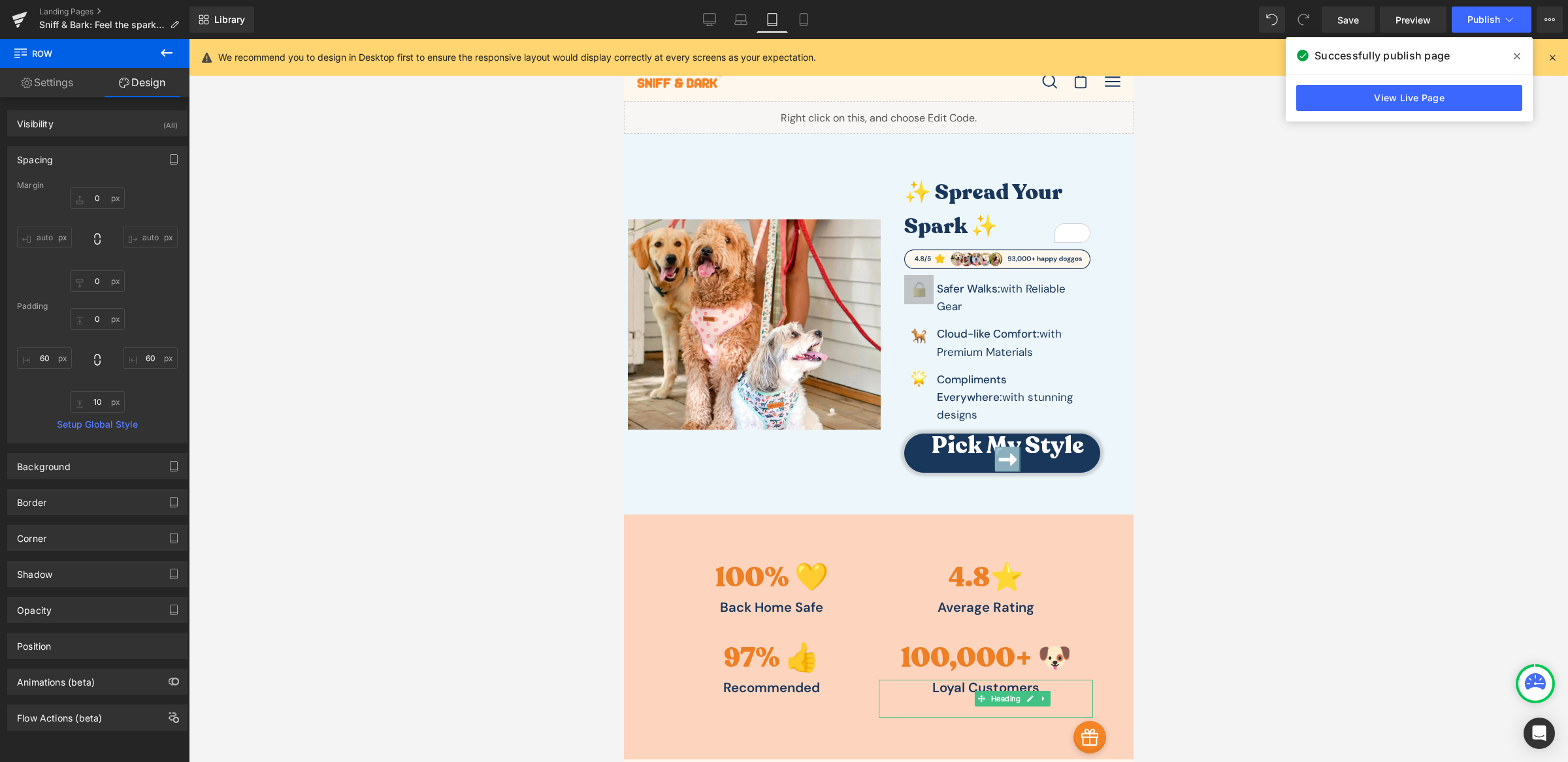
type input "0"
click at [798, 17] on icon at bounding box center [803, 19] width 13 height 13
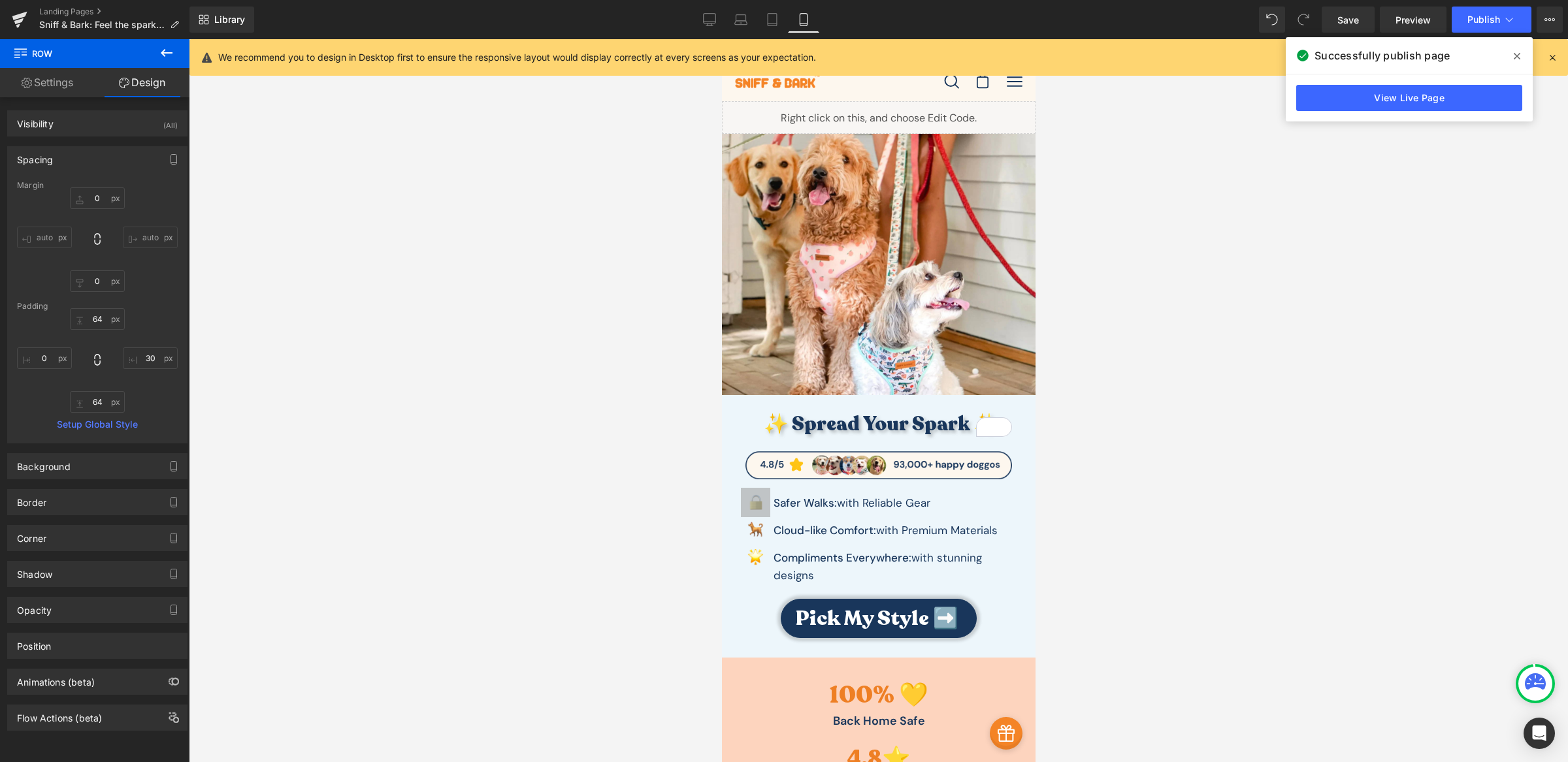
scroll to position [265, 0]
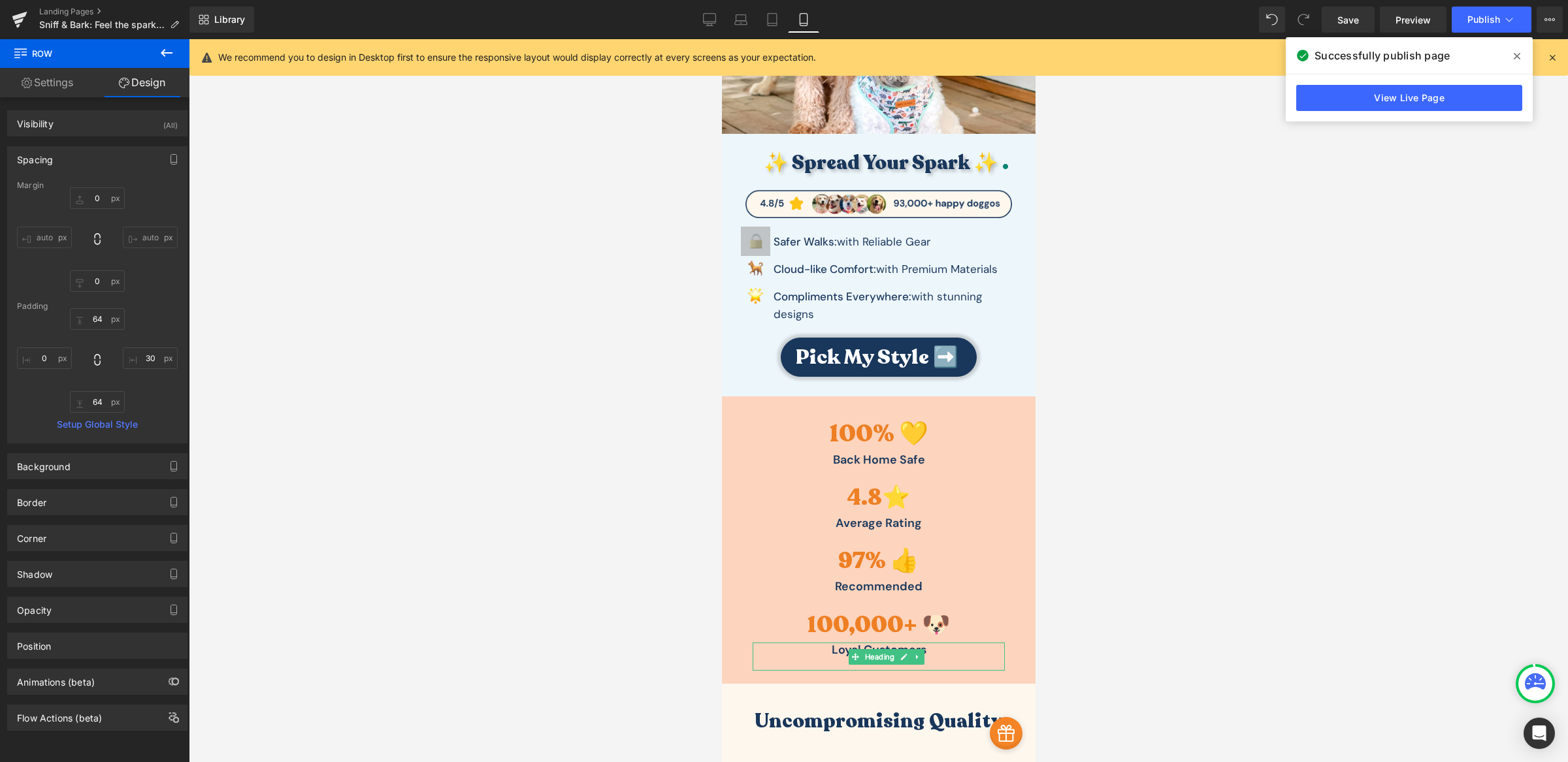
click at [547, 288] on div at bounding box center [877, 400] width 1379 height 723
click at [706, 20] on icon at bounding box center [710, 18] width 13 height 10
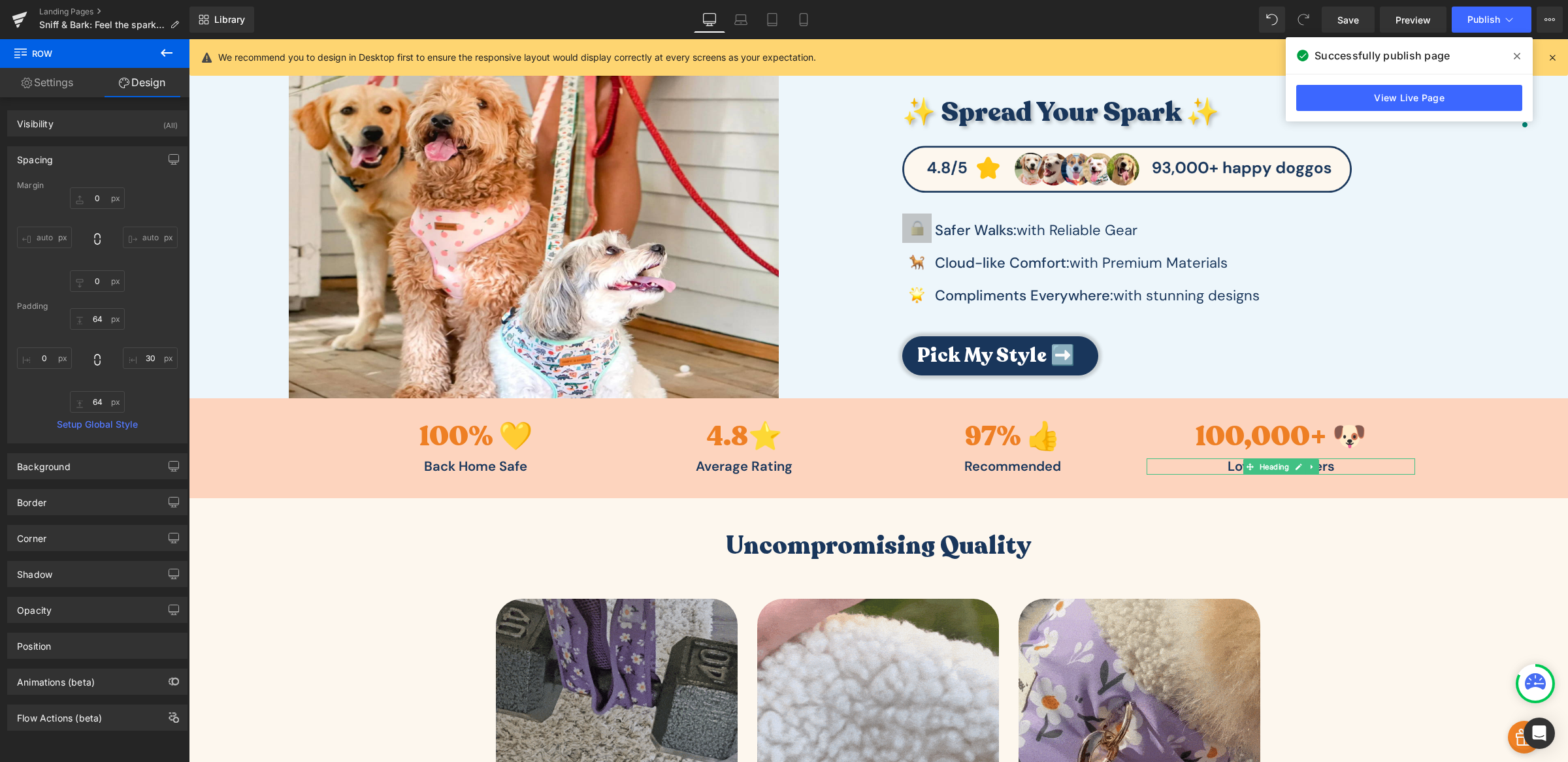
scroll to position [15, 0]
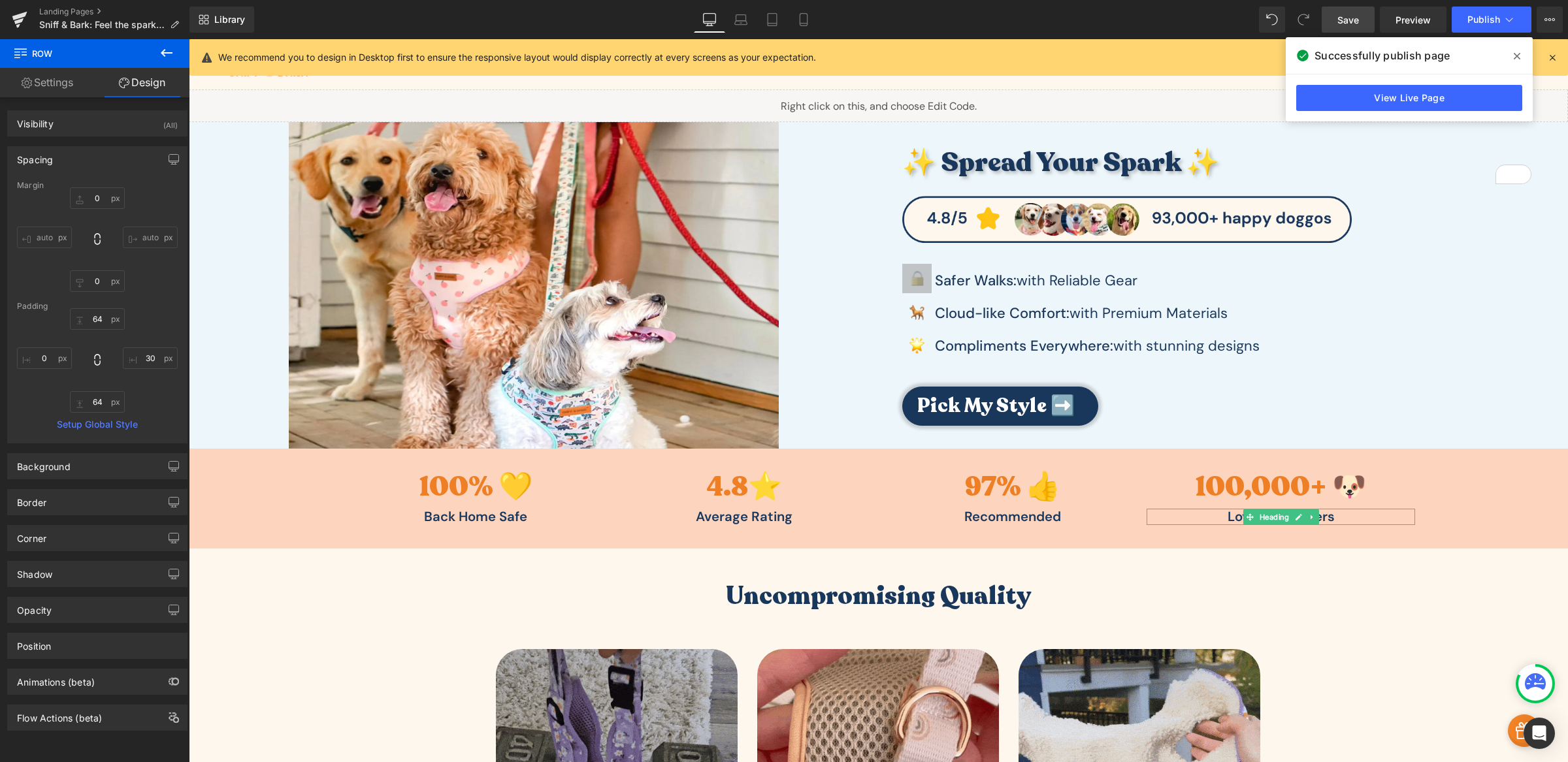
click at [1359, 21] on span "Save" at bounding box center [1348, 19] width 21 height 14
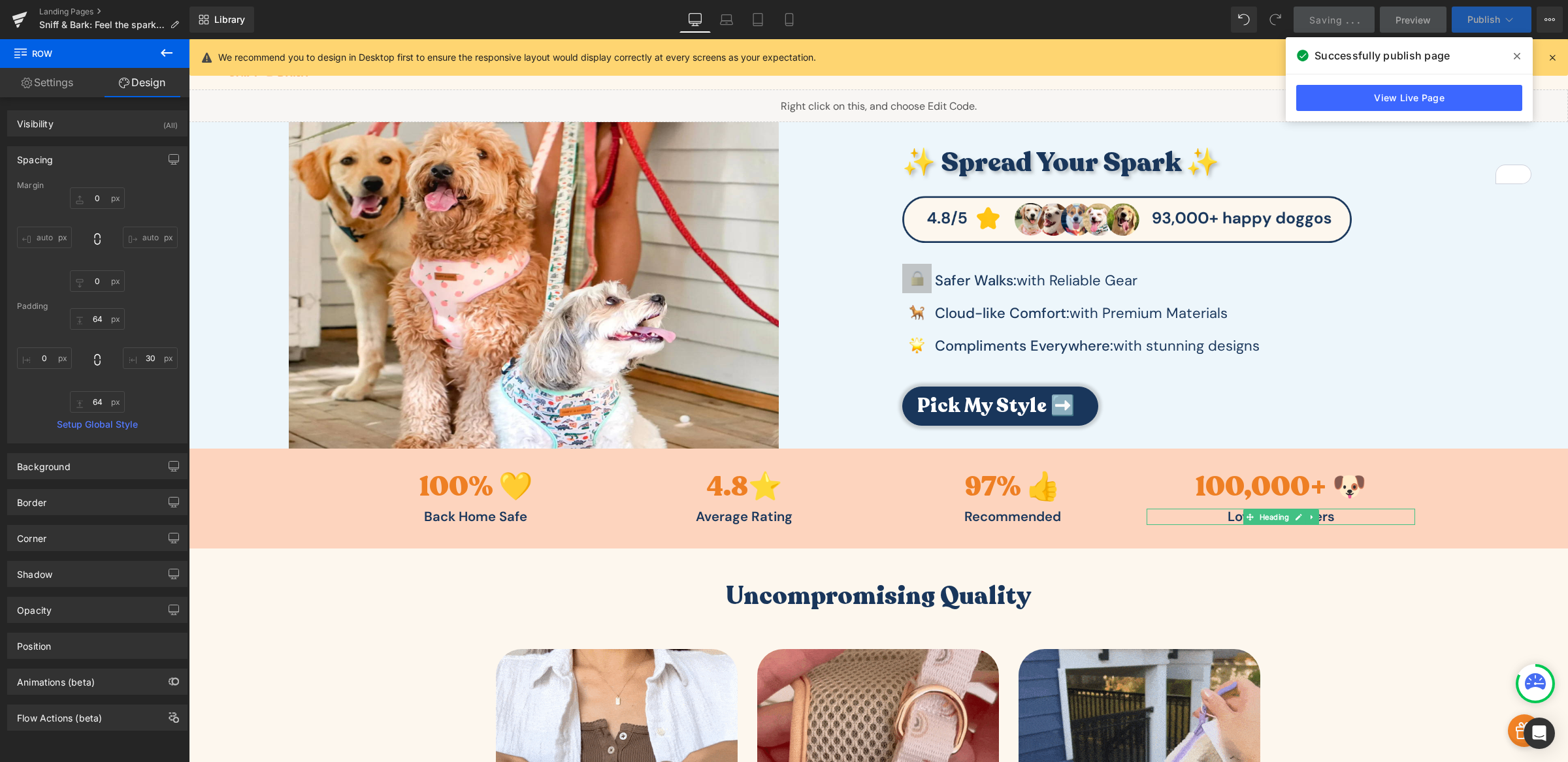
click at [1496, 13] on button "Publish" at bounding box center [1492, 19] width 80 height 26
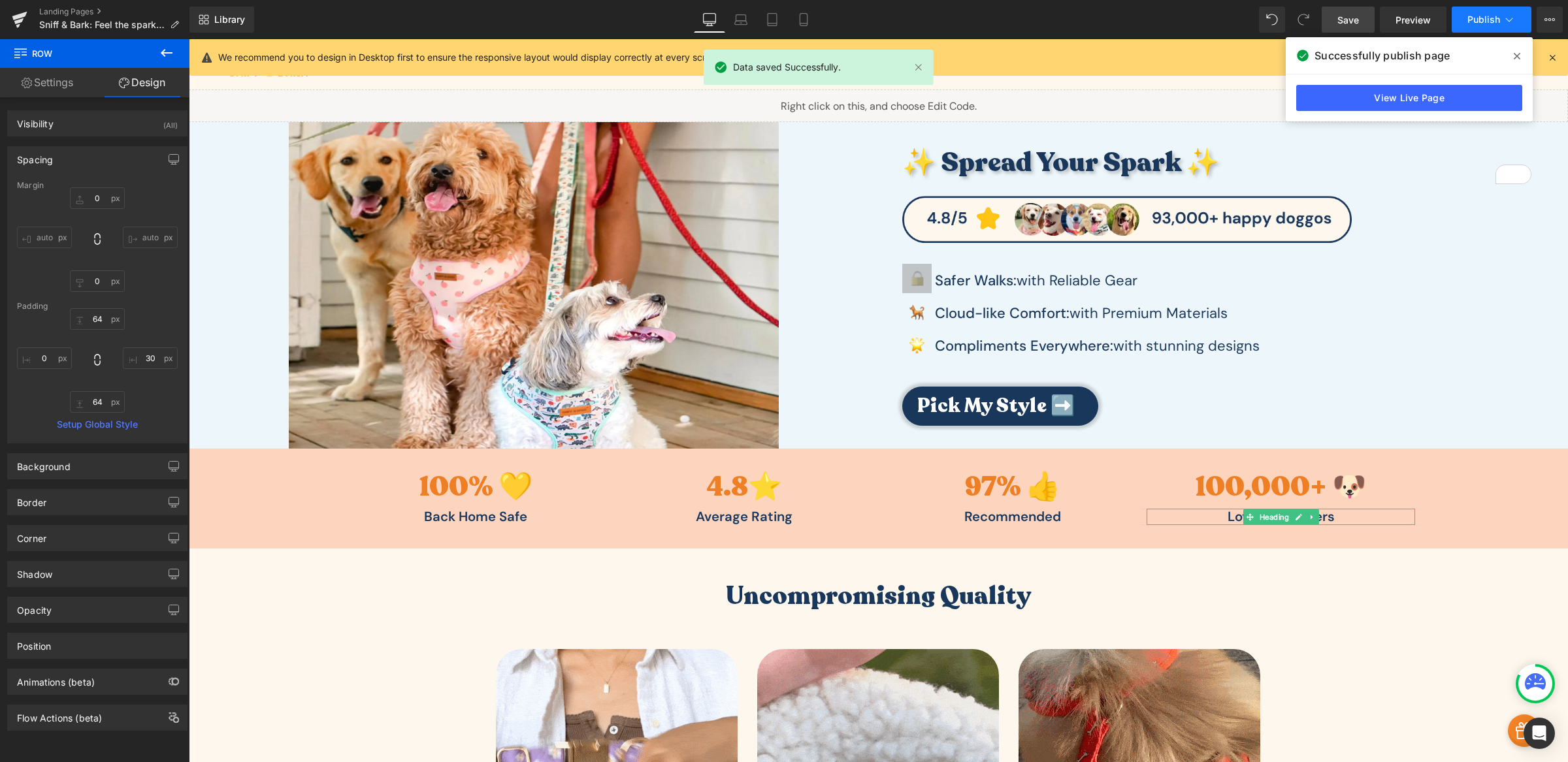
click at [1487, 16] on span "Publish" at bounding box center [1483, 19] width 33 height 10
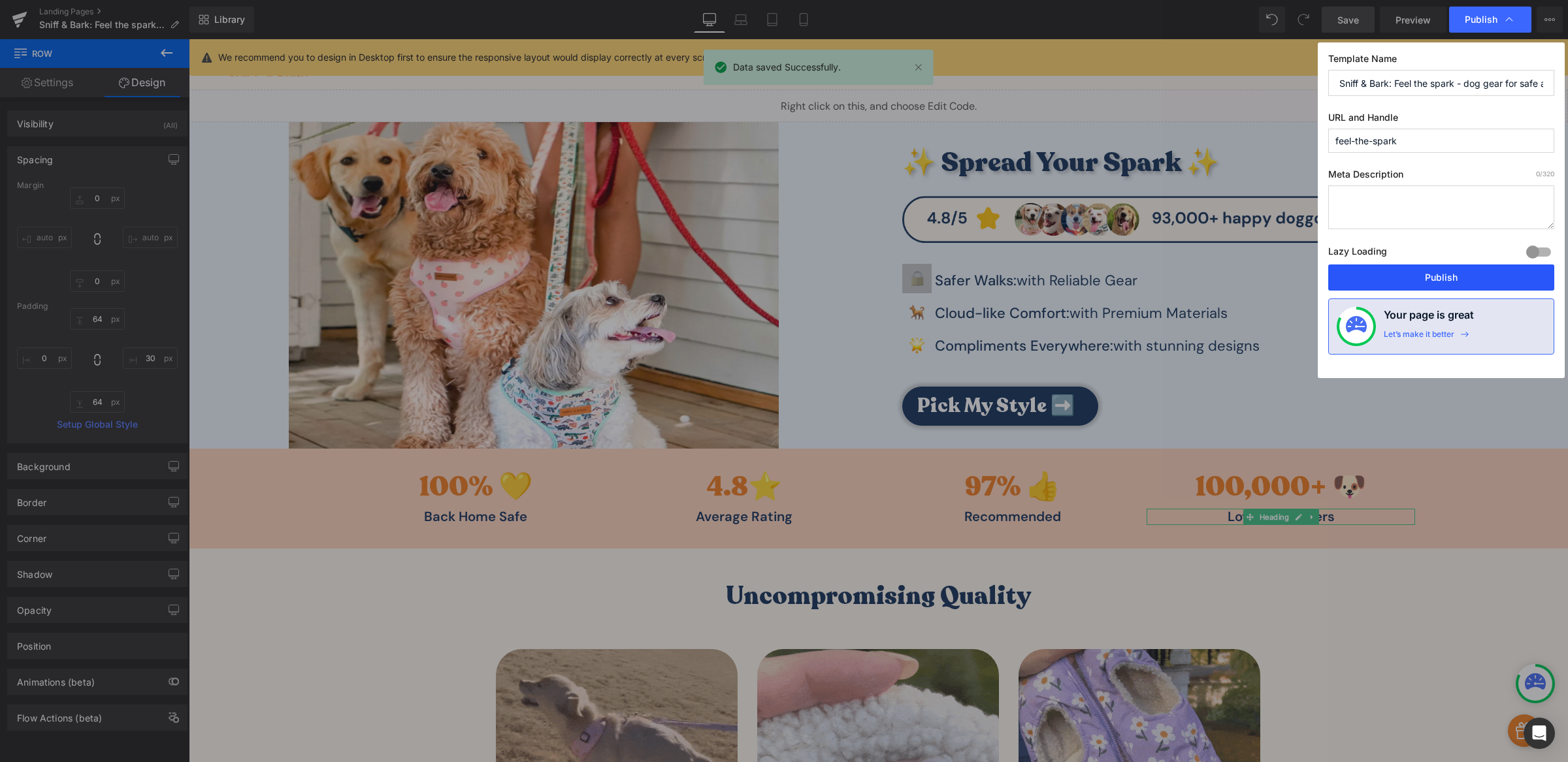
click at [1436, 278] on button "Publish" at bounding box center [1441, 278] width 226 height 26
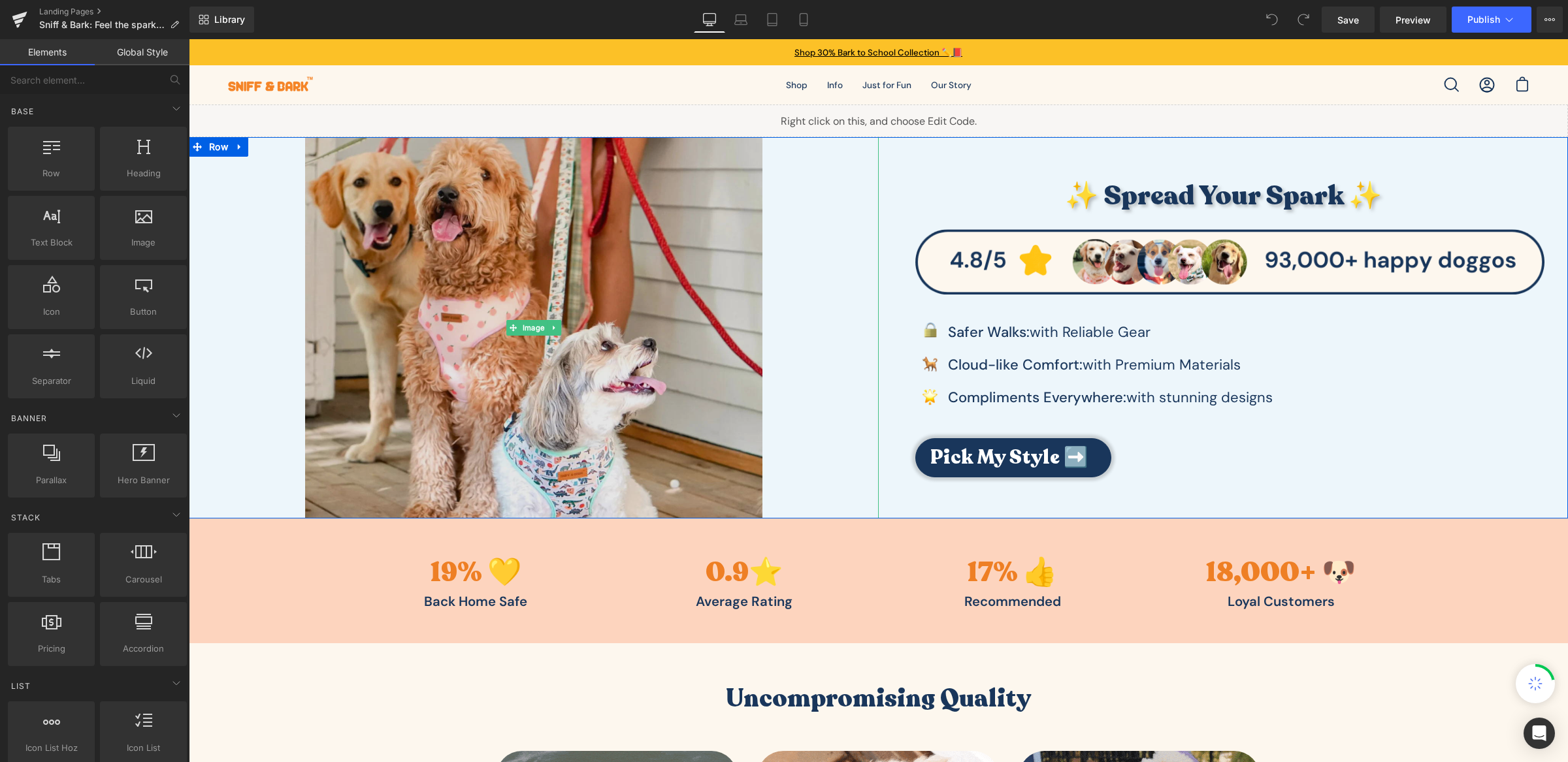
click at [616, 250] on img at bounding box center [533, 327] width 457 height 381
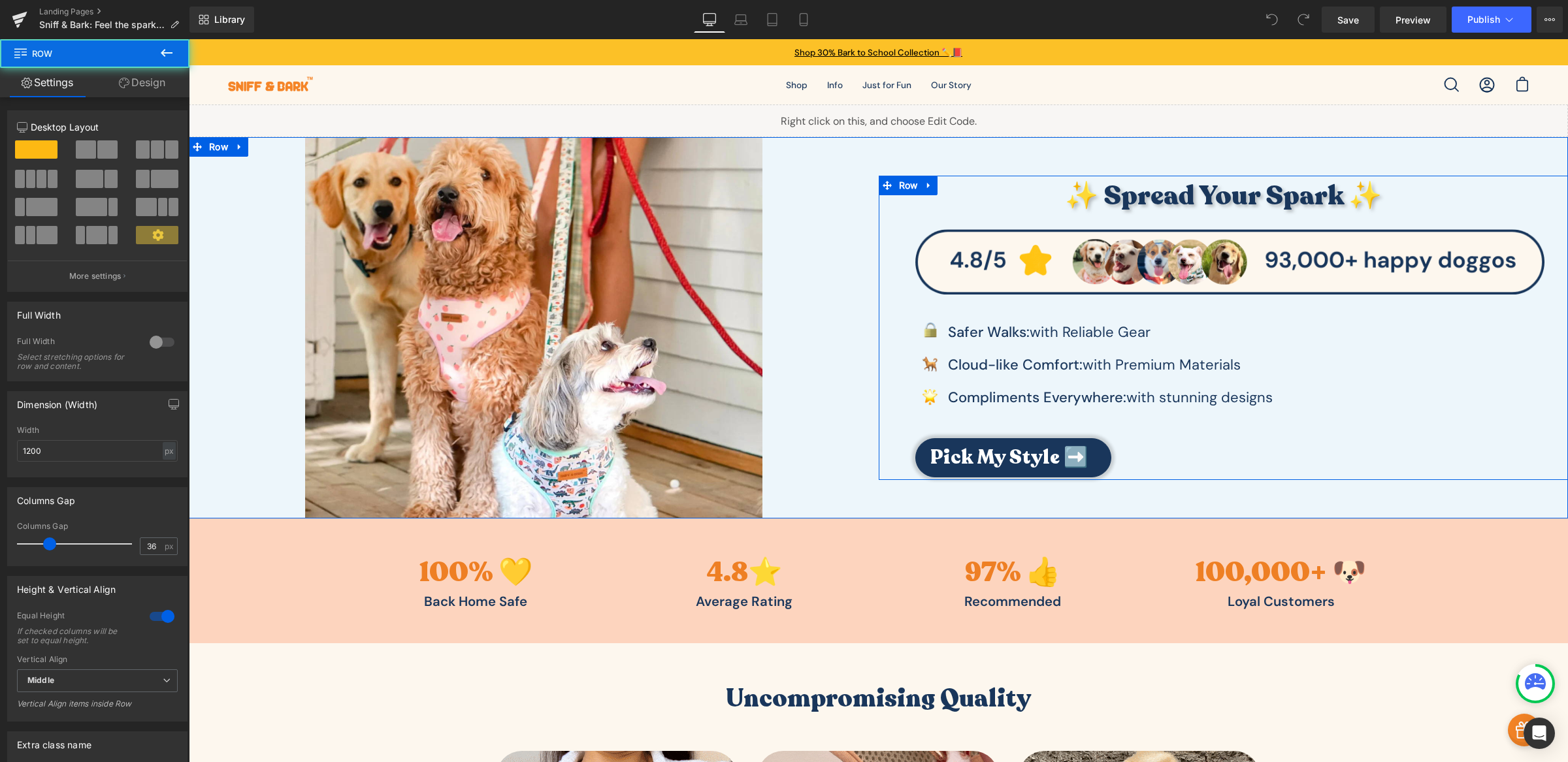
click at [903, 301] on div "✨ Spread Your Spark ✨ Heading Image Image Safer Walks: with Reliable Gear Text …" at bounding box center [1230, 327] width 677 height 302
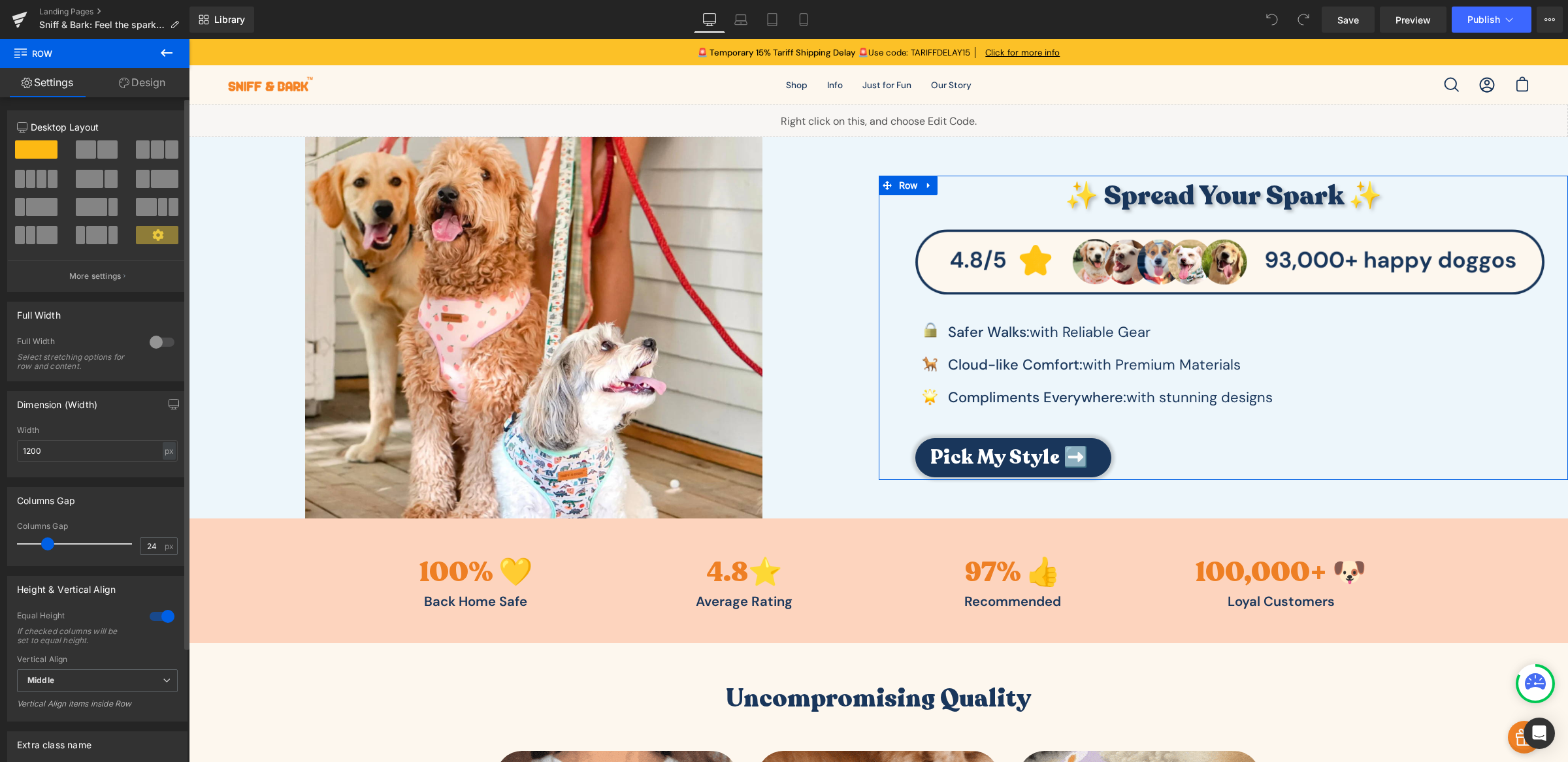
type input "22"
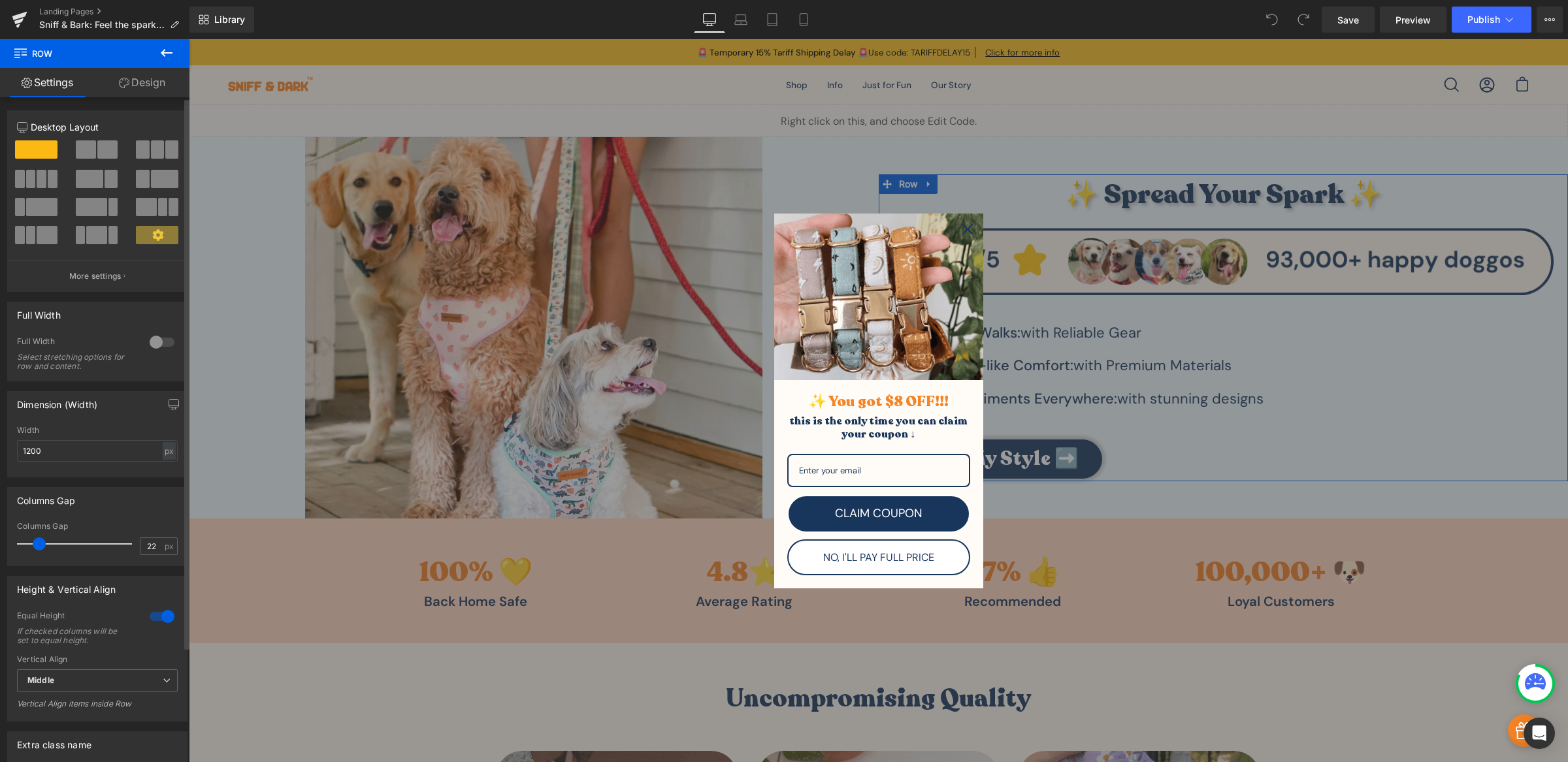
drag, startPoint x: 49, startPoint y: 546, endPoint x: 40, endPoint y: 546, distance: 9.0
click at [40, 546] on span at bounding box center [39, 544] width 13 height 13
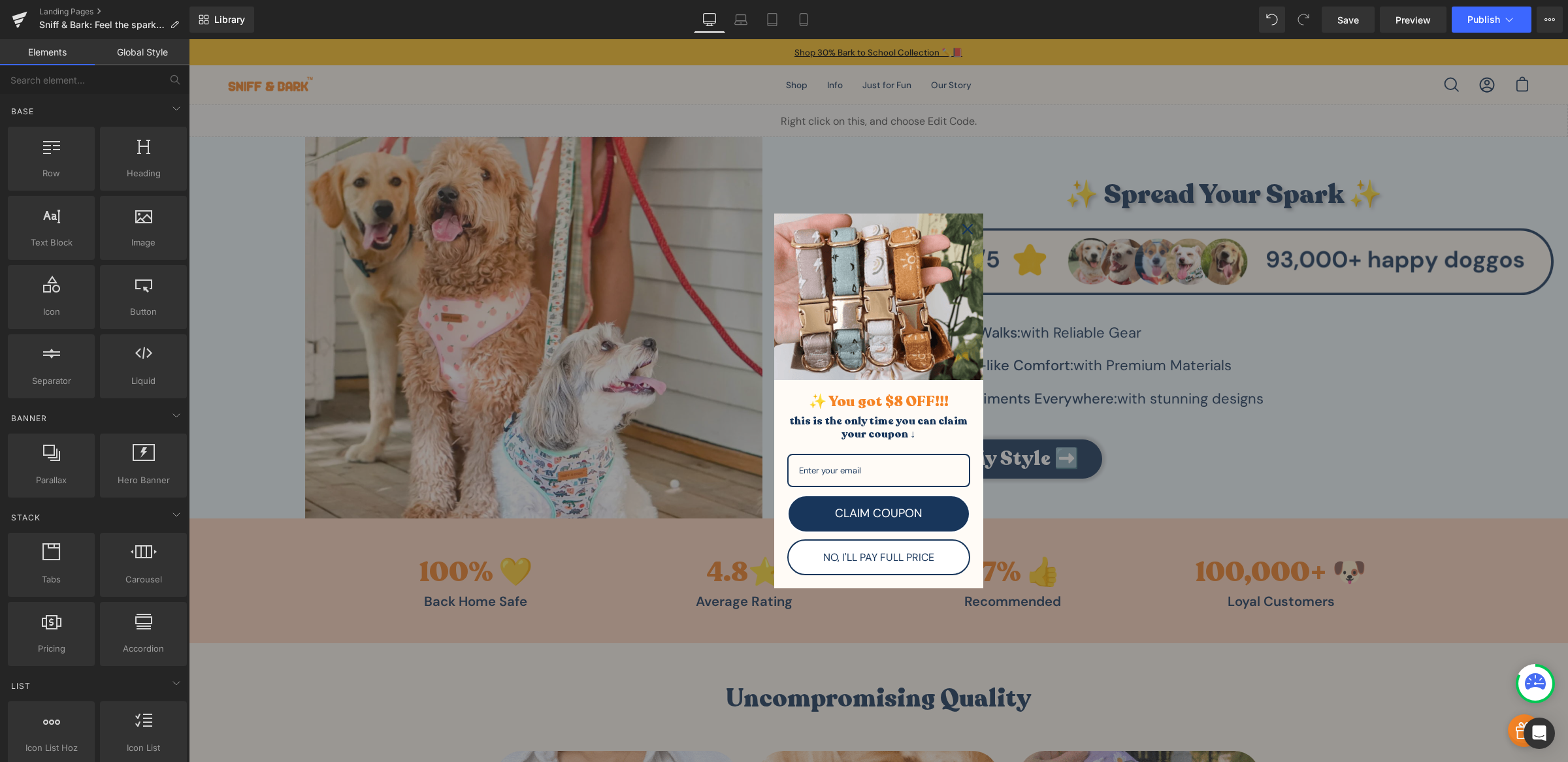
click at [959, 224] on div "Close" at bounding box center [967, 229] width 21 height 21
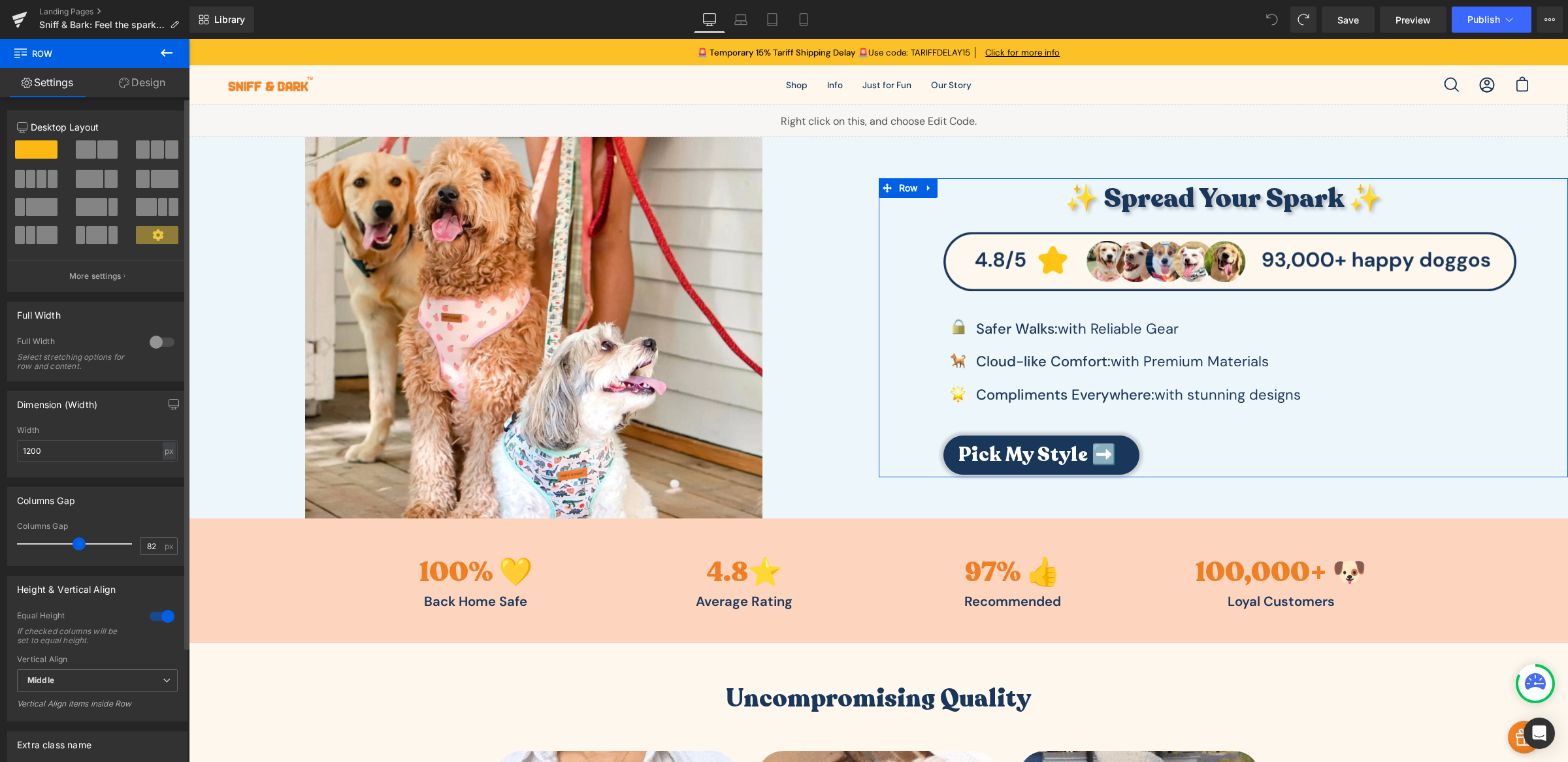
type input "83"
drag, startPoint x: 60, startPoint y: 548, endPoint x: 83, endPoint y: 546, distance: 23.1
click at [83, 546] on span at bounding box center [84, 544] width 13 height 13
click at [81, 453] on input "1200" at bounding box center [97, 450] width 161 height 21
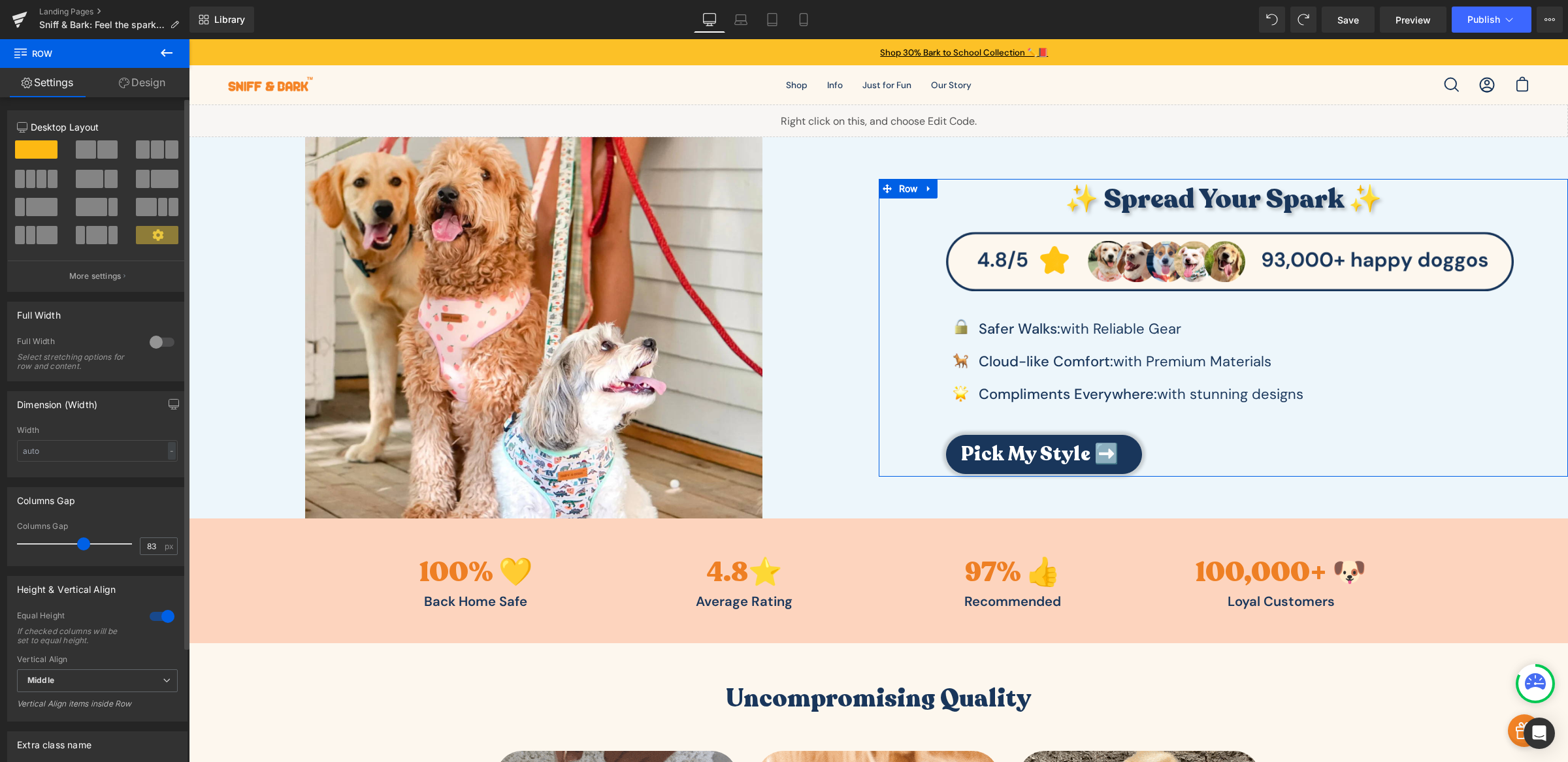
click at [111, 410] on div "Dimension (Width)" at bounding box center [97, 404] width 179 height 25
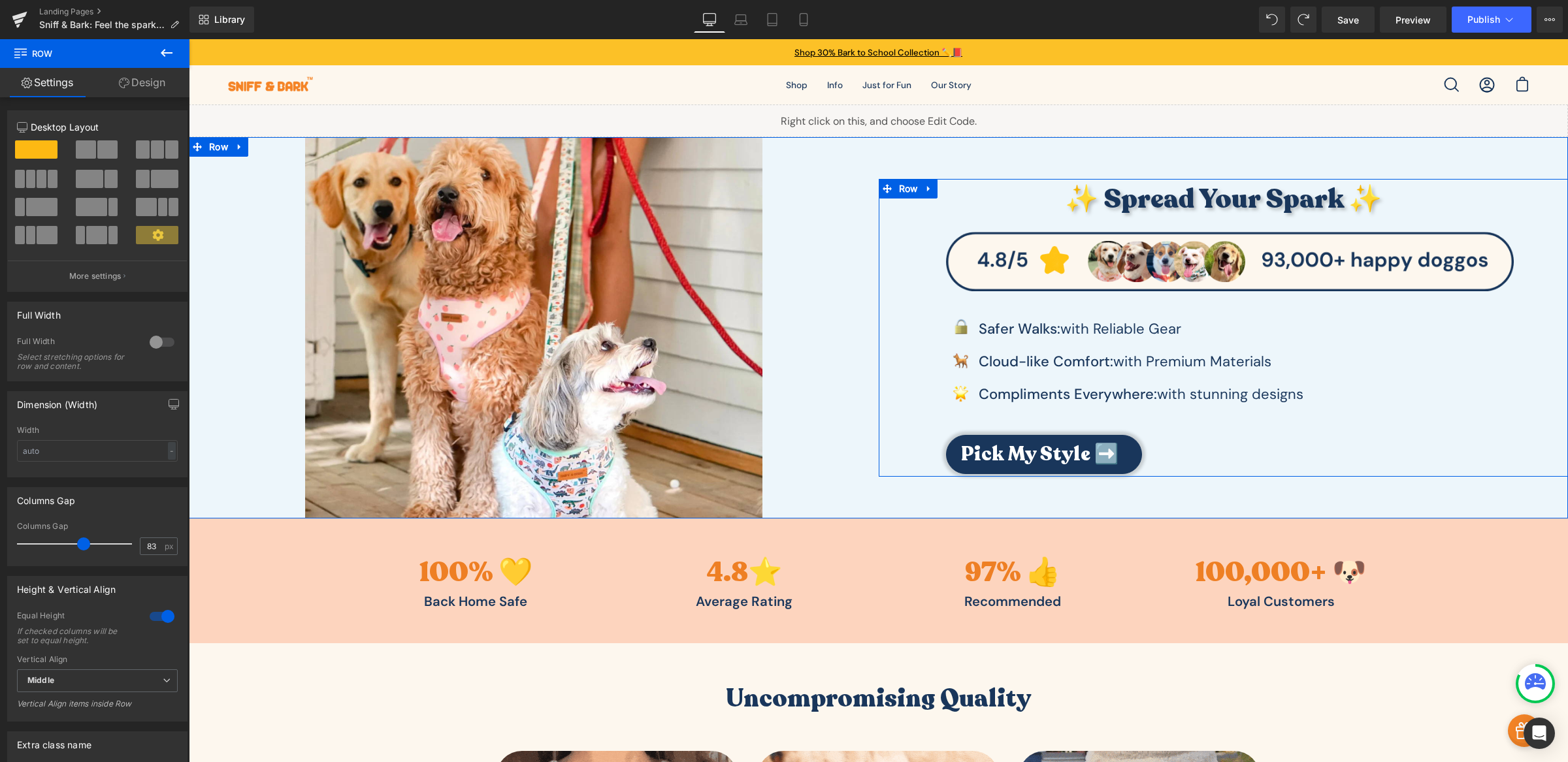
click at [930, 292] on div "✨ Spread Your Spark ✨ Heading Image Image Safer Walks: with Reliable Gear Text …" at bounding box center [1230, 327] width 677 height 296
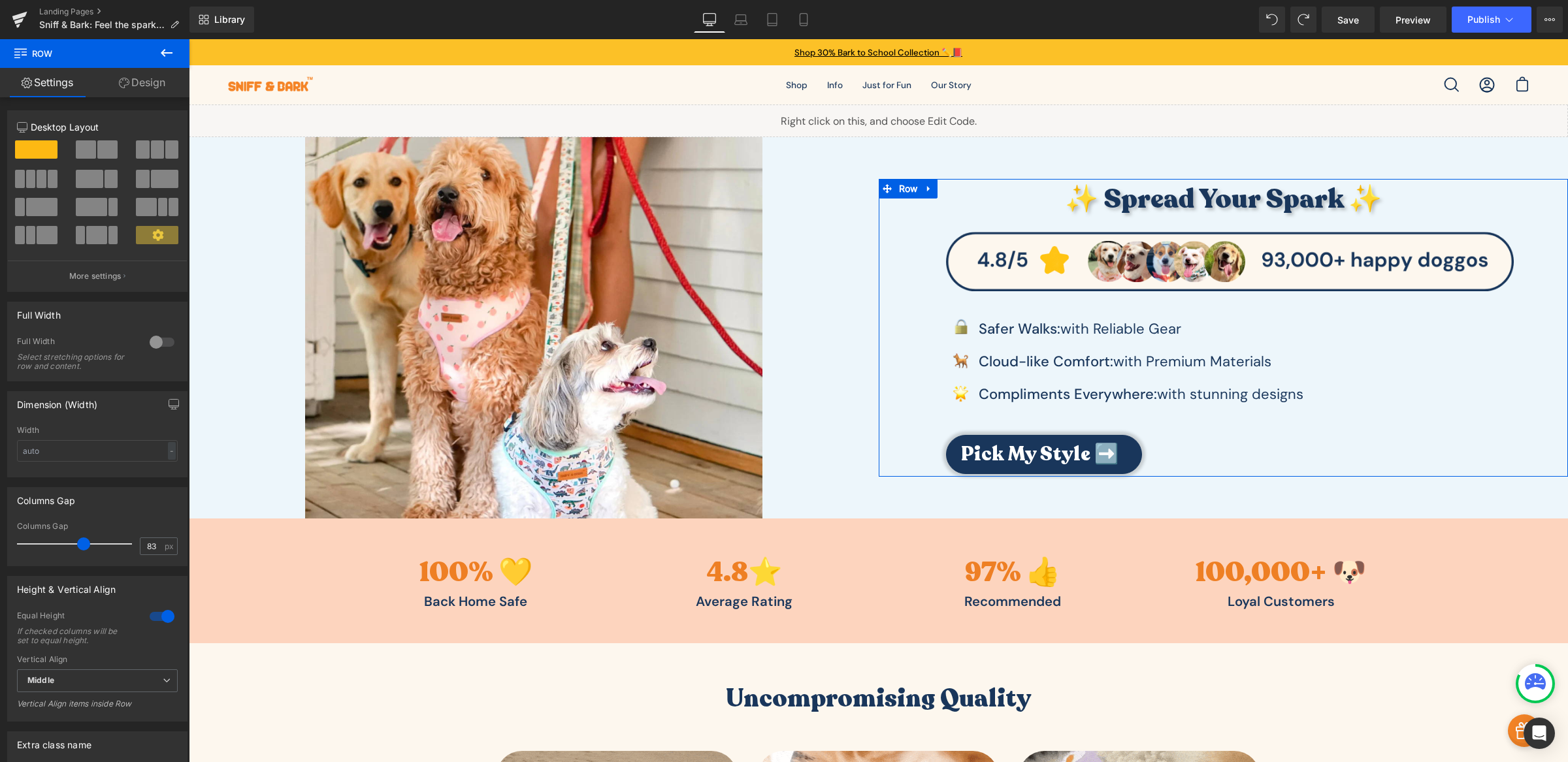
click at [144, 80] on link "Design" at bounding box center [142, 82] width 95 height 29
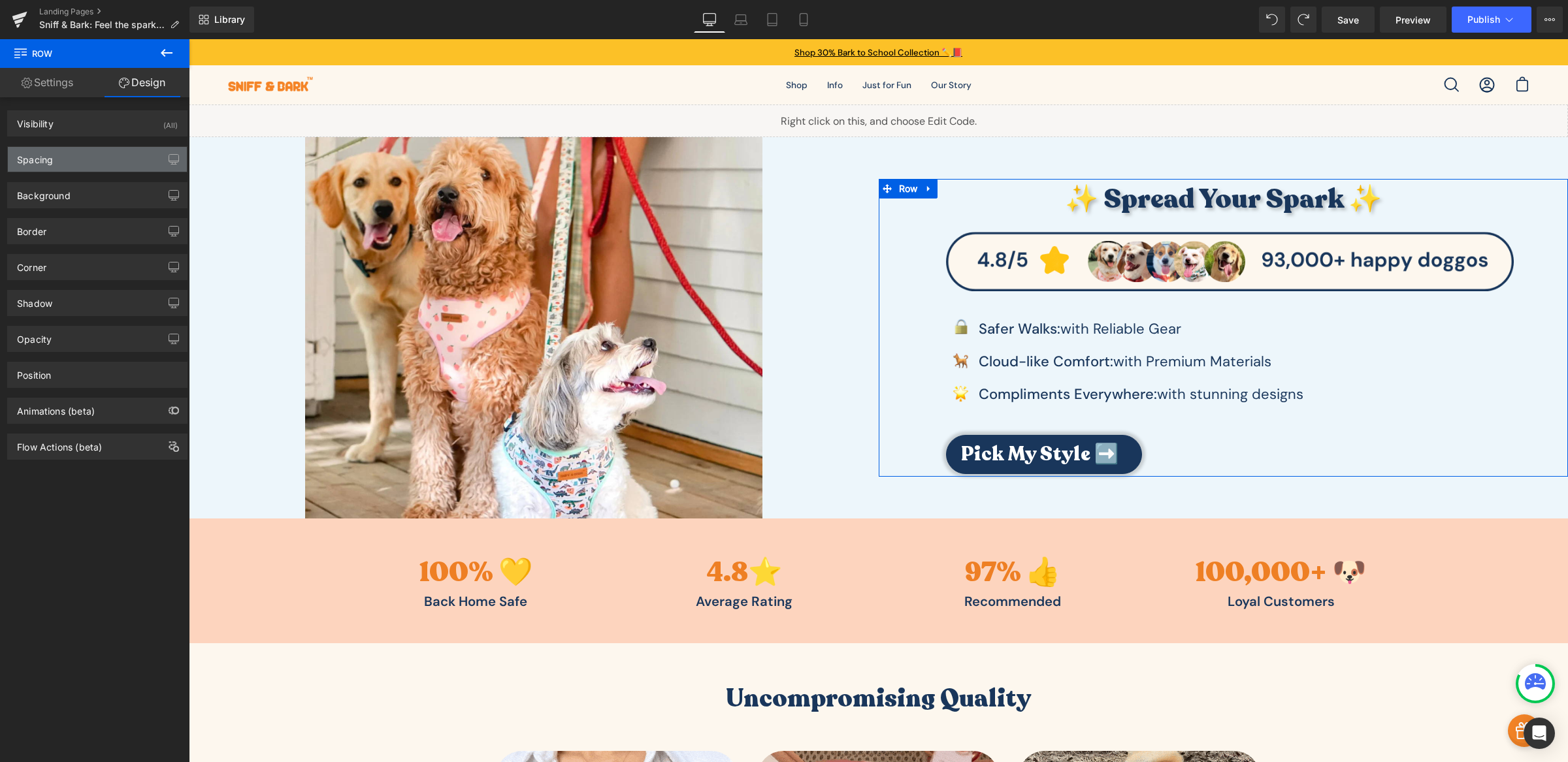
click at [68, 165] on div "Spacing" at bounding box center [97, 159] width 179 height 25
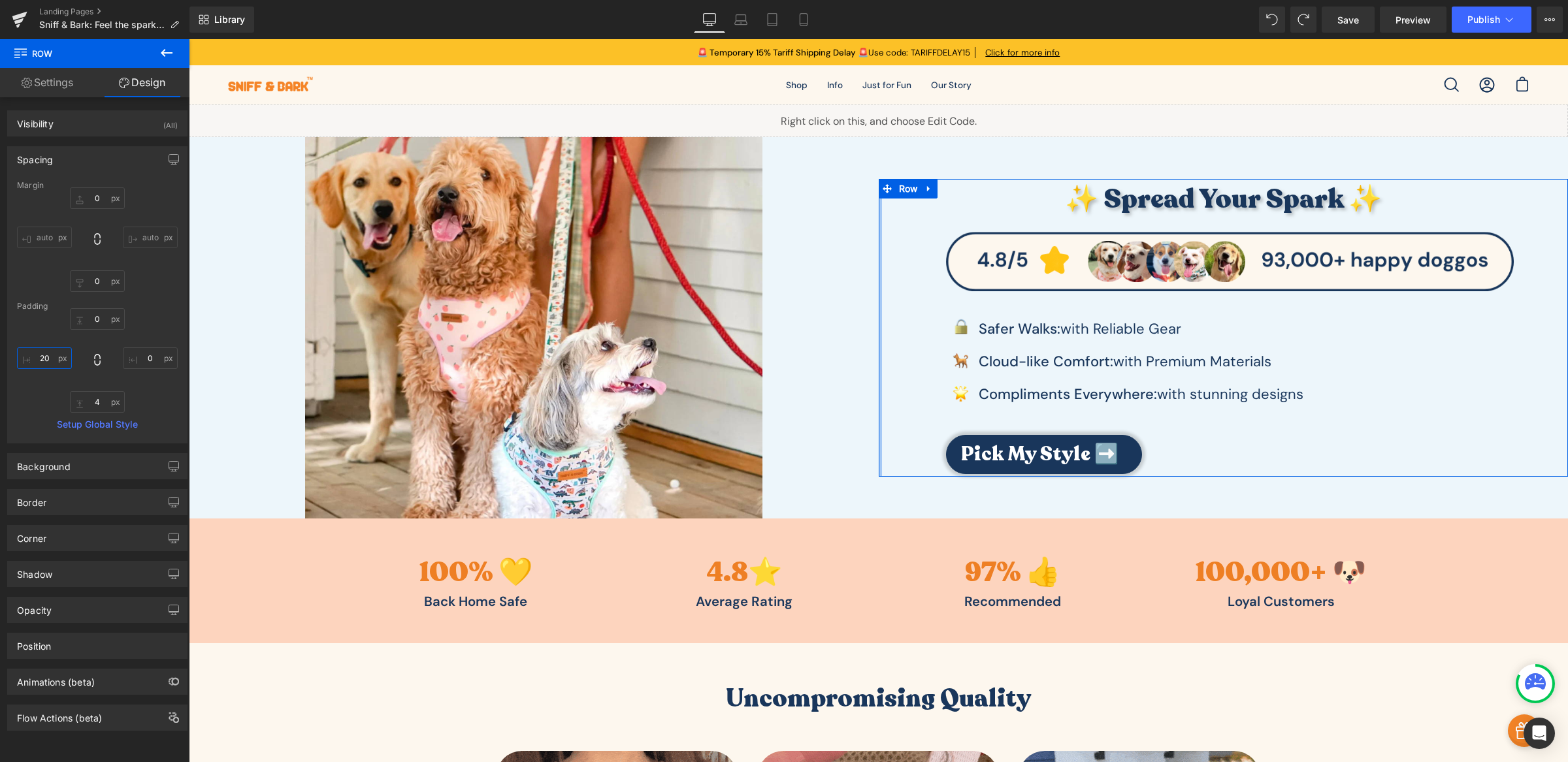
click at [53, 364] on input "20" at bounding box center [44, 358] width 55 height 21
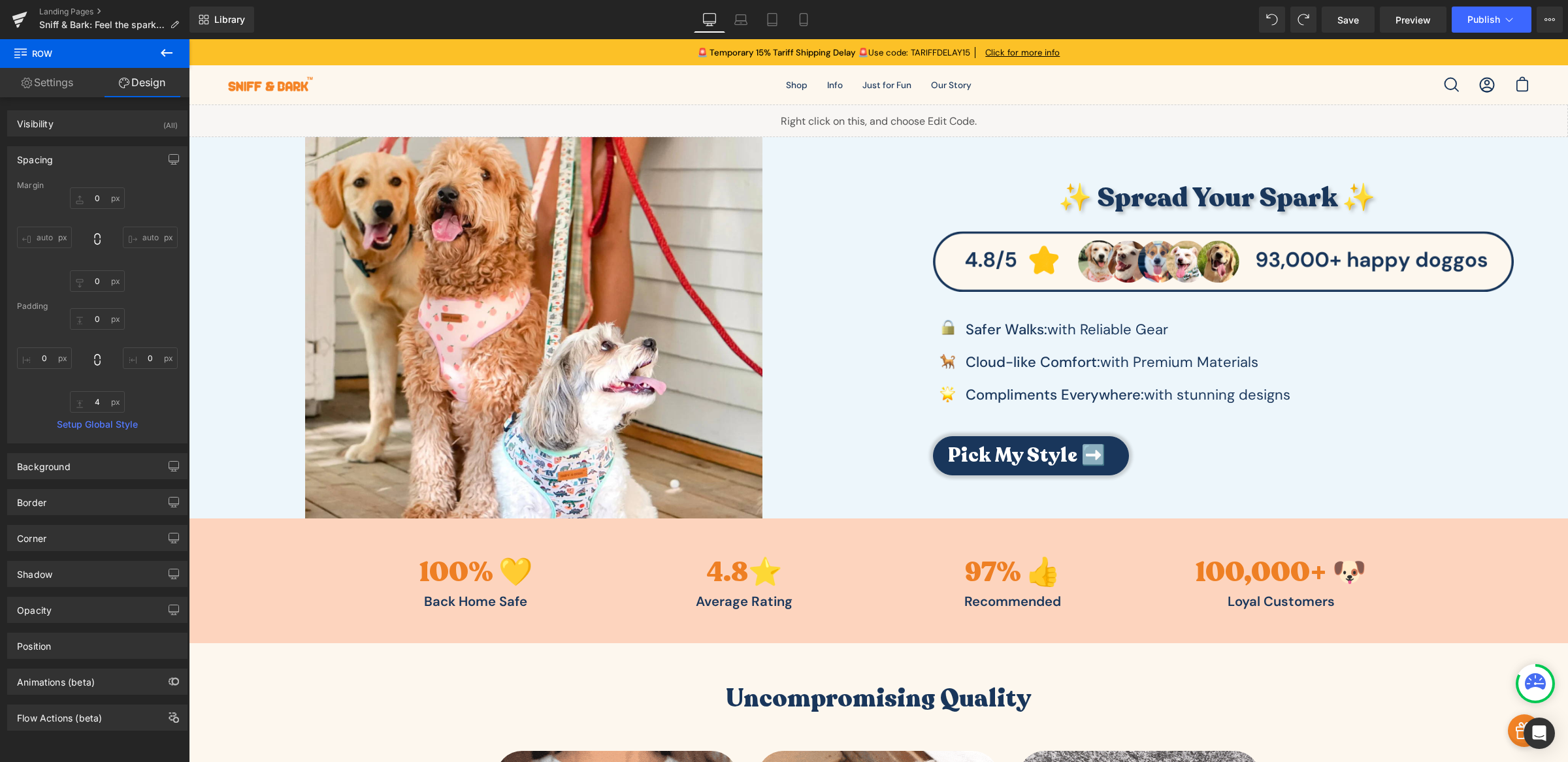
click at [205, 320] on div at bounding box center [533, 327] width 690 height 381
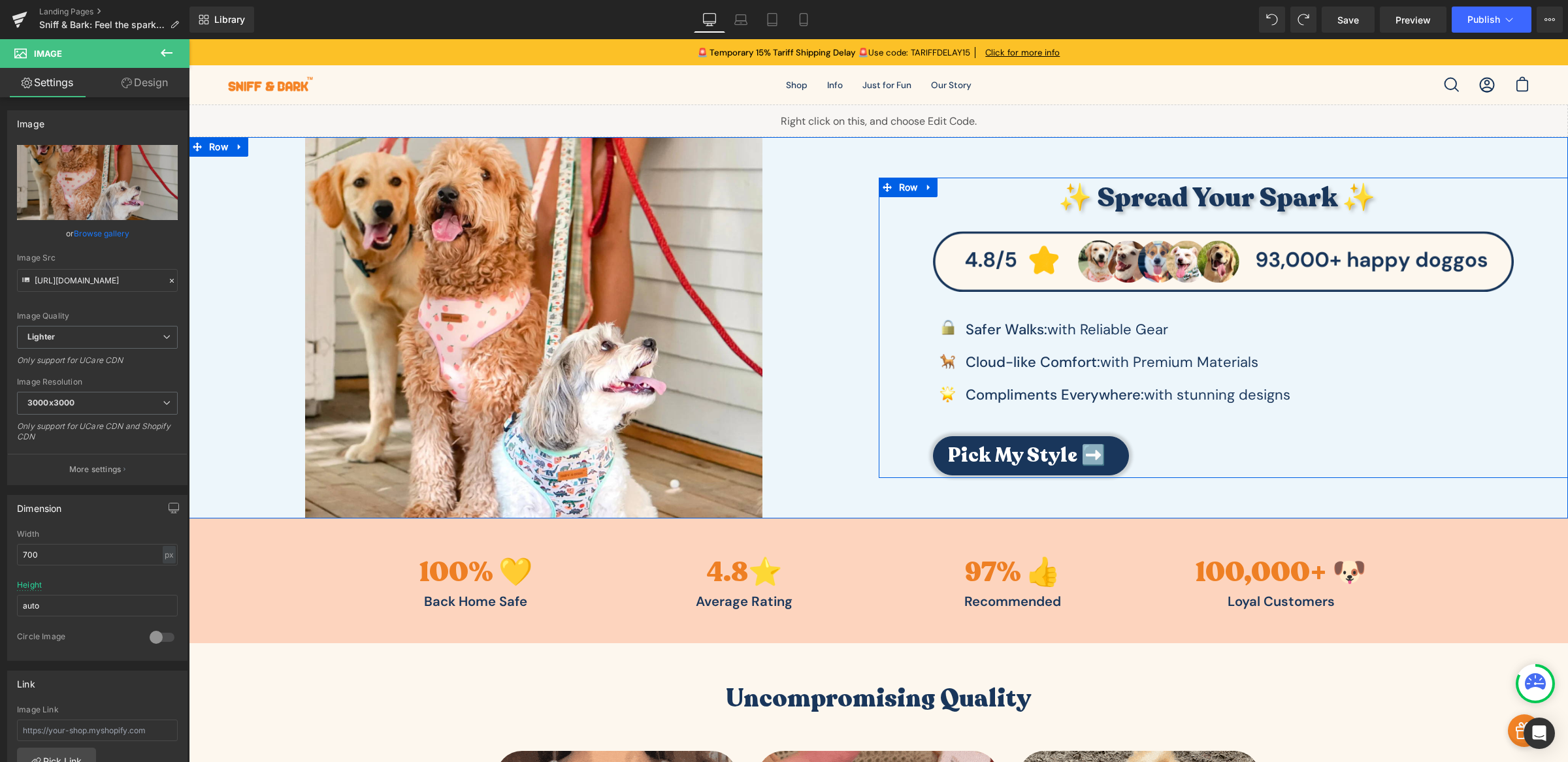
click at [915, 329] on div "✨ Spread Your Spark ✨ Heading Image Image Safer Walks: with Reliable Gear Text …" at bounding box center [1223, 326] width 690 height 297
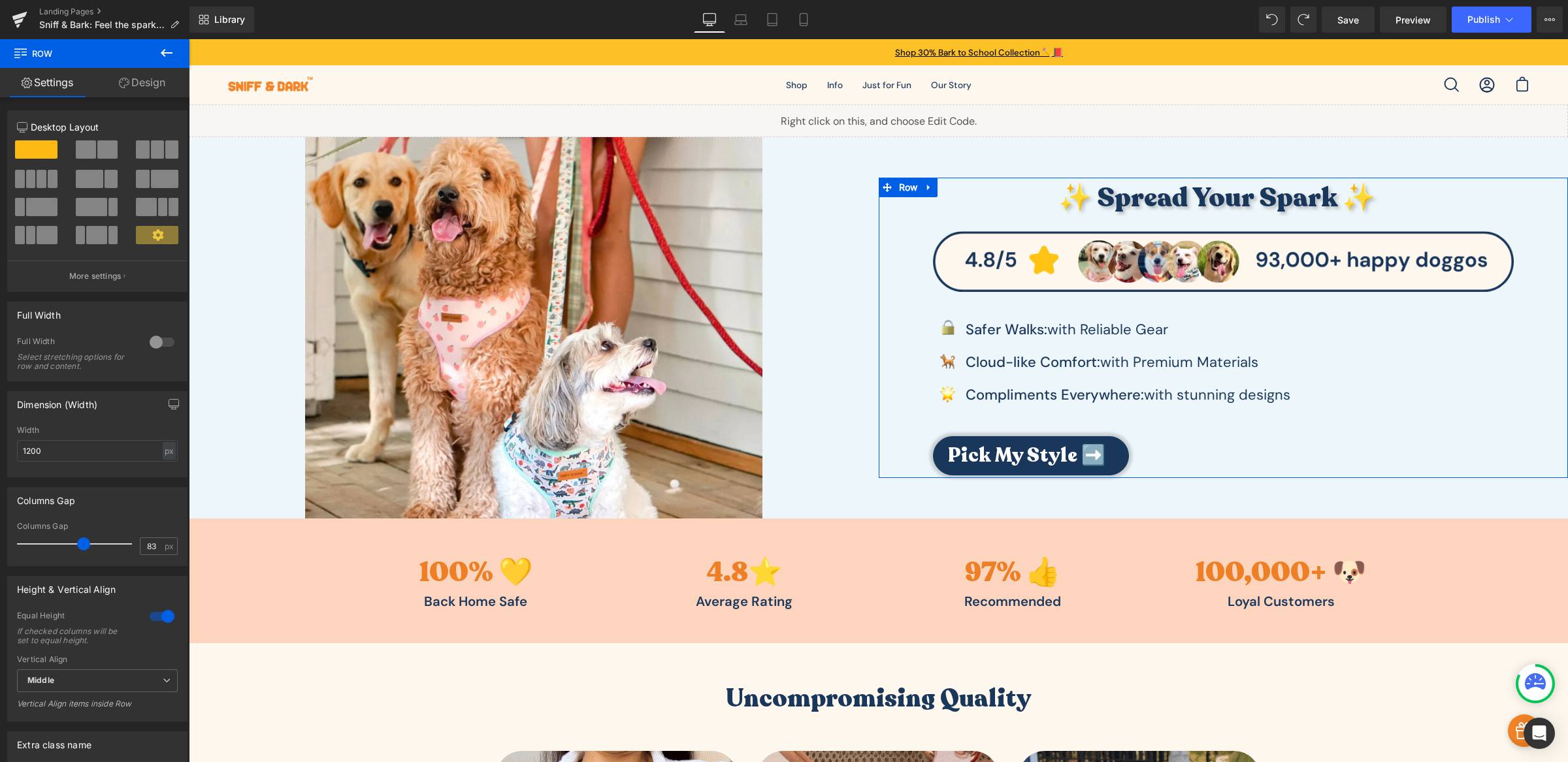
click at [145, 79] on link "Design" at bounding box center [142, 82] width 95 height 29
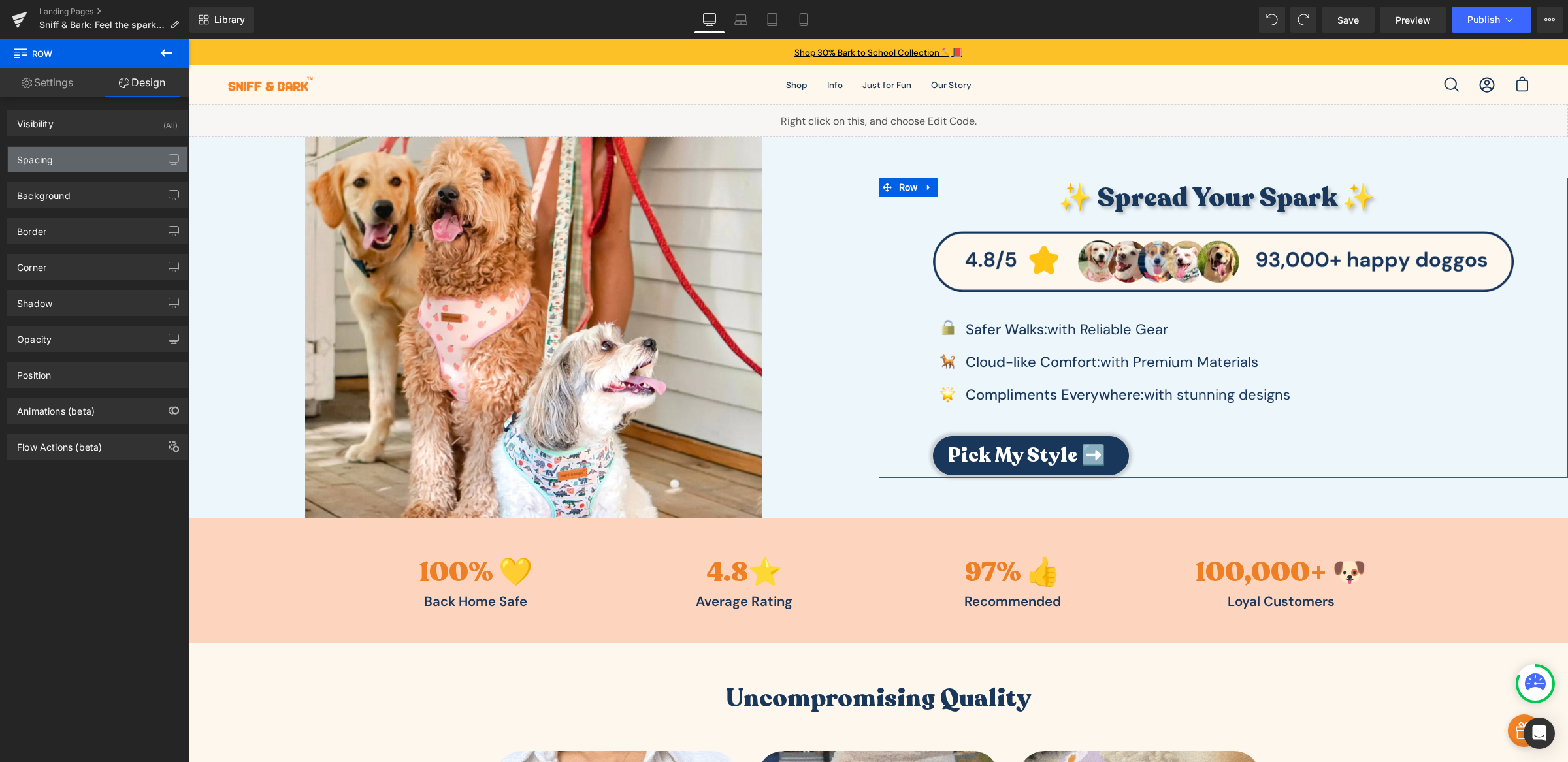
click at [68, 168] on div "Spacing" at bounding box center [97, 159] width 179 height 25
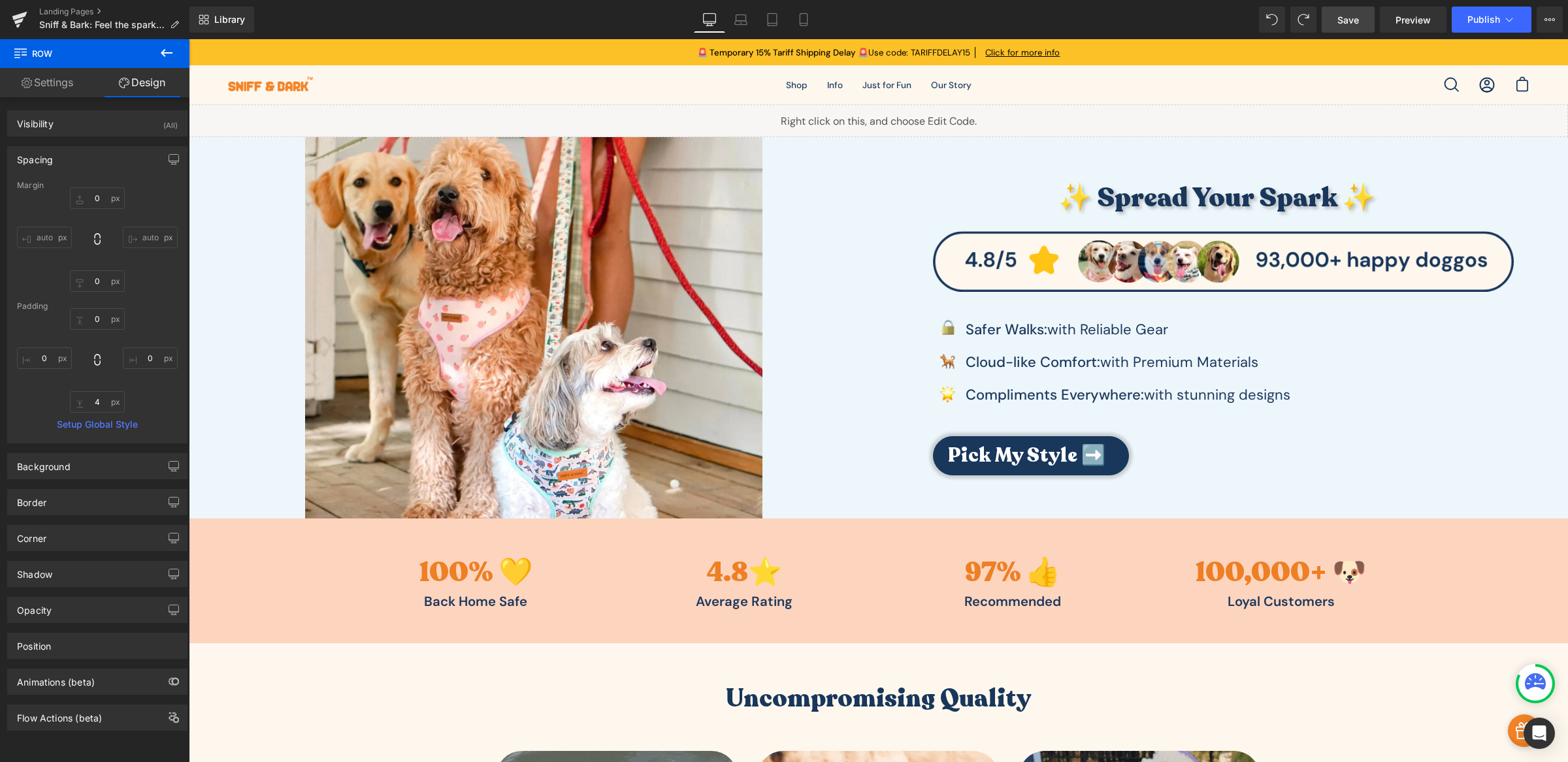
click at [1334, 20] on link "Save" at bounding box center [1348, 19] width 53 height 26
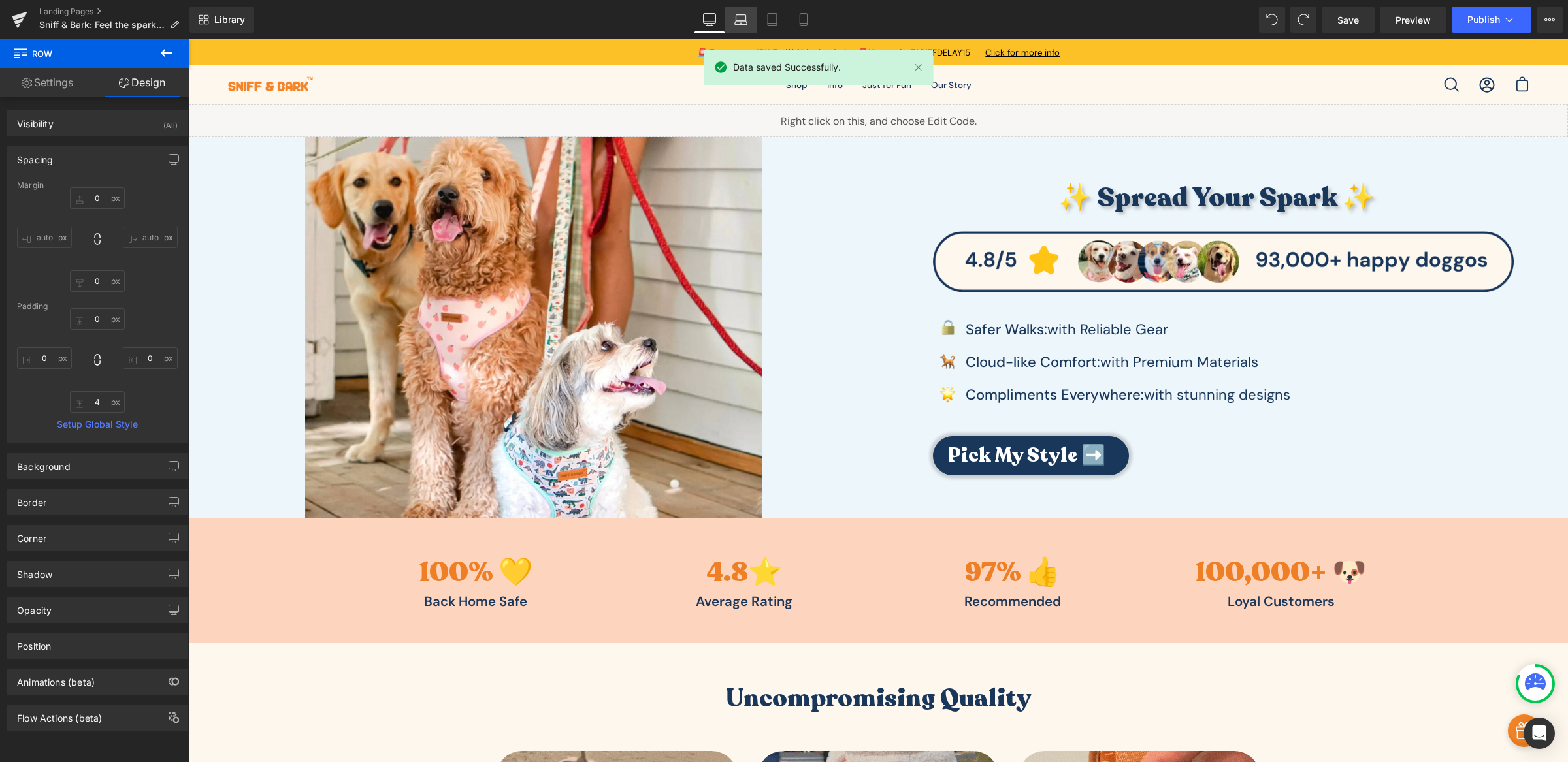
click at [735, 17] on icon at bounding box center [741, 19] width 13 height 13
type input "0"
type input "60"
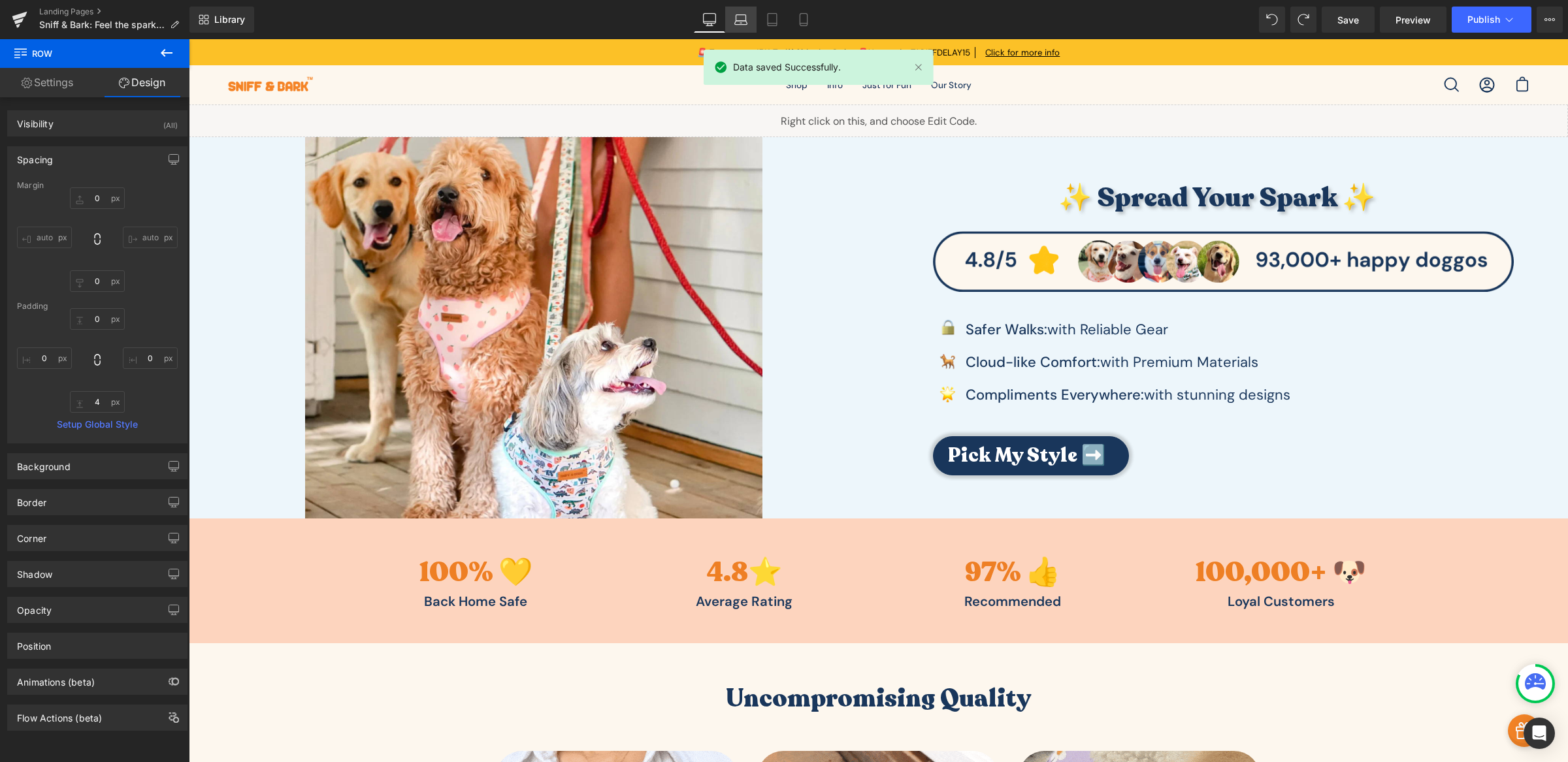
type input "10"
type input "60"
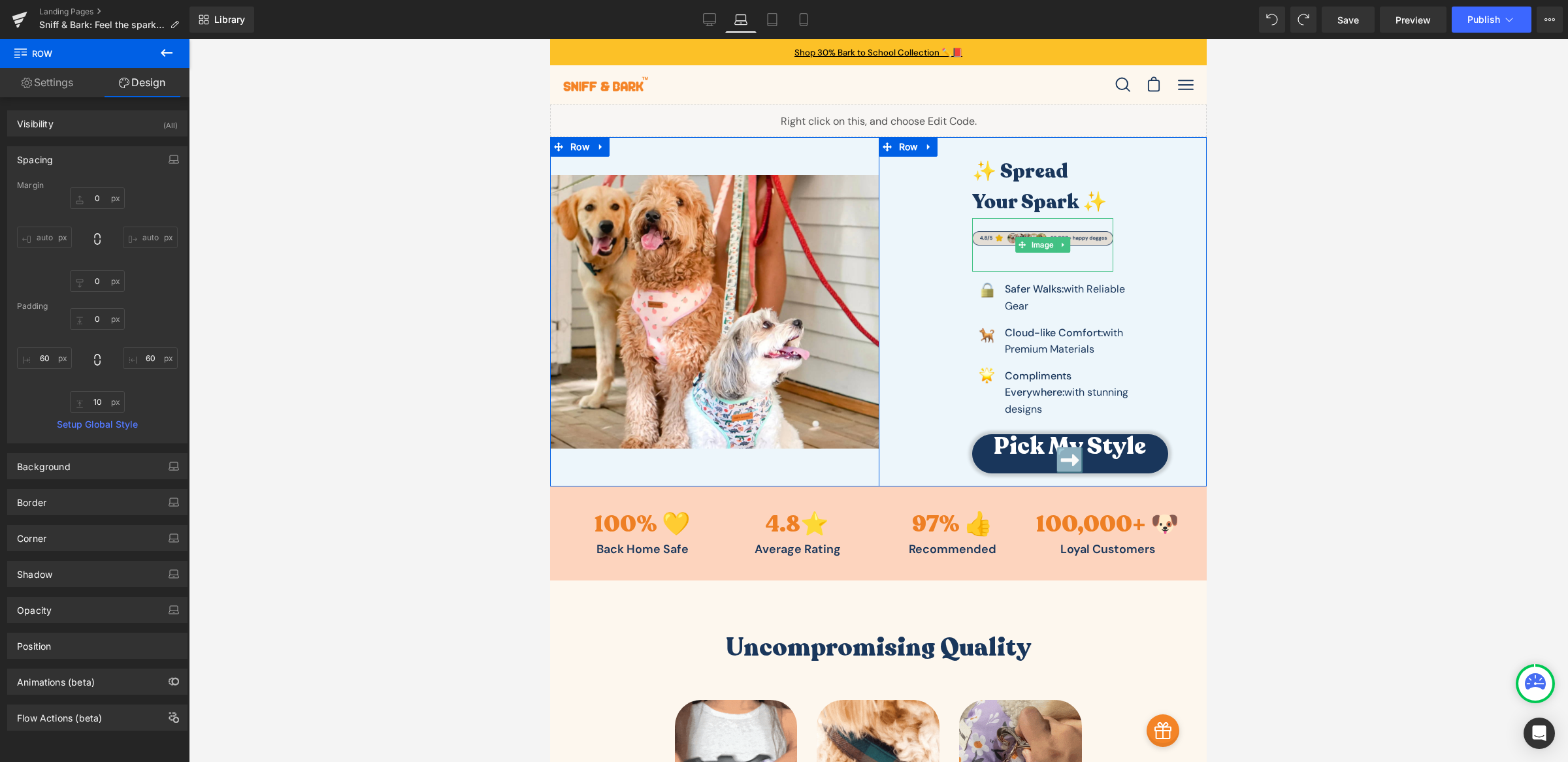
click at [1101, 256] on img at bounding box center [1043, 245] width 142 height 54
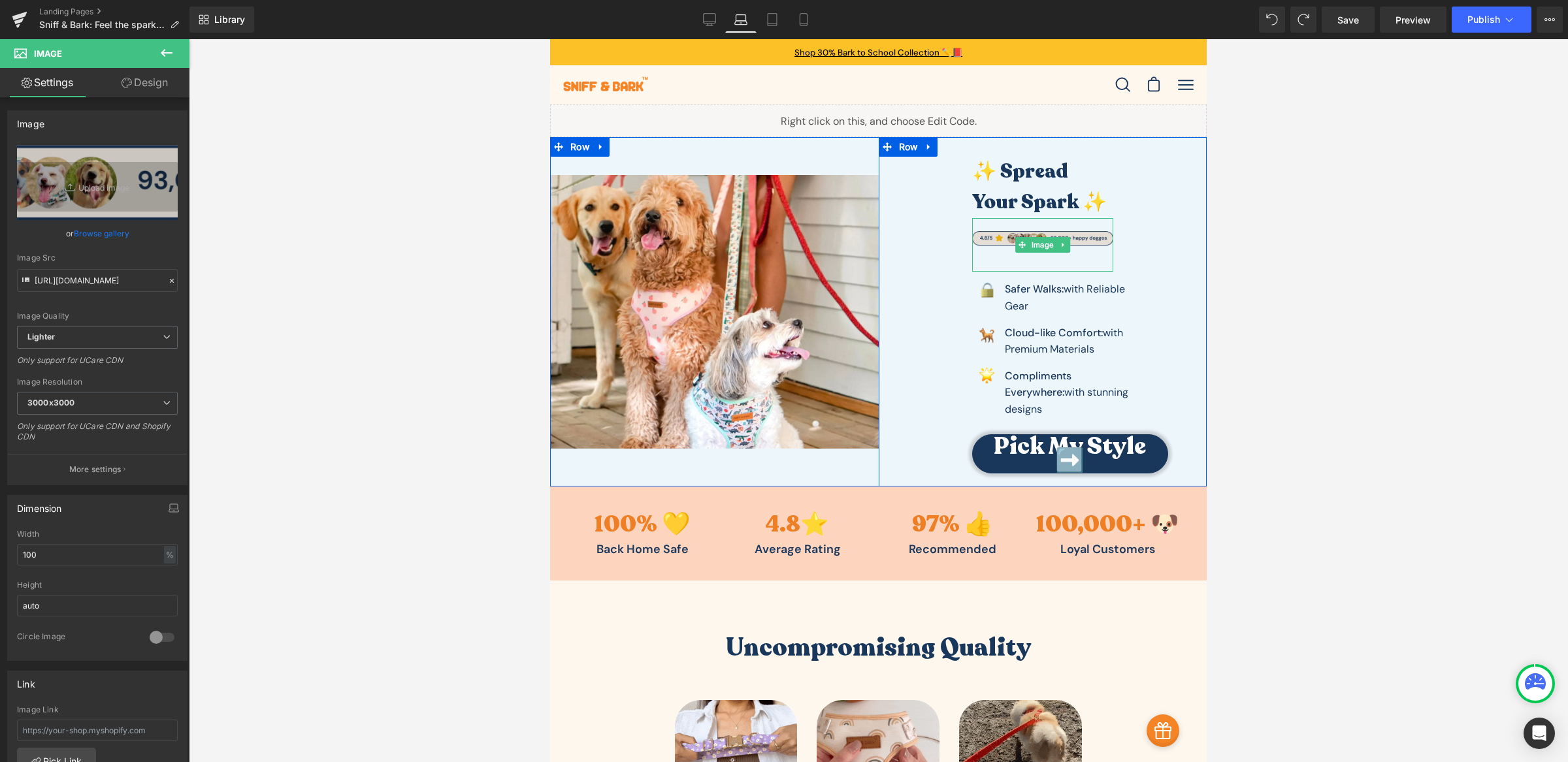
click at [1071, 235] on img at bounding box center [1043, 245] width 142 height 54
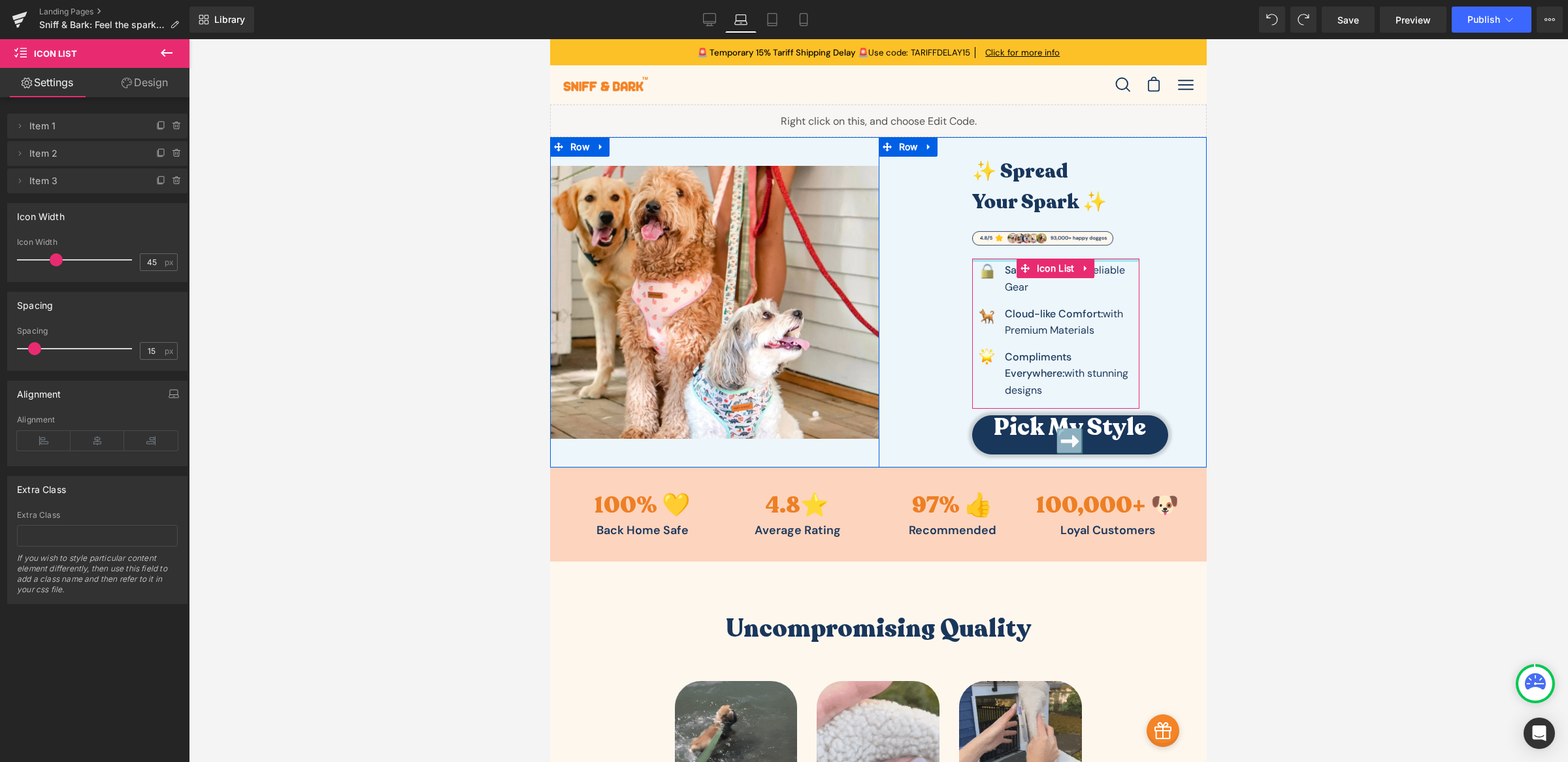
drag, startPoint x: 1107, startPoint y: 272, endPoint x: 1115, endPoint y: 253, distance: 20.6
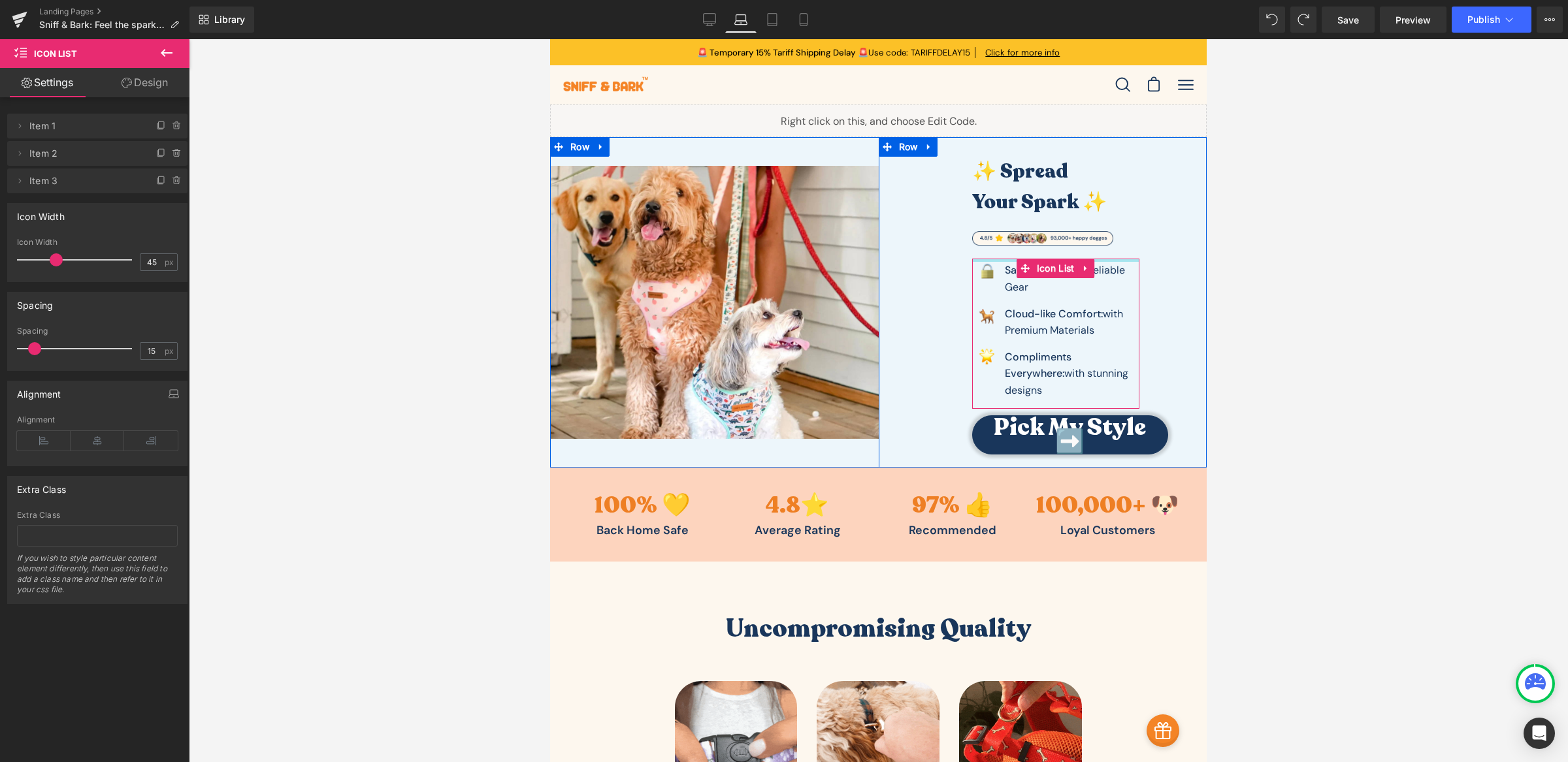
click at [1115, 253] on div "✨ Spread Your Spark ✨ Heading Image Image Safer Walks: with Reliable Gear Text …" at bounding box center [1043, 298] width 251 height 323
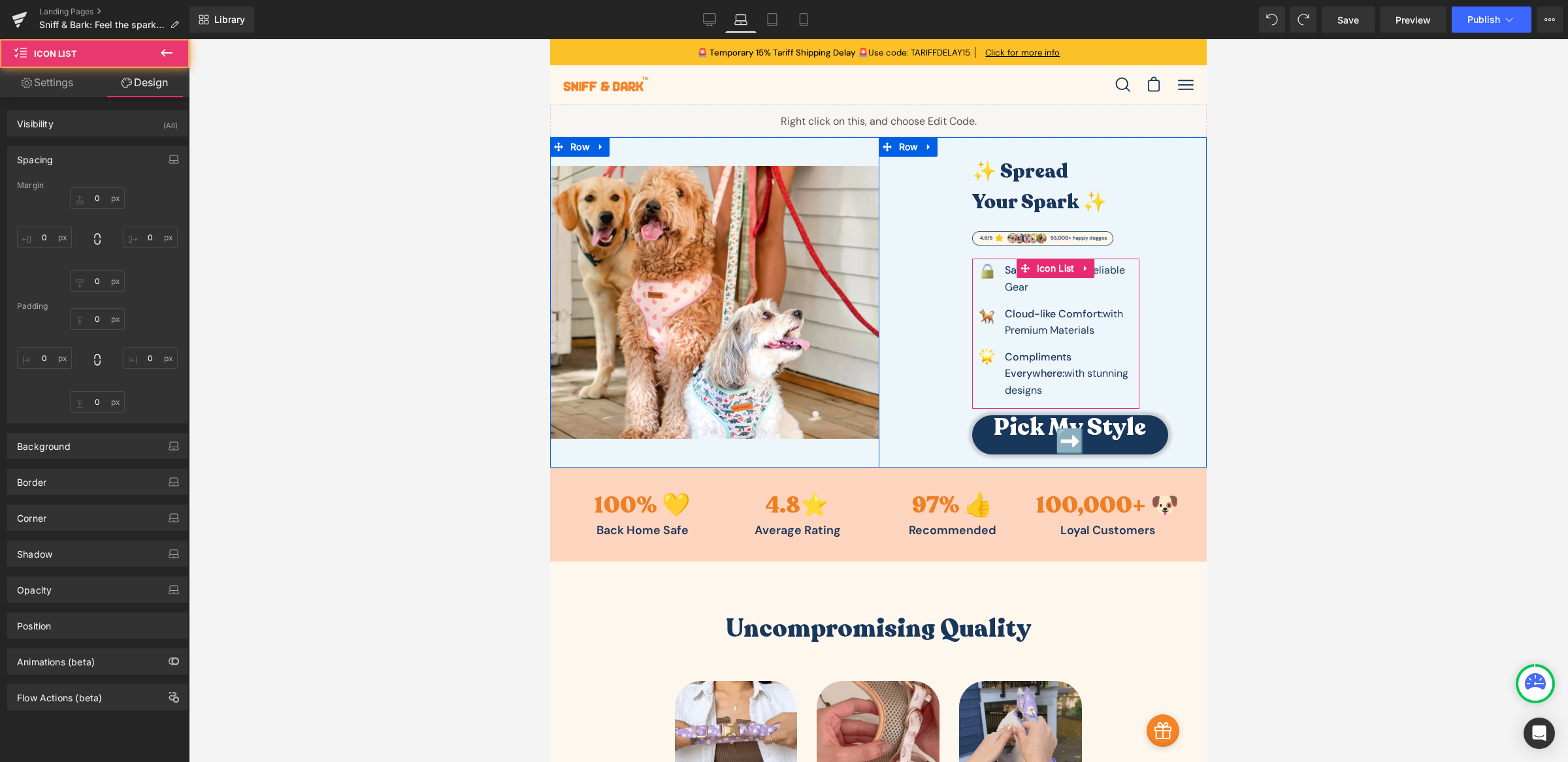
type input "-20"
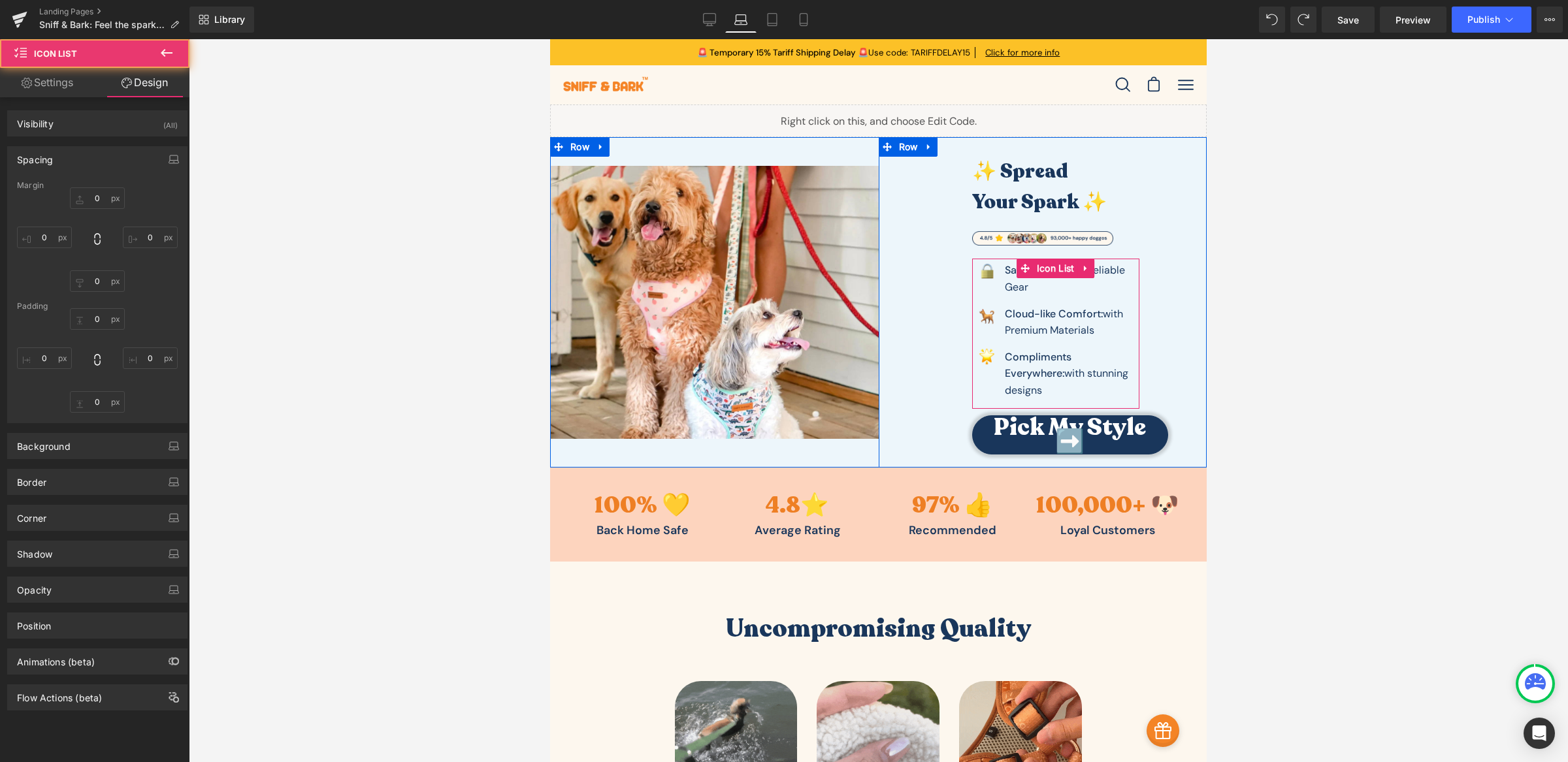
type input "-40"
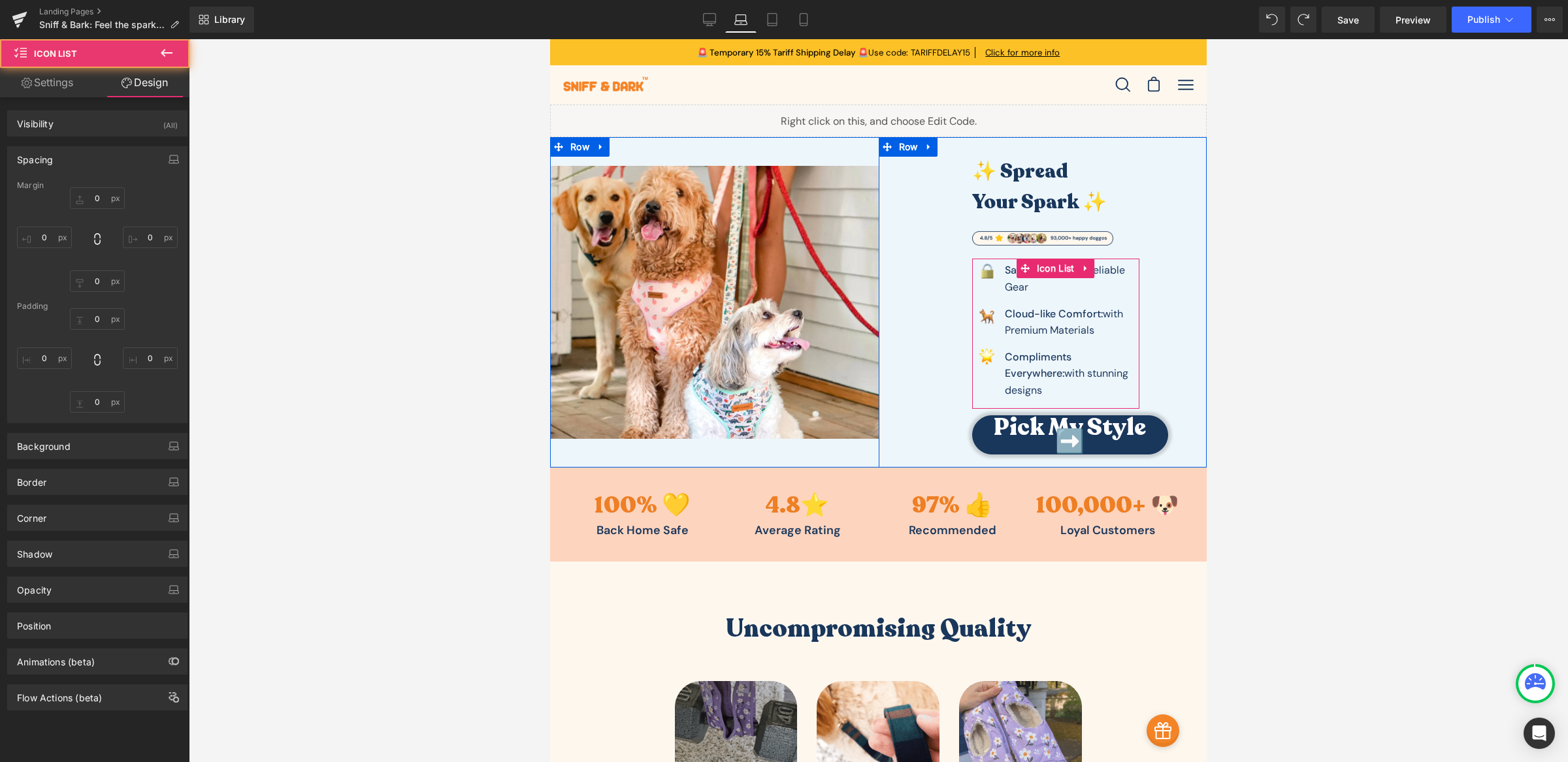
type input "0"
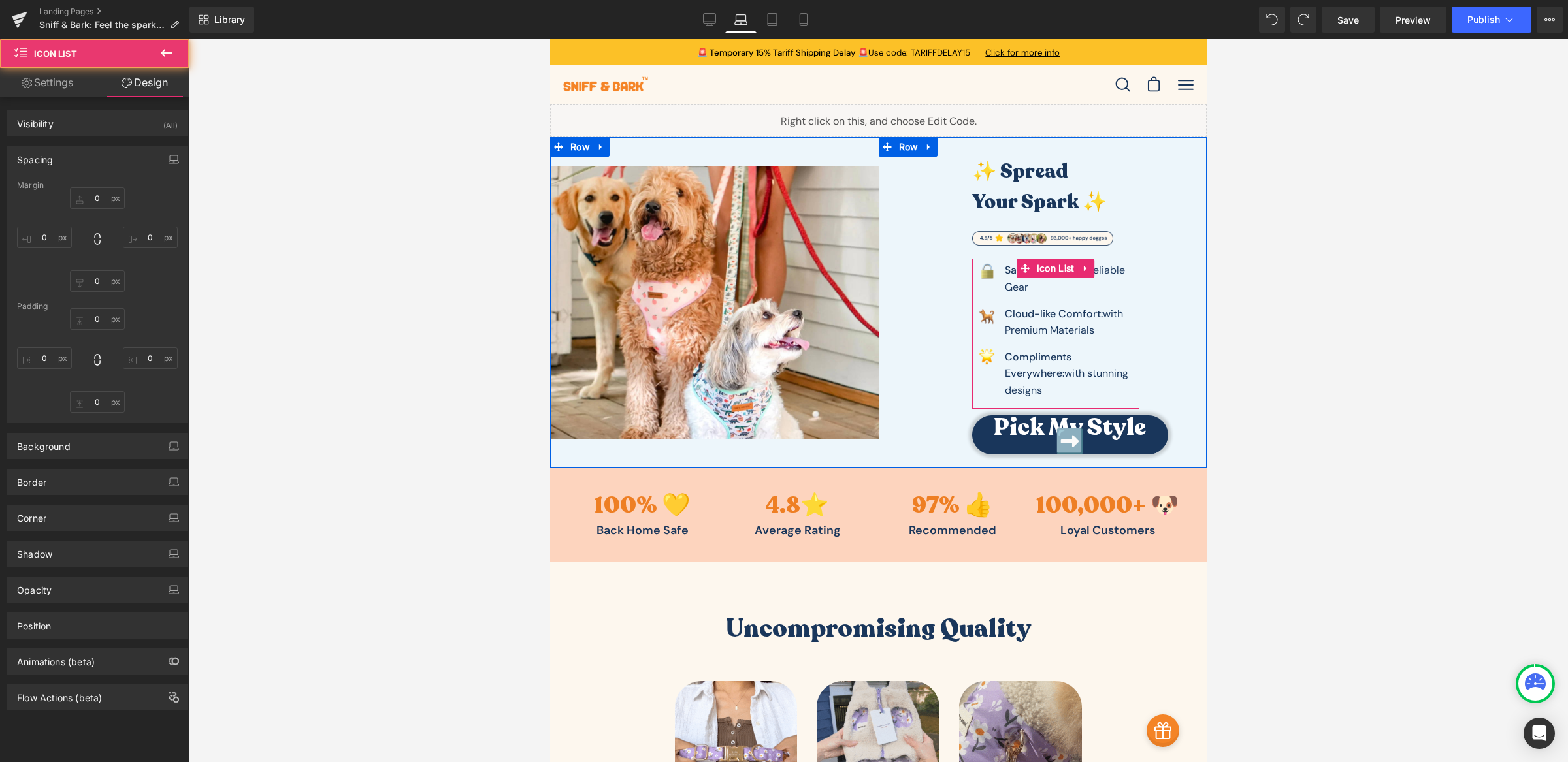
type input "0"
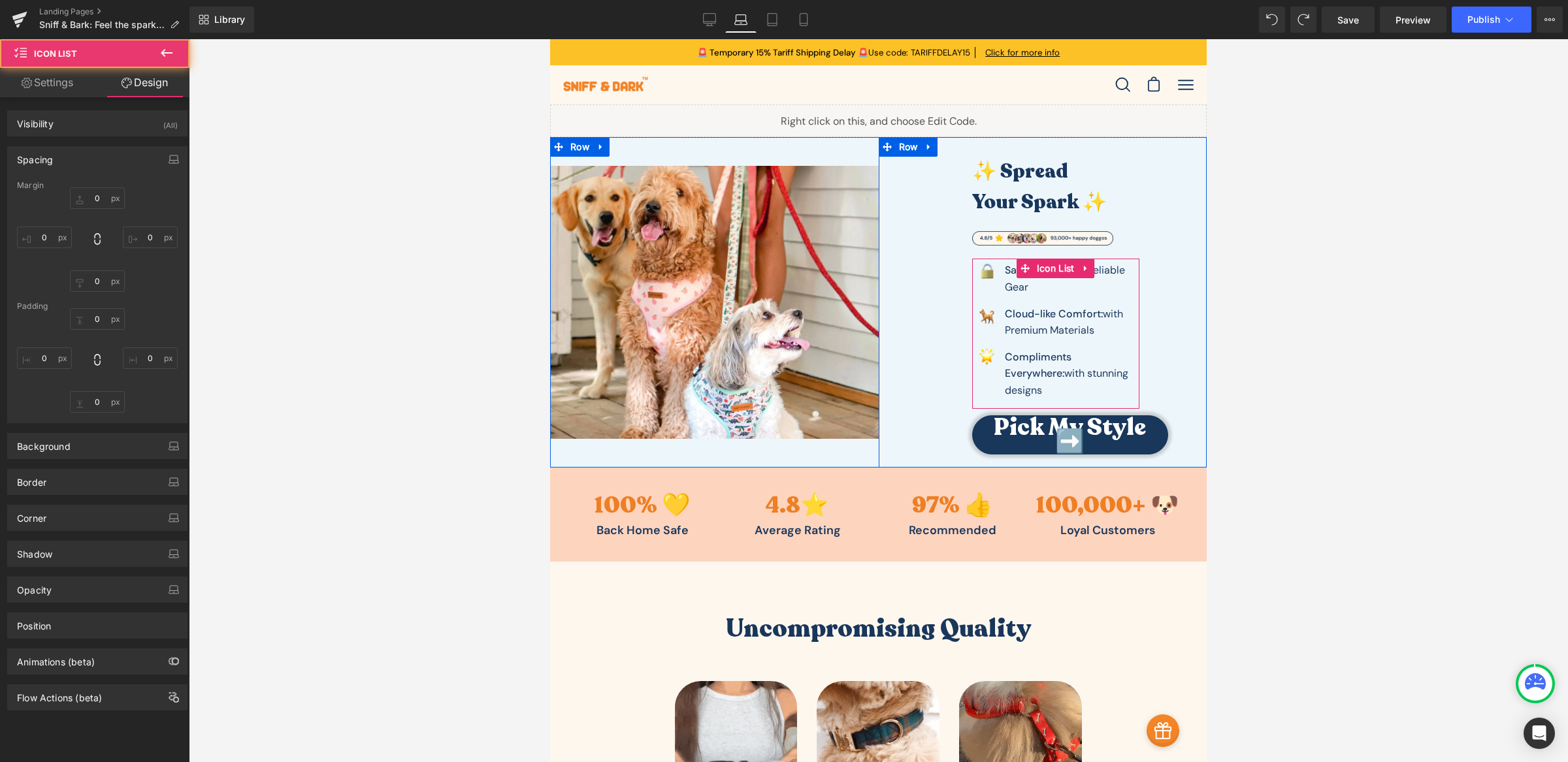
type input "5"
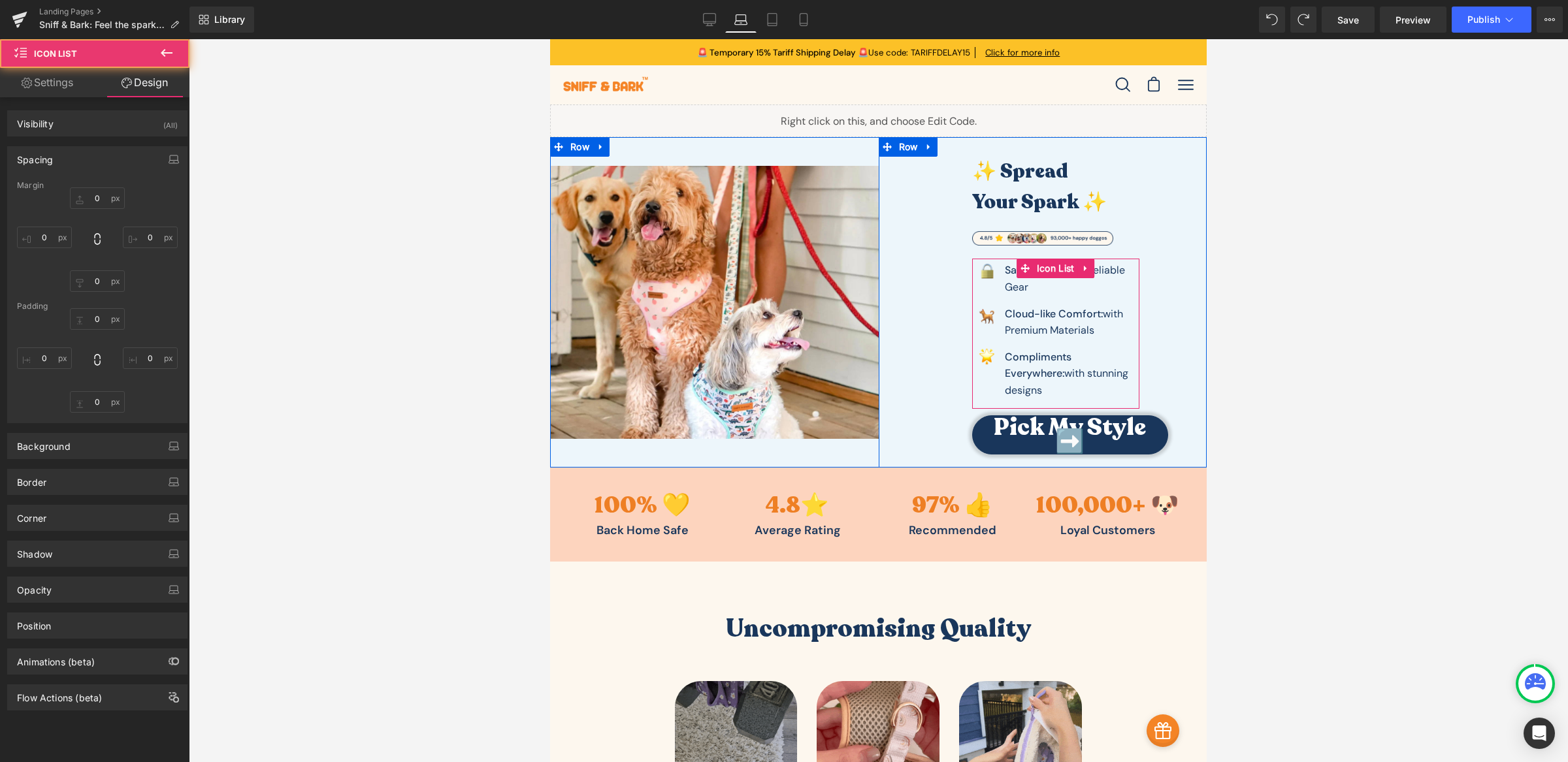
type input "0"
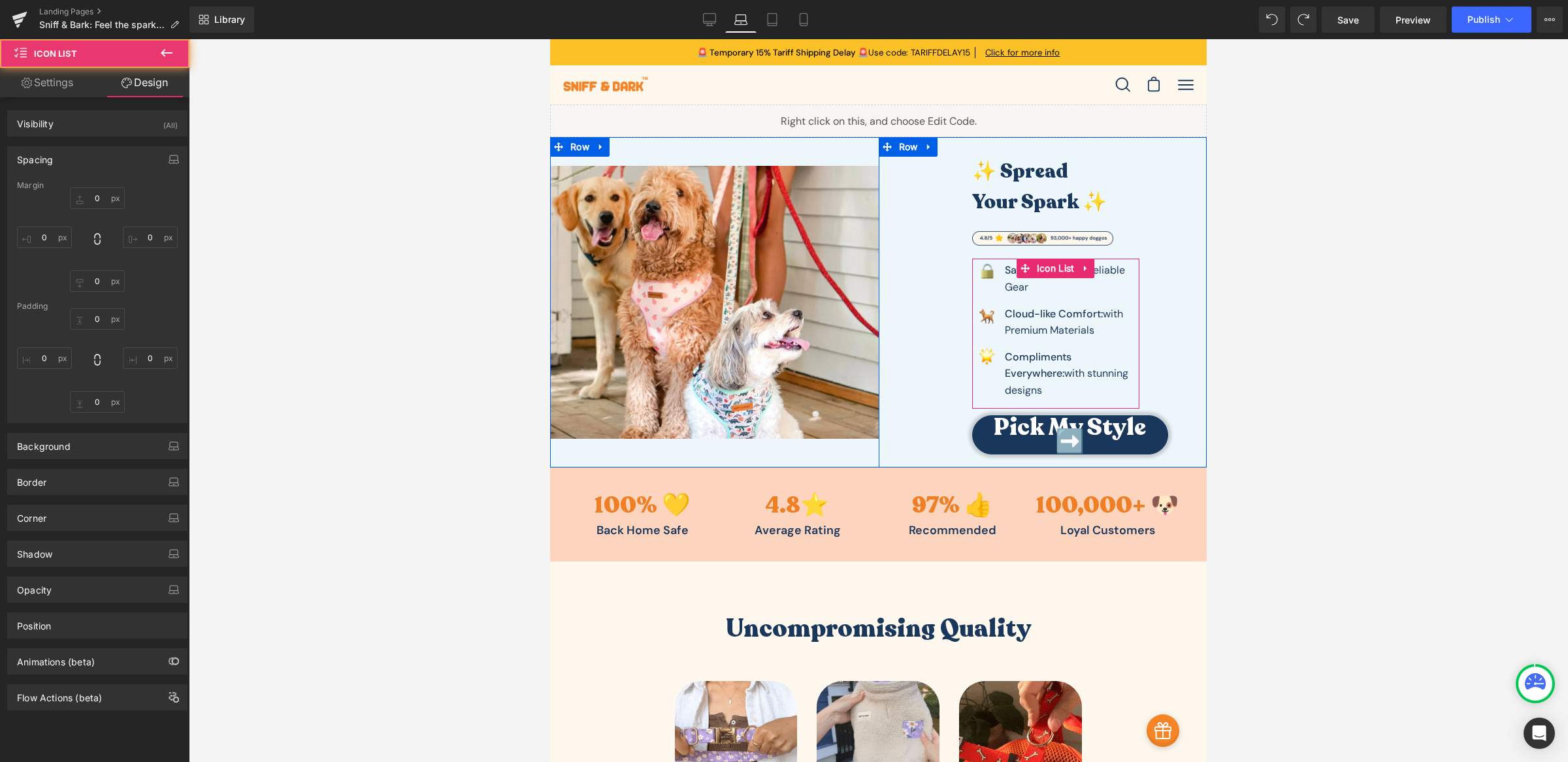
type input "0"
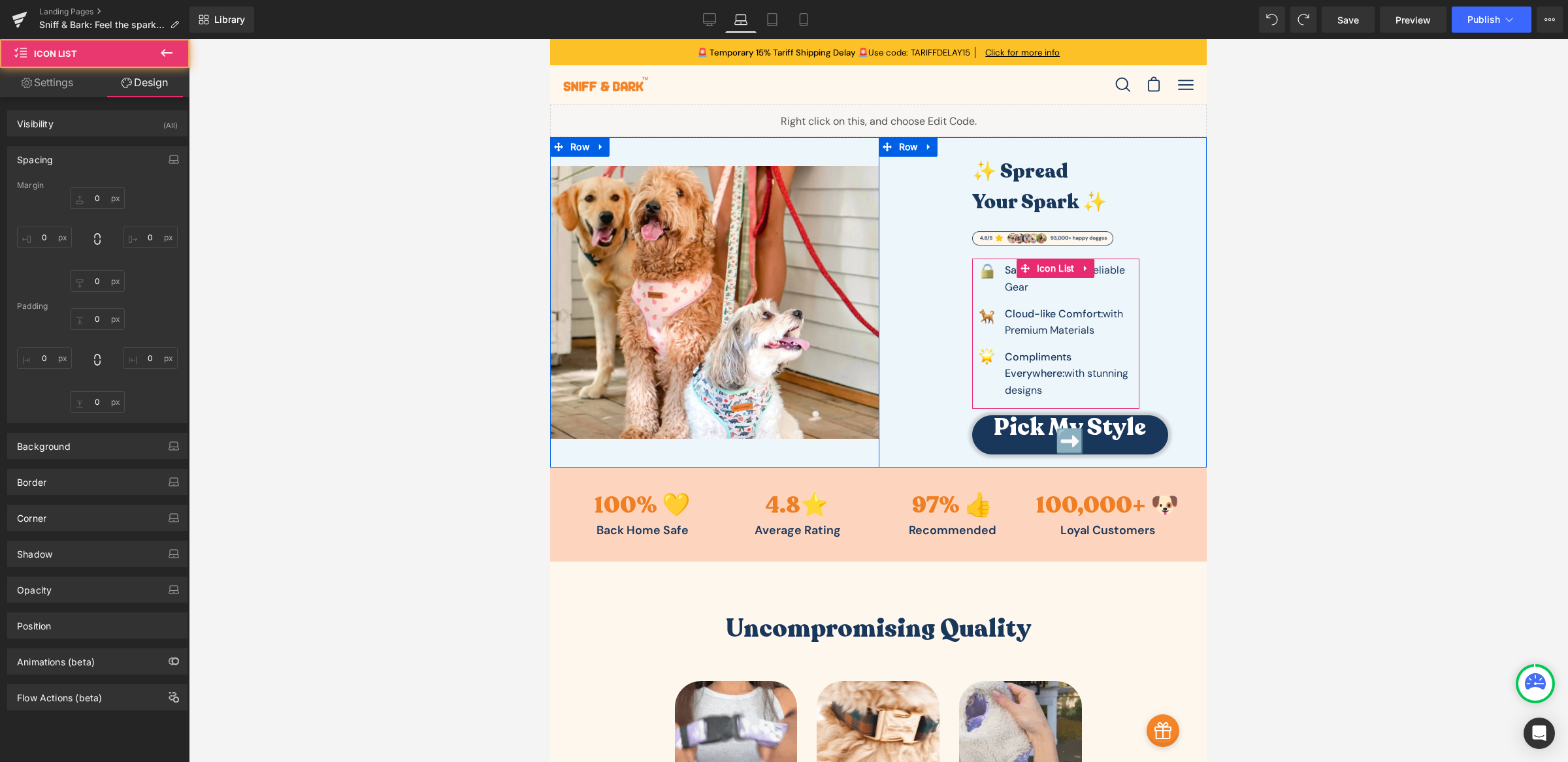
type input "0"
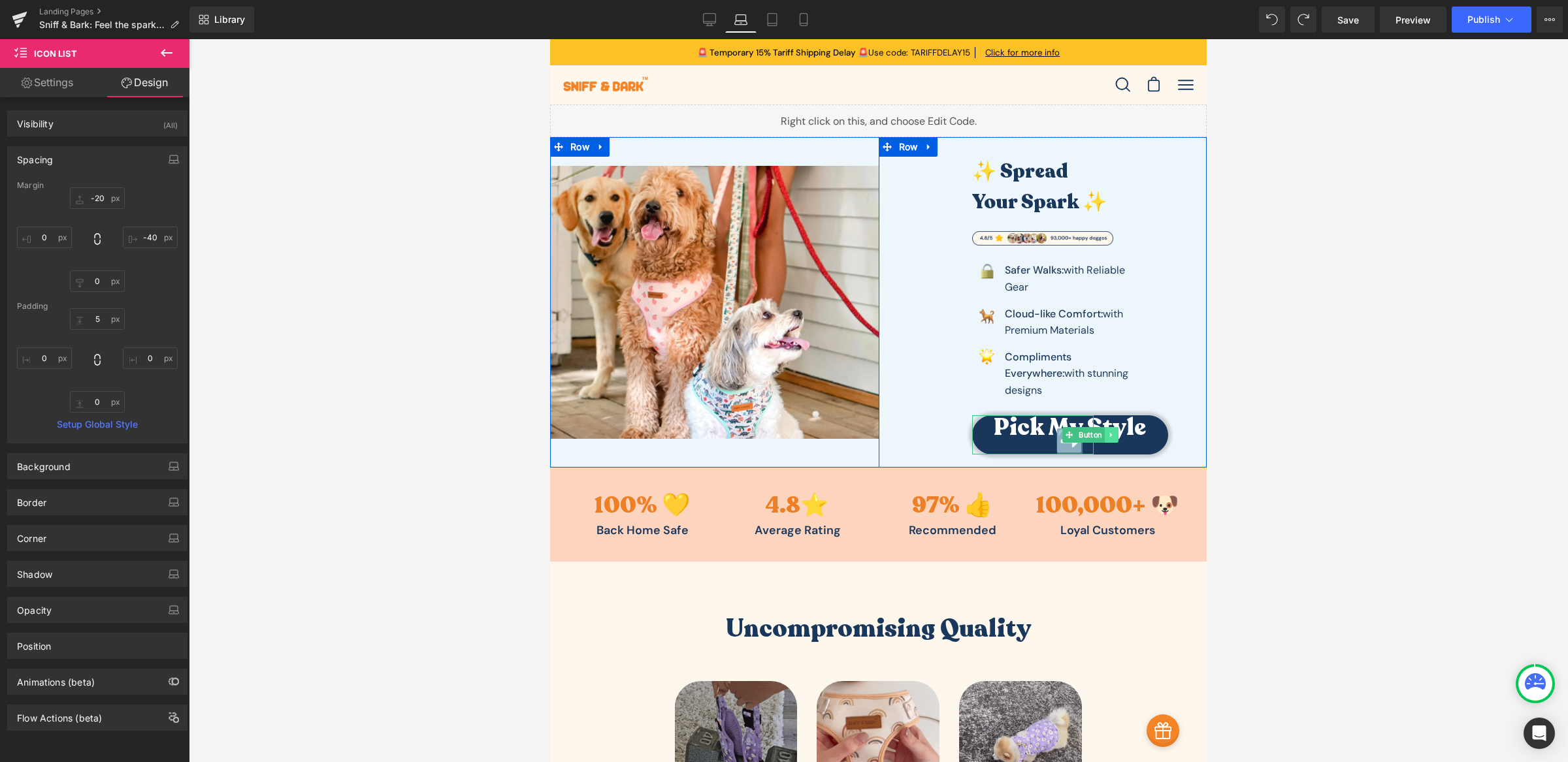
click at [1105, 427] on link at bounding box center [1111, 435] width 14 height 16
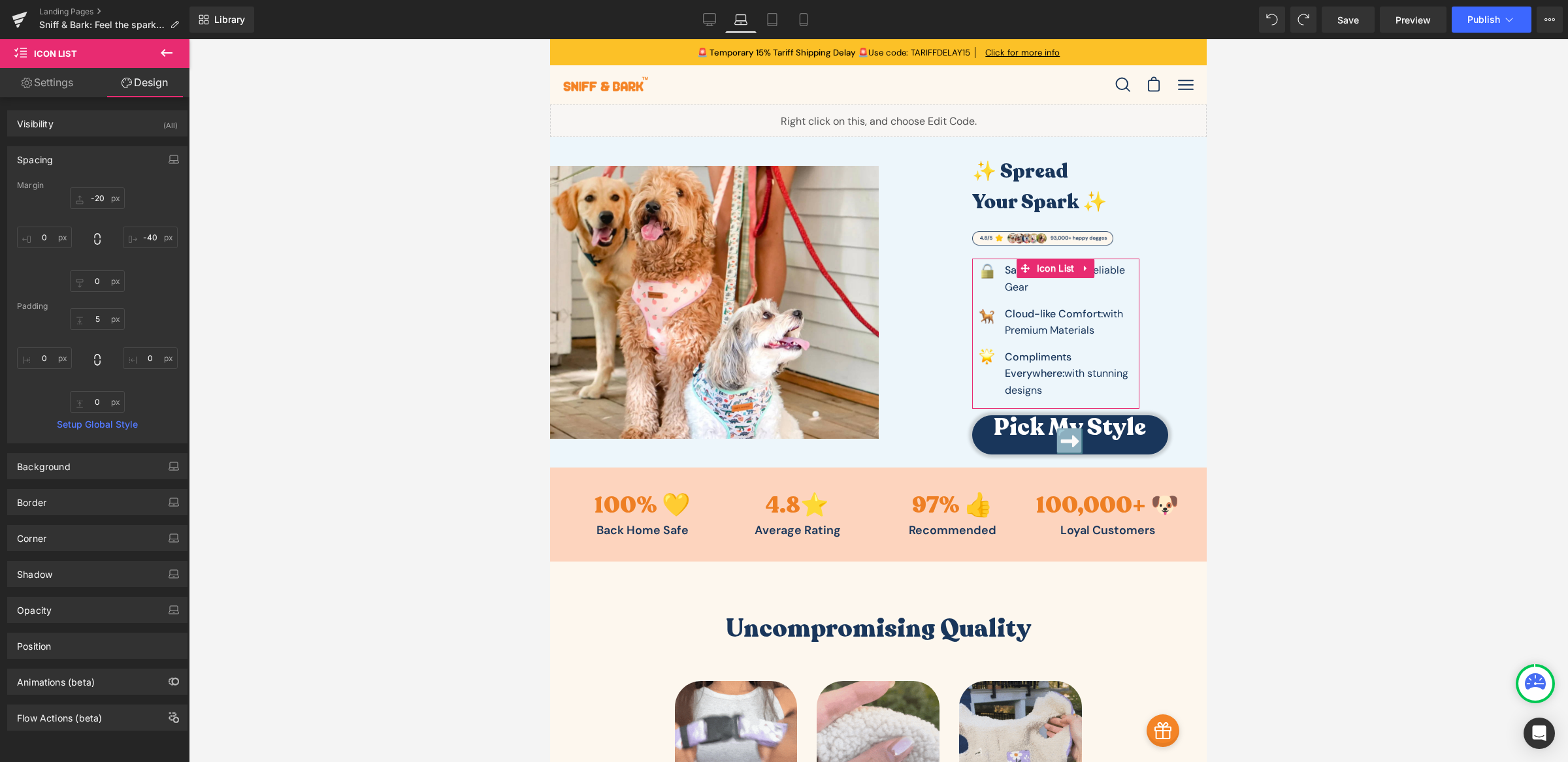
click at [52, 86] on link "Settings" at bounding box center [47, 82] width 95 height 29
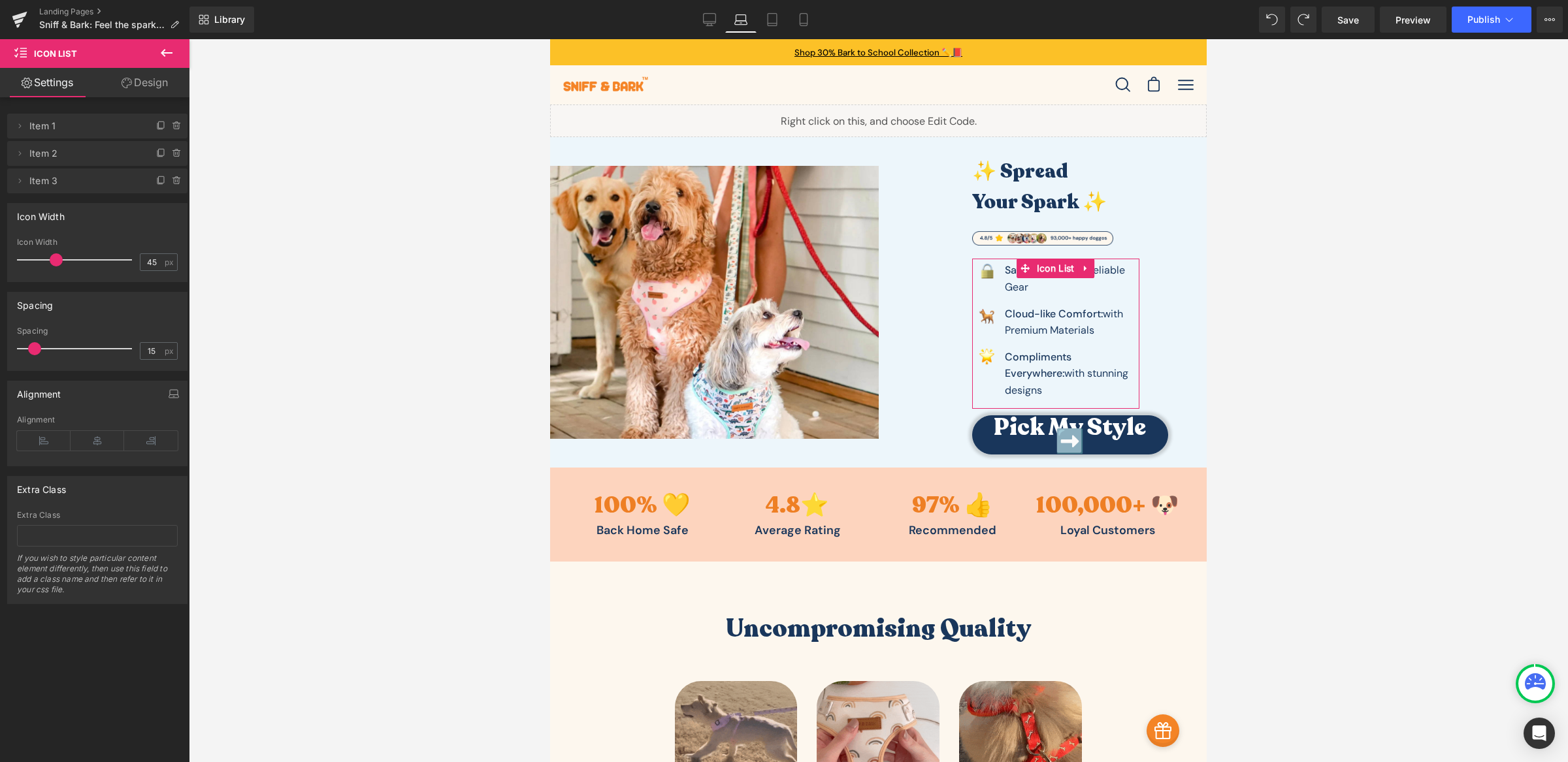
click at [150, 86] on link "Design" at bounding box center [144, 82] width 95 height 29
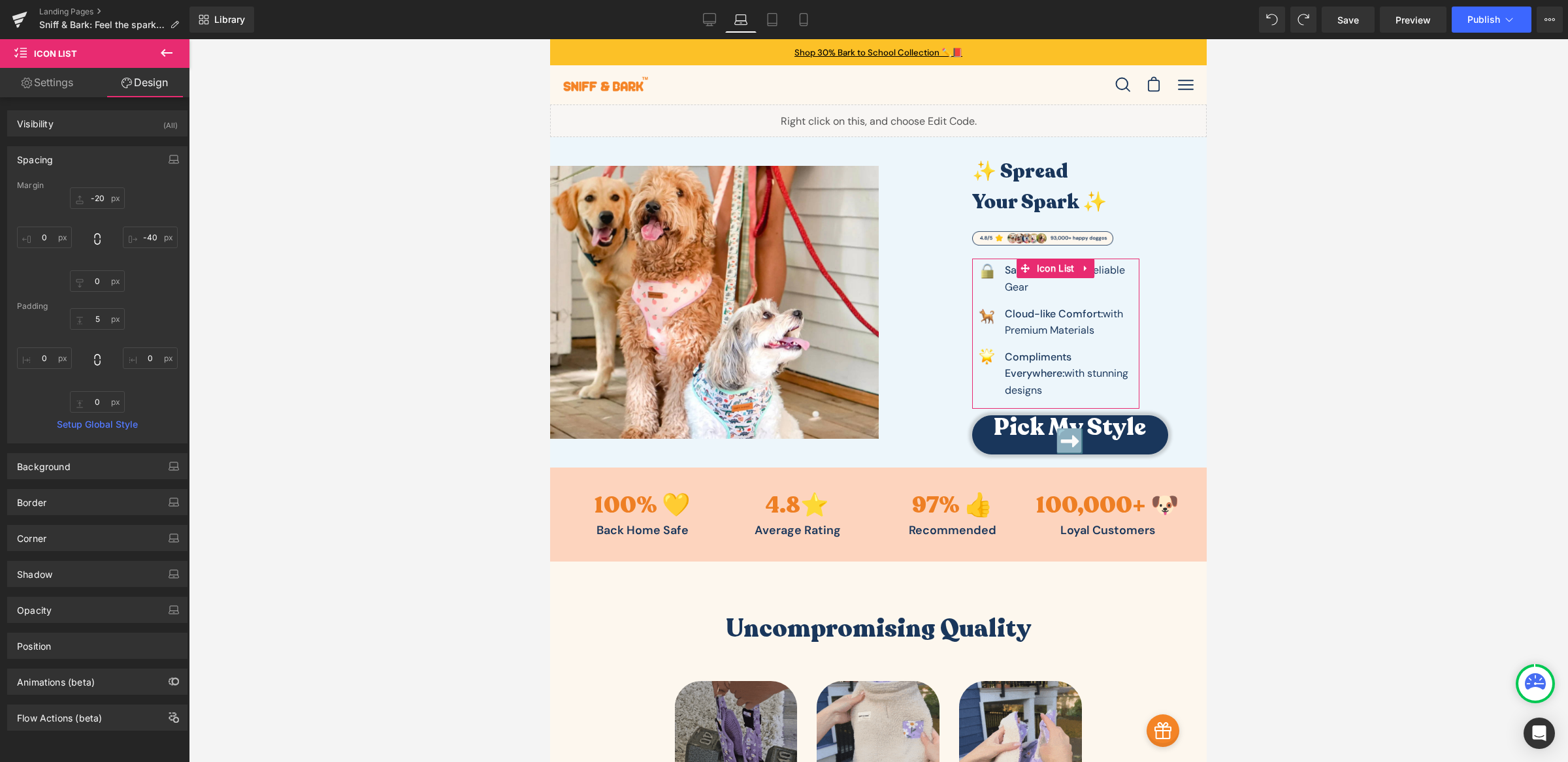
type input "-20"
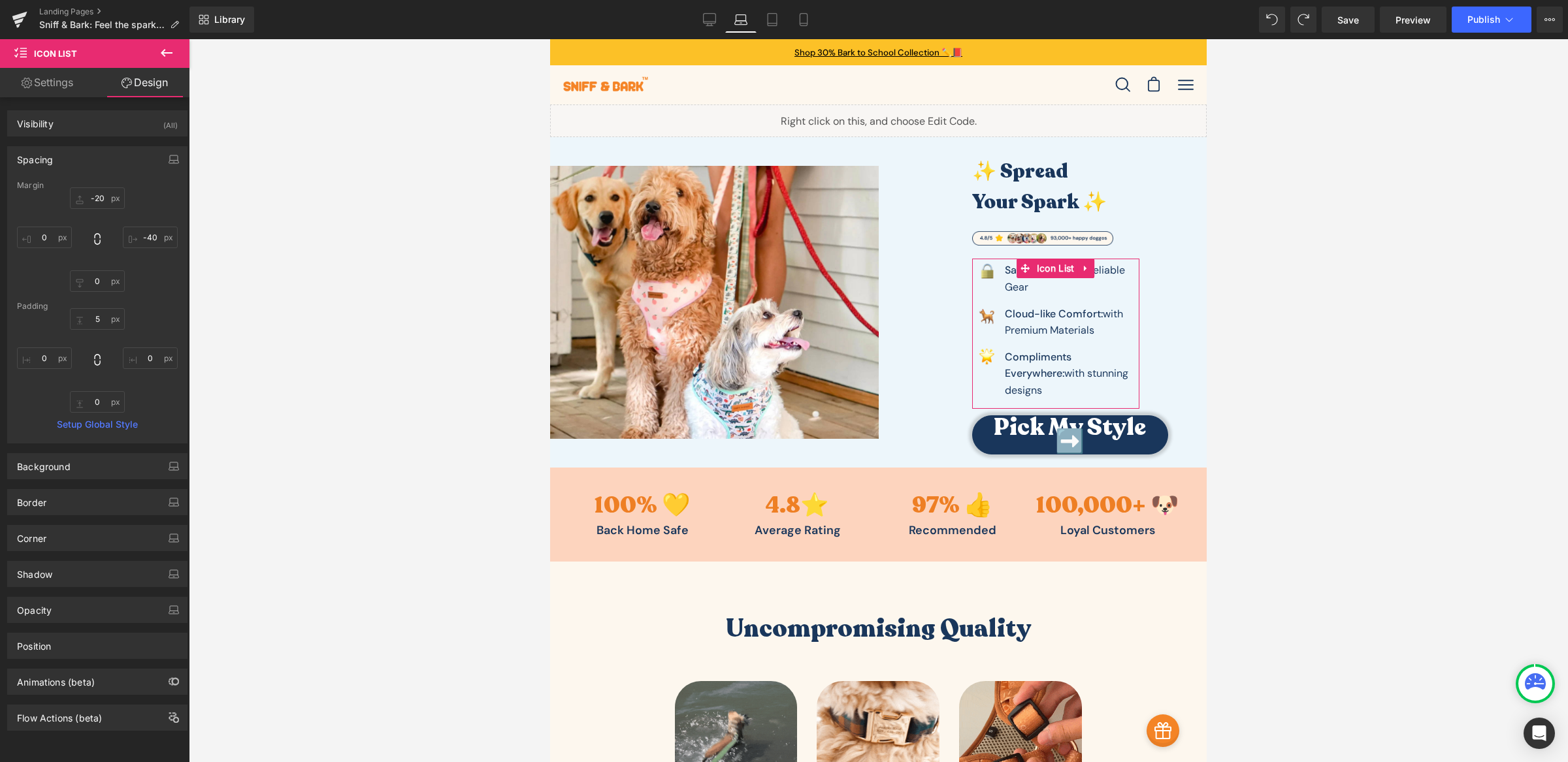
type input "-40"
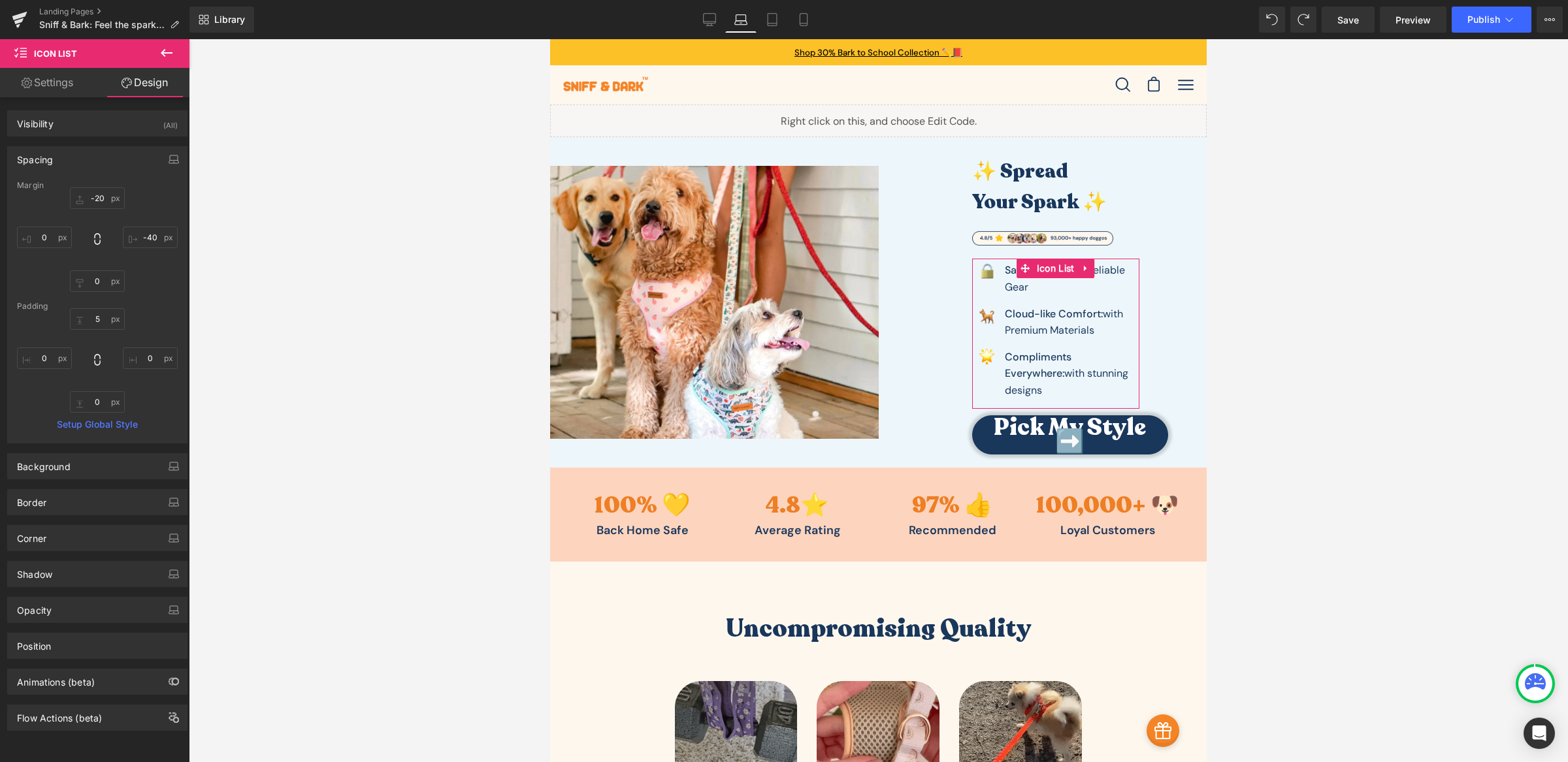
type input "0"
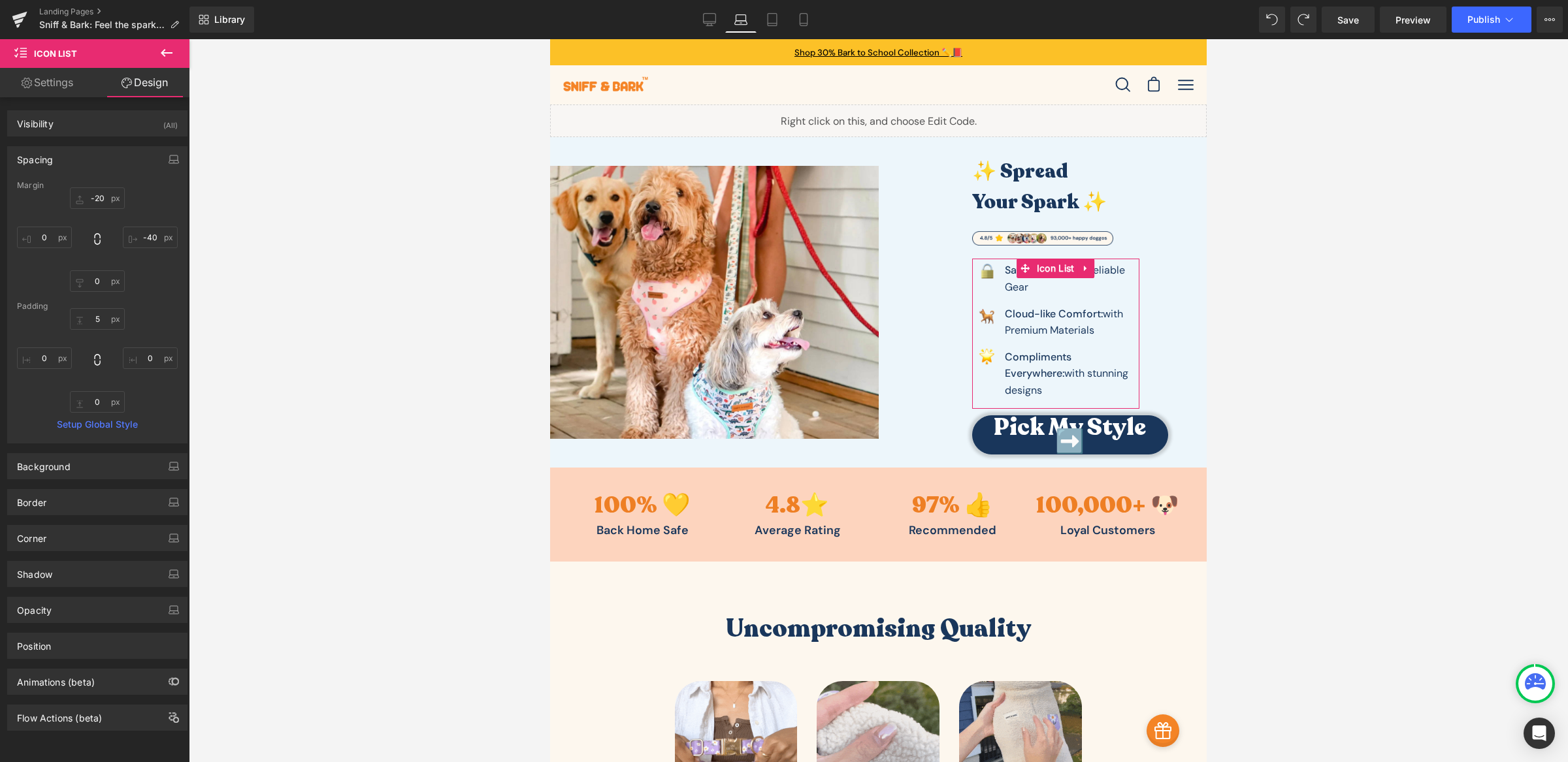
type input "0"
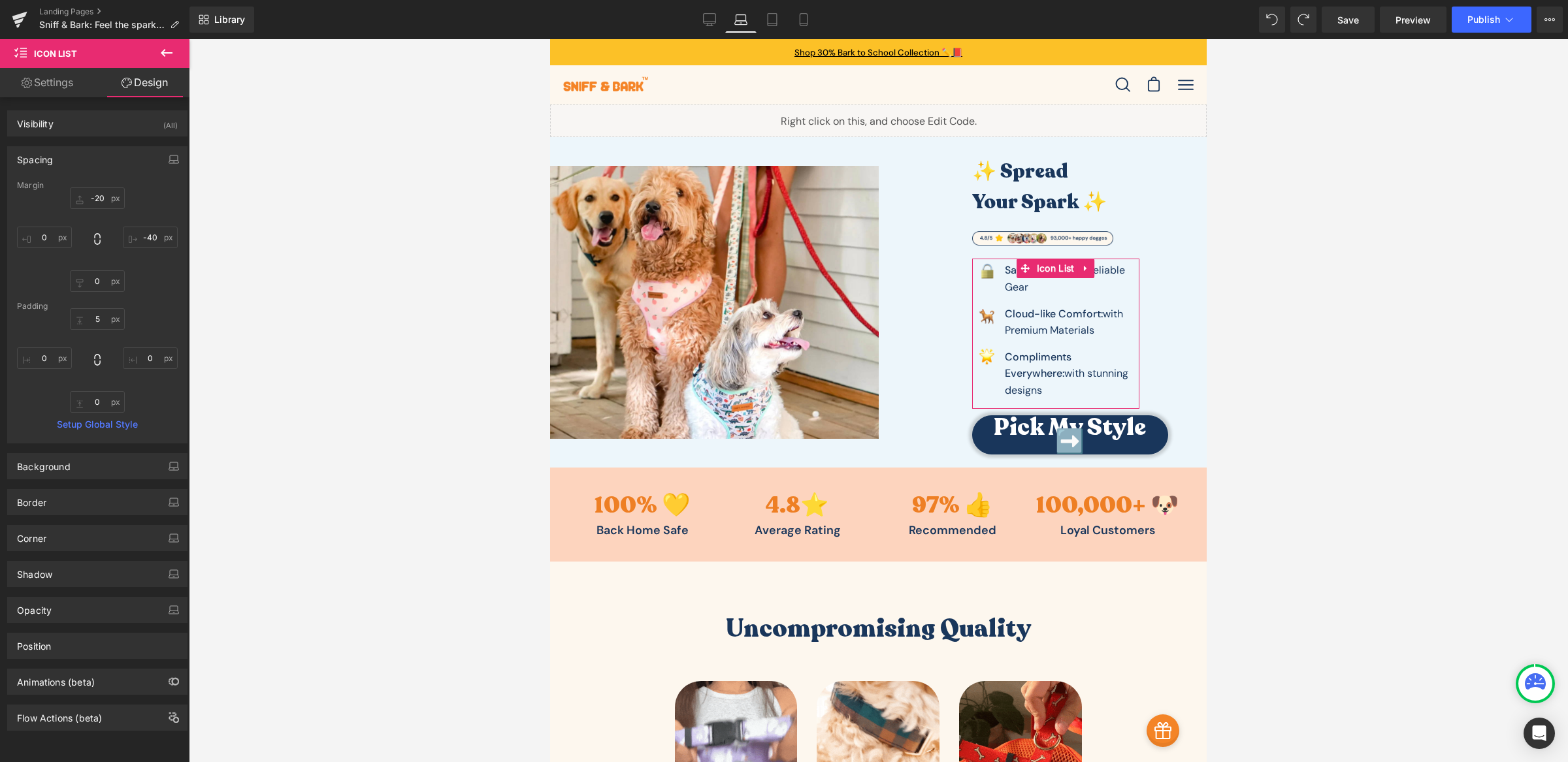
type input "5"
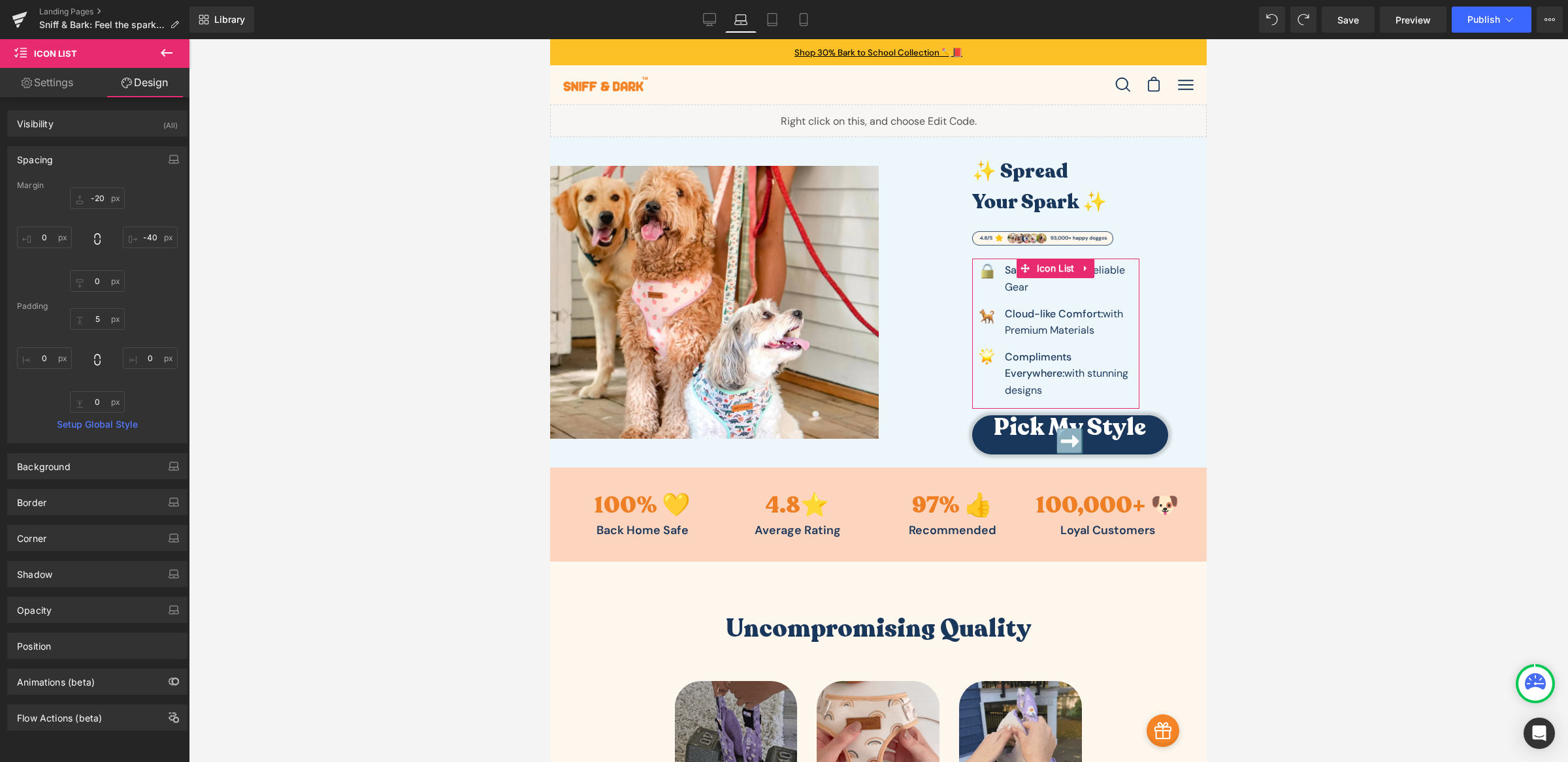
type input "0"
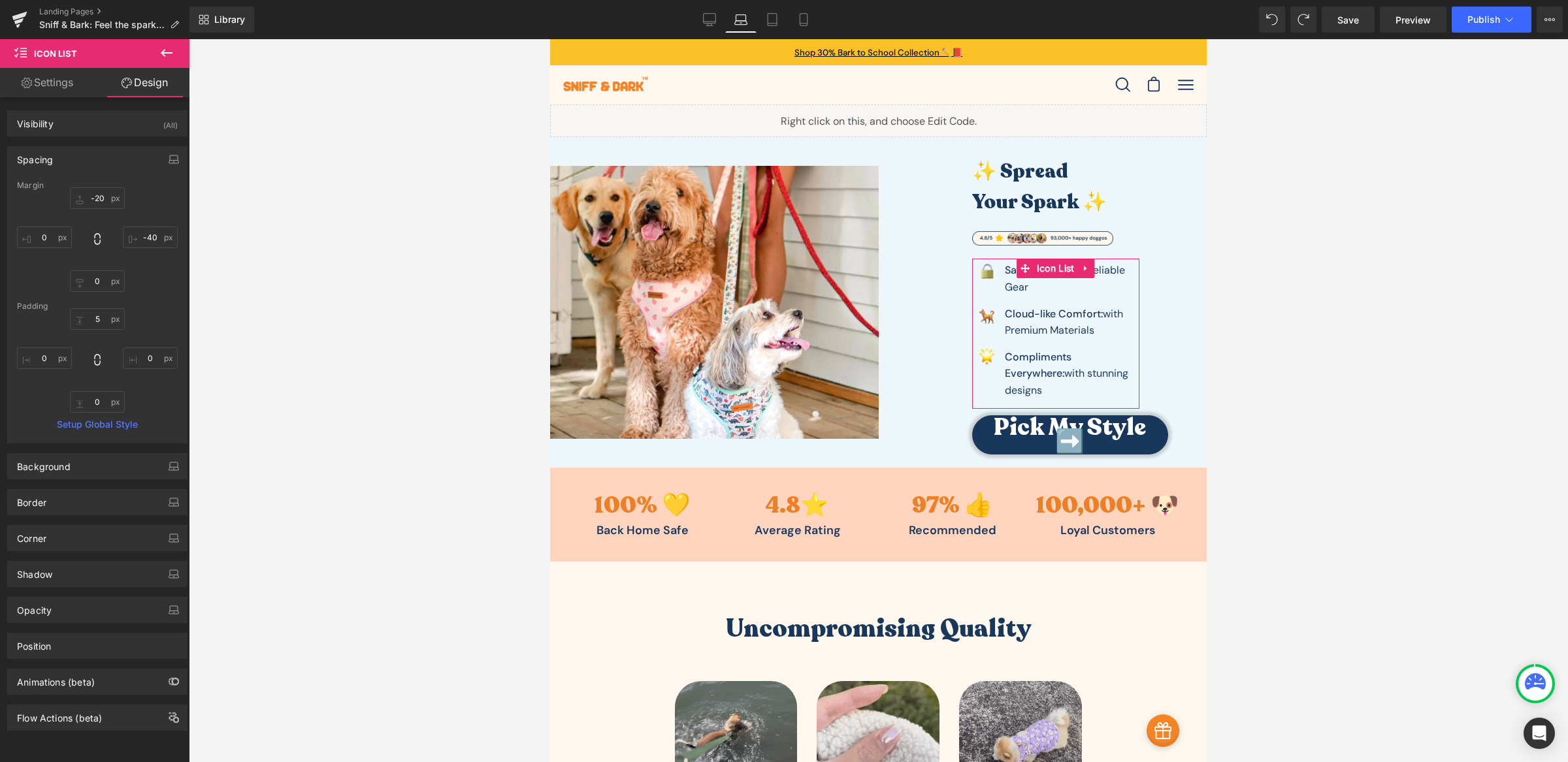
type input "0"
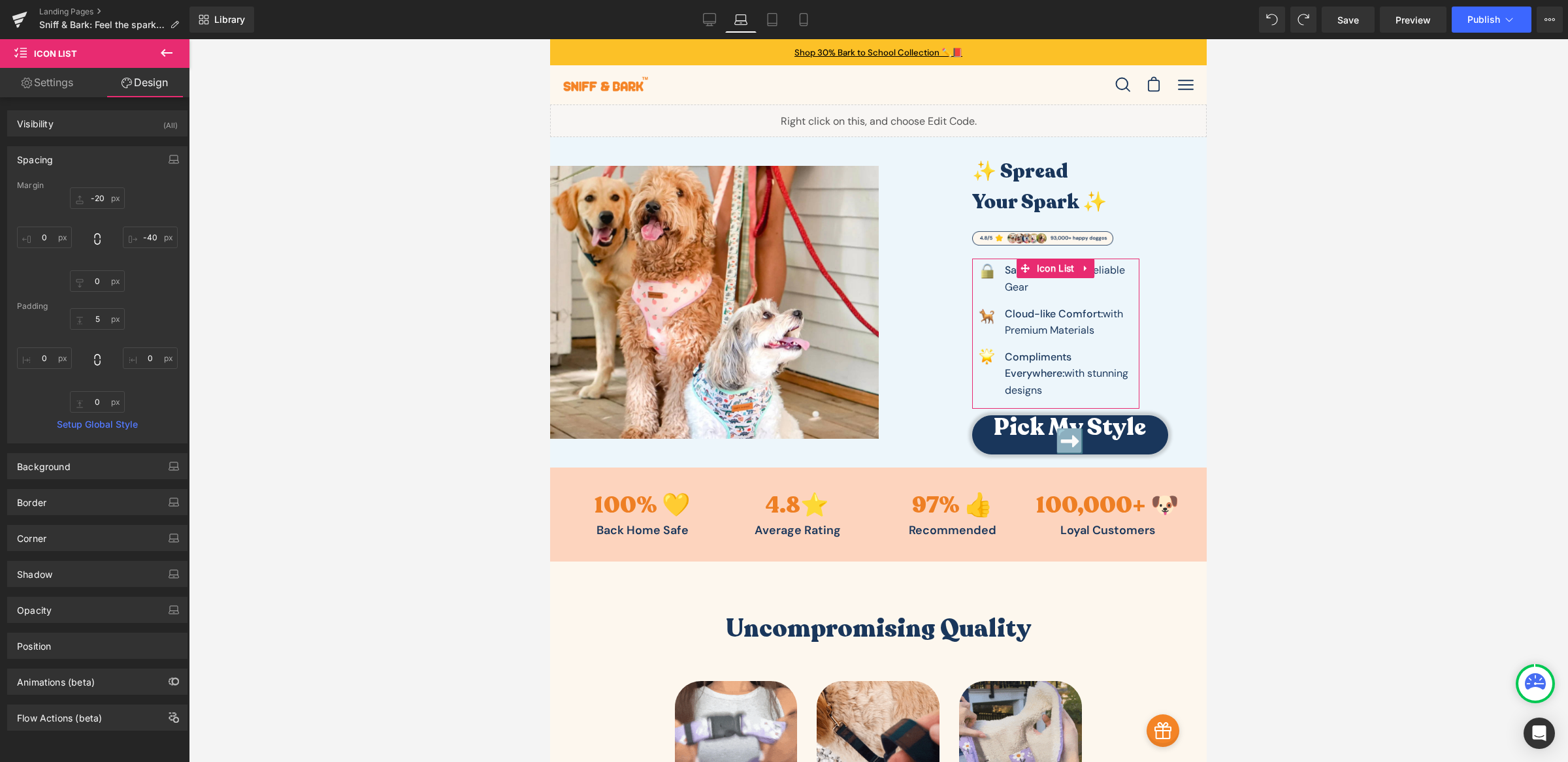
type input "0"
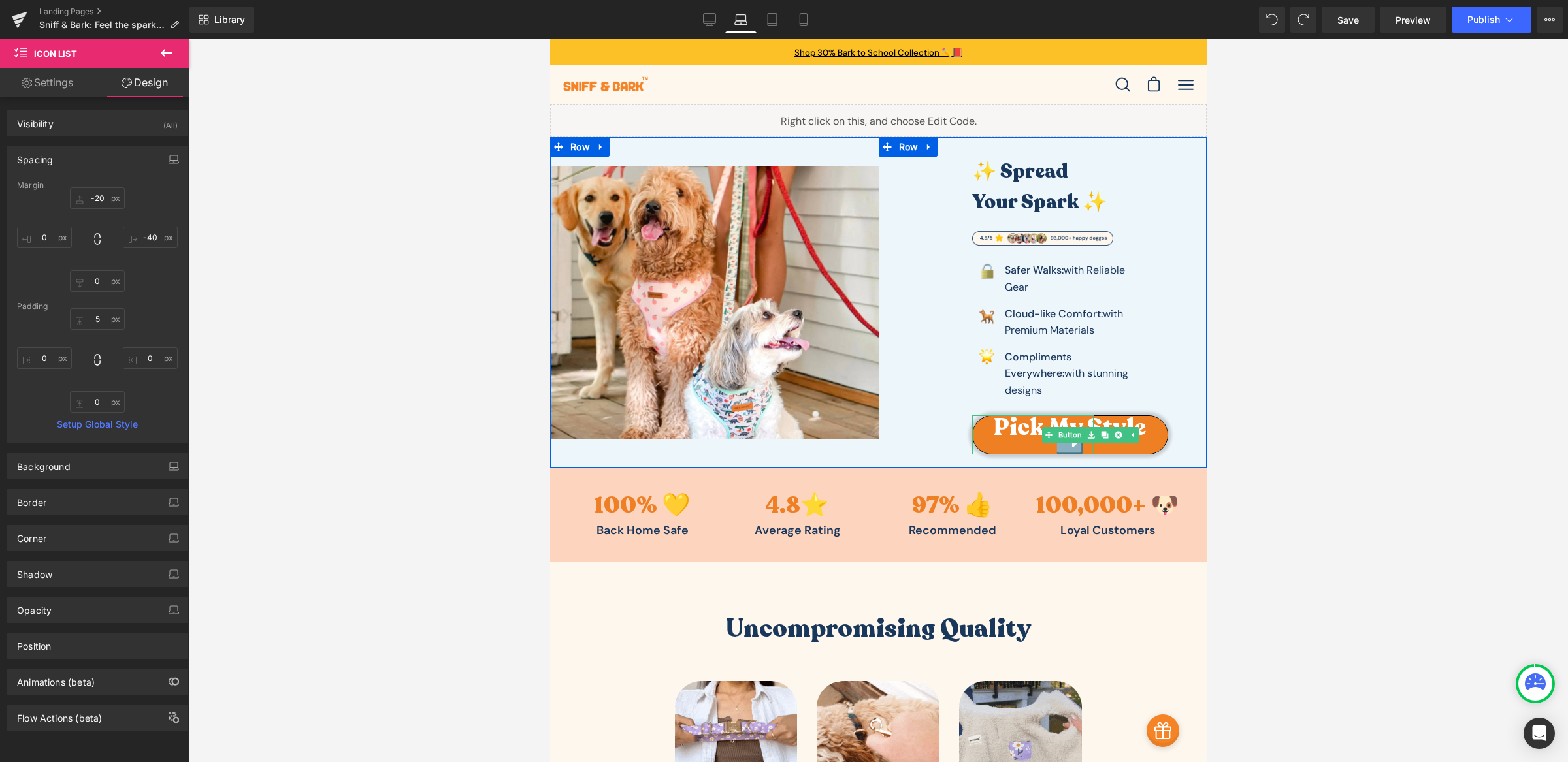
click at [1014, 421] on span "Pick My Style ➡️" at bounding box center [1069, 435] width 155 height 29
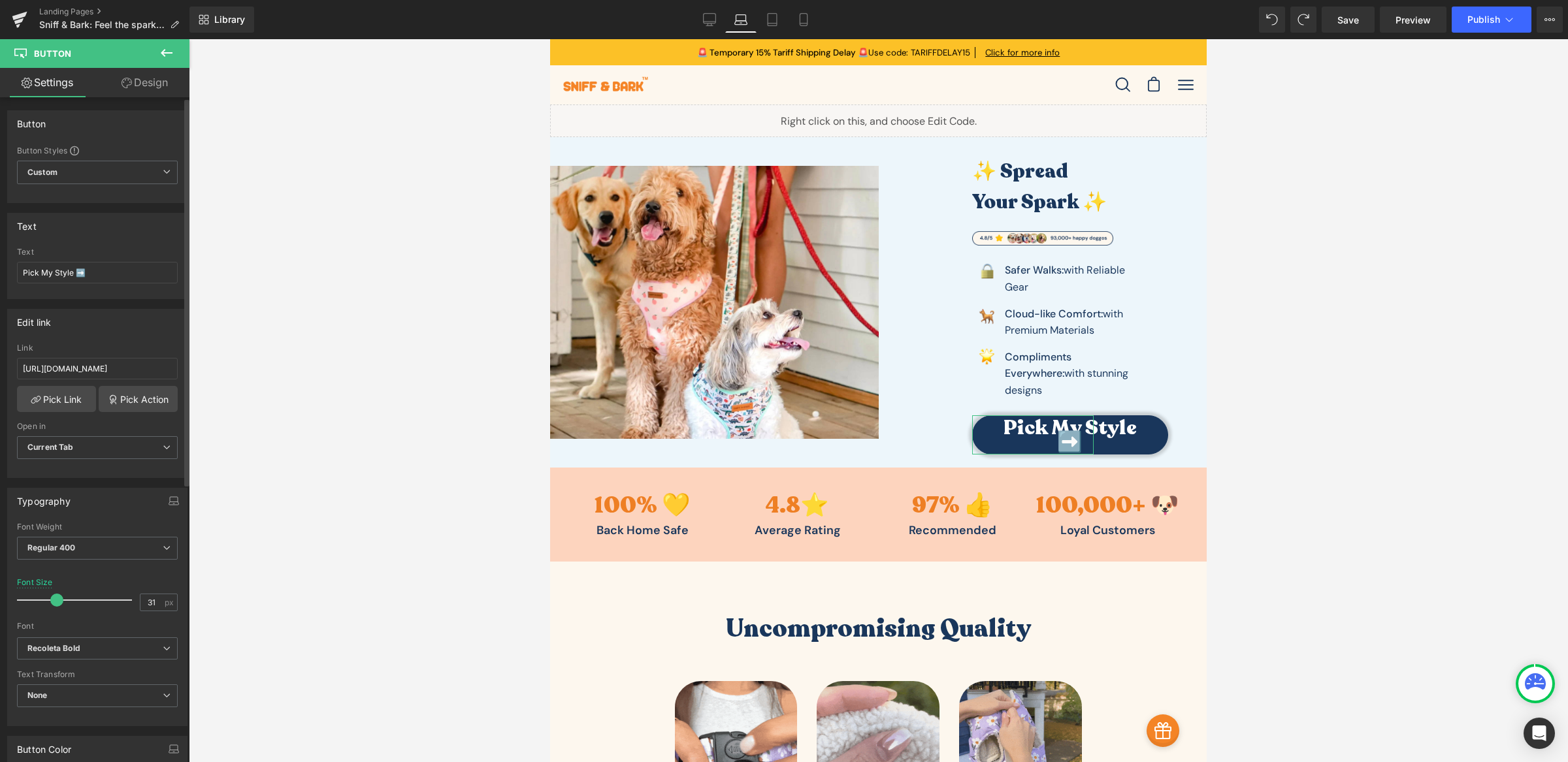
type input "30"
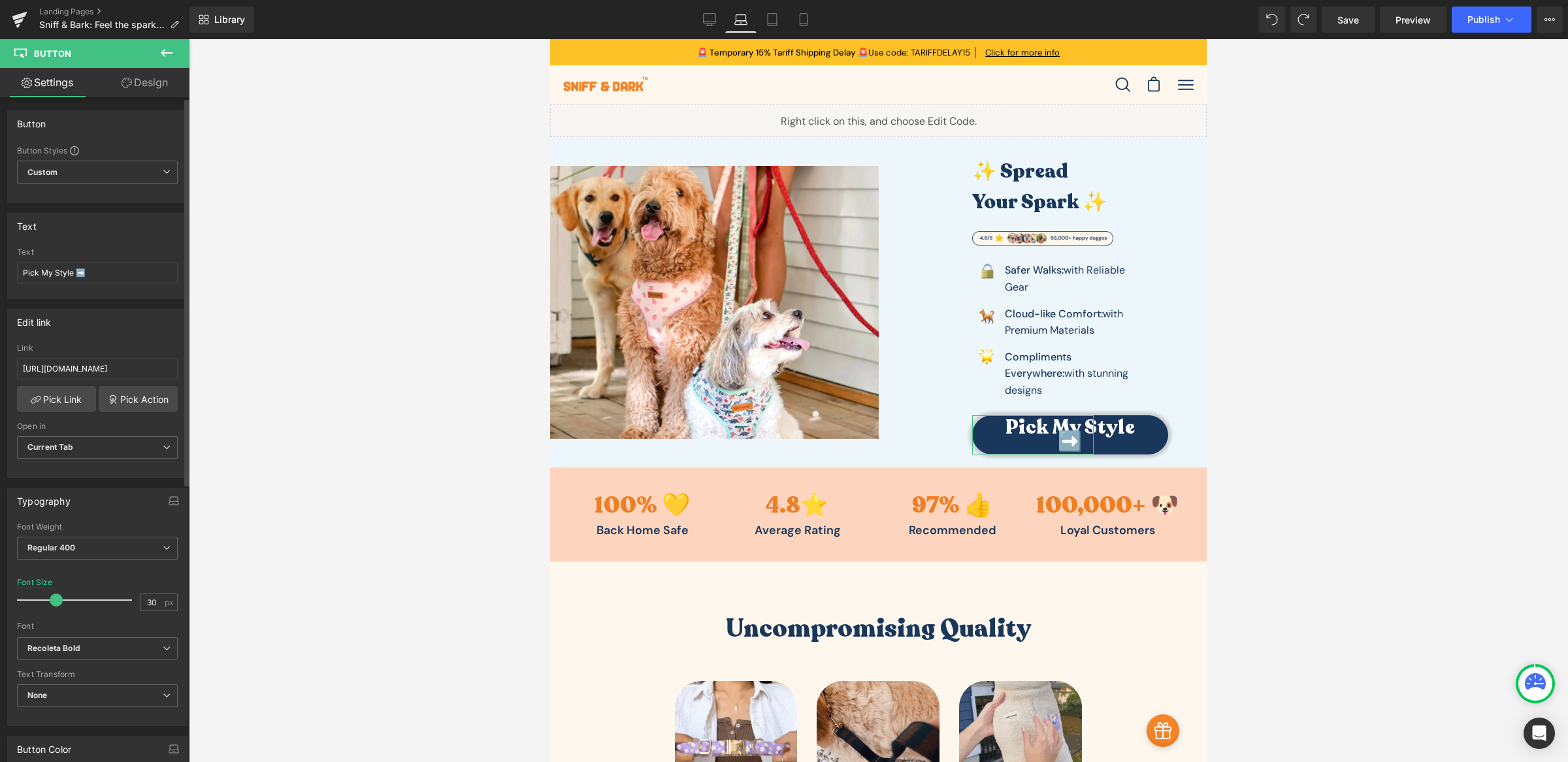
click at [52, 602] on span at bounding box center [56, 600] width 13 height 13
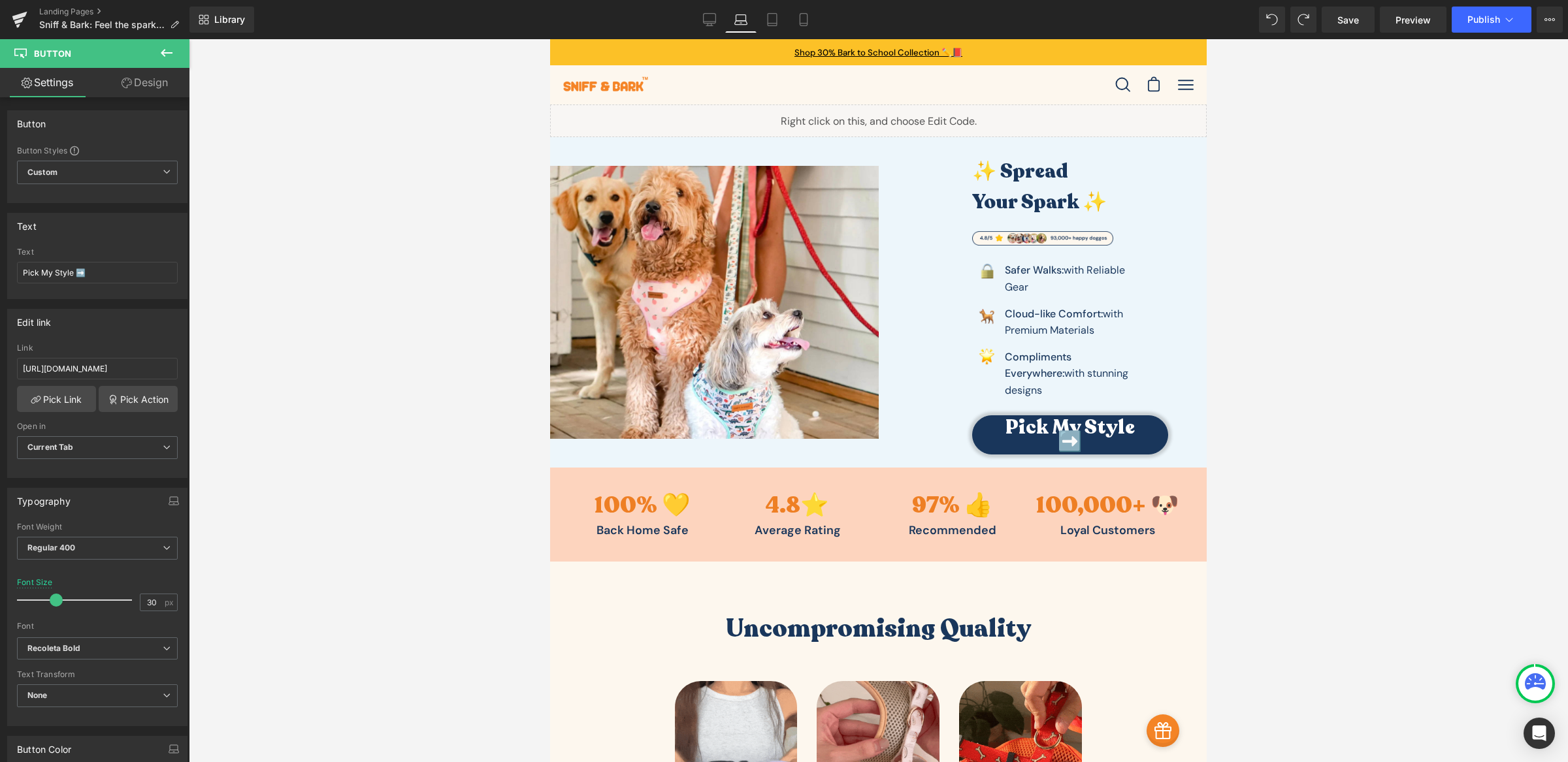
click at [291, 546] on div at bounding box center [877, 400] width 1379 height 723
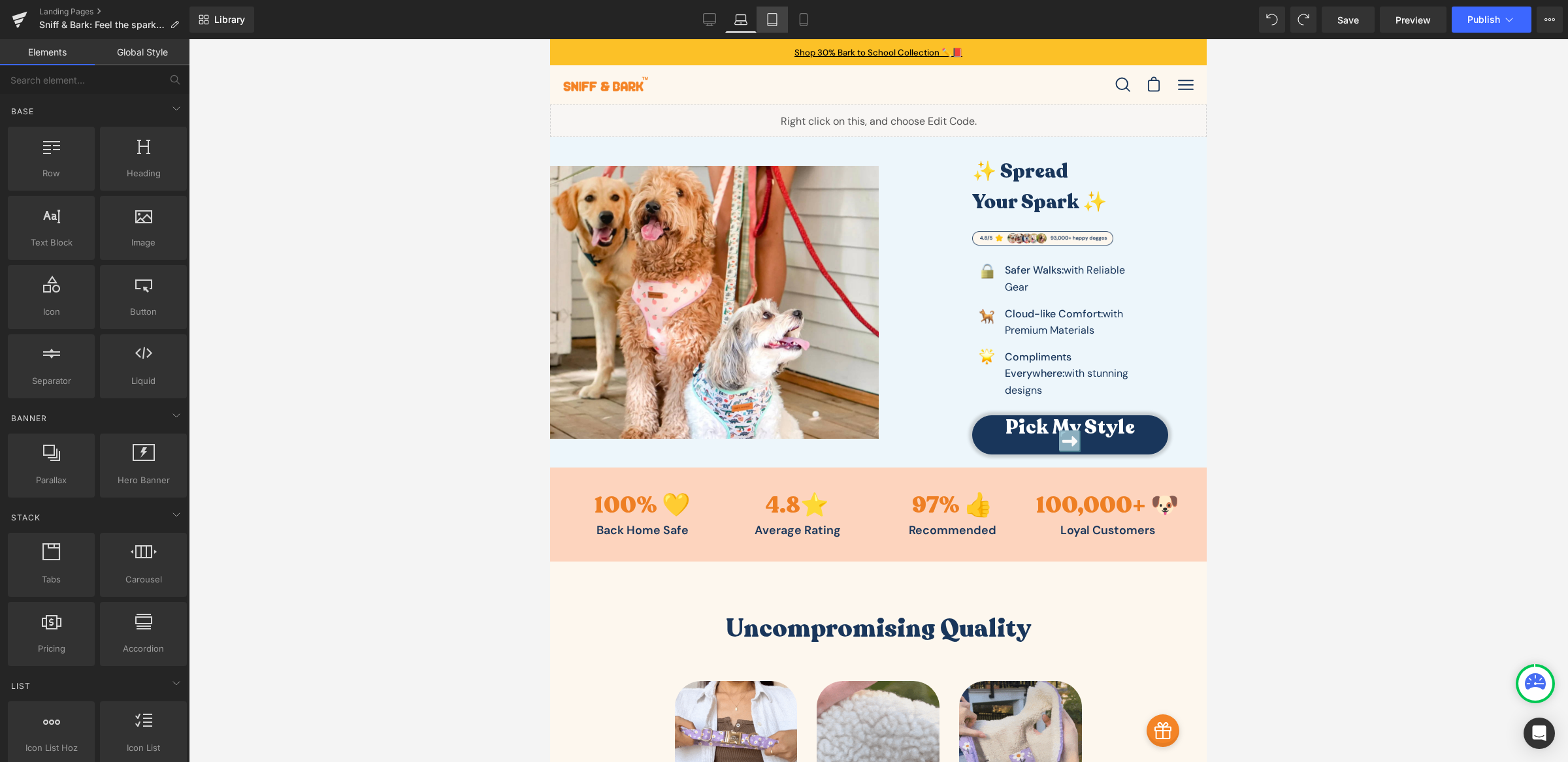
click at [779, 20] on link "Tablet" at bounding box center [772, 19] width 31 height 26
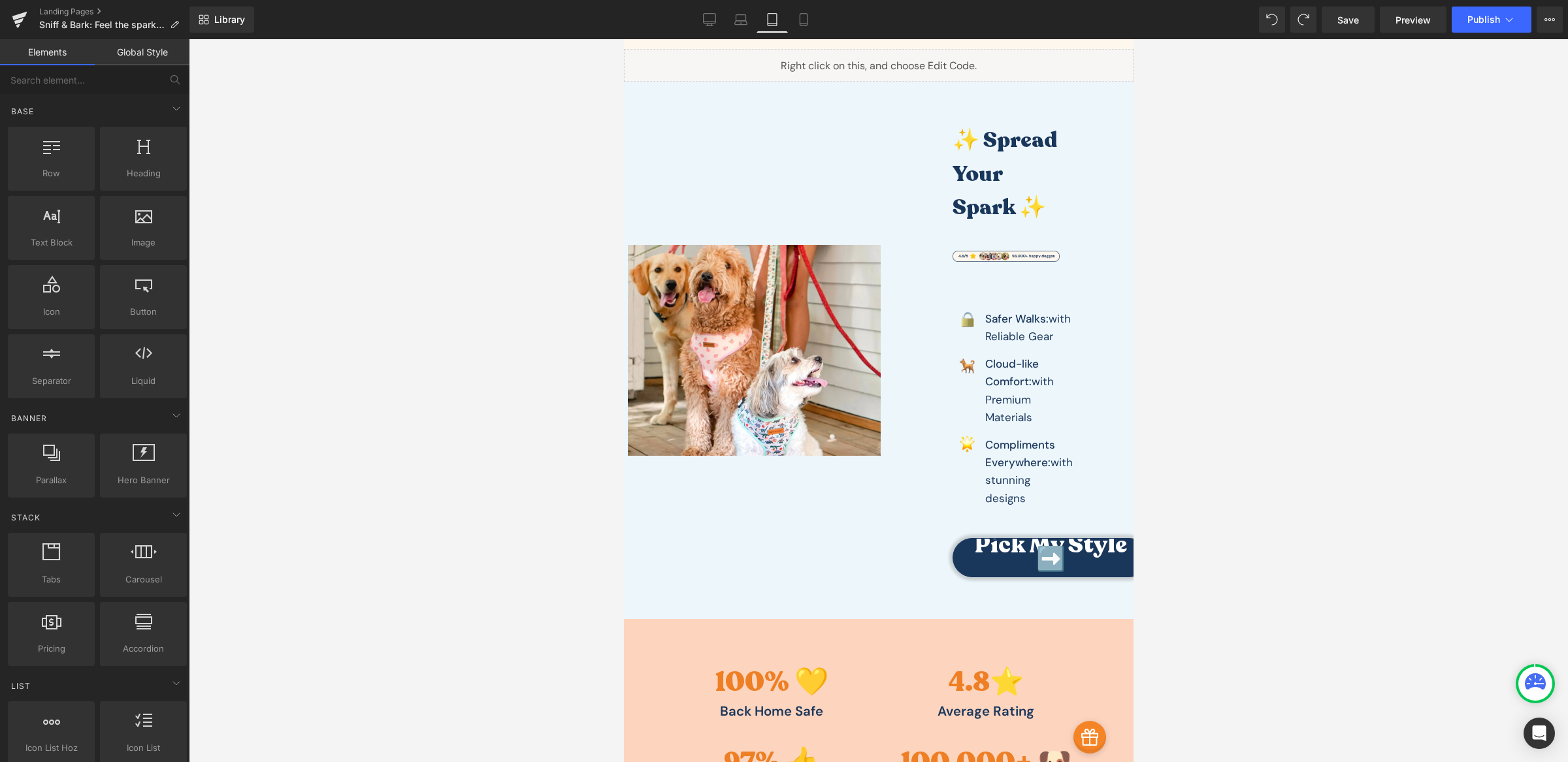
scroll to position [65, 0]
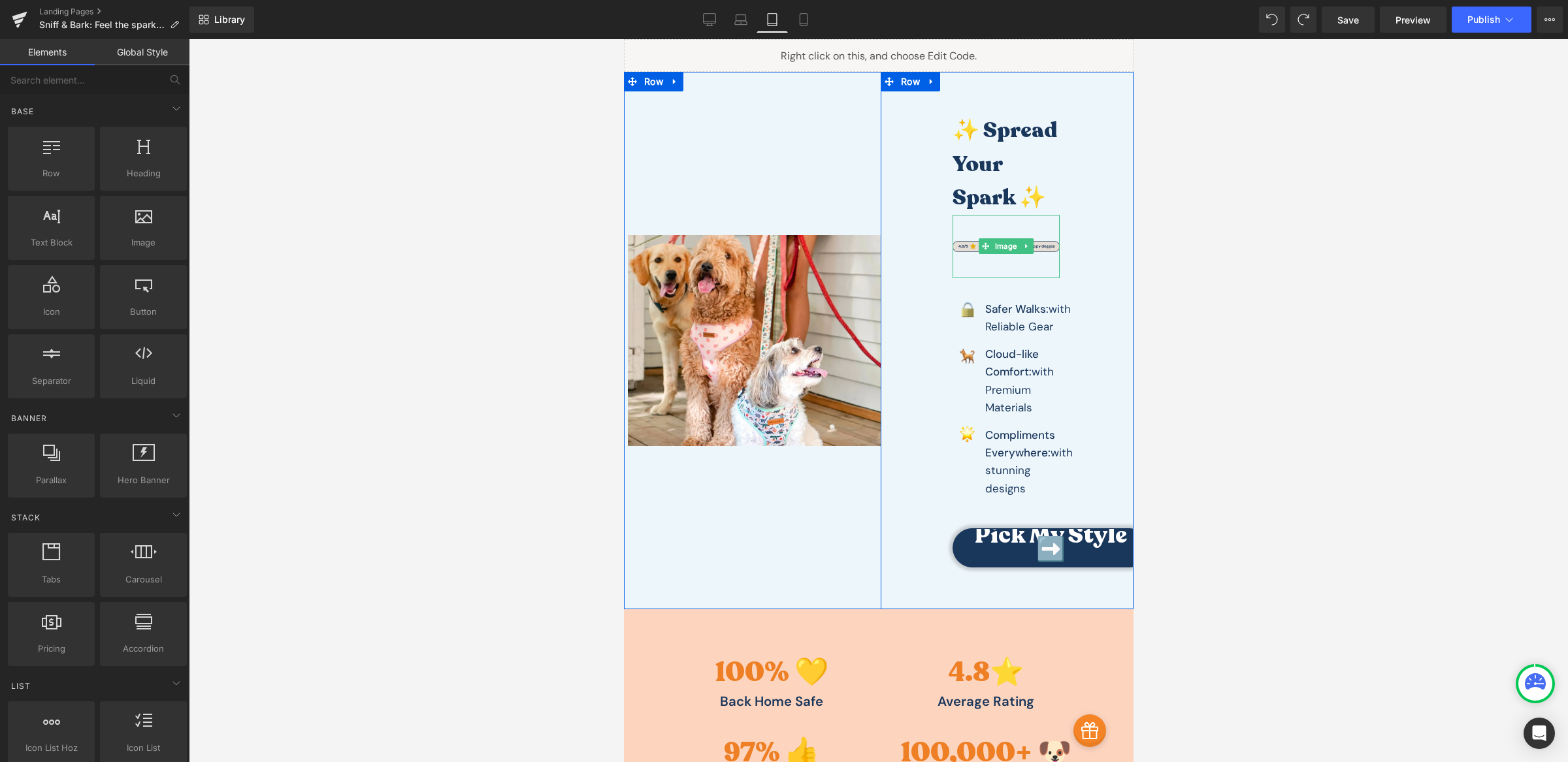
click at [1002, 273] on img at bounding box center [1005, 247] width 107 height 64
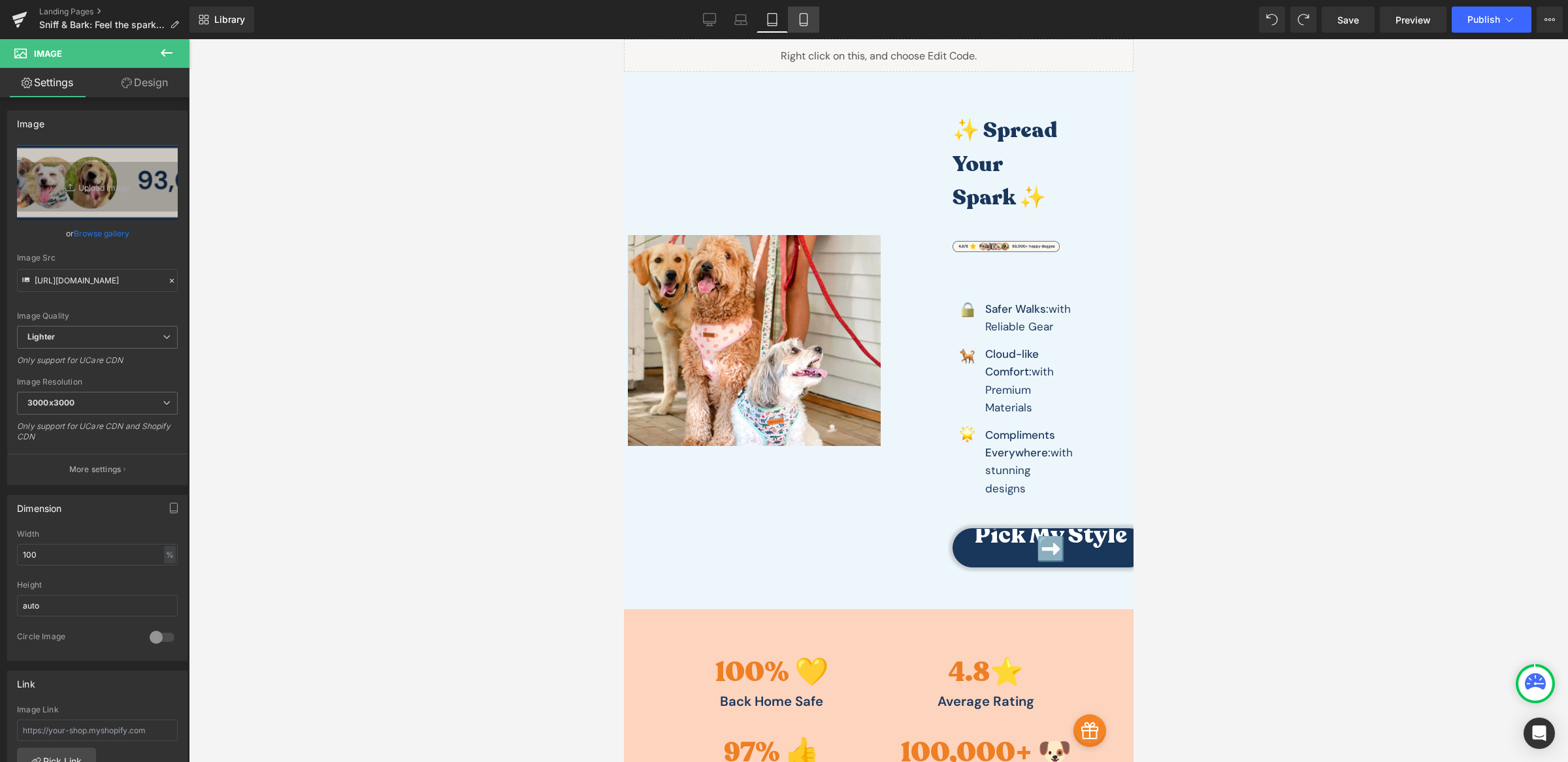
click at [805, 24] on icon at bounding box center [803, 24] width 7 height 0
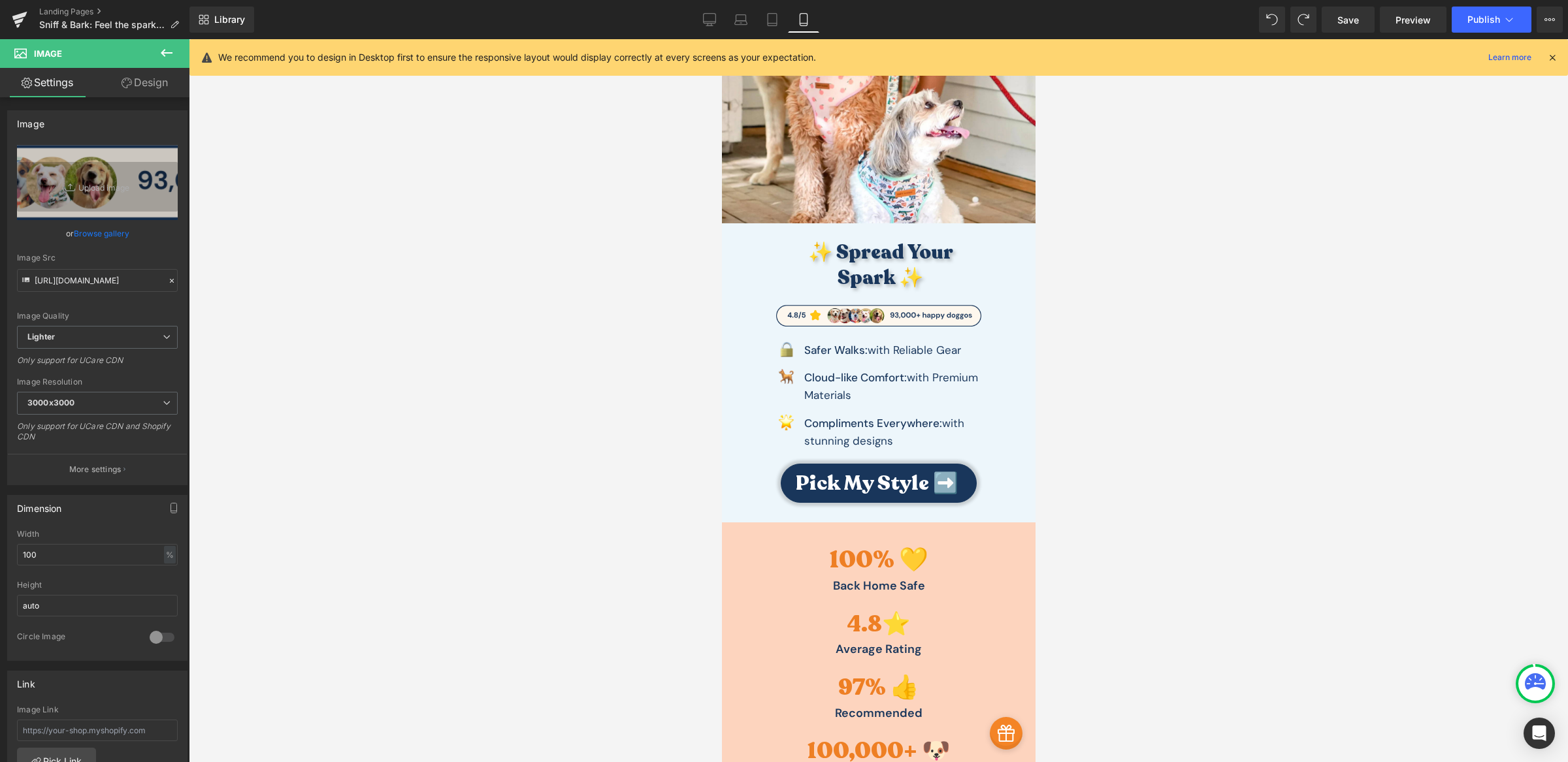
scroll to position [0, 0]
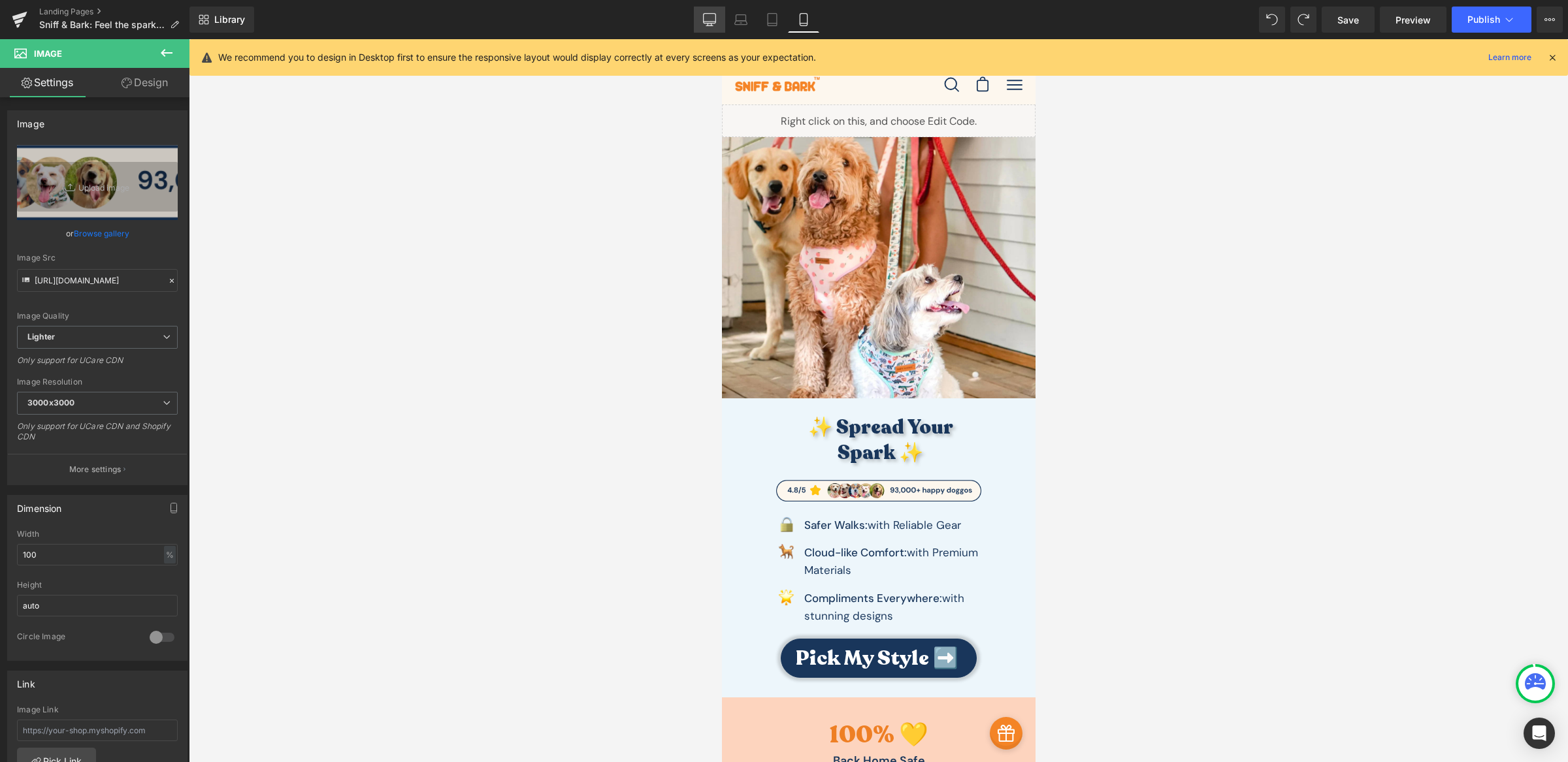
click at [704, 22] on icon at bounding box center [710, 19] width 13 height 13
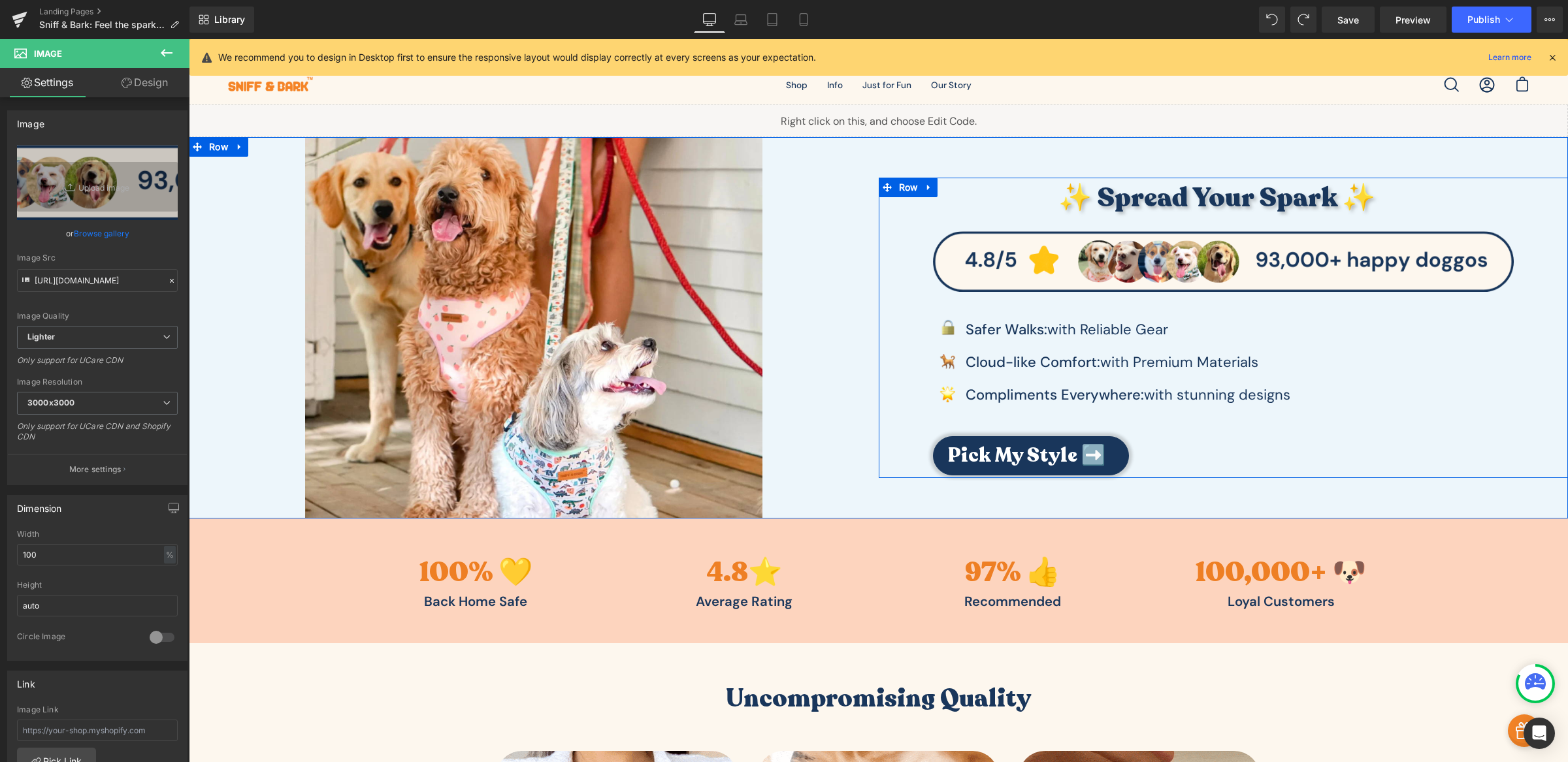
click at [912, 255] on div "✨ Spread Your Spark ✨ Heading Image Image Safer Walks: with Reliable Gear Text …" at bounding box center [1223, 326] width 690 height 297
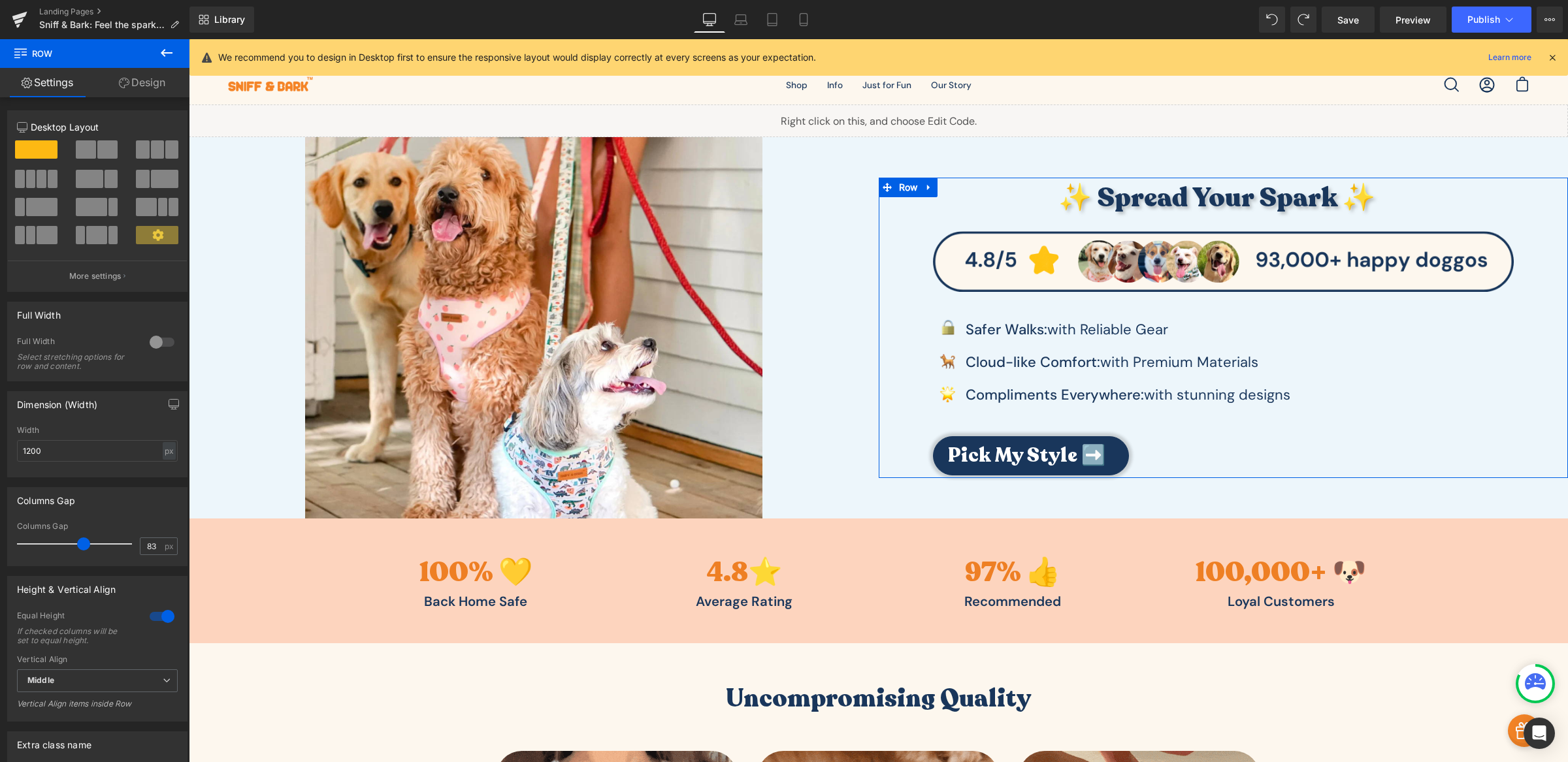
click at [152, 88] on link "Design" at bounding box center [142, 82] width 95 height 29
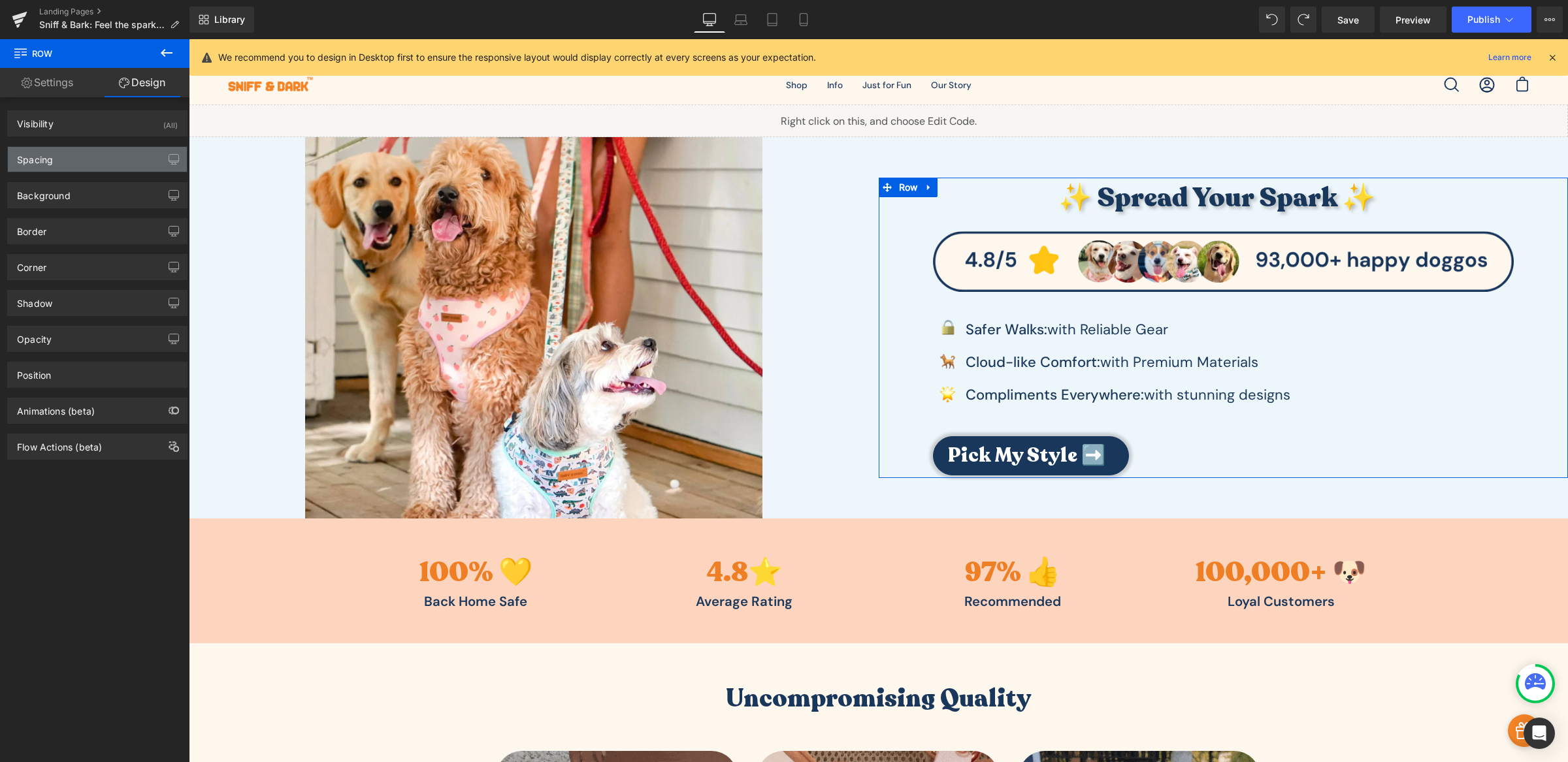
click at [84, 161] on div "Spacing" at bounding box center [97, 159] width 179 height 25
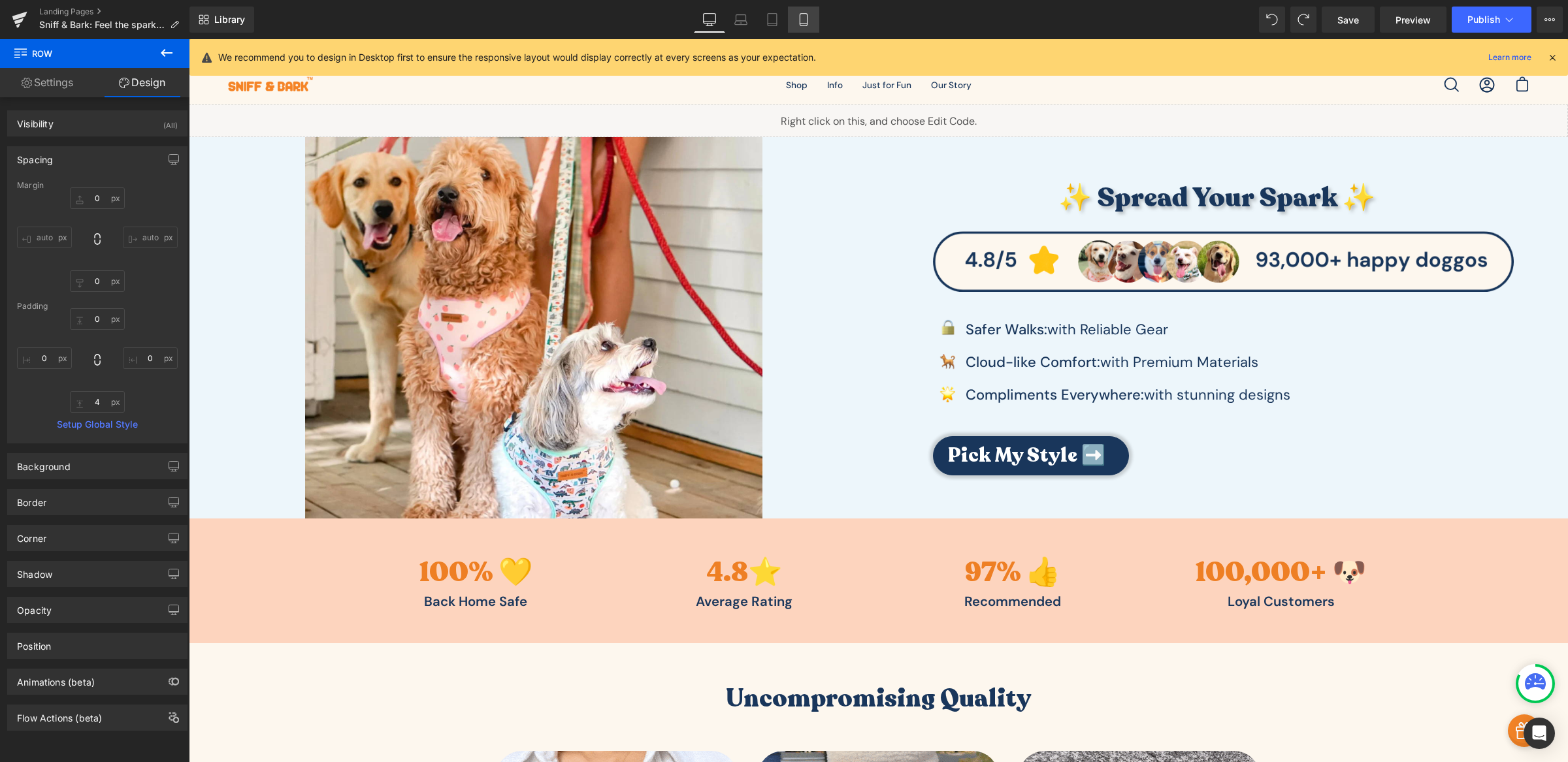
click at [800, 21] on icon at bounding box center [803, 19] width 13 height 13
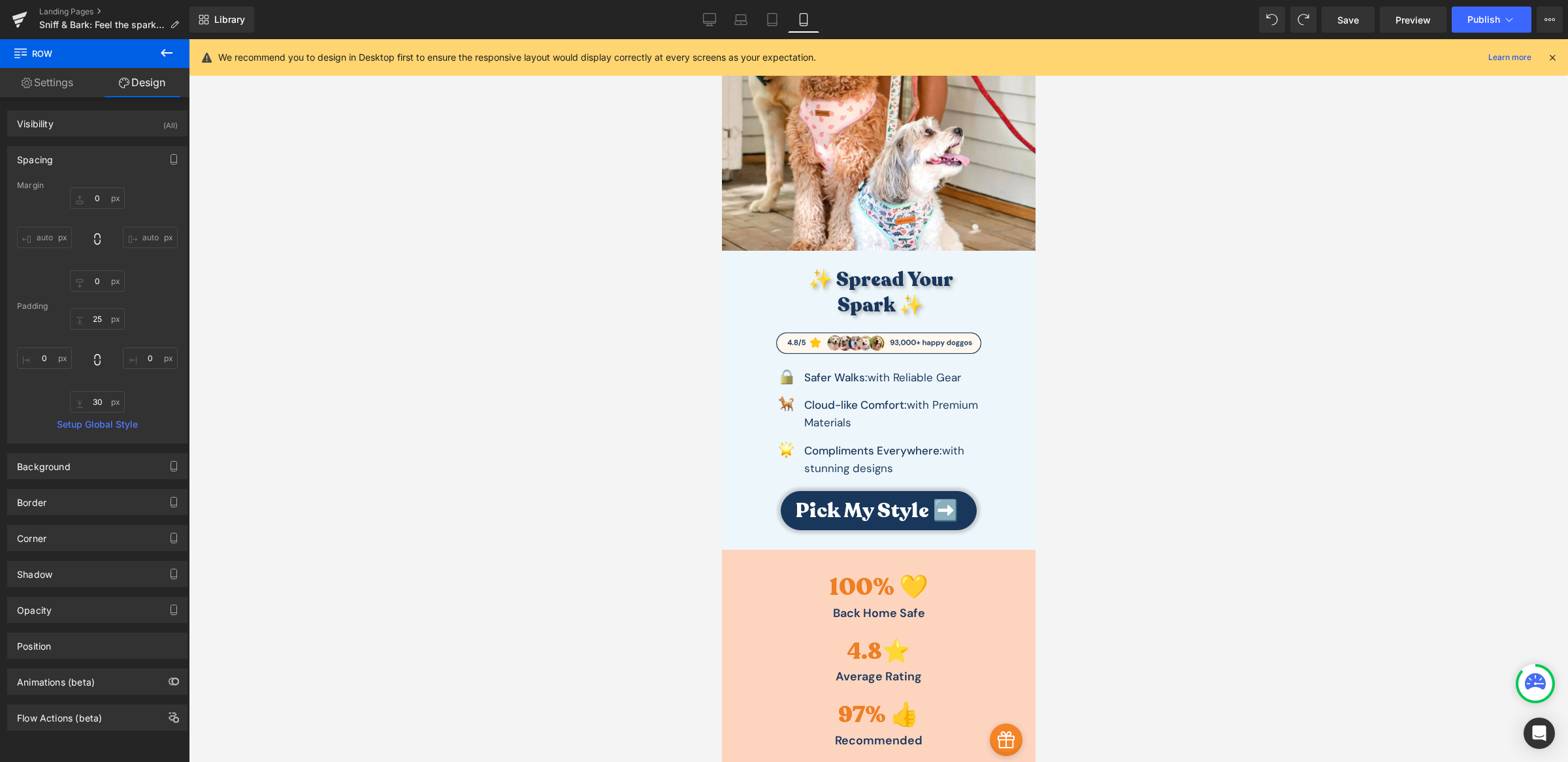
type input "0"
type input "25"
type input "0"
type input "30"
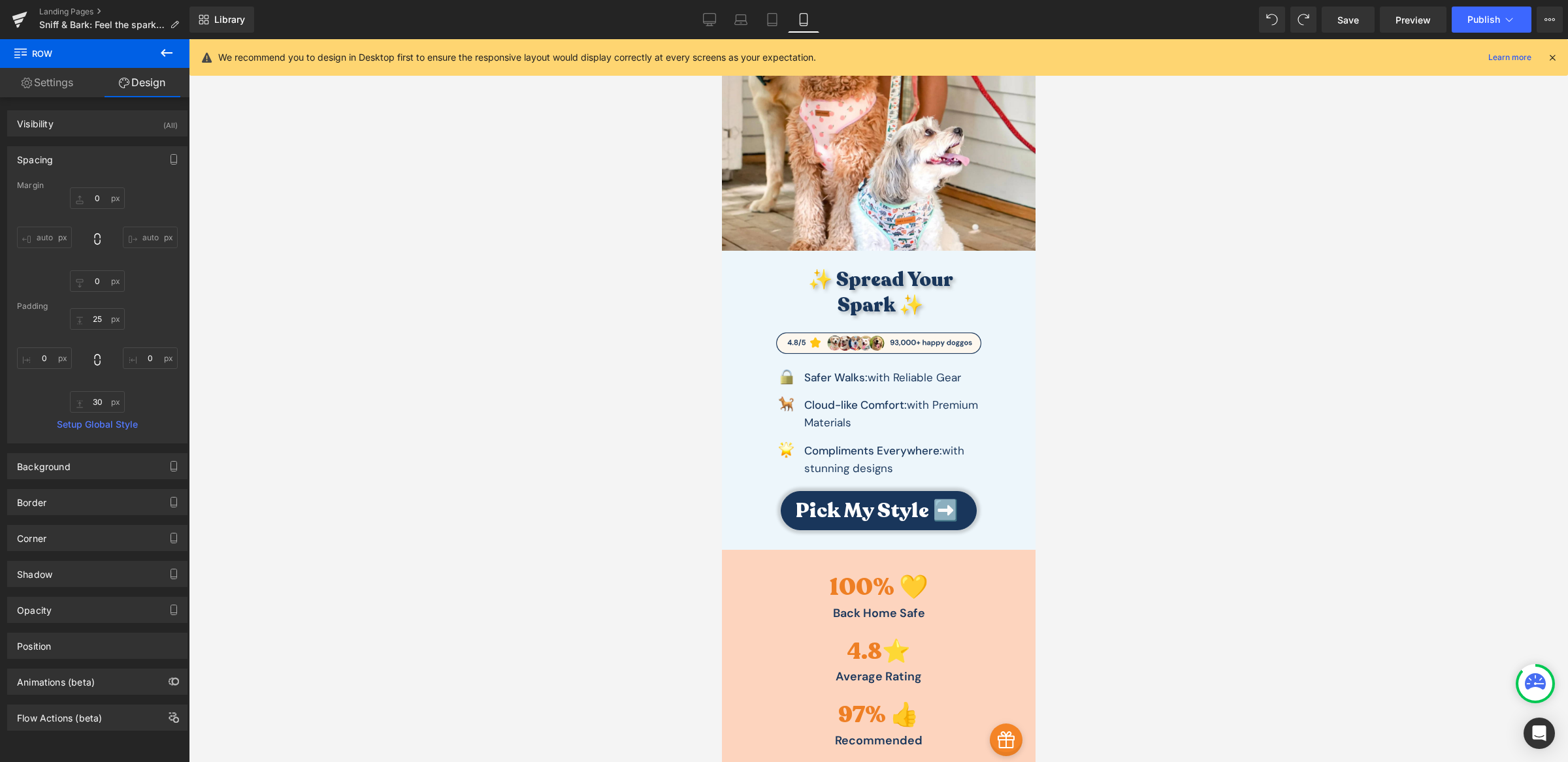
type input "0"
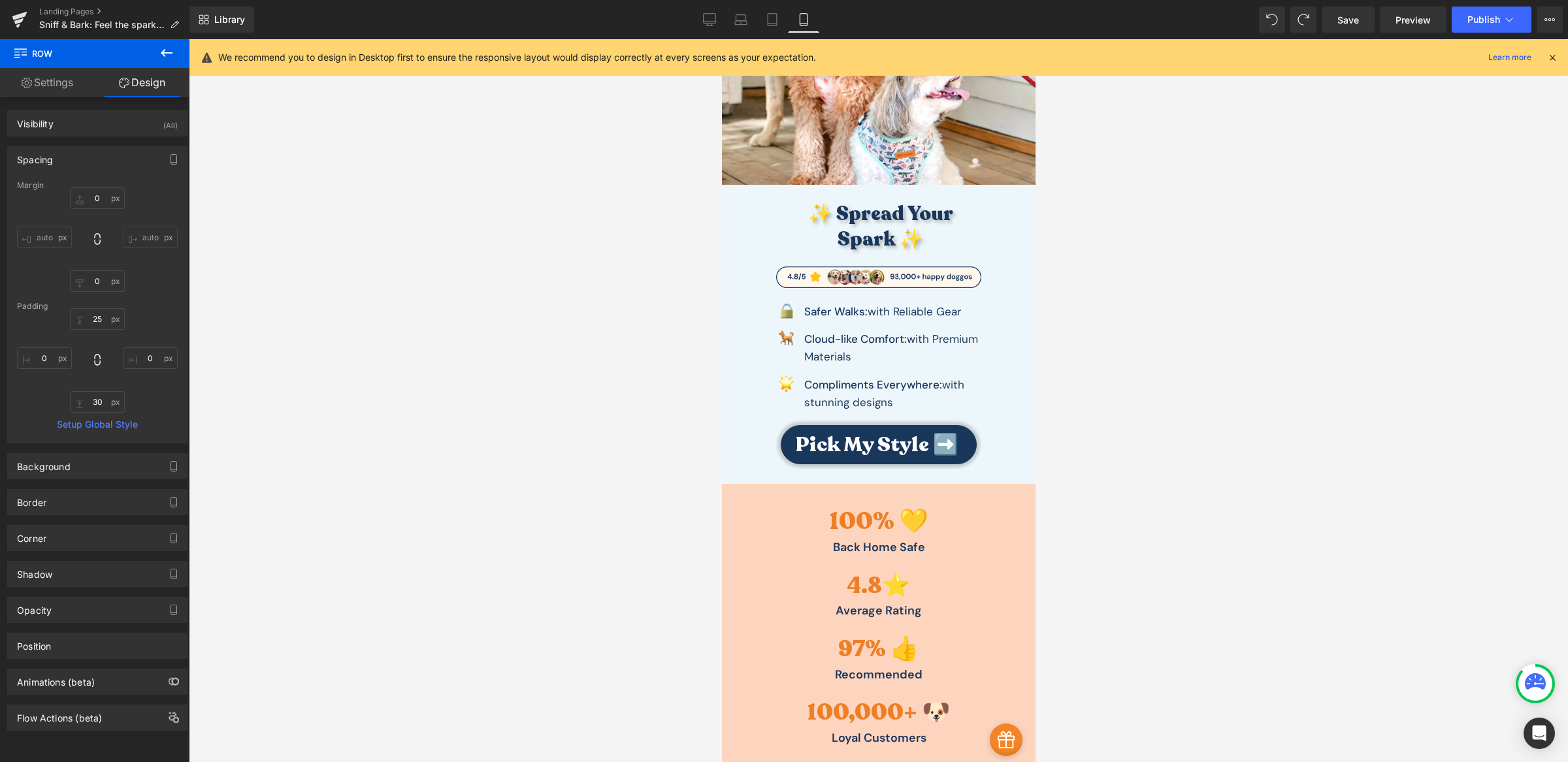
scroll to position [220, 0]
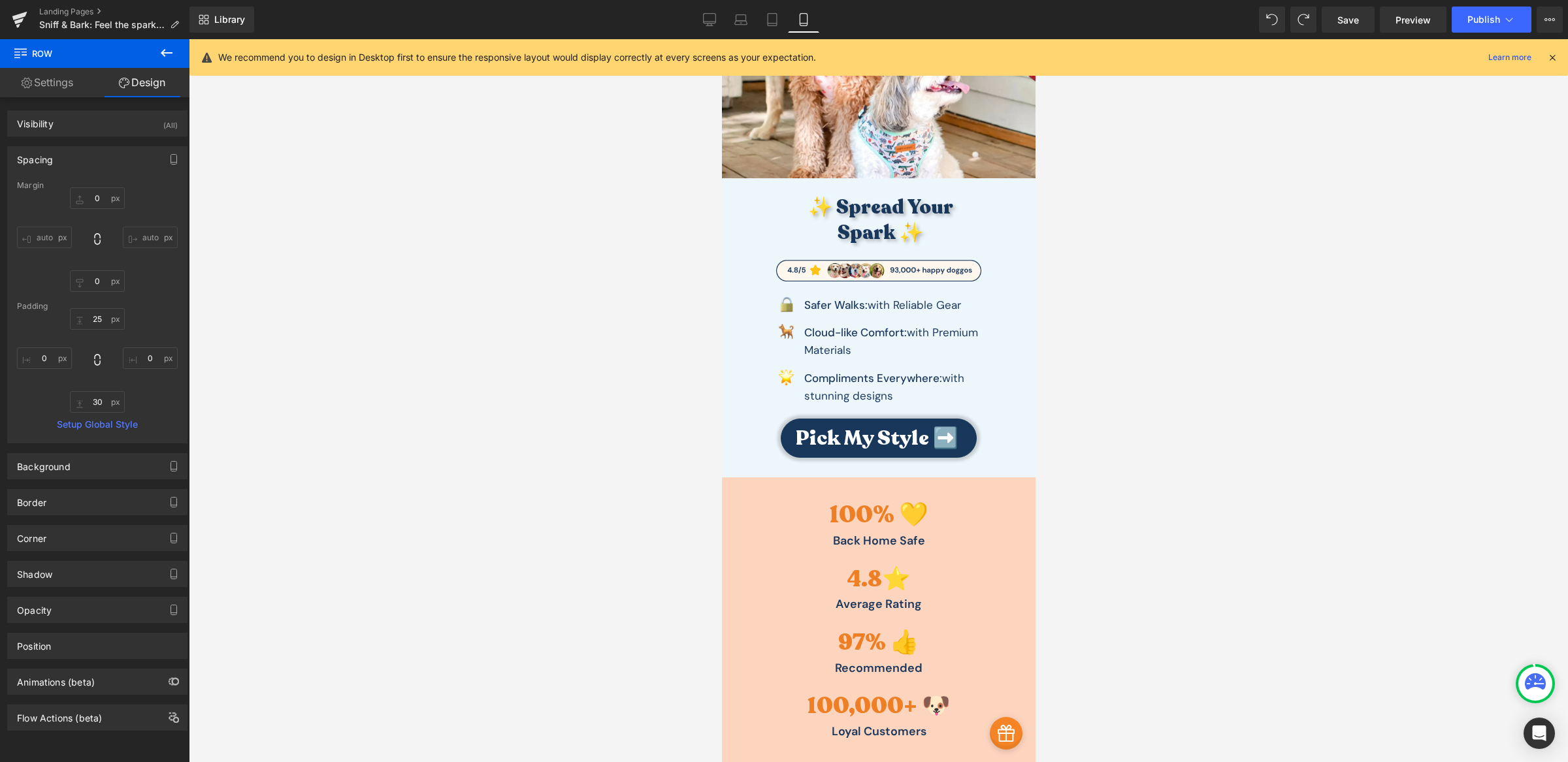
click at [893, 241] on h3 "✨ Spread Your Spark ✨" at bounding box center [880, 220] width 202 height 51
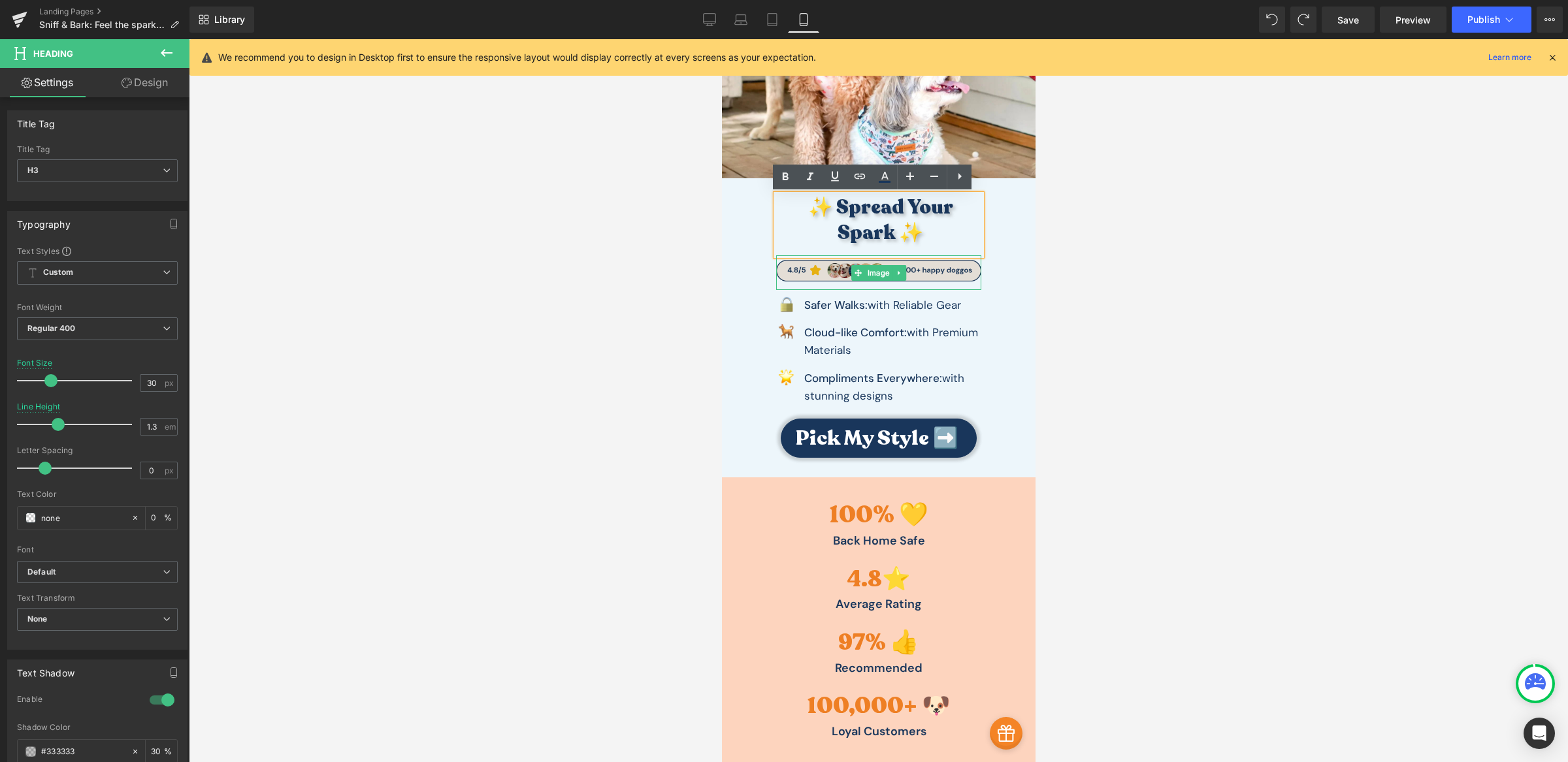
click at [916, 276] on img at bounding box center [878, 273] width 205 height 35
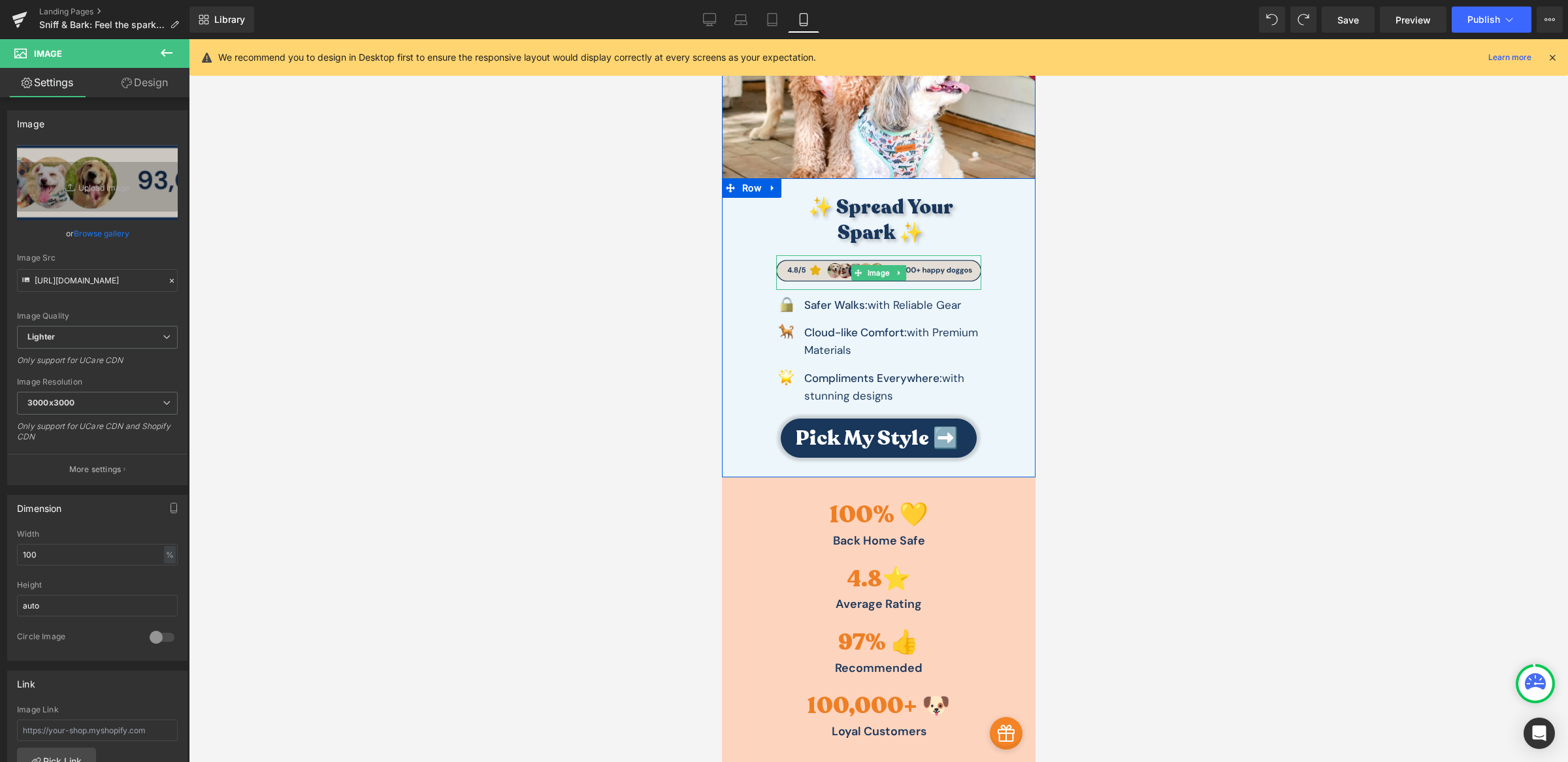
click at [928, 265] on img at bounding box center [878, 273] width 205 height 35
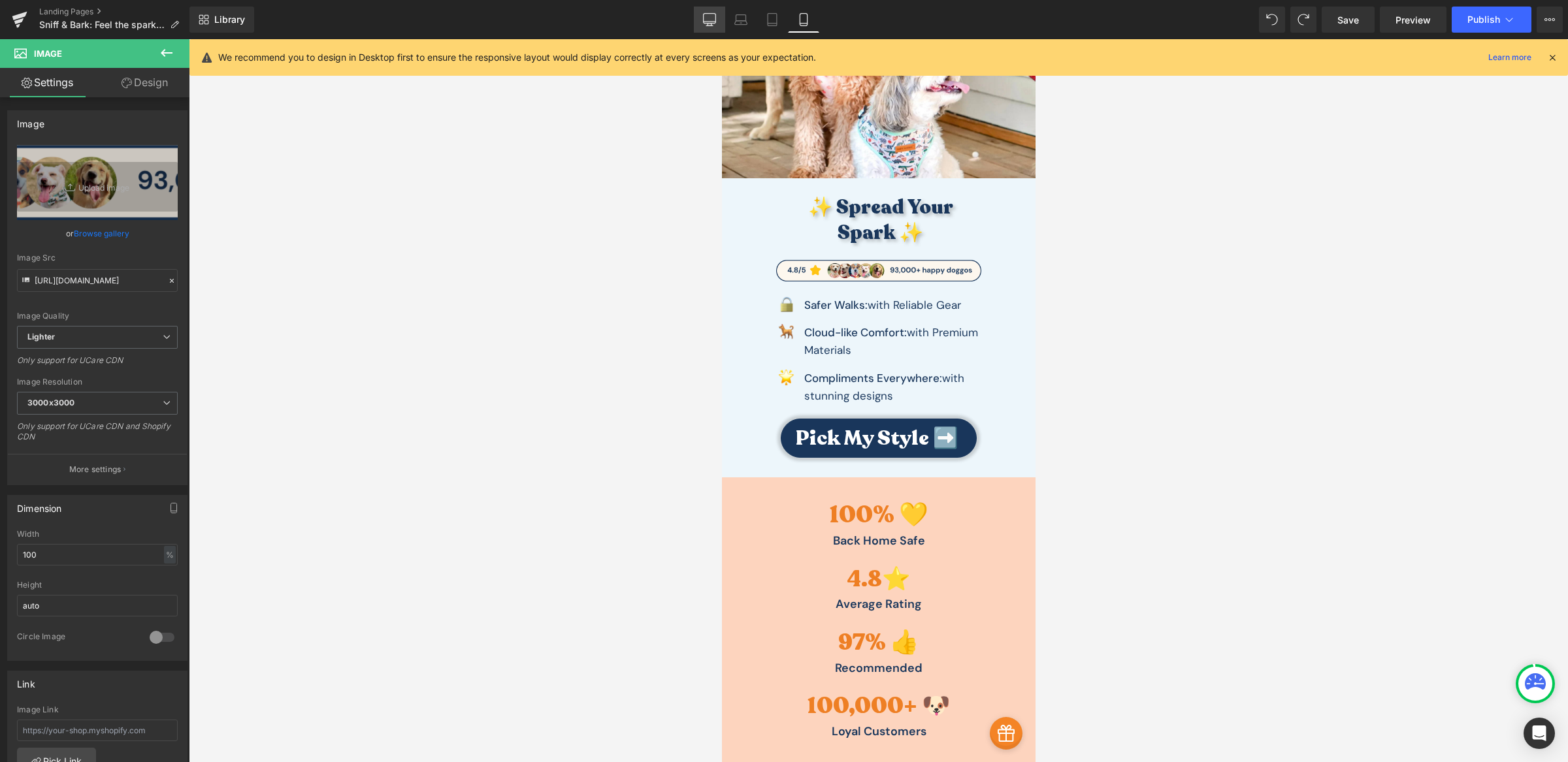
click at [713, 23] on icon at bounding box center [710, 18] width 13 height 10
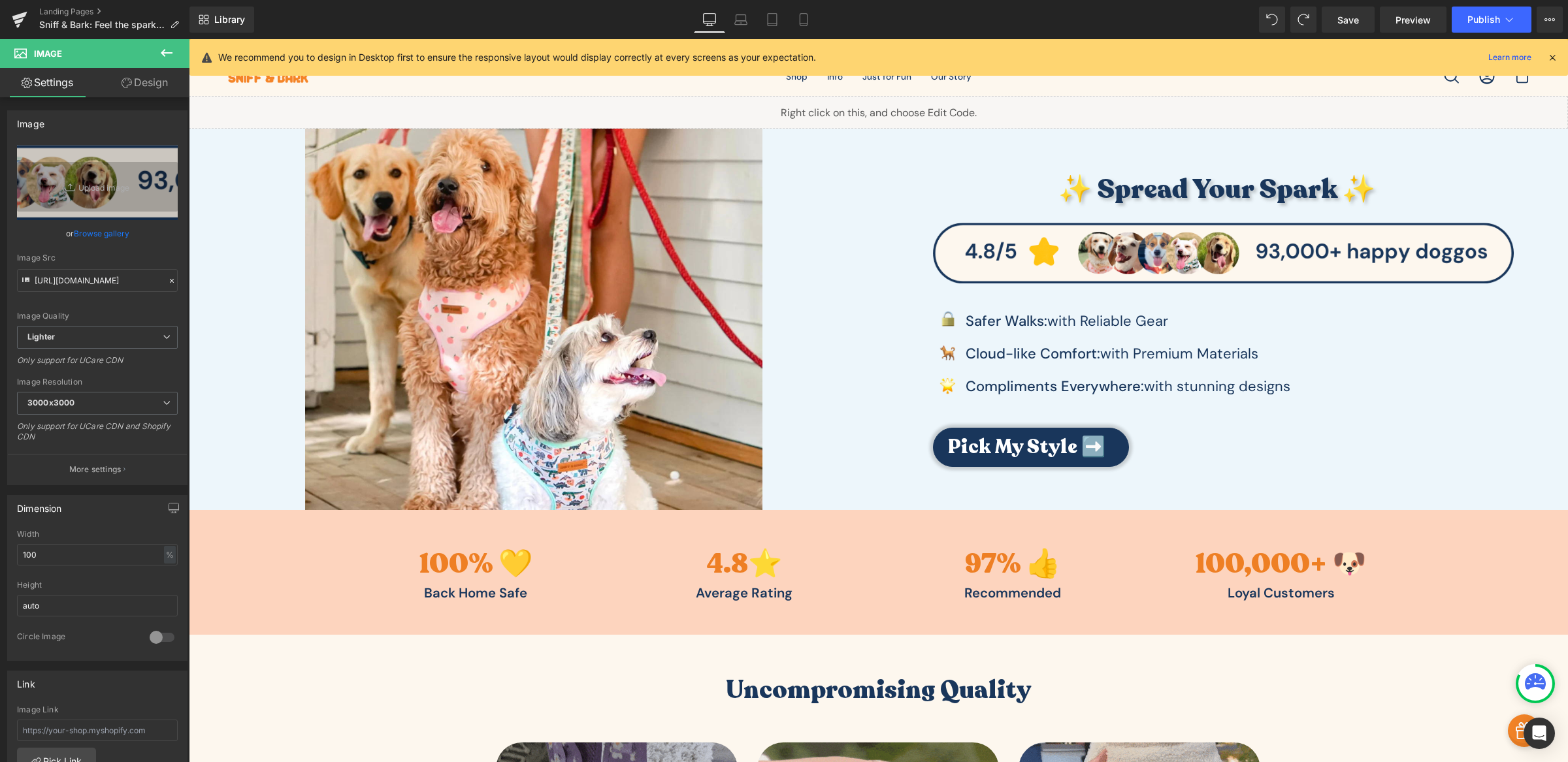
scroll to position [0, 0]
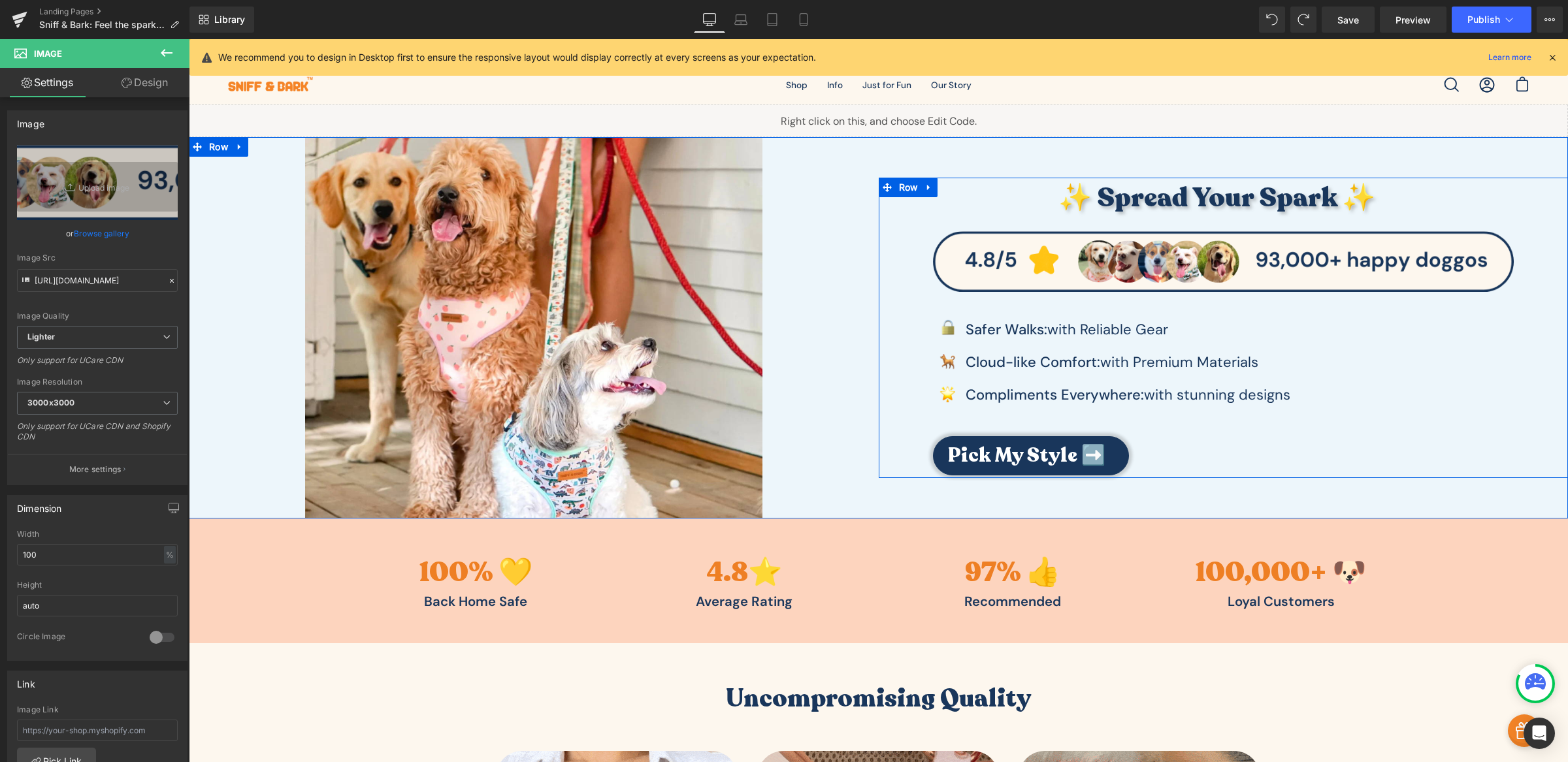
click at [882, 421] on div "✨ Spread Your Spark ✨ Heading Image Image Safer Walks: with Reliable Gear Text …" at bounding box center [1223, 326] width 690 height 297
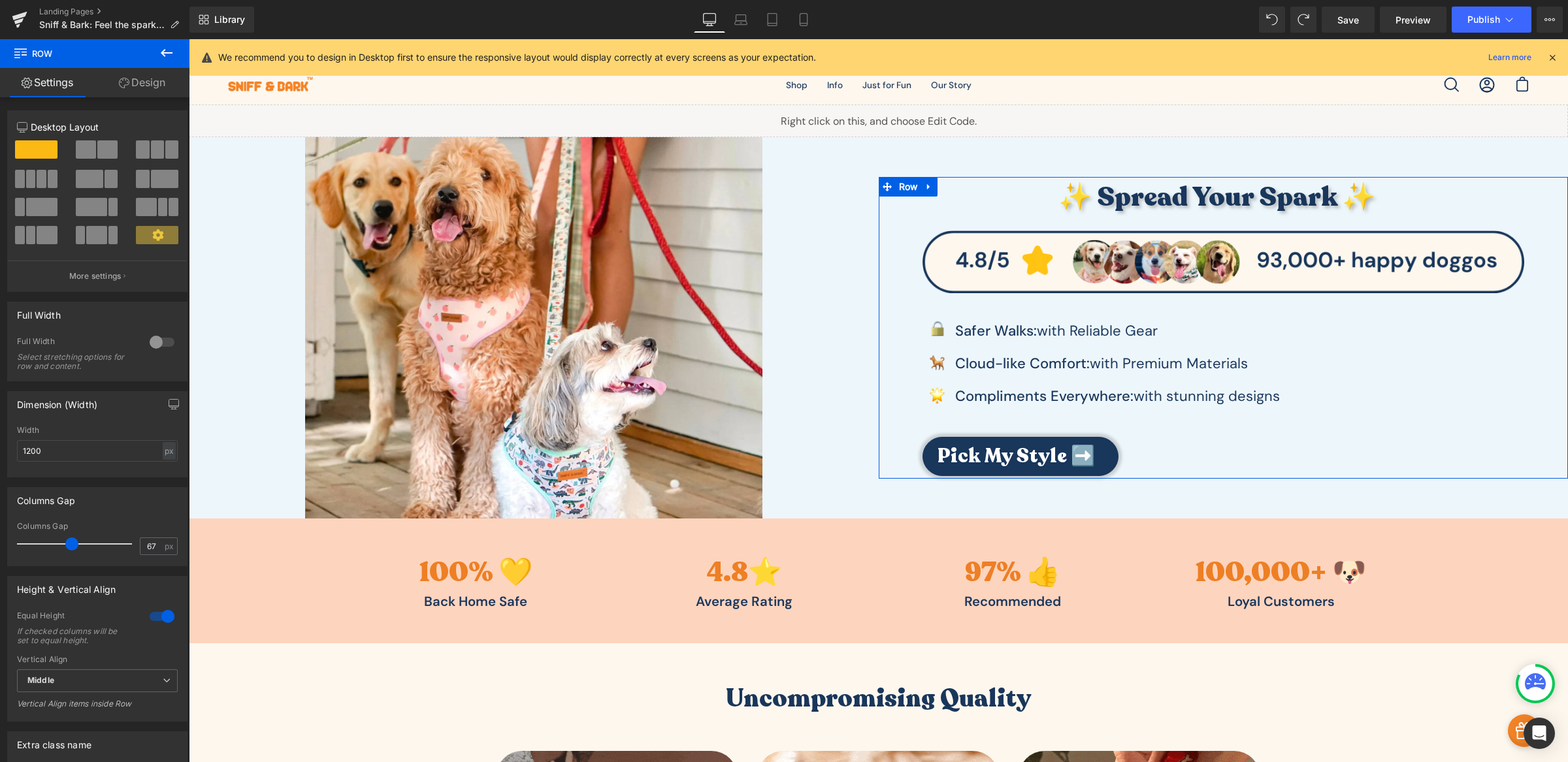
drag, startPoint x: 82, startPoint y: 546, endPoint x: 71, endPoint y: 545, distance: 11.0
click at [71, 545] on span at bounding box center [72, 544] width 13 height 13
click at [801, 13] on icon at bounding box center [803, 19] width 13 height 13
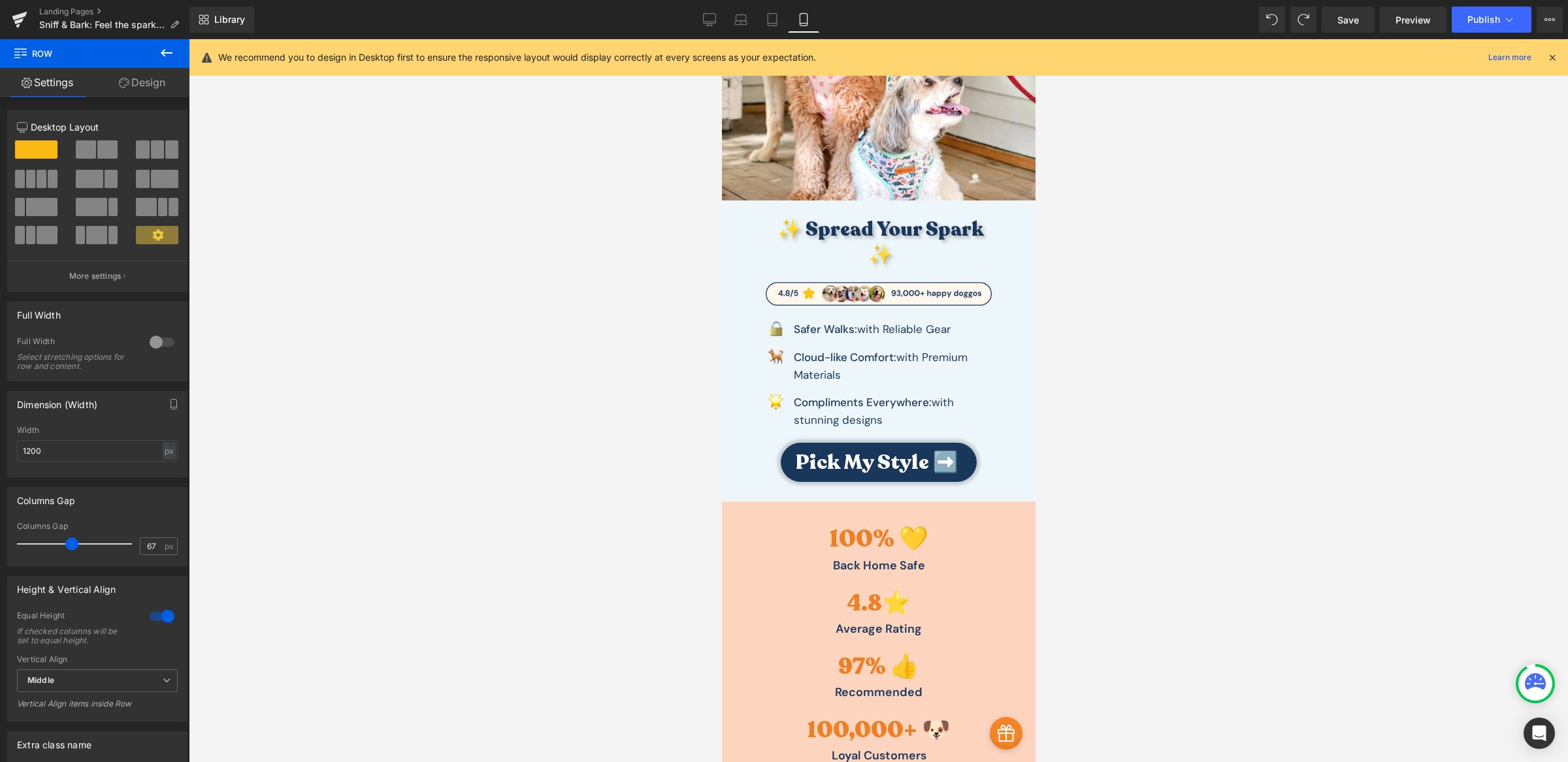
scroll to position [222, 0]
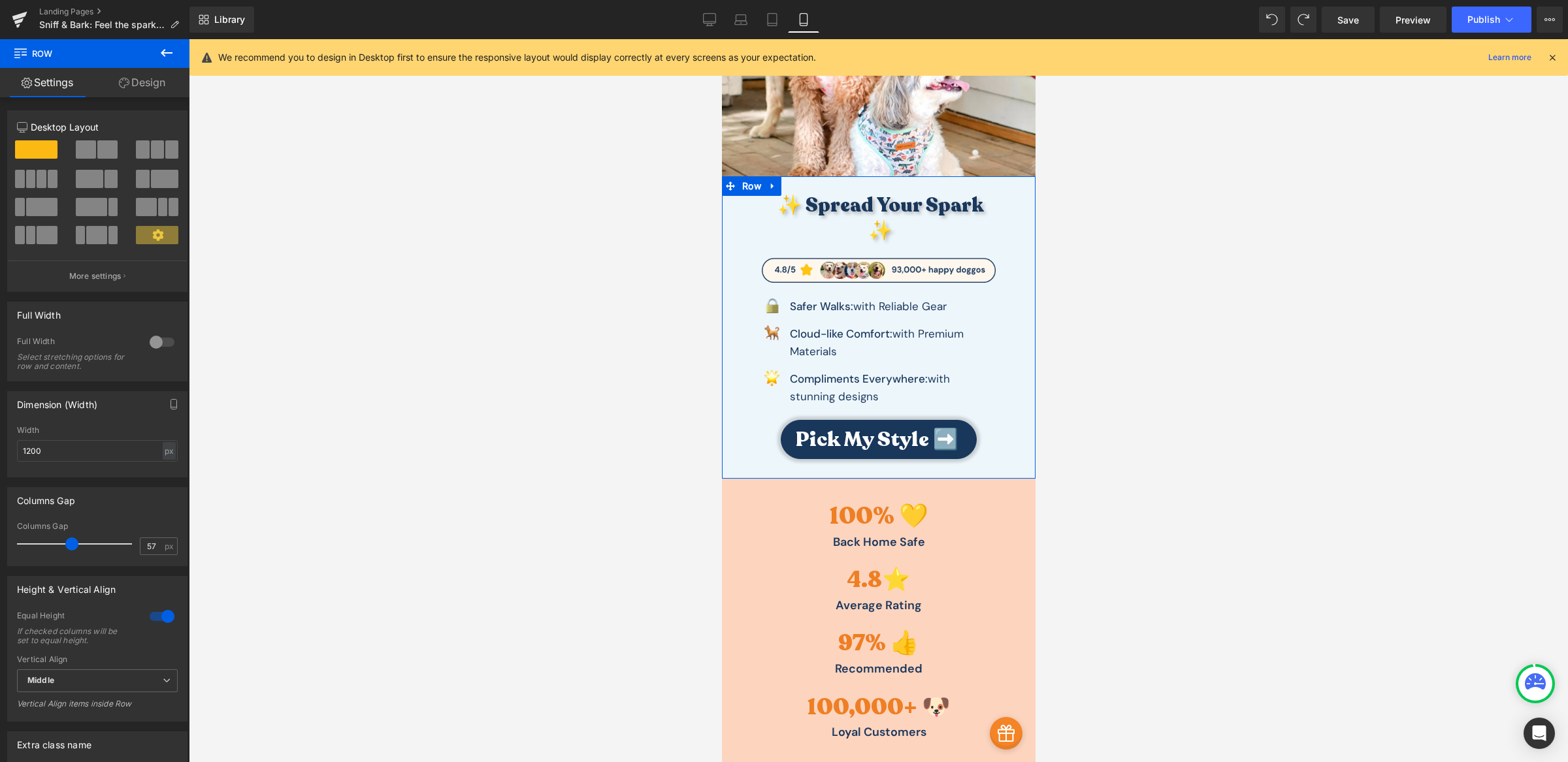
type input "56"
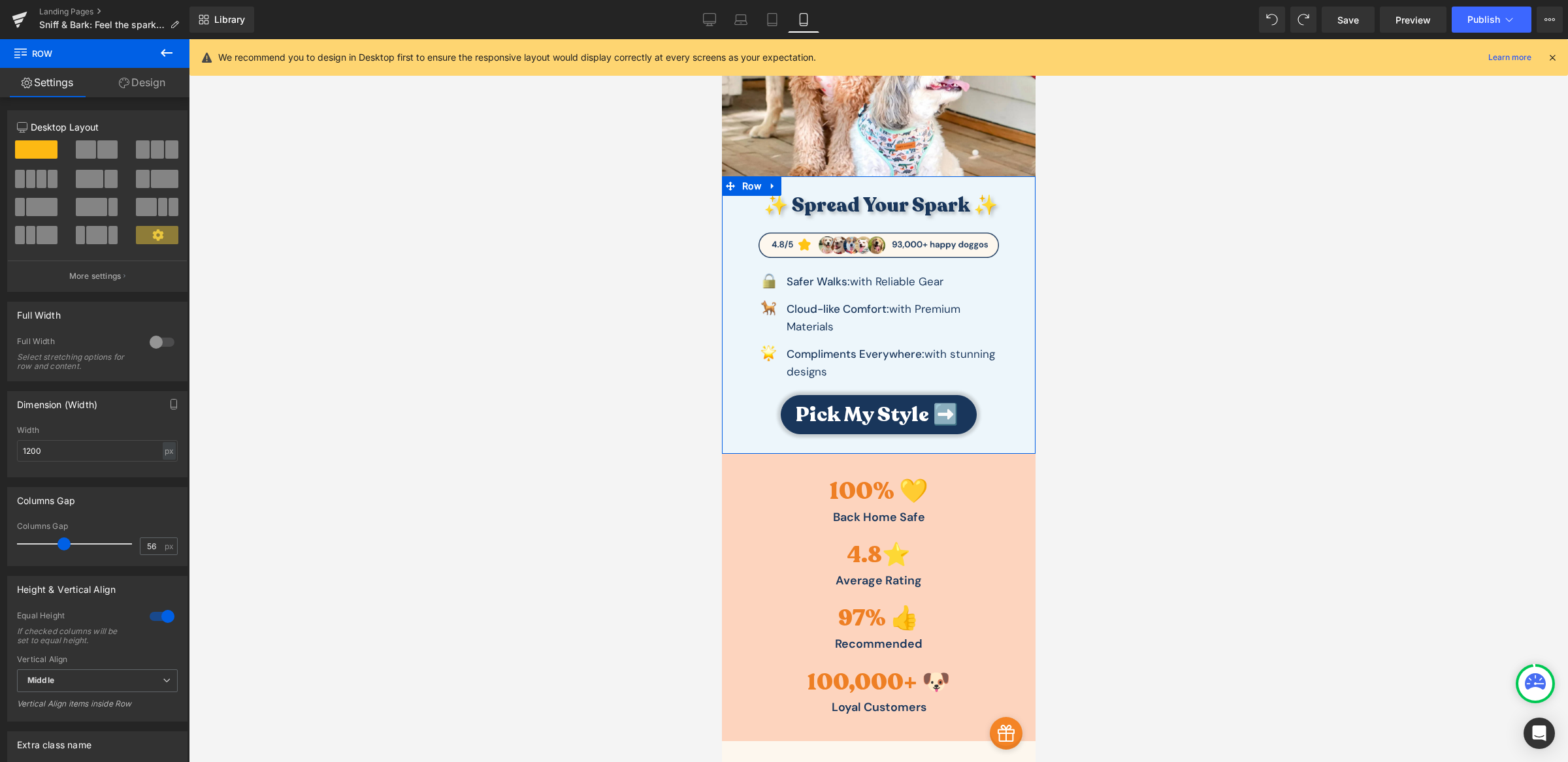
drag, startPoint x: 72, startPoint y: 546, endPoint x: 64, endPoint y: 546, distance: 8.0
click at [64, 546] on span at bounding box center [64, 544] width 13 height 13
click at [706, 23] on icon at bounding box center [710, 18] width 13 height 10
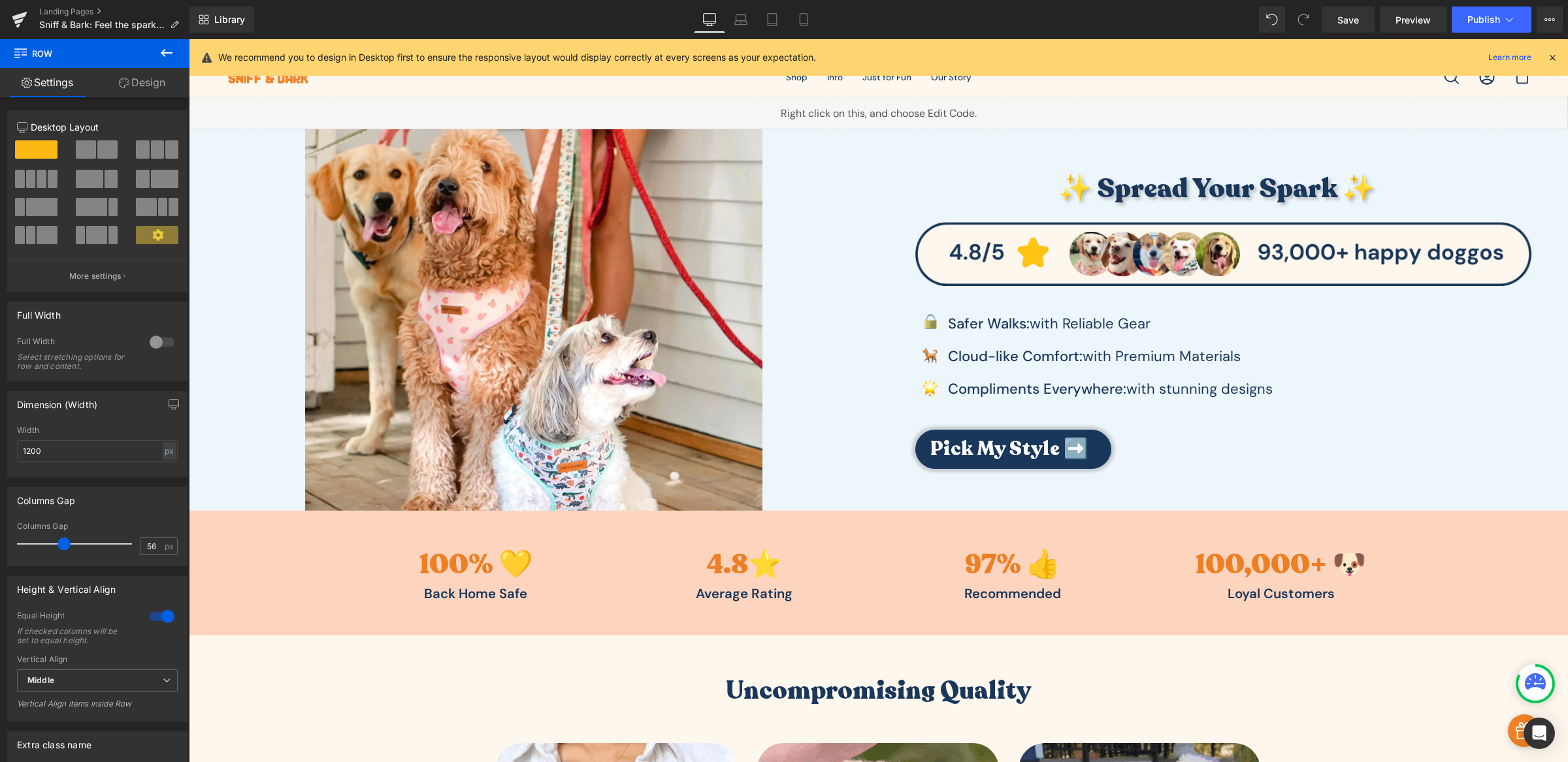
scroll to position [2, 0]
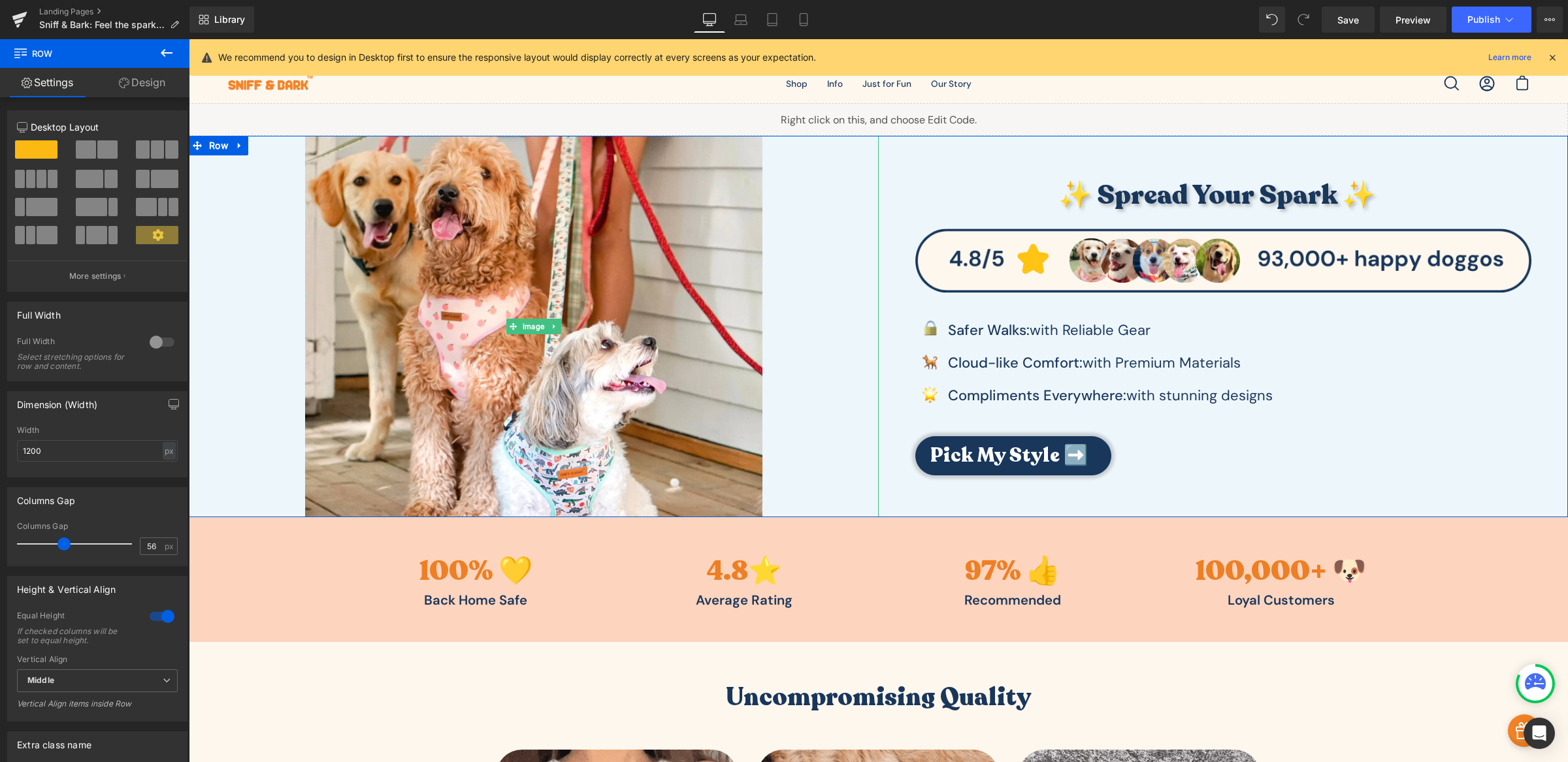
click at [862, 375] on div at bounding box center [533, 326] width 690 height 381
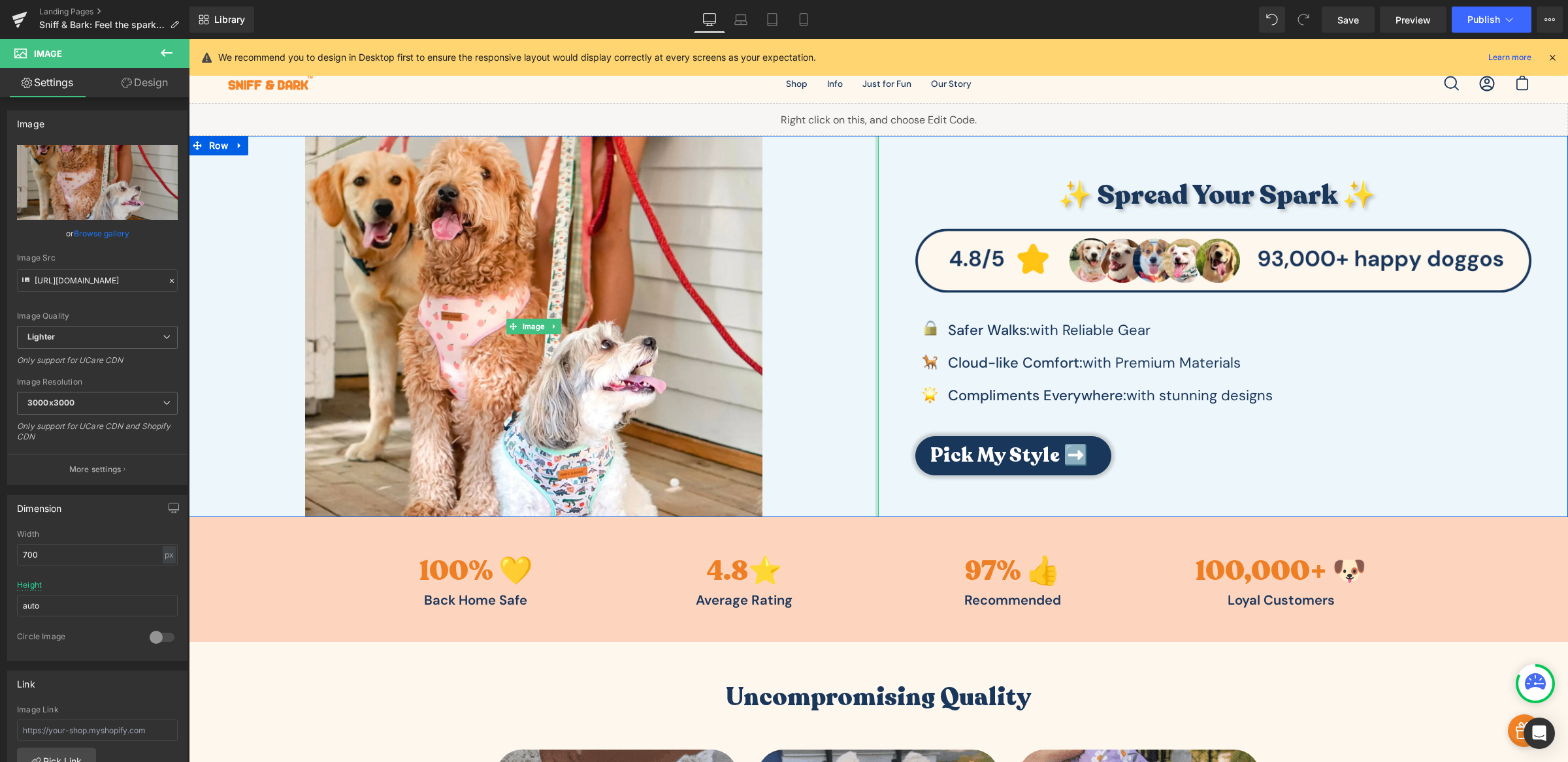
drag, startPoint x: 871, startPoint y: 371, endPoint x: 916, endPoint y: 378, distance: 45.5
click at [916, 378] on div "Image ✨ Spread Your Spark ✨ Heading Image Image Safer Walks: with Reliable Gear…" at bounding box center [877, 326] width 1379 height 381
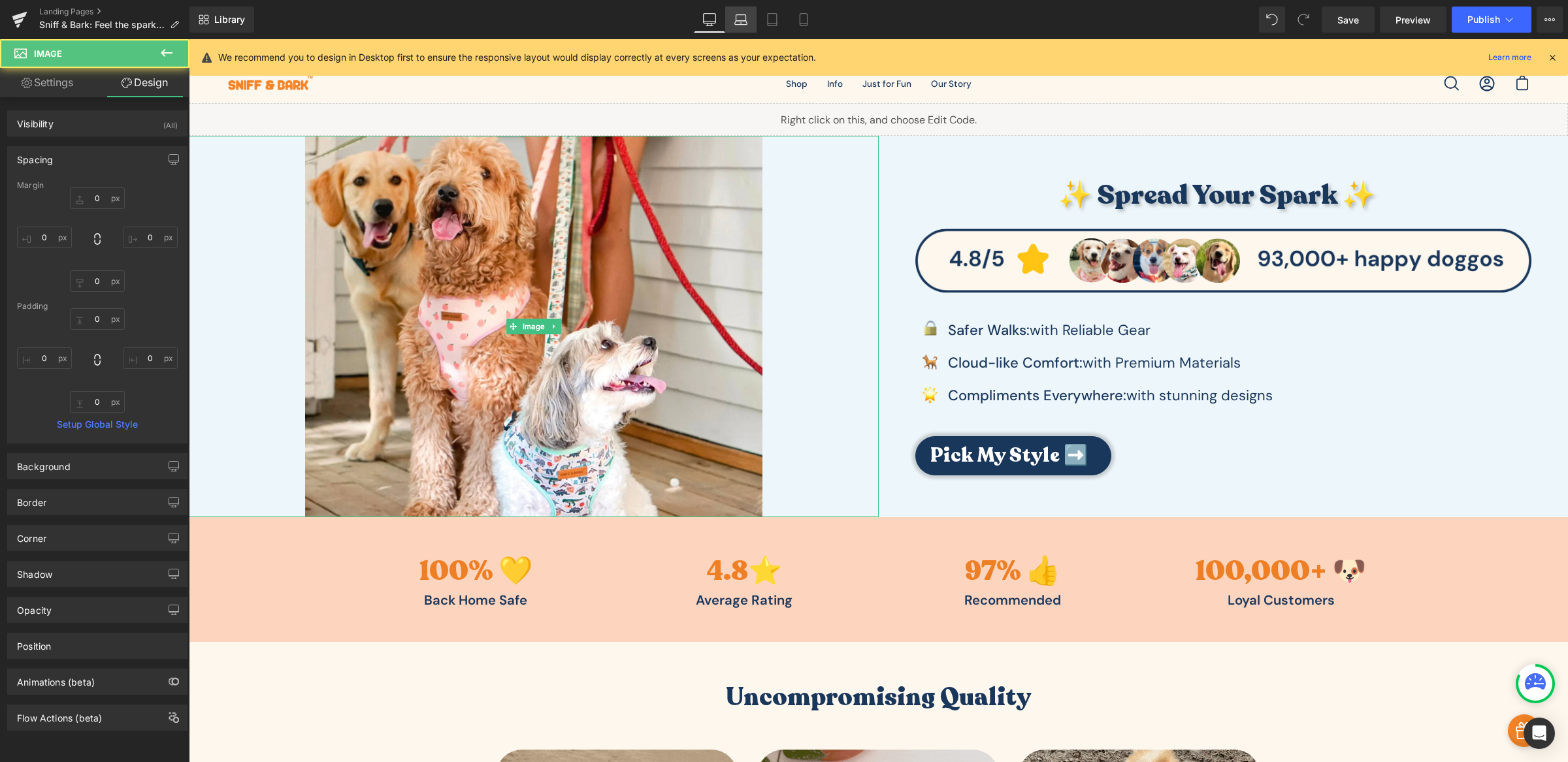
click at [751, 24] on link "Laptop" at bounding box center [740, 19] width 31 height 26
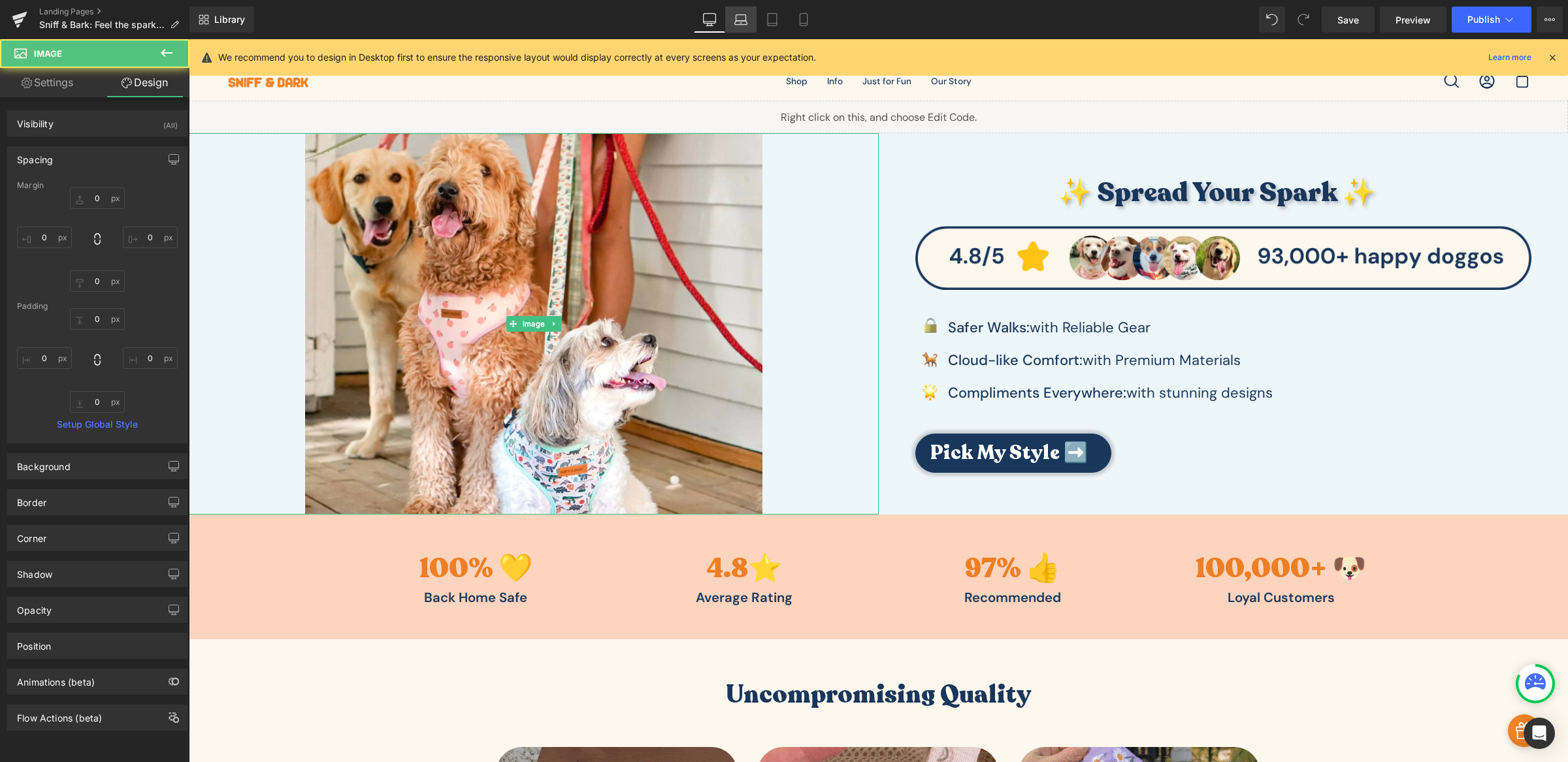
type input "0"
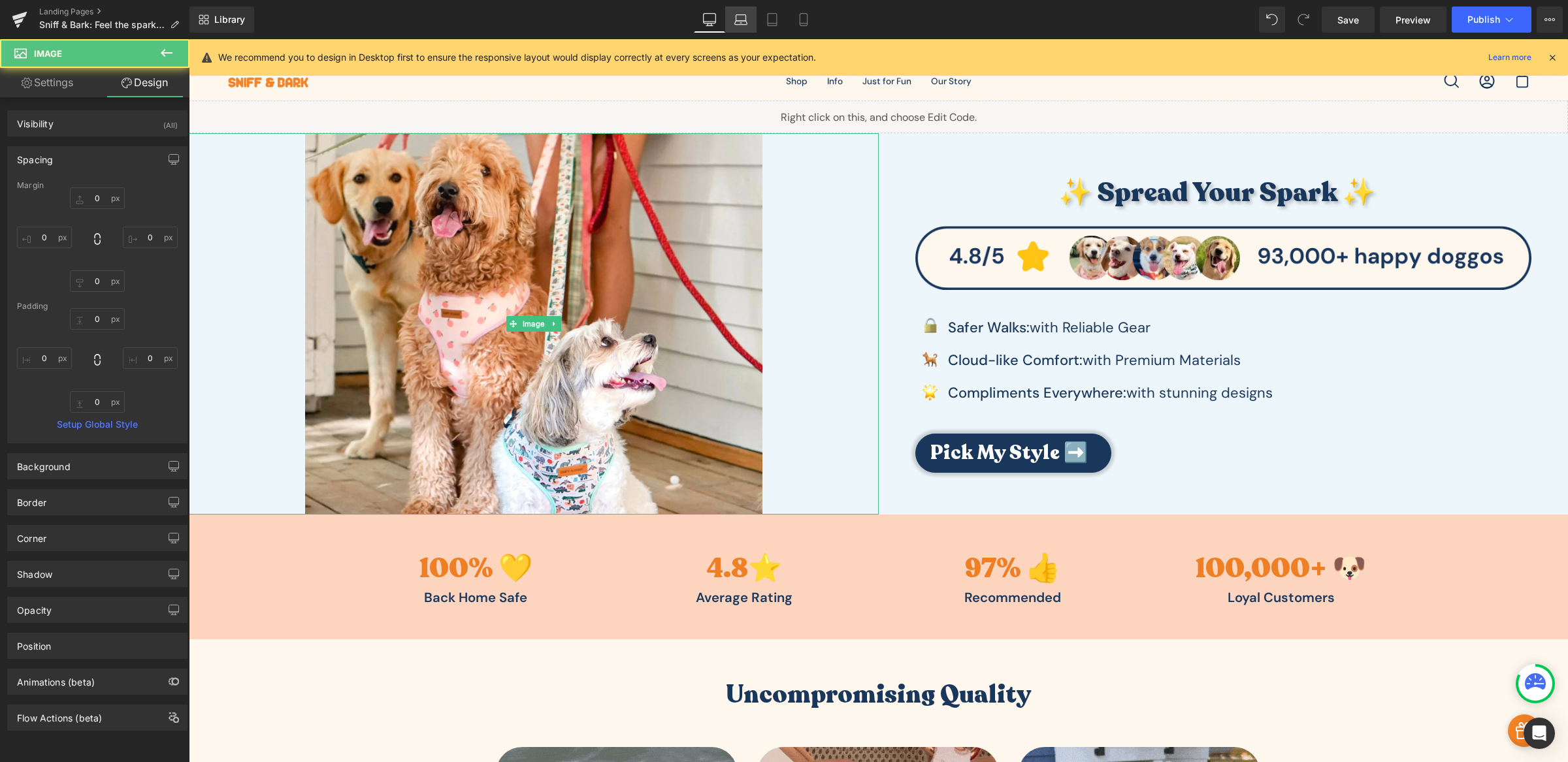
type input "0"
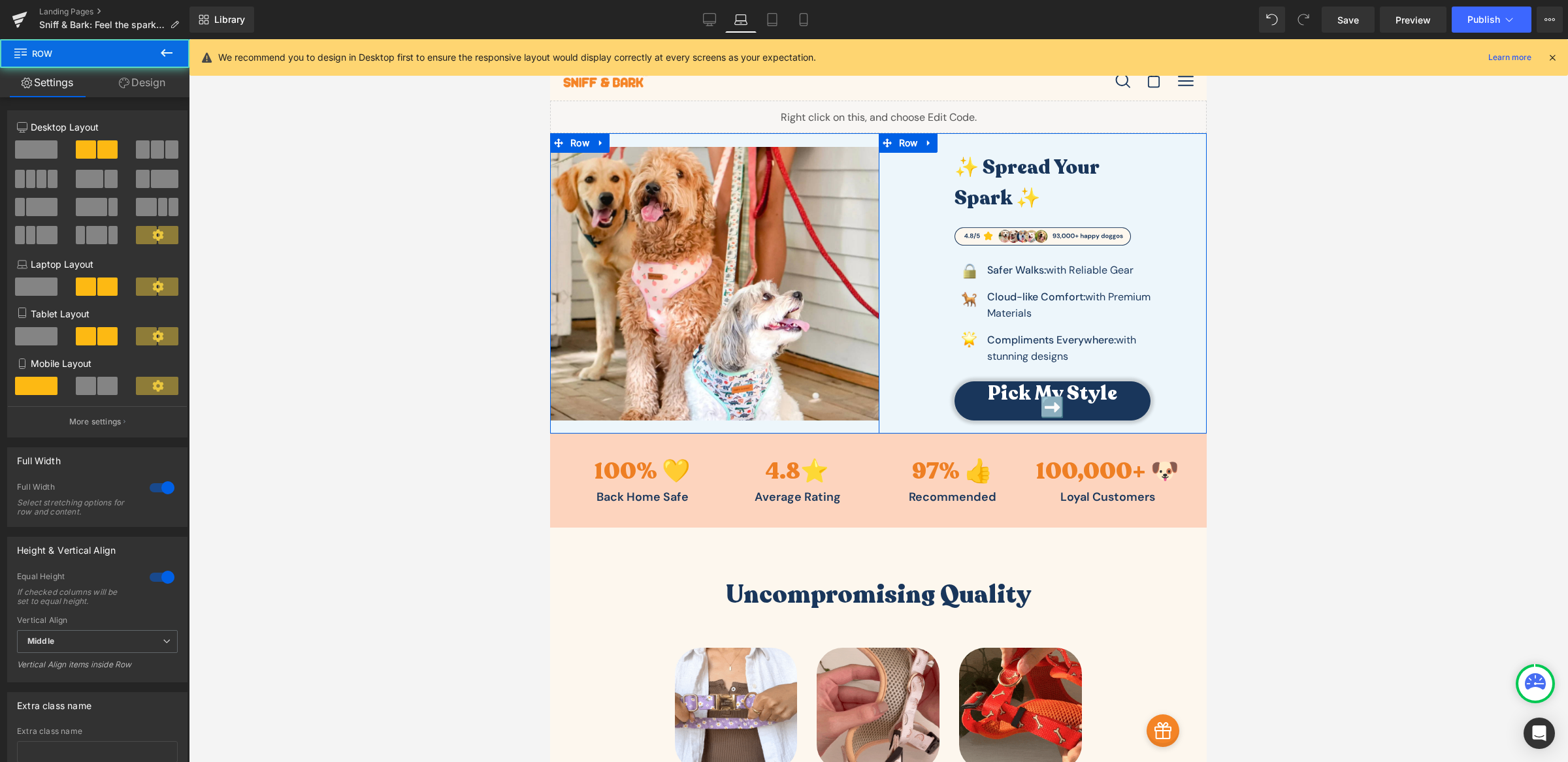
drag, startPoint x: 915, startPoint y: 431, endPoint x: 919, endPoint y: 422, distance: 9.8
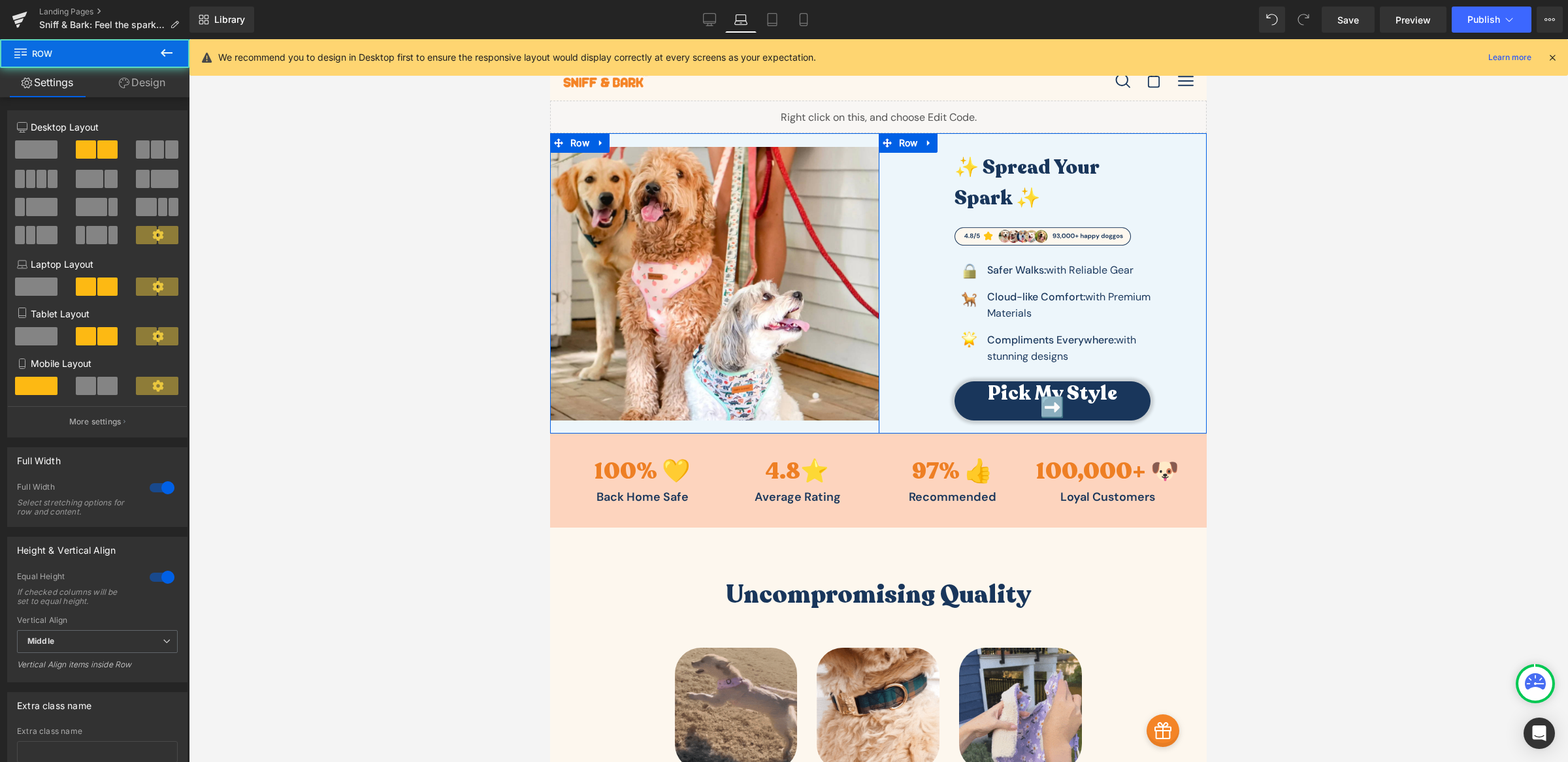
click at [919, 422] on div "Image ✨ Spread Your Spark ✨ Heading Image Image Safer Walks: with Reliable Gear…" at bounding box center [877, 284] width 656 height 301
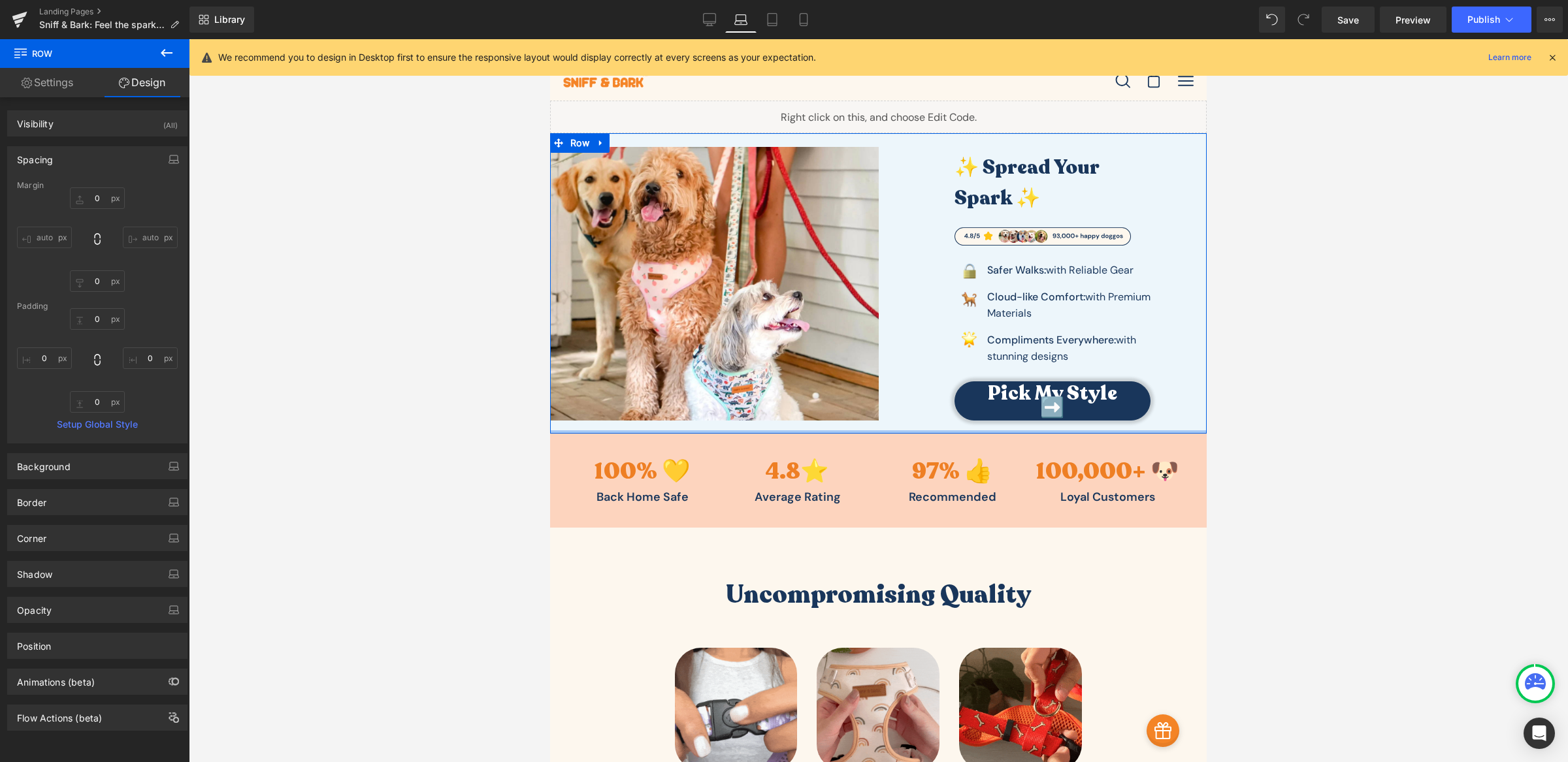
type input "0px"
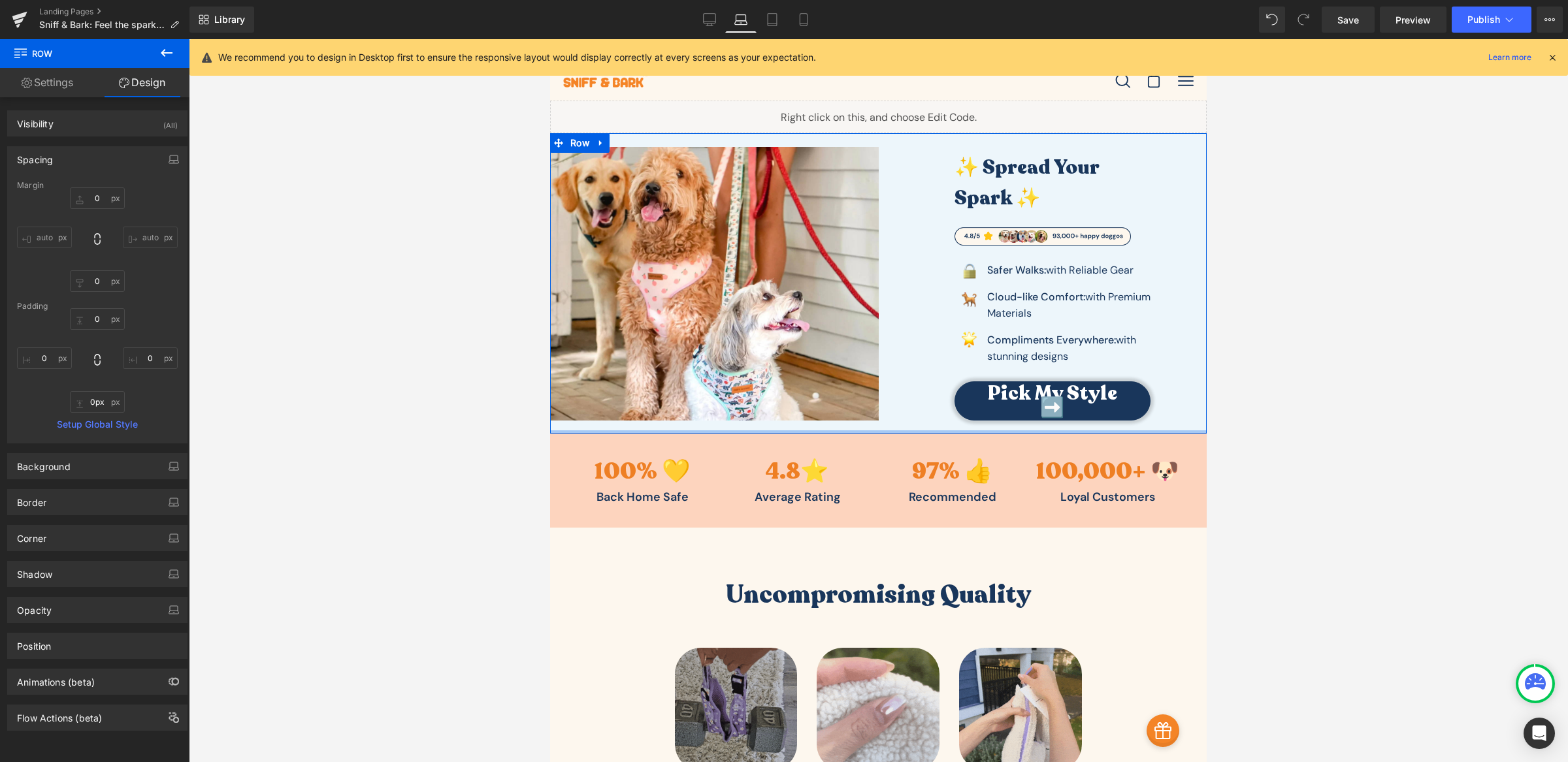
drag, startPoint x: 785, startPoint y: 431, endPoint x: 791, endPoint y: 421, distance: 11.7
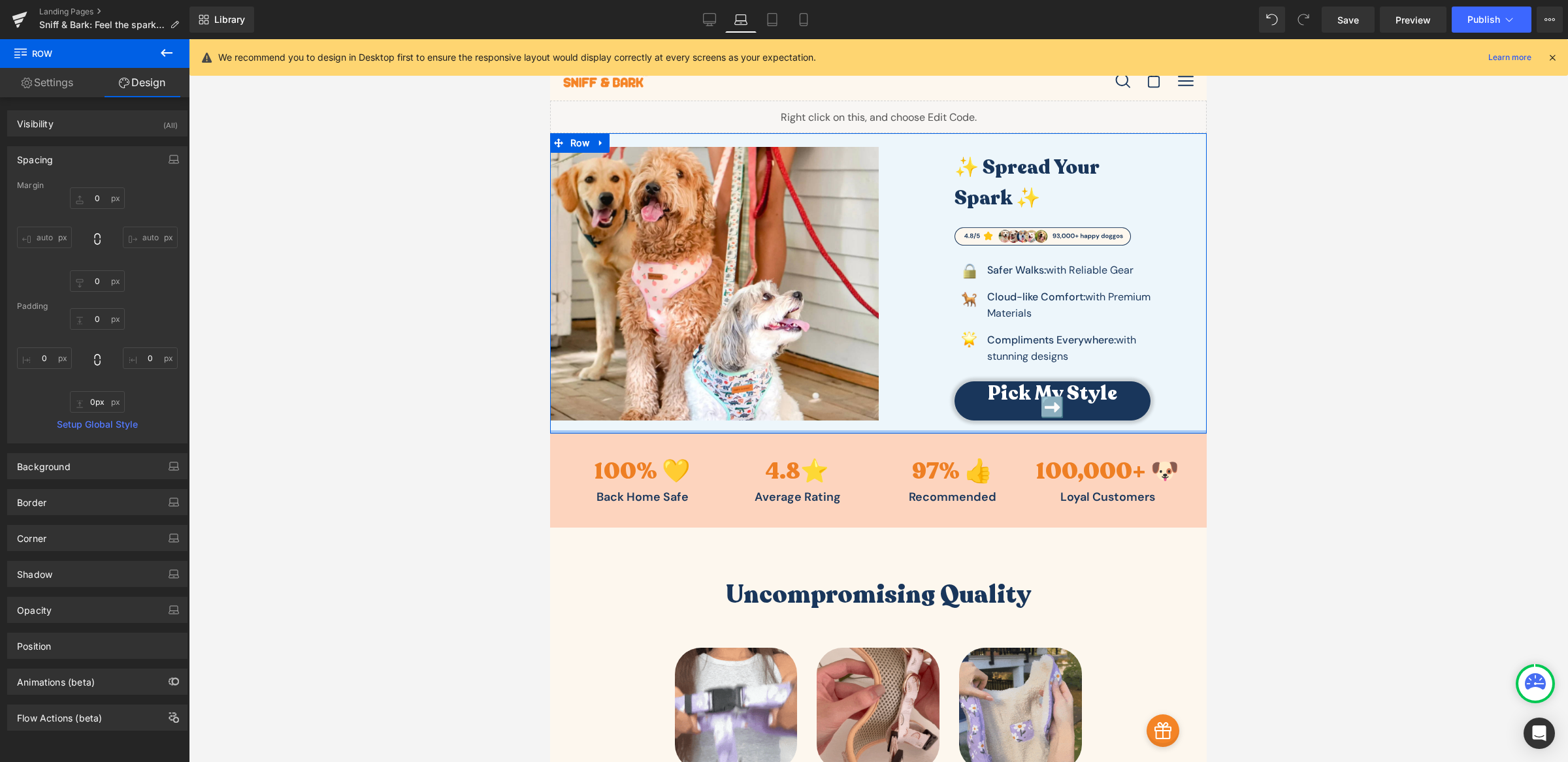
click at [791, 421] on div "Image ✨ Spread Your Spark ✨ Heading Image Image Safer Walks: with Reliable Gear…" at bounding box center [877, 284] width 656 height 301
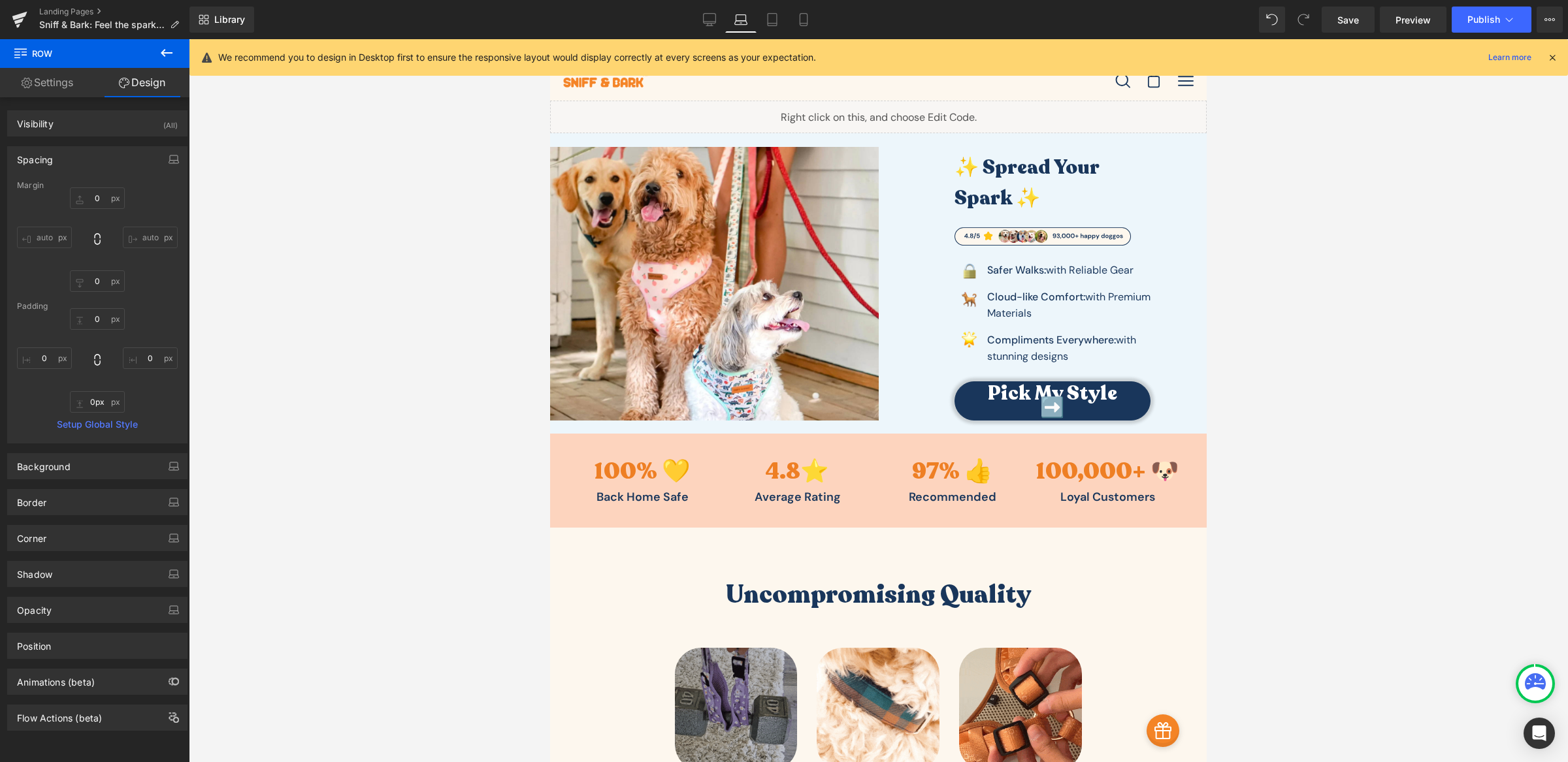
click at [802, 33] on div "Library Laptop Desktop Laptop Tablet Mobile Save Preview Publish Scheduled View…" at bounding box center [878, 19] width 1379 height 39
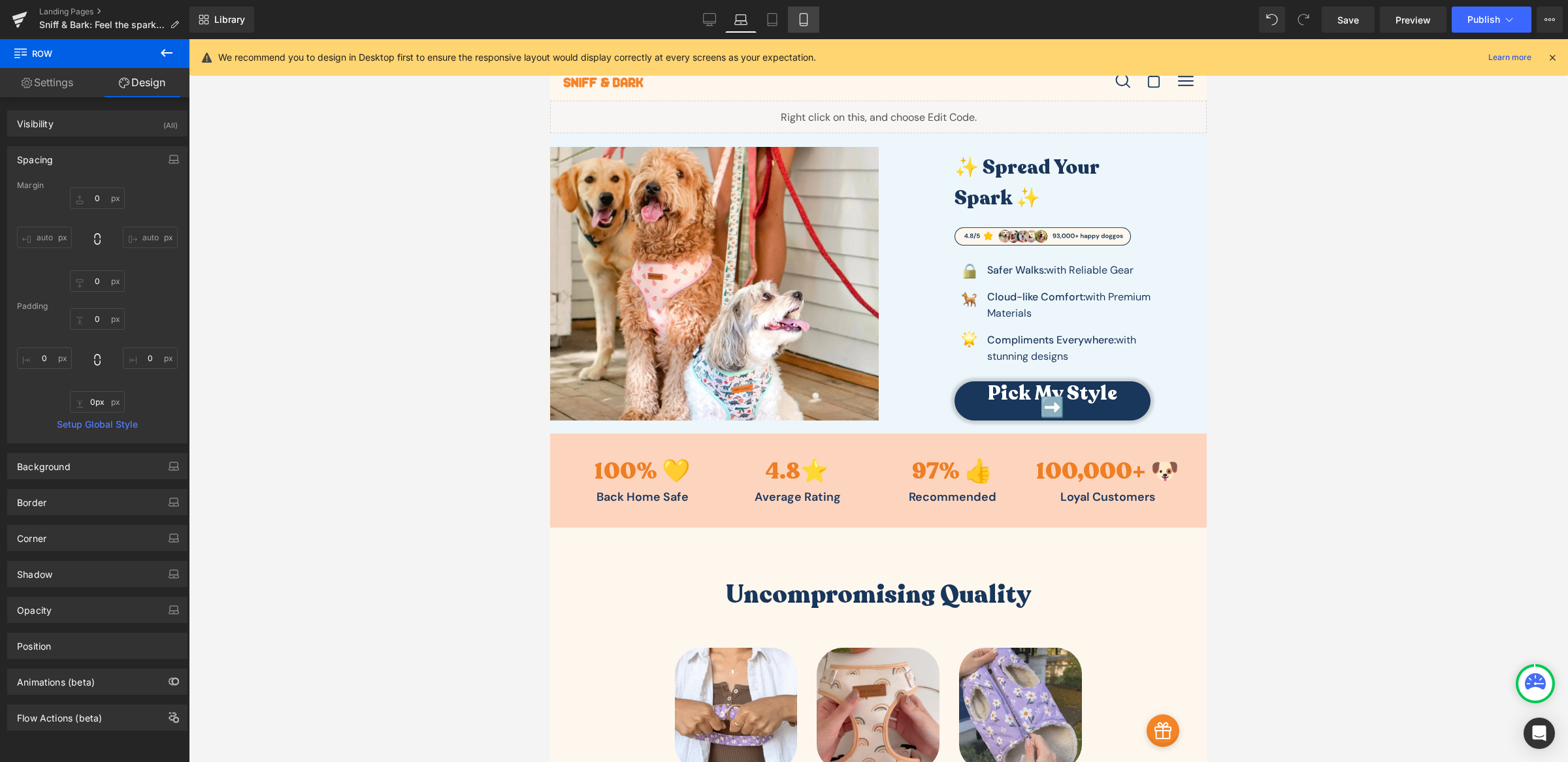
click at [804, 19] on icon at bounding box center [803, 19] width 13 height 13
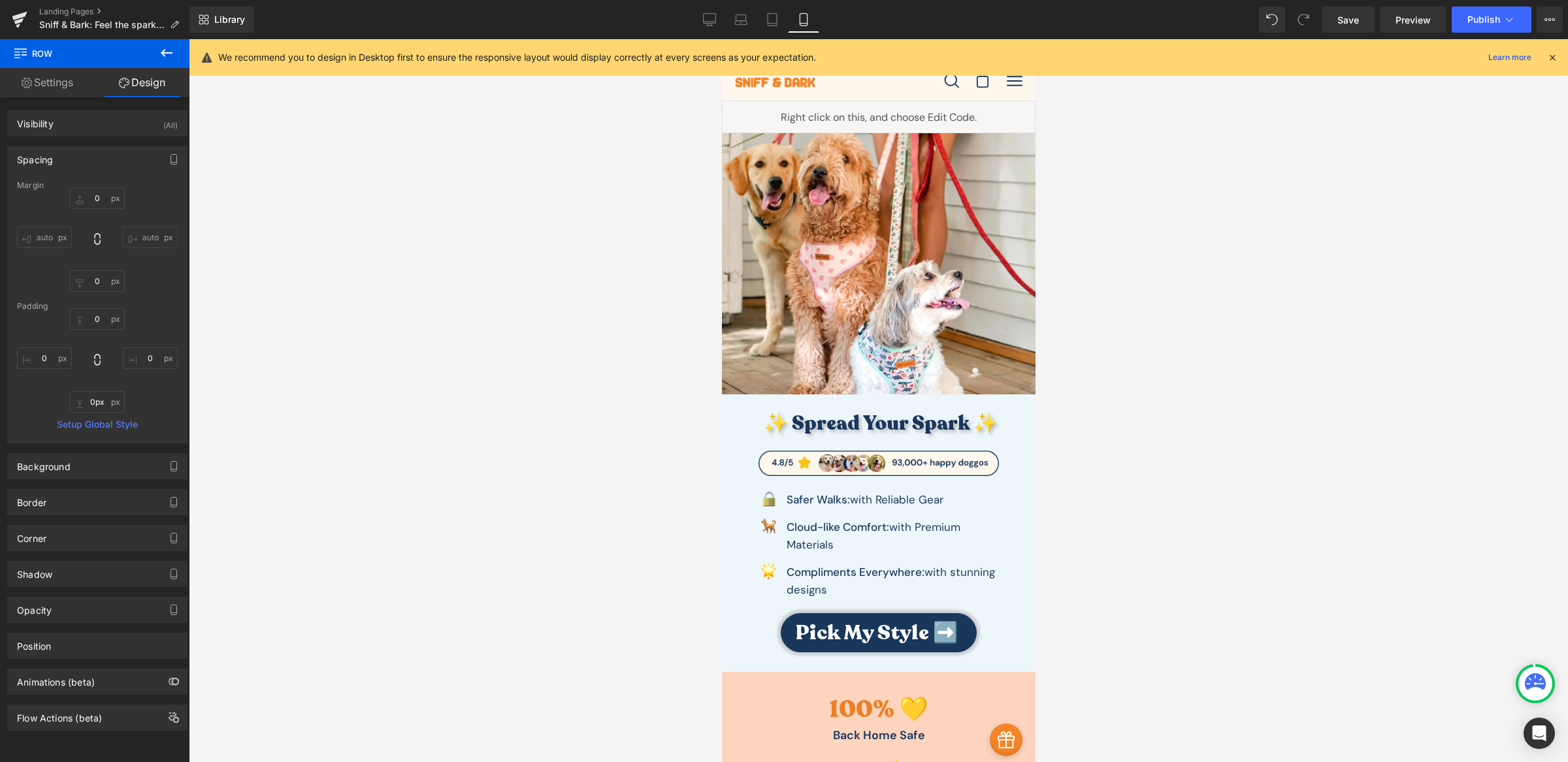
type input "0"
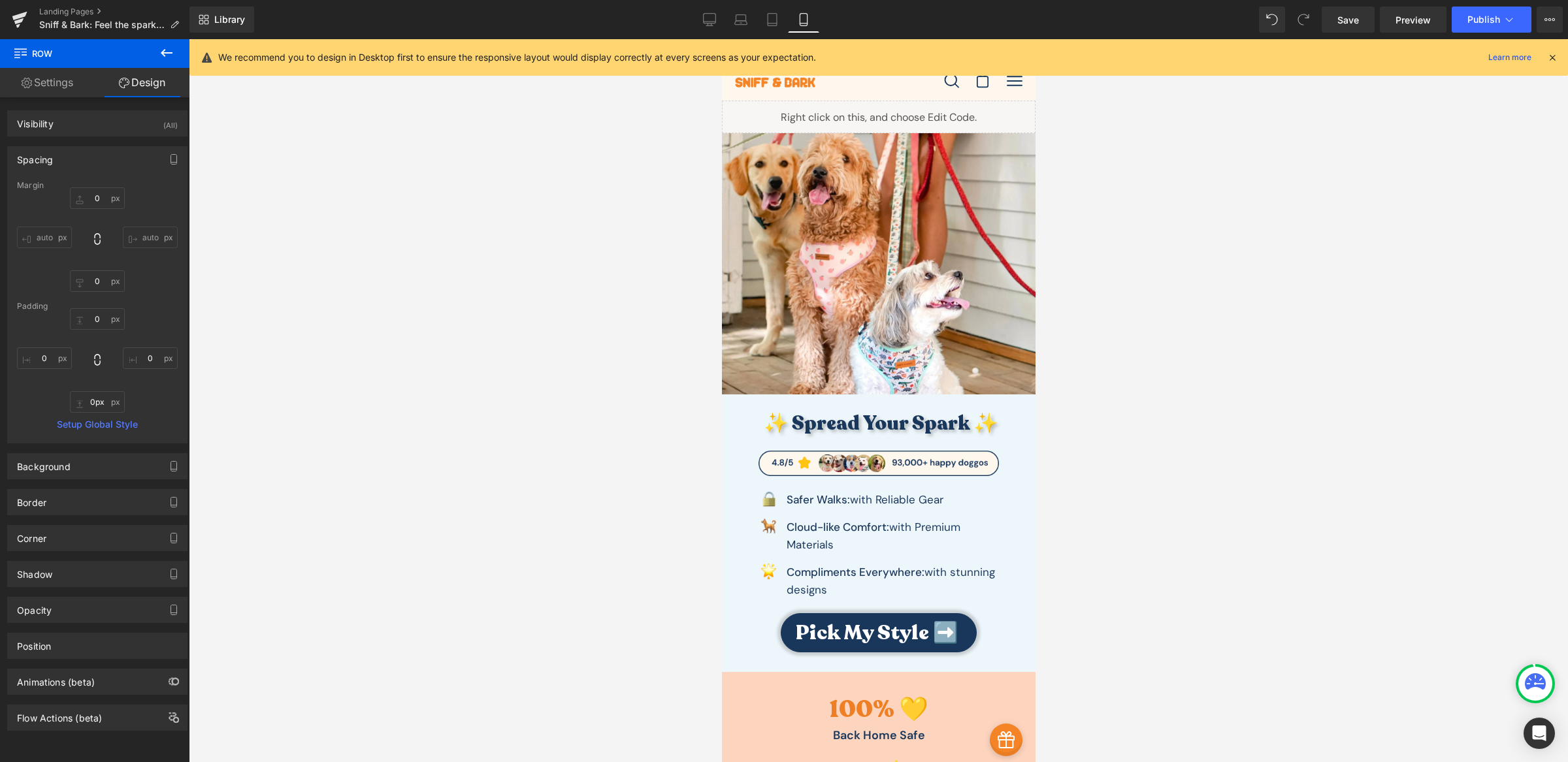
type input "0"
click at [780, 21] on link "Tablet" at bounding box center [772, 19] width 31 height 26
type input "0"
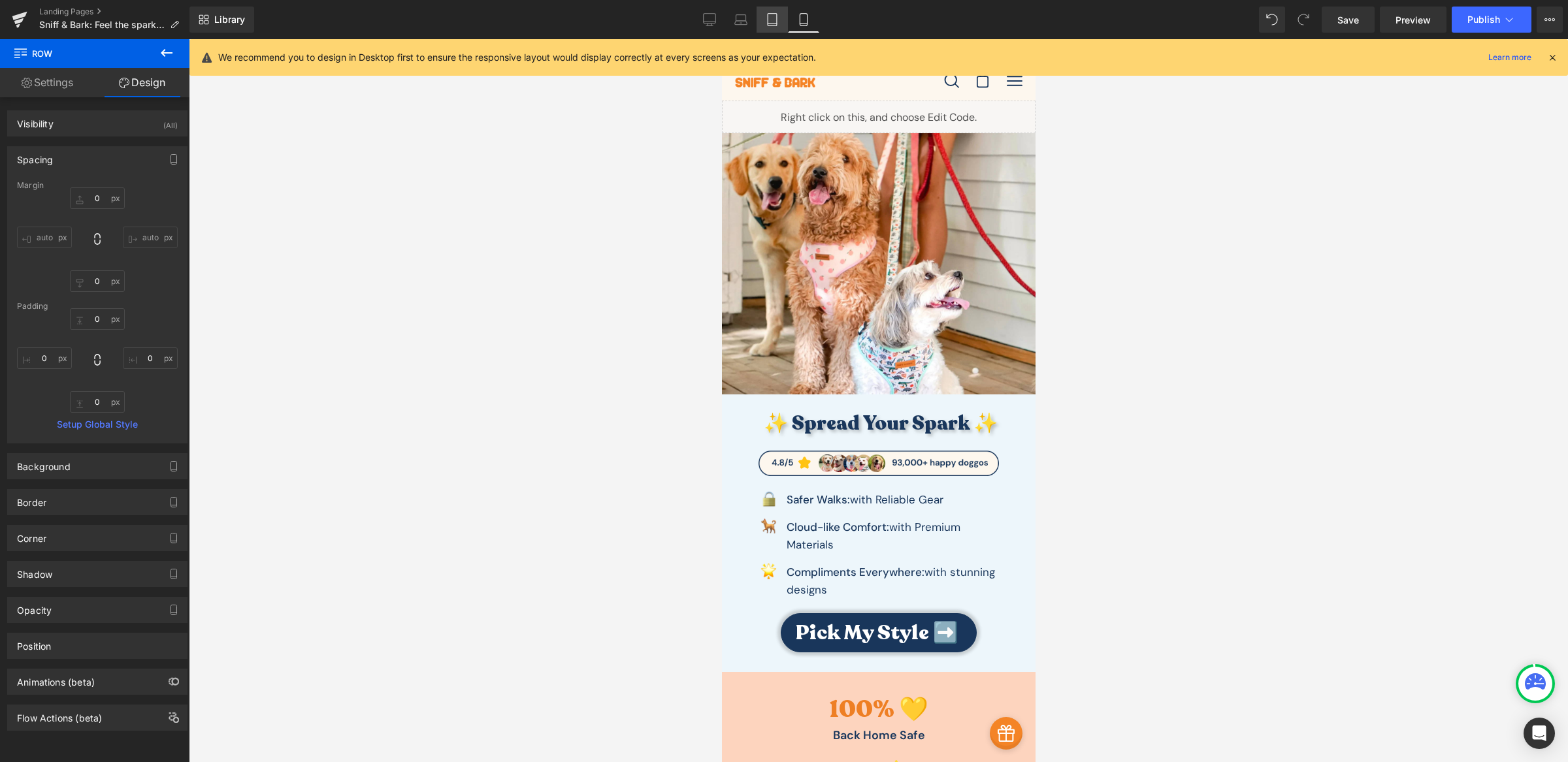
type input "0"
type input "6"
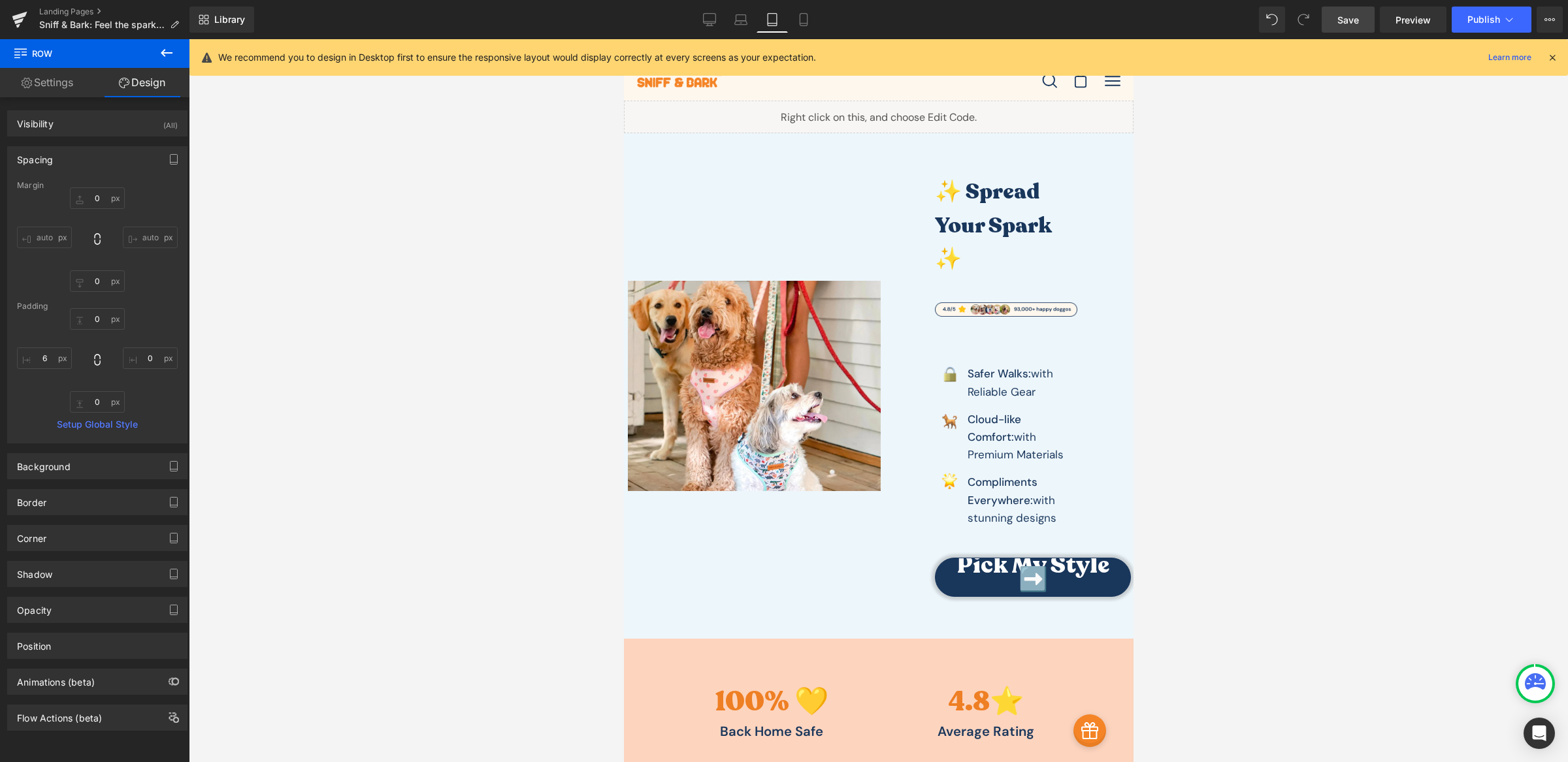
click at [1357, 24] on span "Save" at bounding box center [1348, 19] width 21 height 14
click at [1430, 17] on span "Preview" at bounding box center [1413, 19] width 35 height 14
click at [713, 29] on link "Desktop" at bounding box center [709, 19] width 31 height 26
type input "0"
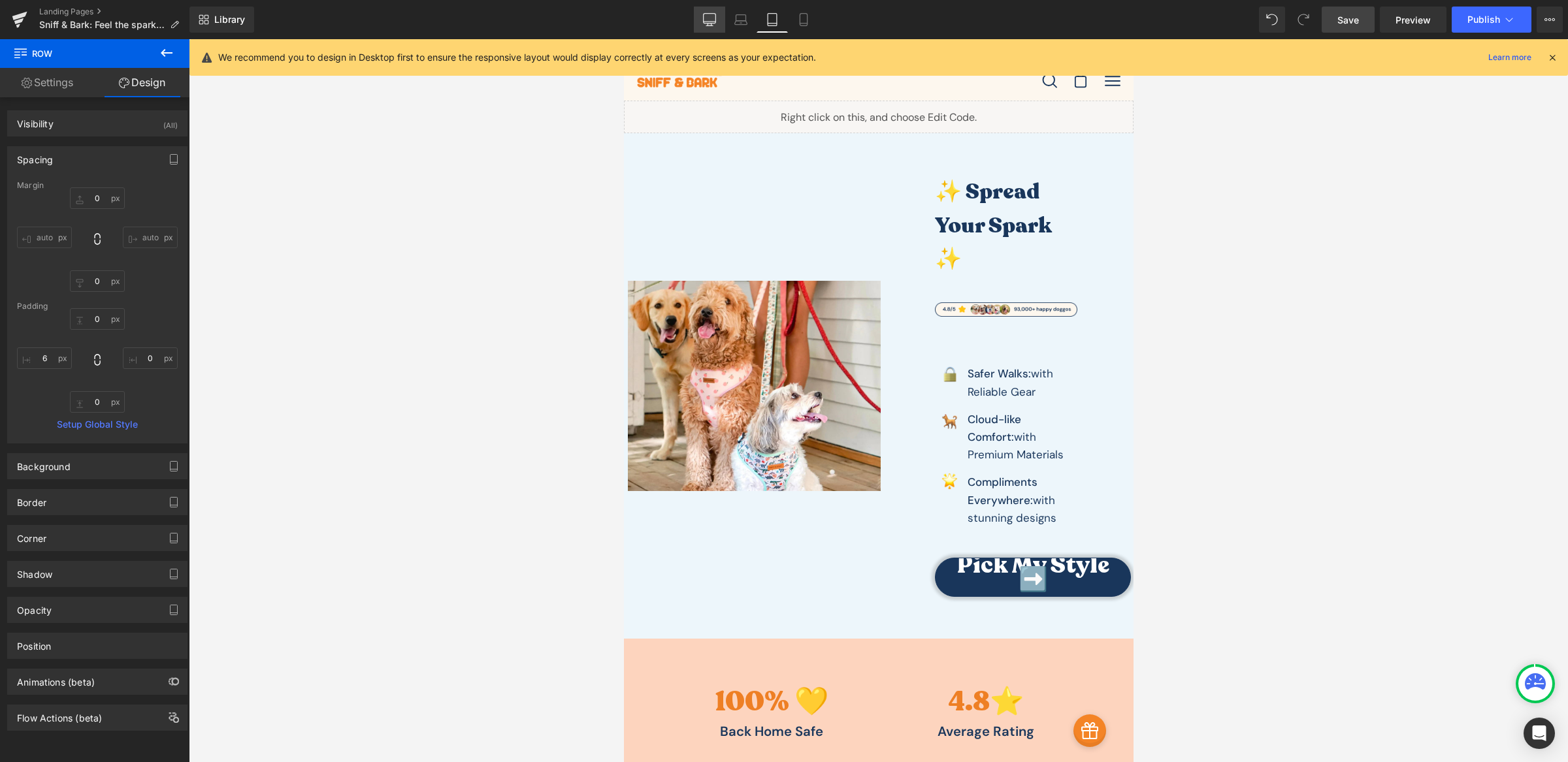
type input "0"
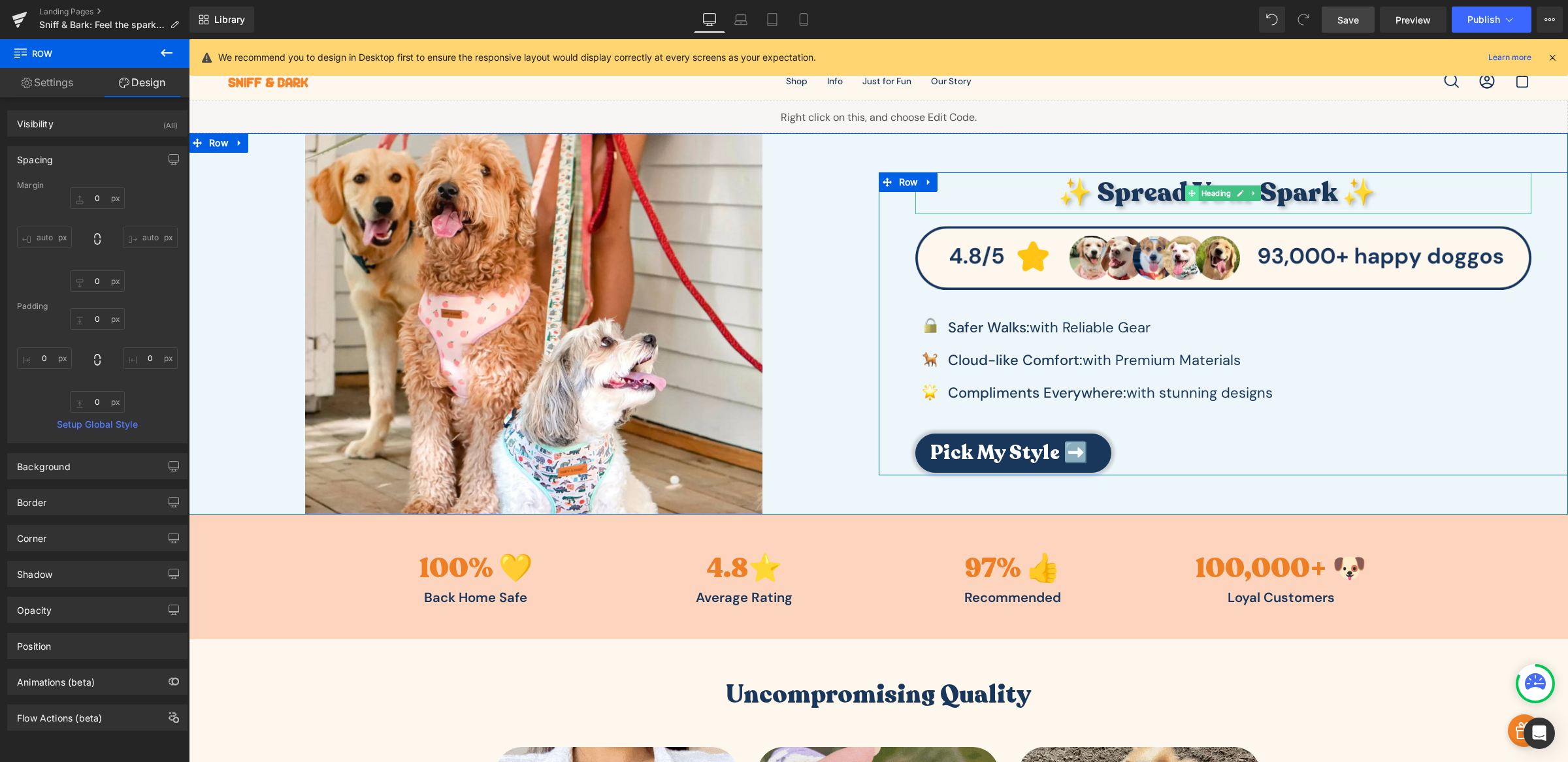
click at [1189, 192] on icon at bounding box center [1192, 193] width 7 height 8
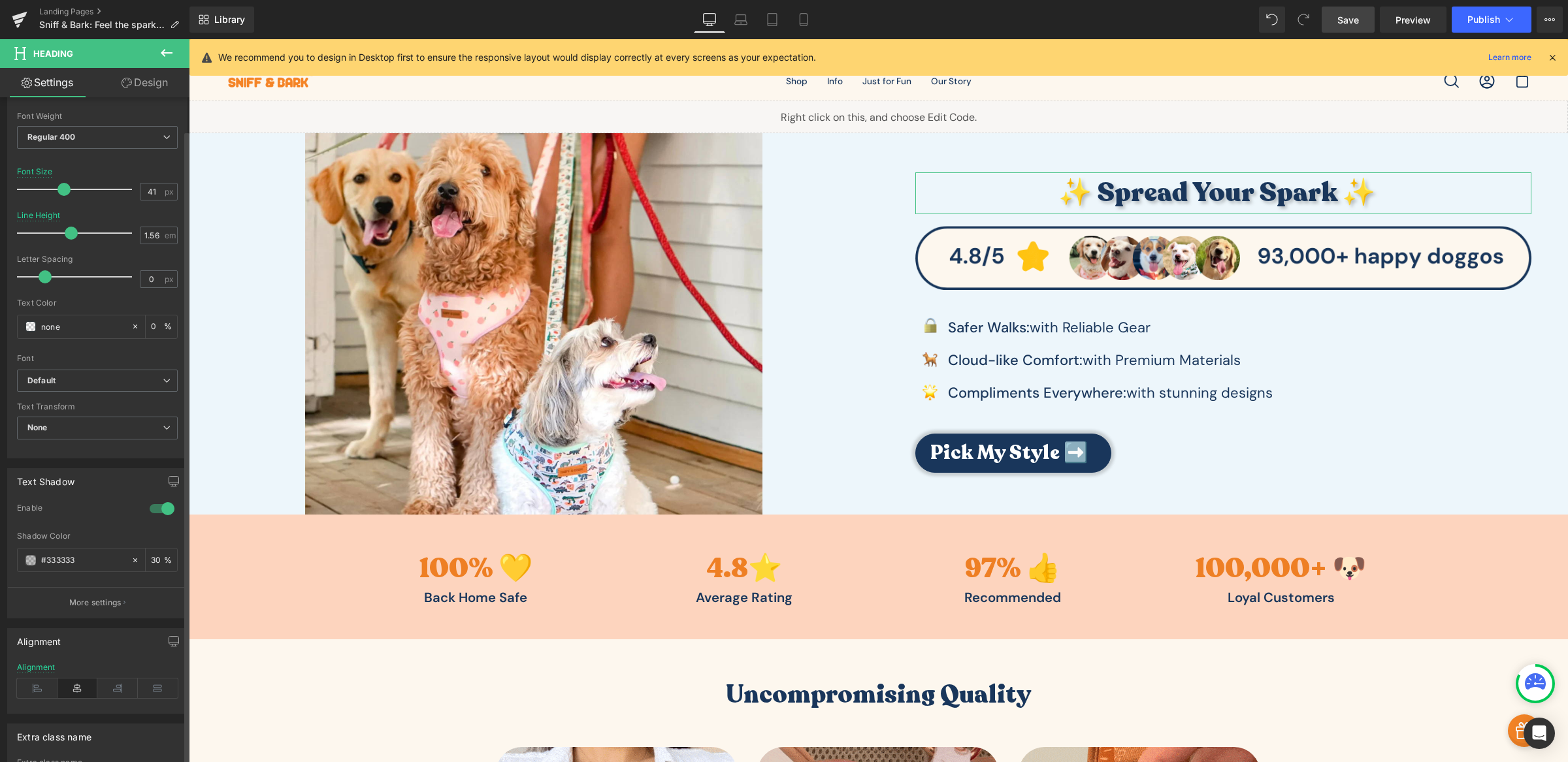
scroll to position [322, 0]
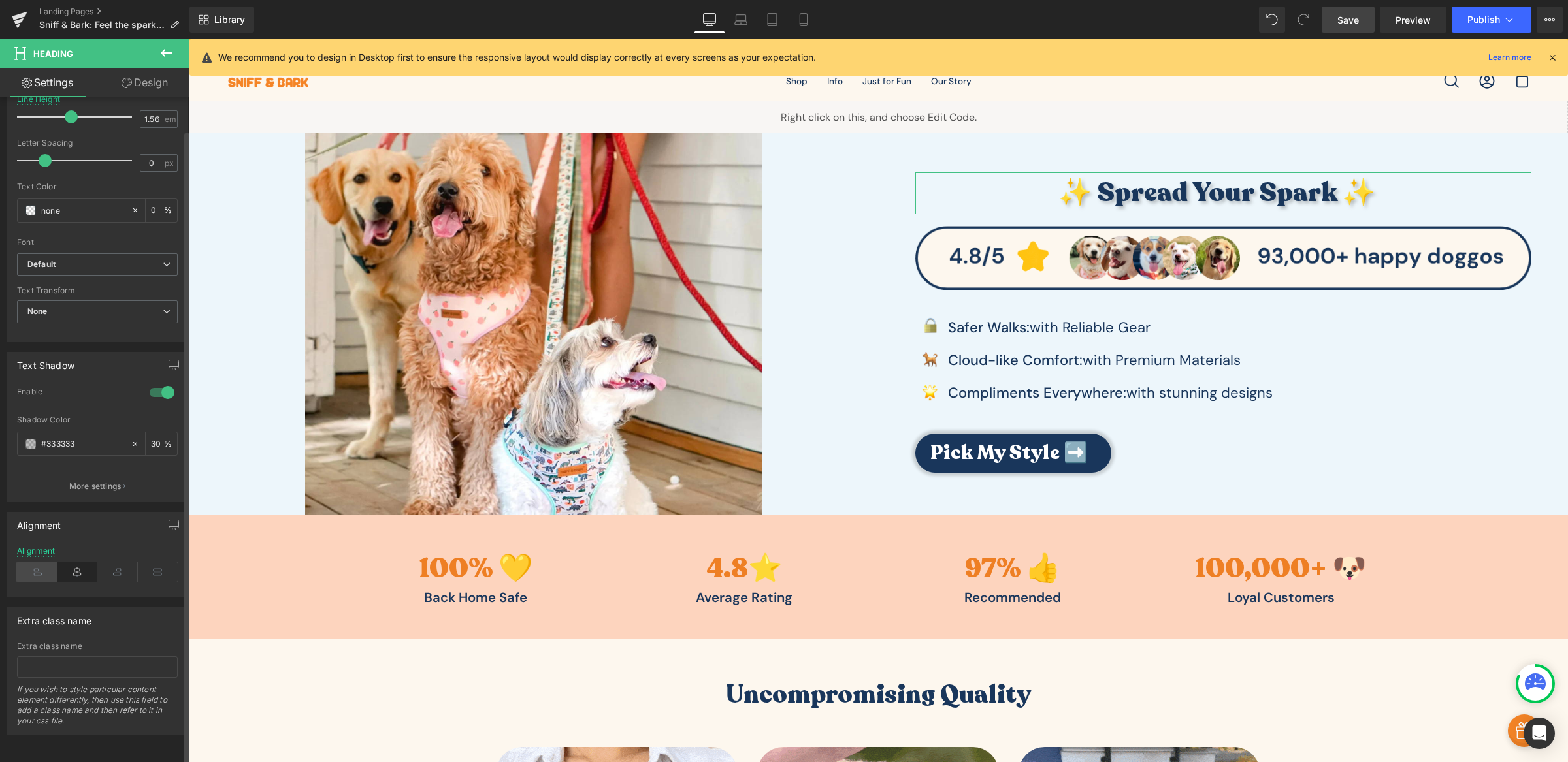
click at [39, 562] on icon at bounding box center [37, 572] width 41 height 20
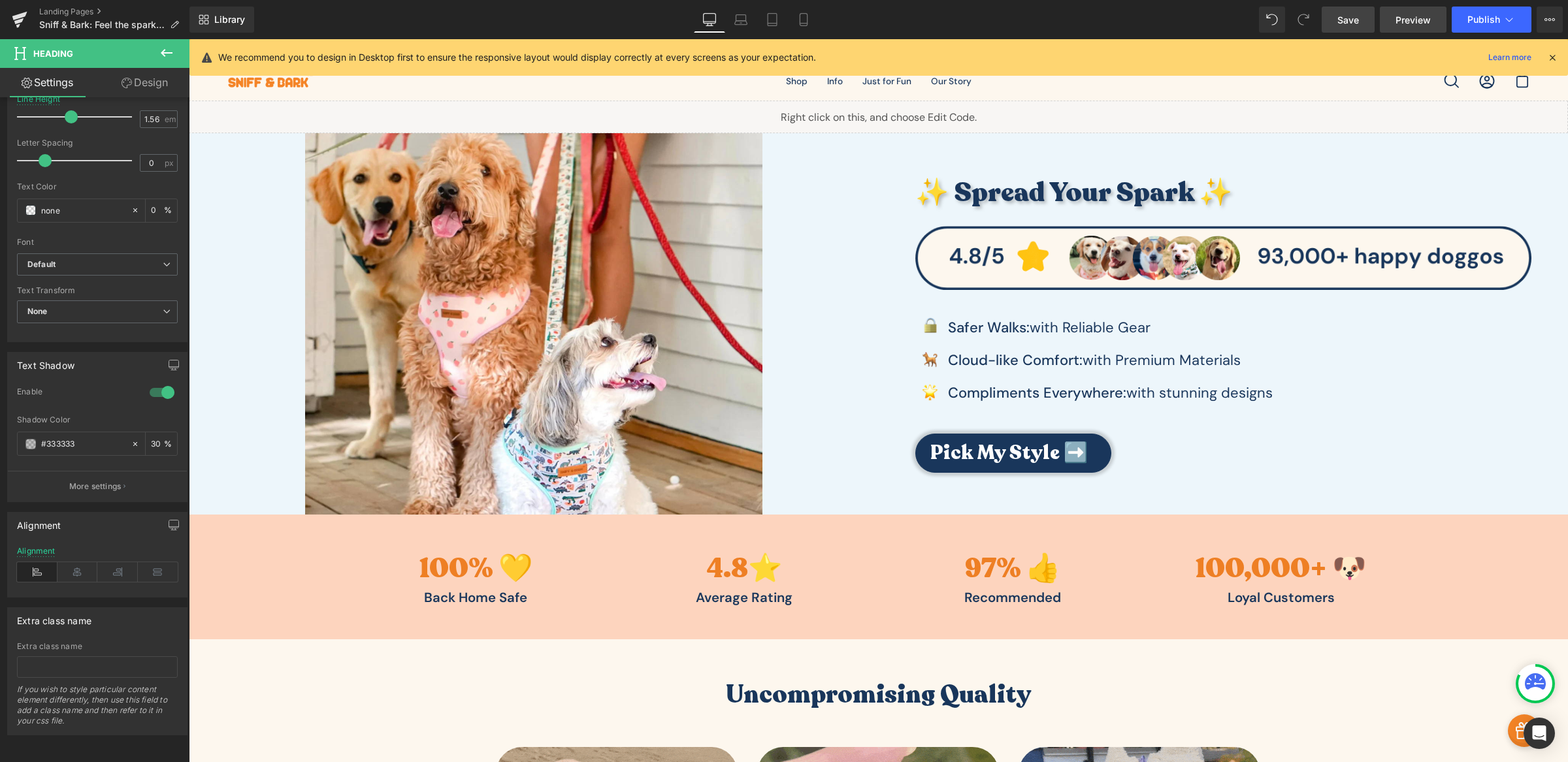
click at [1400, 24] on span "Preview" at bounding box center [1413, 19] width 35 height 14
click at [1346, 13] on span "Save" at bounding box center [1348, 19] width 21 height 14
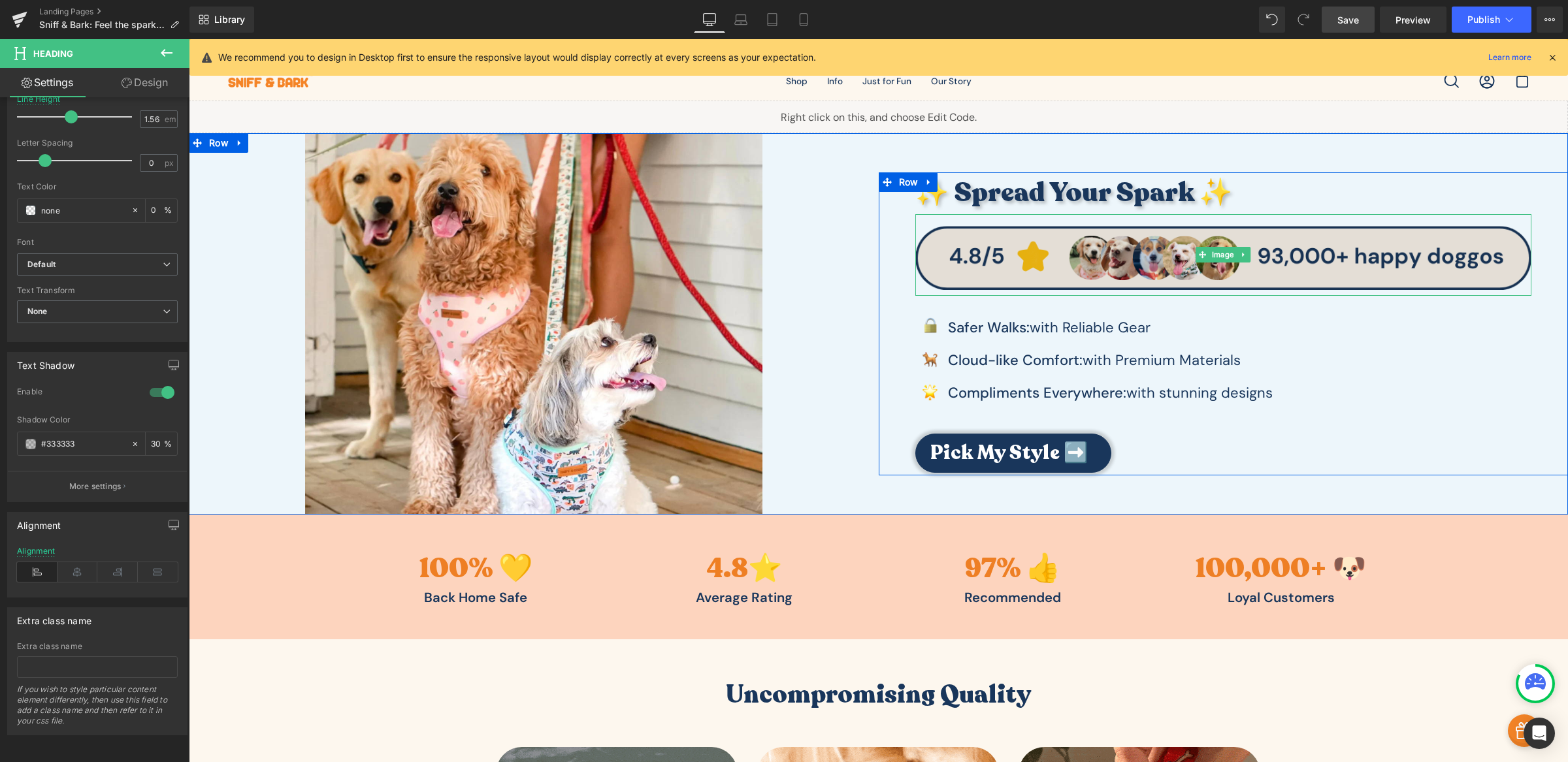
click at [1179, 244] on img at bounding box center [1223, 255] width 617 height 82
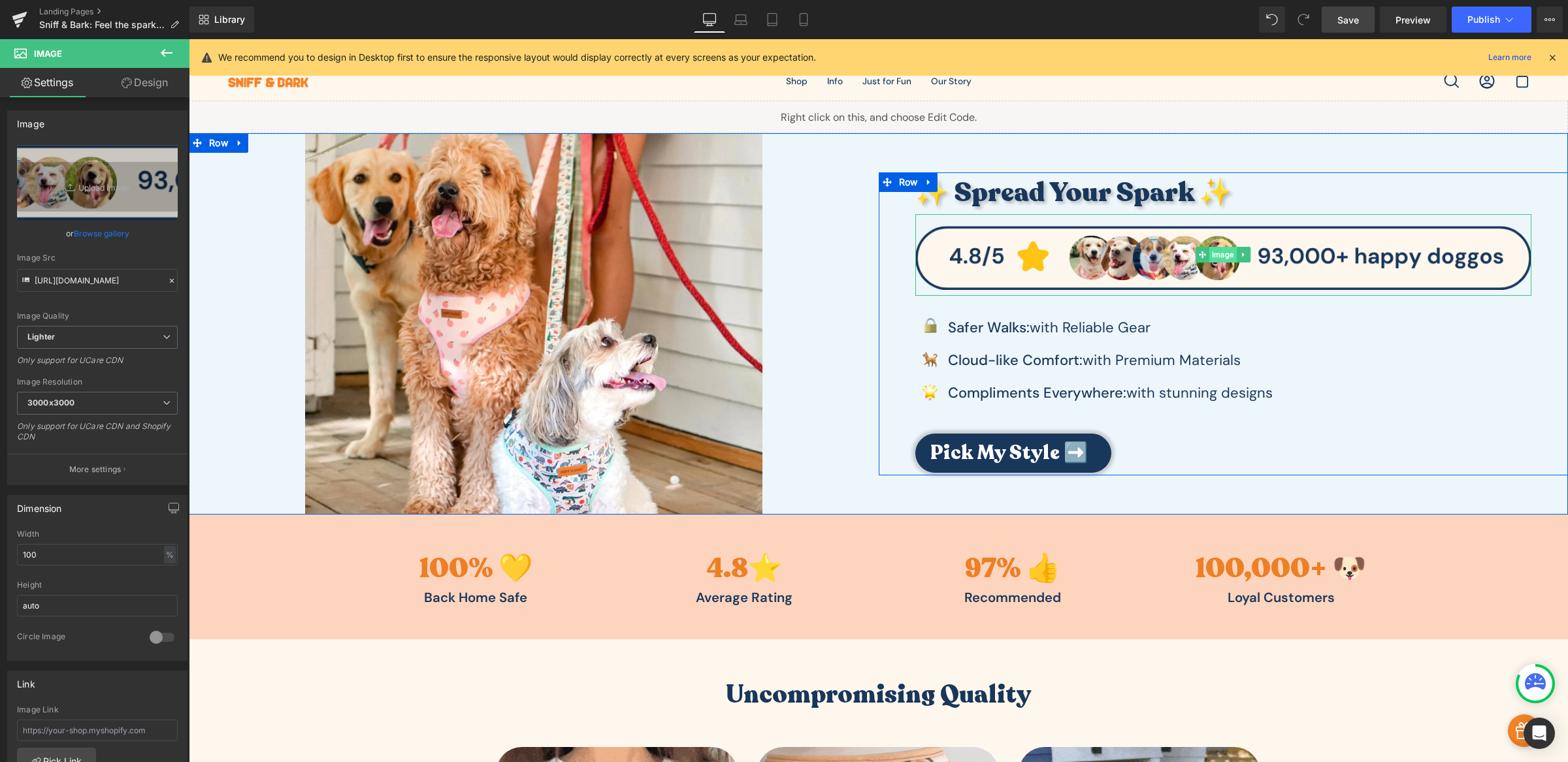
click at [1209, 248] on span "Image" at bounding box center [1223, 255] width 27 height 16
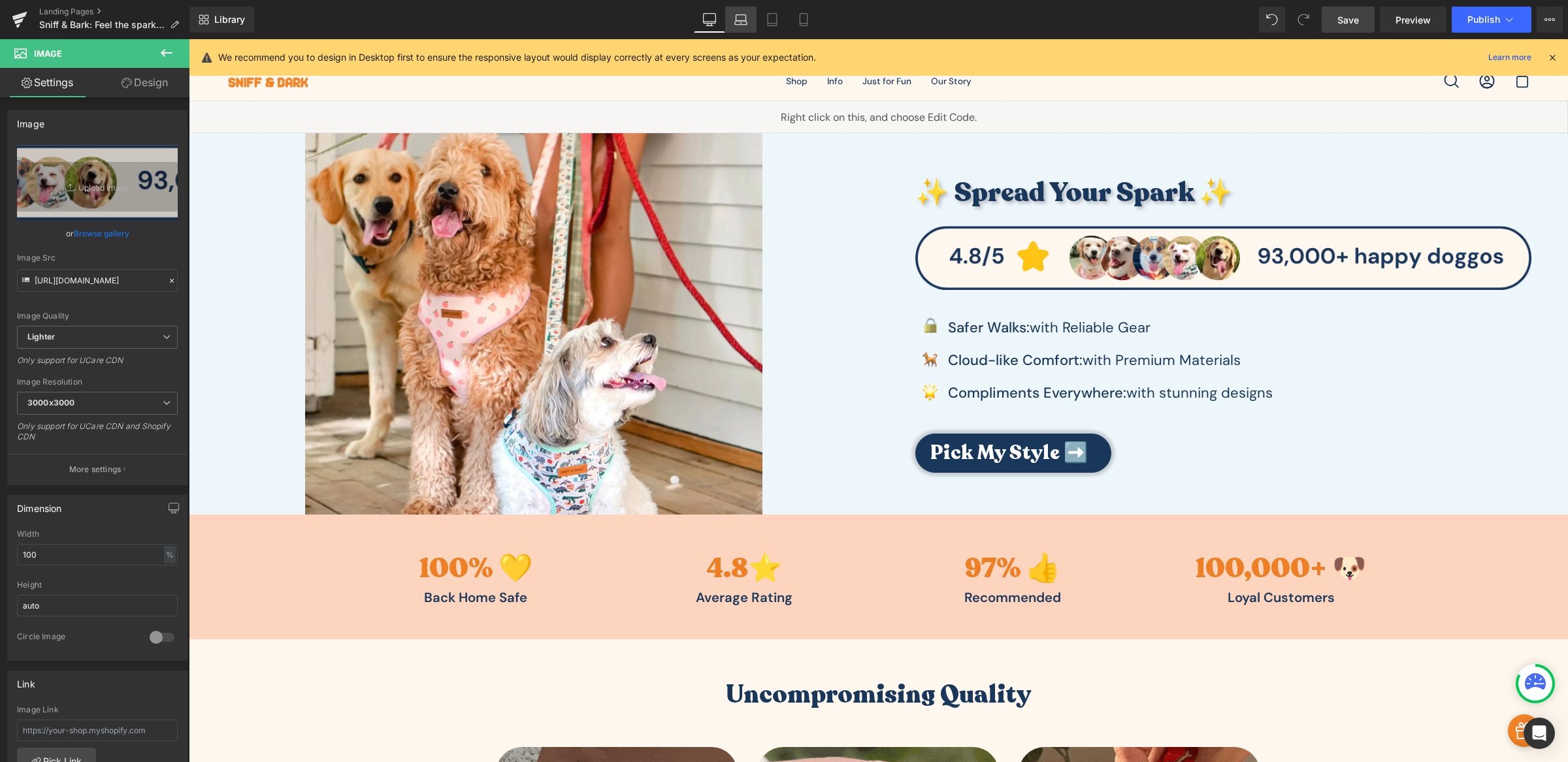
click at [746, 23] on icon at bounding box center [741, 19] width 13 height 13
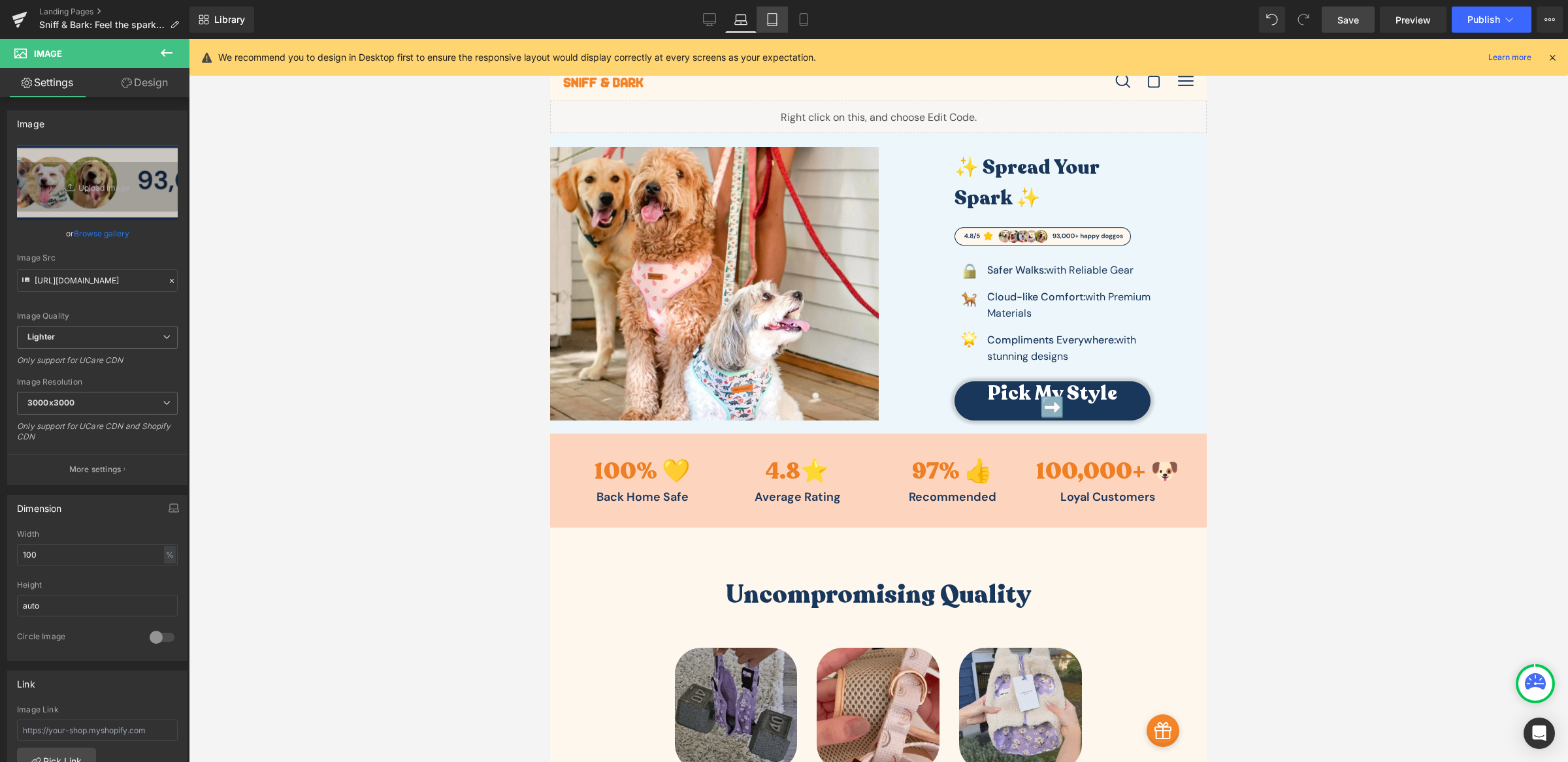
click at [774, 21] on icon at bounding box center [772, 19] width 13 height 13
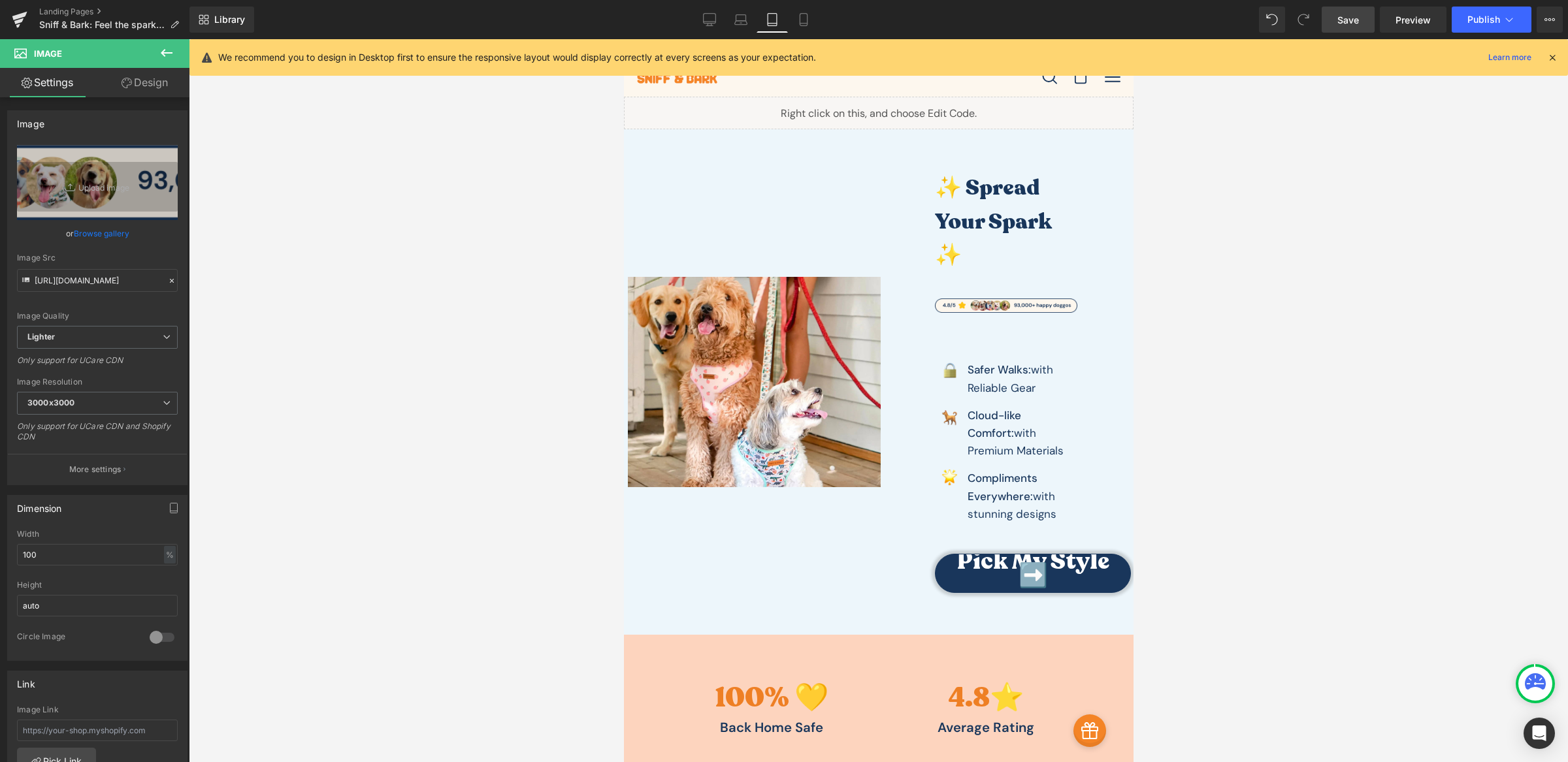
scroll to position [33, 0]
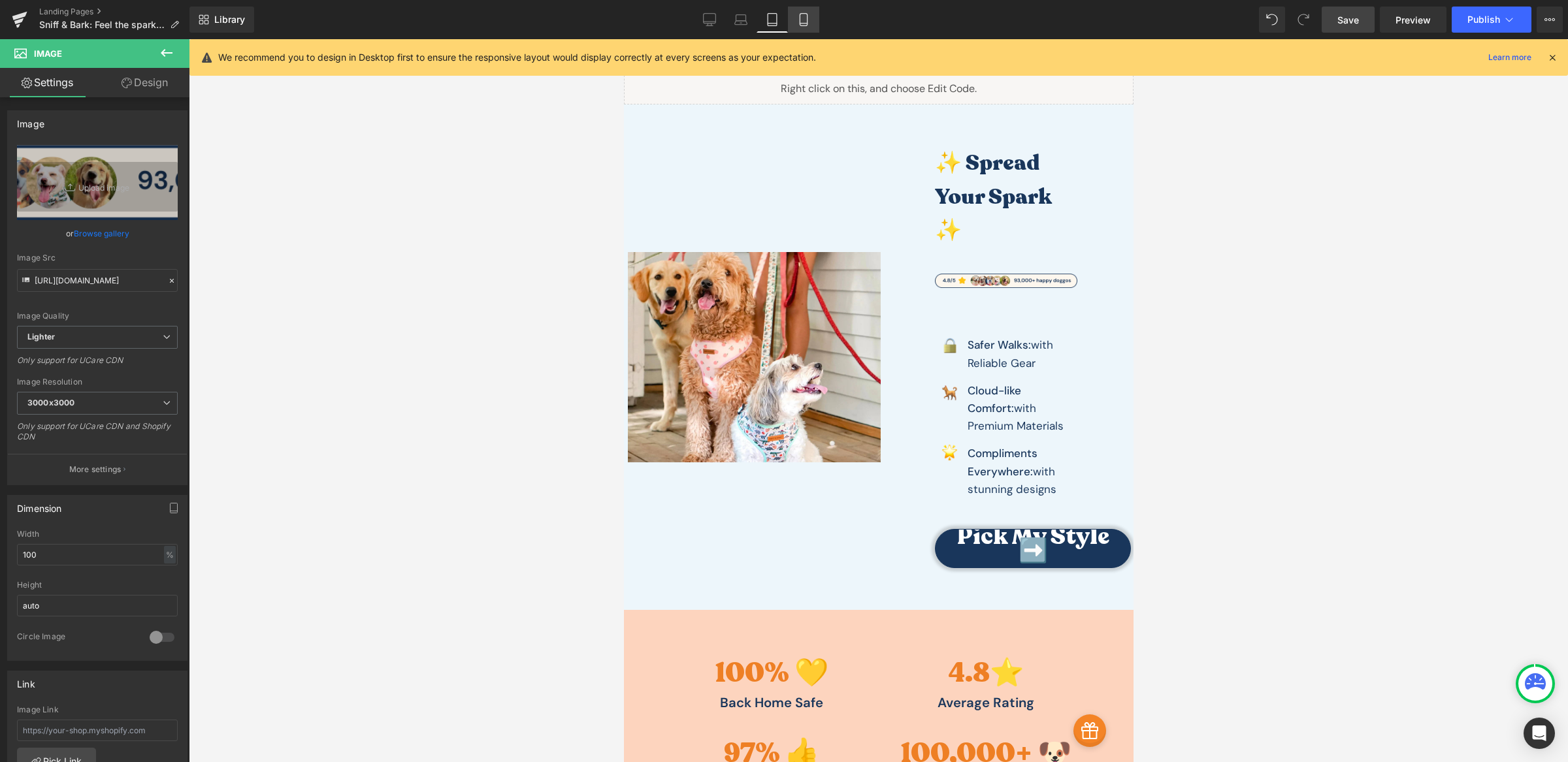
click at [795, 18] on link "Mobile" at bounding box center [803, 19] width 31 height 26
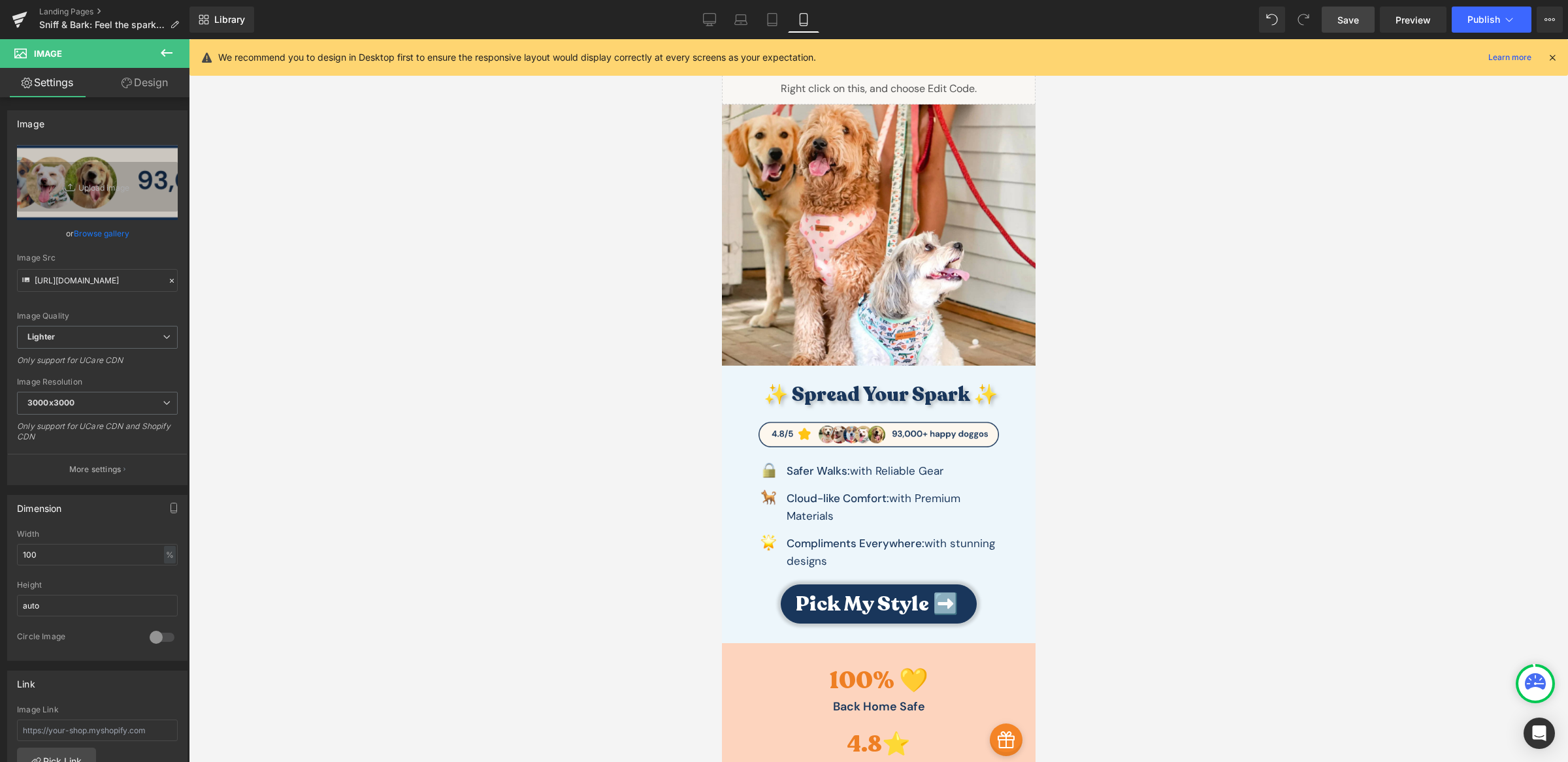
scroll to position [236, 0]
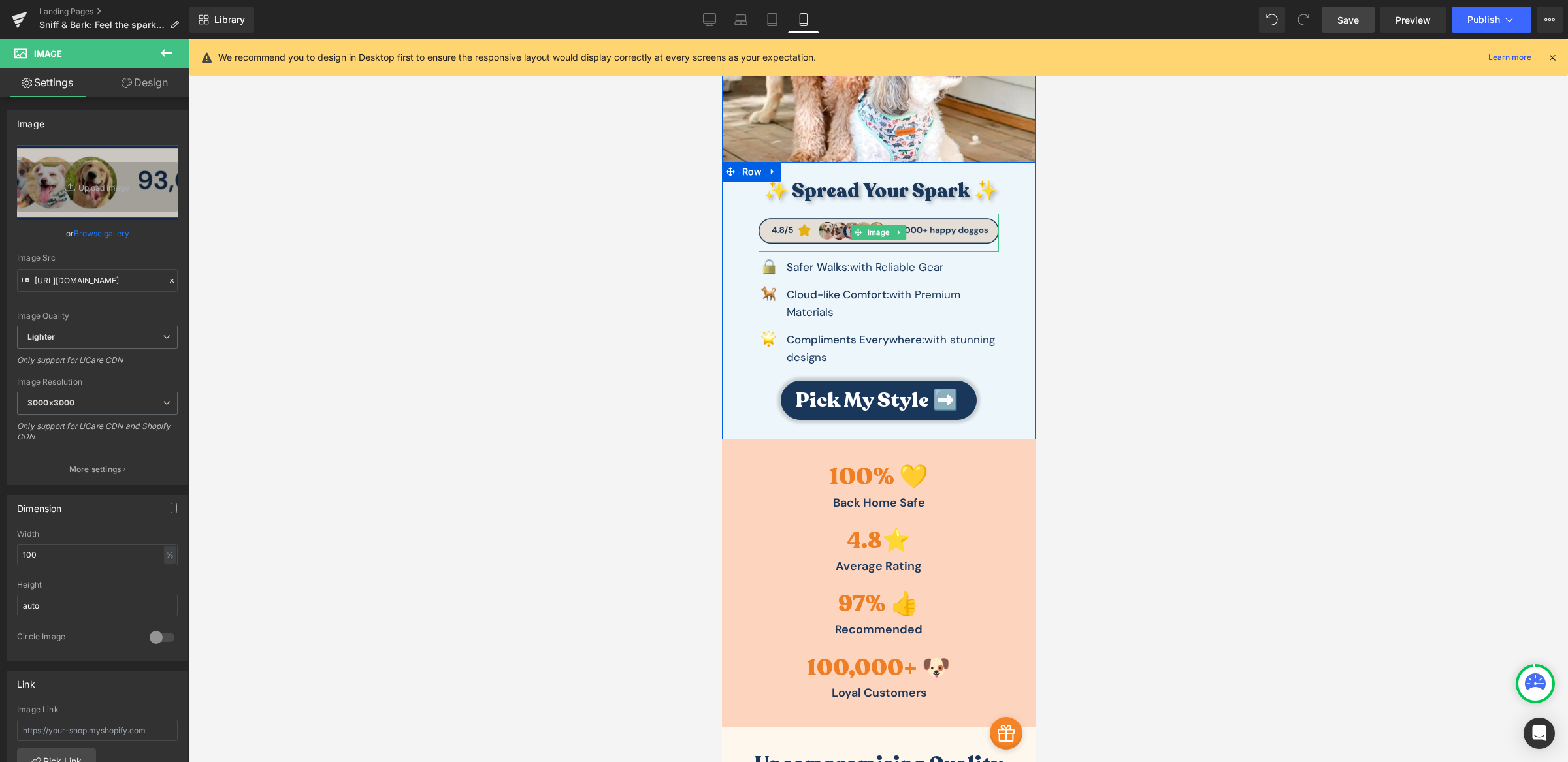
click at [906, 224] on img at bounding box center [878, 233] width 240 height 38
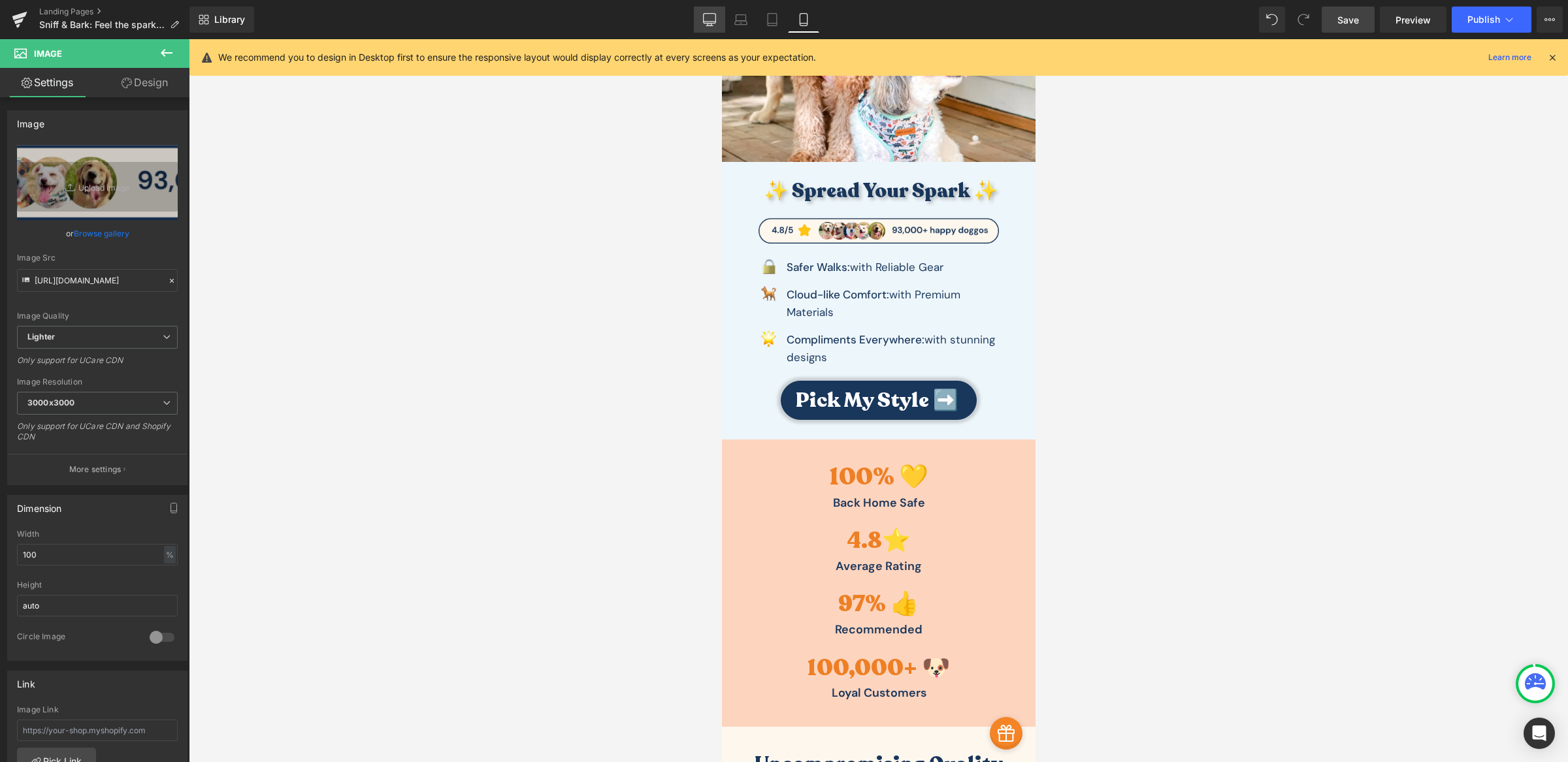
click at [714, 22] on icon at bounding box center [710, 19] width 13 height 13
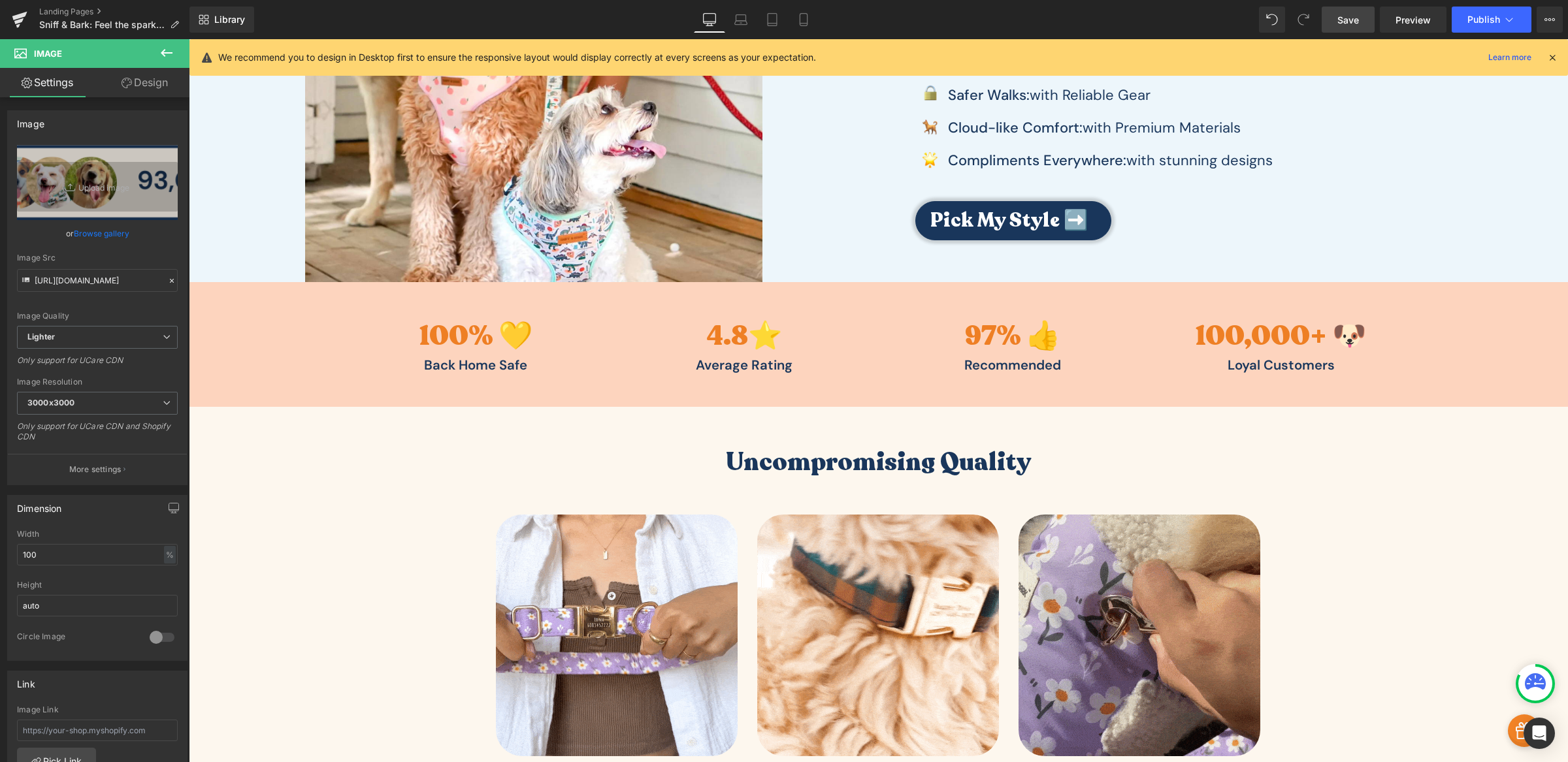
scroll to position [6, 0]
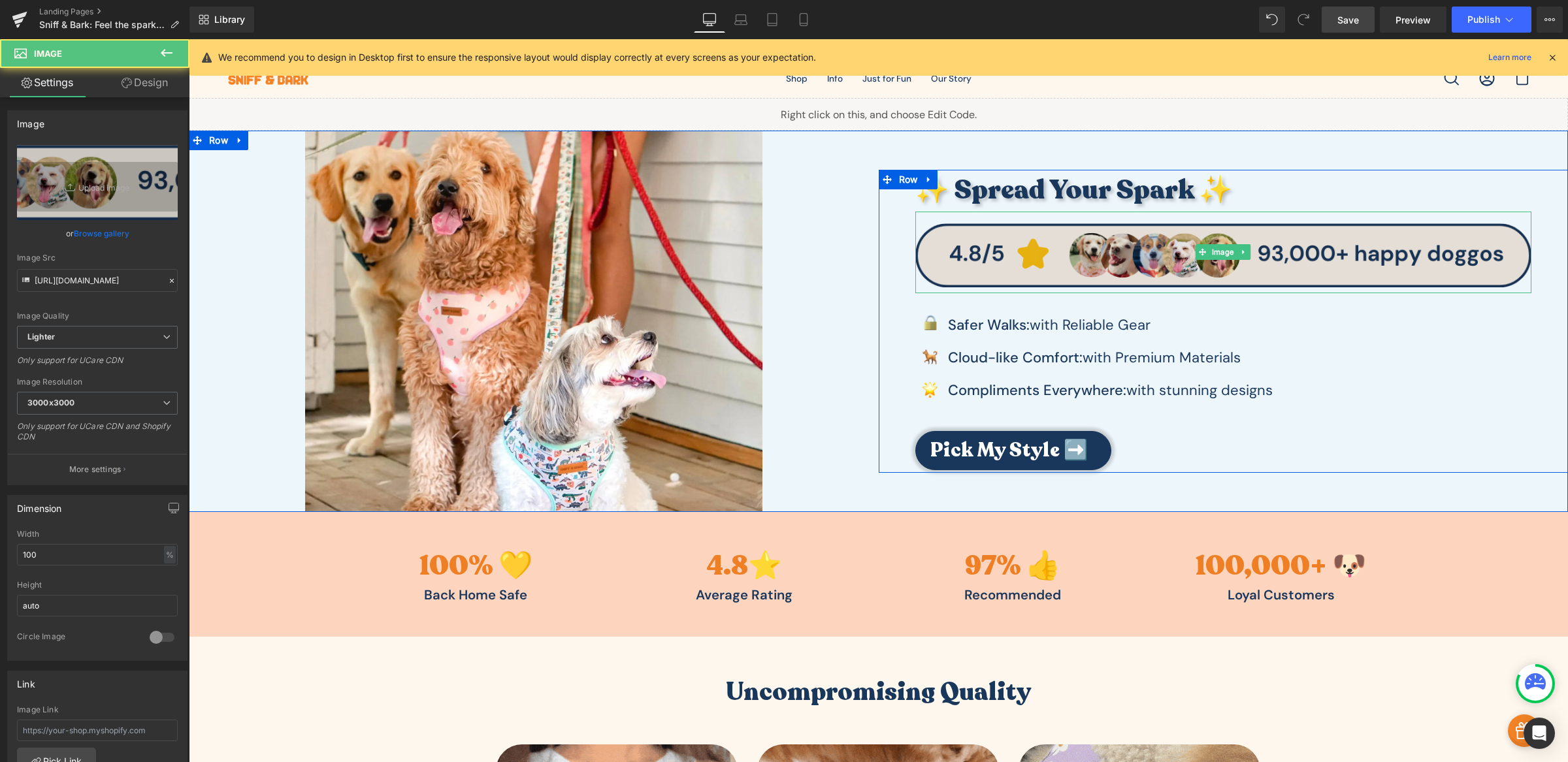
click at [1122, 257] on img at bounding box center [1223, 252] width 617 height 82
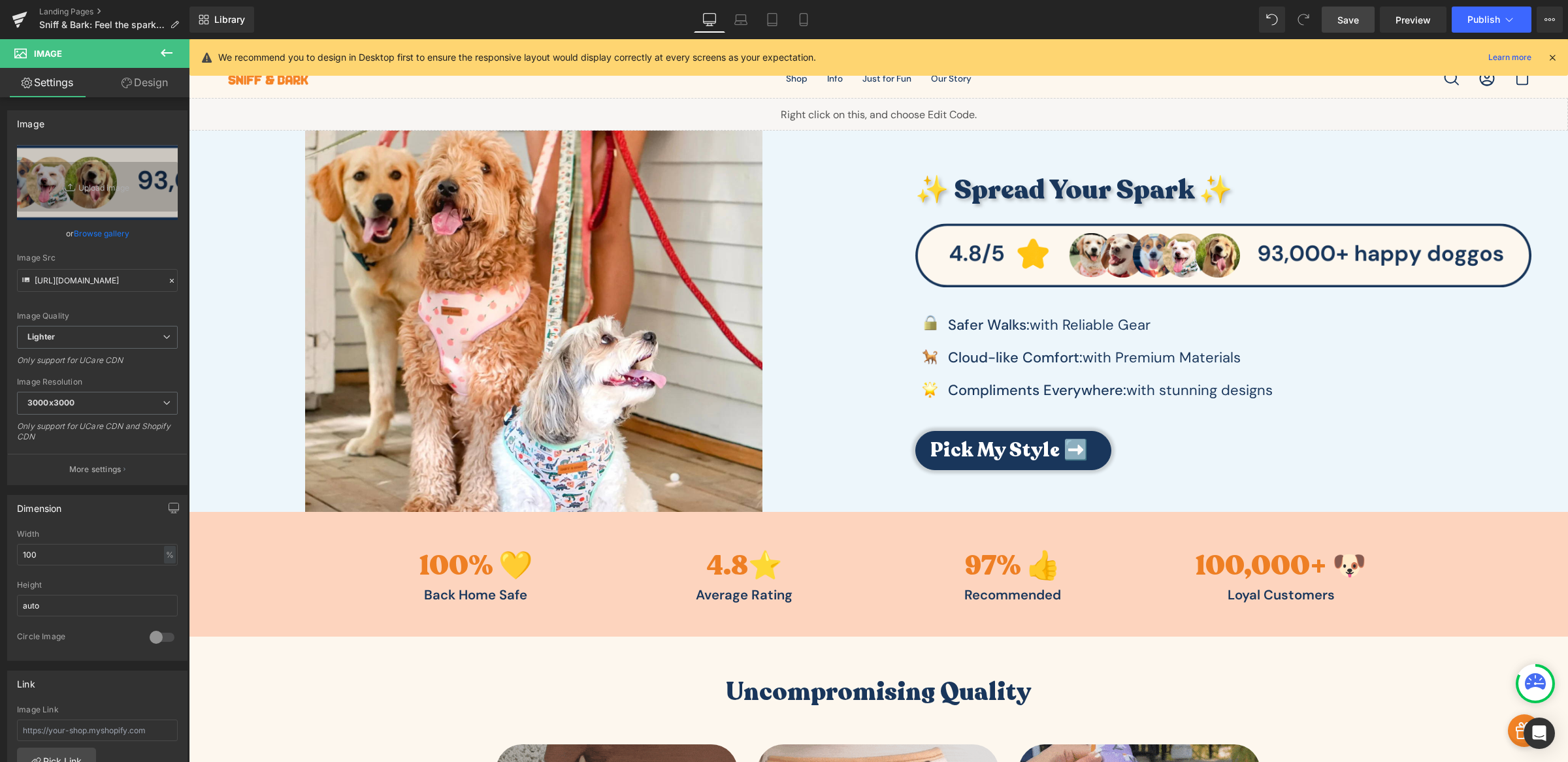
click at [1350, 29] on link "Save" at bounding box center [1348, 19] width 53 height 26
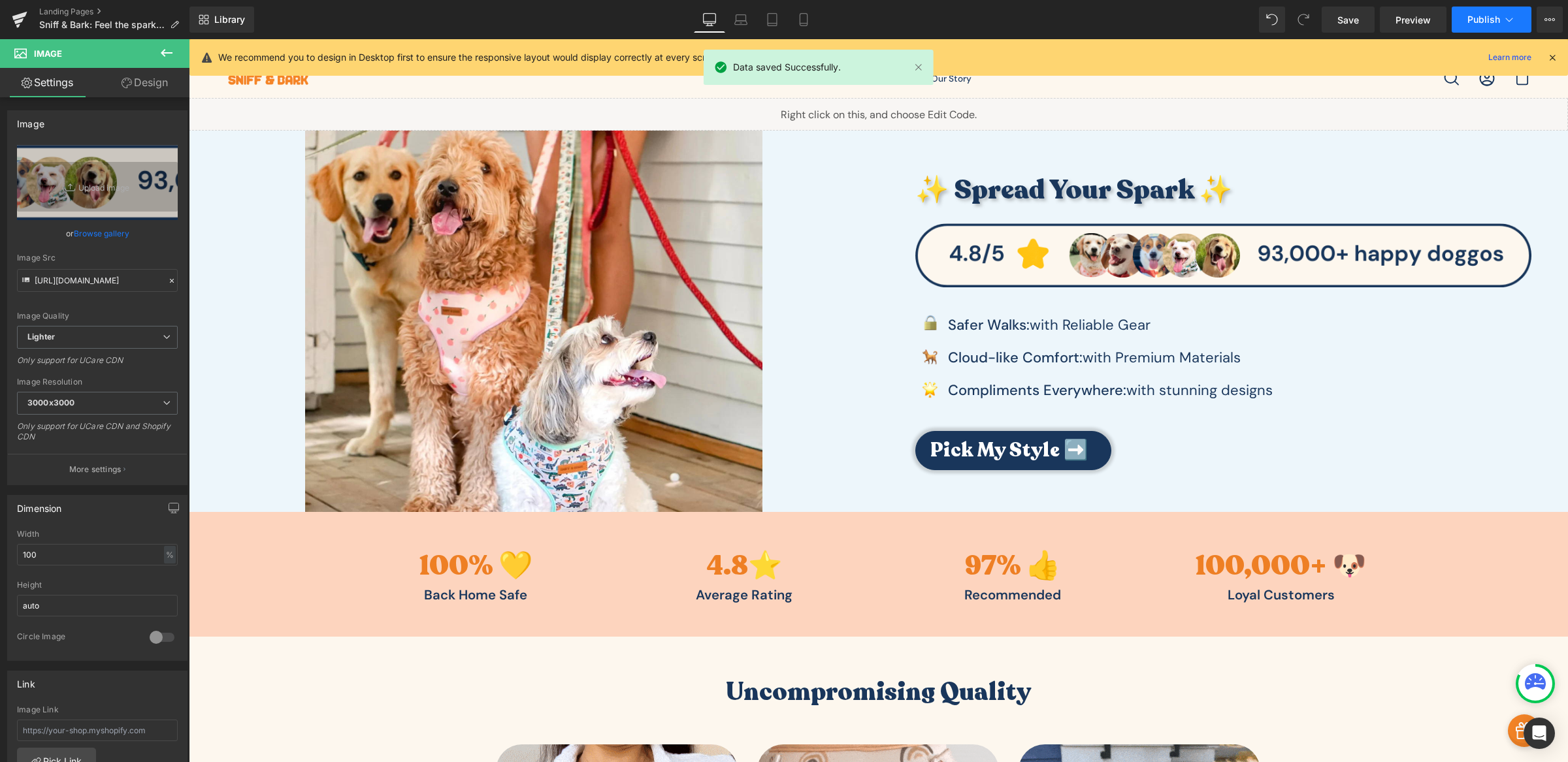
click at [1501, 14] on button "Publish" at bounding box center [1492, 19] width 80 height 26
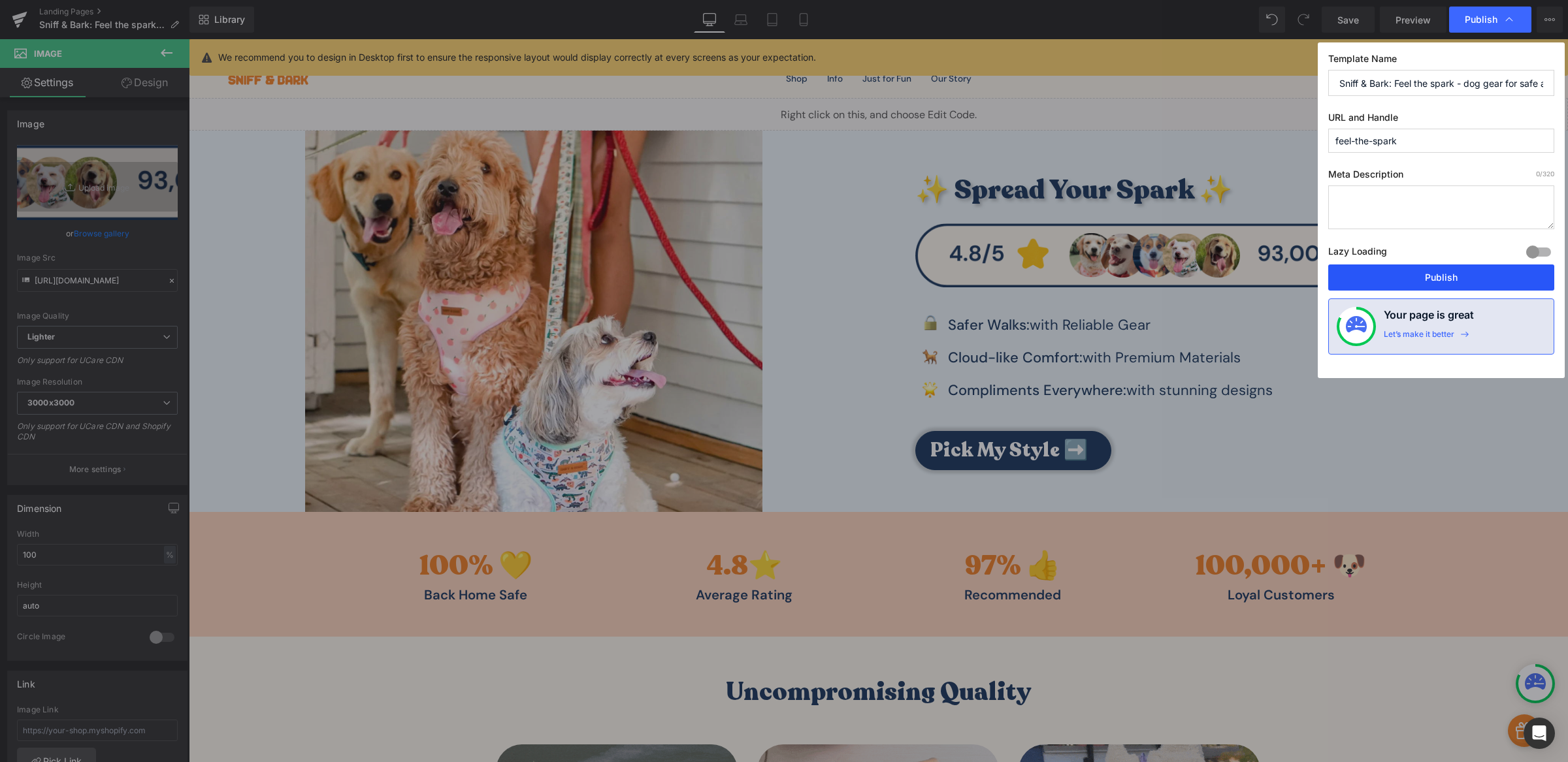
click at [1403, 272] on button "Publish" at bounding box center [1441, 278] width 226 height 26
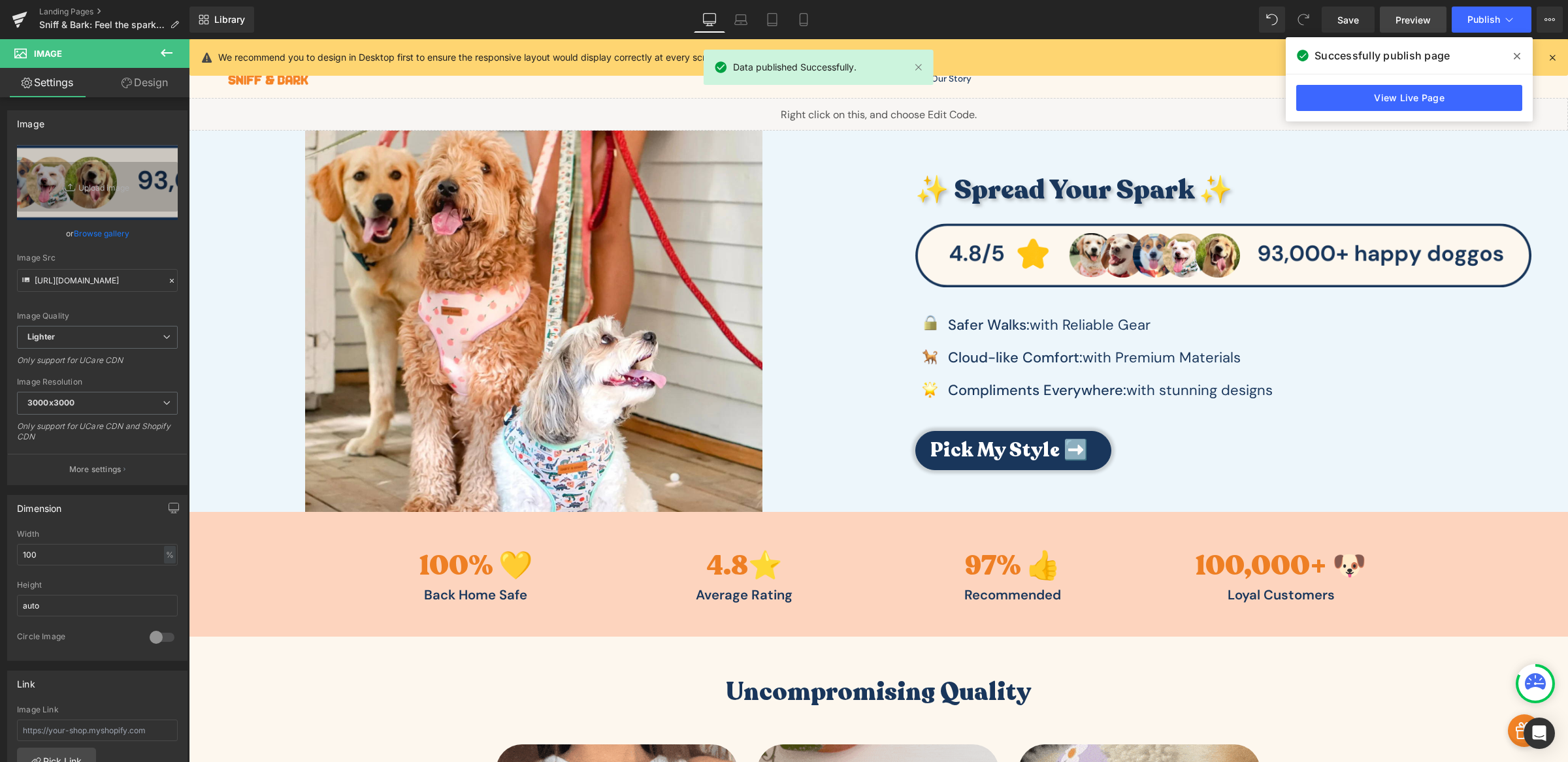
click at [1394, 21] on link "Preview" at bounding box center [1413, 19] width 67 height 26
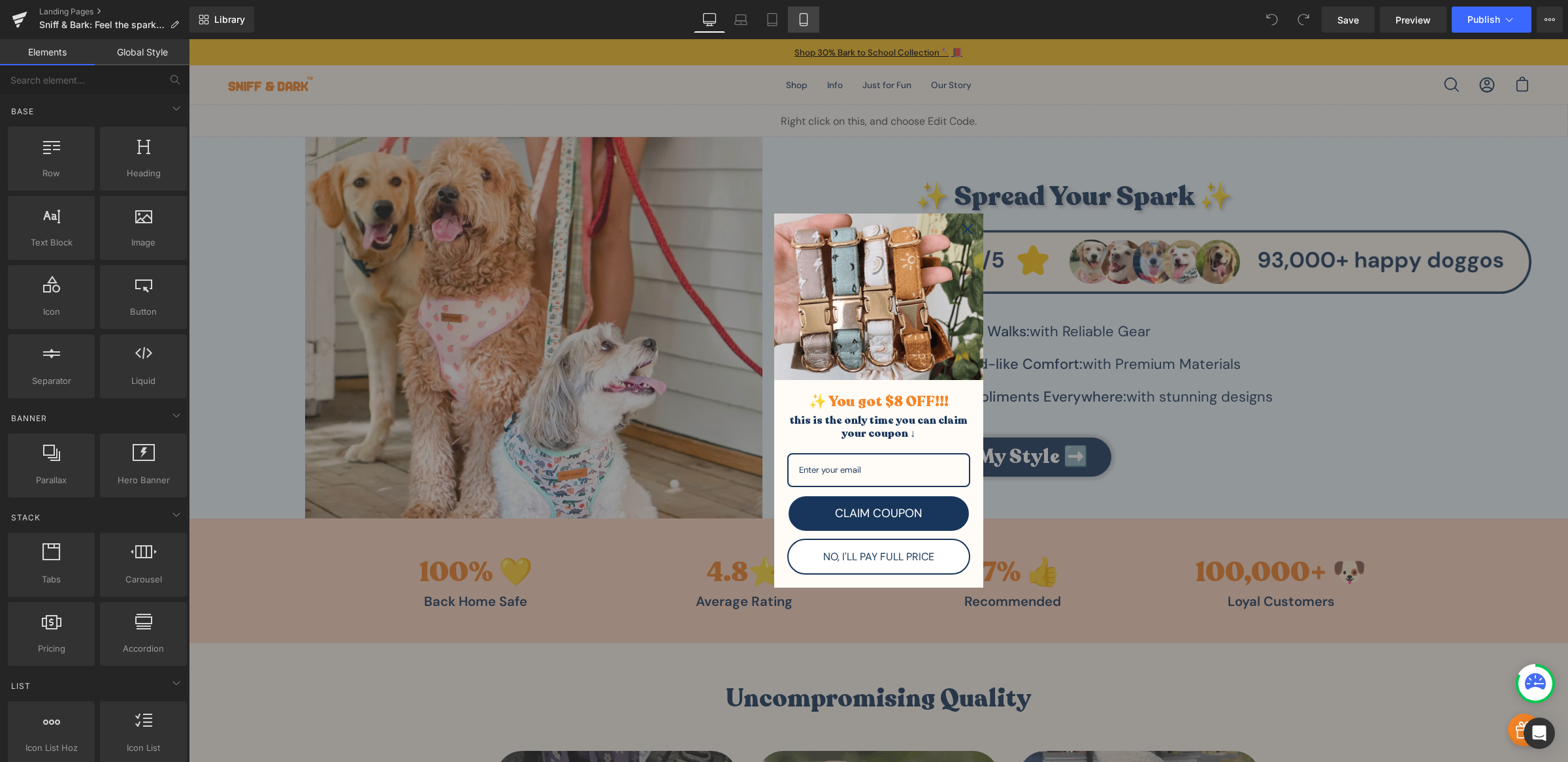
click at [809, 27] on link "Mobile" at bounding box center [803, 19] width 31 height 26
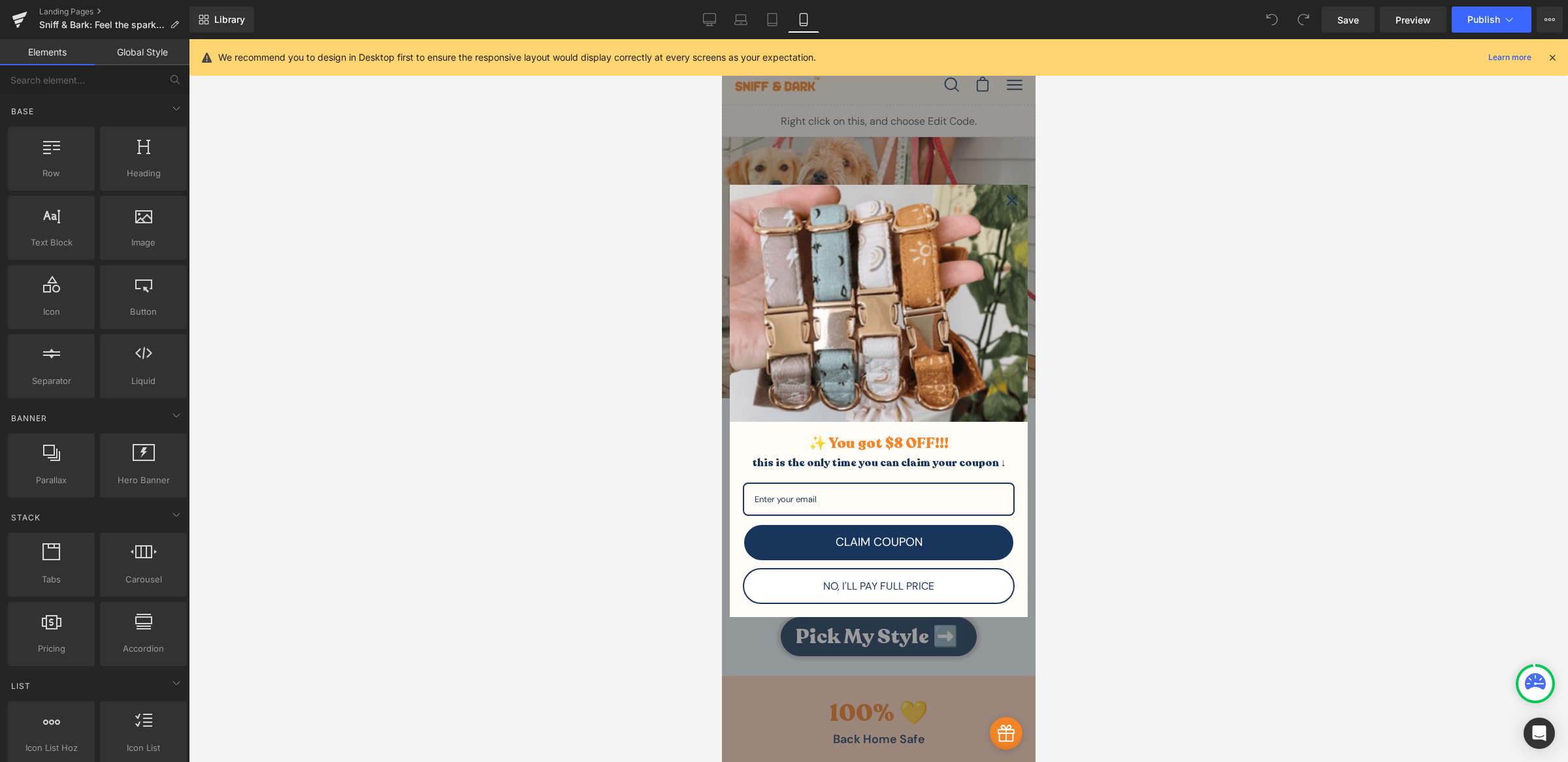
click at [1001, 211] on div "Close" at bounding box center [1011, 200] width 21 height 21
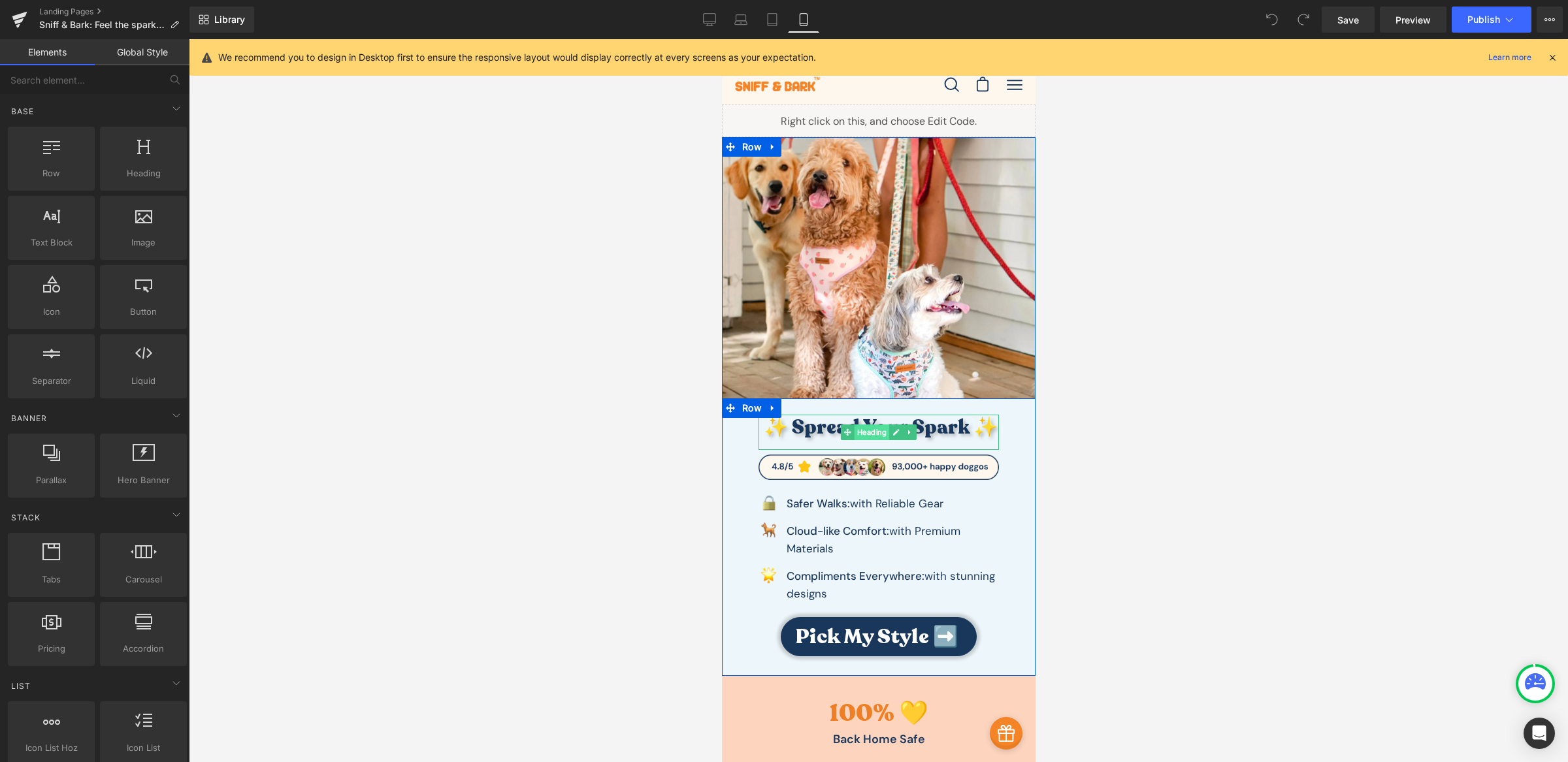
click at [861, 433] on span "Heading" at bounding box center [871, 433] width 35 height 16
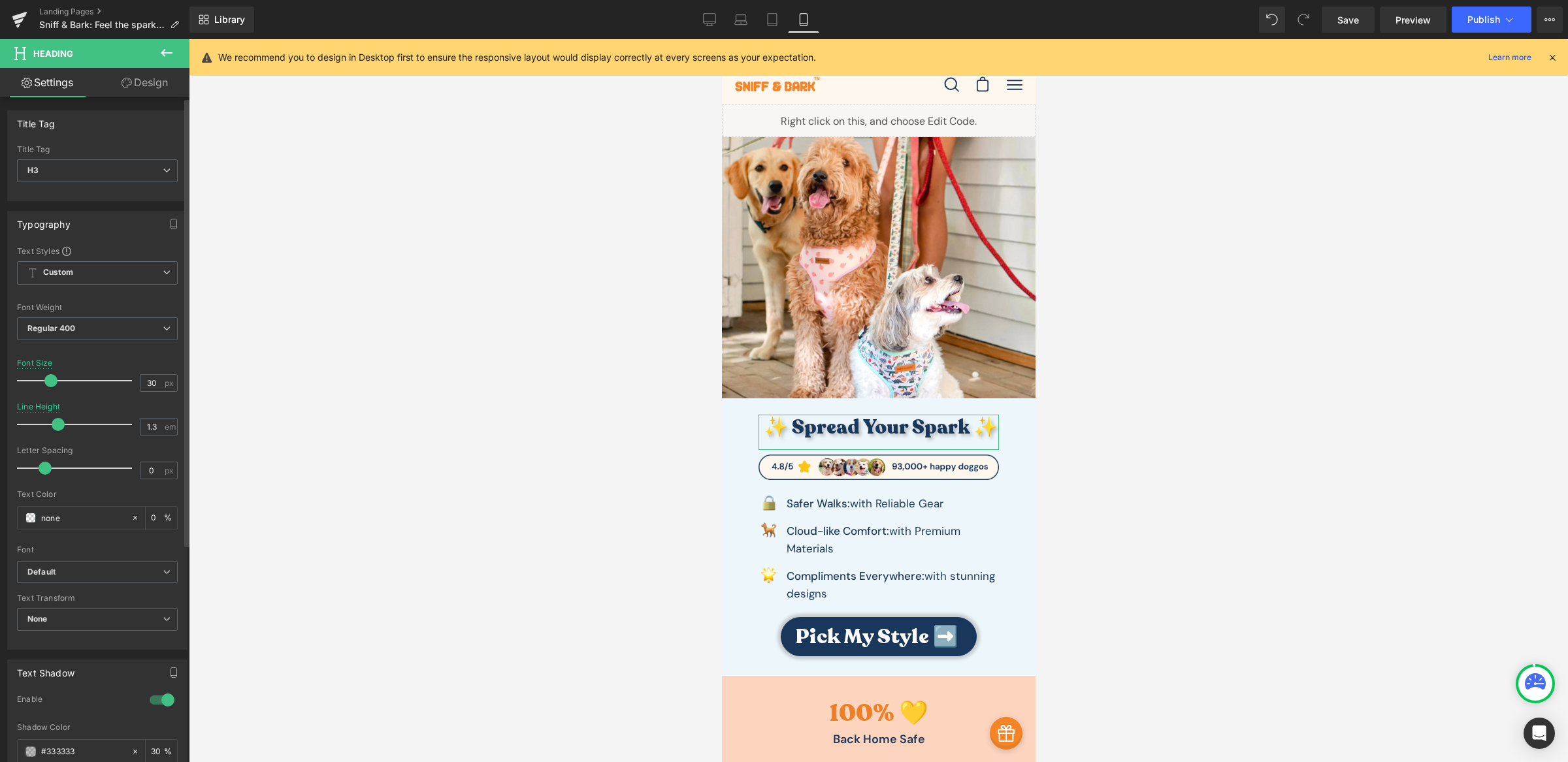
type input "1.2"
click at [51, 427] on span at bounding box center [53, 425] width 13 height 13
click at [49, 382] on span at bounding box center [50, 381] width 13 height 13
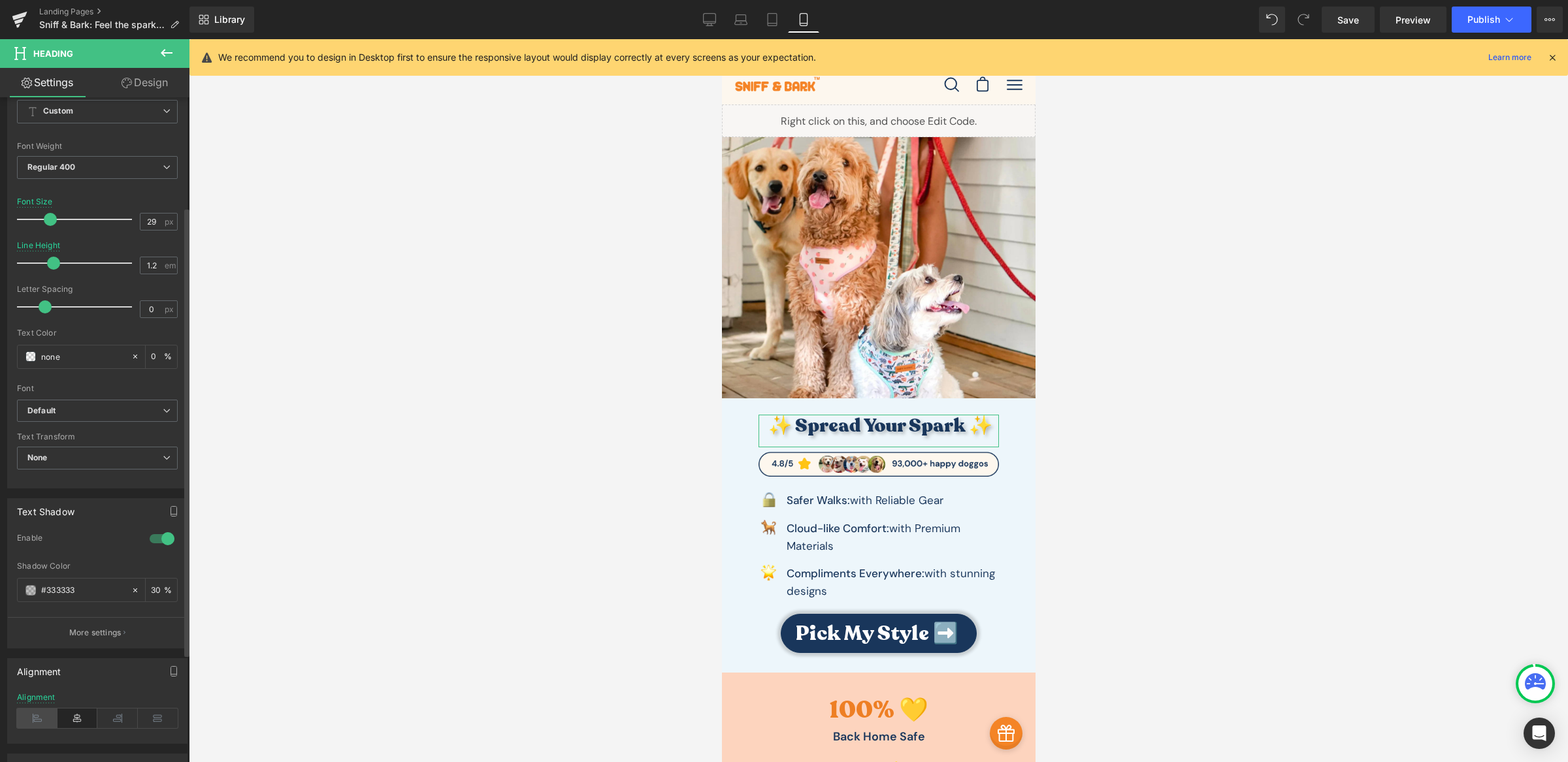
click at [37, 716] on icon at bounding box center [37, 718] width 41 height 20
click at [83, 717] on icon at bounding box center [77, 718] width 41 height 20
type input "28"
click at [45, 218] on span at bounding box center [49, 220] width 13 height 13
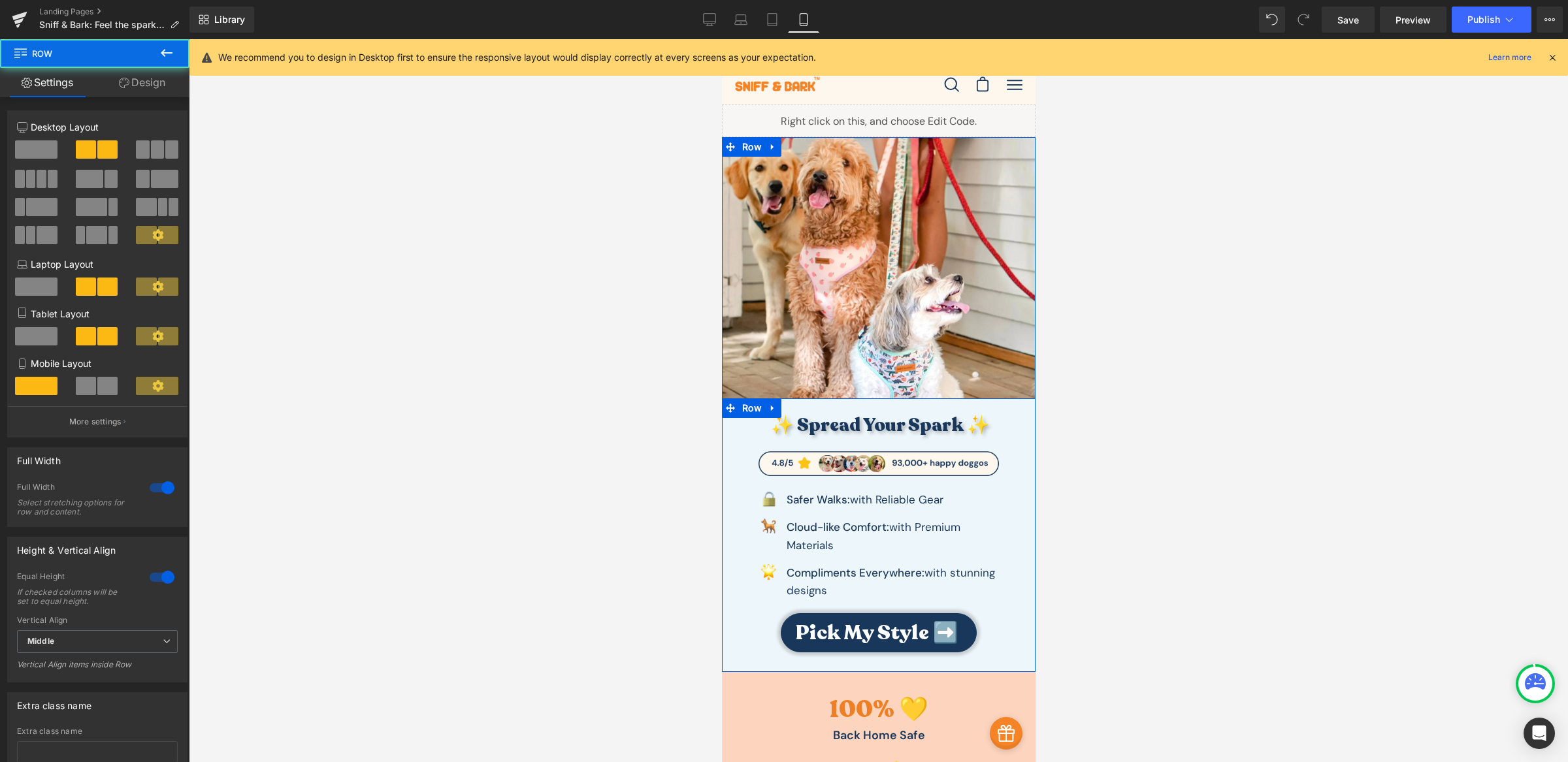
click at [864, 667] on div "Image ✨ Spread Your Spark ✨ Heading Image Image Safer Walks: with Reliable Gear…" at bounding box center [878, 404] width 313 height 535
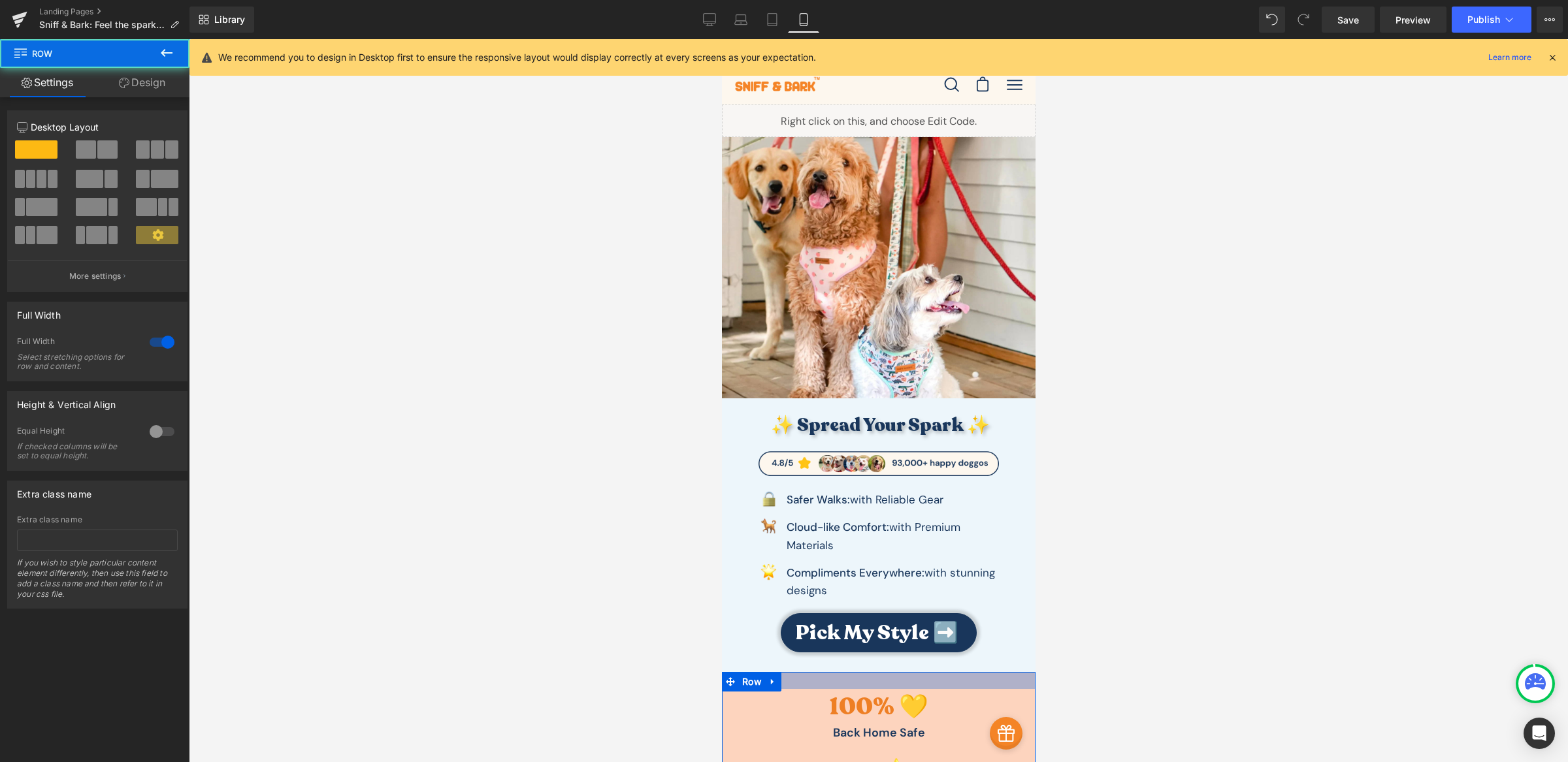
click at [866, 682] on div at bounding box center [878, 680] width 313 height 17
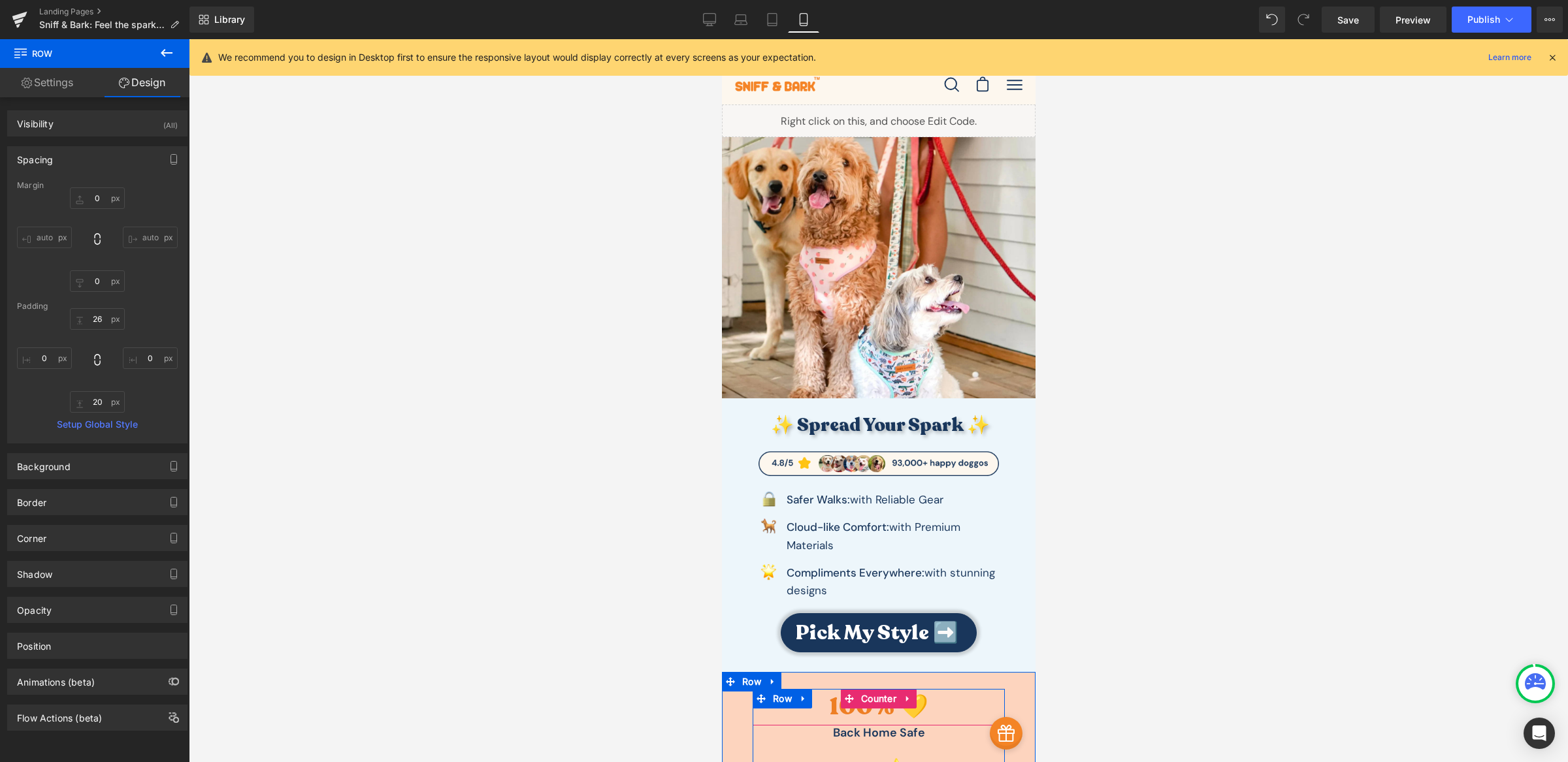
scroll to position [418, 0]
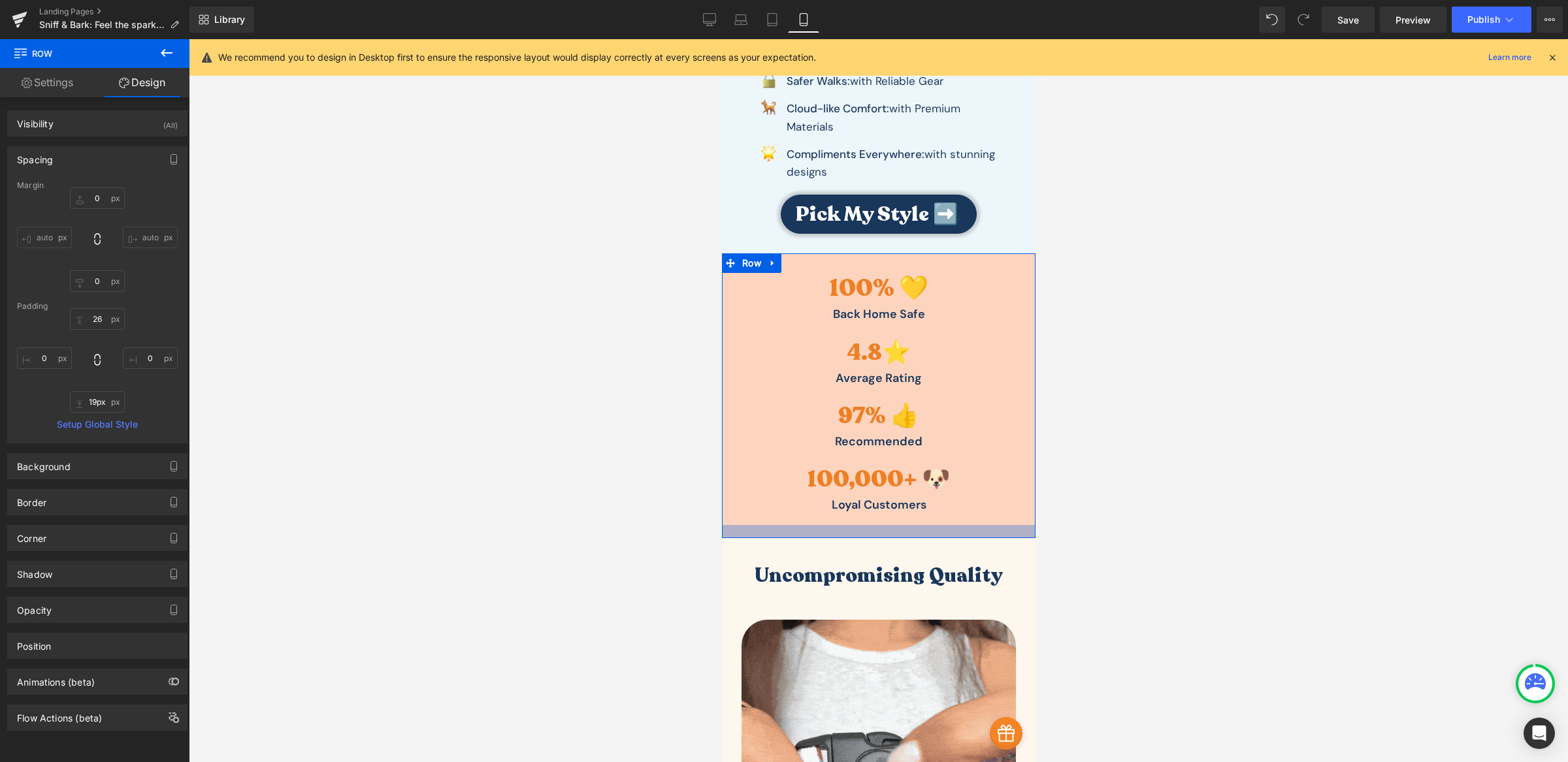
type input "17px"
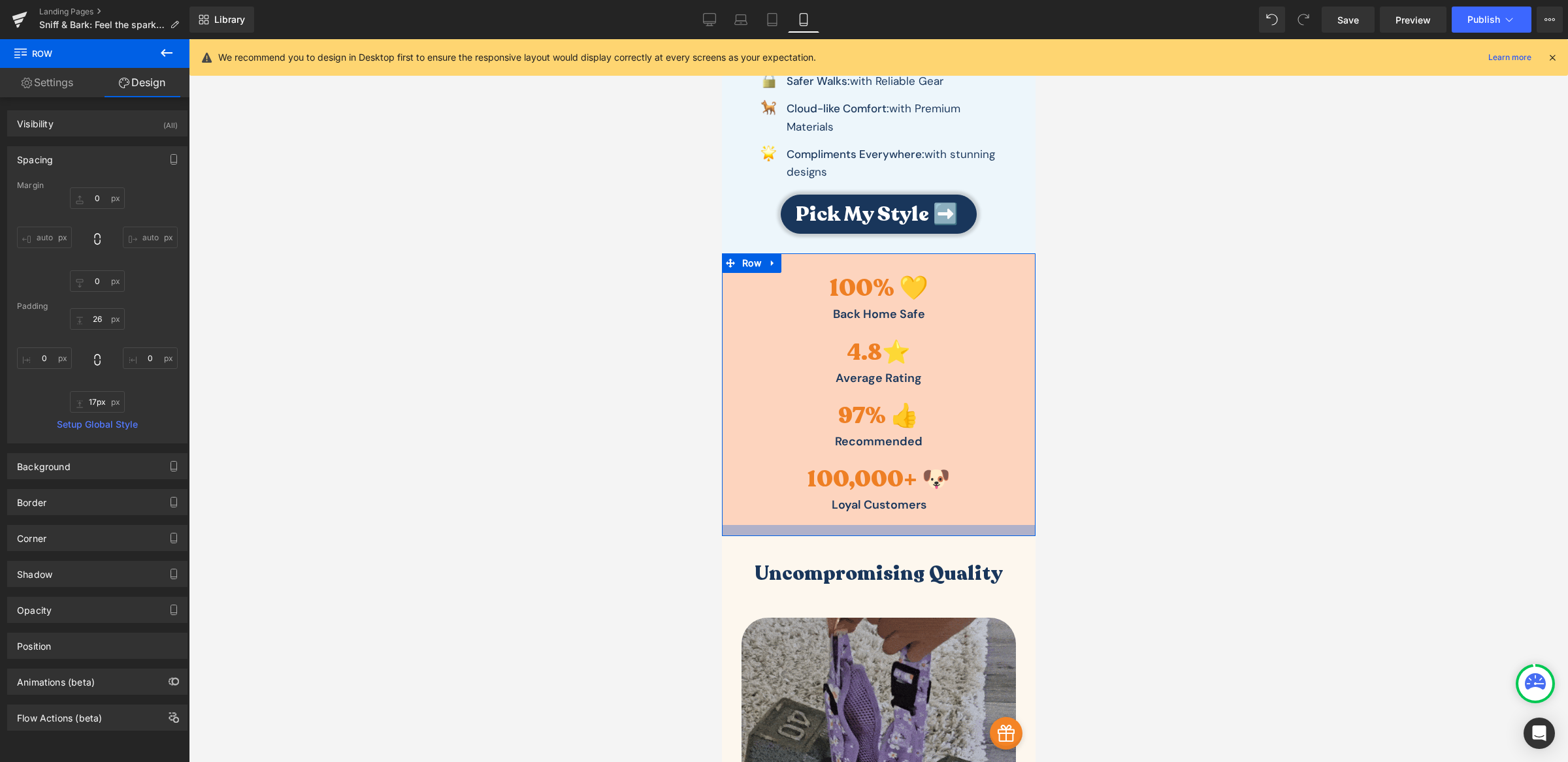
click at [882, 534] on div at bounding box center [878, 531] width 313 height 11
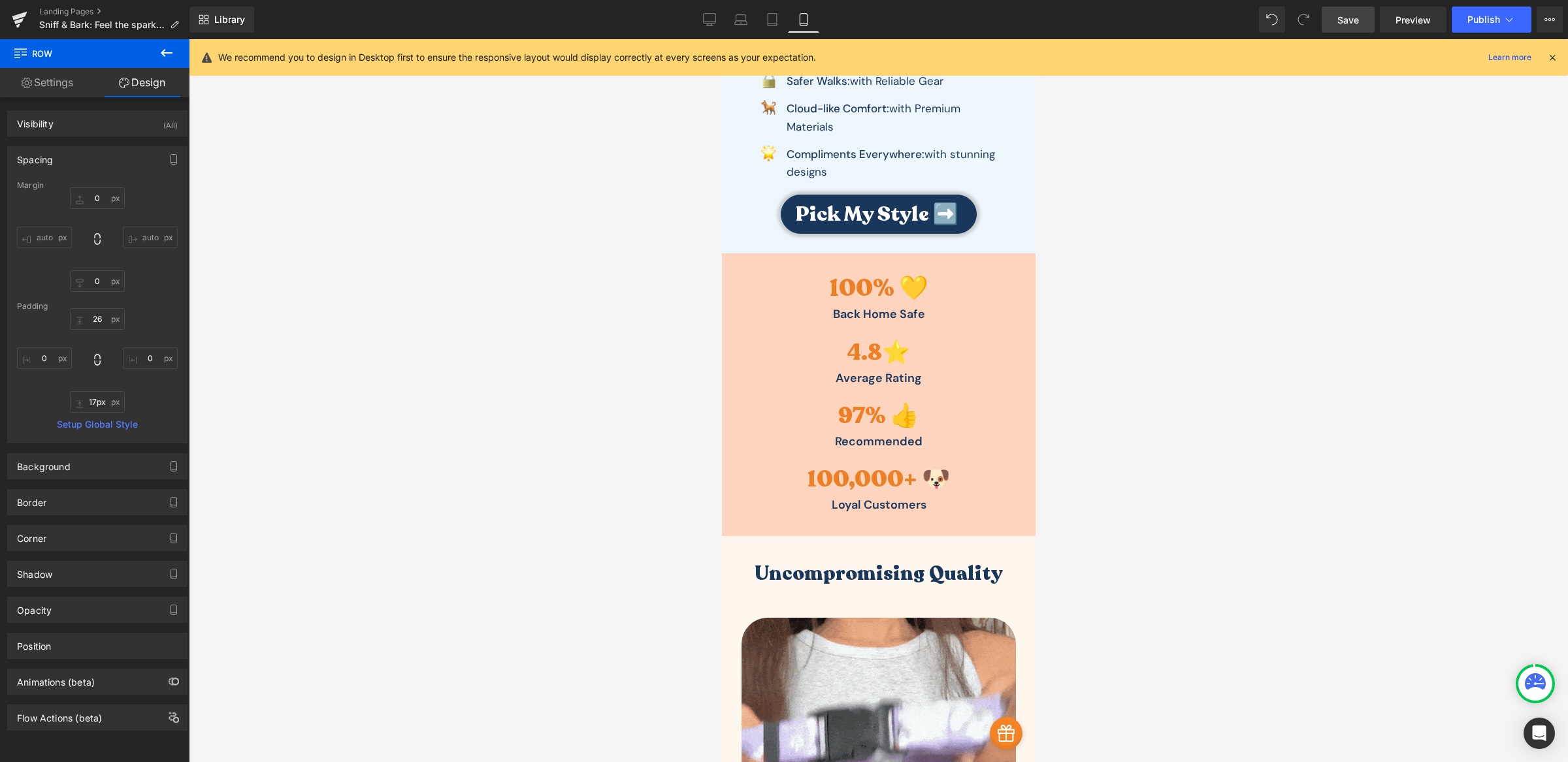
click at [1370, 13] on link "Save" at bounding box center [1348, 19] width 53 height 26
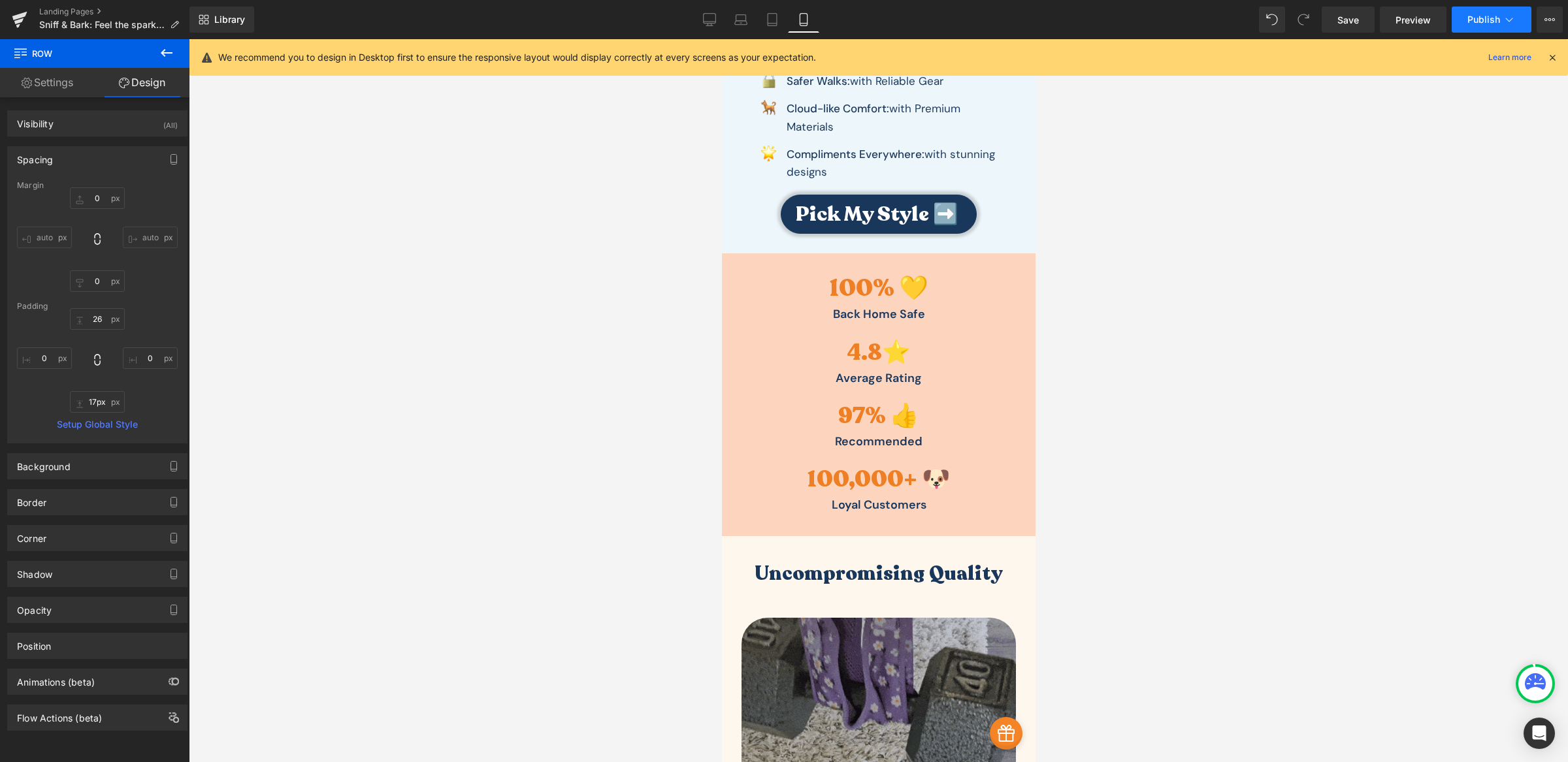
click at [1471, 20] on span "Publish" at bounding box center [1483, 19] width 33 height 10
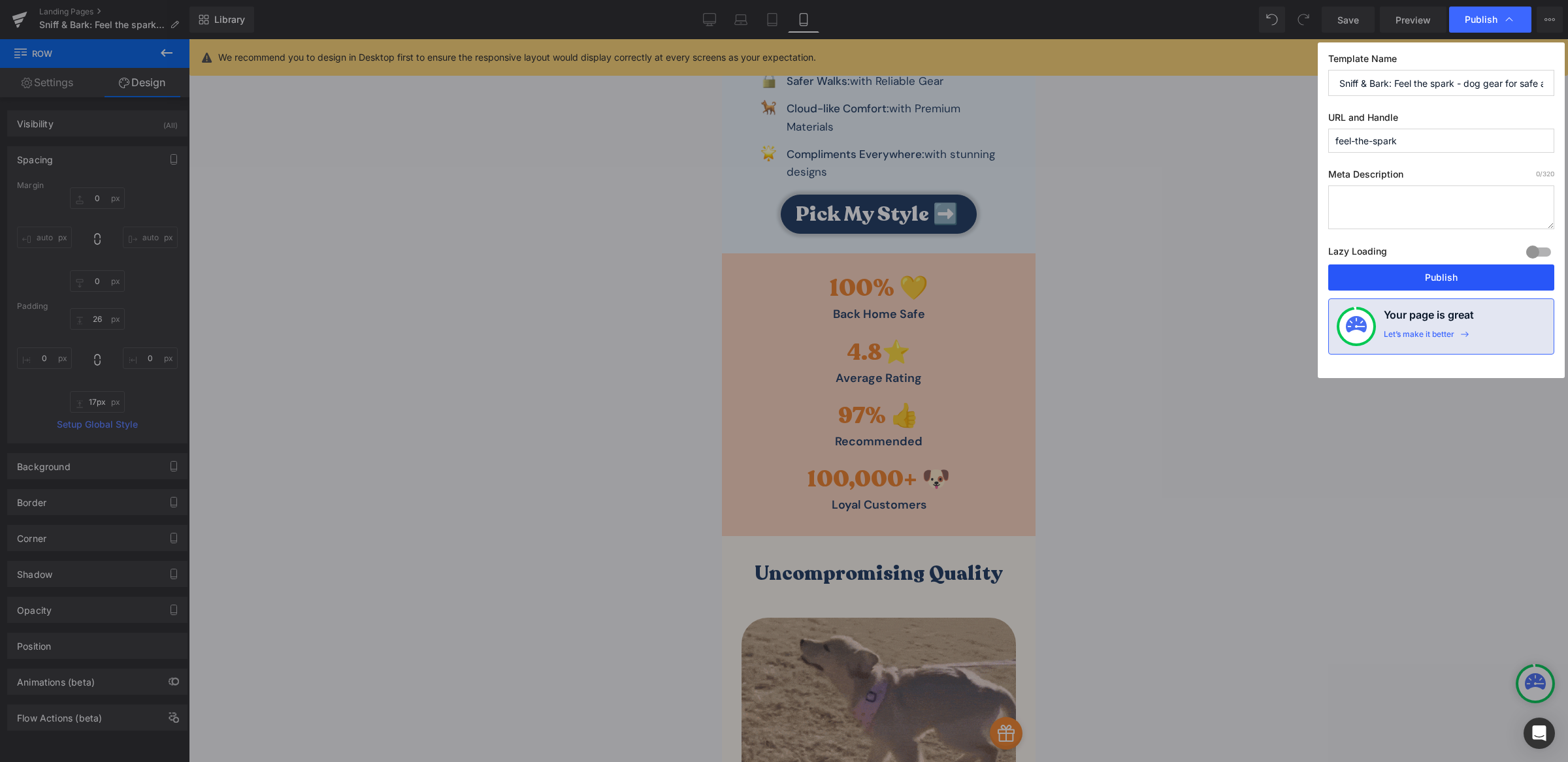
click at [1450, 274] on button "Publish" at bounding box center [1441, 278] width 226 height 26
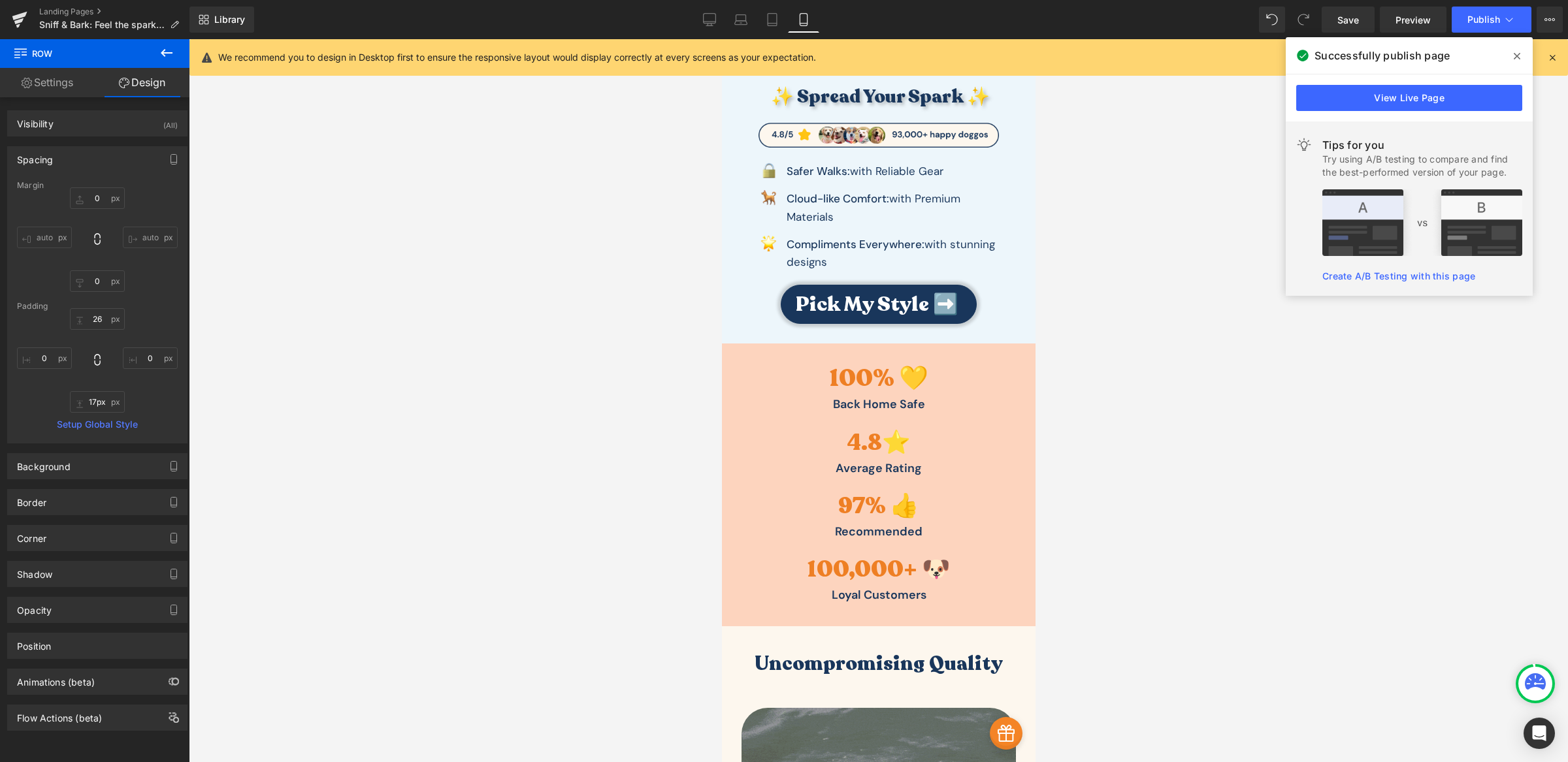
scroll to position [243, 0]
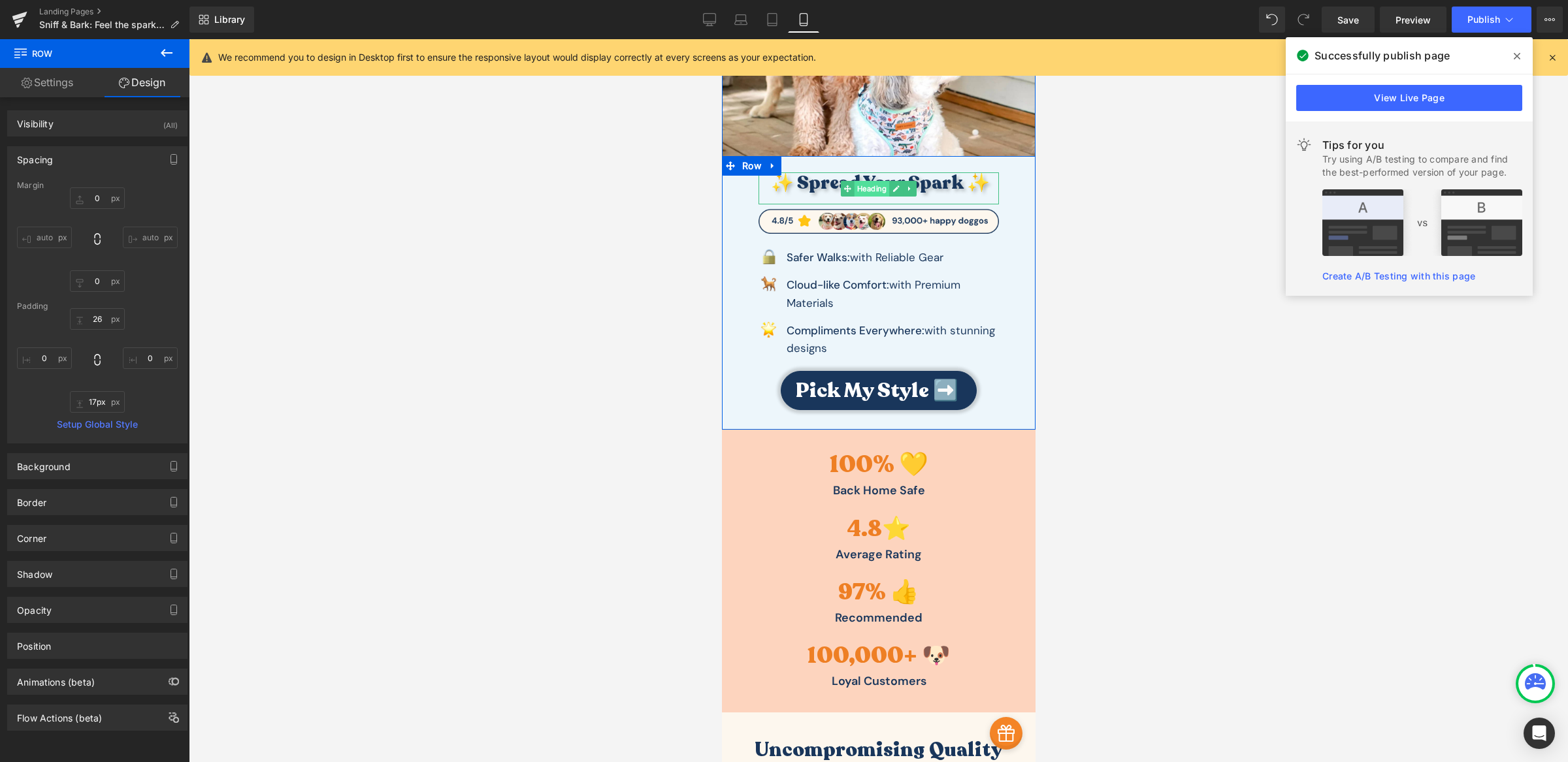
click at [870, 184] on span "Heading" at bounding box center [871, 189] width 35 height 16
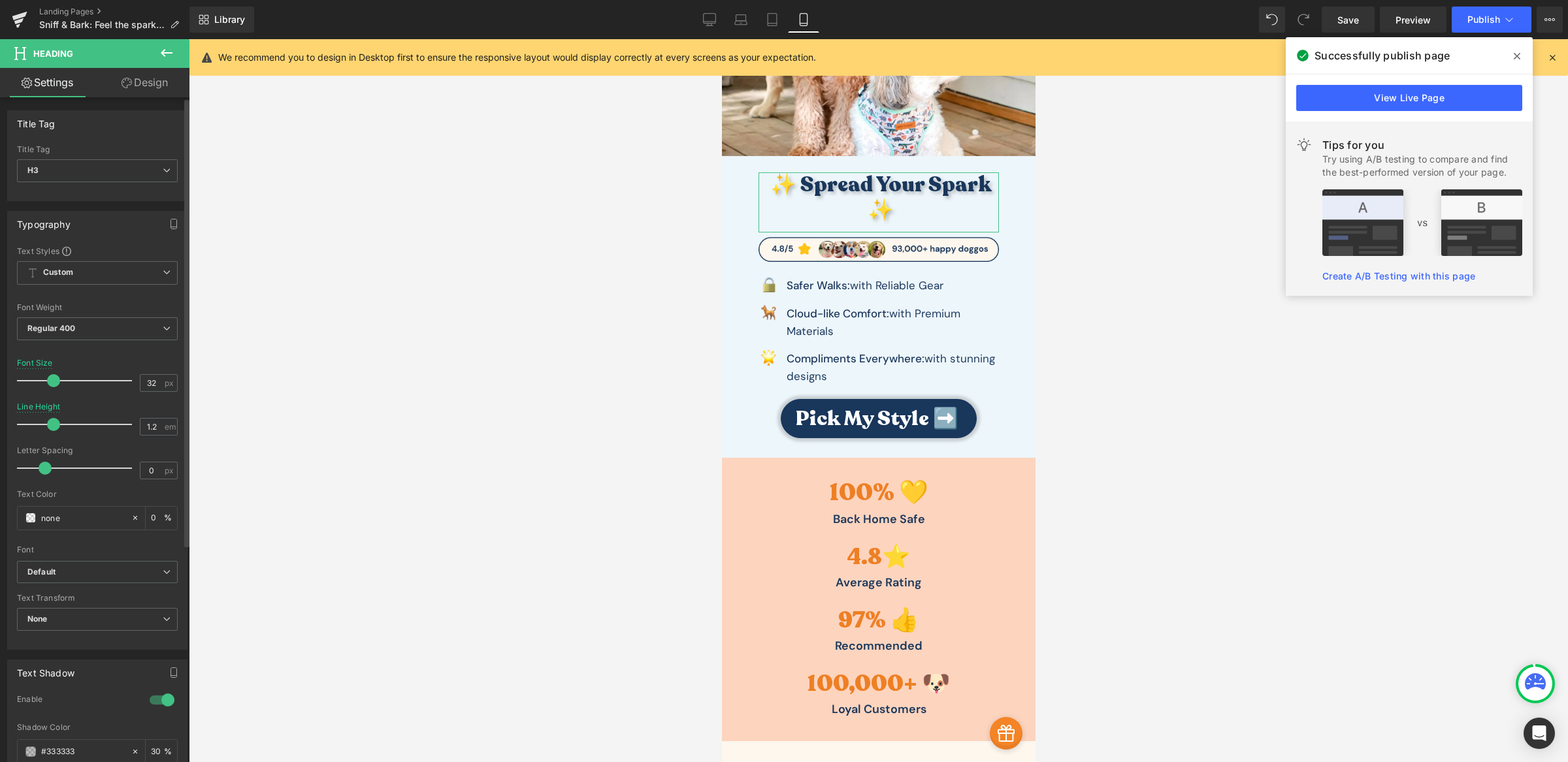
click at [56, 380] on span at bounding box center [53, 381] width 13 height 13
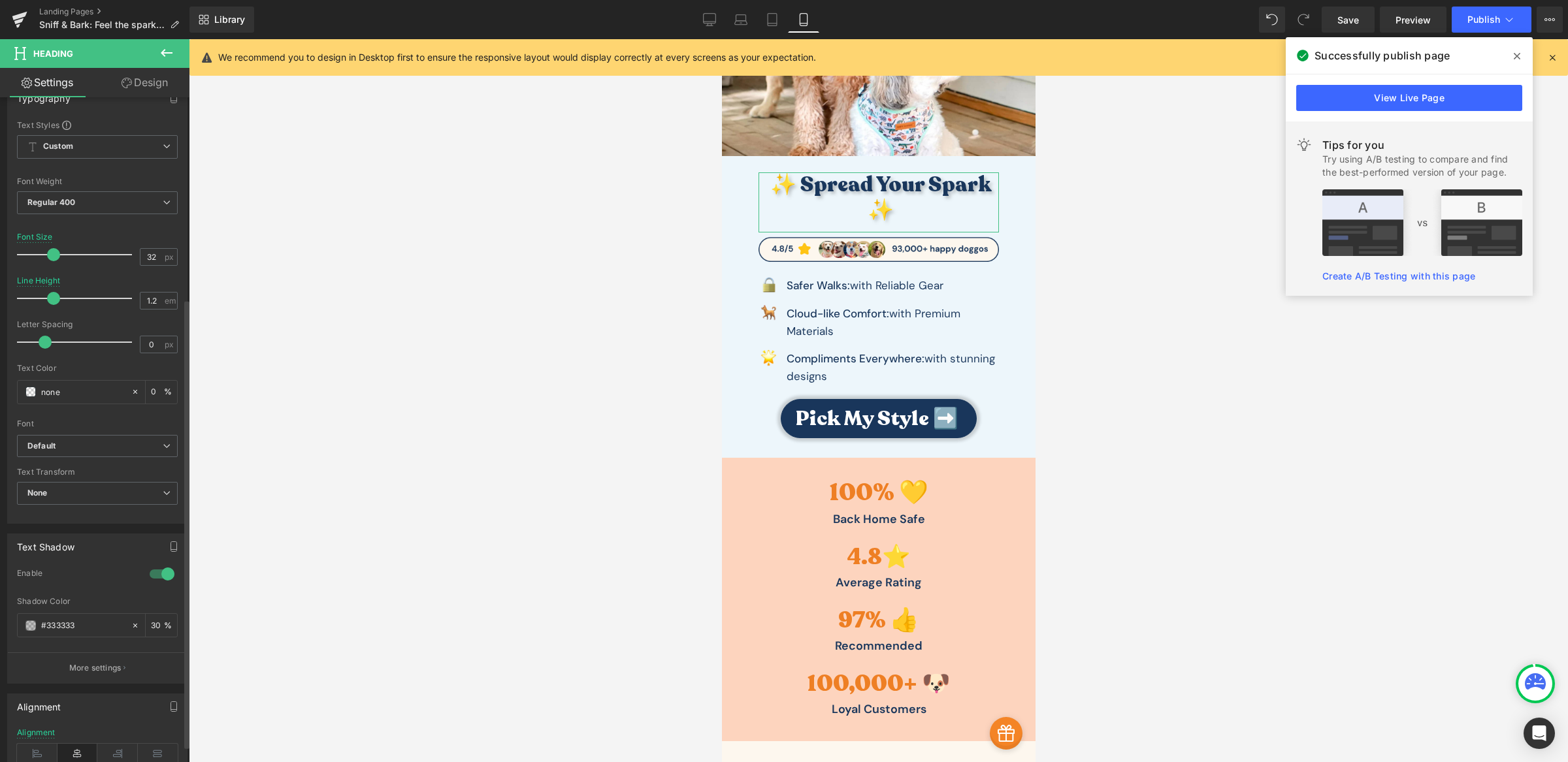
scroll to position [322, 0]
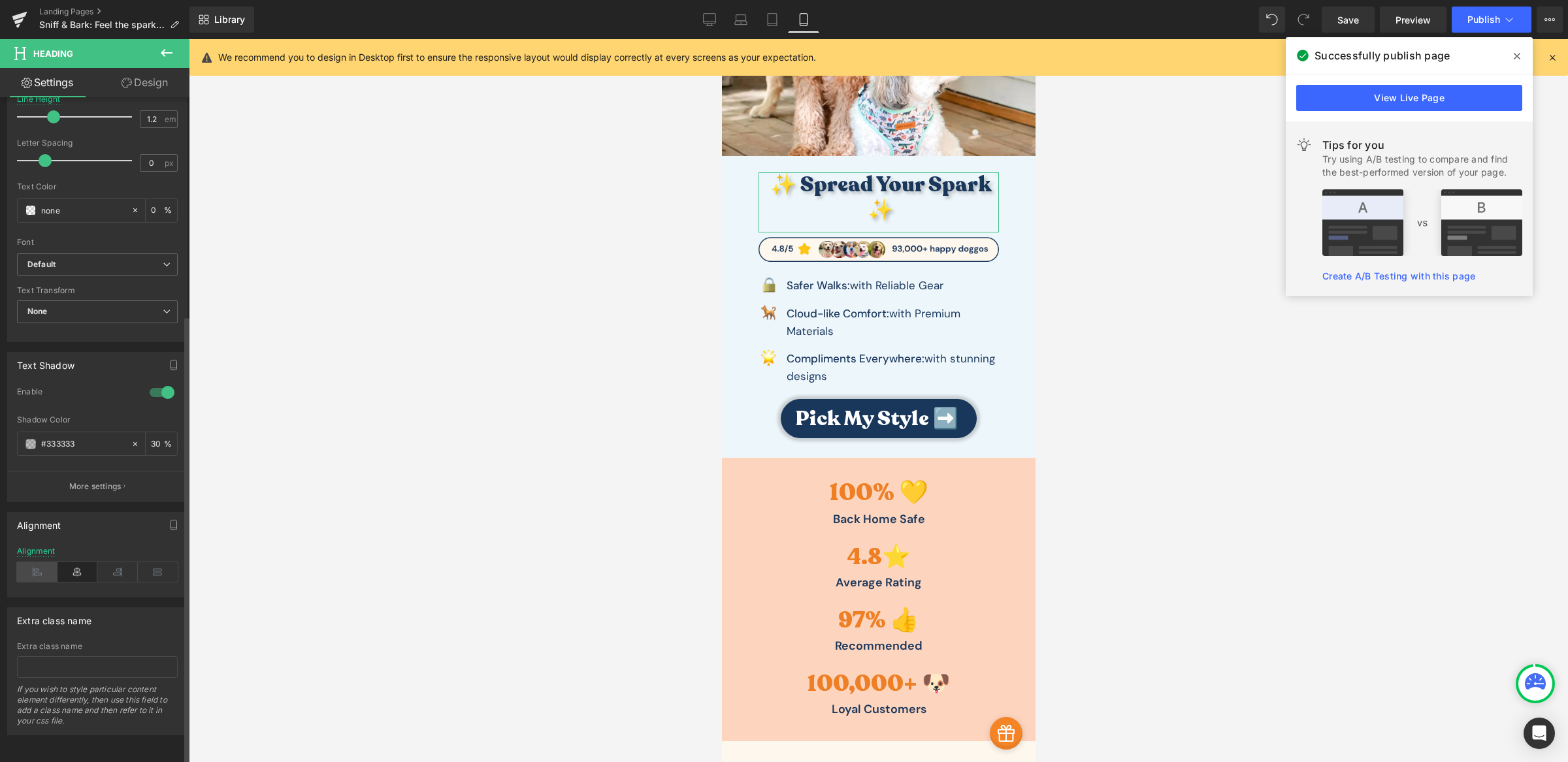
click at [38, 562] on icon at bounding box center [37, 572] width 41 height 20
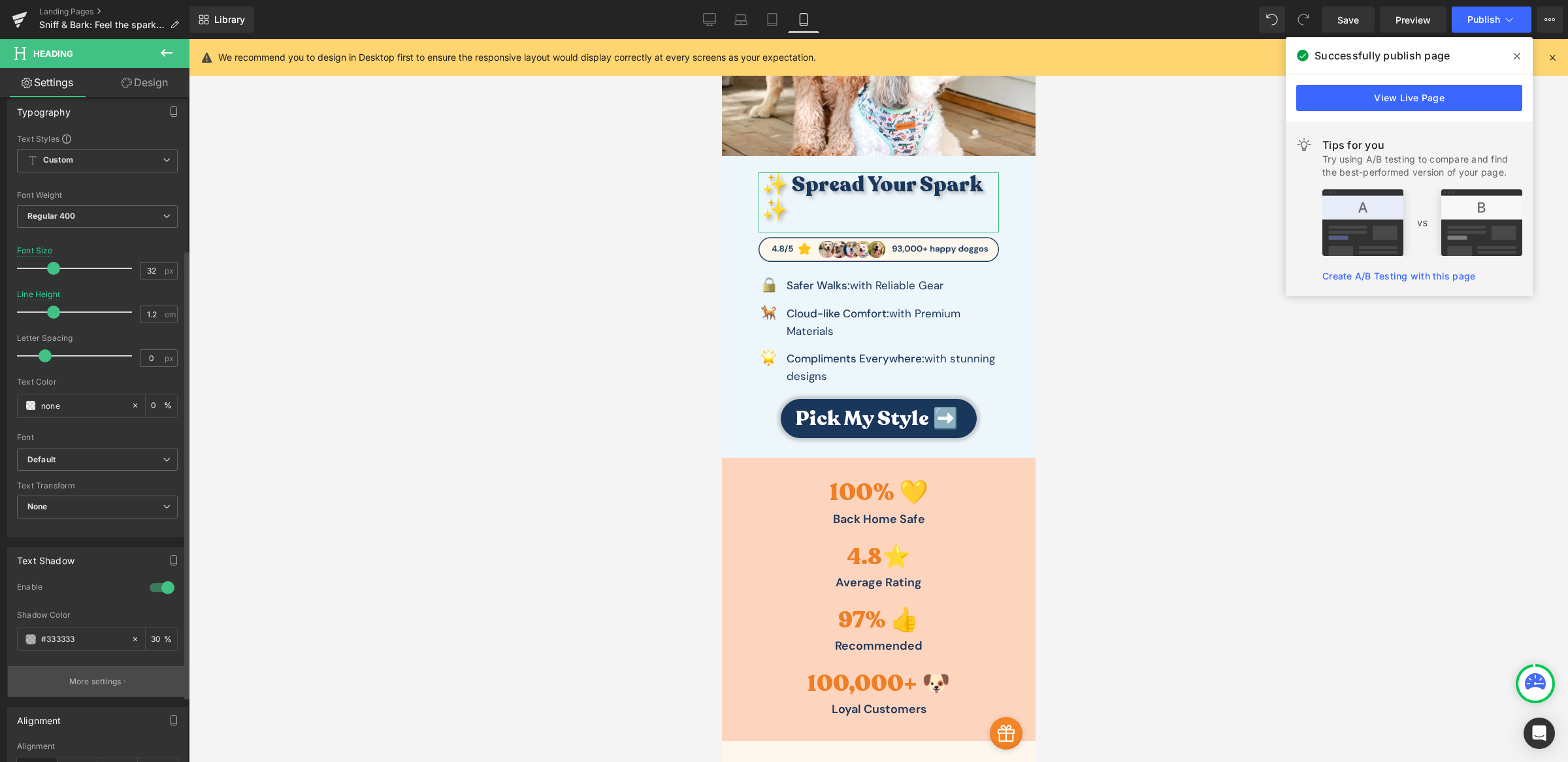
scroll to position [109, 0]
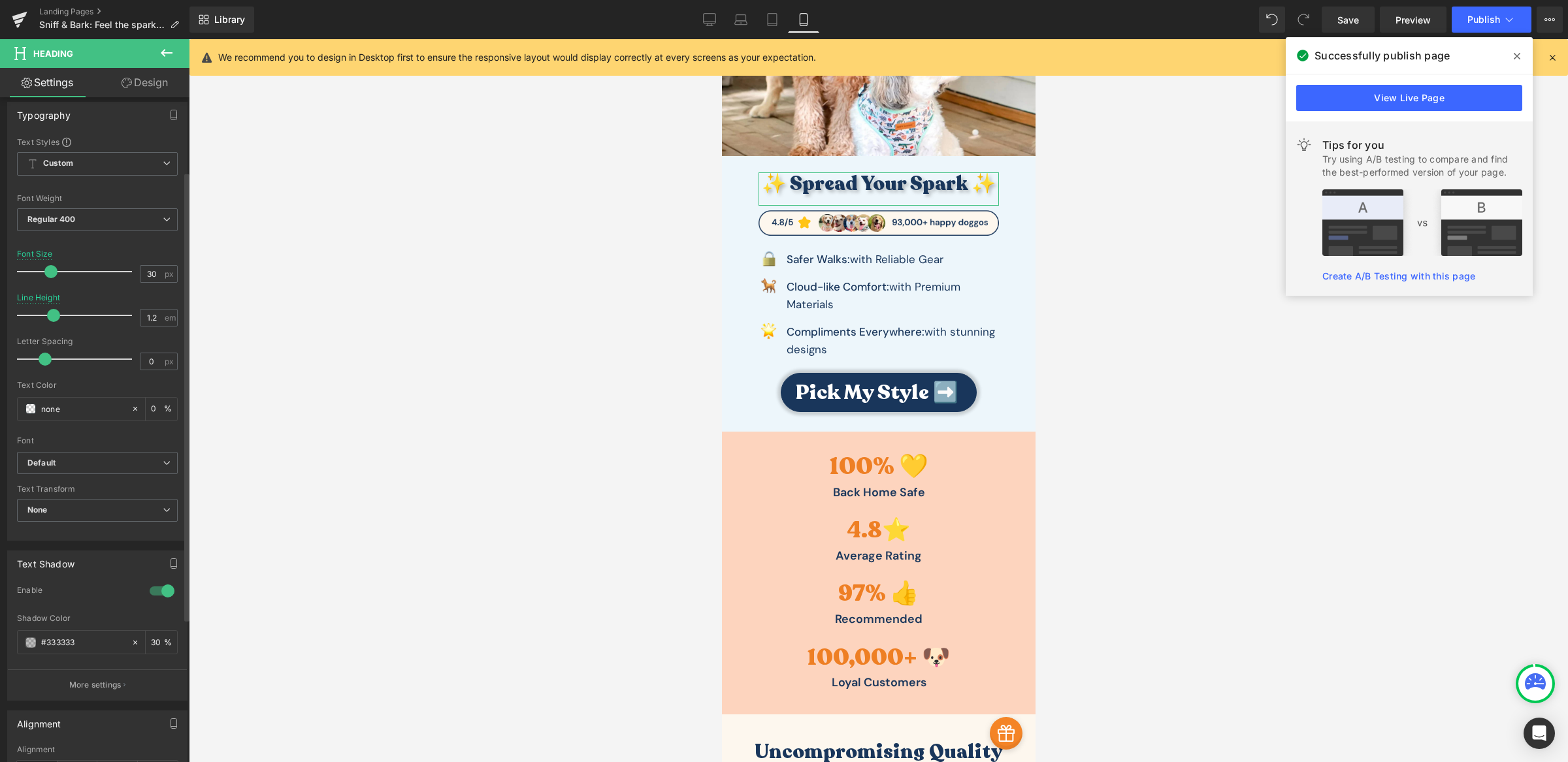
click at [53, 275] on span at bounding box center [51, 271] width 13 height 13
click at [1337, 21] on link "Save" at bounding box center [1348, 19] width 53 height 26
click at [1479, 27] on button "Publish" at bounding box center [1492, 19] width 80 height 26
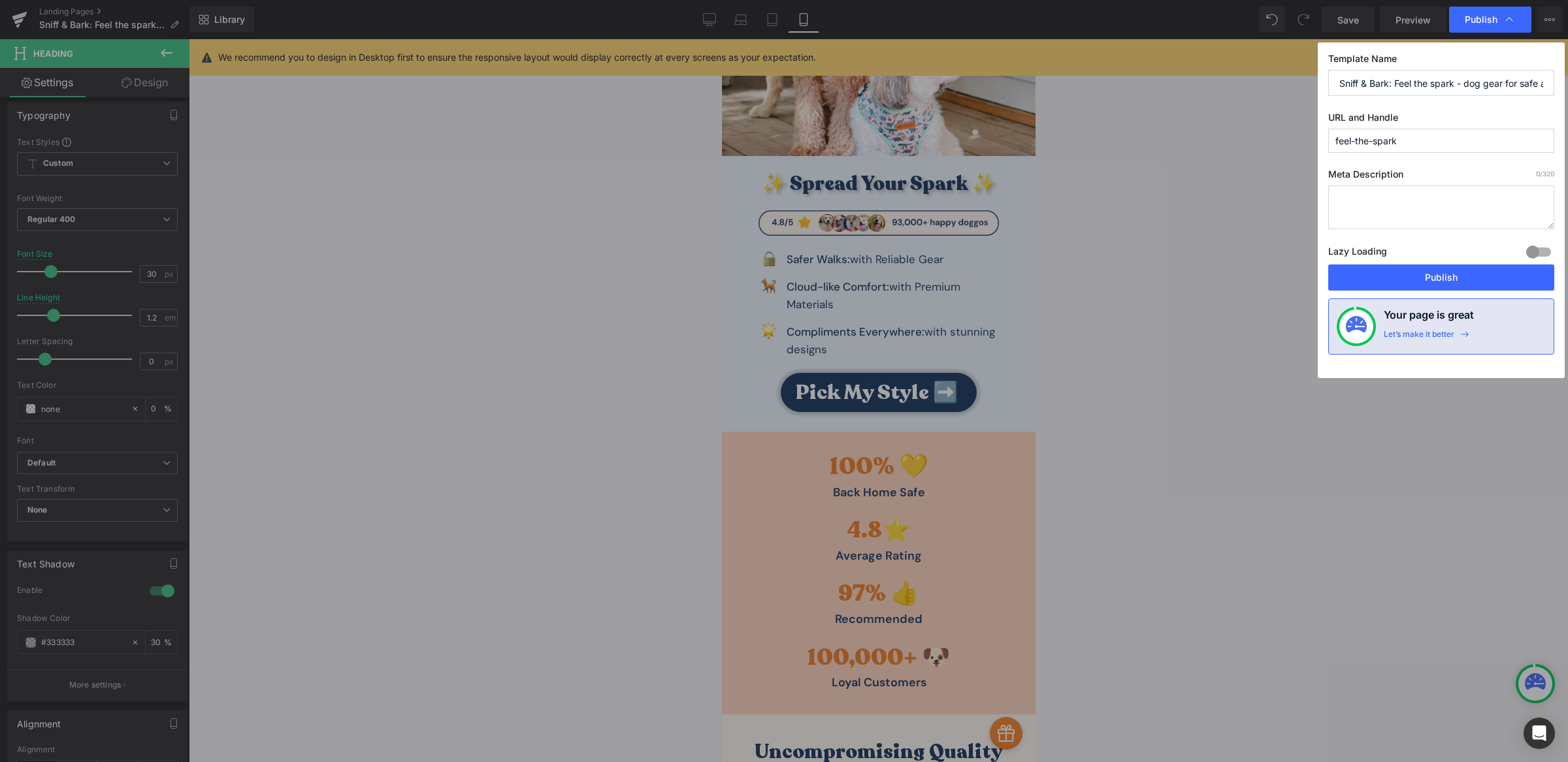
click at [1403, 294] on div "Template Name Sniff & Bark: Feel the spark - dog gear for safe and happy walks …" at bounding box center [1441, 210] width 247 height 336
click at [1403, 284] on button "Publish" at bounding box center [1441, 278] width 226 height 26
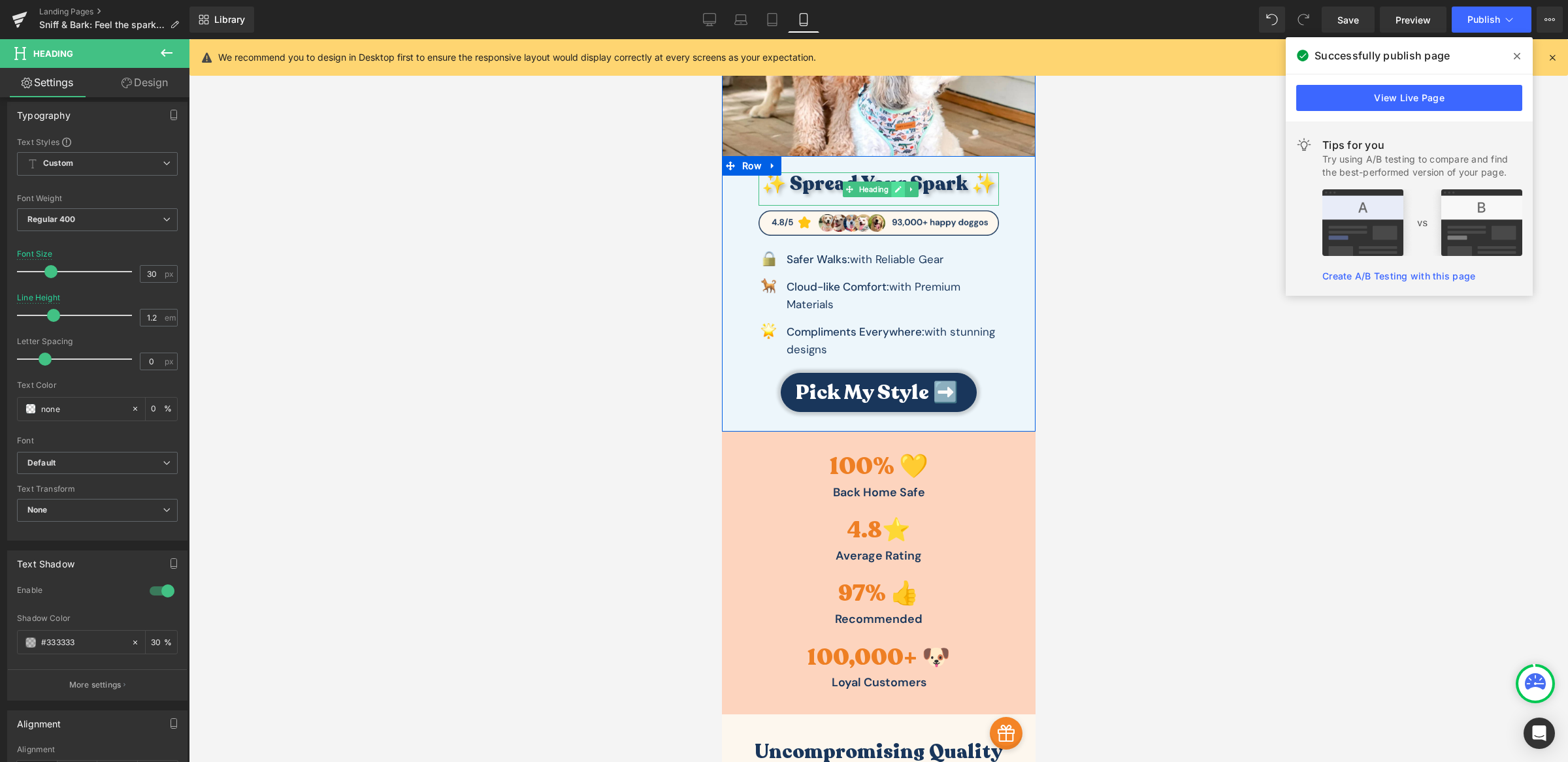
click at [896, 190] on link at bounding box center [897, 189] width 14 height 16
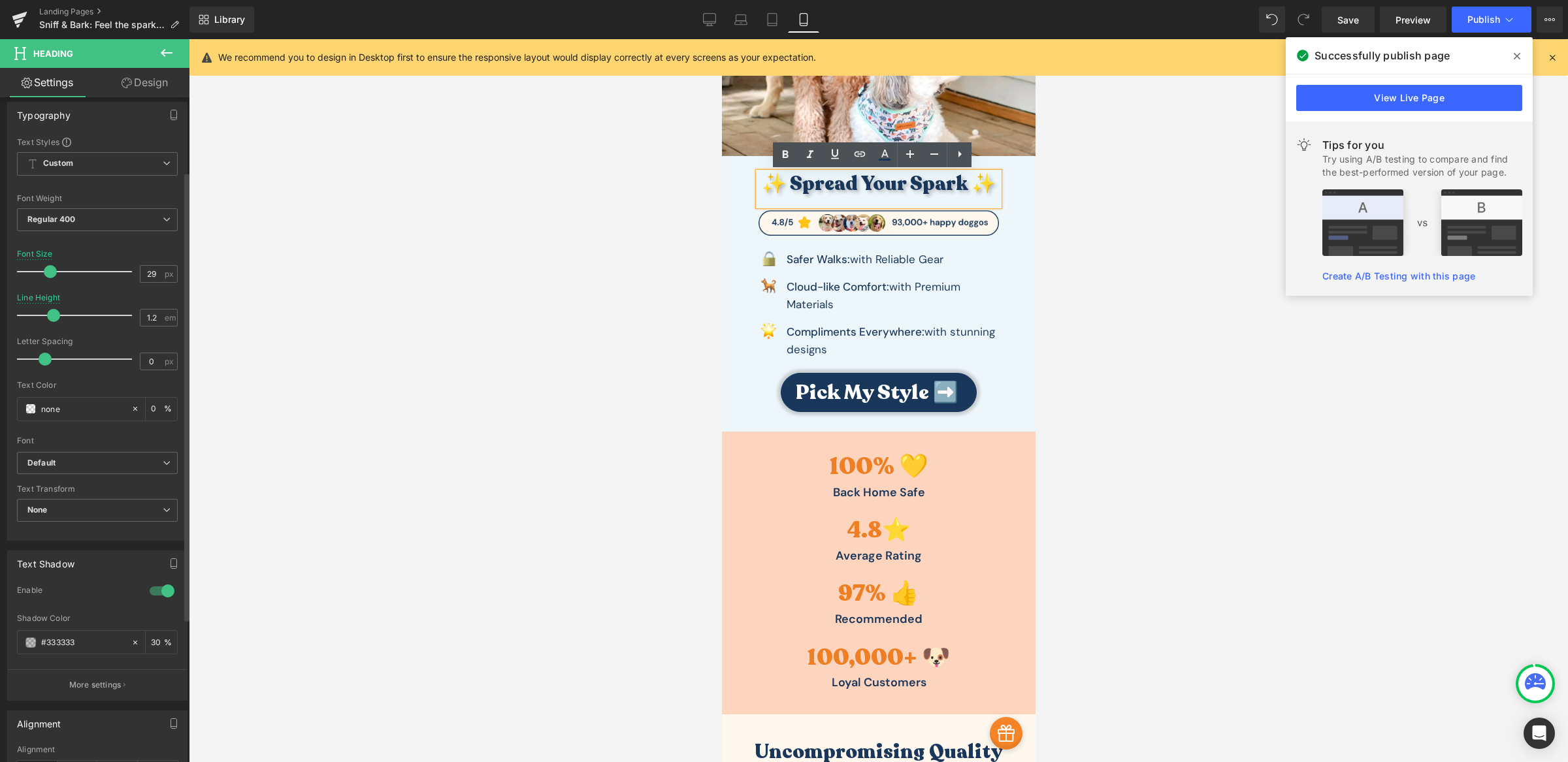
type input "28"
click at [49, 272] on span at bounding box center [49, 271] width 13 height 13
click at [1101, 232] on div at bounding box center [877, 400] width 1379 height 723
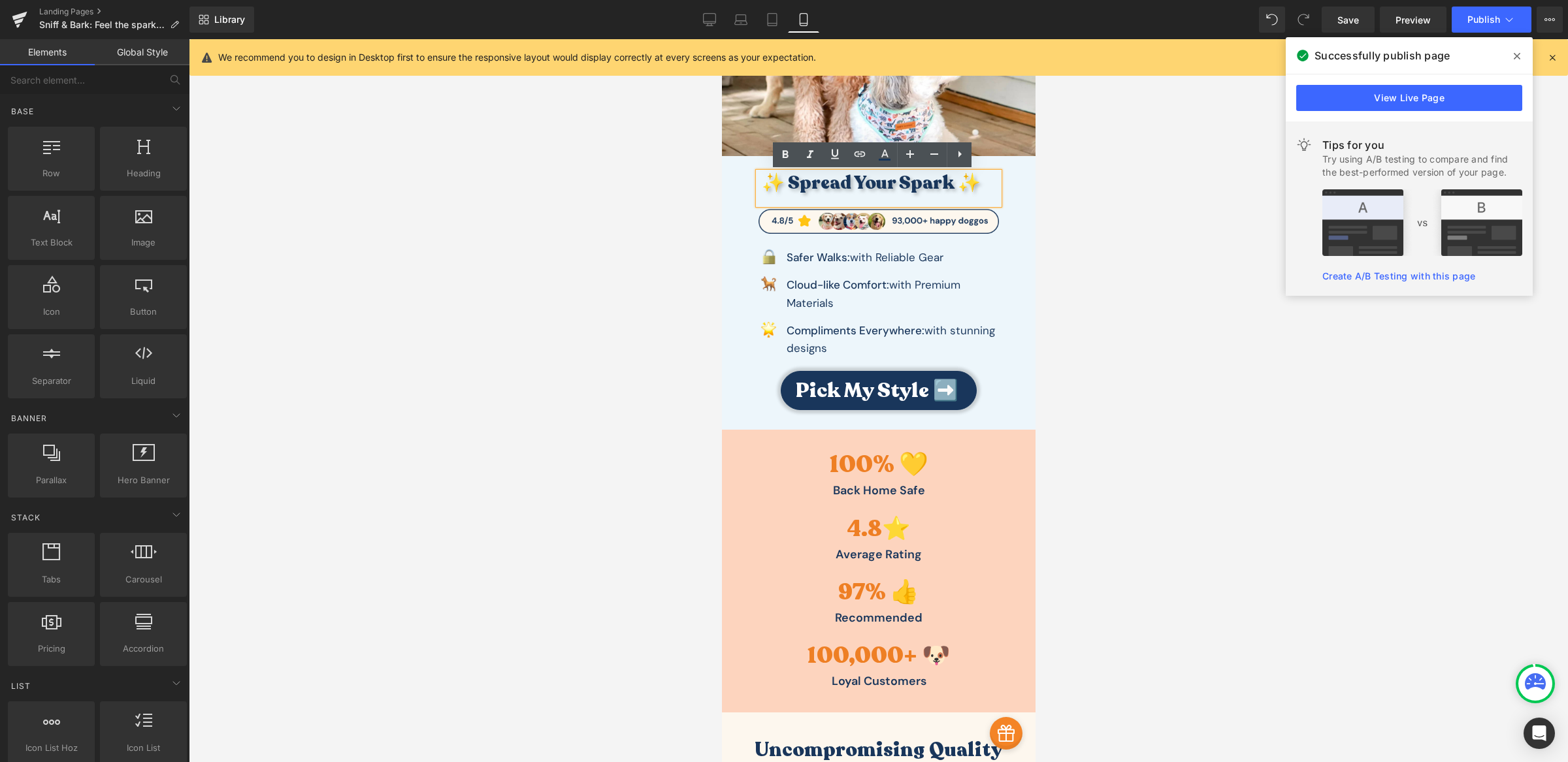
click at [986, 161] on div "✨ Spread Your Spark ✨ Heading Image Image Safer Walks: with Reliable Gear Text …" at bounding box center [878, 293] width 313 height 274
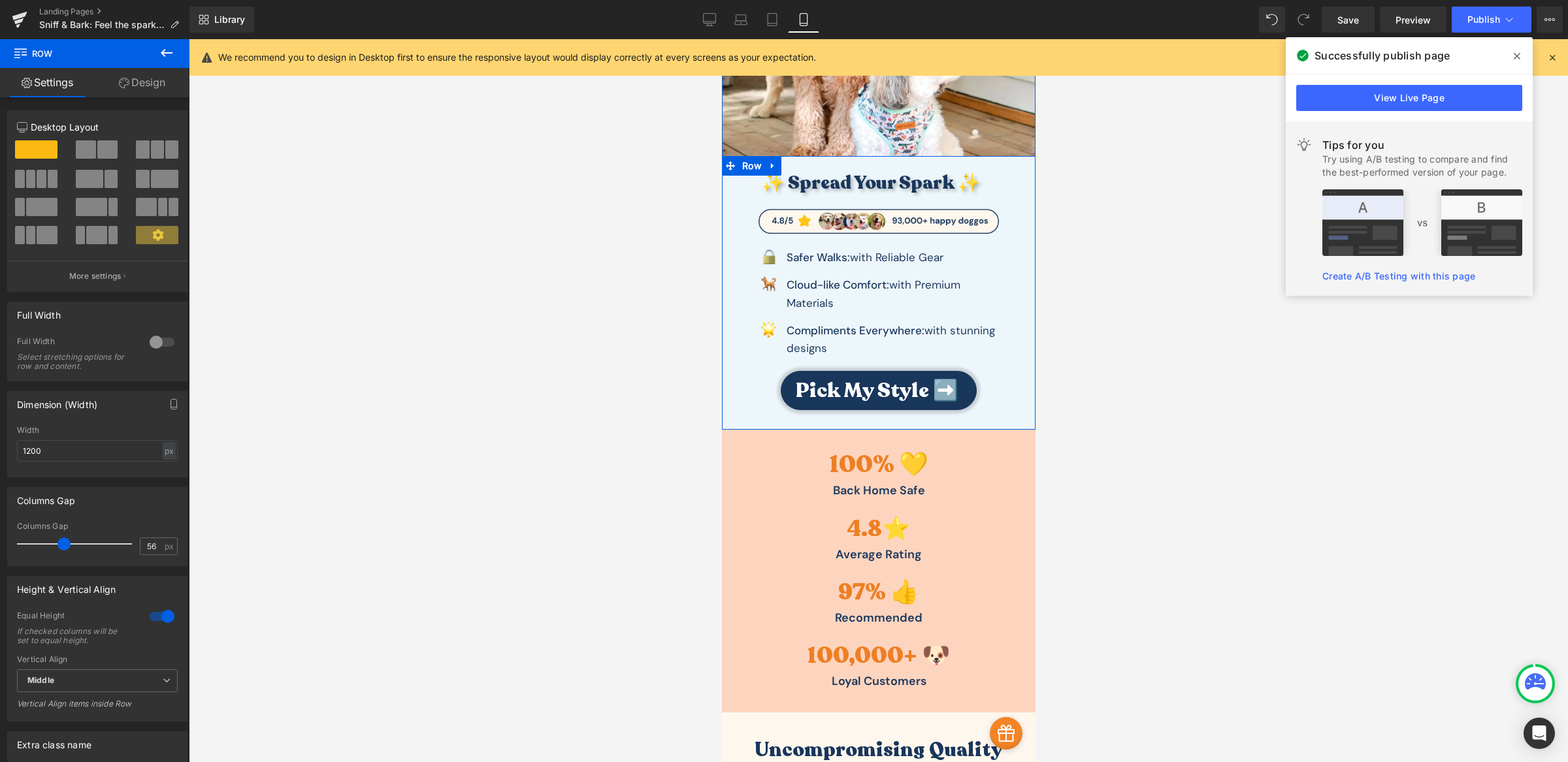
click at [908, 164] on div "✨ Spread Your Spark ✨ Heading Image Image Safer Walks: with Reliable Gear Text …" at bounding box center [878, 293] width 313 height 274
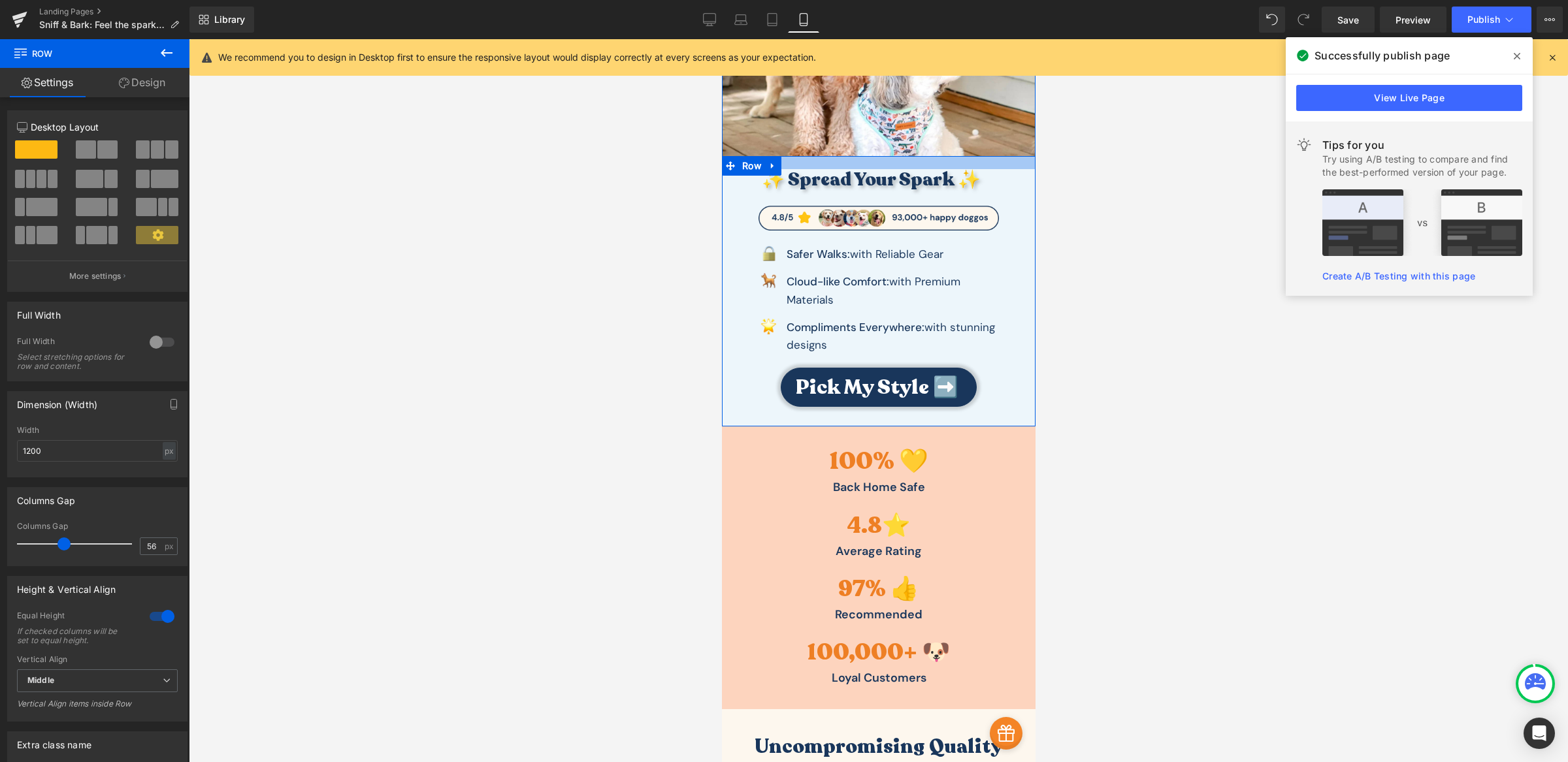
click at [841, 161] on div at bounding box center [878, 162] width 313 height 13
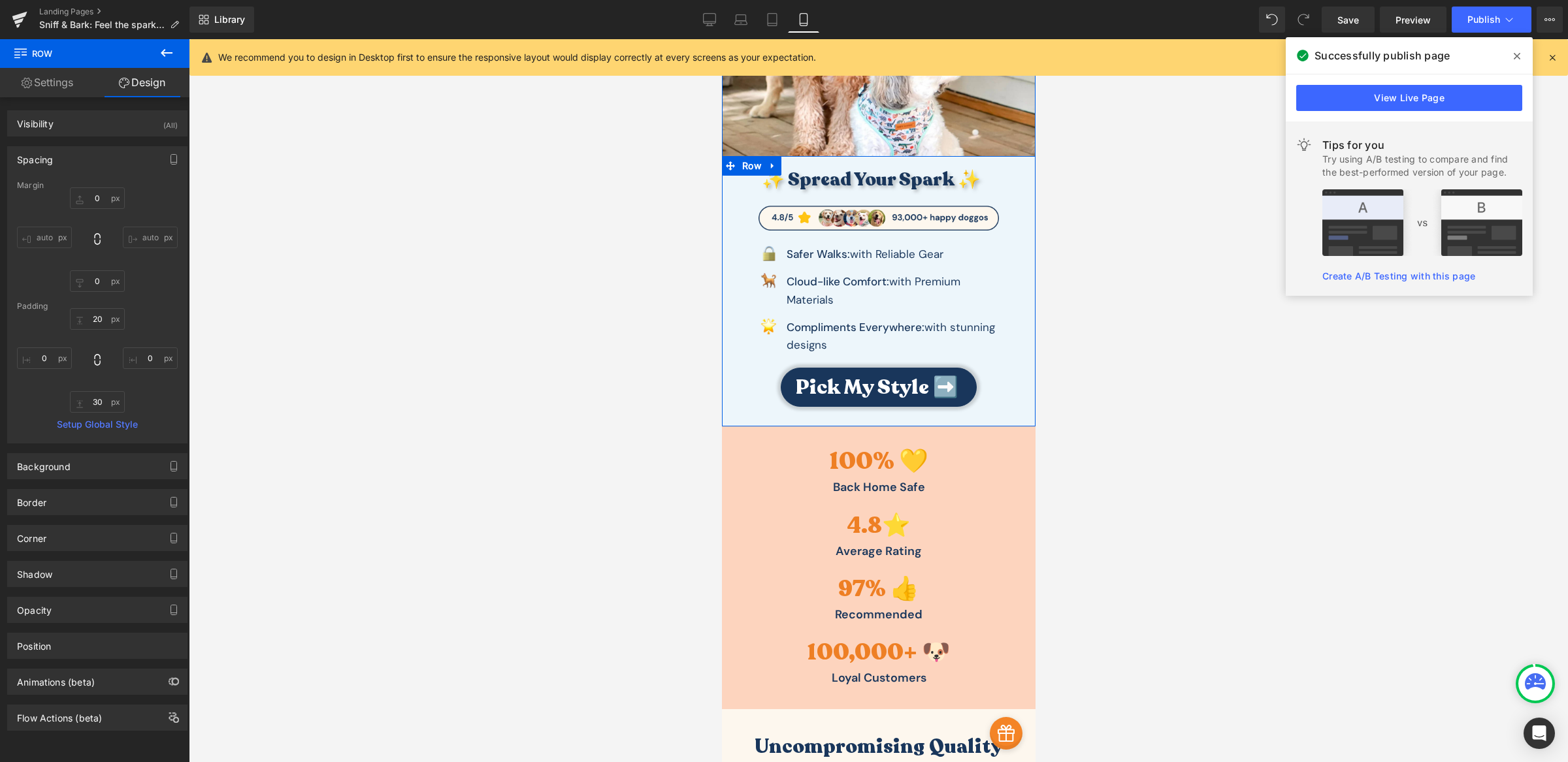
click at [878, 414] on div "✨ Spread Your Spark ✨ Heading Image Image Safer Walks: with Reliable Gear Text …" at bounding box center [878, 291] width 313 height 270
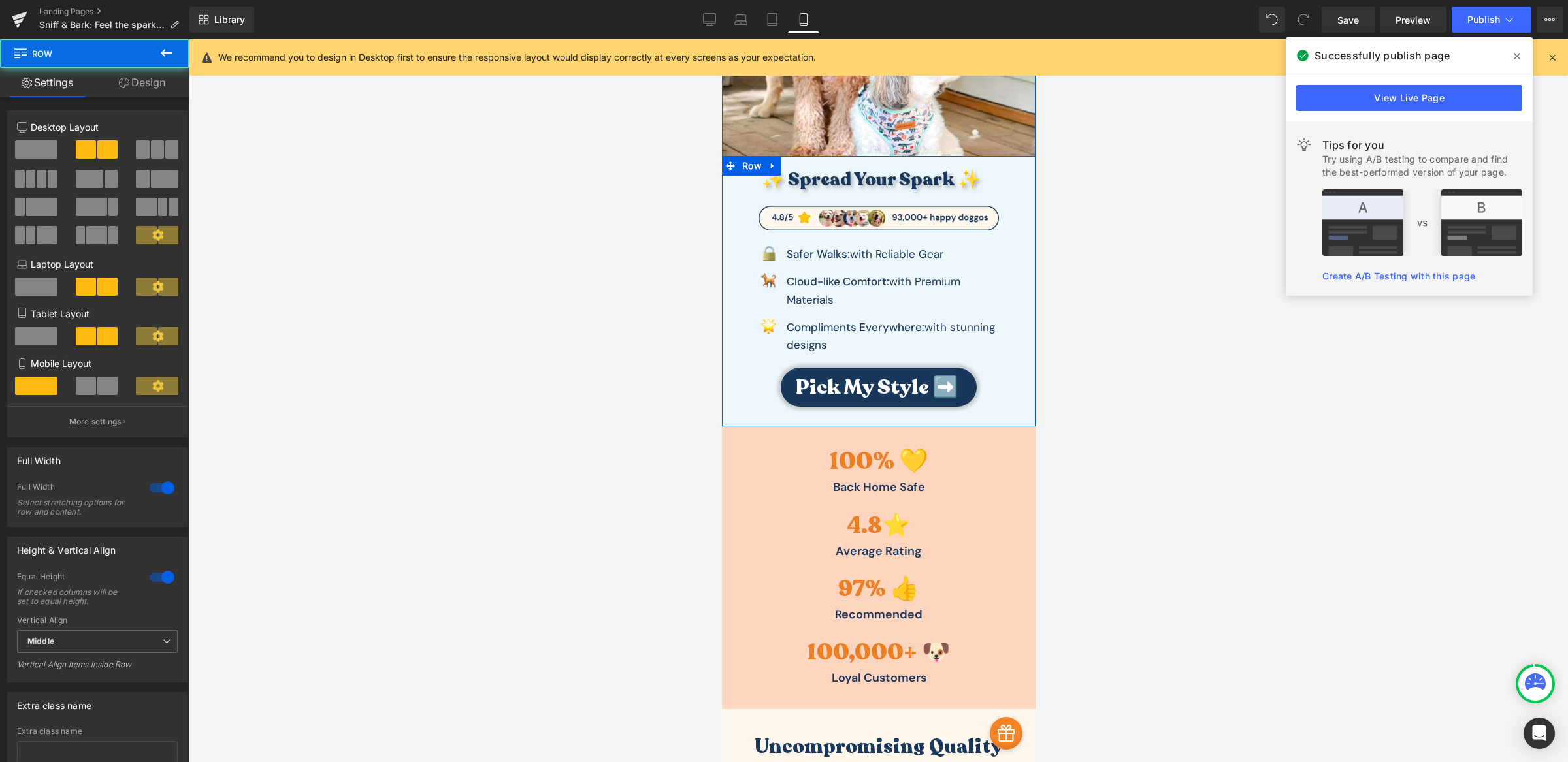
drag, startPoint x: 877, startPoint y: 424, endPoint x: 879, endPoint y: 415, distance: 9.2
click at [879, 415] on div "Image ✨ Spread Your Spark ✨ Heading Image Image Safer Walks: with Reliable Gear…" at bounding box center [878, 161] width 313 height 531
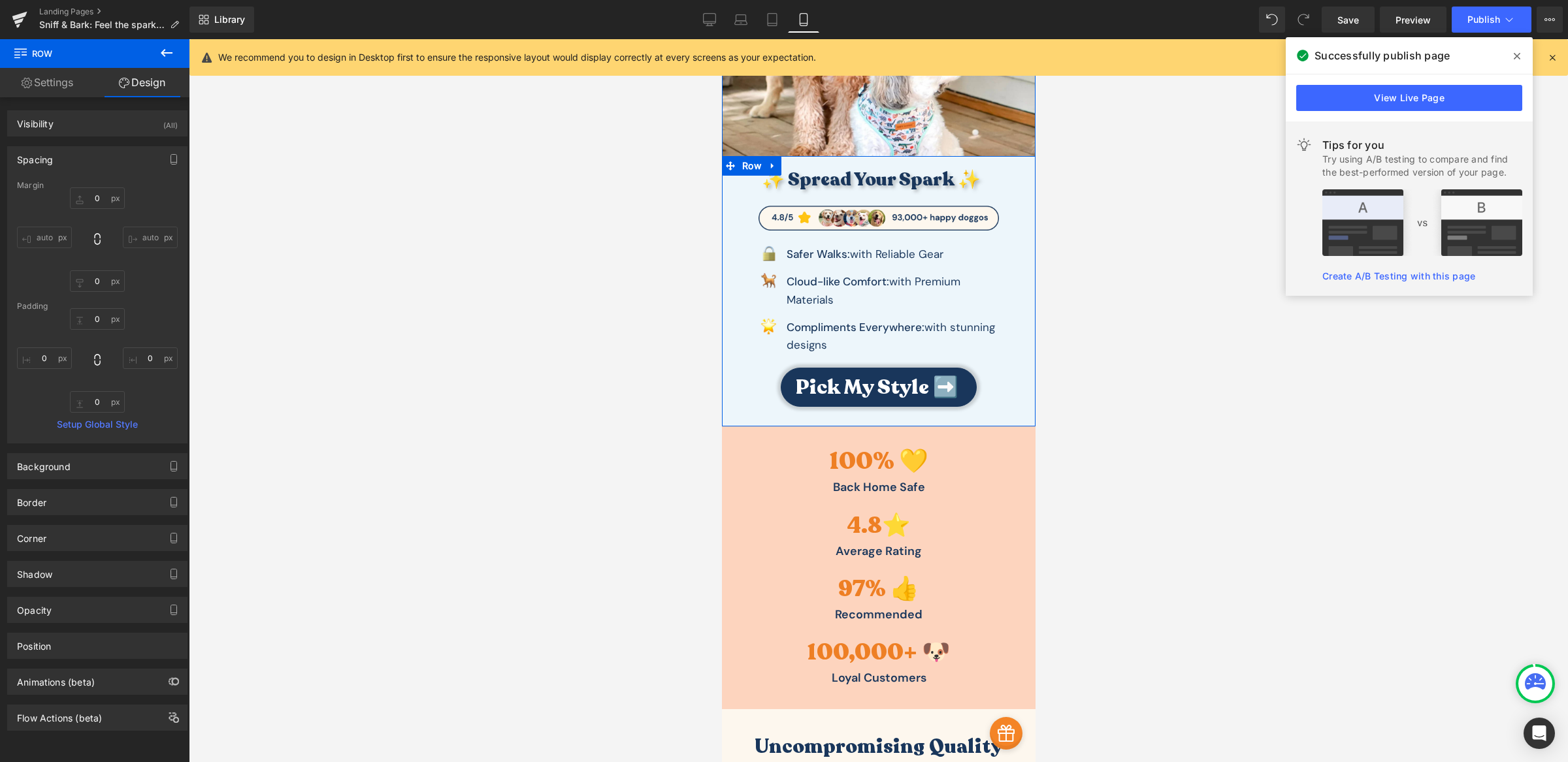
click at [884, 414] on div "✨ Spread Your Spark ✨ Heading Image Image Safer Walks: with Reliable Gear Text …" at bounding box center [878, 291] width 313 height 270
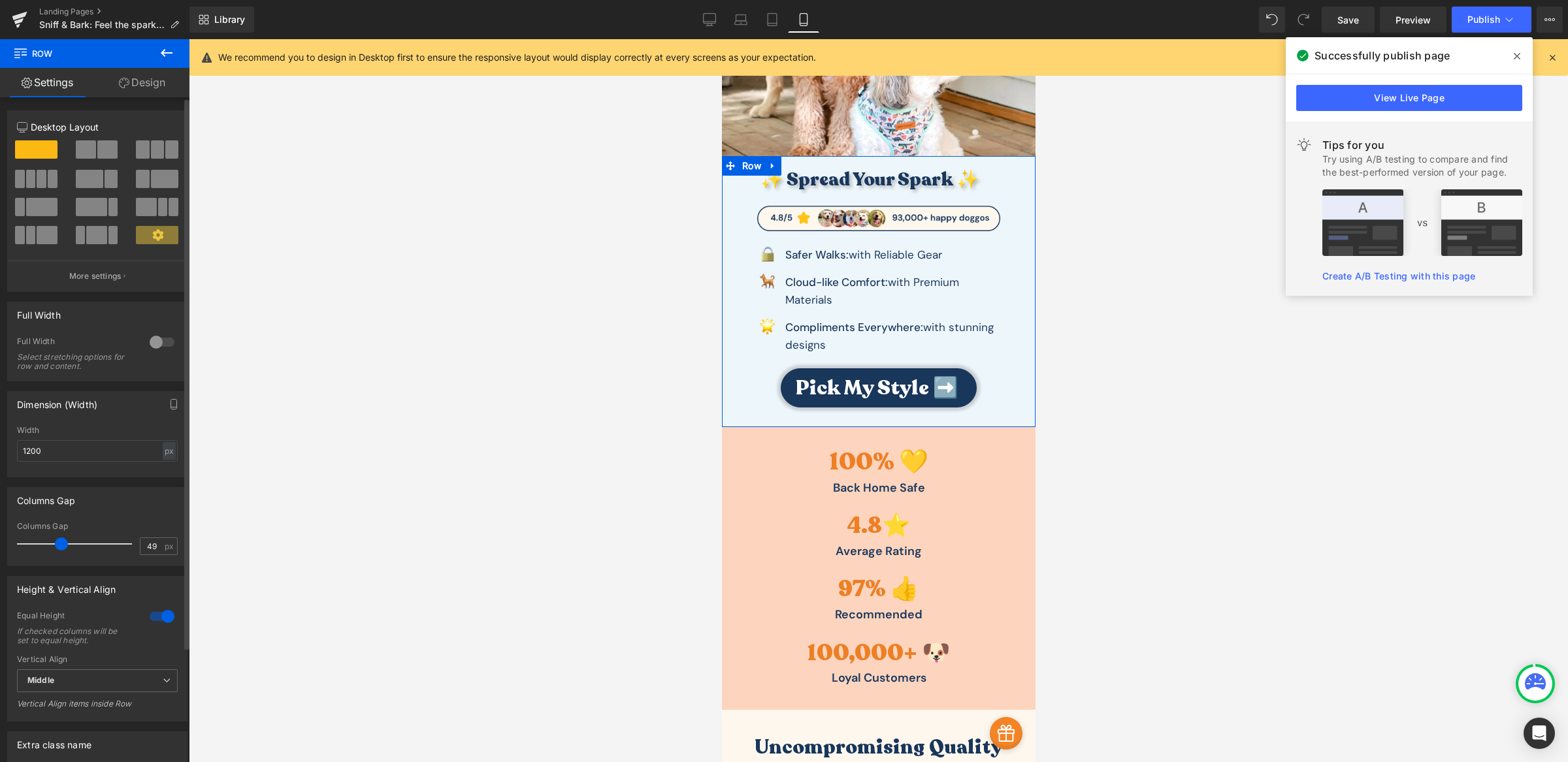
type input "48"
click at [55, 548] on span at bounding box center [58, 544] width 13 height 13
click at [1486, 15] on span "Publish" at bounding box center [1483, 19] width 33 height 10
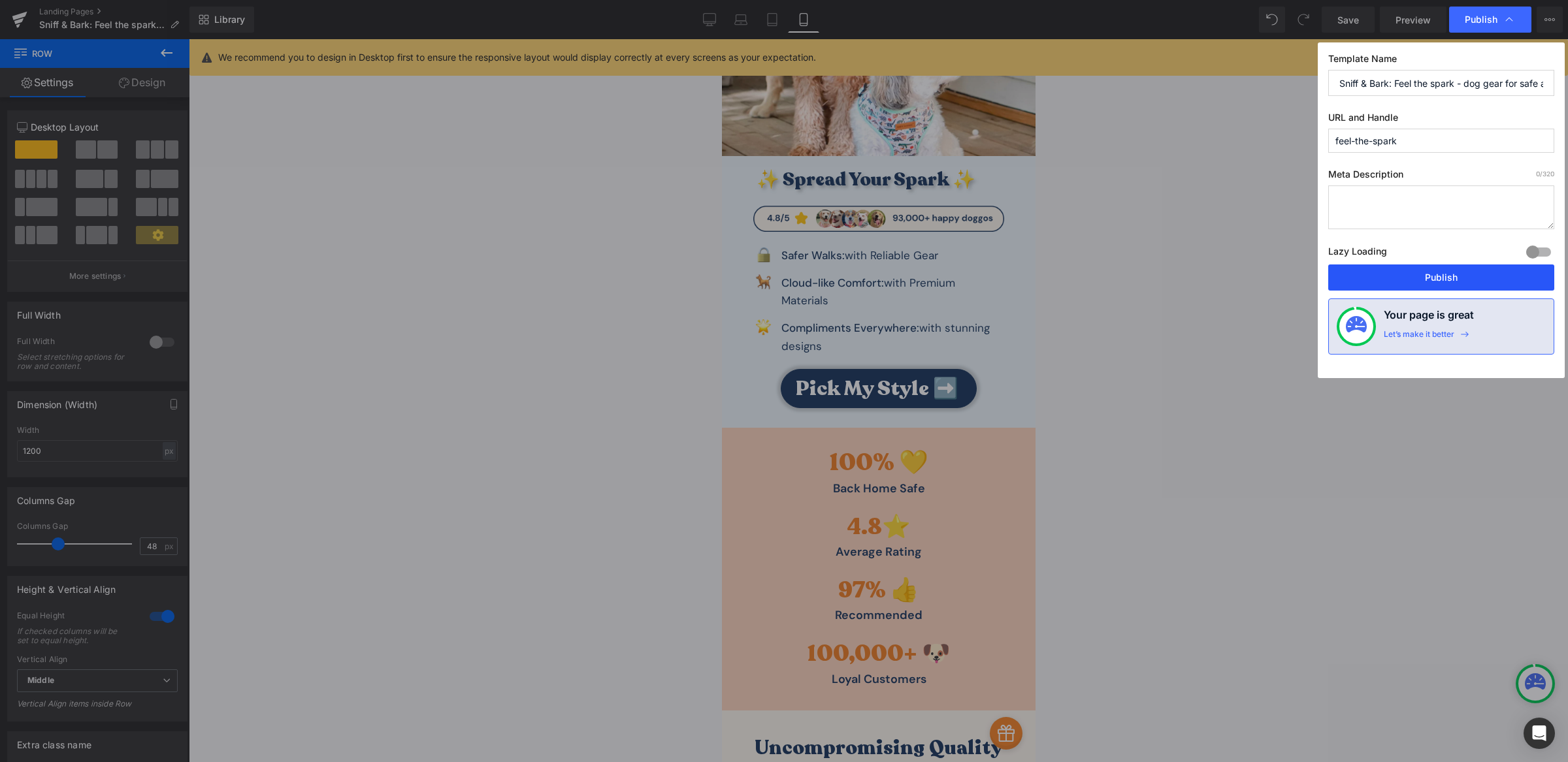
click at [1450, 276] on button "Publish" at bounding box center [1441, 278] width 226 height 26
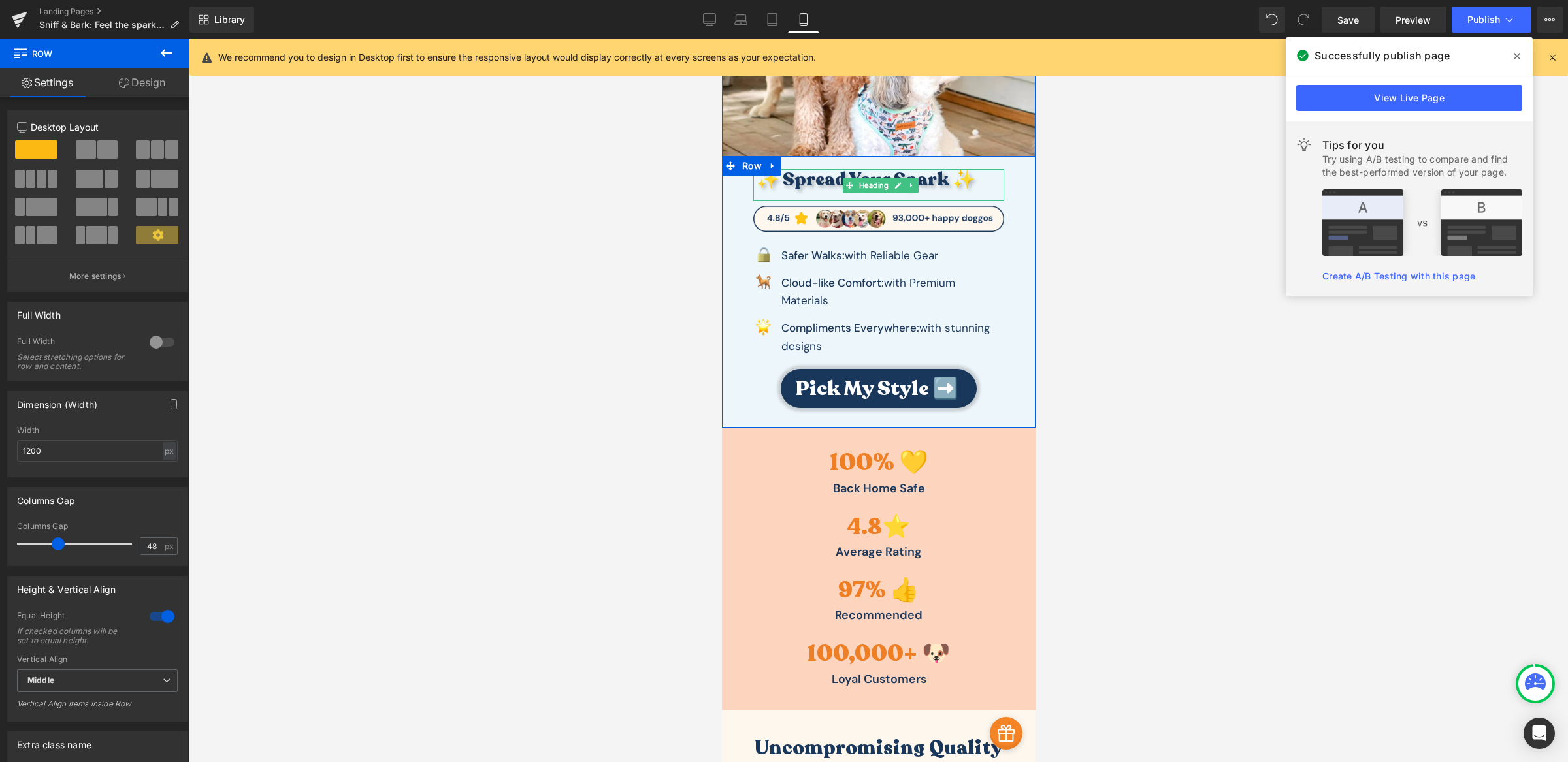
click at [807, 177] on h3 "✨ Spread Your Spark ✨" at bounding box center [879, 181] width 247 height 22
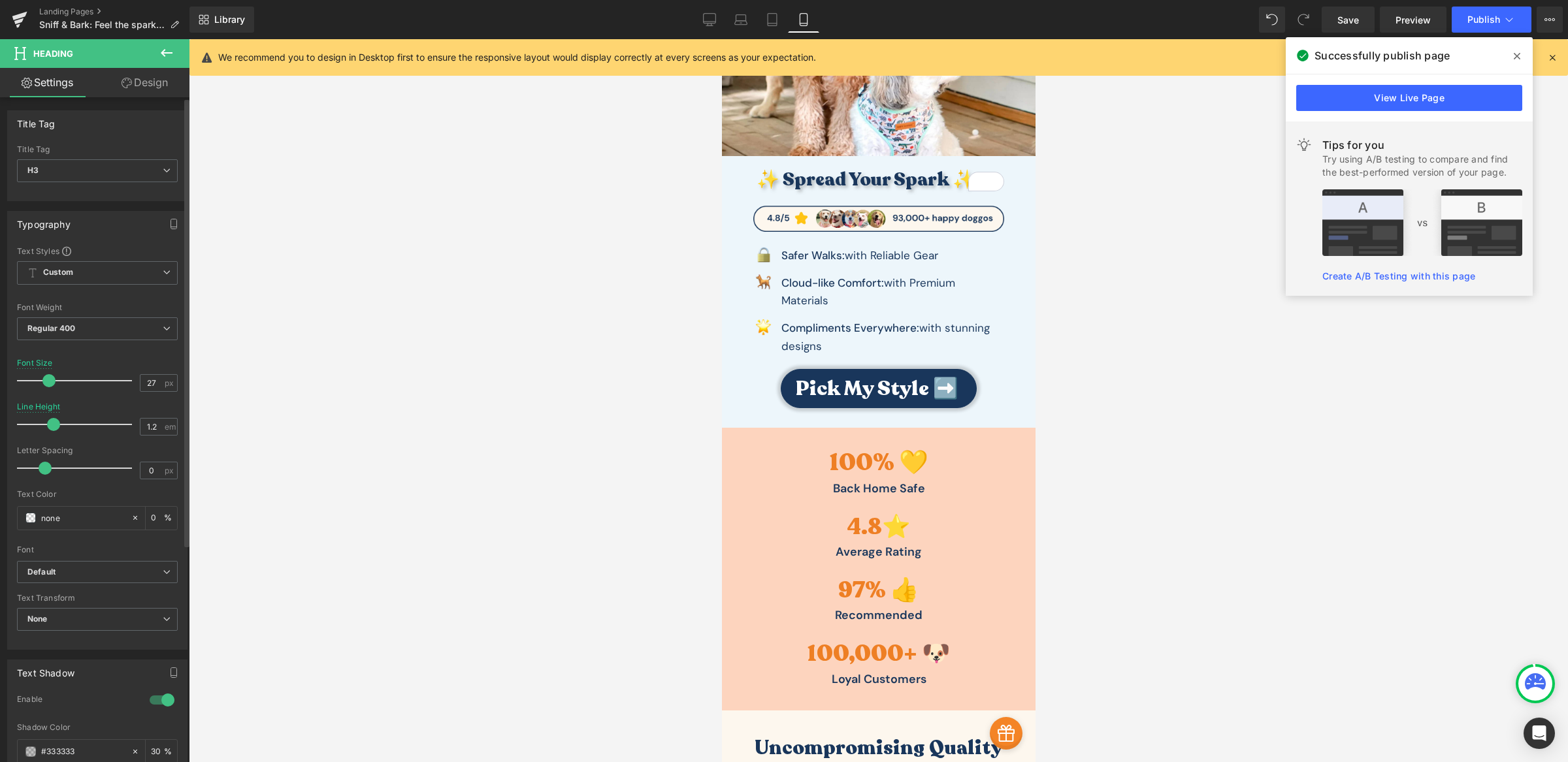
type input "26"
click at [46, 384] on span at bounding box center [46, 381] width 13 height 13
click at [379, 364] on div at bounding box center [877, 400] width 1379 height 723
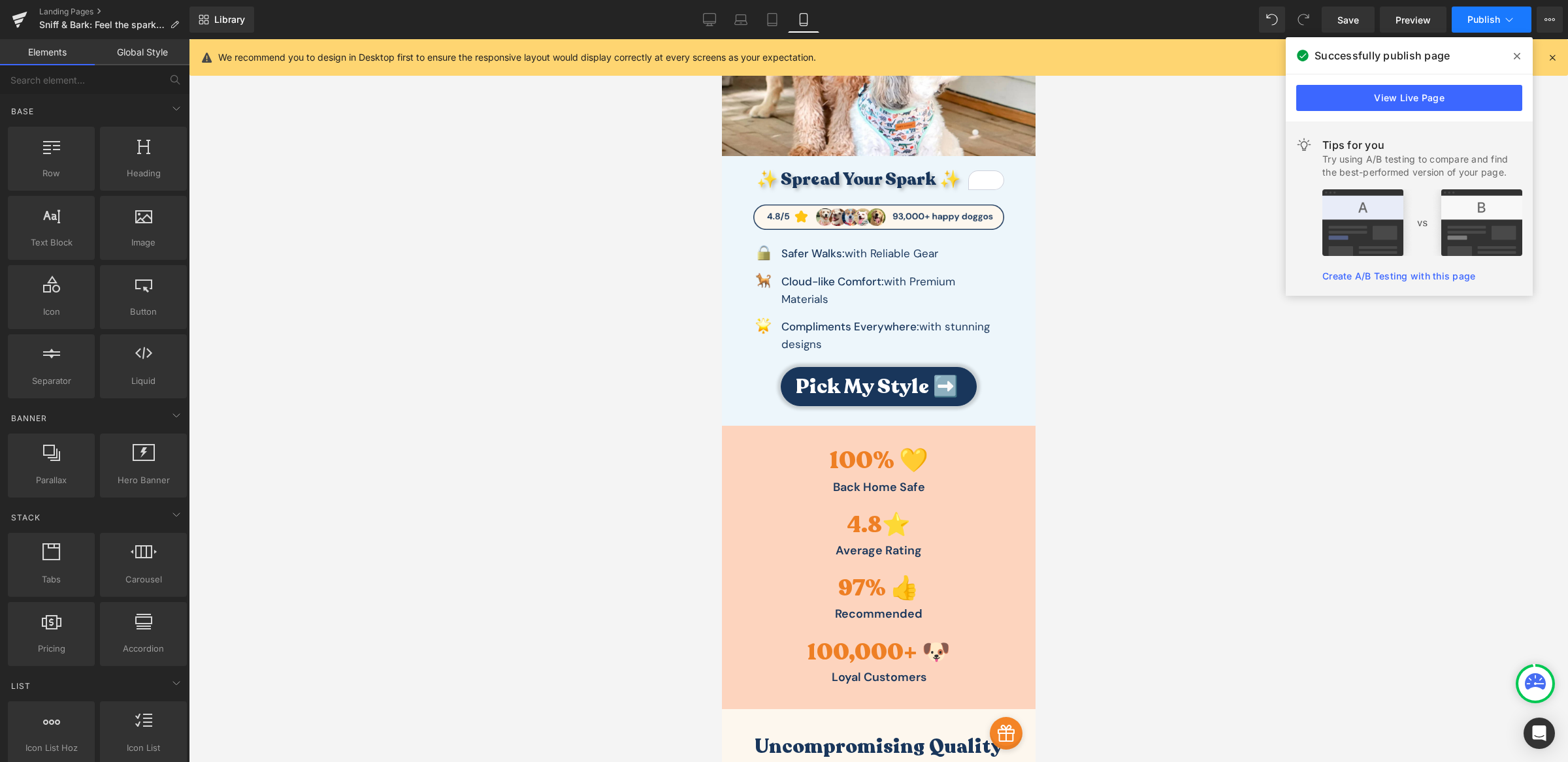
click at [1481, 17] on span "Publish" at bounding box center [1483, 19] width 33 height 10
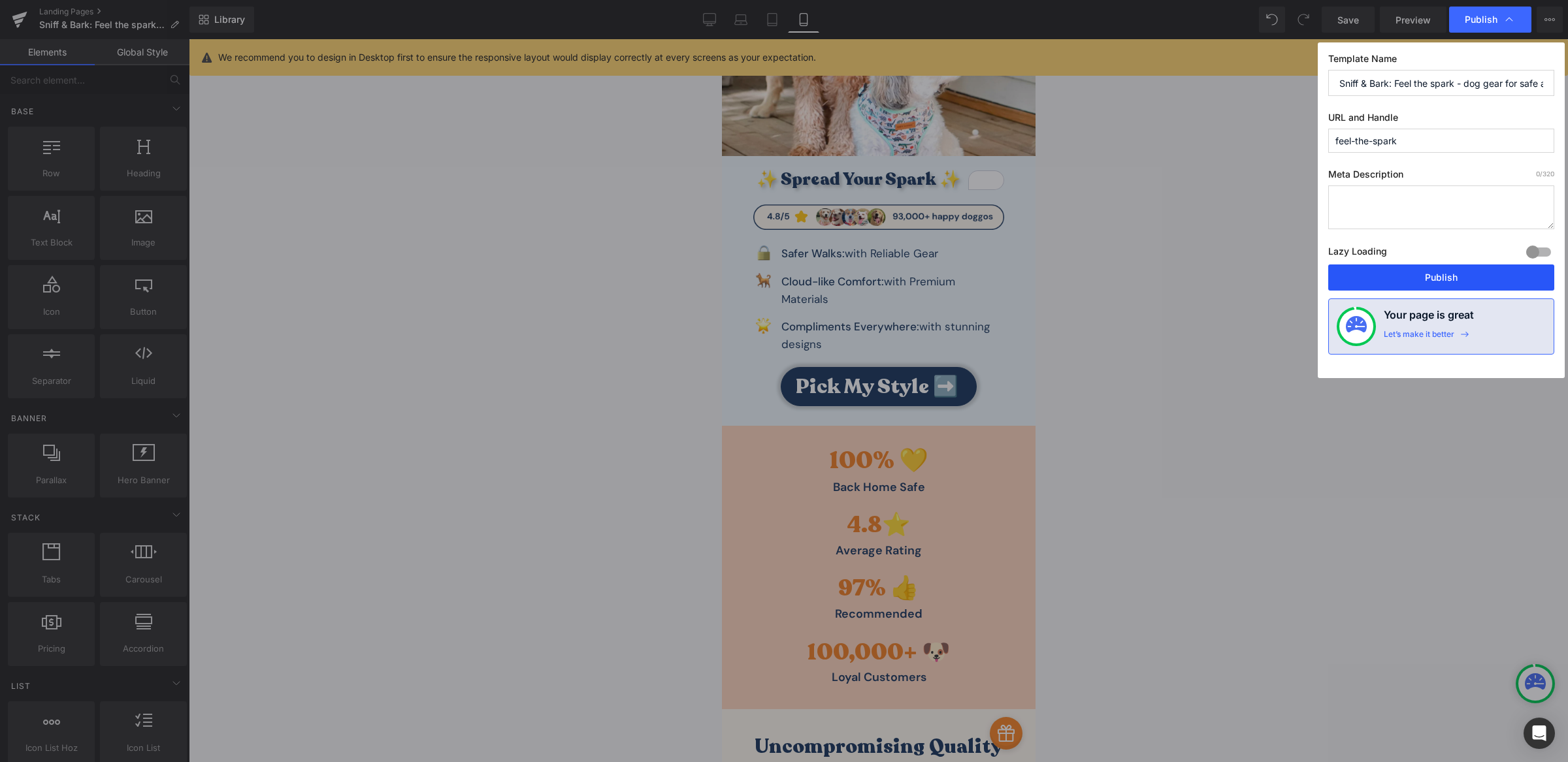
click at [1425, 283] on button "Publish" at bounding box center [1441, 278] width 226 height 26
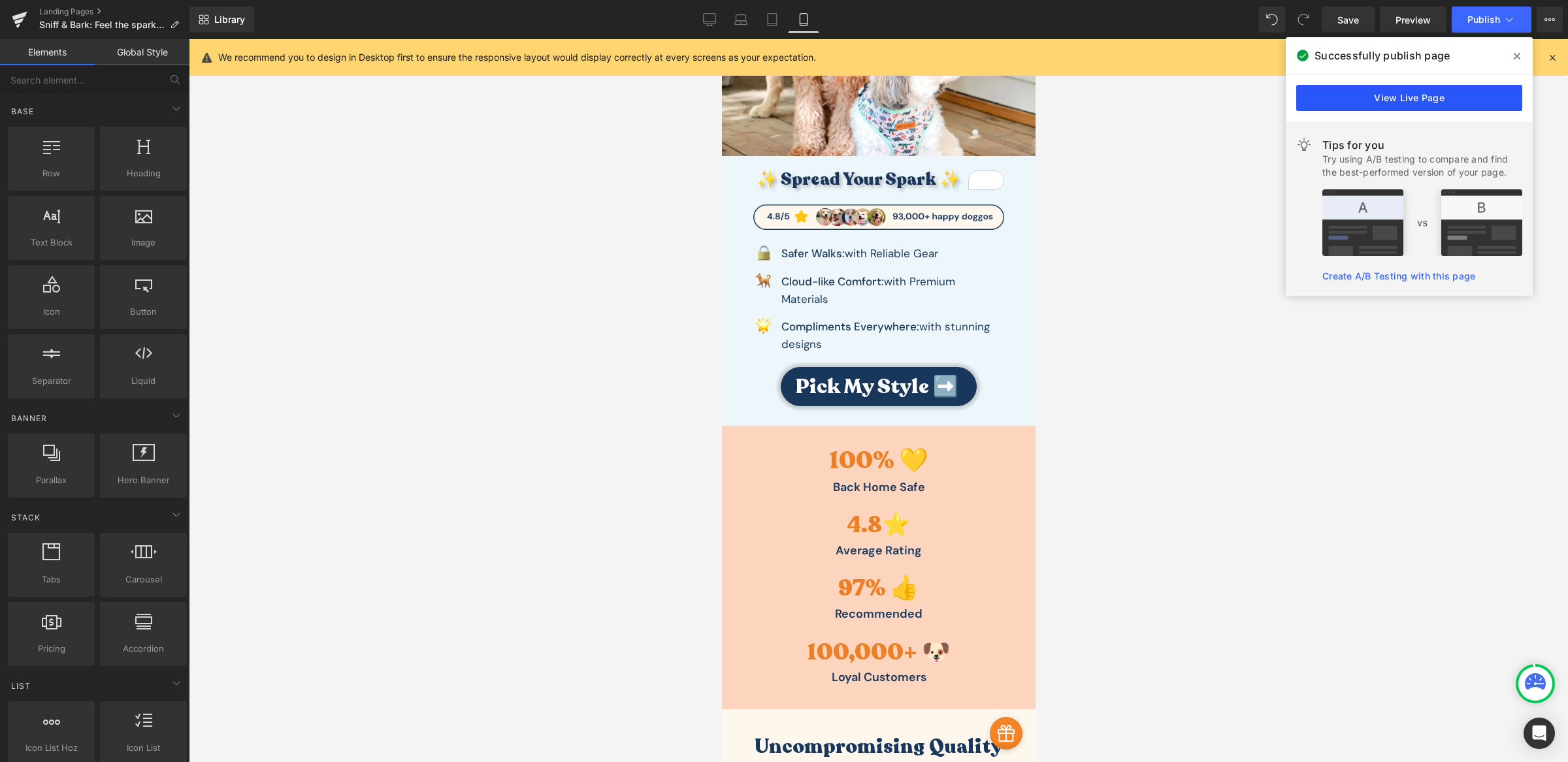
click at [1488, 94] on link "View Live Page" at bounding box center [1409, 98] width 226 height 26
